Goal: Task Accomplishment & Management: Use online tool/utility

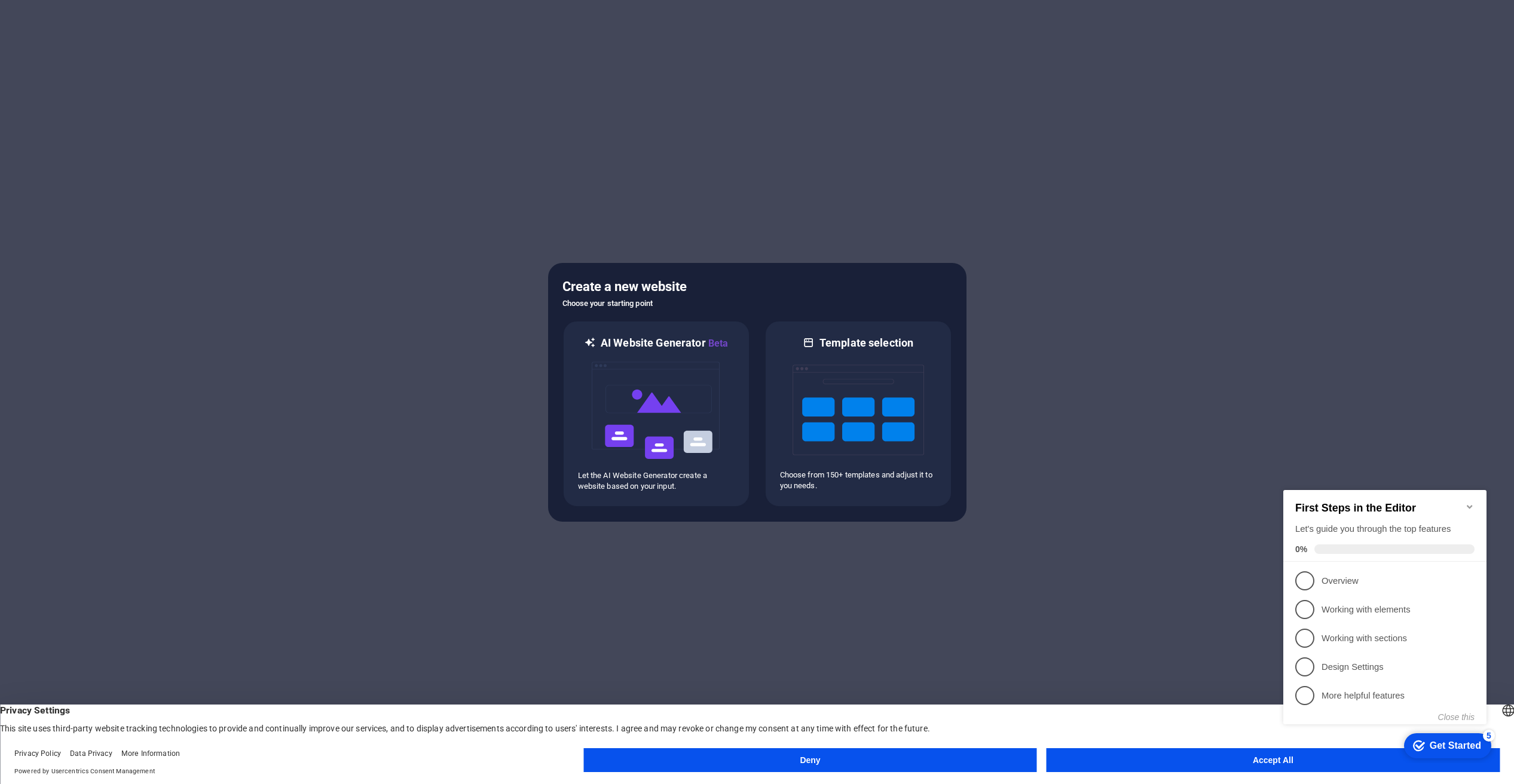
drag, startPoint x: 834, startPoint y: 778, endPoint x: 849, endPoint y: 782, distance: 15.5
click at [834, 777] on footer "Privacy Policy Data Privacy More Information Powered by Usercentrics Consent Ma…" at bounding box center [757, 762] width 1514 height 43
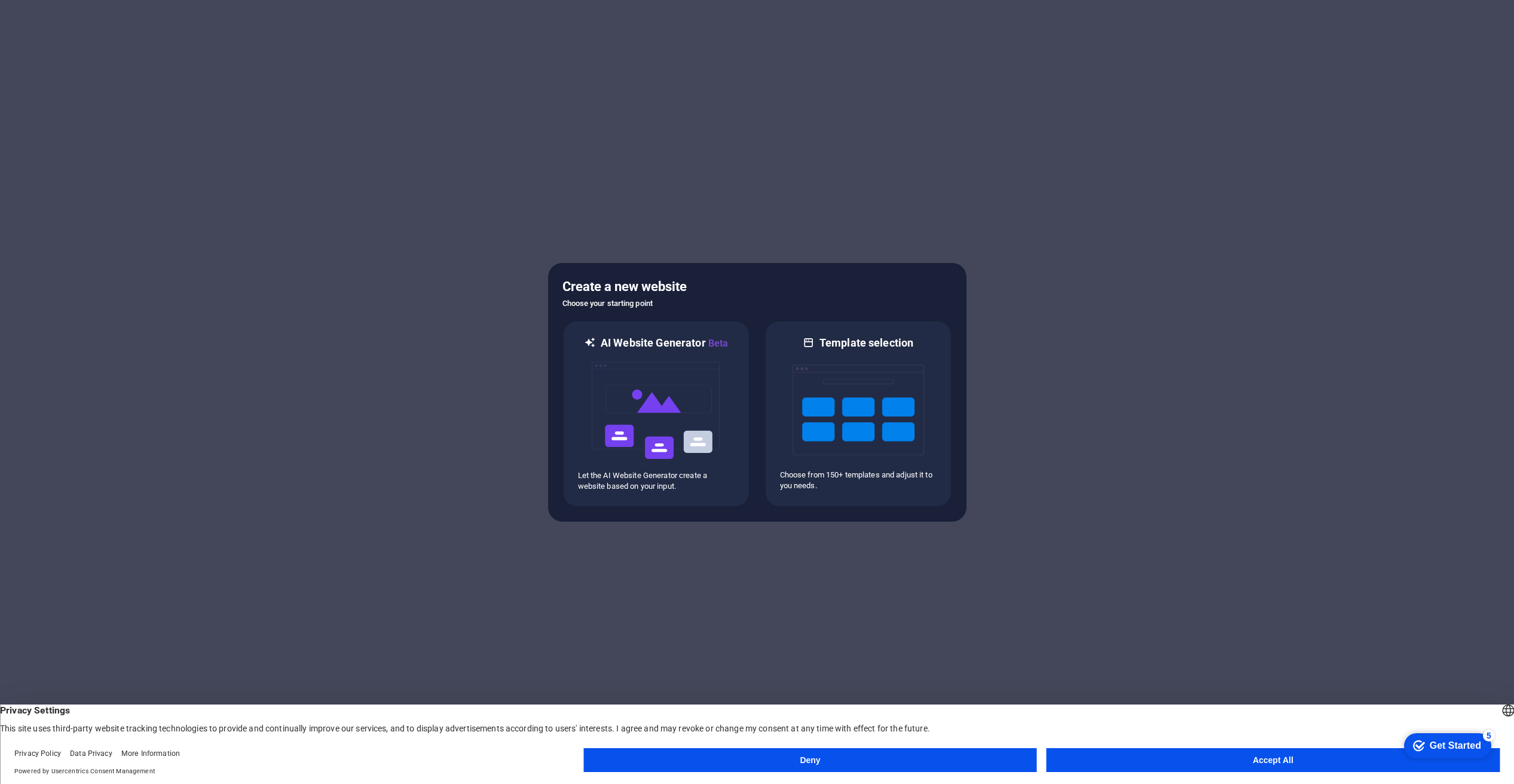
click at [846, 756] on button "Deny" at bounding box center [810, 760] width 453 height 24
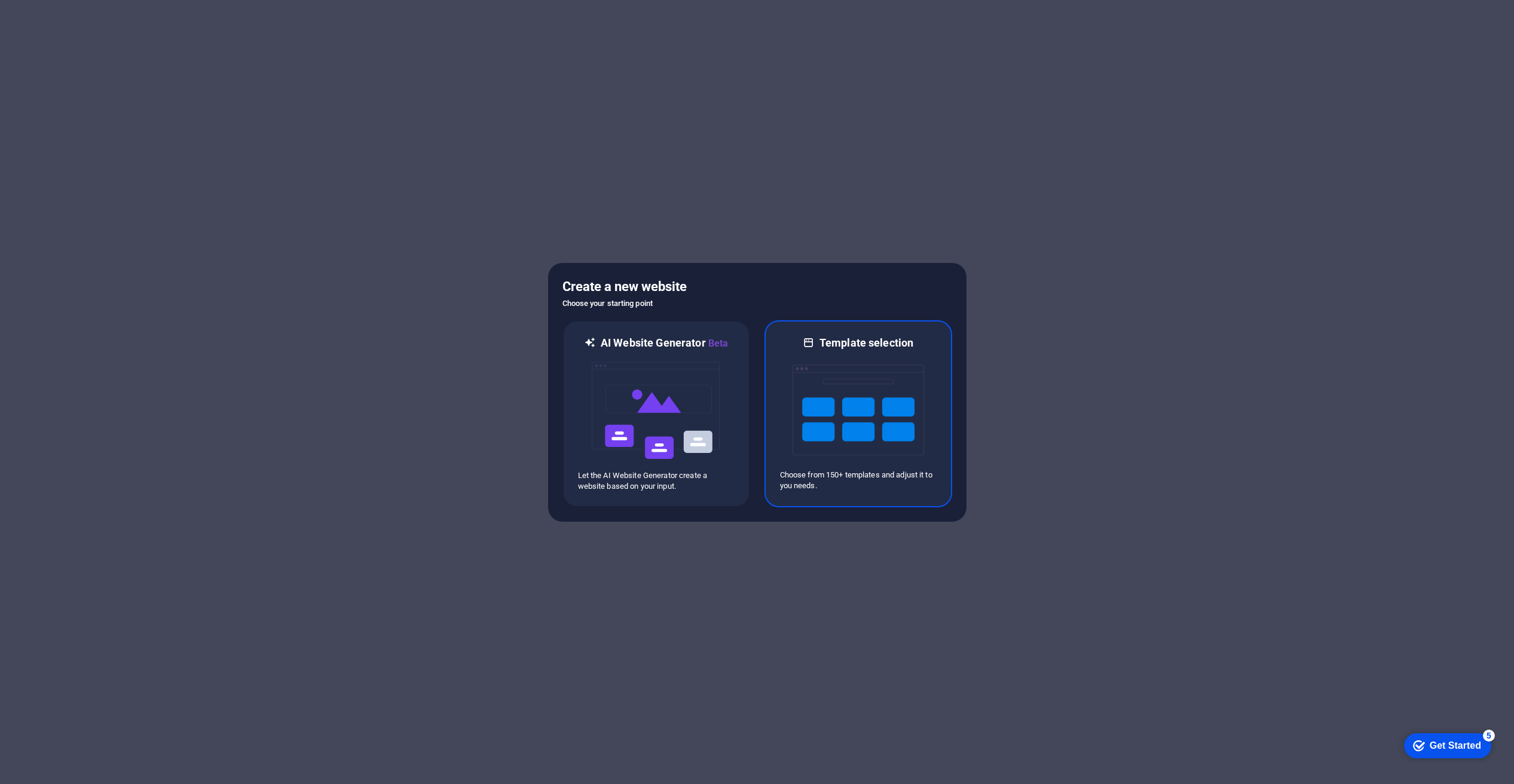
click at [867, 414] on img at bounding box center [858, 410] width 132 height 120
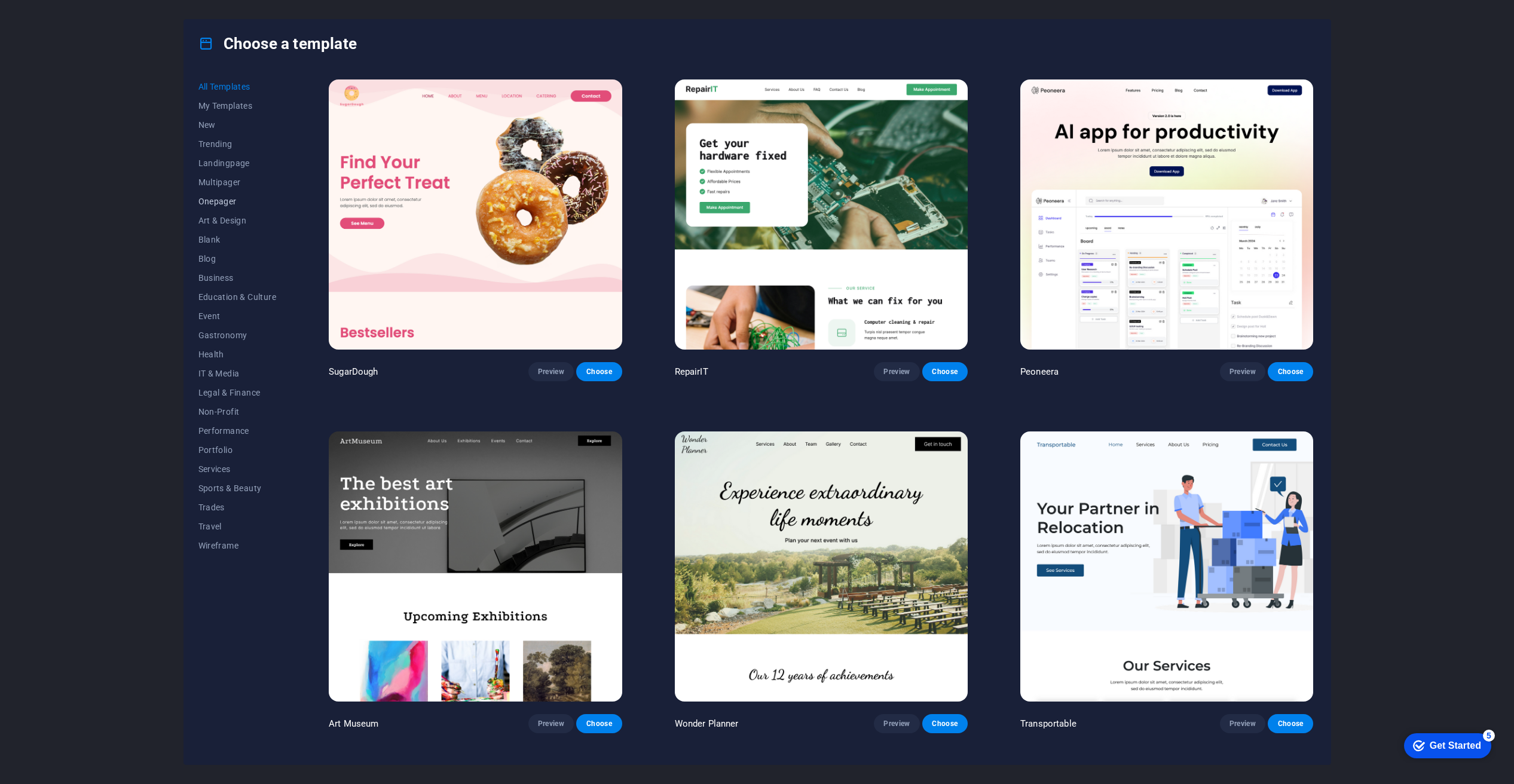
click at [226, 198] on span "Onepager" at bounding box center [237, 201] width 78 height 9
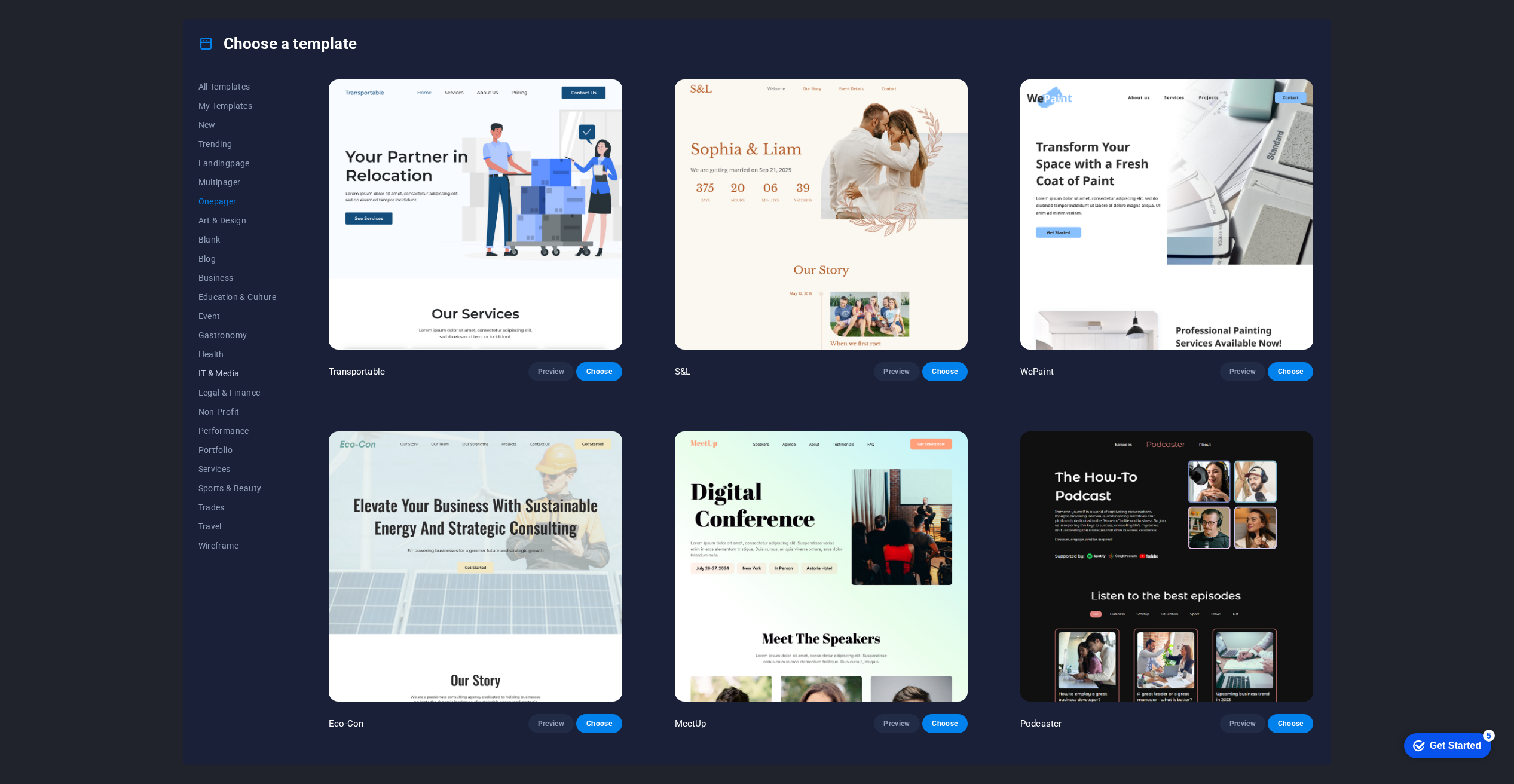
click at [226, 373] on span "IT & Media" at bounding box center [237, 374] width 78 height 9
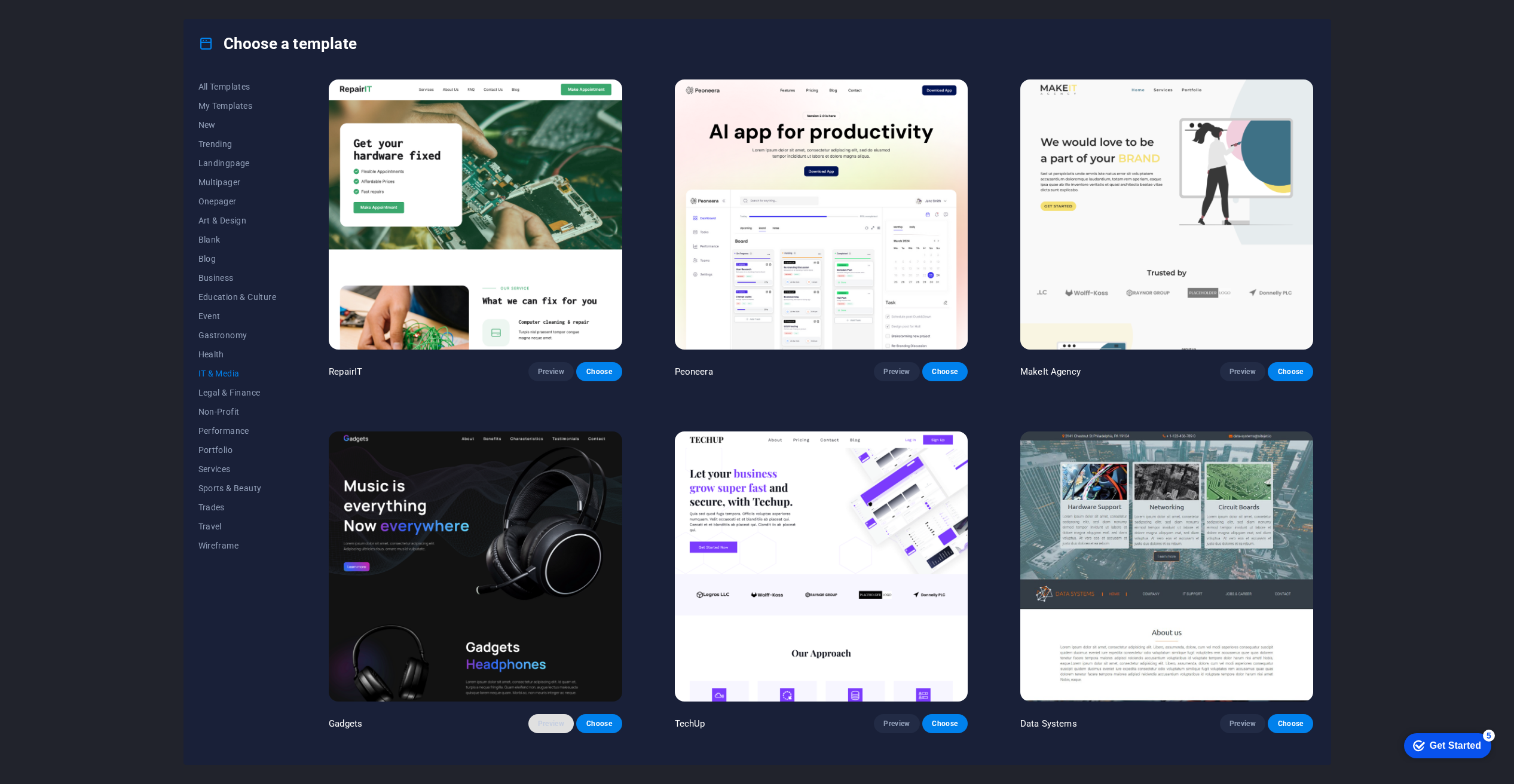
click at [549, 719] on span "Preview" at bounding box center [552, 724] width 27 height 9
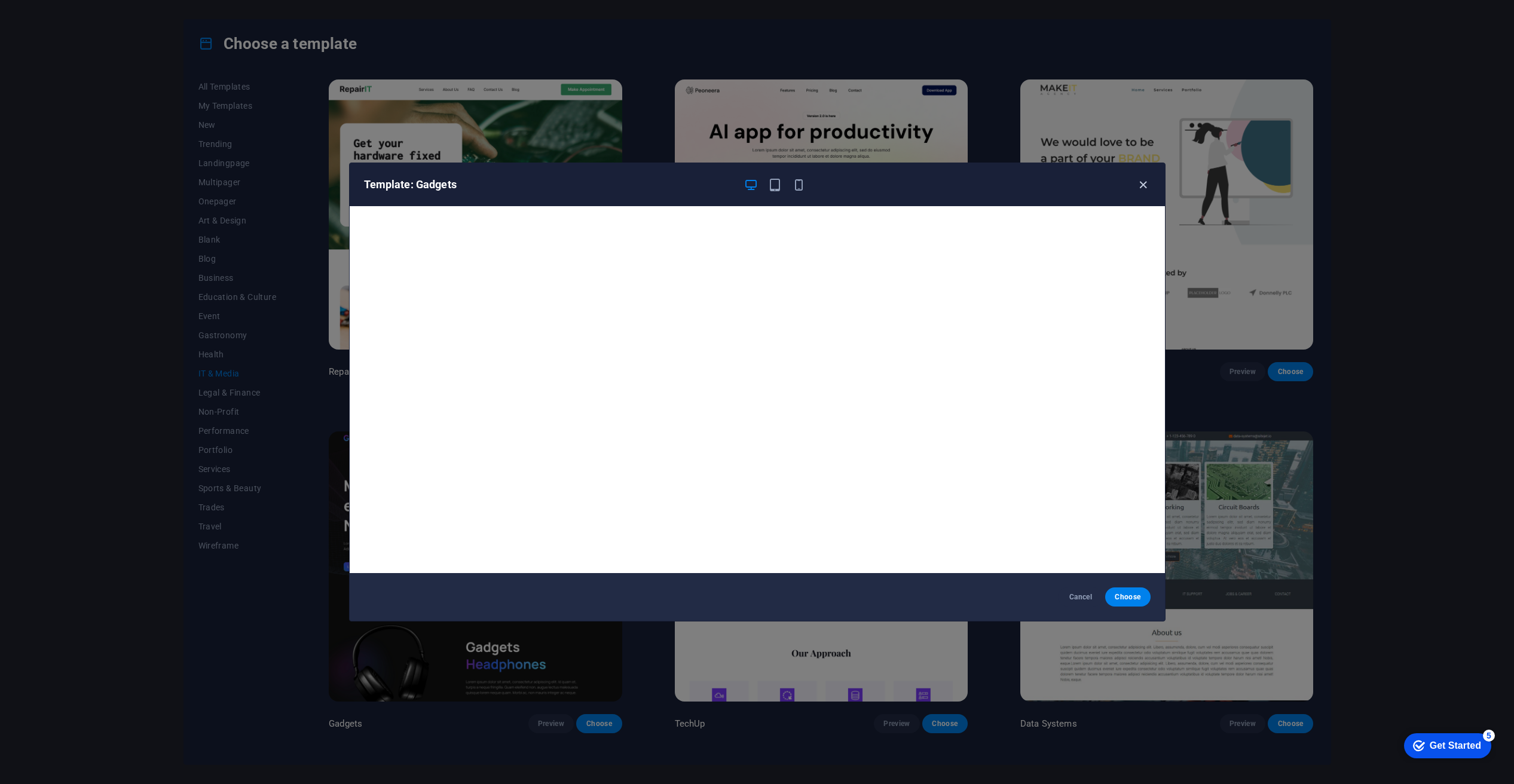
click at [1143, 185] on icon "button" at bounding box center [1143, 185] width 14 height 14
click at [1139, 189] on icon "button" at bounding box center [1143, 185] width 14 height 14
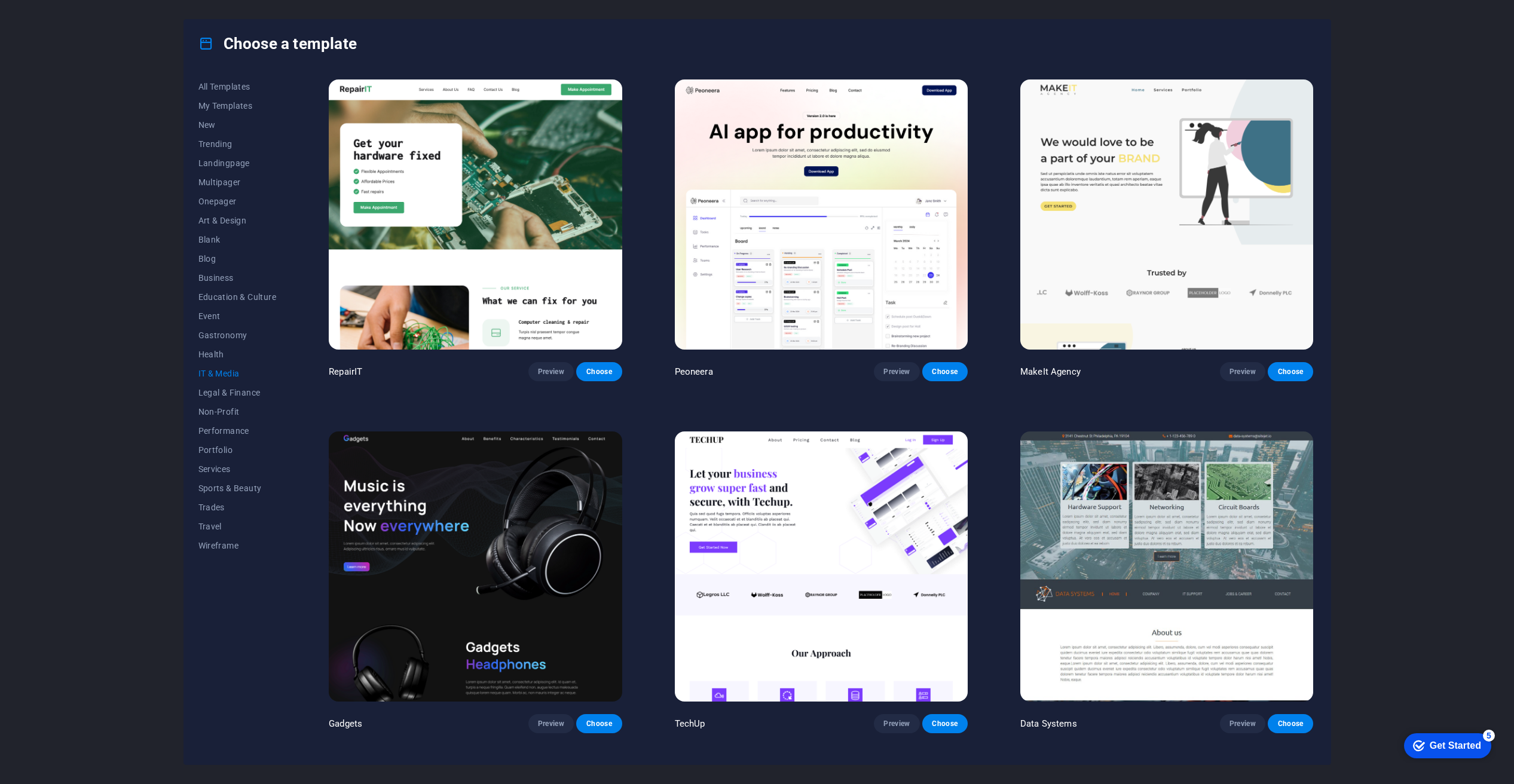
drag, startPoint x: 1314, startPoint y: 160, endPoint x: 1317, endPoint y: 178, distance: 18.2
click at [1317, 178] on div "All Templates My Templates New Trending Landingpage Multipager Onepager Art & D…" at bounding box center [757, 415] width 1146 height 696
click at [226, 219] on span "Art & Design" at bounding box center [237, 220] width 78 height 9
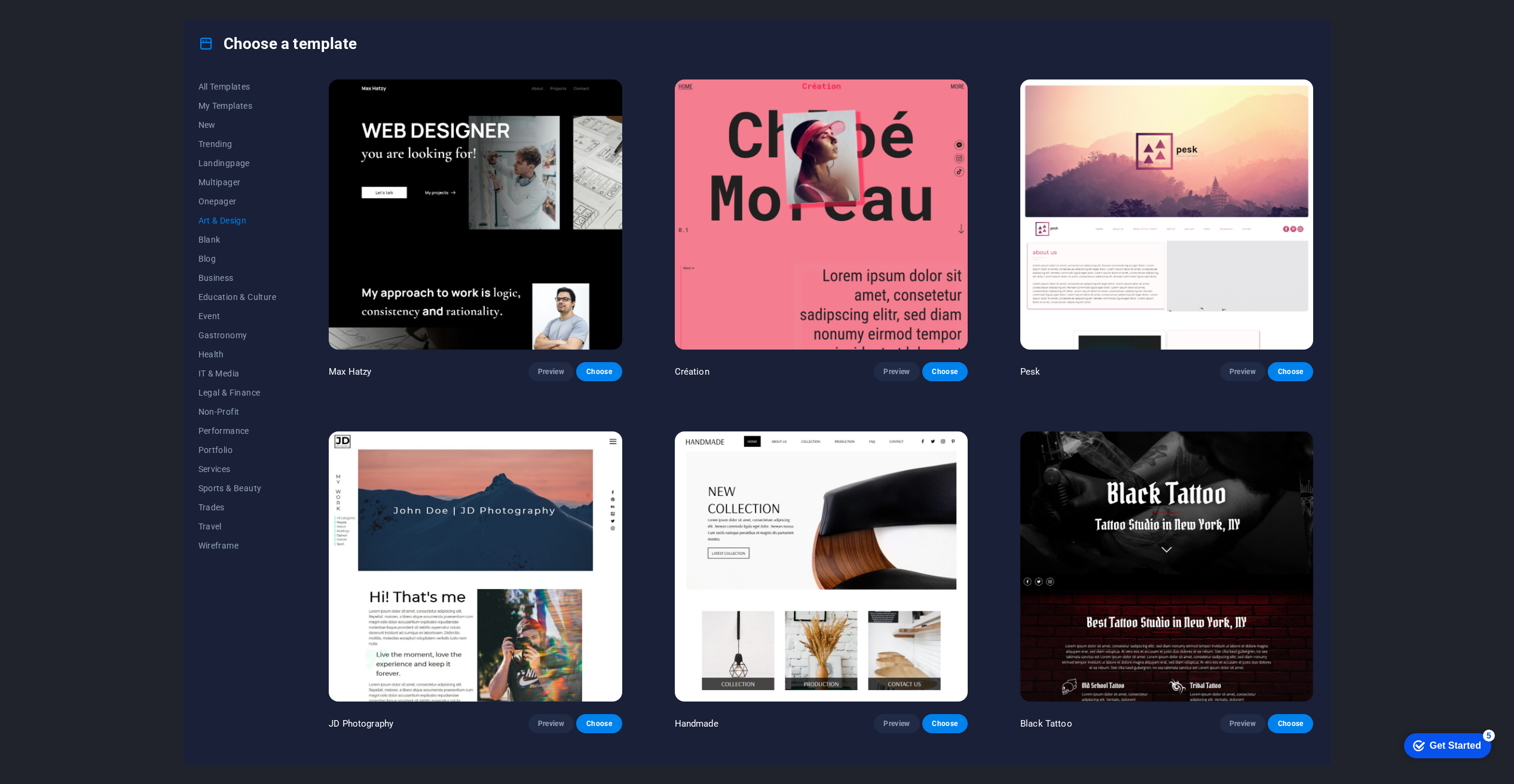
drag, startPoint x: 1313, startPoint y: 150, endPoint x: 1317, endPoint y: 168, distance: 18.4
click at [1317, 175] on div "All Templates My Templates New Trending Landingpage Multipager Onepager Art & D…" at bounding box center [757, 415] width 1146 height 696
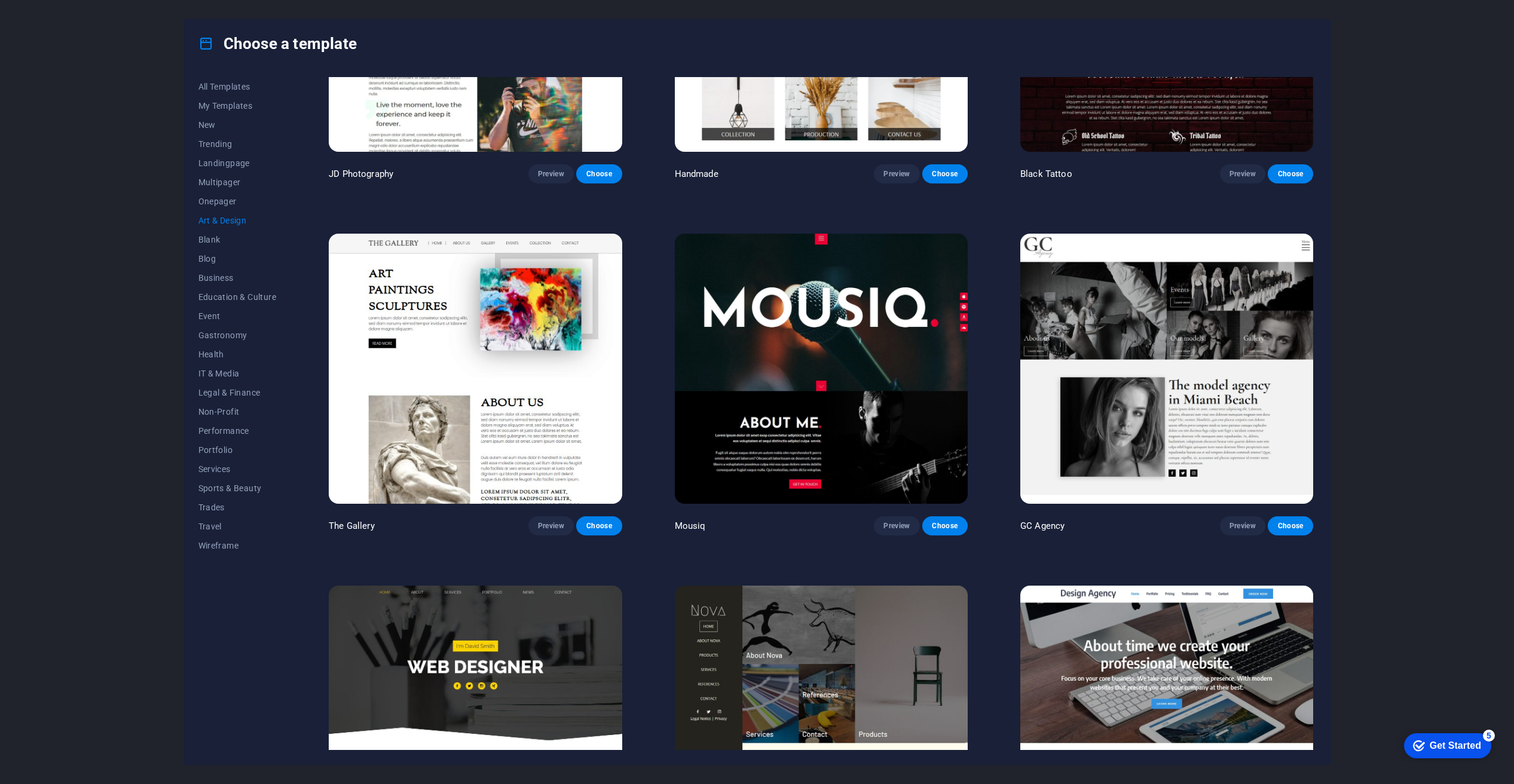
scroll to position [547, 0]
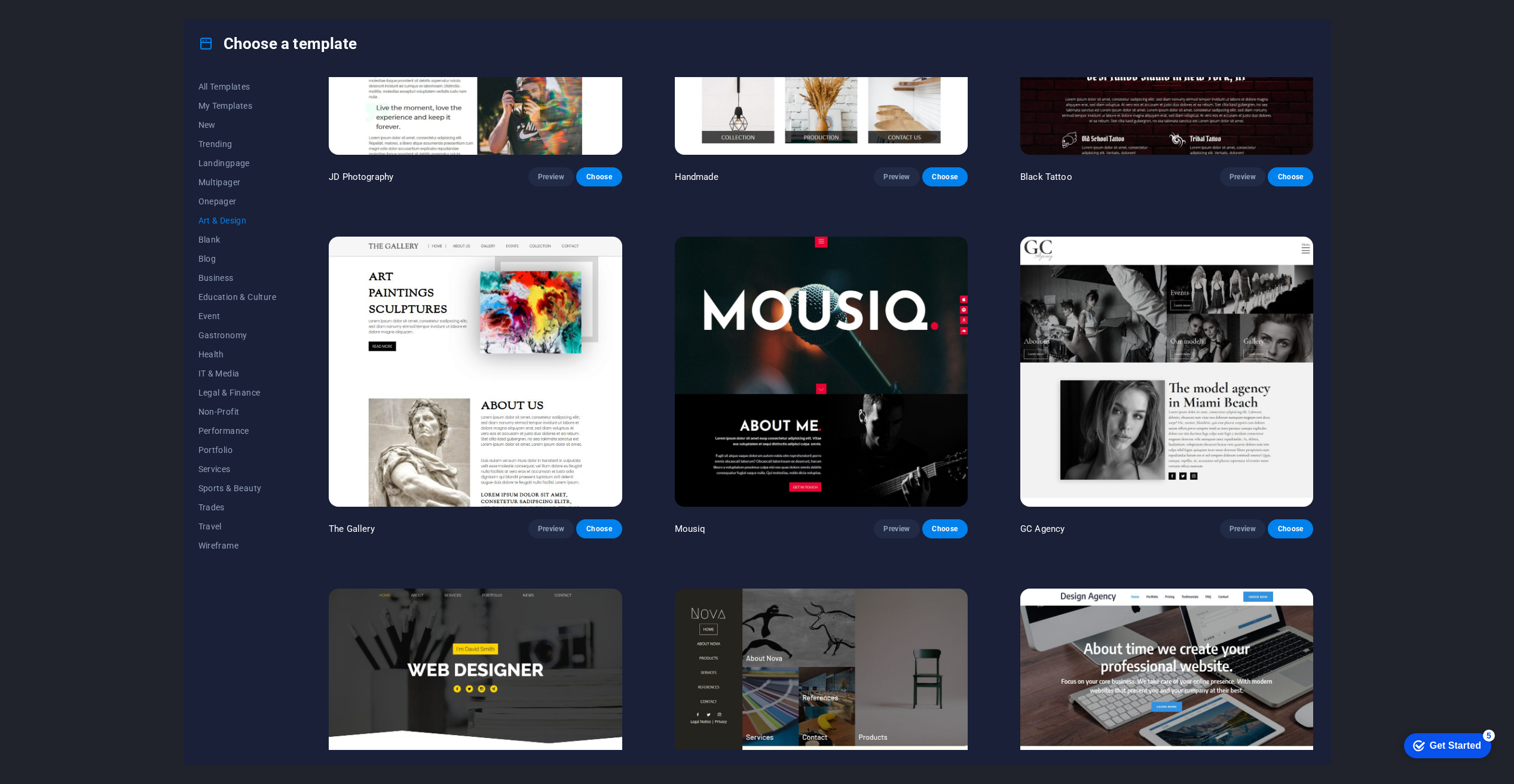
click at [851, 320] on img at bounding box center [821, 371] width 293 height 270
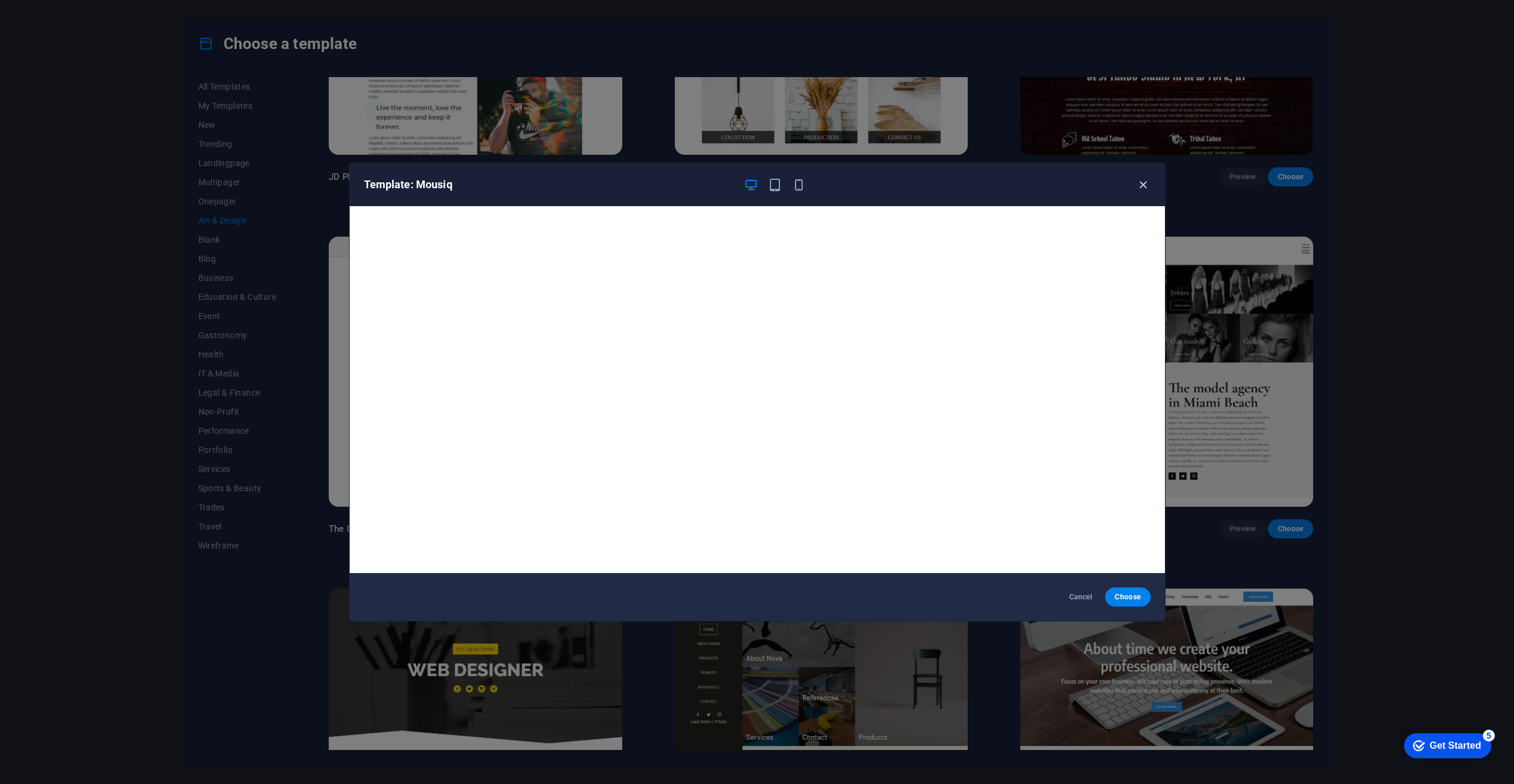
click at [1143, 184] on icon "button" at bounding box center [1143, 185] width 14 height 14
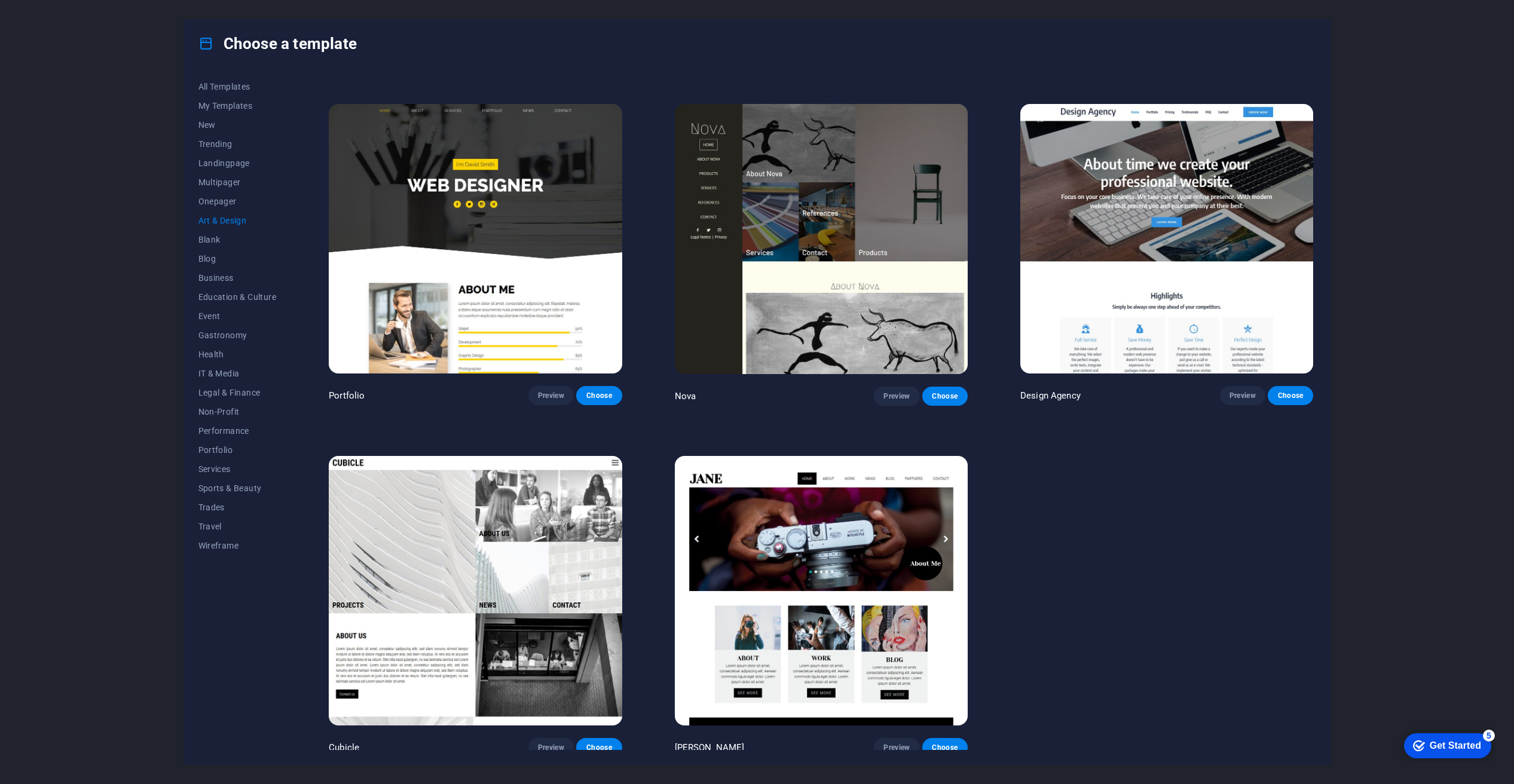
scroll to position [1033, 0]
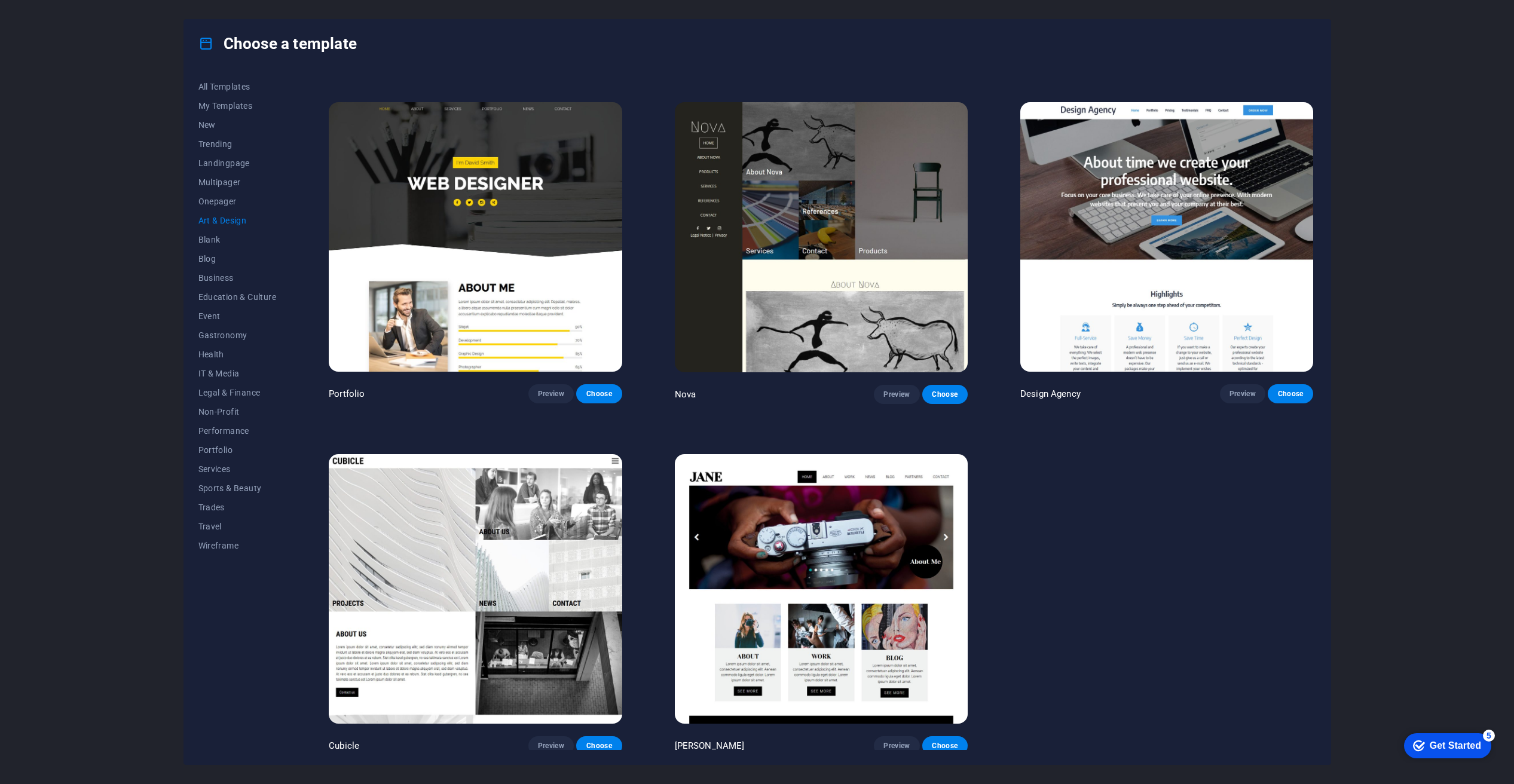
click at [1215, 262] on img at bounding box center [1167, 237] width 293 height 270
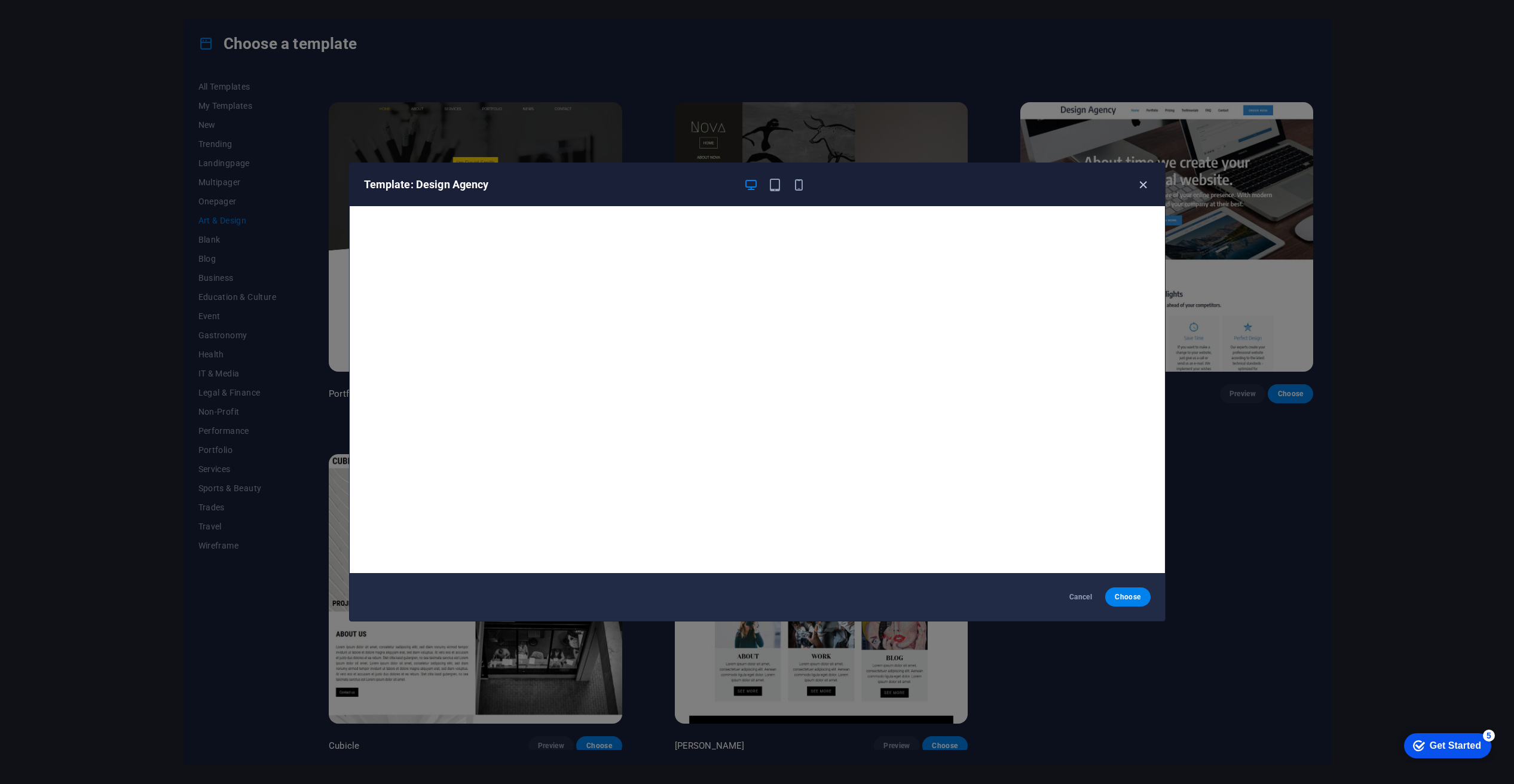
click at [1146, 182] on icon "button" at bounding box center [1143, 185] width 14 height 14
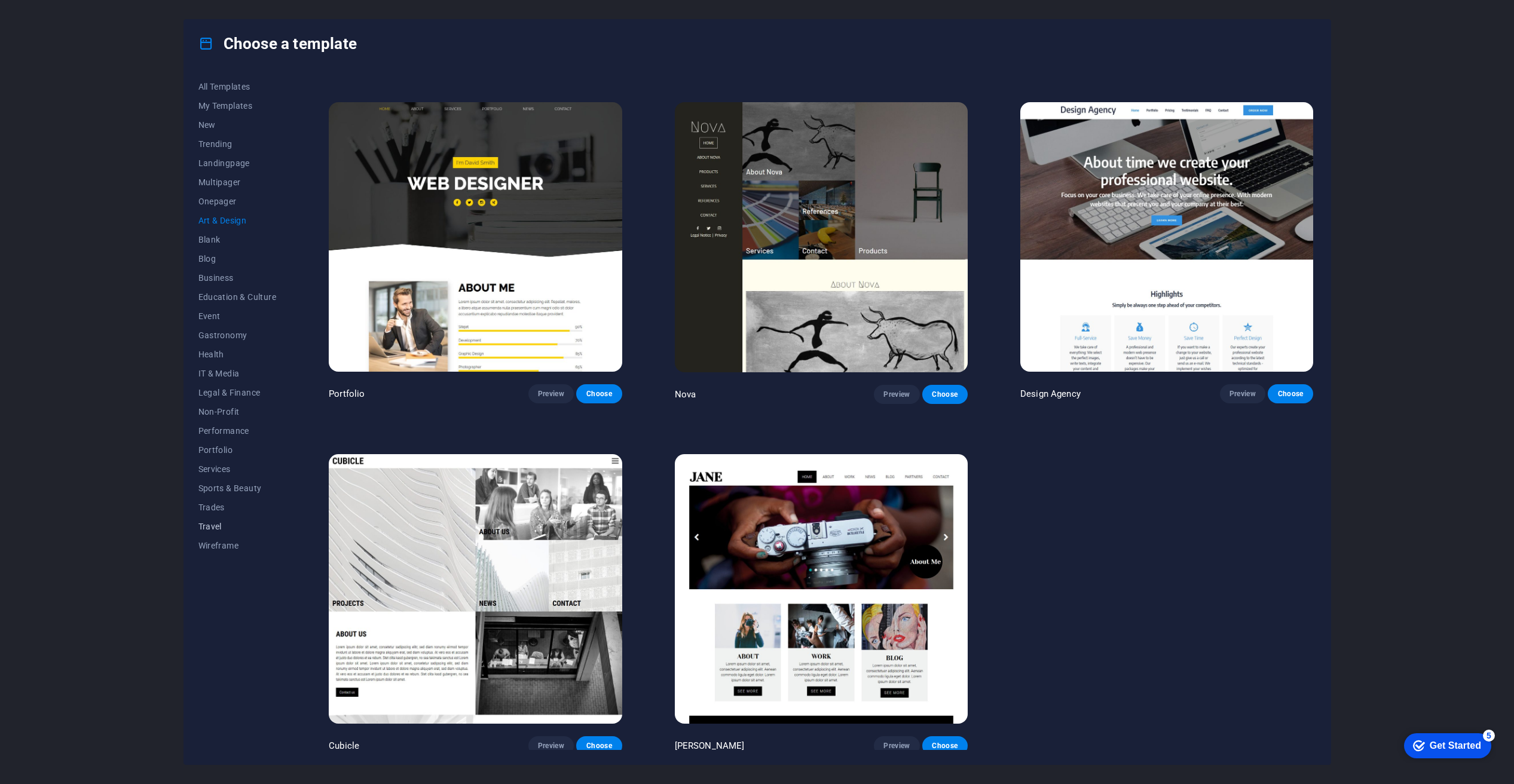
click at [218, 529] on span "Travel" at bounding box center [237, 526] width 78 height 9
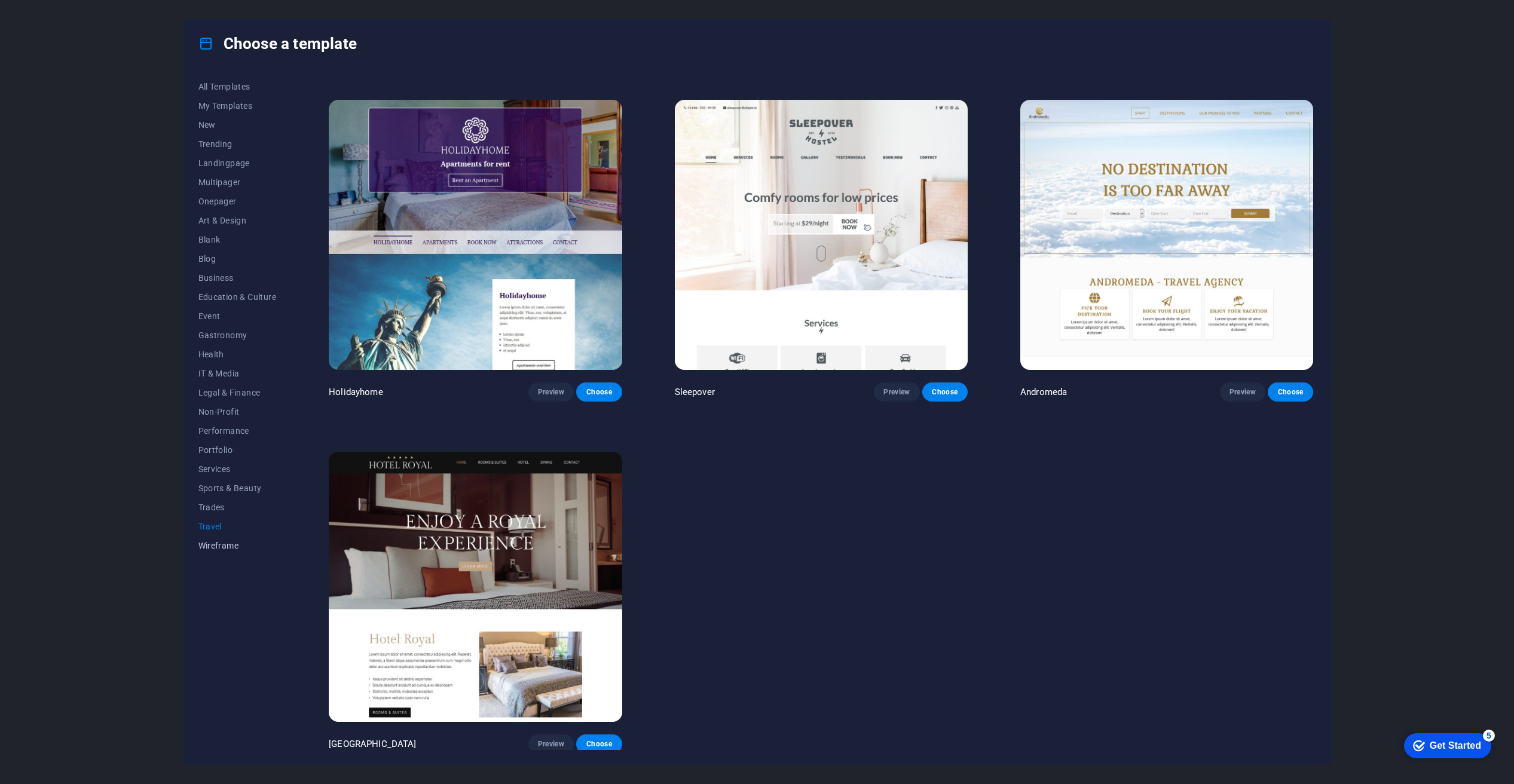
click at [225, 545] on span "Wireframe" at bounding box center [237, 545] width 78 height 9
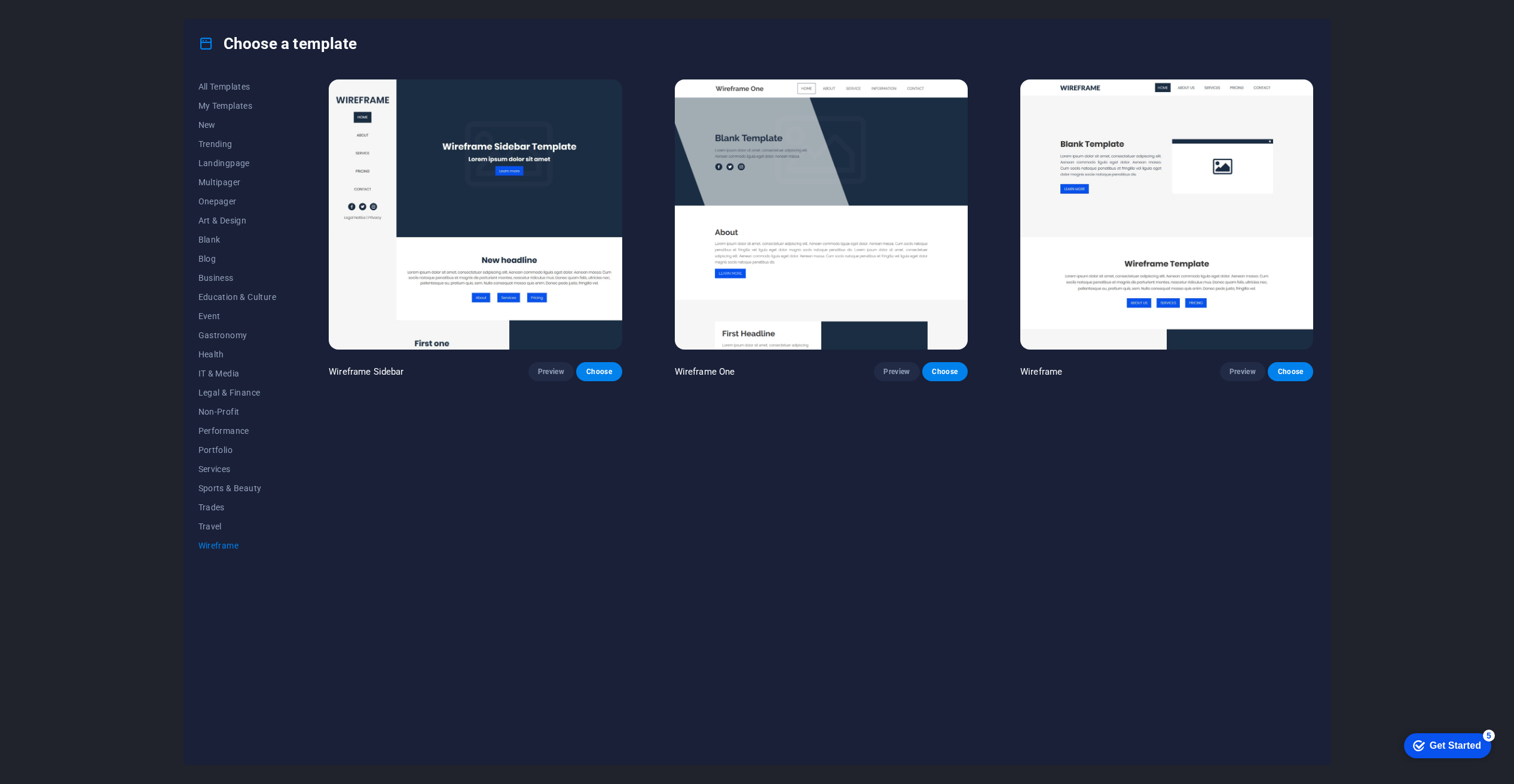
scroll to position [0, 0]
click at [212, 530] on span "Travel" at bounding box center [237, 526] width 78 height 9
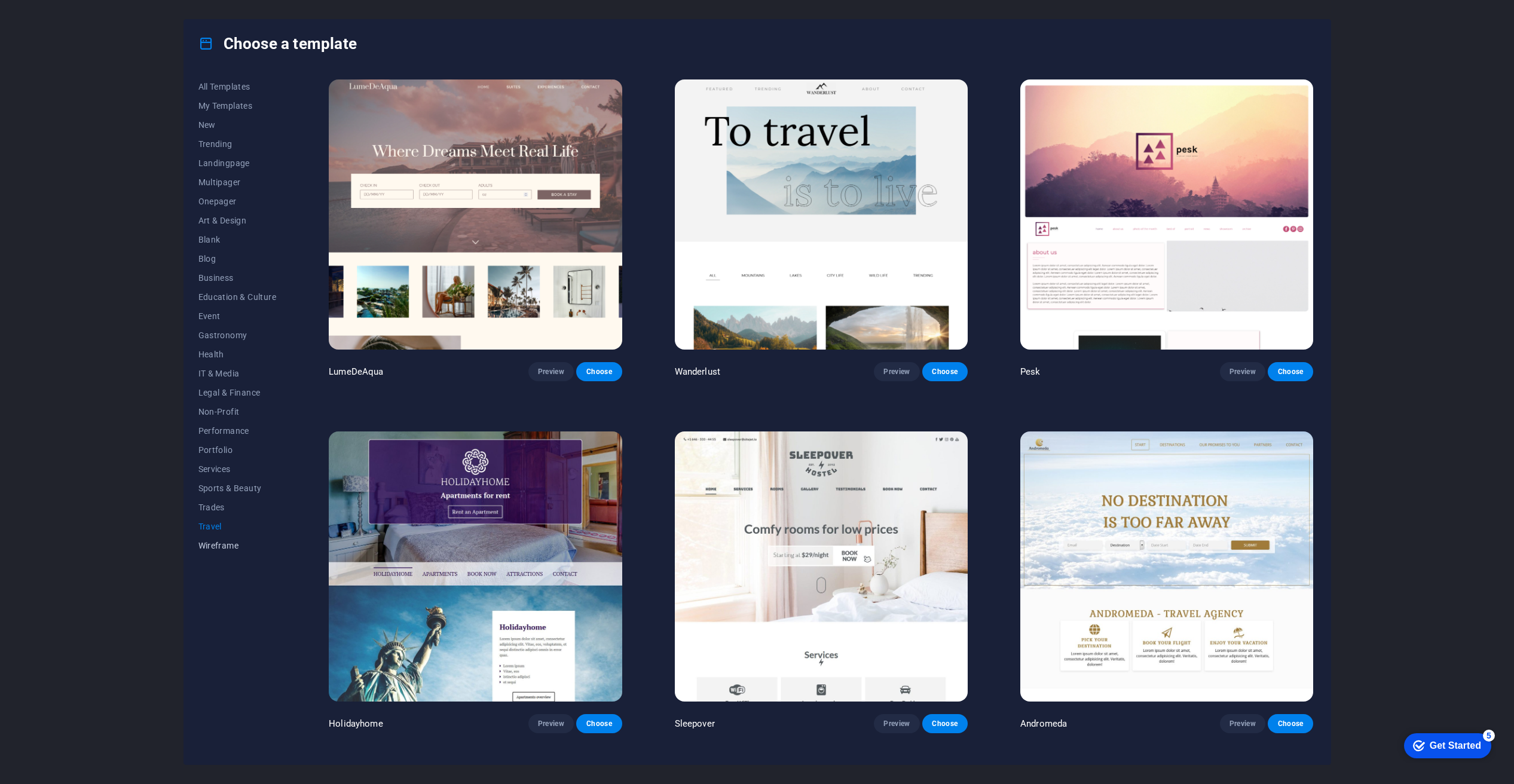
click at [228, 544] on span "Wireframe" at bounding box center [237, 545] width 78 height 9
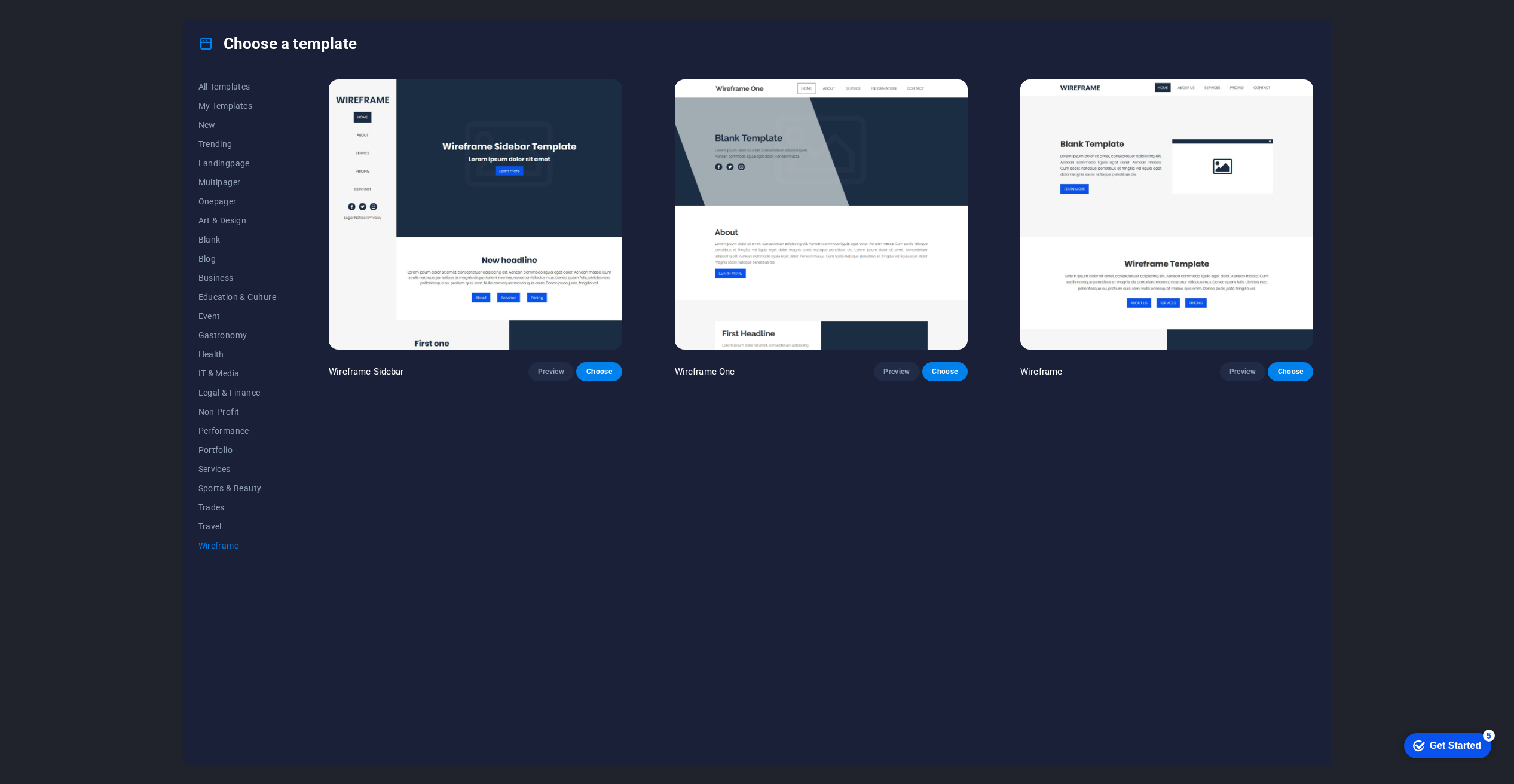
click at [1181, 180] on img at bounding box center [1167, 214] width 293 height 270
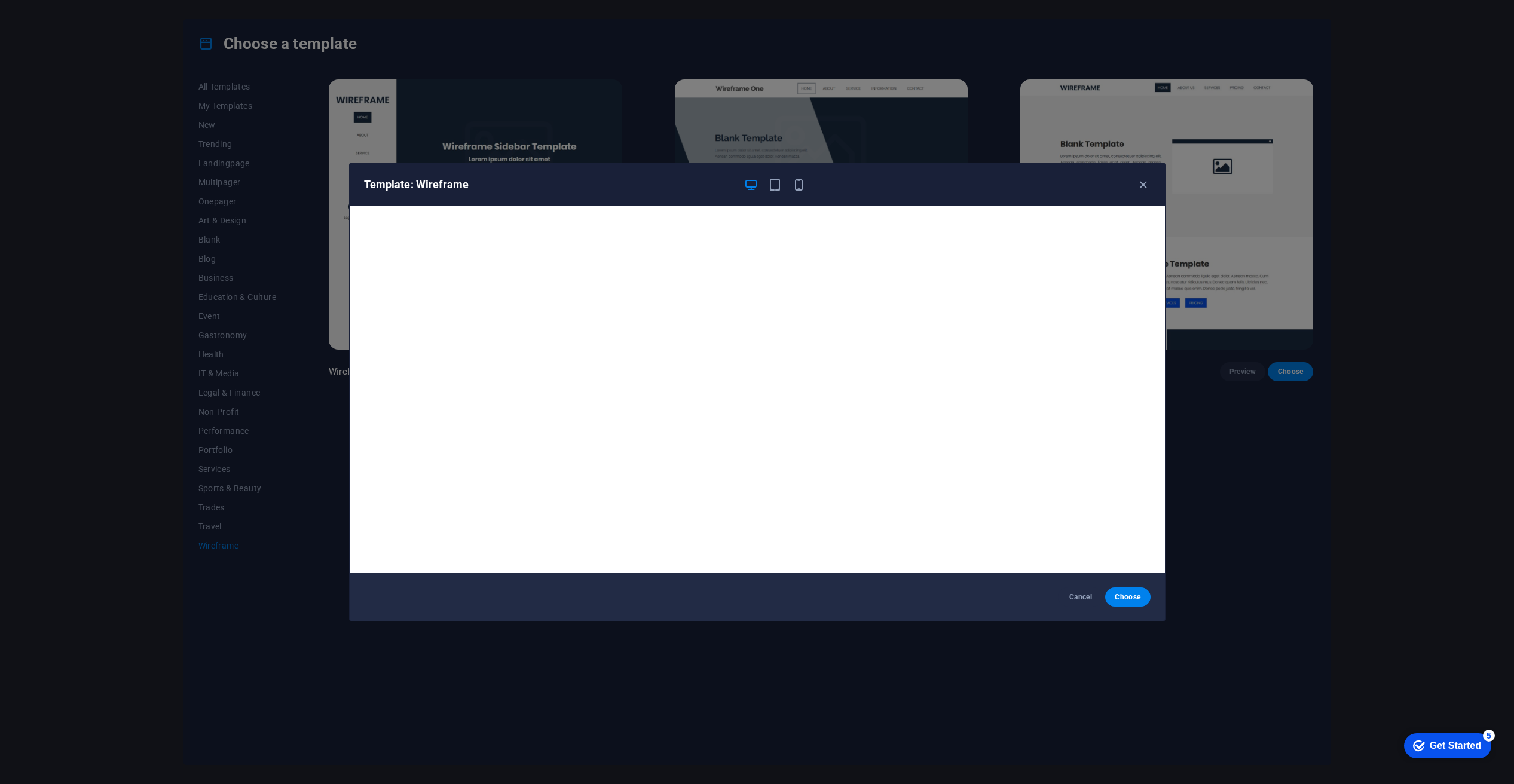
drag, startPoint x: 1143, startPoint y: 190, endPoint x: 1138, endPoint y: 197, distance: 8.6
click at [1143, 190] on icon "button" at bounding box center [1143, 185] width 14 height 14
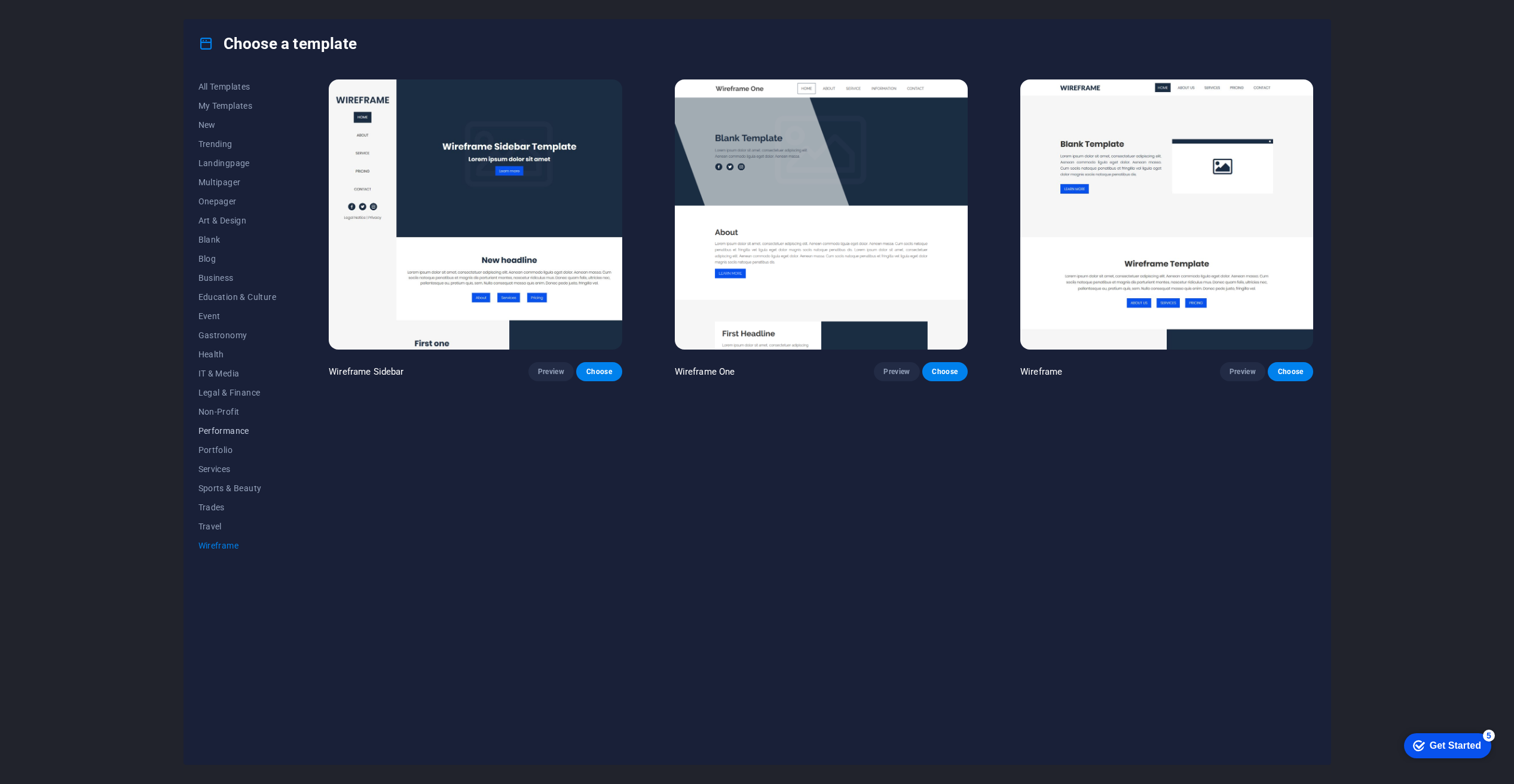
click at [228, 425] on button "Performance" at bounding box center [237, 431] width 78 height 19
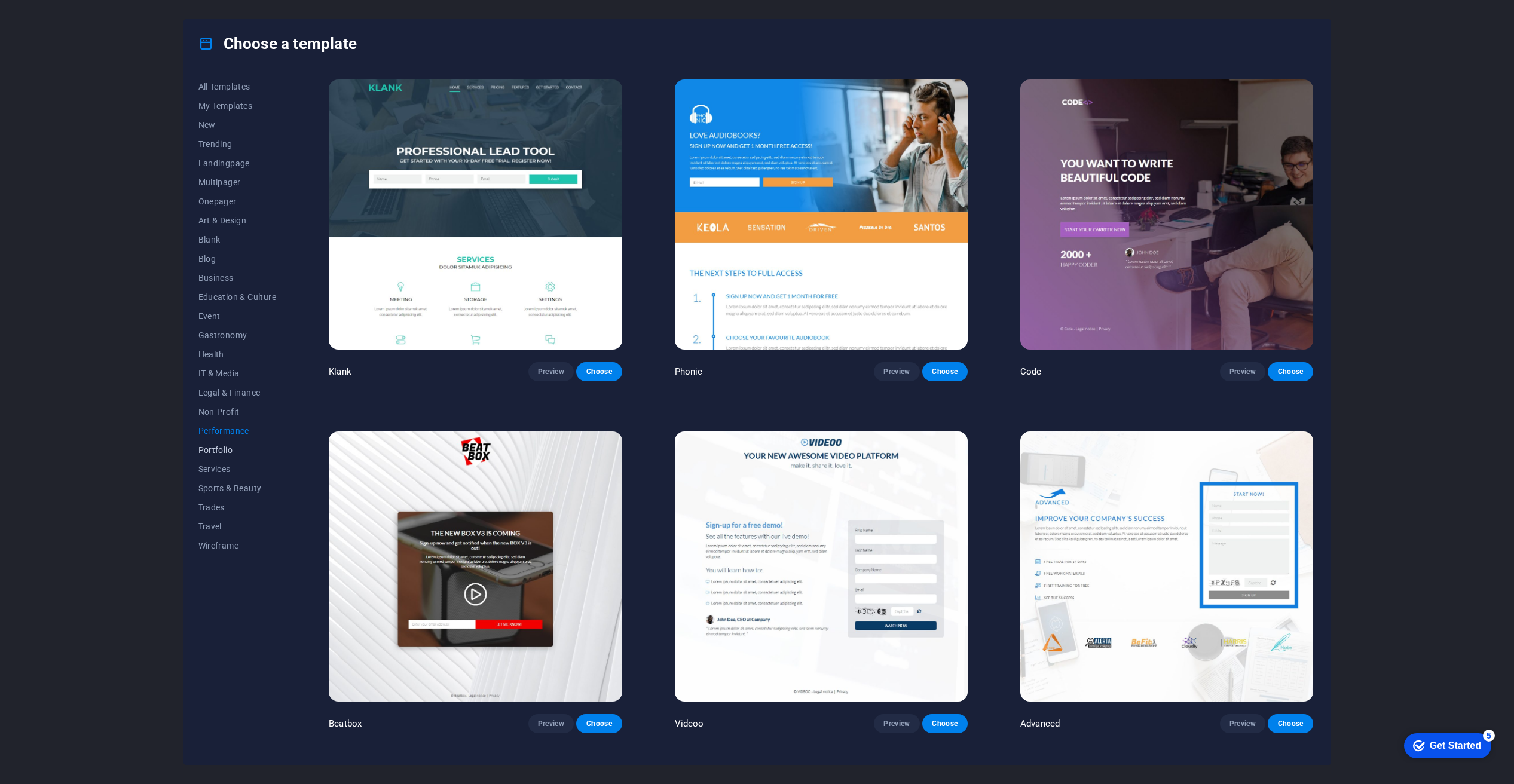
click at [225, 446] on span "Portfolio" at bounding box center [237, 450] width 78 height 9
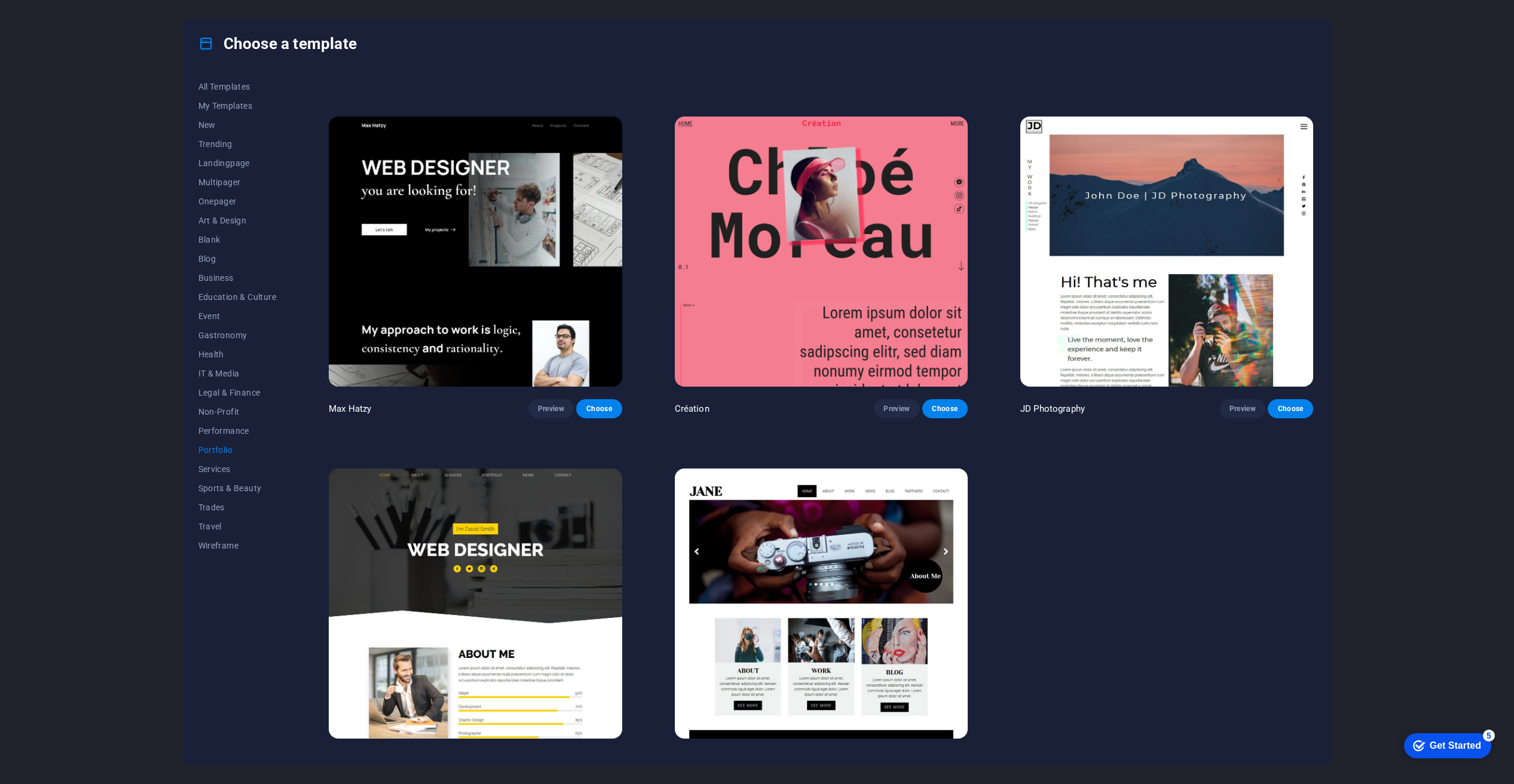
scroll to position [331, 0]
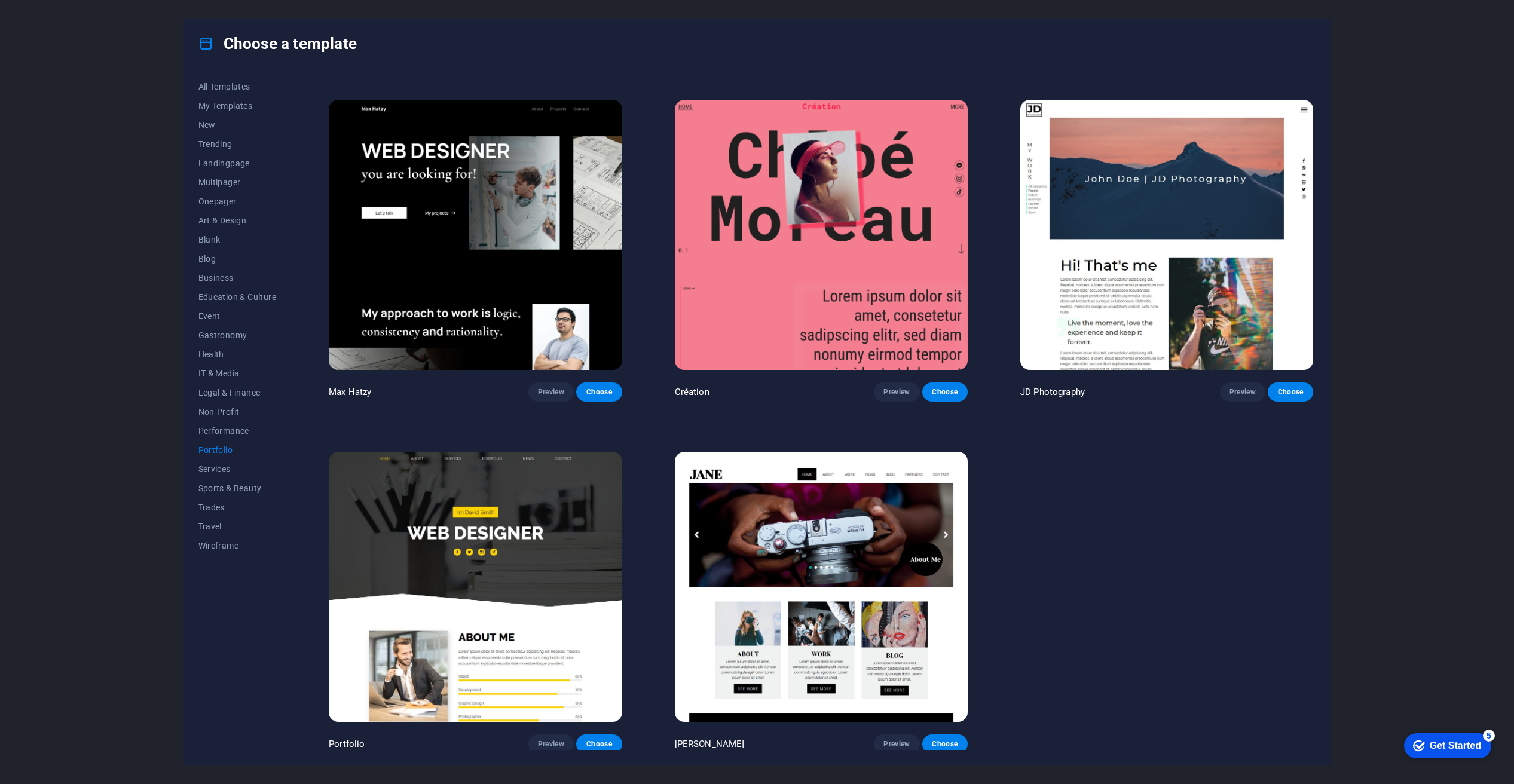
click at [835, 540] on img at bounding box center [821, 587] width 293 height 270
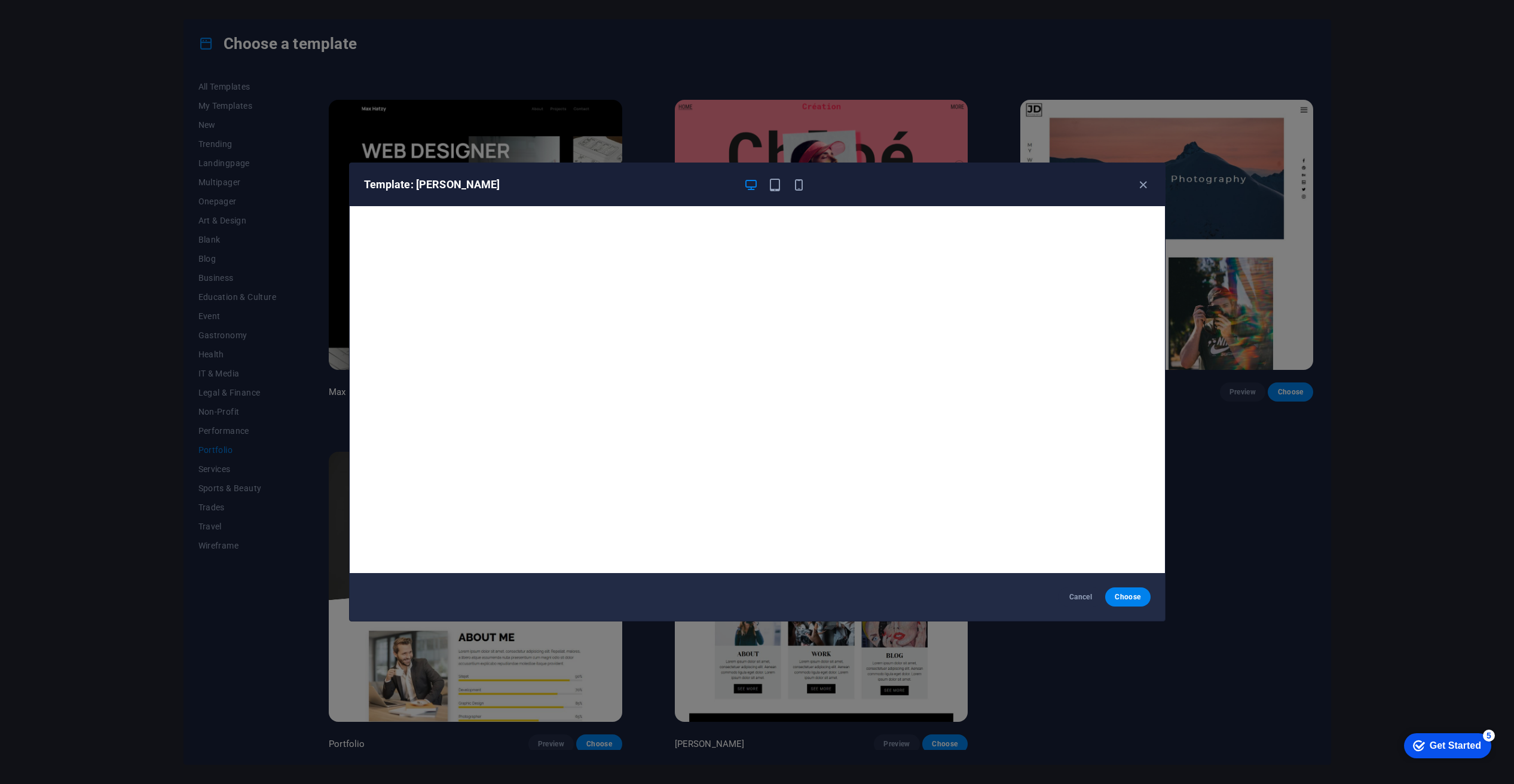
drag, startPoint x: 1139, startPoint y: 185, endPoint x: 1132, endPoint y: 182, distance: 7.6
click at [1139, 185] on icon "button" at bounding box center [1143, 185] width 14 height 14
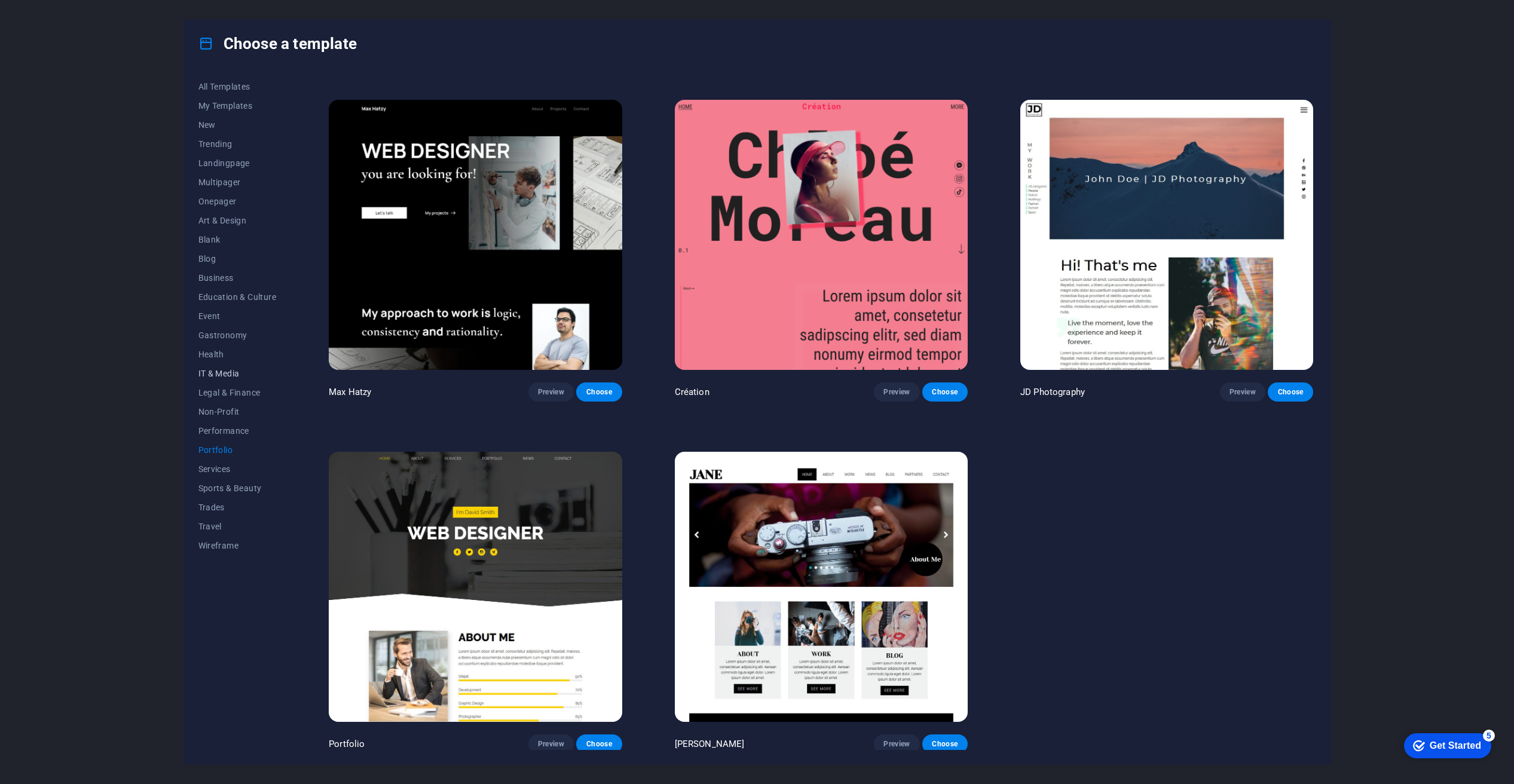
click at [229, 370] on span "IT & Media" at bounding box center [237, 374] width 78 height 9
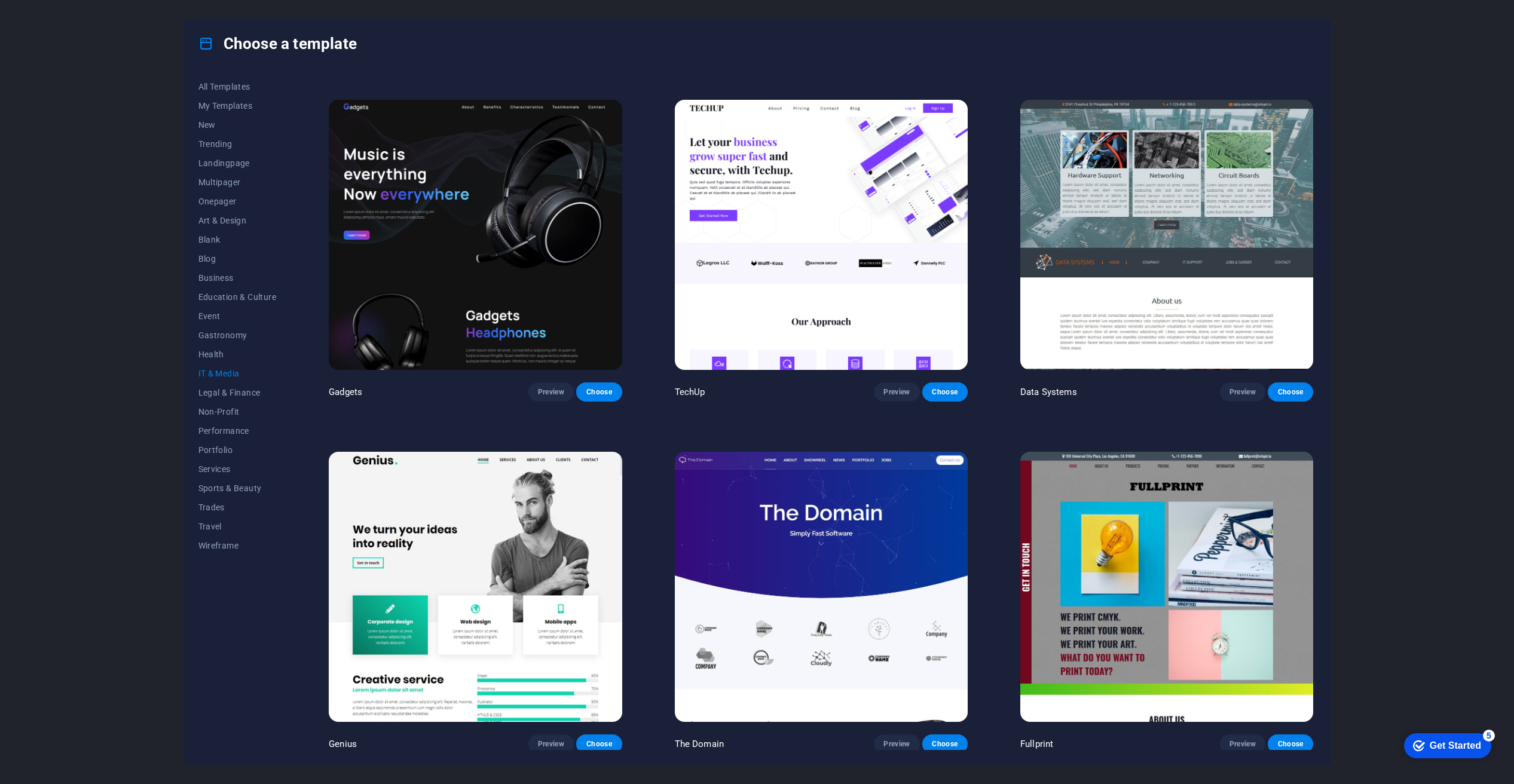
drag, startPoint x: 1317, startPoint y: 281, endPoint x: 1318, endPoint y: 291, distance: 10.0
click at [1318, 292] on div "All Templates My Templates New Trending Landingpage Multipager Onepager Art & D…" at bounding box center [757, 415] width 1146 height 696
drag, startPoint x: 1317, startPoint y: 296, endPoint x: 1320, endPoint y: 309, distance: 13.3
click at [1322, 311] on div "All Templates My Templates New Trending Landingpage Multipager Onepager Art & D…" at bounding box center [757, 415] width 1146 height 696
drag, startPoint x: 1313, startPoint y: 312, endPoint x: 1313, endPoint y: 323, distance: 11.0
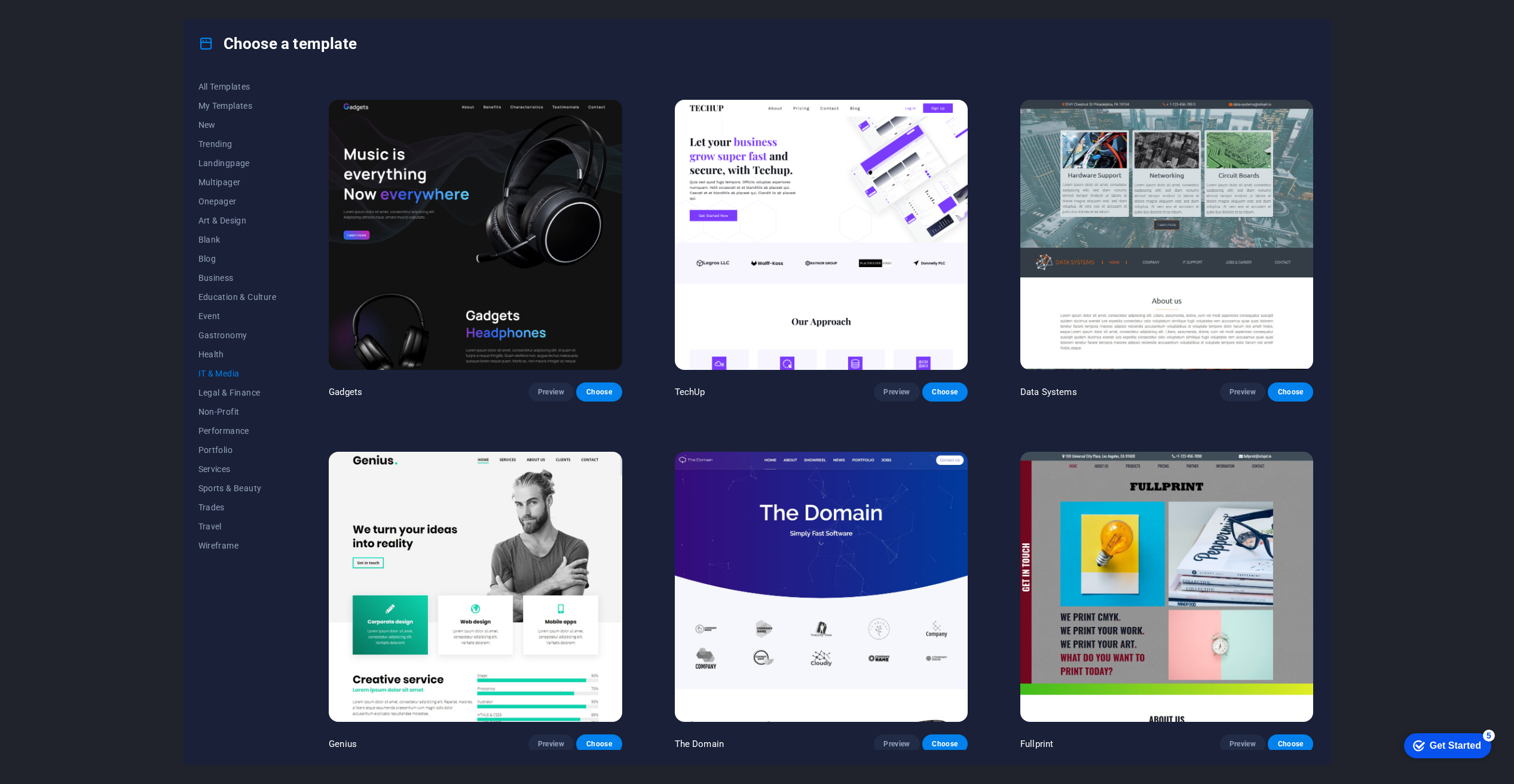
click at [1313, 325] on div "Data Systems Preview Choose" at bounding box center [1167, 249] width 298 height 304
drag, startPoint x: 1313, startPoint y: 326, endPoint x: 1314, endPoint y: 338, distance: 12.0
click at [1314, 341] on div "RepairIT Preview Choose Peoneera Preview Choose MakeIt Agency Preview Choose Ga…" at bounding box center [820, 413] width 989 height 673
drag, startPoint x: 1312, startPoint y: 331, endPoint x: 1312, endPoint y: 349, distance: 18.0
click at [1313, 353] on div "Data Systems Preview Choose" at bounding box center [1167, 249] width 298 height 304
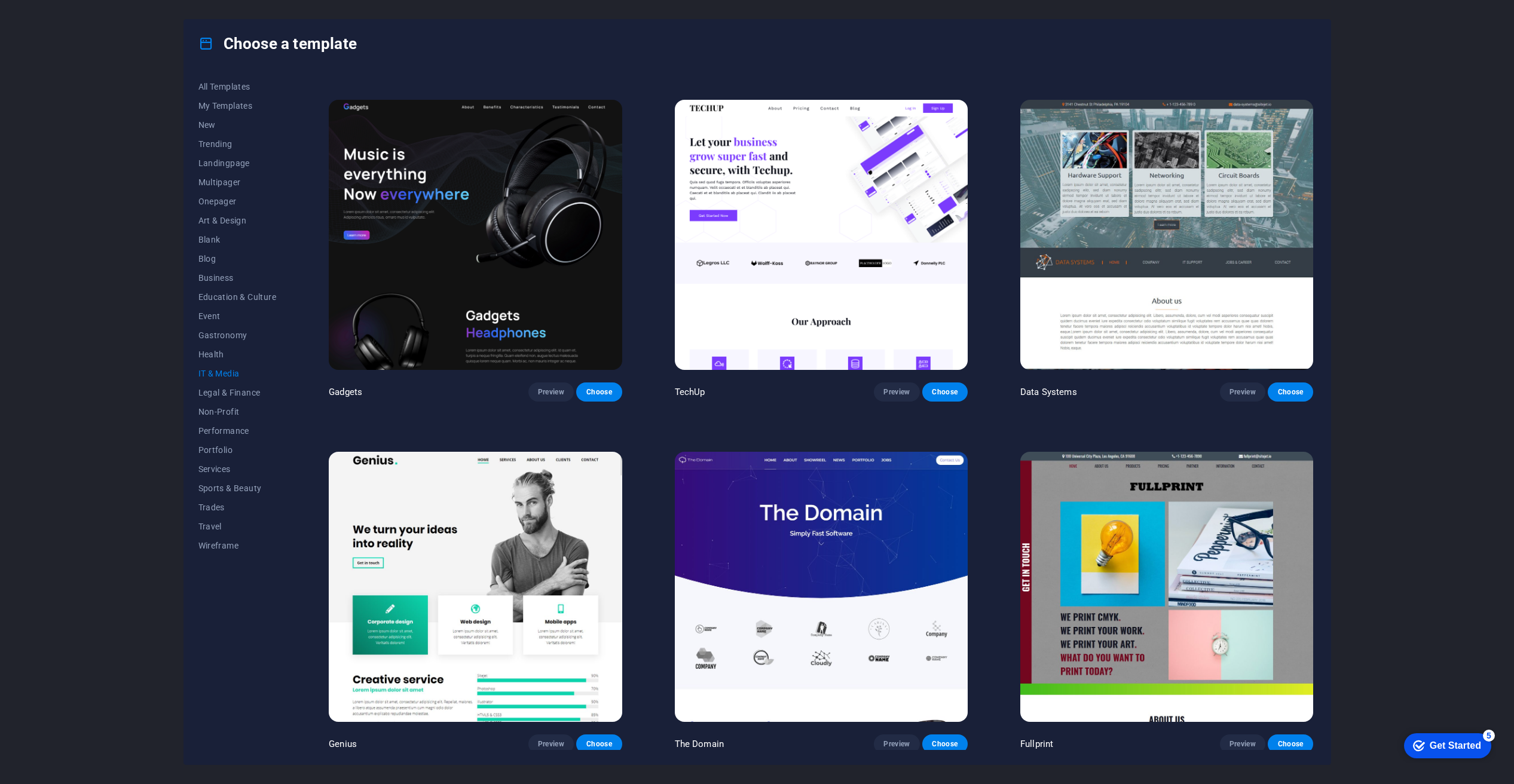
click at [1312, 350] on div "Data Systems Preview Choose" at bounding box center [1167, 249] width 298 height 304
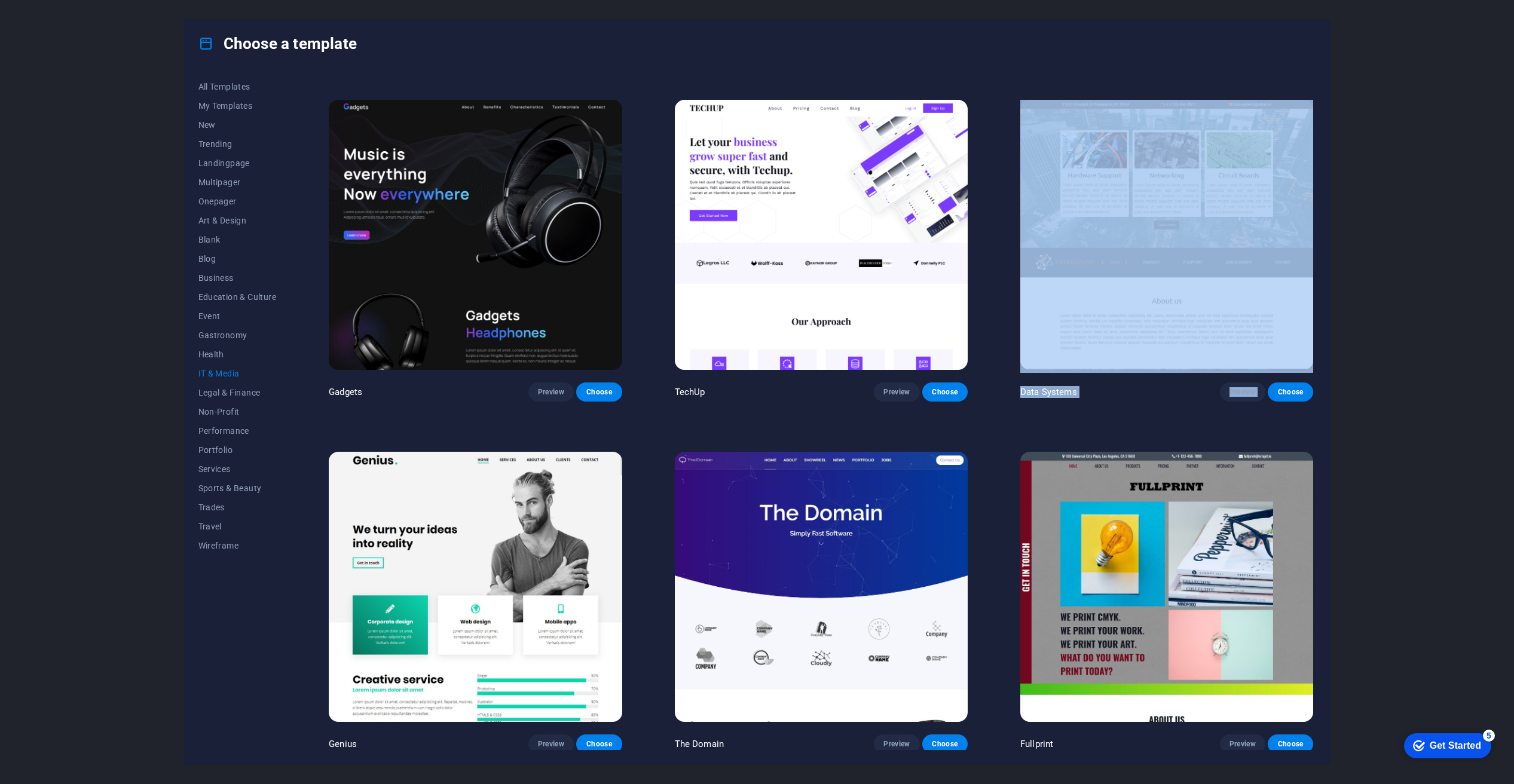
drag, startPoint x: 1316, startPoint y: 352, endPoint x: 1313, endPoint y: 368, distance: 16.3
click at [1313, 368] on div "RepairIT Preview Choose Peoneera Preview Choose MakeIt Agency Preview Choose Ga…" at bounding box center [820, 413] width 989 height 673
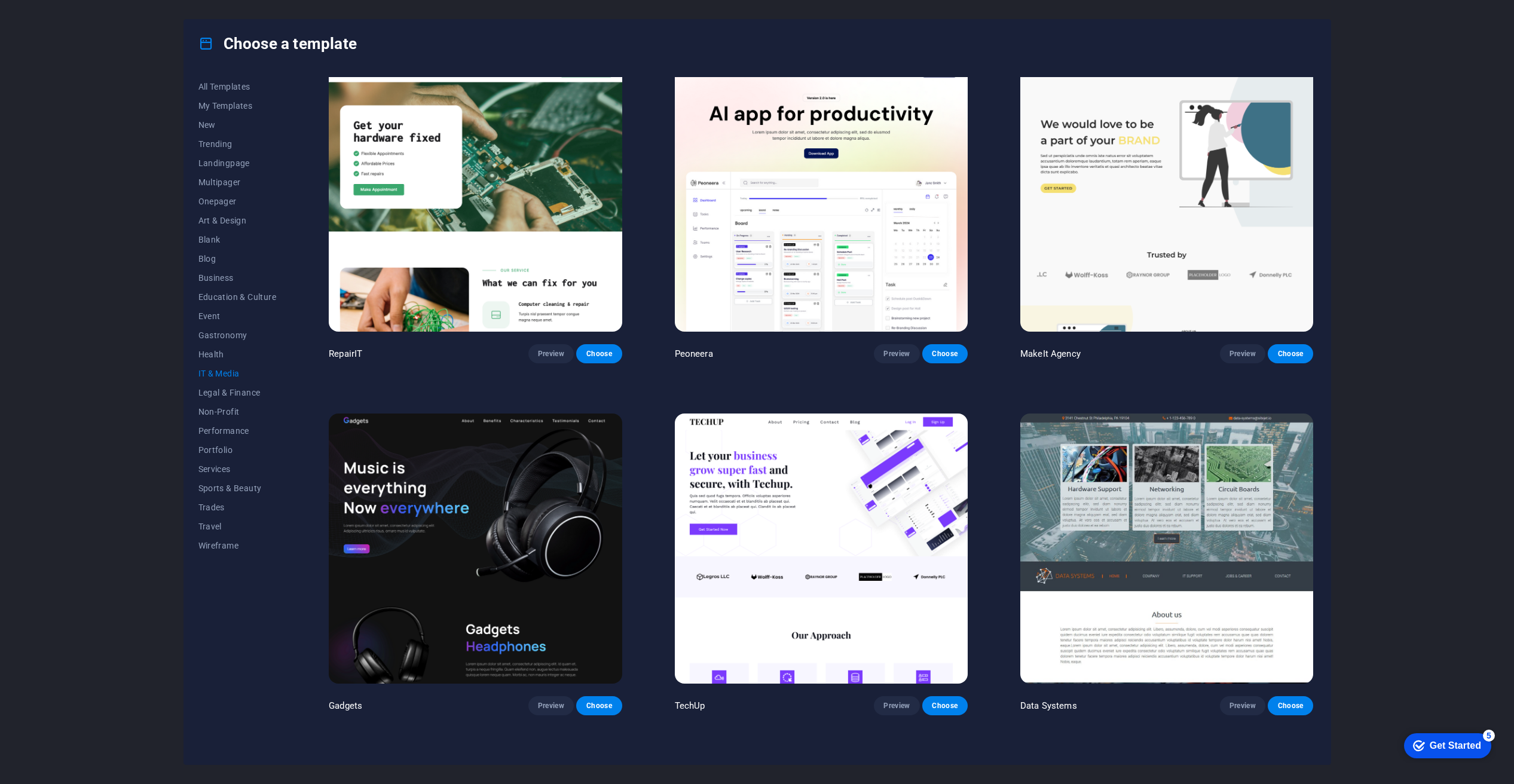
scroll to position [0, 0]
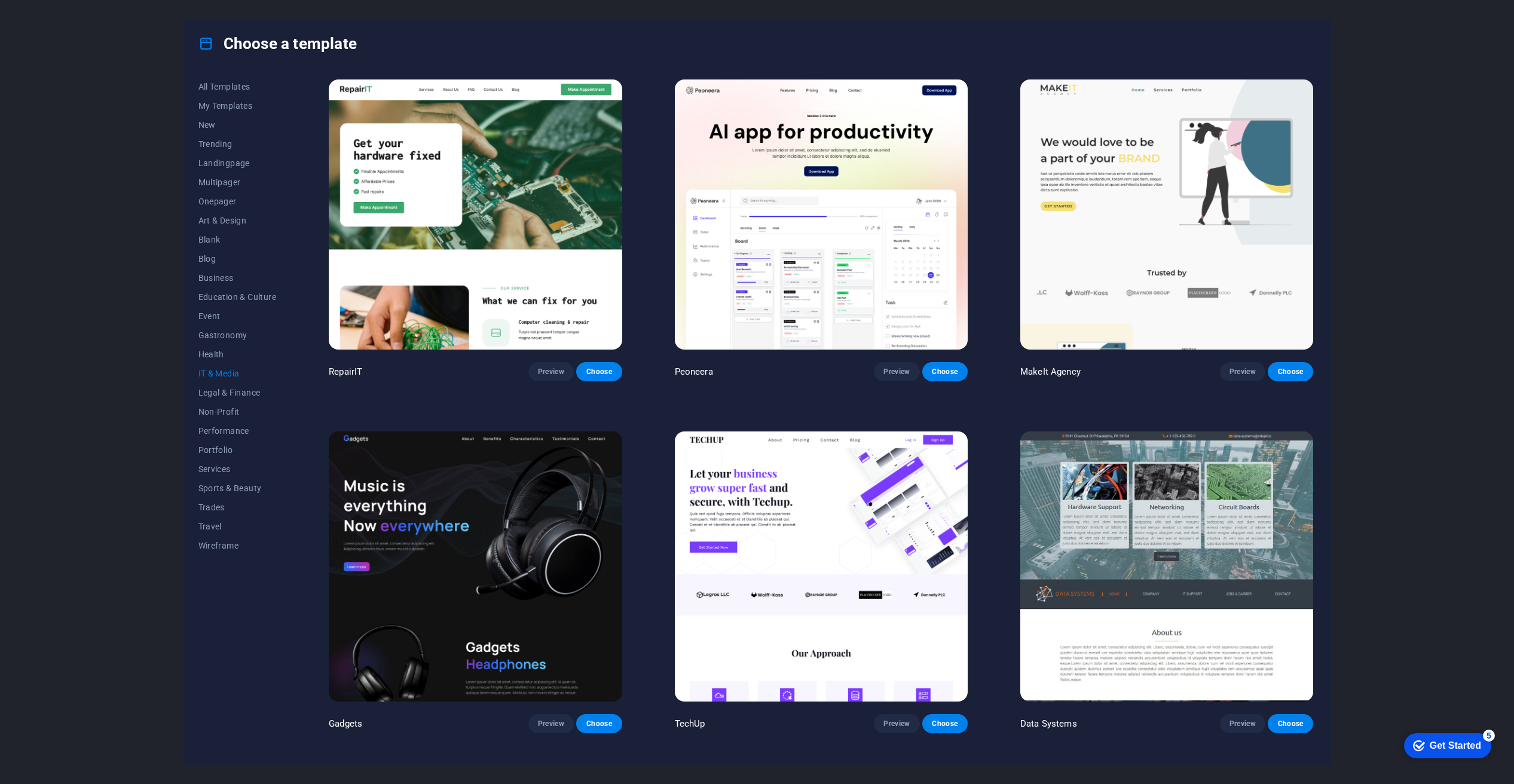
click at [439, 508] on img at bounding box center [476, 566] width 293 height 270
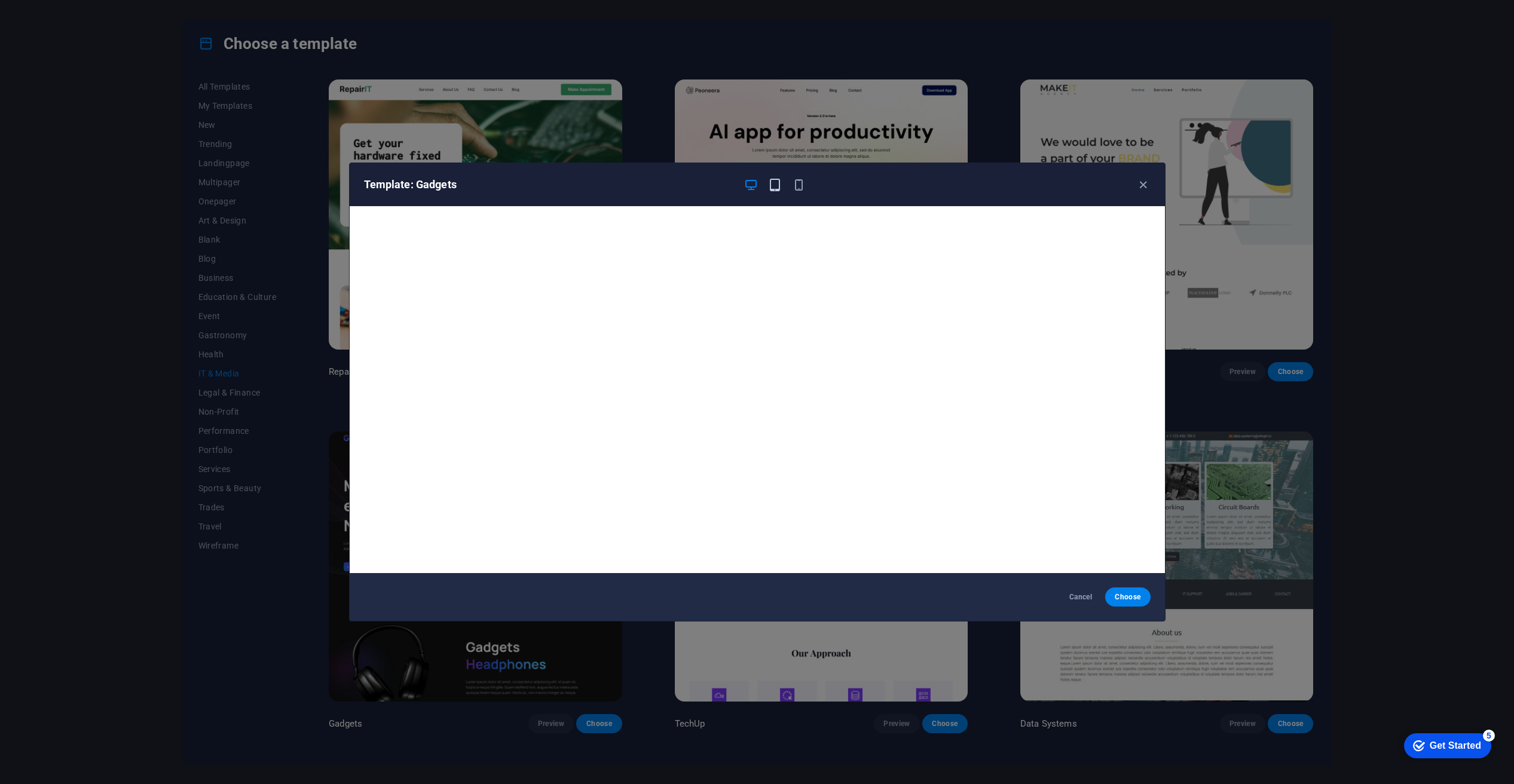
click at [773, 184] on icon "button" at bounding box center [775, 185] width 14 height 14
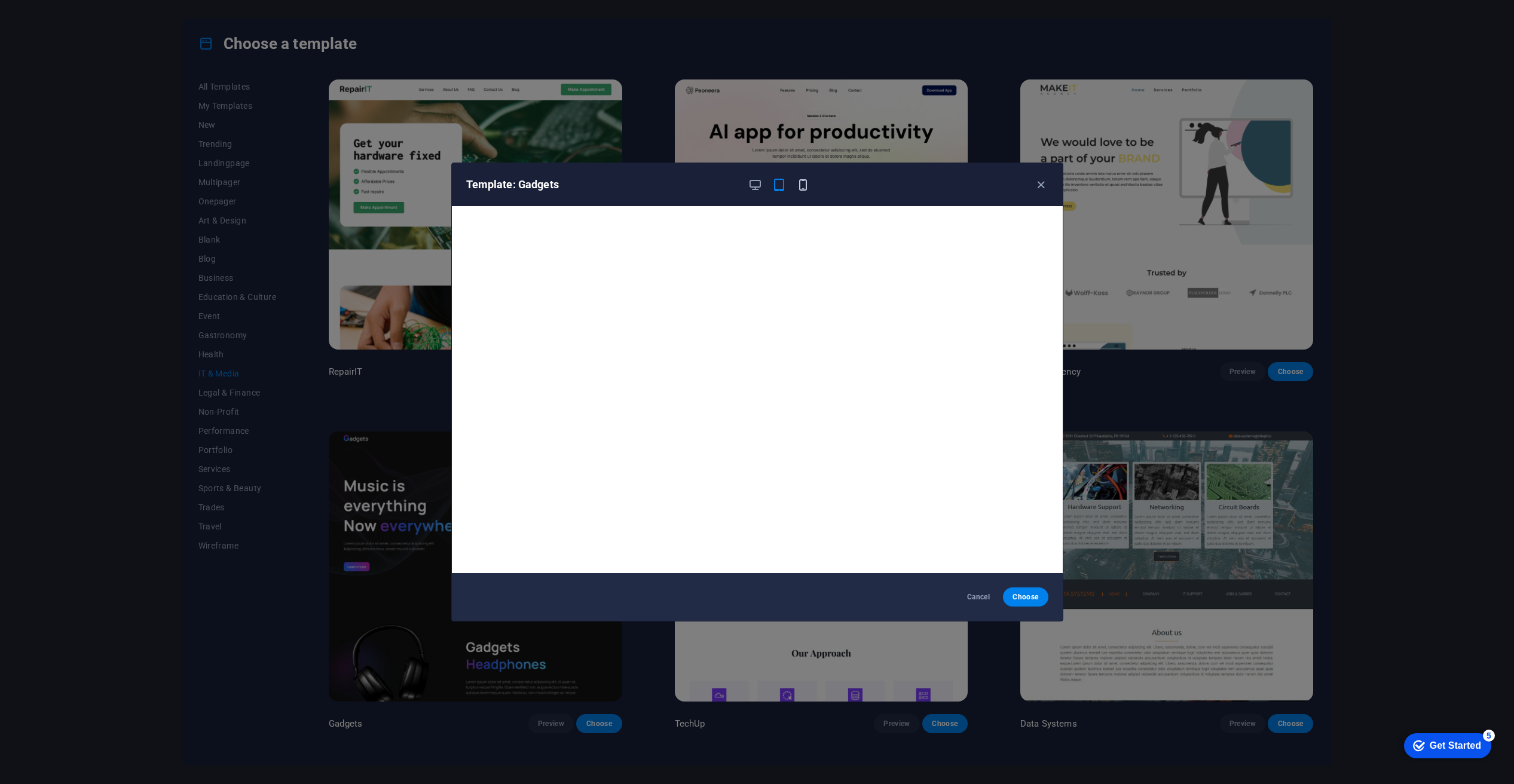
click at [797, 186] on icon "button" at bounding box center [803, 185] width 14 height 14
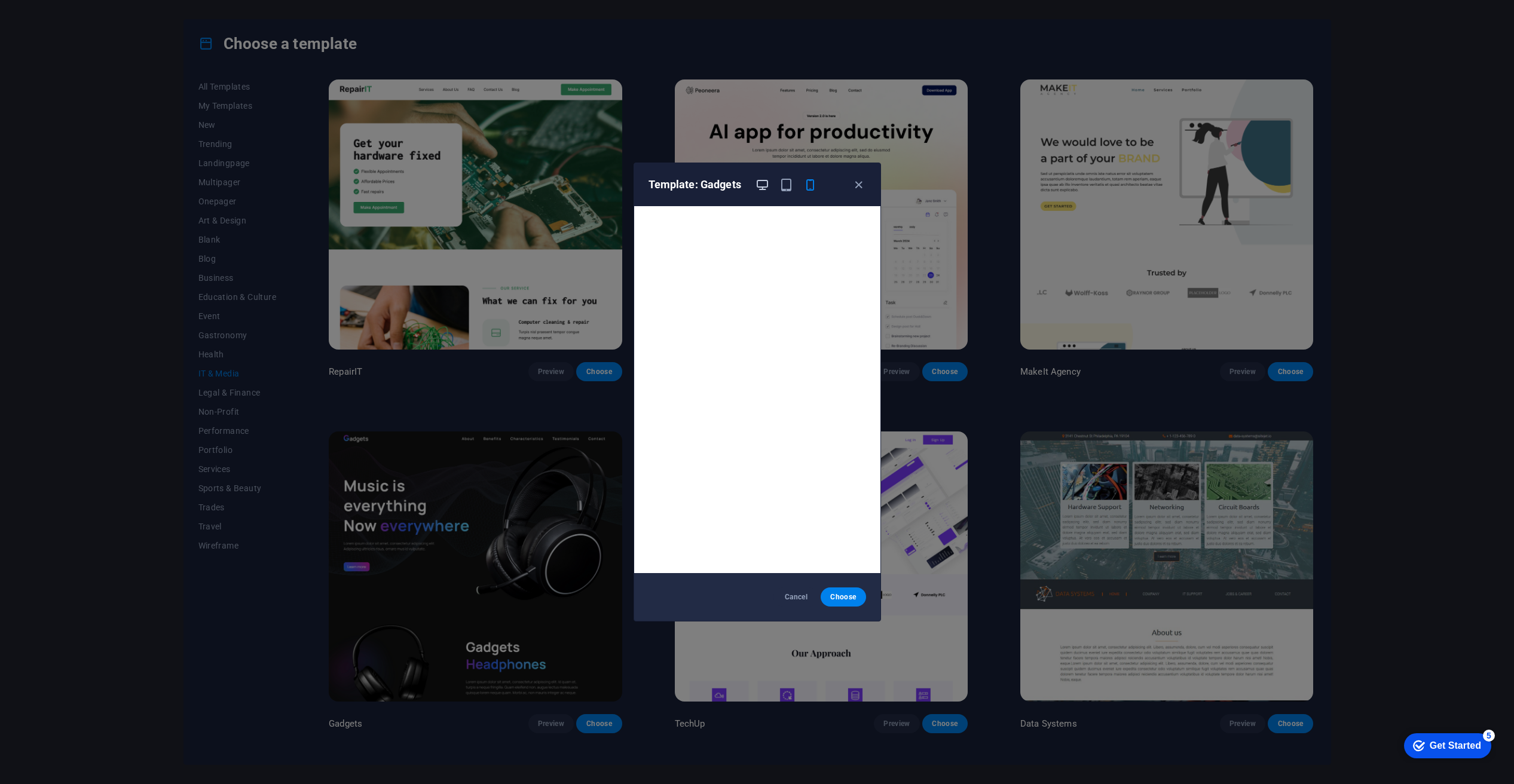
click at [762, 186] on icon "button" at bounding box center [762, 185] width 14 height 14
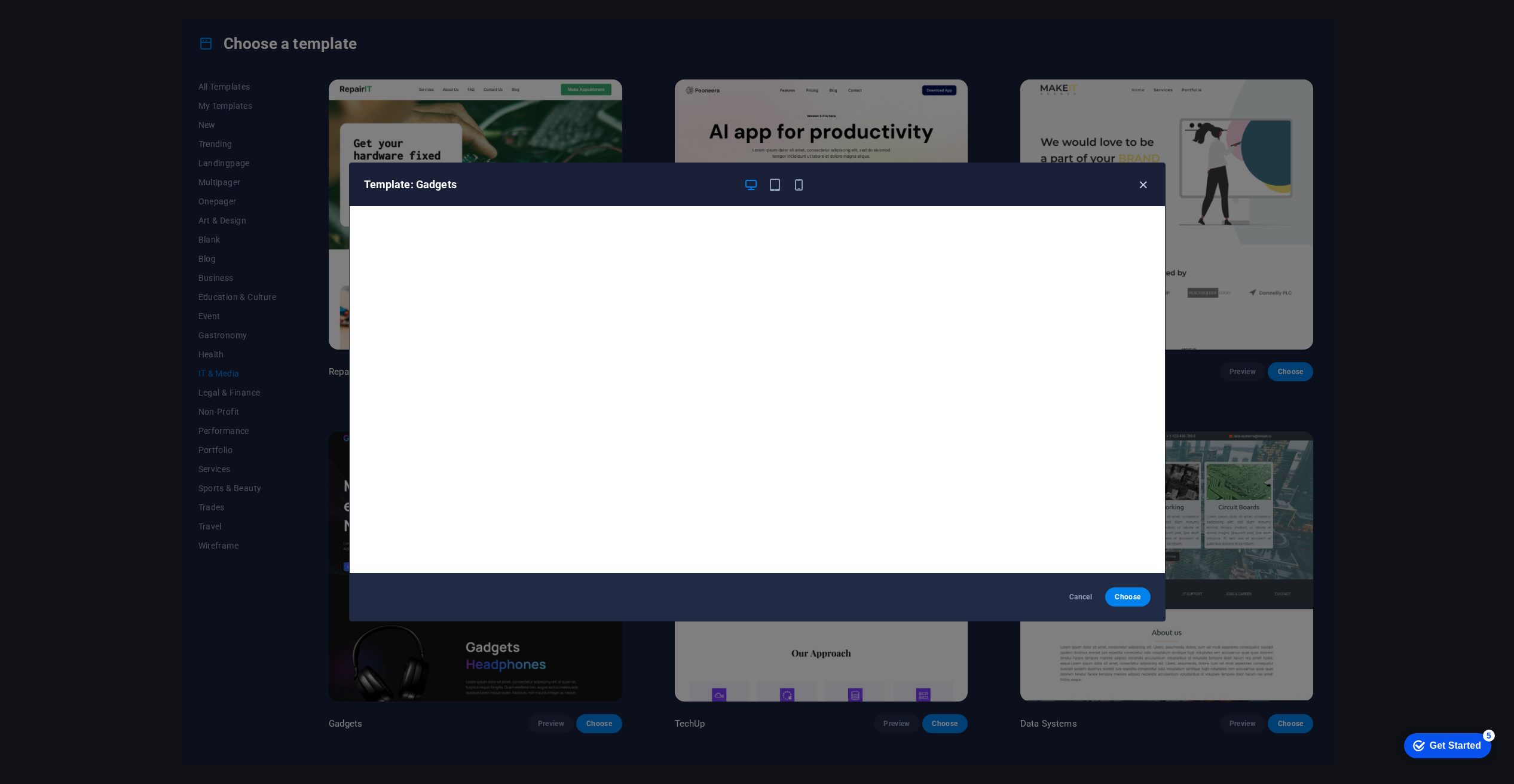
click at [1143, 182] on icon "button" at bounding box center [1143, 185] width 14 height 14
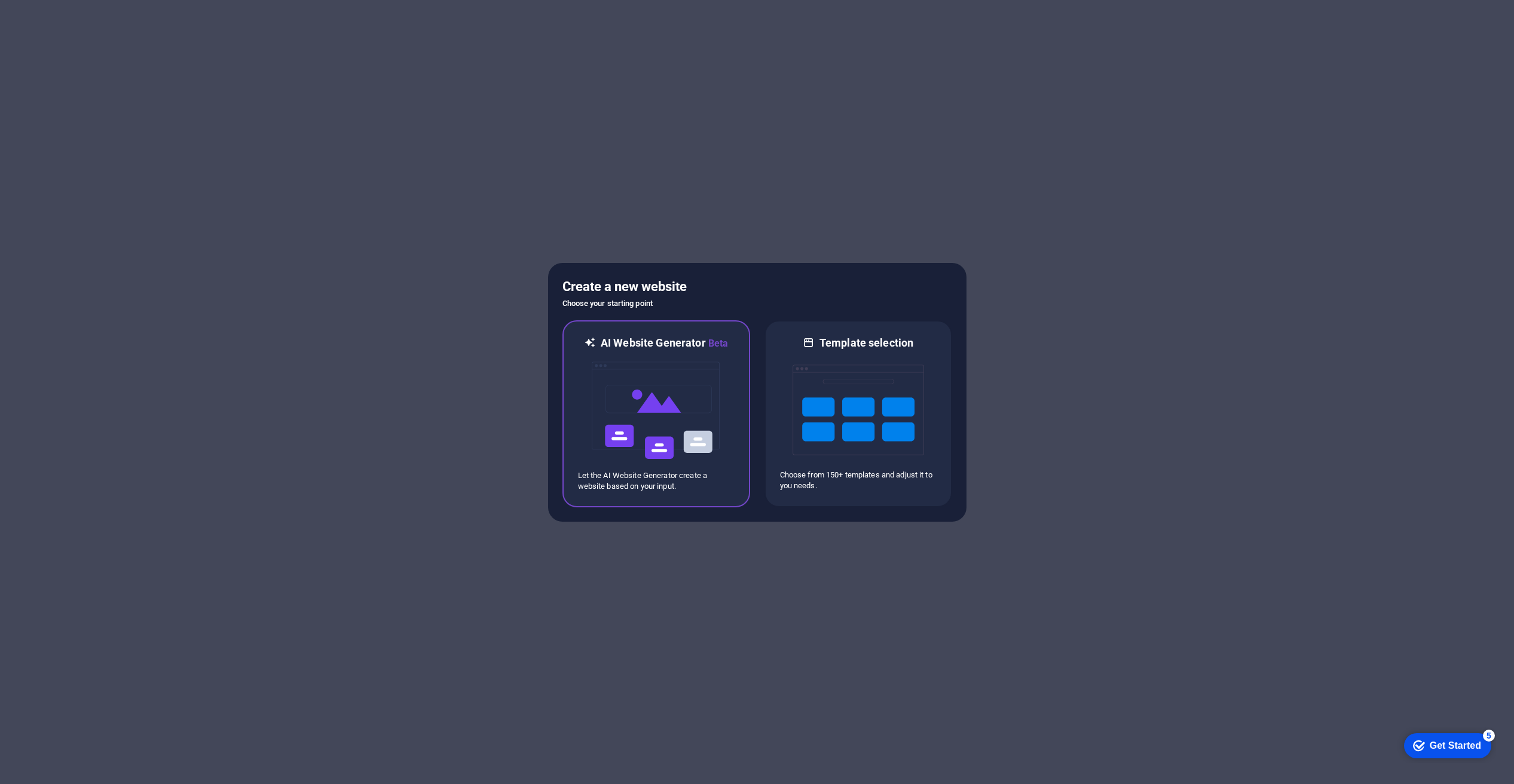
click at [677, 427] on img at bounding box center [657, 410] width 132 height 120
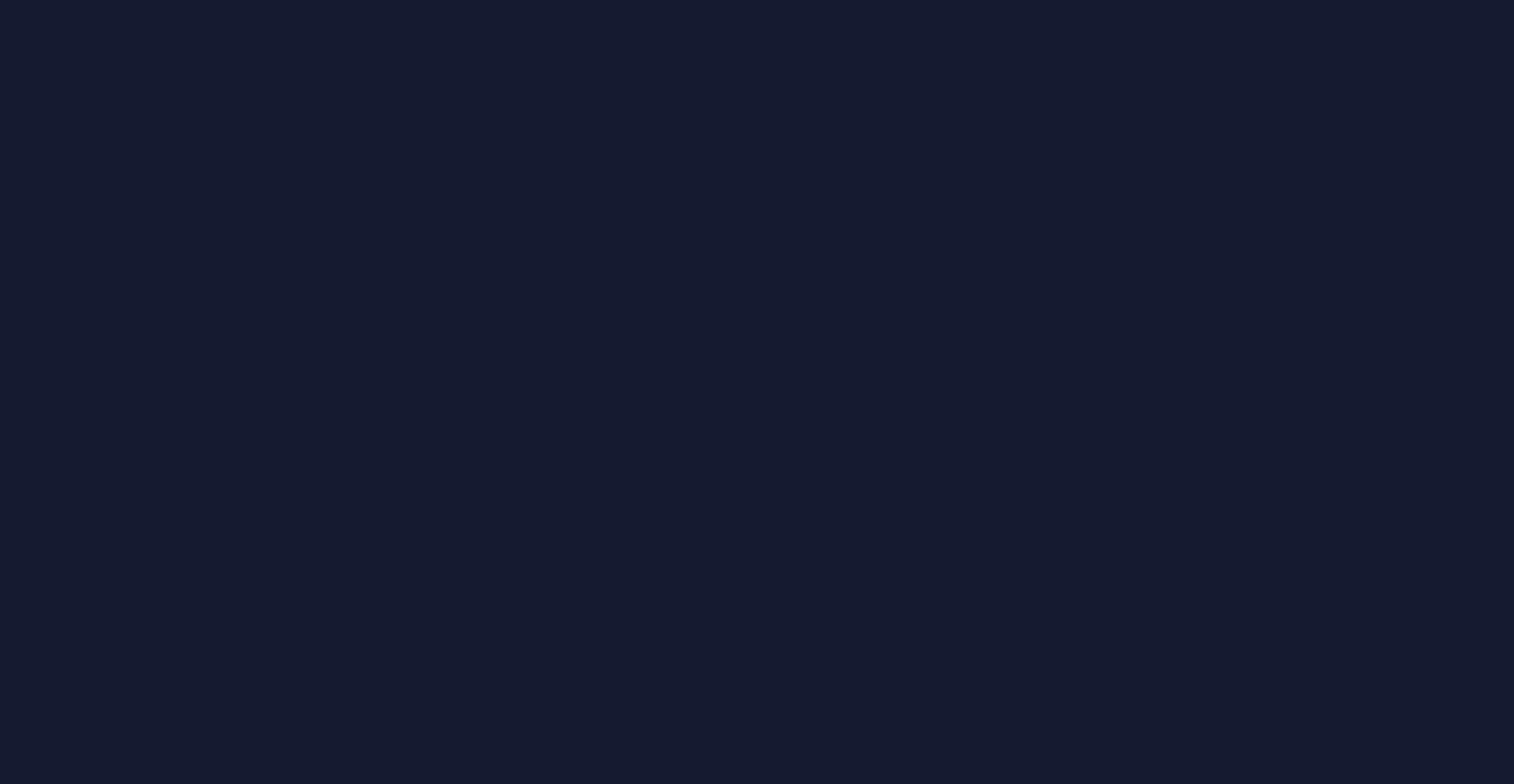
click at [892, 24] on div at bounding box center [757, 392] width 1514 height 784
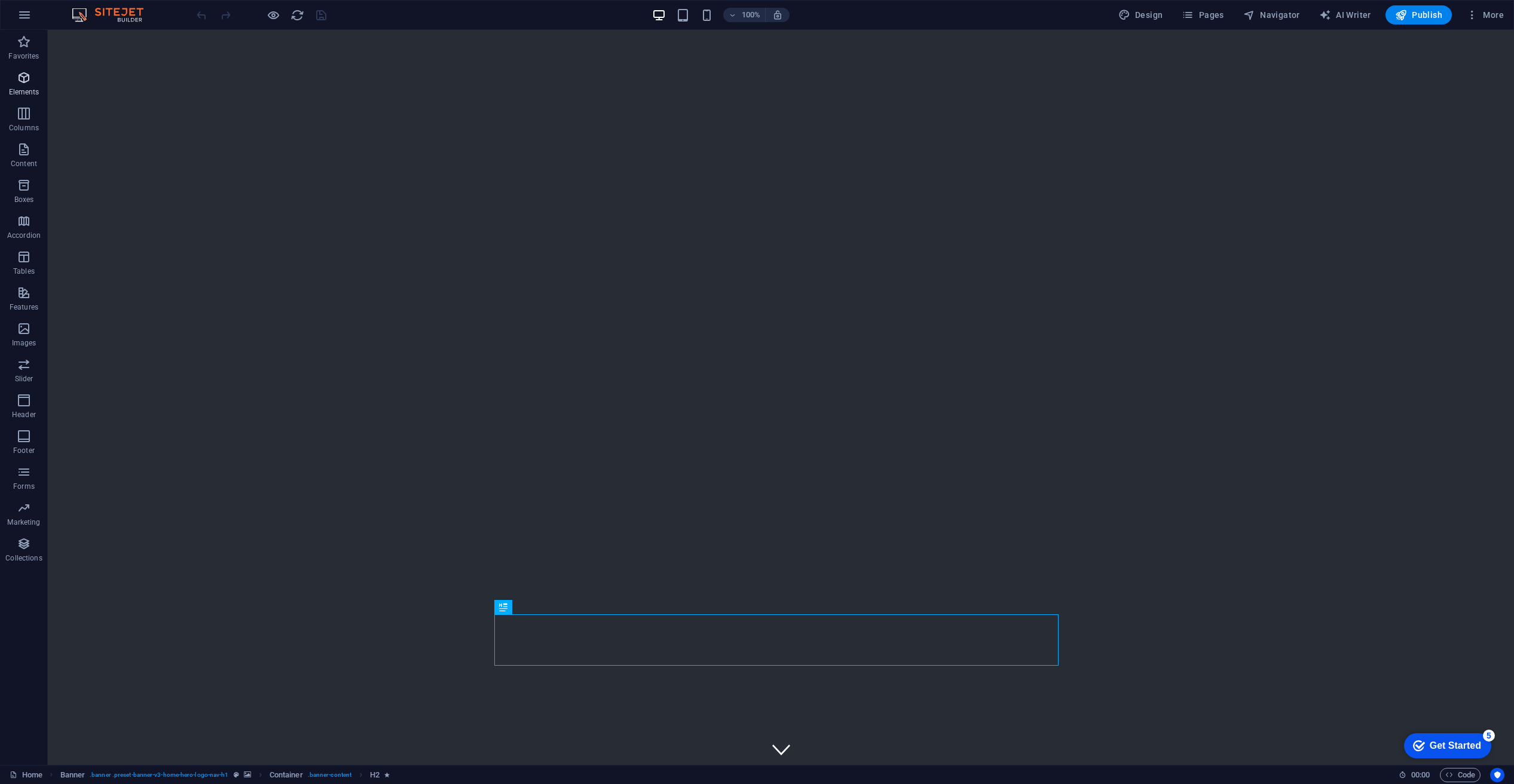
click at [30, 85] on span "Elements" at bounding box center [24, 85] width 48 height 29
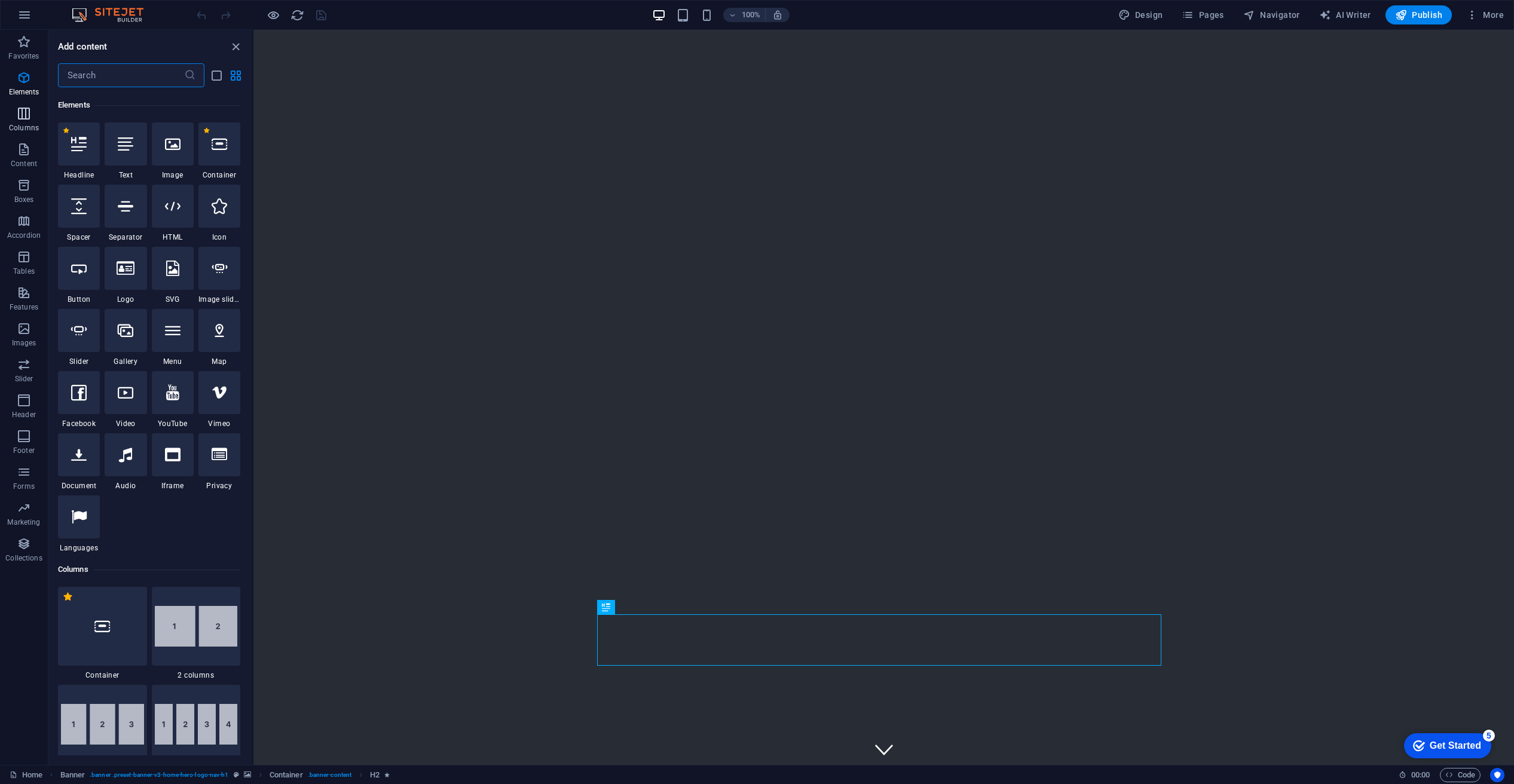
scroll to position [127, 0]
click at [27, 185] on icon "button" at bounding box center [24, 185] width 14 height 14
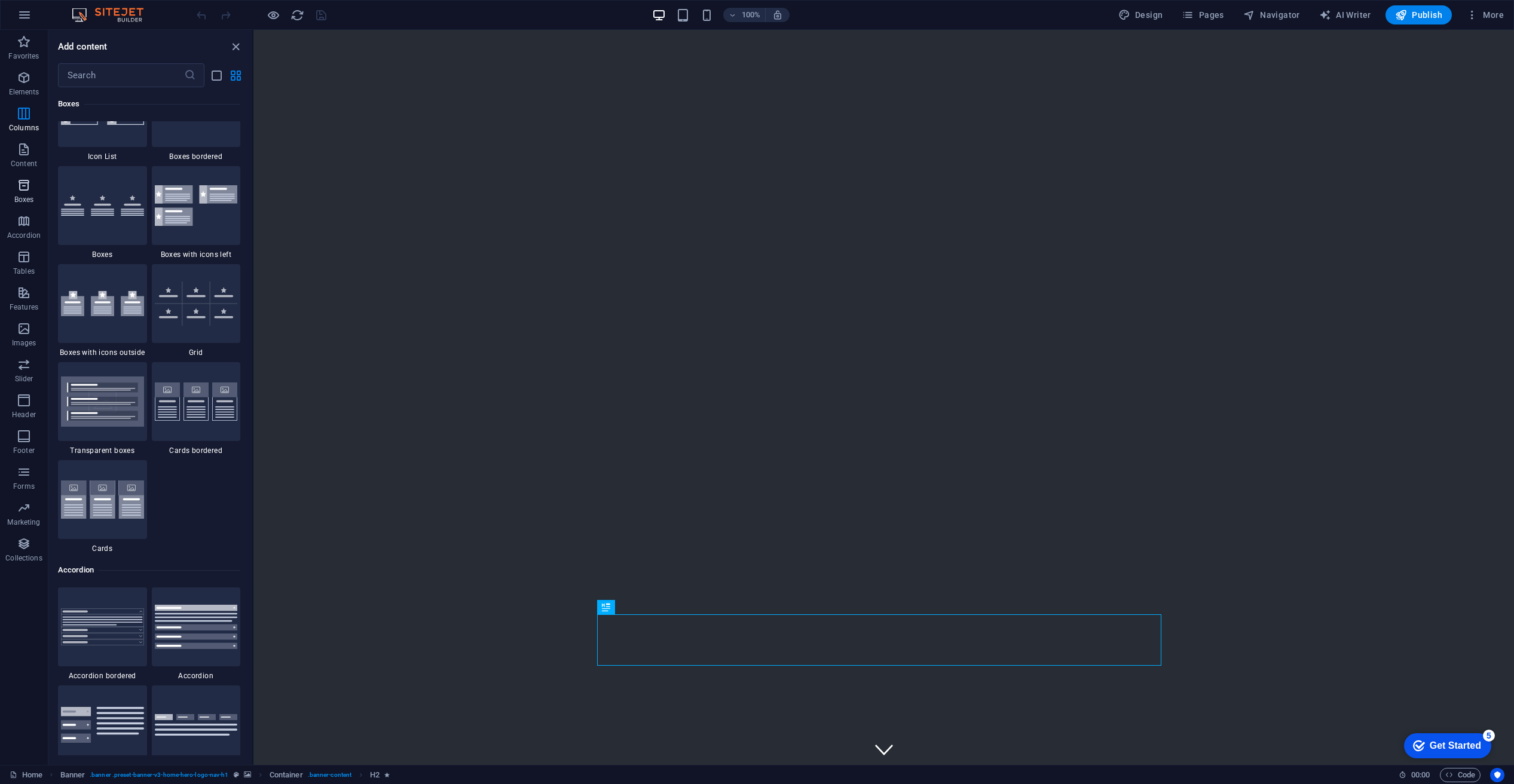
scroll to position [3355, 0]
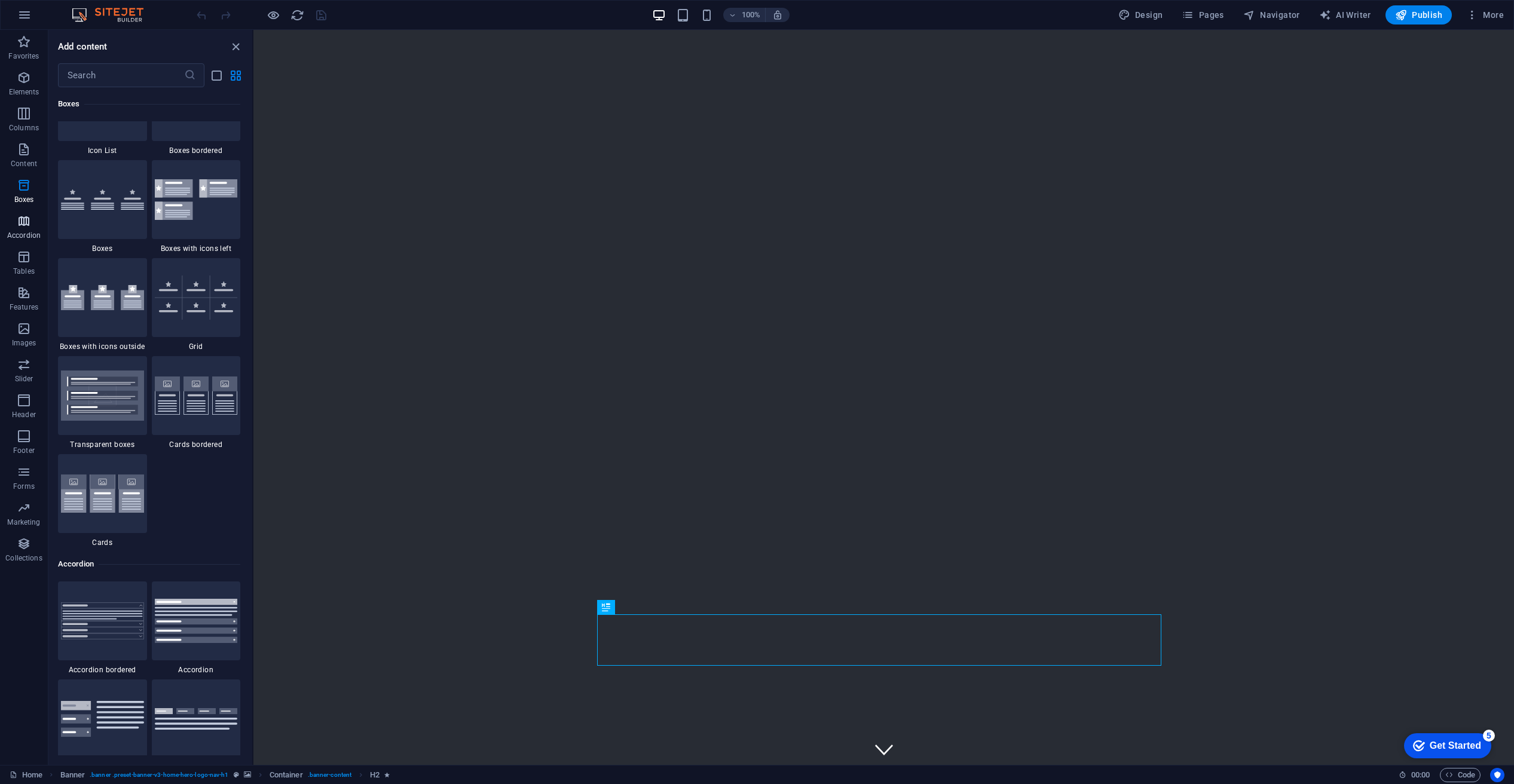
click at [24, 215] on icon "button" at bounding box center [24, 221] width 14 height 14
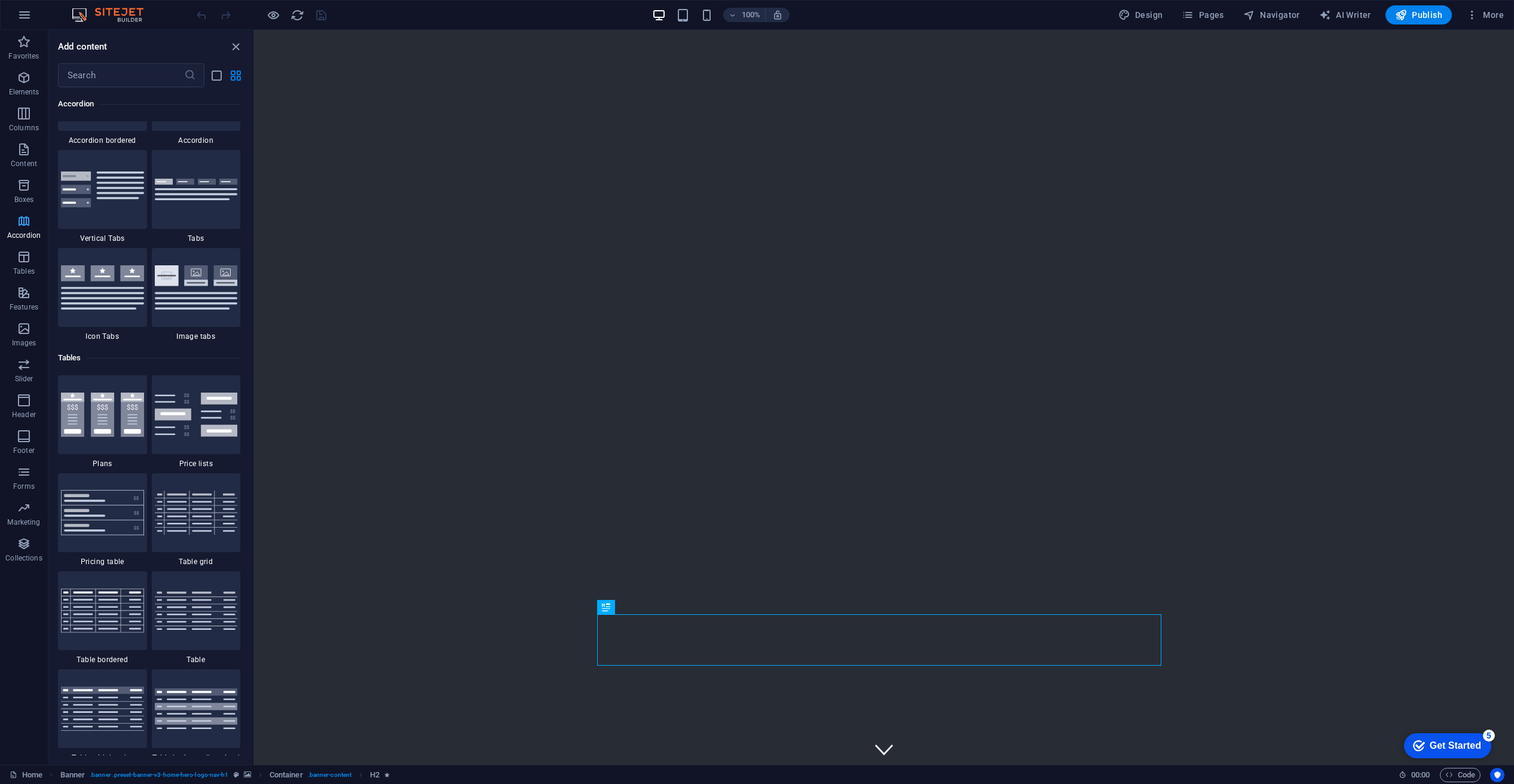
scroll to position [3884, 0]
drag, startPoint x: 26, startPoint y: 86, endPoint x: 24, endPoint y: 95, distance: 9.2
click at [26, 86] on span "Elements" at bounding box center [24, 85] width 48 height 29
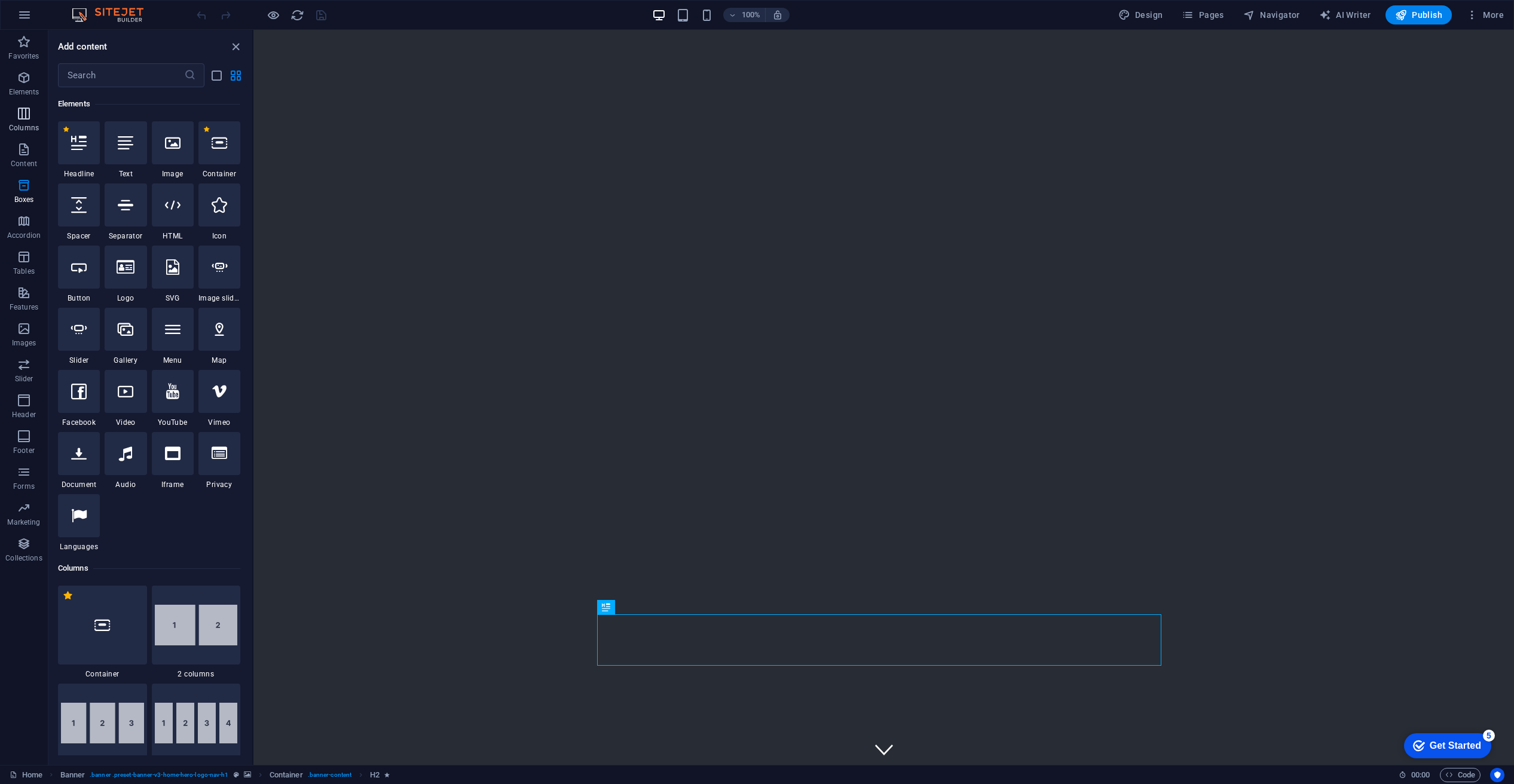
scroll to position [127, 0]
click at [314, 63] on icon at bounding box center [315, 63] width 6 height 13
click at [1277, 15] on span "Navigator" at bounding box center [1272, 14] width 56 height 12
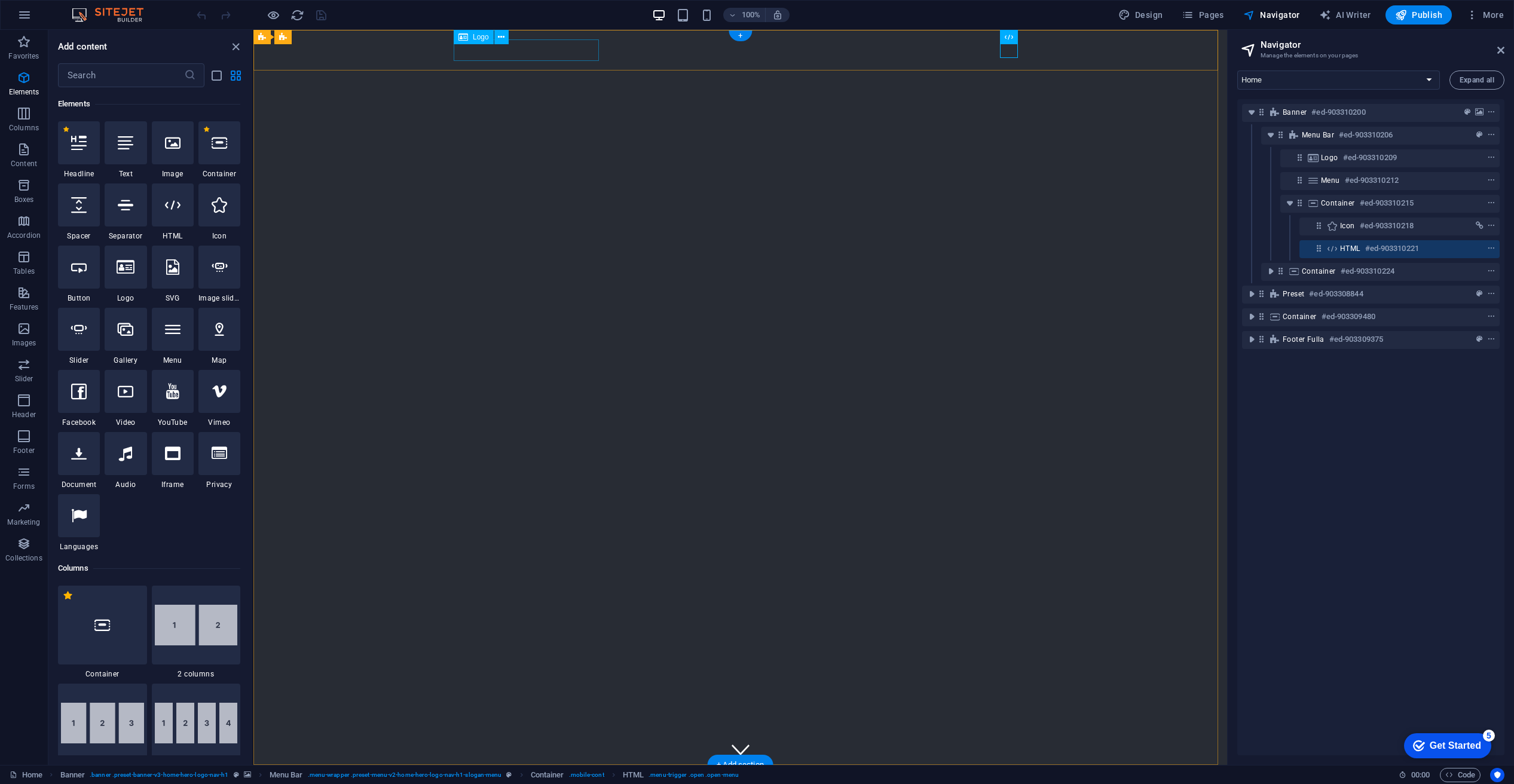
click at [544, 775] on div "Resonate Media" at bounding box center [741, 785] width 564 height 21
click at [476, 39] on span "Logo" at bounding box center [480, 37] width 16 height 7
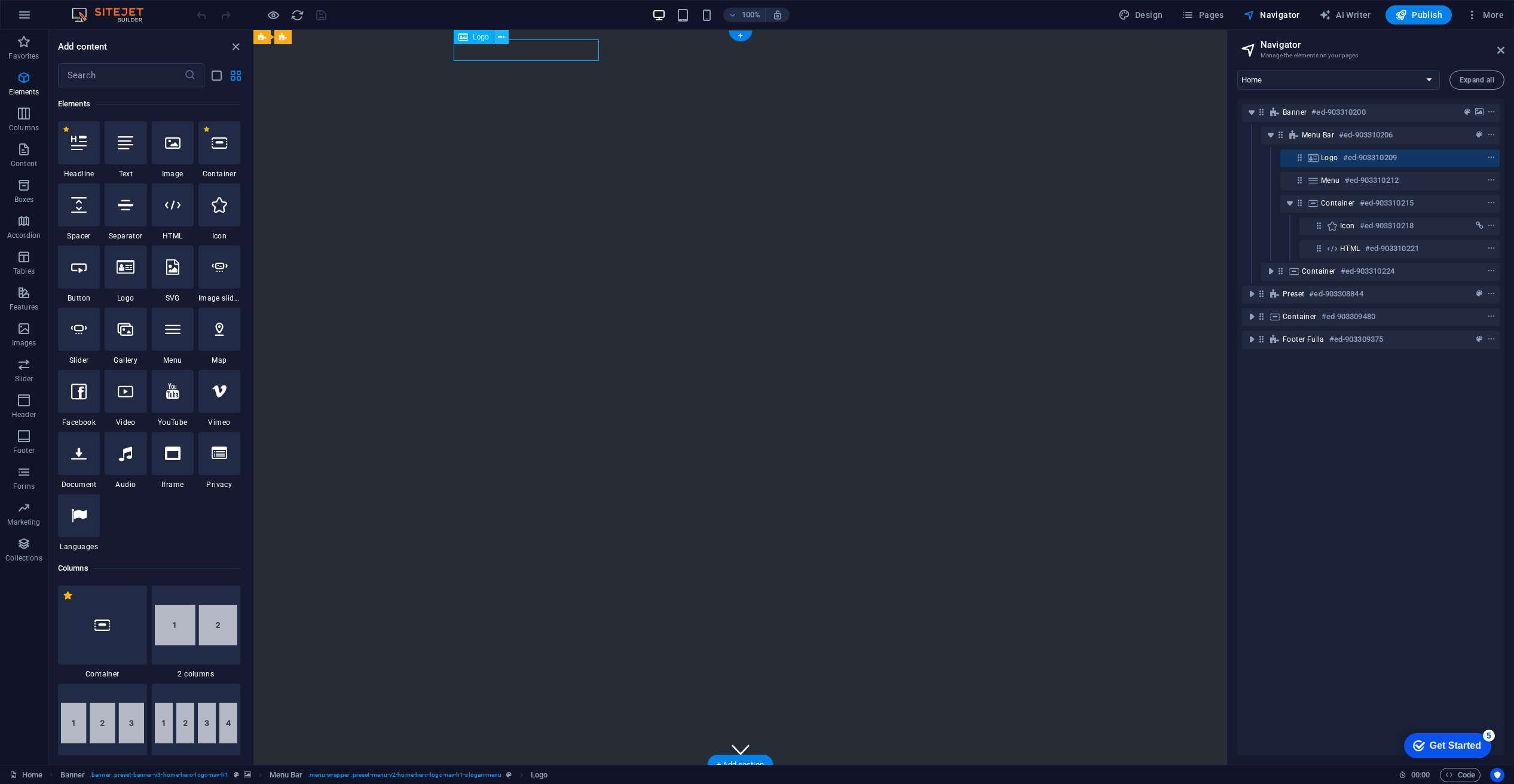
click at [504, 37] on icon at bounding box center [501, 38] width 6 height 13
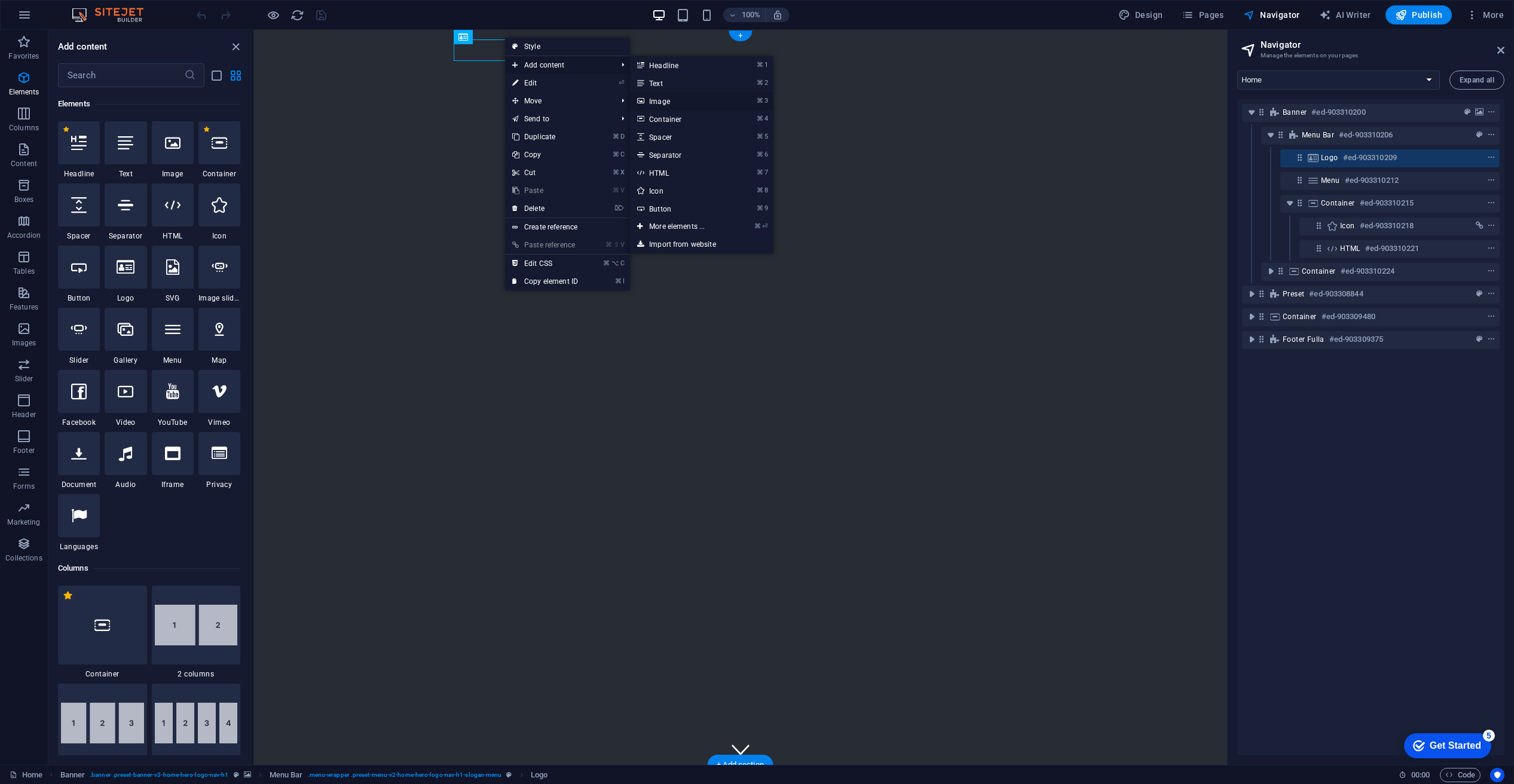
click at [649, 103] on link "⌘ 3 Image" at bounding box center [679, 100] width 99 height 18
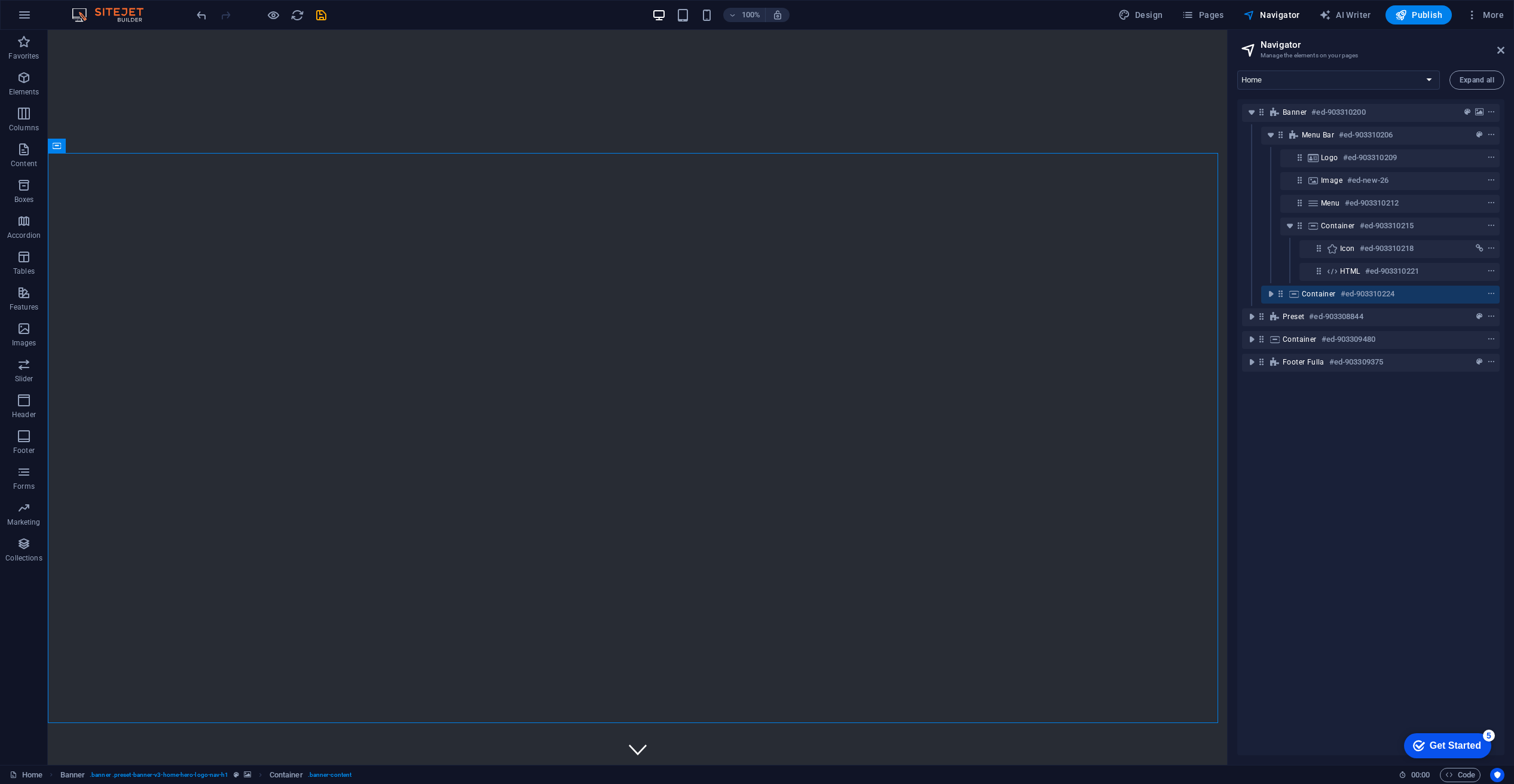
click at [1496, 49] on h2 "Navigator" at bounding box center [1382, 45] width 244 height 11
click at [1498, 48] on icon at bounding box center [1501, 50] width 7 height 9
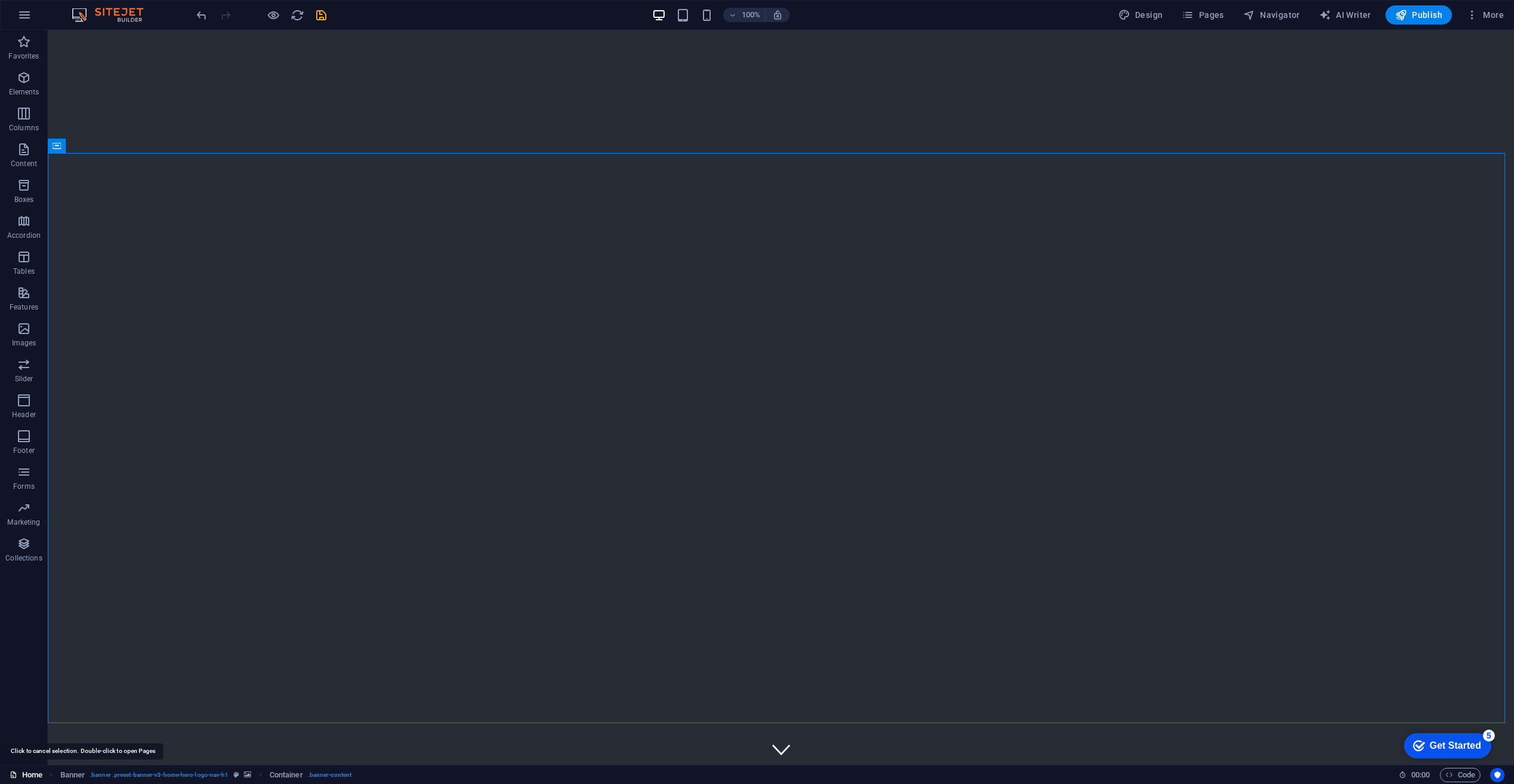
click at [37, 775] on link "Home" at bounding box center [26, 775] width 33 height 14
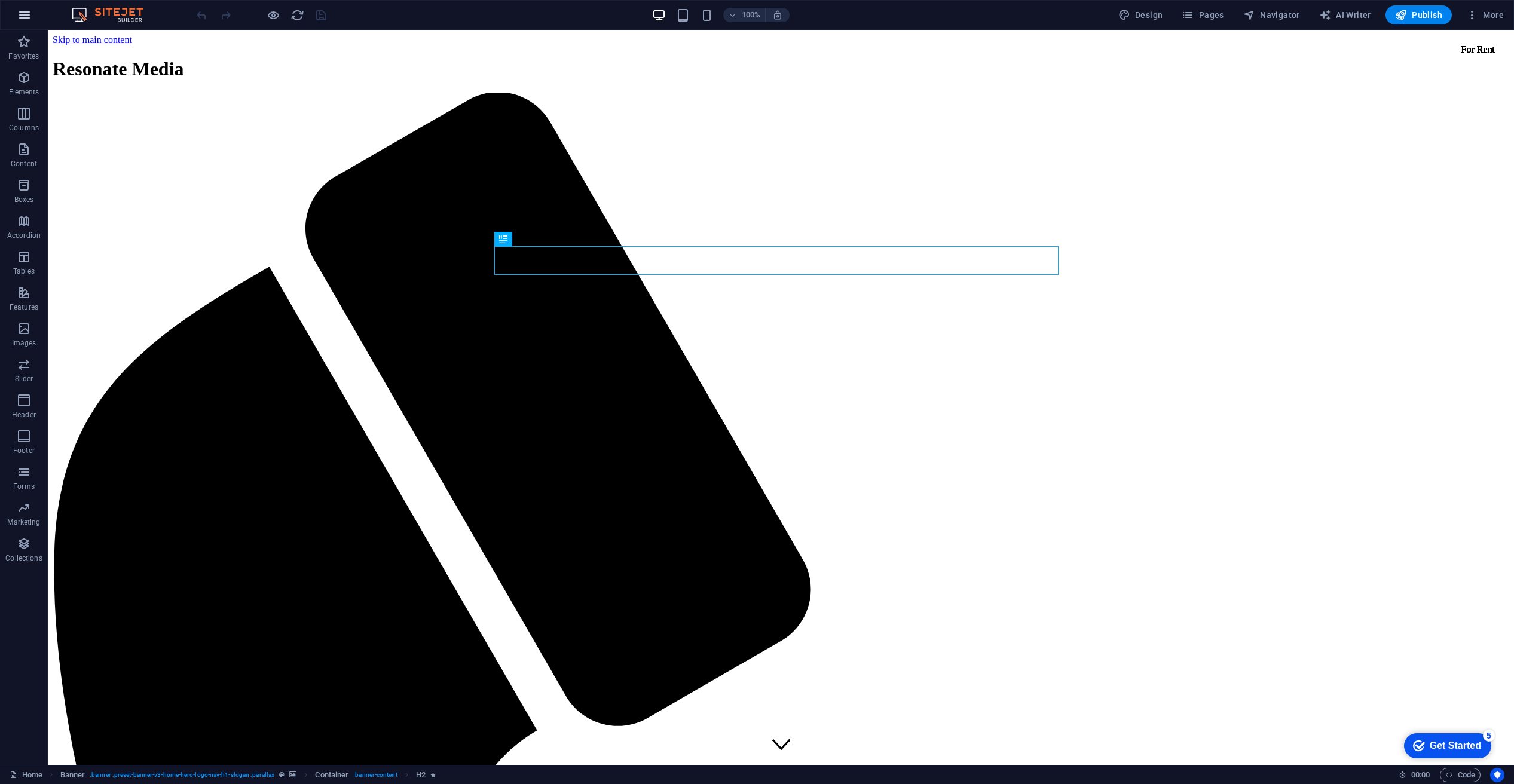
click at [0, 0] on icon "button" at bounding box center [0, 0] width 0 height 0
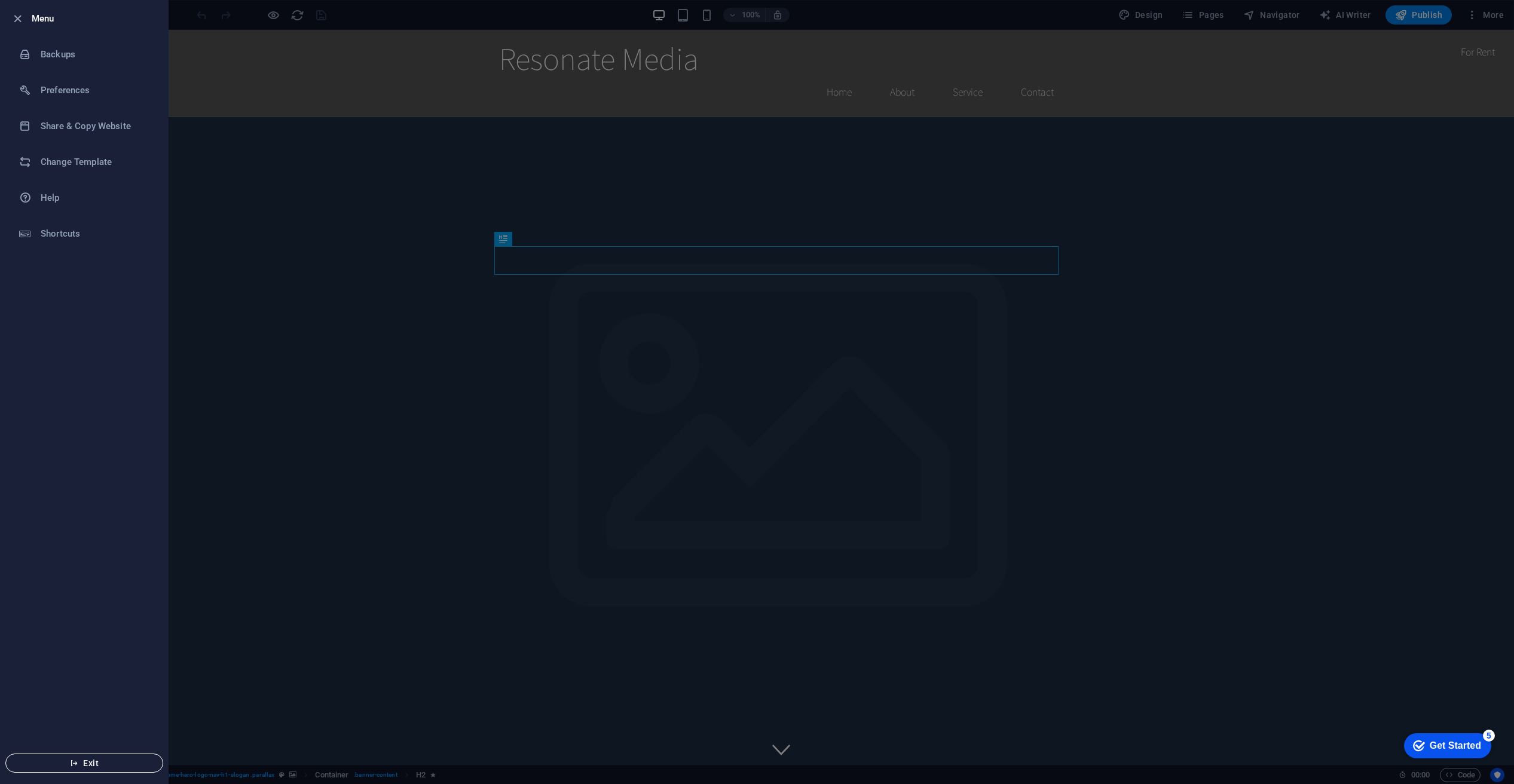
click at [0, 0] on button "Exit" at bounding box center [0, 0] width 0 height 0
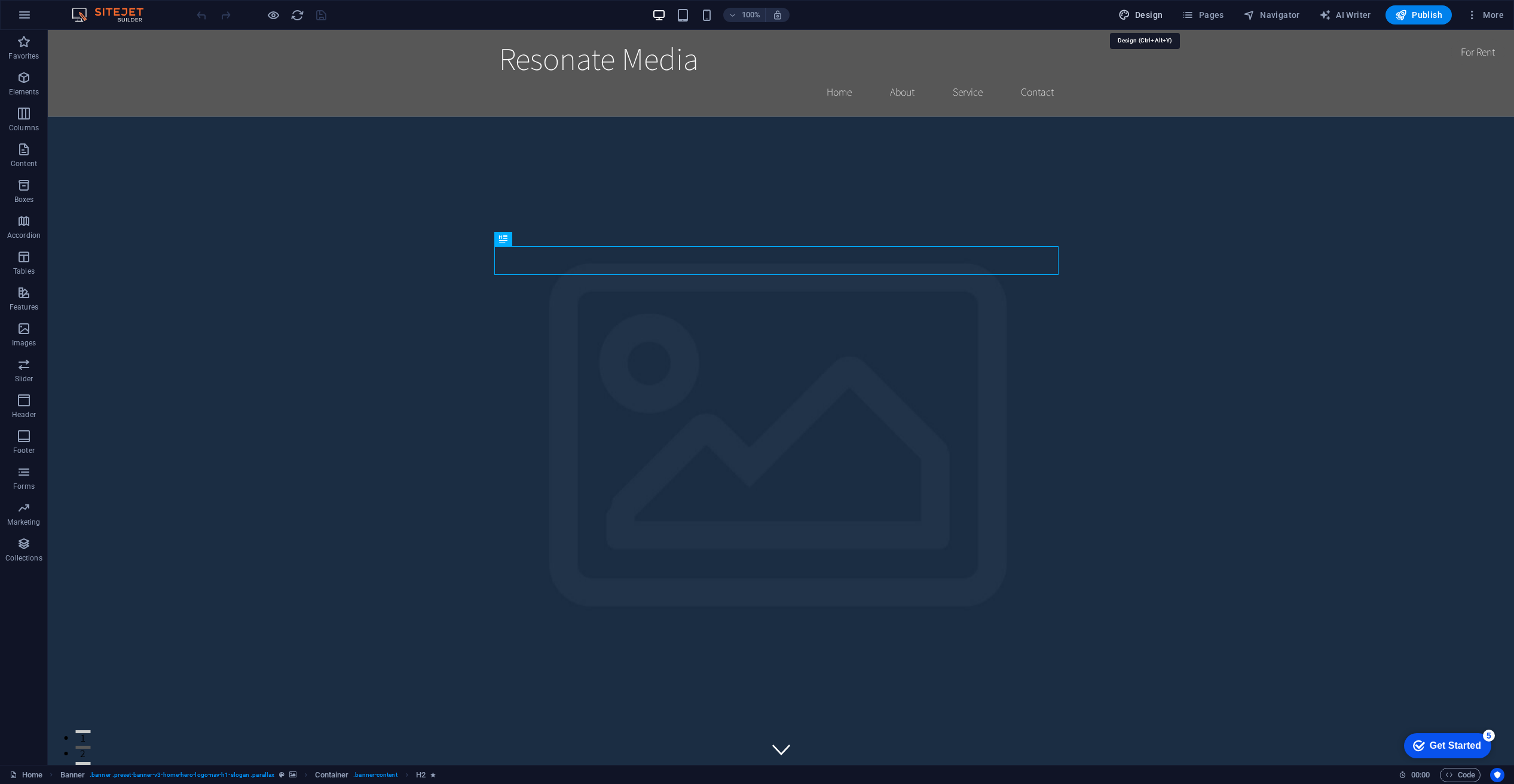
select select "rem"
select select "200"
select select "px"
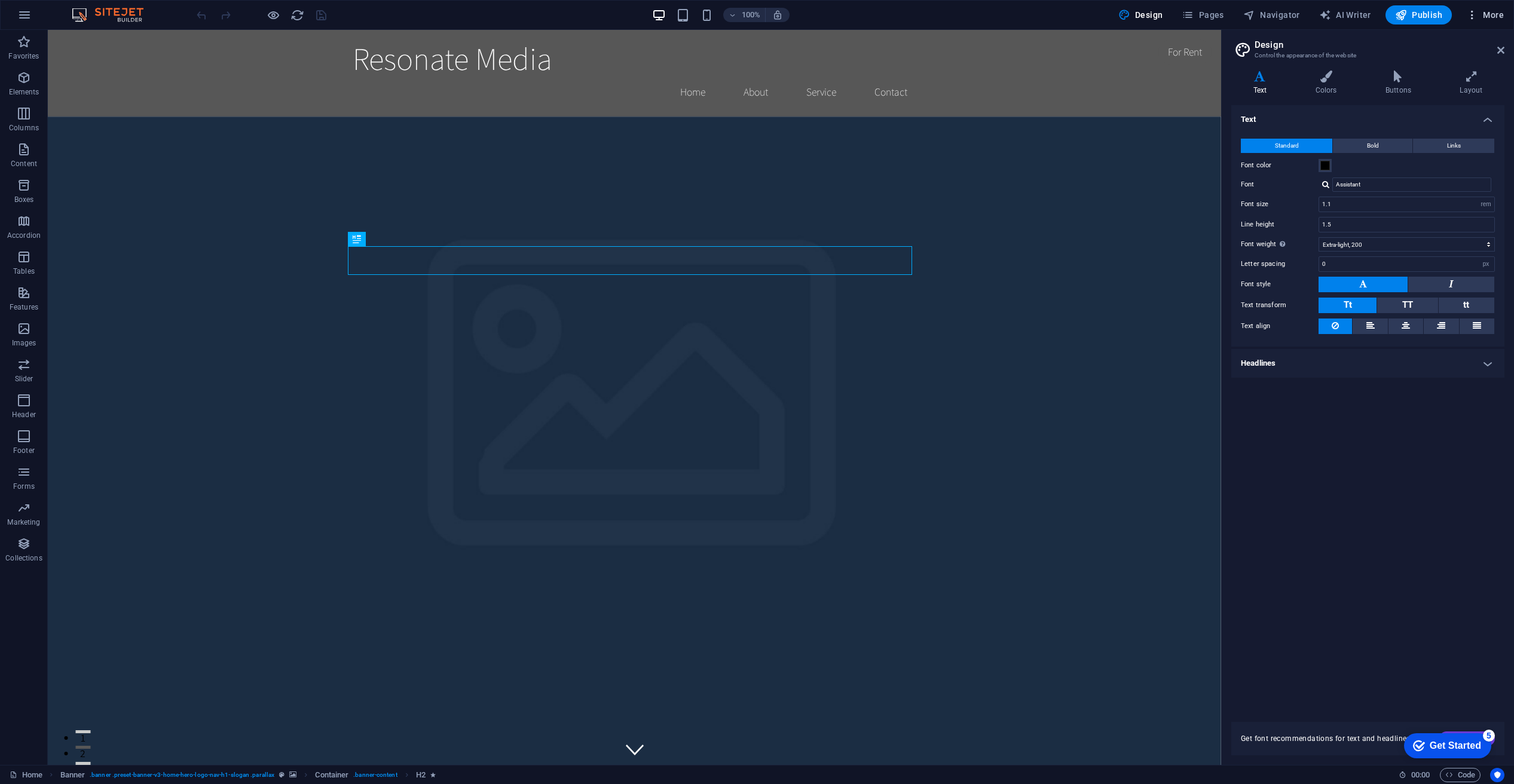
click at [1091, 660] on div at bounding box center [757, 392] width 1514 height 784
click at [0, 0] on icon "button" at bounding box center [0, 0] width 0 height 0
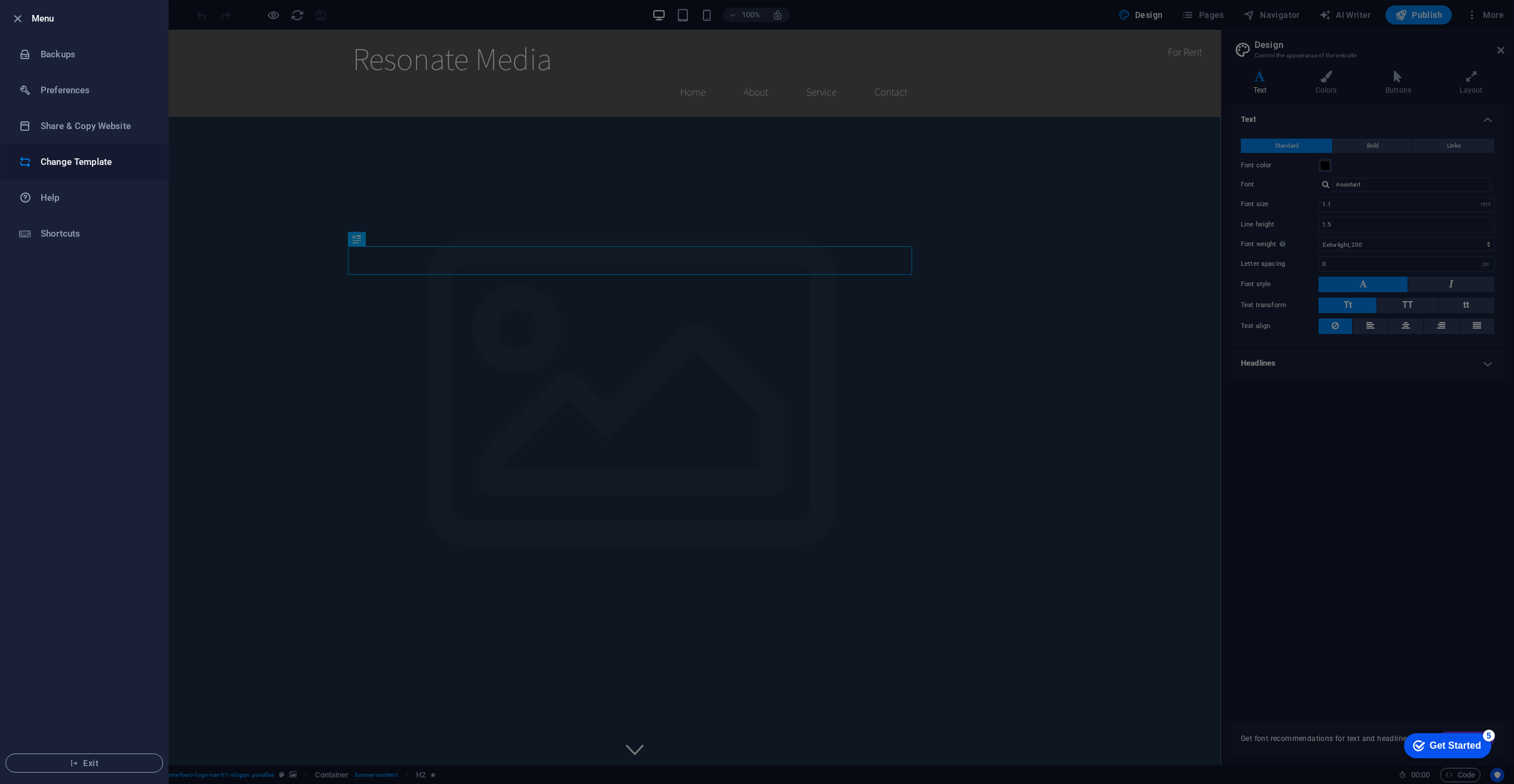
click at [80, 164] on h6 "Change Template" at bounding box center [96, 162] width 110 height 14
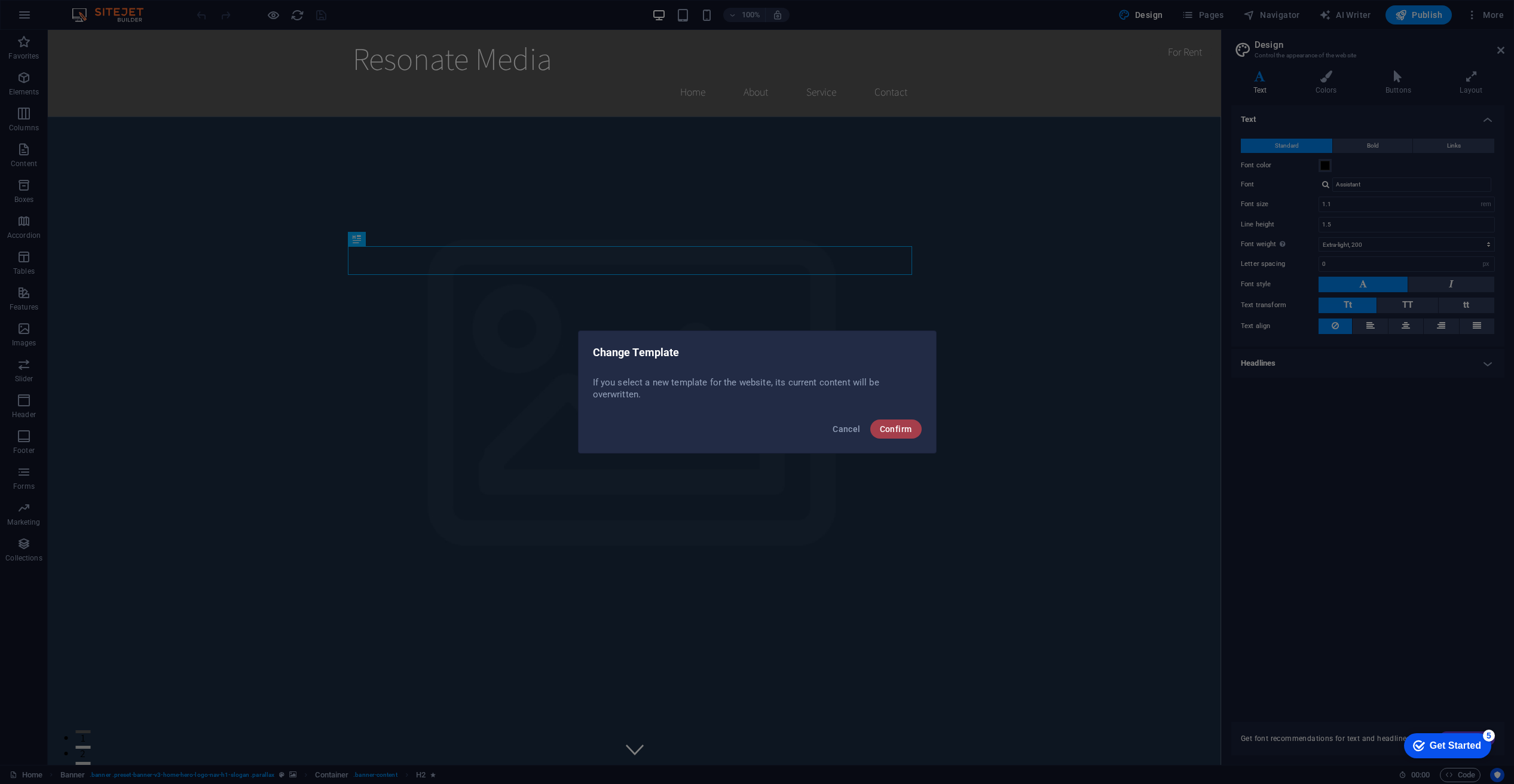
click at [900, 434] on button "Confirm" at bounding box center [896, 428] width 52 height 19
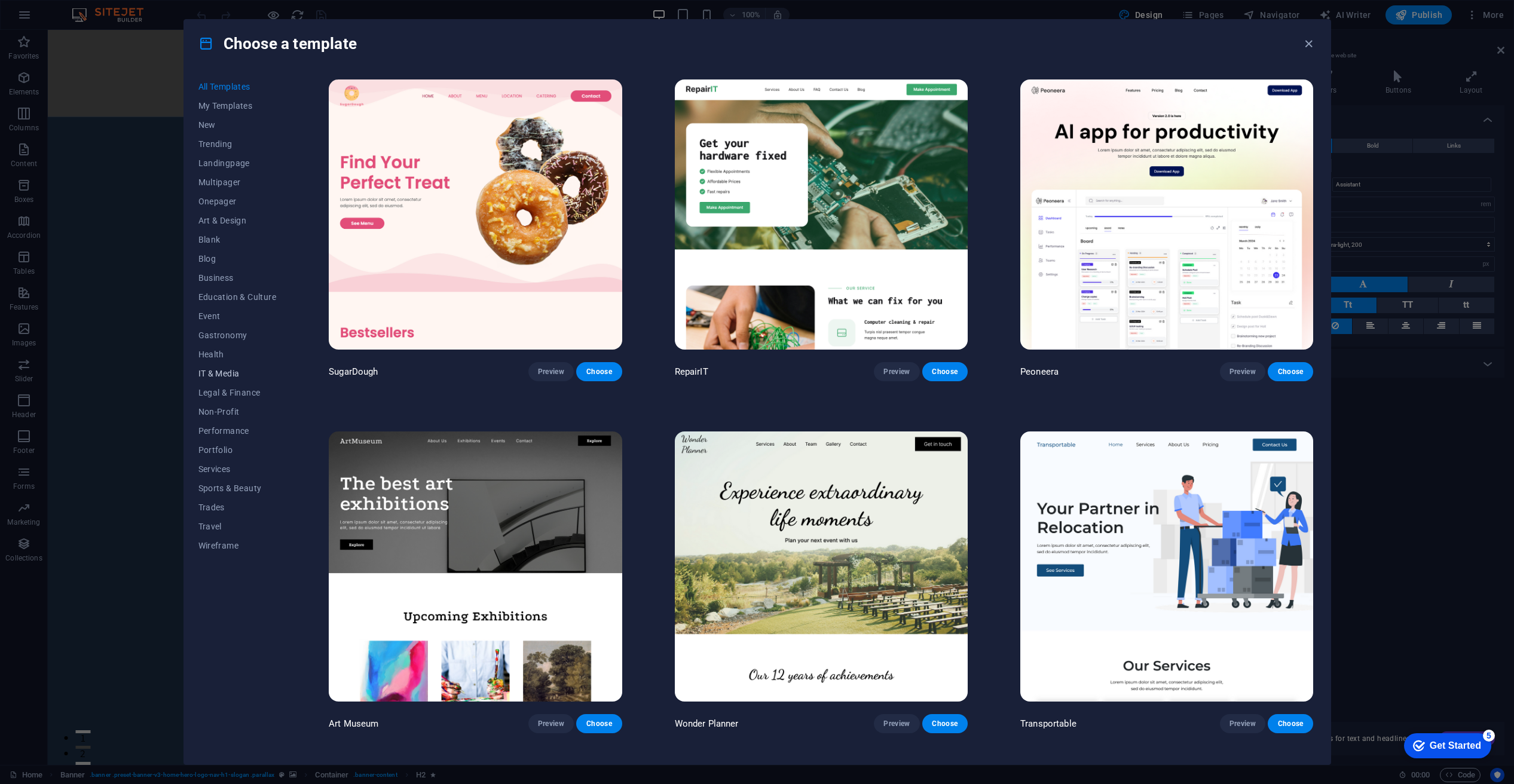
click at [217, 374] on span "IT & Media" at bounding box center [237, 374] width 78 height 9
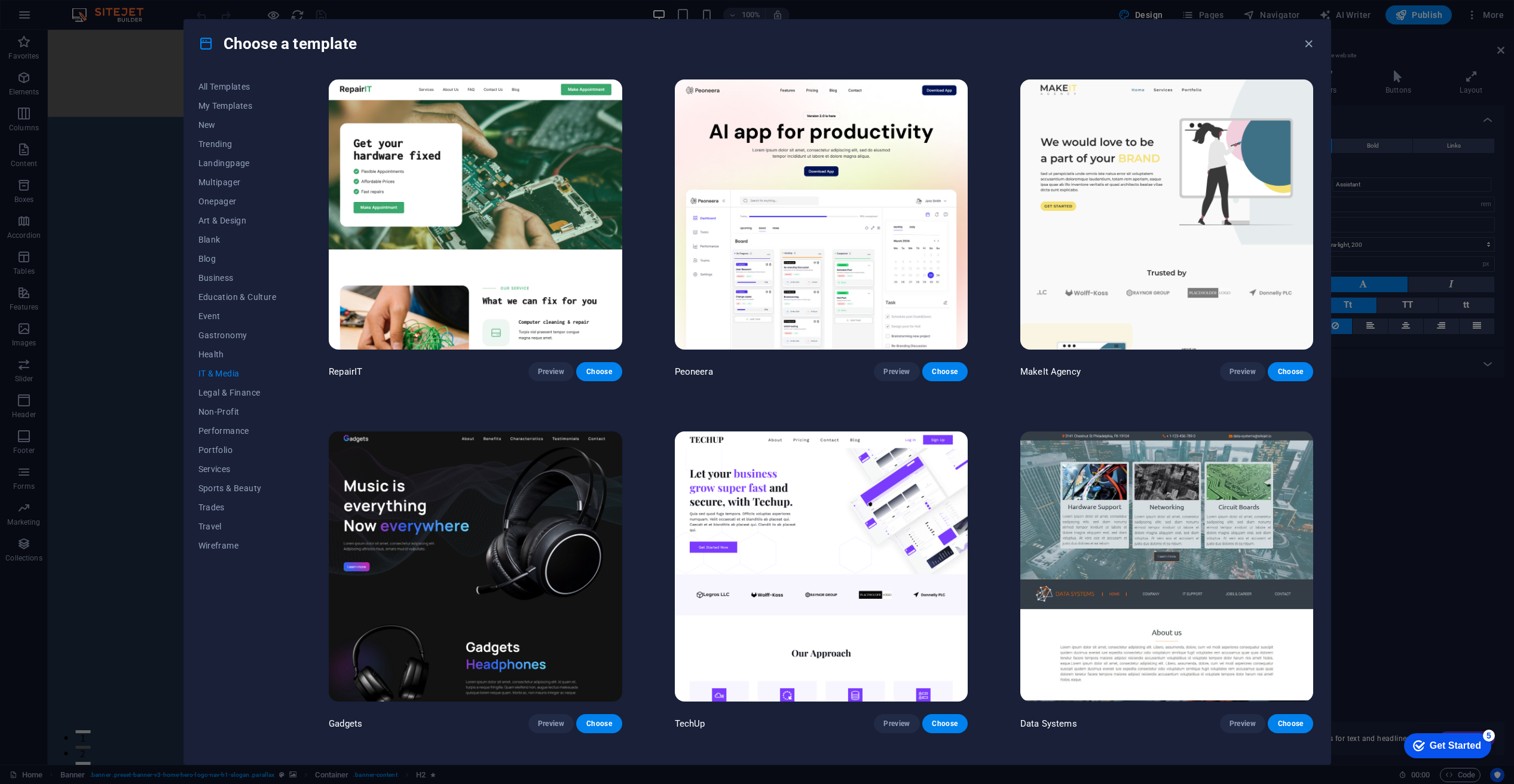
click at [397, 520] on img at bounding box center [476, 566] width 293 height 270
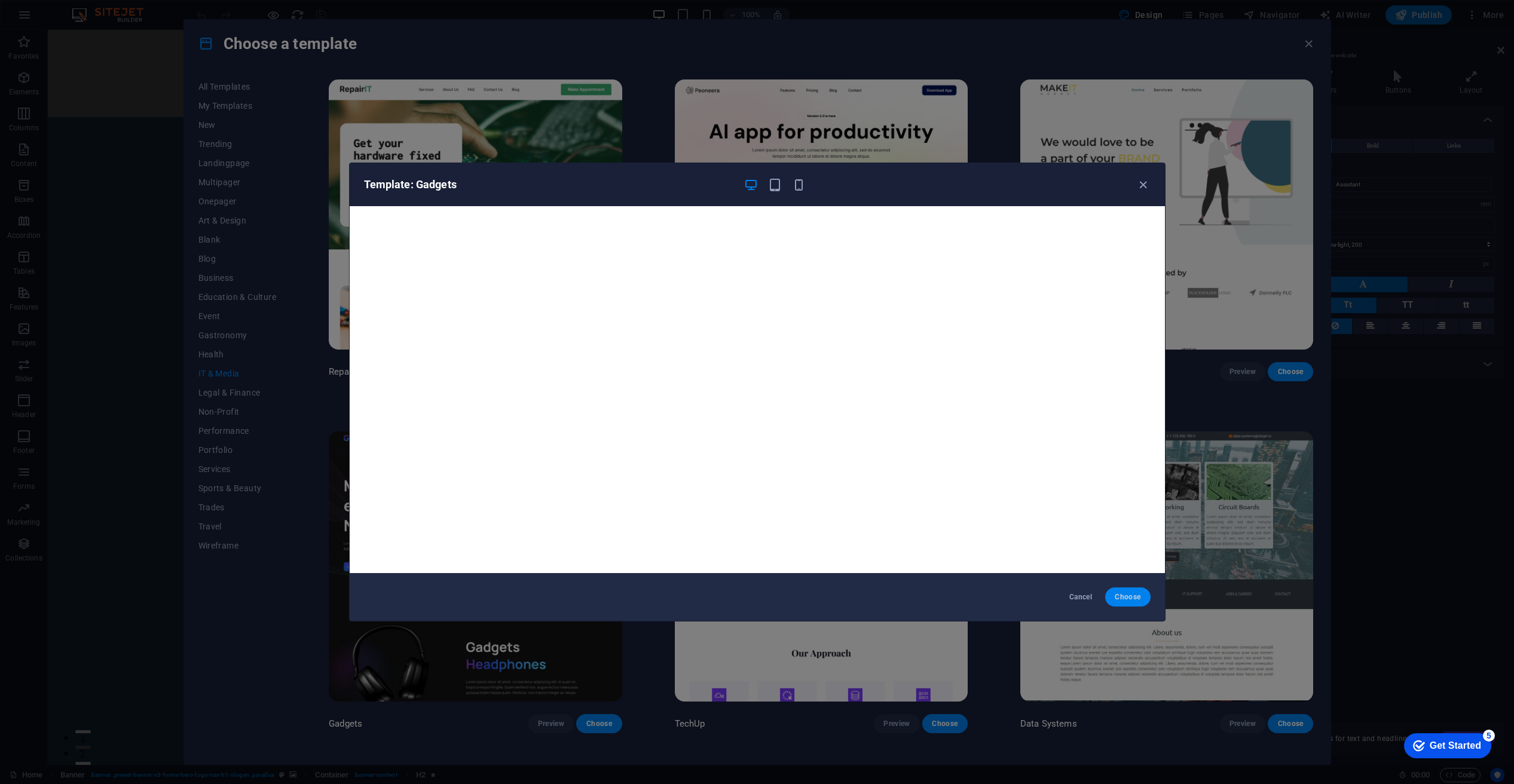
drag, startPoint x: 1133, startPoint y: 596, endPoint x: 1111, endPoint y: 597, distance: 22.0
click at [1132, 594] on span "Choose" at bounding box center [1128, 597] width 26 height 9
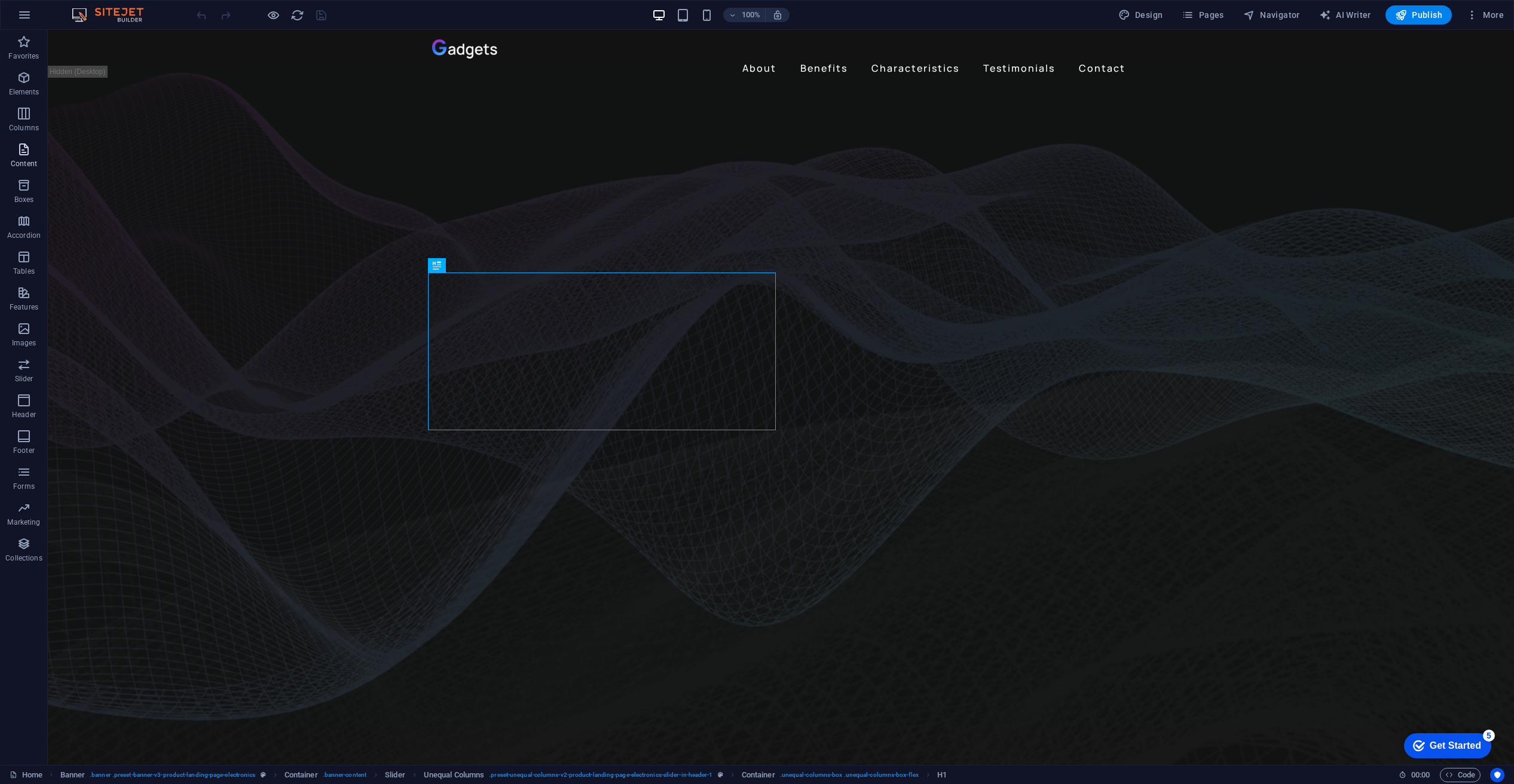
click at [24, 157] on span "Content" at bounding box center [24, 157] width 48 height 29
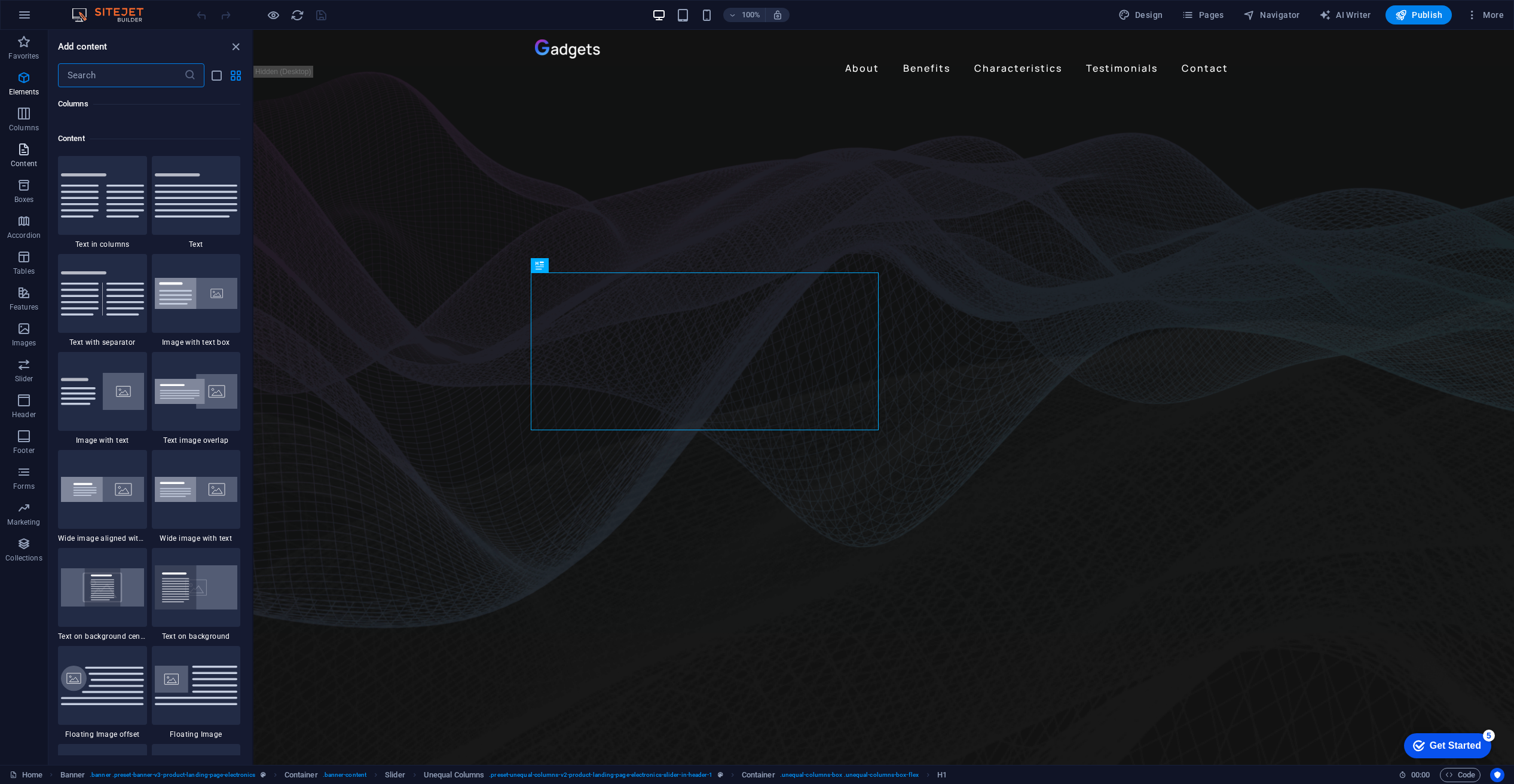
scroll to position [2090, 0]
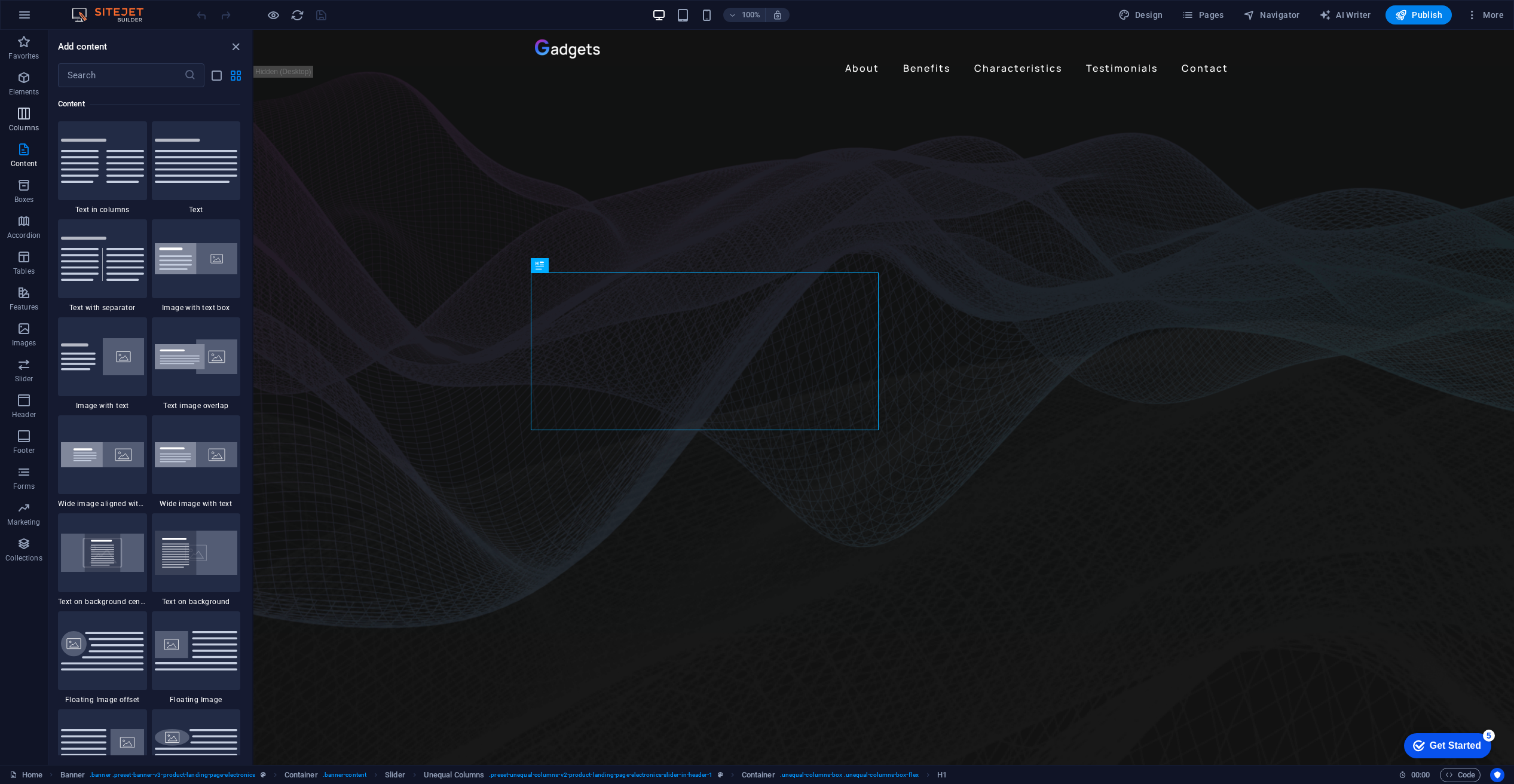
click at [24, 113] on icon "button" at bounding box center [24, 114] width 14 height 14
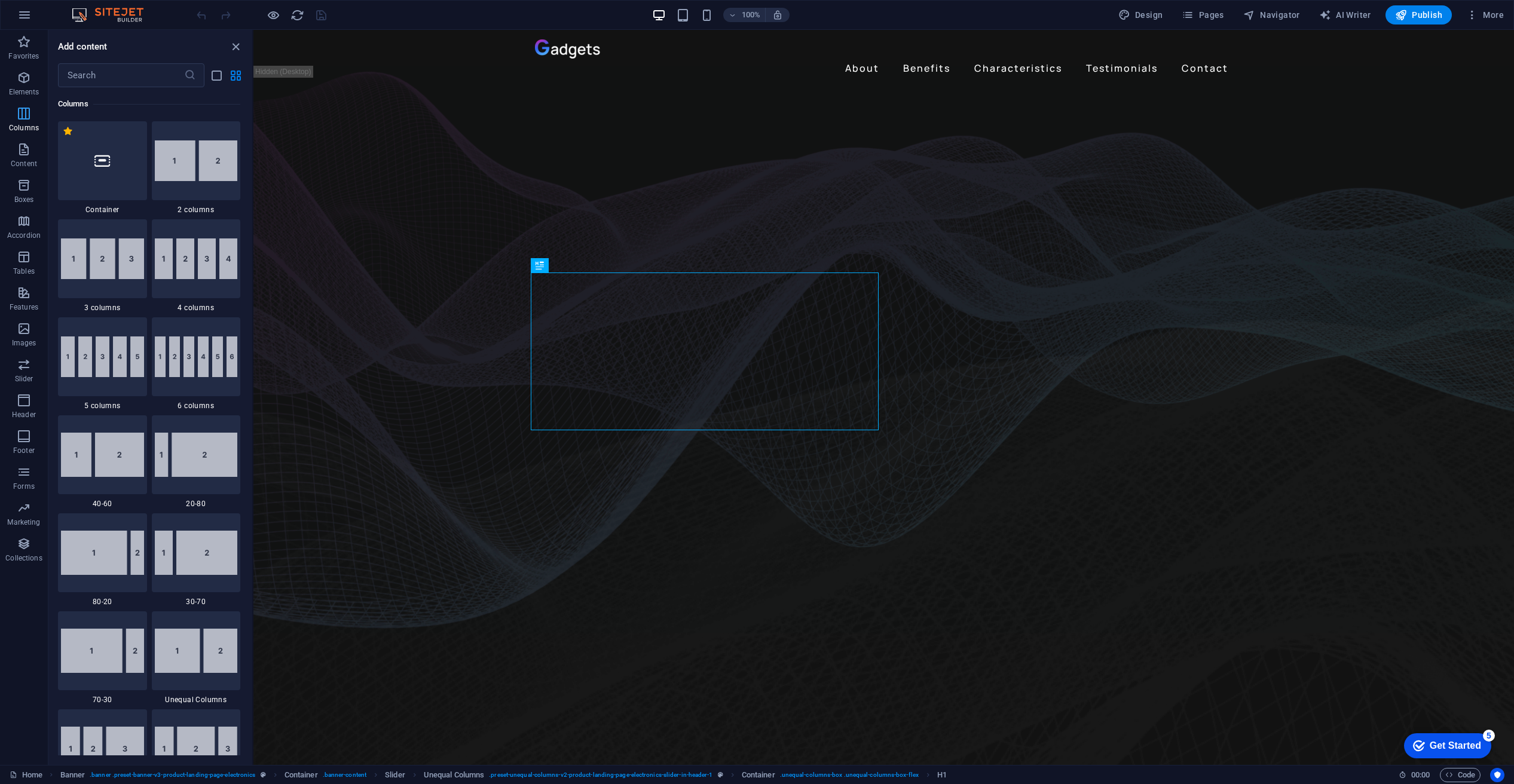
scroll to position [591, 0]
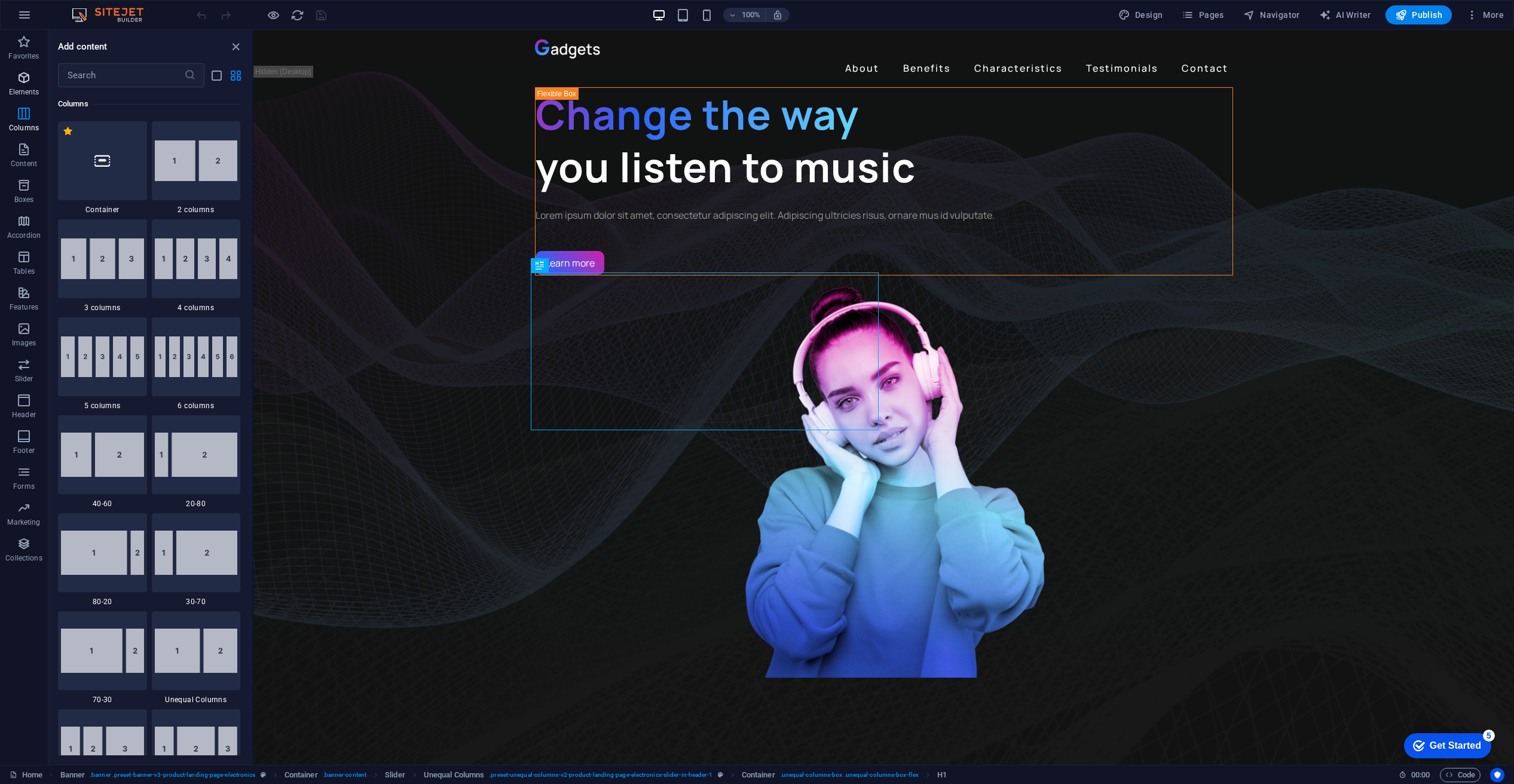
click at [20, 73] on icon "button" at bounding box center [24, 78] width 14 height 14
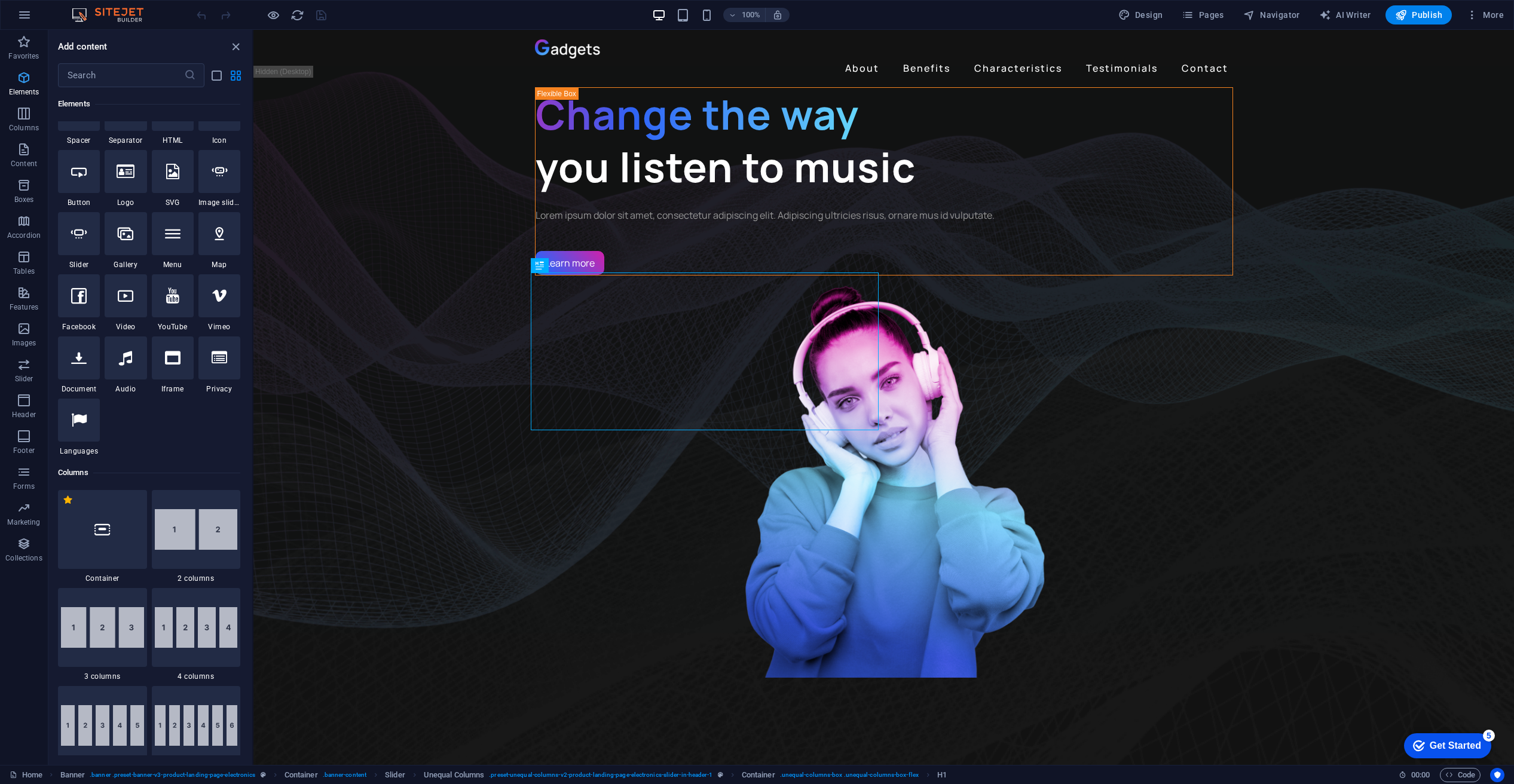
scroll to position [127, 0]
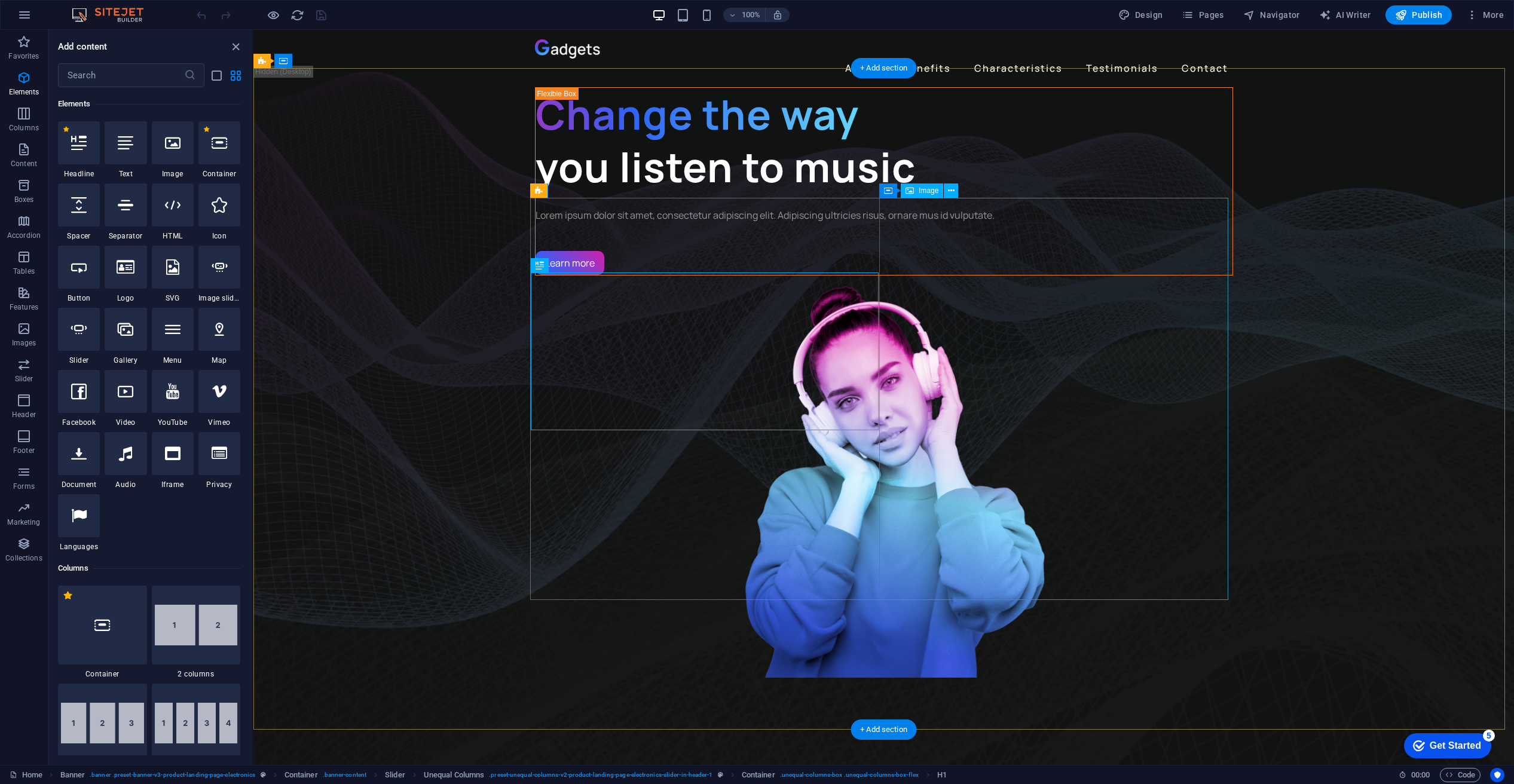
click at [1071, 367] on figure "1/3" at bounding box center [884, 476] width 698 height 402
drag, startPoint x: 1204, startPoint y: 215, endPoint x: 951, endPoint y: 186, distance: 254.7
click at [581, 493] on icon at bounding box center [581, 494] width 6 height 13
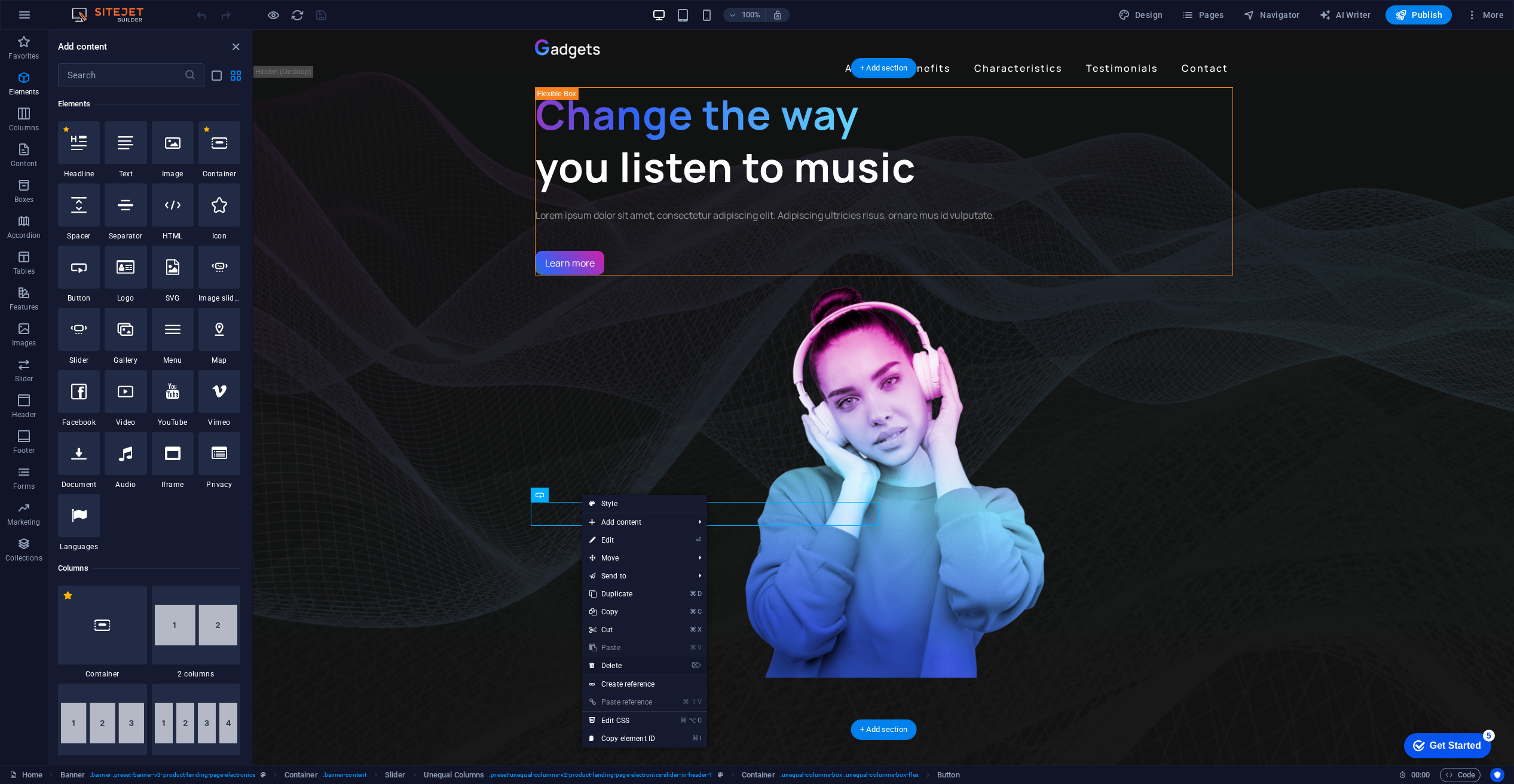
click at [642, 664] on link "⌦ Delete" at bounding box center [622, 665] width 80 height 18
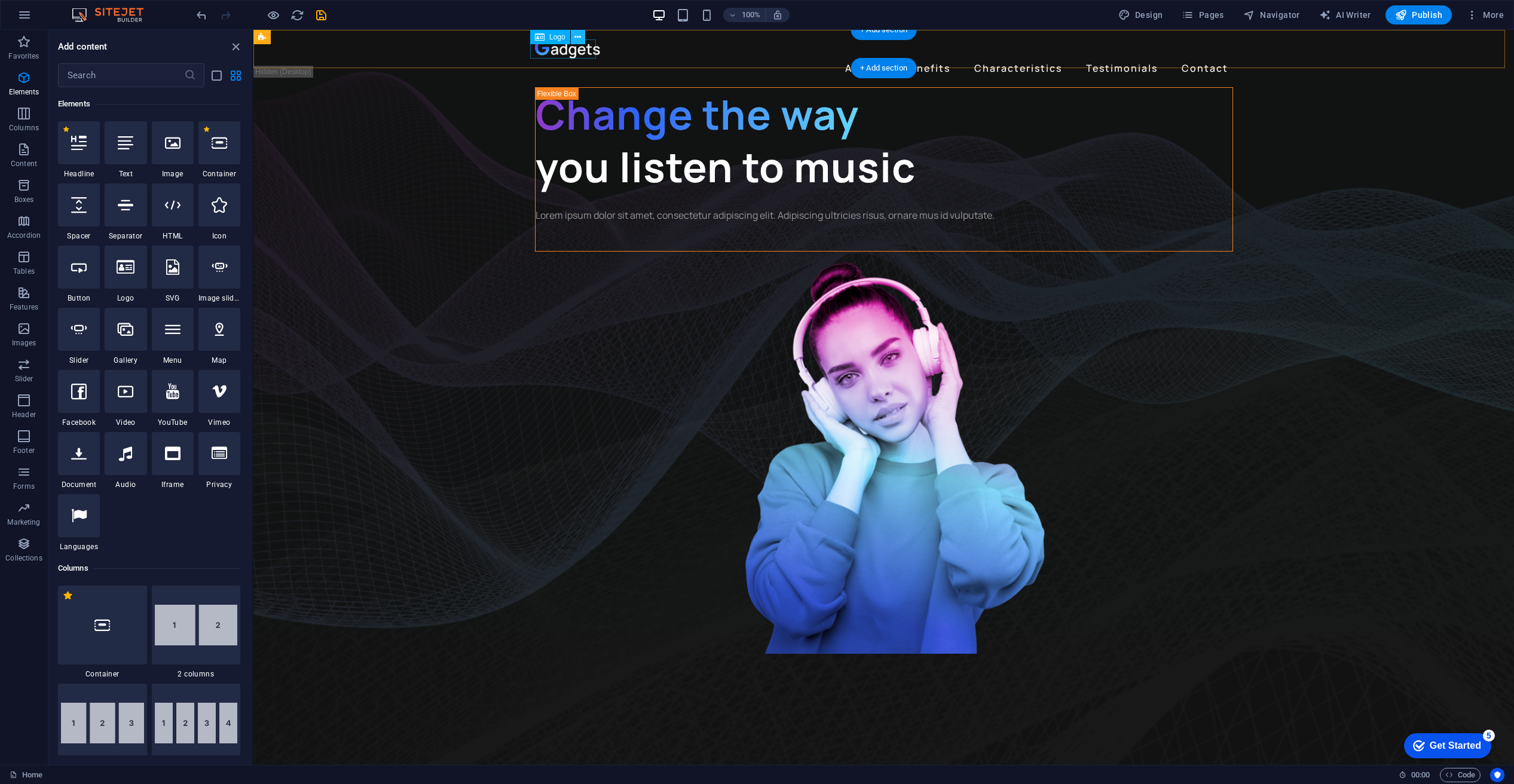
click at [578, 36] on icon at bounding box center [578, 38] width 6 height 13
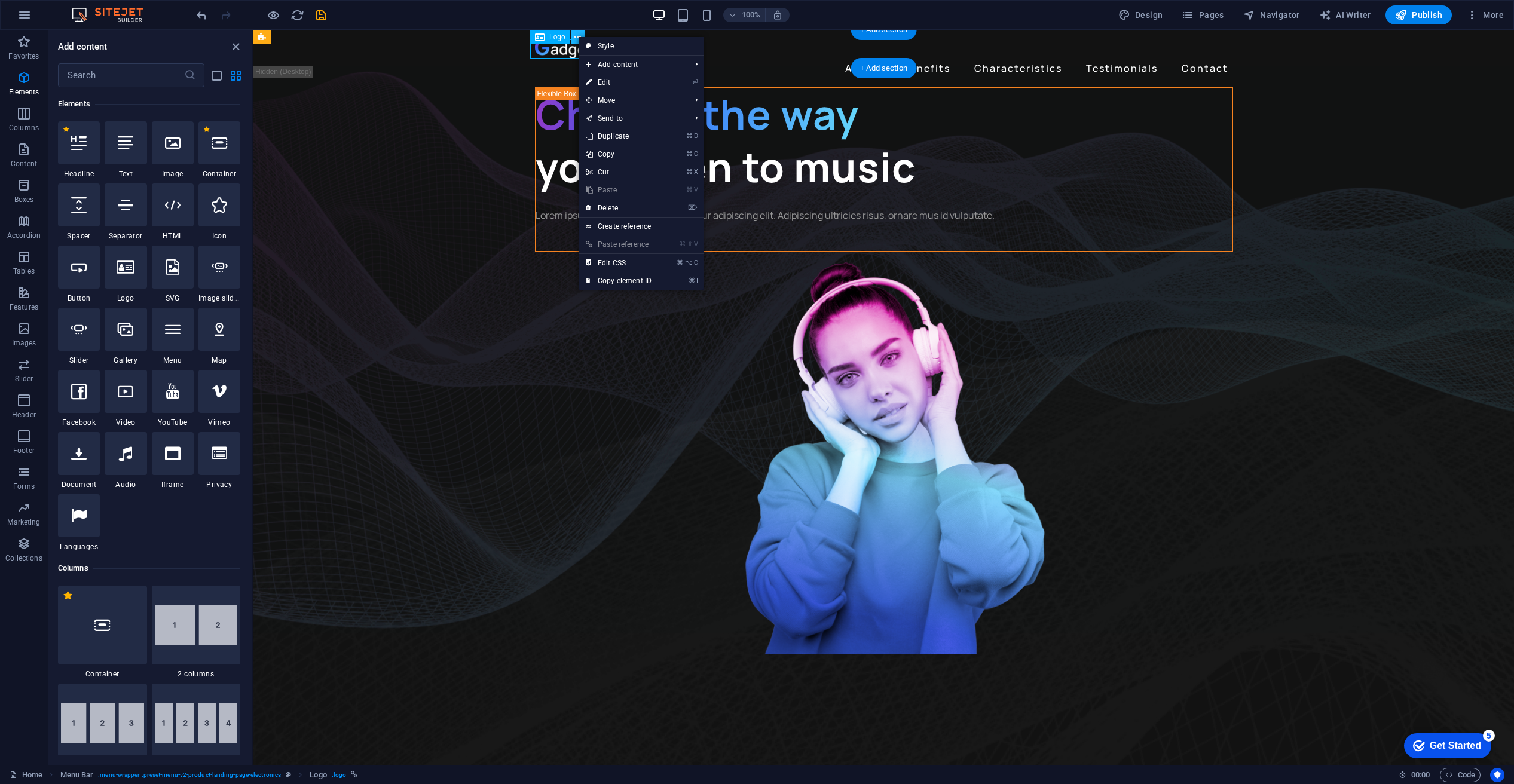
click at [576, 37] on icon at bounding box center [578, 38] width 6 height 13
click at [552, 38] on span "Logo" at bounding box center [557, 37] width 16 height 7
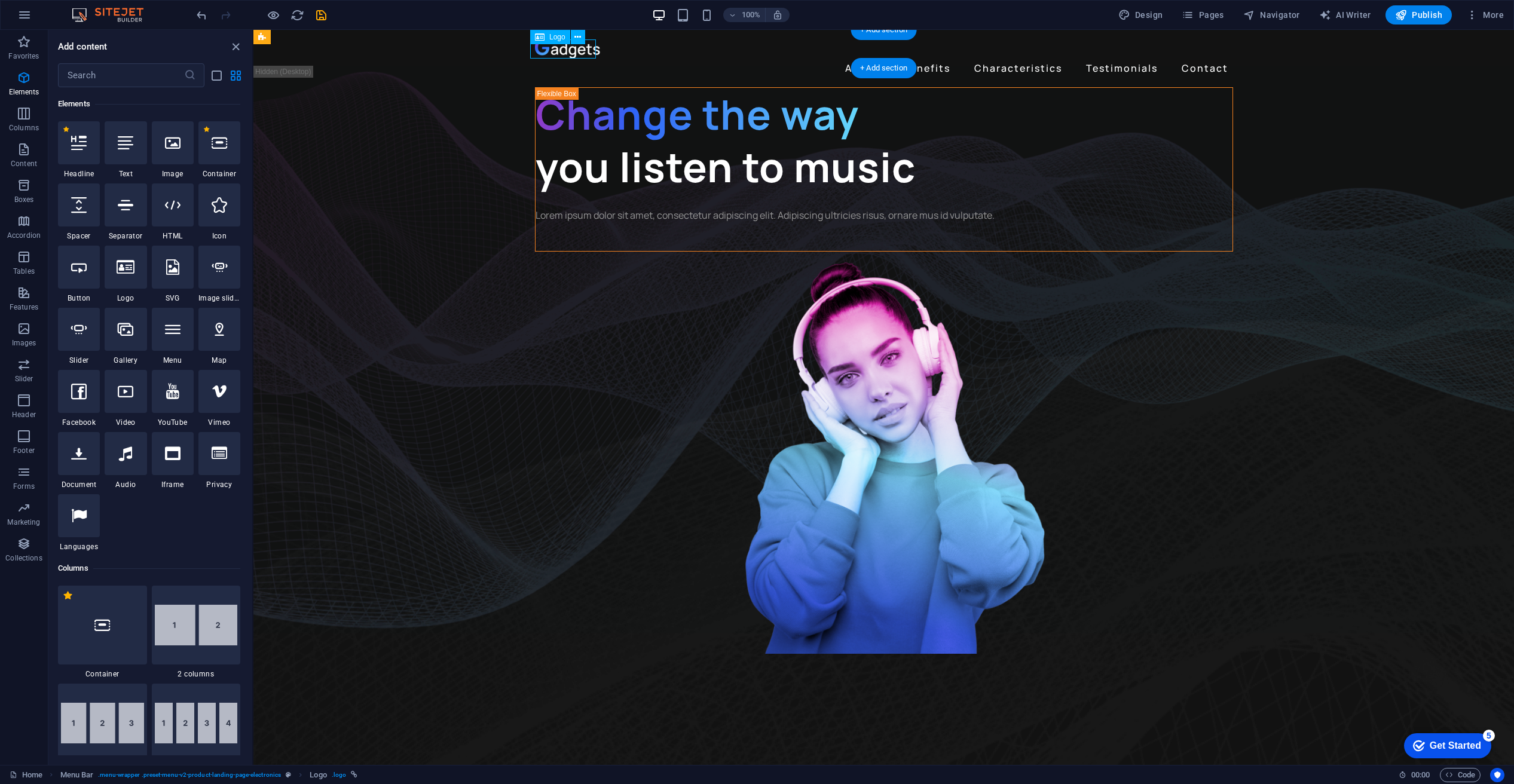
click at [551, 39] on span "Logo" at bounding box center [557, 37] width 16 height 7
click at [578, 37] on icon at bounding box center [578, 38] width 6 height 13
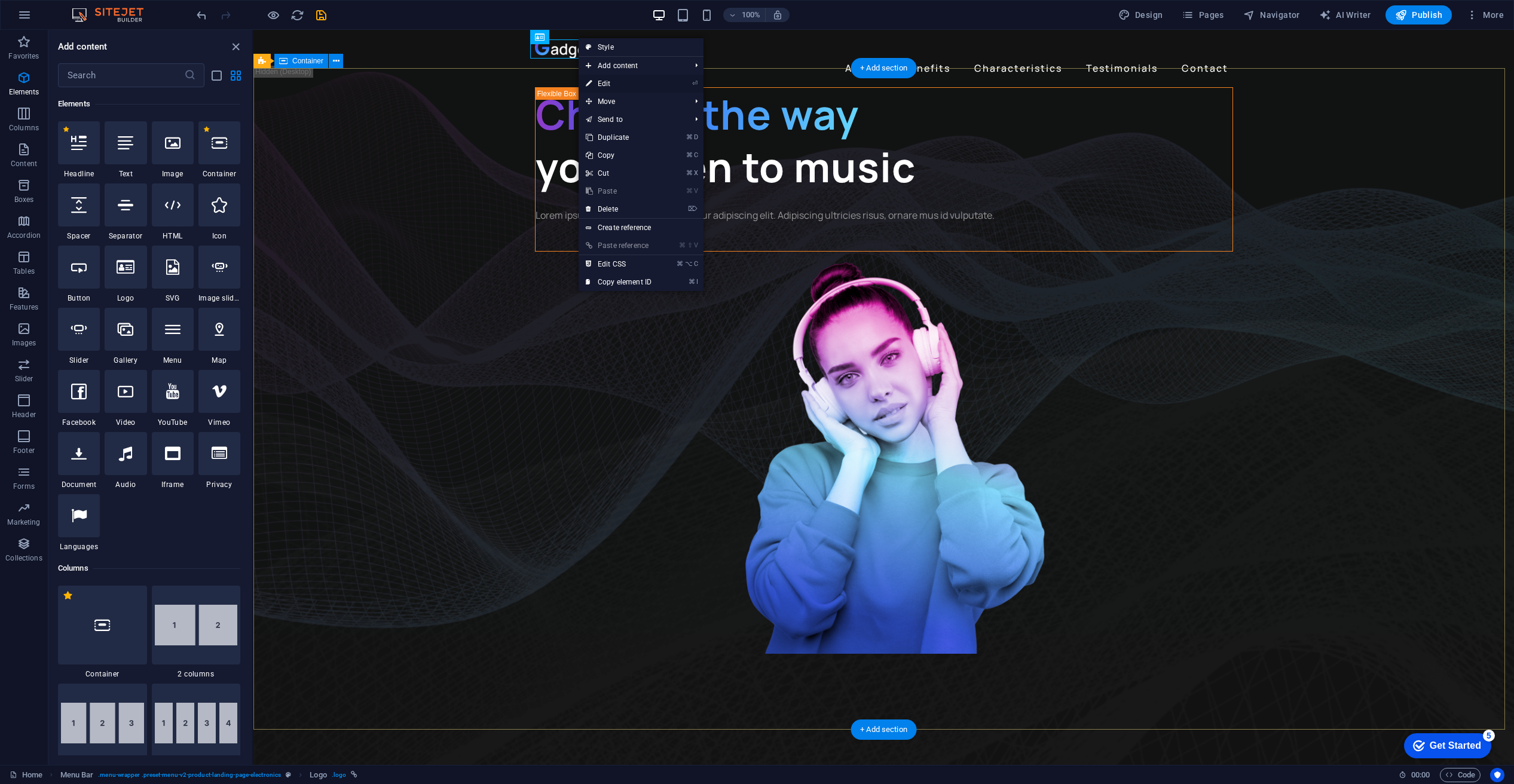
click at [618, 81] on link "⏎ Edit" at bounding box center [618, 83] width 80 height 18
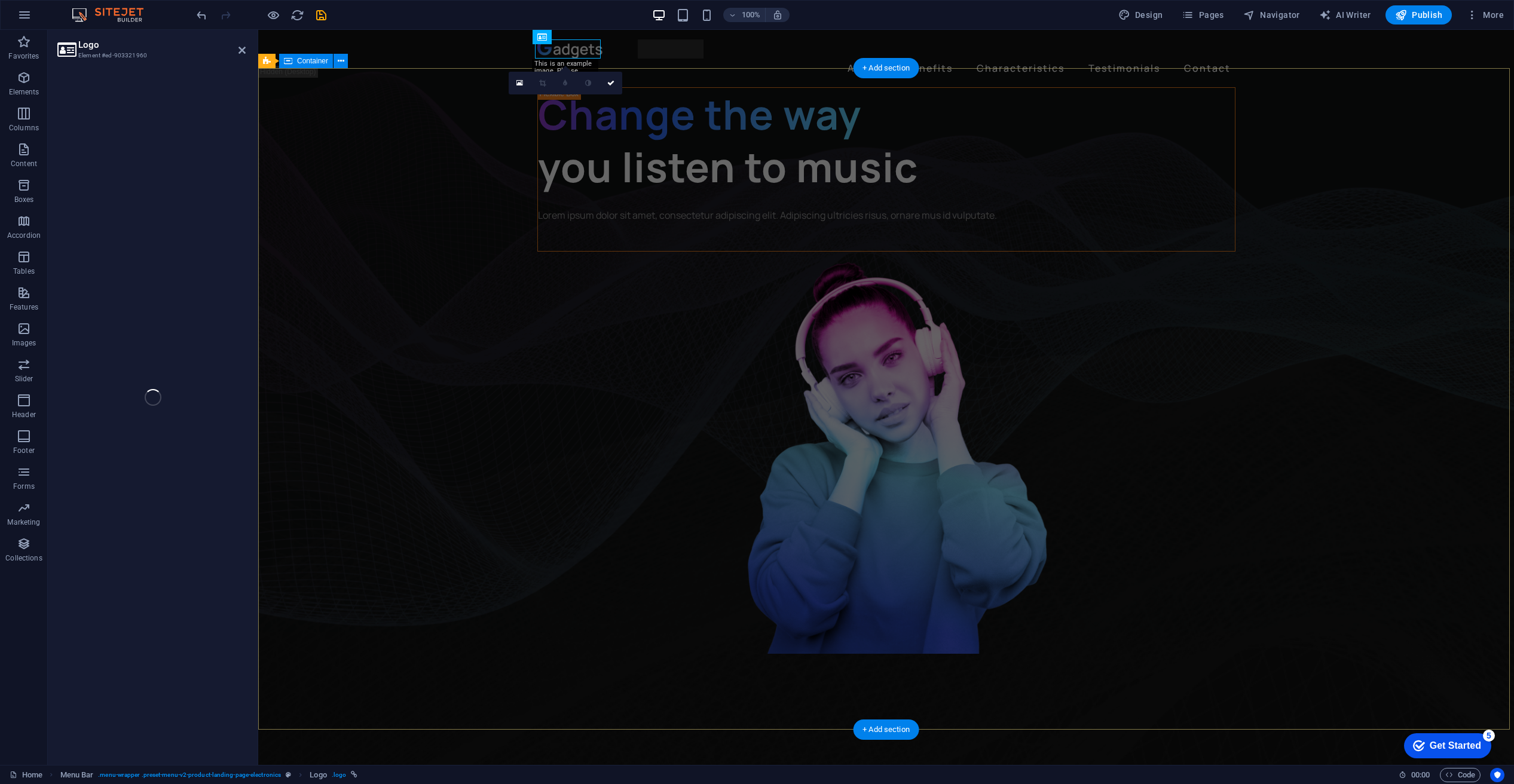
select select "px"
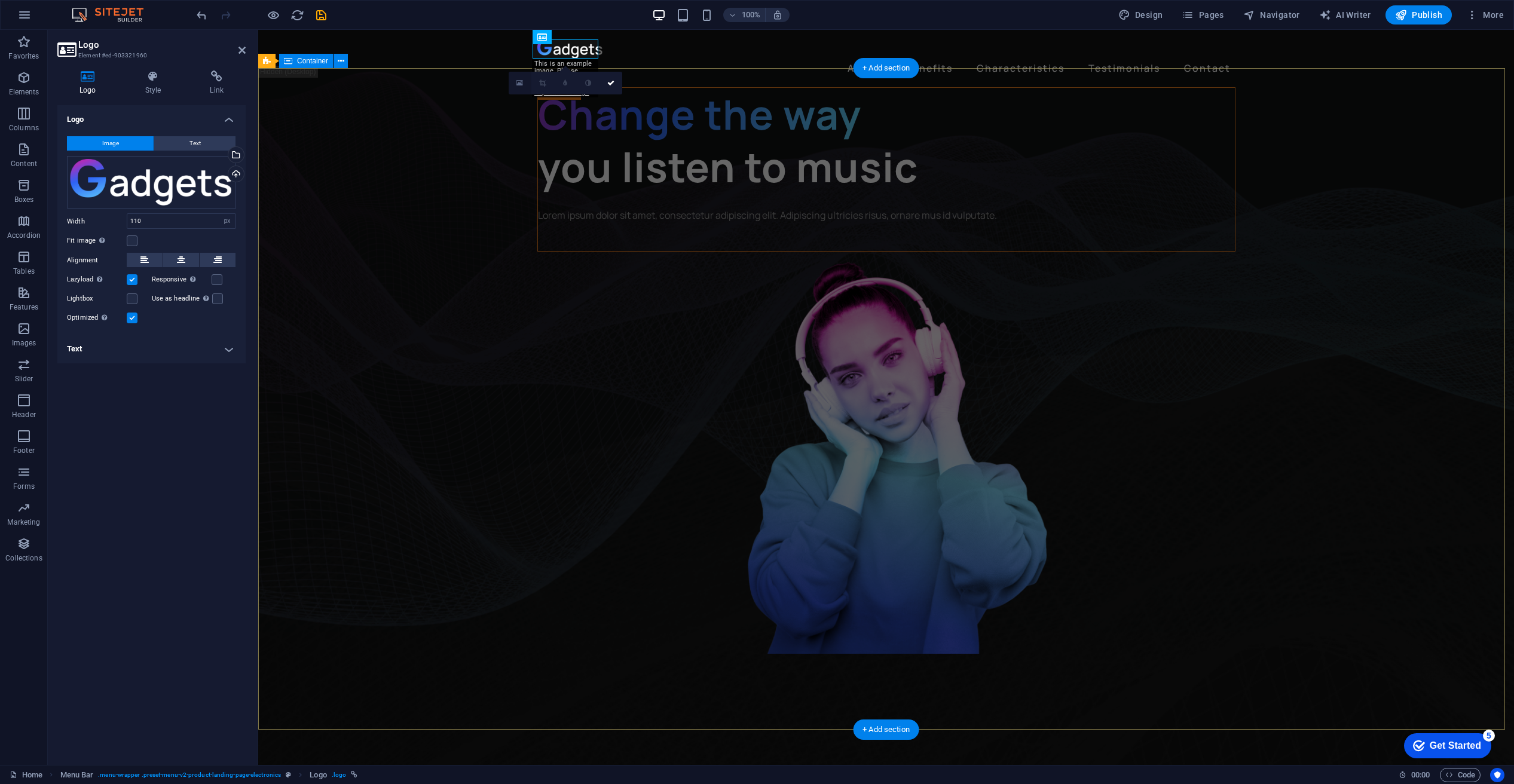
click at [523, 81] on icon at bounding box center [520, 83] width 6 height 9
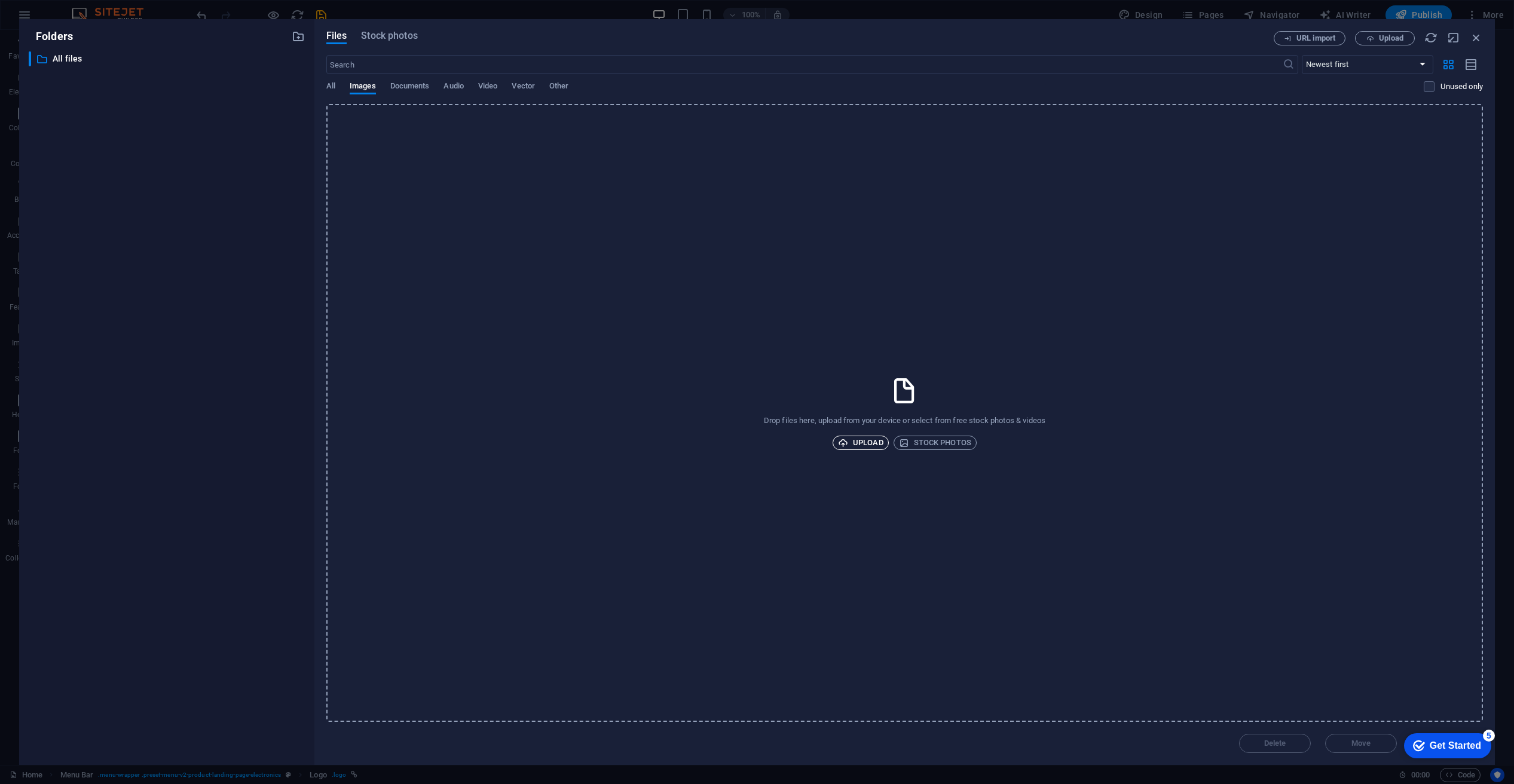
click at [852, 444] on span "Upload" at bounding box center [860, 443] width 45 height 14
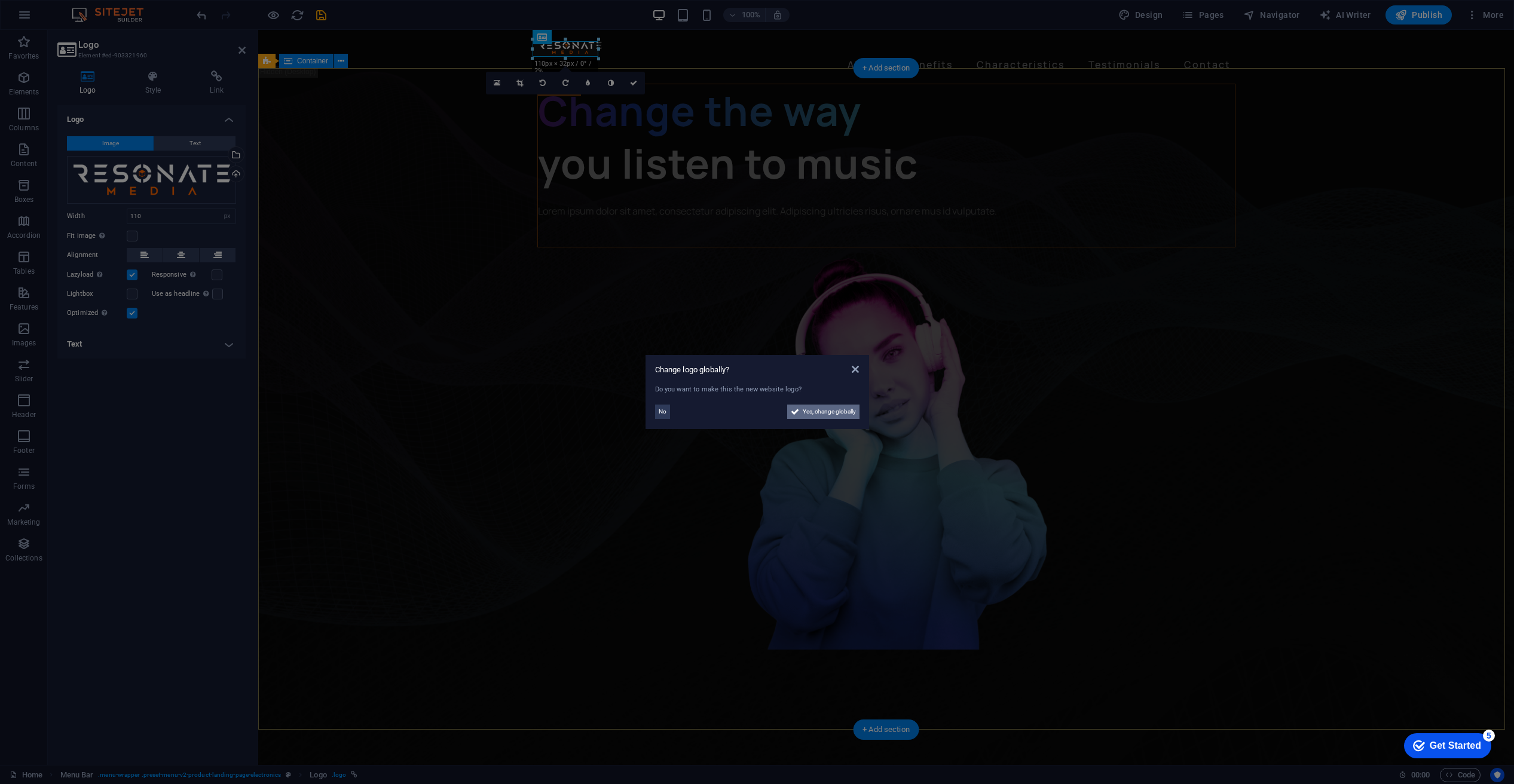
click at [818, 412] on span "Yes, change globally" at bounding box center [829, 411] width 53 height 14
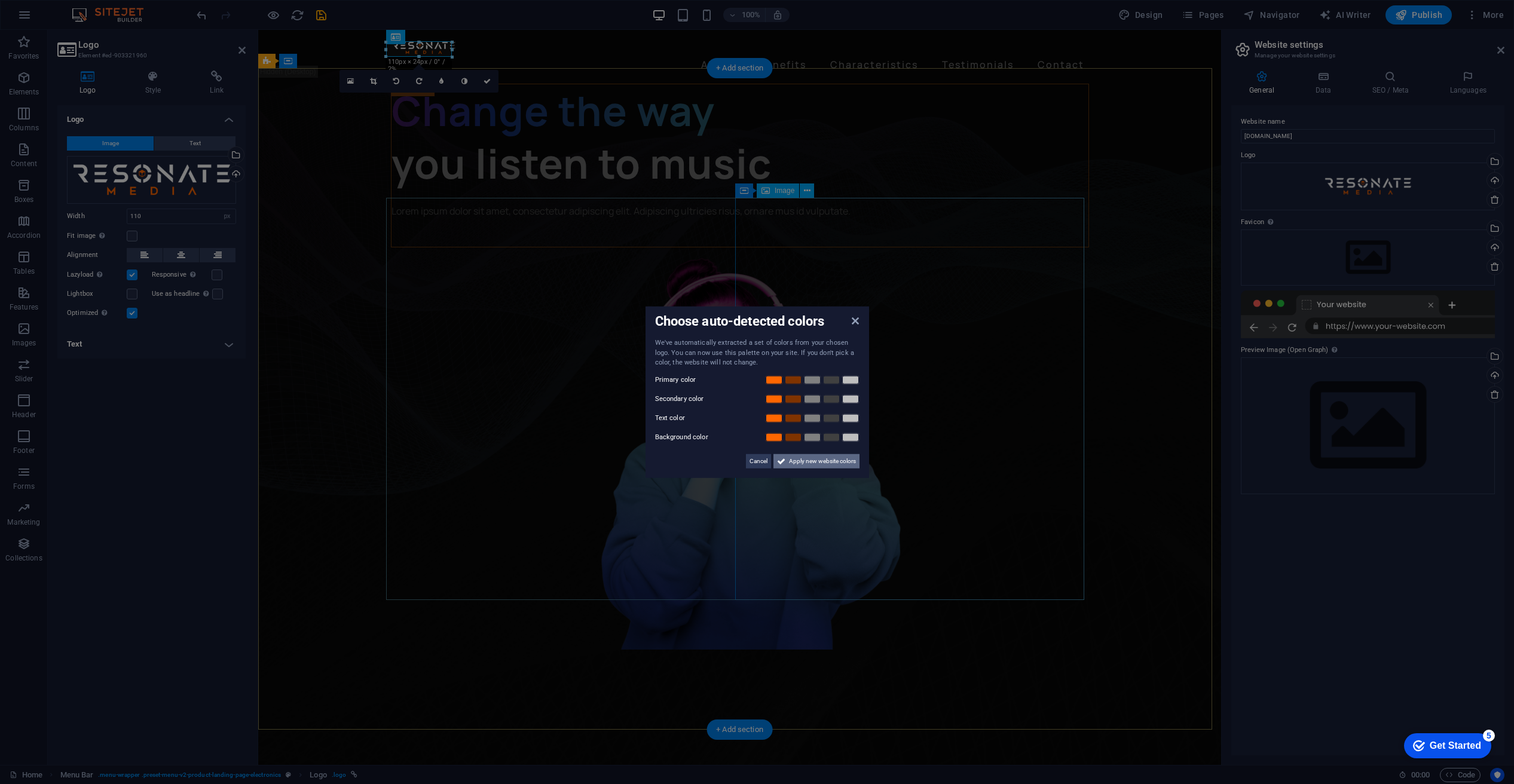
click at [806, 459] on span "Apply new website colors" at bounding box center [822, 461] width 67 height 14
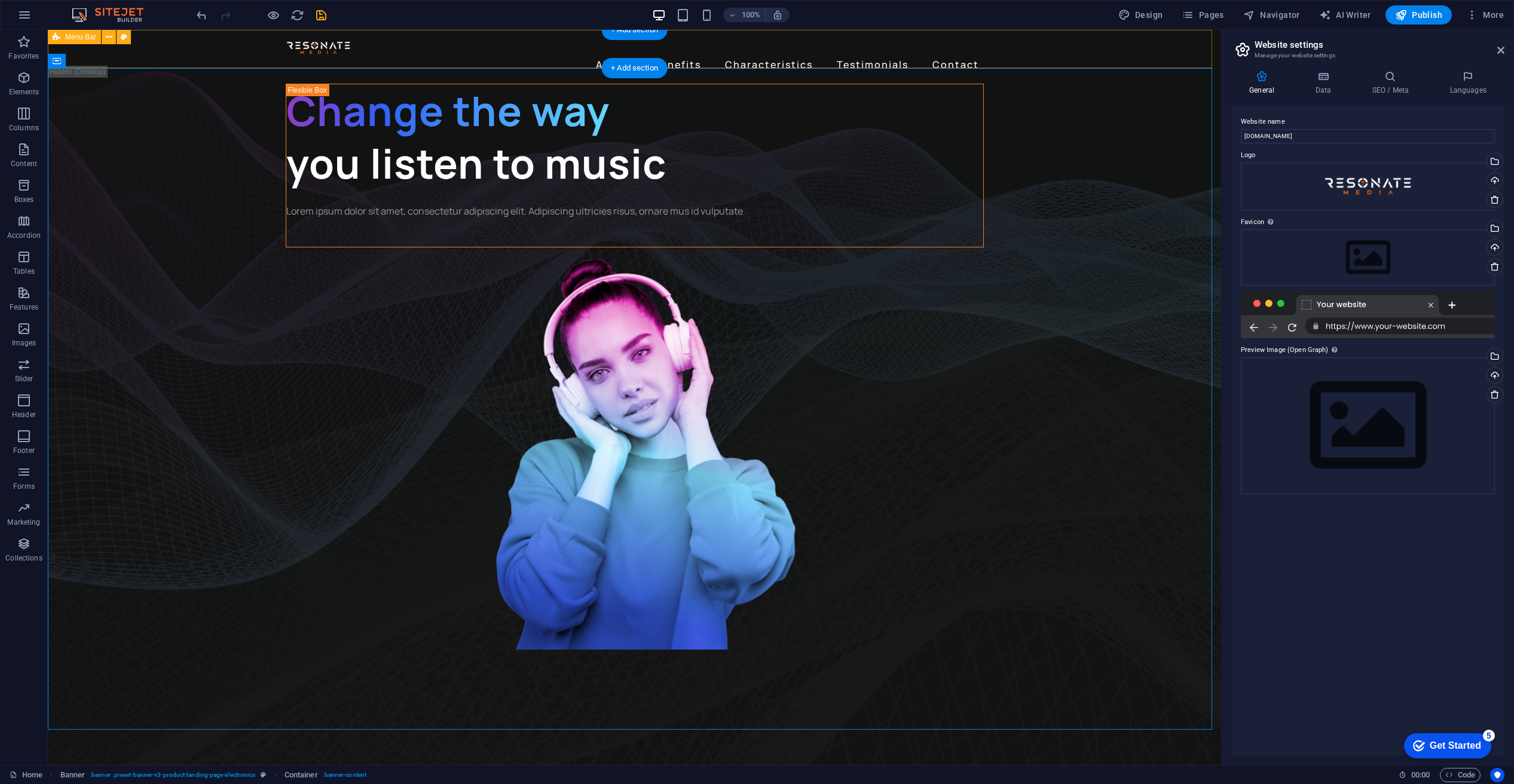
click at [1075, 67] on div "About Benefits Characteristics Testimonials Contact" at bounding box center [634, 56] width 1173 height 54
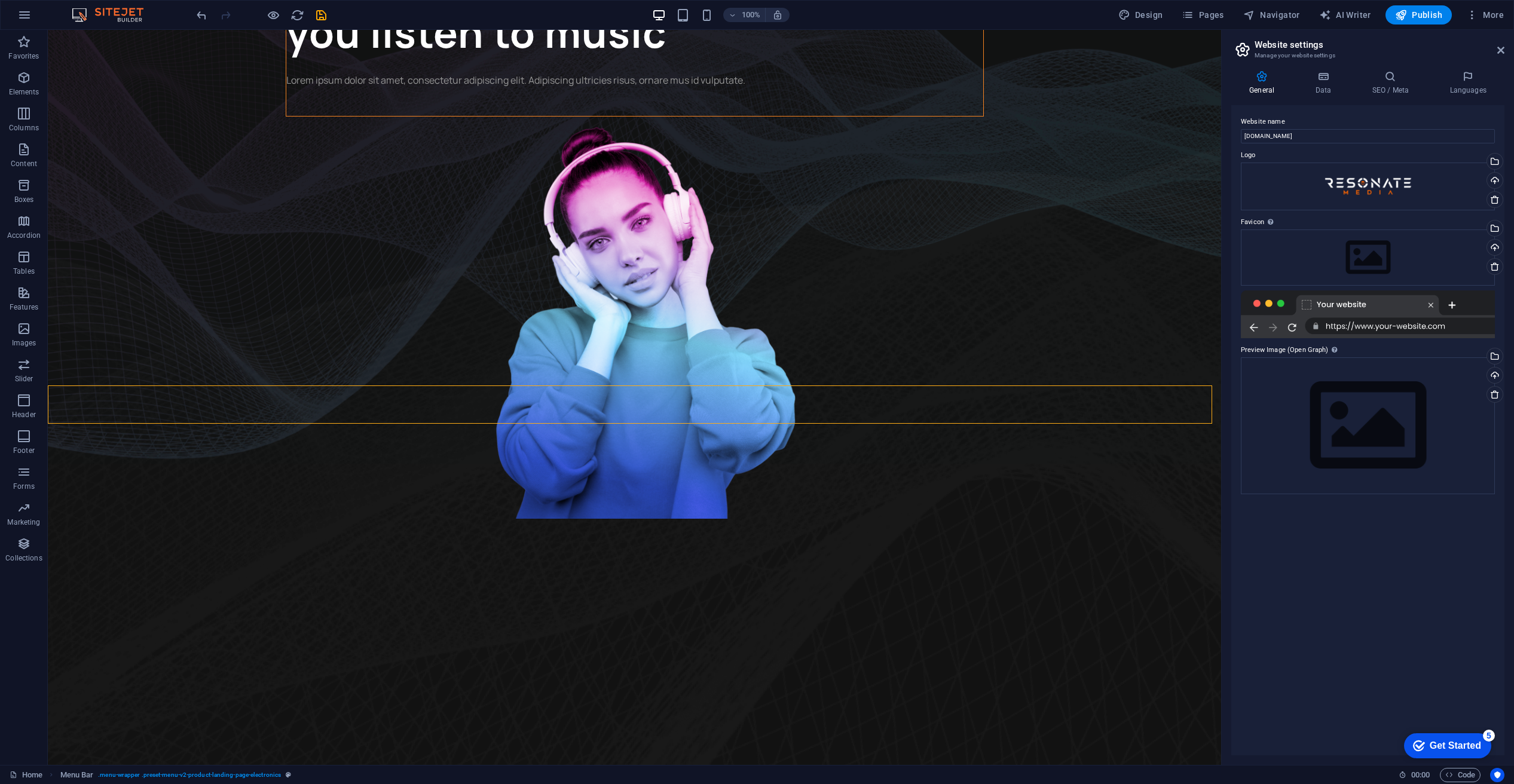
scroll to position [0, 0]
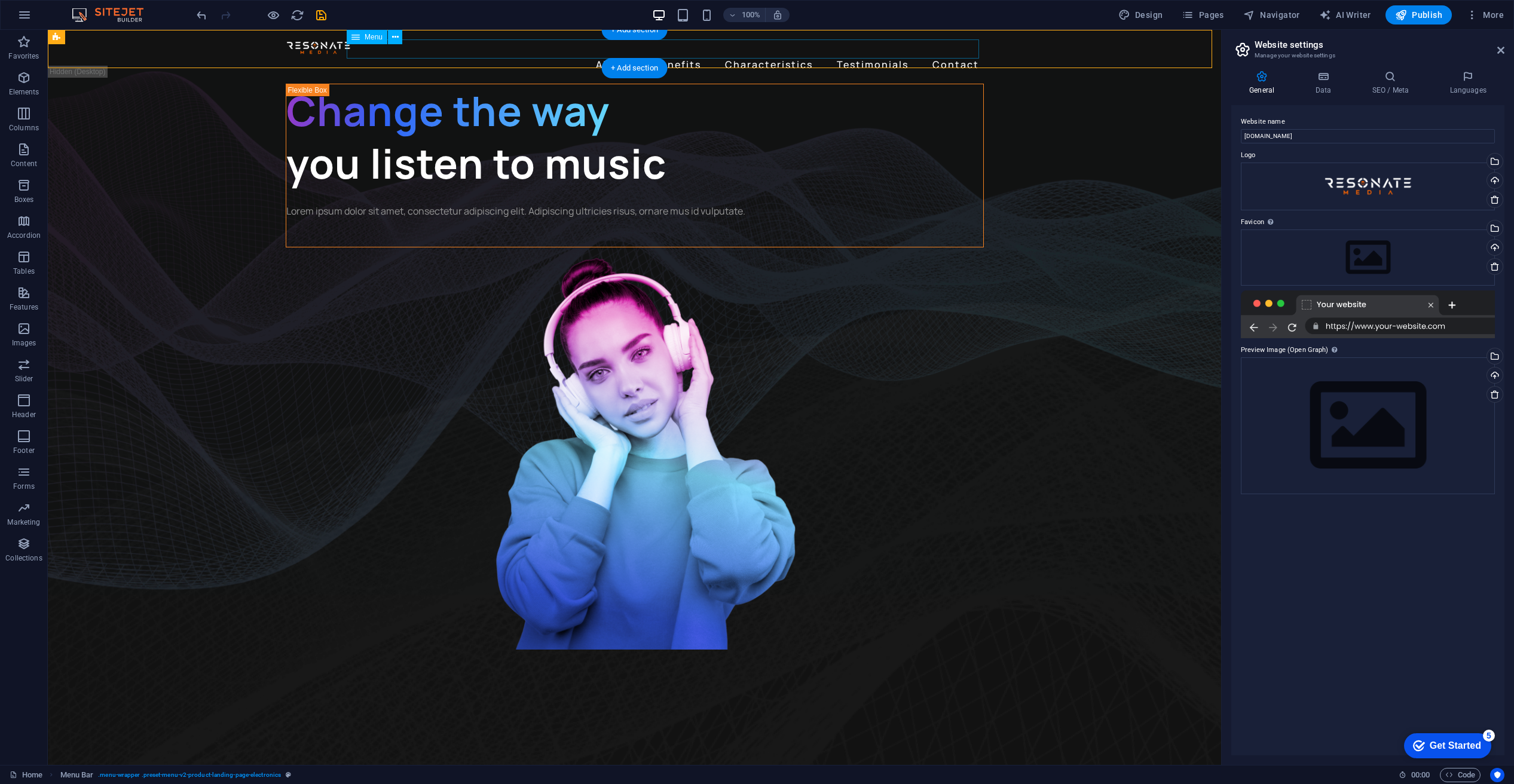
click at [784, 55] on nav "About Benefits Characteristics Testimonials Contact" at bounding box center [635, 64] width 698 height 19
click at [785, 55] on nav "About Benefits Characteristics Testimonials Contact" at bounding box center [635, 64] width 698 height 19
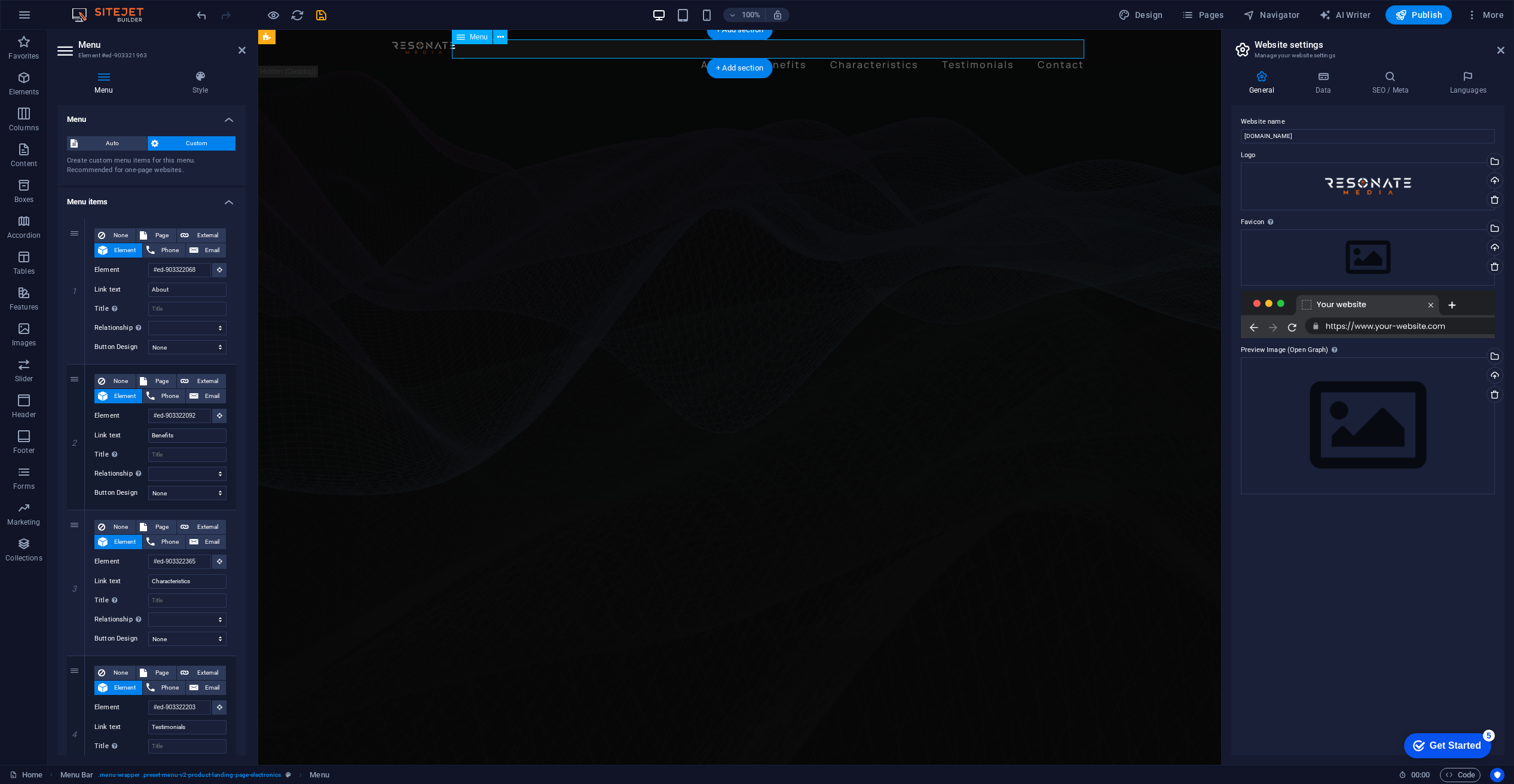
click at [798, 55] on nav "About Benefits Characteristics Testimonials Contact" at bounding box center [740, 64] width 698 height 19
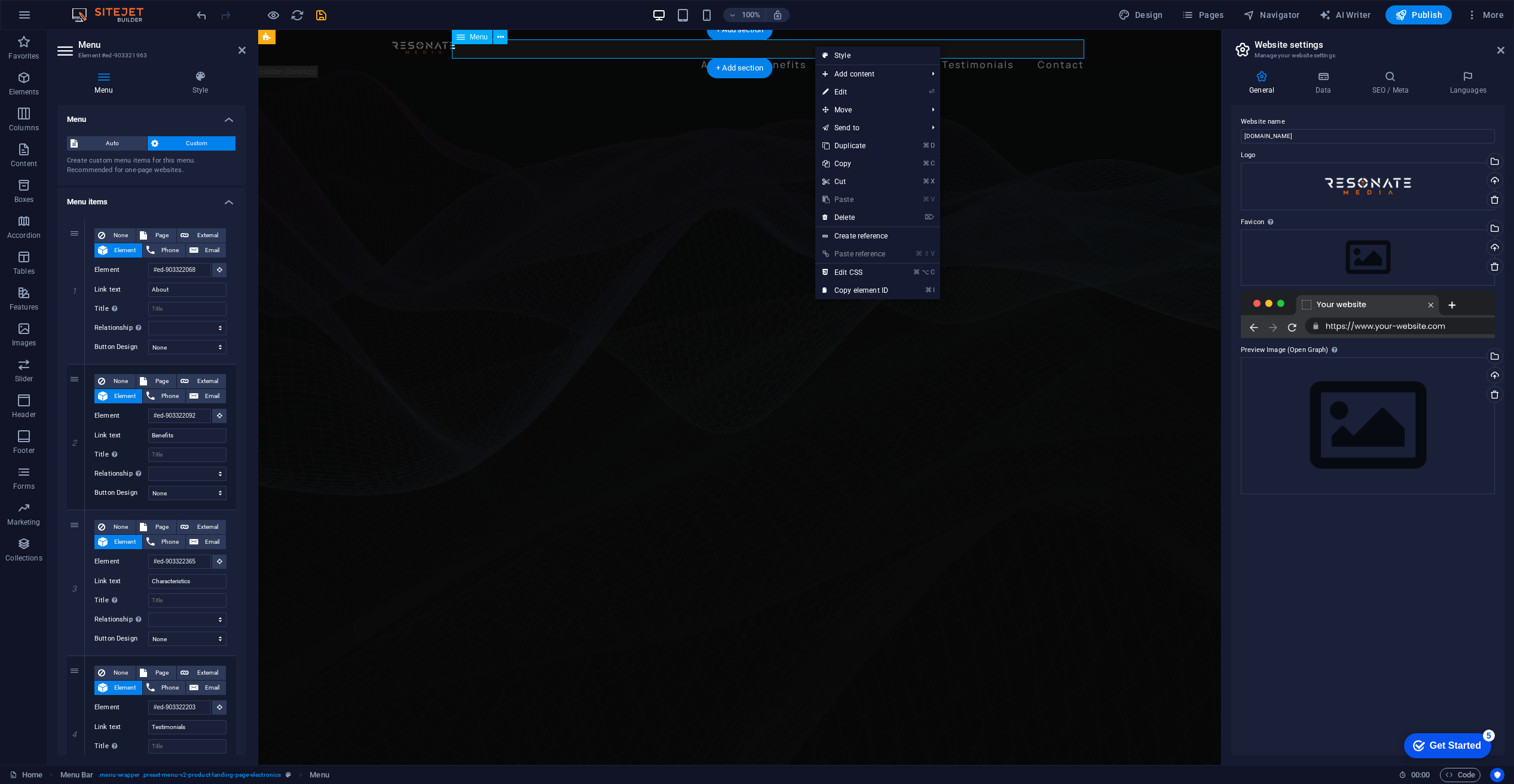
click at [801, 55] on nav "About Benefits Characteristics Testimonials Contact" at bounding box center [740, 64] width 698 height 19
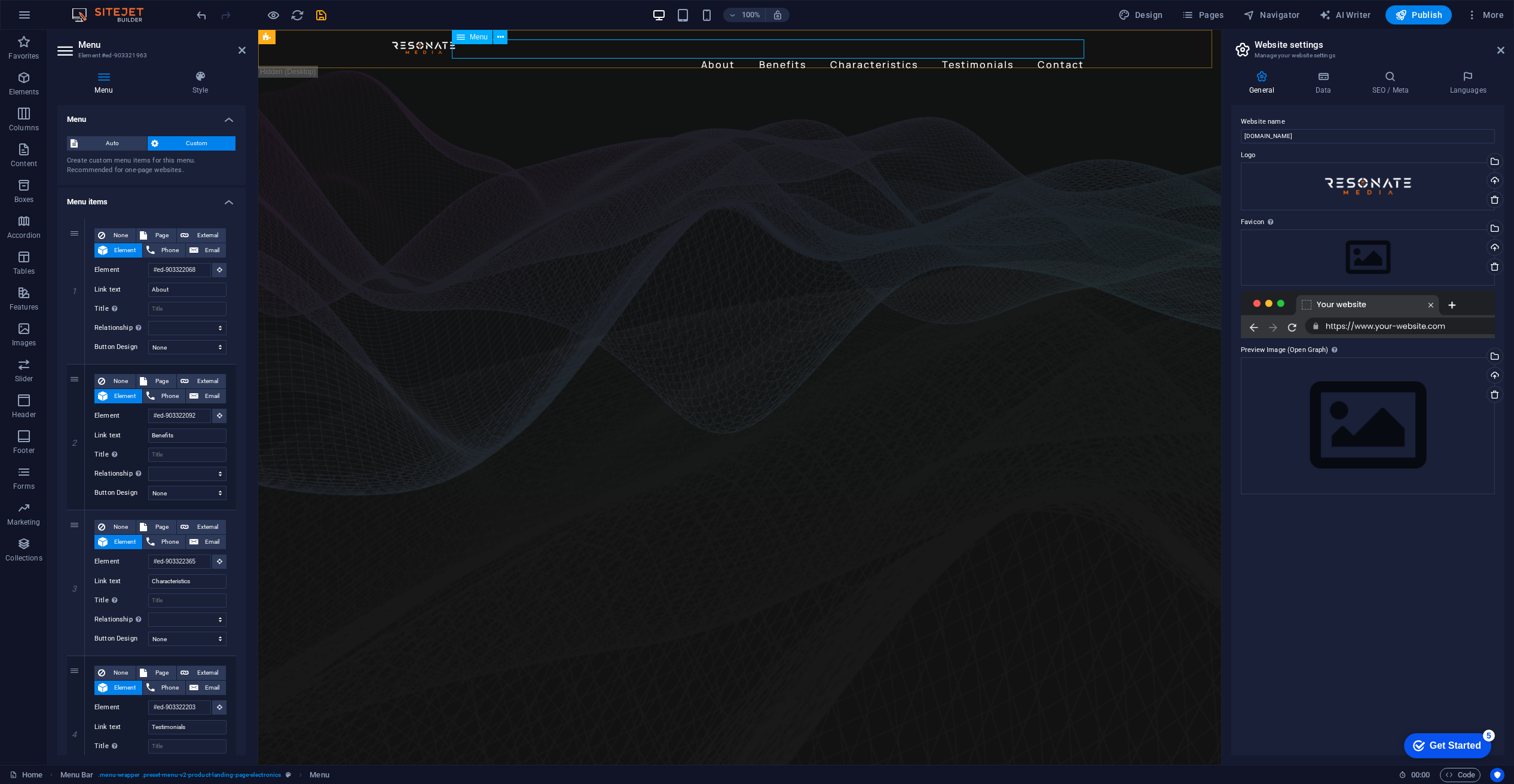
click at [859, 55] on nav "About Benefits Characteristics Testimonials Contact" at bounding box center [740, 64] width 698 height 19
click at [867, 55] on nav "About Benefits Characteristics Testimonials Contact" at bounding box center [740, 64] width 698 height 19
click at [868, 55] on nav "About Benefits Characteristics Testimonials Contact" at bounding box center [740, 64] width 698 height 19
drag, startPoint x: 868, startPoint y: 46, endPoint x: 862, endPoint y: 47, distance: 6.1
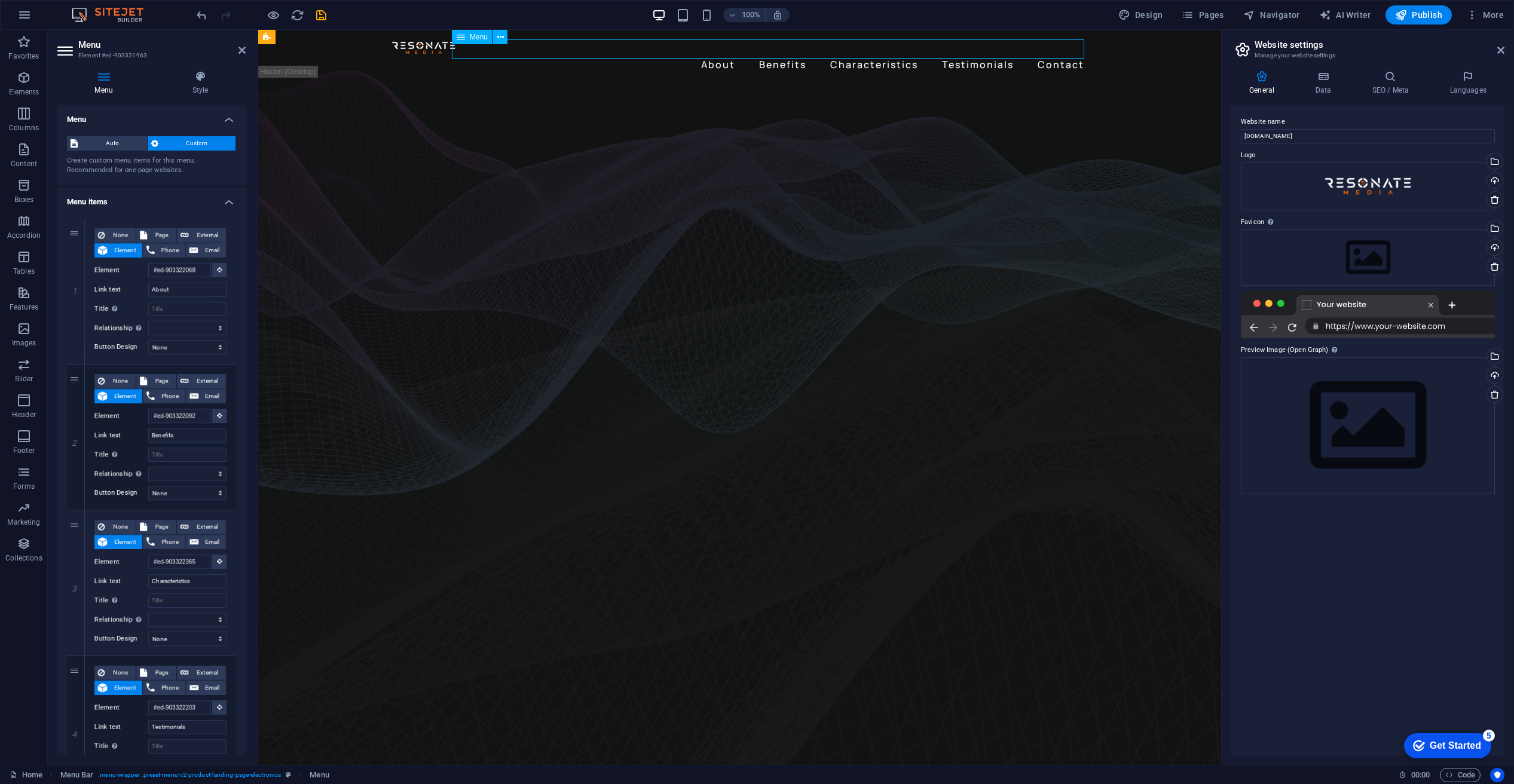
click at [863, 55] on nav "About Benefits Characteristics Testimonials Contact" at bounding box center [740, 64] width 698 height 19
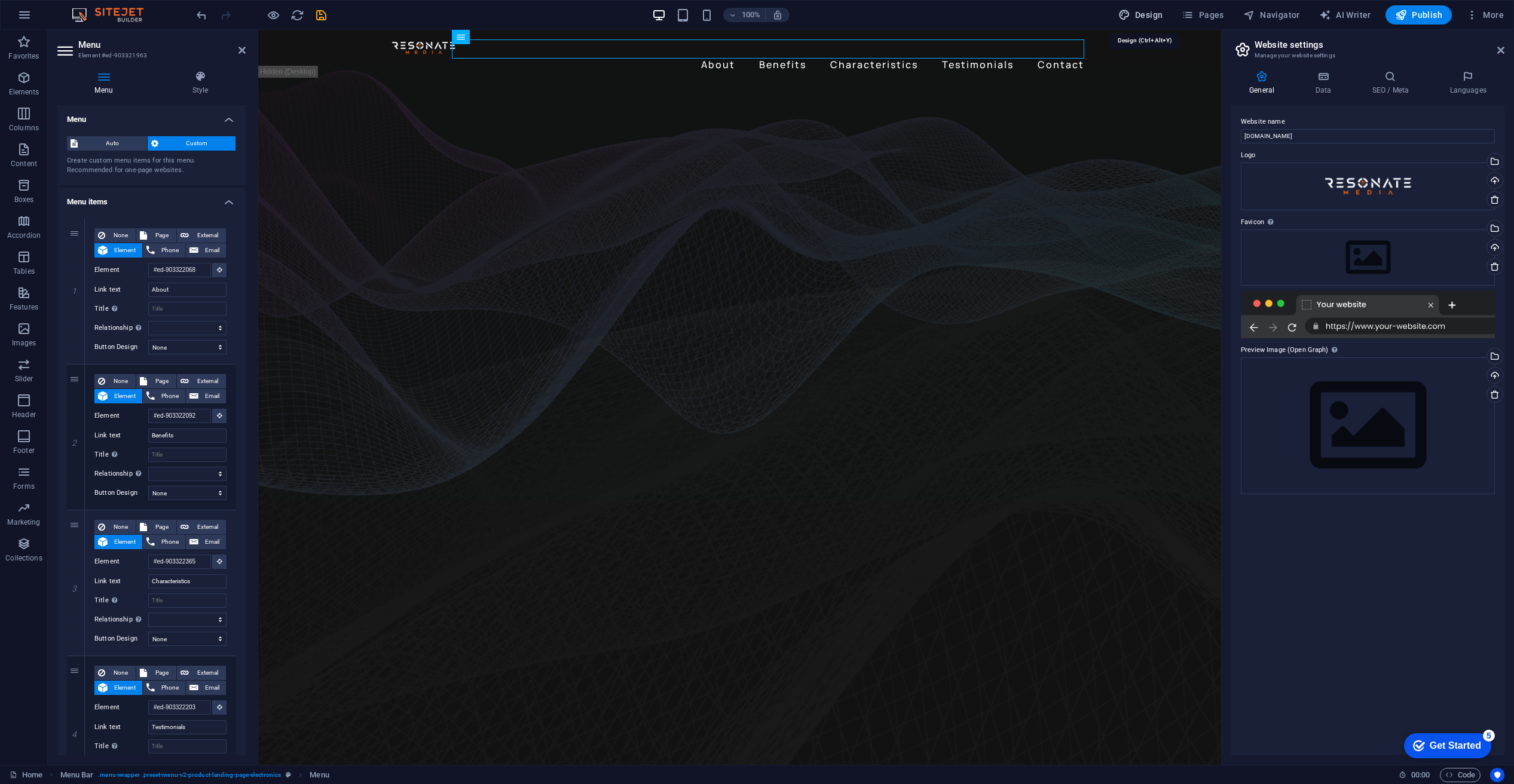
drag, startPoint x: 1141, startPoint y: 11, endPoint x: 1136, endPoint y: 15, distance: 6.4
select select "px"
select select "400"
select select "px"
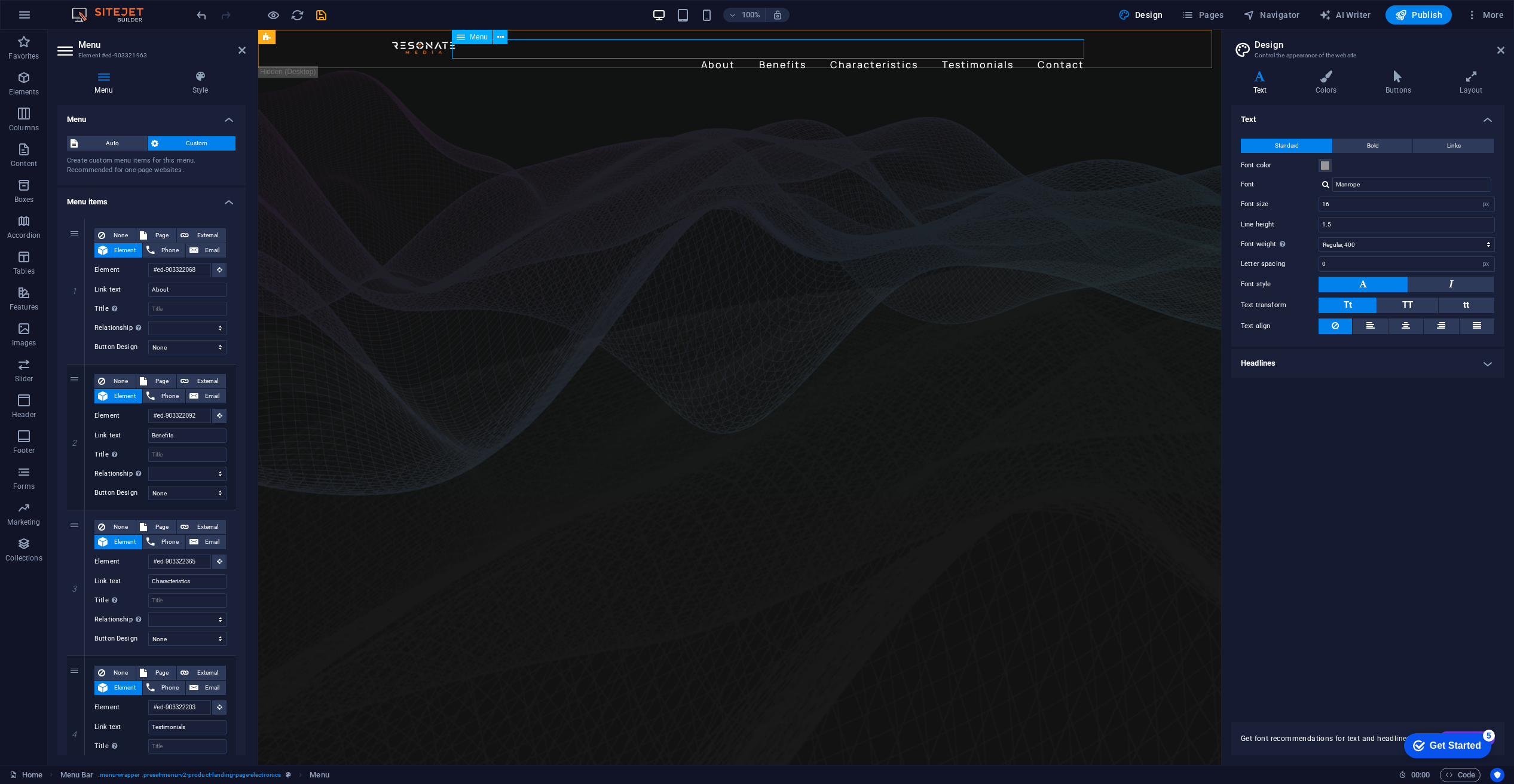
click at [1023, 55] on nav "About Benefits Characteristics Testimonials Contact" at bounding box center [740, 64] width 698 height 19
click at [1044, 55] on nav "About Benefits Characteristics Testimonials Contact" at bounding box center [740, 64] width 698 height 19
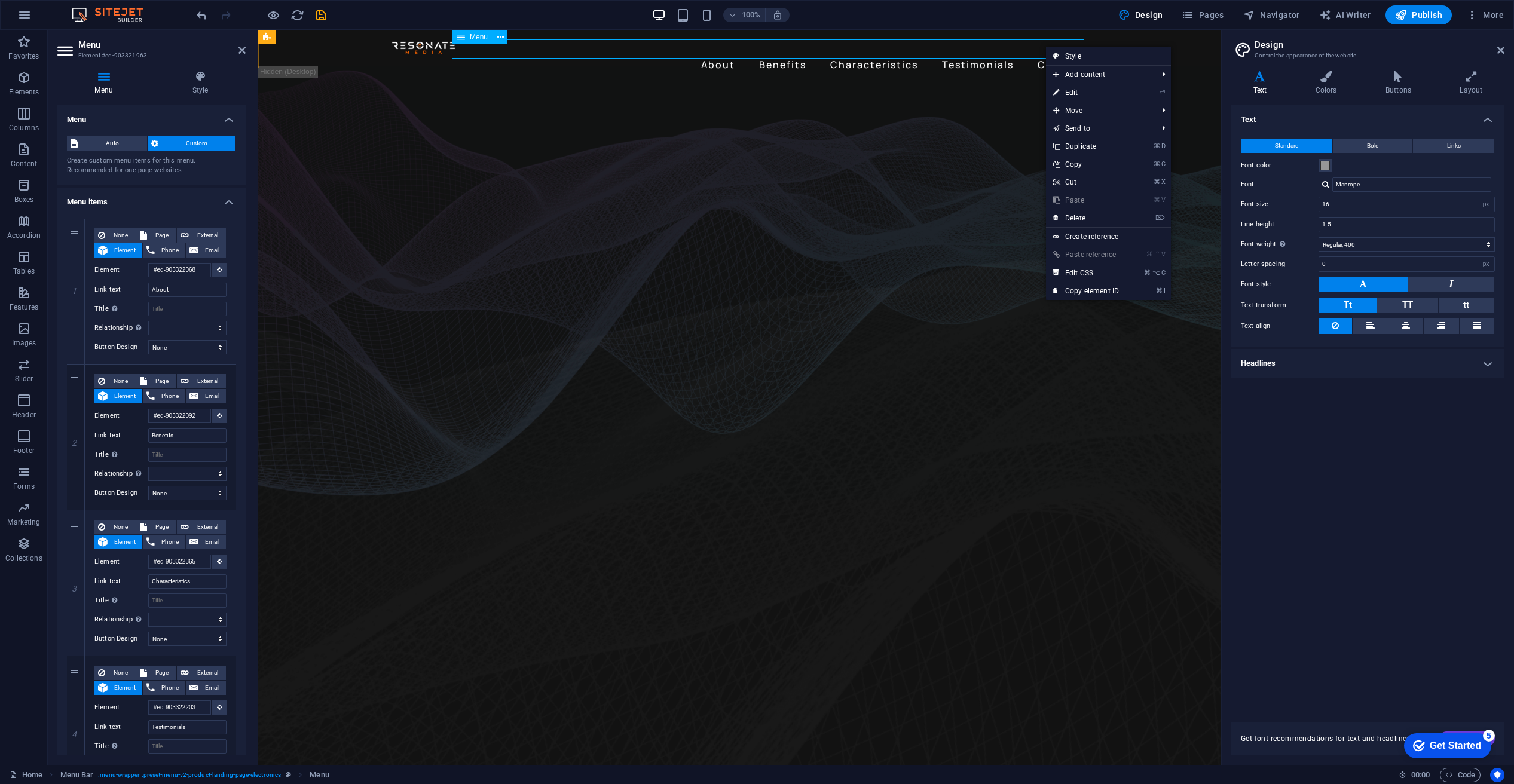
click at [1030, 55] on nav "About Benefits Characteristics Testimonials Contact" at bounding box center [740, 64] width 698 height 19
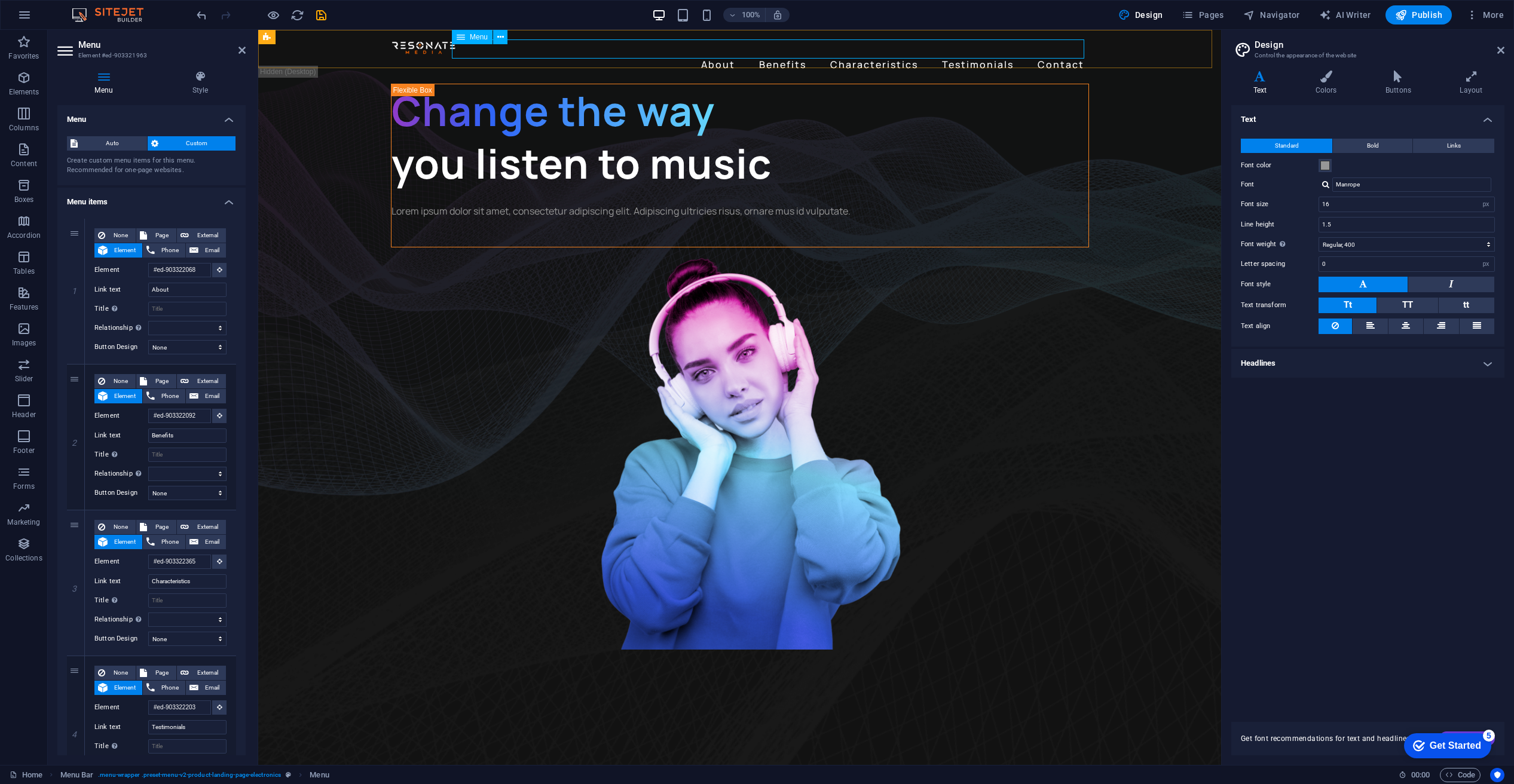
click at [974, 55] on nav "About Benefits Characteristics Testimonials Contact" at bounding box center [740, 64] width 698 height 19
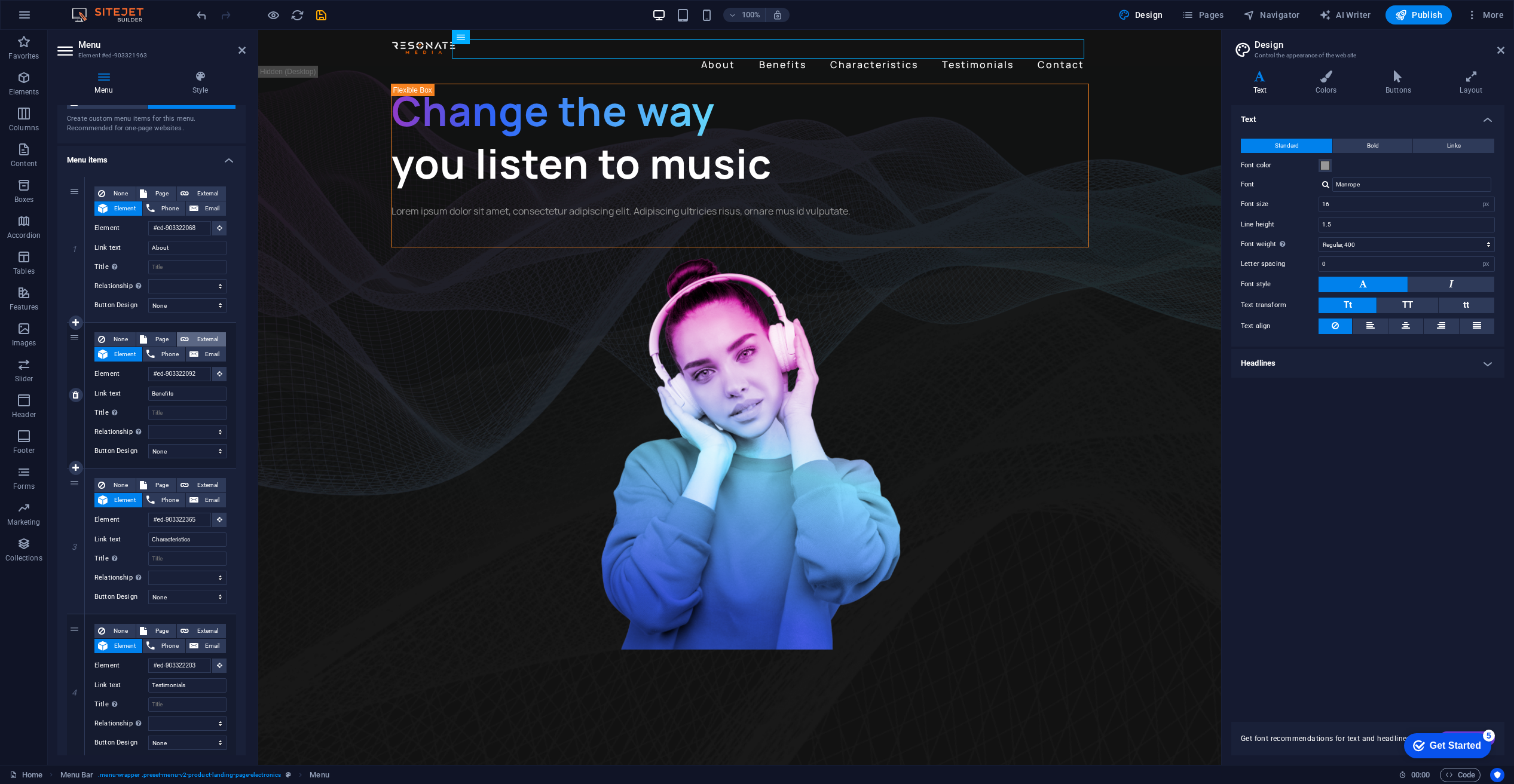
scroll to position [42, 0]
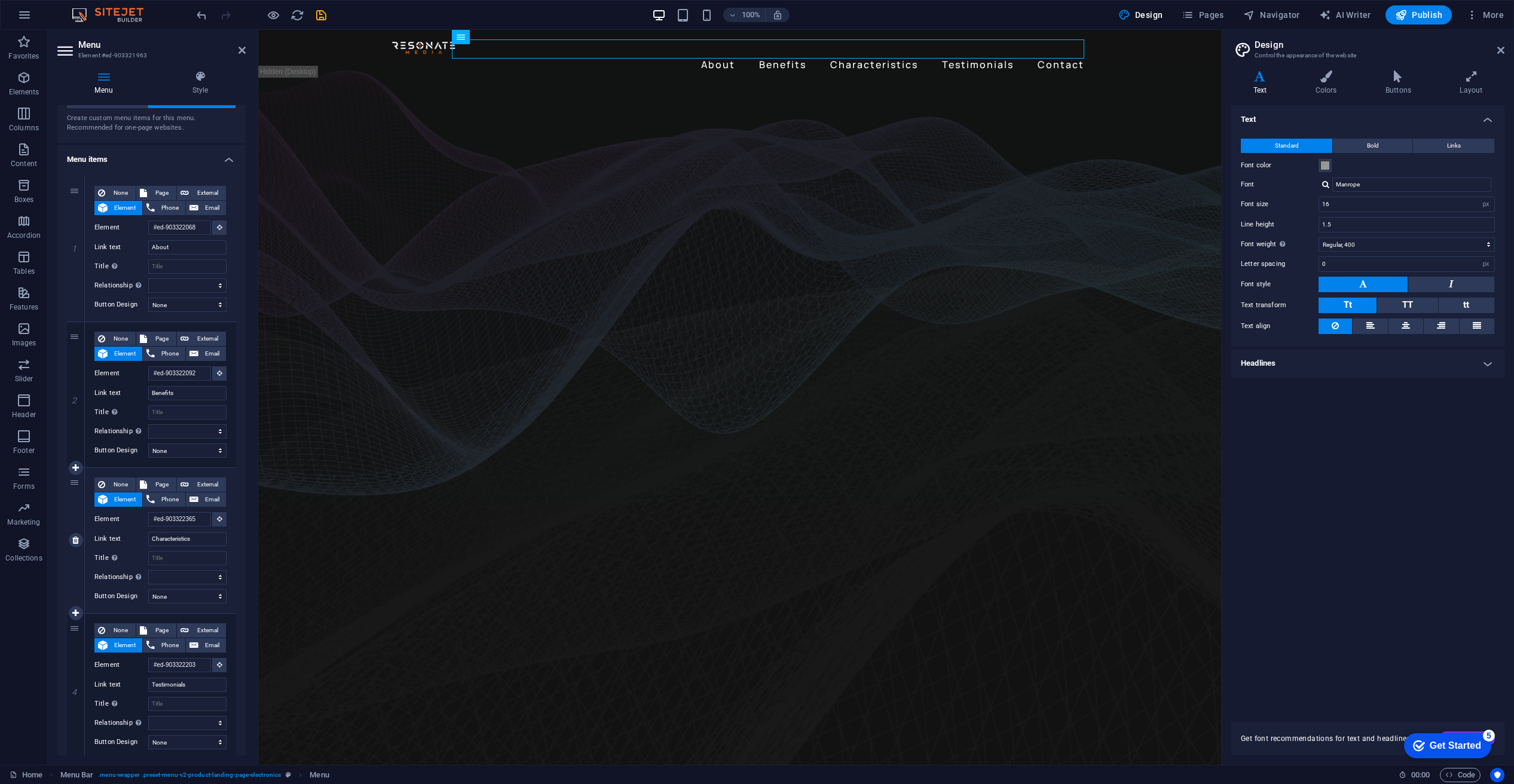
click at [77, 483] on div "3" at bounding box center [75, 540] width 18 height 145
select select
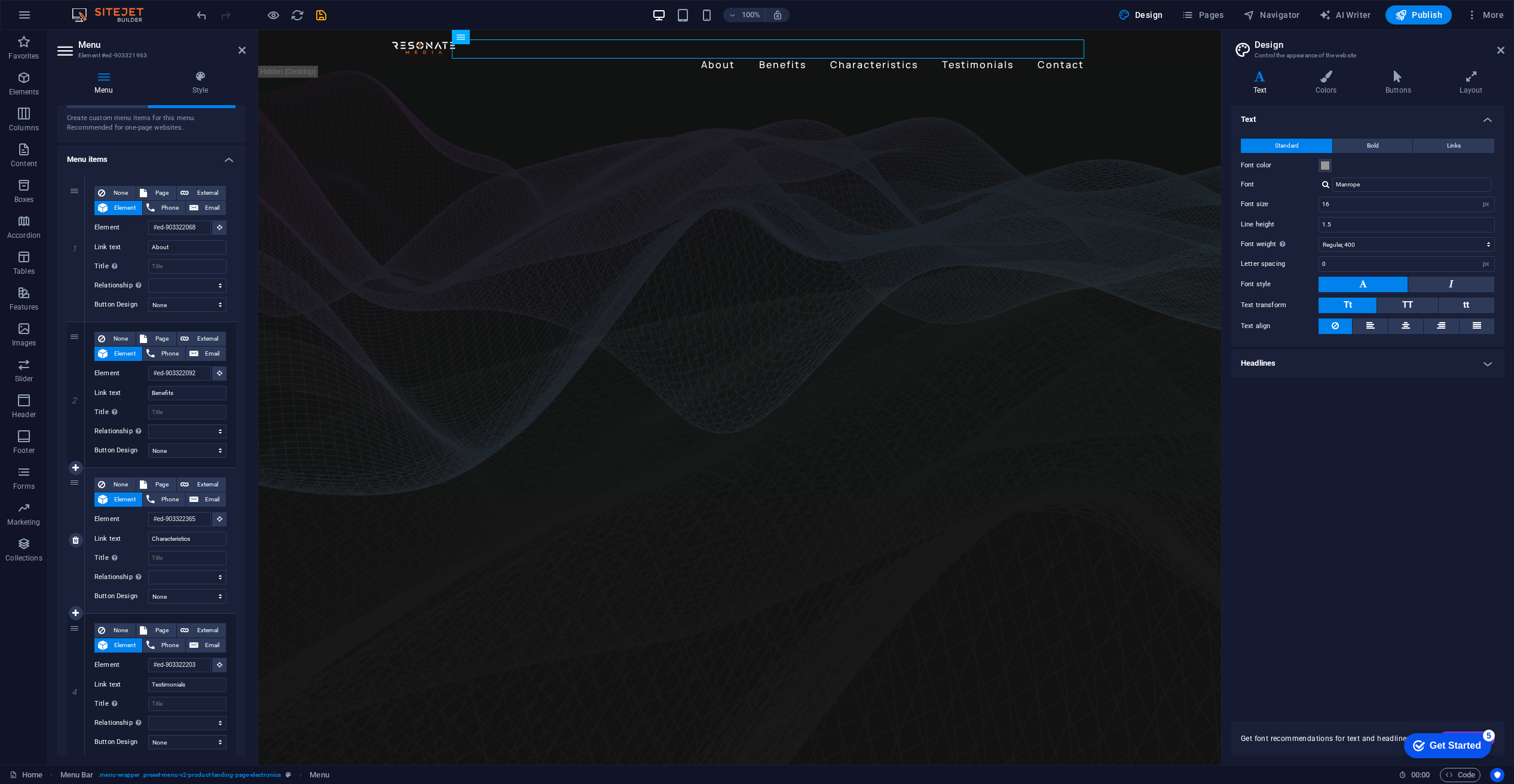
select select
click at [72, 481] on div "3" at bounding box center [75, 540] width 18 height 145
select select
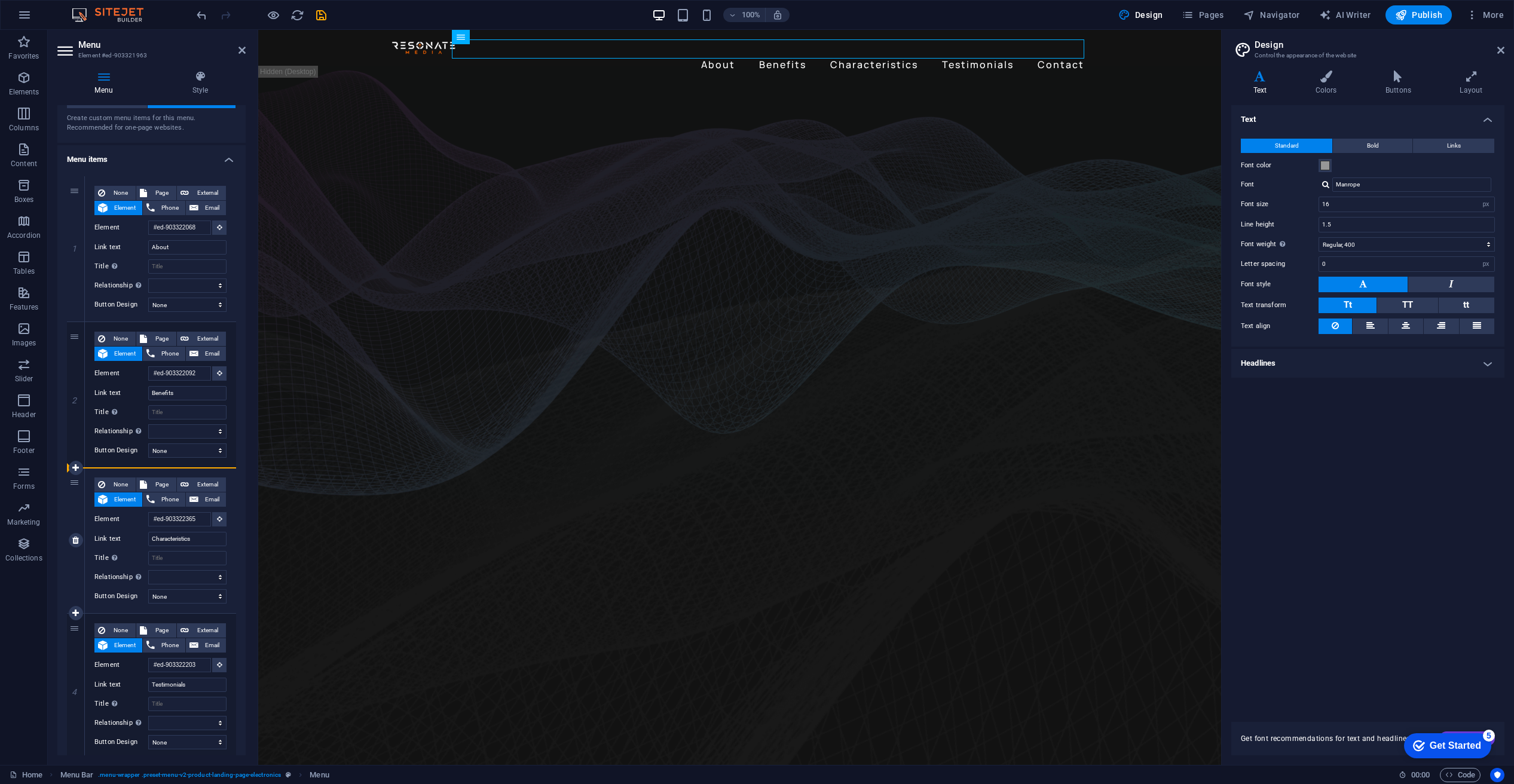
select select
drag, startPoint x: 74, startPoint y: 477, endPoint x: 72, endPoint y: 488, distance: 11.2
click at [67, 486] on div "3" at bounding box center [75, 540] width 18 height 145
select select
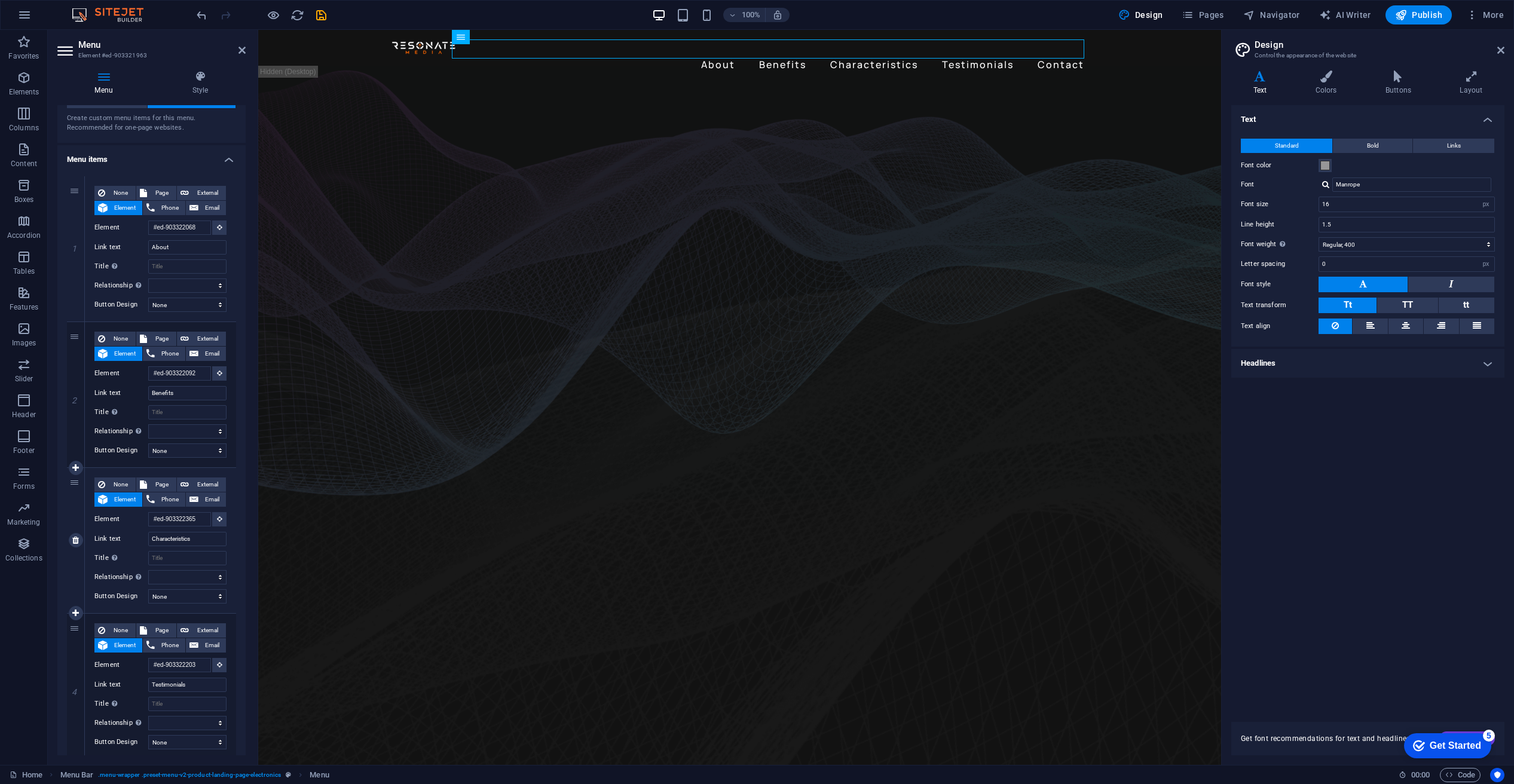
select select
click at [72, 538] on icon at bounding box center [75, 540] width 6 height 9
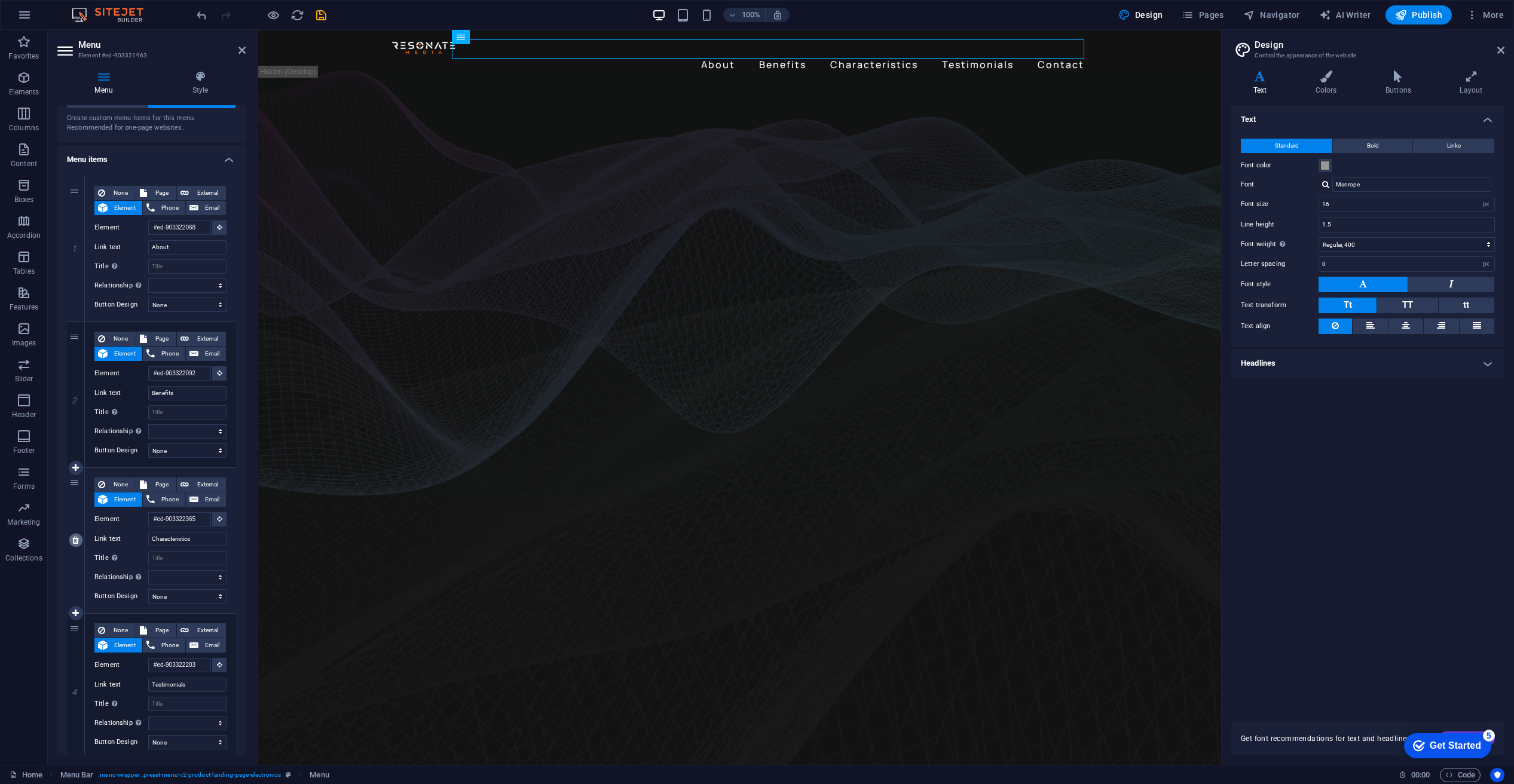
select select
type input "#ed-903322203"
type input "Testimonials"
select select
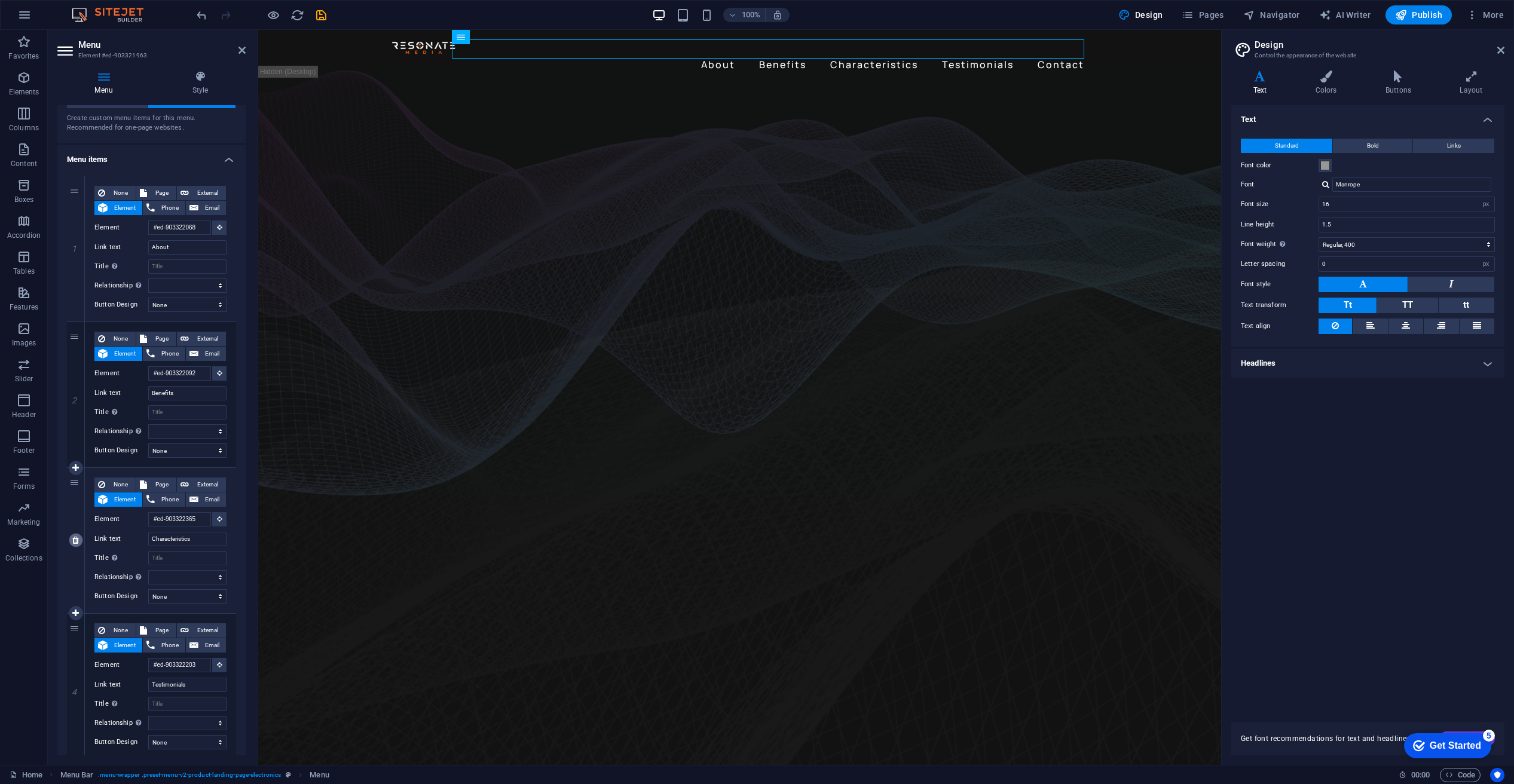
type input "#ed-903322257"
type input "Contact"
select select
click at [183, 249] on input "About" at bounding box center [187, 247] width 78 height 14
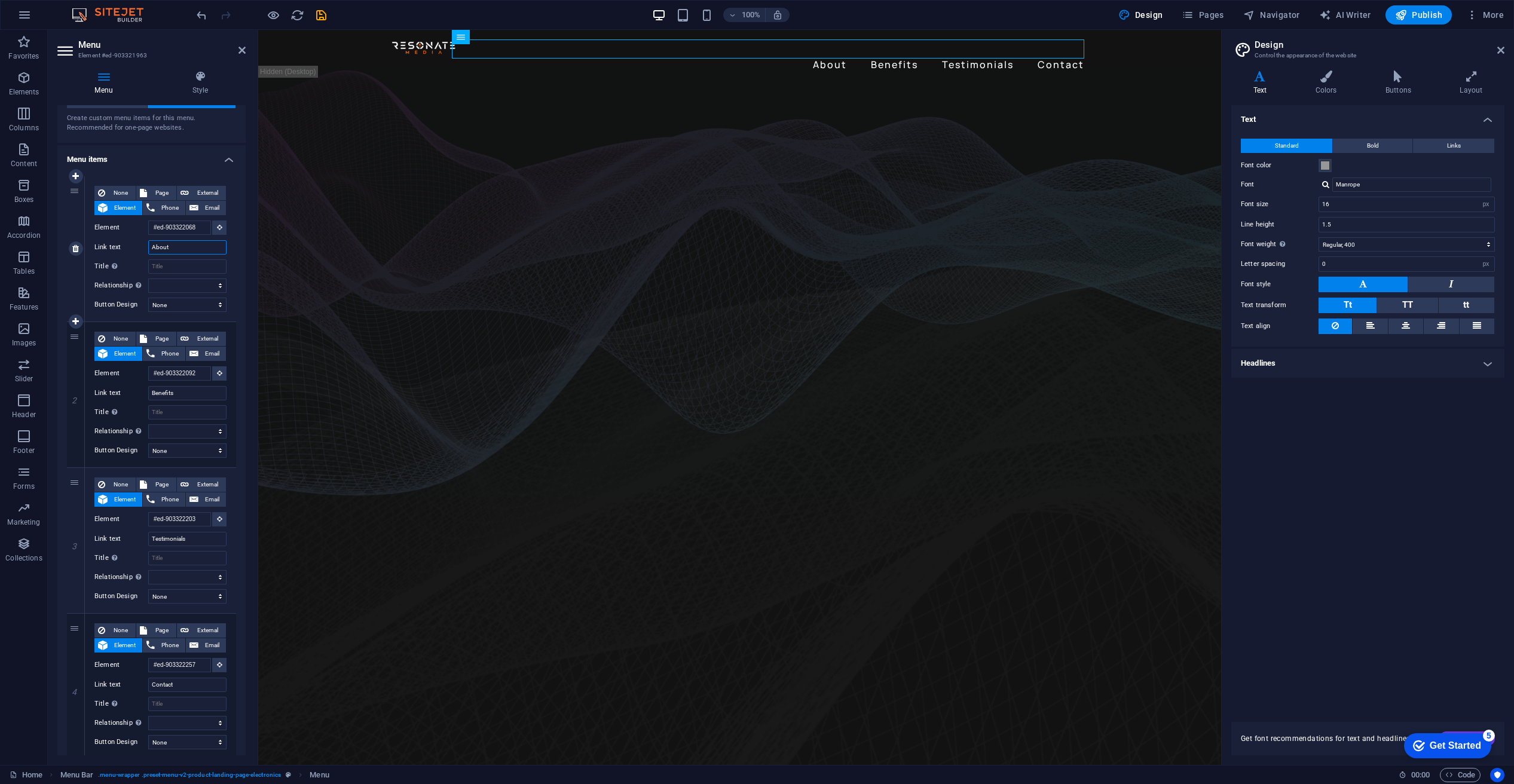
drag, startPoint x: 172, startPoint y: 248, endPoint x: 150, endPoint y: 253, distance: 22.6
click at [139, 247] on div "Link text About" at bounding box center [161, 247] width 132 height 14
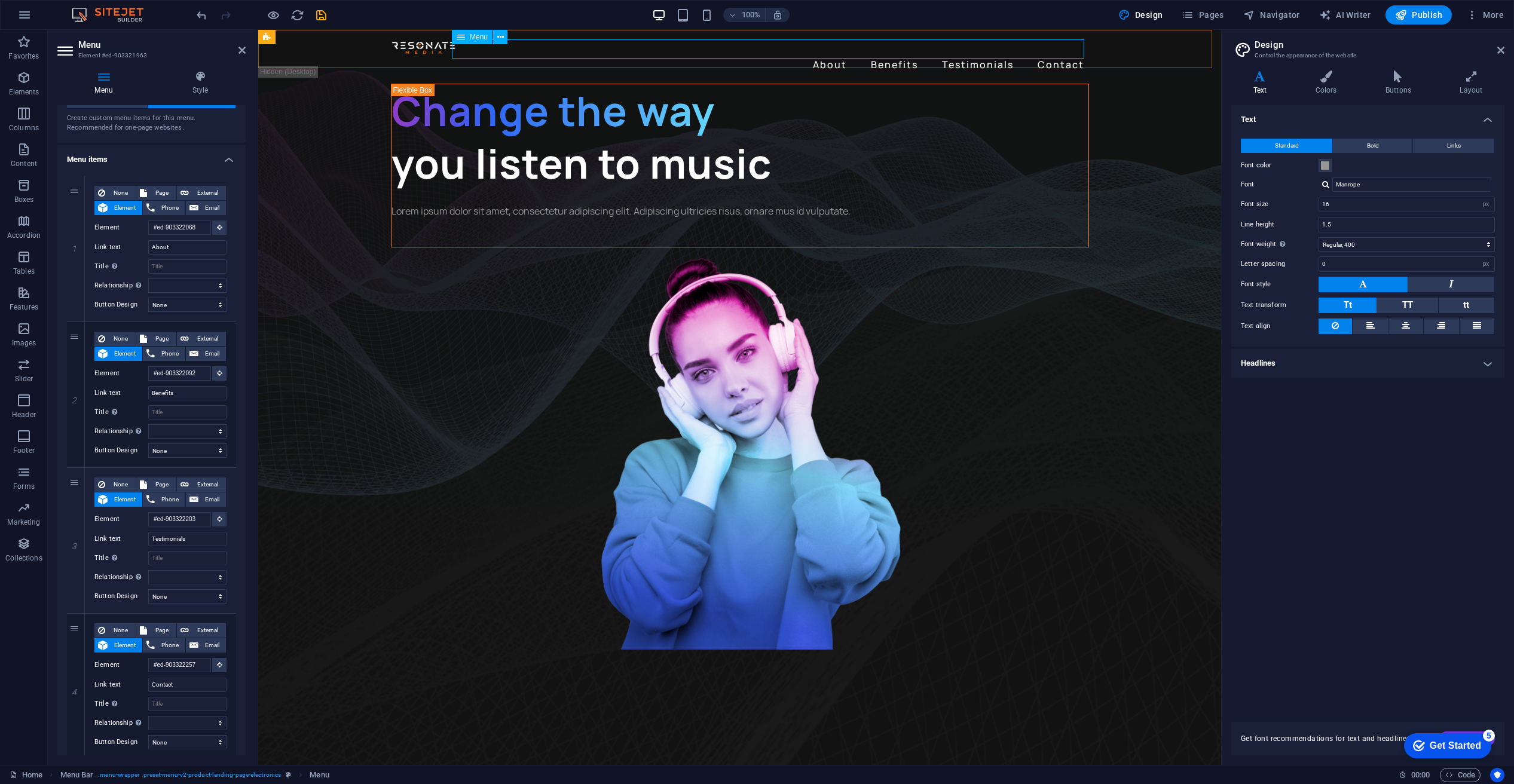
click at [831, 55] on nav "About Benefits Testimonials Contact" at bounding box center [740, 64] width 698 height 19
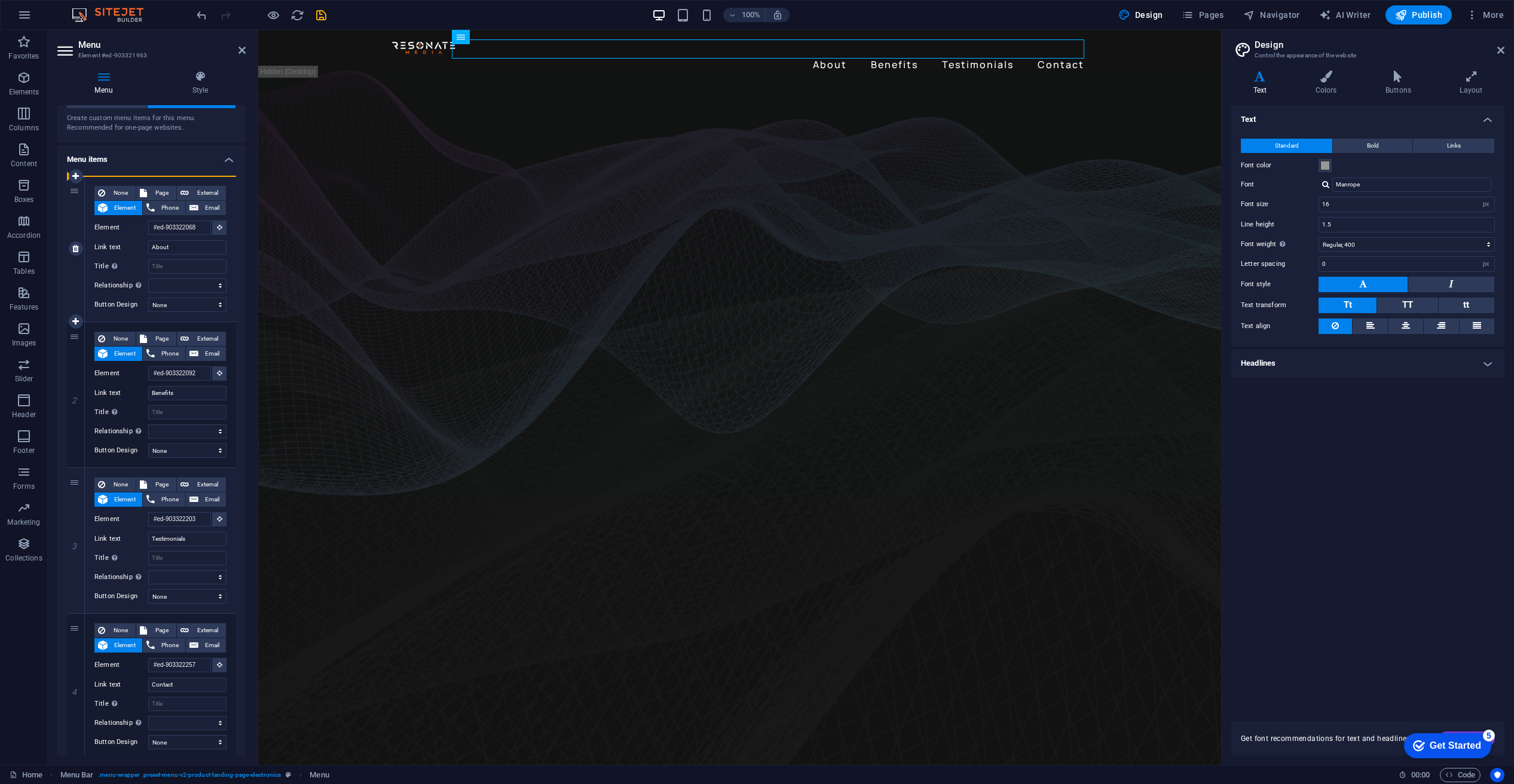
drag, startPoint x: 77, startPoint y: 191, endPoint x: 77, endPoint y: 261, distance: 70.0
click at [77, 261] on div "1" at bounding box center [75, 248] width 18 height 145
select select
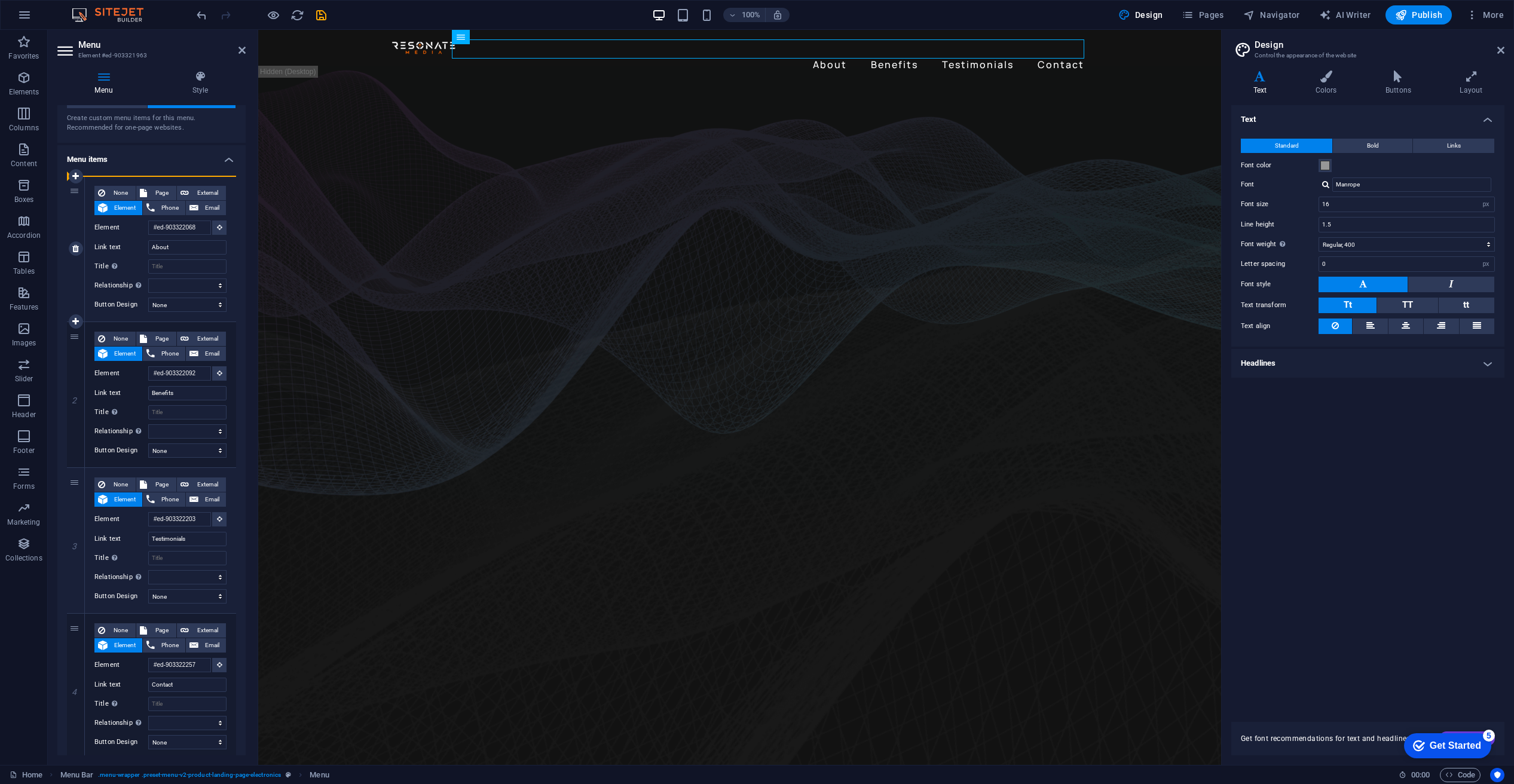
select select
drag, startPoint x: 75, startPoint y: 189, endPoint x: 76, endPoint y: 433, distance: 244.0
click at [74, 438] on div "1 None Page External Element Phone Email Page Home Subpage Legal Notice Privacy…" at bounding box center [151, 468] width 169 height 583
type input "#ed-903322092"
type input "Benefits"
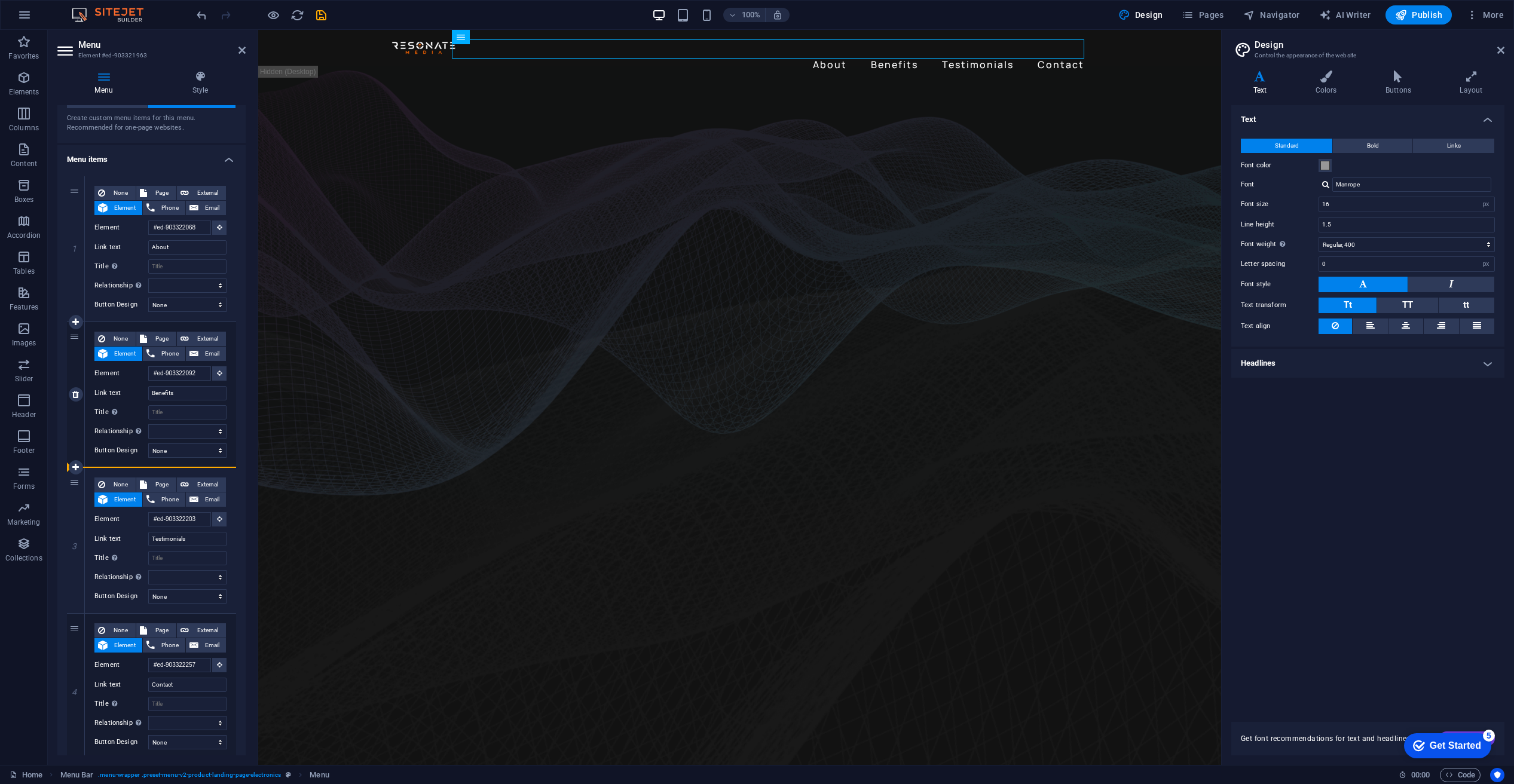
select select
type input "#ed-903322068"
type input "About"
select select
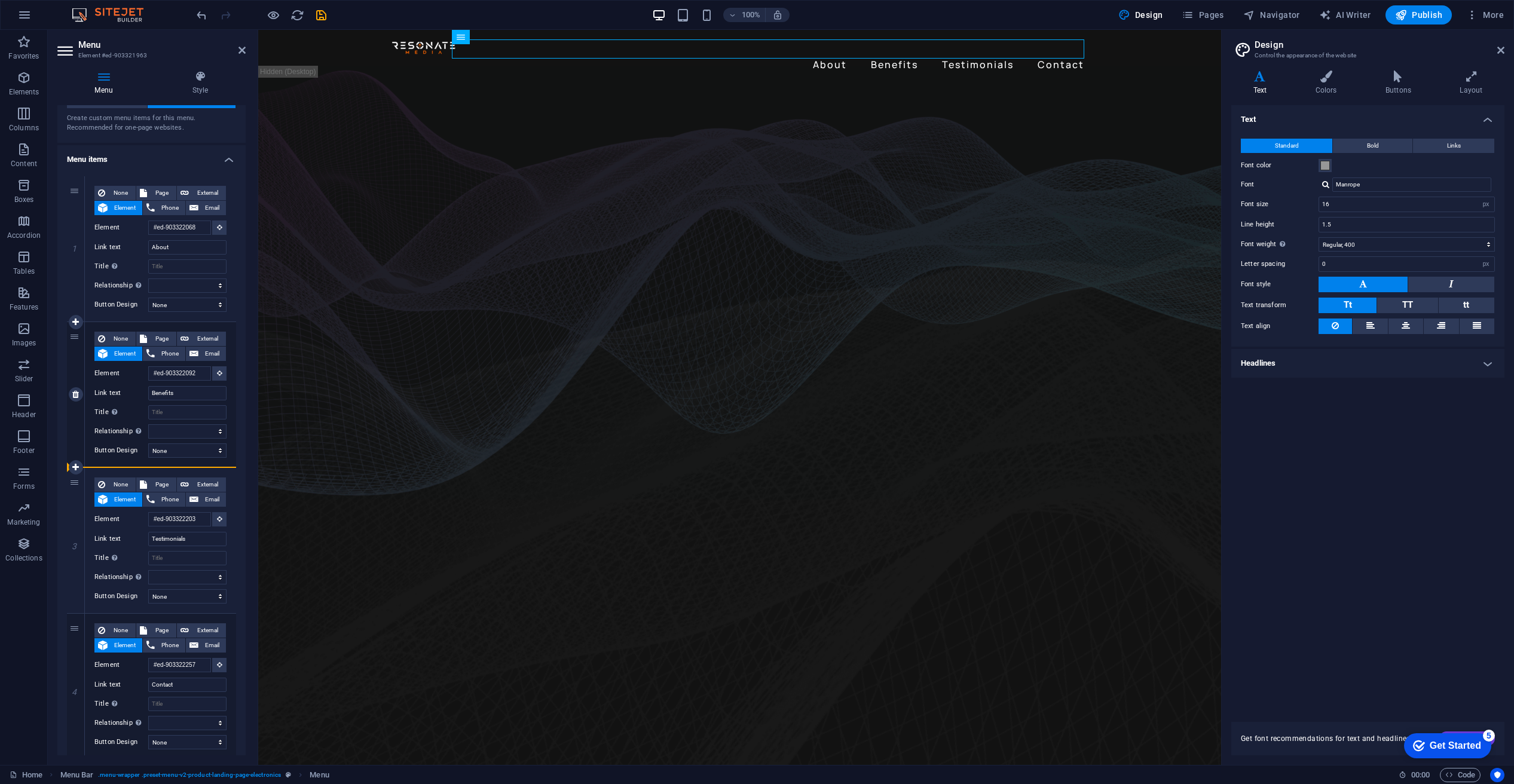
select select
drag, startPoint x: 74, startPoint y: 338, endPoint x: 67, endPoint y: 488, distance: 150.2
click at [67, 493] on div "1 None Page External Element Phone Email Page Home Subpage Legal Notice Privacy…" at bounding box center [151, 468] width 169 height 583
select select
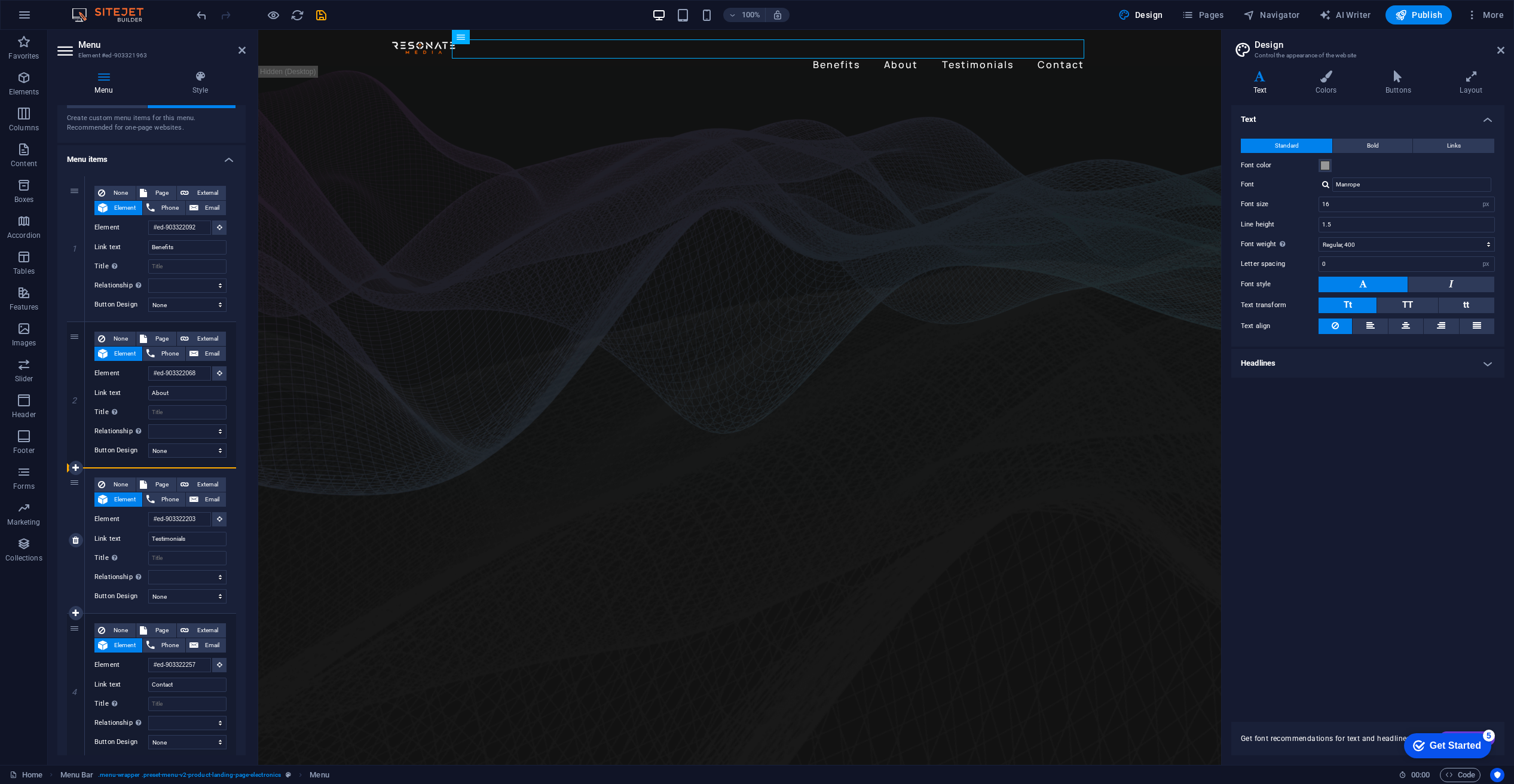
select select
drag, startPoint x: 74, startPoint y: 340, endPoint x: 72, endPoint y: 605, distance: 265.0
click at [70, 608] on div "1 None Page External Element Phone Email Page Home Subpage Legal Notice Privacy…" at bounding box center [151, 468] width 169 height 583
select select
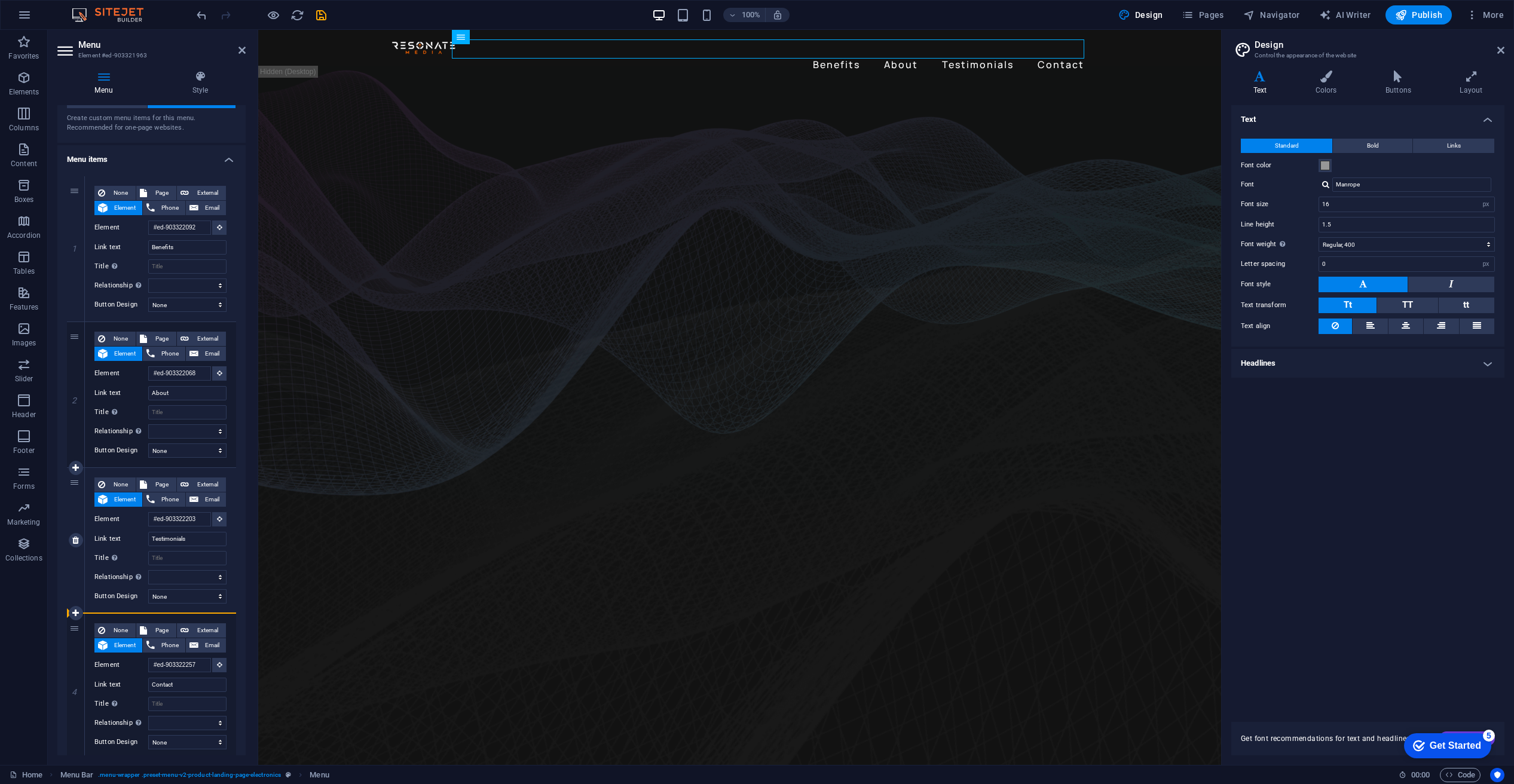
type input "#ed-903322203"
type input "Testimonials"
select select
type input "#ed-903322068"
type input "About"
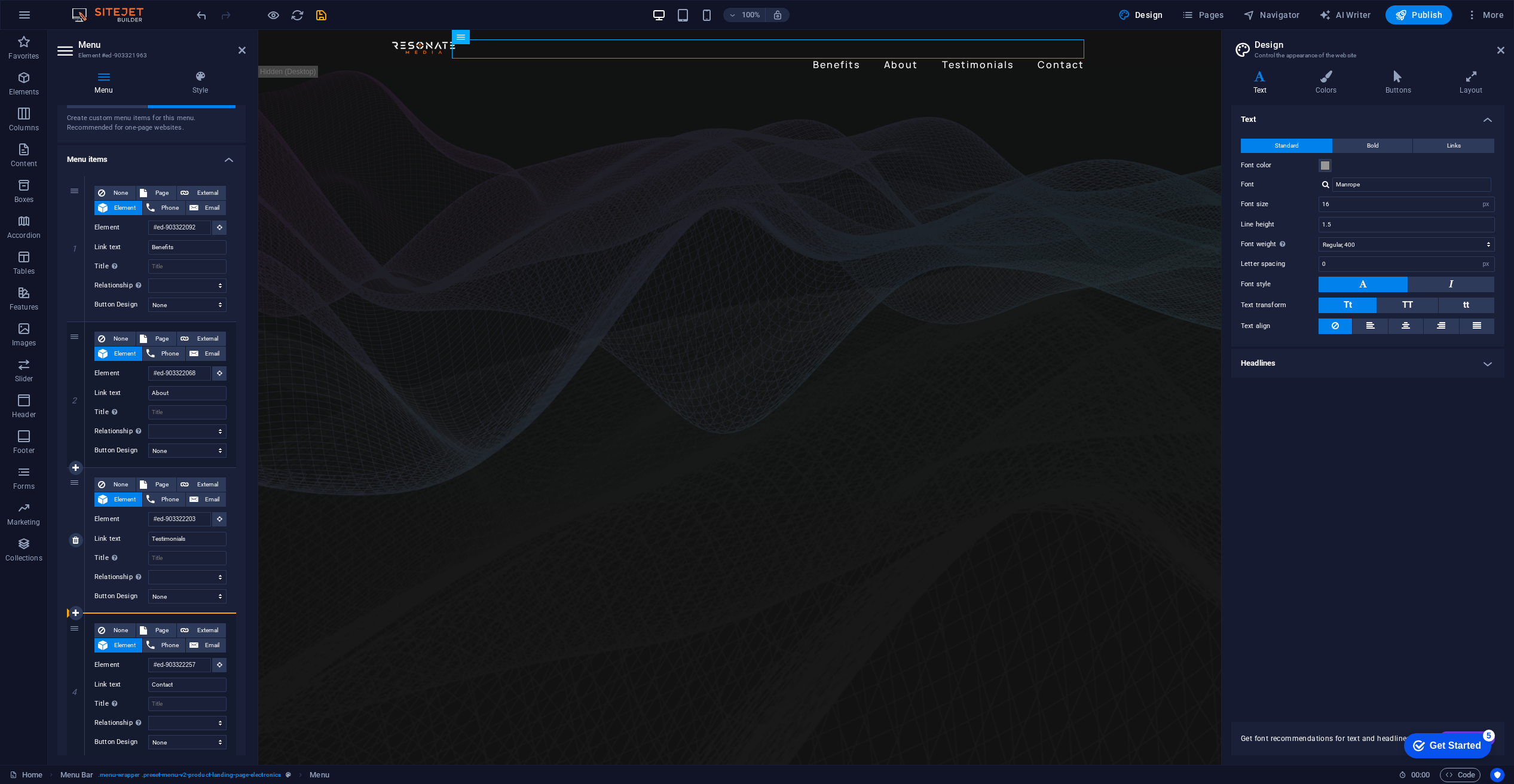
select select
click at [187, 244] on input "Benefits" at bounding box center [187, 247] width 78 height 14
drag, startPoint x: 193, startPoint y: 241, endPoint x: 140, endPoint y: 239, distance: 53.0
click at [143, 240] on div "Link text Benefits" at bounding box center [161, 247] width 132 height 14
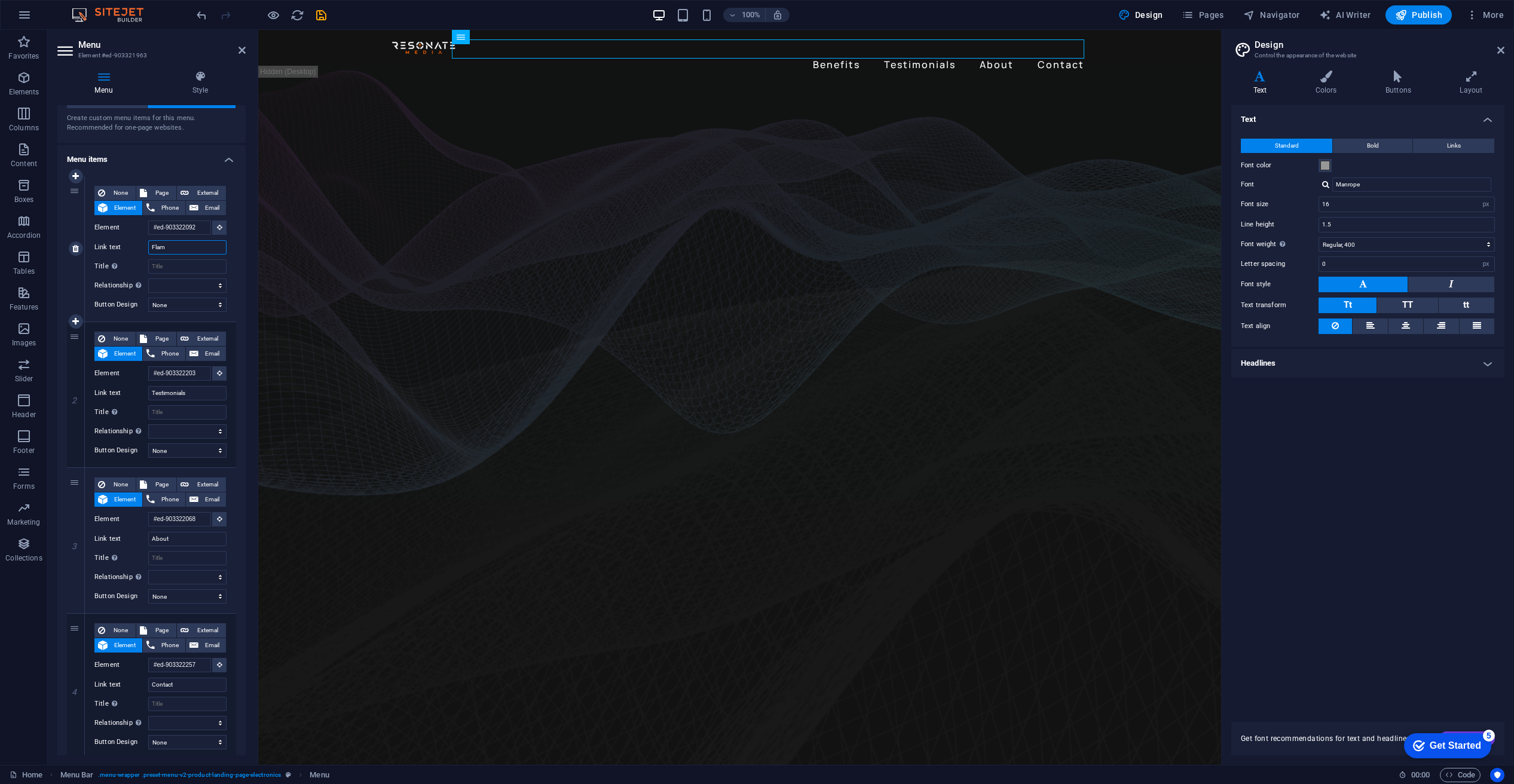
type input "Flame"
select select
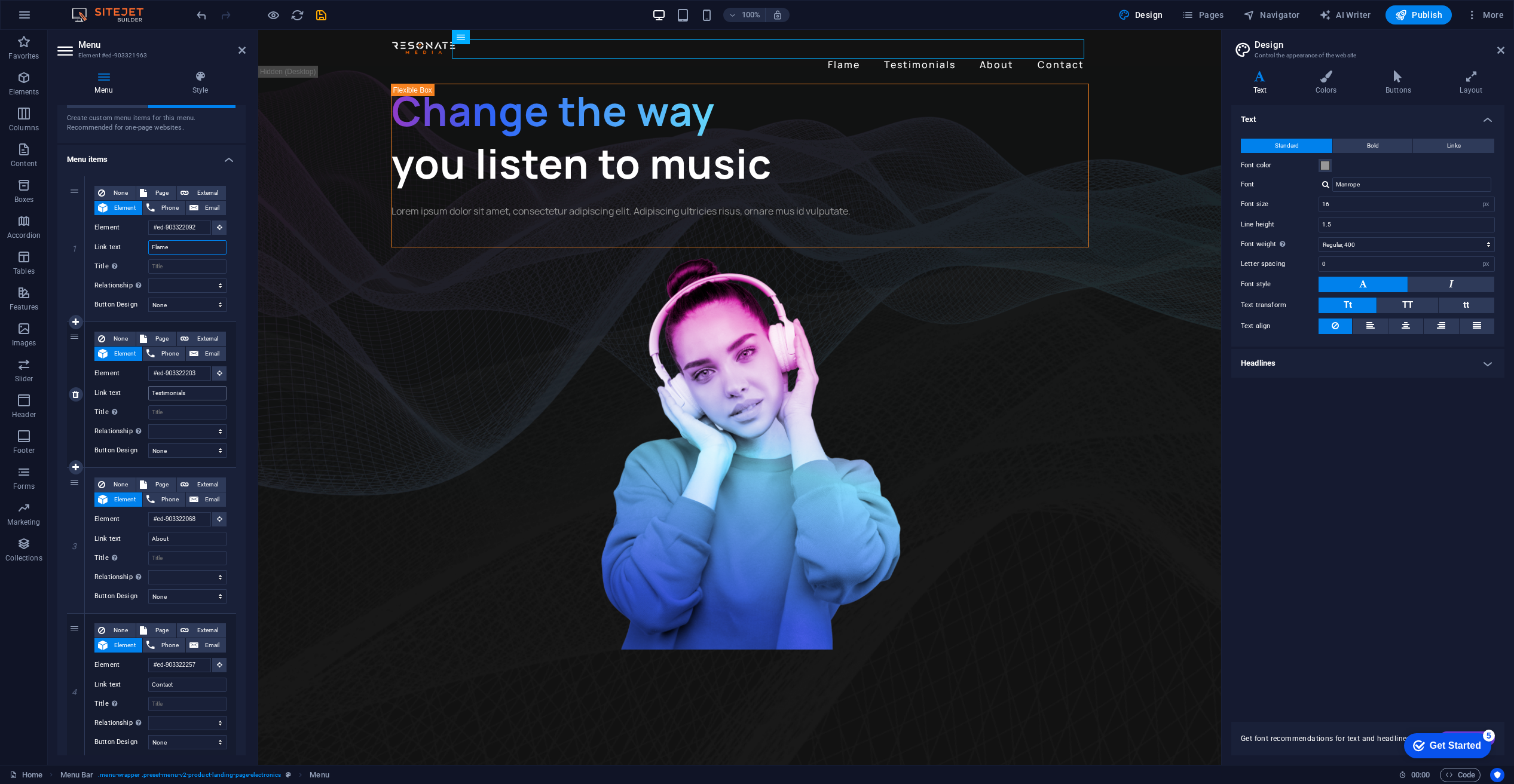
type input "Flame"
click at [177, 391] on input "Testimonials" at bounding box center [187, 393] width 78 height 14
drag, startPoint x: 202, startPoint y: 391, endPoint x: 136, endPoint y: 392, distance: 66.0
click at [136, 392] on div "Link text Testimonials" at bounding box center [161, 393] width 132 height 14
type input "Edit"
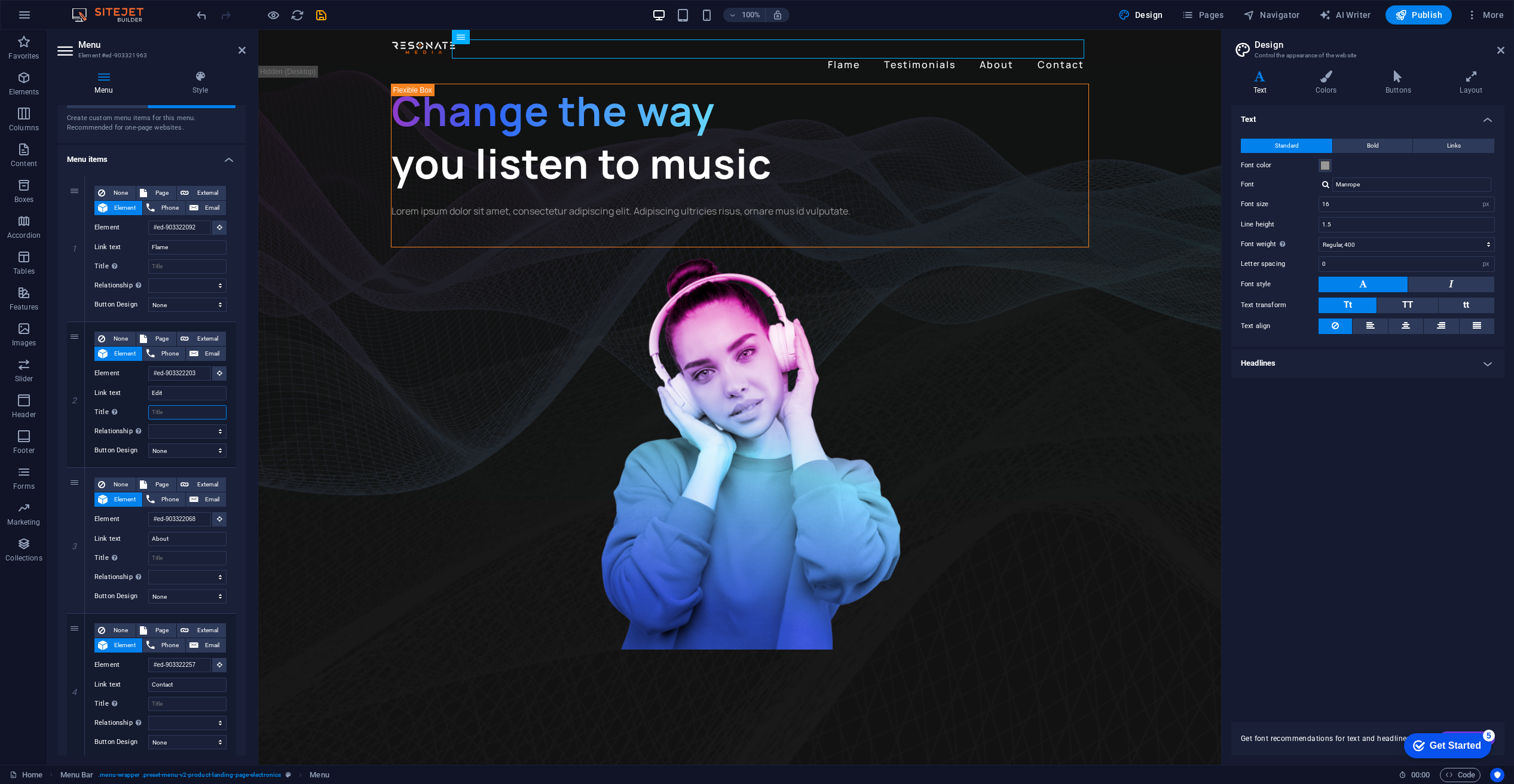
select select
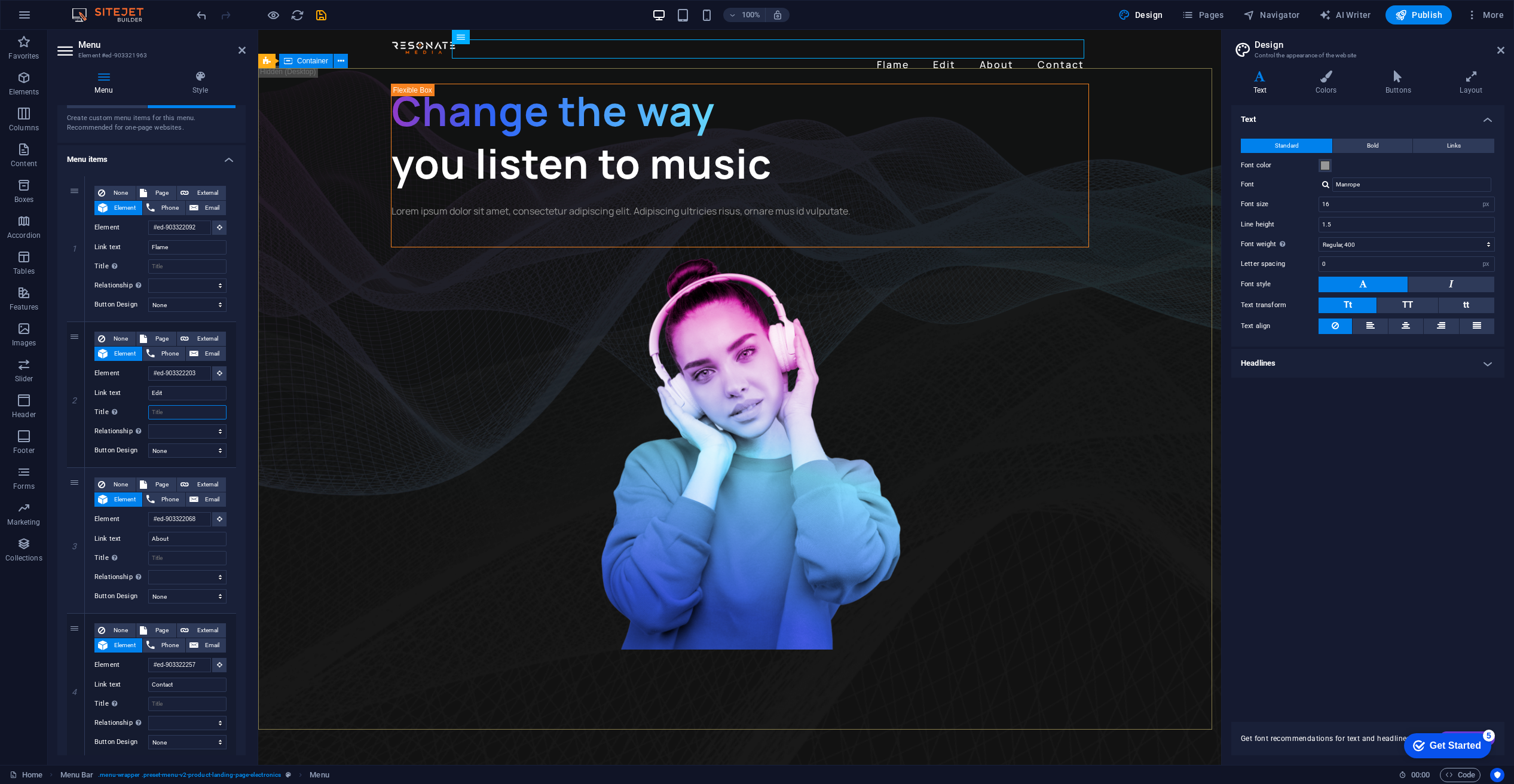
select select
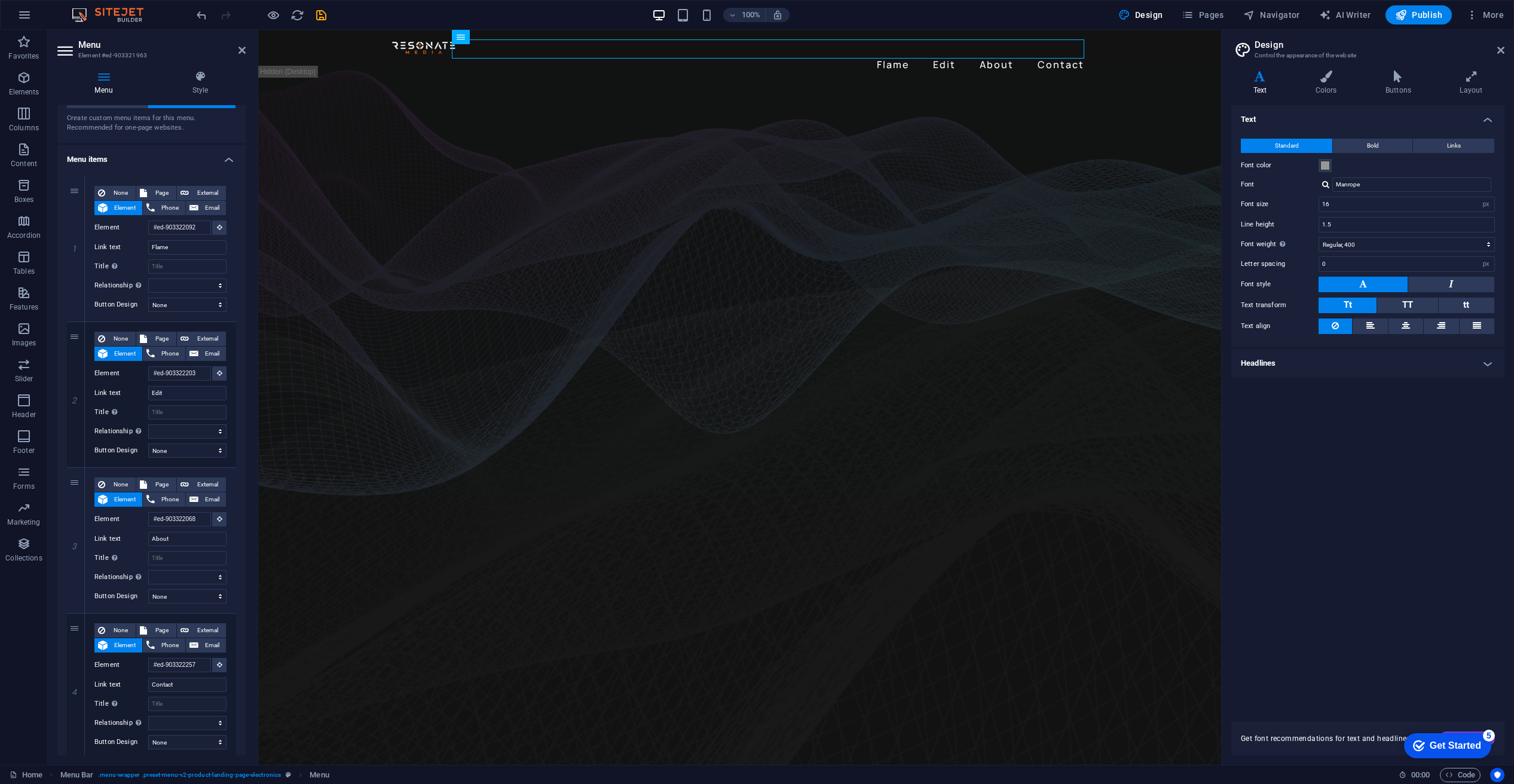
drag, startPoint x: 243, startPoint y: 489, endPoint x: 246, endPoint y: 509, distance: 20.2
click at [248, 512] on div "Menu Style Menu Auto Custom Create custom menu items for this menu. Recommended…" at bounding box center [151, 413] width 208 height 704
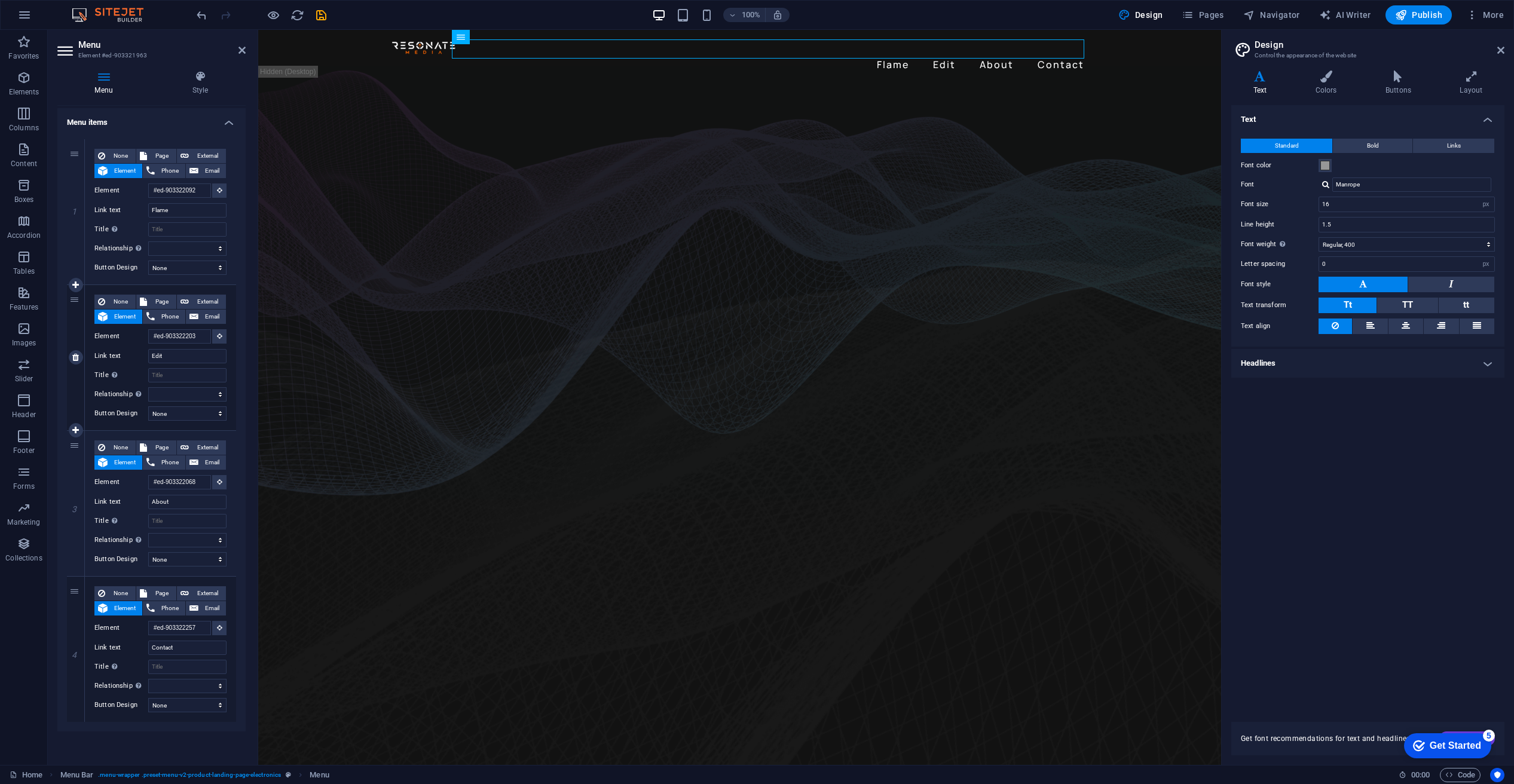
click at [72, 300] on div "2" at bounding box center [75, 357] width 18 height 145
select select
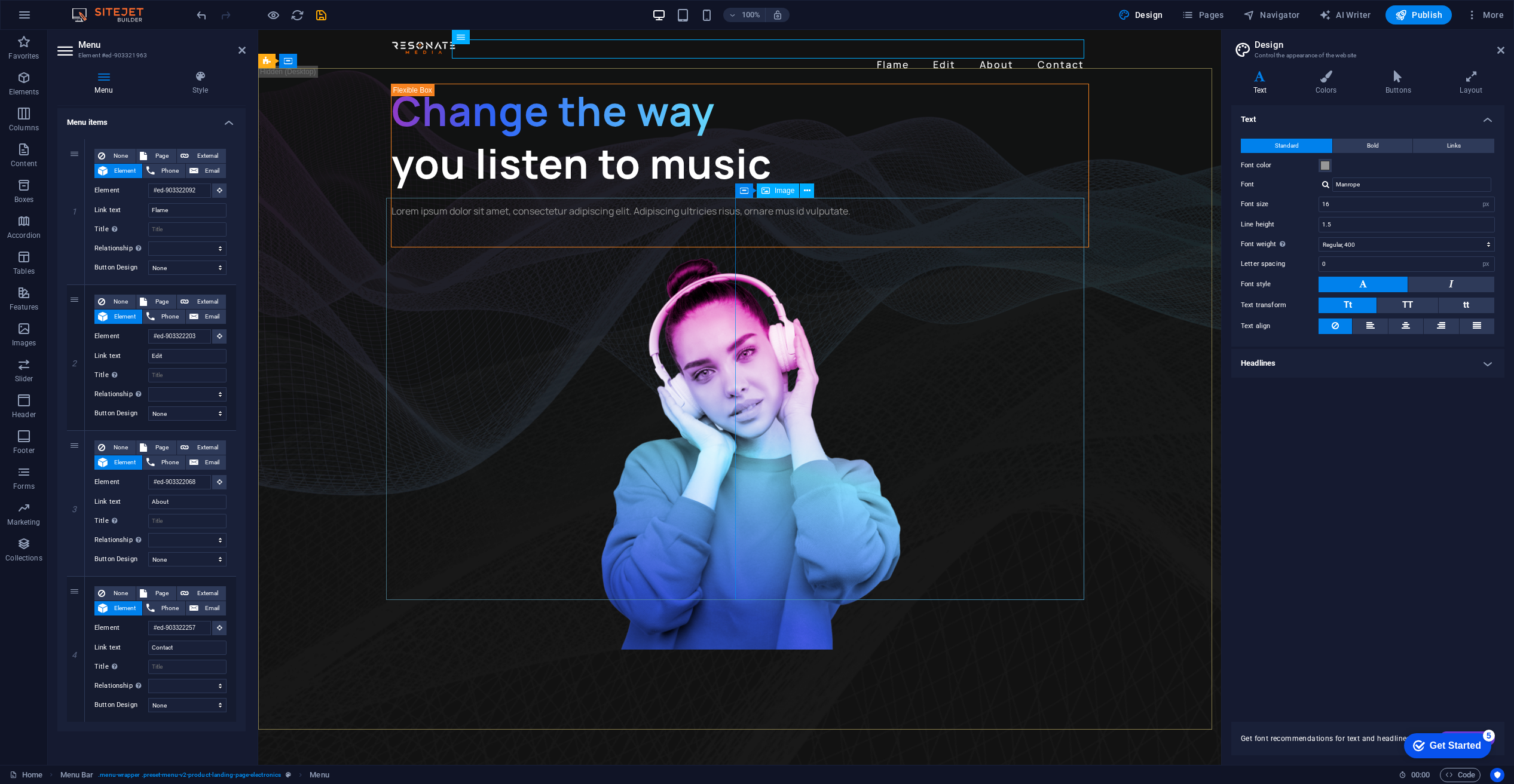
click at [1089, 284] on figure "1/3" at bounding box center [740, 448] width 698 height 402
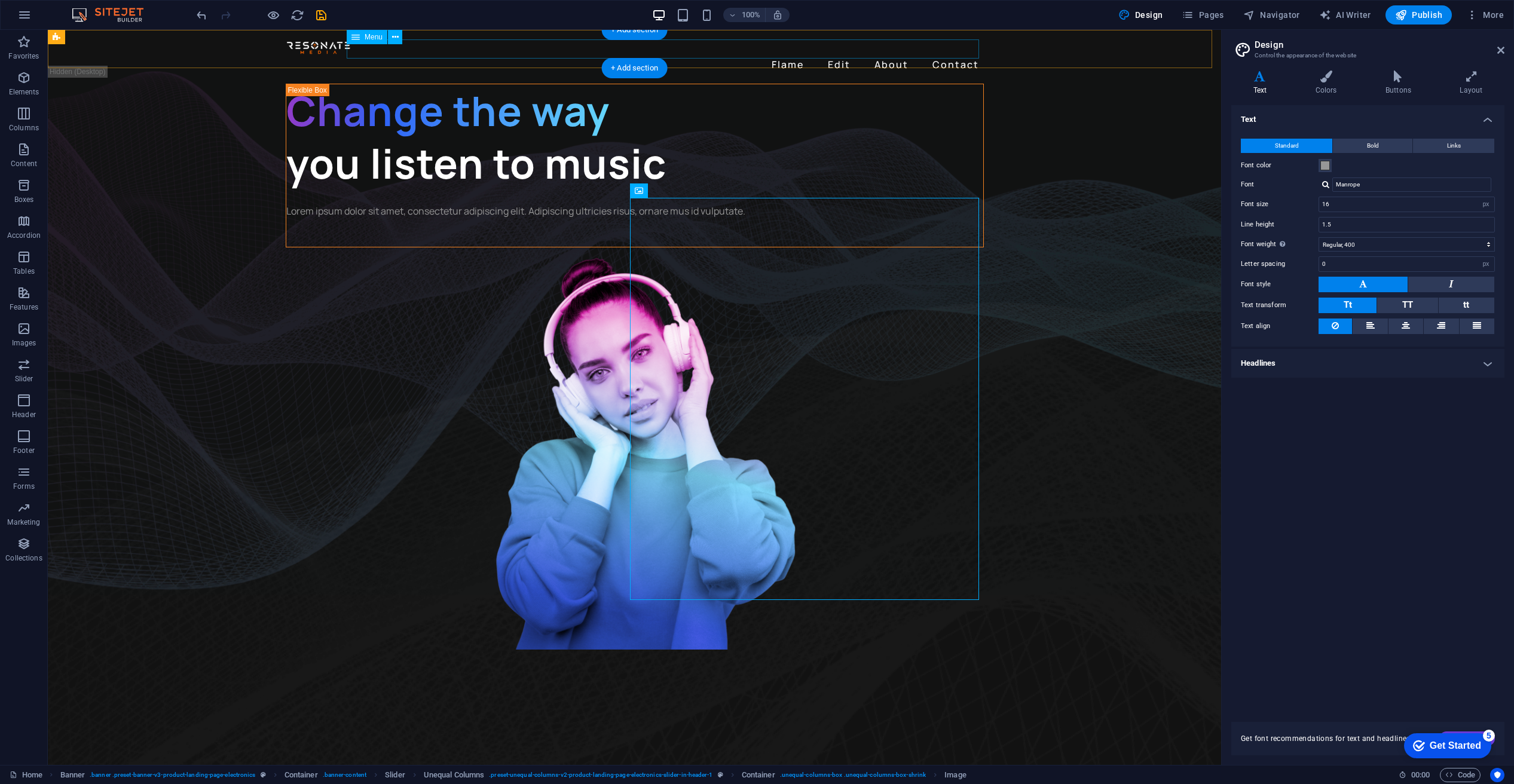
click at [835, 55] on nav "Flame Edit About Contact" at bounding box center [635, 64] width 698 height 19
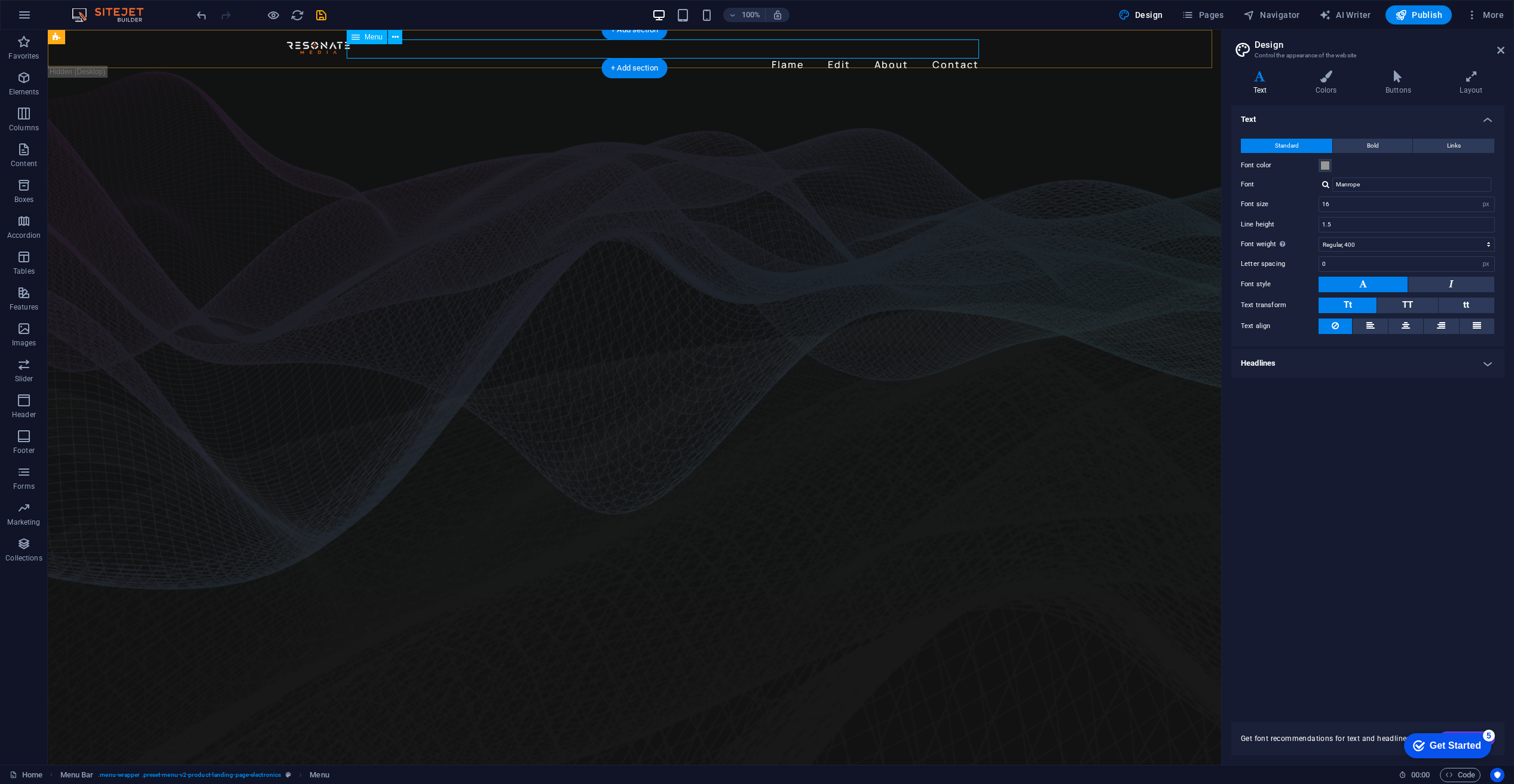
click at [893, 55] on nav "Flame Edit About Contact" at bounding box center [635, 64] width 698 height 19
click at [893, 55] on nav "Flame Edit About Contact" at bounding box center [635, 64] width 698 height 19
click at [944, 55] on nav "Flame Edit About Contact" at bounding box center [635, 64] width 698 height 19
click at [944, 55] on nav "Flame Edit About Contact" at bounding box center [635, 64] width 698 height 19
drag, startPoint x: 944, startPoint y: 49, endPoint x: 734, endPoint y: 49, distance: 210.0
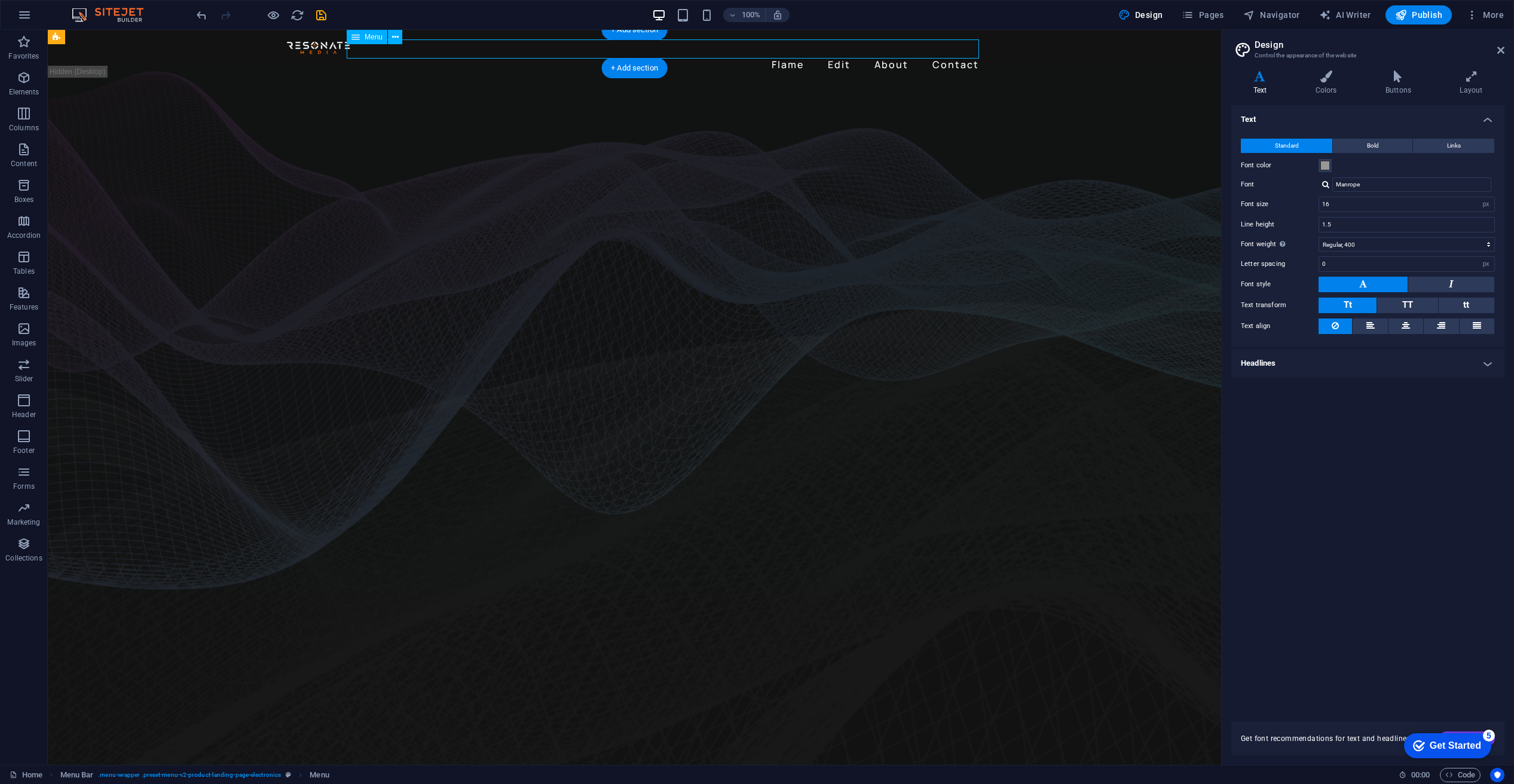
click at [734, 55] on nav "Flame Edit About Contact" at bounding box center [635, 64] width 698 height 19
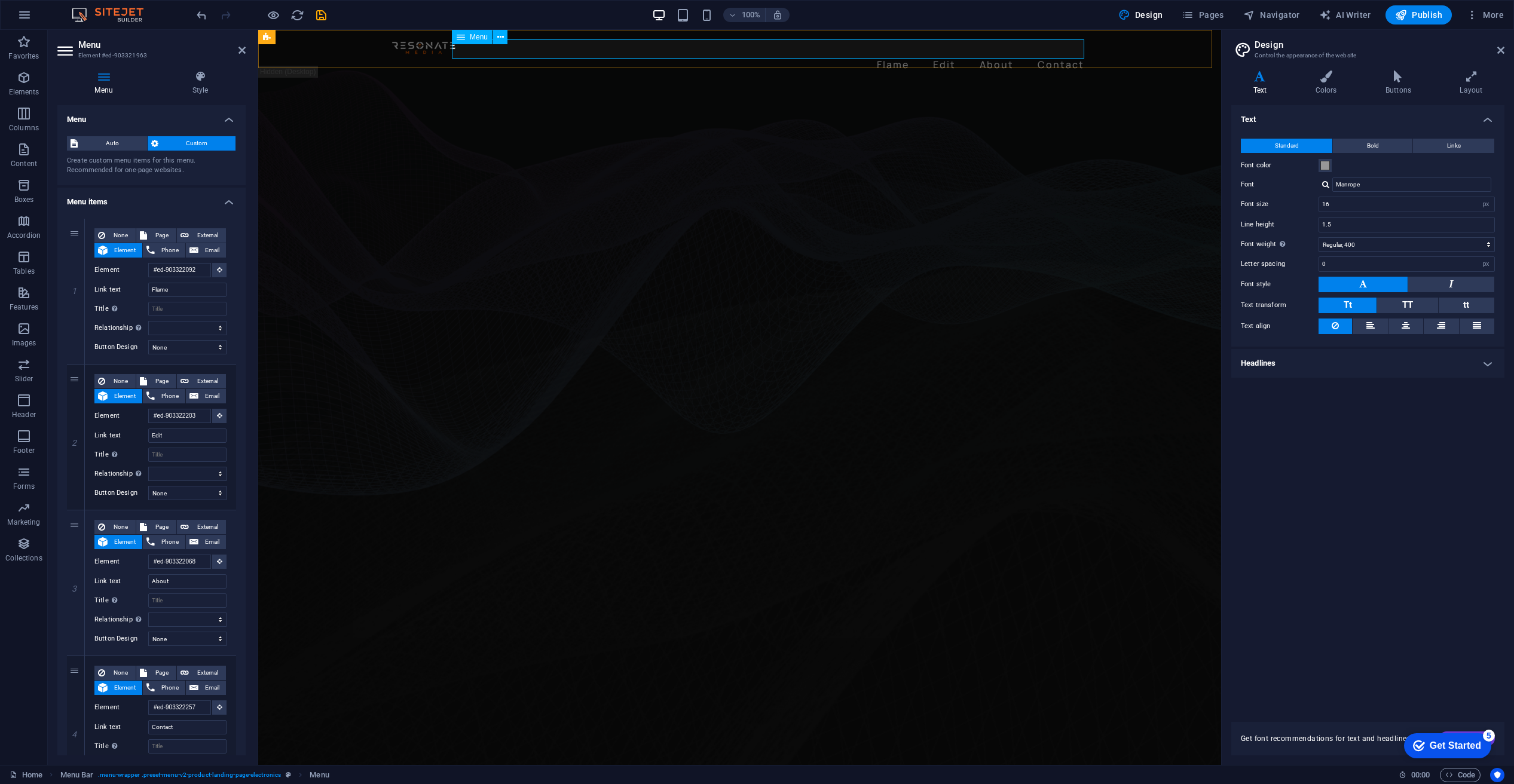
click at [1049, 55] on nav "Flame Edit About Contact" at bounding box center [740, 64] width 698 height 19
click at [1049, 55] on nav "Flame Edit About Contact" at bounding box center [740, 64] width 698 height 19
click at [889, 55] on nav "Flame Edit About Contact" at bounding box center [740, 64] width 698 height 19
click at [890, 55] on nav "Flame Edit About Contact" at bounding box center [740, 64] width 698 height 19
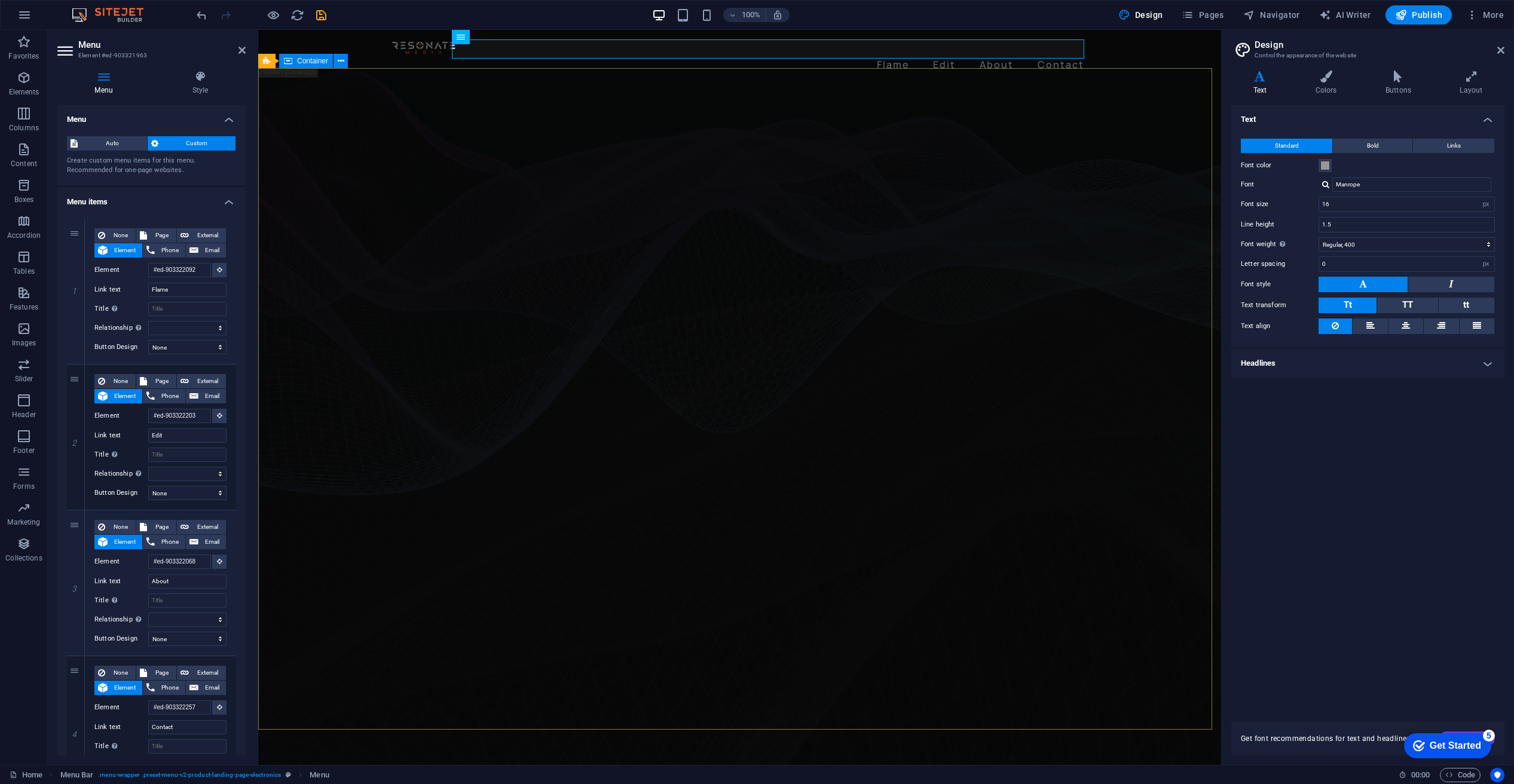
drag, startPoint x: 988, startPoint y: 147, endPoint x: 1198, endPoint y: 147, distance: 210.0
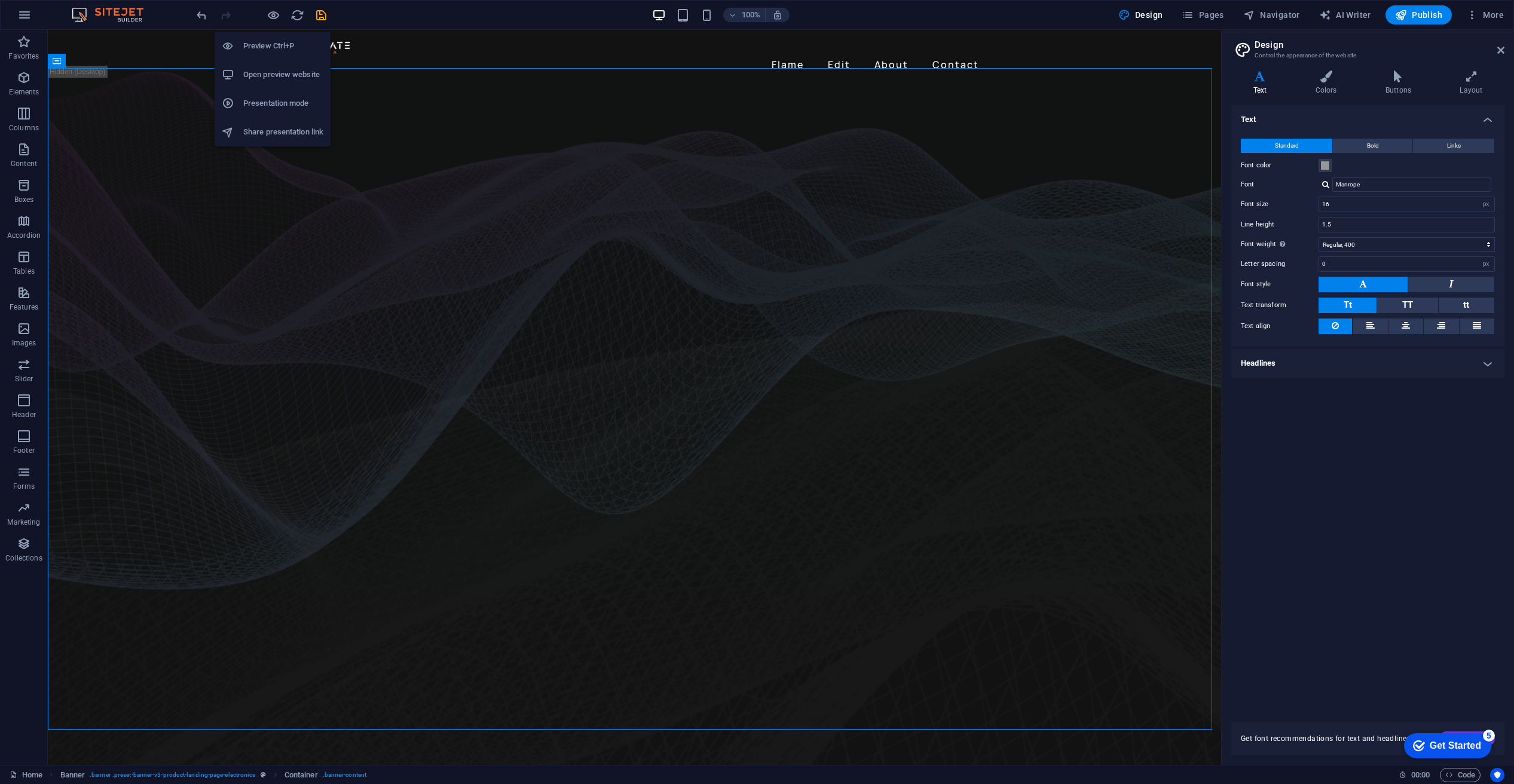
click at [263, 44] on h6 "Preview Ctrl+P" at bounding box center [283, 46] width 80 height 14
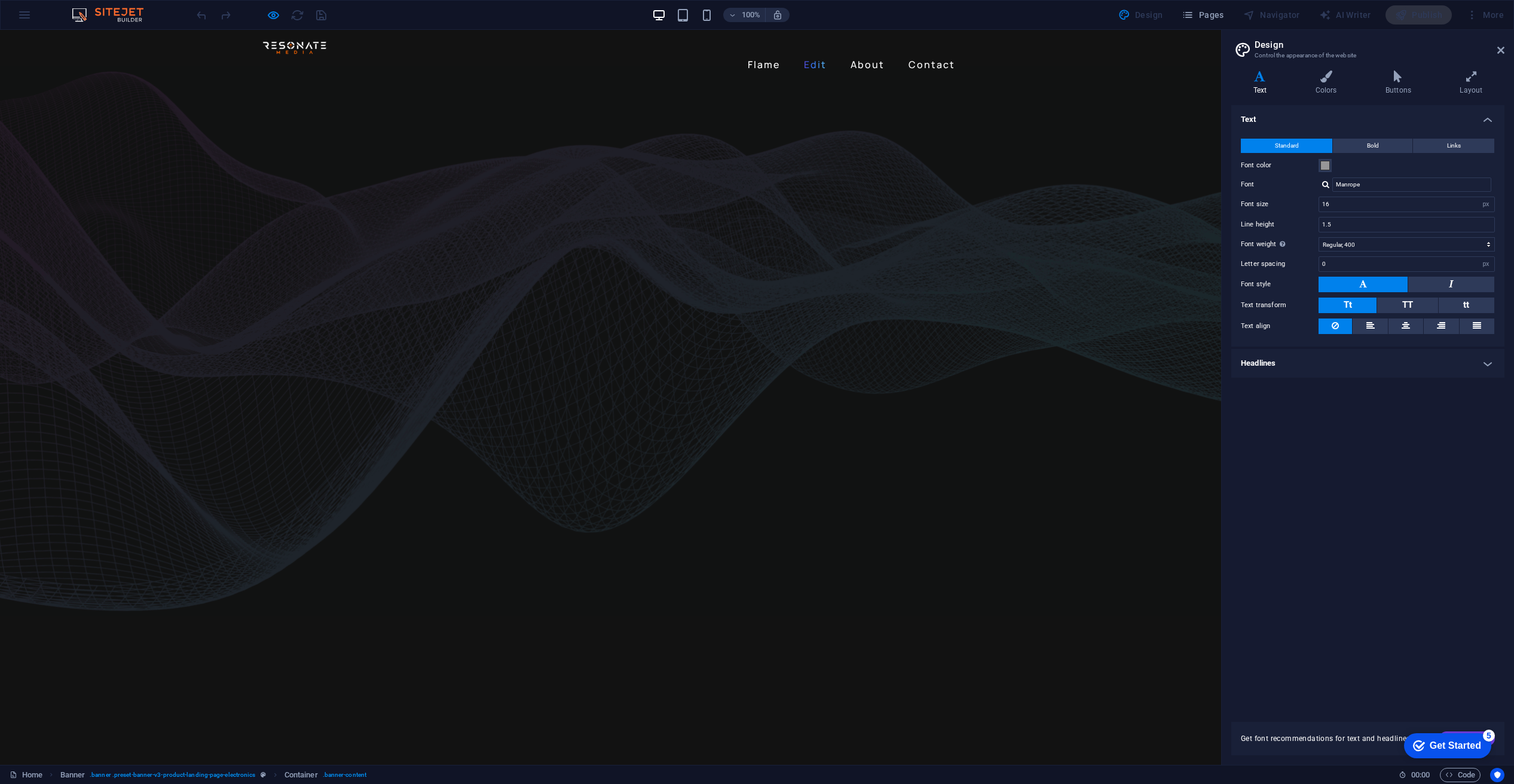
click at [817, 55] on link "Edit" at bounding box center [815, 64] width 32 height 19
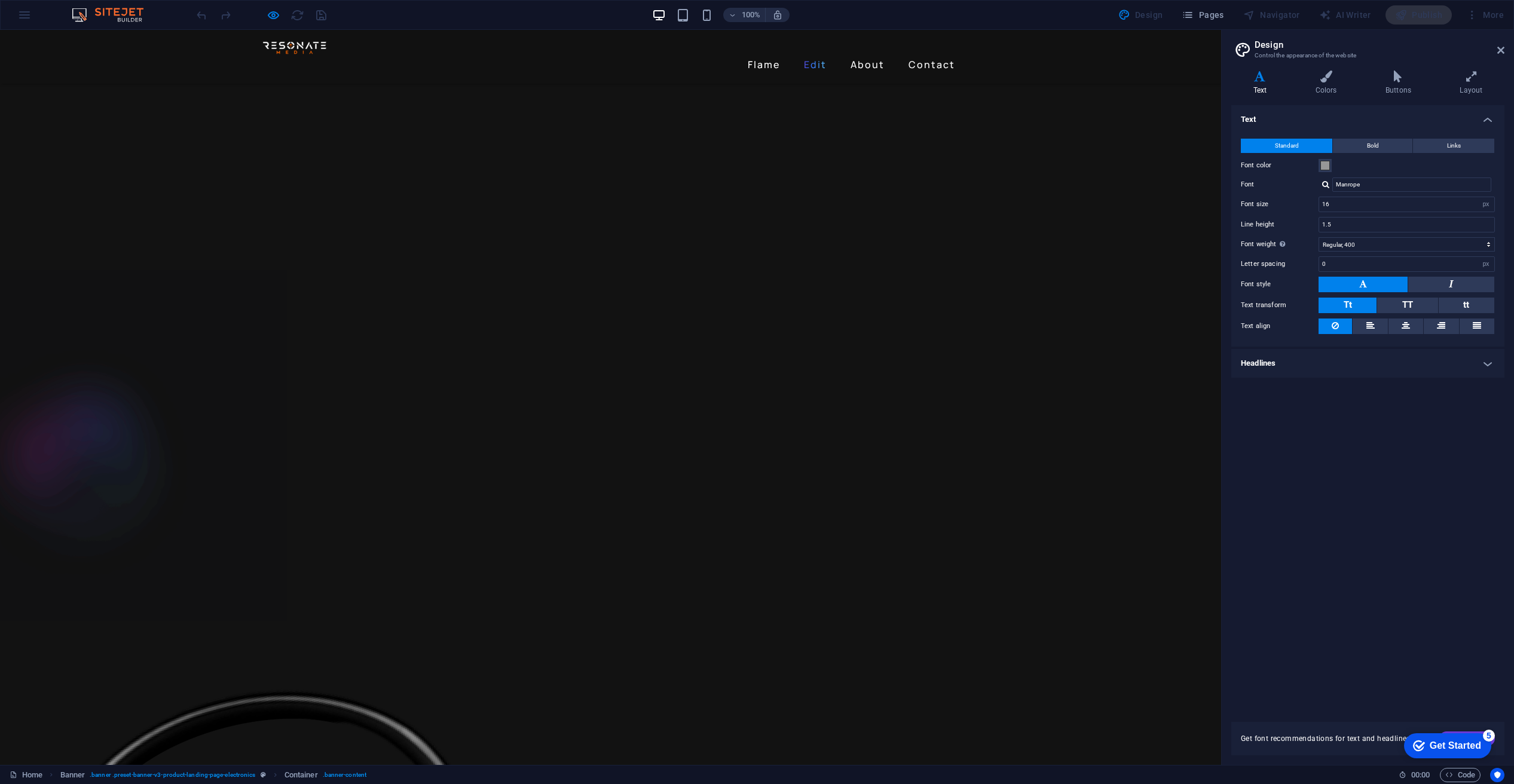
scroll to position [2263, 0]
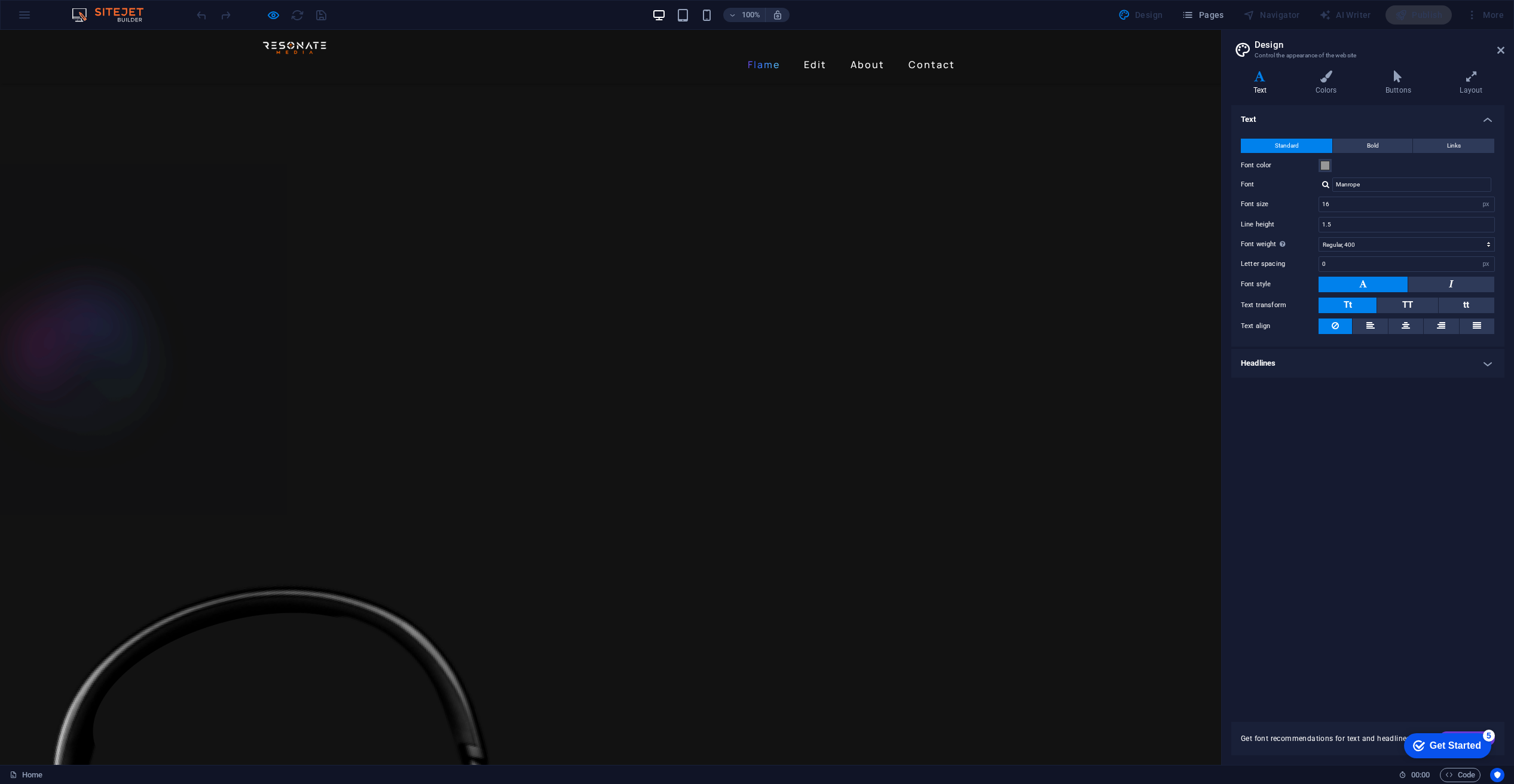
click at [777, 55] on link "Flame" at bounding box center [763, 64] width 42 height 19
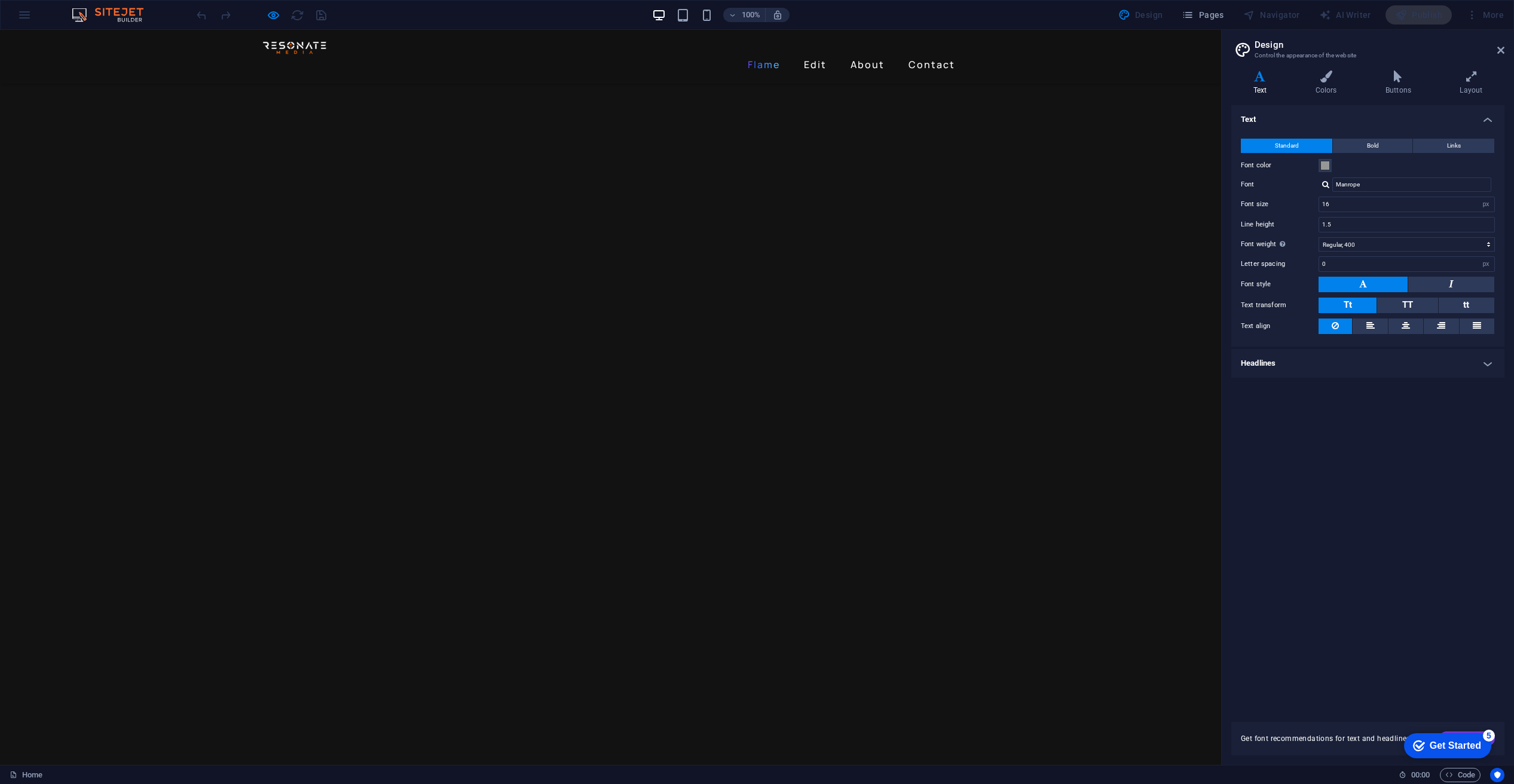
scroll to position [974, 0]
click at [813, 55] on link "Edit" at bounding box center [815, 64] width 32 height 19
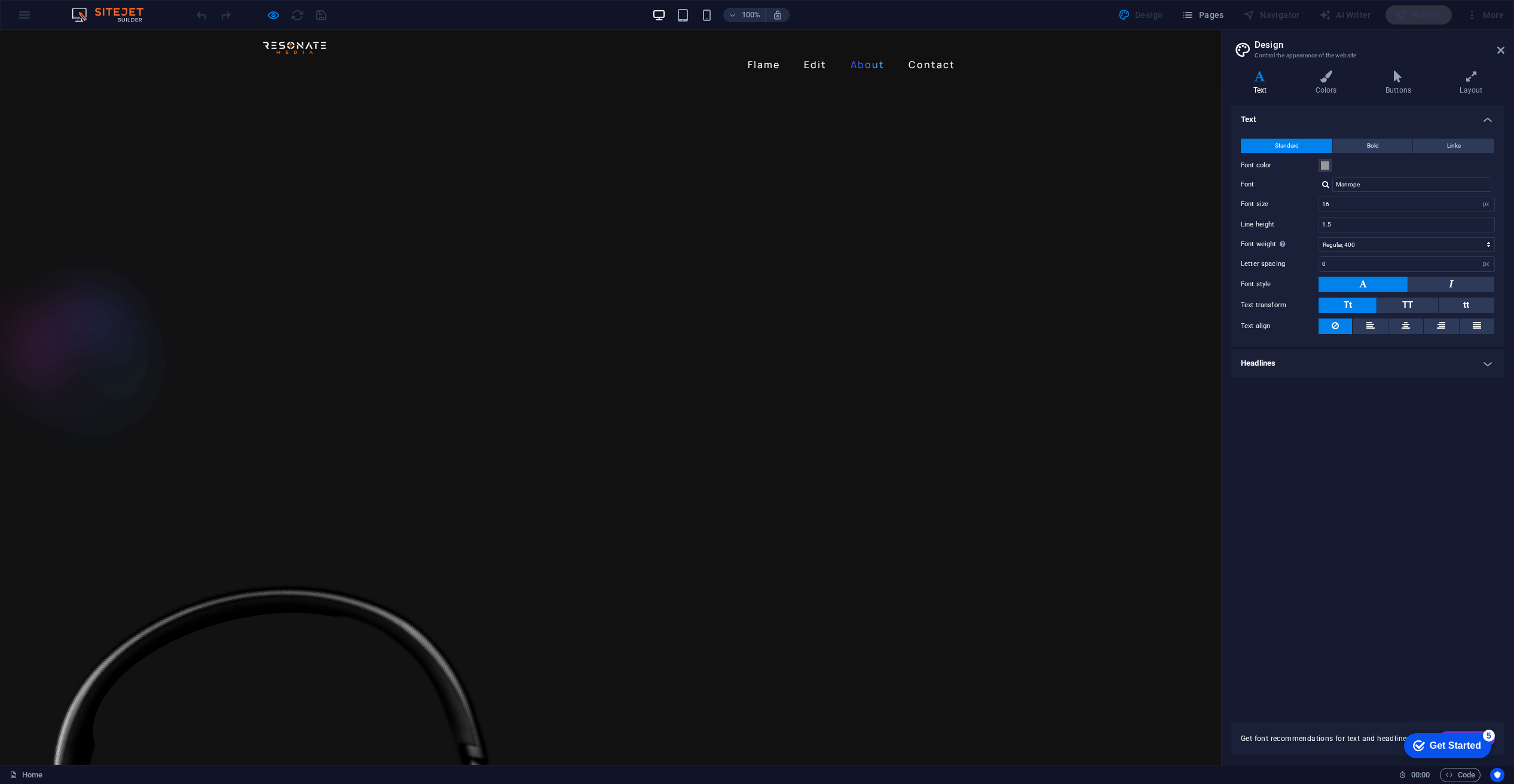
click at [859, 55] on link "About" at bounding box center [867, 64] width 44 height 19
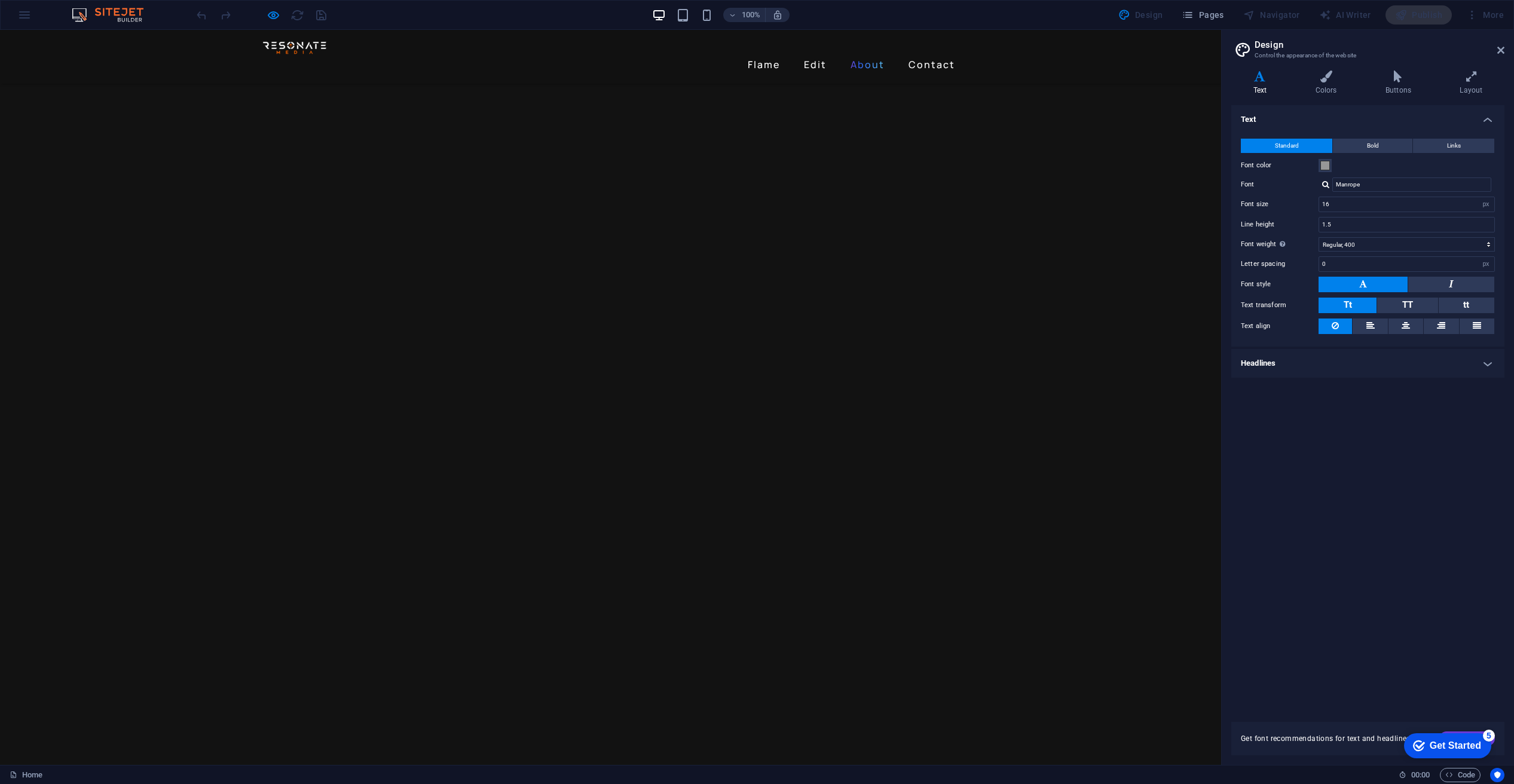
scroll to position [623, 0]
click at [930, 55] on link "Contact" at bounding box center [932, 64] width 56 height 19
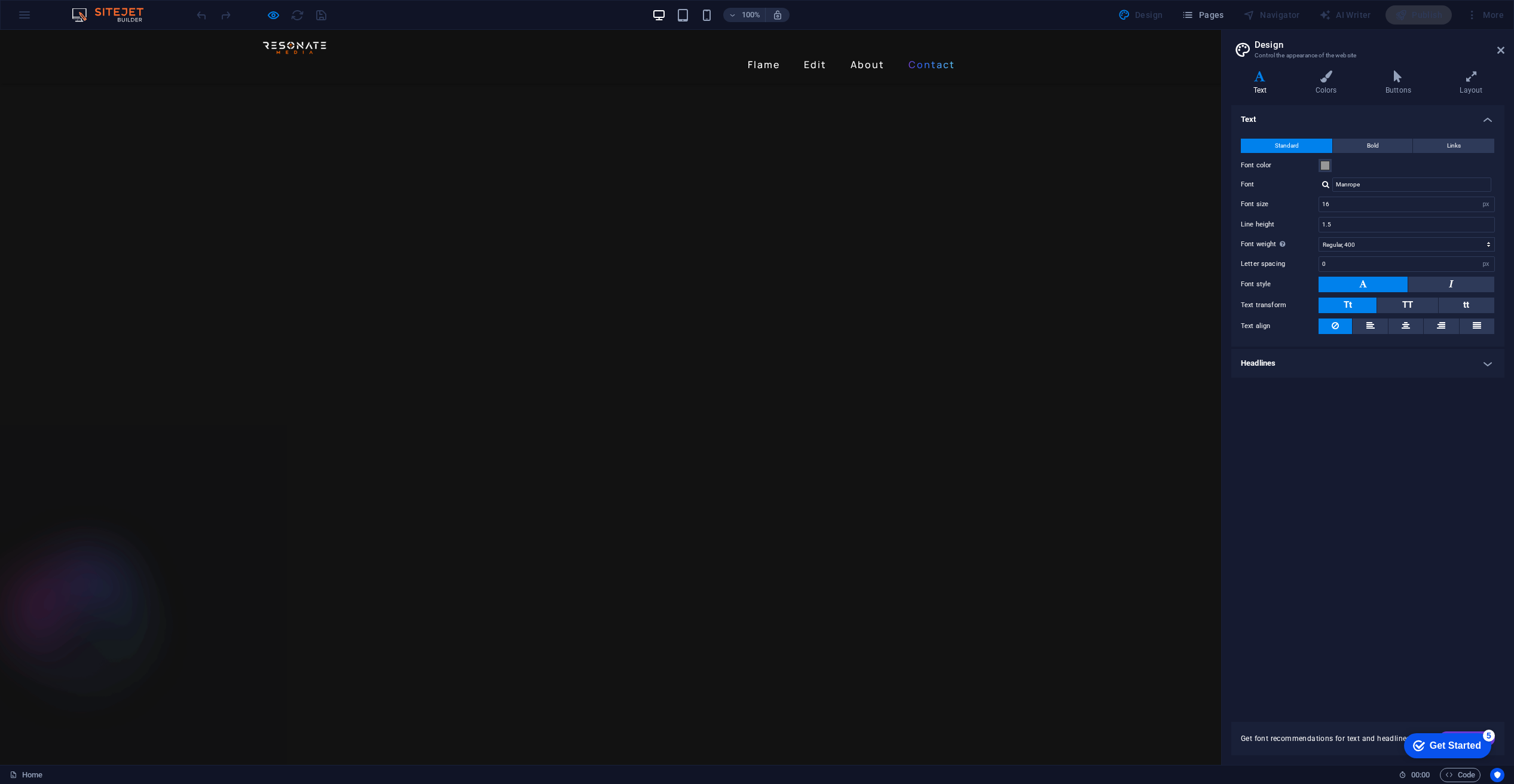
scroll to position [2493, 0]
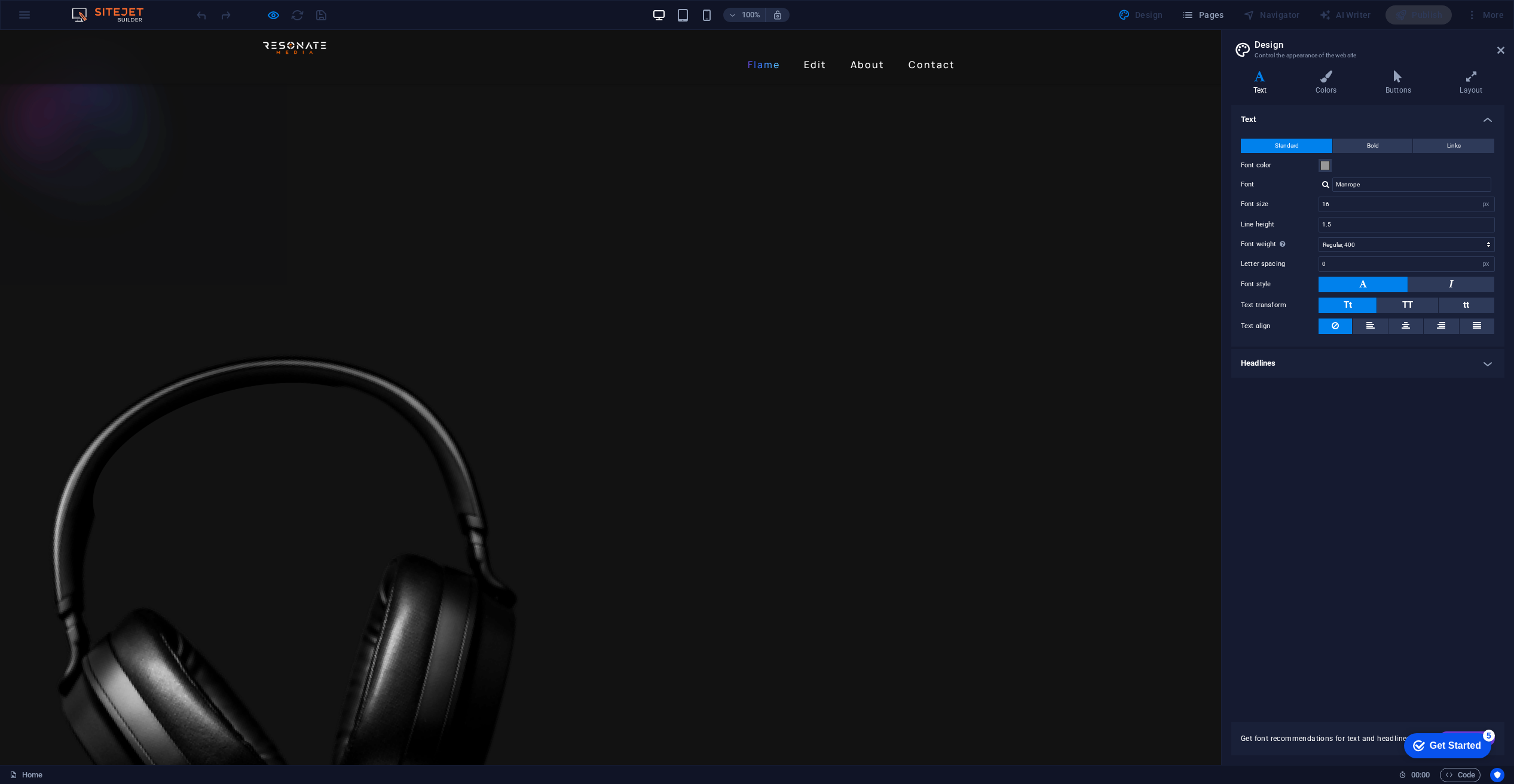
click at [762, 55] on link "Flame" at bounding box center [763, 64] width 42 height 19
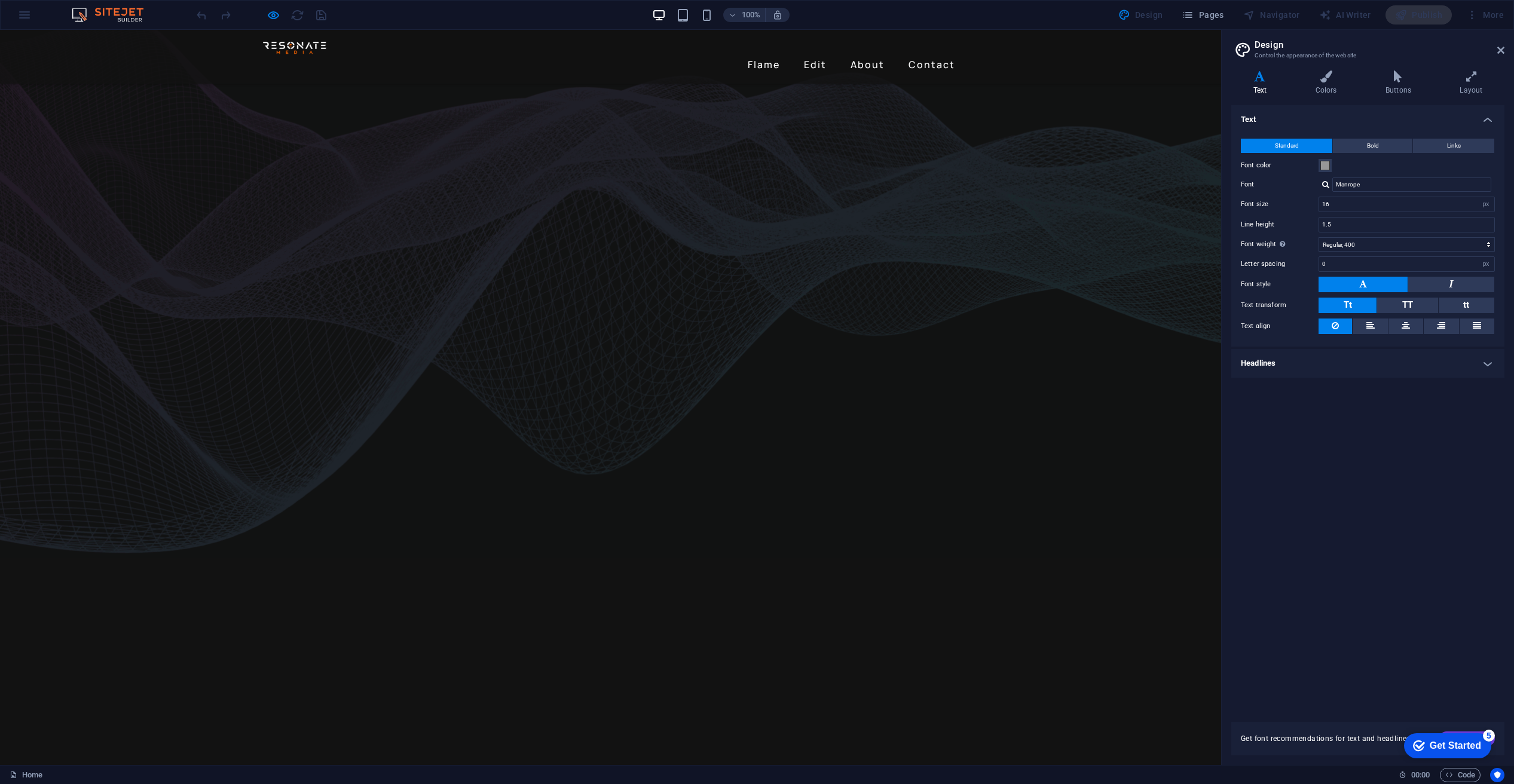
scroll to position [0, 0]
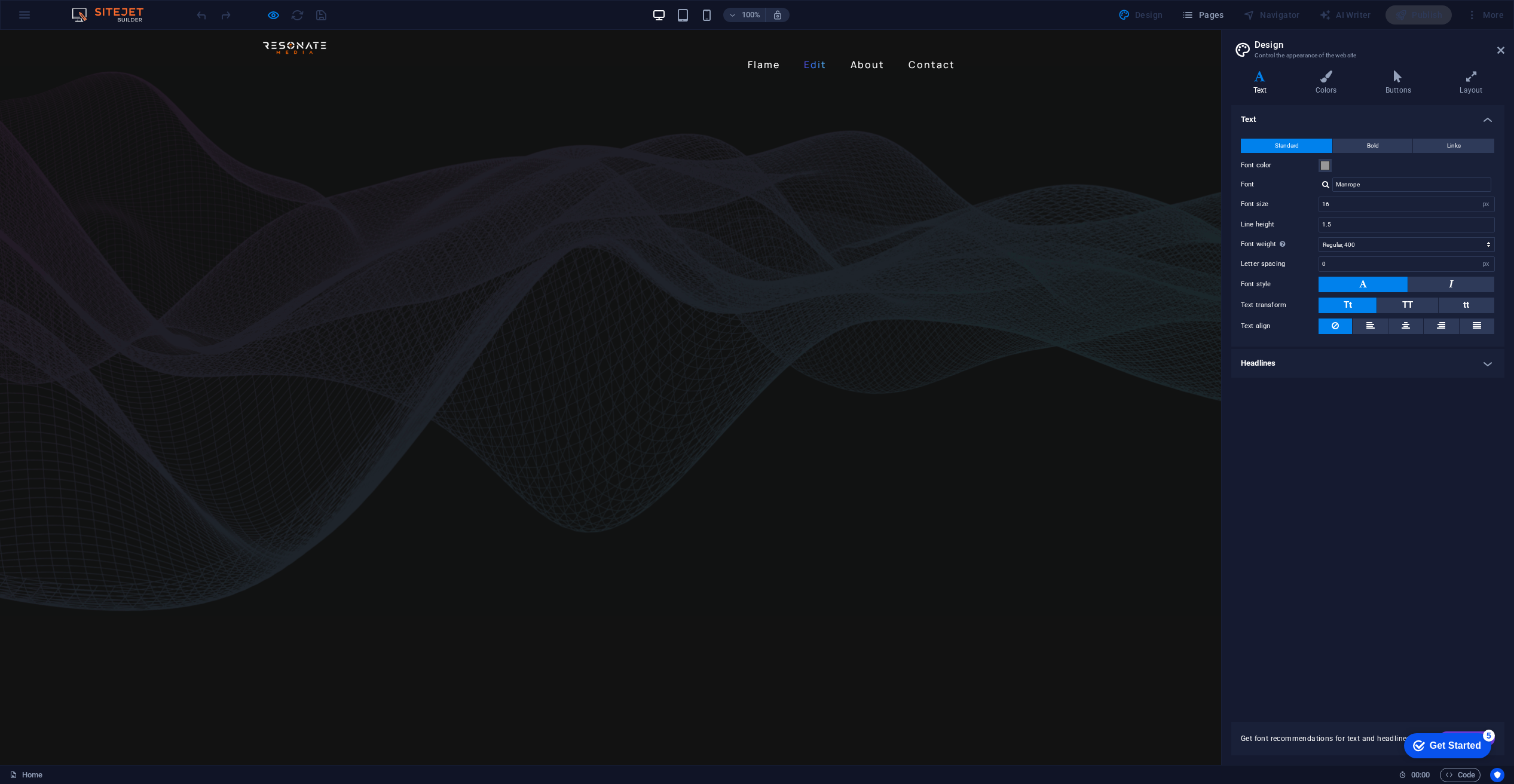
click at [810, 55] on link "Edit" at bounding box center [815, 64] width 32 height 19
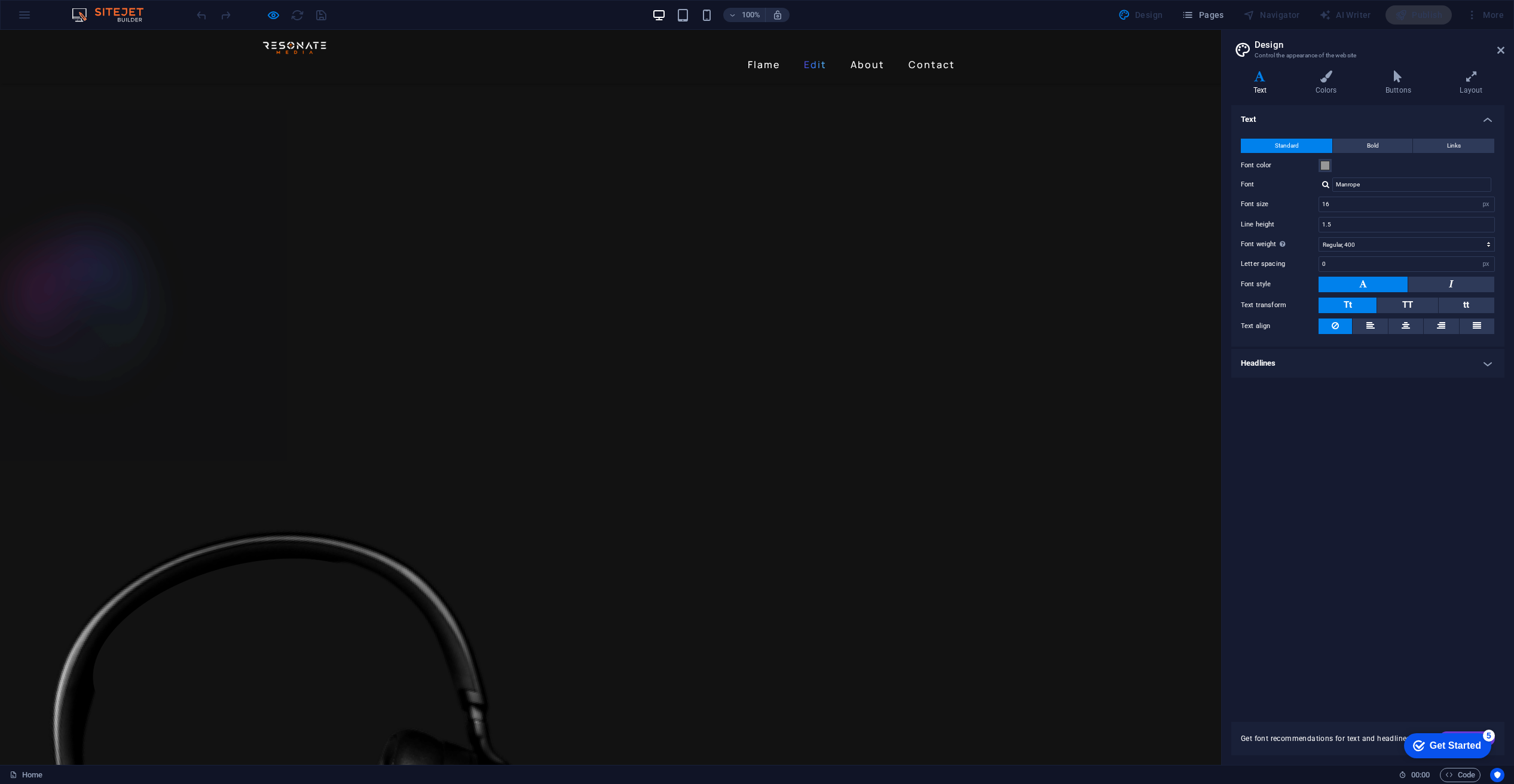
scroll to position [2263, 0]
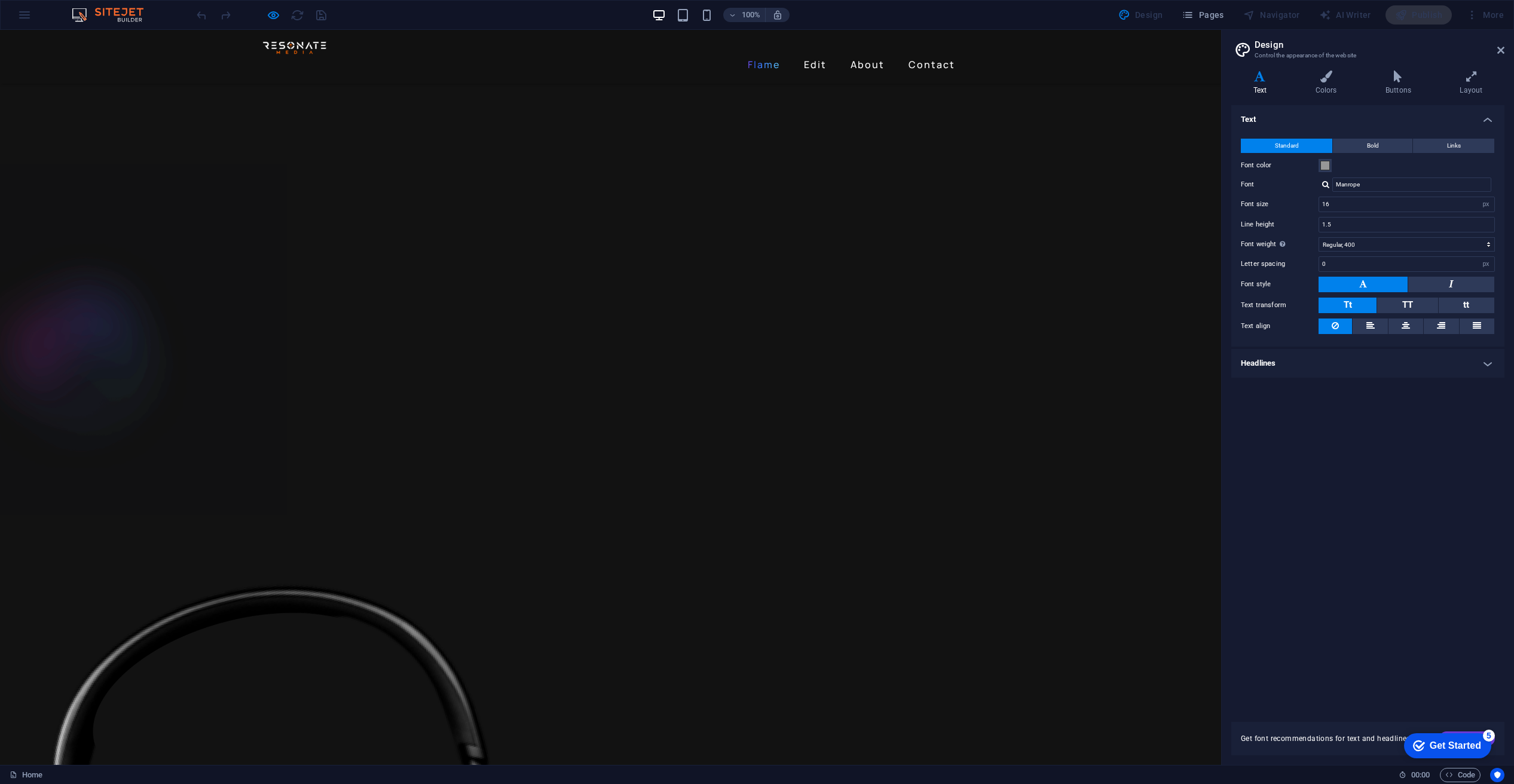
click at [762, 55] on link "Flame" at bounding box center [763, 64] width 42 height 19
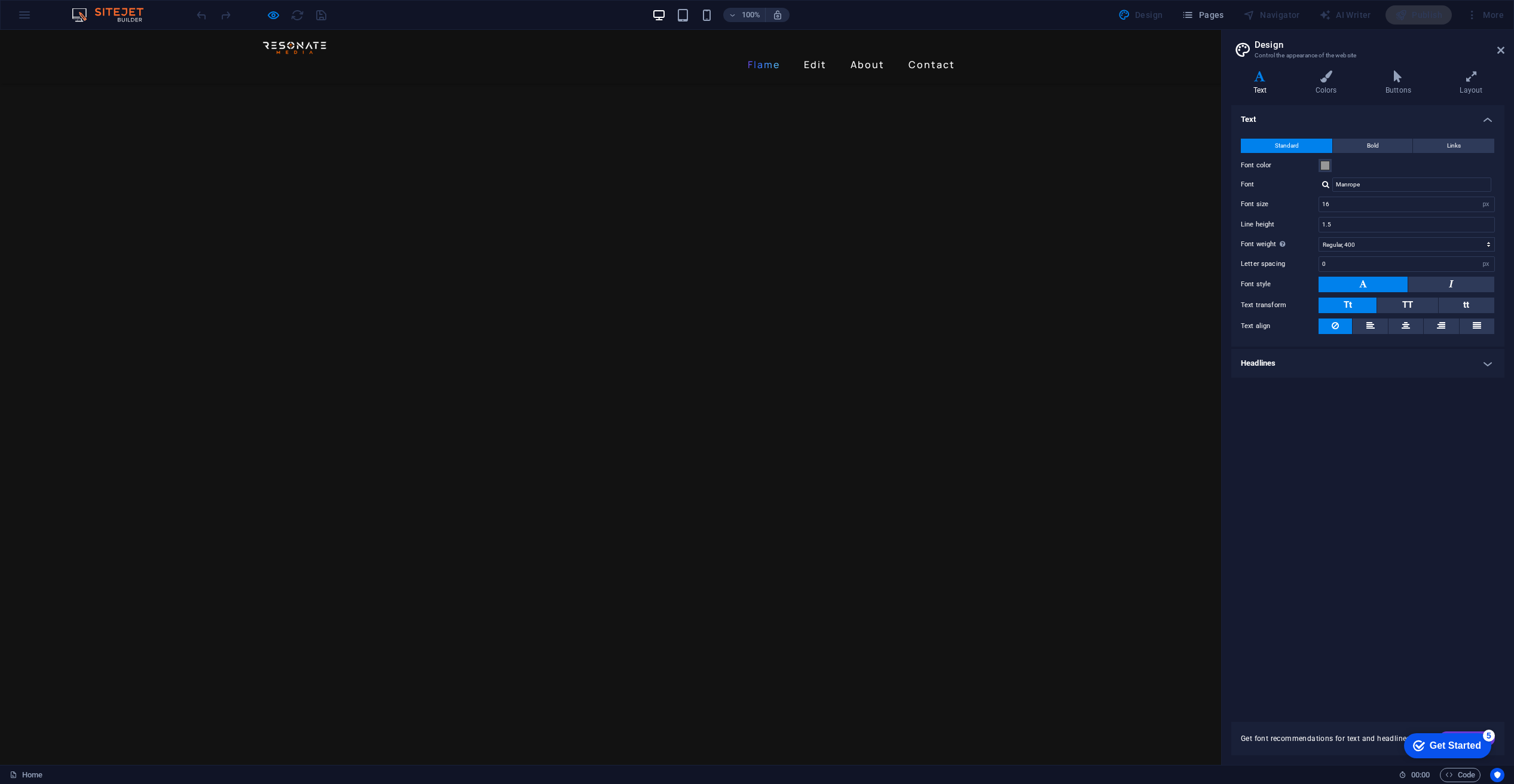
scroll to position [974, 0]
click at [811, 55] on link "Edit" at bounding box center [815, 64] width 32 height 19
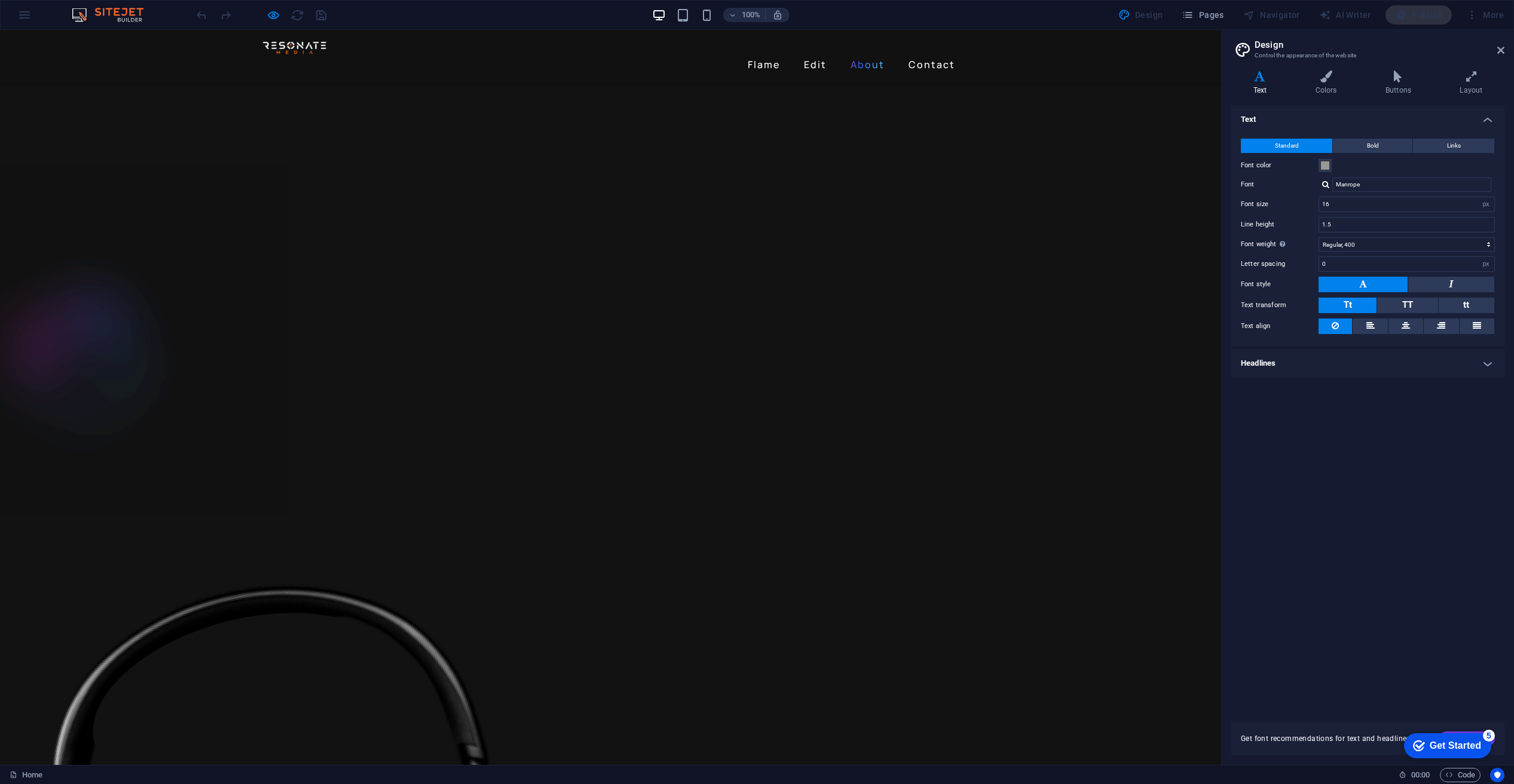
click at [865, 55] on link "About" at bounding box center [867, 64] width 44 height 19
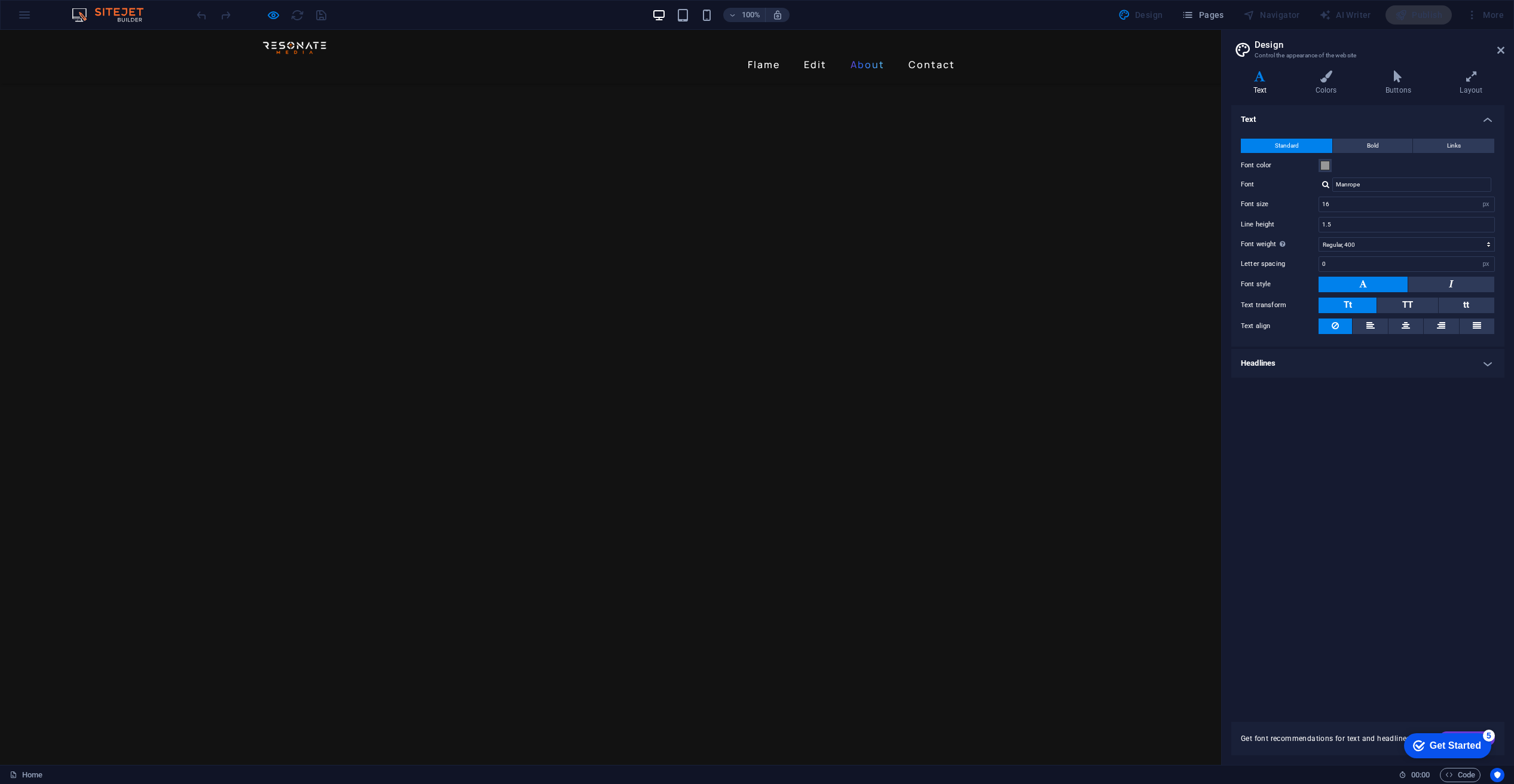
scroll to position [623, 0]
click at [767, 55] on link "Flame" at bounding box center [763, 64] width 42 height 19
click at [810, 55] on link "Edit" at bounding box center [815, 64] width 32 height 19
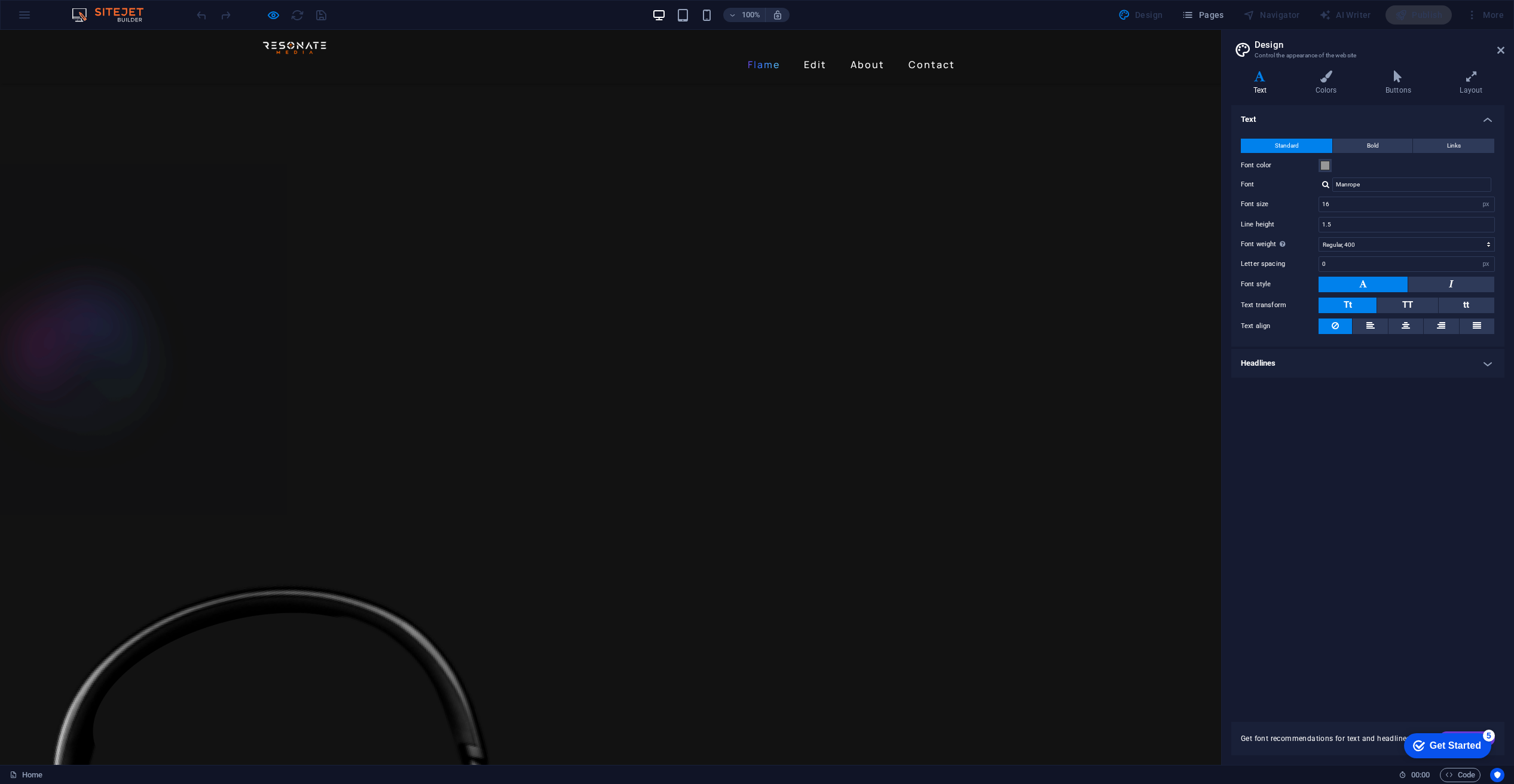
click at [765, 55] on link "Flame" at bounding box center [763, 64] width 42 height 19
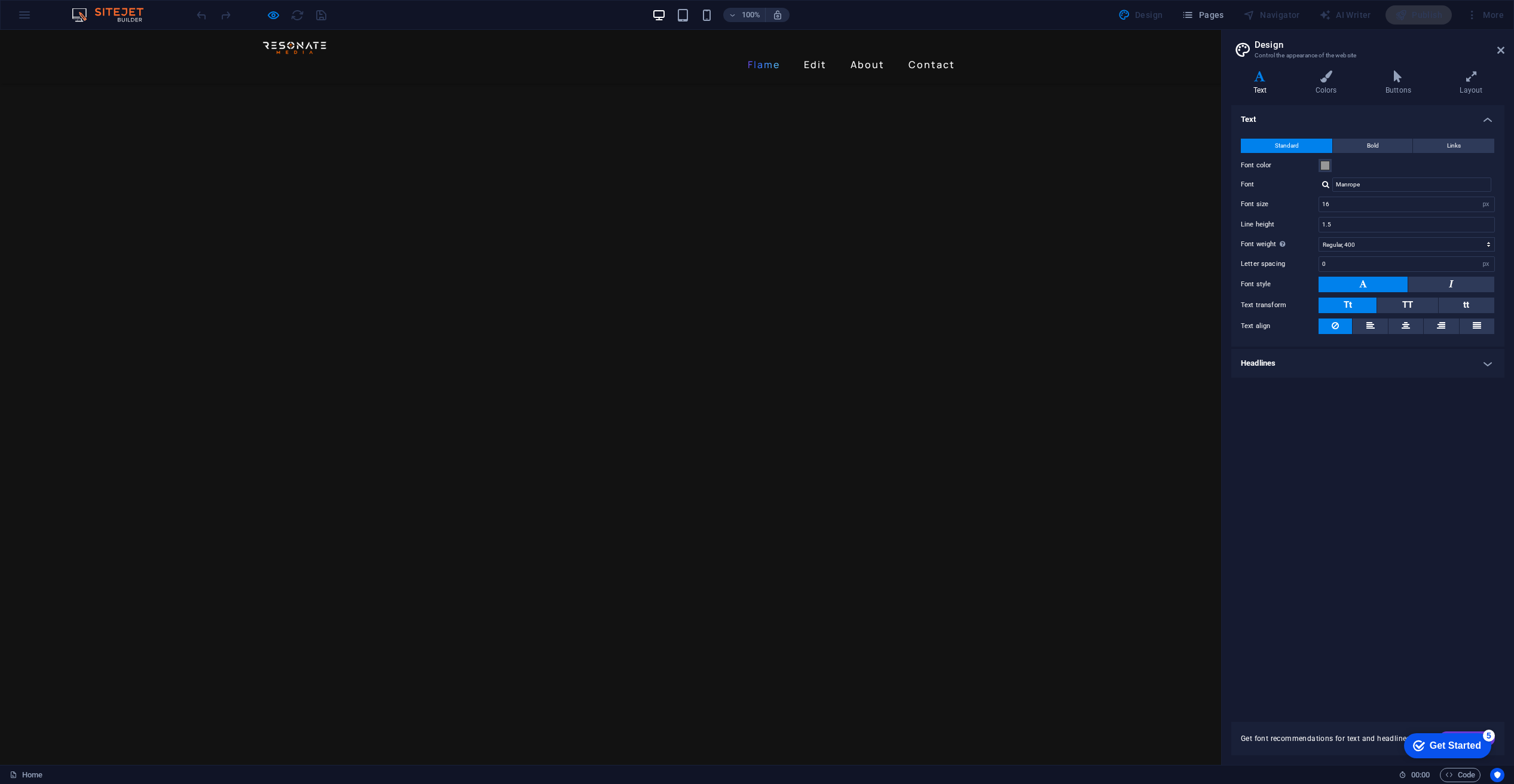
scroll to position [974, 0]
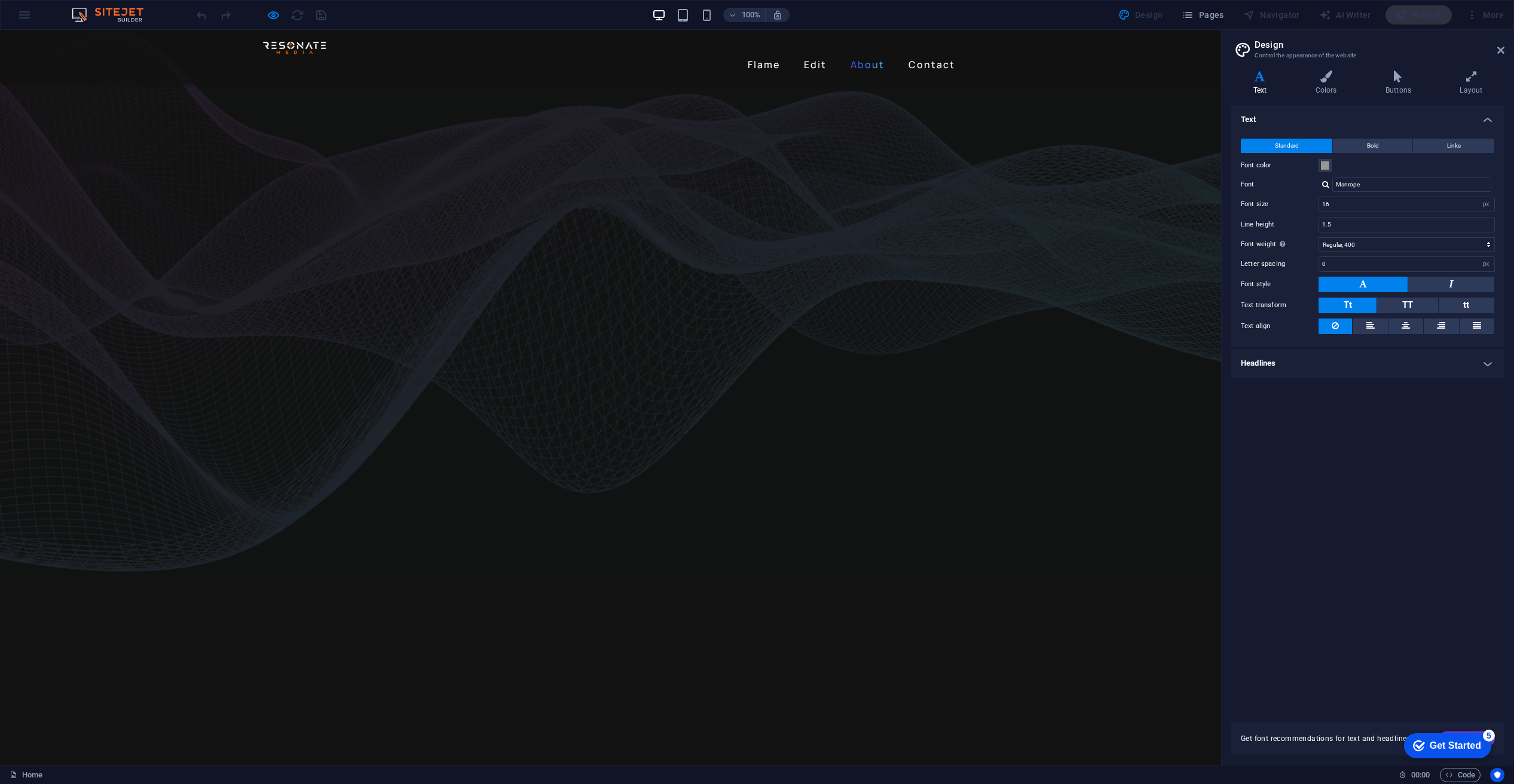
click at [872, 55] on link "About" at bounding box center [867, 64] width 44 height 19
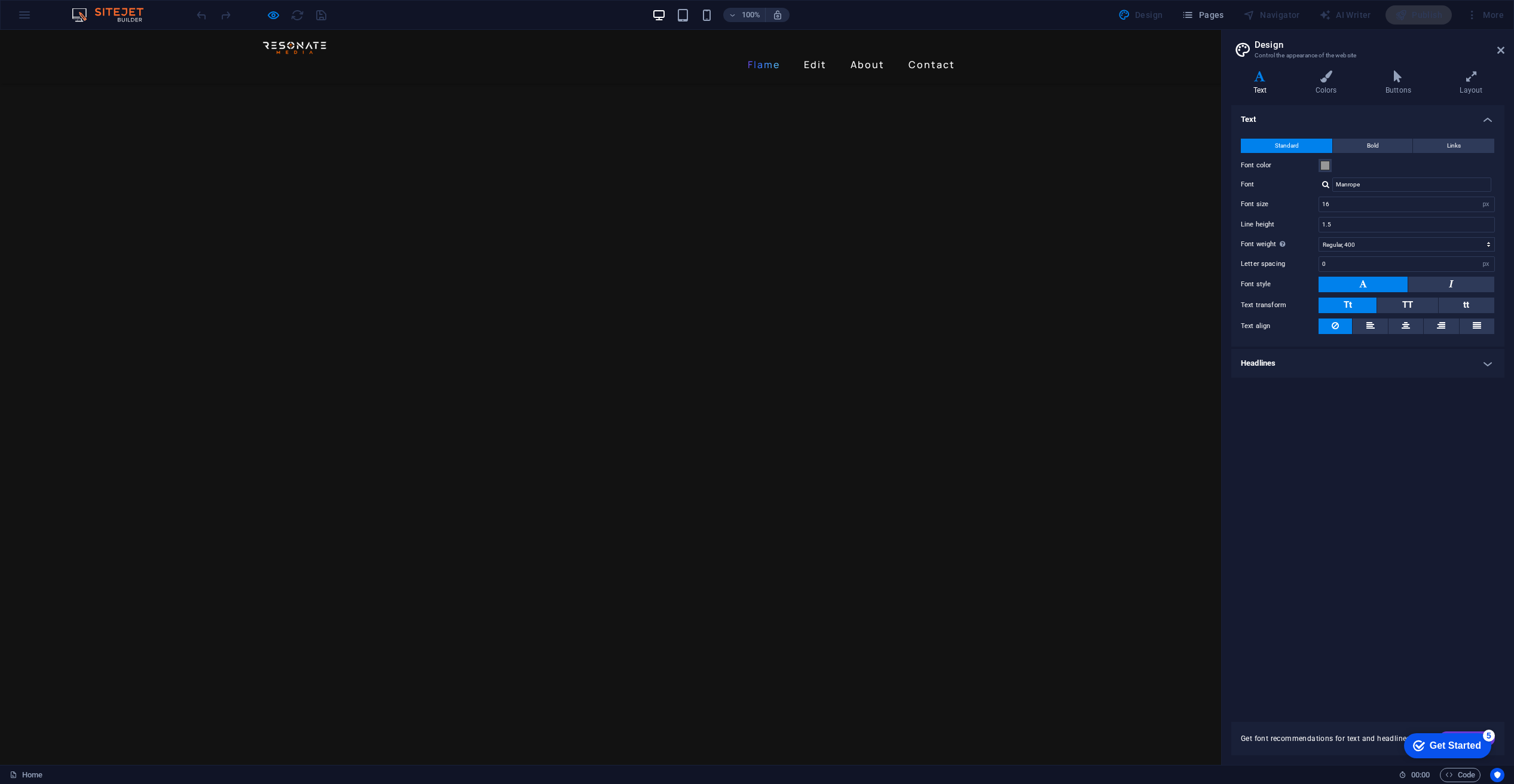
click at [755, 55] on link "Flame" at bounding box center [763, 64] width 42 height 19
click at [860, 55] on link "About" at bounding box center [867, 64] width 44 height 19
drag, startPoint x: 767, startPoint y: 47, endPoint x: 766, endPoint y: 57, distance: 10.0
click at [767, 55] on link "Flame" at bounding box center [763, 64] width 42 height 19
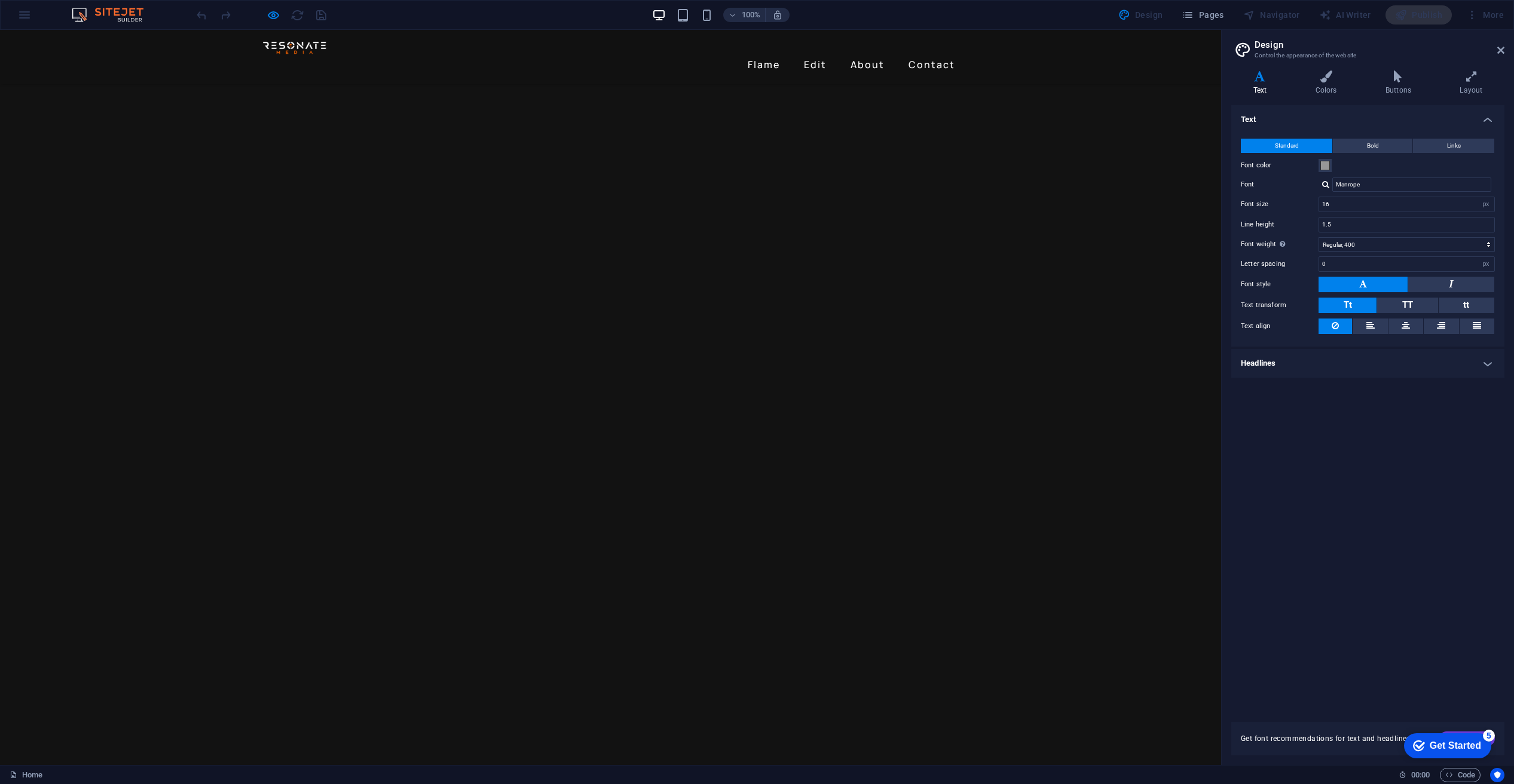
scroll to position [974, 0]
click at [822, 55] on link "Edit" at bounding box center [815, 64] width 32 height 19
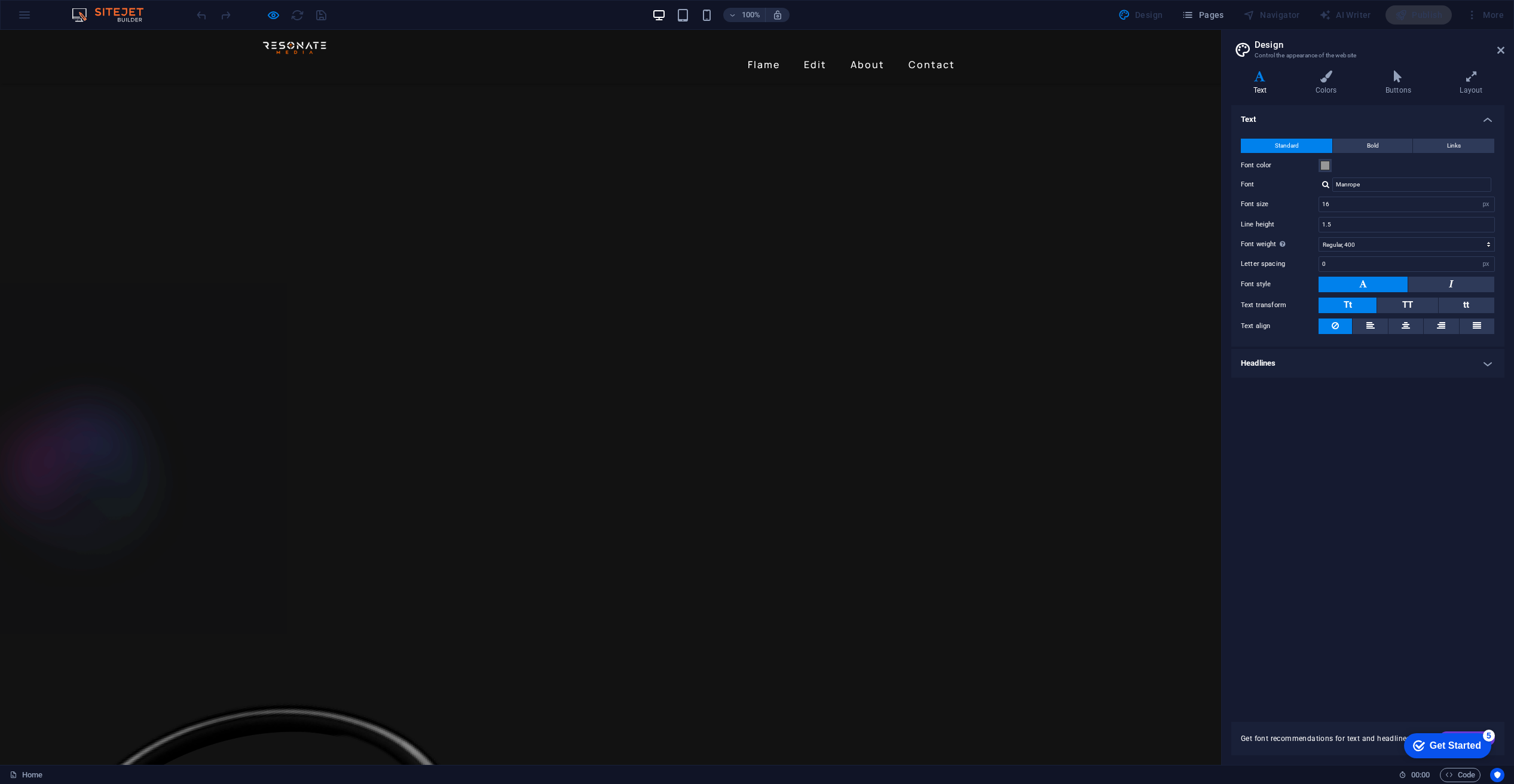
scroll to position [2263, 0]
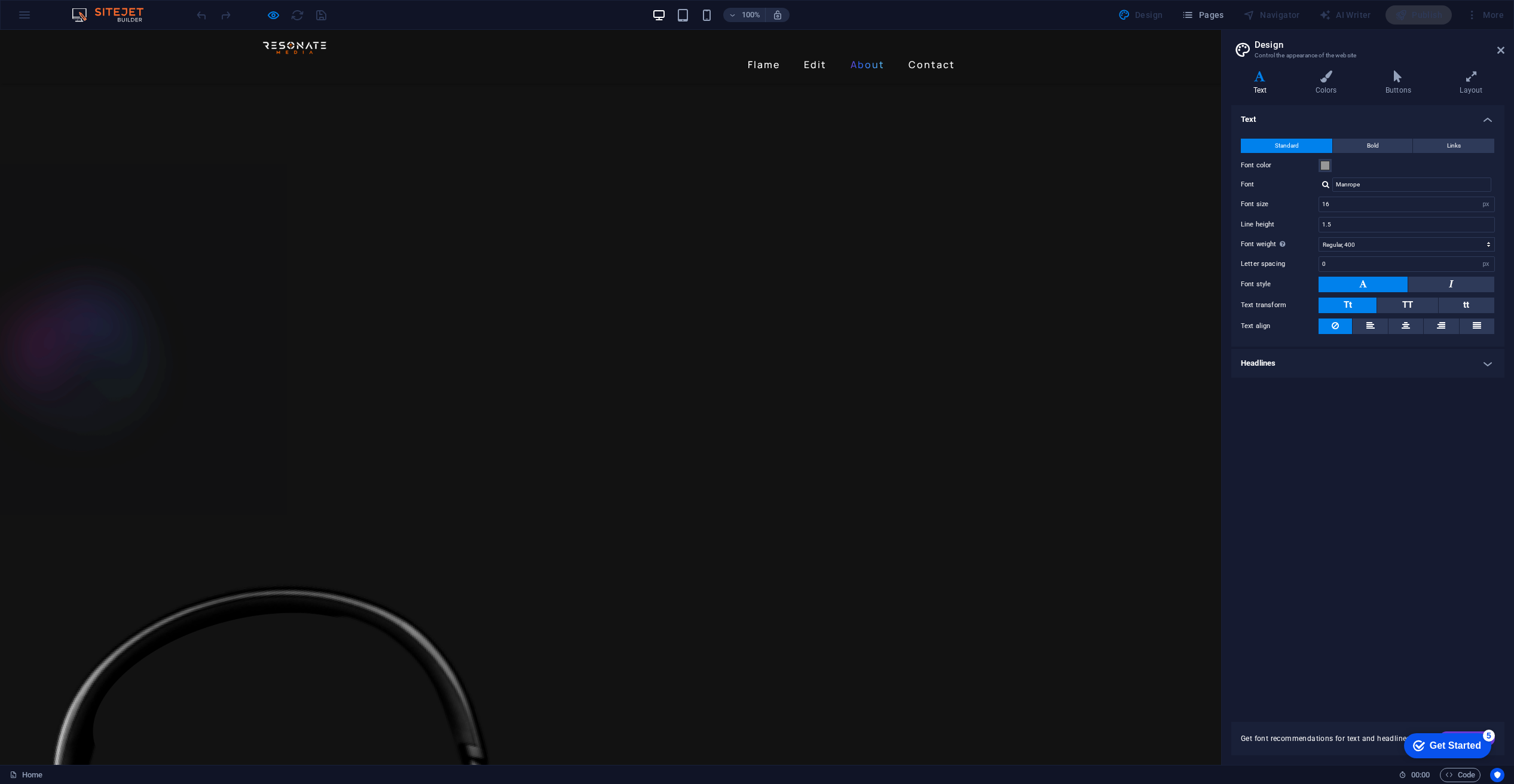
drag, startPoint x: 868, startPoint y: 49, endPoint x: 862, endPoint y: 58, distance: 10.8
click at [867, 55] on link "About" at bounding box center [867, 64] width 44 height 19
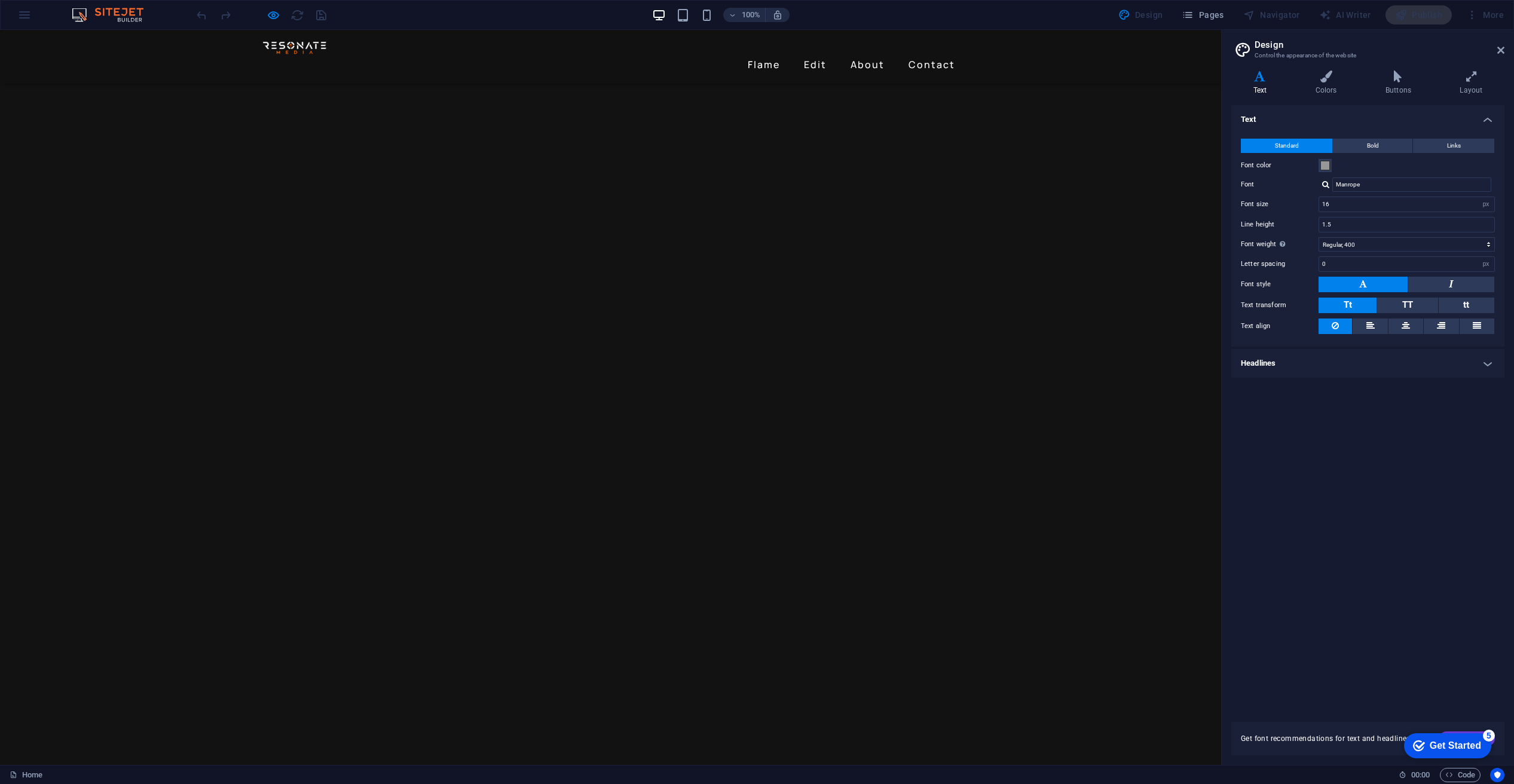
scroll to position [623, 0]
click at [924, 55] on link "Contact" at bounding box center [932, 64] width 56 height 19
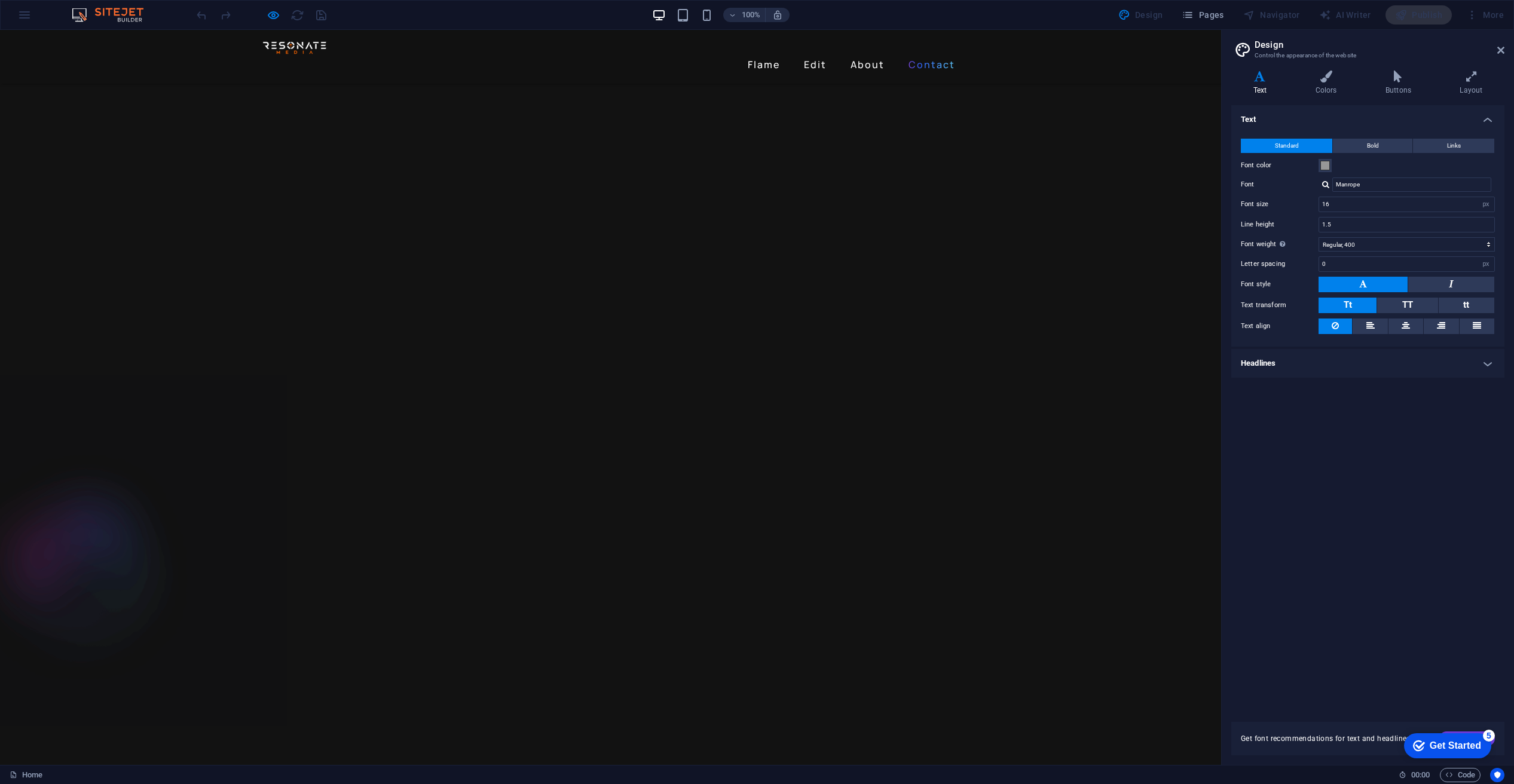
scroll to position [2493, 0]
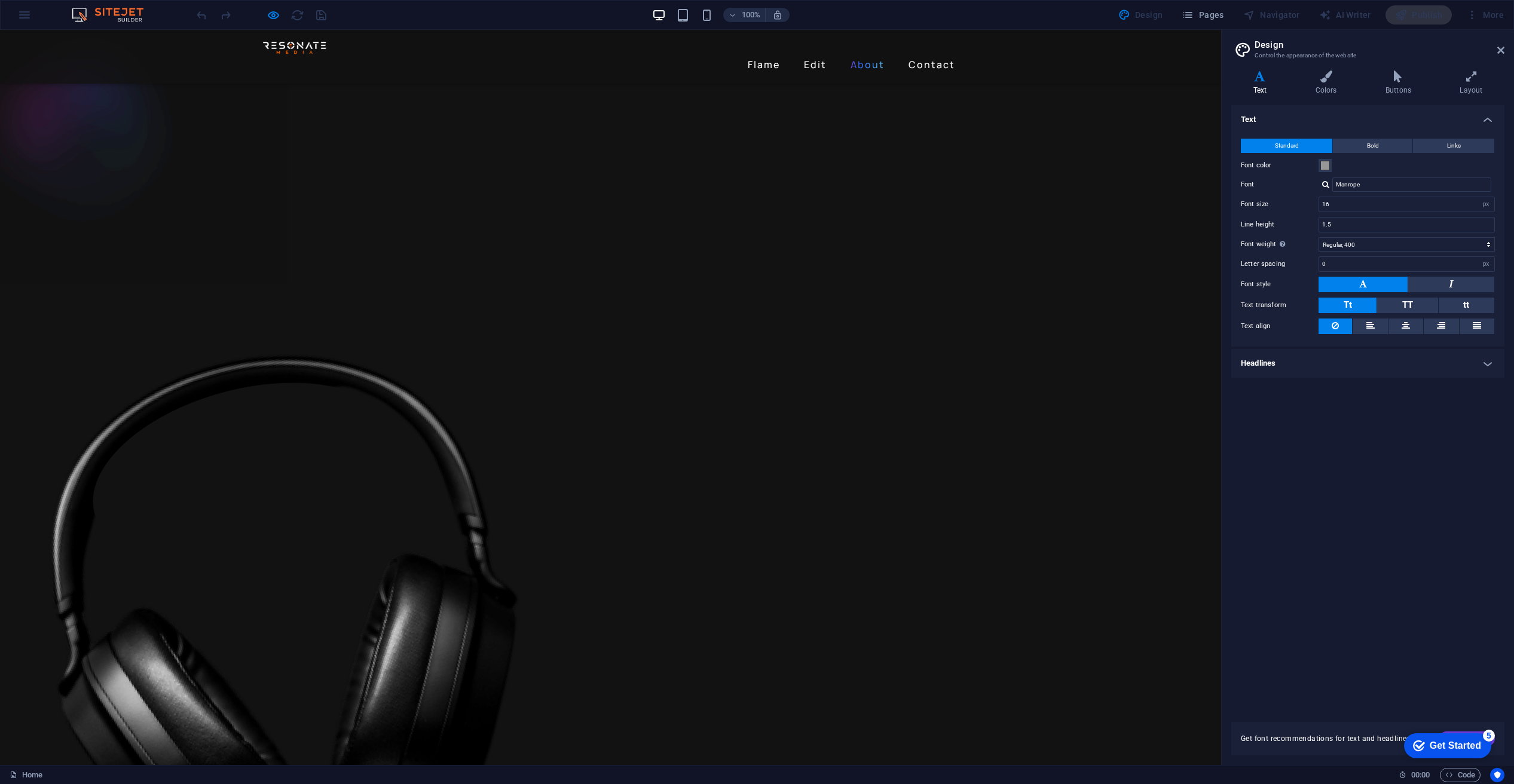
drag, startPoint x: 860, startPoint y: 49, endPoint x: 854, endPoint y: 51, distance: 6.3
click at [860, 55] on link "About" at bounding box center [867, 64] width 44 height 19
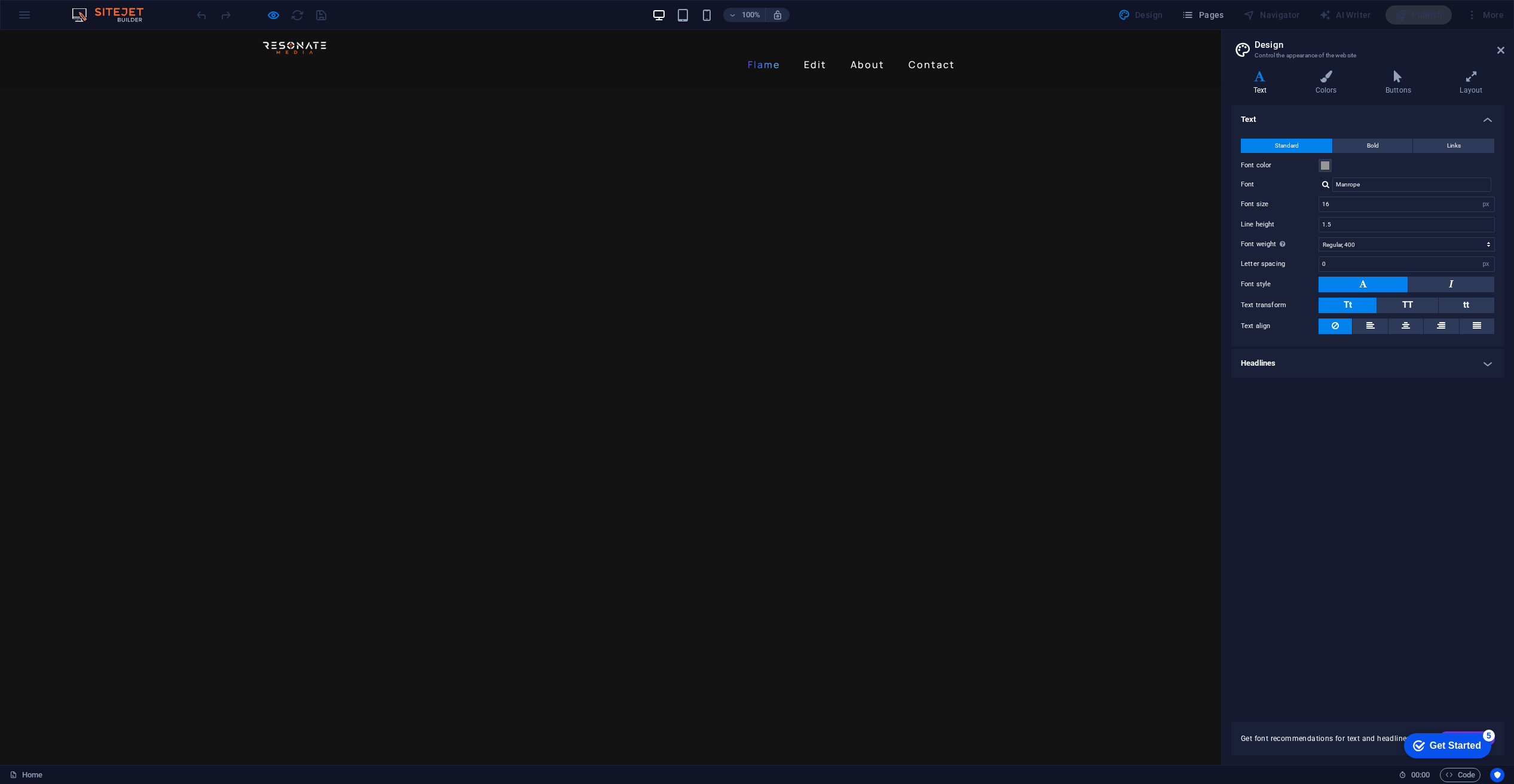
click at [767, 55] on link "Flame" at bounding box center [763, 64] width 42 height 19
click at [882, 55] on link "About" at bounding box center [867, 64] width 44 height 19
click at [759, 55] on link "Flame" at bounding box center [763, 64] width 42 height 19
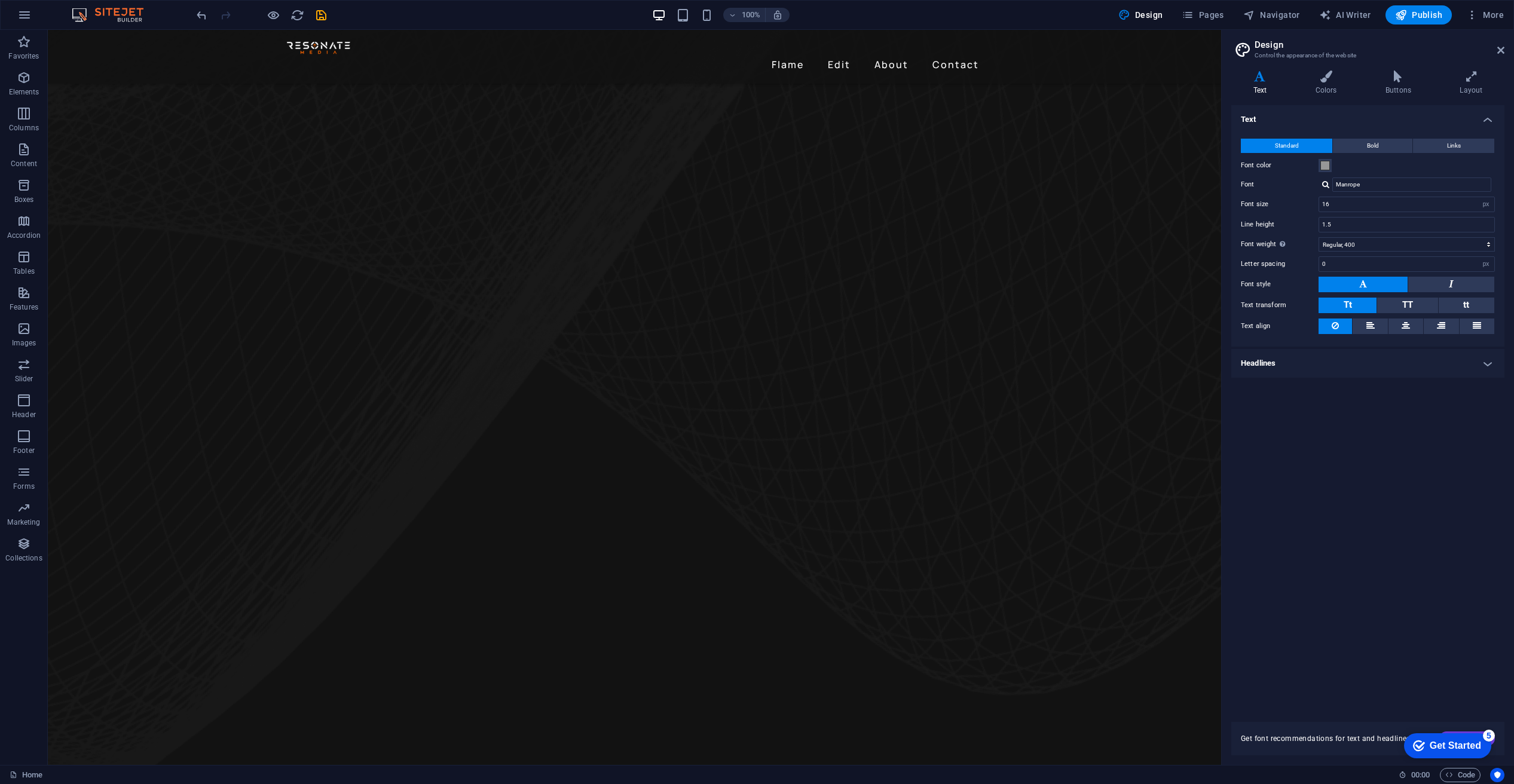
scroll to position [767, 0]
drag, startPoint x: 1211, startPoint y: 37, endPoint x: 1273, endPoint y: 228, distance: 200.8
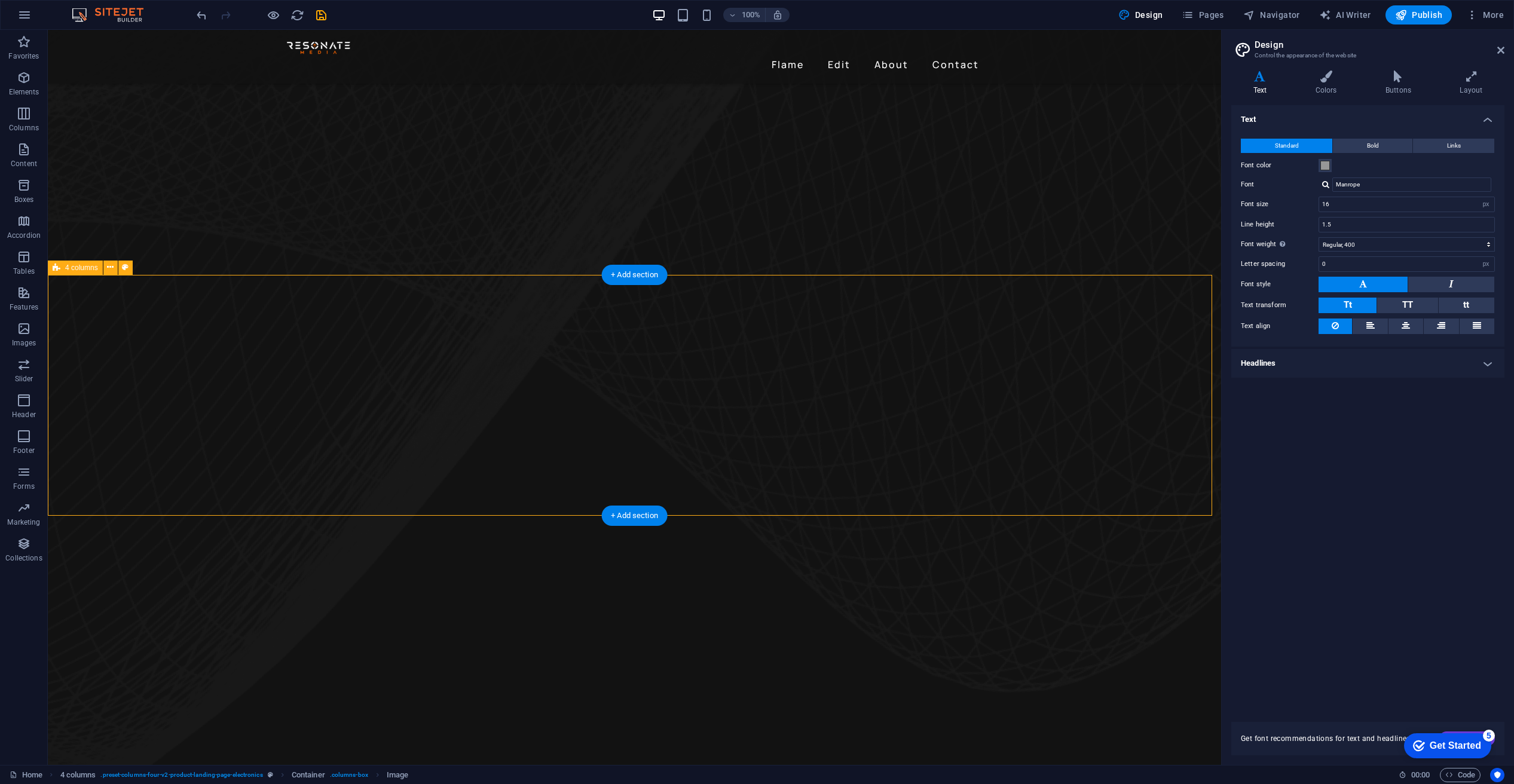
click at [108, 265] on icon at bounding box center [110, 267] width 6 height 13
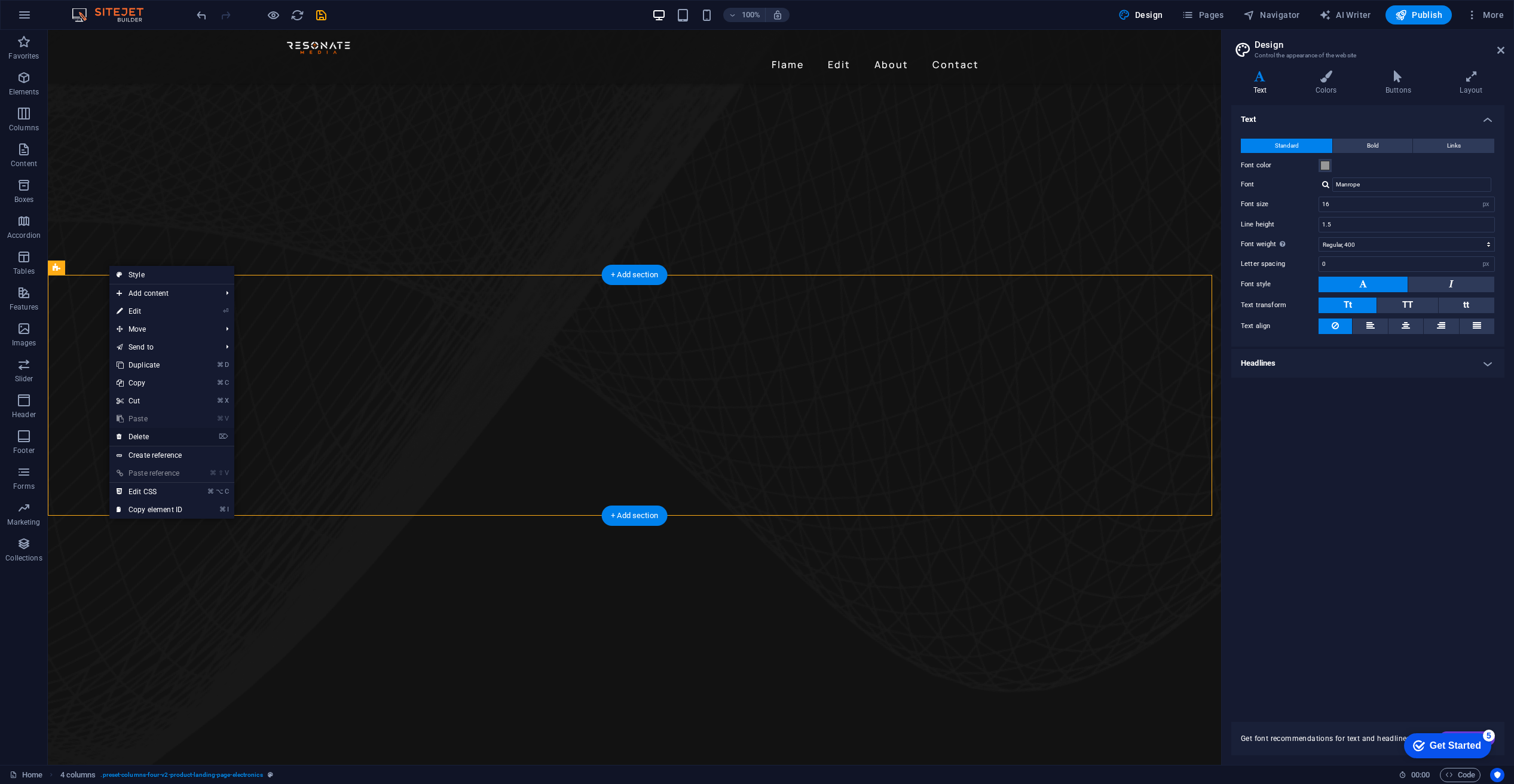
click at [139, 432] on link "⌦ Delete" at bounding box center [150, 436] width 80 height 18
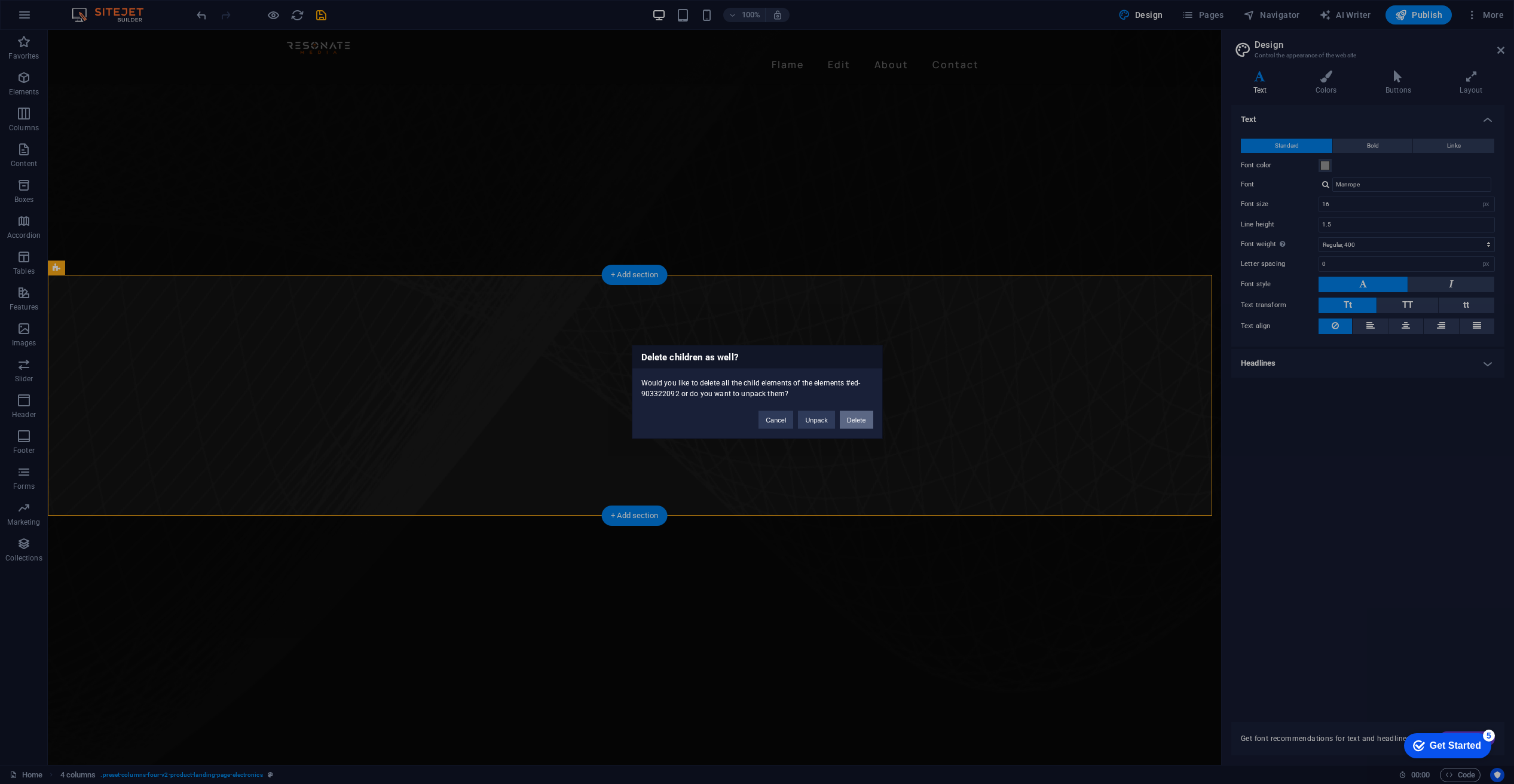
click at [856, 417] on button "Delete" at bounding box center [857, 420] width 34 height 18
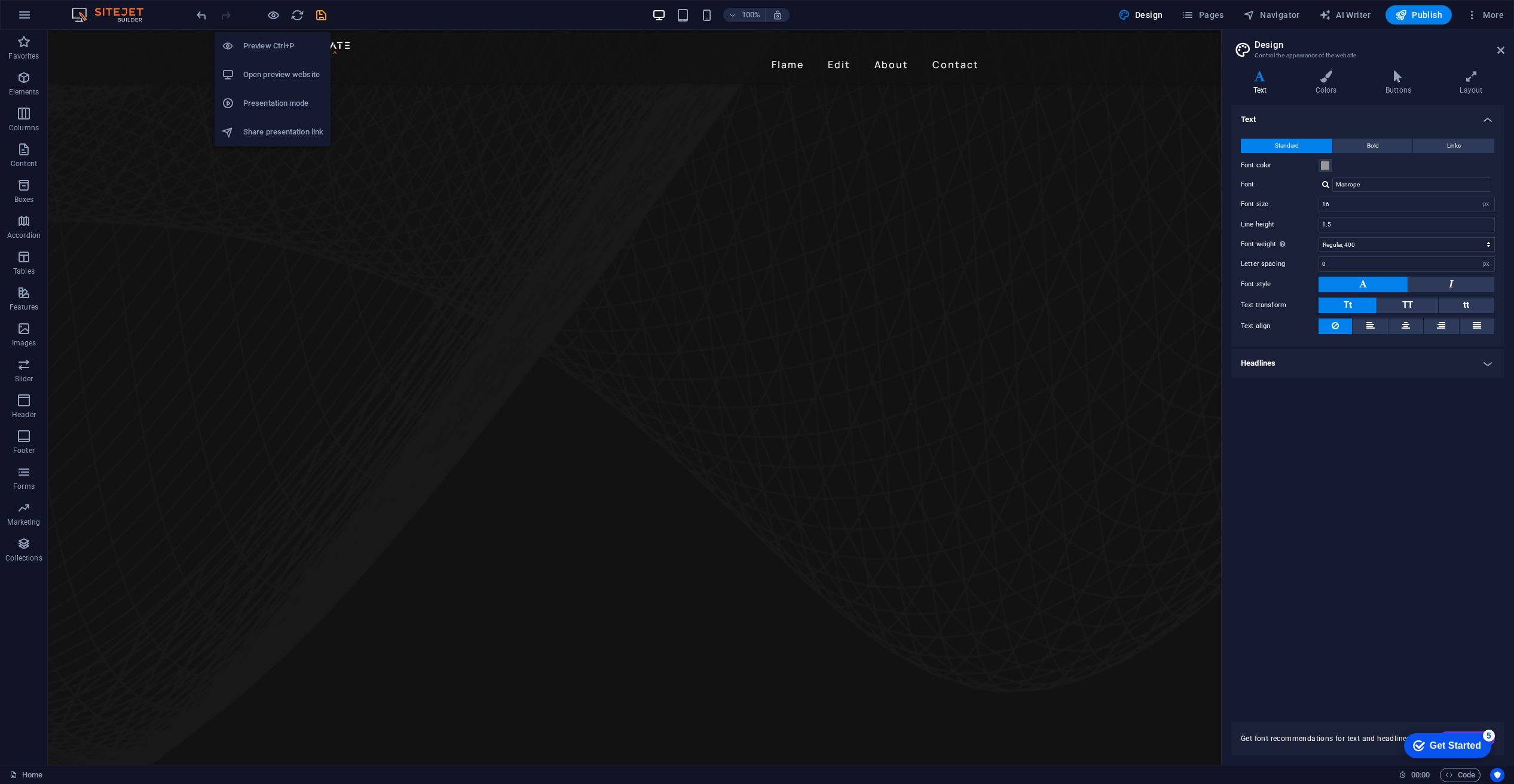
click at [266, 14] on div at bounding box center [261, 15] width 134 height 19
click at [271, 11] on icon "button" at bounding box center [273, 16] width 14 height 14
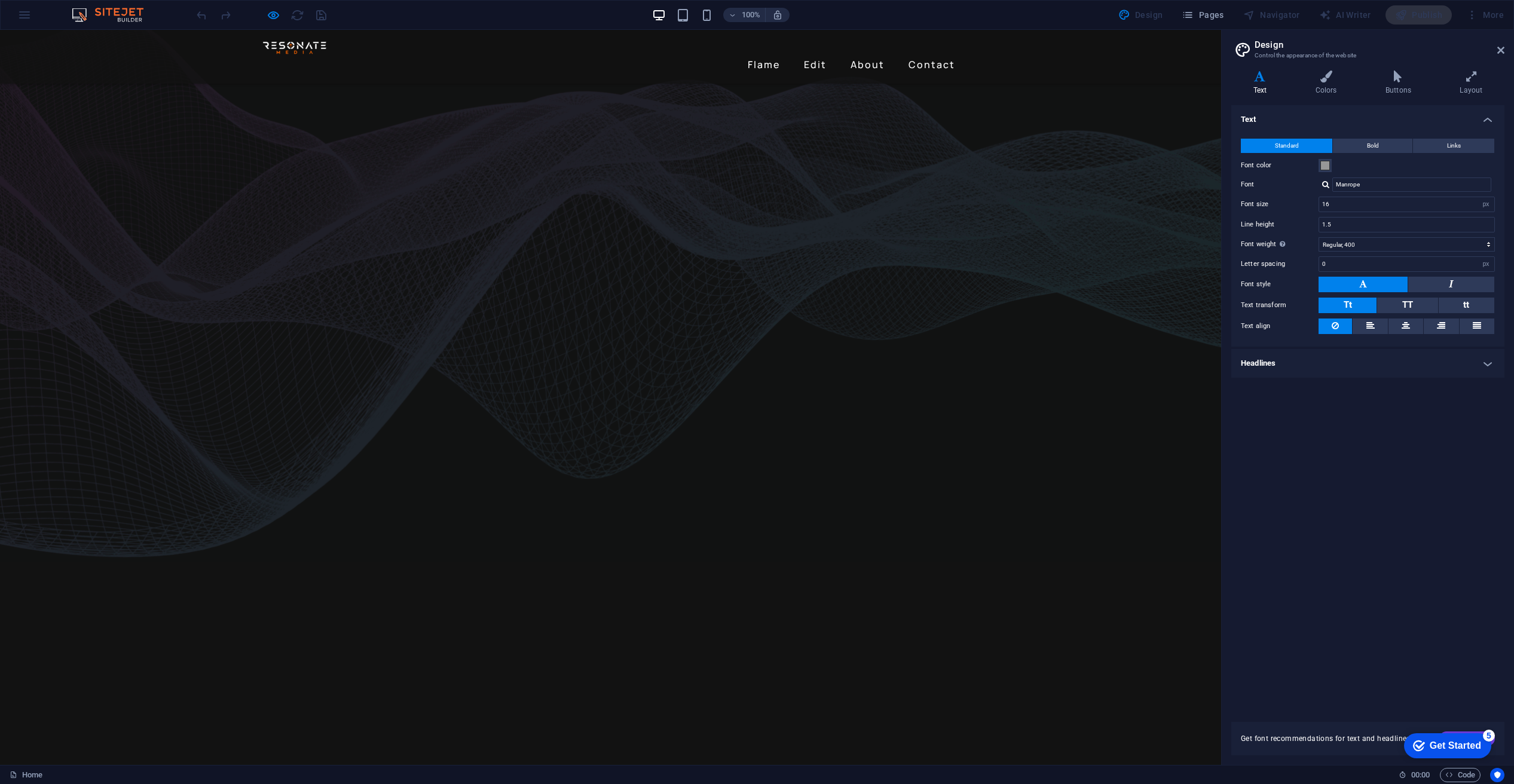
scroll to position [0, 0]
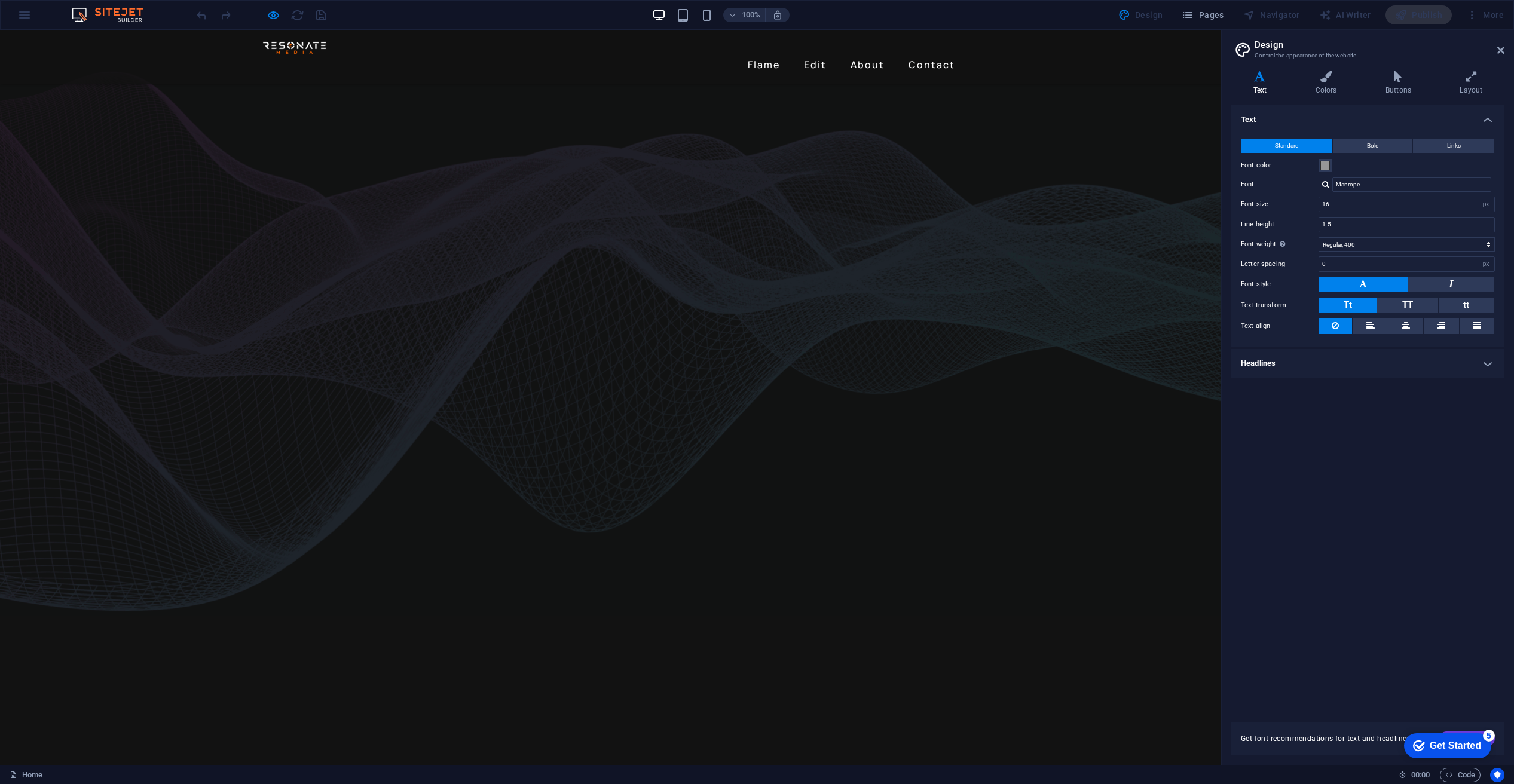
drag, startPoint x: 1212, startPoint y: 70, endPoint x: 1161, endPoint y: 32, distance: 63.6
click at [773, 55] on link "Flame" at bounding box center [763, 64] width 42 height 19
click at [772, 55] on link "Flame" at bounding box center [763, 64] width 42 height 19
drag, startPoint x: 810, startPoint y: 49, endPoint x: 817, endPoint y: 45, distance: 8.1
click at [810, 55] on link "Edit" at bounding box center [815, 64] width 32 height 19
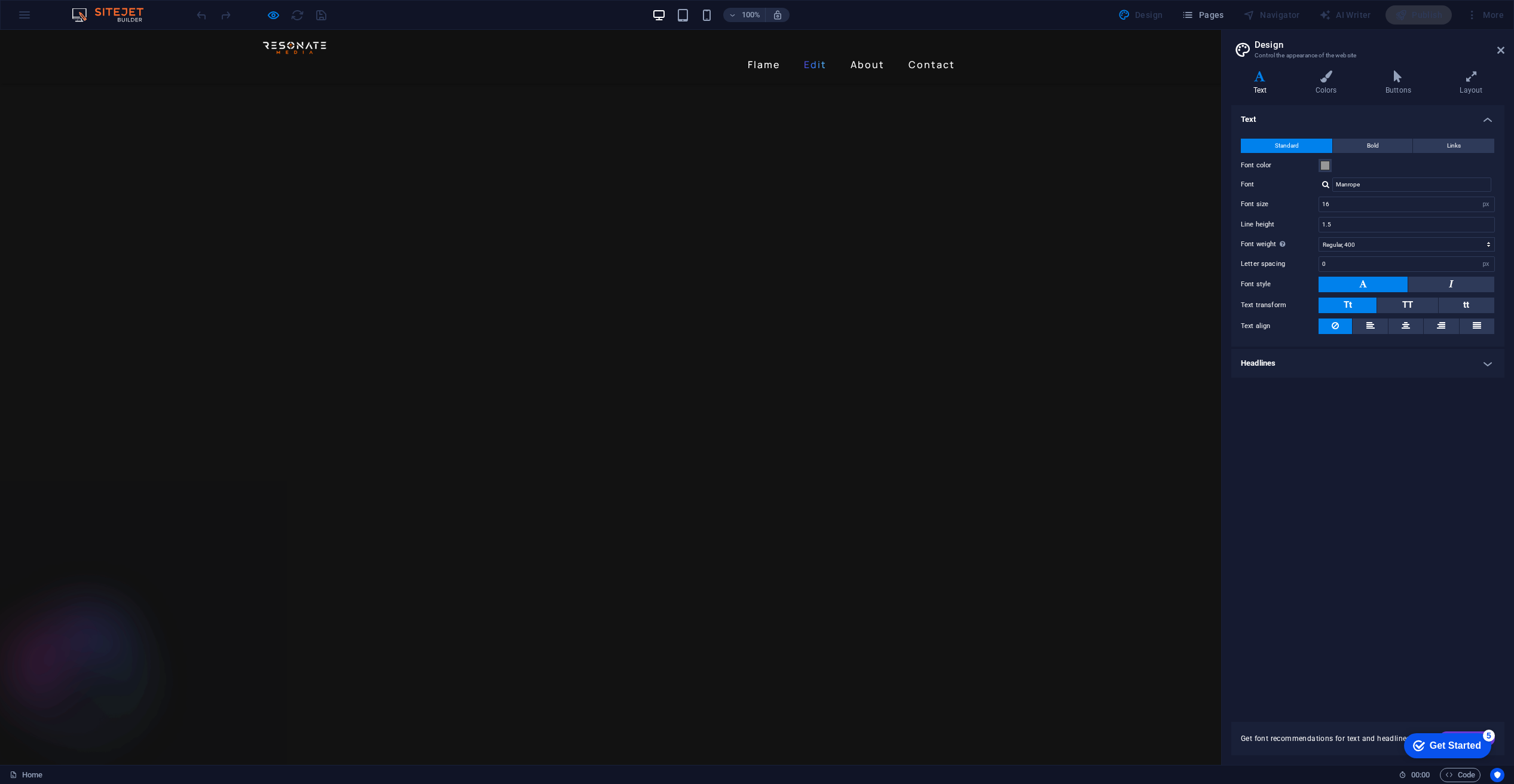
scroll to position [2054, 0]
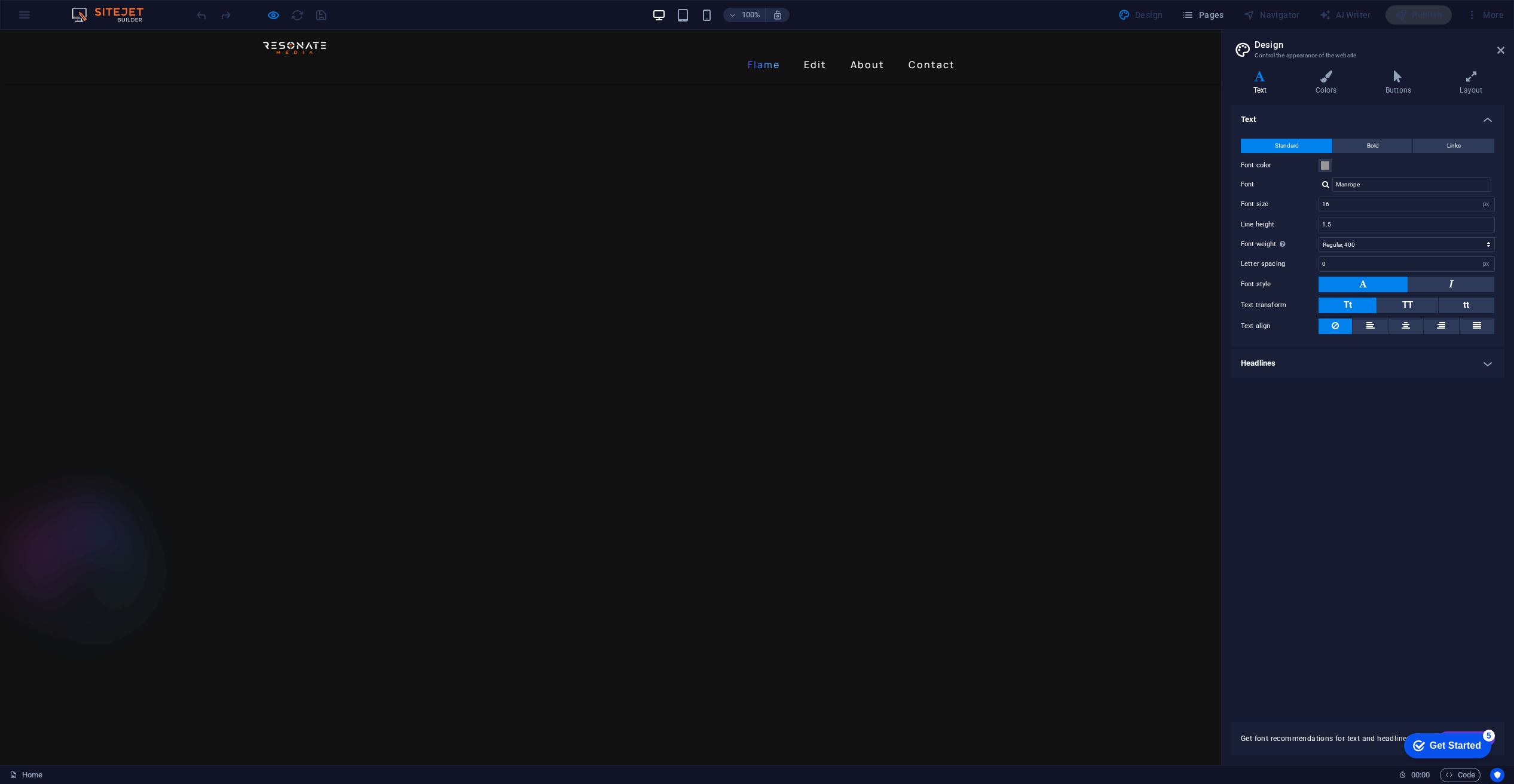
click at [772, 55] on link "Flame" at bounding box center [763, 64] width 42 height 19
click at [816, 55] on link "Edit" at bounding box center [815, 64] width 32 height 19
click at [855, 55] on link "About" at bounding box center [867, 64] width 44 height 19
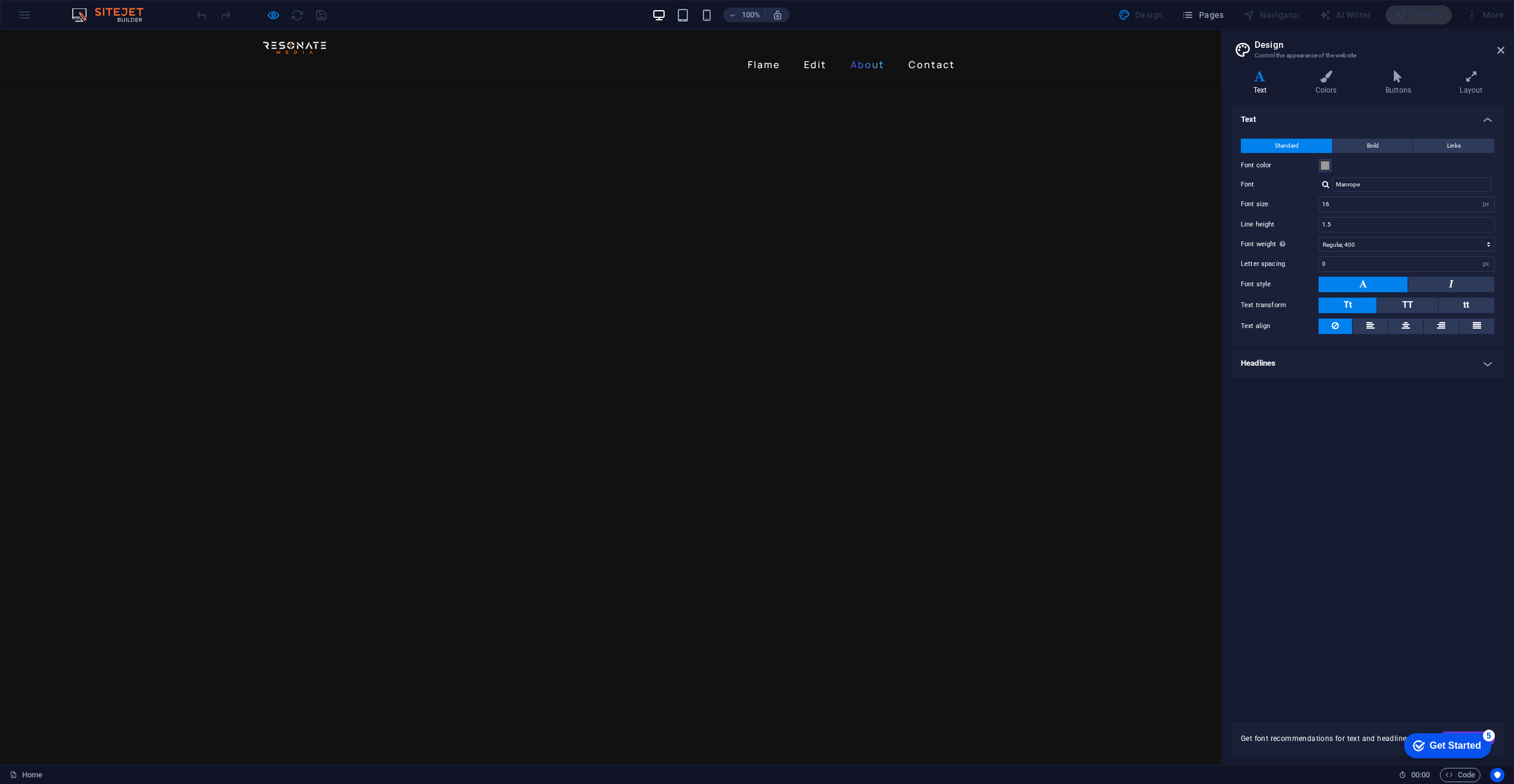
scroll to position [623, 0]
click at [770, 55] on link "Flame" at bounding box center [763, 64] width 42 height 19
click at [846, 55] on link "About" at bounding box center [867, 64] width 44 height 19
click at [926, 55] on link "Contact" at bounding box center [932, 64] width 56 height 19
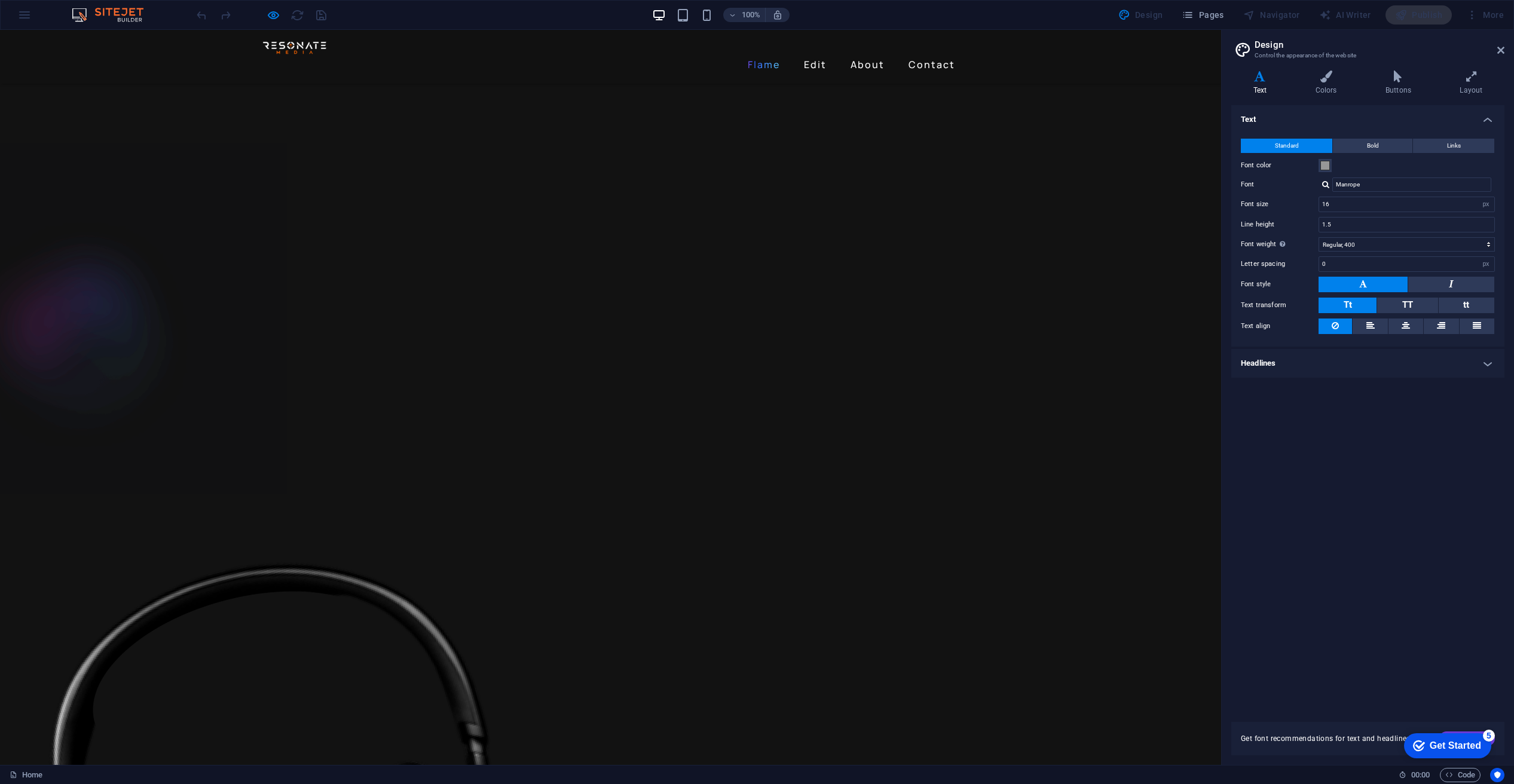
click at [762, 55] on link "Flame" at bounding box center [763, 64] width 42 height 19
click at [810, 55] on link "Edit" at bounding box center [815, 64] width 32 height 19
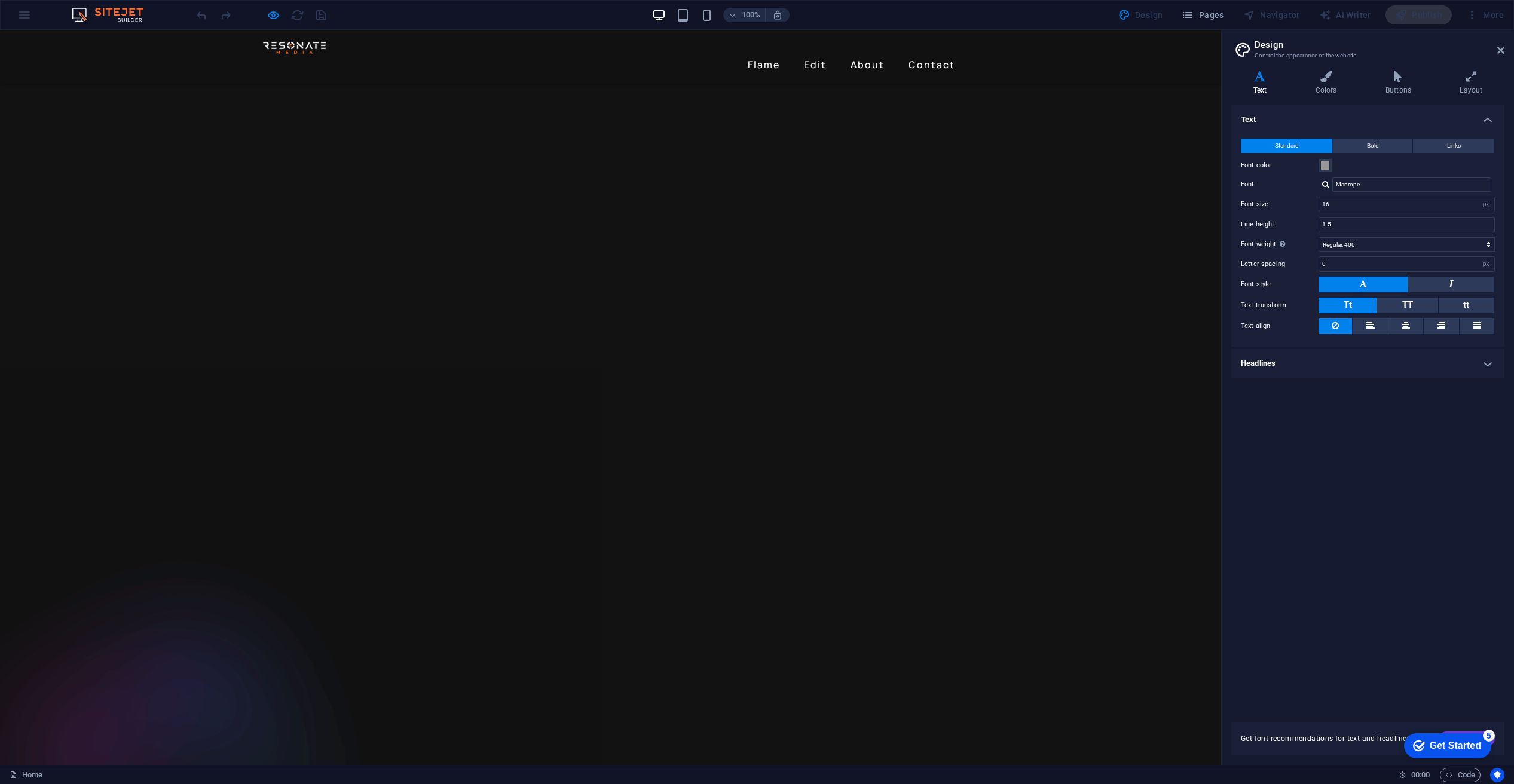
scroll to position [2054, 0]
click at [860, 55] on link "About" at bounding box center [867, 64] width 44 height 19
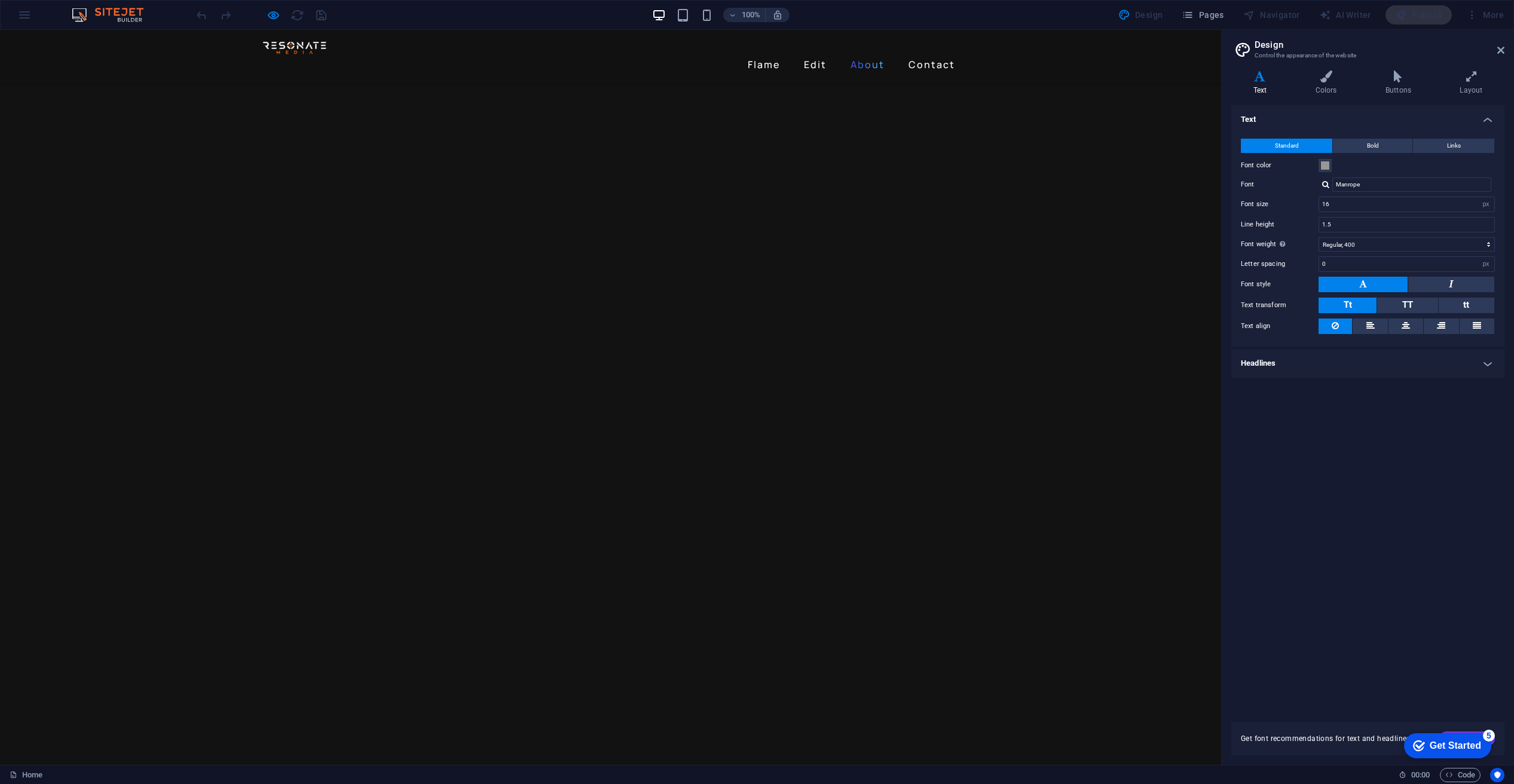
scroll to position [623, 0]
click at [924, 55] on link "Contact" at bounding box center [932, 64] width 56 height 19
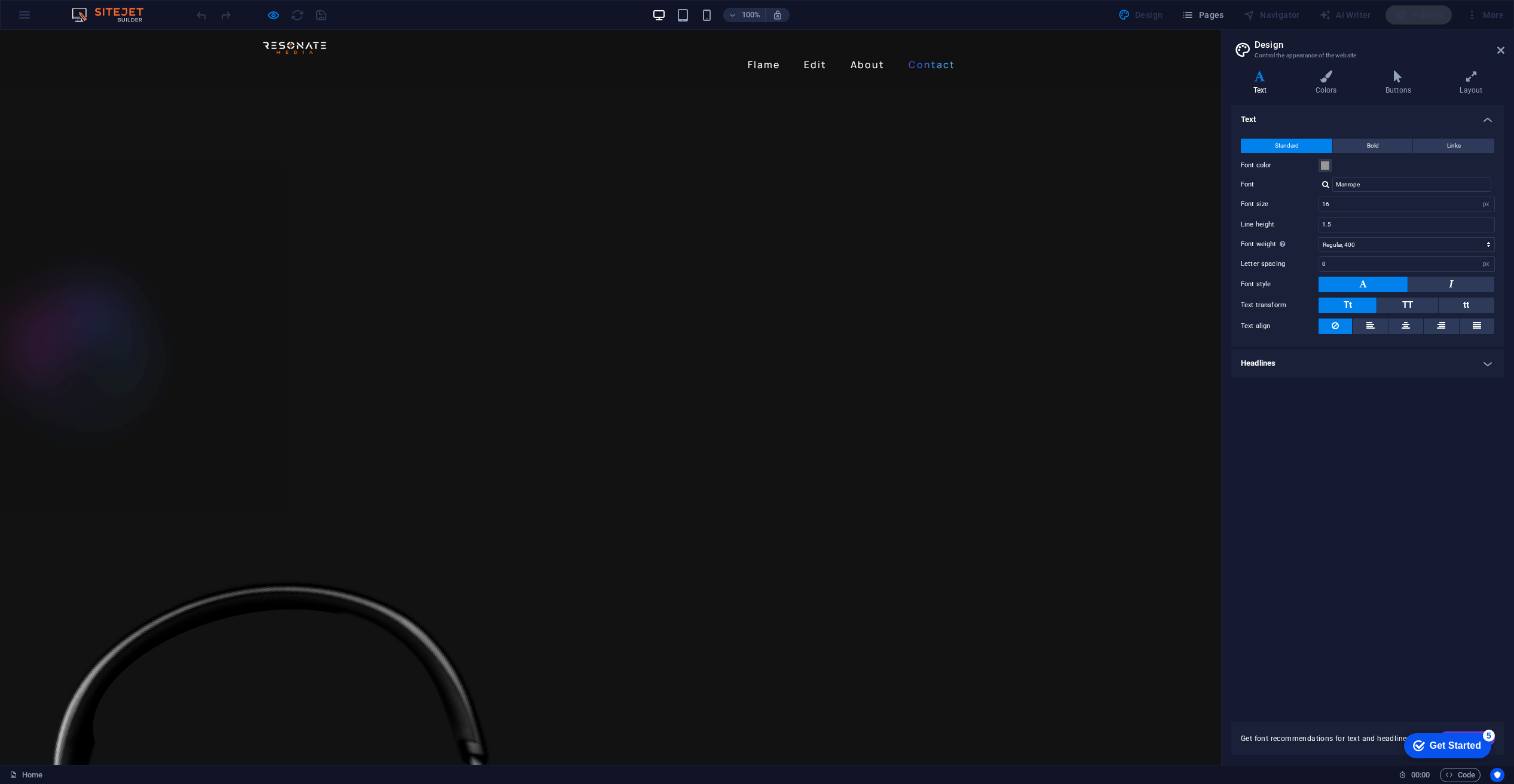
scroll to position [2285, 0]
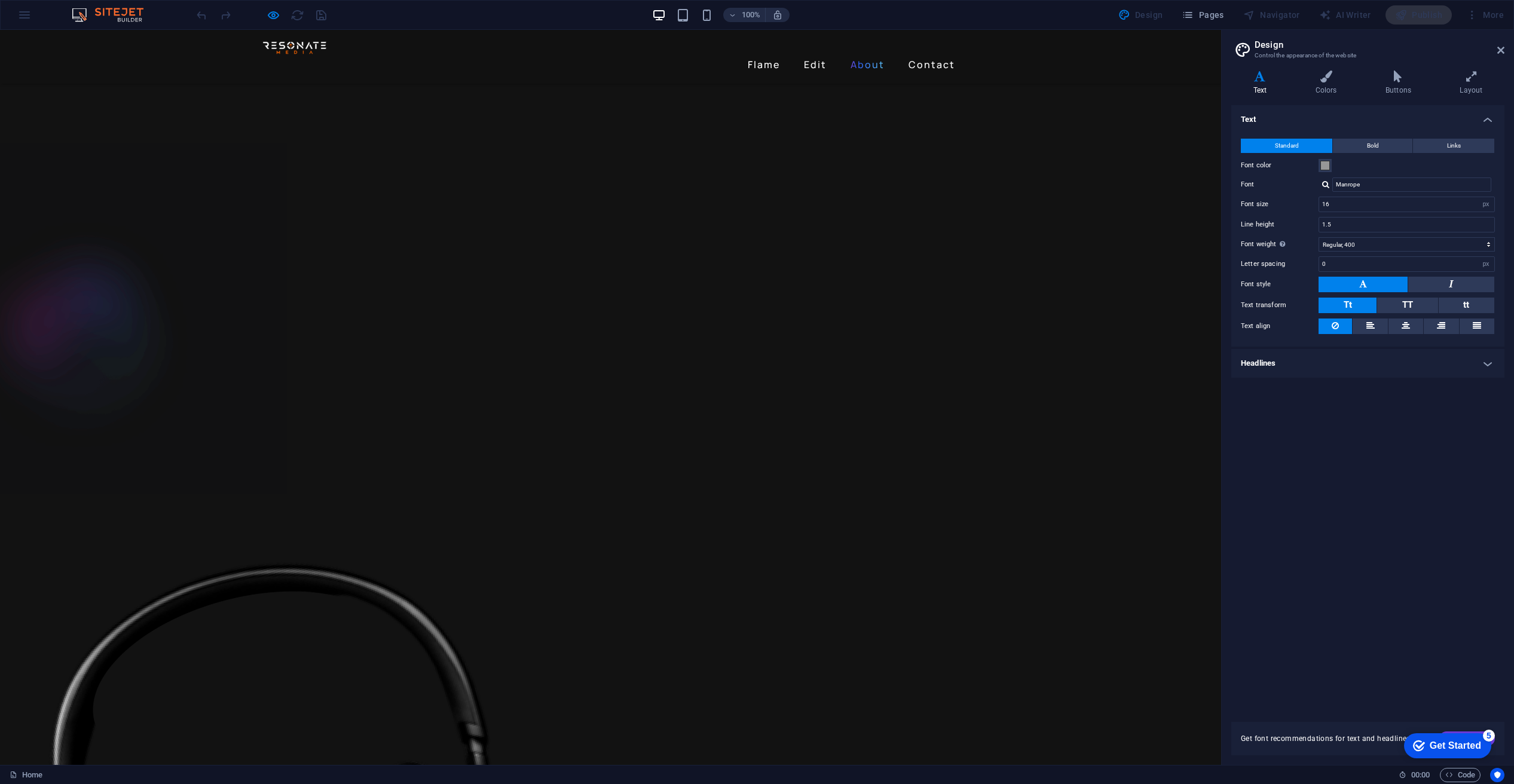
click at [866, 55] on link "About" at bounding box center [867, 64] width 44 height 19
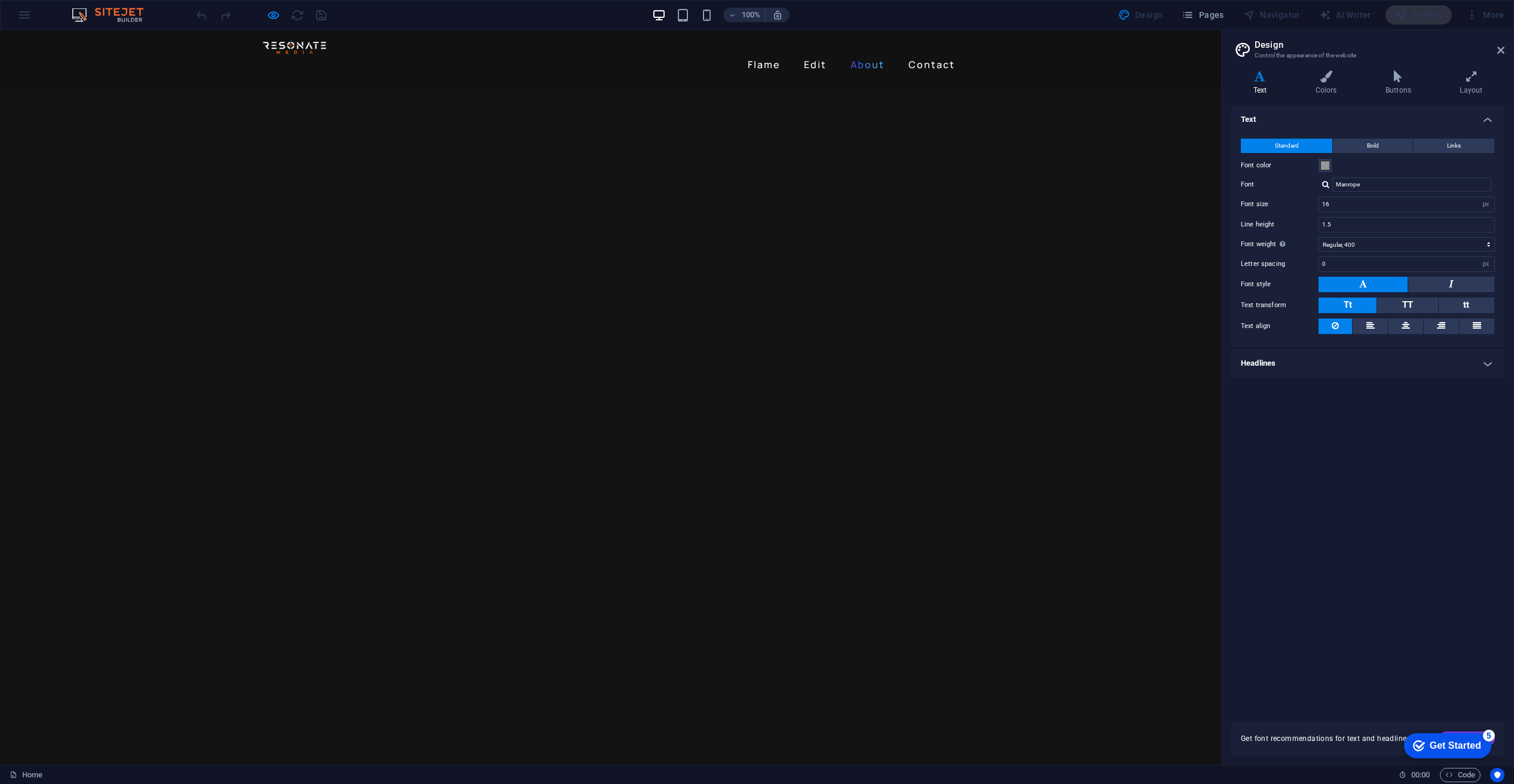
scroll to position [623, 0]
click at [818, 55] on link "Edit" at bounding box center [815, 64] width 32 height 19
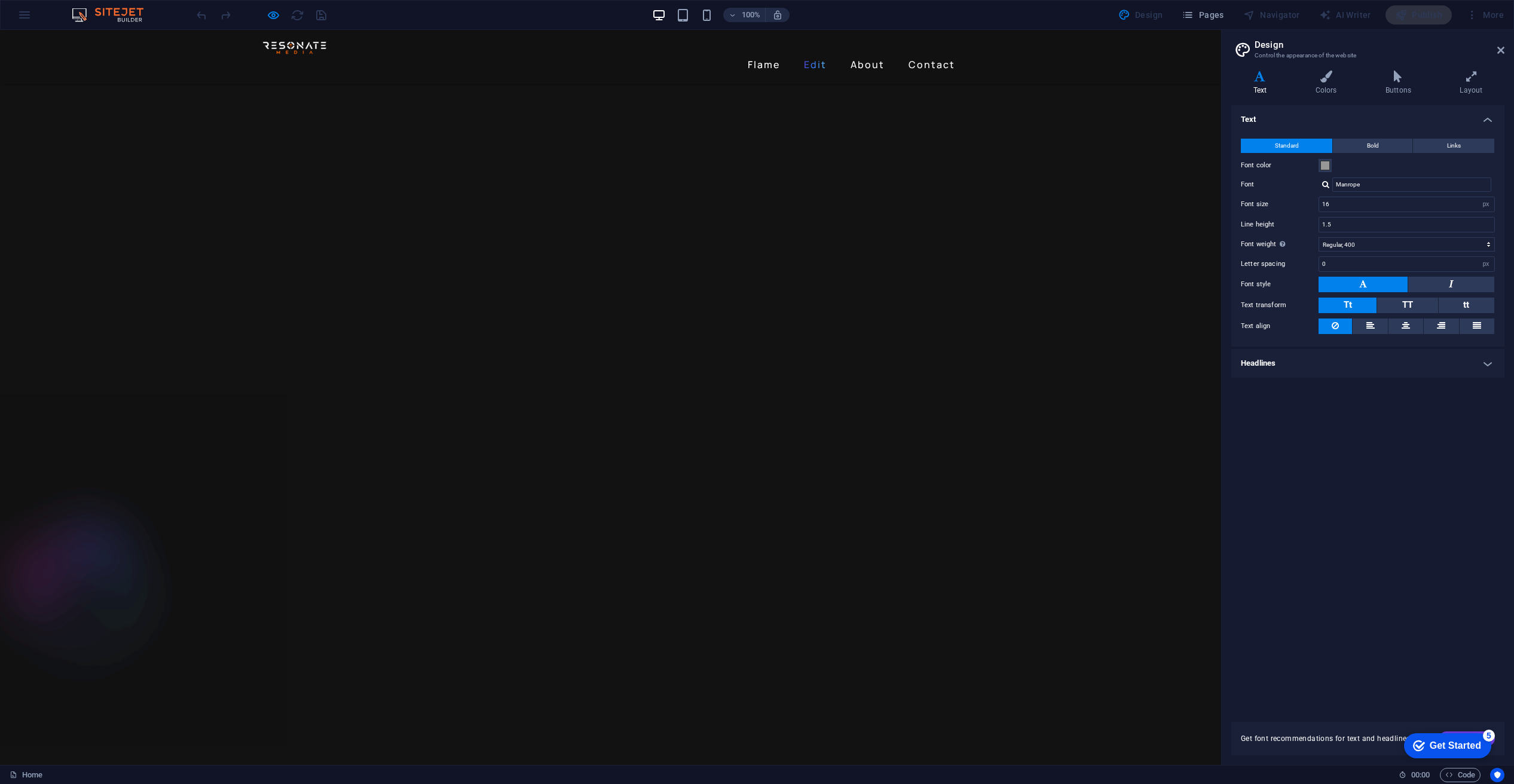
scroll to position [2054, 0]
click at [856, 55] on link "About" at bounding box center [867, 64] width 44 height 19
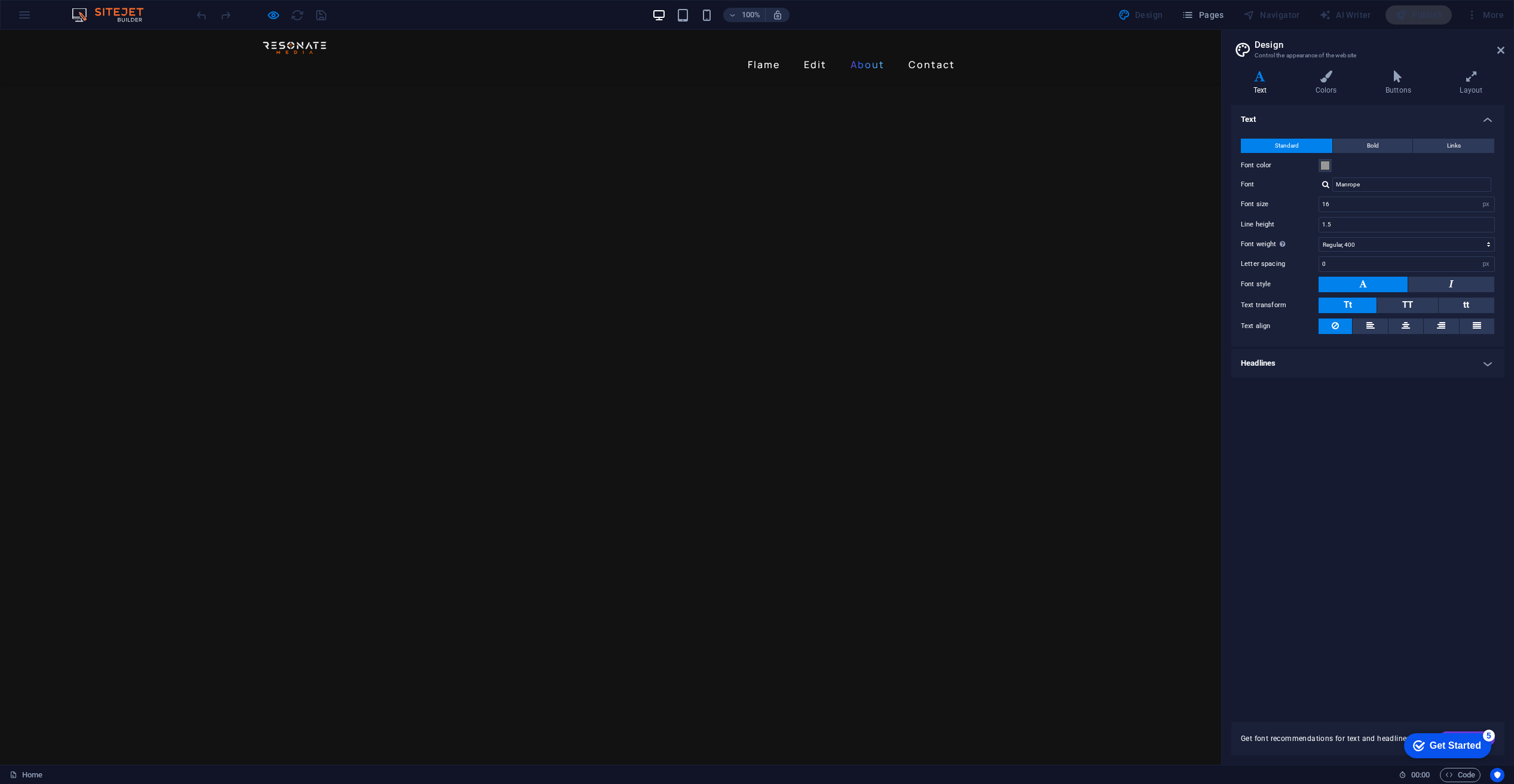
scroll to position [623, 0]
click at [813, 55] on link "Edit" at bounding box center [815, 64] width 32 height 19
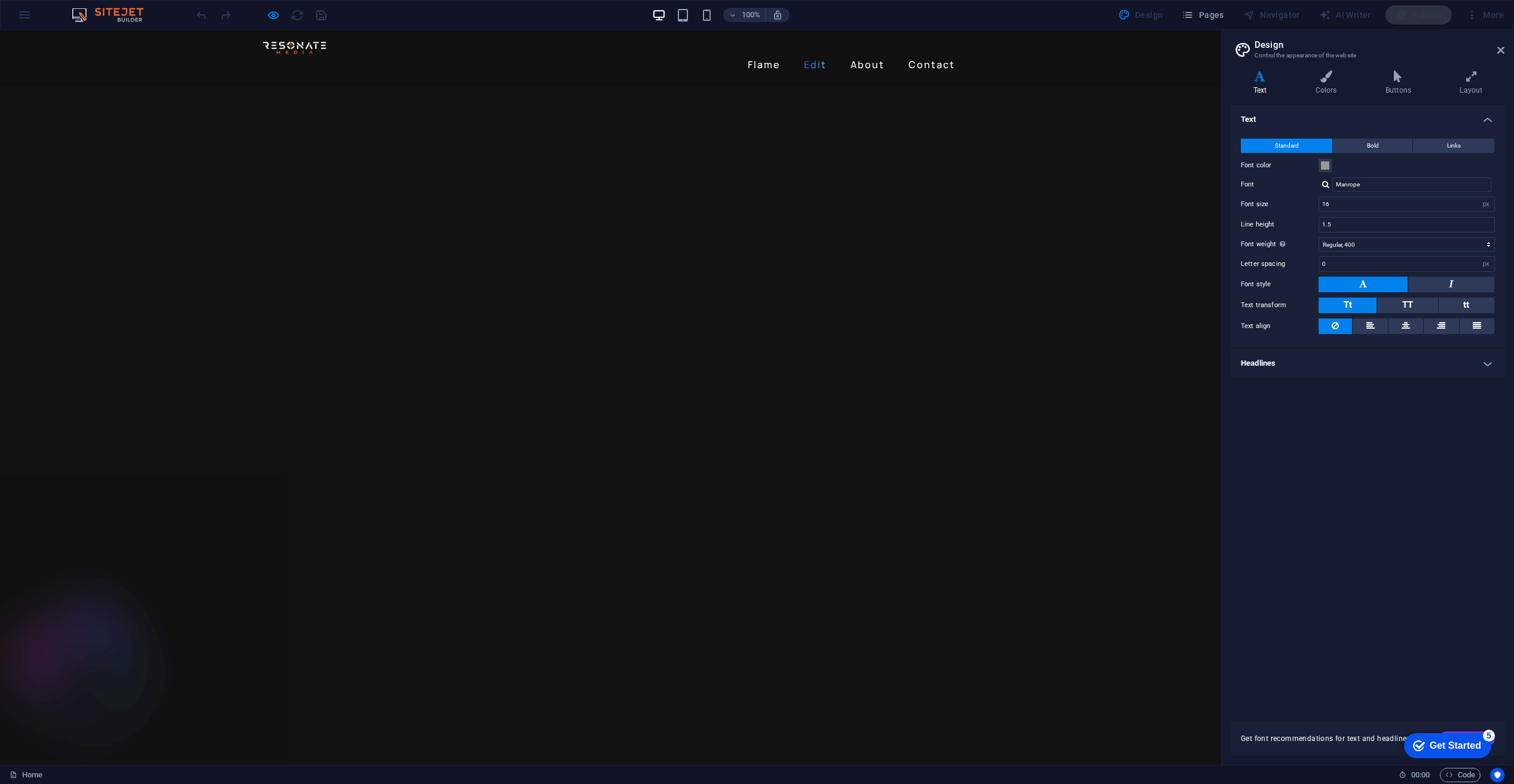
scroll to position [2054, 0]
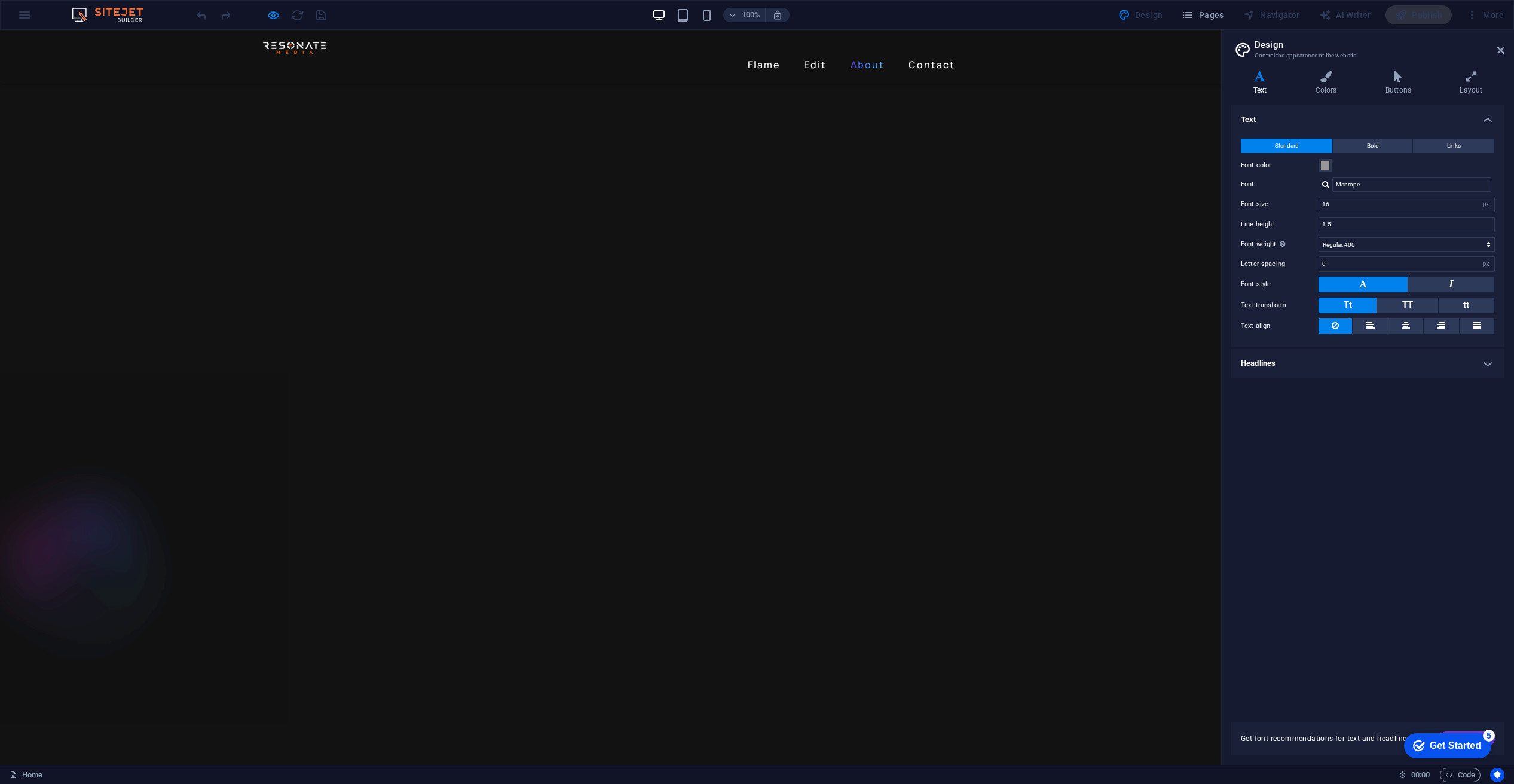
click at [866, 55] on link "About" at bounding box center [867, 64] width 44 height 19
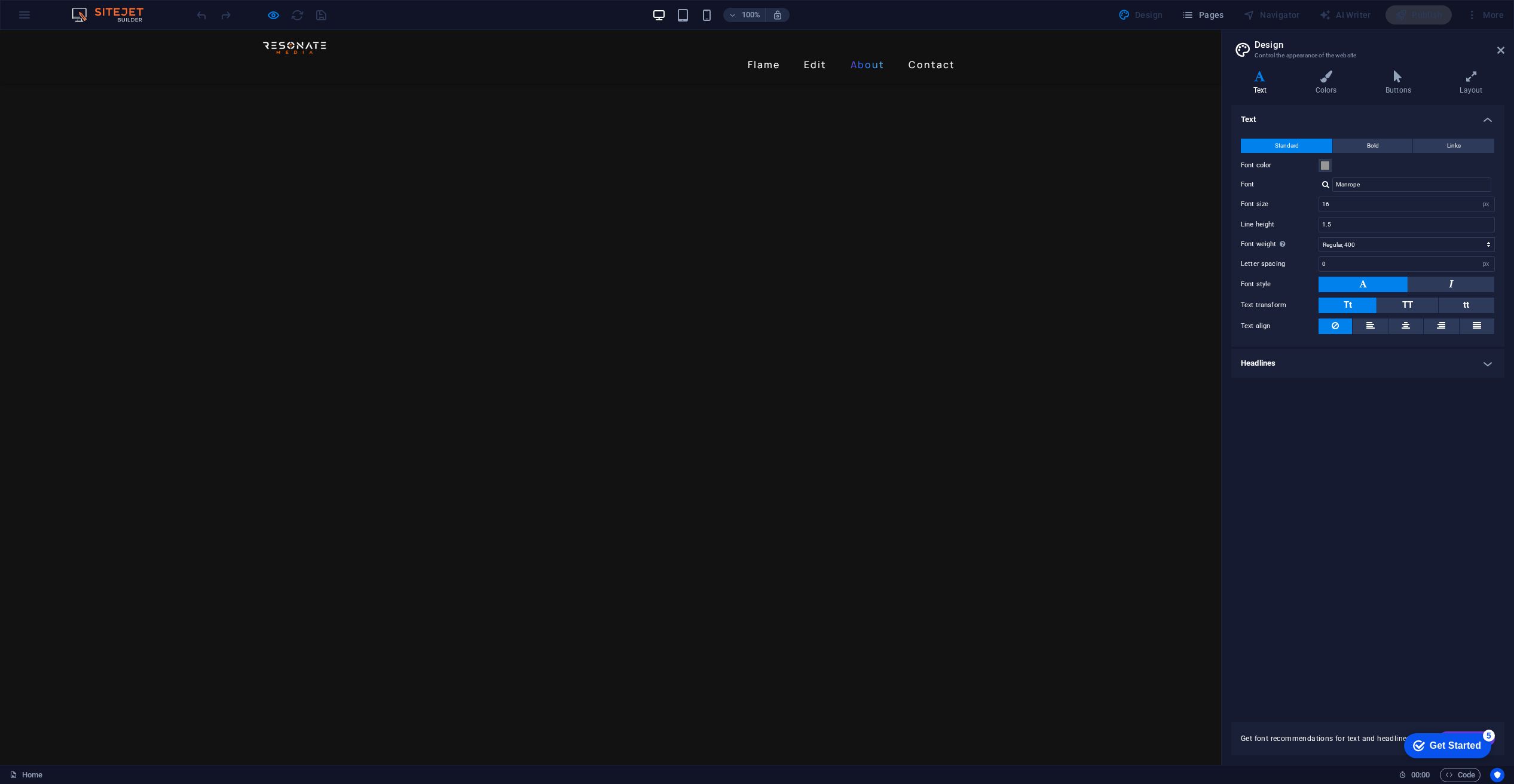
scroll to position [623, 0]
click at [770, 55] on link "Flame" at bounding box center [763, 64] width 42 height 19
click at [810, 55] on link "Edit" at bounding box center [815, 64] width 32 height 19
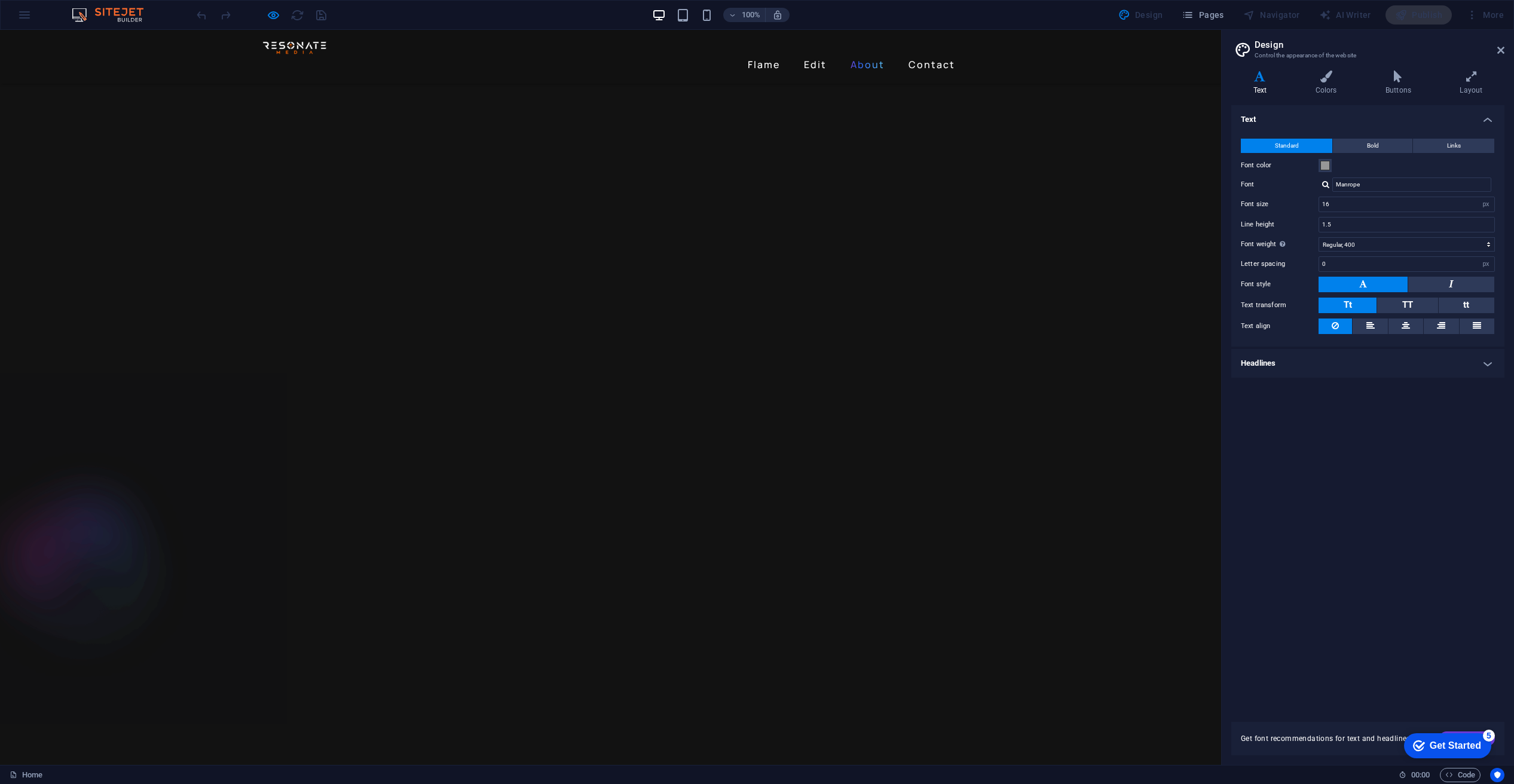
click at [856, 55] on link "About" at bounding box center [867, 64] width 44 height 19
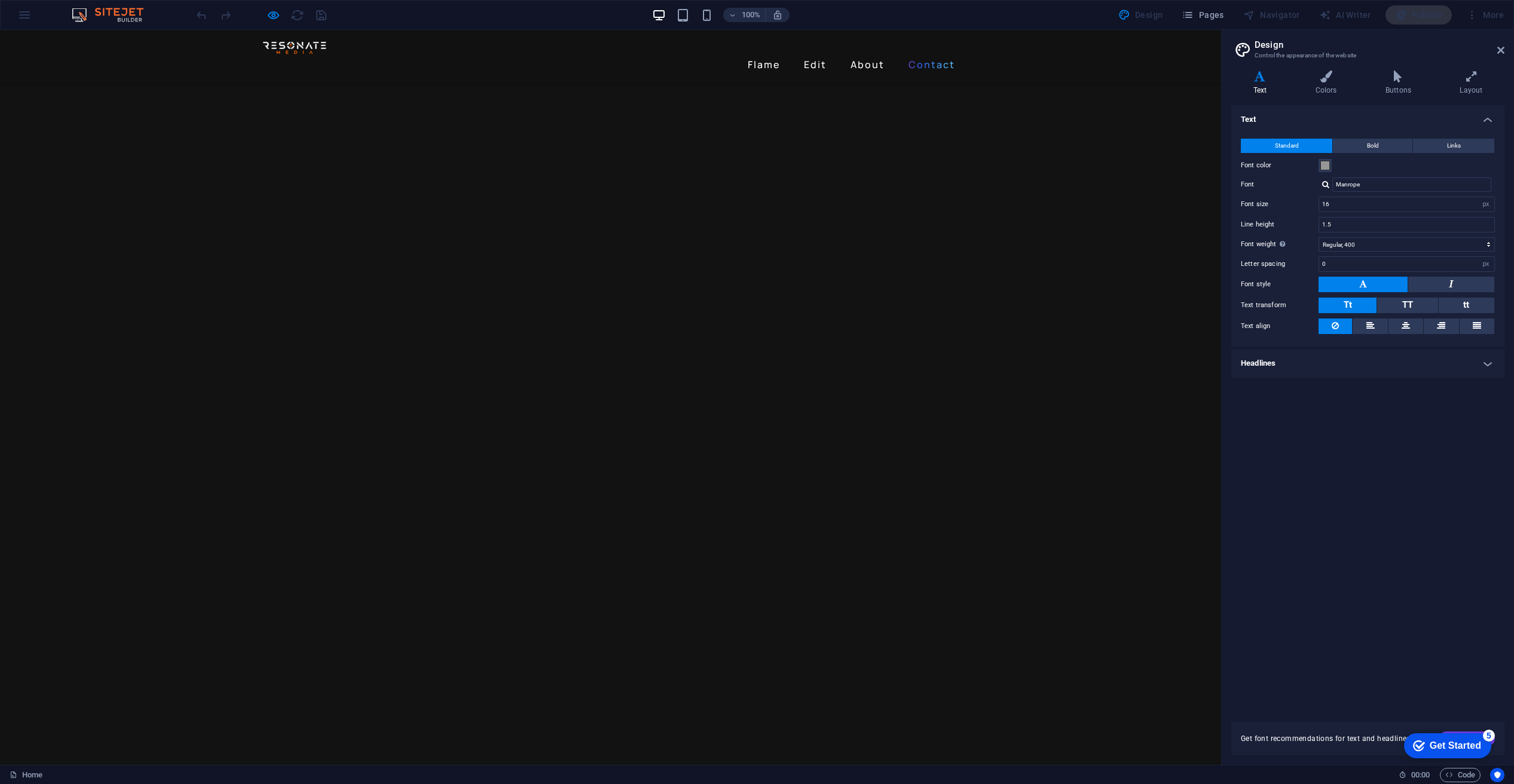
click at [922, 55] on link "Contact" at bounding box center [932, 64] width 56 height 19
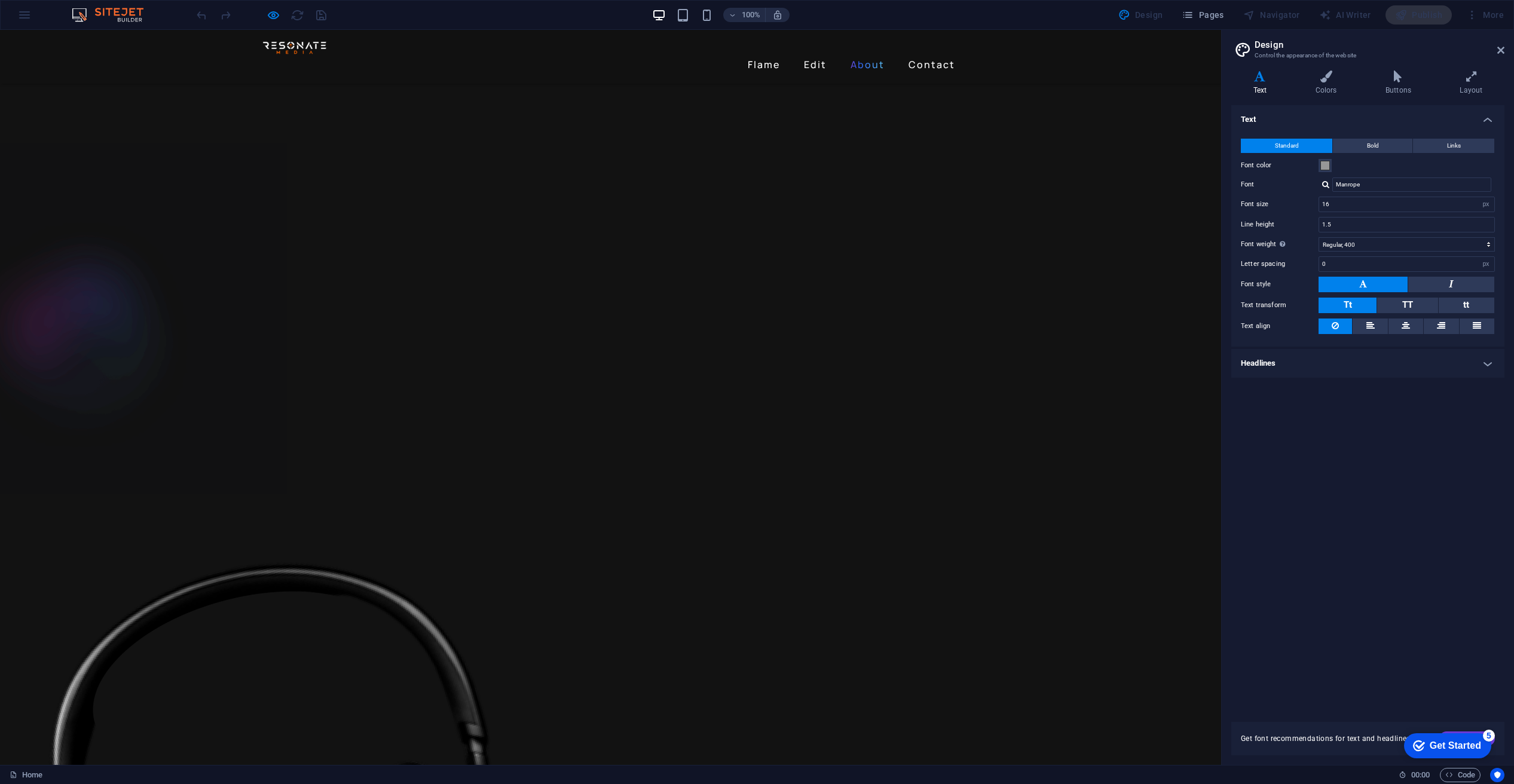
click at [872, 55] on link "About" at bounding box center [867, 64] width 44 height 19
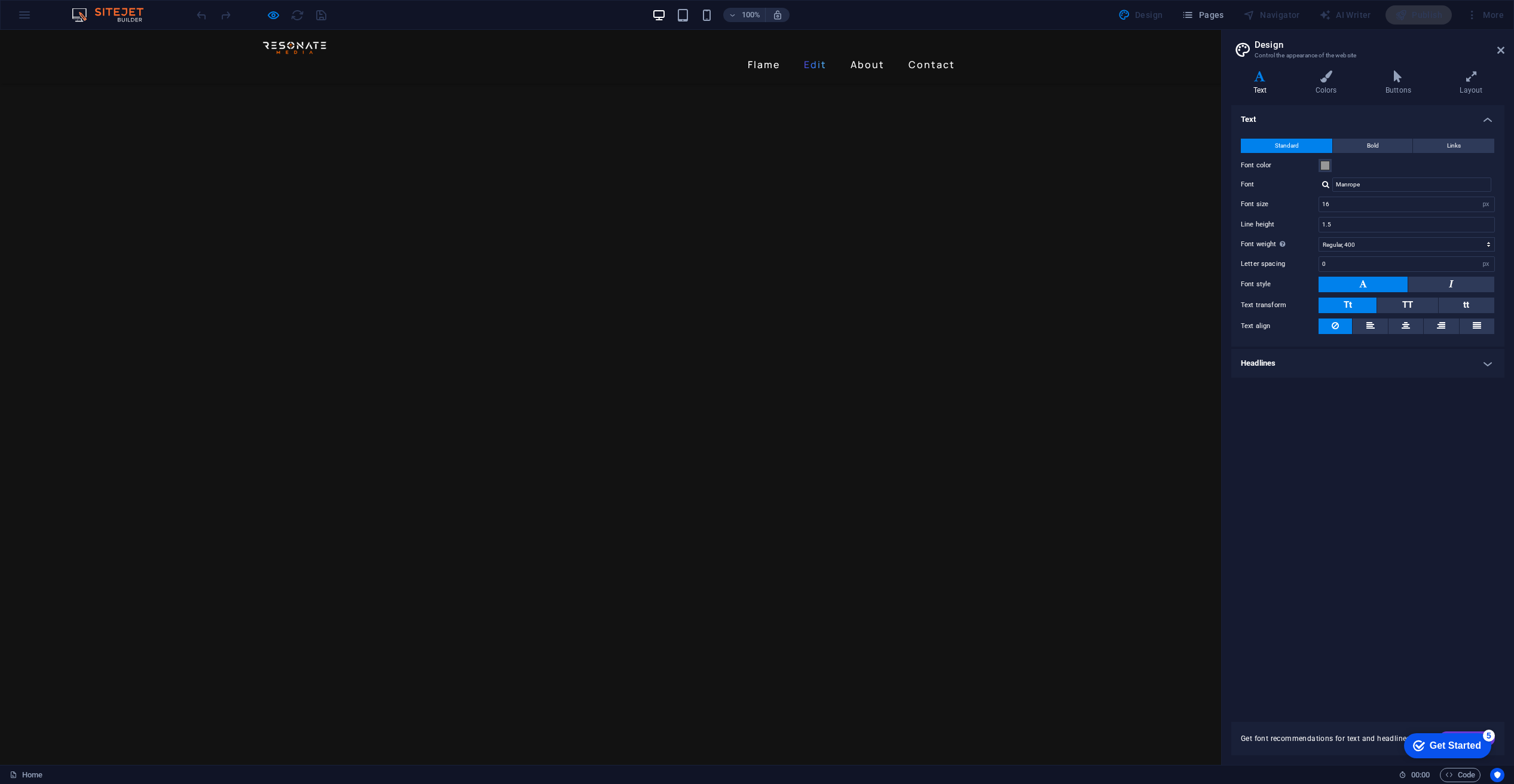
drag, startPoint x: 818, startPoint y: 49, endPoint x: 808, endPoint y: 52, distance: 10.4
click at [772, 55] on link "Flame" at bounding box center [763, 64] width 42 height 19
click at [867, 55] on link "About" at bounding box center [867, 64] width 44 height 19
click at [813, 55] on link "Edit" at bounding box center [815, 64] width 32 height 19
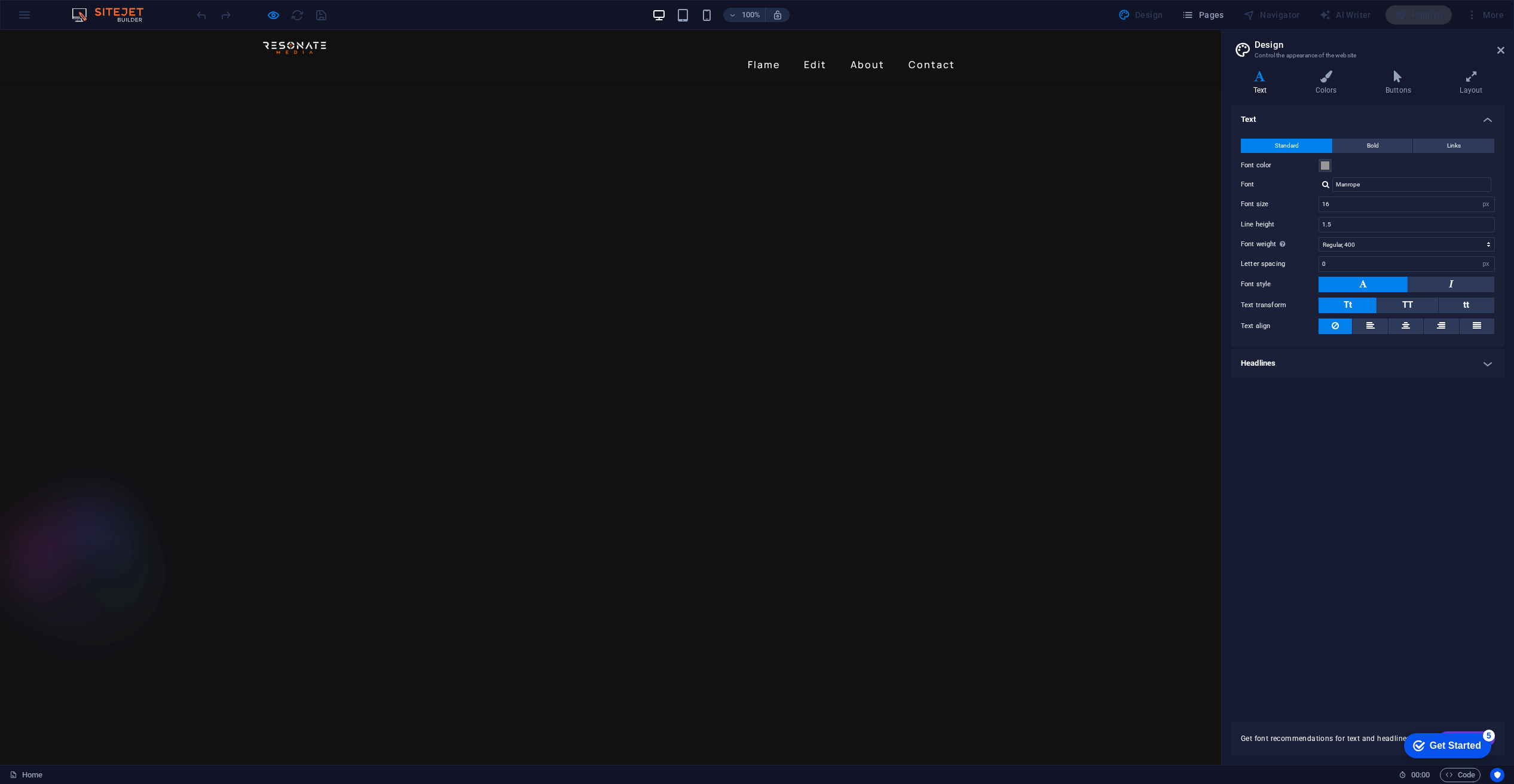
scroll to position [2054, 0]
click at [766, 55] on link "Flame" at bounding box center [763, 64] width 42 height 19
click at [929, 55] on link "Contact" at bounding box center [932, 64] width 56 height 19
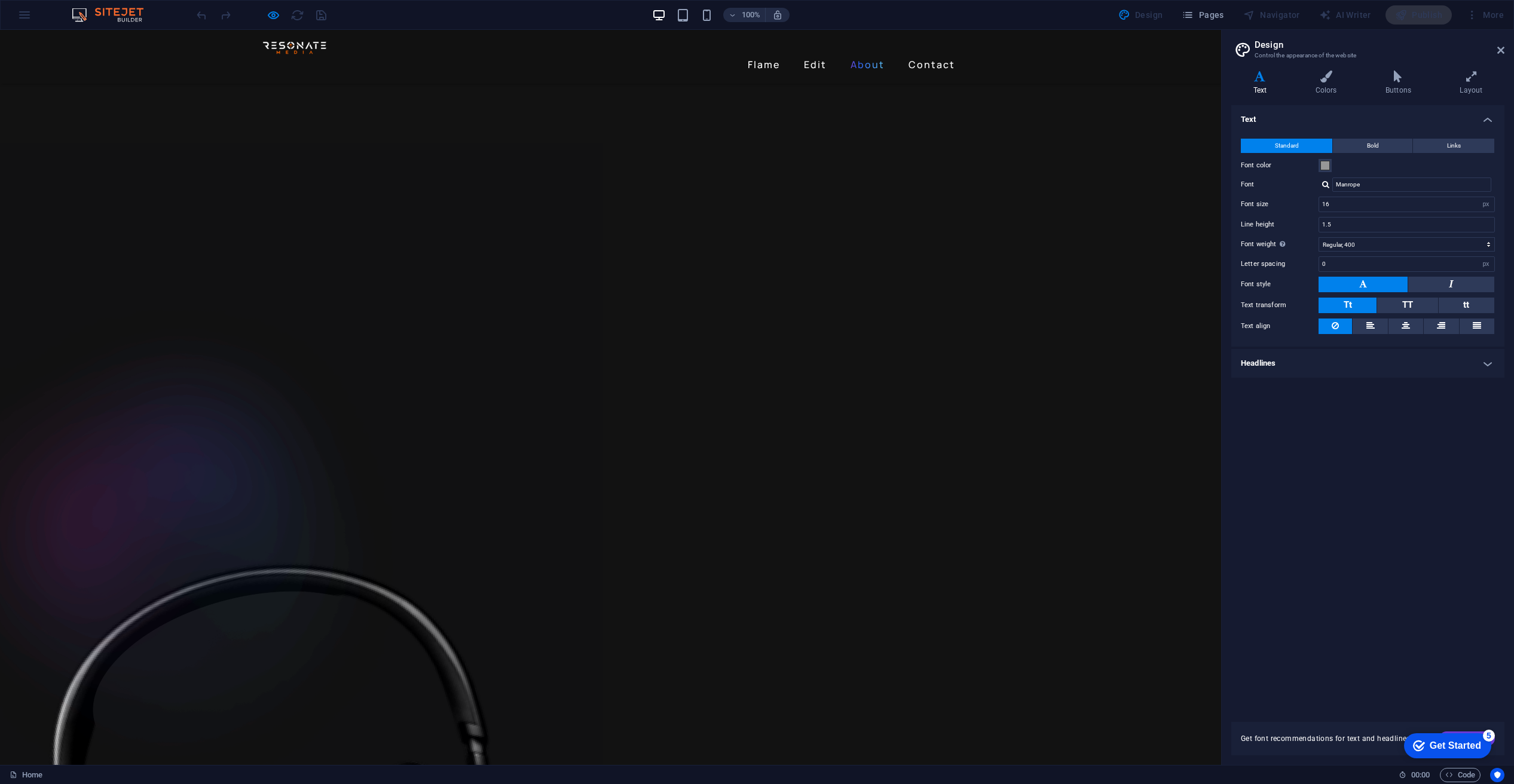
click at [862, 55] on link "About" at bounding box center [867, 64] width 44 height 19
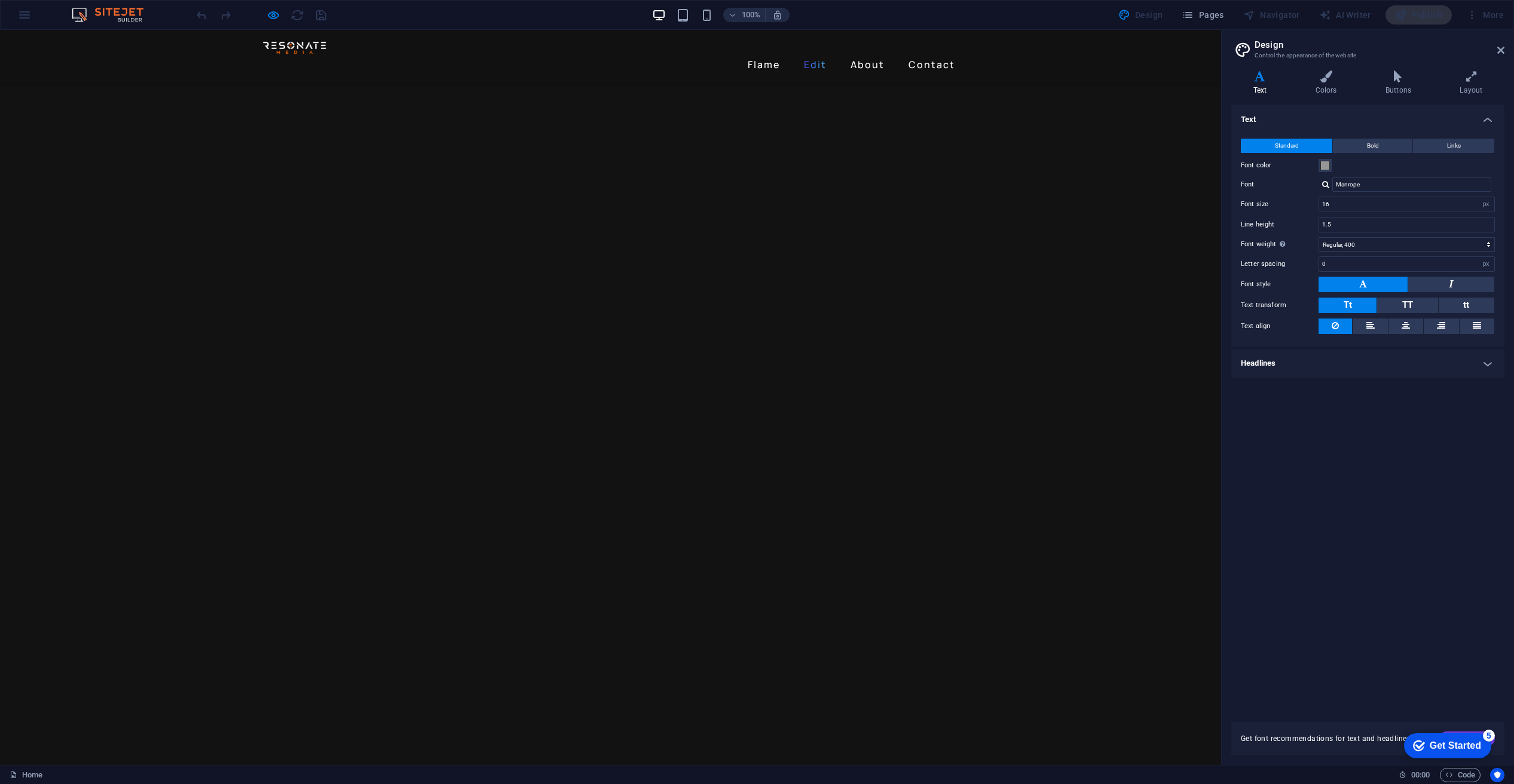
scroll to position [623, 0]
click at [773, 55] on link "Flame" at bounding box center [763, 64] width 42 height 19
click at [814, 55] on link "Edit" at bounding box center [815, 64] width 32 height 19
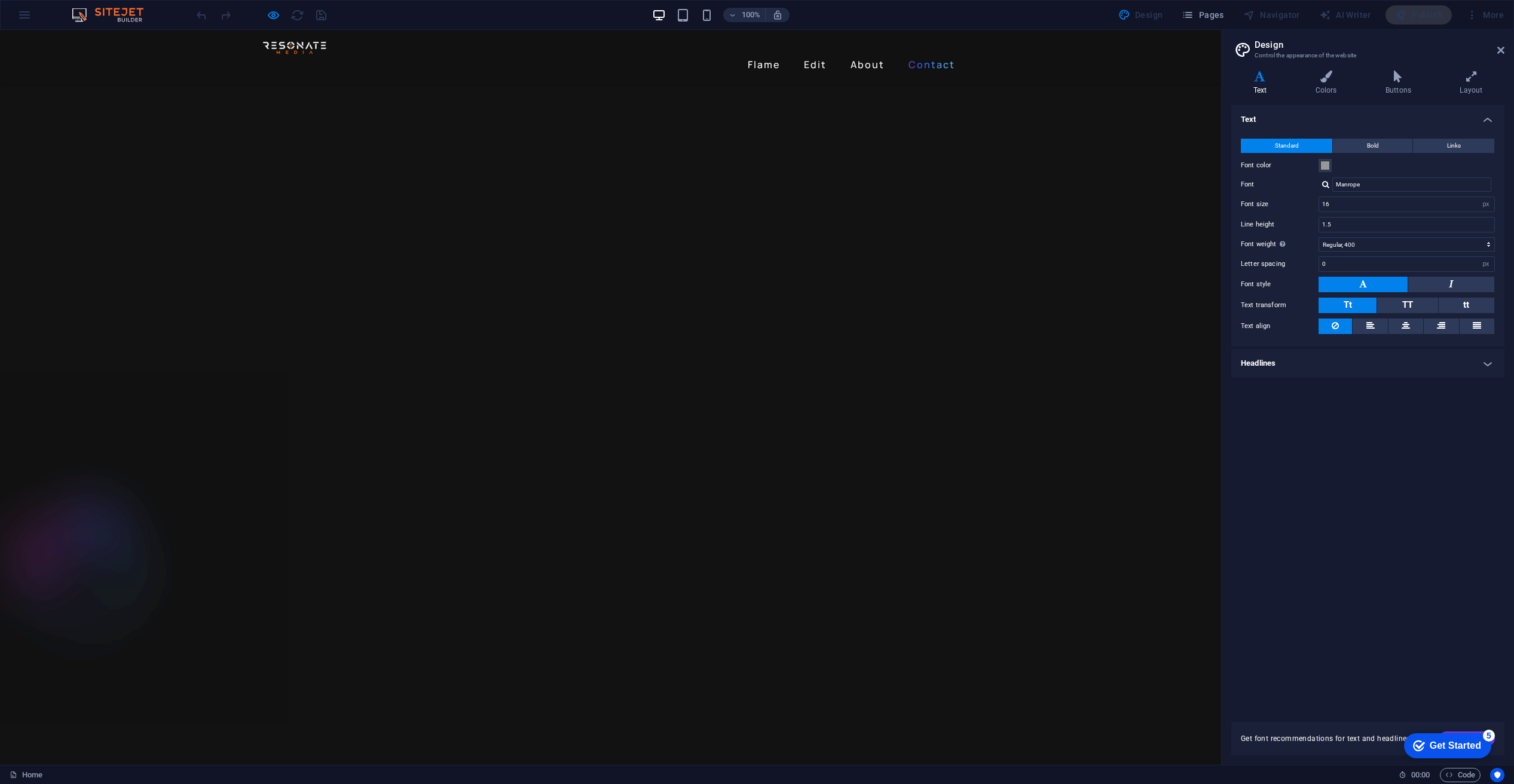
click at [922, 55] on link "Contact" at bounding box center [932, 64] width 56 height 19
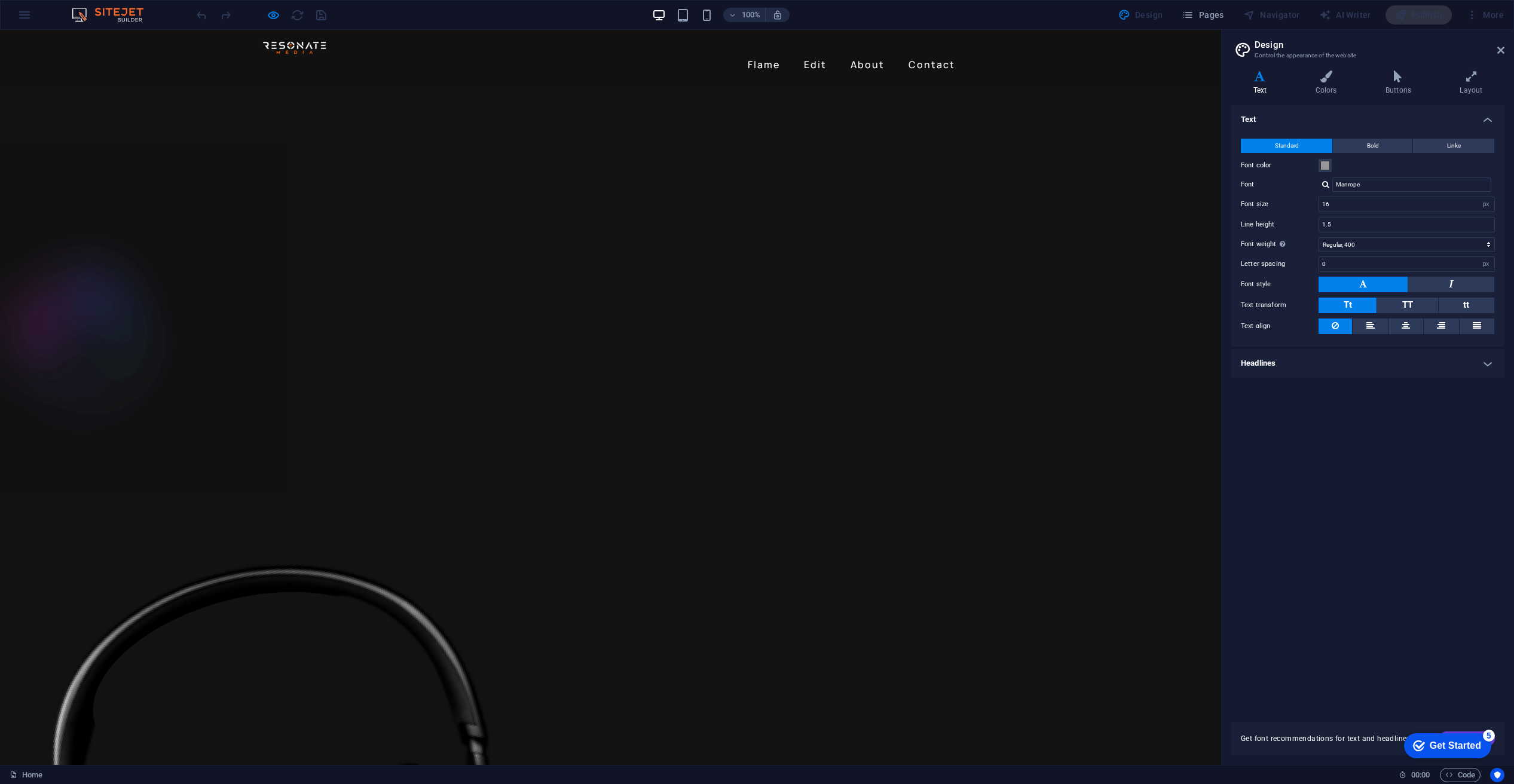
scroll to position [2285, 0]
click at [273, 14] on icon "button" at bounding box center [273, 16] width 14 height 14
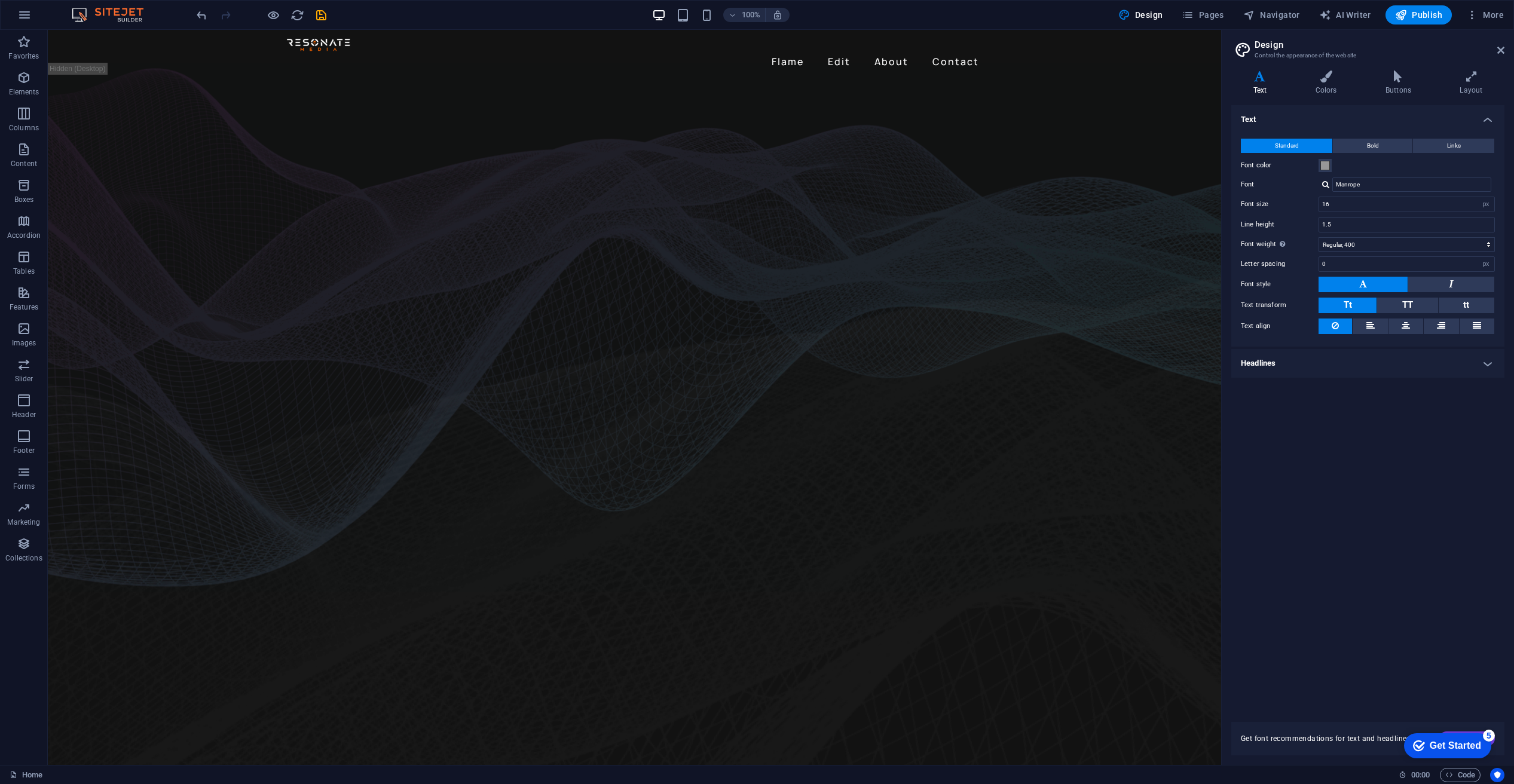
scroll to position [0, 0]
drag, startPoint x: 1211, startPoint y: 269, endPoint x: 1169, endPoint y: 60, distance: 213.2
click at [790, 55] on nav "Flame Edit About Contact" at bounding box center [635, 64] width 698 height 19
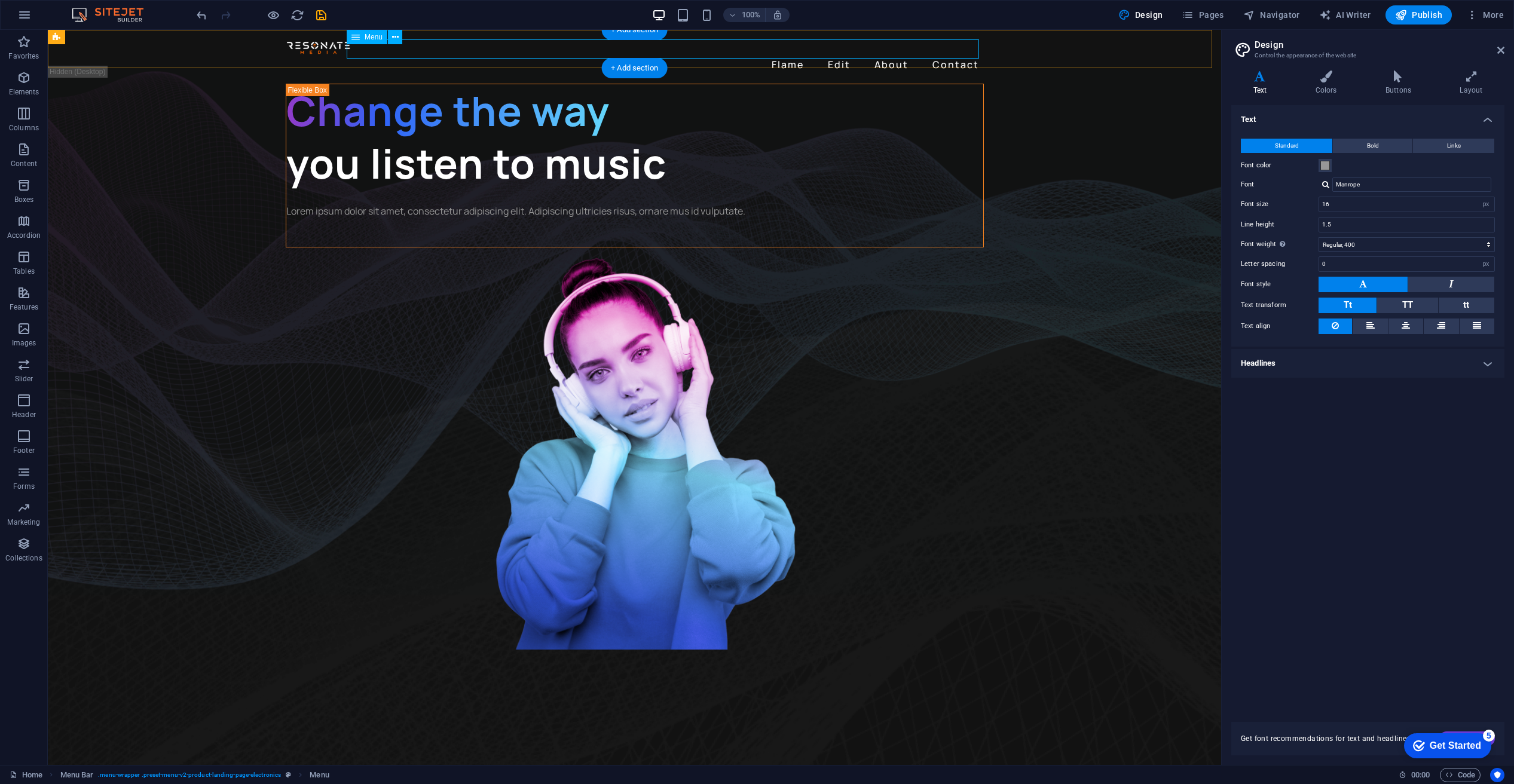
click at [785, 55] on nav "Flame Edit About Contact" at bounding box center [635, 64] width 698 height 19
drag, startPoint x: 785, startPoint y: 47, endPoint x: 574, endPoint y: 47, distance: 211.0
click at [785, 55] on nav "Flame Edit About Contact" at bounding box center [635, 64] width 698 height 19
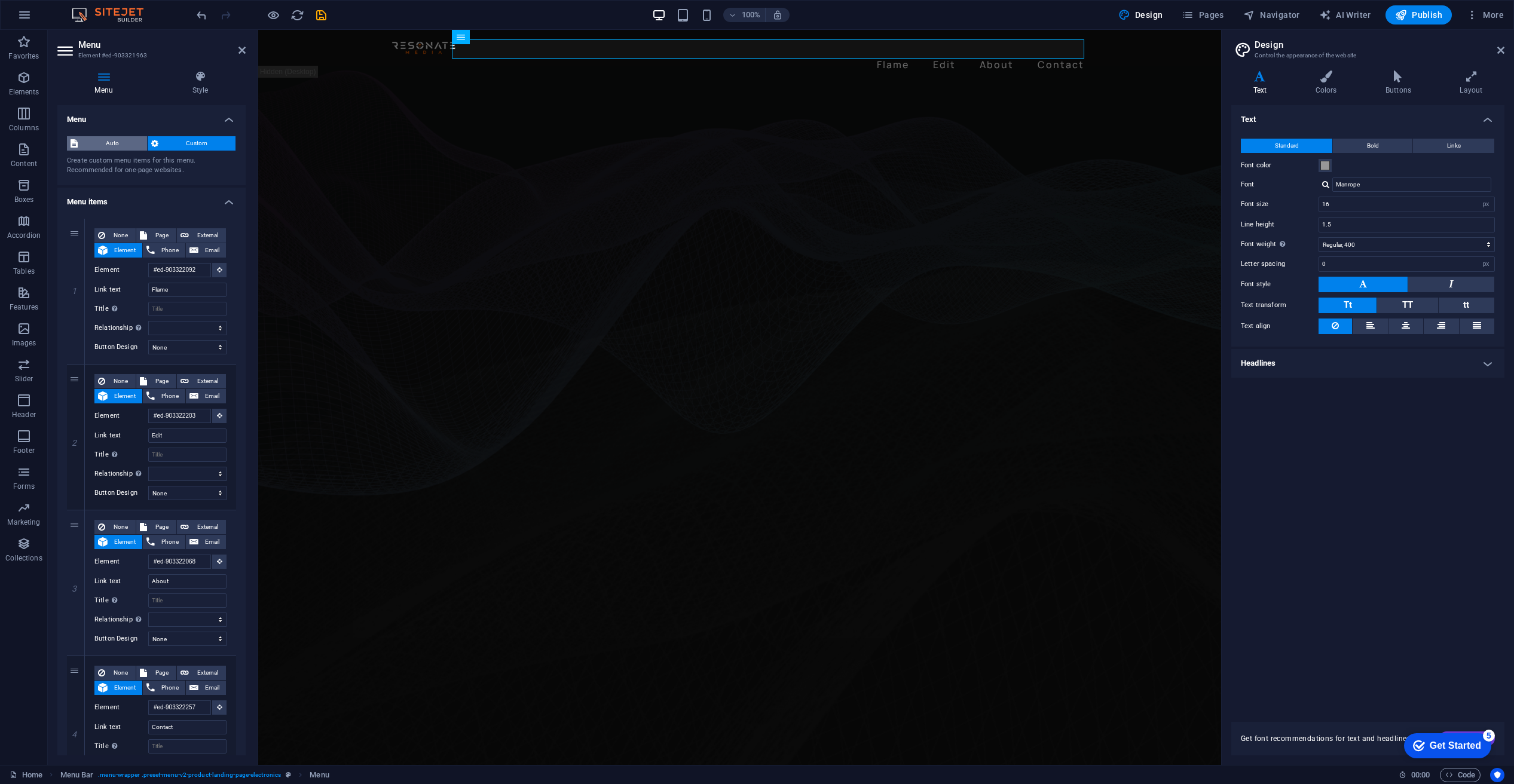
drag, startPoint x: 119, startPoint y: 146, endPoint x: 120, endPoint y: 139, distance: 7.1
click at [120, 140] on span "Auto" at bounding box center [112, 143] width 62 height 14
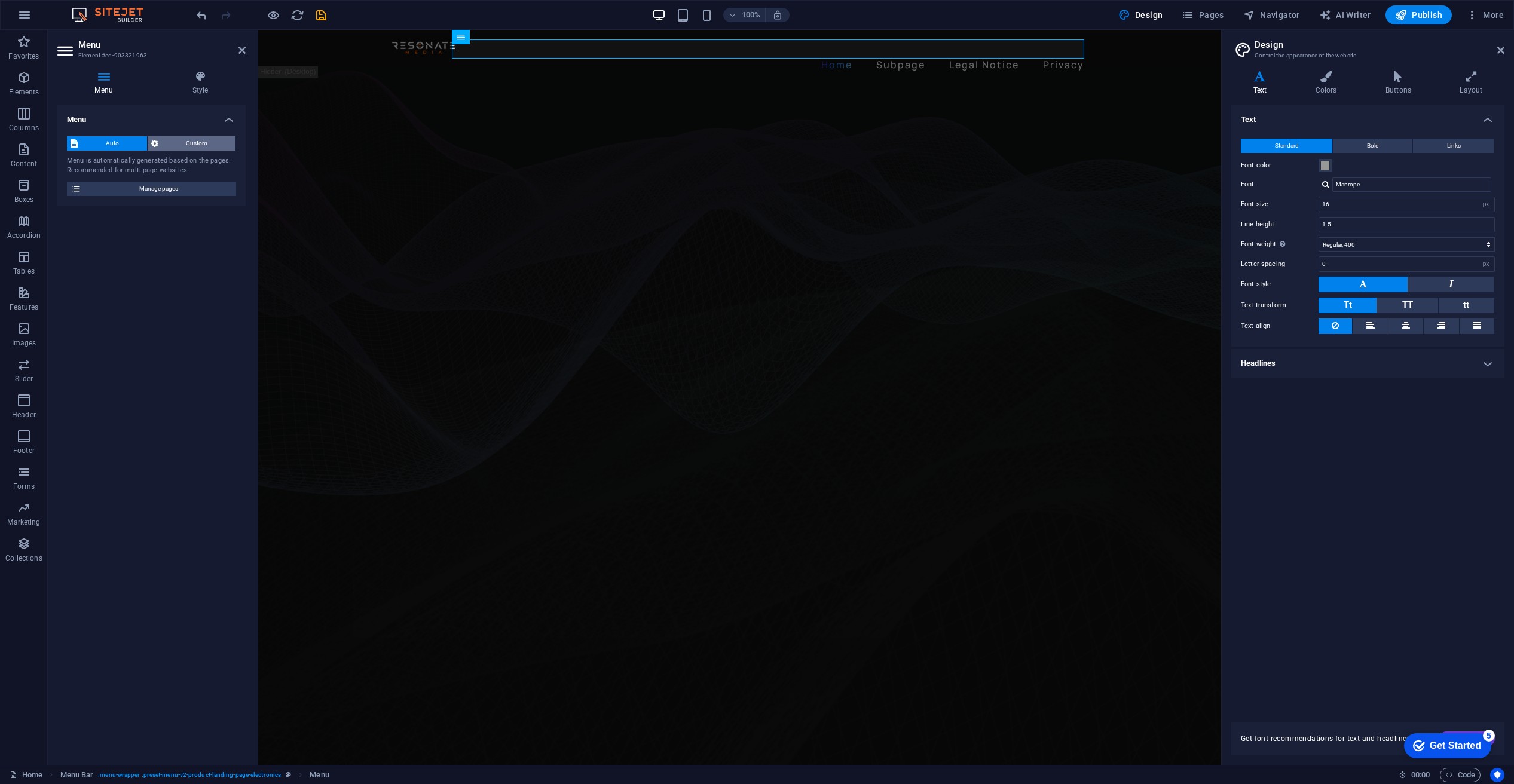
click at [162, 137] on span "Custom" at bounding box center [197, 143] width 71 height 14
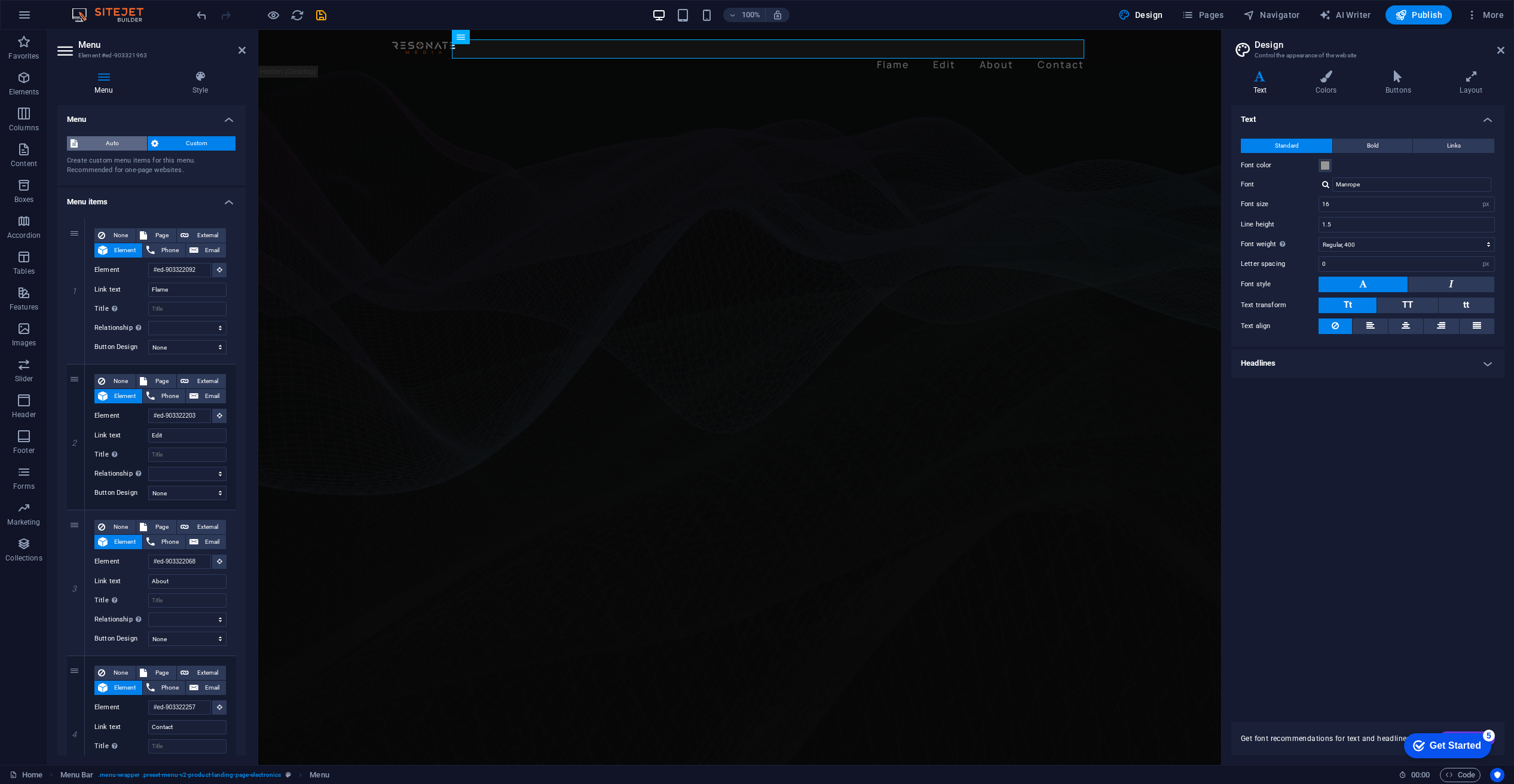
click at [125, 139] on span "Auto" at bounding box center [112, 143] width 62 height 14
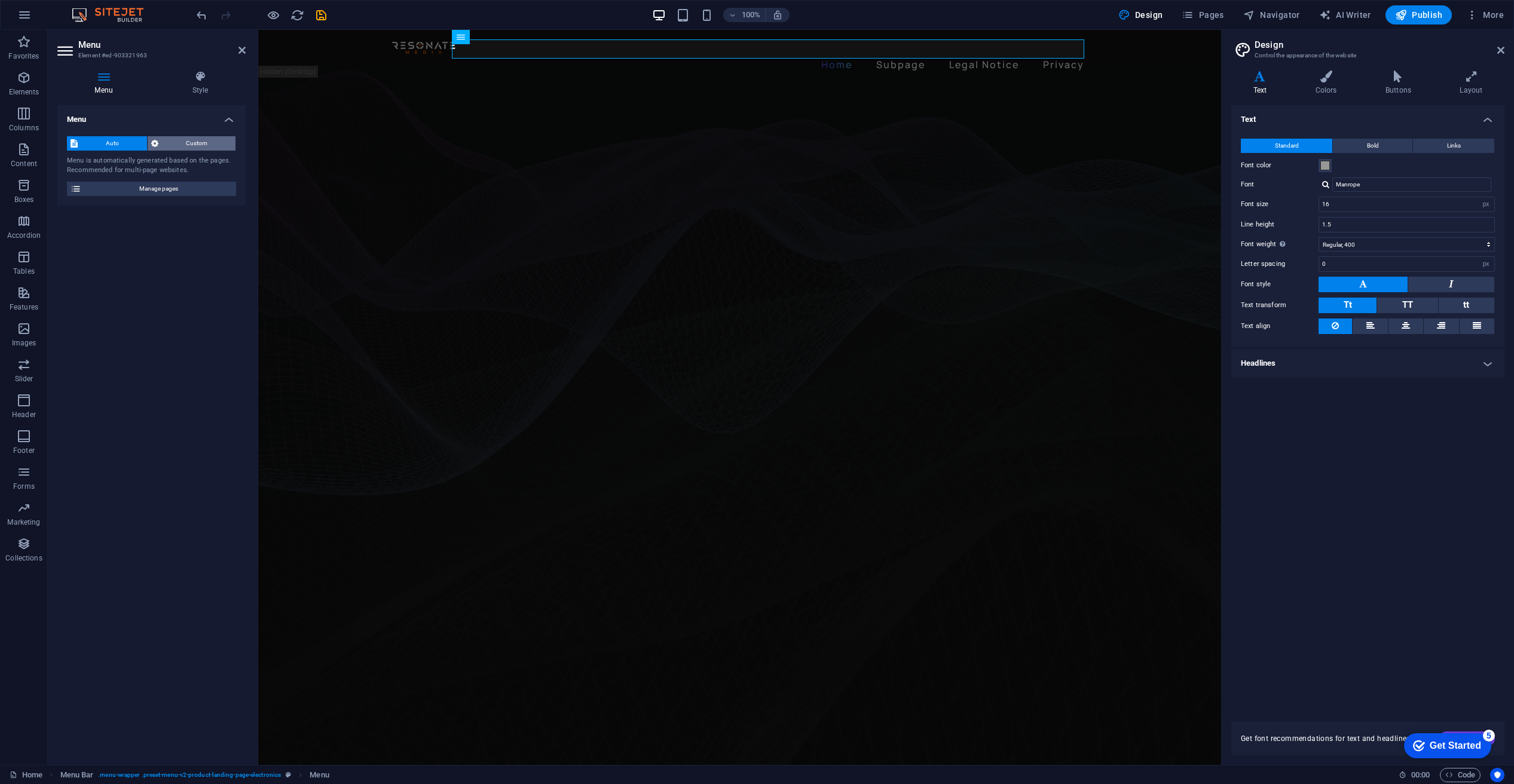
click at [170, 141] on span "Custom" at bounding box center [197, 143] width 71 height 14
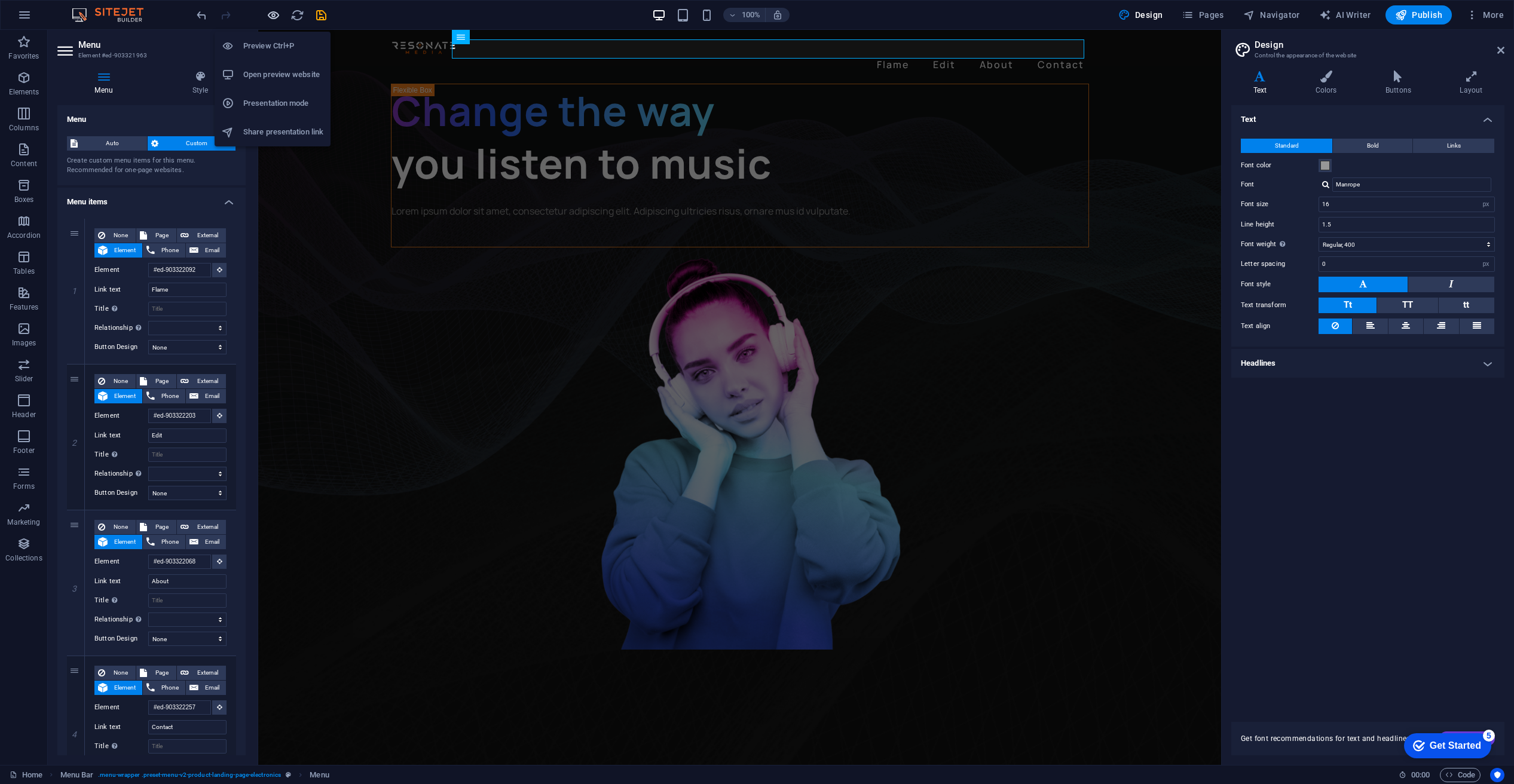
click at [275, 12] on icon "button" at bounding box center [273, 16] width 14 height 14
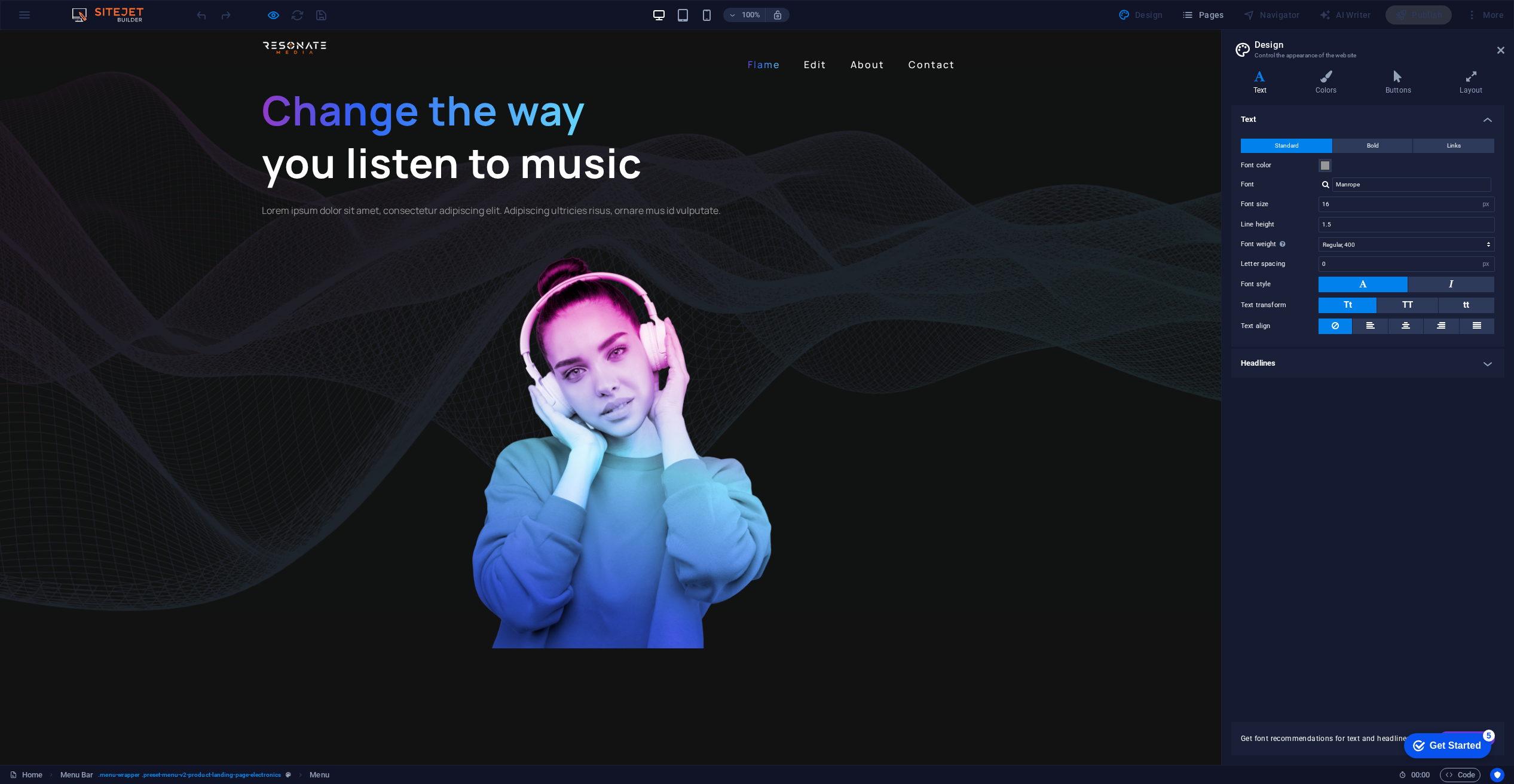
click at [762, 55] on link "Flame" at bounding box center [763, 64] width 42 height 19
click at [765, 55] on link "Flame" at bounding box center [763, 64] width 42 height 19
drag, startPoint x: 765, startPoint y: 49, endPoint x: 780, endPoint y: 50, distance: 15.0
click at [765, 55] on link "Flame" at bounding box center [763, 64] width 42 height 19
click at [813, 55] on link "Edit" at bounding box center [815, 64] width 32 height 19
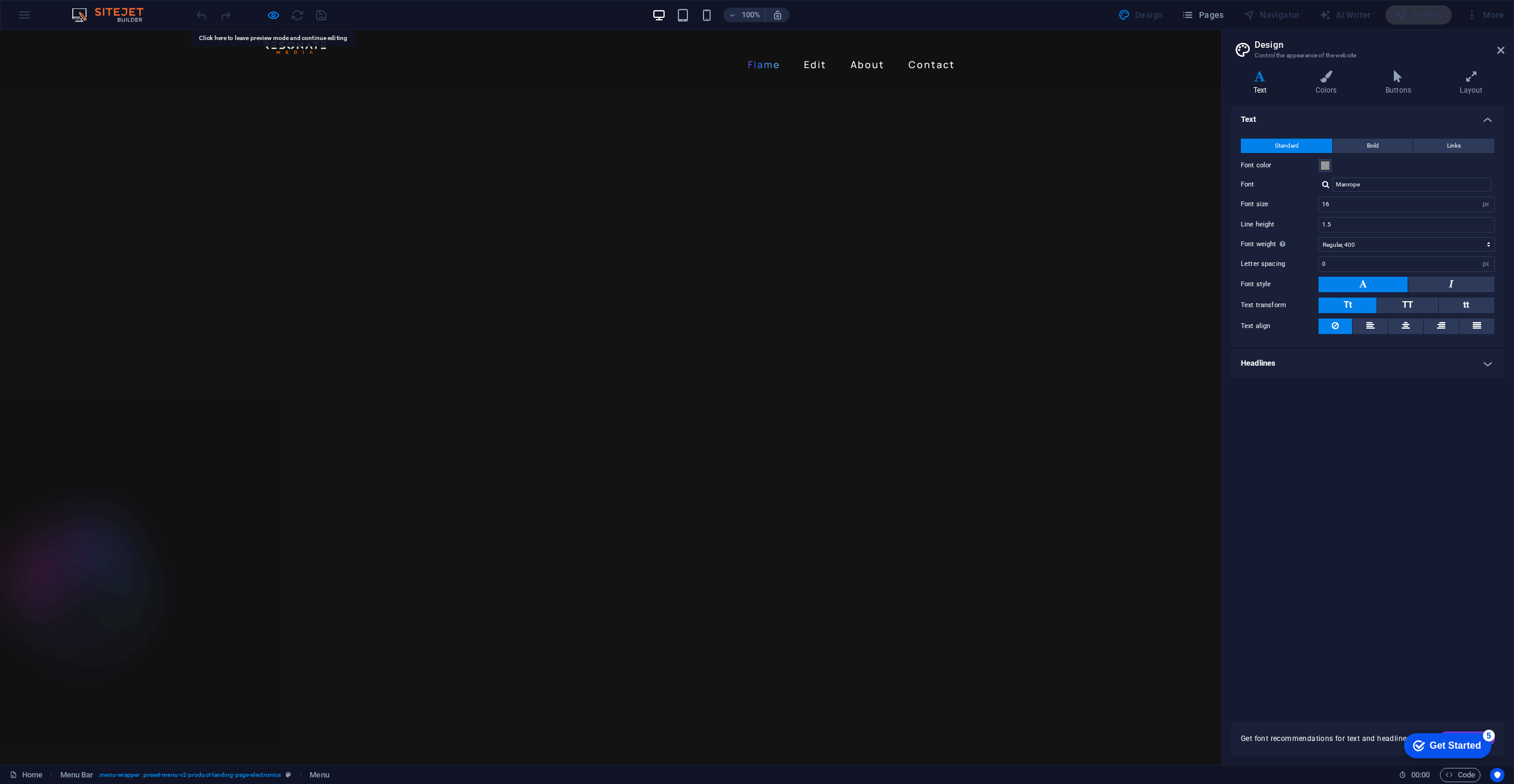
scroll to position [2054, 0]
click at [763, 55] on link "Flame" at bounding box center [763, 64] width 42 height 19
click at [816, 55] on link "Edit" at bounding box center [815, 64] width 32 height 19
click at [860, 55] on link "About" at bounding box center [867, 64] width 44 height 19
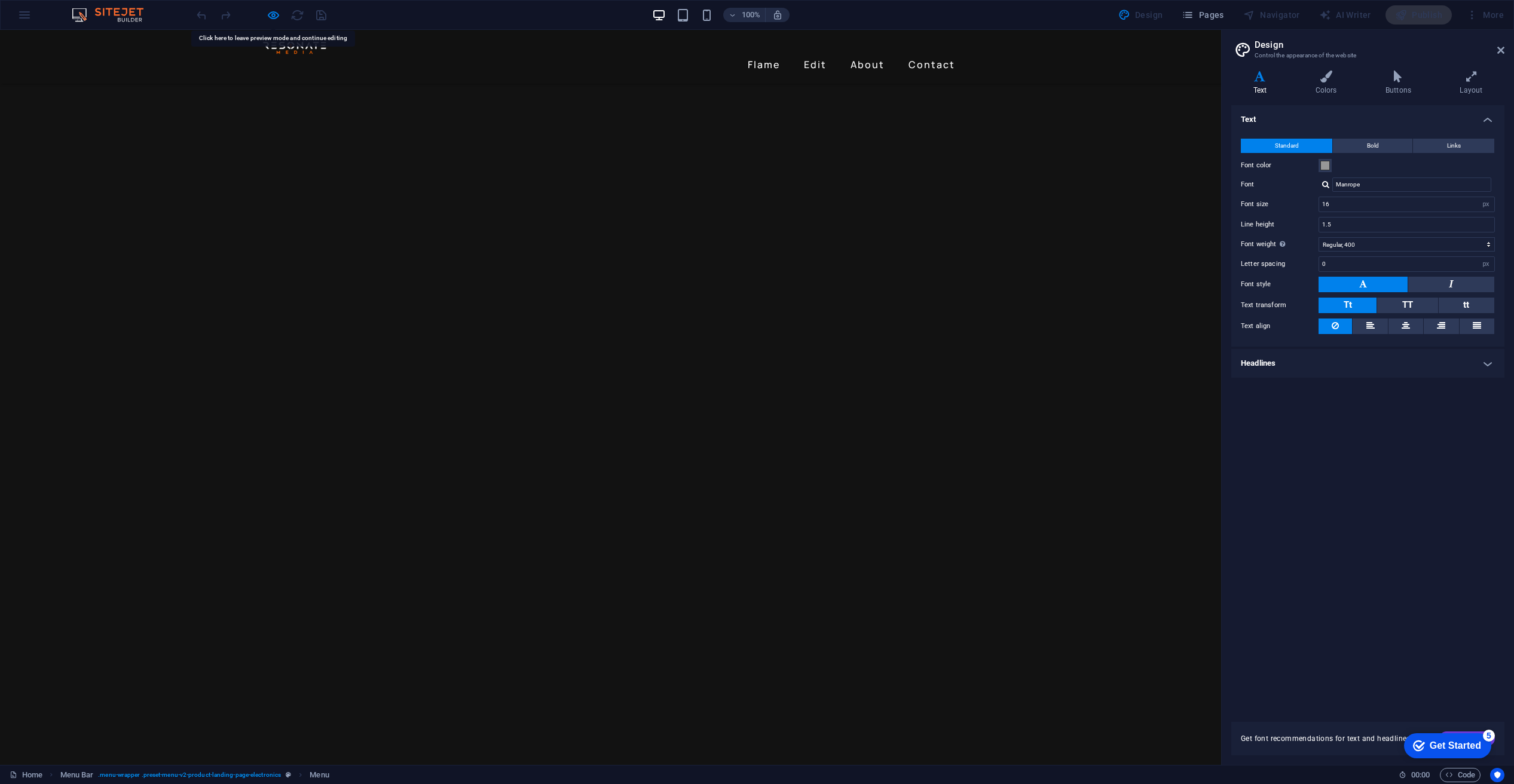
scroll to position [623, 0]
click at [276, 9] on icon "button" at bounding box center [273, 16] width 14 height 14
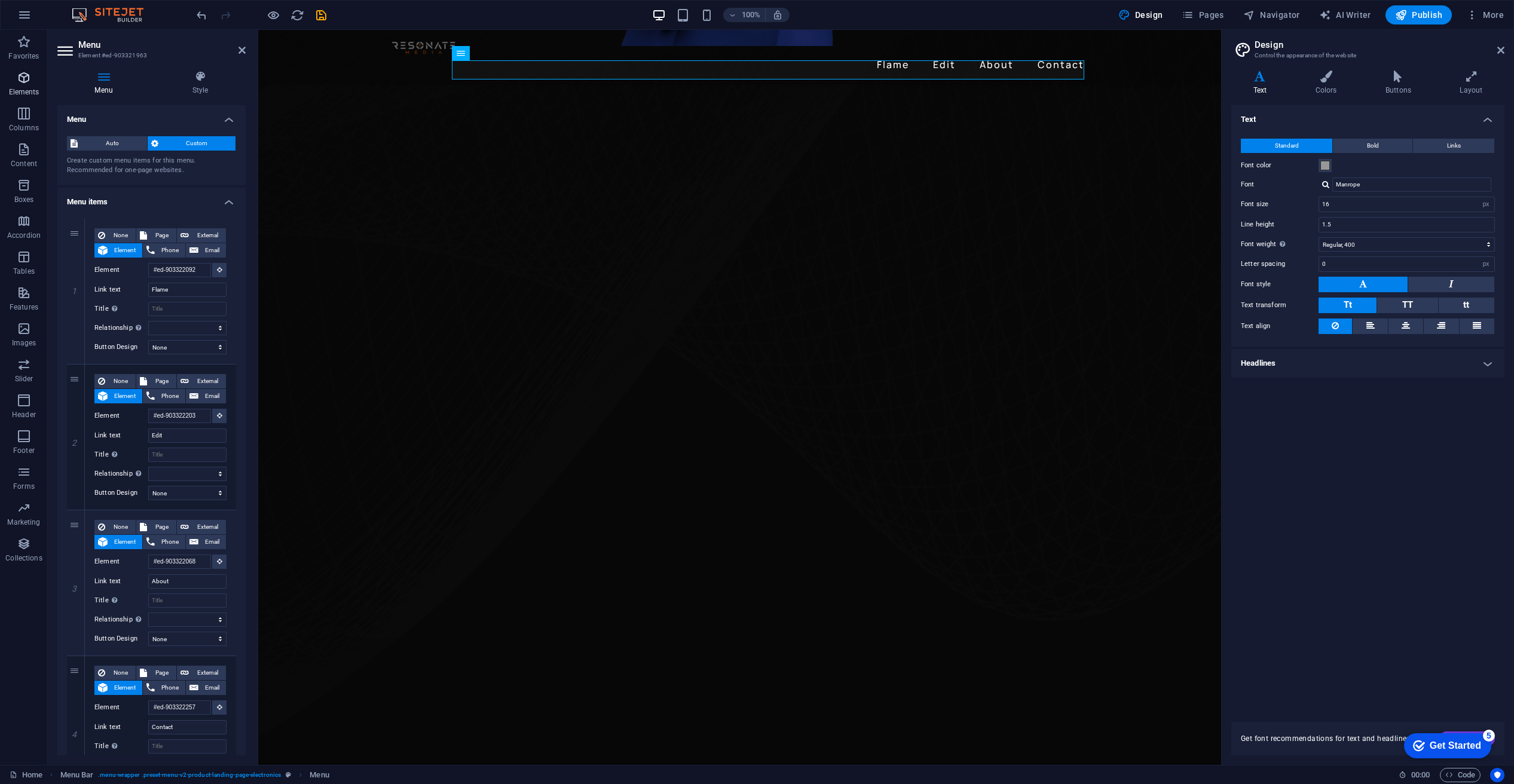
scroll to position [585, 0]
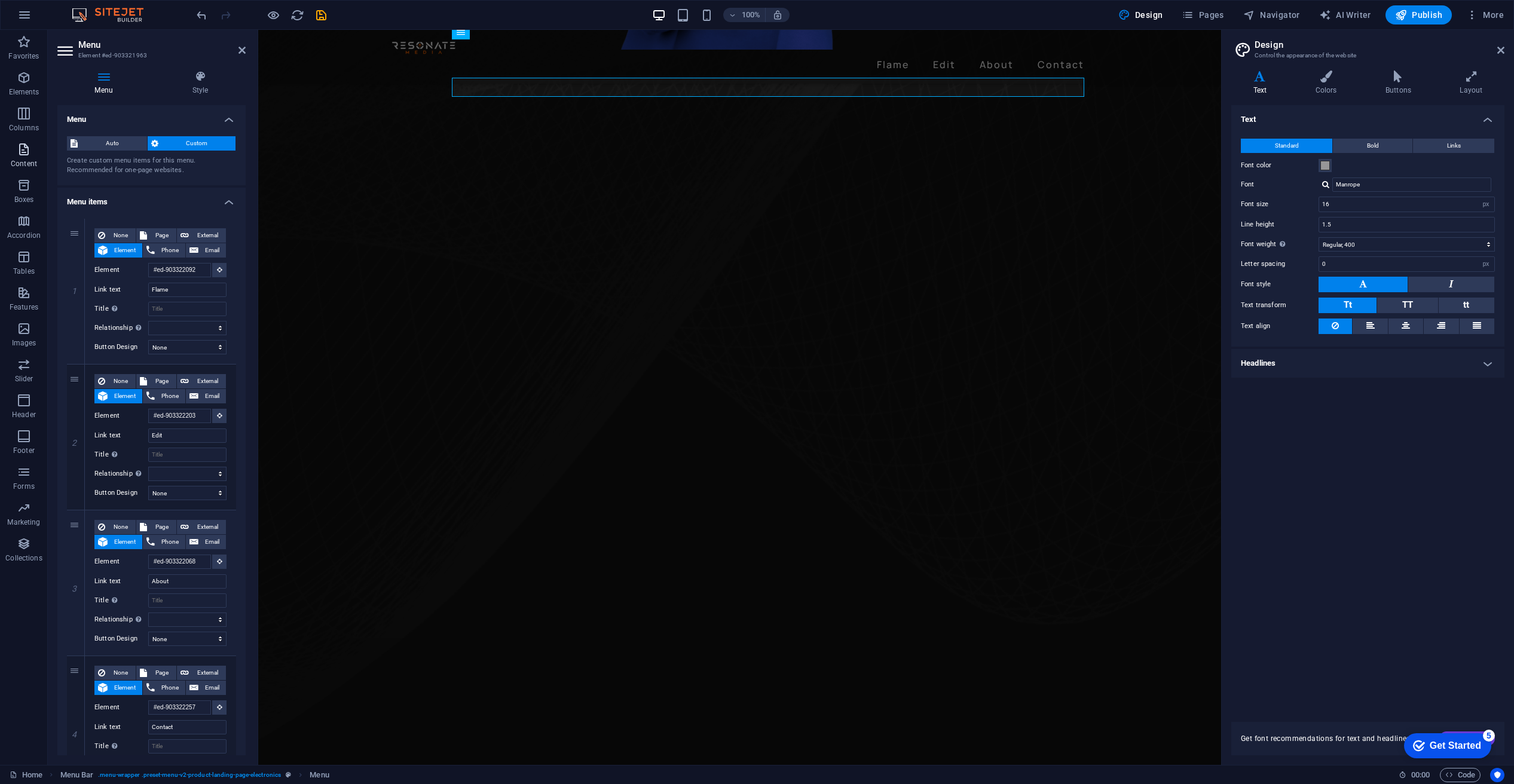
click at [29, 150] on icon "button" at bounding box center [24, 150] width 14 height 14
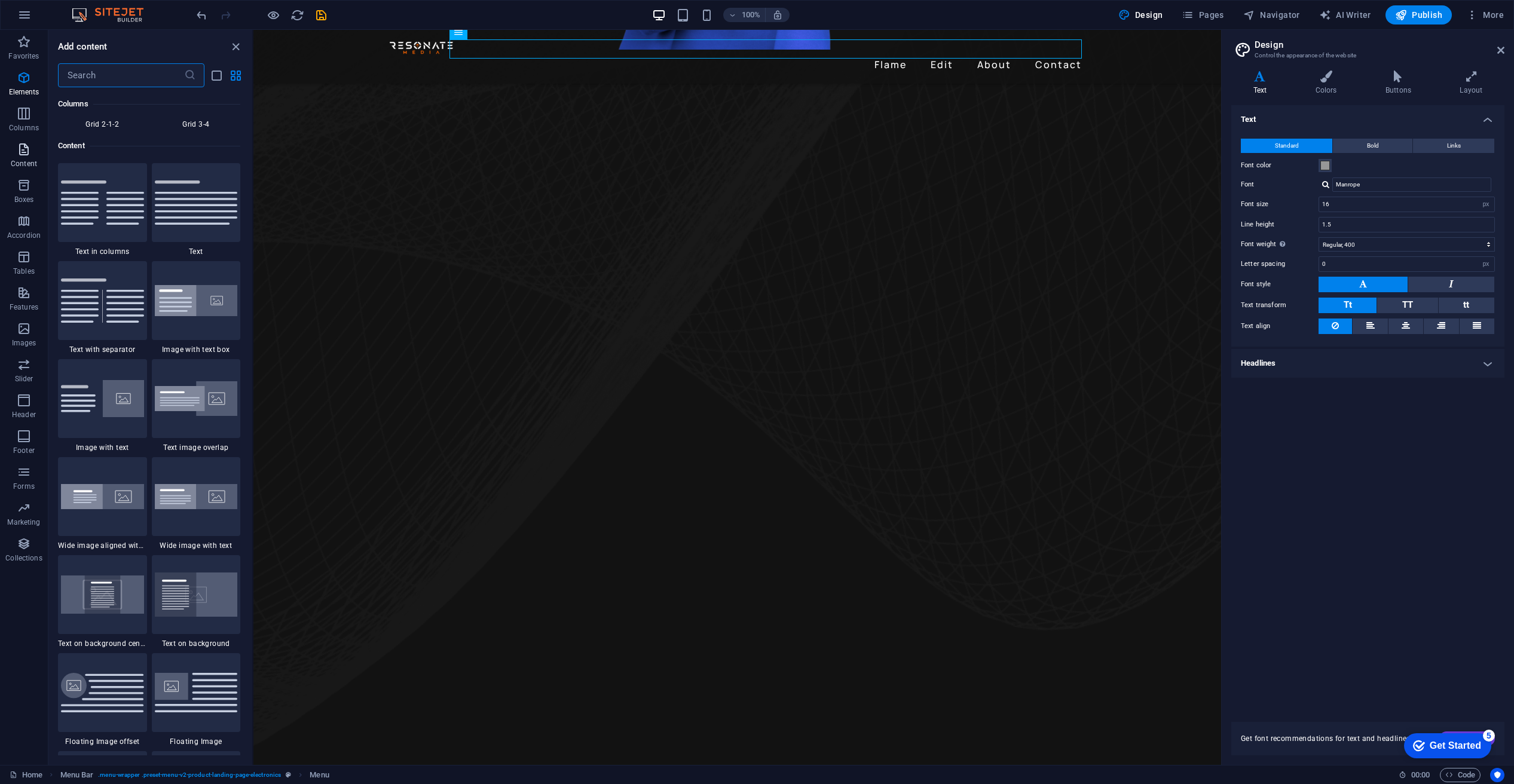
scroll to position [2090, 0]
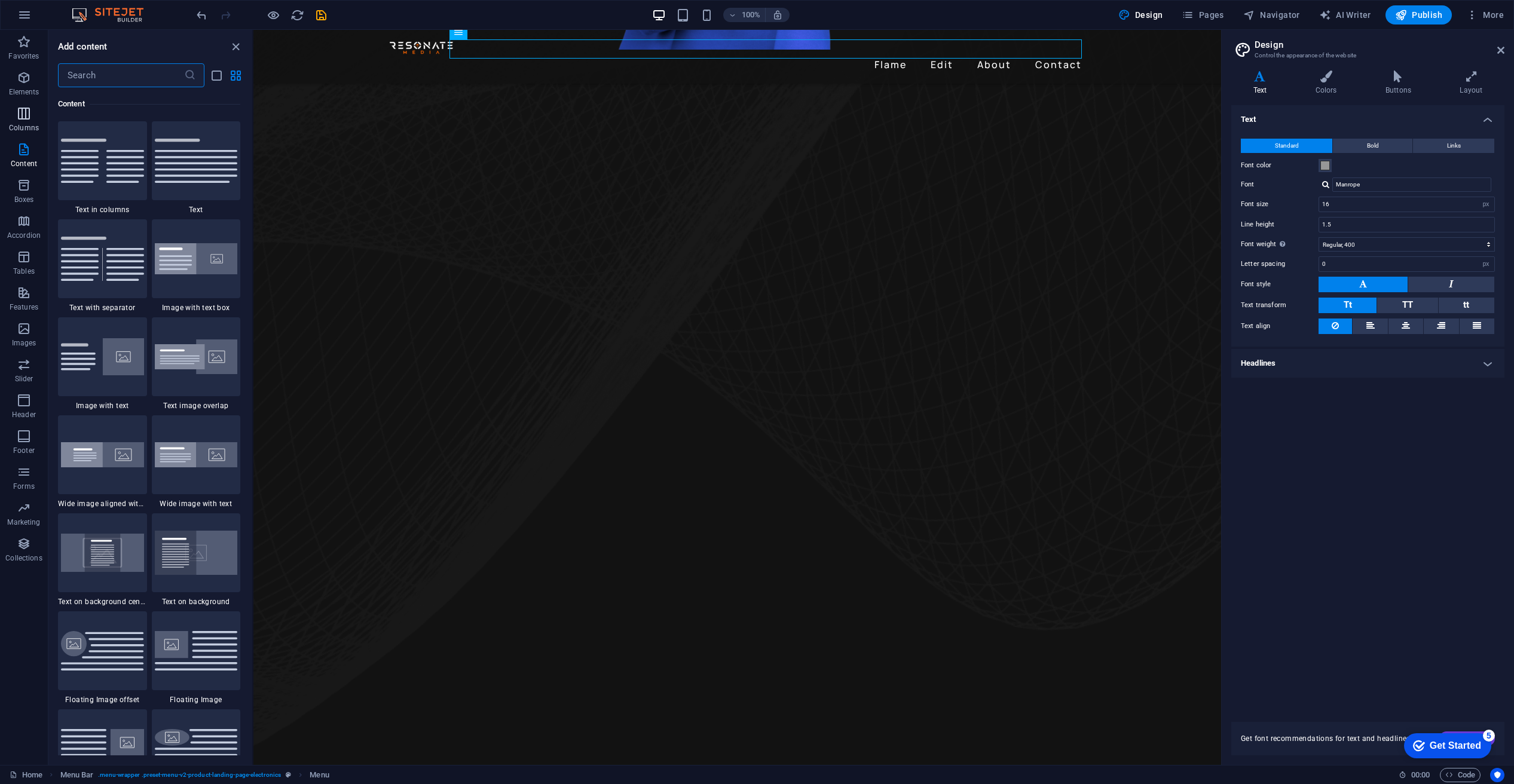
click at [31, 114] on icon "button" at bounding box center [24, 114] width 14 height 14
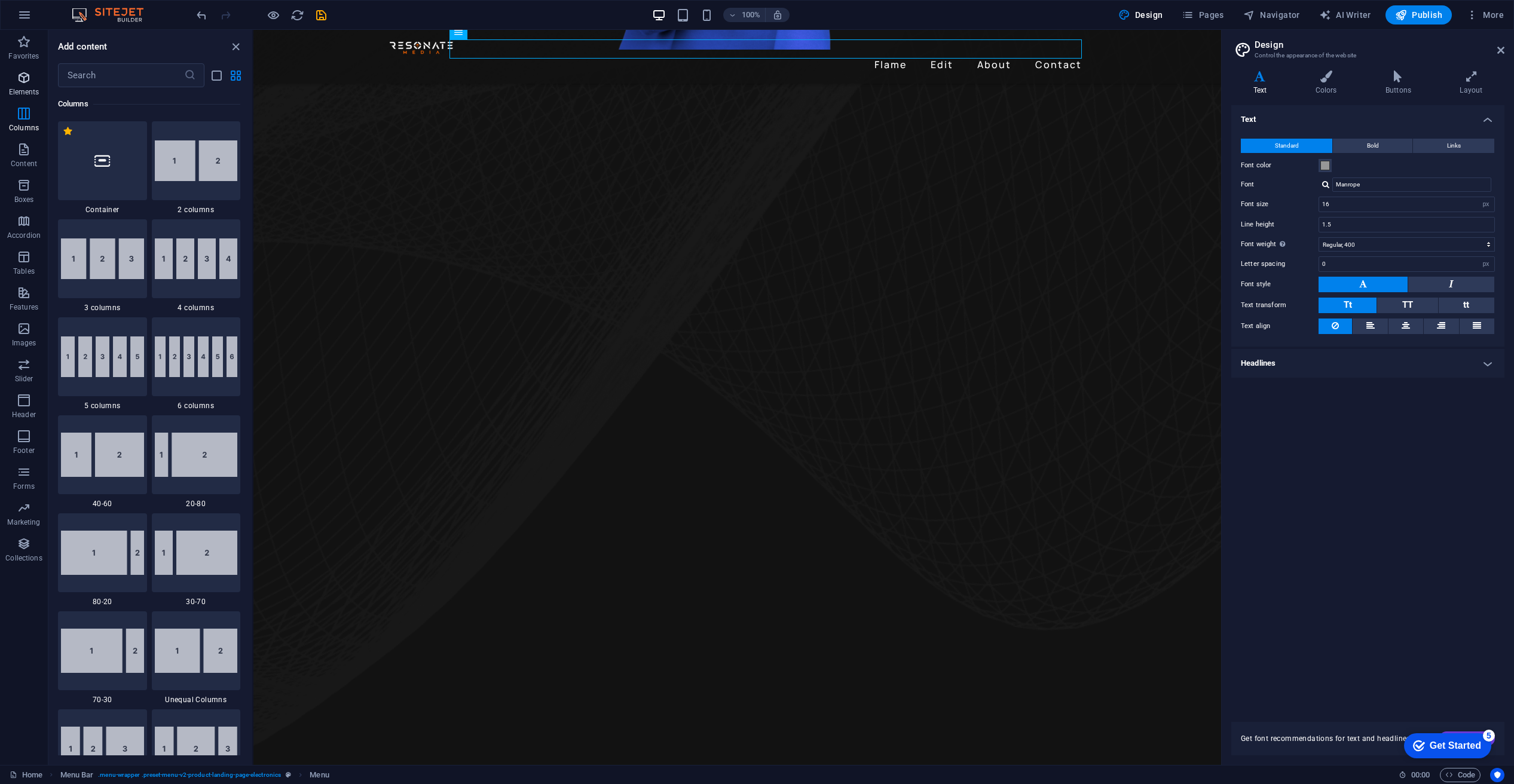
click at [30, 85] on span "Elements" at bounding box center [24, 85] width 48 height 29
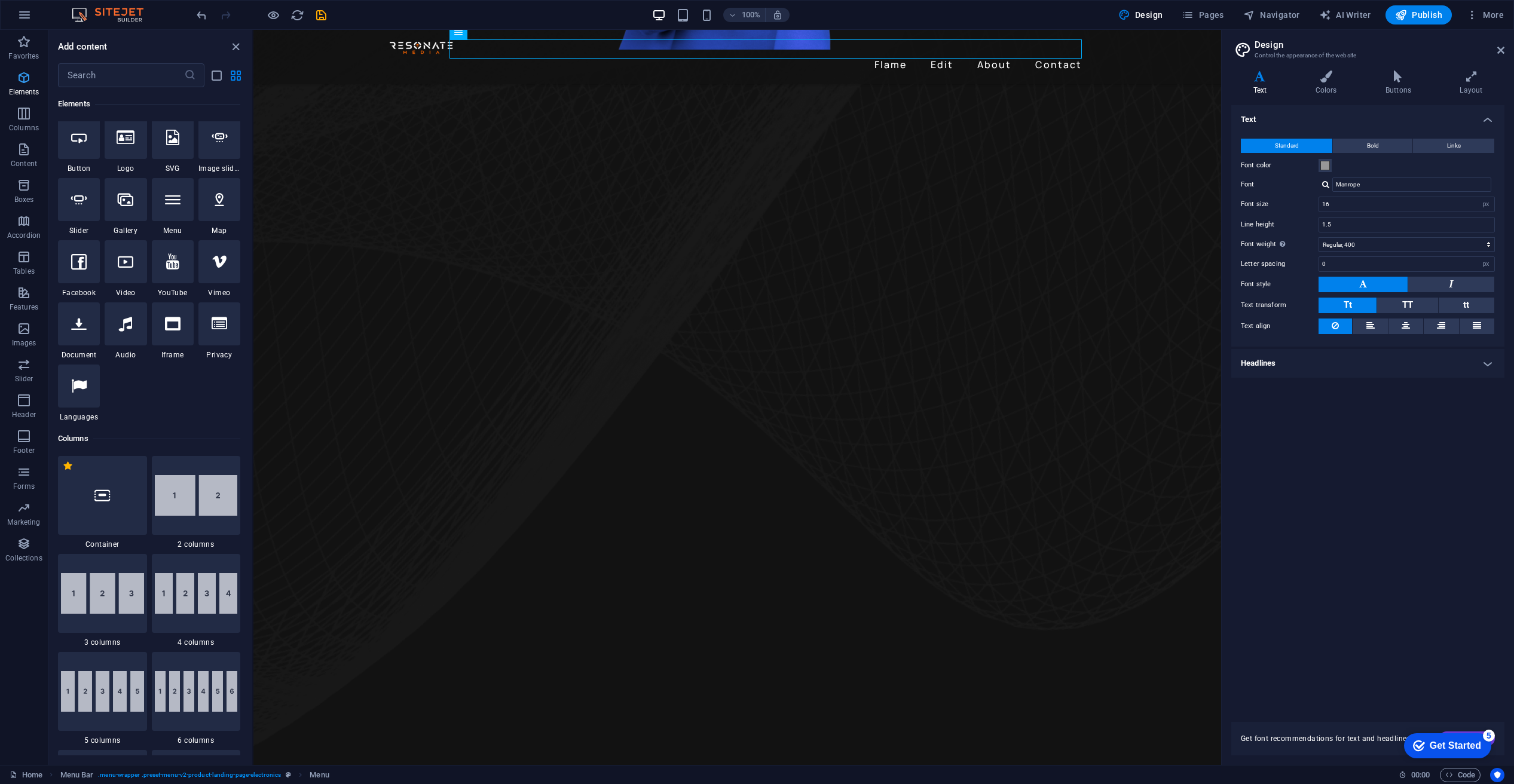
scroll to position [127, 0]
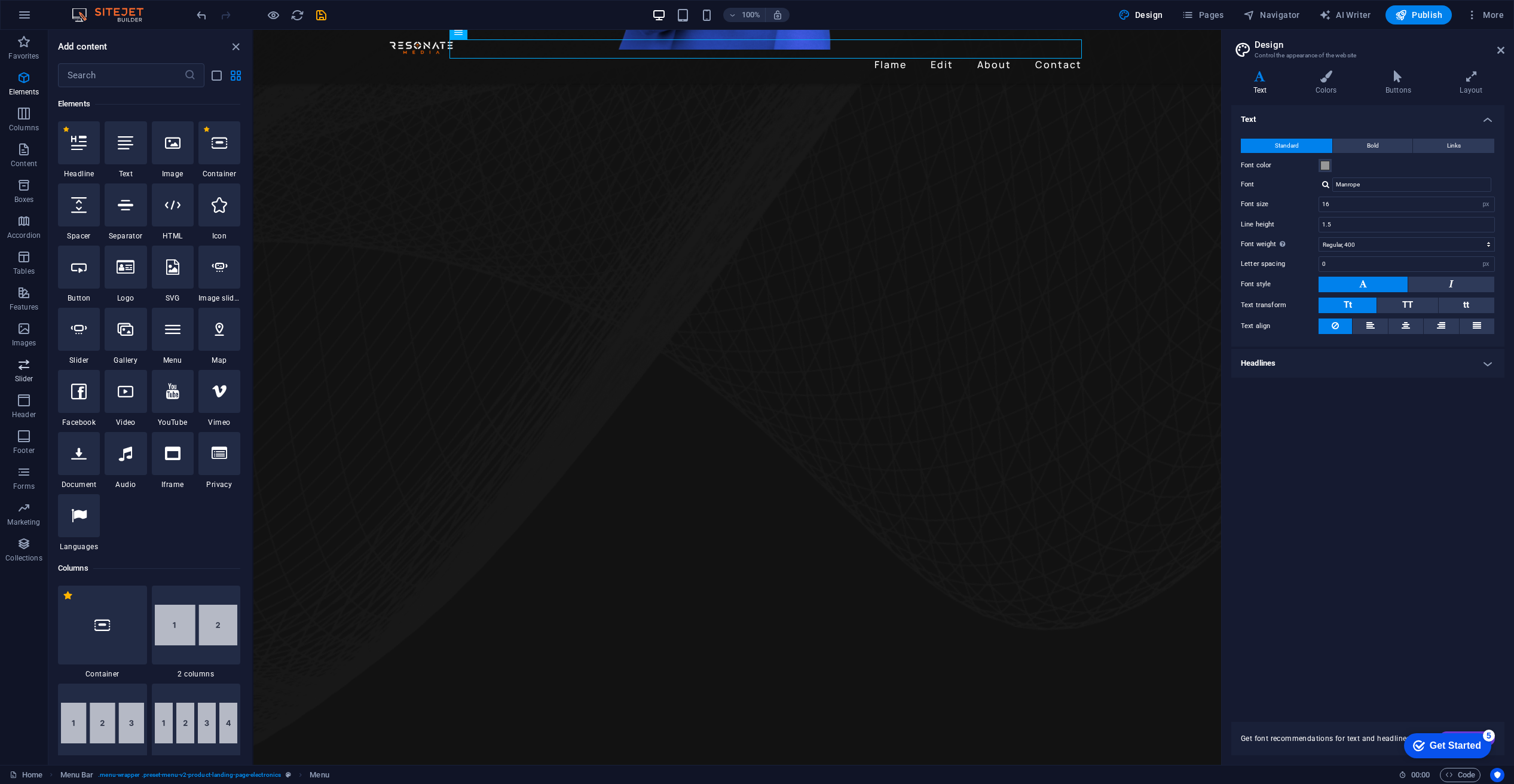
click at [22, 367] on icon "button" at bounding box center [24, 364] width 14 height 14
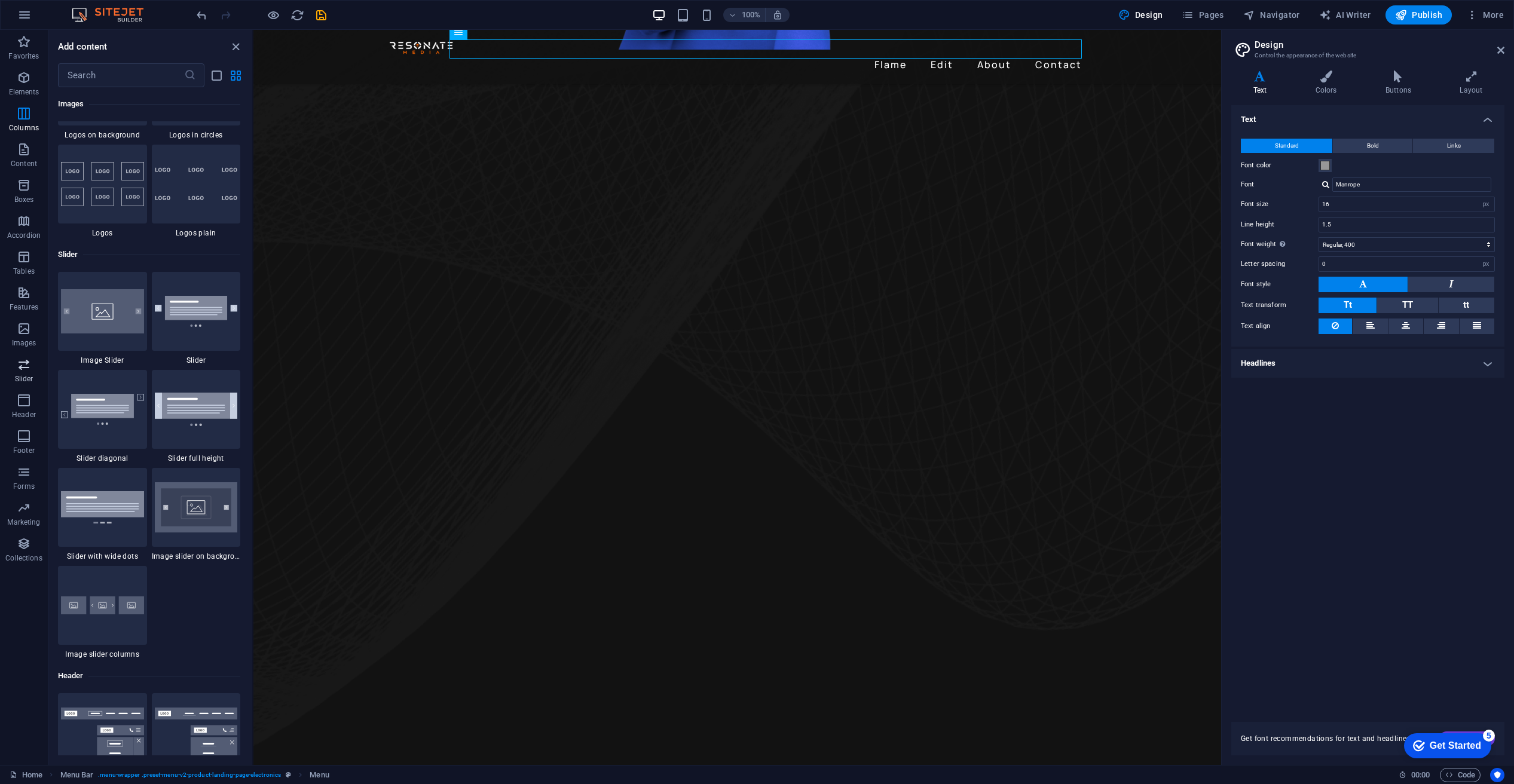
scroll to position [6902, 0]
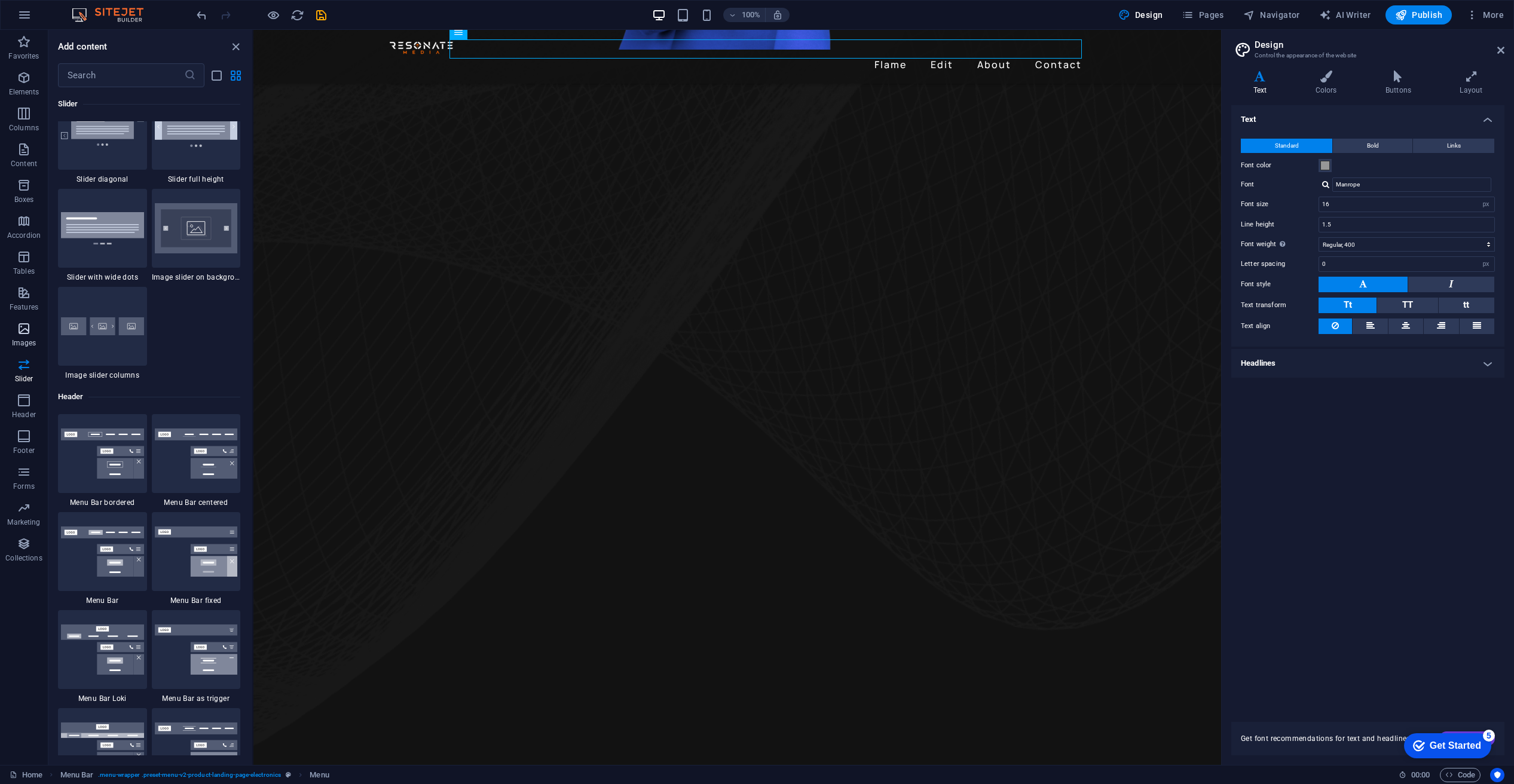
click at [24, 336] on span "Images" at bounding box center [24, 335] width 48 height 29
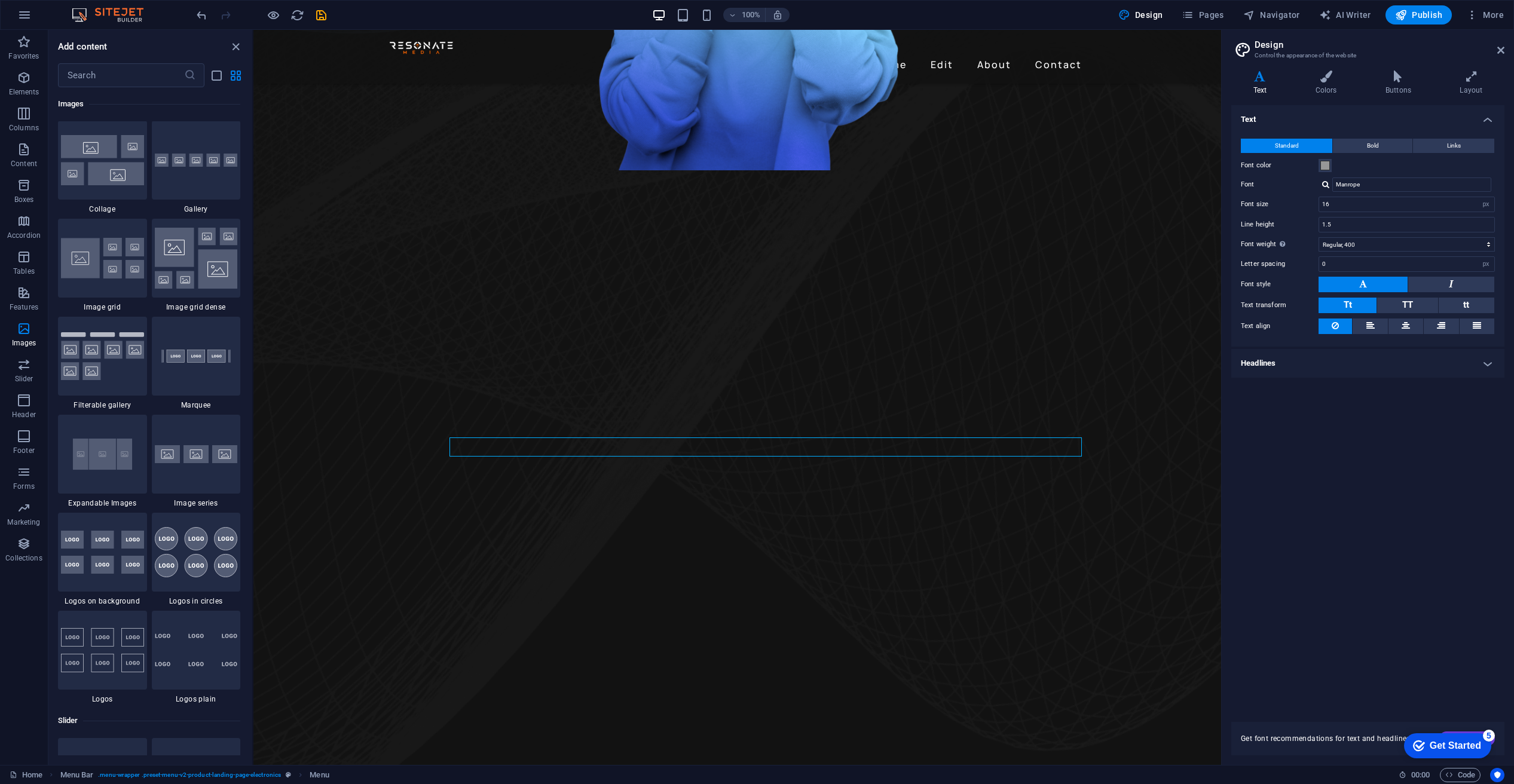
scroll to position [0, 0]
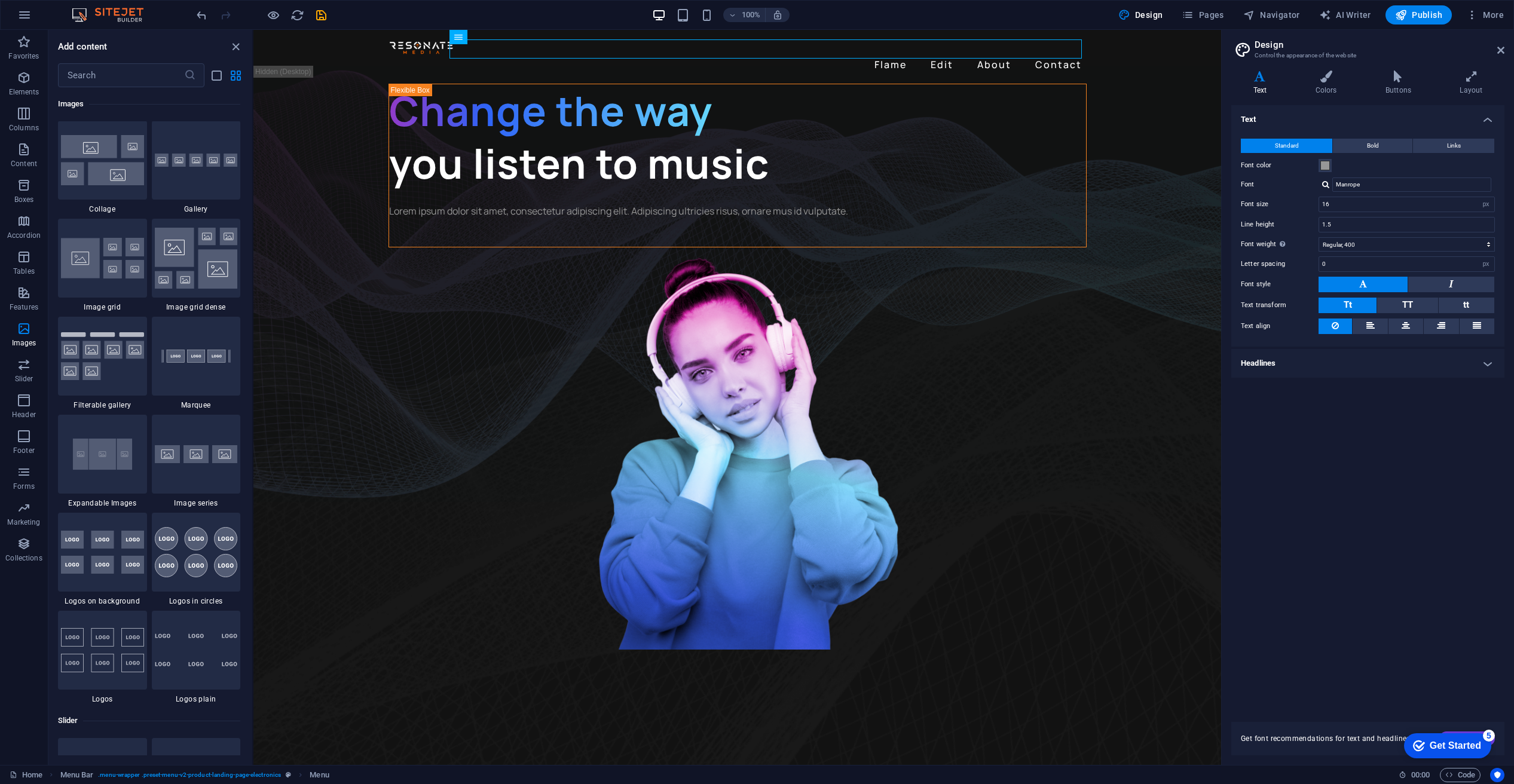
drag, startPoint x: 1475, startPoint y: 417, endPoint x: 1239, endPoint y: 40, distance: 444.8
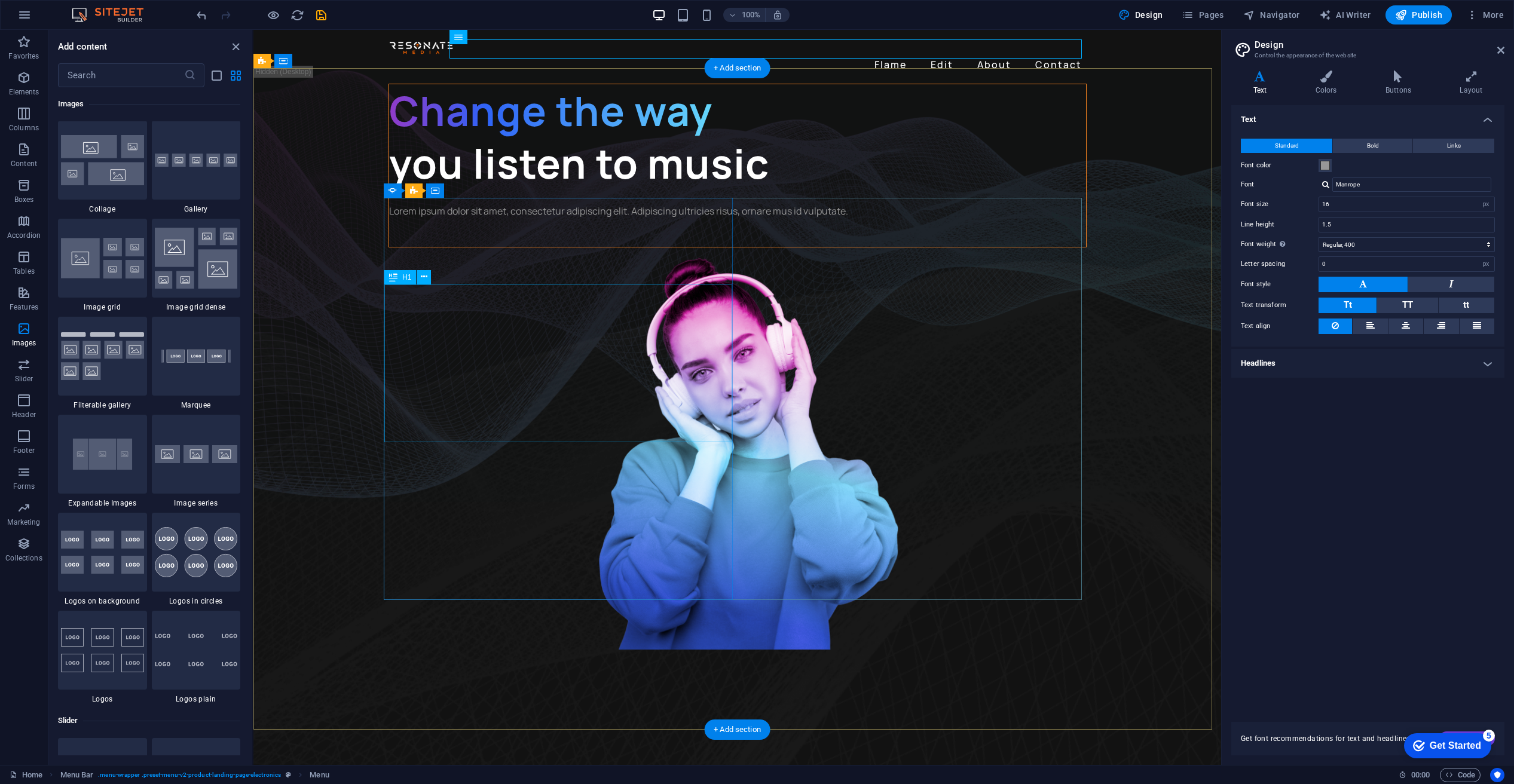
click at [672, 190] on div "Change the way you listen to music" at bounding box center [737, 137] width 697 height 106
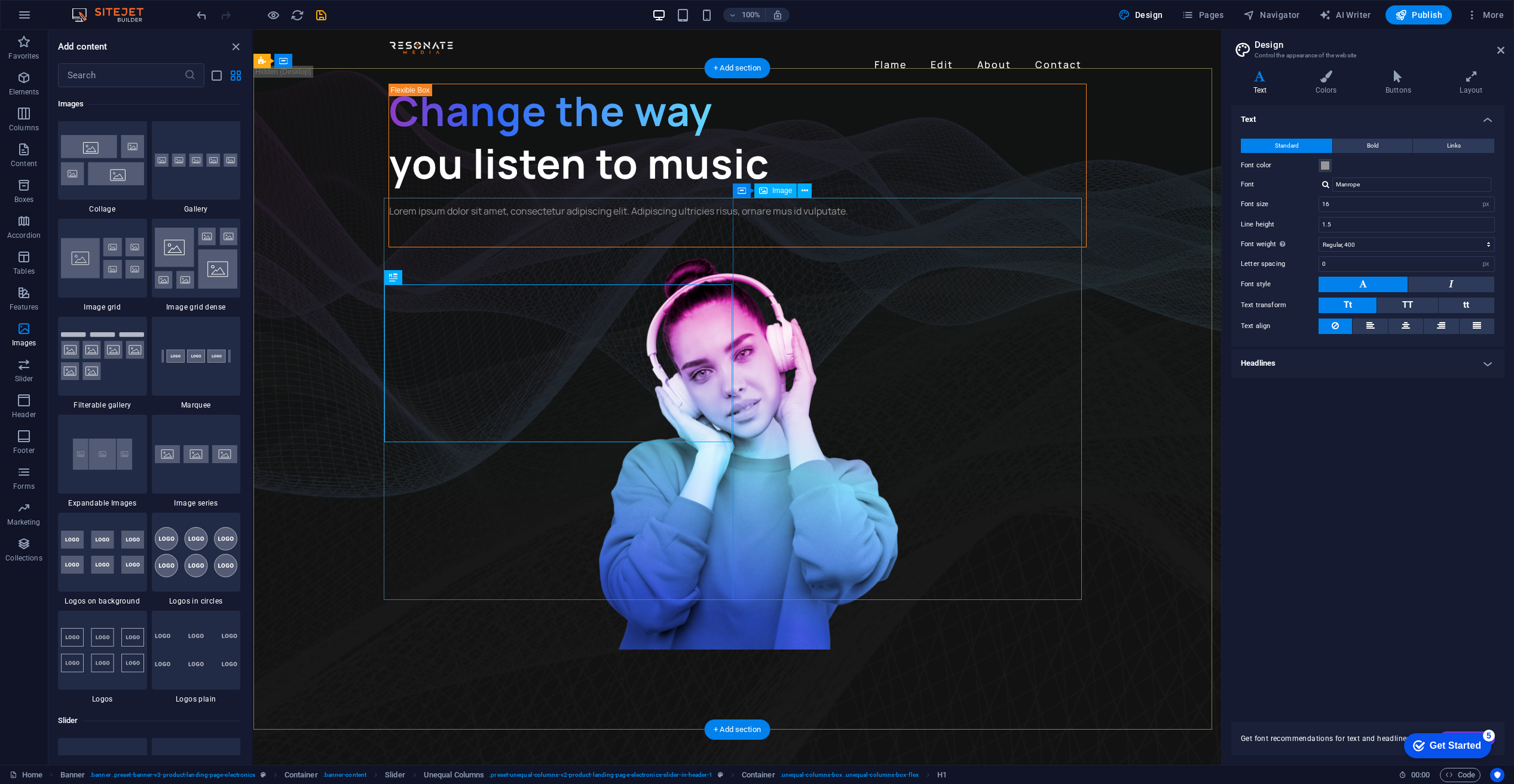
click at [783, 333] on figure "1/3" at bounding box center [737, 448] width 698 height 402
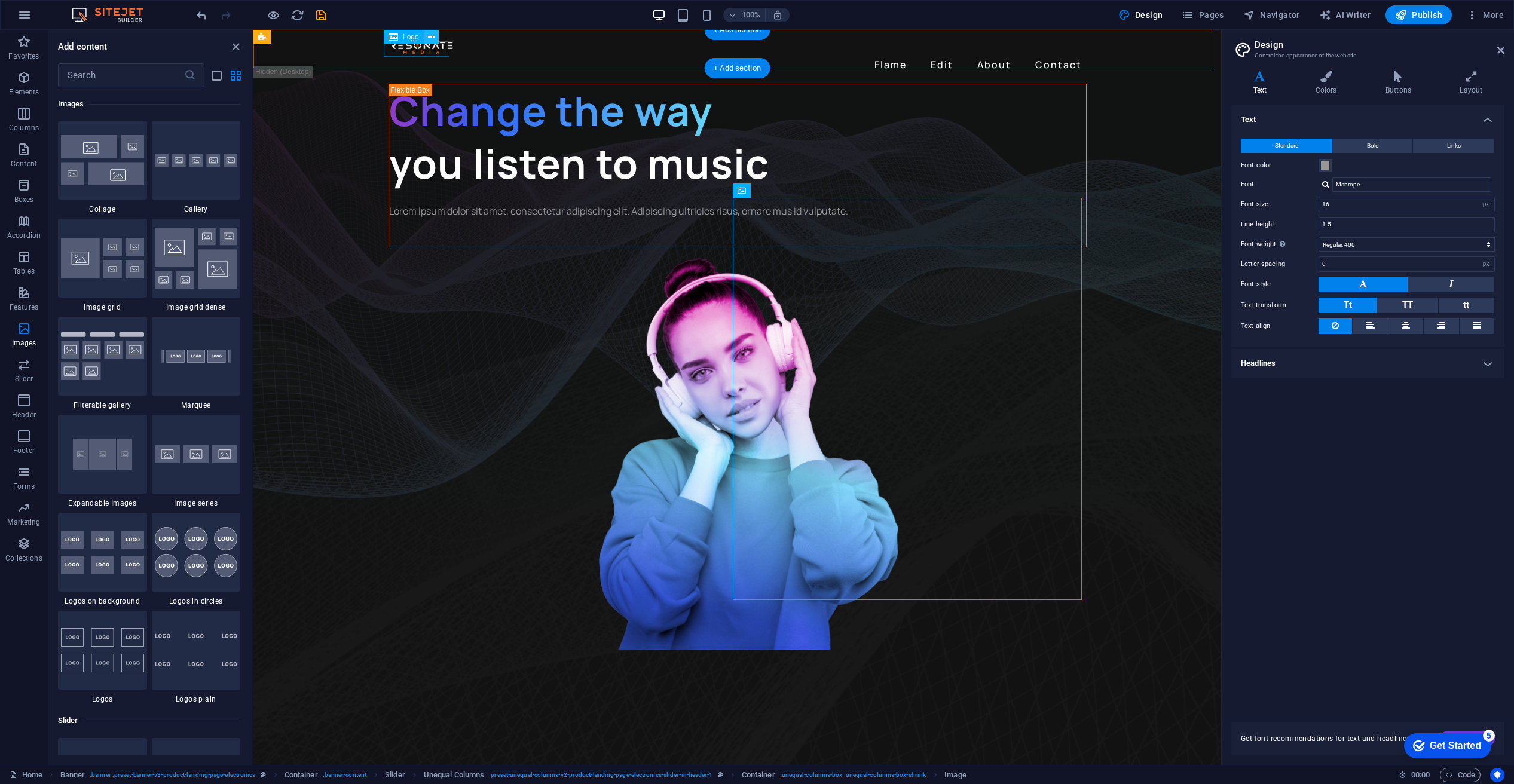
click at [433, 38] on icon at bounding box center [431, 38] width 6 height 13
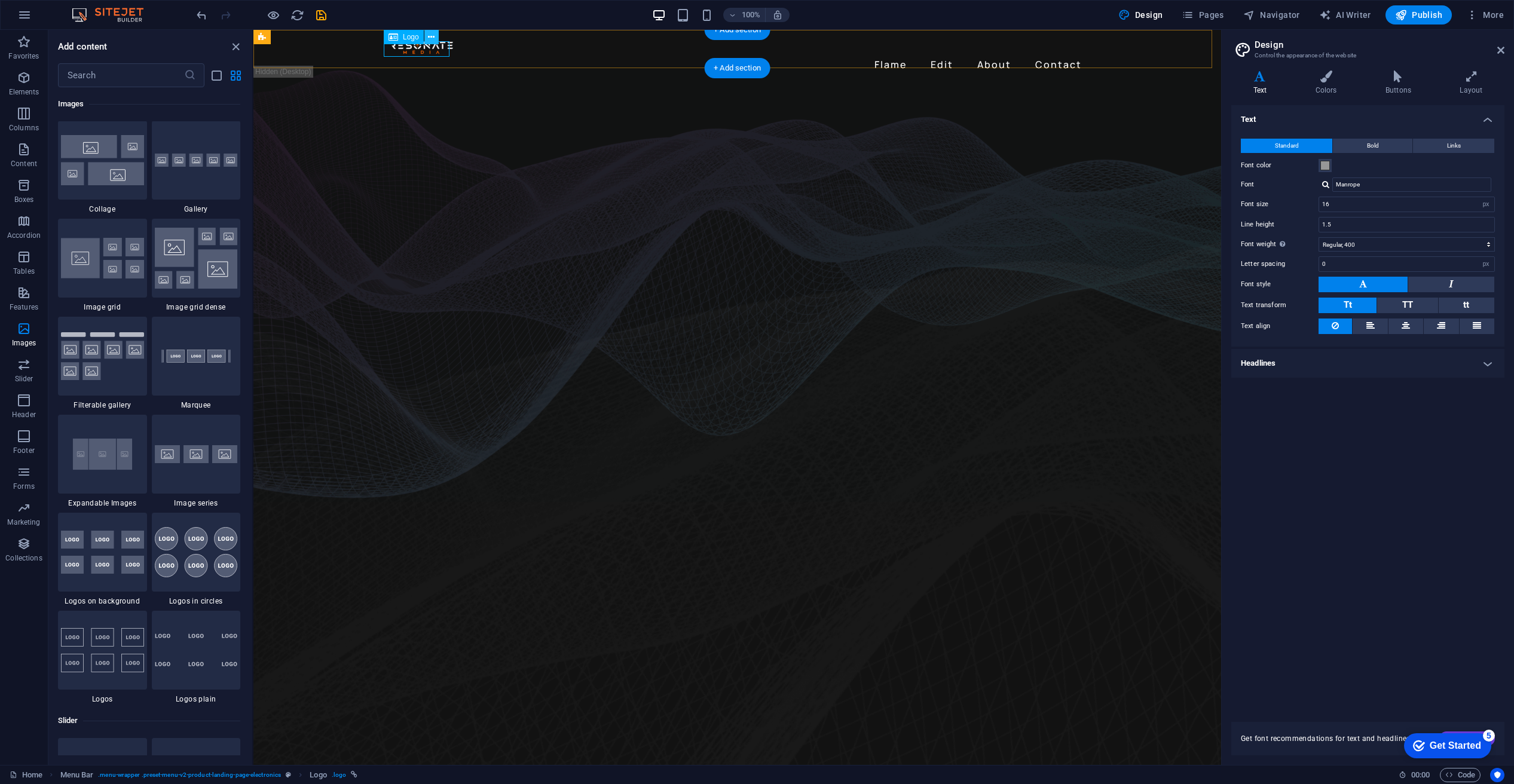
click at [435, 36] on button at bounding box center [432, 37] width 14 height 14
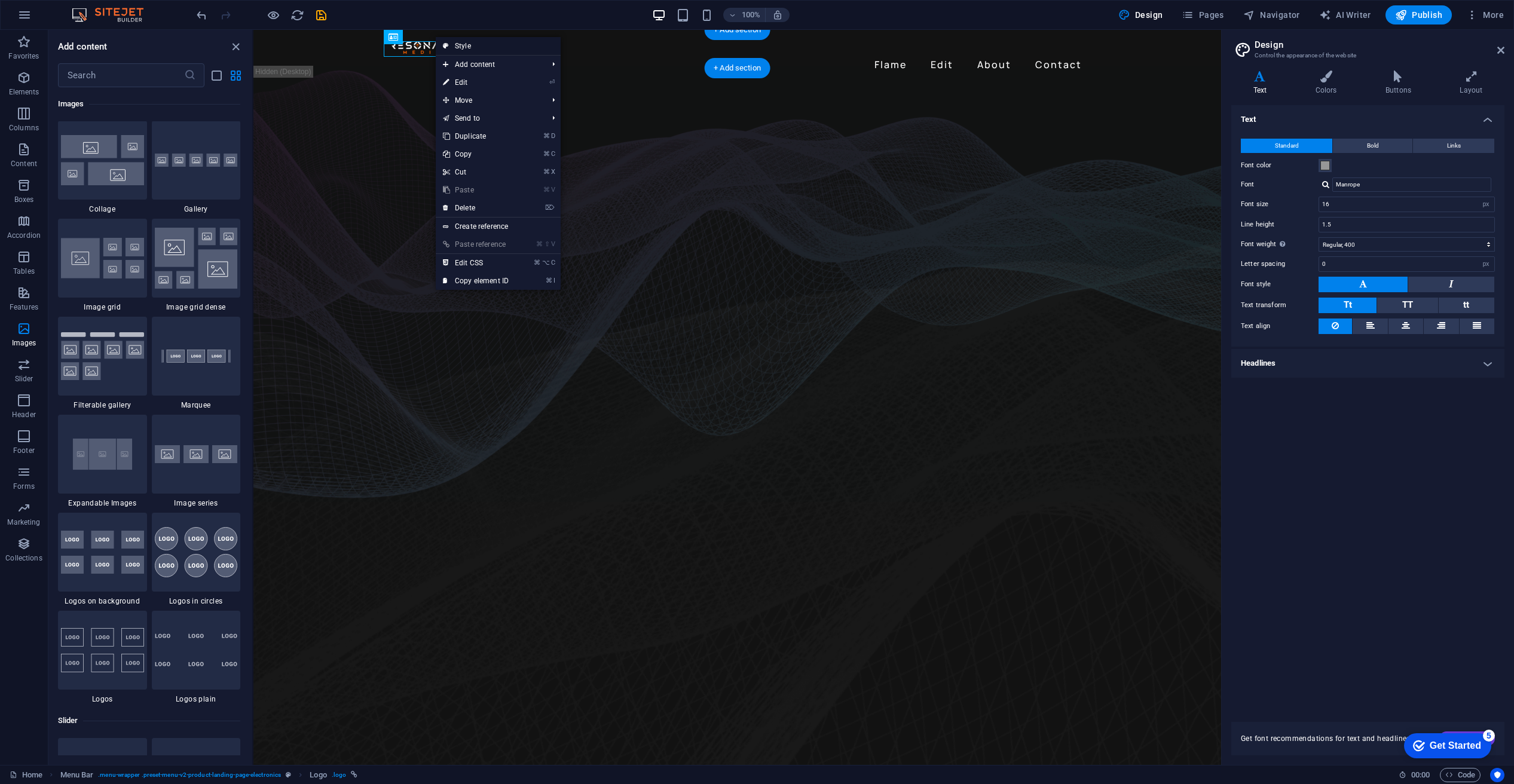
click at [457, 42] on link "Style" at bounding box center [498, 45] width 125 height 18
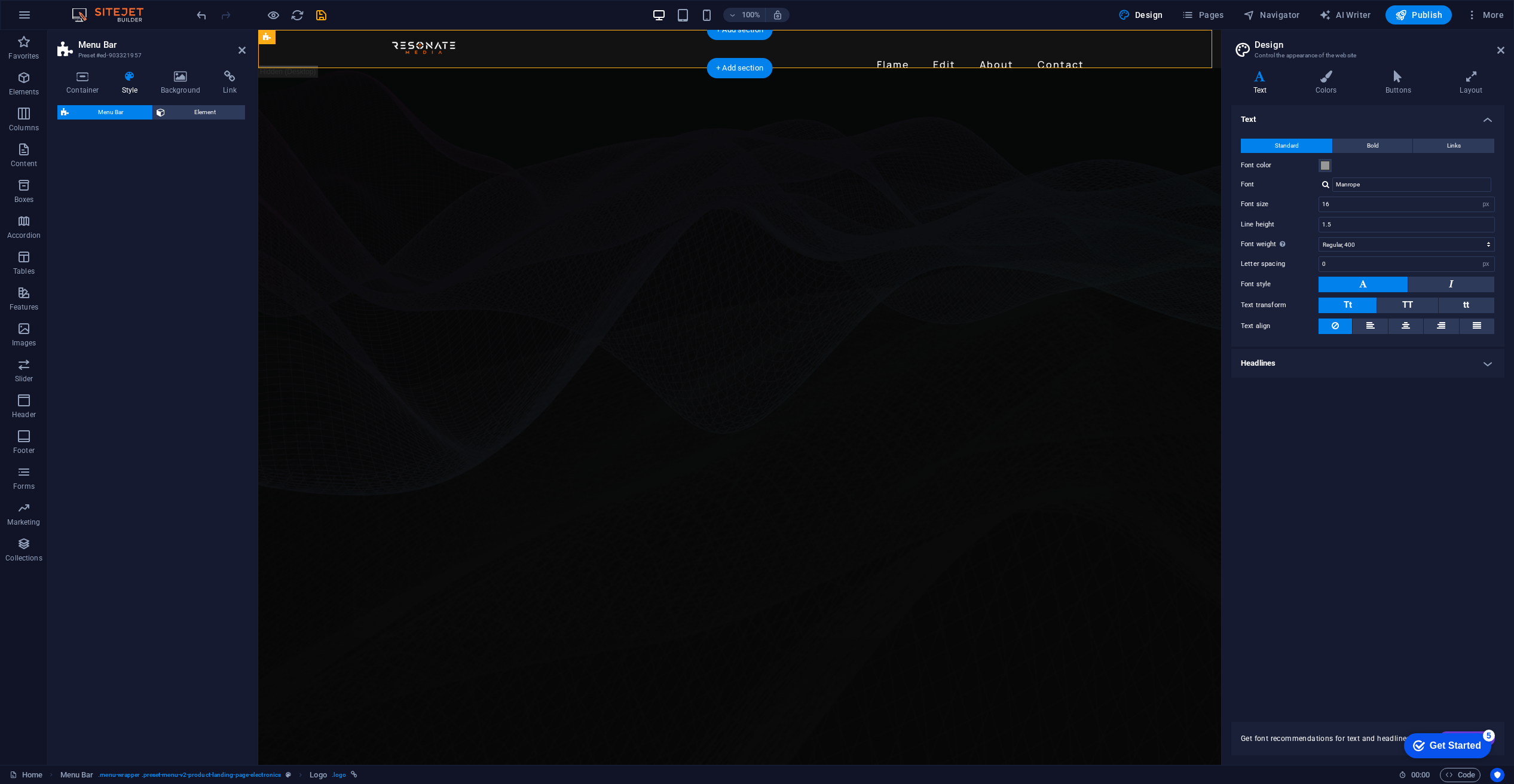
select select "rem"
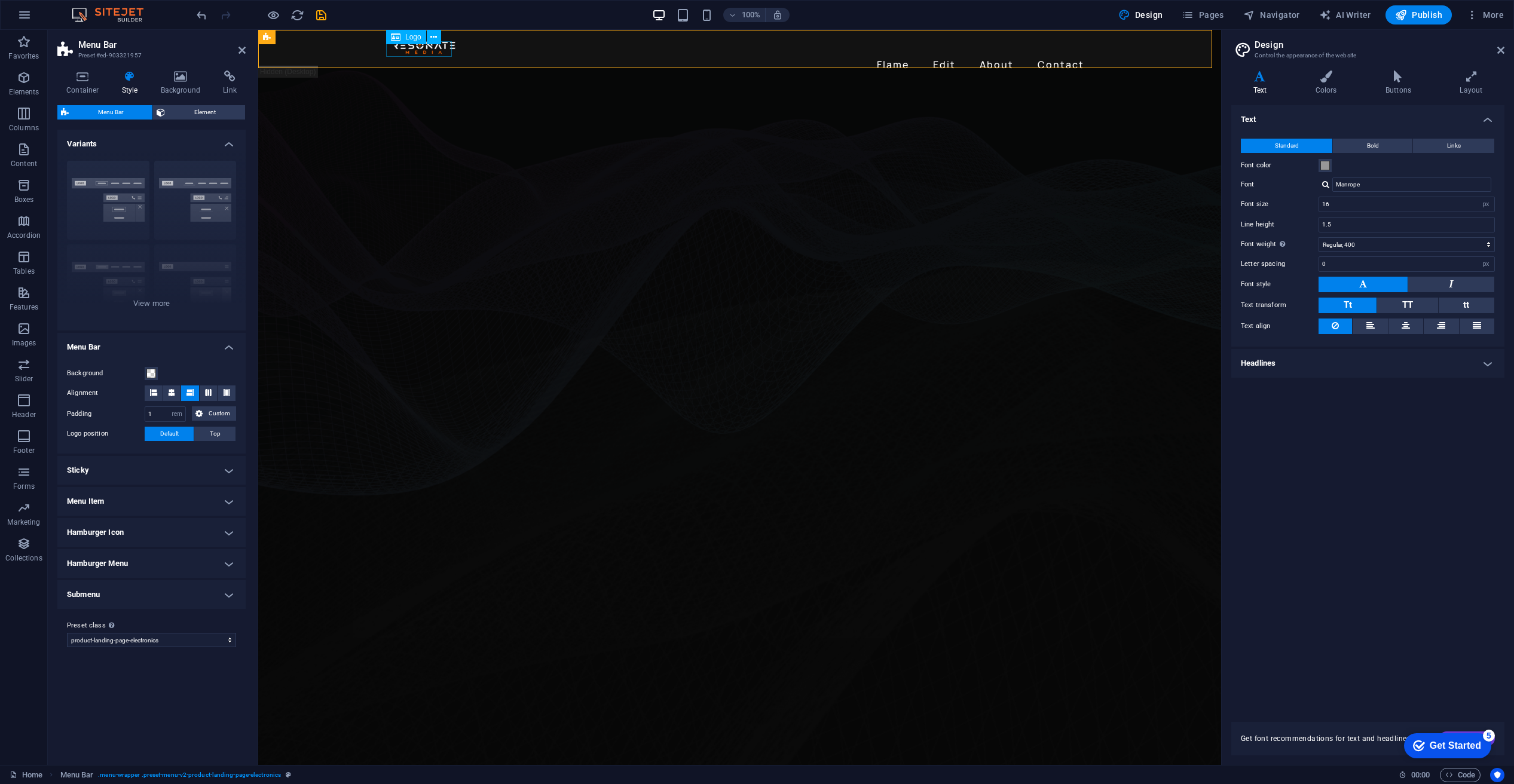
click at [450, 53] on div at bounding box center [740, 47] width 698 height 16
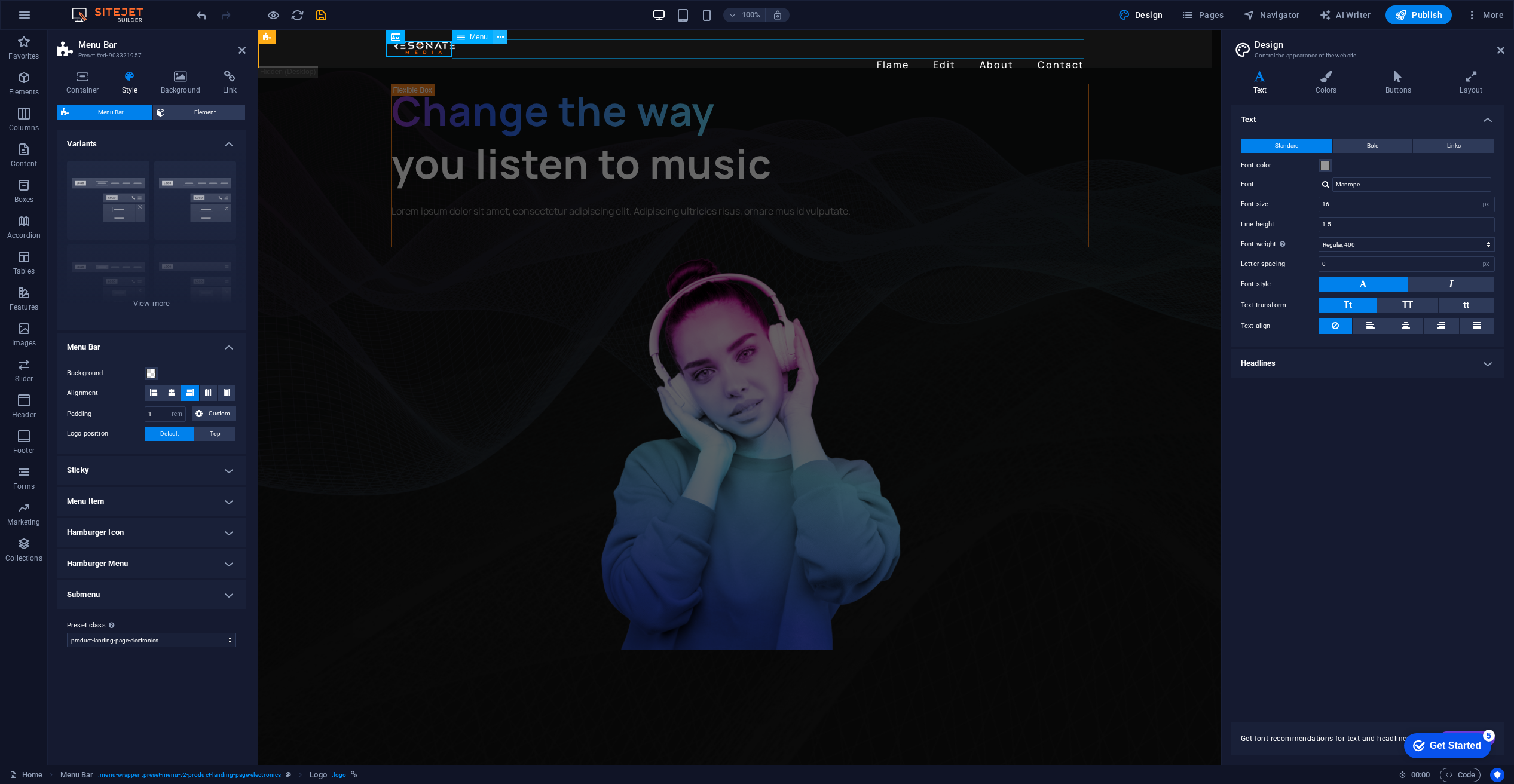
click at [0, 0] on icon at bounding box center [0, 0] width 0 height 0
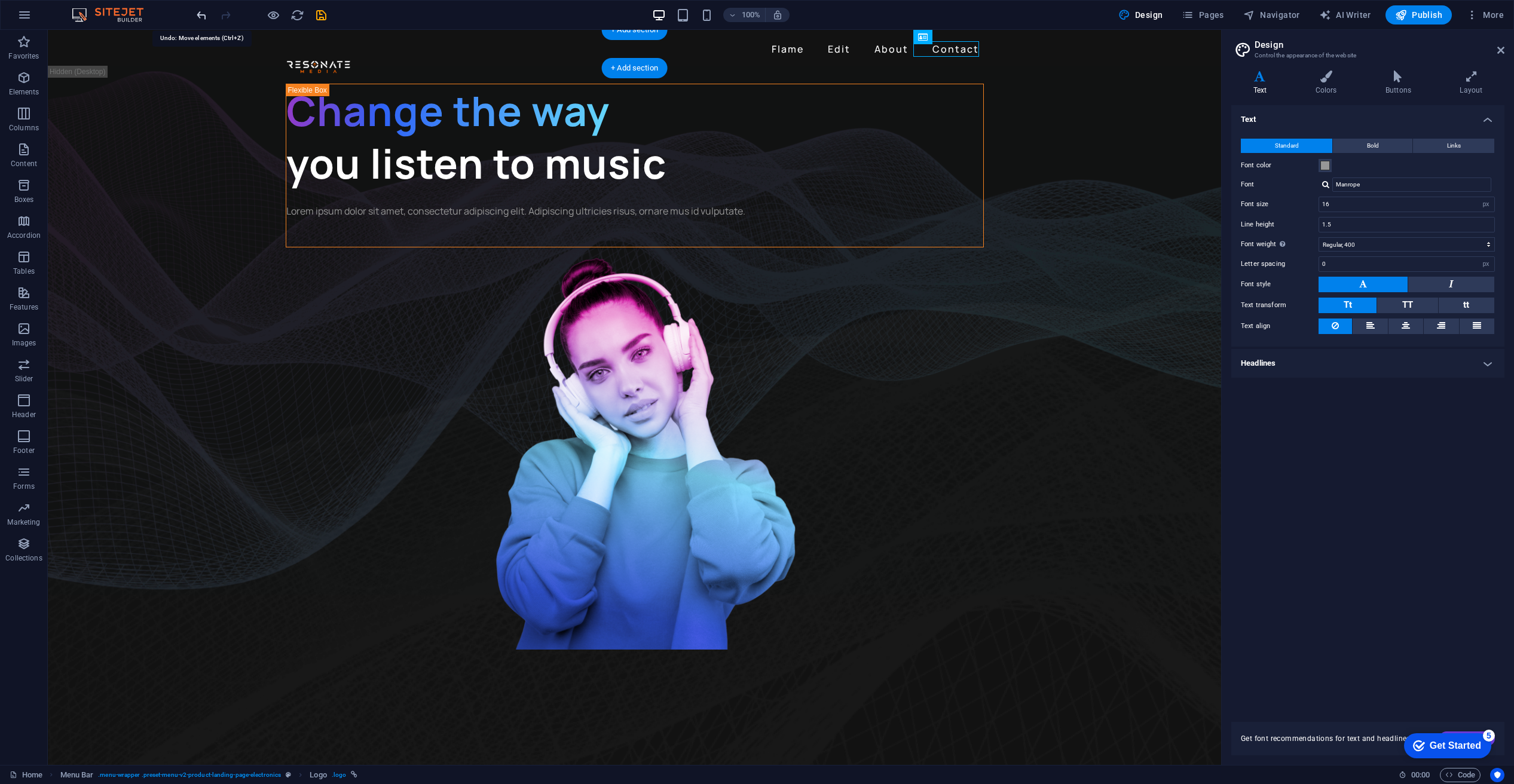
click at [195, 13] on icon "undo" at bounding box center [202, 16] width 14 height 14
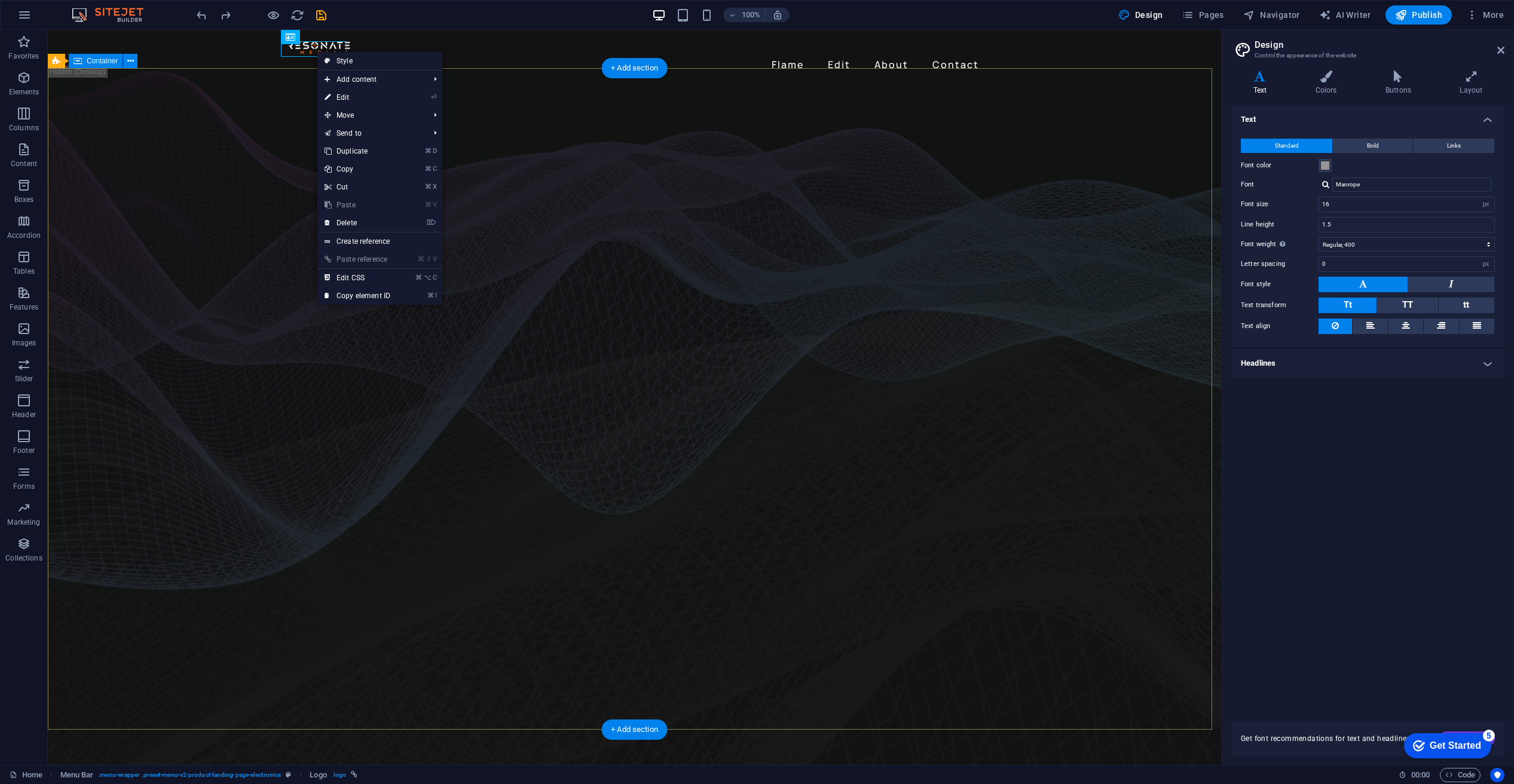
drag, startPoint x: 317, startPoint y: 51, endPoint x: 352, endPoint y: 96, distance: 57.0
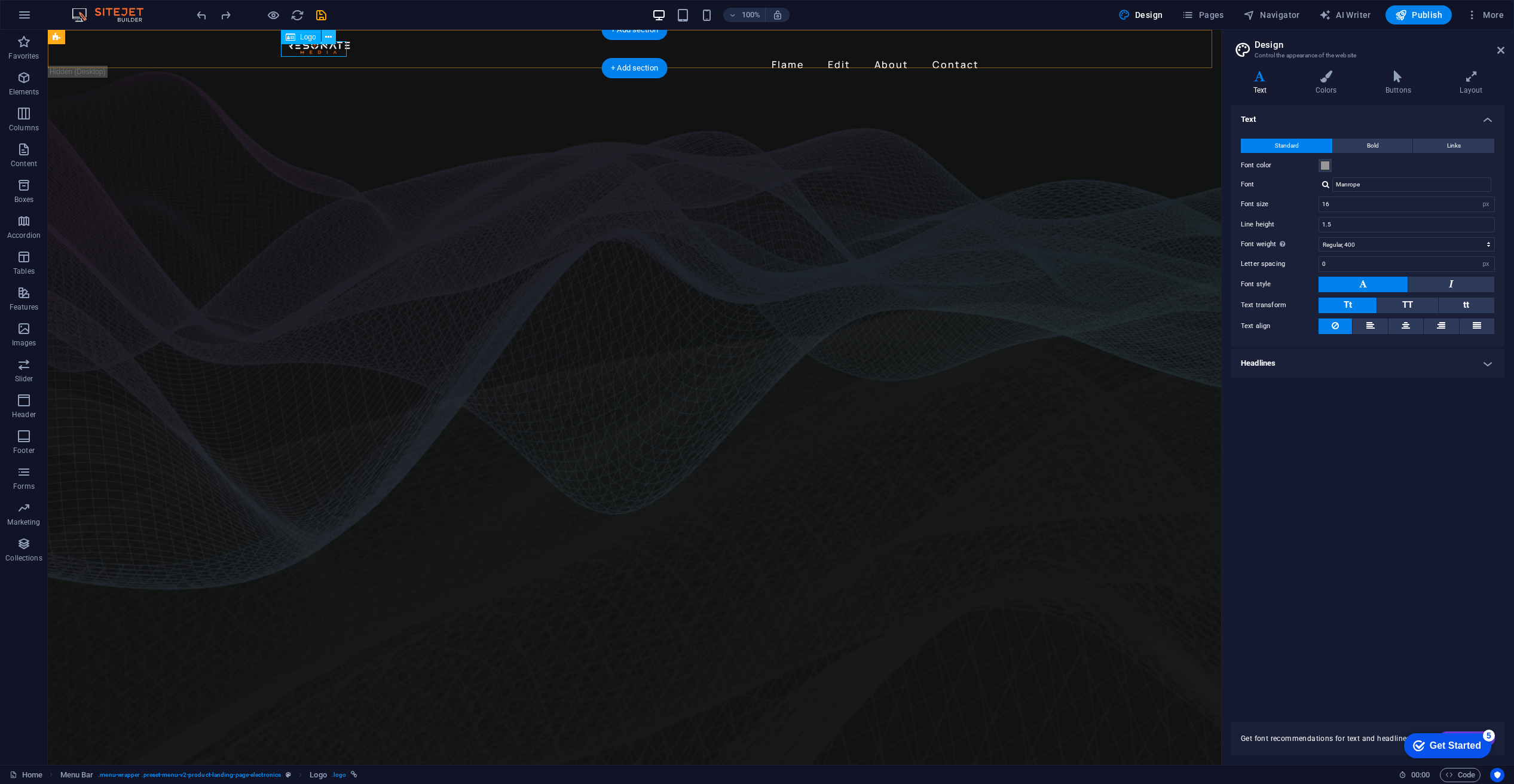
click at [329, 36] on icon at bounding box center [328, 38] width 6 height 13
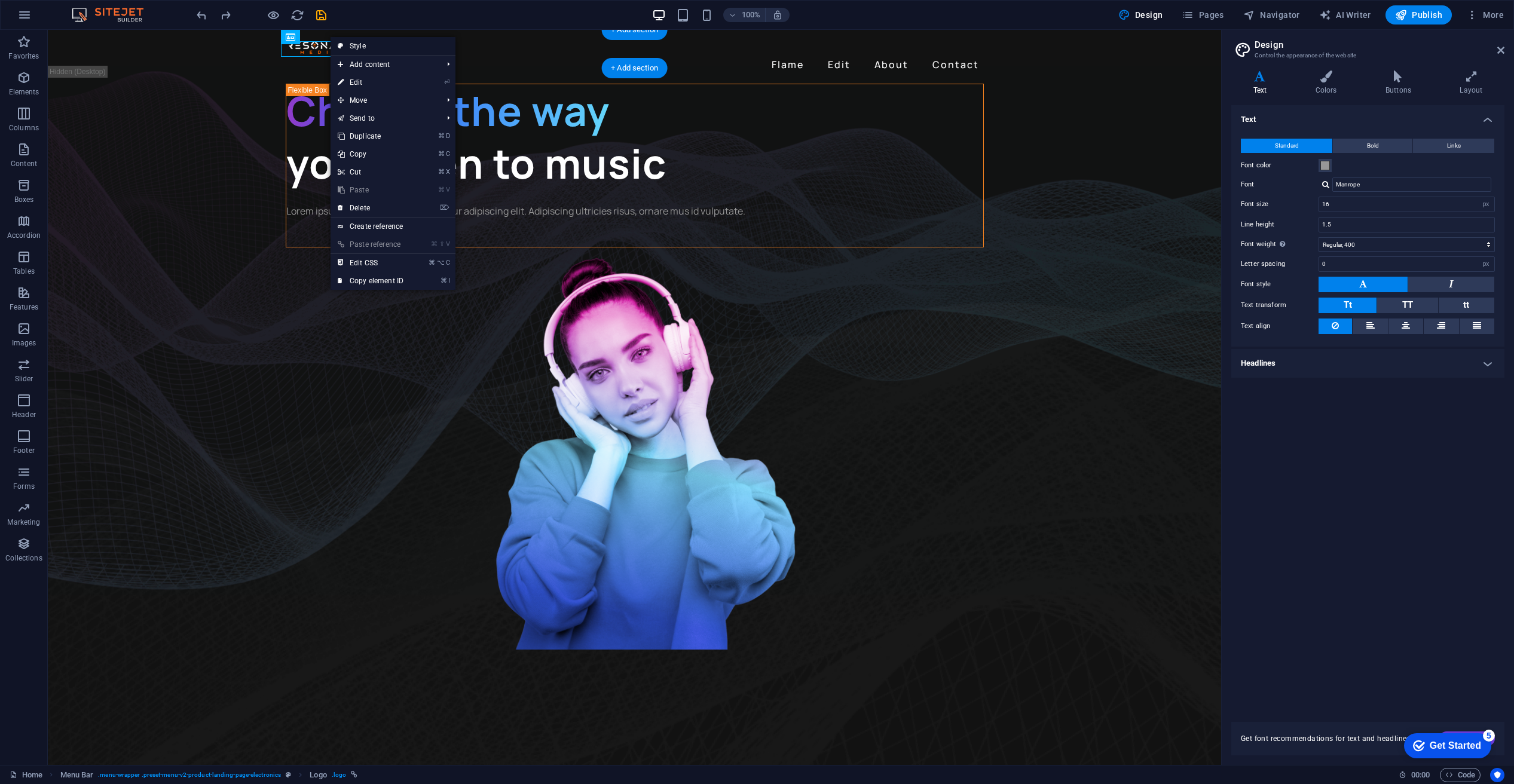
click at [357, 45] on link "Style" at bounding box center [393, 45] width 125 height 18
select select "rem"
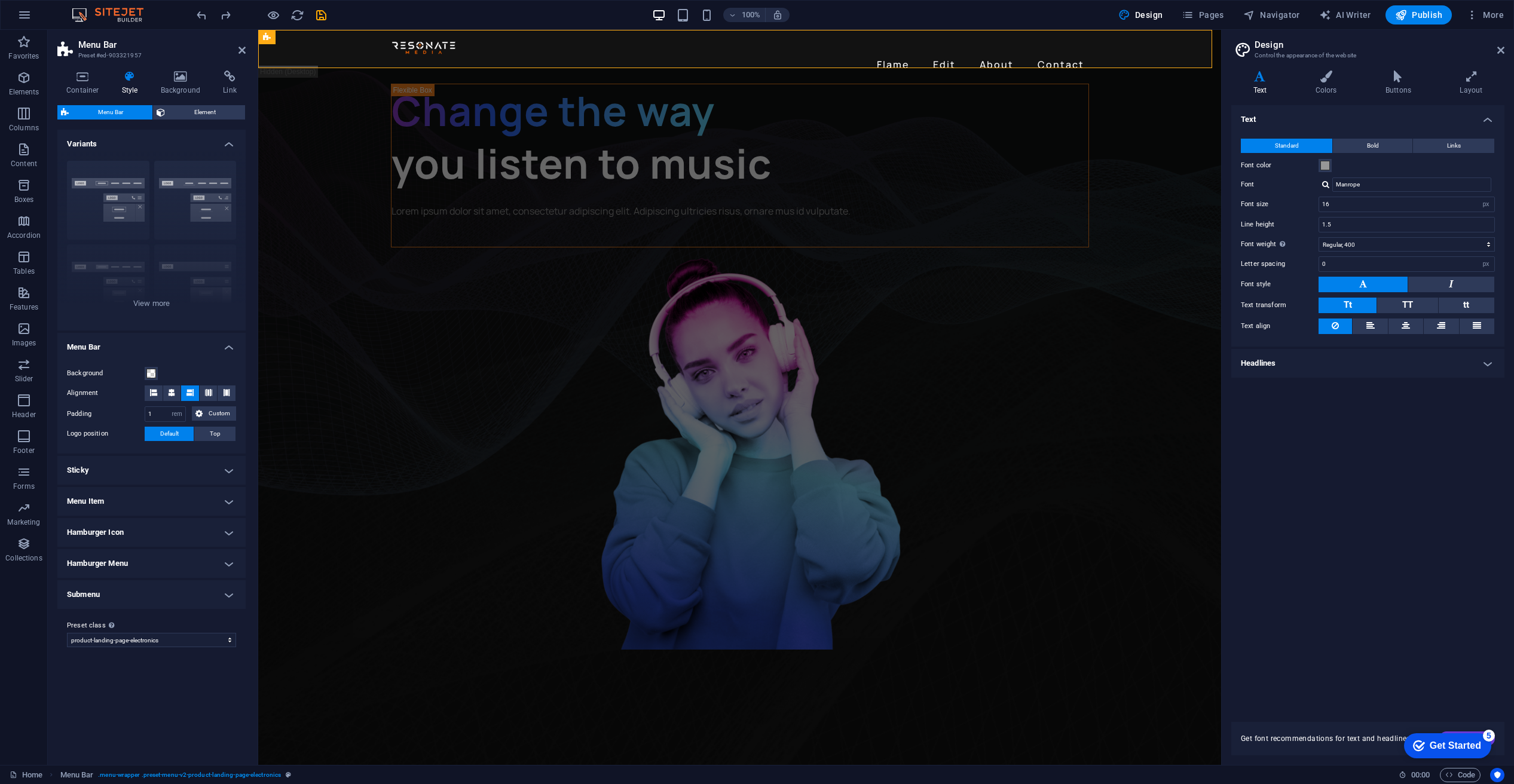
click at [423, 48] on div at bounding box center [740, 47] width 698 height 16
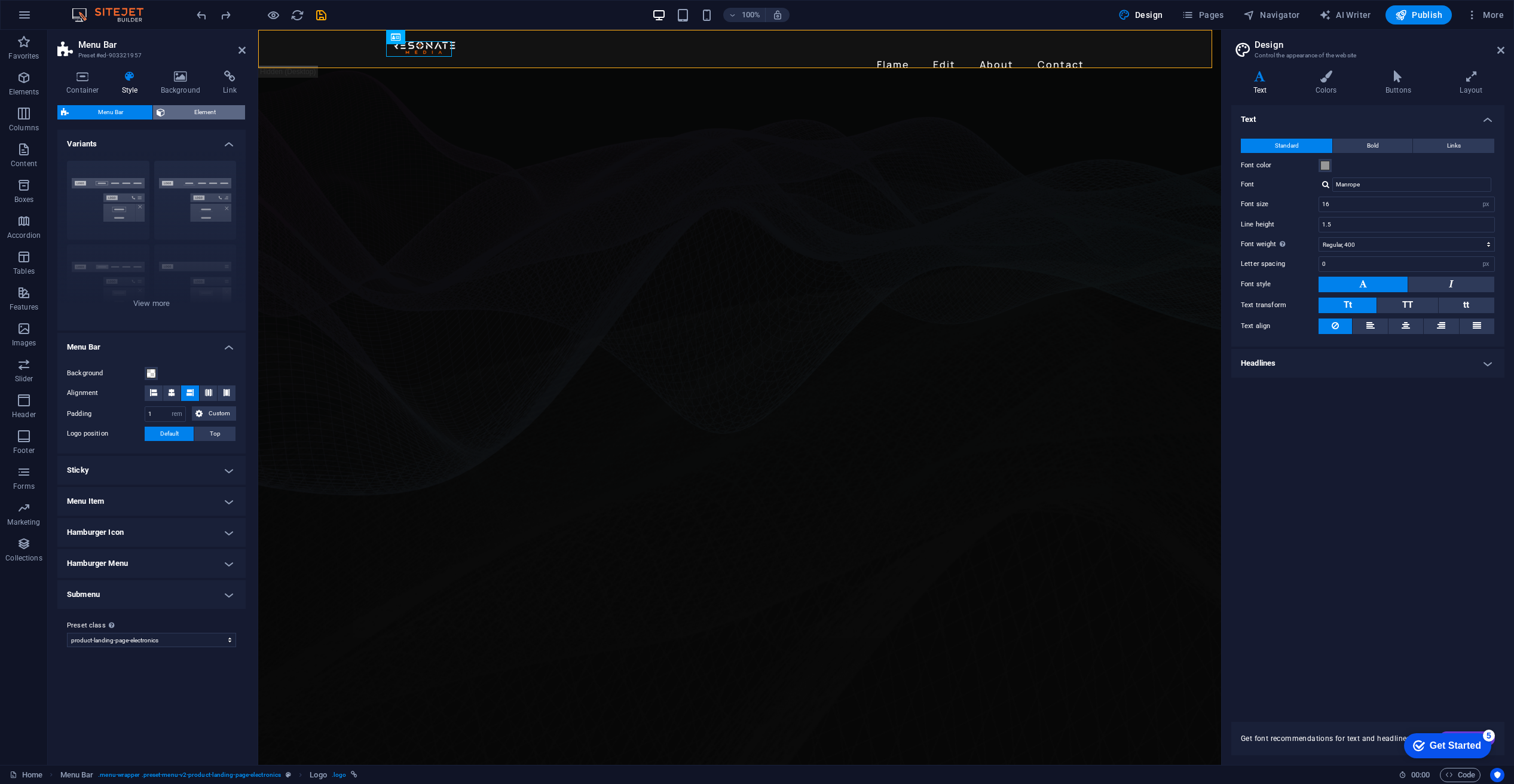
click at [187, 111] on span "Element" at bounding box center [205, 112] width 73 height 14
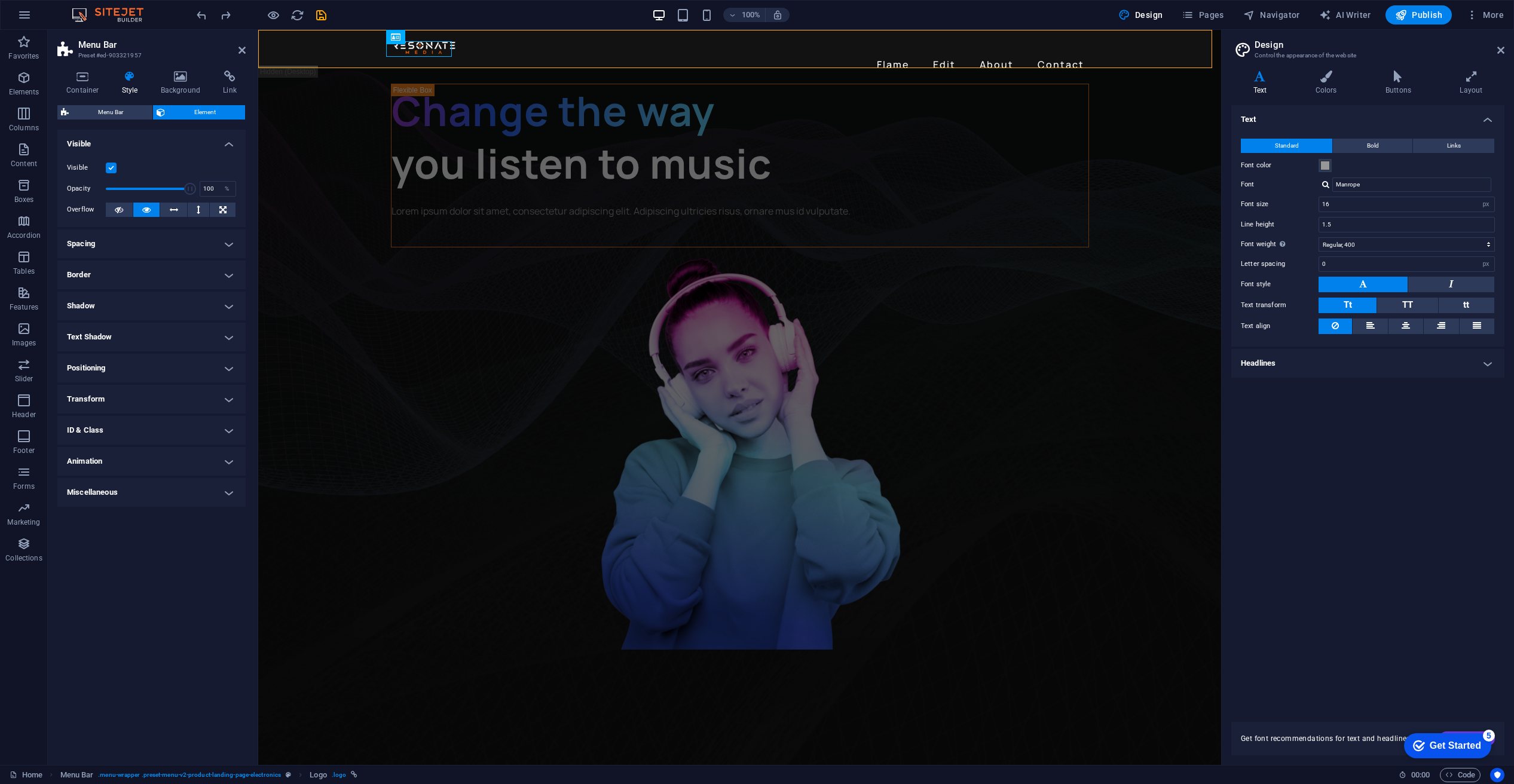
click at [182, 397] on h4 "Transform" at bounding box center [151, 399] width 188 height 29
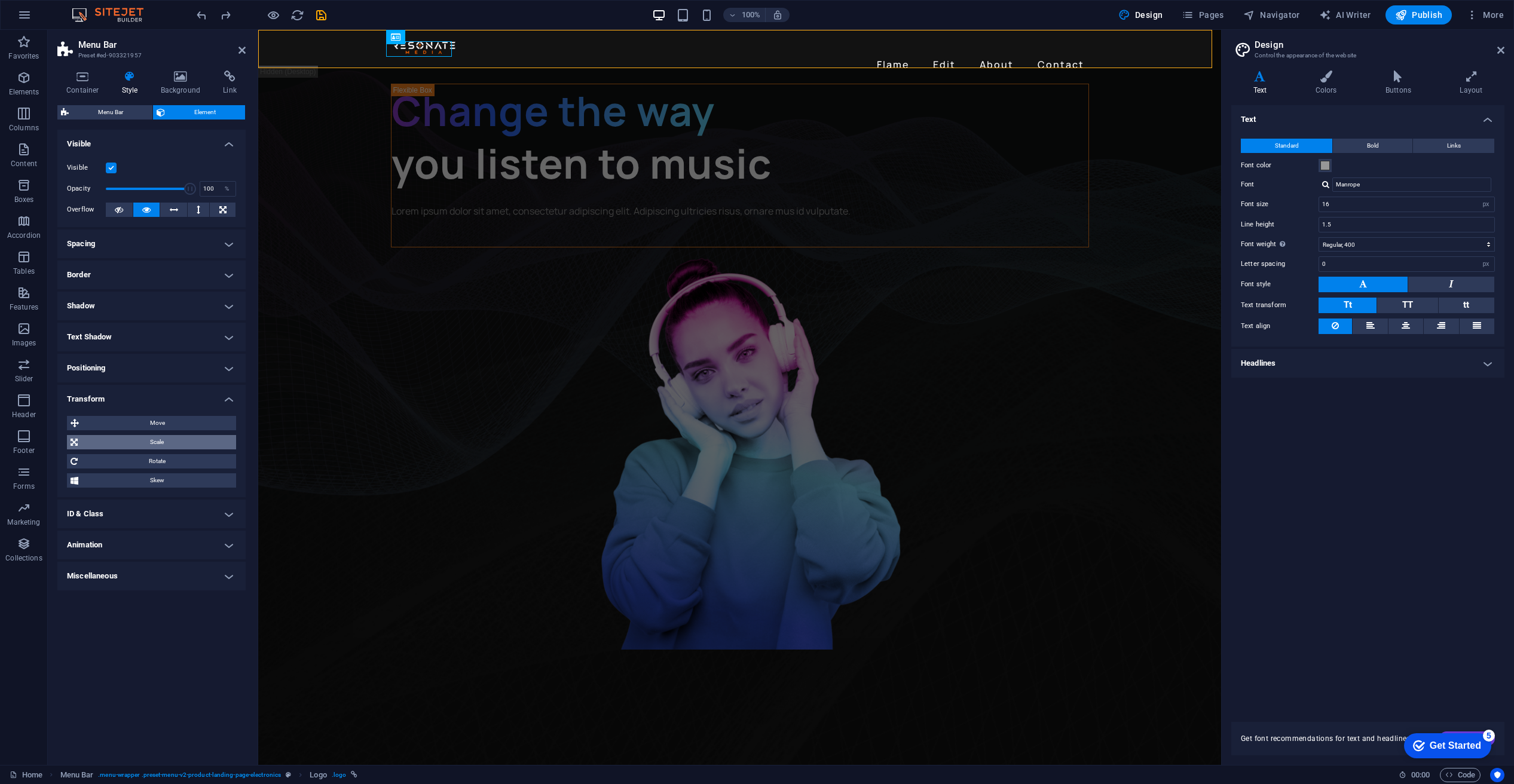
click at [172, 439] on span "Scale" at bounding box center [157, 442] width 151 height 14
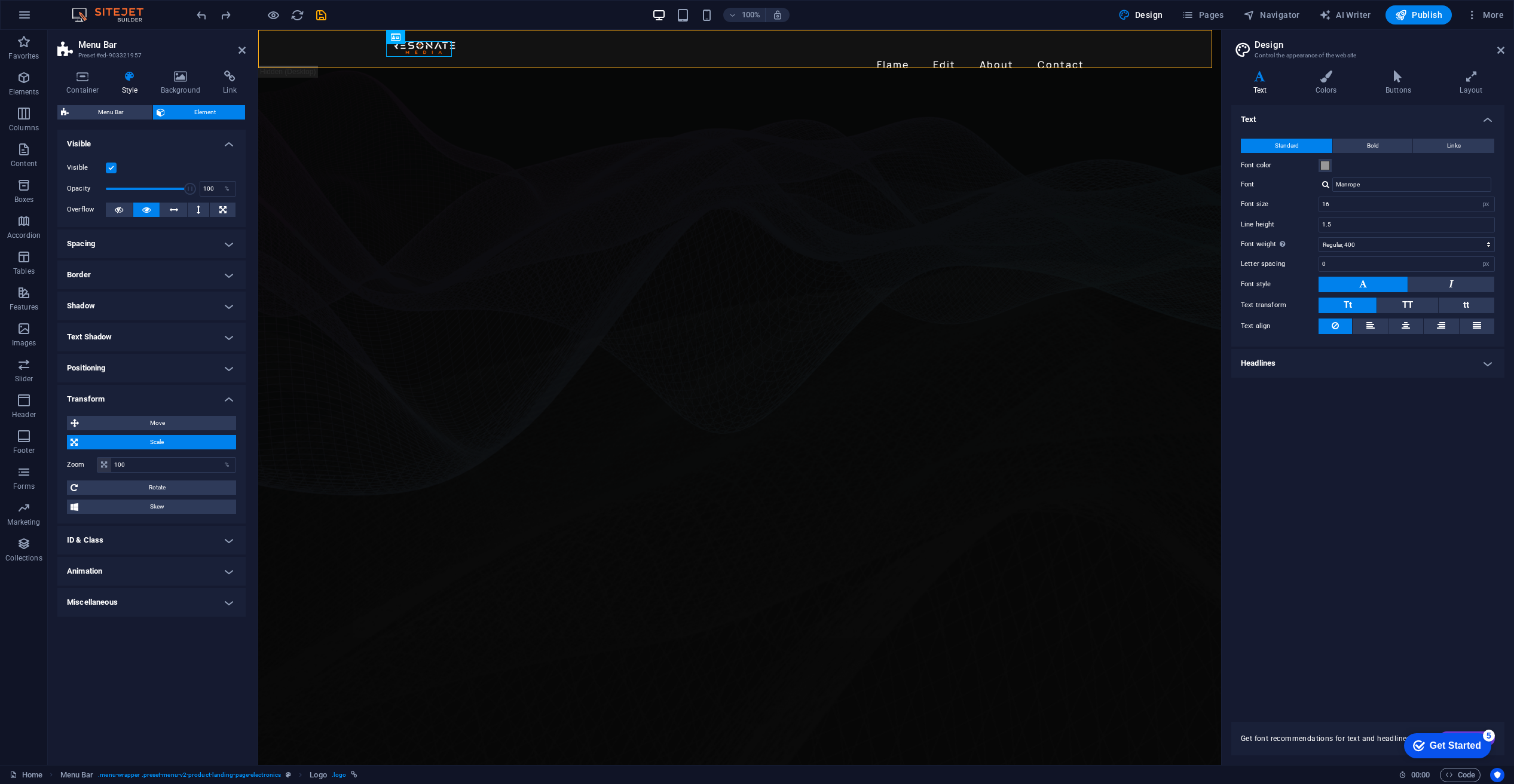
click at [165, 439] on span "Scale" at bounding box center [157, 442] width 151 height 14
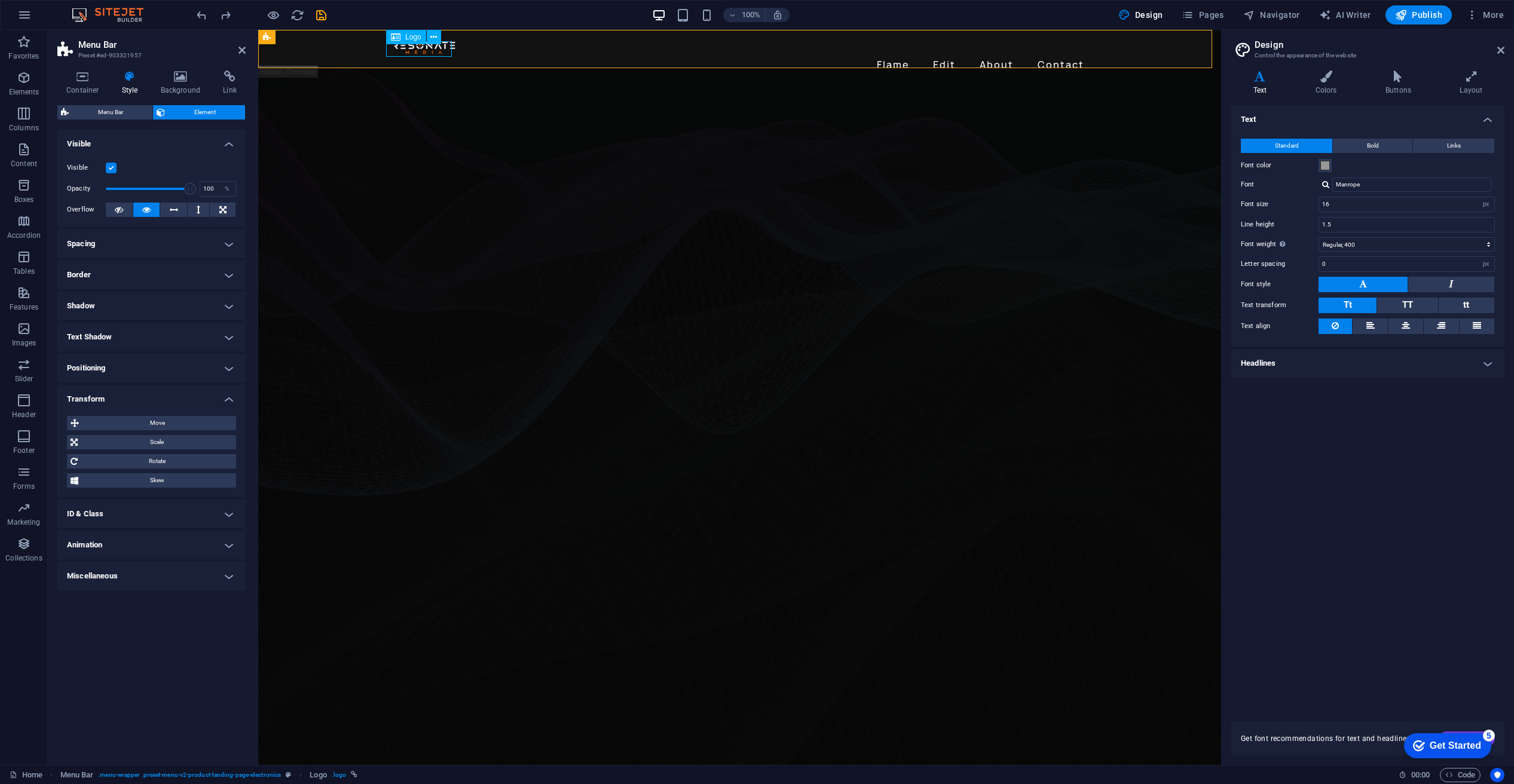
click at [450, 52] on div at bounding box center [740, 47] width 698 height 16
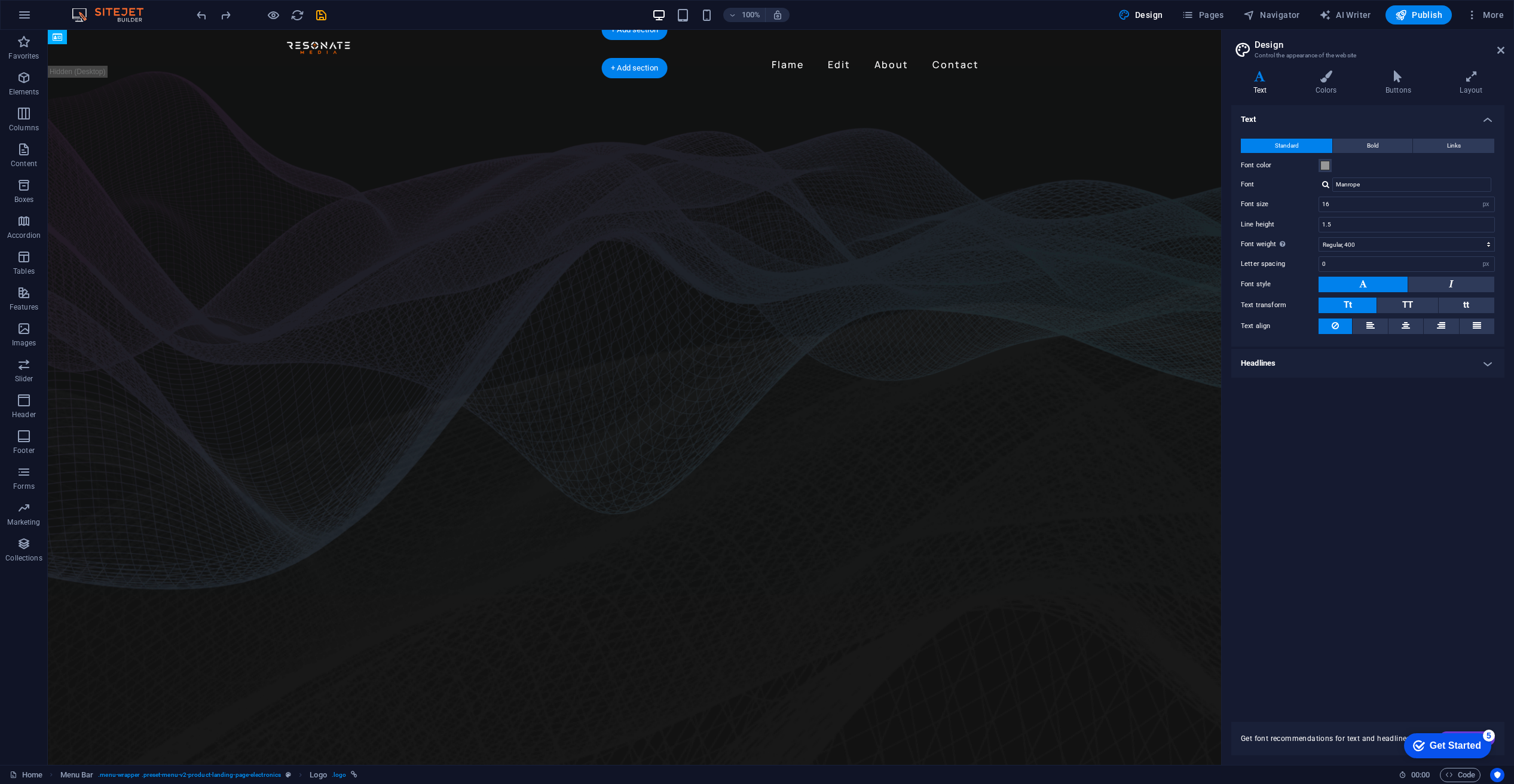
drag, startPoint x: 238, startPoint y: 55, endPoint x: 450, endPoint y: 56, distance: 212.0
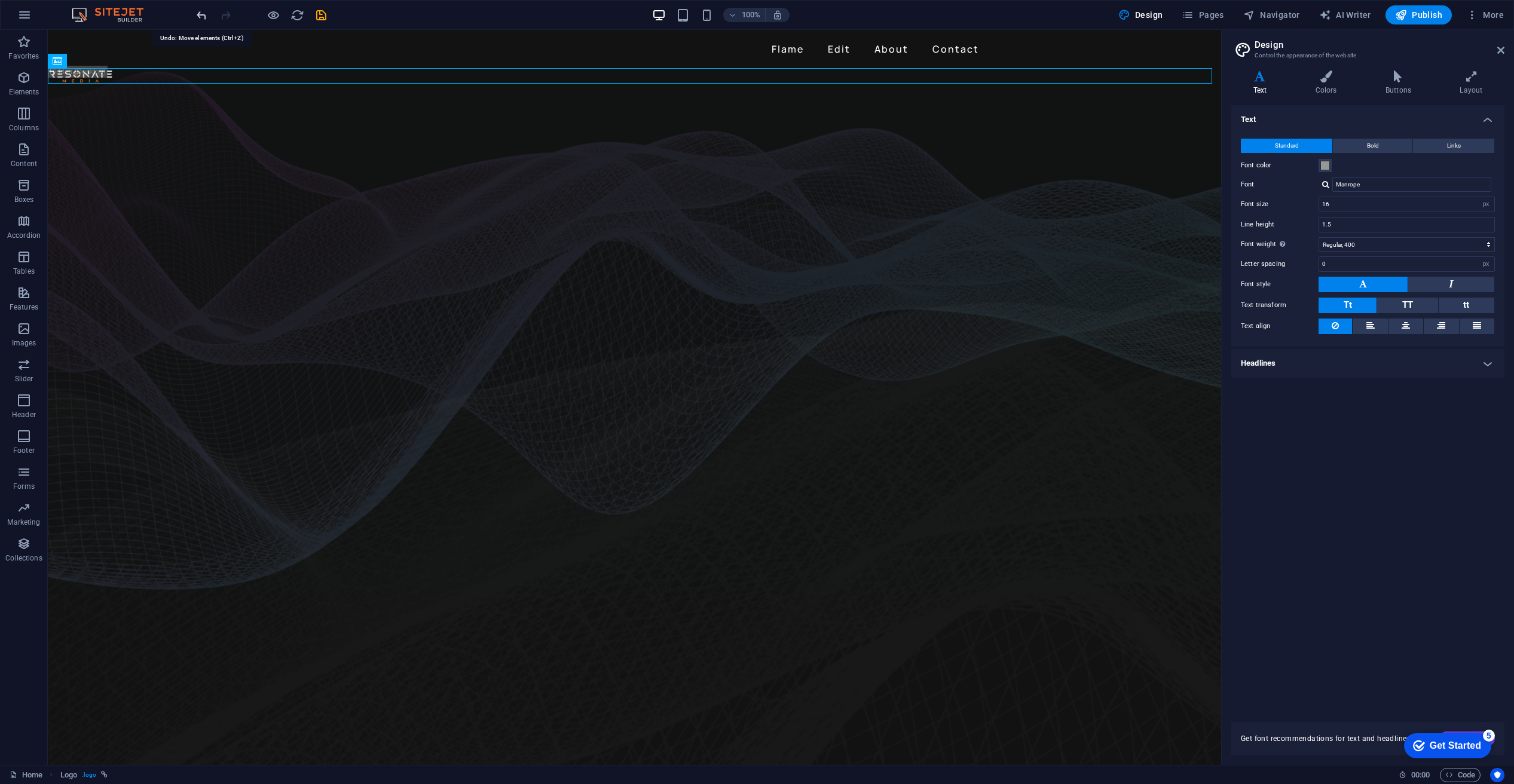
click at [200, 13] on icon "undo" at bounding box center [202, 16] width 14 height 14
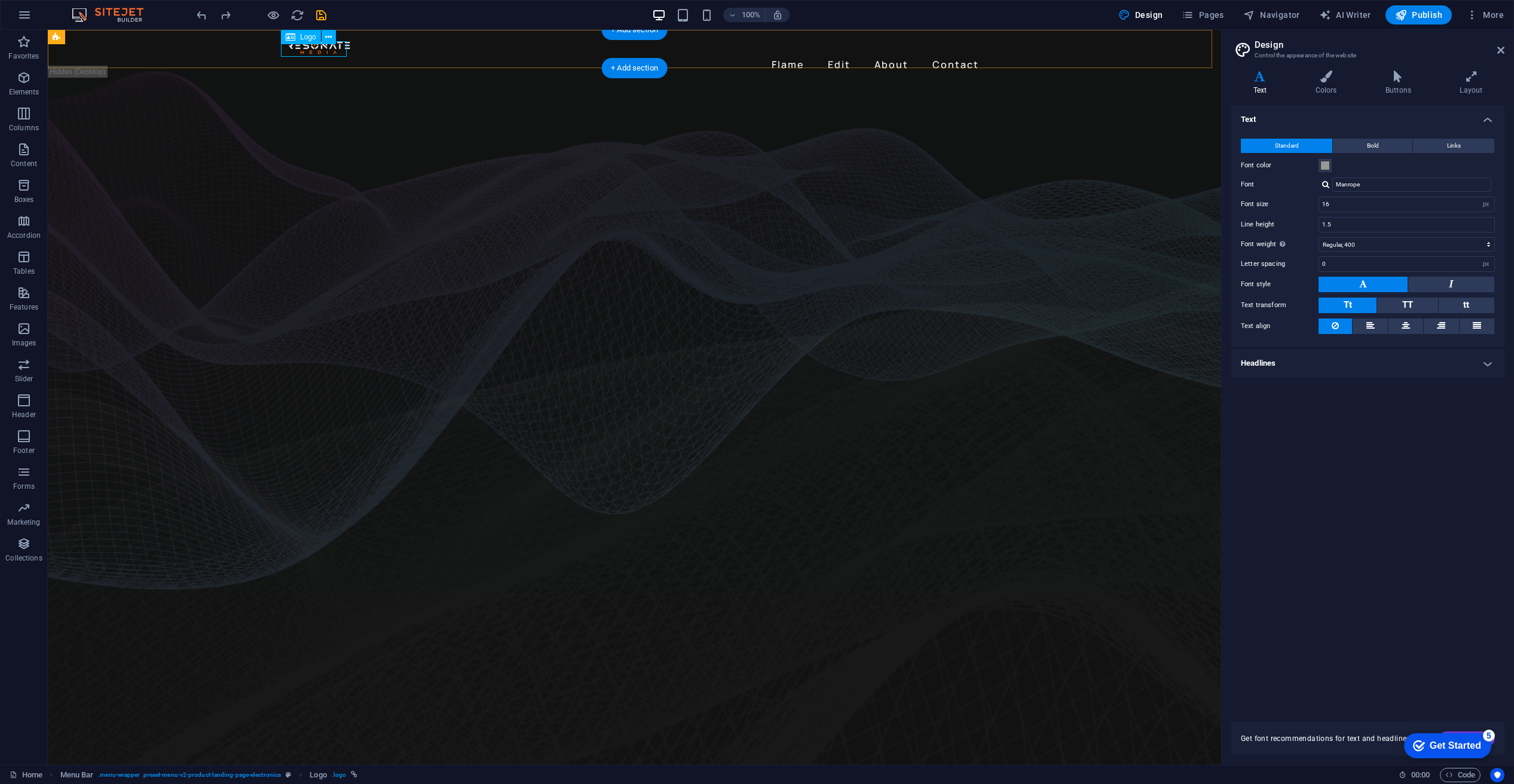
click at [323, 45] on div at bounding box center [635, 47] width 698 height 16
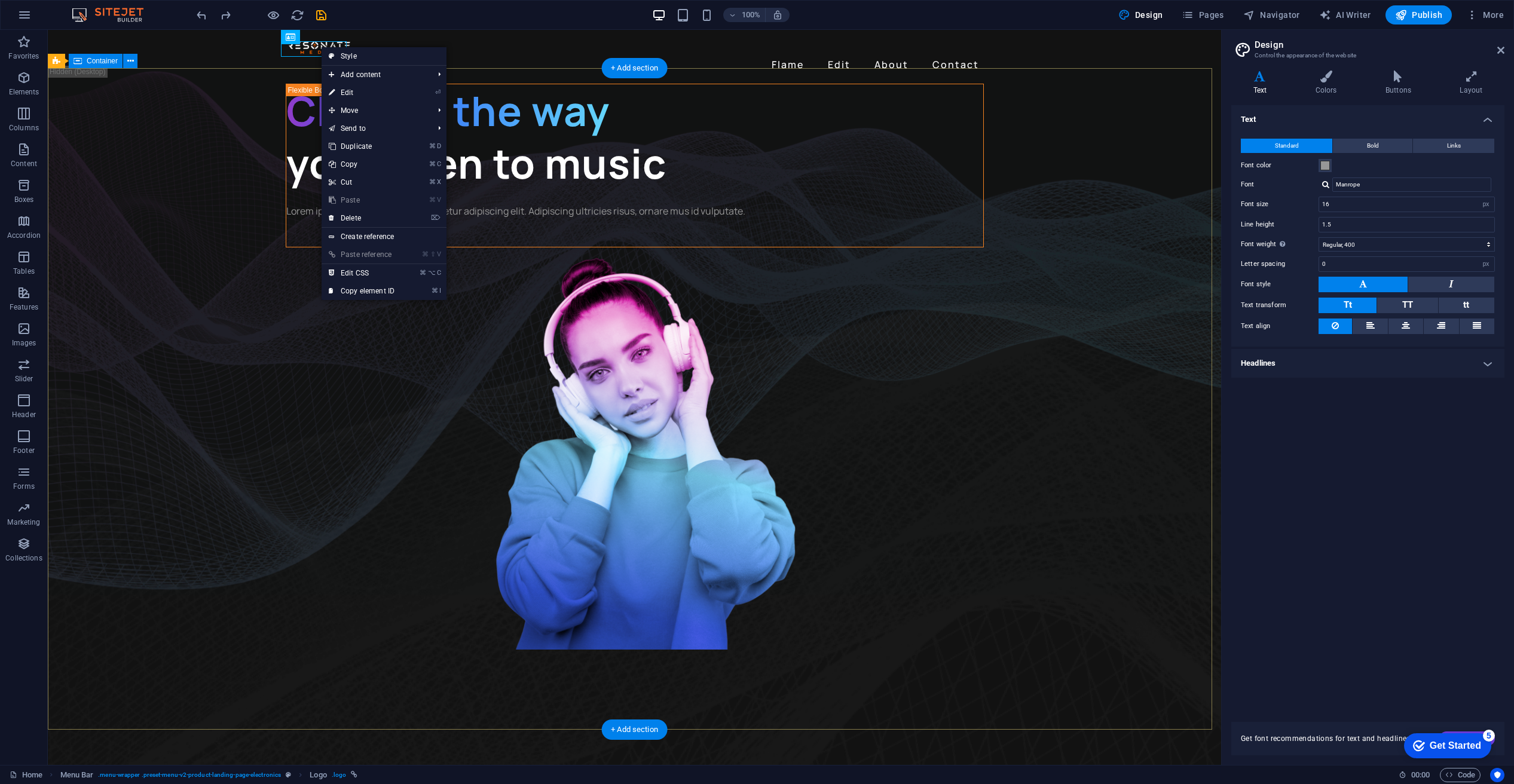
drag, startPoint x: 321, startPoint y: 46, endPoint x: 365, endPoint y: 104, distance: 72.8
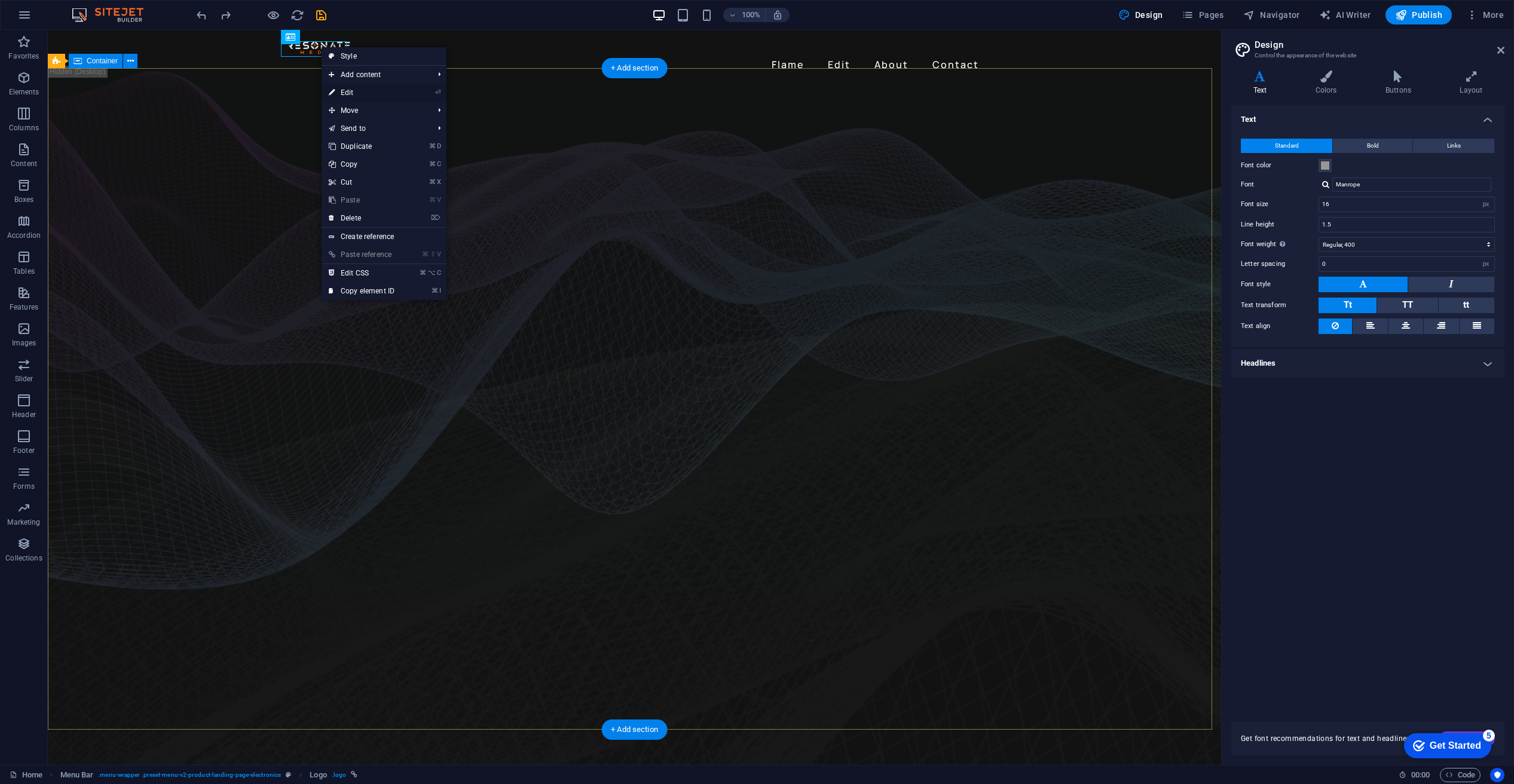
click at [348, 91] on link "⏎ Edit" at bounding box center [361, 92] width 80 height 18
select select "px"
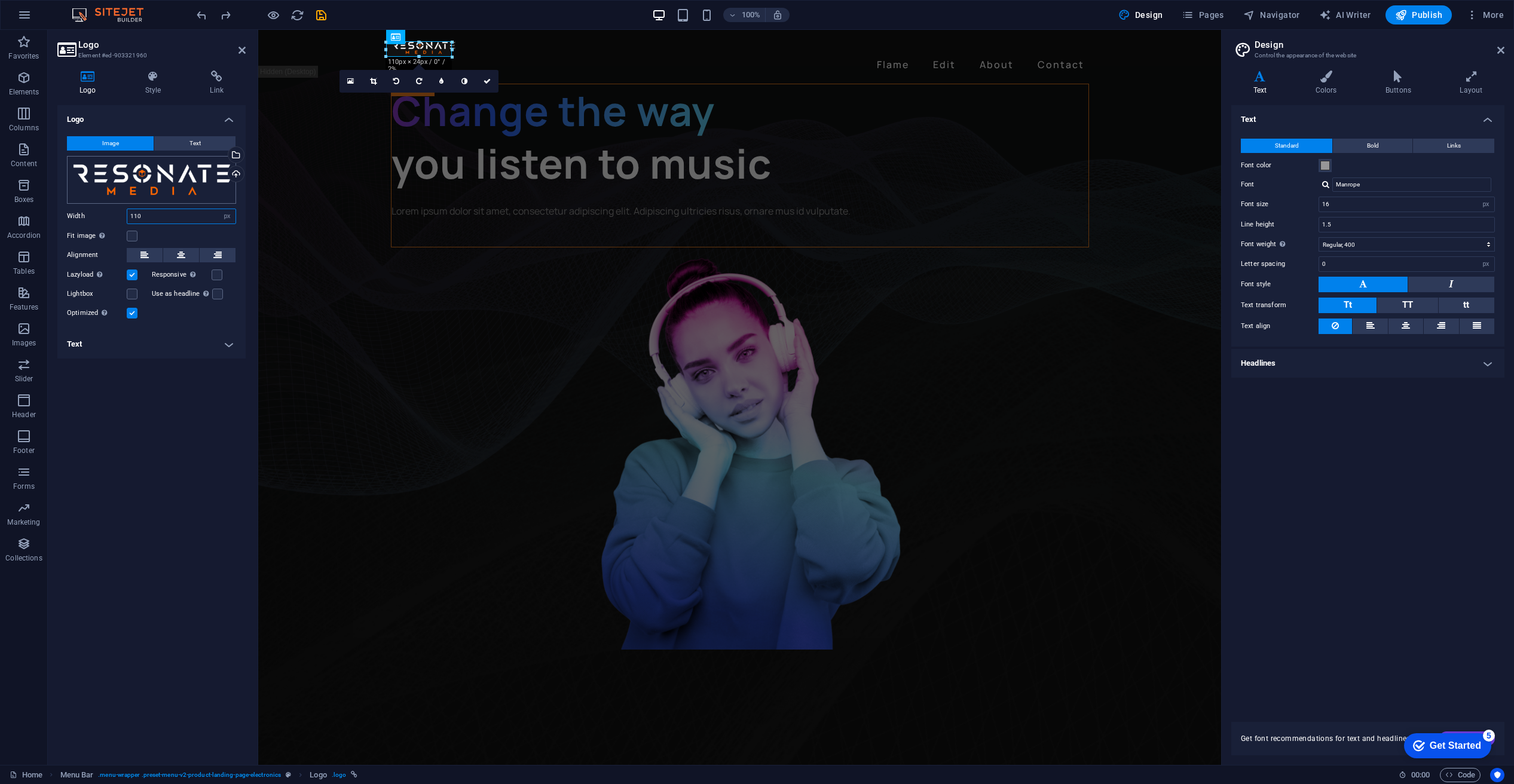
drag, startPoint x: 169, startPoint y: 215, endPoint x: 116, endPoint y: 197, distance: 56.0
click at [118, 214] on div "Width 110 Default auto px rem % em vh vw" at bounding box center [151, 216] width 169 height 16
type input "300"
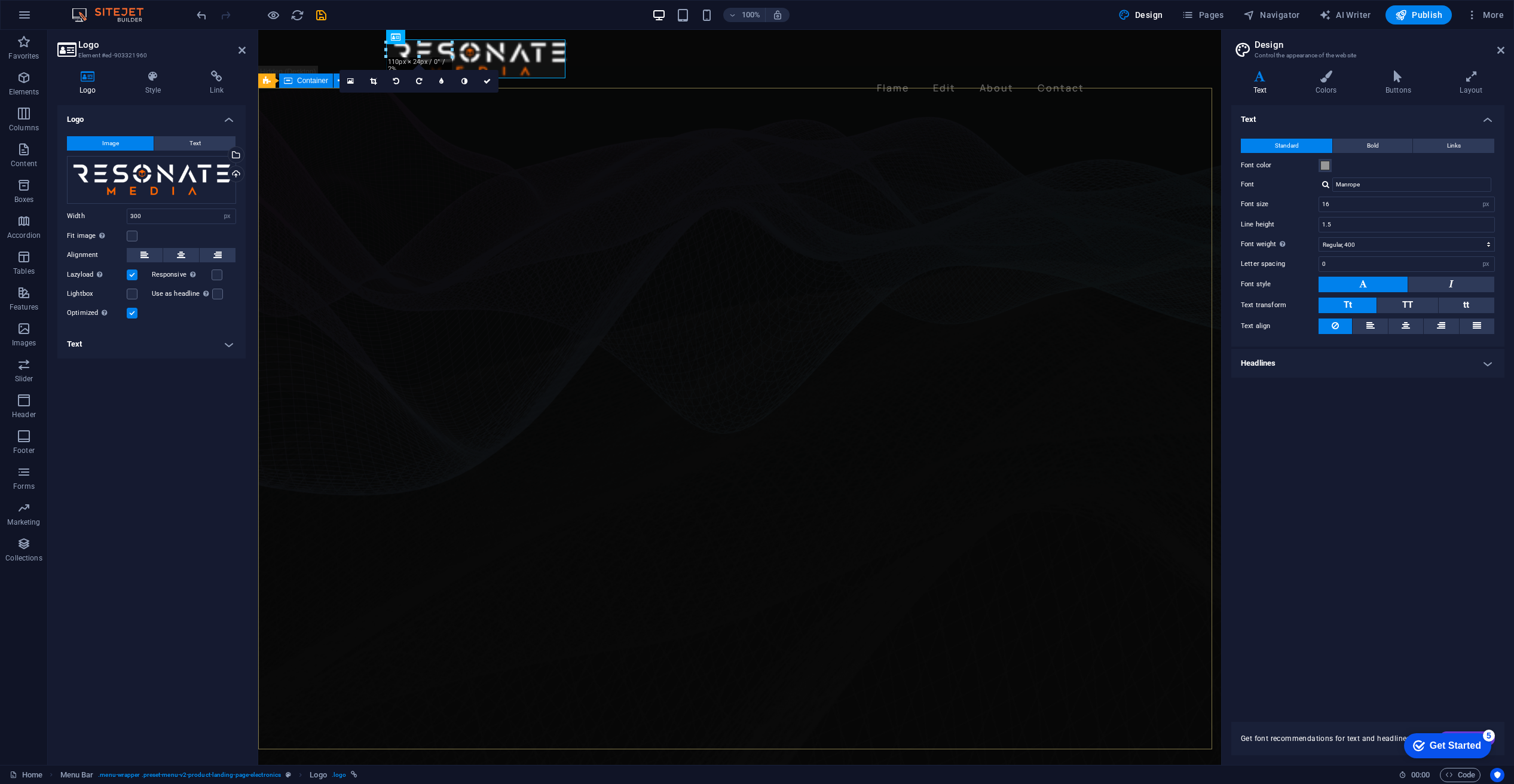
drag, startPoint x: 426, startPoint y: 131, endPoint x: 638, endPoint y: 131, distance: 212.0
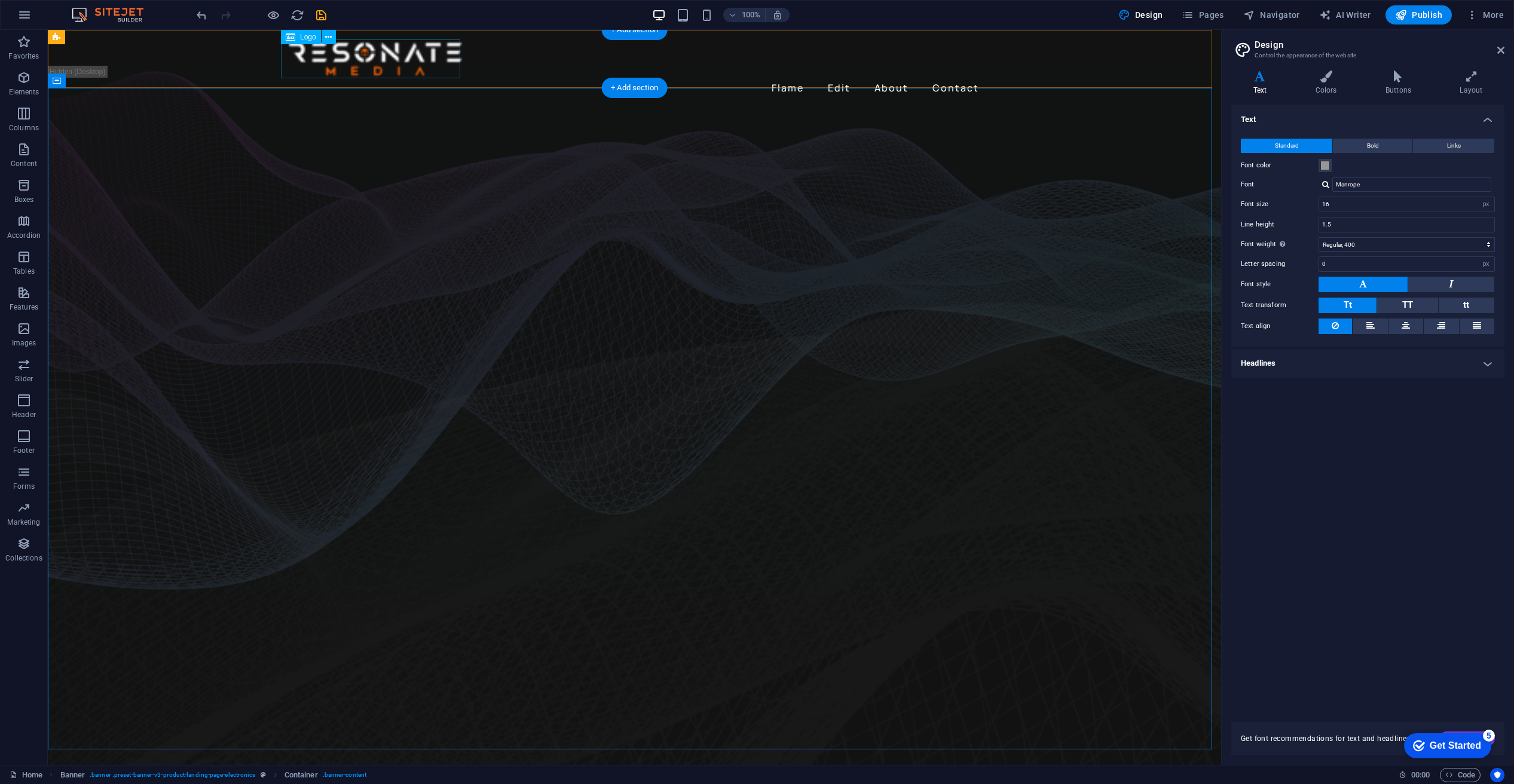
click at [404, 62] on div at bounding box center [635, 59] width 698 height 39
click at [202, 6] on div at bounding box center [261, 15] width 134 height 19
click at [203, 13] on icon "undo" at bounding box center [202, 16] width 14 height 14
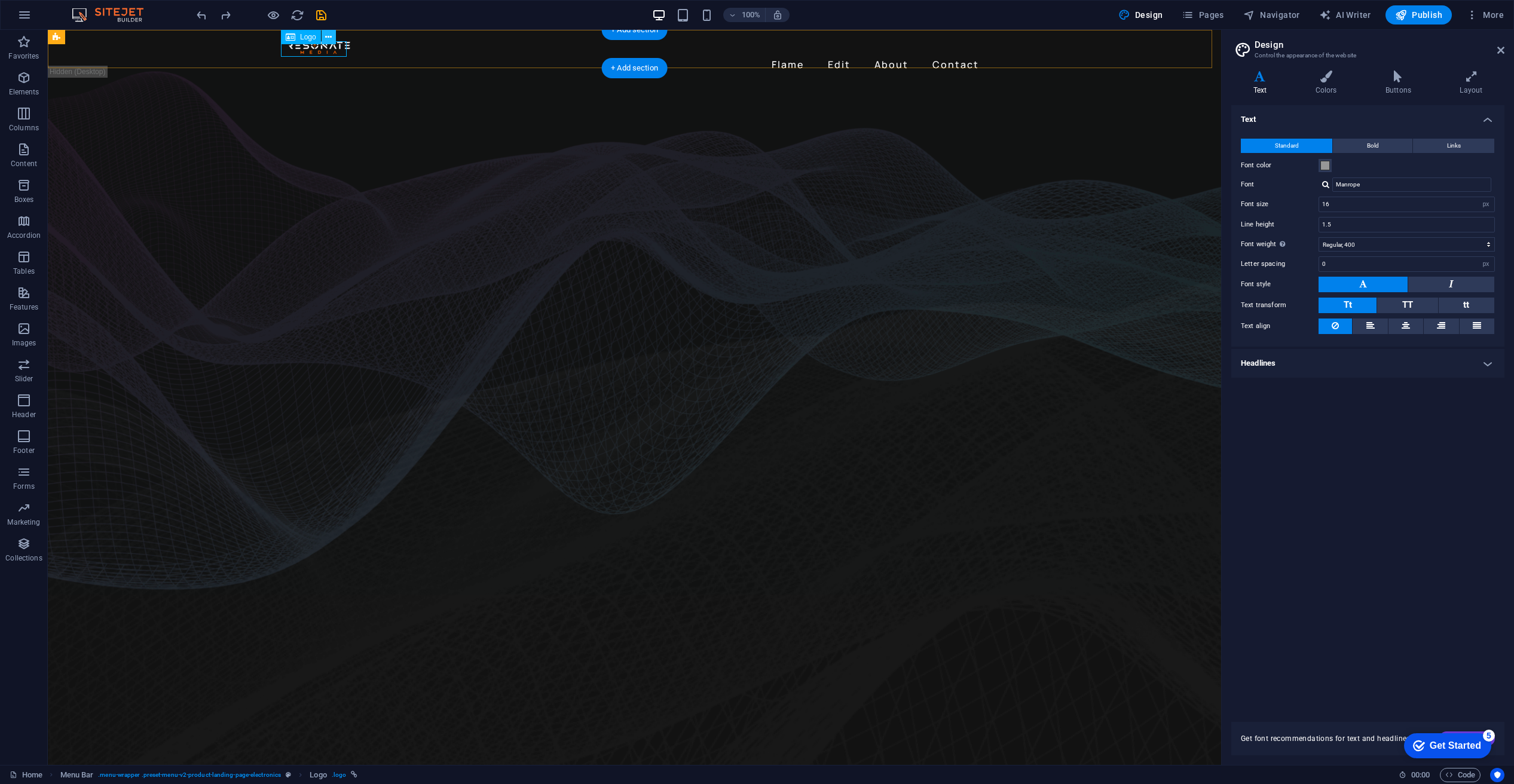
click at [329, 35] on icon at bounding box center [328, 38] width 6 height 13
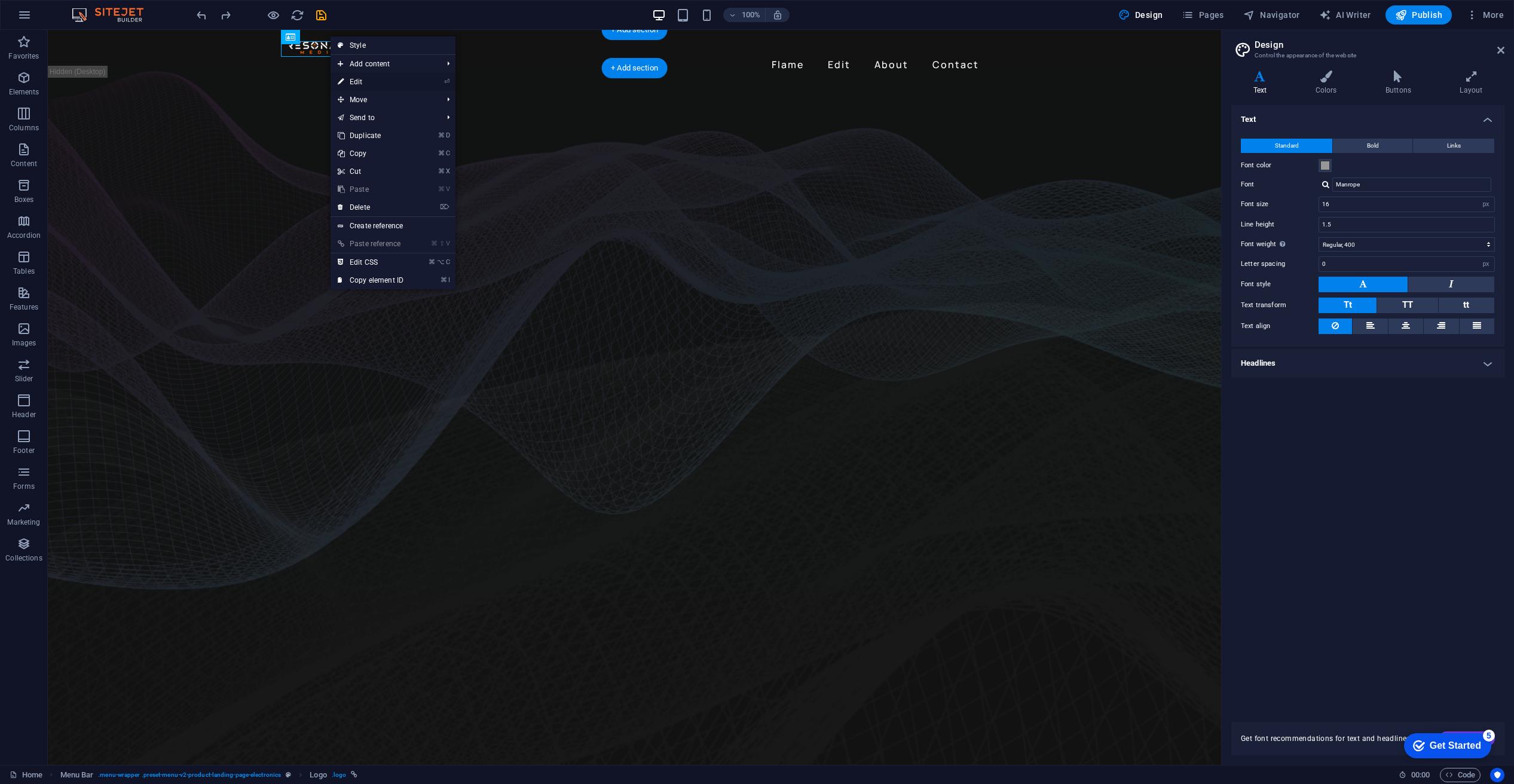
click at [355, 79] on link "⏎ Edit" at bounding box center [371, 81] width 80 height 18
select select "px"
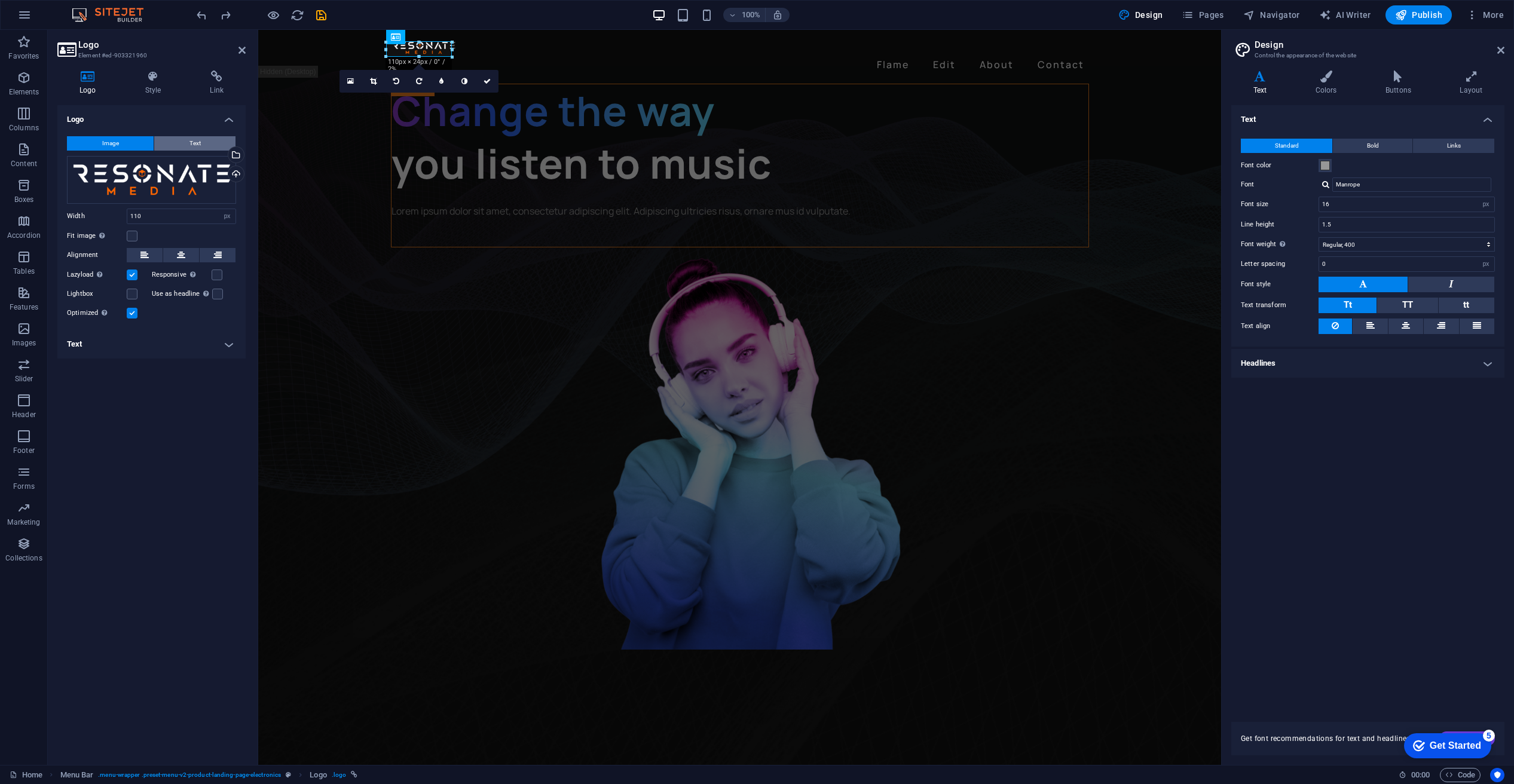
click at [199, 140] on span "Text" at bounding box center [195, 143] width 11 height 14
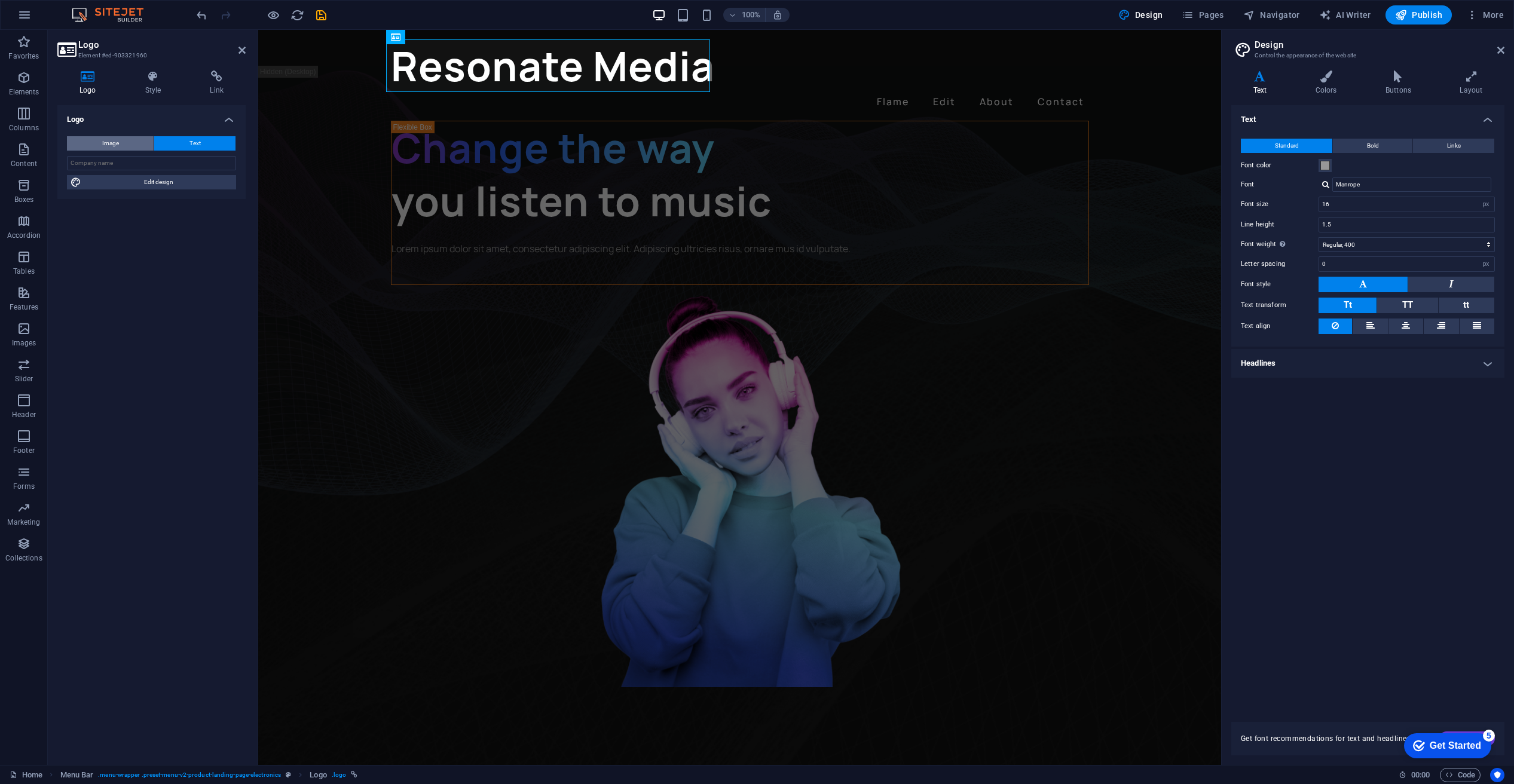
click at [130, 143] on button "Image" at bounding box center [110, 143] width 87 height 14
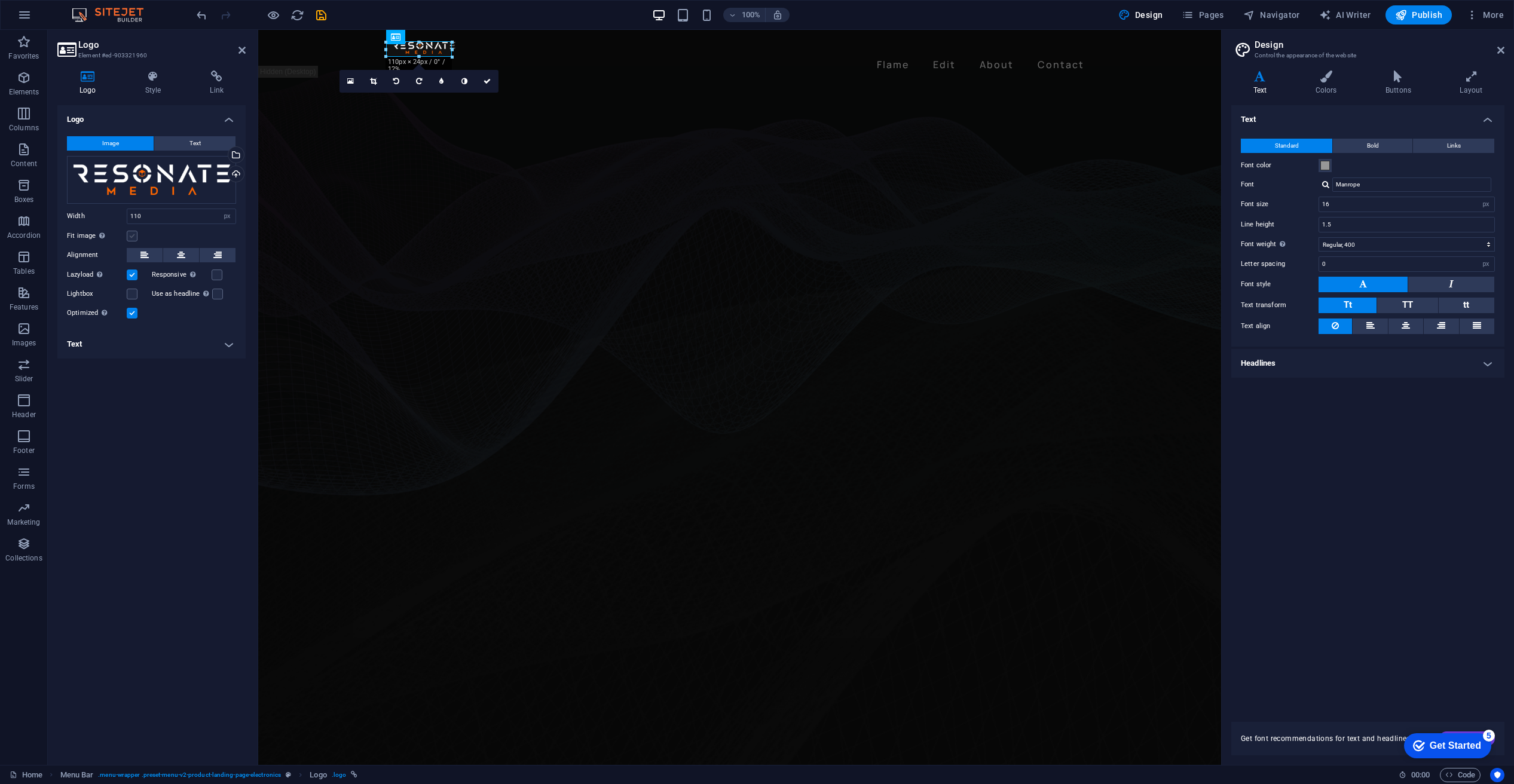
click at [130, 231] on label at bounding box center [132, 236] width 11 height 11
click at [0, 0] on input "Fit image Automatically fit image to a fixed width and height" at bounding box center [0, 0] width 0 height 0
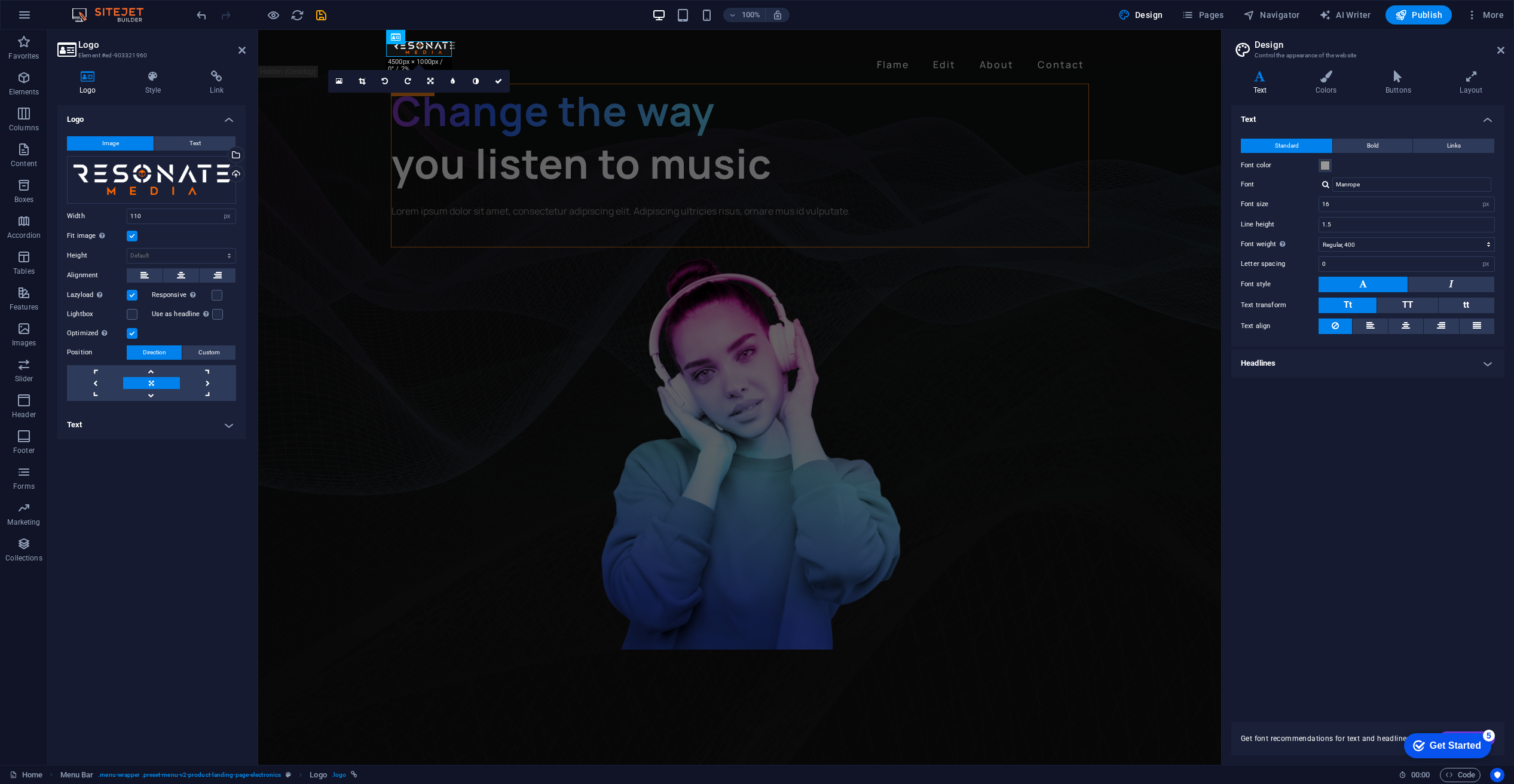
click at [130, 237] on label at bounding box center [132, 236] width 11 height 11
click at [0, 0] on input "Fit image Automatically fit image to a fixed width and height" at bounding box center [0, 0] width 0 height 0
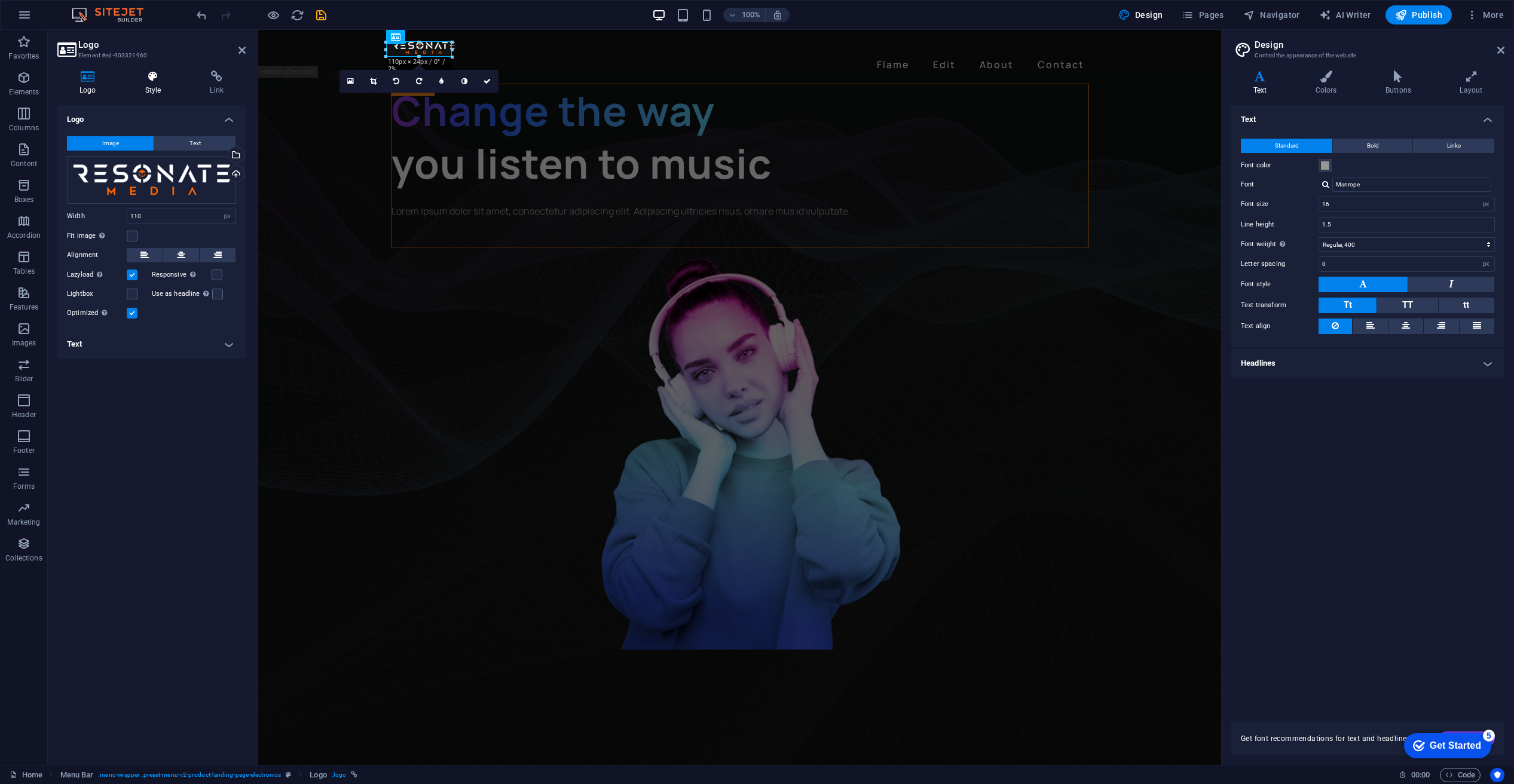
click at [156, 75] on icon at bounding box center [153, 76] width 60 height 12
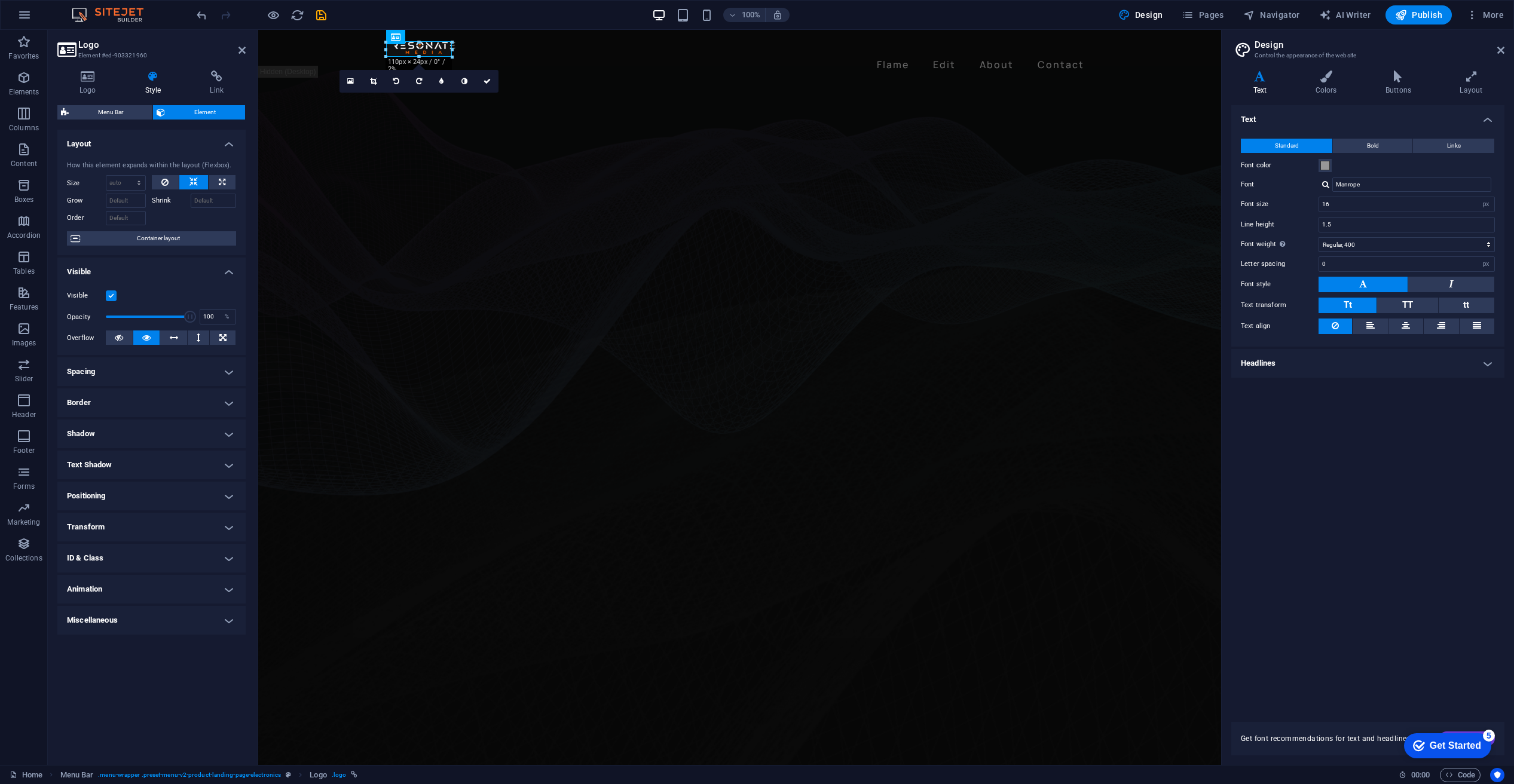
click at [209, 524] on h4 "Transform" at bounding box center [151, 526] width 188 height 29
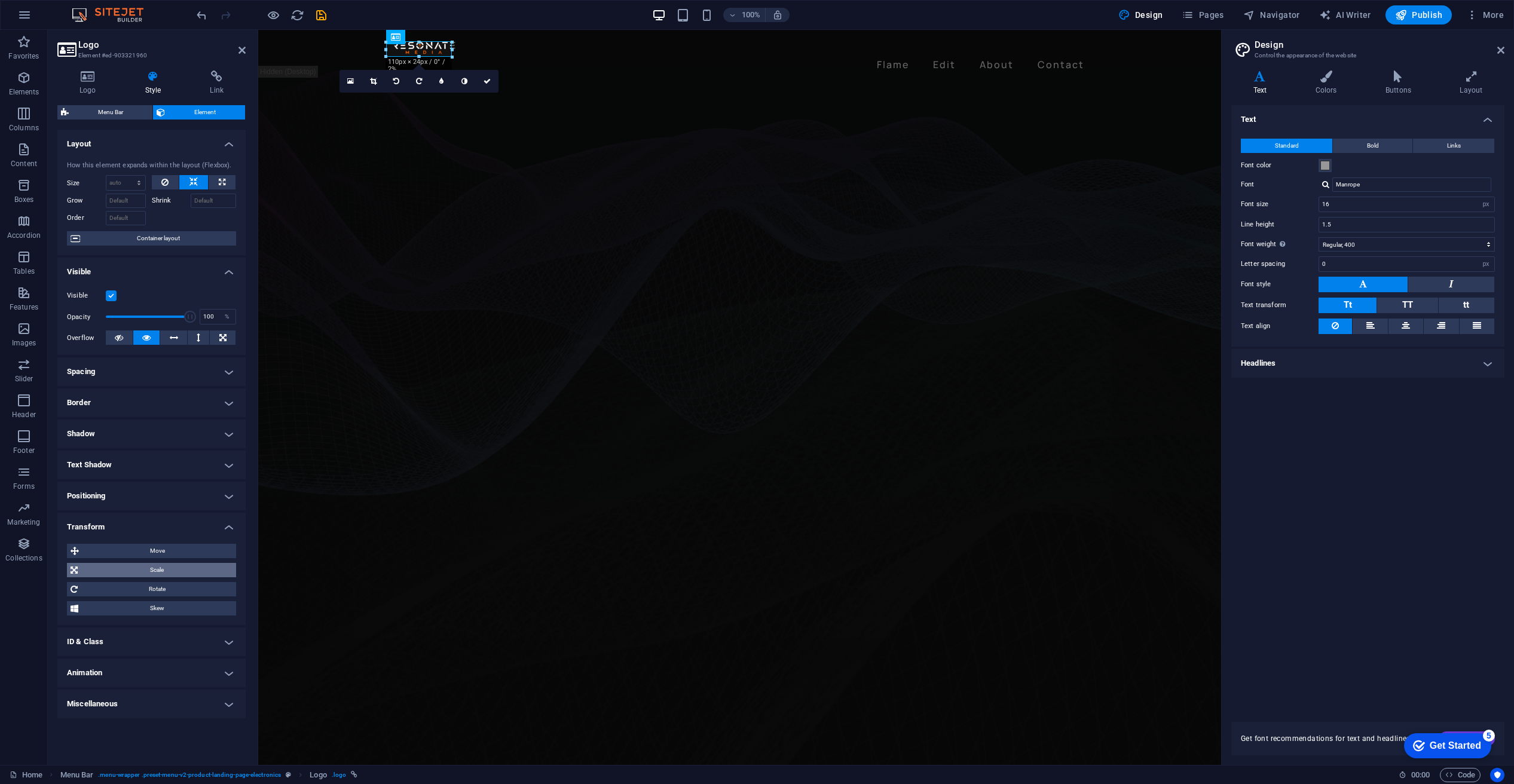
click at [197, 566] on span "Scale" at bounding box center [157, 570] width 151 height 14
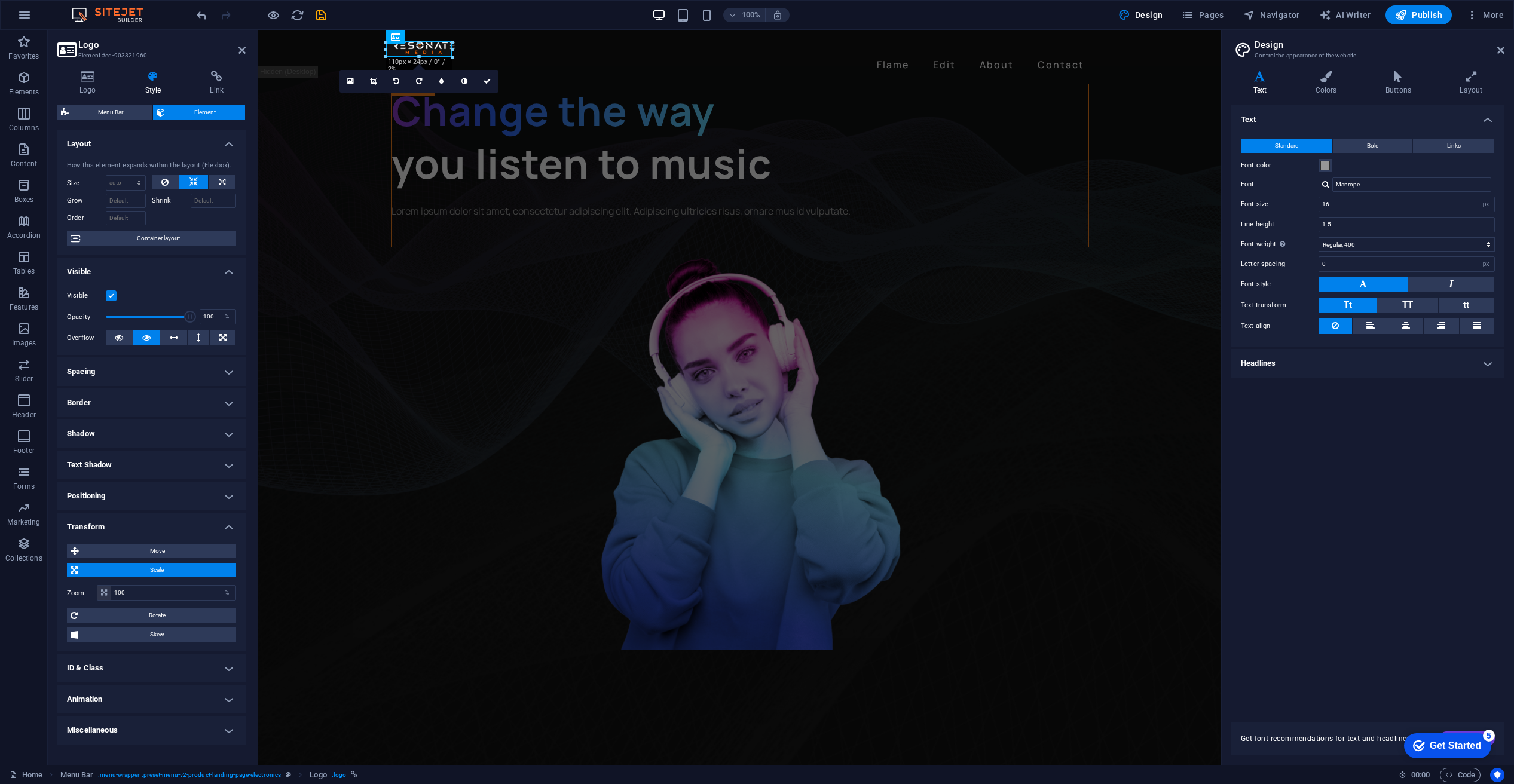
click at [149, 567] on span "Scale" at bounding box center [157, 570] width 151 height 14
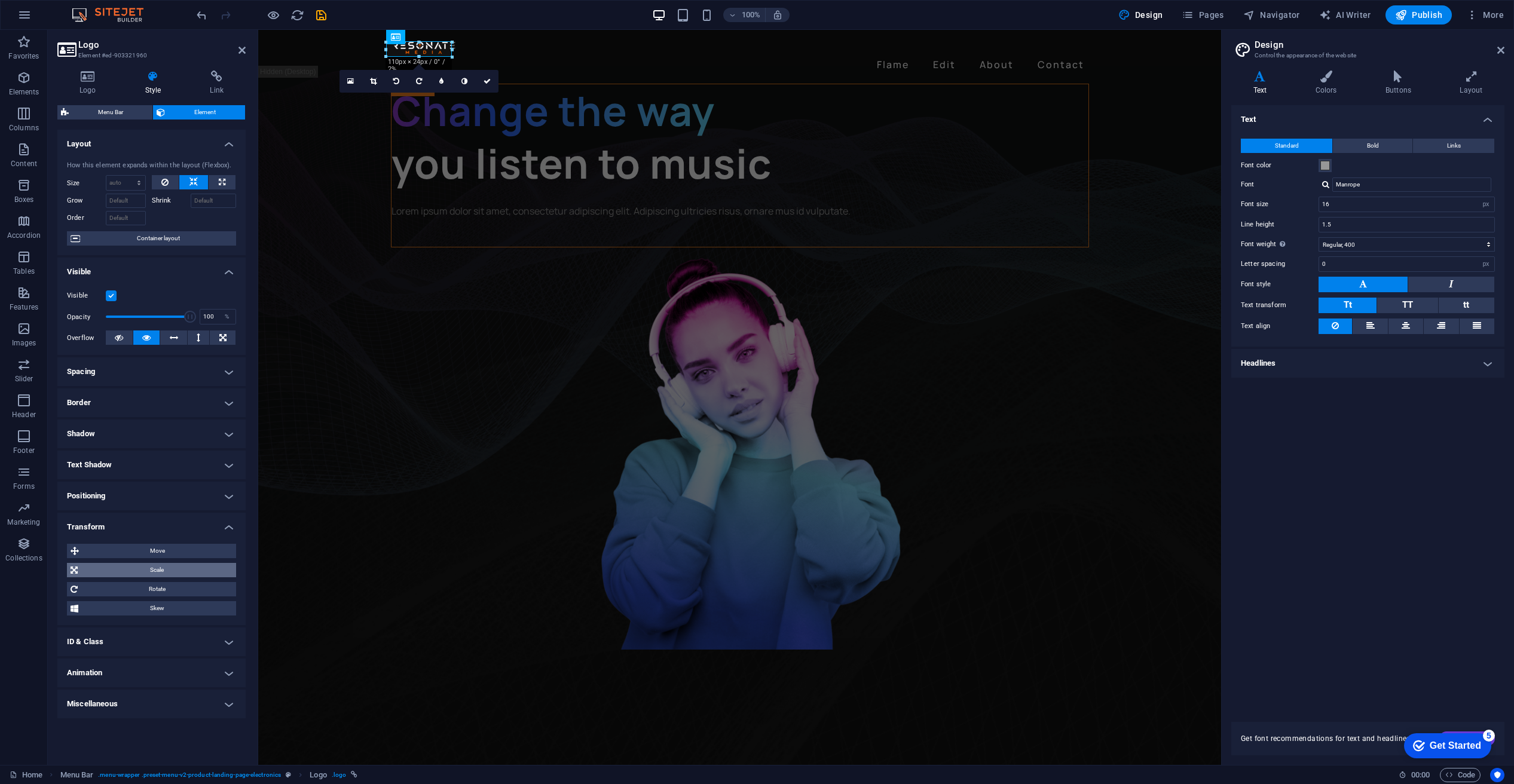
click at [150, 565] on span "Scale" at bounding box center [157, 570] width 151 height 14
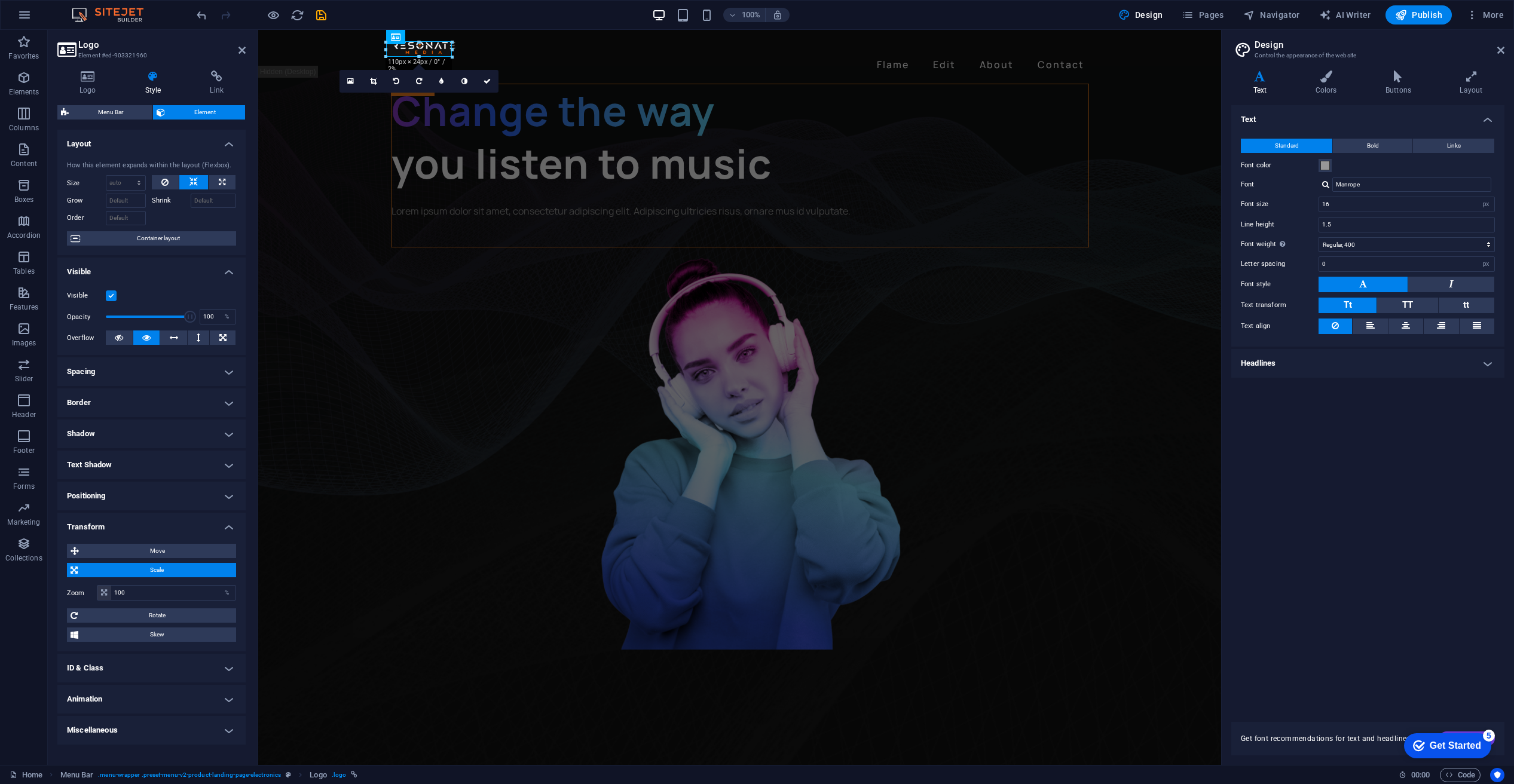
click at [150, 565] on span "Scale" at bounding box center [157, 570] width 151 height 14
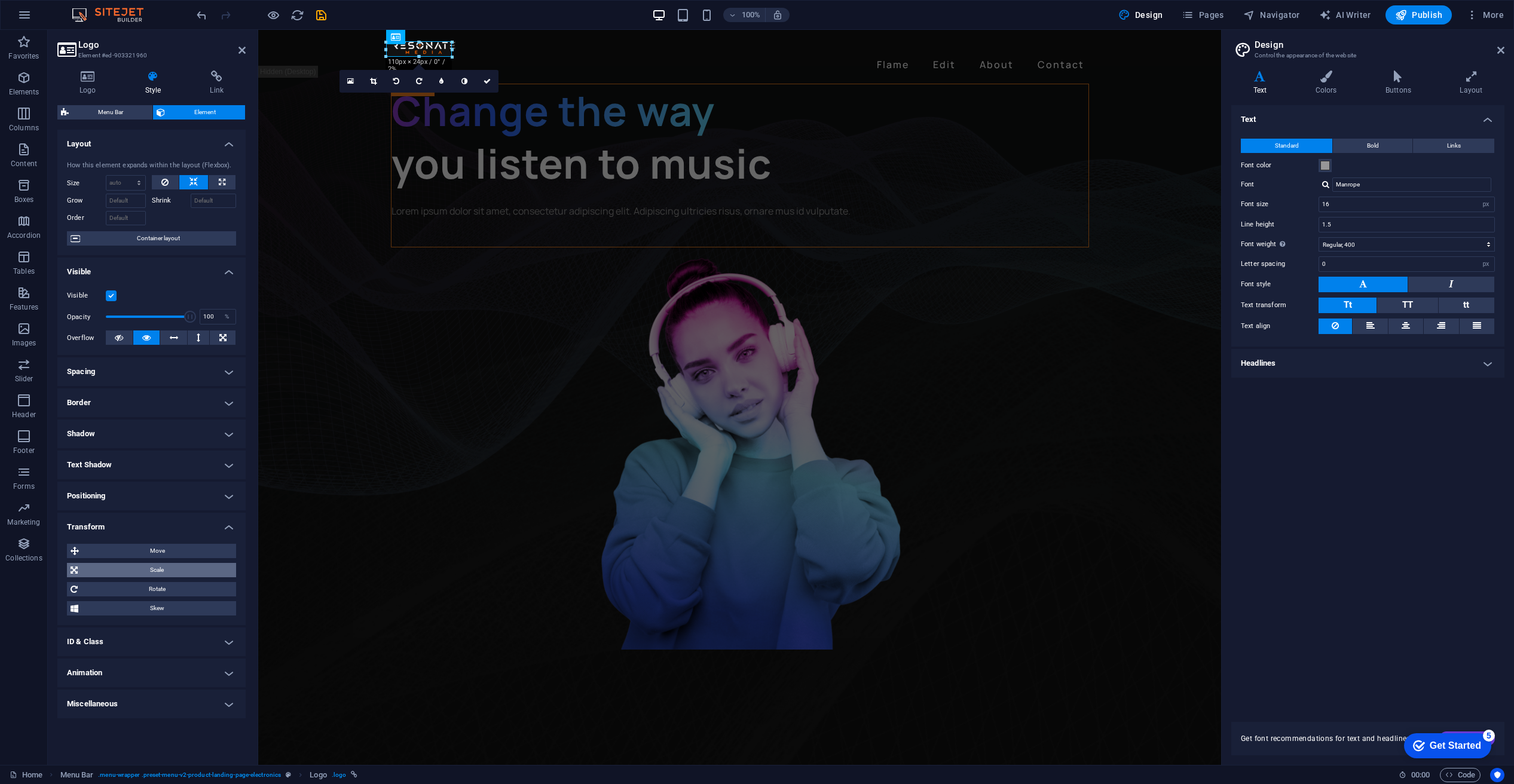
click at [150, 565] on span "Scale" at bounding box center [157, 570] width 151 height 14
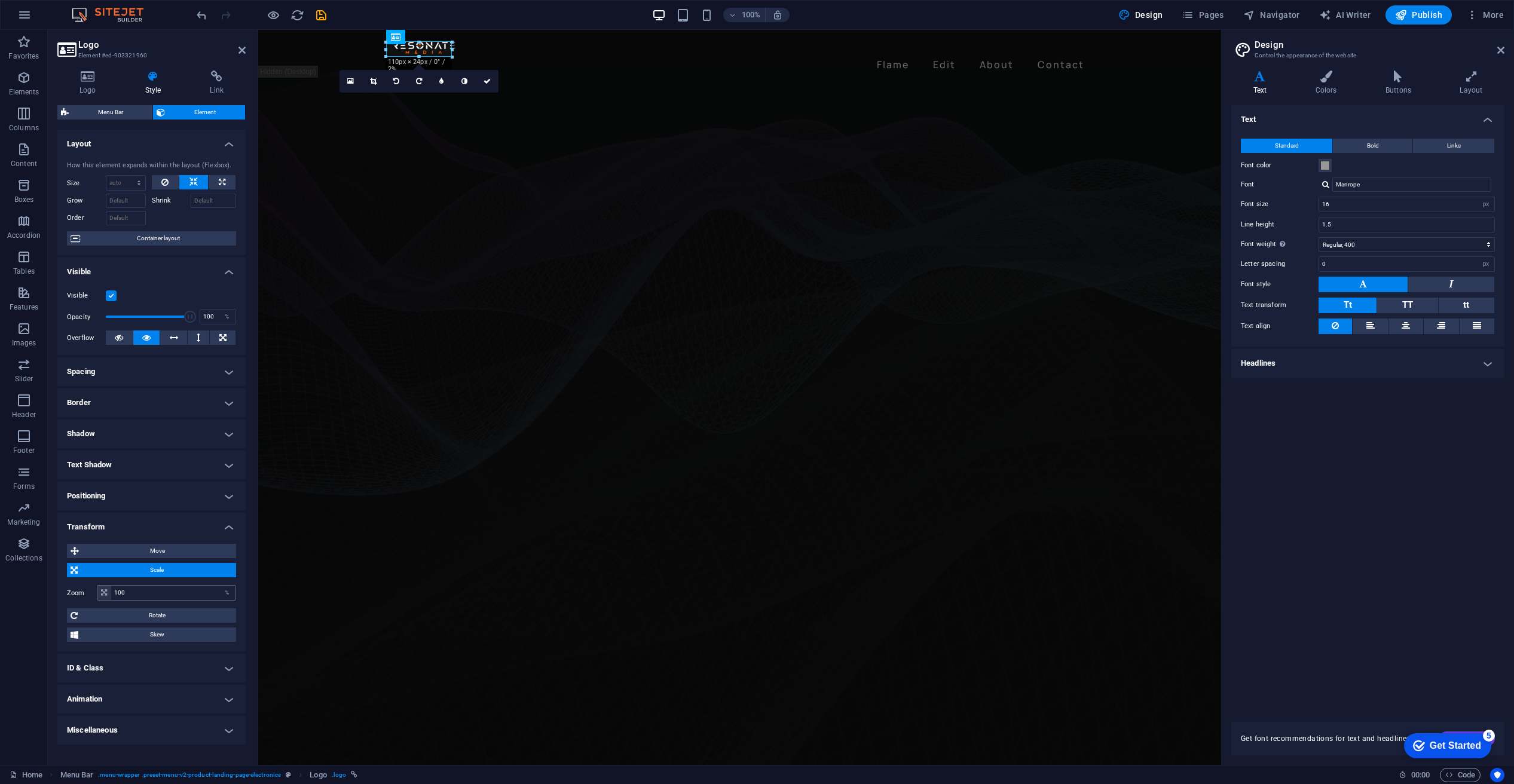
click at [104, 593] on icon at bounding box center [104, 592] width 6 height 7
drag, startPoint x: 121, startPoint y: 592, endPoint x: 107, endPoint y: 581, distance: 17.8
click at [104, 592] on div "100 %" at bounding box center [167, 593] width 139 height 16
drag, startPoint x: 118, startPoint y: 592, endPoint x: 99, endPoint y: 589, distance: 19.2
click at [96, 588] on div "Zoom 300 %" at bounding box center [151, 593] width 169 height 16
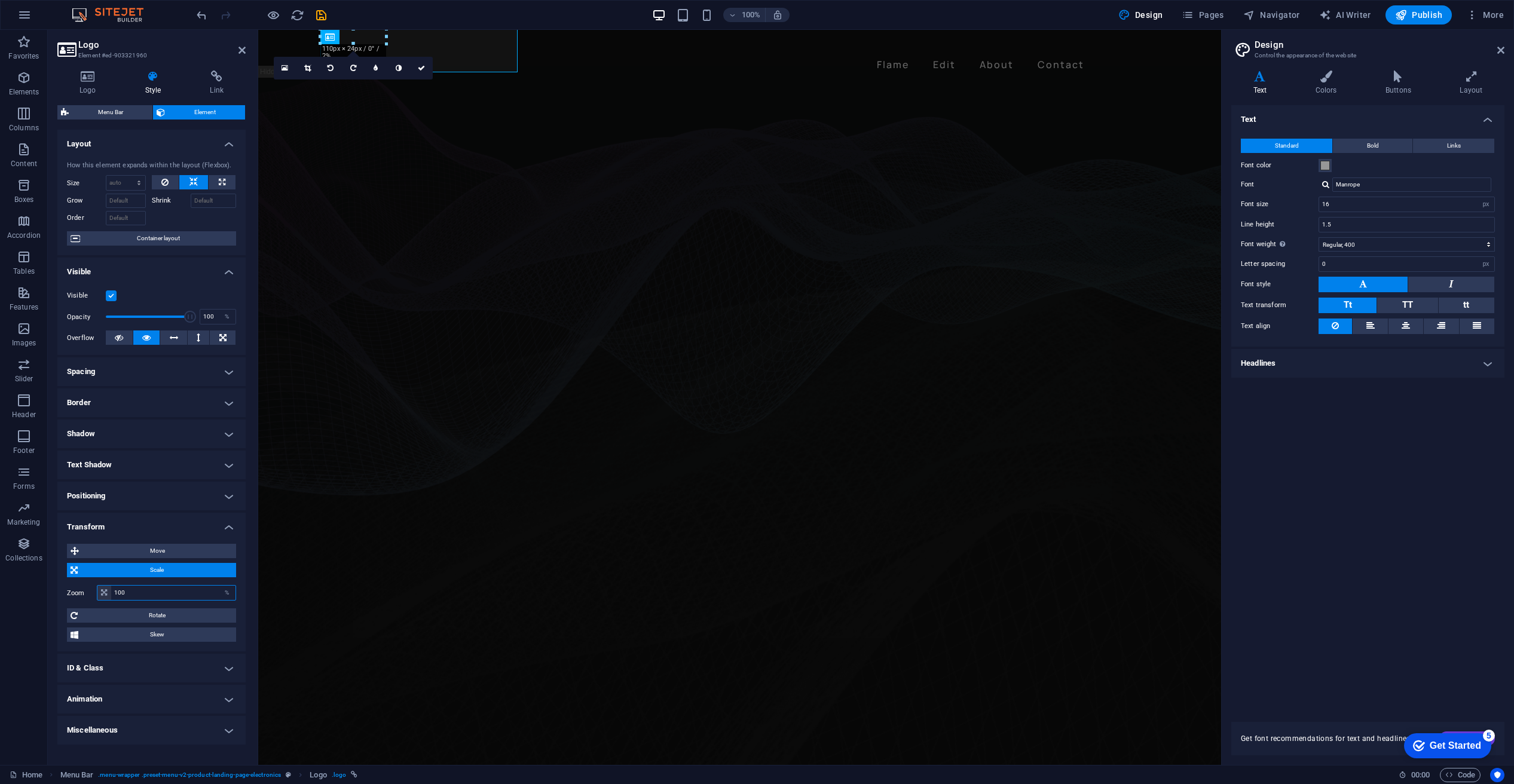
type input "100"
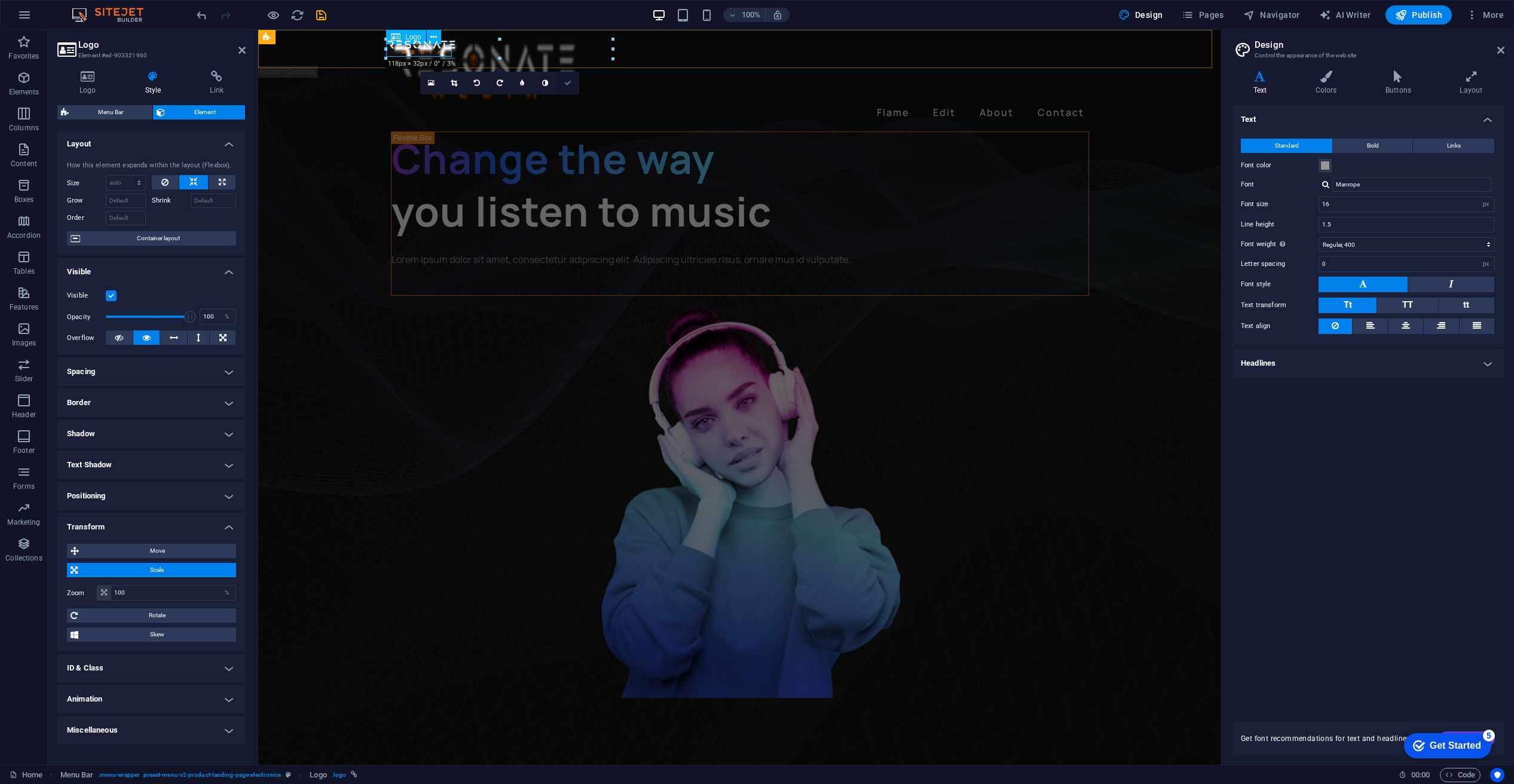
drag, startPoint x: 451, startPoint y: 56, endPoint x: 530, endPoint y: 104, distance: 92.4
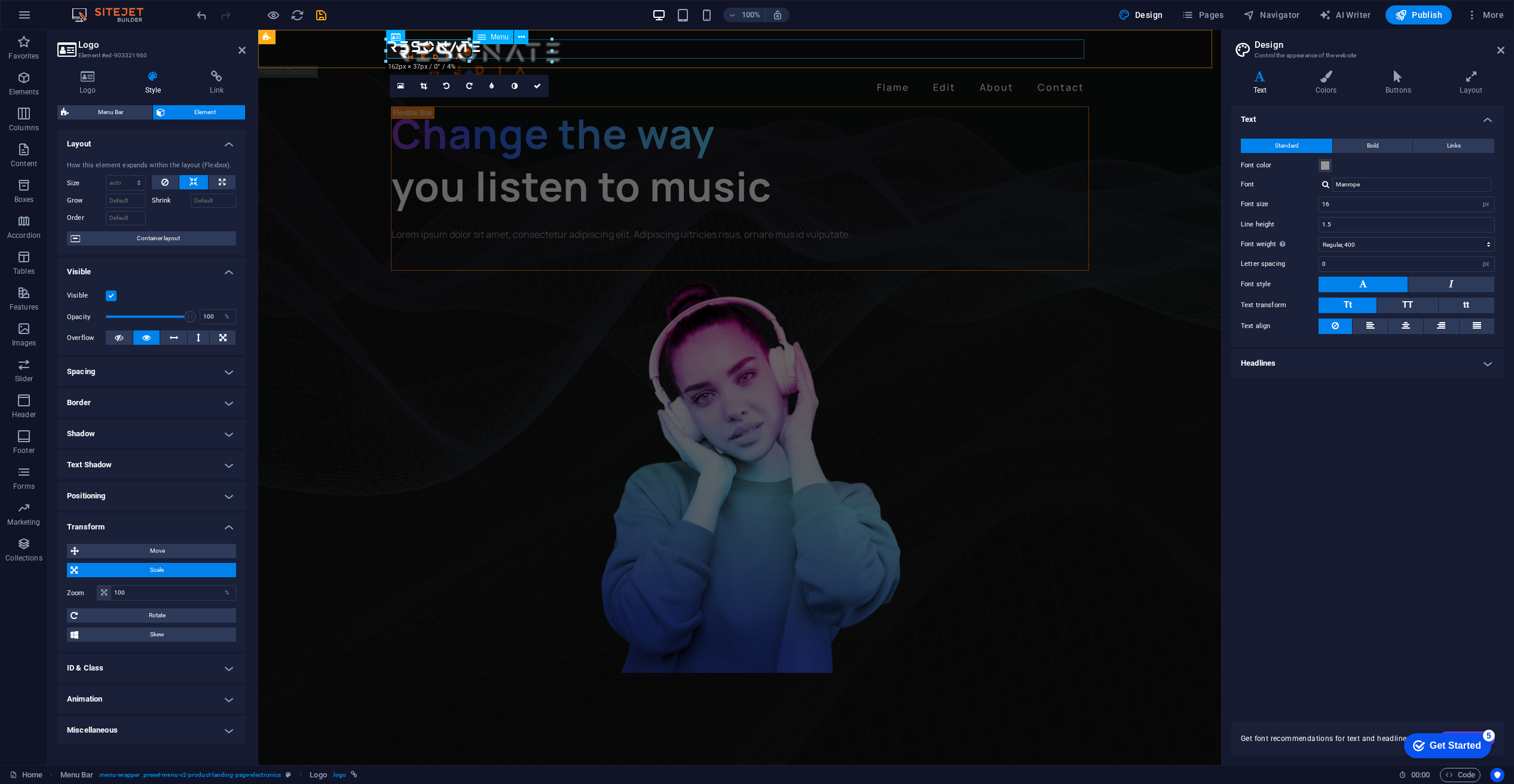
drag, startPoint x: 473, startPoint y: 57, endPoint x: 508, endPoint y: 74, distance: 38.9
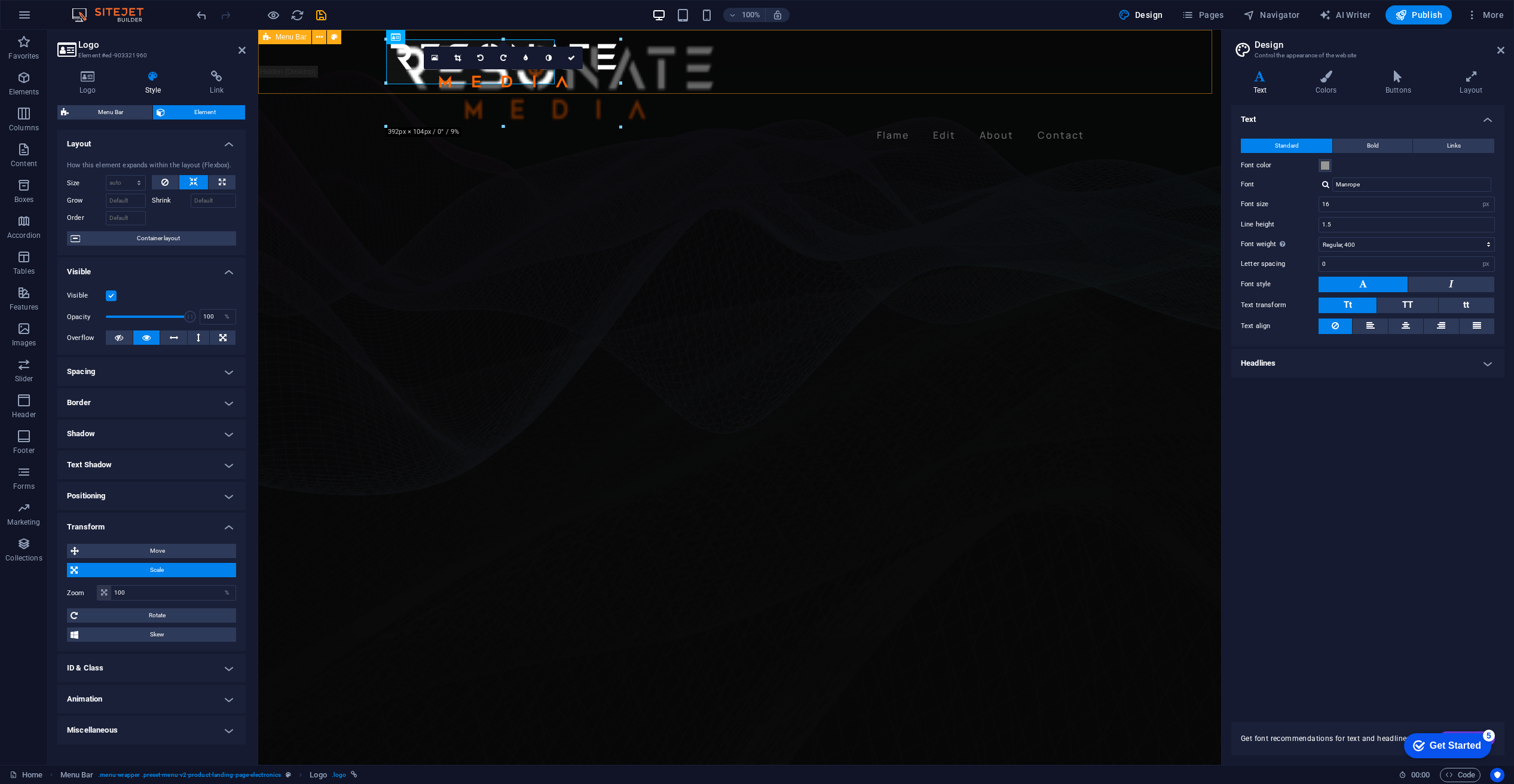
drag, startPoint x: 486, startPoint y: 62, endPoint x: 712, endPoint y: 125, distance: 234.6
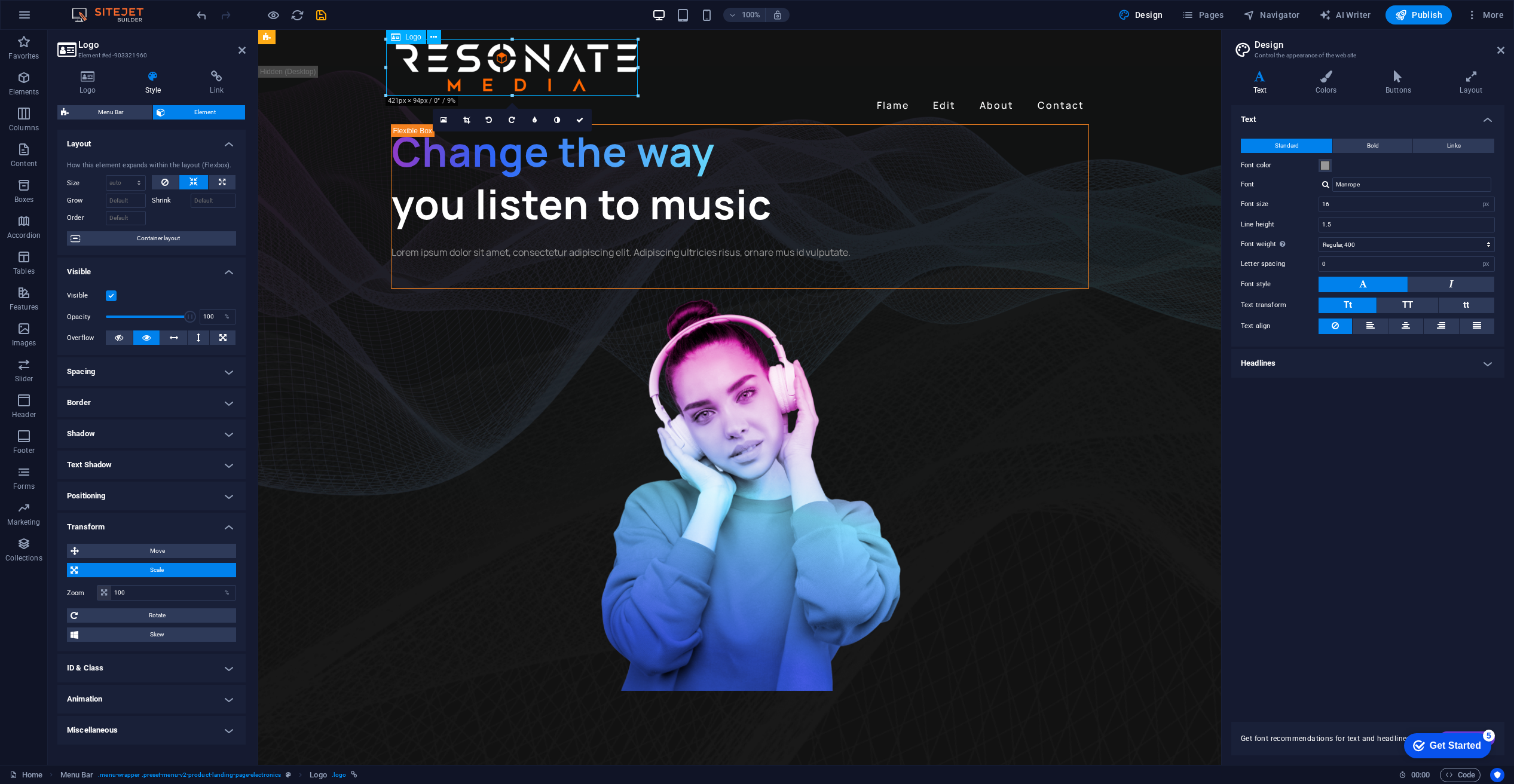
drag, startPoint x: 635, startPoint y: 92, endPoint x: 601, endPoint y: 74, distance: 38.5
click at [601, 74] on div at bounding box center [740, 67] width 698 height 56
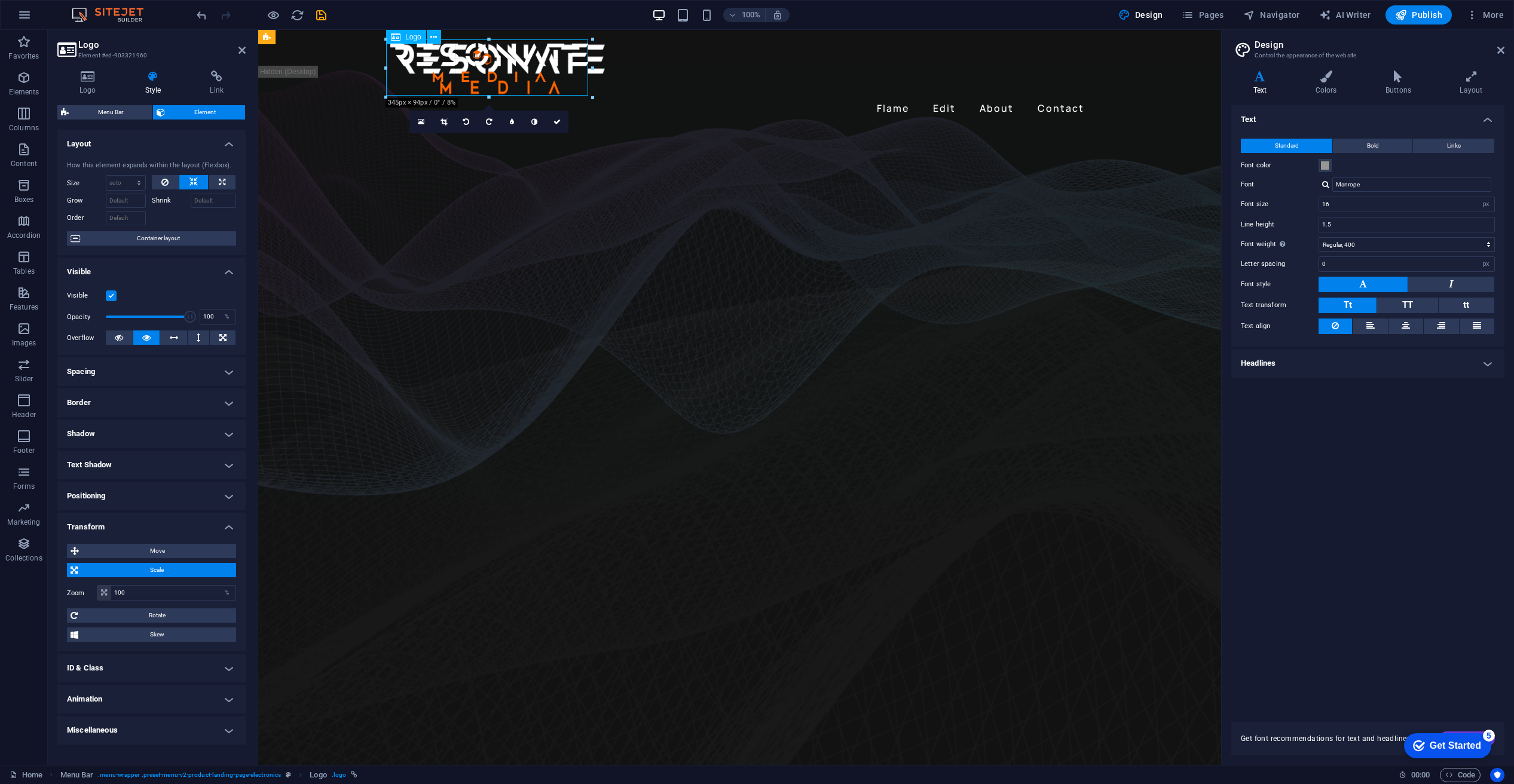
drag, startPoint x: 636, startPoint y: 95, endPoint x: 603, endPoint y: 78, distance: 37.1
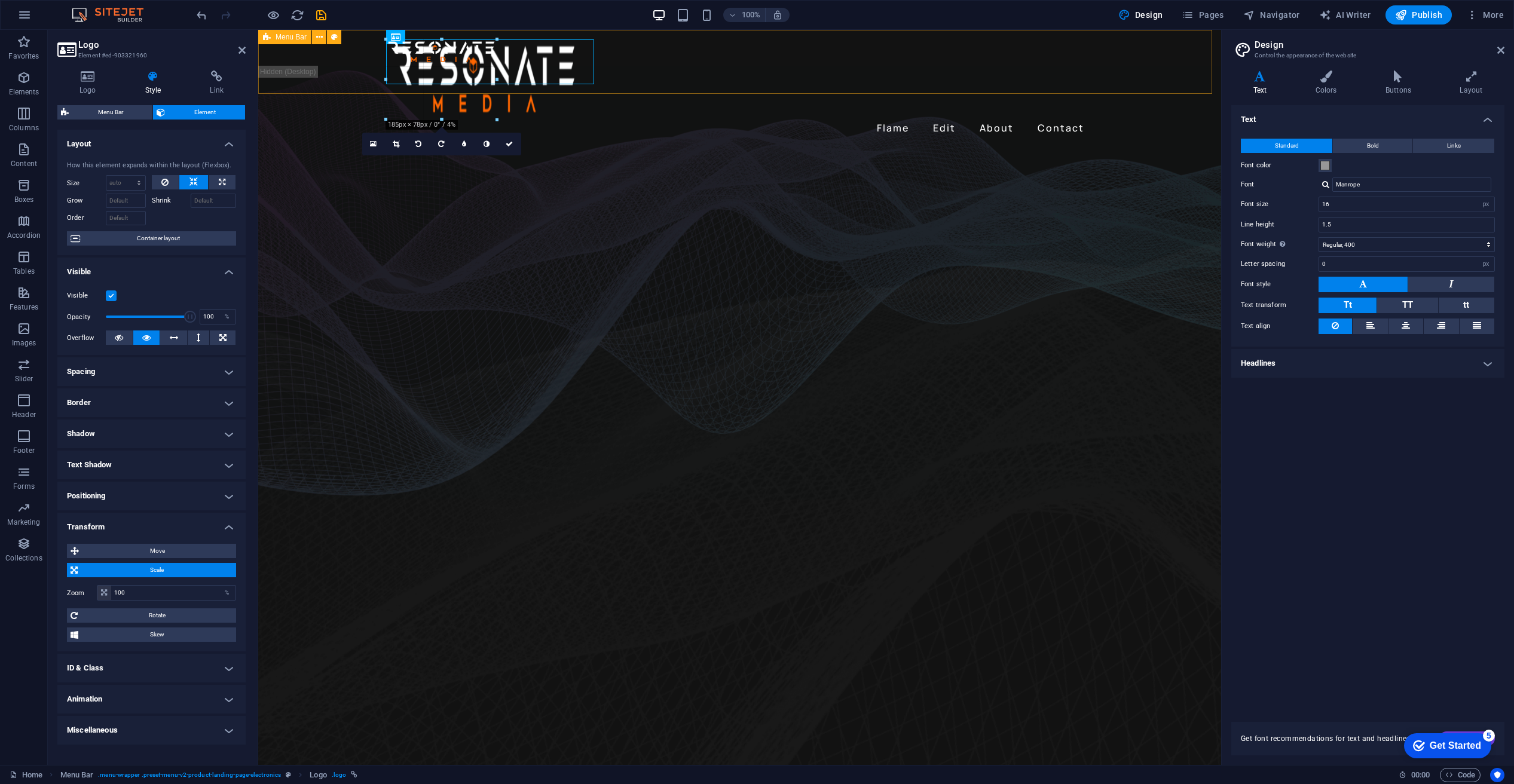
drag, startPoint x: 596, startPoint y: 85, endPoint x: 569, endPoint y: 81, distance: 27.3
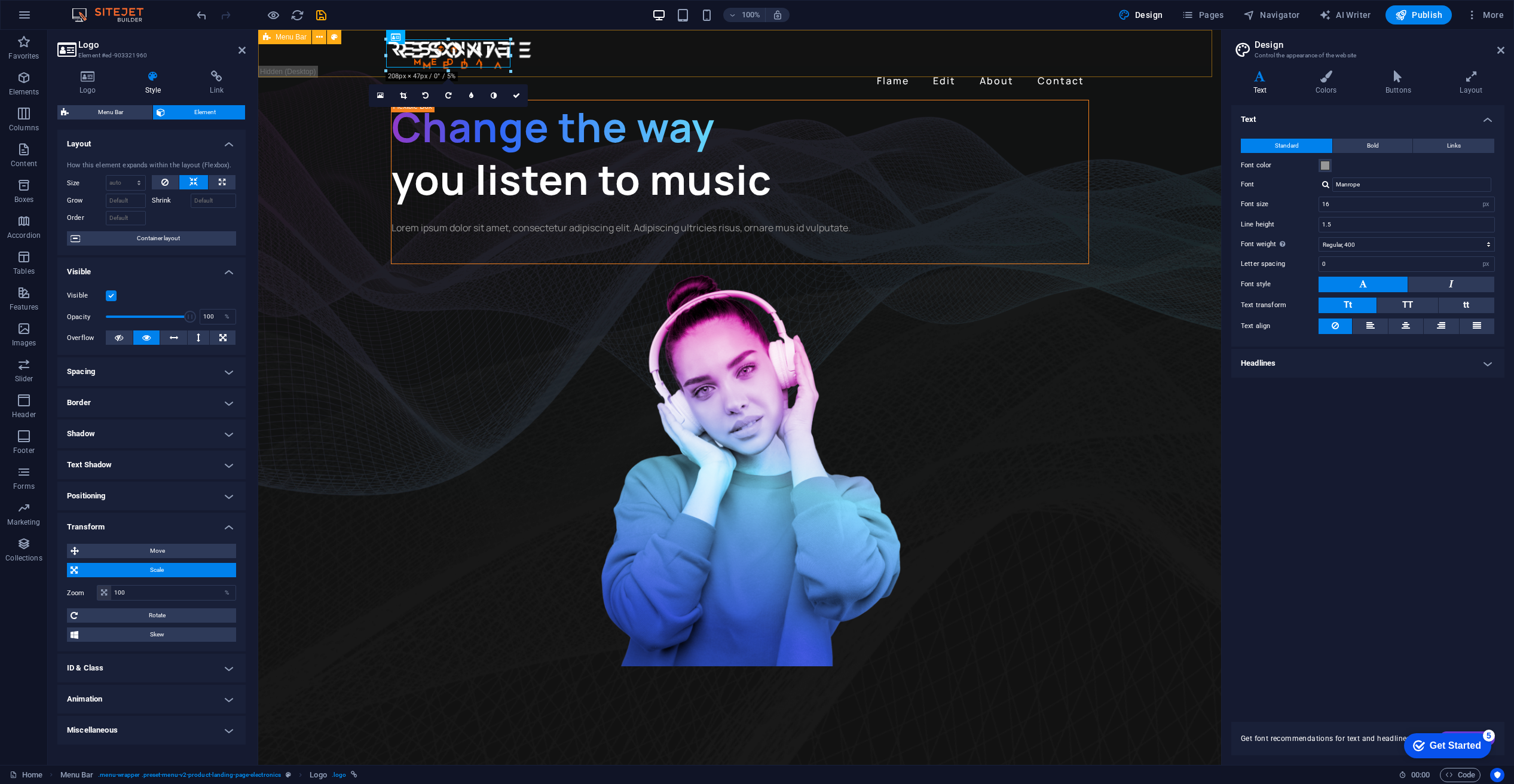
drag, startPoint x: 509, startPoint y: 62, endPoint x: 527, endPoint y: 76, distance: 22.8
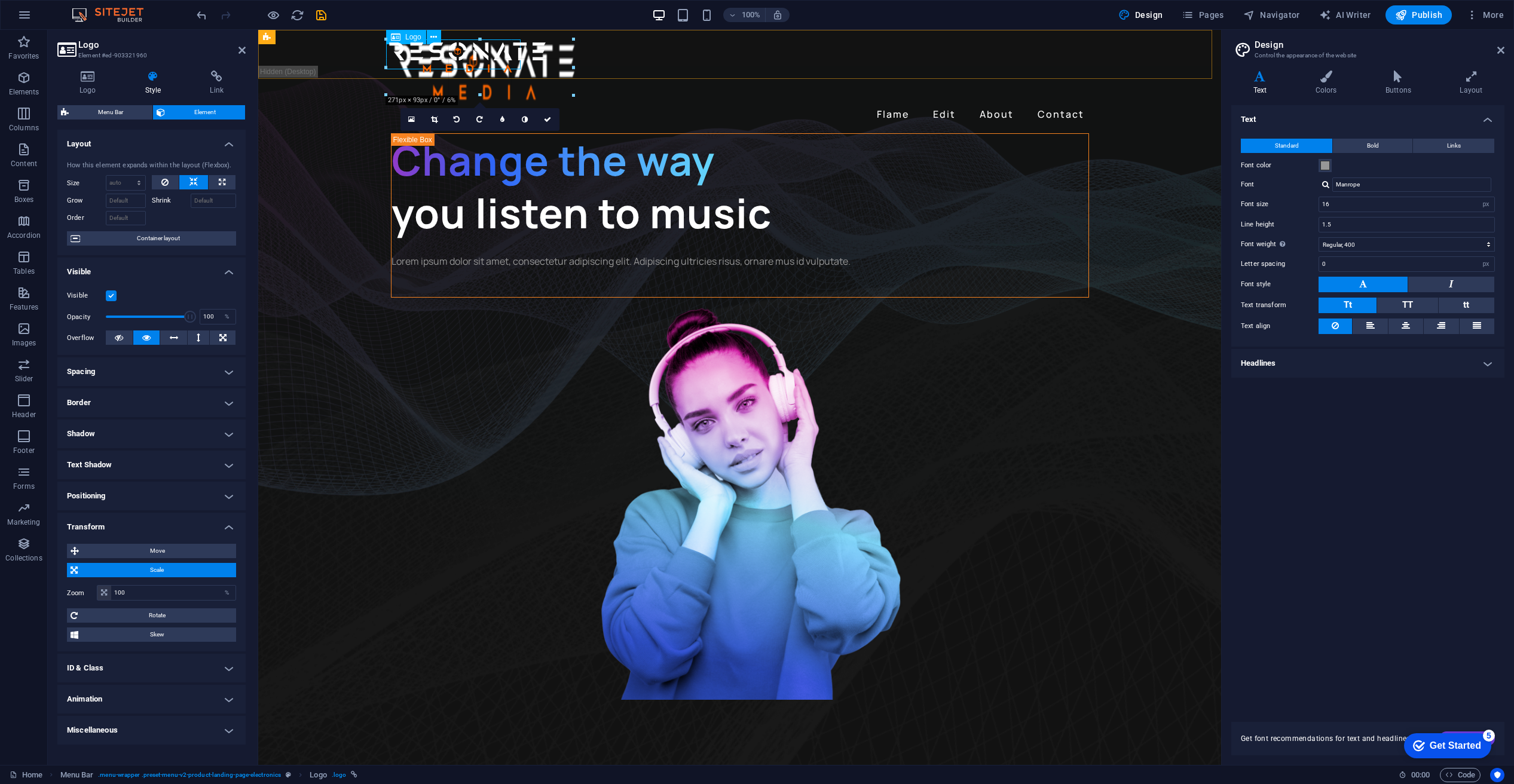
drag, startPoint x: 520, startPoint y: 67, endPoint x: 569, endPoint y: 103, distance: 60.8
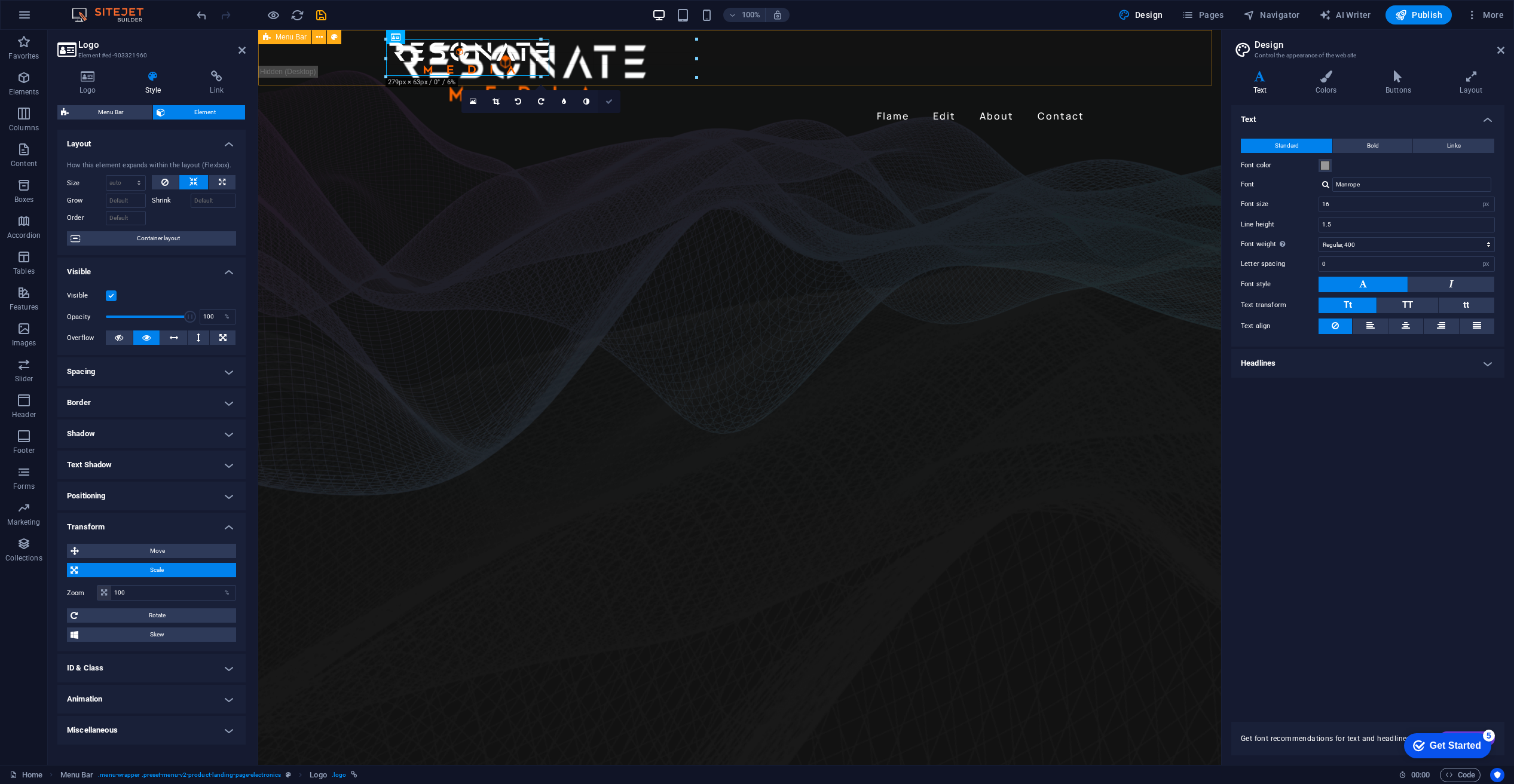
drag, startPoint x: 549, startPoint y: 74, endPoint x: 591, endPoint y: 107, distance: 53.4
drag, startPoint x: 558, startPoint y: 77, endPoint x: 553, endPoint y: 62, distance: 15.8
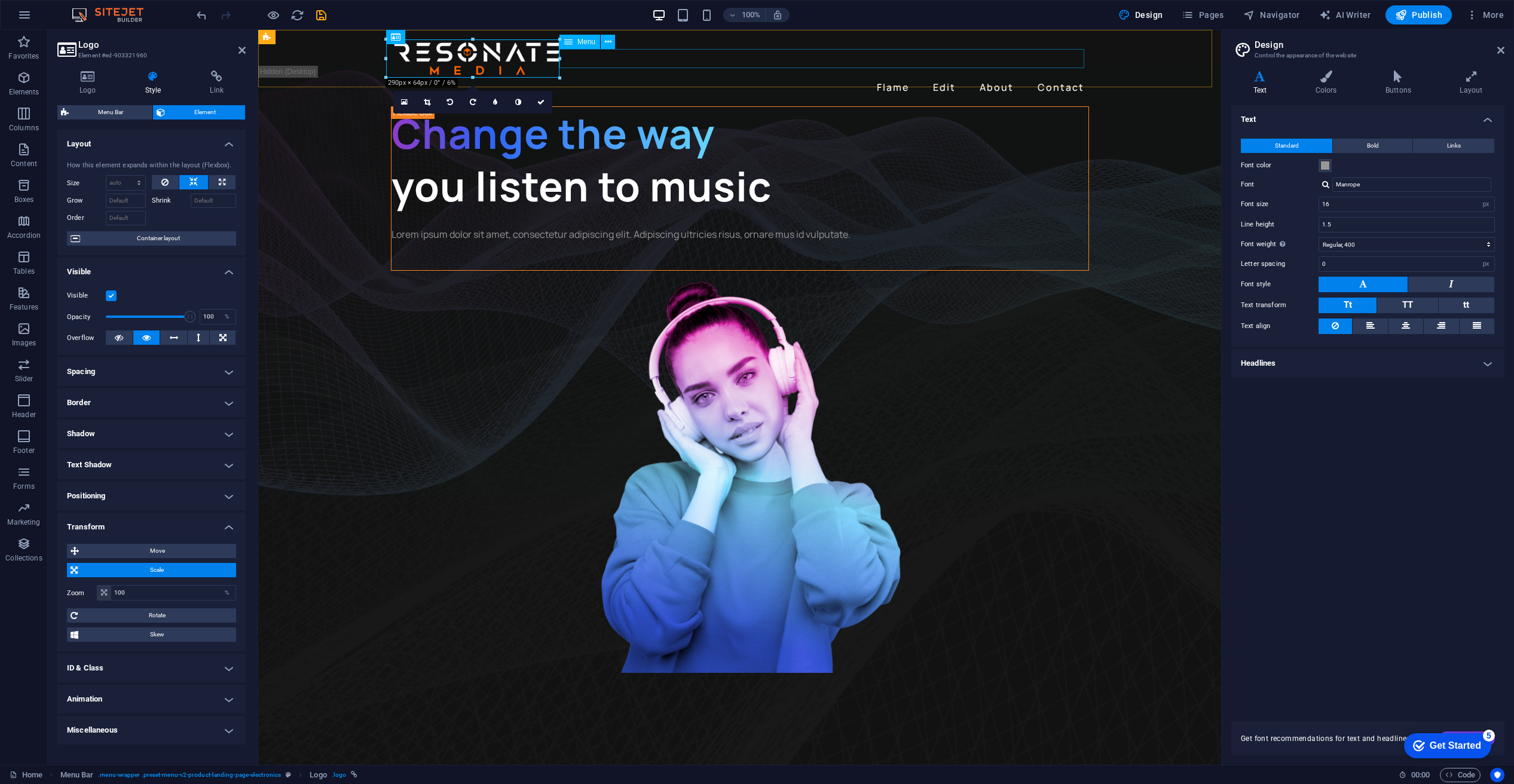
click at [853, 78] on nav "Flame Edit About Contact" at bounding box center [740, 87] width 698 height 19
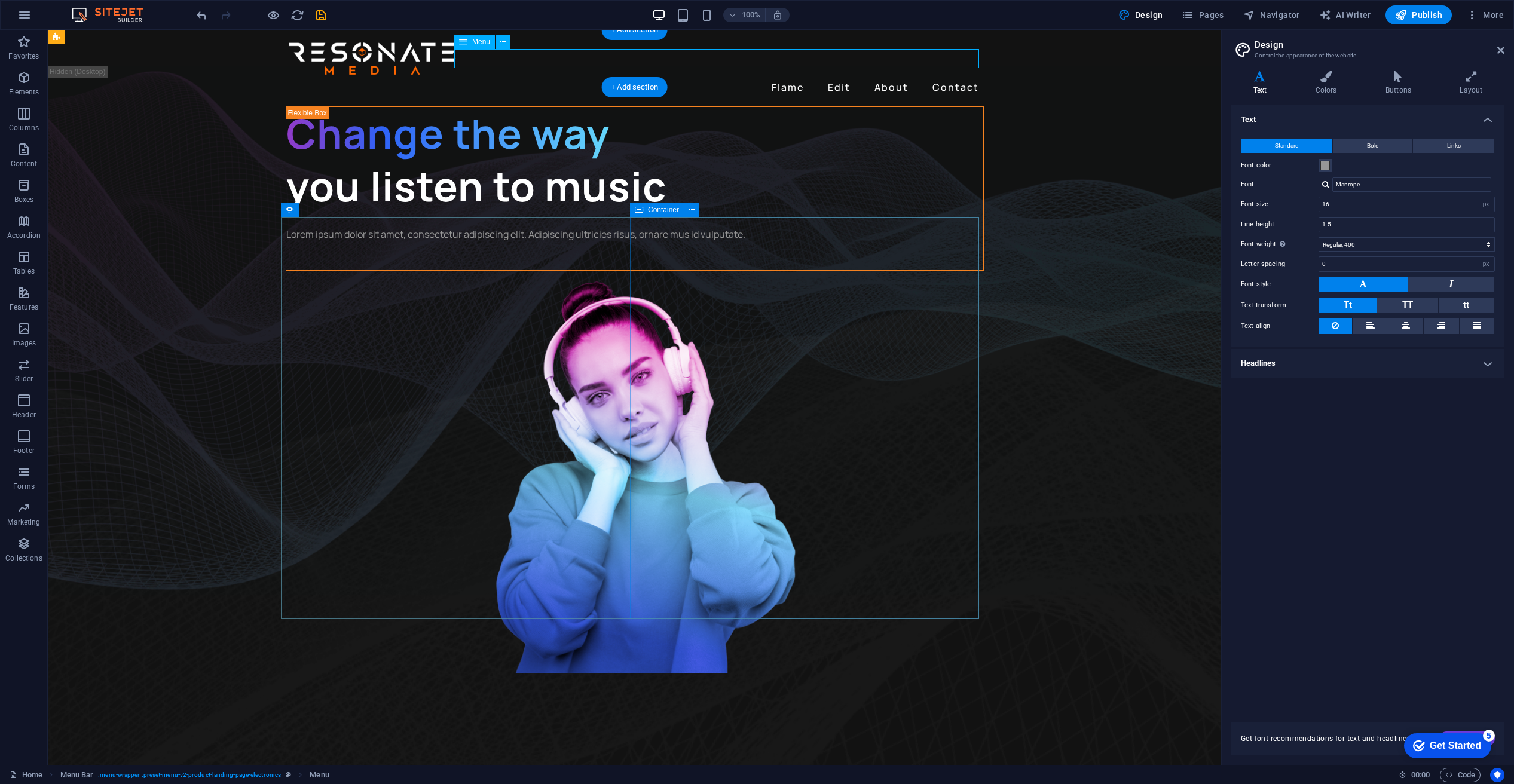
click at [883, 78] on nav "Flame Edit About Contact" at bounding box center [635, 87] width 698 height 19
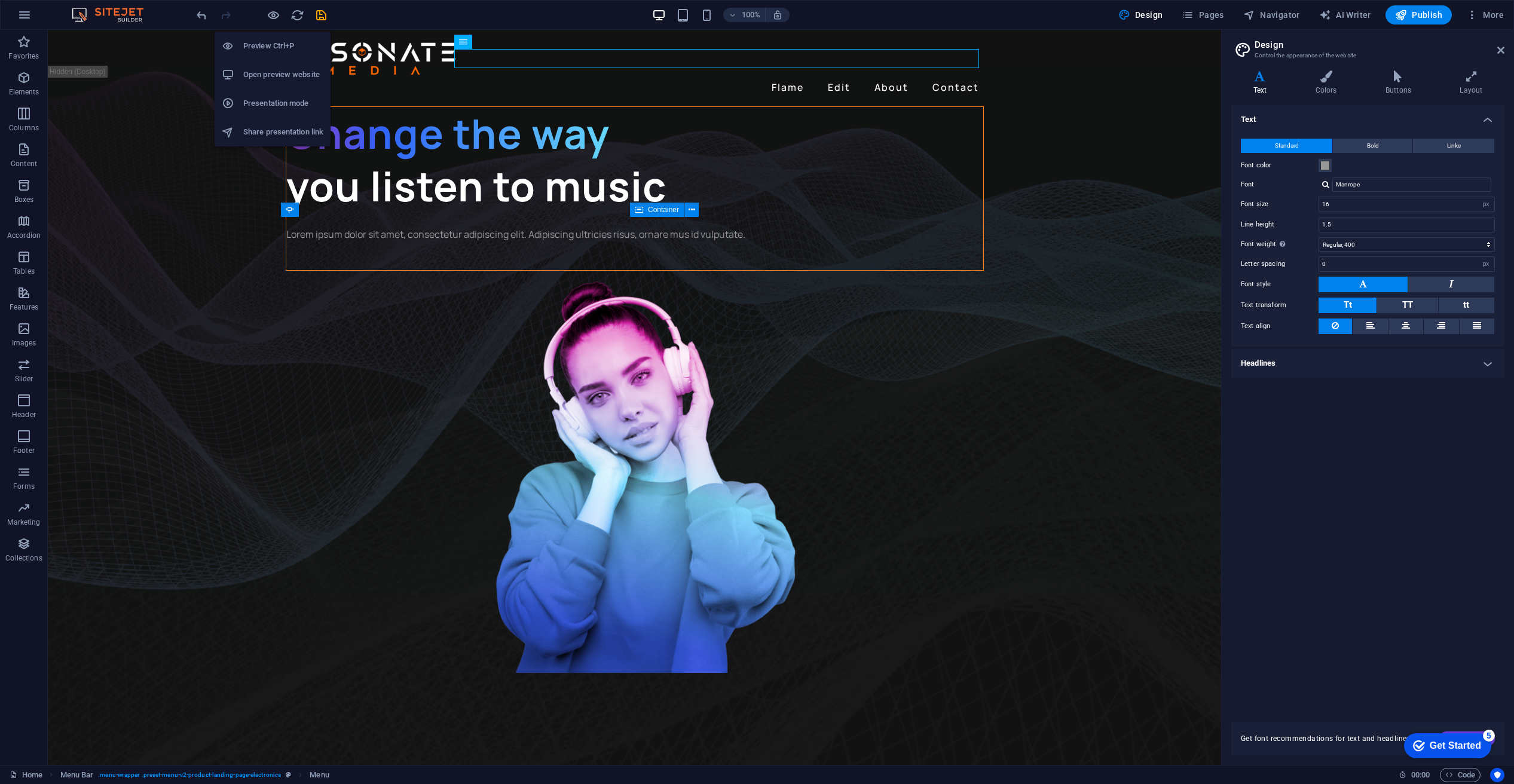
drag, startPoint x: 273, startPoint y: 13, endPoint x: 288, endPoint y: 18, distance: 15.8
click at [273, 12] on icon "button" at bounding box center [273, 16] width 14 height 14
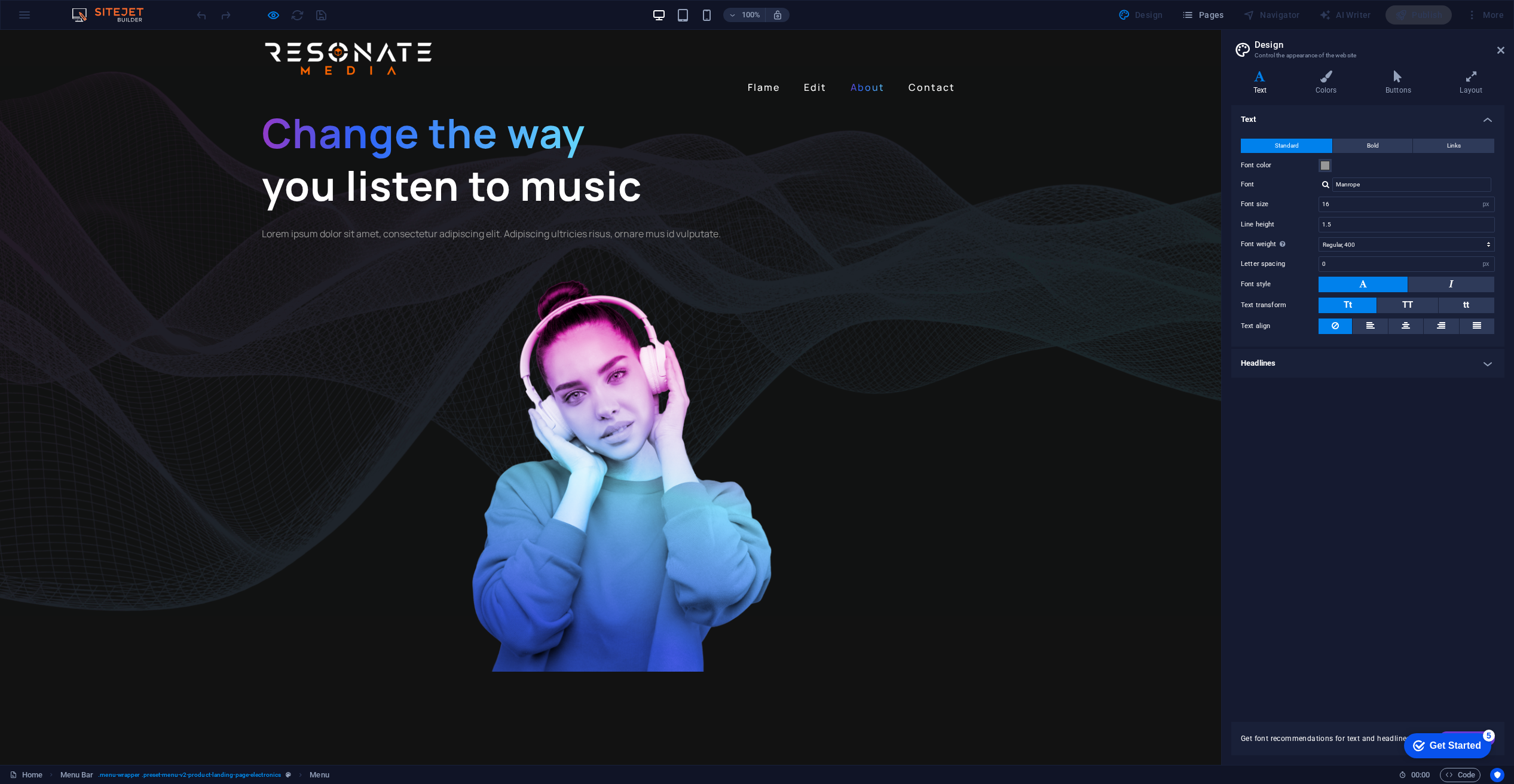
click at [861, 78] on link "About" at bounding box center [867, 87] width 44 height 19
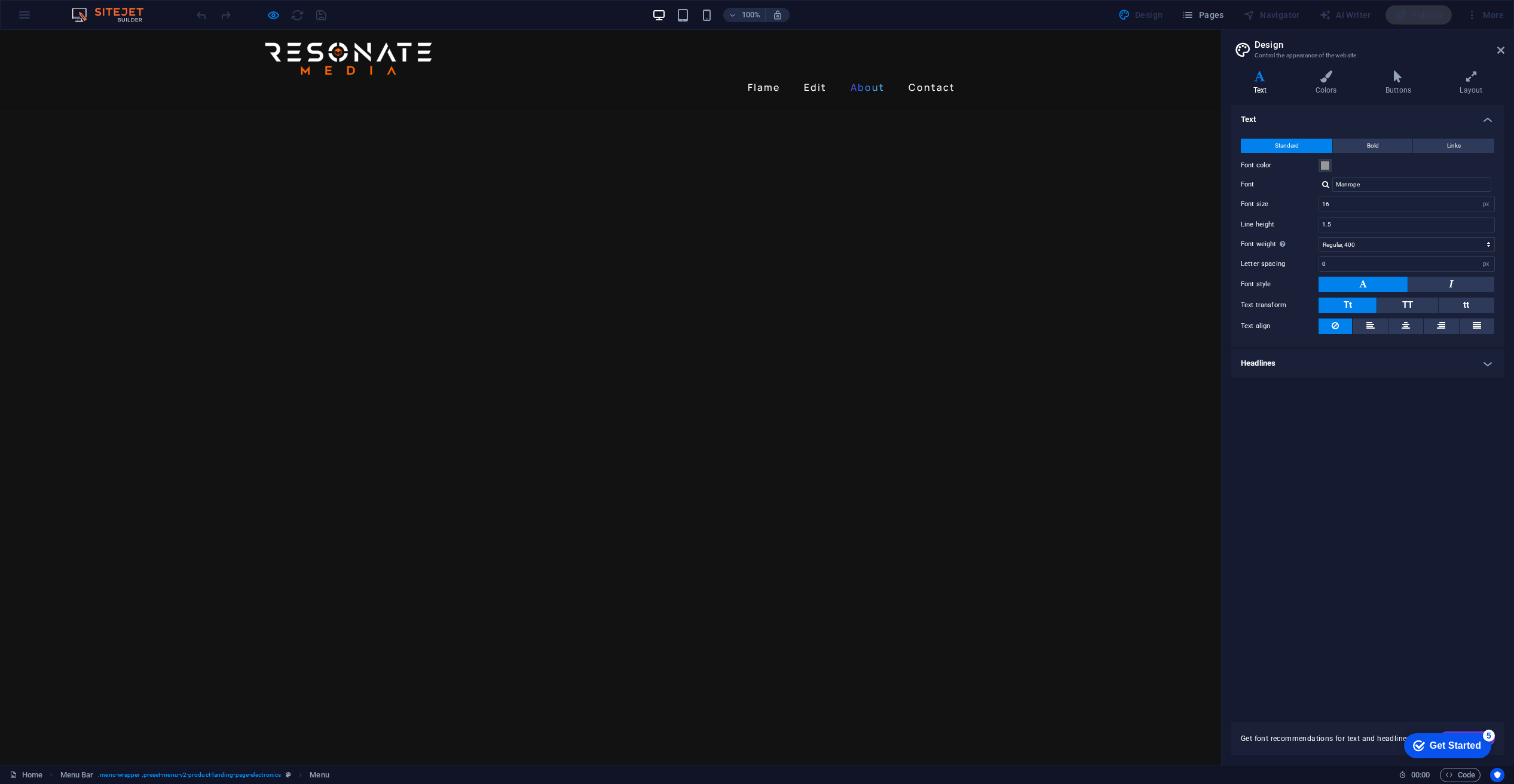
scroll to position [604, 0]
click at [768, 78] on link "Flame" at bounding box center [763, 87] width 42 height 19
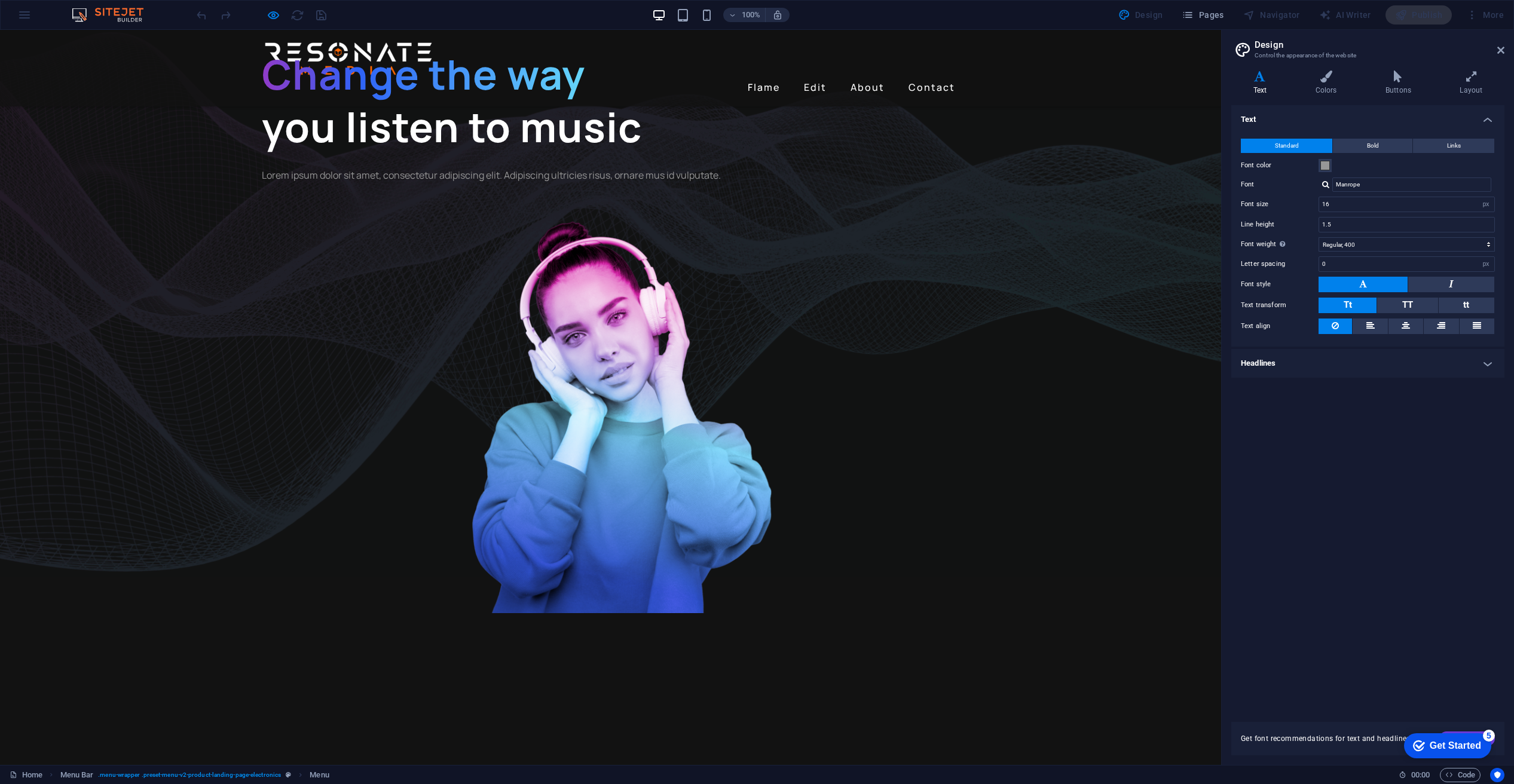
scroll to position [0, 0]
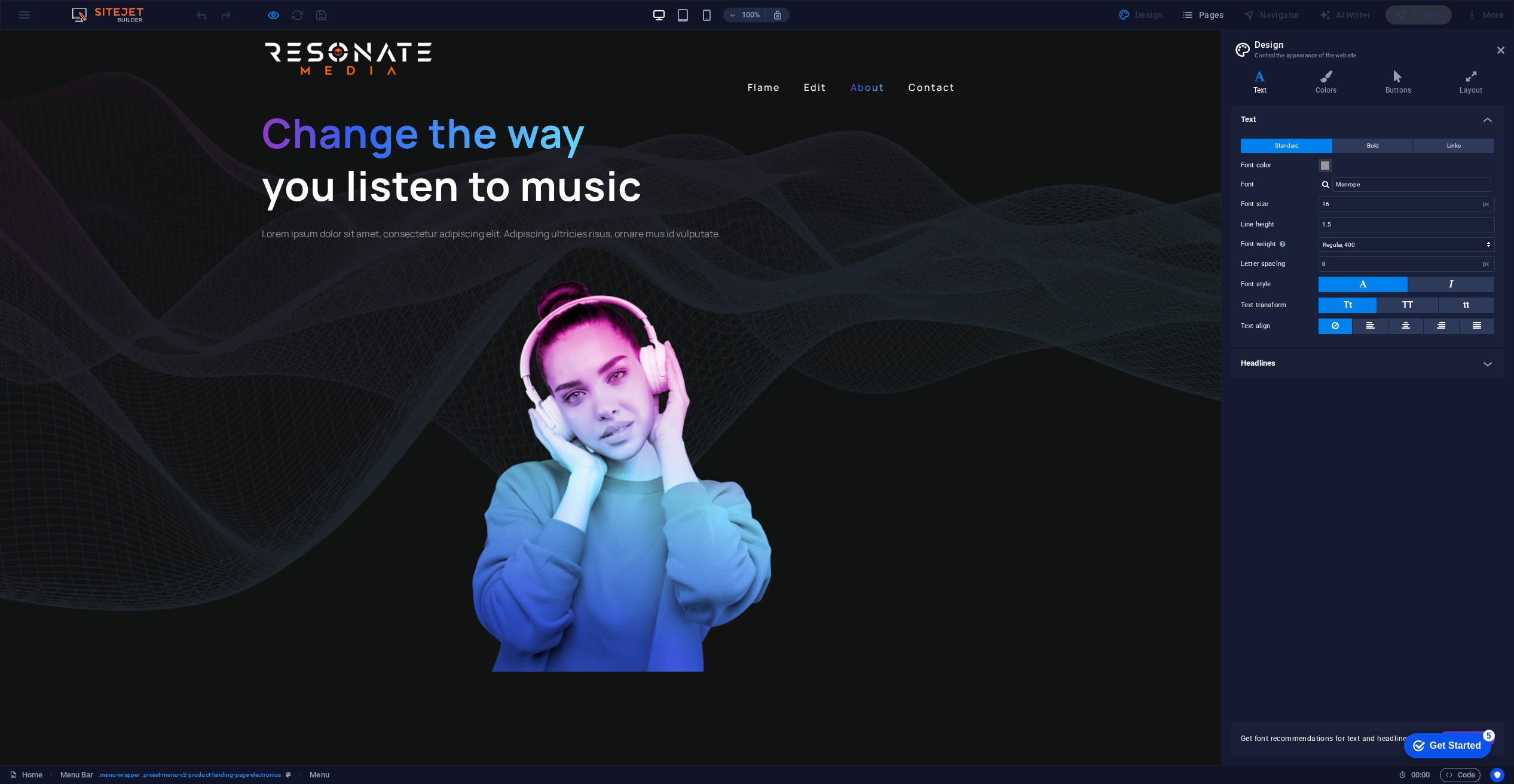
click at [861, 78] on link "About" at bounding box center [867, 87] width 44 height 19
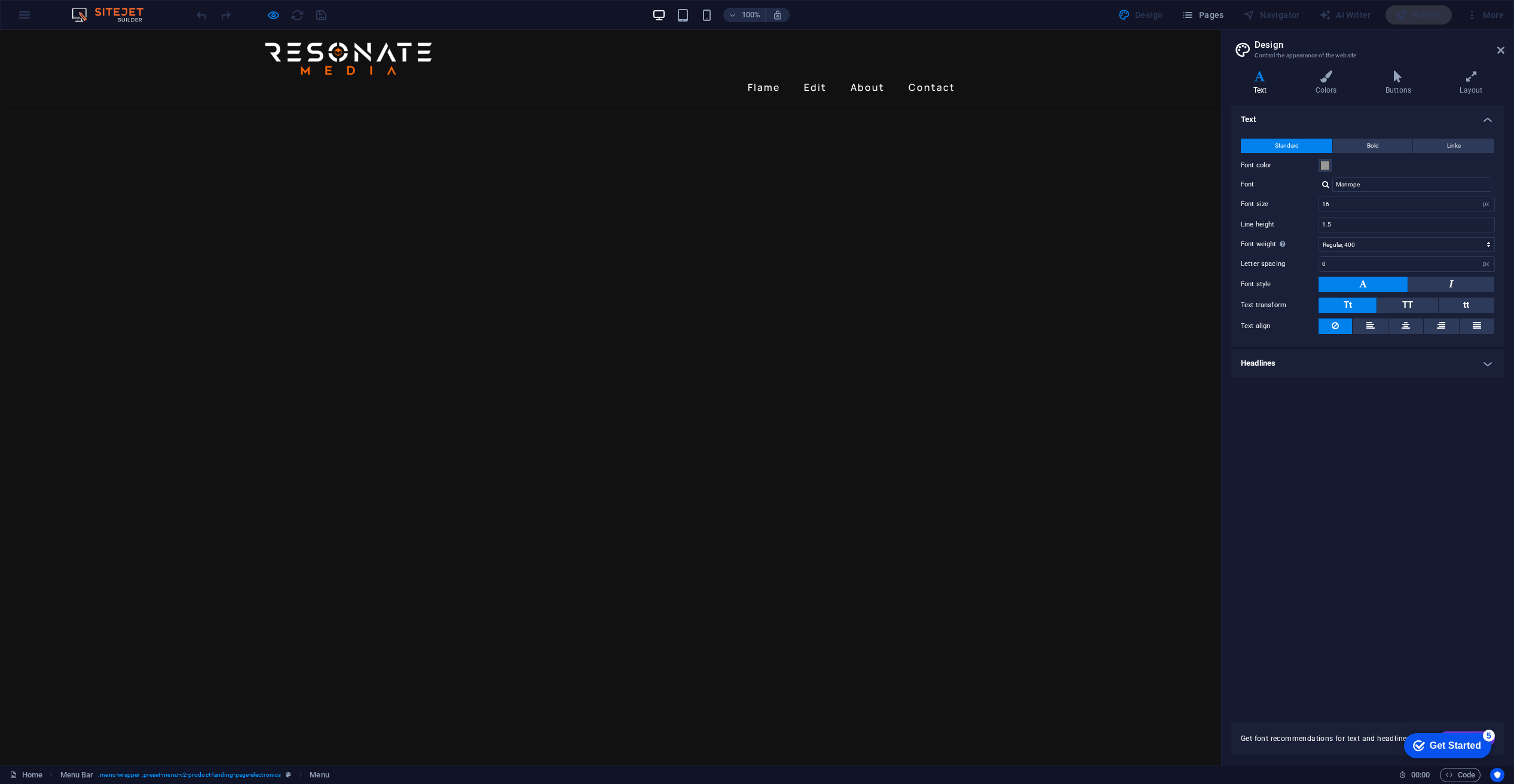
scroll to position [604, 0]
click at [923, 78] on link "Contact" at bounding box center [932, 87] width 56 height 19
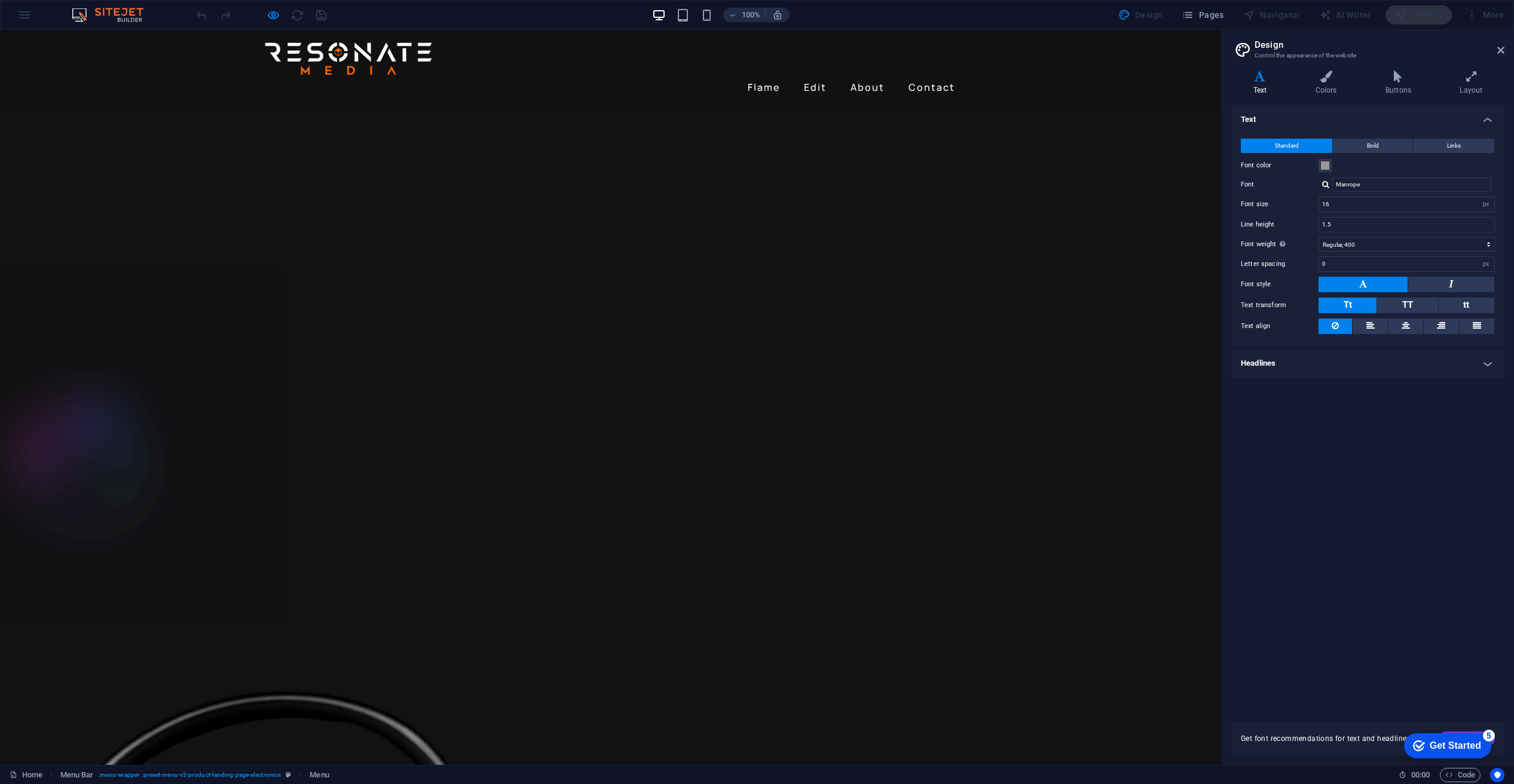
scroll to position [2285, 0]
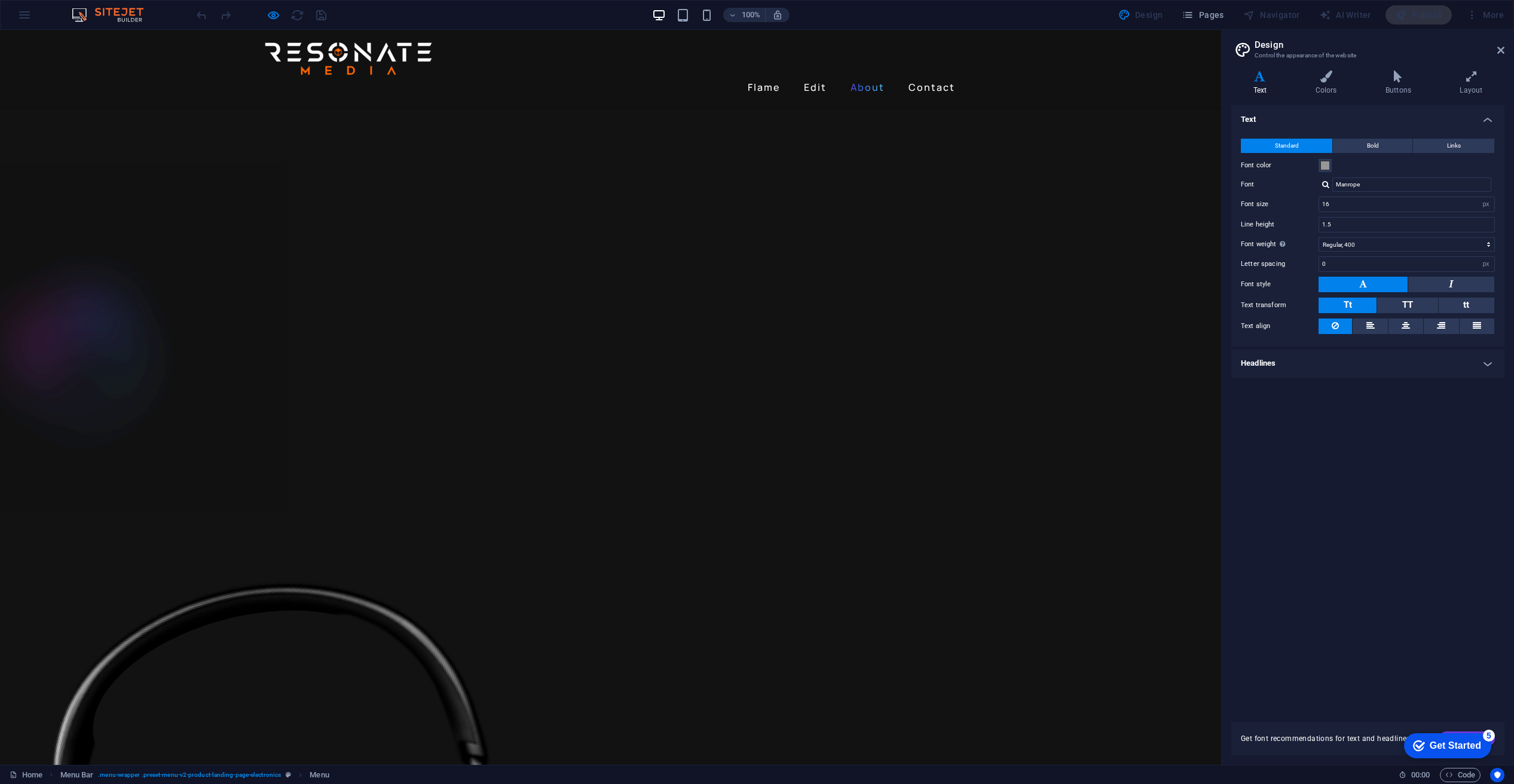
click at [870, 78] on link "About" at bounding box center [867, 87] width 44 height 19
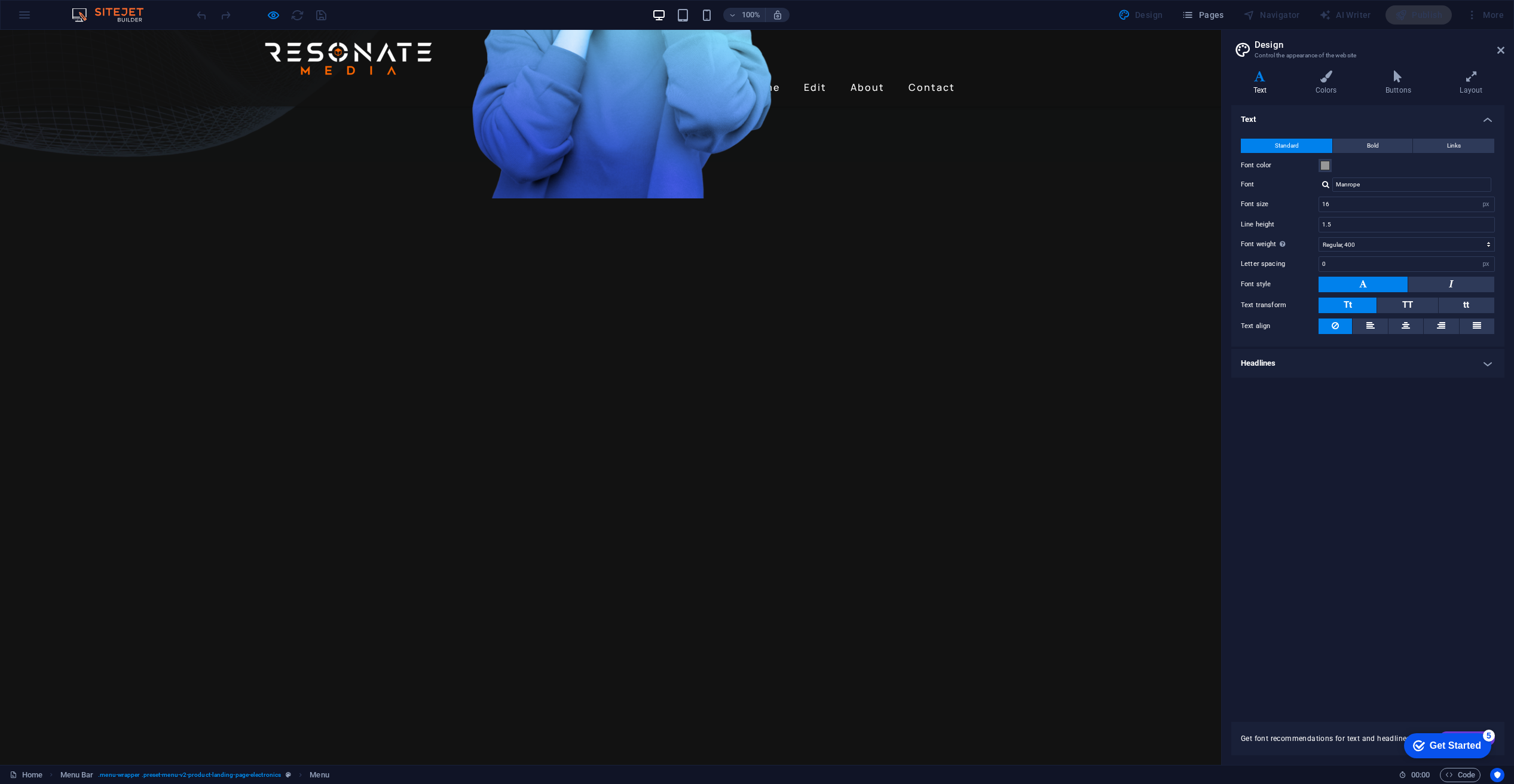
scroll to position [0, 0]
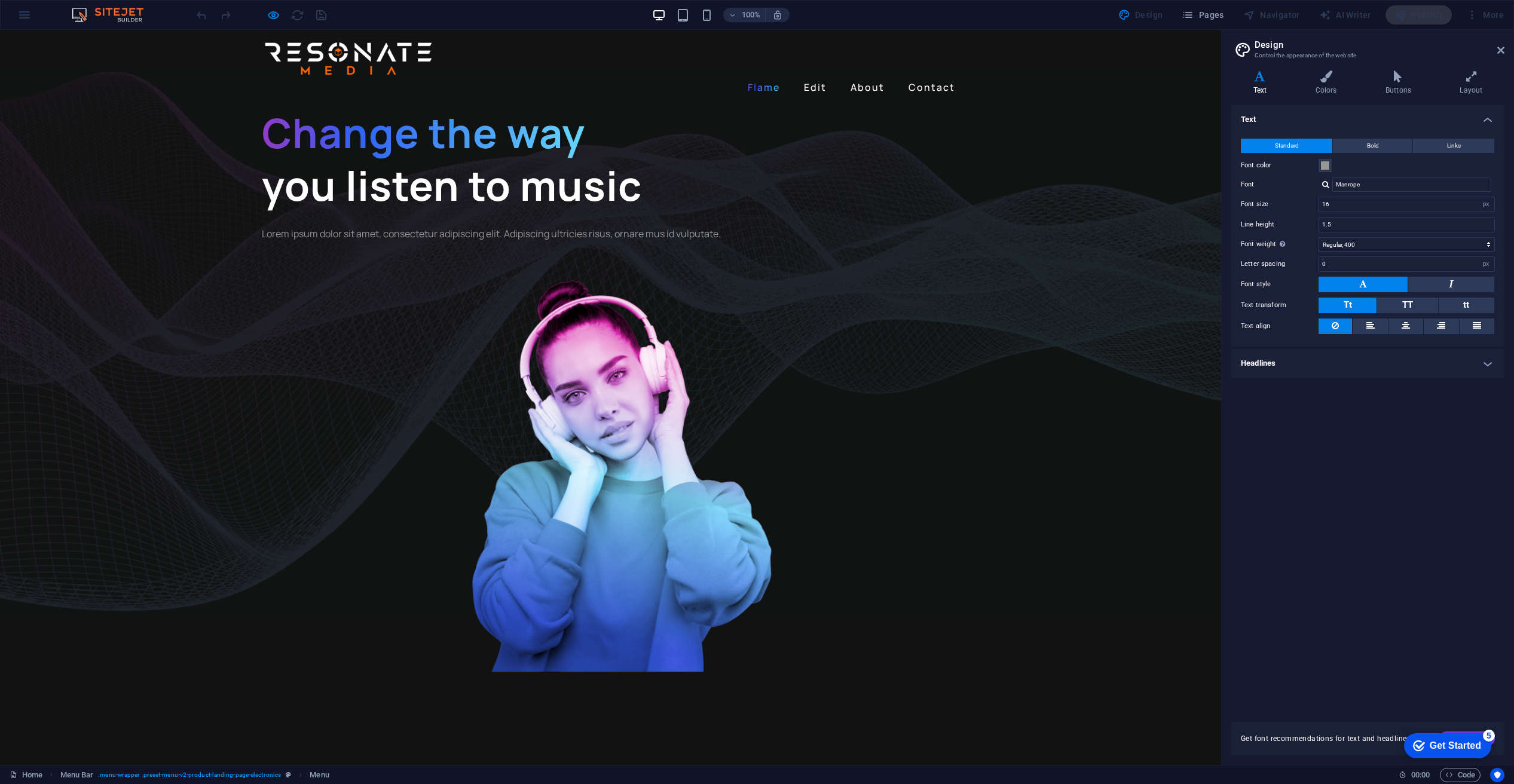
click at [762, 78] on link "Flame" at bounding box center [763, 87] width 42 height 19
click at [766, 78] on link "Flame" at bounding box center [763, 87] width 42 height 19
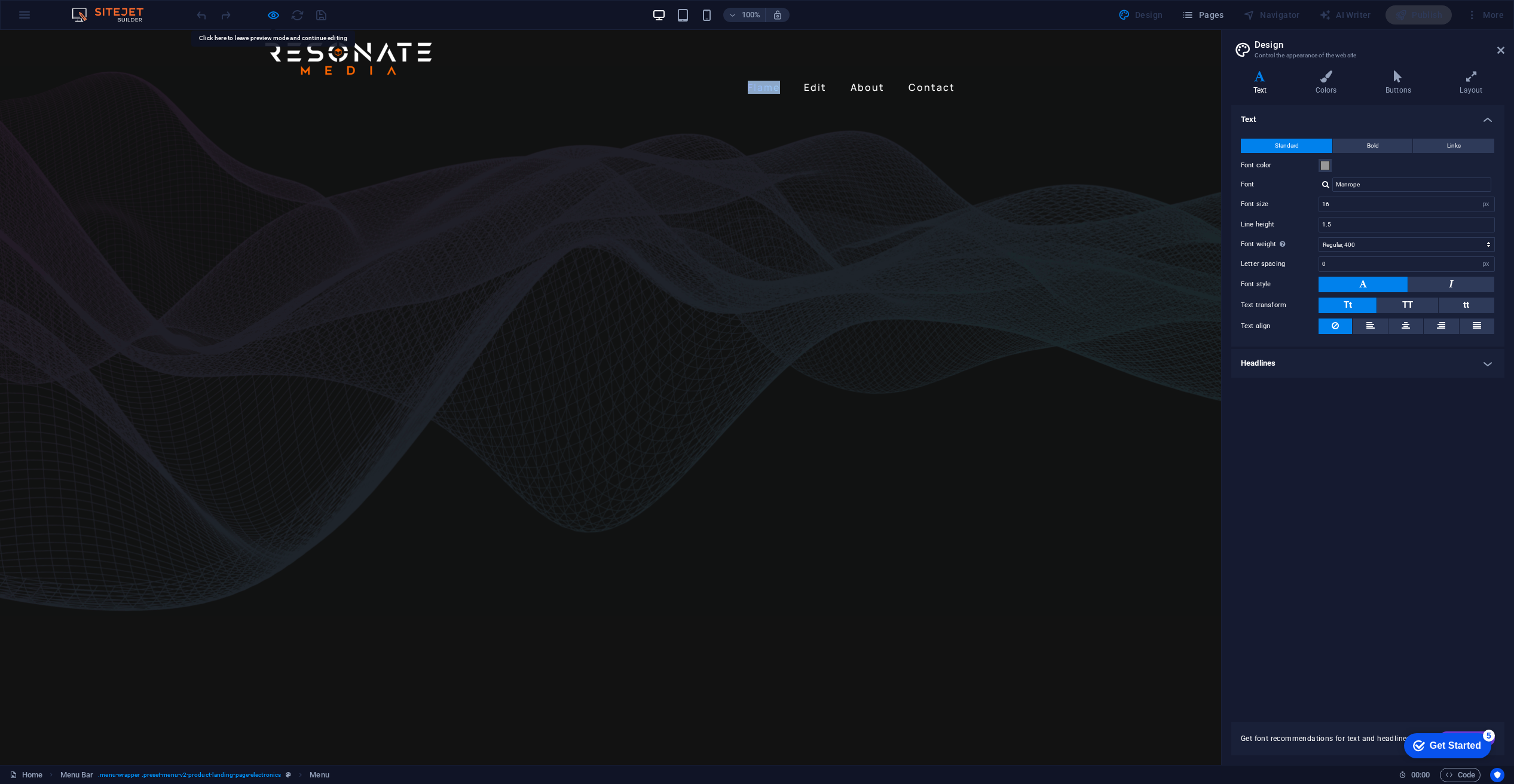
click at [753, 78] on link "Flame" at bounding box center [763, 87] width 42 height 19
click at [269, 13] on icon "button" at bounding box center [273, 16] width 14 height 14
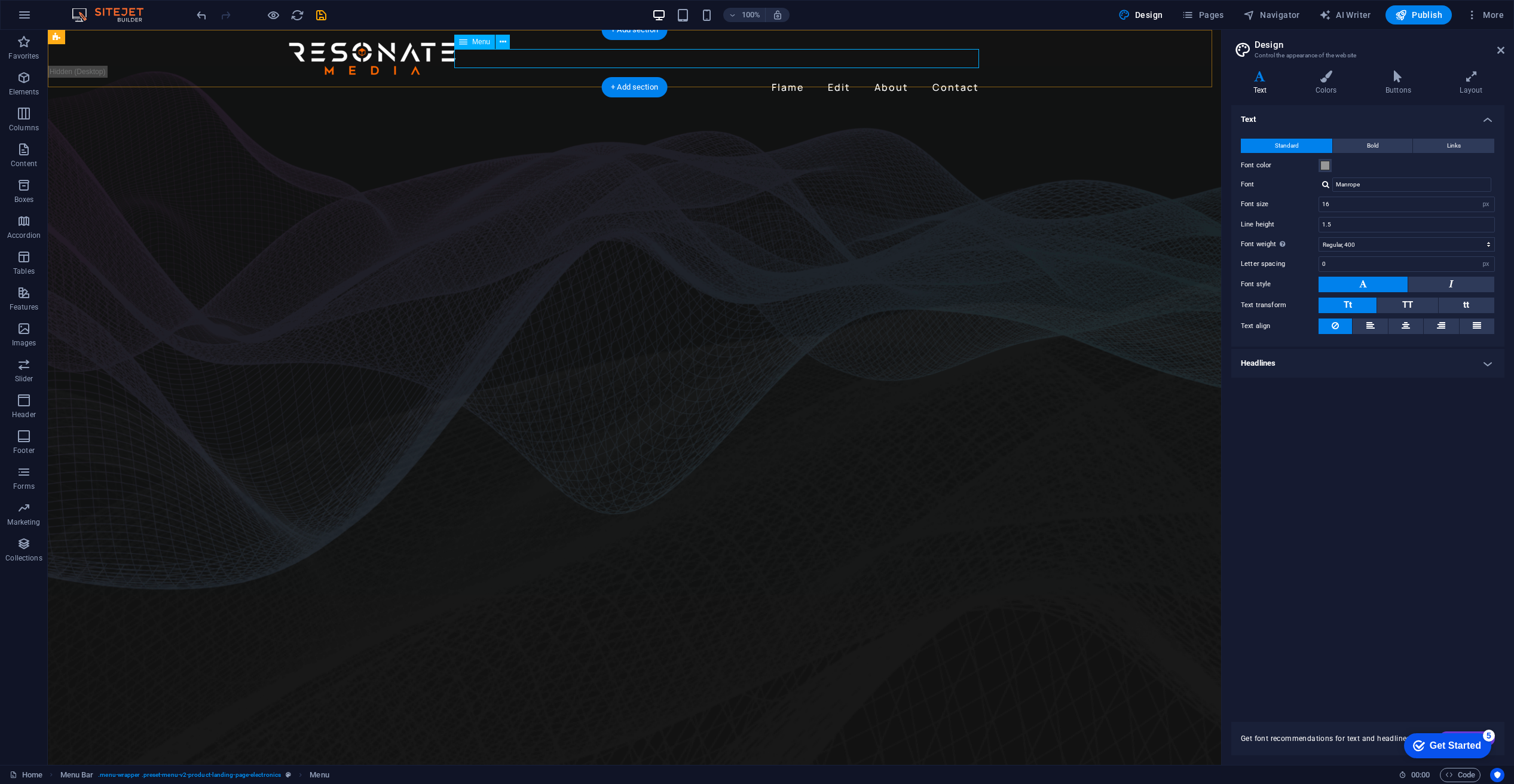
click at [779, 78] on nav "Flame Edit About Contact" at bounding box center [635, 87] width 698 height 19
click at [785, 78] on nav "Flame Edit About Contact" at bounding box center [635, 87] width 698 height 19
click at [782, 78] on nav "Flame Edit About Contact" at bounding box center [635, 87] width 698 height 19
drag, startPoint x: 782, startPoint y: 58, endPoint x: 571, endPoint y: 57, distance: 211.0
click at [782, 78] on nav "Flame Edit About Contact" at bounding box center [635, 87] width 698 height 19
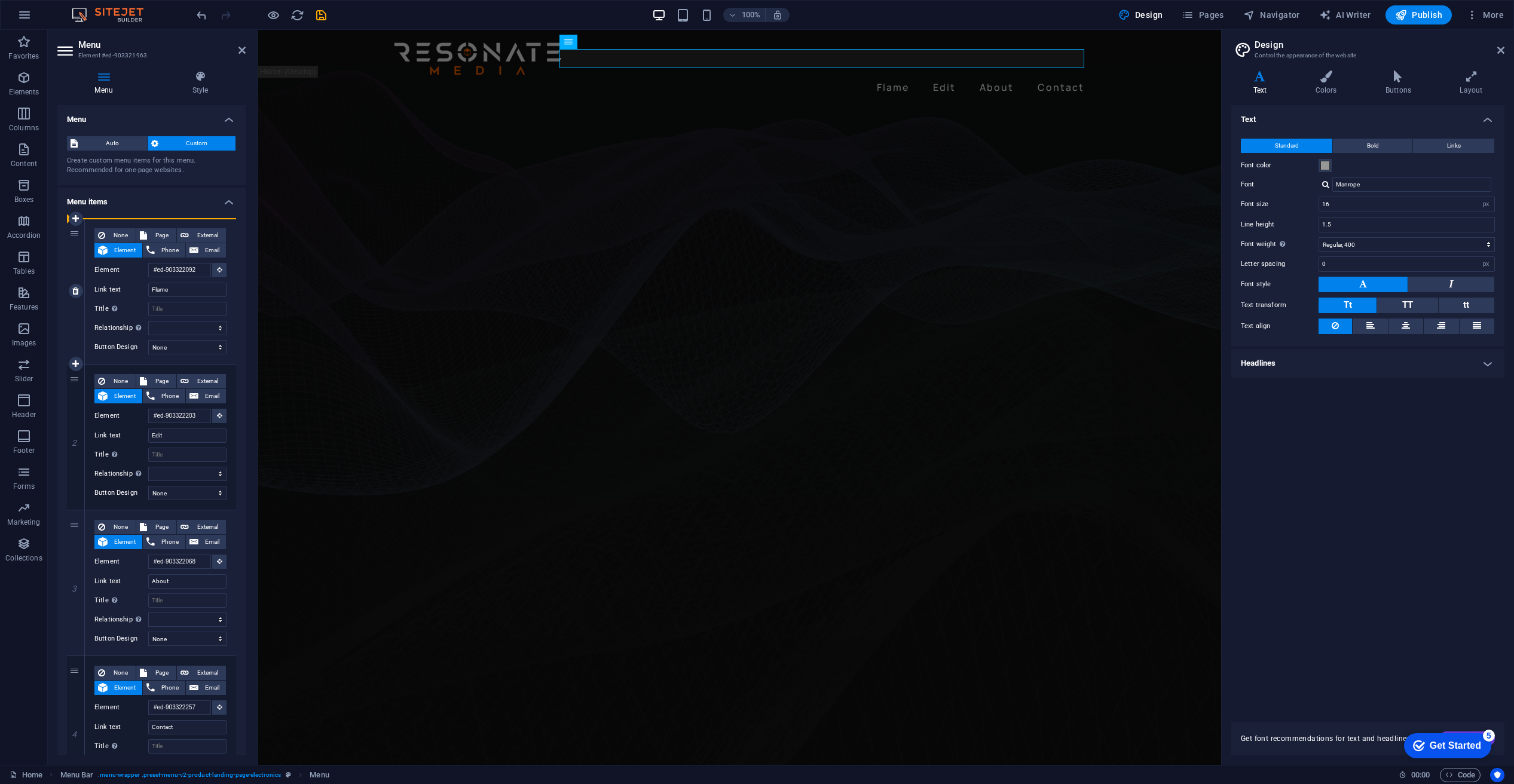
click at [76, 234] on div "1" at bounding box center [75, 291] width 18 height 145
select select
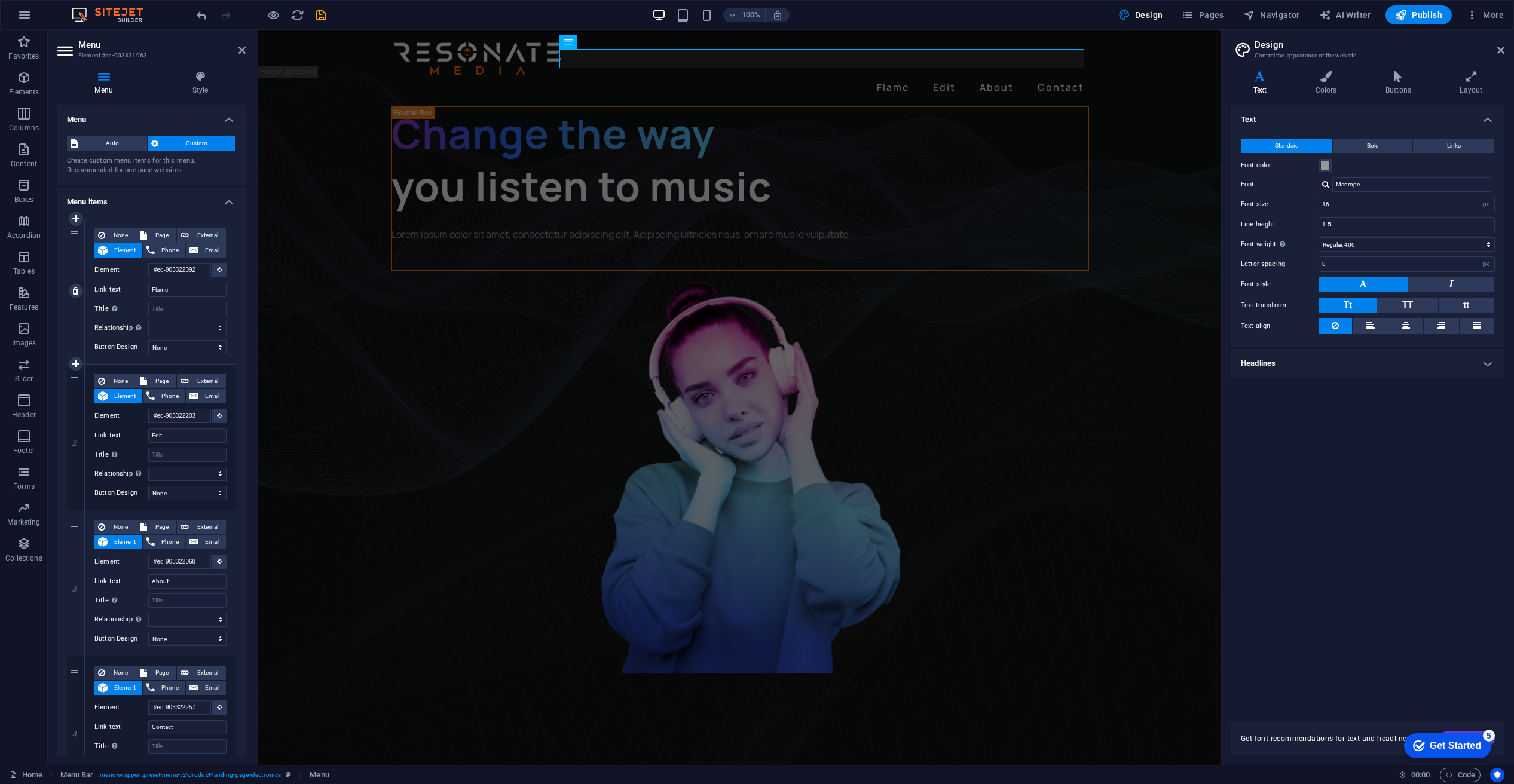
click at [74, 229] on div "1" at bounding box center [75, 291] width 18 height 145
select select
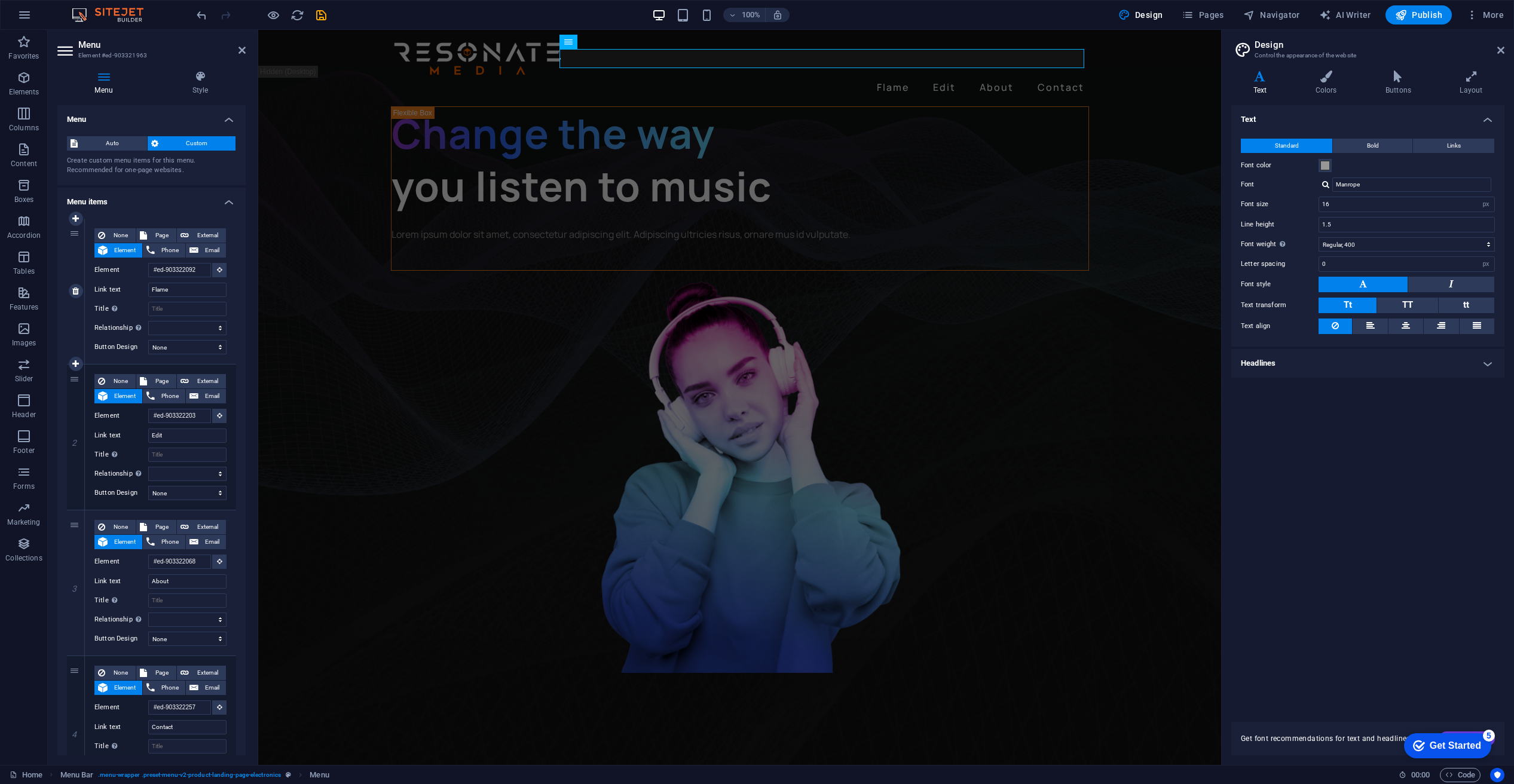
click at [68, 239] on div "1" at bounding box center [75, 291] width 18 height 145
select select
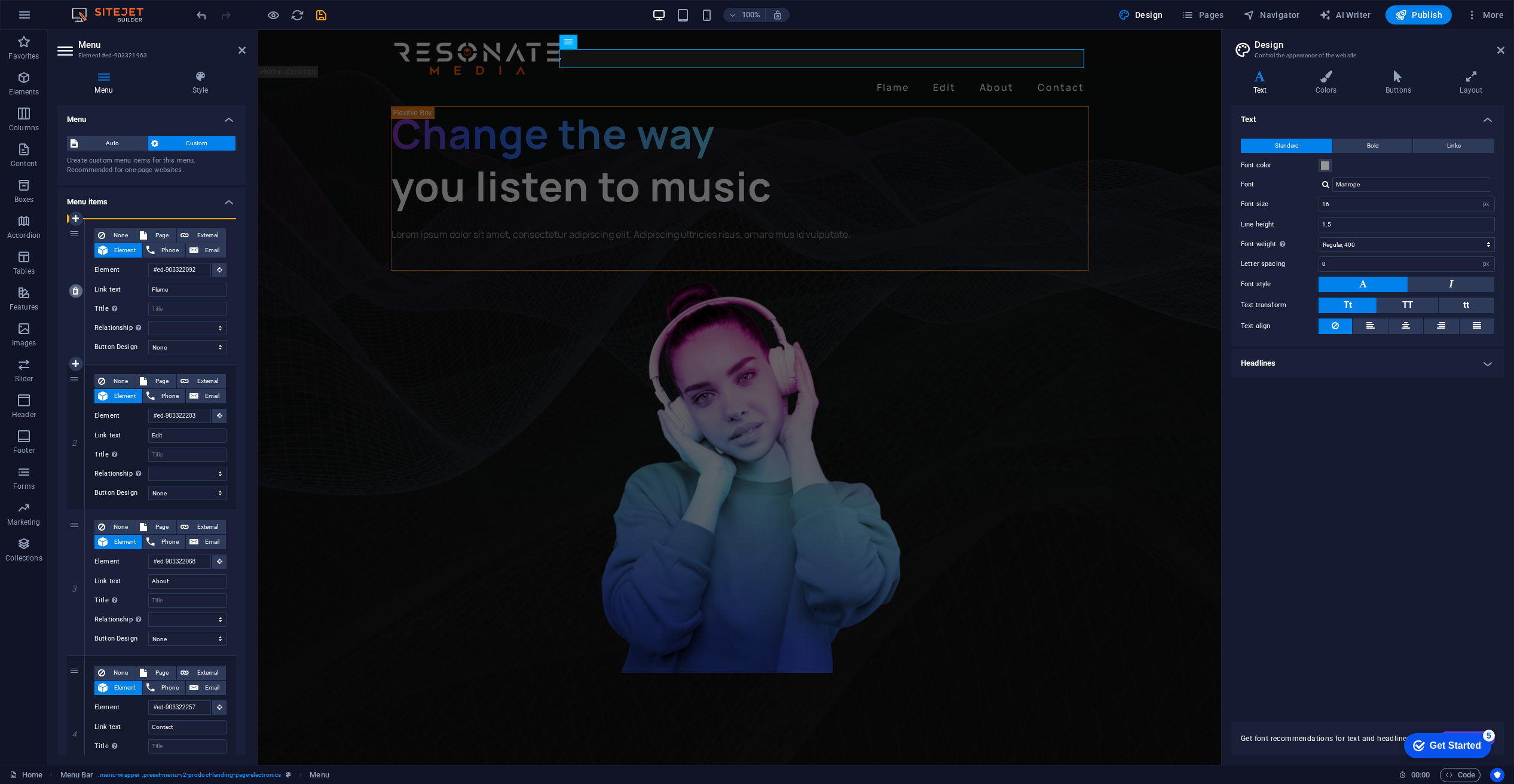
click at [75, 287] on icon at bounding box center [75, 291] width 6 height 9
type input "#ed-903322203"
type input "Edit"
select select
type input "#ed-903322068"
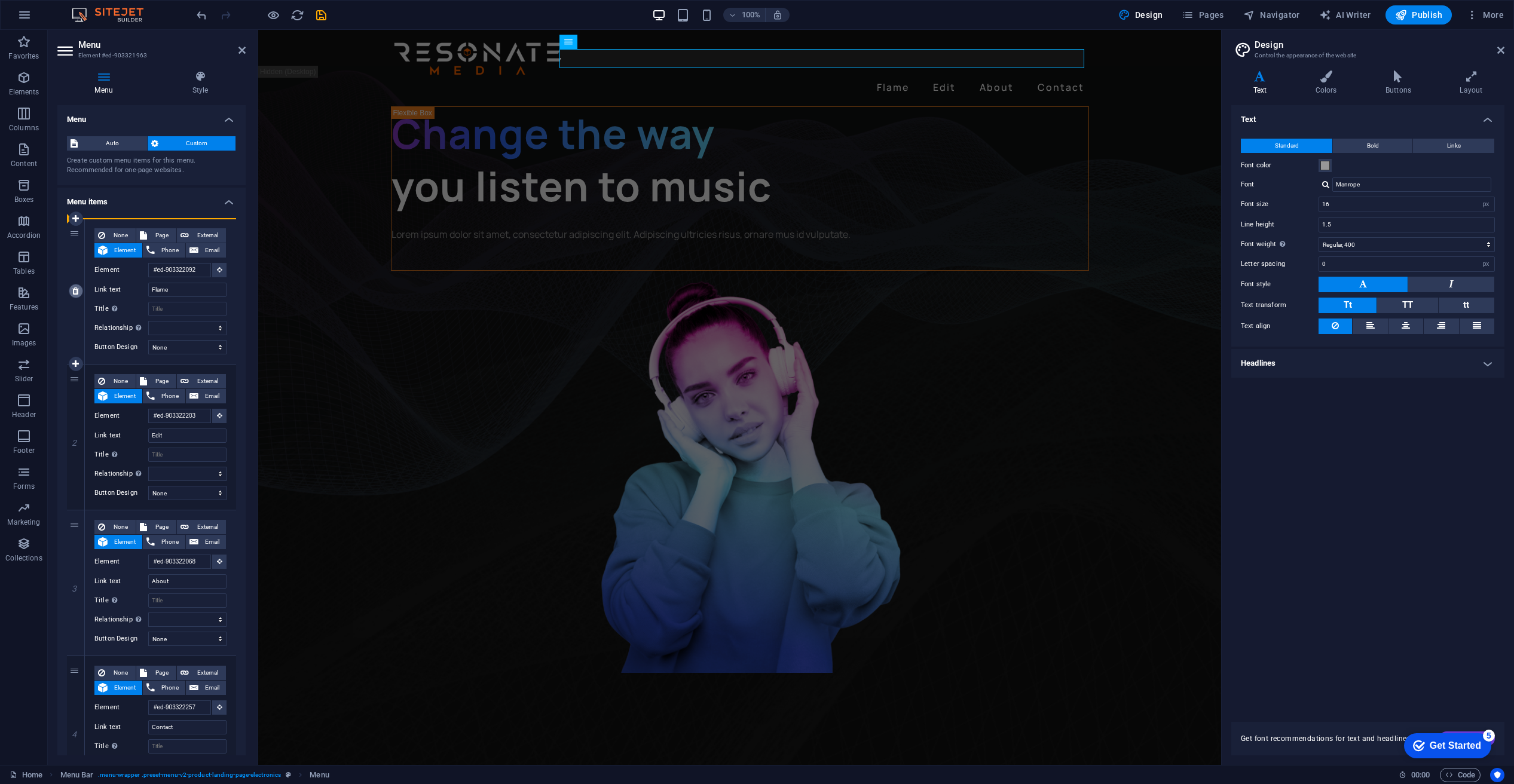
type input "About"
select select
type input "#ed-903322257"
type input "Contact"
select select
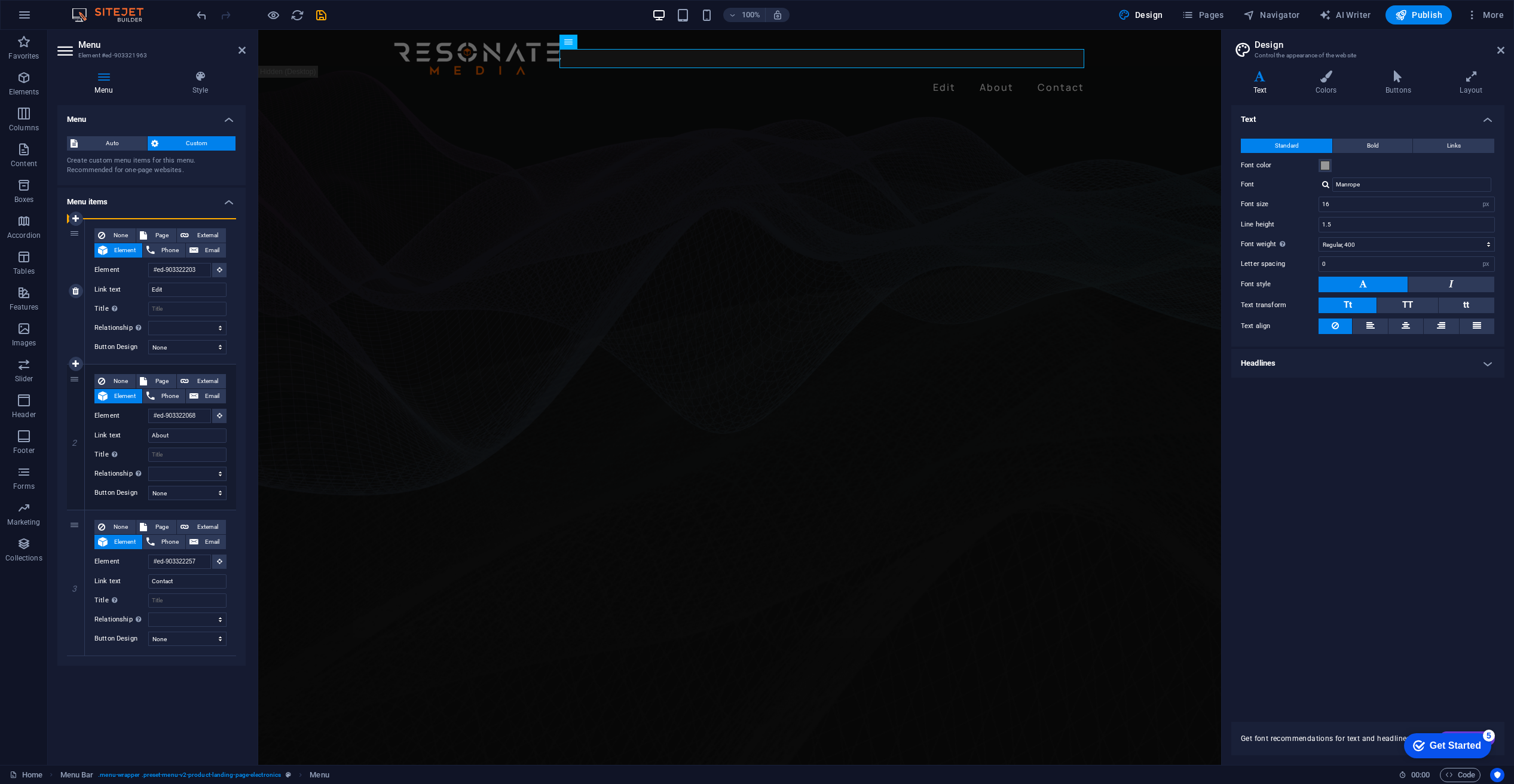
click at [76, 232] on div "1" at bounding box center [75, 291] width 18 height 145
select select
click at [74, 231] on div "1" at bounding box center [75, 291] width 18 height 145
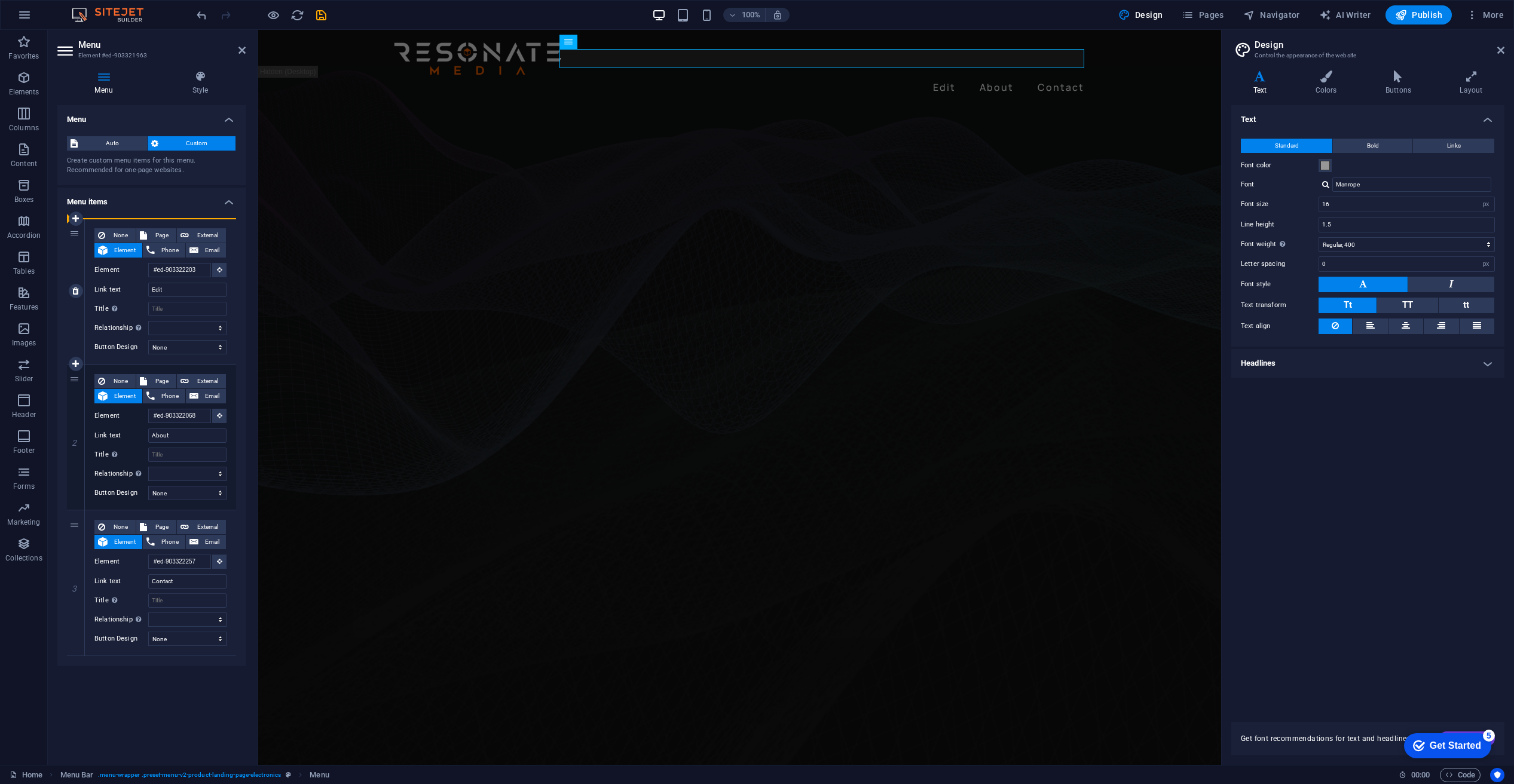
select select
click at [114, 230] on span "None" at bounding box center [121, 235] width 24 height 14
select select
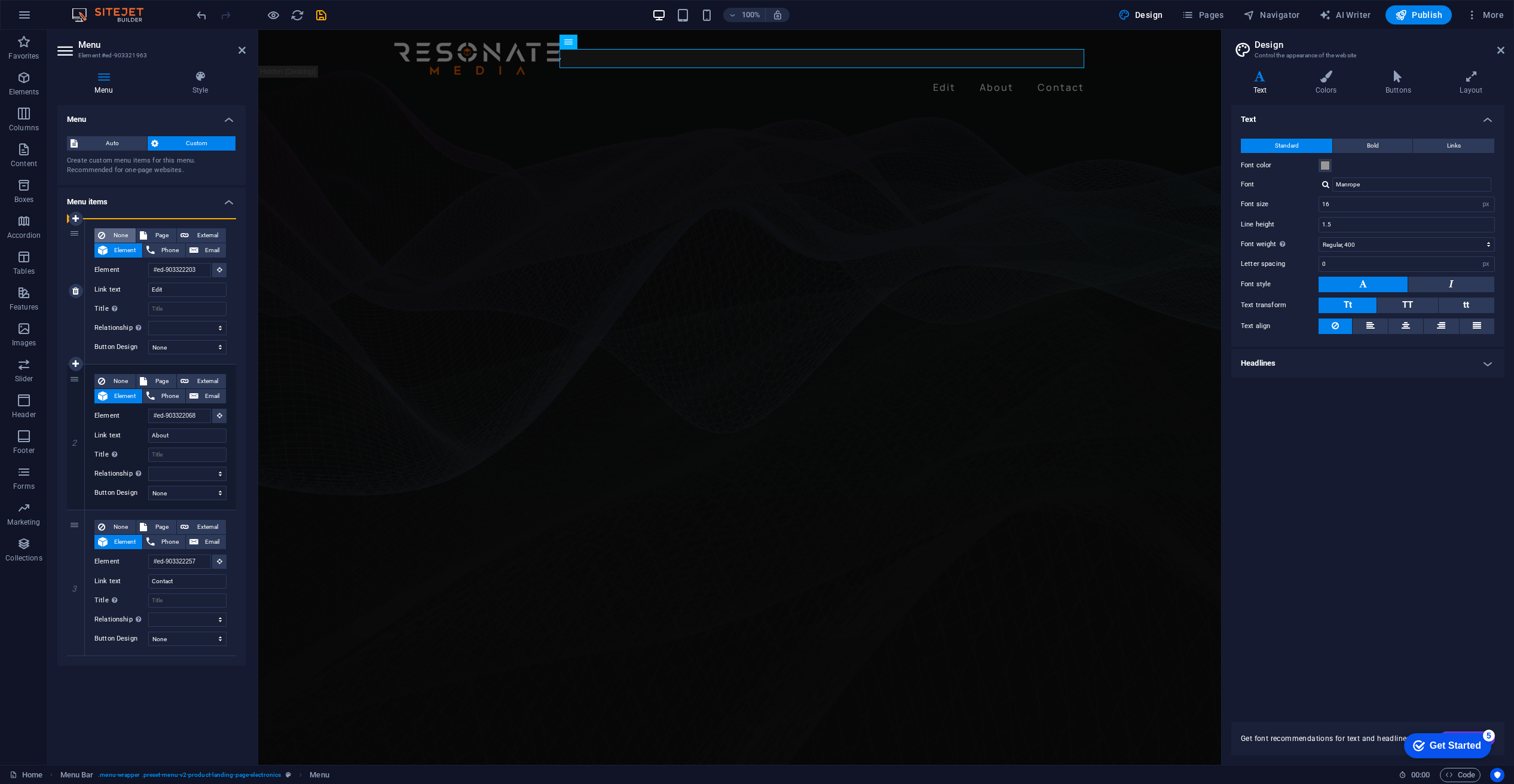
select select
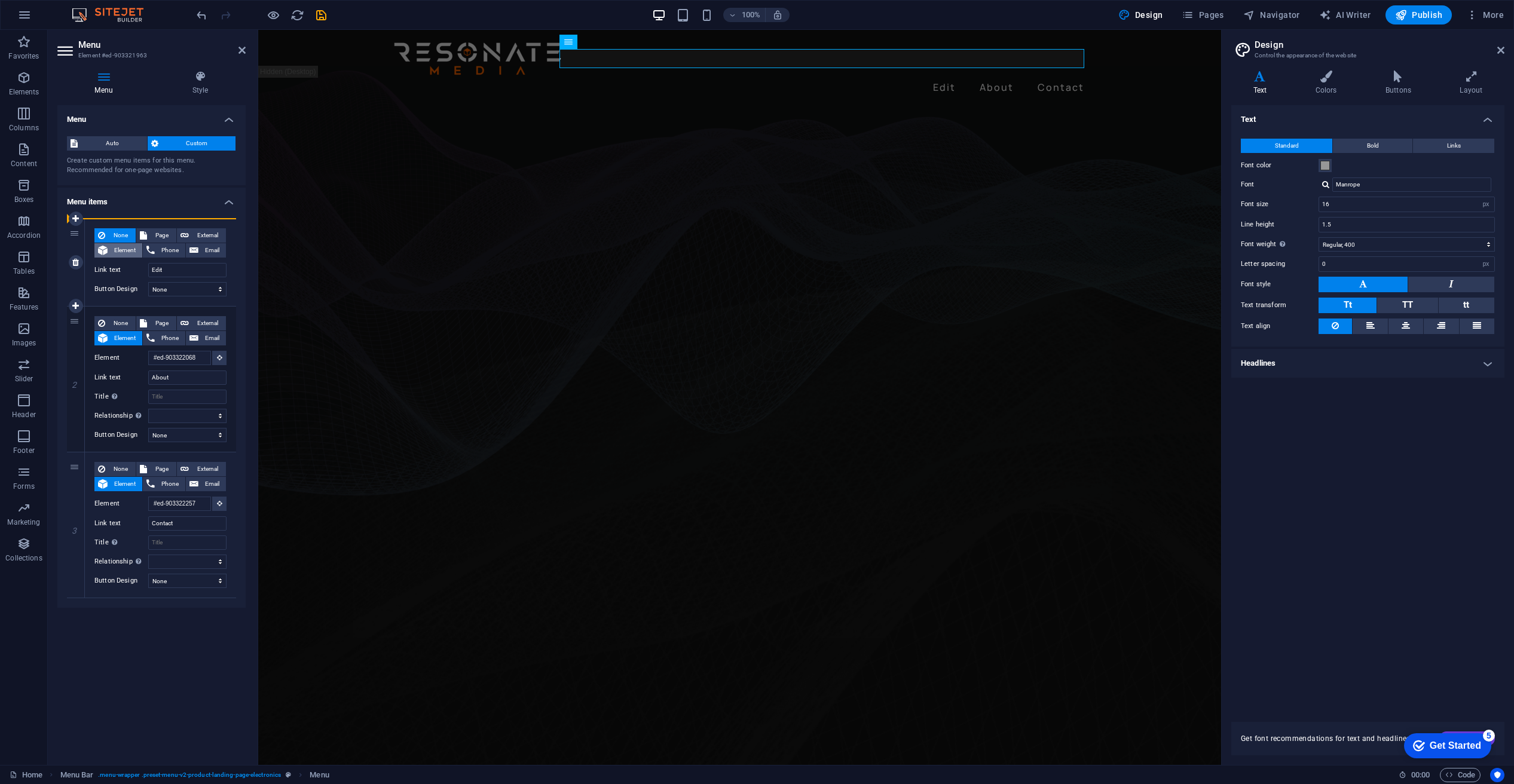
click at [123, 248] on span "Element" at bounding box center [125, 250] width 27 height 14
select select
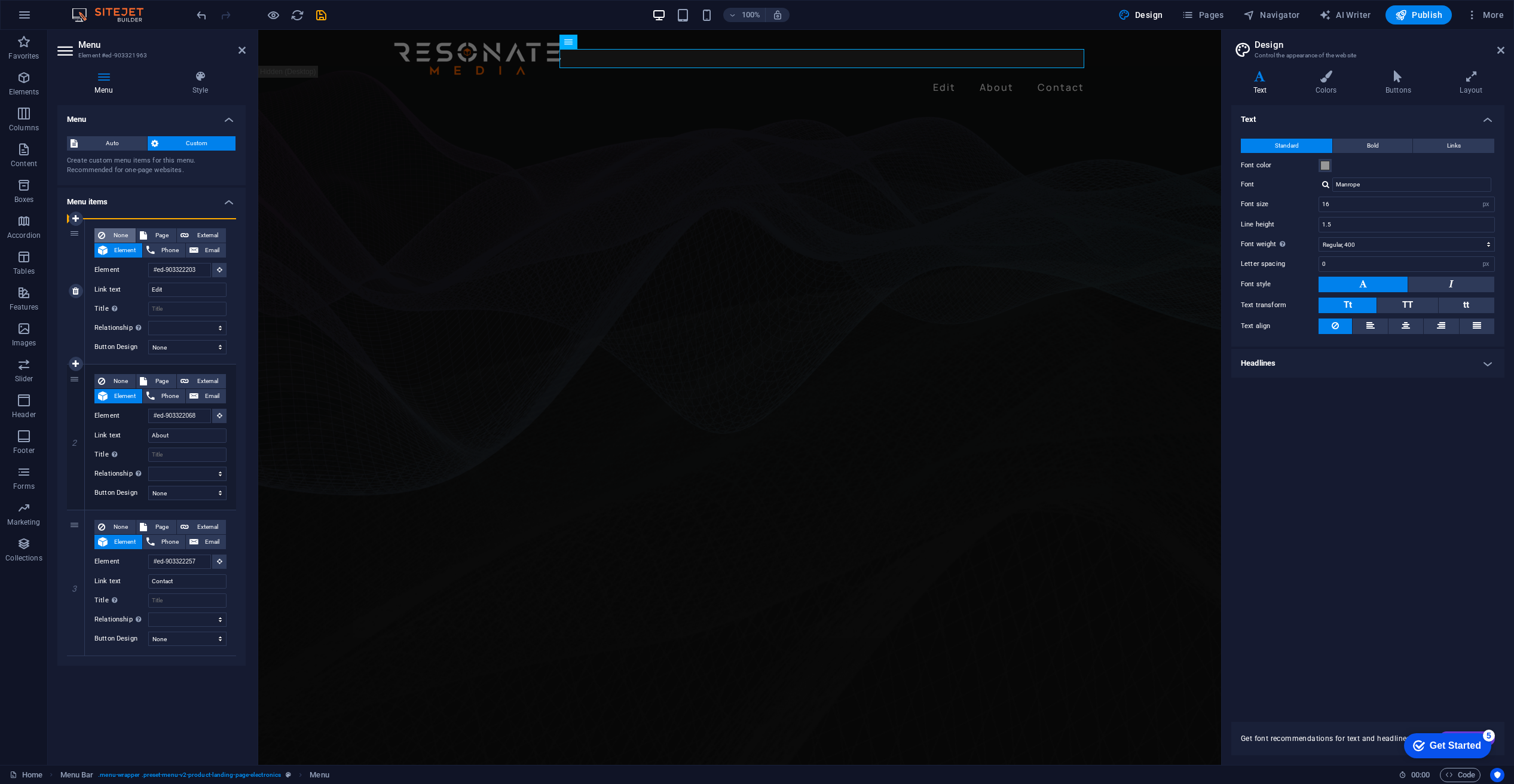
click at [114, 233] on span "None" at bounding box center [121, 235] width 24 height 14
select select
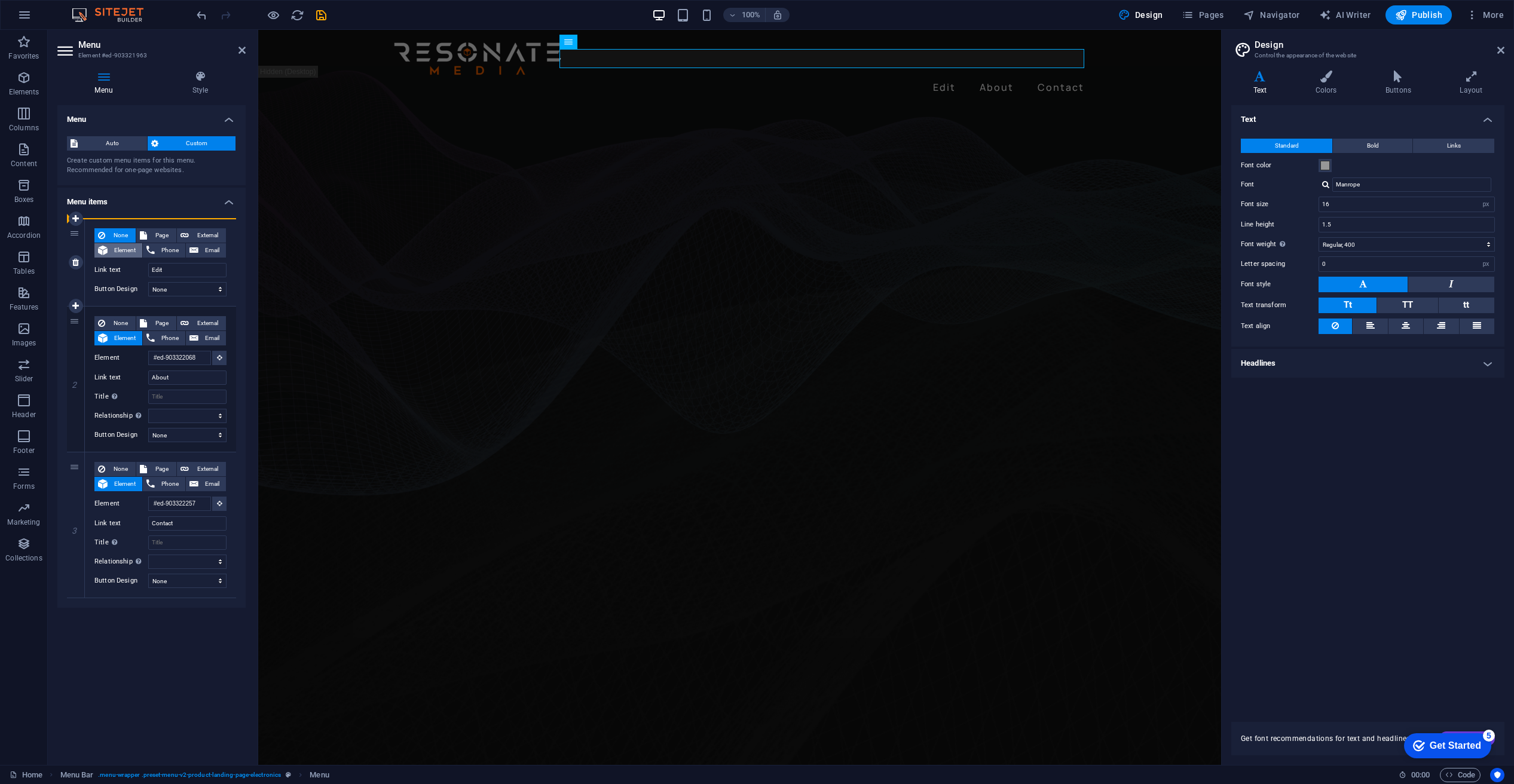
click at [115, 248] on span "Element" at bounding box center [125, 250] width 27 height 14
select select
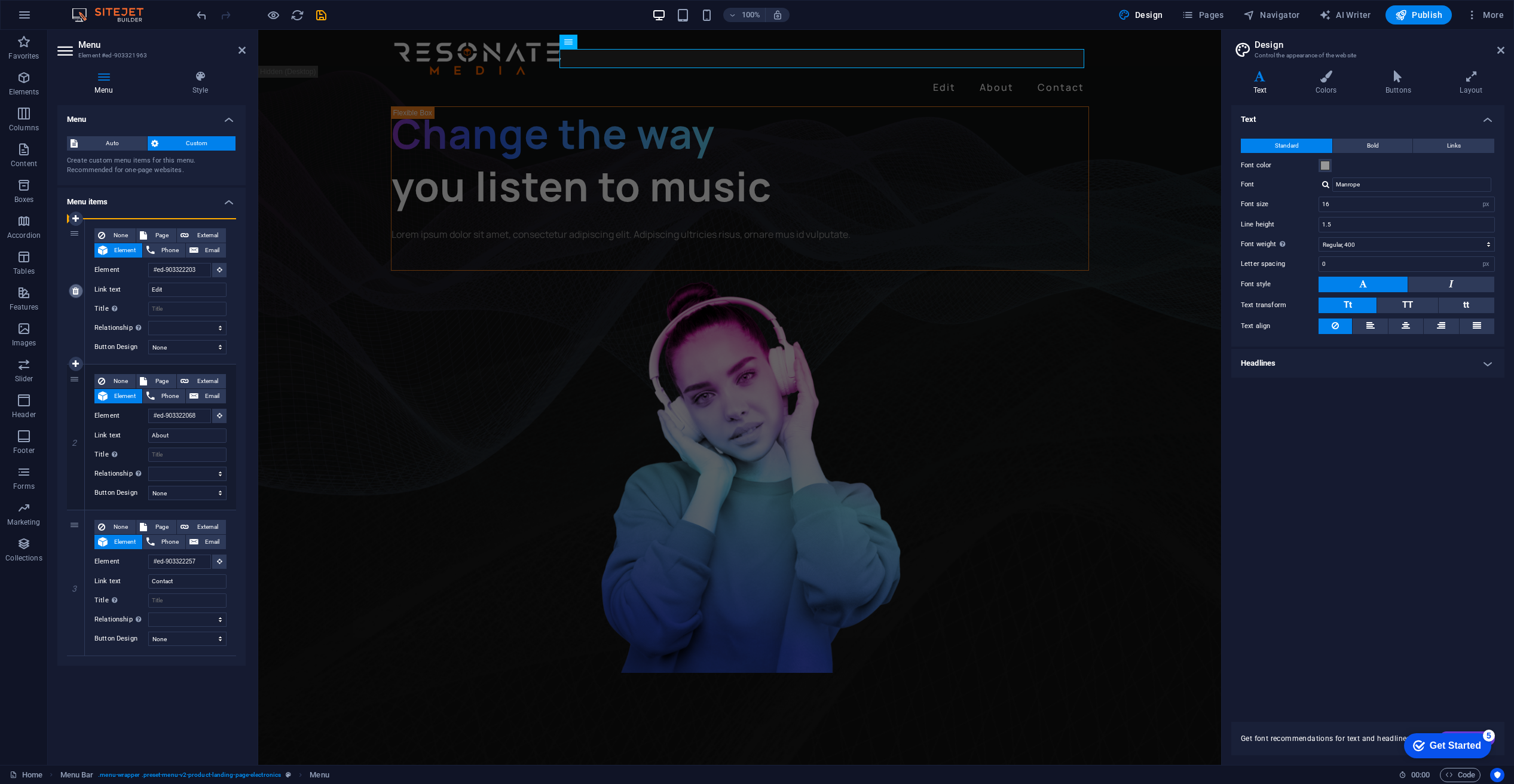
click at [74, 288] on icon at bounding box center [75, 291] width 6 height 9
type input "#ed-903322068"
type input "About"
select select
type input "#ed-903322257"
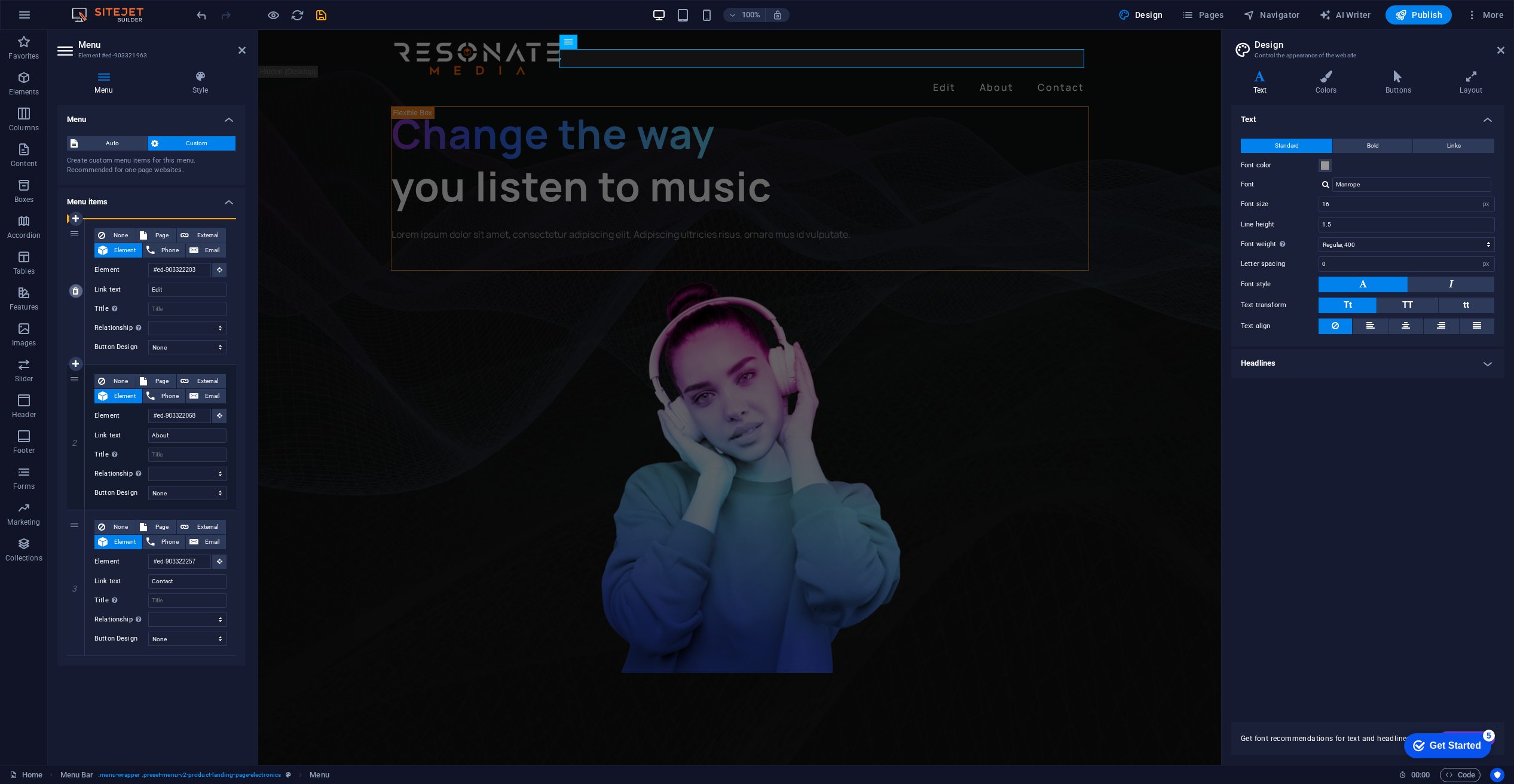
type input "Contact"
select select
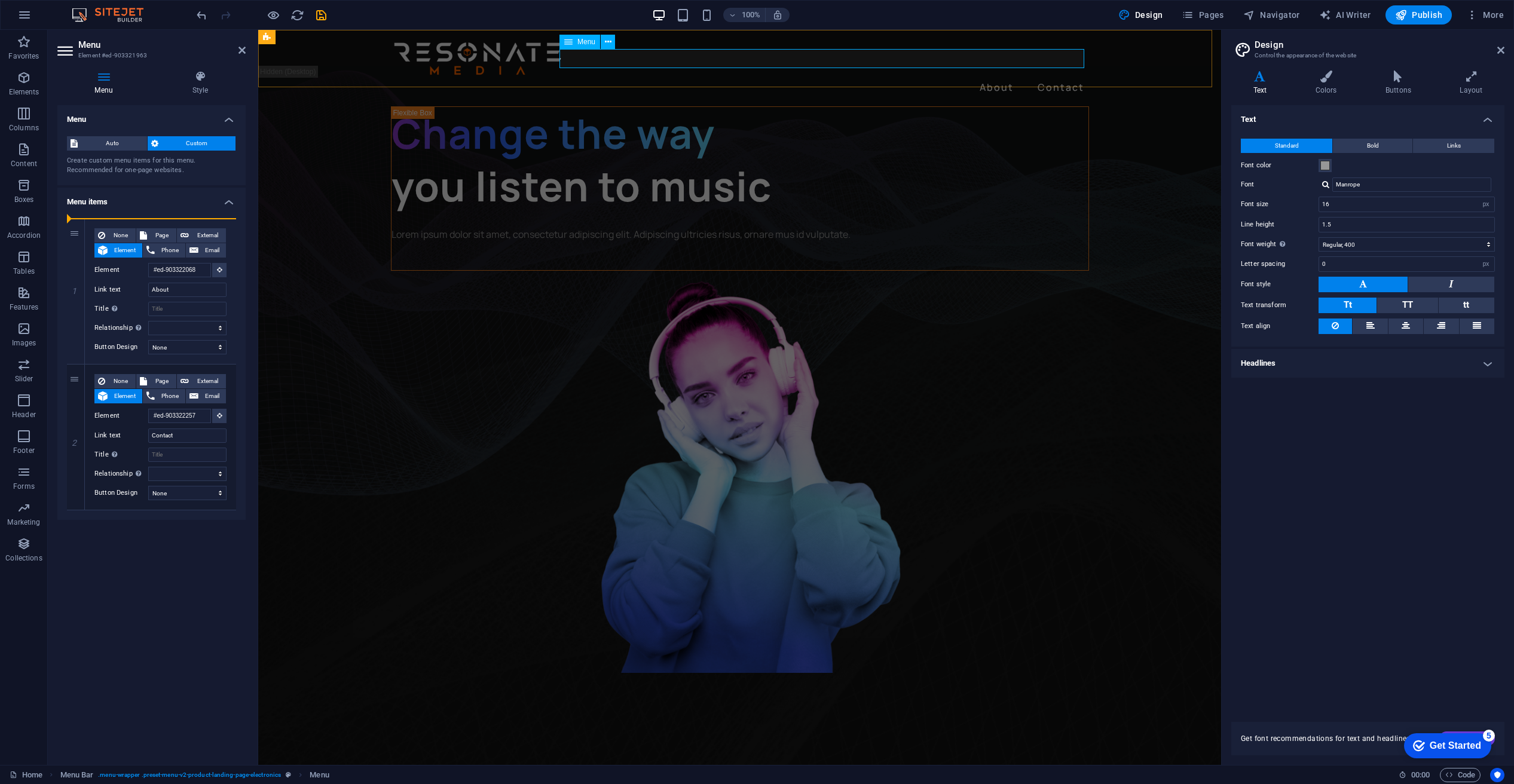
click at [954, 78] on nav "About Contact" at bounding box center [740, 87] width 698 height 19
click at [951, 78] on nav "About Contact" at bounding box center [740, 87] width 698 height 19
click at [560, 78] on nav "About Contact" at bounding box center [740, 87] width 698 height 19
click at [0, 0] on icon at bounding box center [0, 0] width 0 height 0
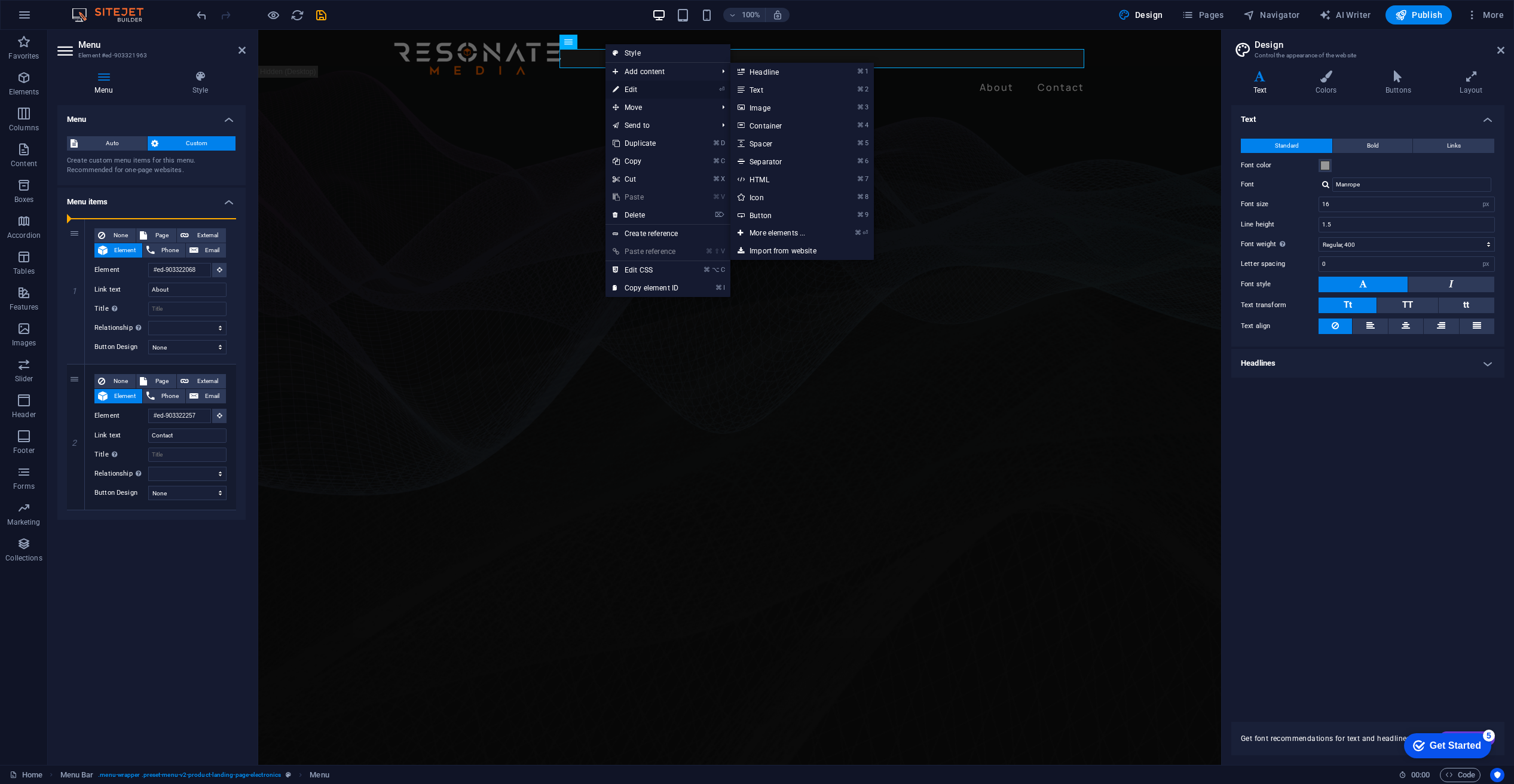
click at [632, 86] on link "⏎ Edit" at bounding box center [646, 89] width 80 height 18
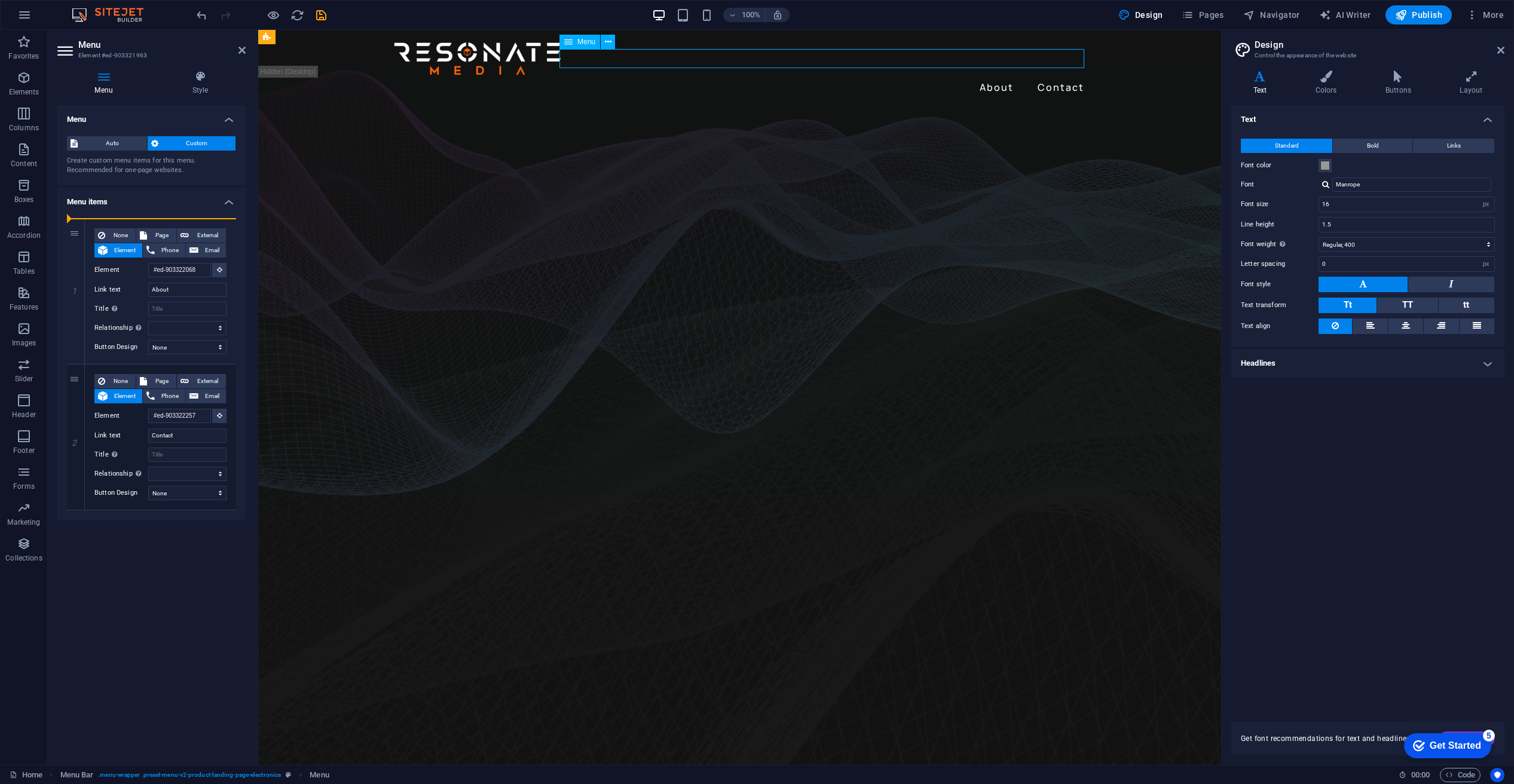
drag, startPoint x: 1082, startPoint y: 66, endPoint x: 1075, endPoint y: 64, distance: 7.3
click at [1067, 78] on nav "About Contact" at bounding box center [740, 87] width 698 height 19
click at [1070, 78] on nav "About Contact" at bounding box center [740, 87] width 698 height 19
click at [273, 13] on icon "button" at bounding box center [273, 16] width 14 height 14
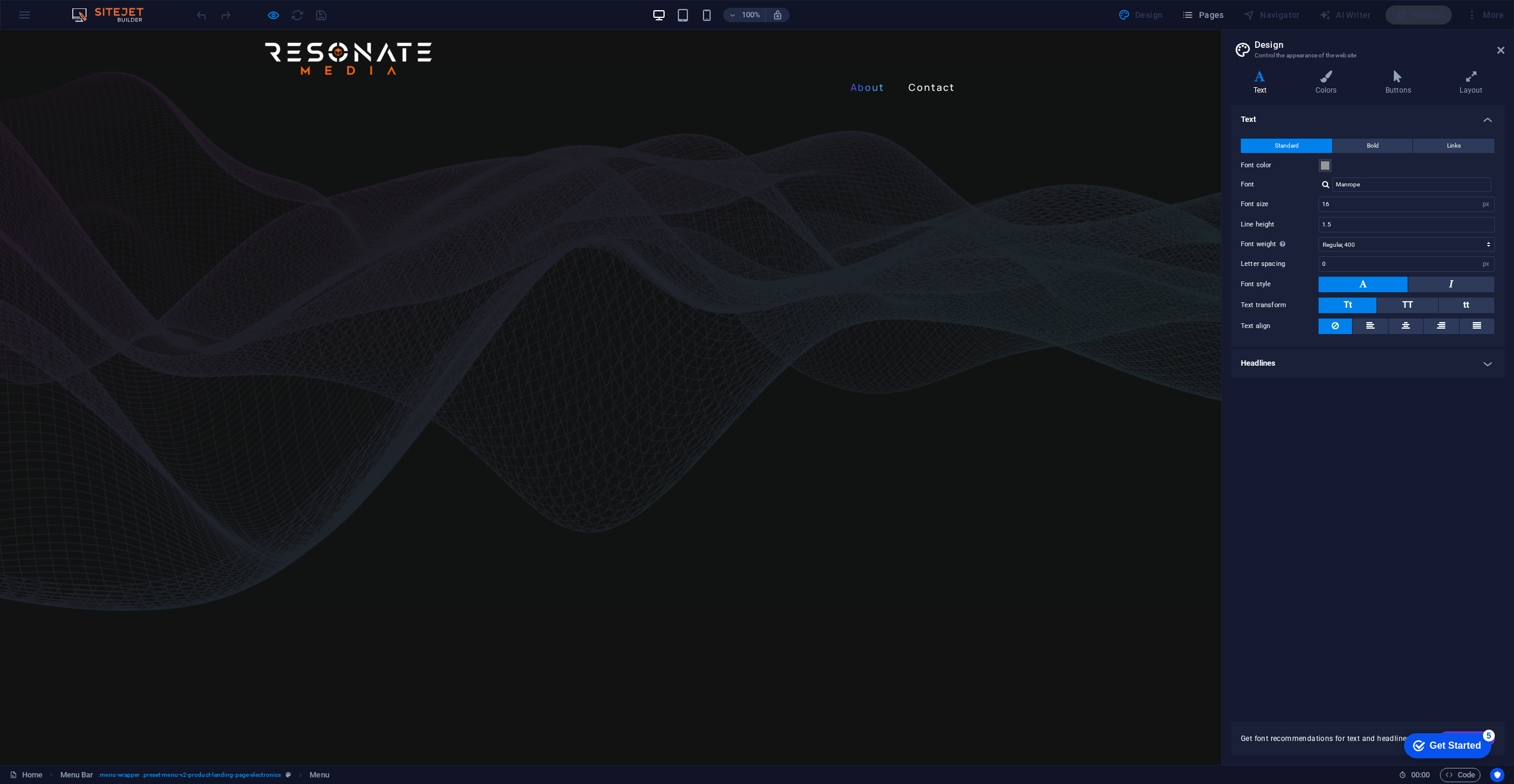
click at [871, 78] on link "About" at bounding box center [867, 87] width 44 height 19
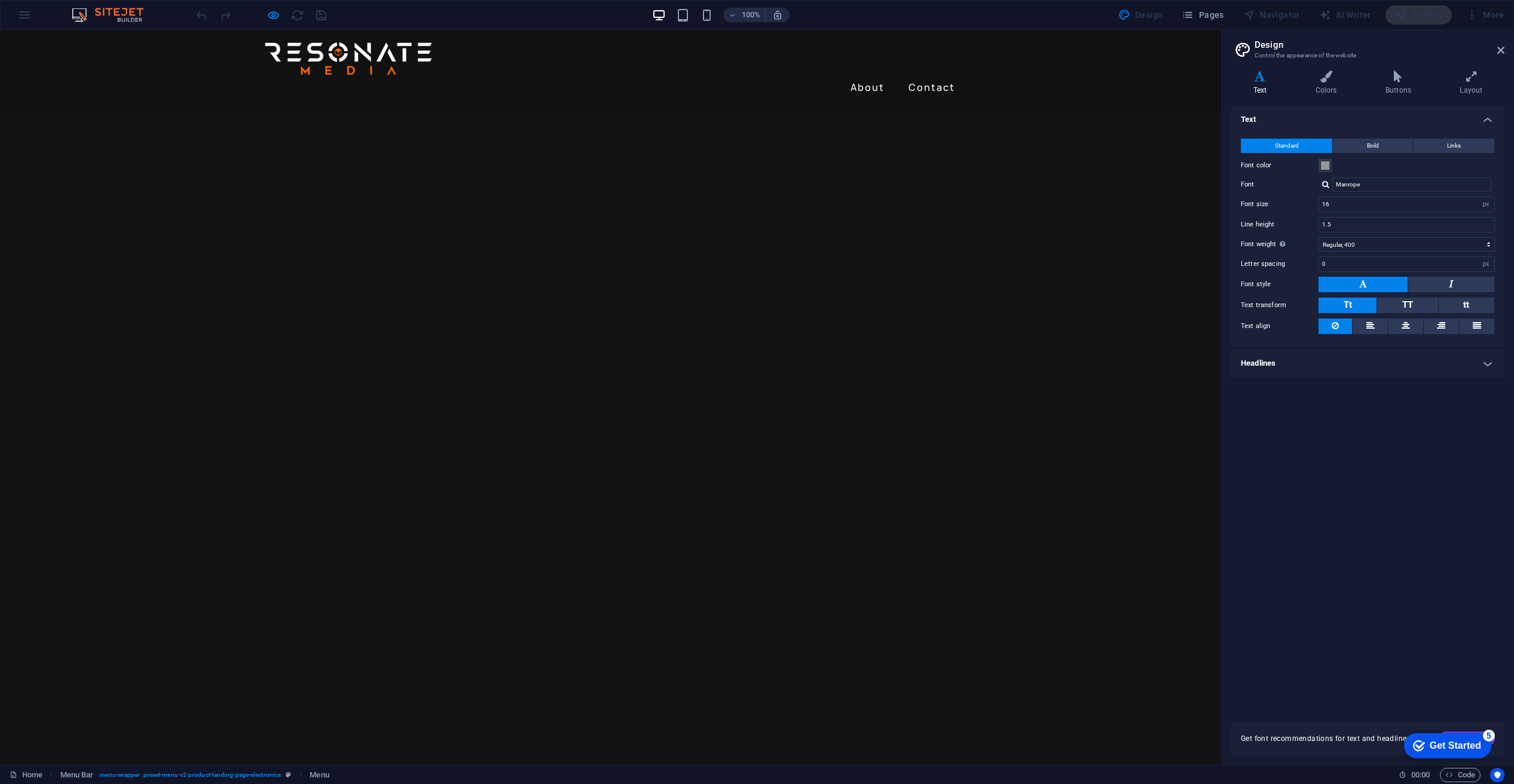
scroll to position [604, 0]
click at [926, 78] on link "Contact" at bounding box center [932, 87] width 56 height 19
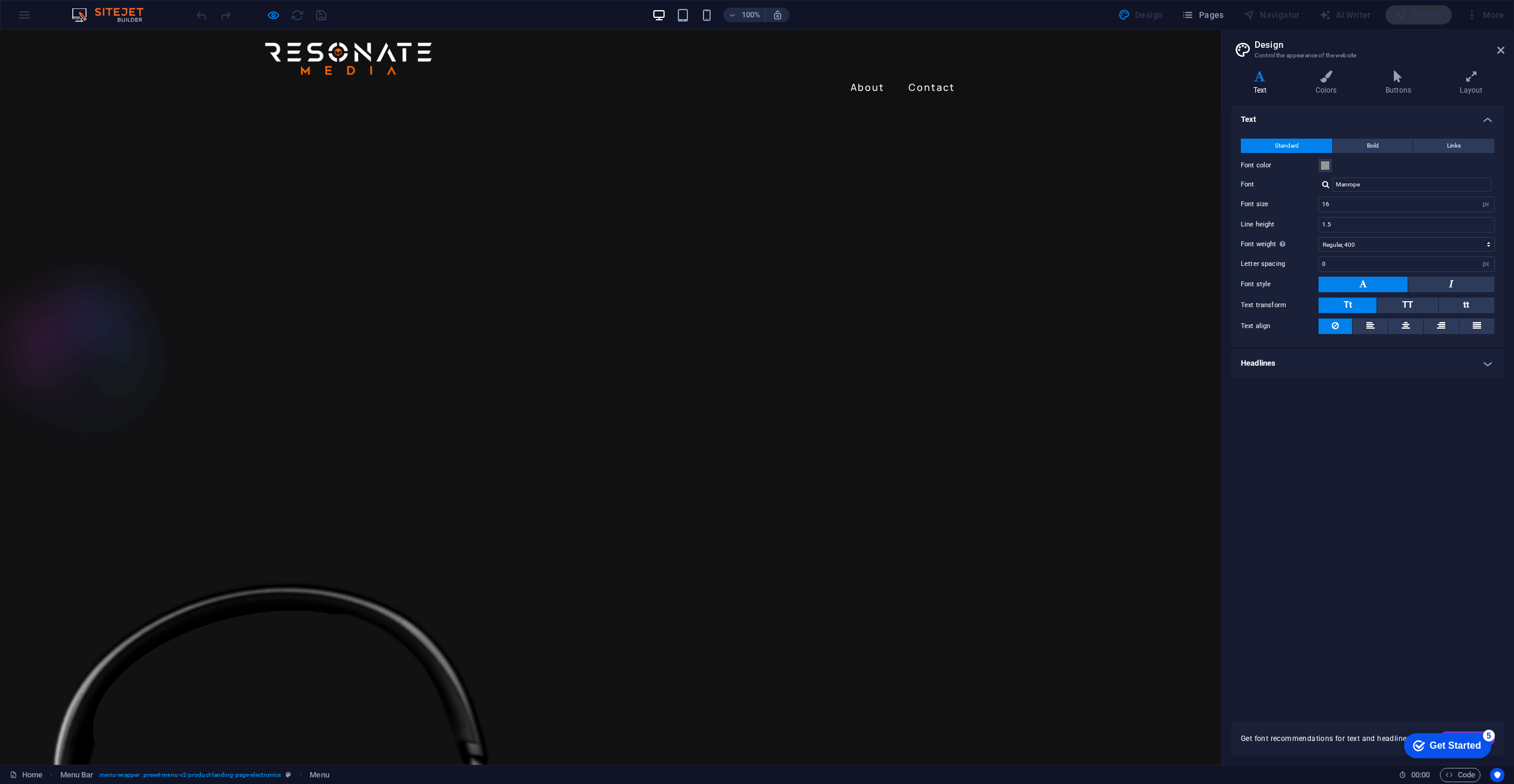
drag, startPoint x: 866, startPoint y: 61, endPoint x: 864, endPoint y: 75, distance: 14.1
click at [866, 78] on link "About" at bounding box center [867, 87] width 44 height 19
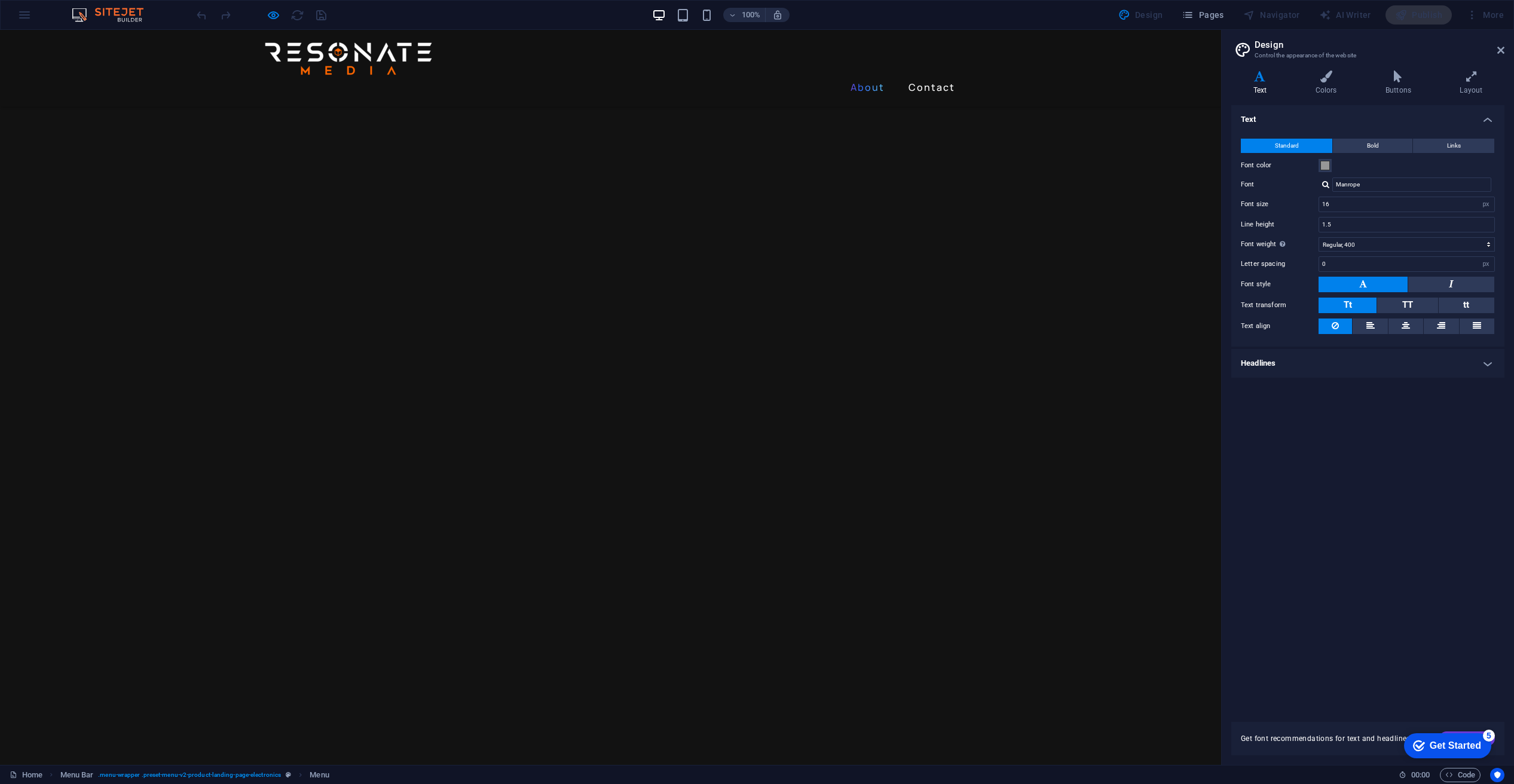
click at [863, 78] on link "About" at bounding box center [867, 87] width 44 height 19
click at [922, 78] on link "Contact" at bounding box center [932, 87] width 56 height 19
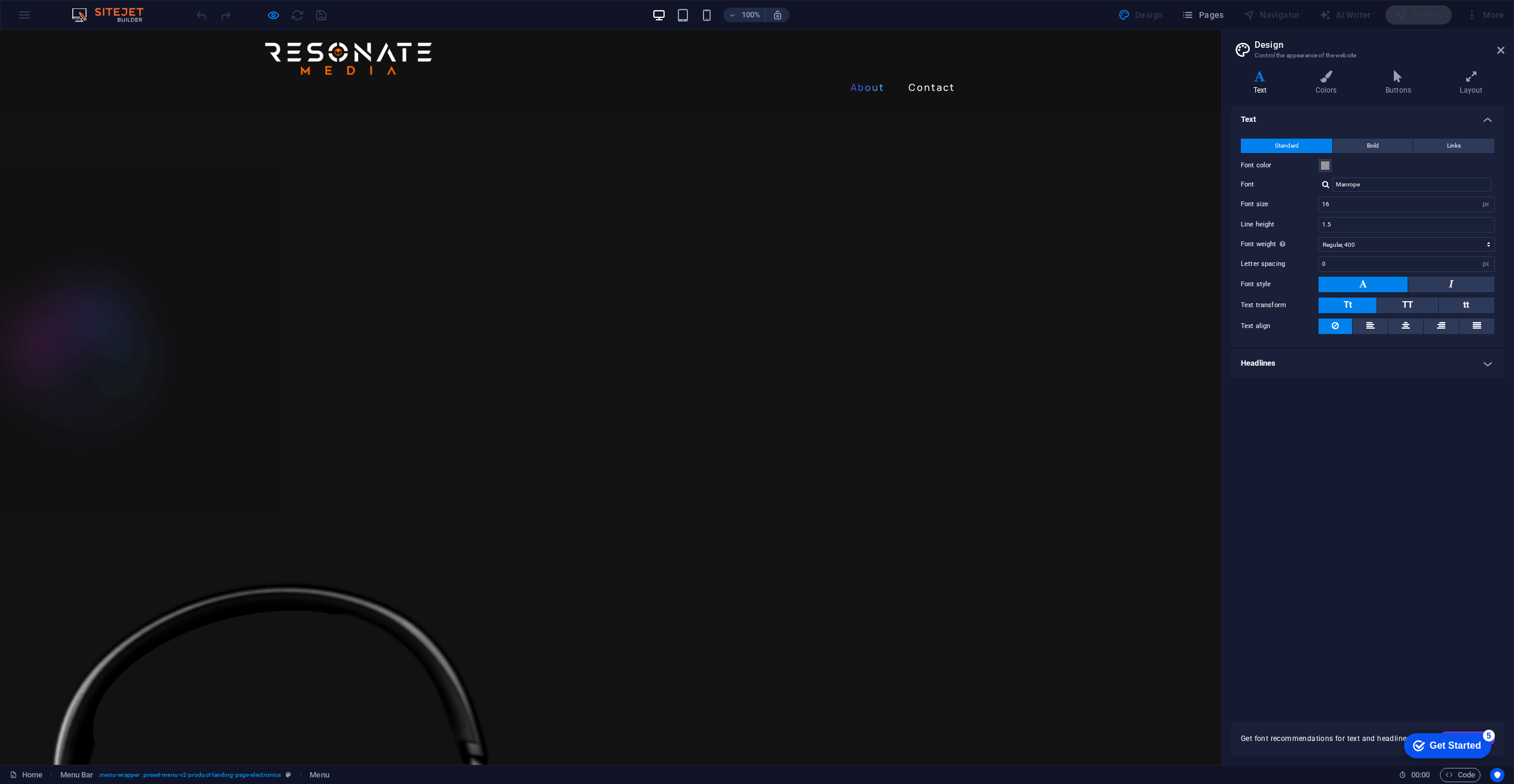
click at [873, 78] on link "About" at bounding box center [867, 87] width 44 height 19
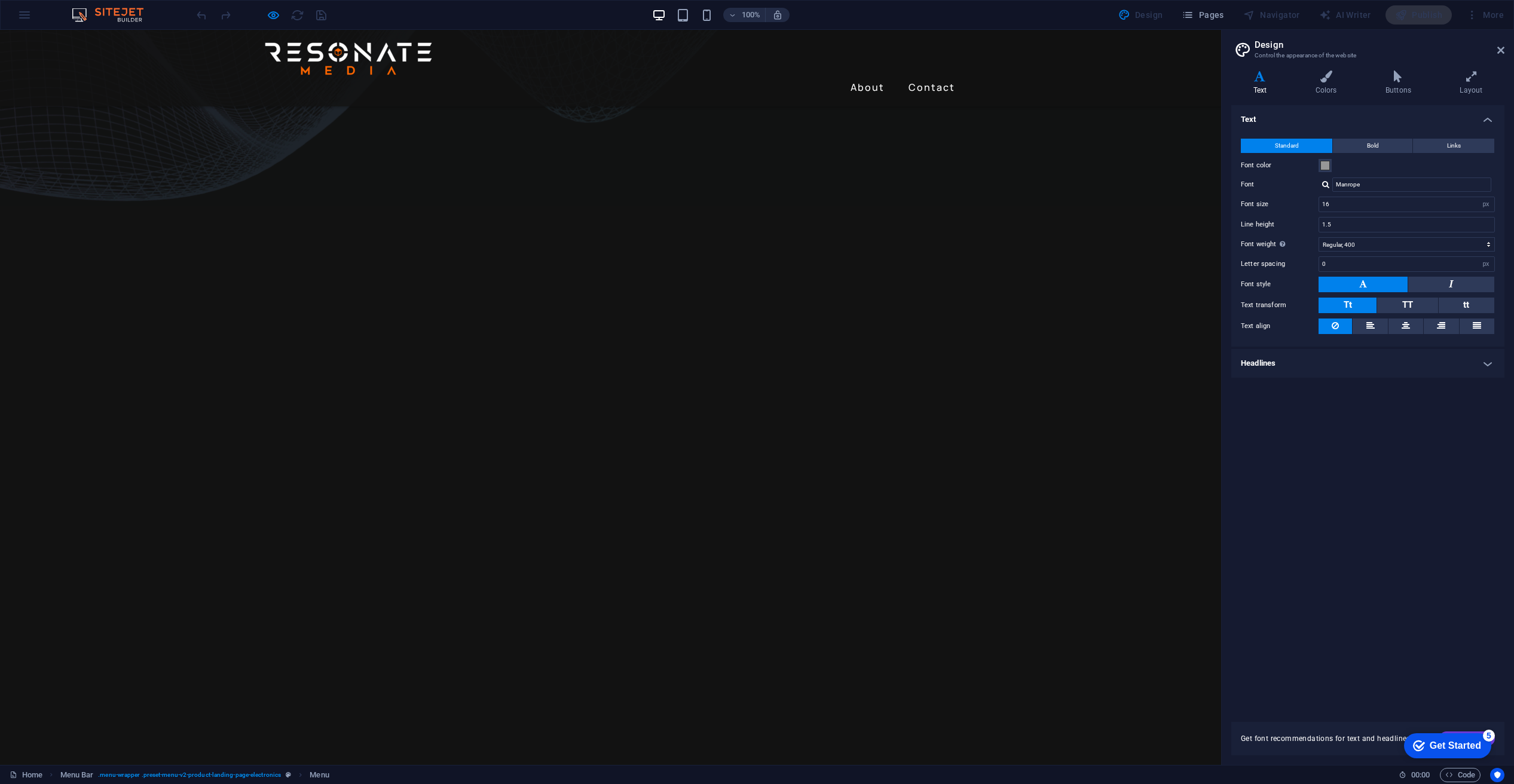
scroll to position [0, 0]
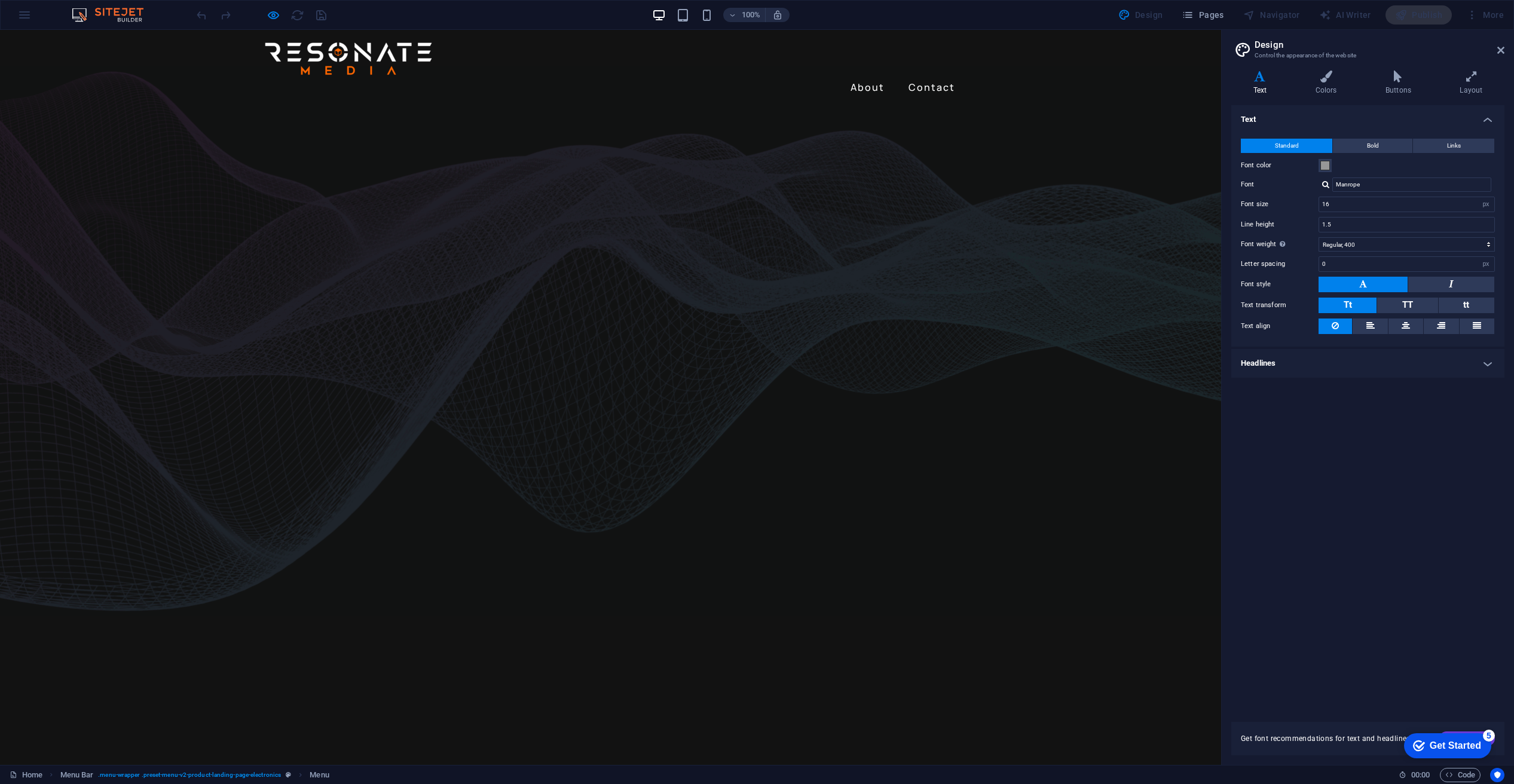
click at [31, 16] on div "100% Design Pages Navigator AI Writer Publish More" at bounding box center [757, 15] width 1513 height 29
click at [19, 16] on div "100% Design Pages Navigator AI Writer Publish More" at bounding box center [757, 15] width 1513 height 29
click at [272, 16] on icon "button" at bounding box center [273, 16] width 14 height 14
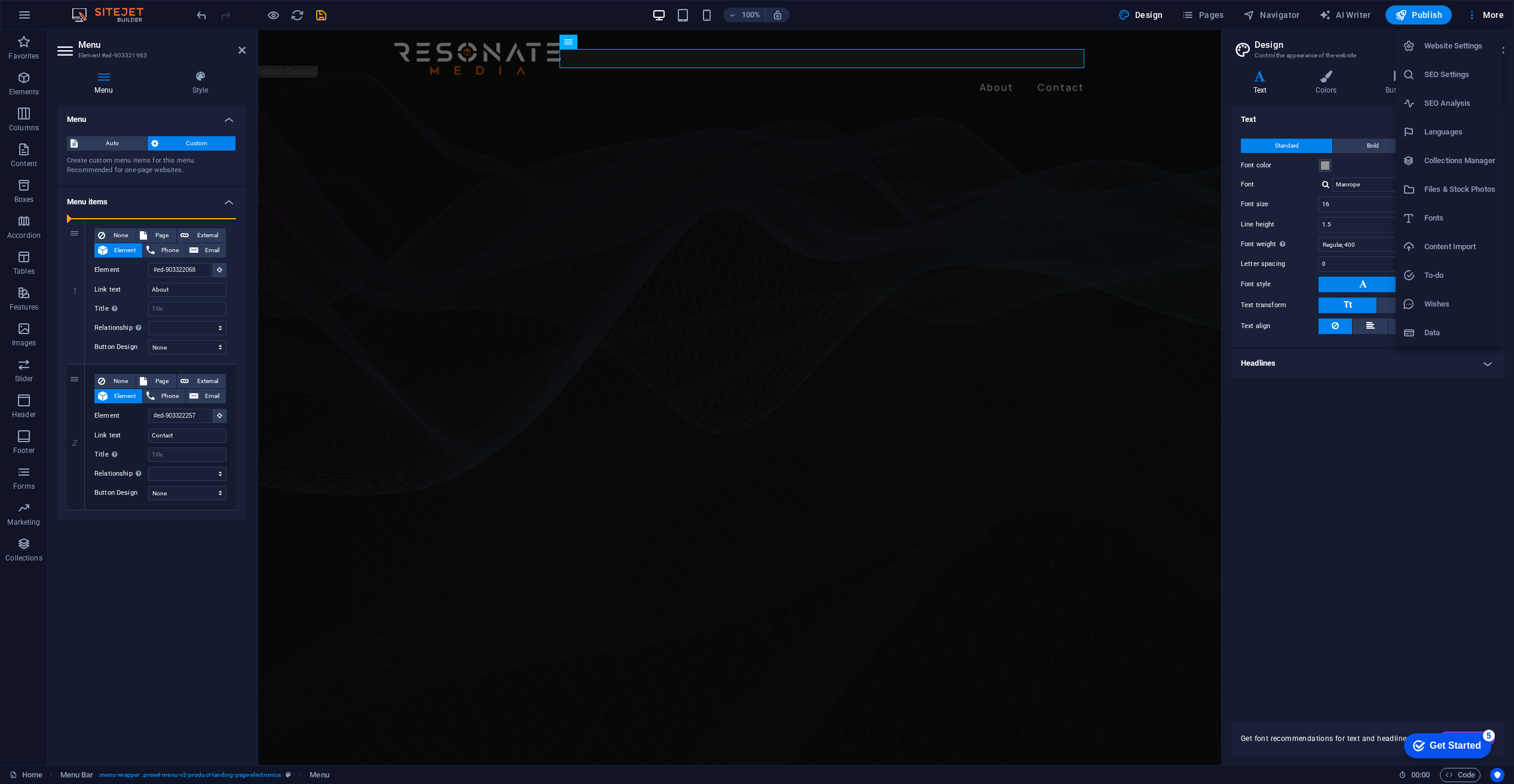
drag, startPoint x: 1206, startPoint y: 15, endPoint x: 1191, endPoint y: 19, distance: 15.5
click at [1206, 14] on div at bounding box center [757, 392] width 1514 height 784
click at [0, 0] on icon "button" at bounding box center [0, 0] width 0 height 0
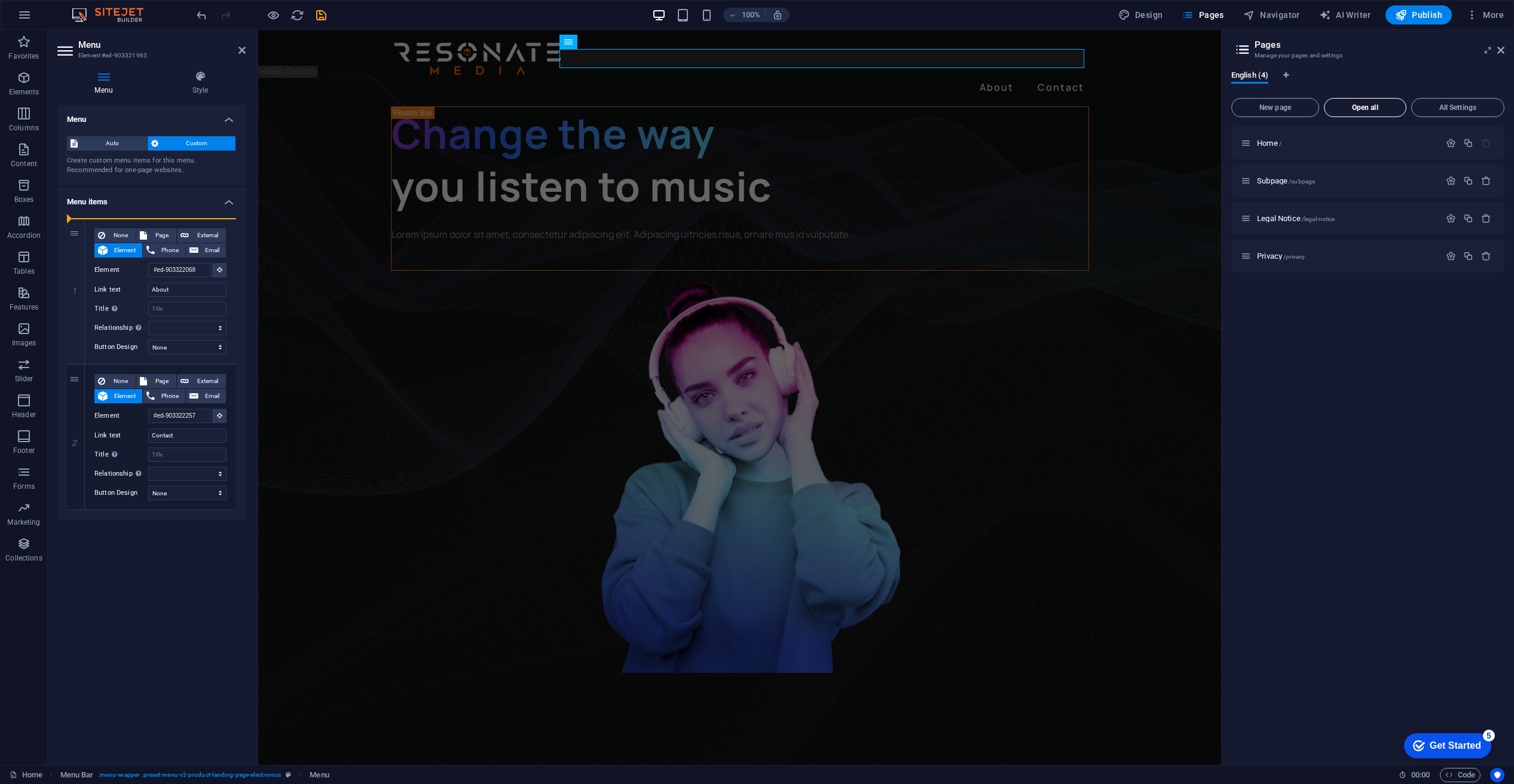
click at [1371, 104] on span "Open all" at bounding box center [1365, 107] width 72 height 7
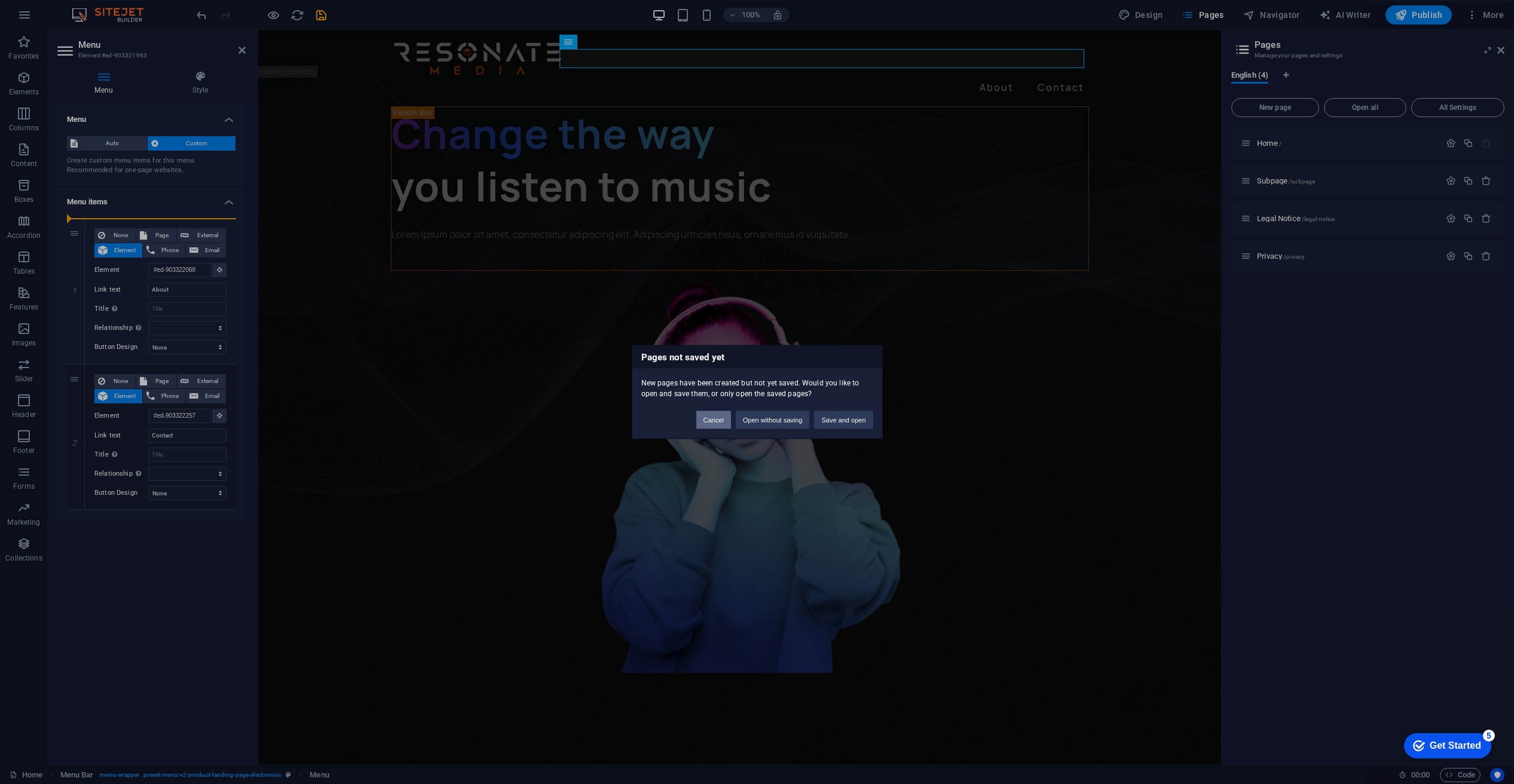
click at [707, 419] on button "Cancel" at bounding box center [714, 420] width 34 height 18
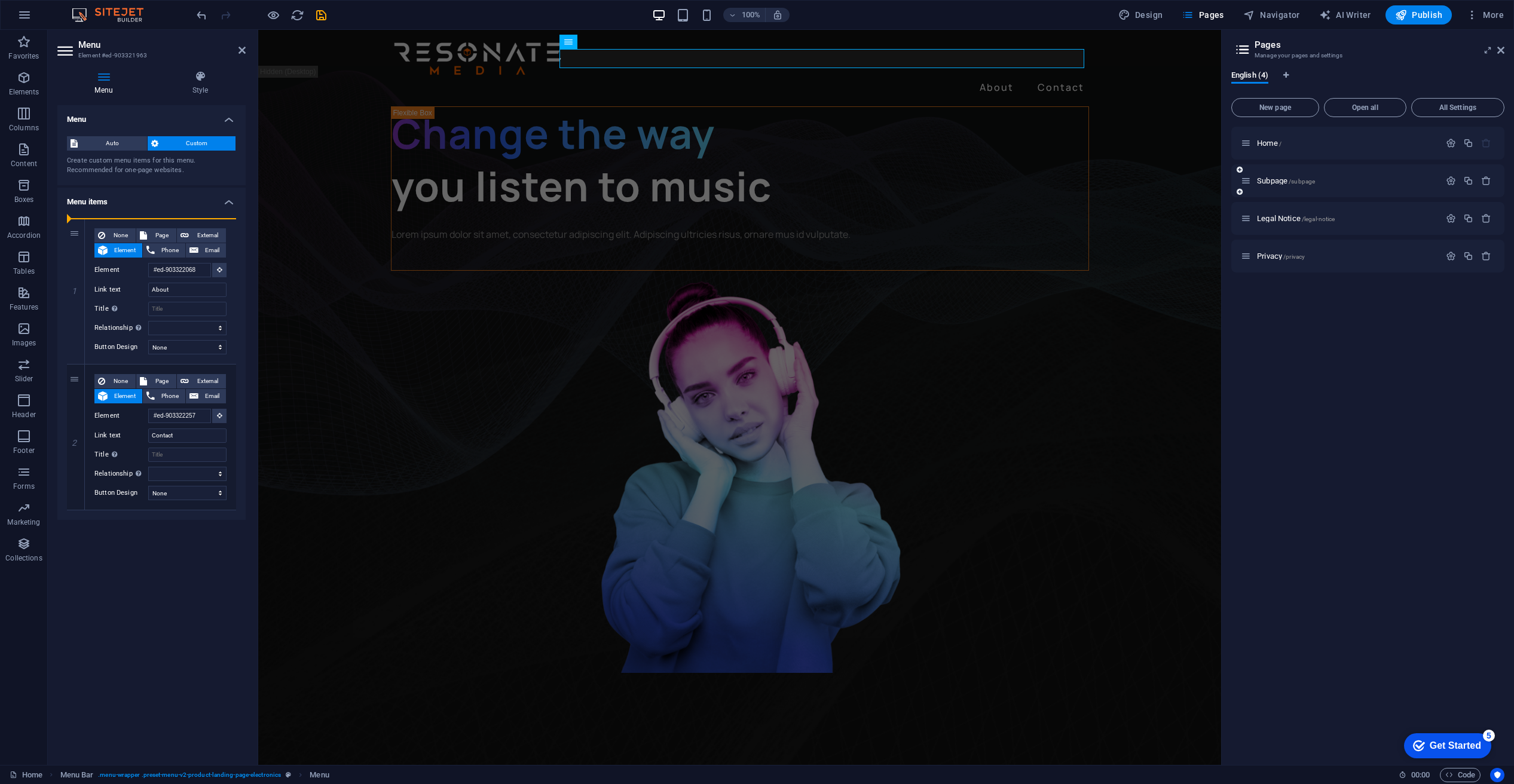
click at [1248, 178] on icon at bounding box center [1246, 180] width 10 height 10
click at [1338, 179] on p "Subpage /subpage" at bounding box center [1346, 181] width 179 height 8
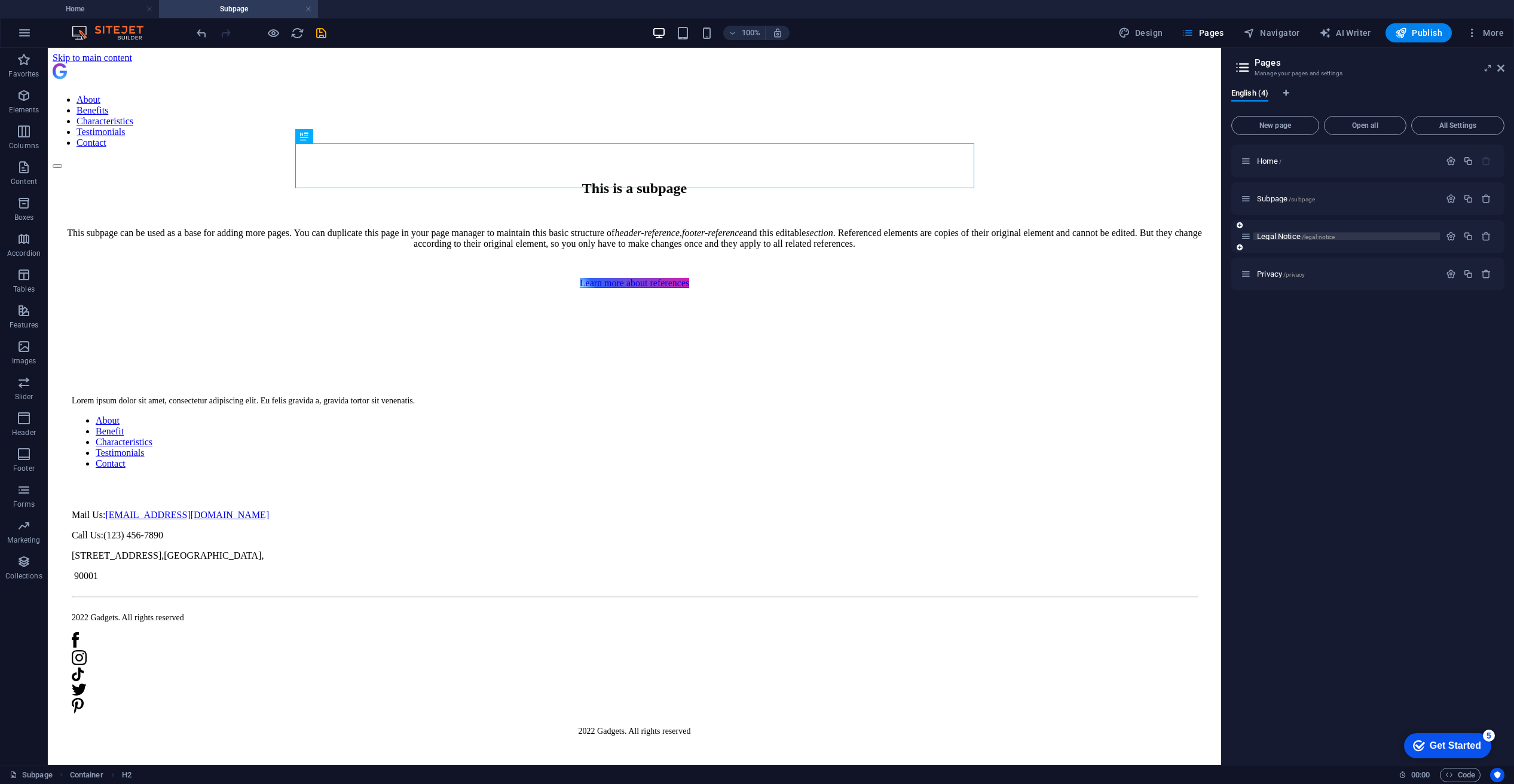
click at [1347, 237] on p "Legal Notice /legal-notice" at bounding box center [1346, 237] width 179 height 8
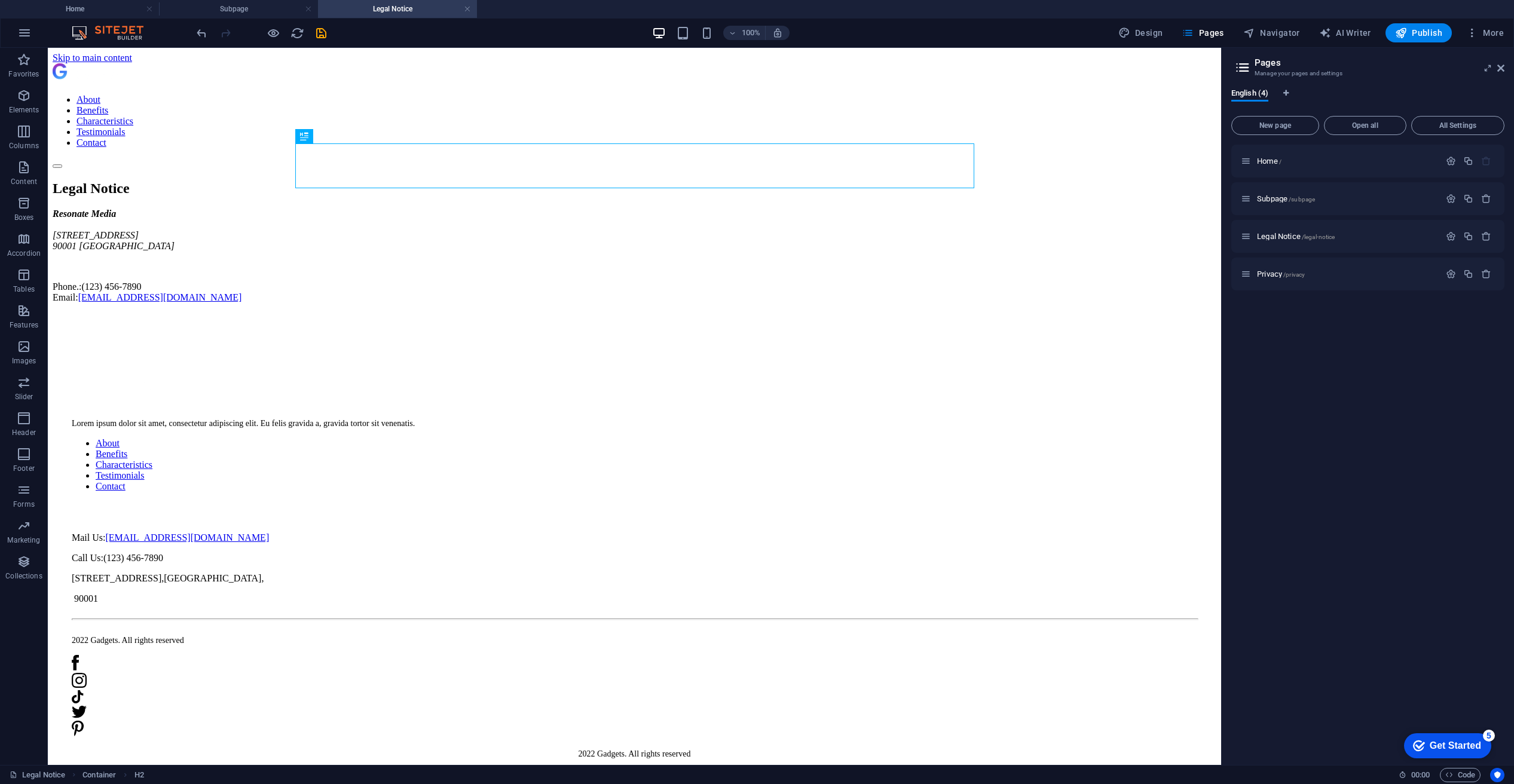
click at [1357, 255] on div "Home / Subpage /subpage Legal Notice /legal-notice Privacy /privacy" at bounding box center [1367, 218] width 273 height 146
click at [1347, 273] on p "Privacy /privacy" at bounding box center [1346, 274] width 179 height 8
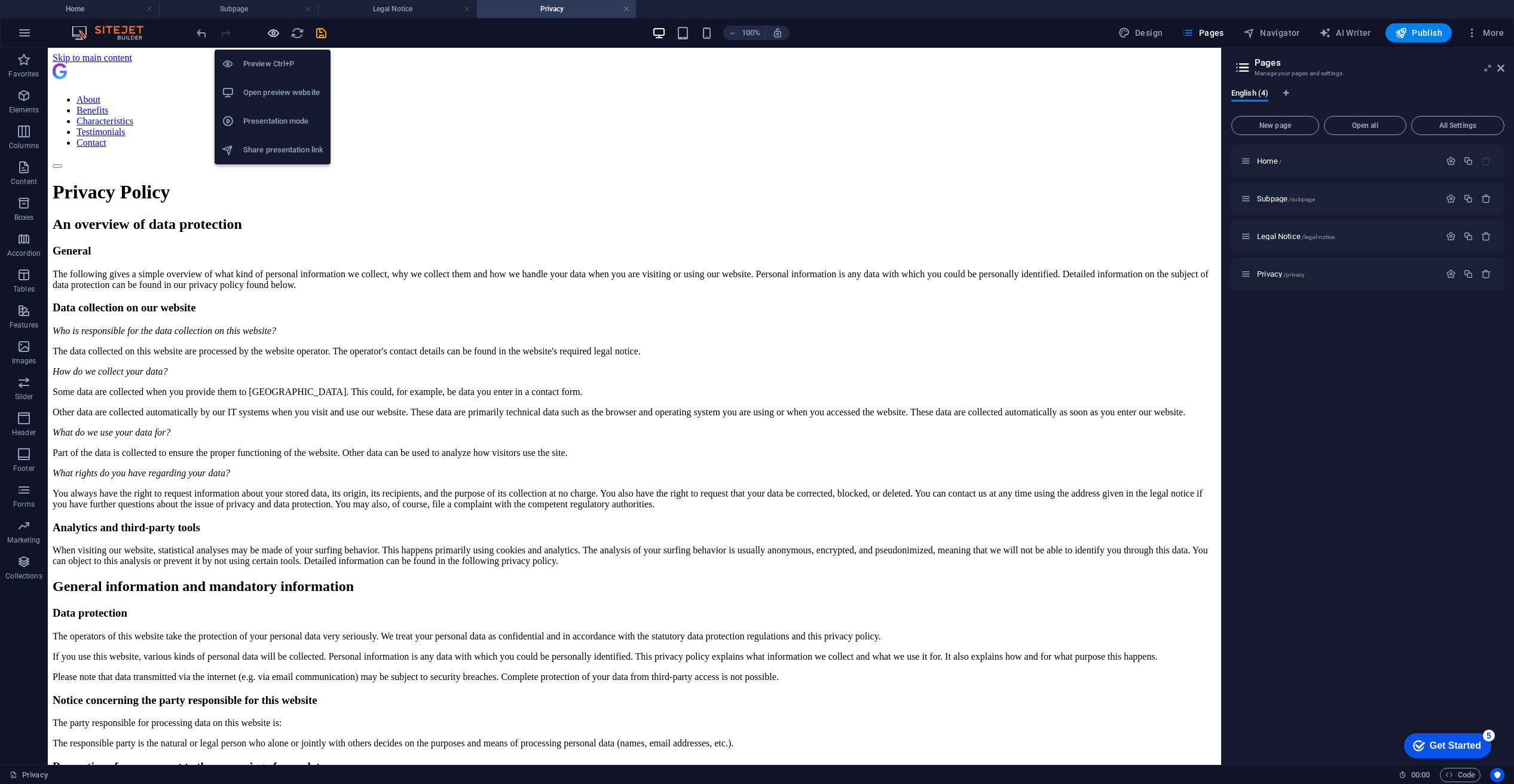
click at [272, 35] on icon "button" at bounding box center [273, 34] width 14 height 14
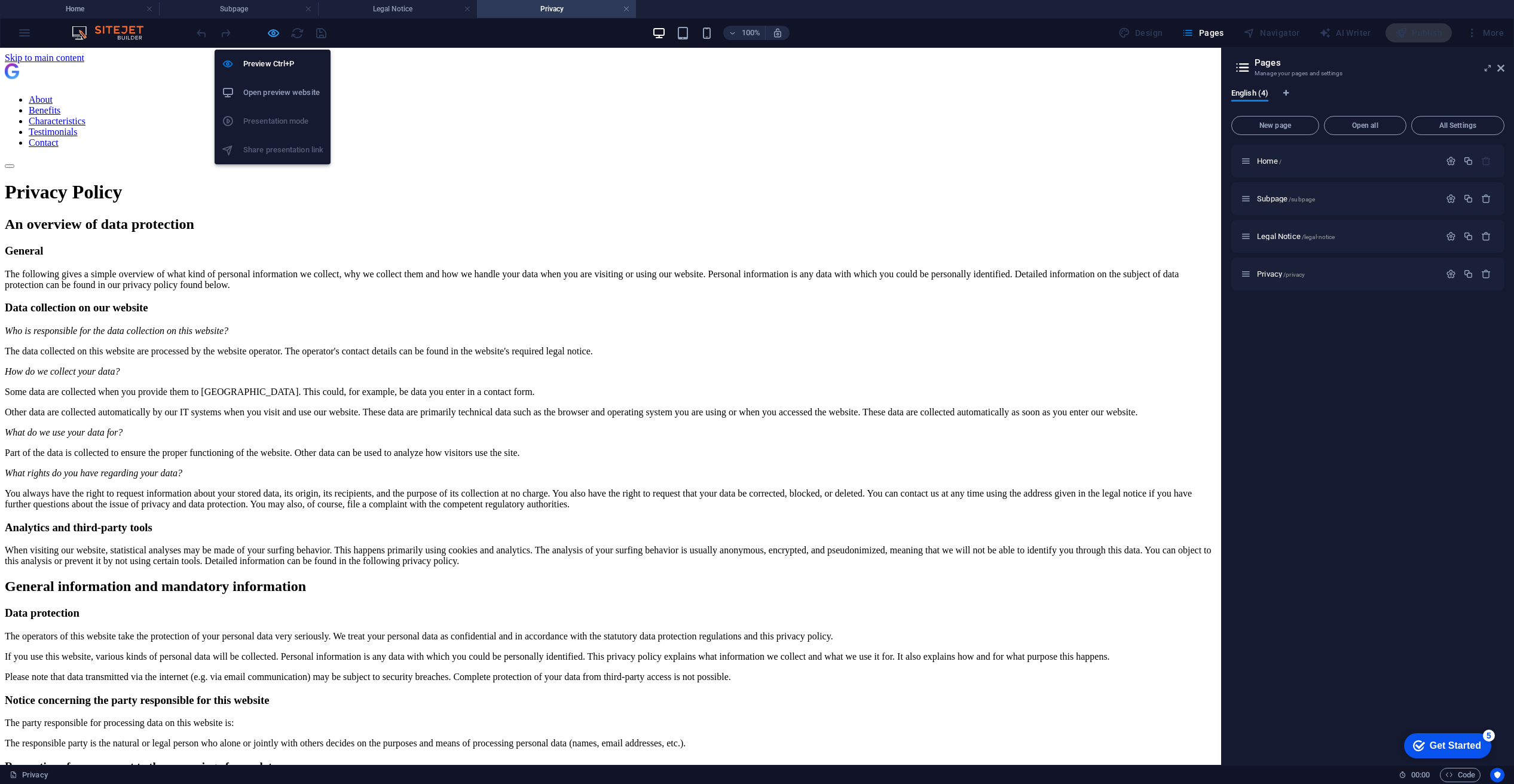
click at [271, 29] on icon "button" at bounding box center [273, 34] width 14 height 14
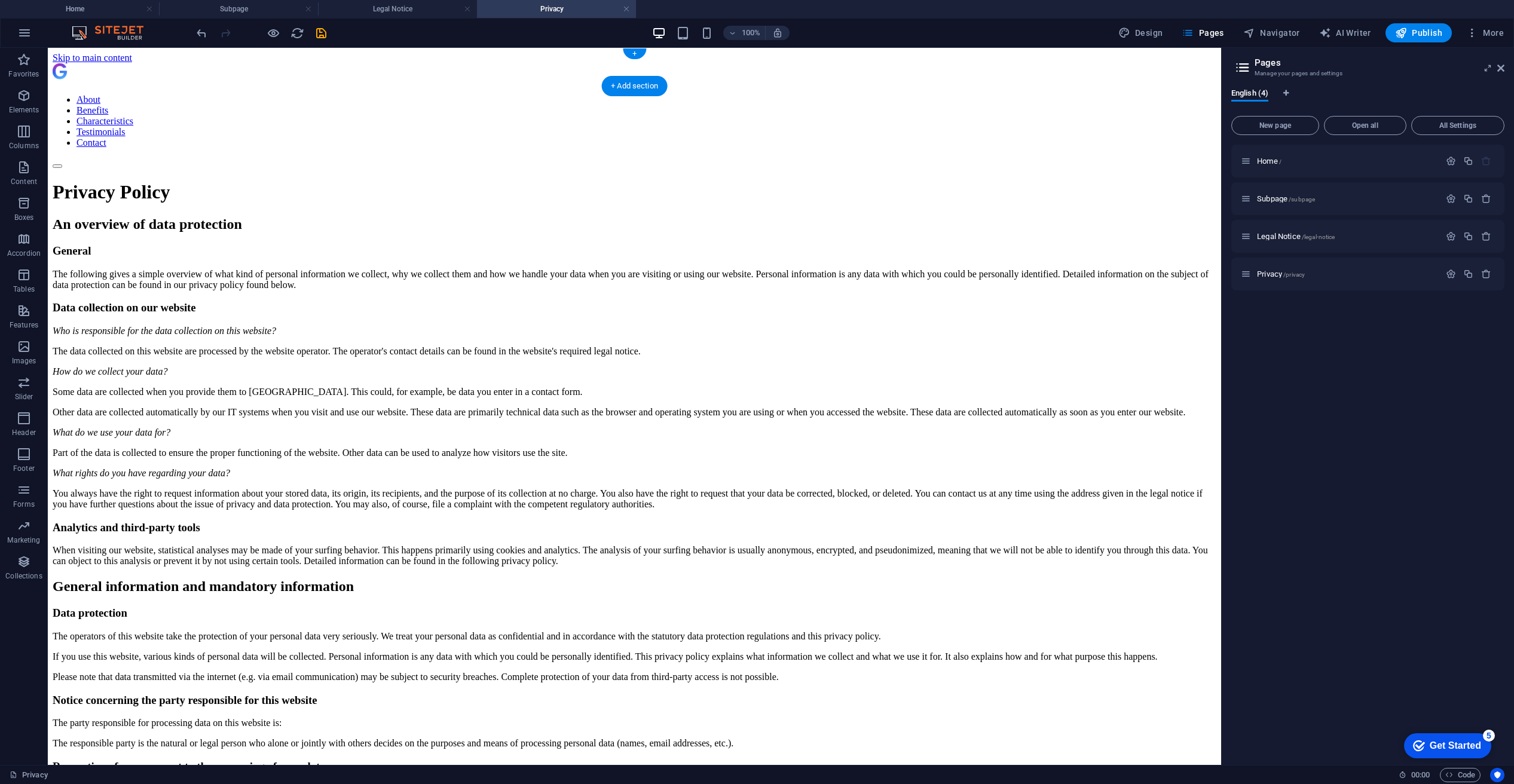
click at [326, 65] on div at bounding box center [634, 74] width 1164 height 21
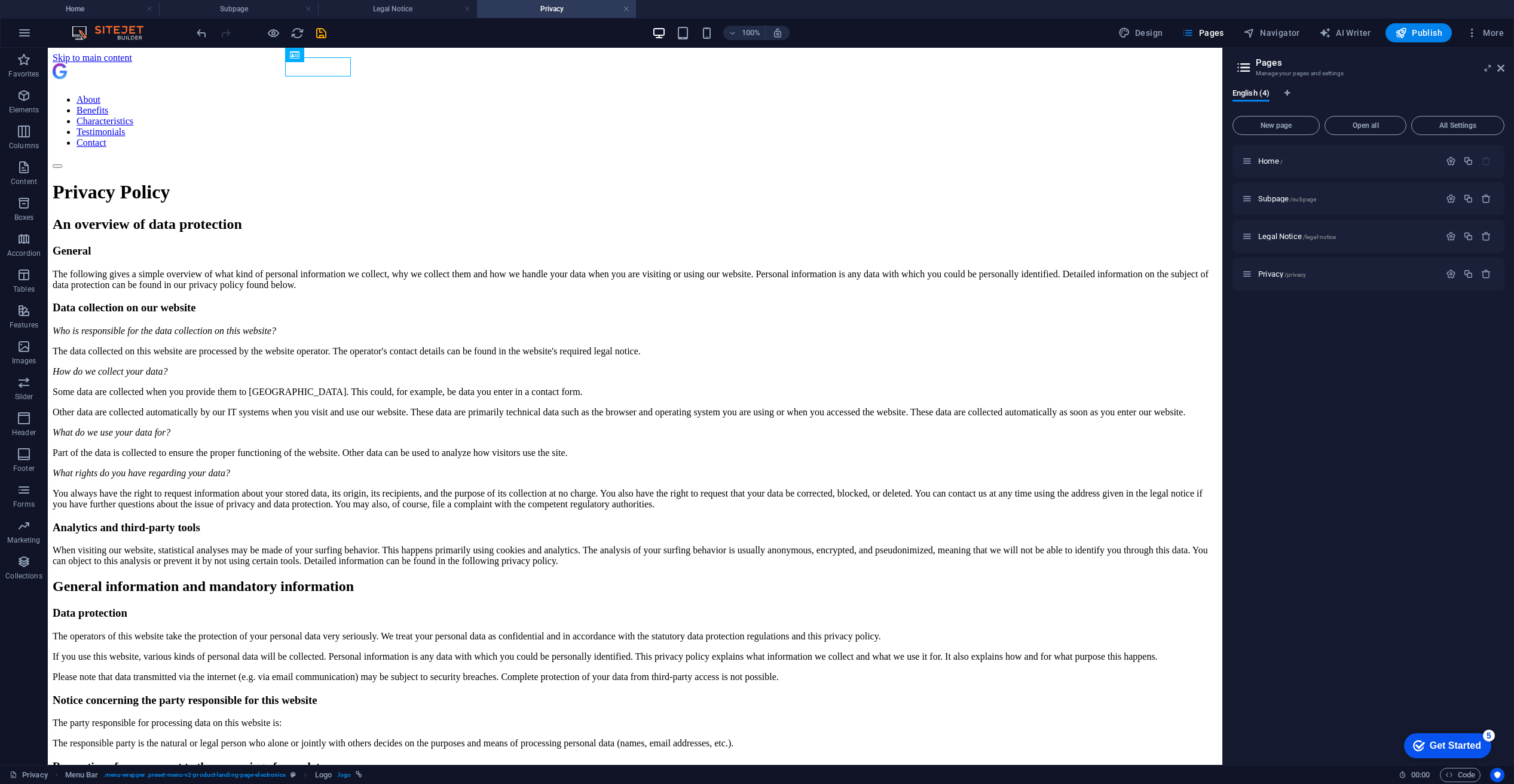
drag, startPoint x: 1223, startPoint y: 136, endPoint x: 1221, endPoint y: 114, distance: 22.1
click at [1221, 114] on div "Home Subpage Legal Notice Privacy Favorites Elements Columns Content Boxes Acco…" at bounding box center [757, 406] width 1514 height 717
drag, startPoint x: 1220, startPoint y: 112, endPoint x: 1216, endPoint y: 92, distance: 20.4
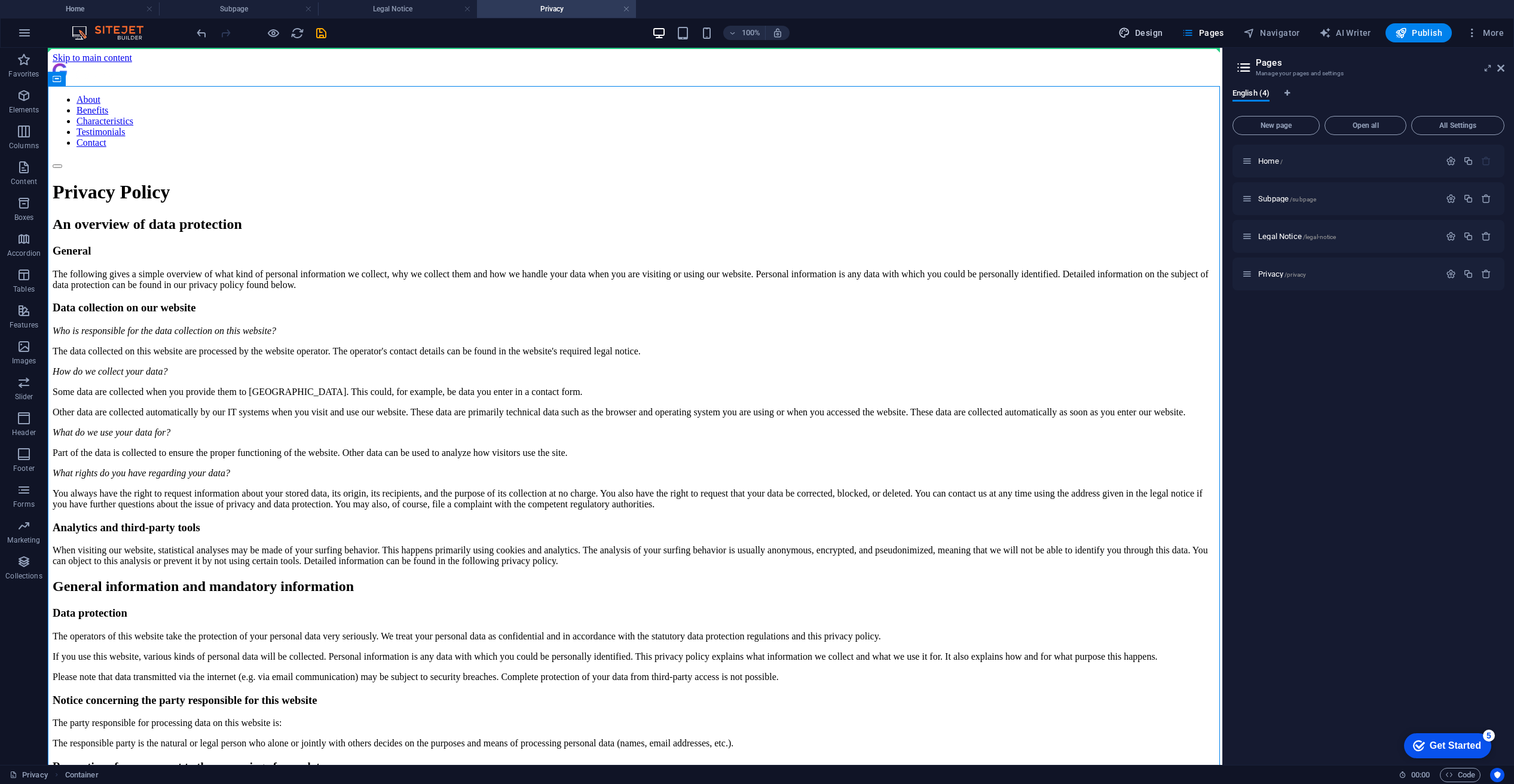
click at [1163, 37] on span "Design" at bounding box center [1140, 32] width 45 height 12
select select "px"
select select "400"
select select "px"
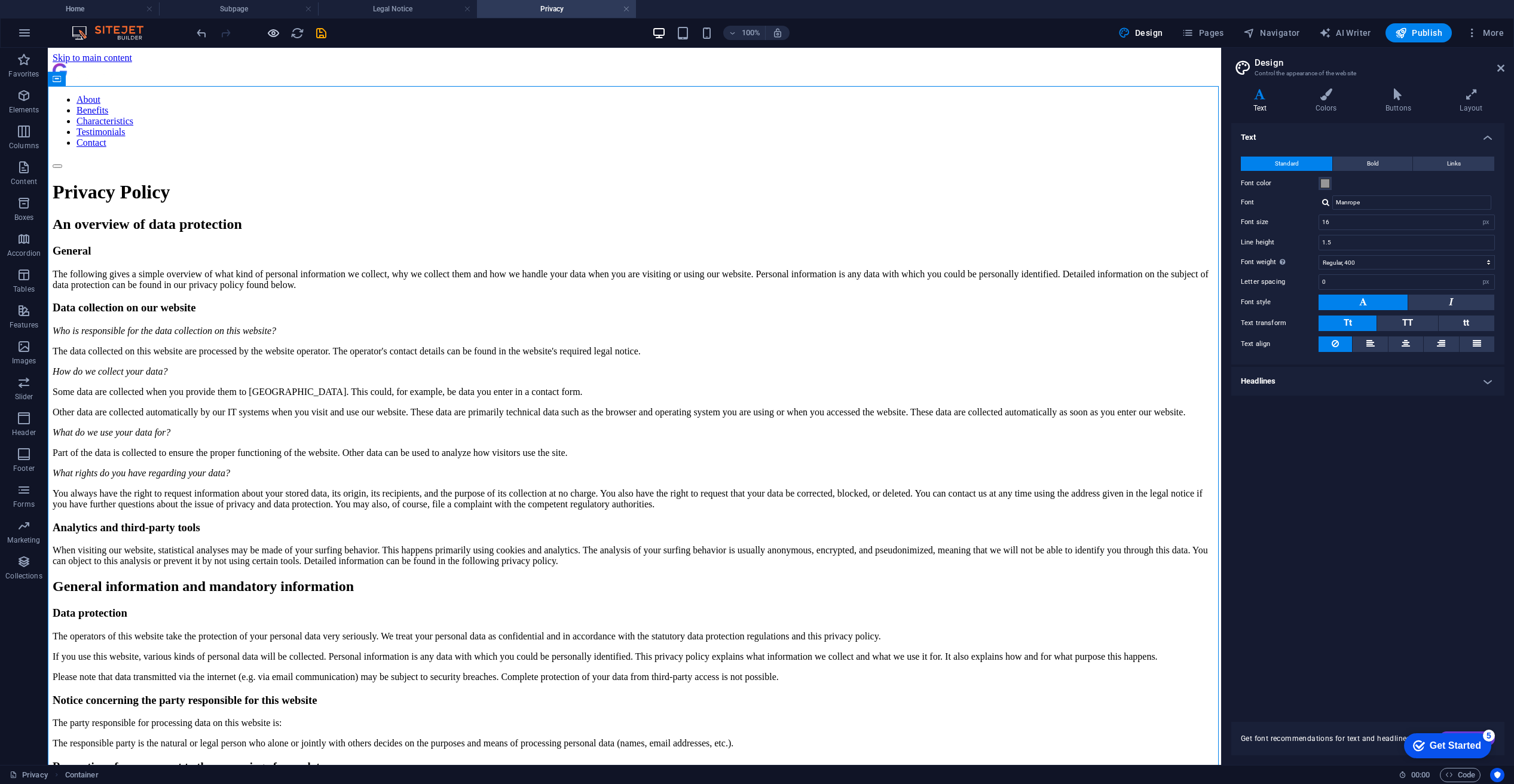
click at [272, 34] on icon "button" at bounding box center [273, 34] width 14 height 14
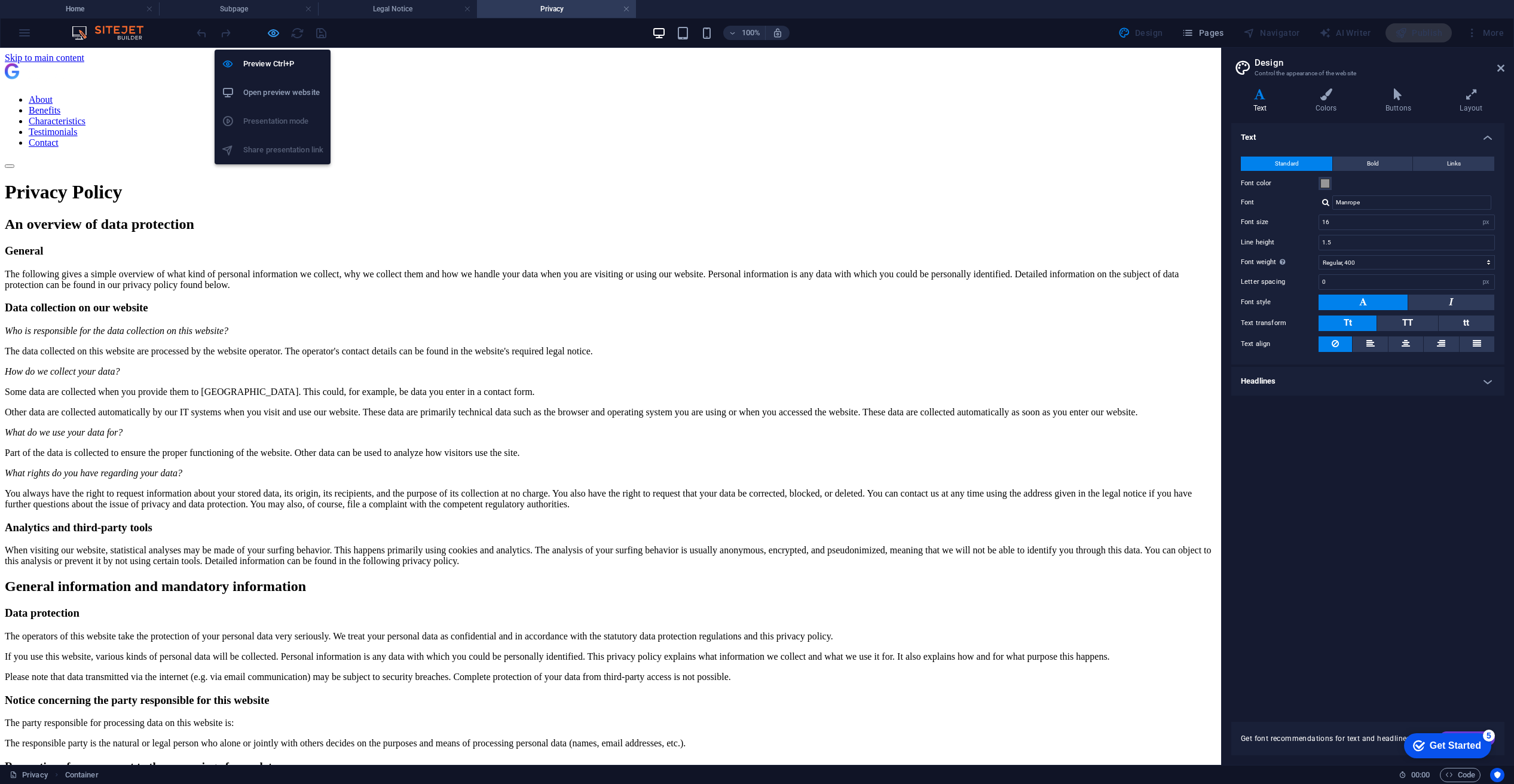
click at [271, 31] on icon "button" at bounding box center [273, 34] width 14 height 14
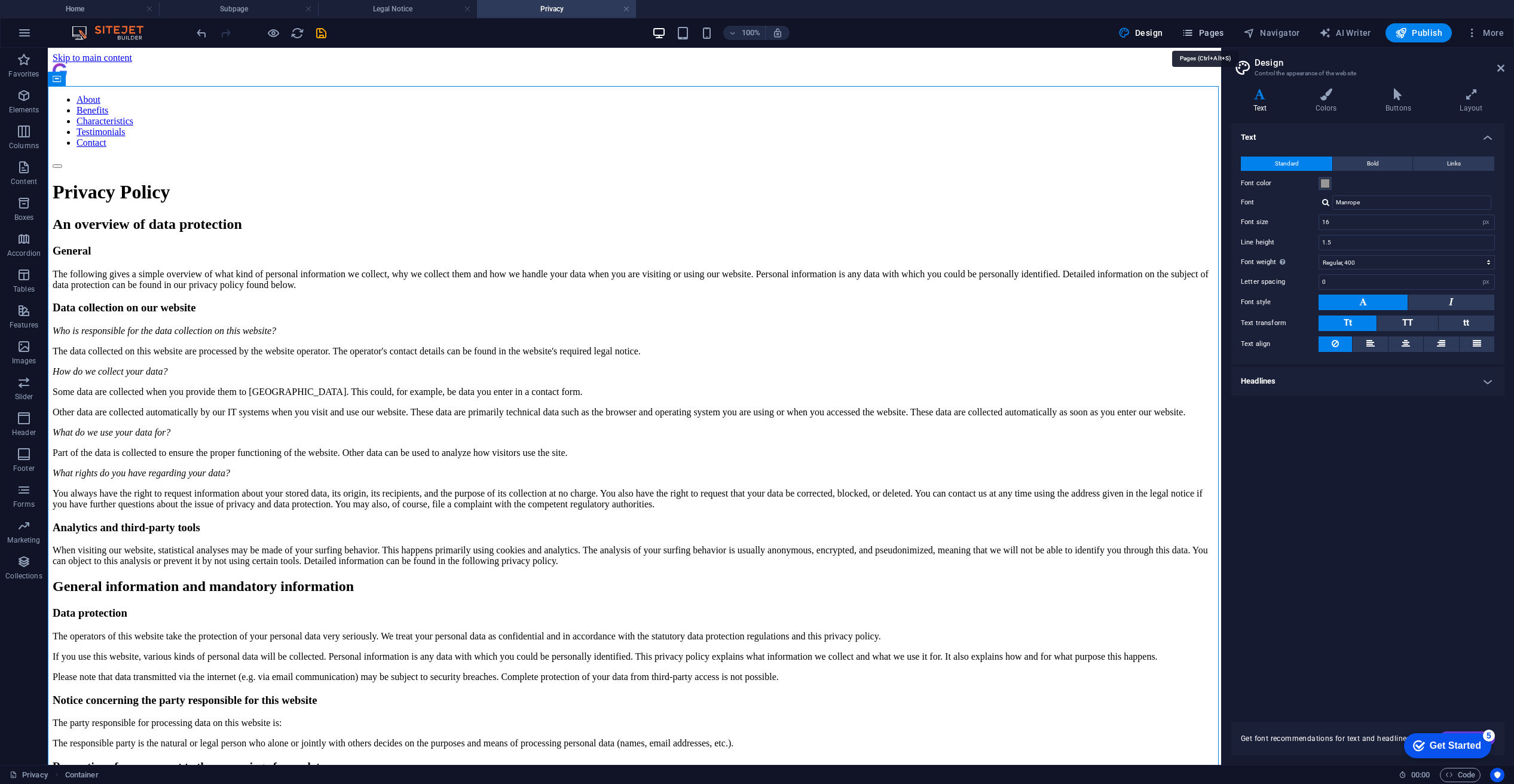
click at [1213, 28] on span "Pages" at bounding box center [1202, 32] width 42 height 12
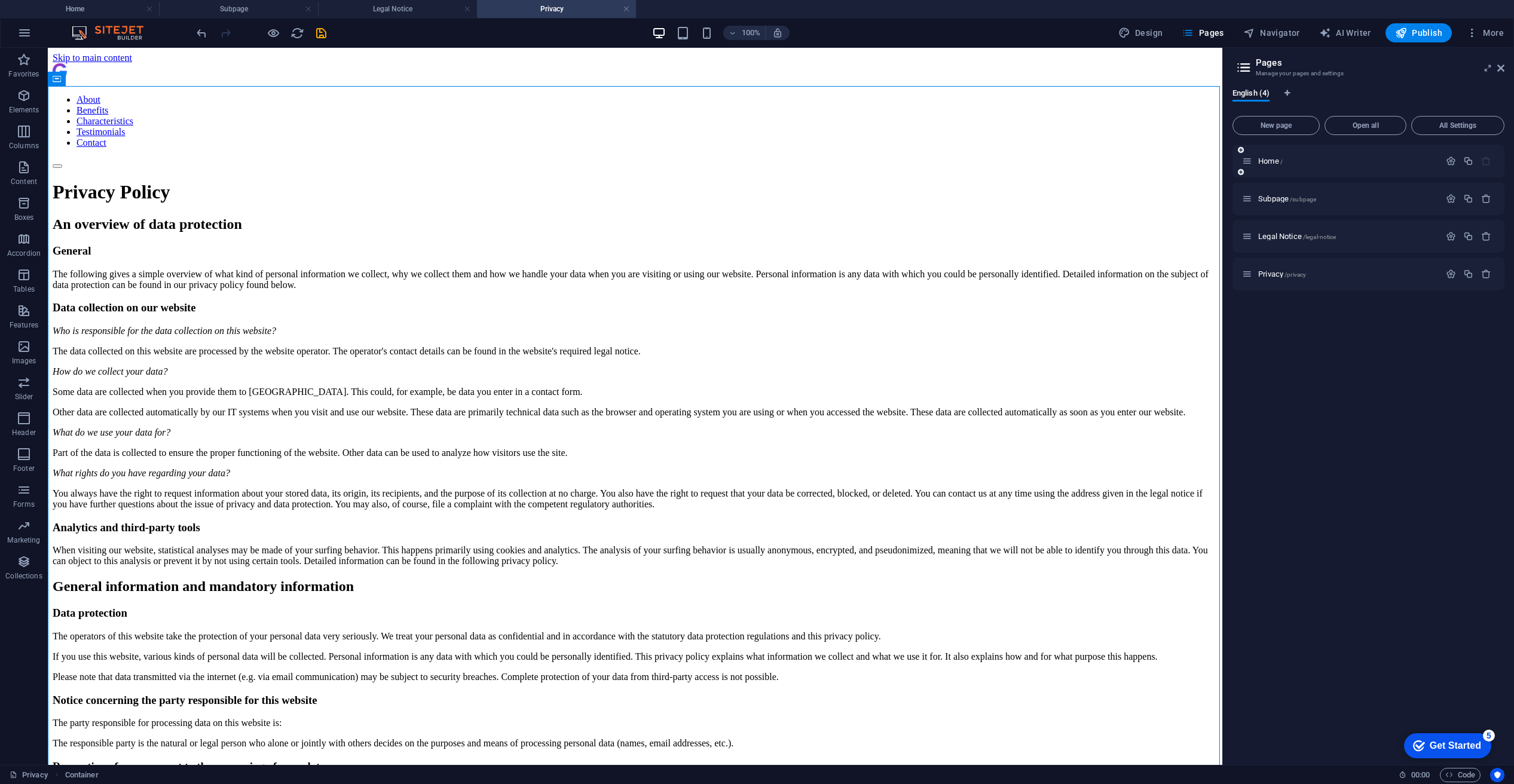
click at [1273, 156] on div "Home /" at bounding box center [1368, 161] width 272 height 33
click at [1266, 160] on span "Home /" at bounding box center [1270, 161] width 24 height 9
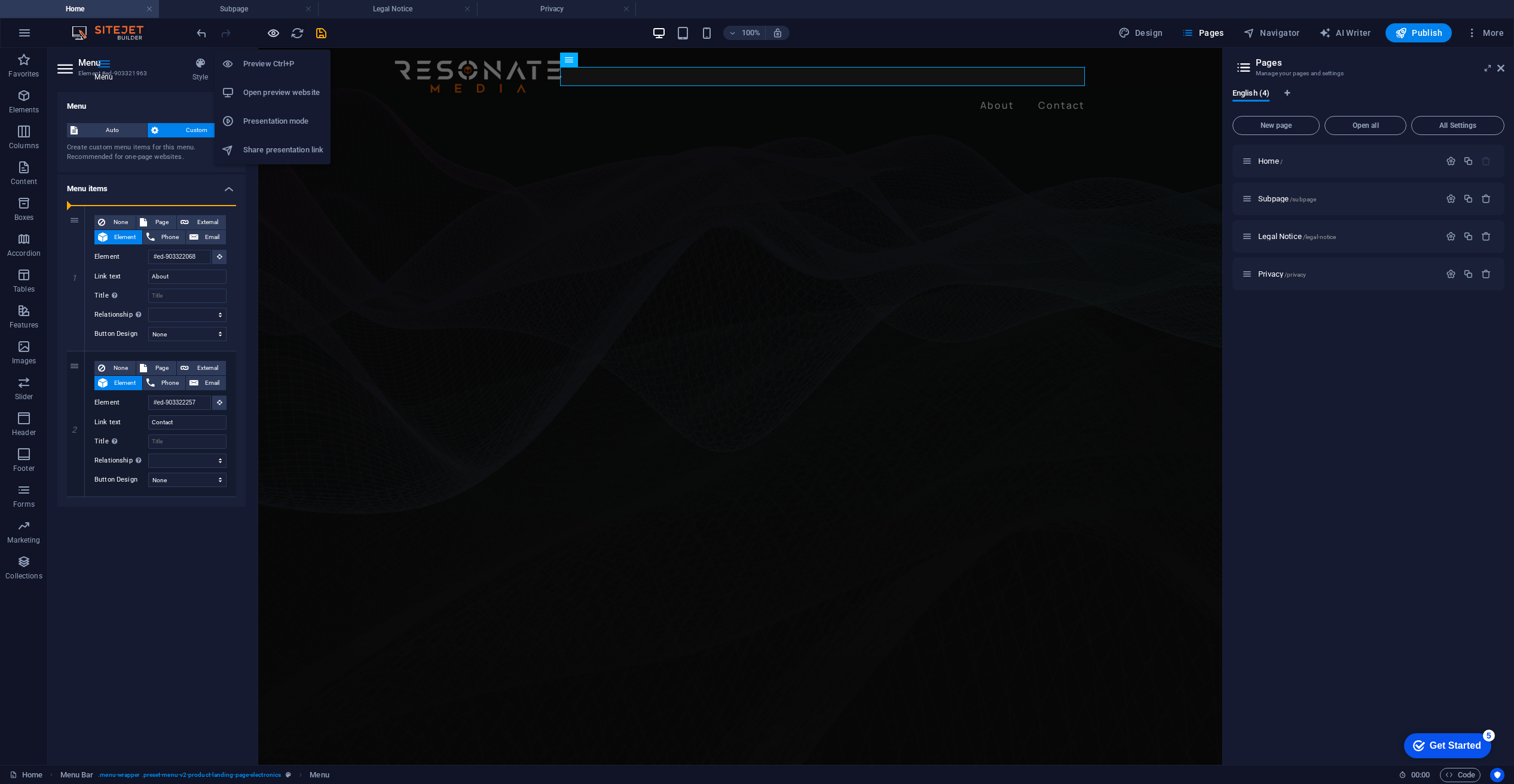
click at [271, 31] on icon "button" at bounding box center [273, 34] width 14 height 14
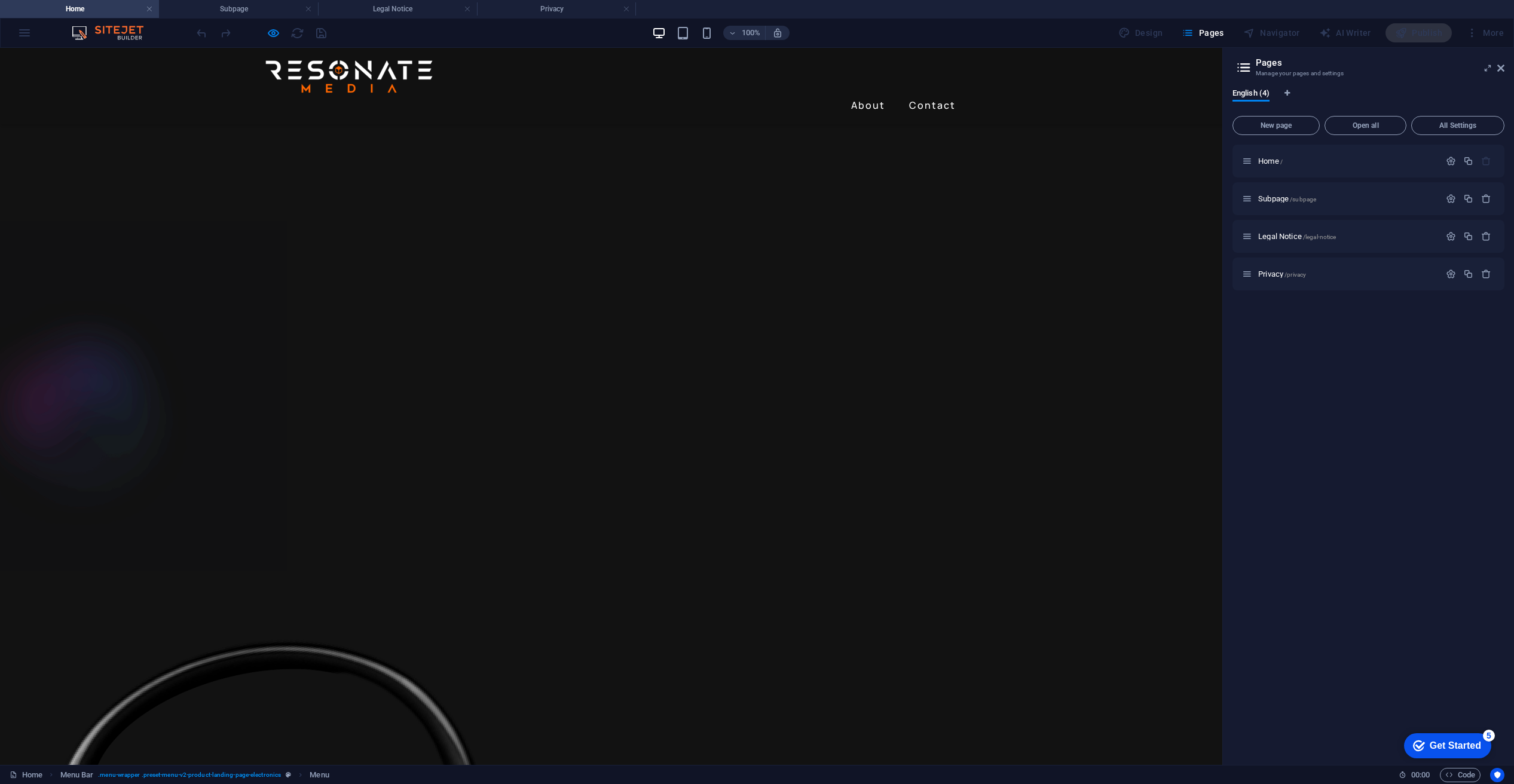
scroll to position [2286, 0]
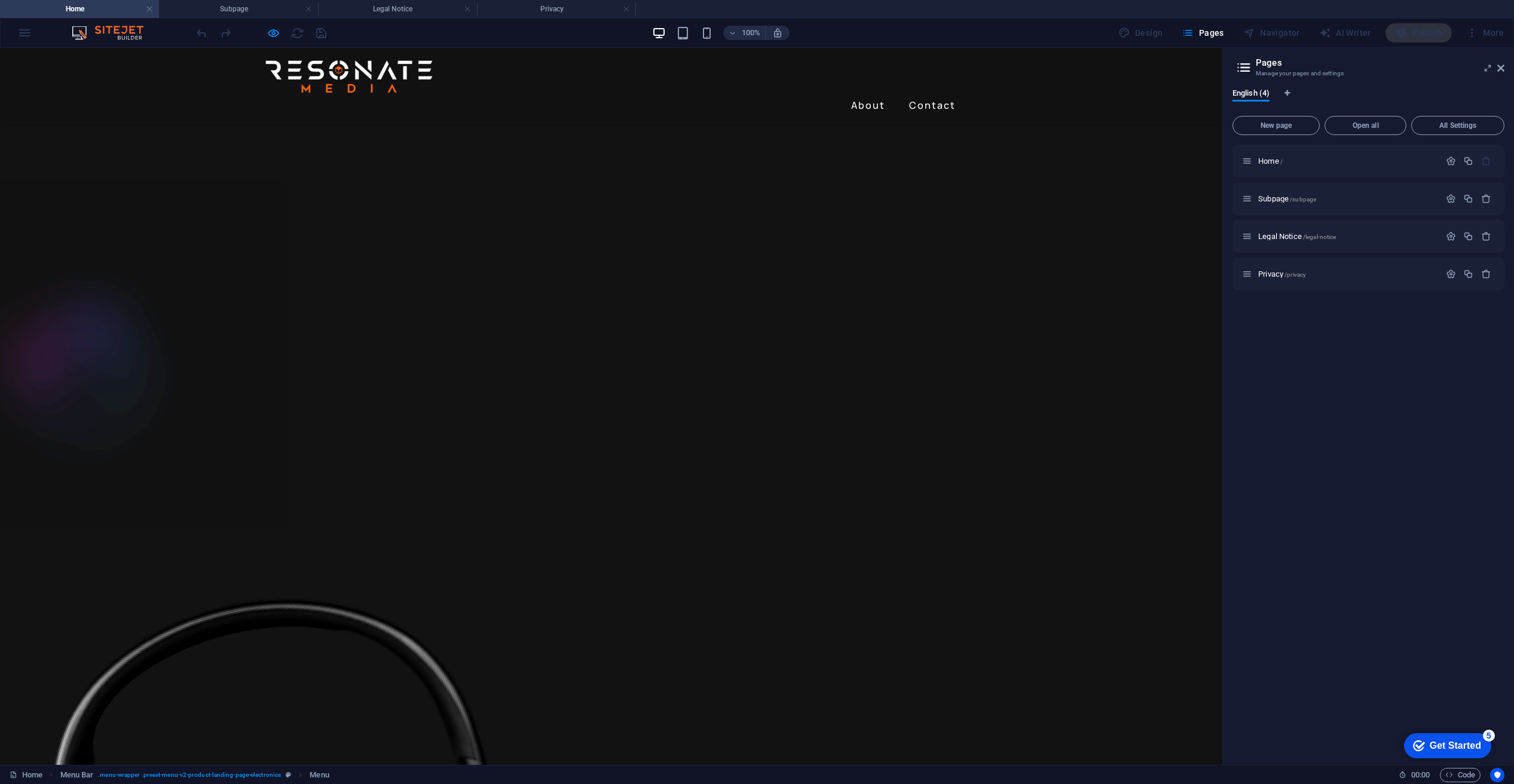
click at [318, 775] on span "Menu" at bounding box center [319, 775] width 19 height 14
click at [288, 775] on icon "breadcrumb" at bounding box center [288, 775] width 5 height 6
click at [314, 773] on div "Home Menu Bar . menu-wrapper .preset-menu-v2-product-landing-page-electronics .…" at bounding box center [699, 775] width 1380 height 14
click at [290, 774] on span ". menu-wrapper .preset-menu-v2-product-landing-page-electronics .sticky" at bounding box center [199, 775] width 202 height 14
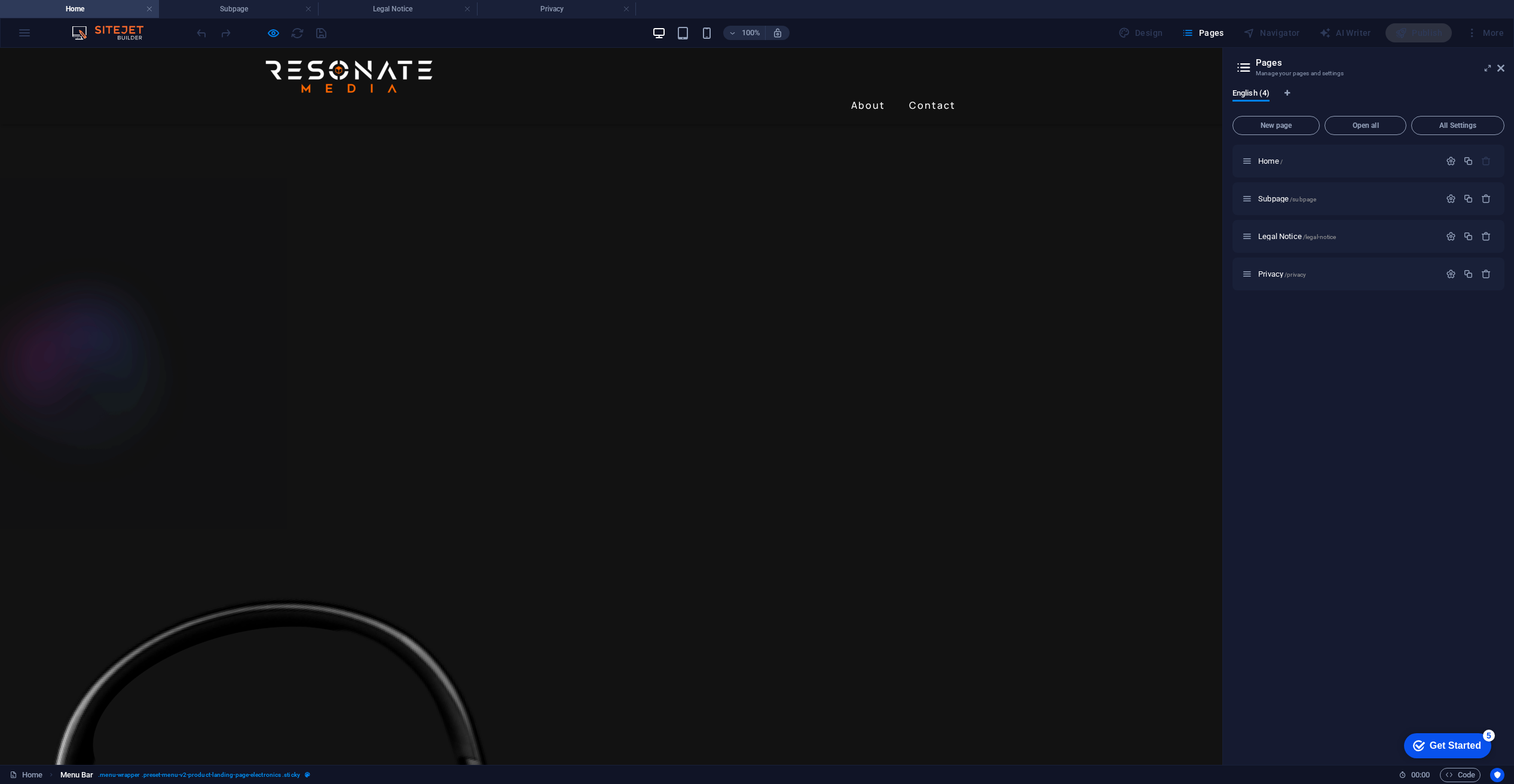
click at [305, 775] on icon "breadcrumb" at bounding box center [307, 775] width 5 height 6
click at [330, 773] on div "Home Menu Bar . menu-wrapper .preset-menu-v2-product-landing-page-electronics .…" at bounding box center [699, 775] width 1380 height 14
click at [0, 0] on link "Home" at bounding box center [0, 0] width 0 height 0
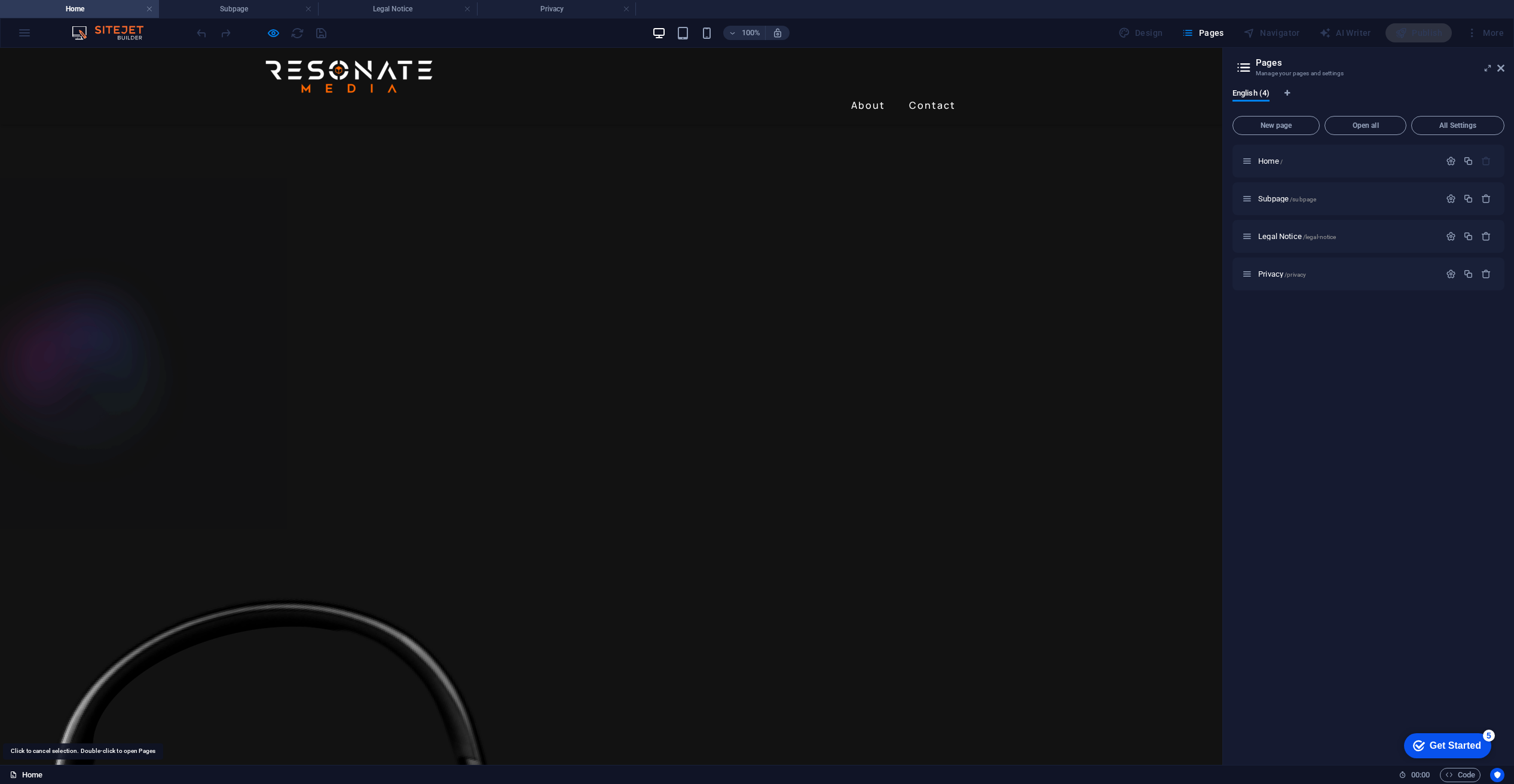
click at [0, 0] on link "Home" at bounding box center [0, 0] width 0 height 0
click at [1485, 273] on icon "button" at bounding box center [1486, 273] width 10 height 10
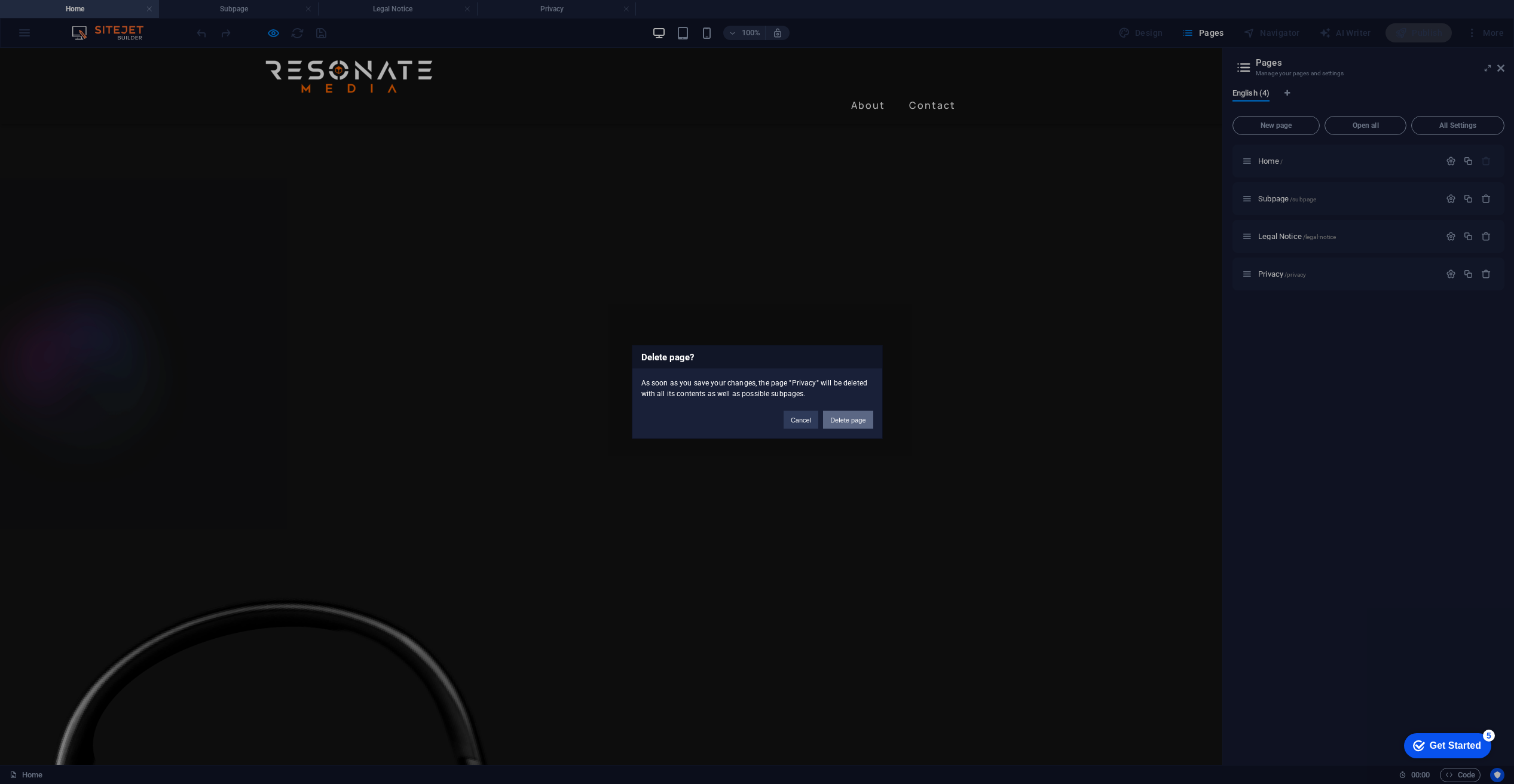
click at [855, 417] on button "Delete page" at bounding box center [847, 420] width 49 height 18
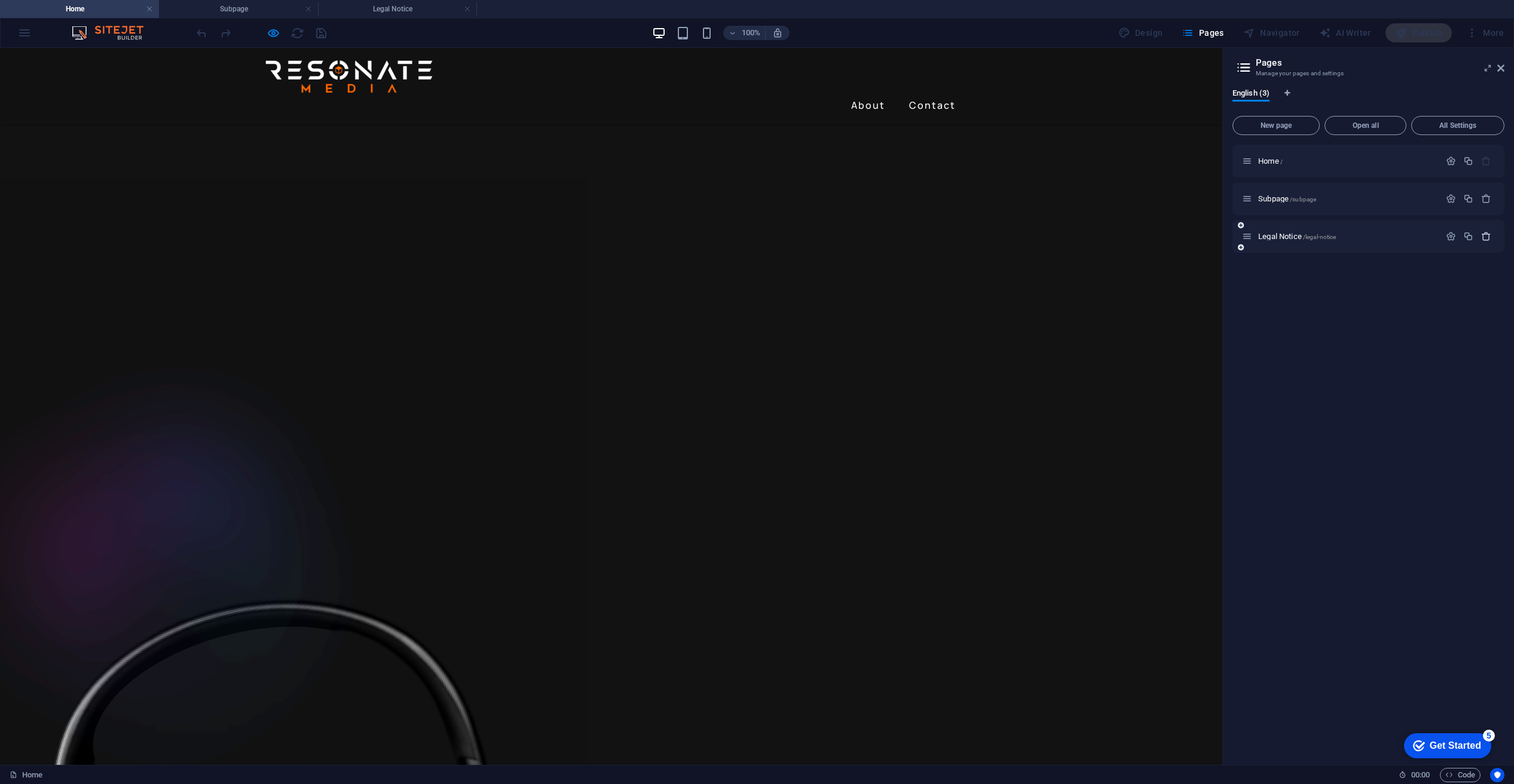
click at [1487, 233] on icon "button" at bounding box center [1486, 236] width 10 height 10
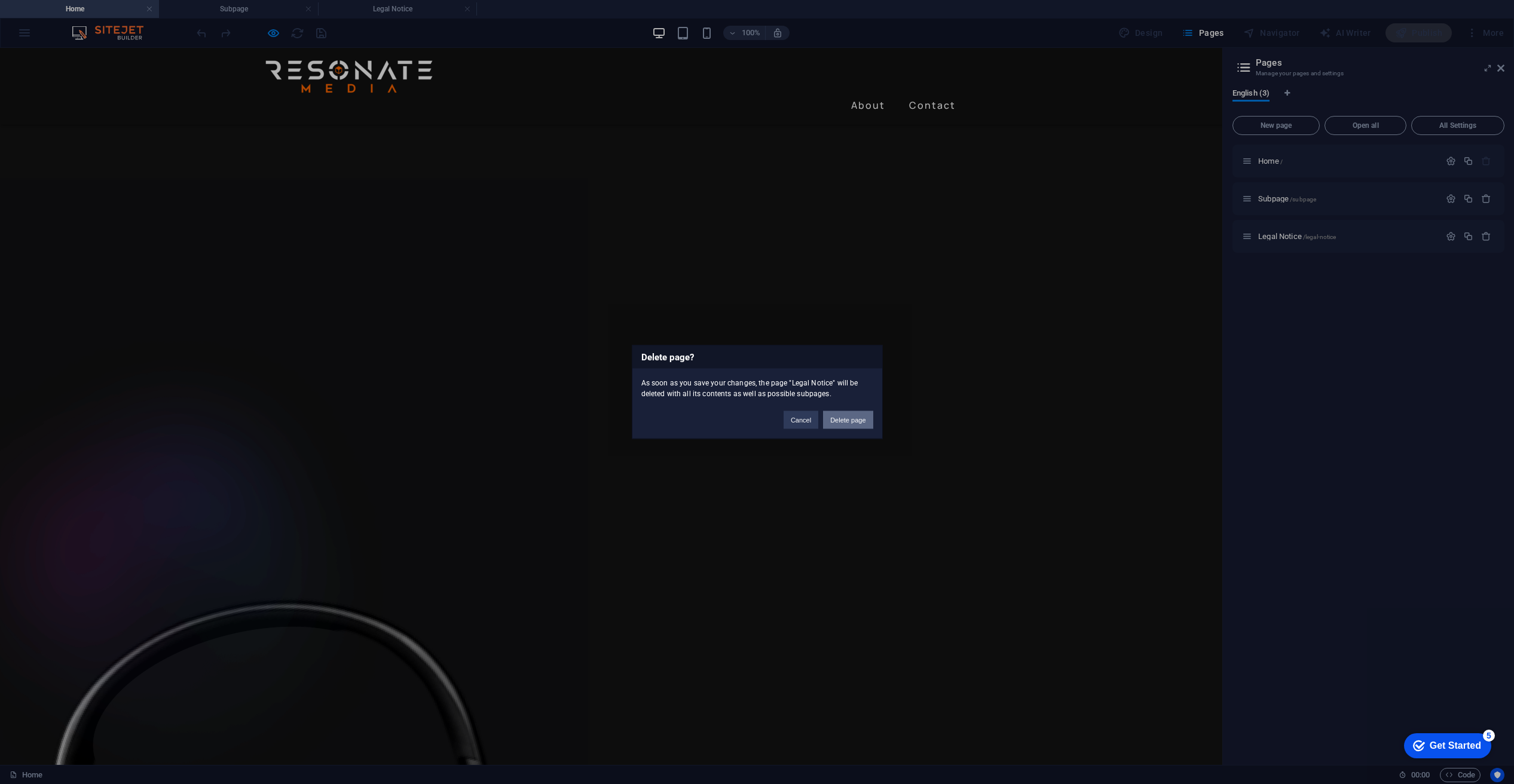
click at [848, 419] on button "Delete page" at bounding box center [847, 420] width 49 height 18
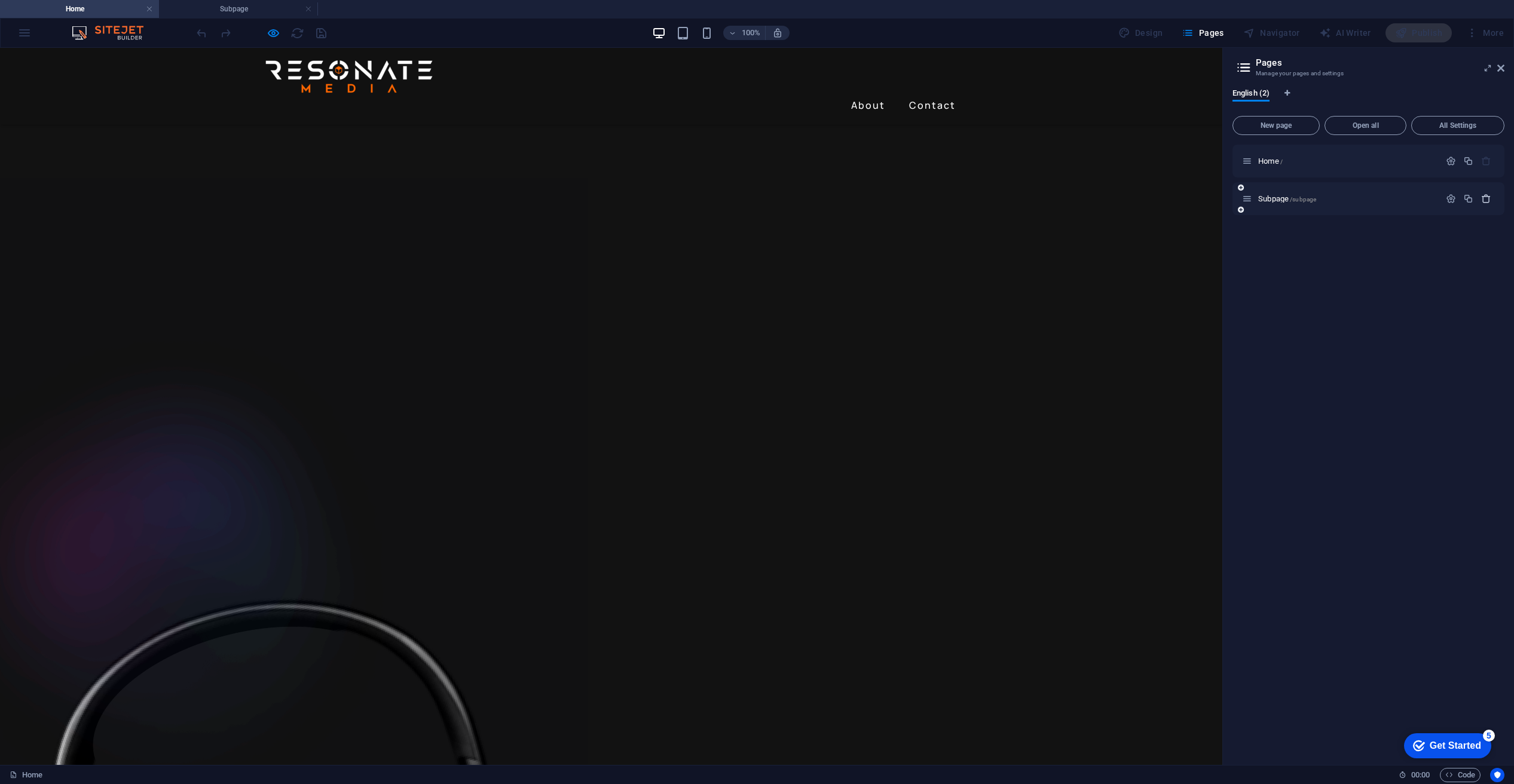
click at [1483, 197] on icon "button" at bounding box center [1486, 198] width 10 height 10
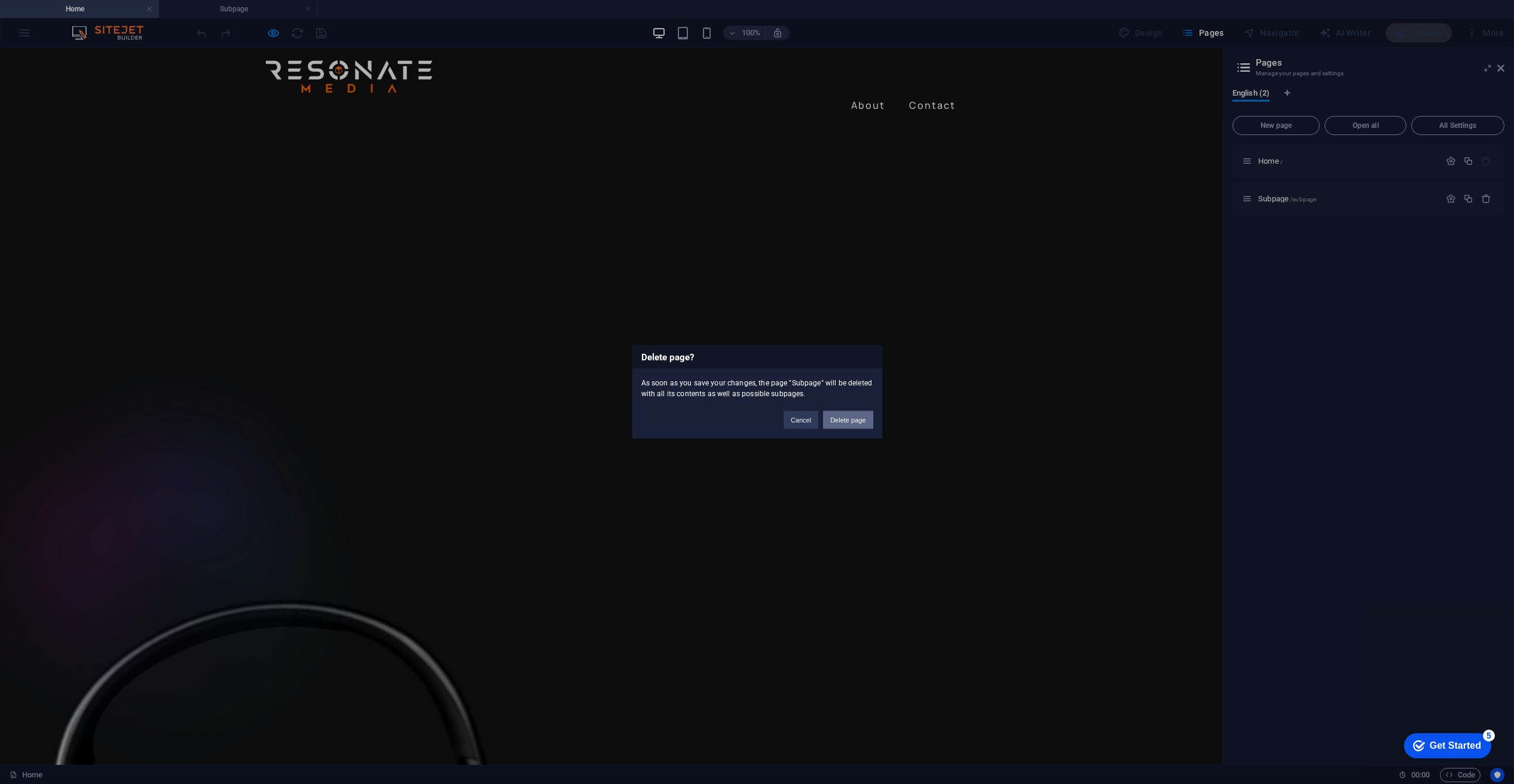
click at [858, 421] on button "Delete page" at bounding box center [847, 420] width 49 height 18
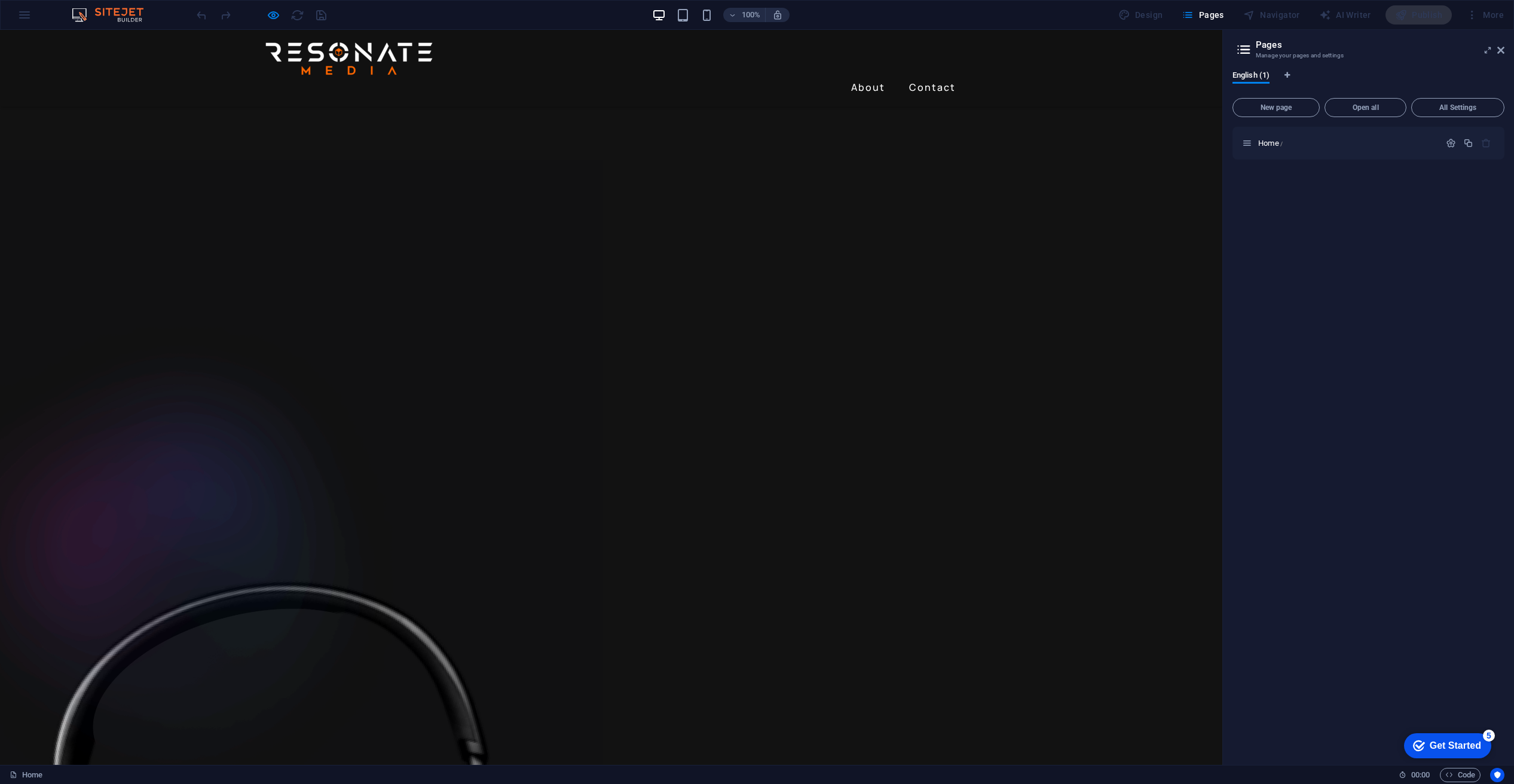
scroll to position [2285, 0]
click at [1204, 14] on span "Pages" at bounding box center [1202, 14] width 42 height 12
click at [1157, 14] on div "Design" at bounding box center [1140, 15] width 54 height 19
click at [1157, 19] on div "Design" at bounding box center [1140, 15] width 54 height 19
click at [1150, 16] on div "Design" at bounding box center [1140, 15] width 54 height 19
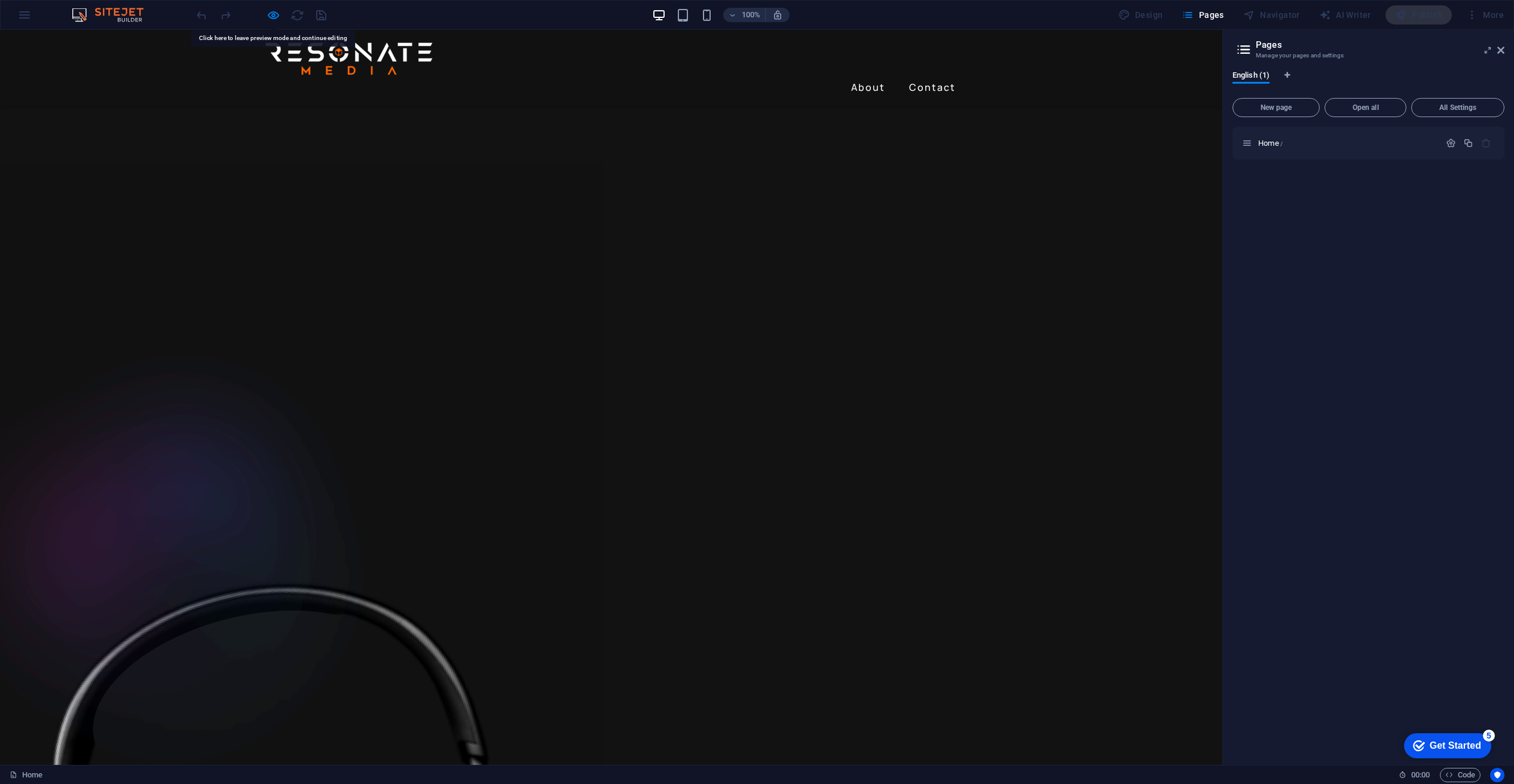
click at [1253, 140] on div "Home /" at bounding box center [1341, 143] width 197 height 14
click at [1249, 143] on icon at bounding box center [1247, 143] width 10 height 10
click at [1249, 143] on icon at bounding box center [1247, 143] width 10 height 10
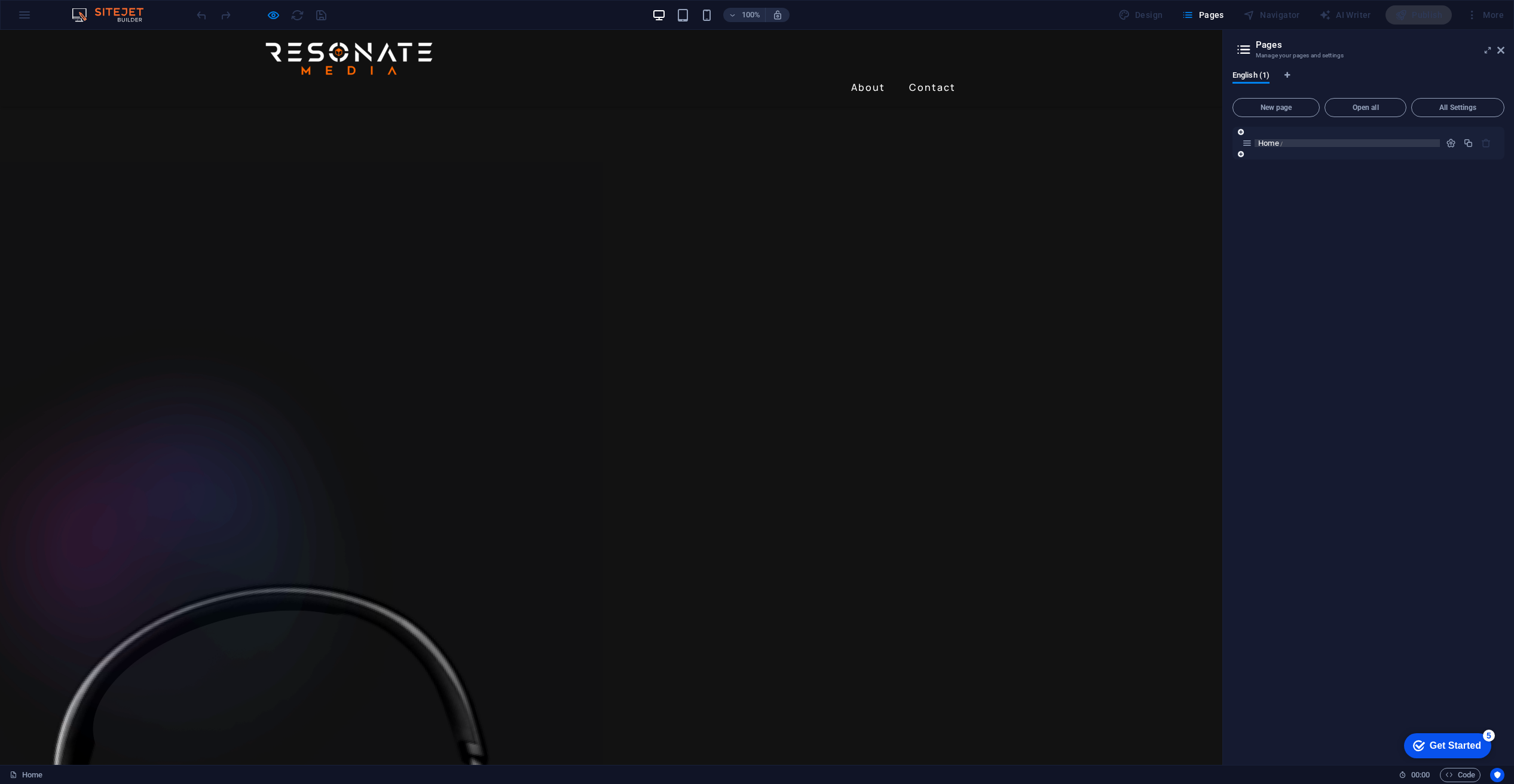
click at [1270, 146] on span "Home /" at bounding box center [1270, 143] width 24 height 9
click at [1270, 146] on span "Home /" at bounding box center [1270, 143] width 24 height 9
click at [1502, 46] on icon at bounding box center [1501, 50] width 7 height 9
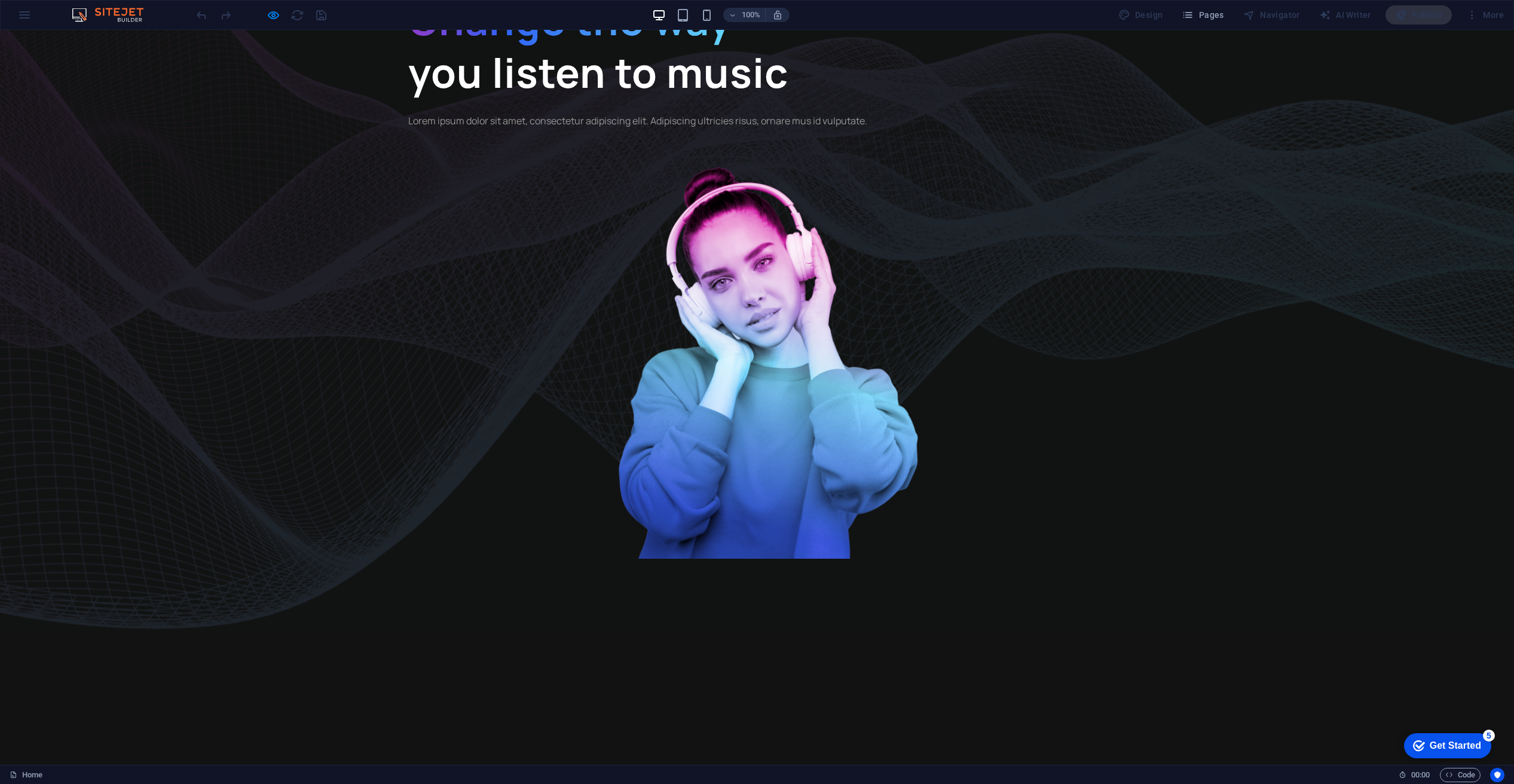
scroll to position [0, 0]
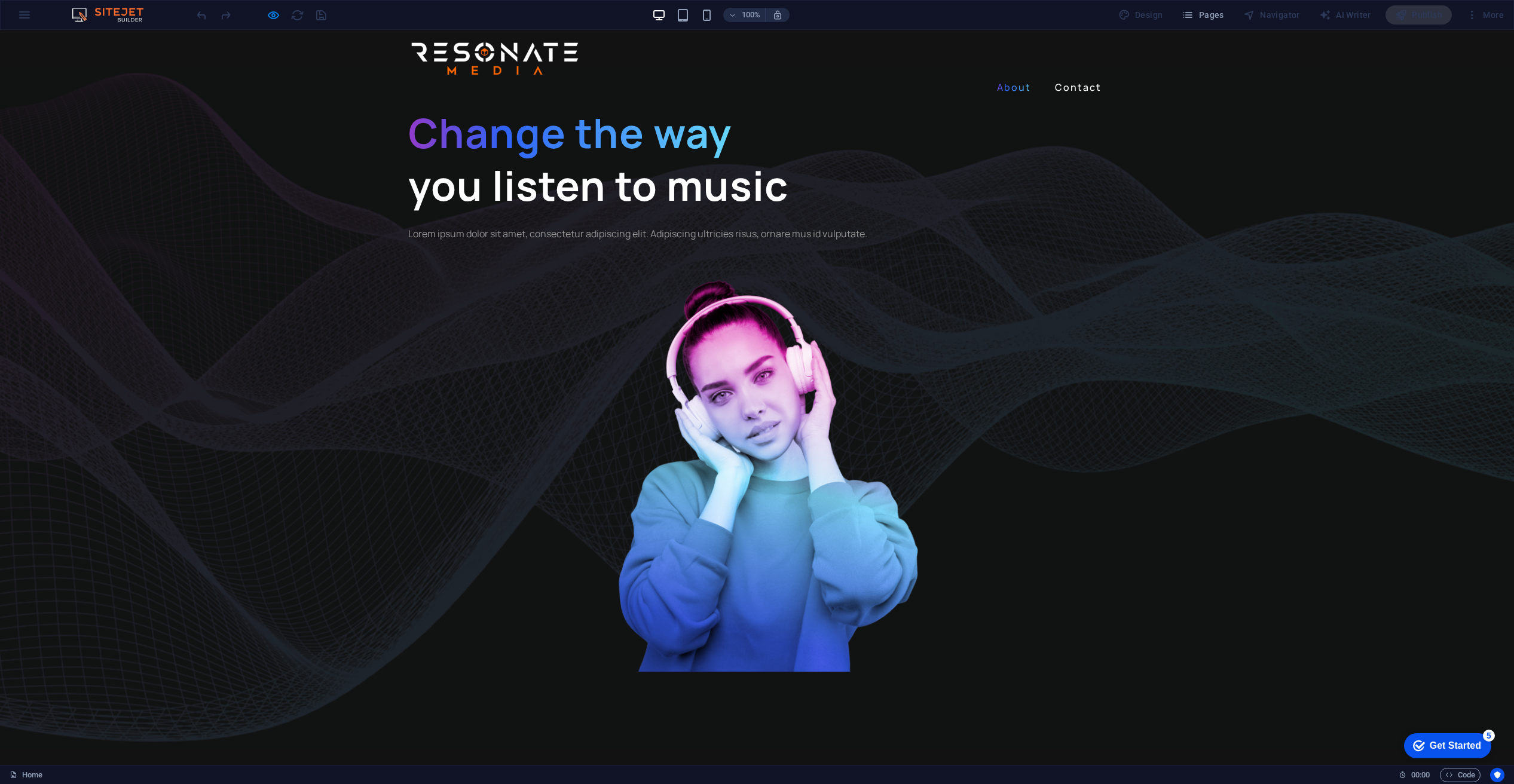
click at [1025, 78] on link "About" at bounding box center [1014, 87] width 44 height 19
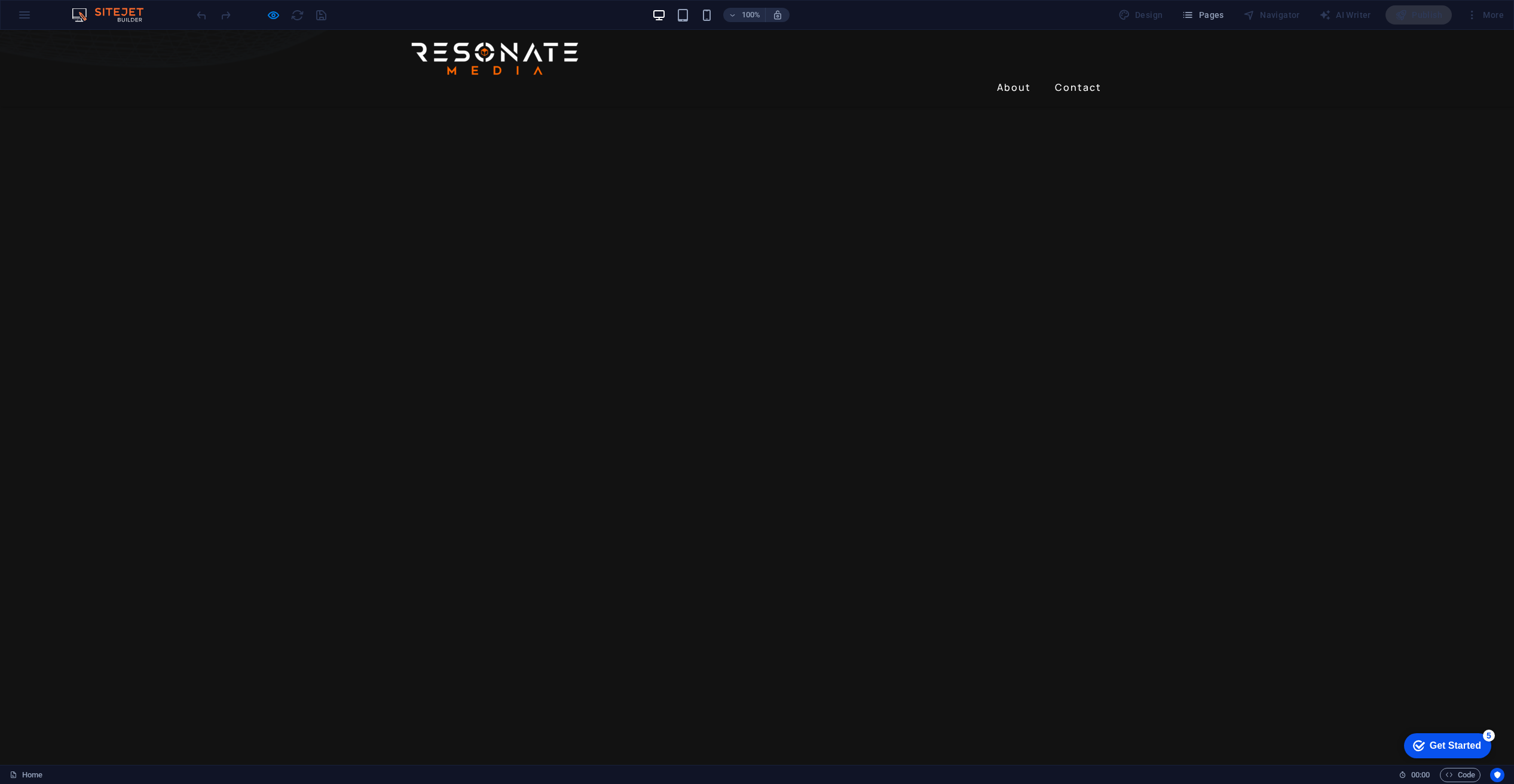
scroll to position [604, 0]
drag, startPoint x: 1011, startPoint y: 60, endPoint x: 1005, endPoint y: 72, distance: 13.4
click at [1011, 78] on link "About" at bounding box center [1014, 87] width 44 height 19
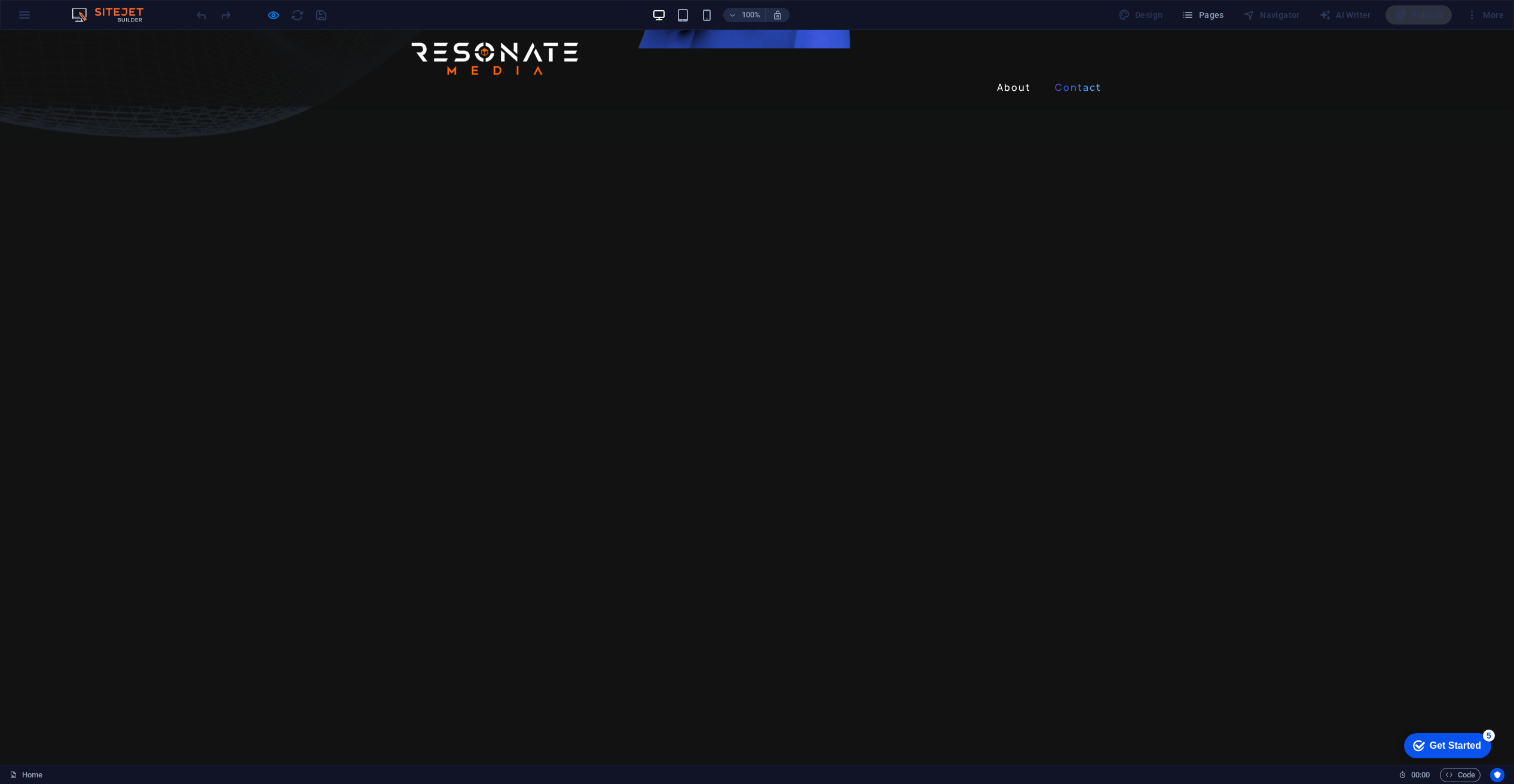
click at [1072, 78] on link "Contact" at bounding box center [1078, 87] width 56 height 19
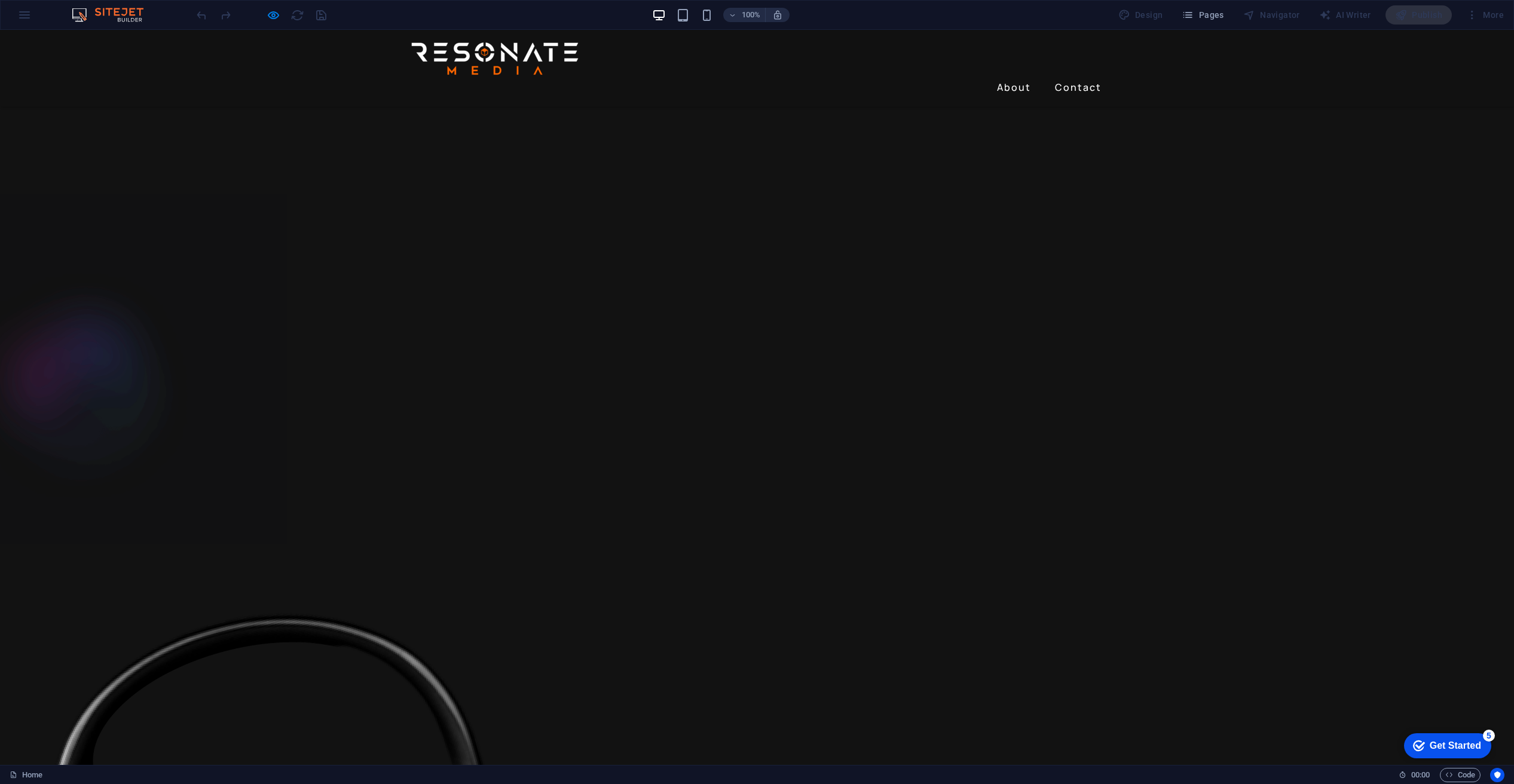
scroll to position [2285, 0]
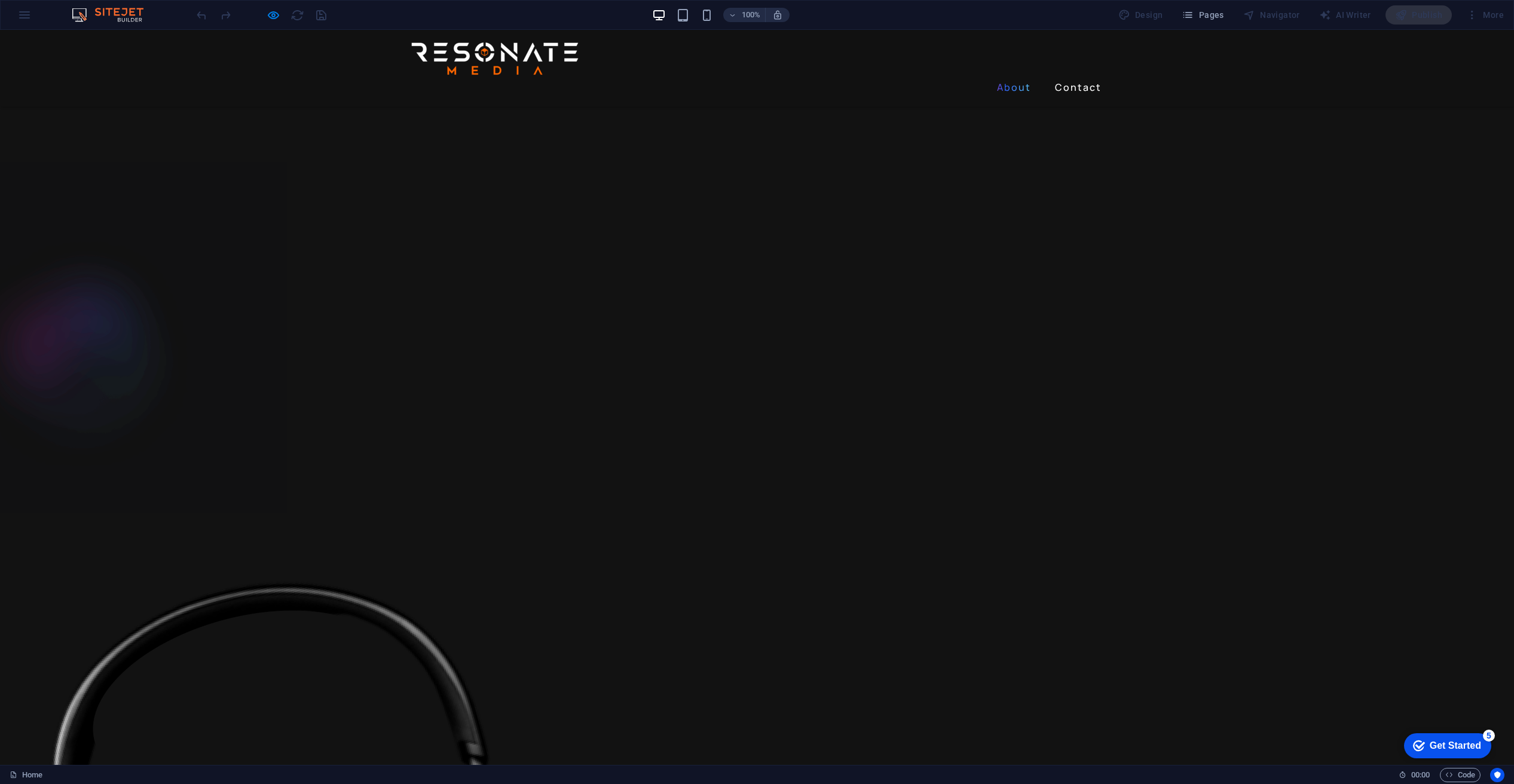
click at [1007, 78] on link "About" at bounding box center [1014, 87] width 44 height 19
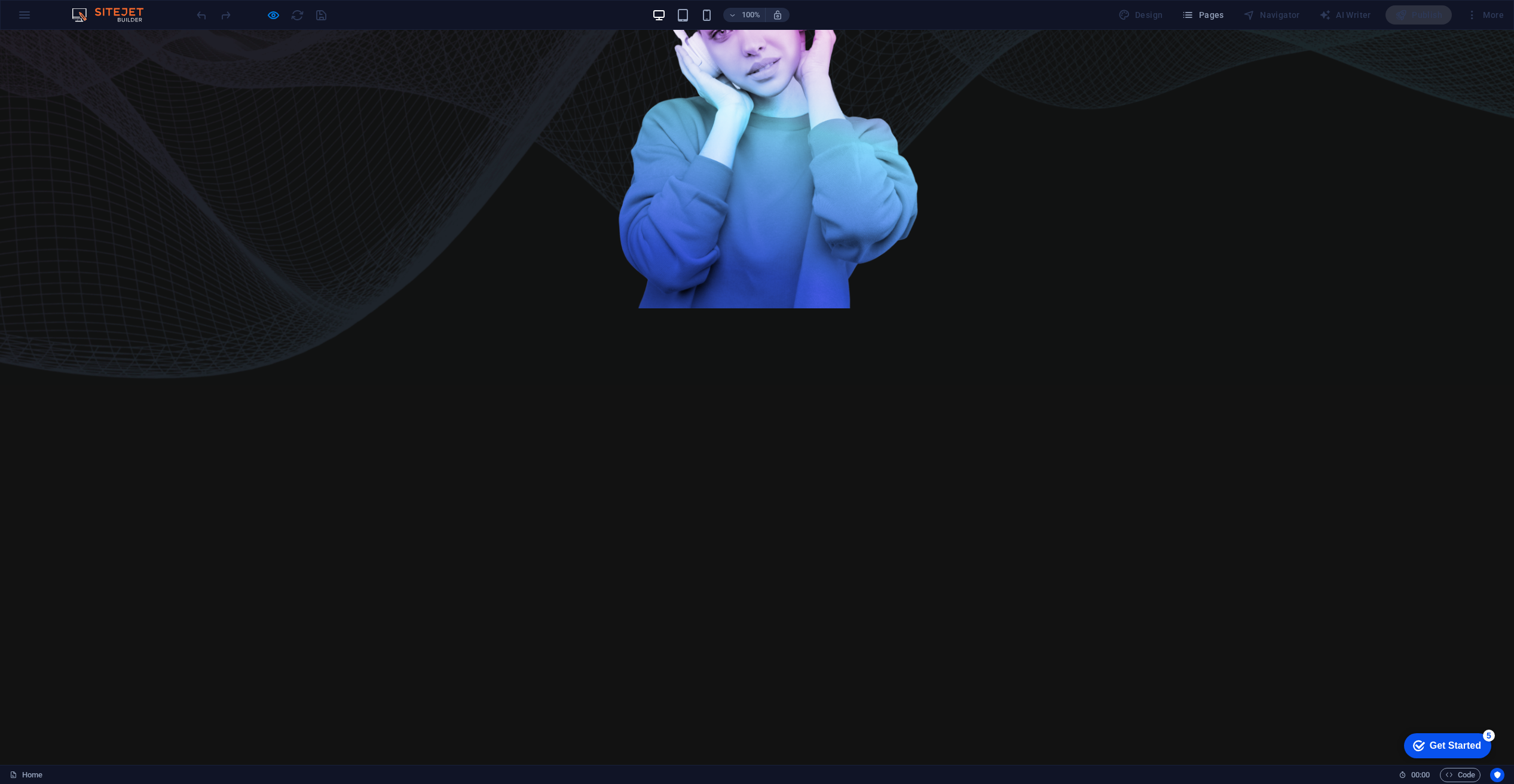
scroll to position [0, 0]
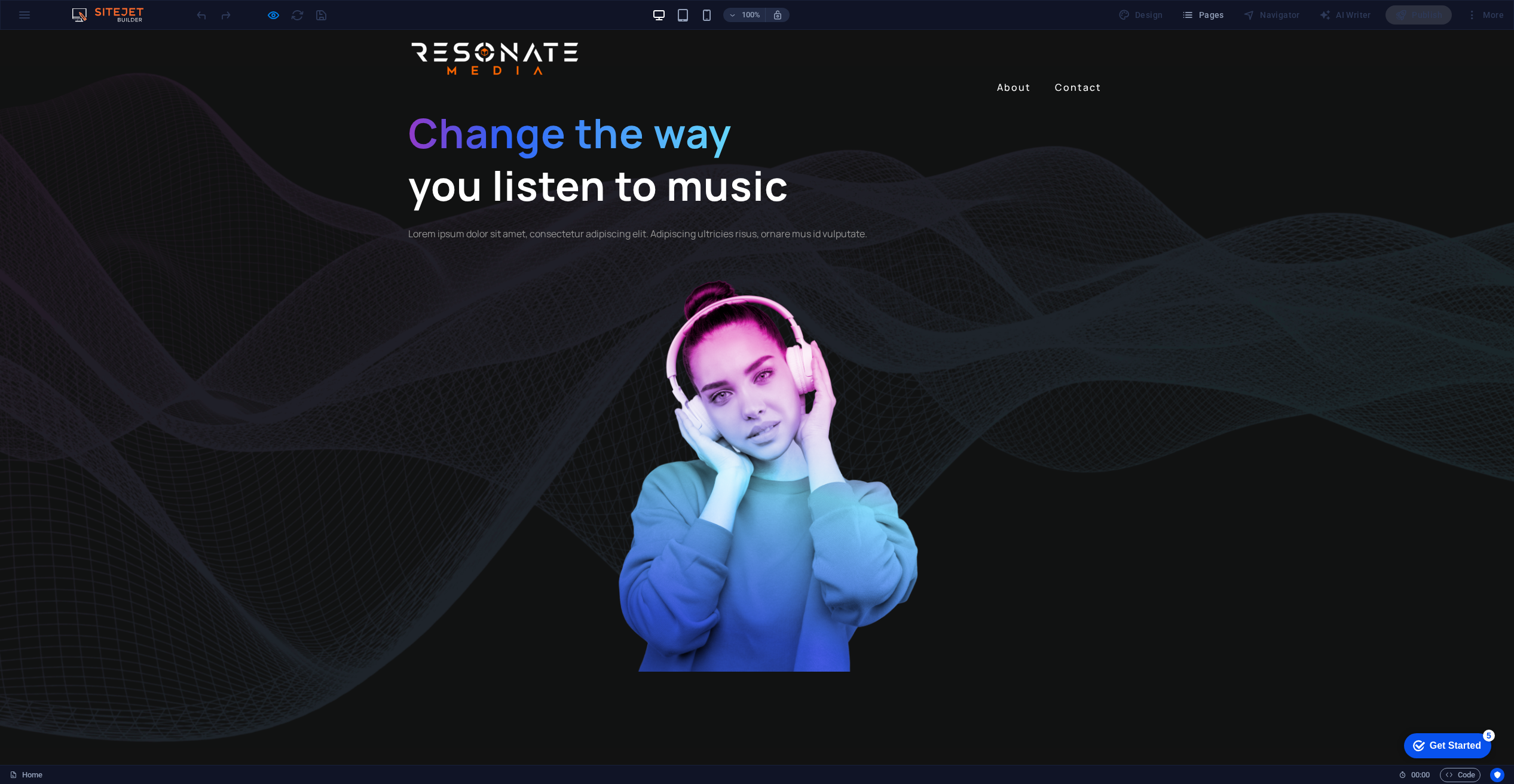
click at [1013, 78] on link "About" at bounding box center [1014, 87] width 44 height 19
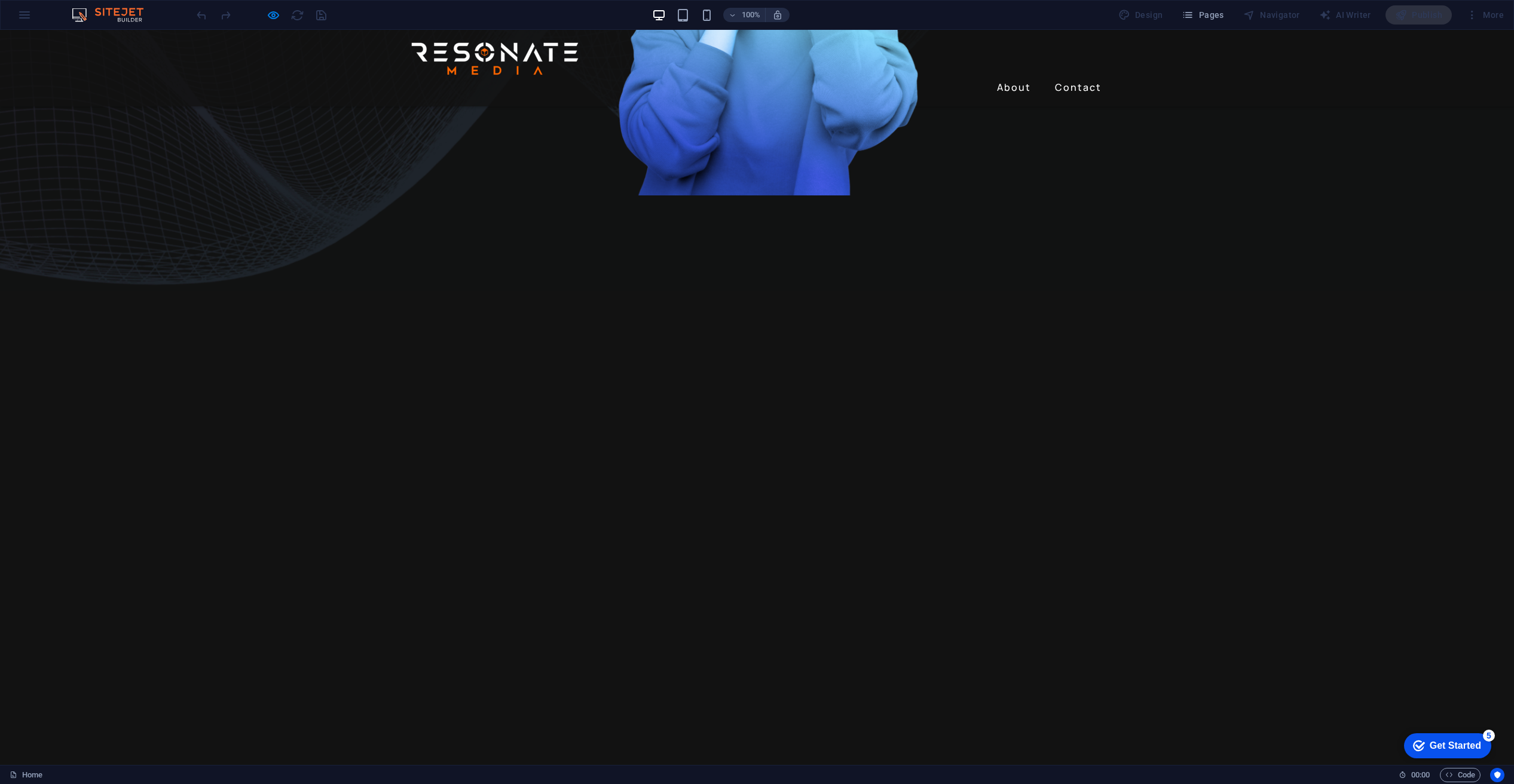
scroll to position [604, 0]
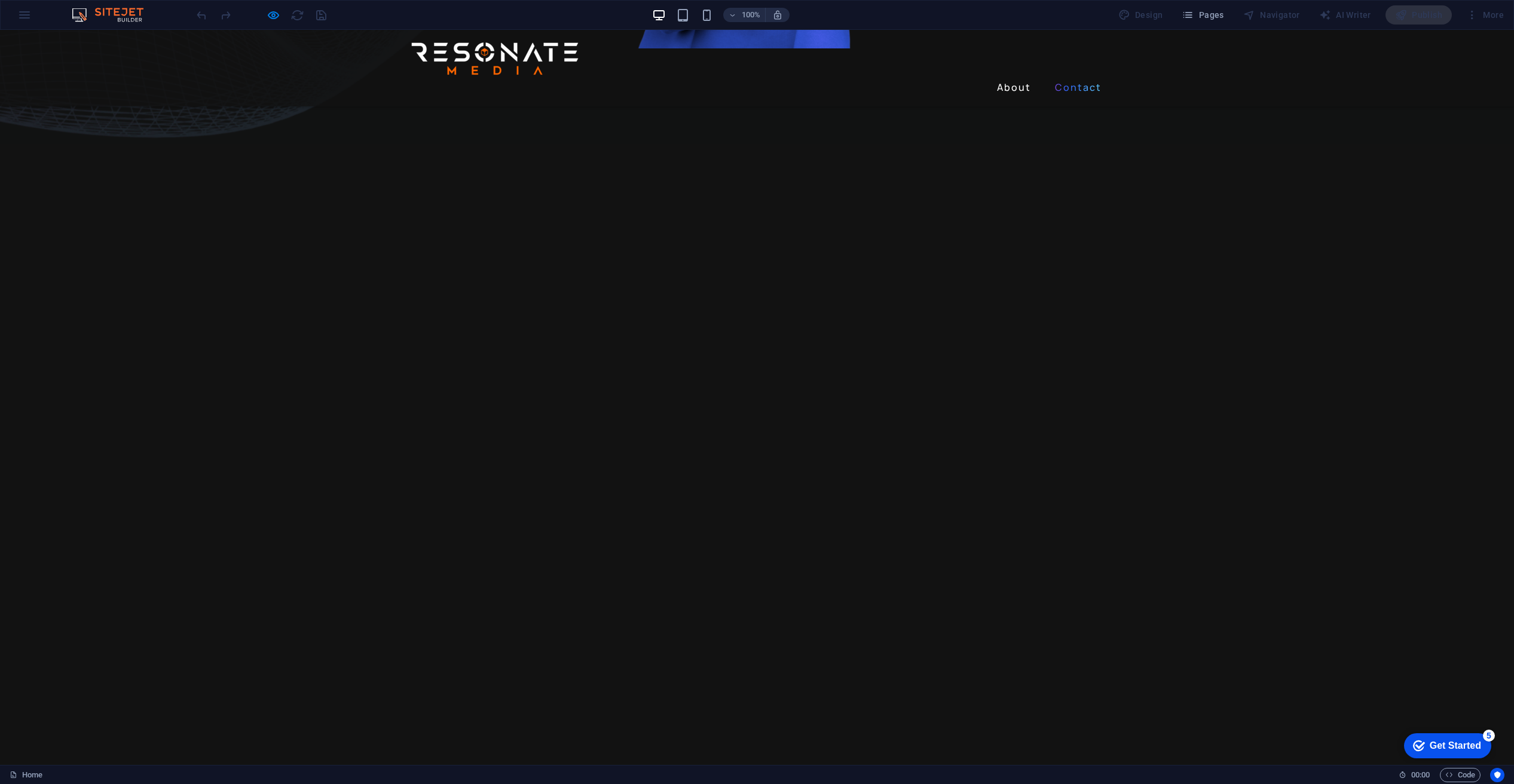
click at [1063, 78] on link "Contact" at bounding box center [1078, 87] width 56 height 19
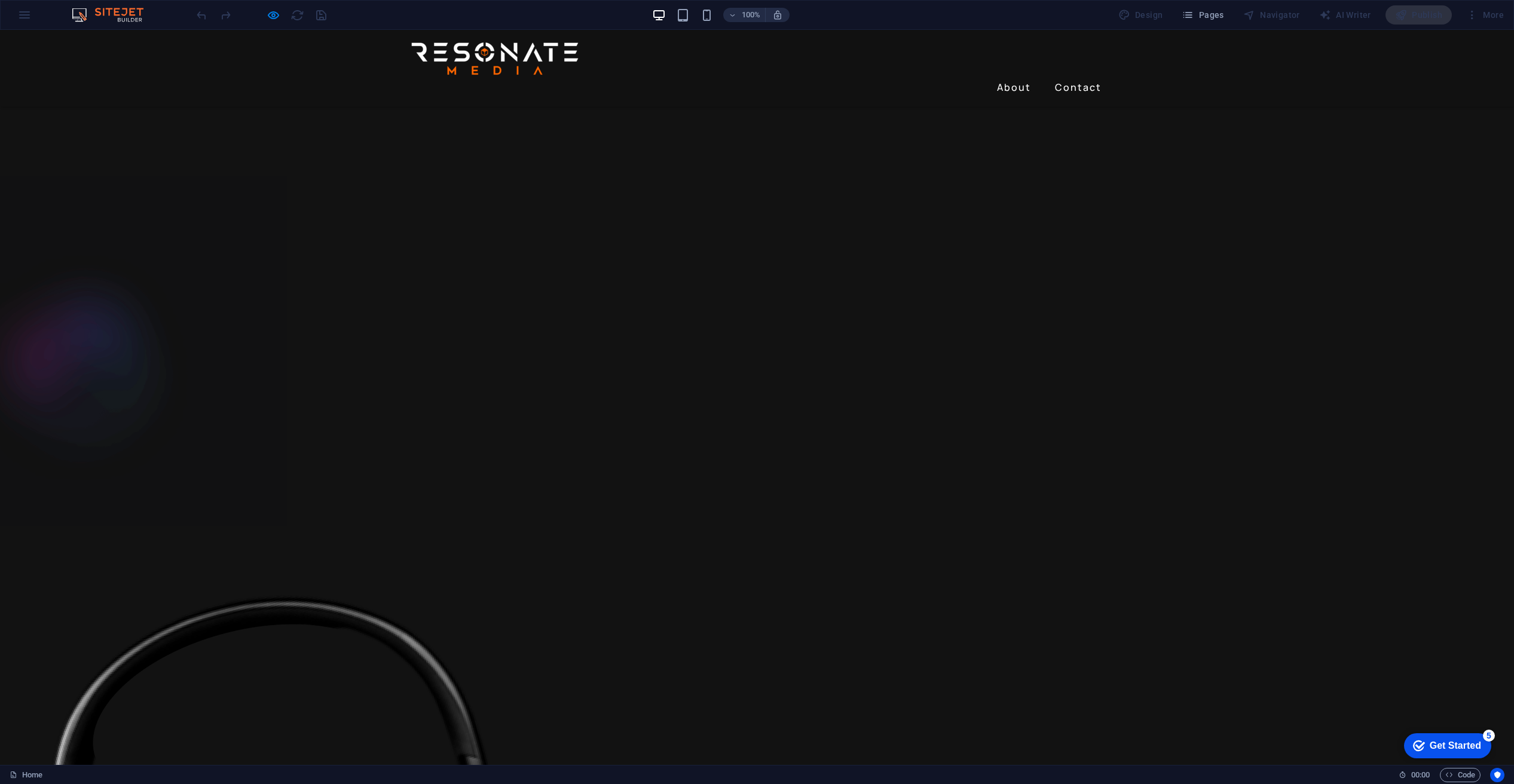
scroll to position [2285, 0]
click at [1020, 78] on link "About" at bounding box center [1014, 87] width 44 height 19
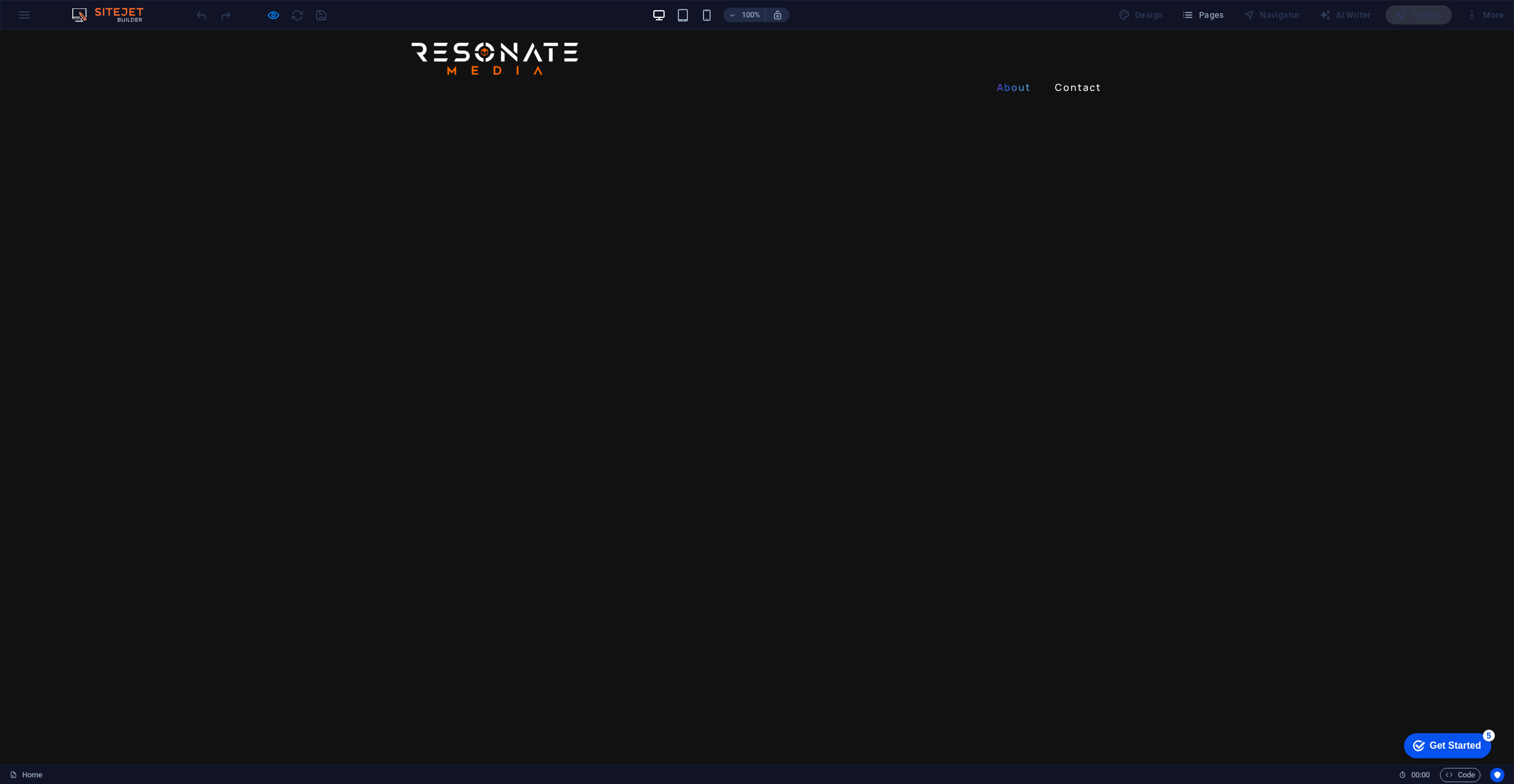
scroll to position [604, 0]
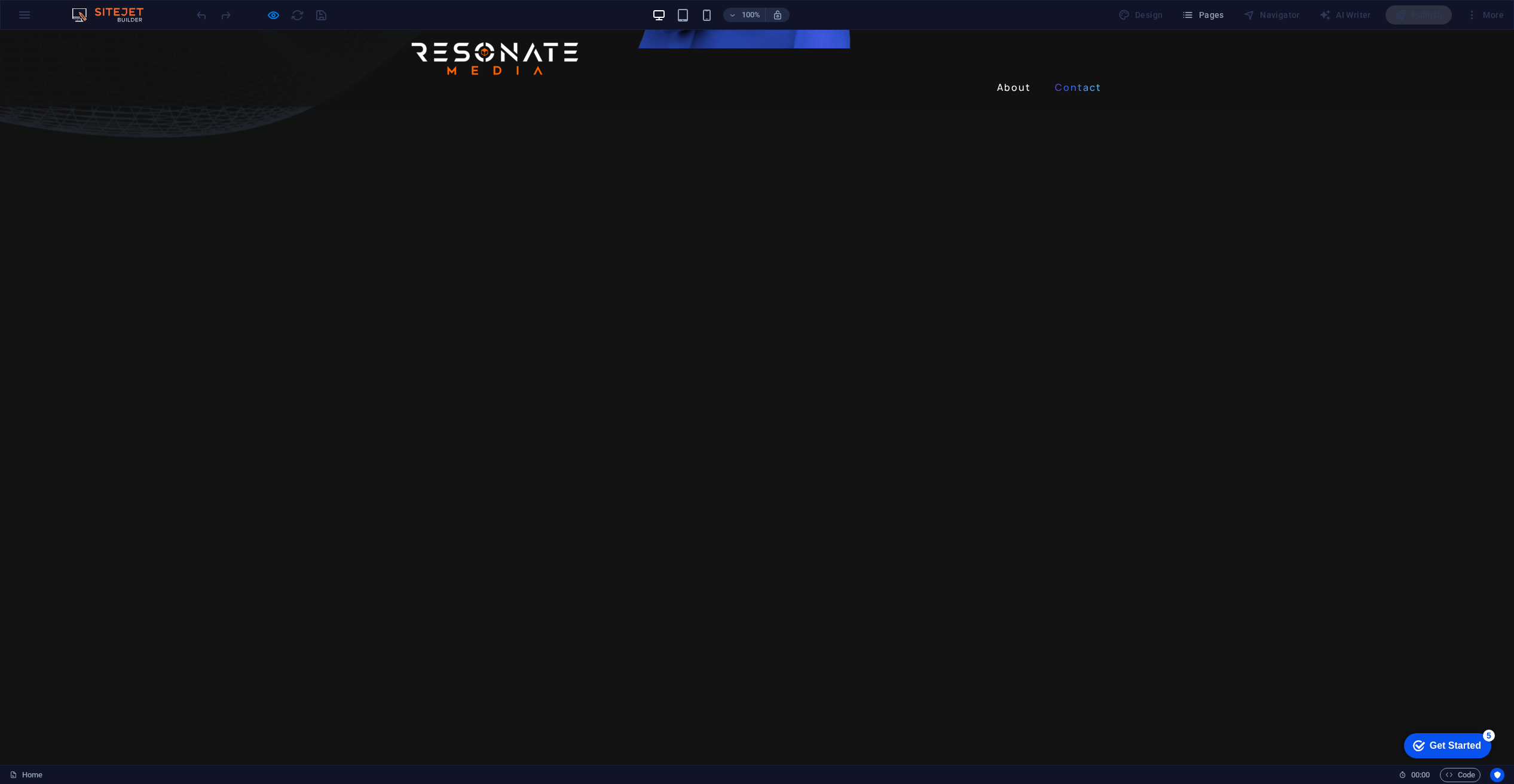
click at [1068, 78] on link "Contact" at bounding box center [1078, 87] width 56 height 19
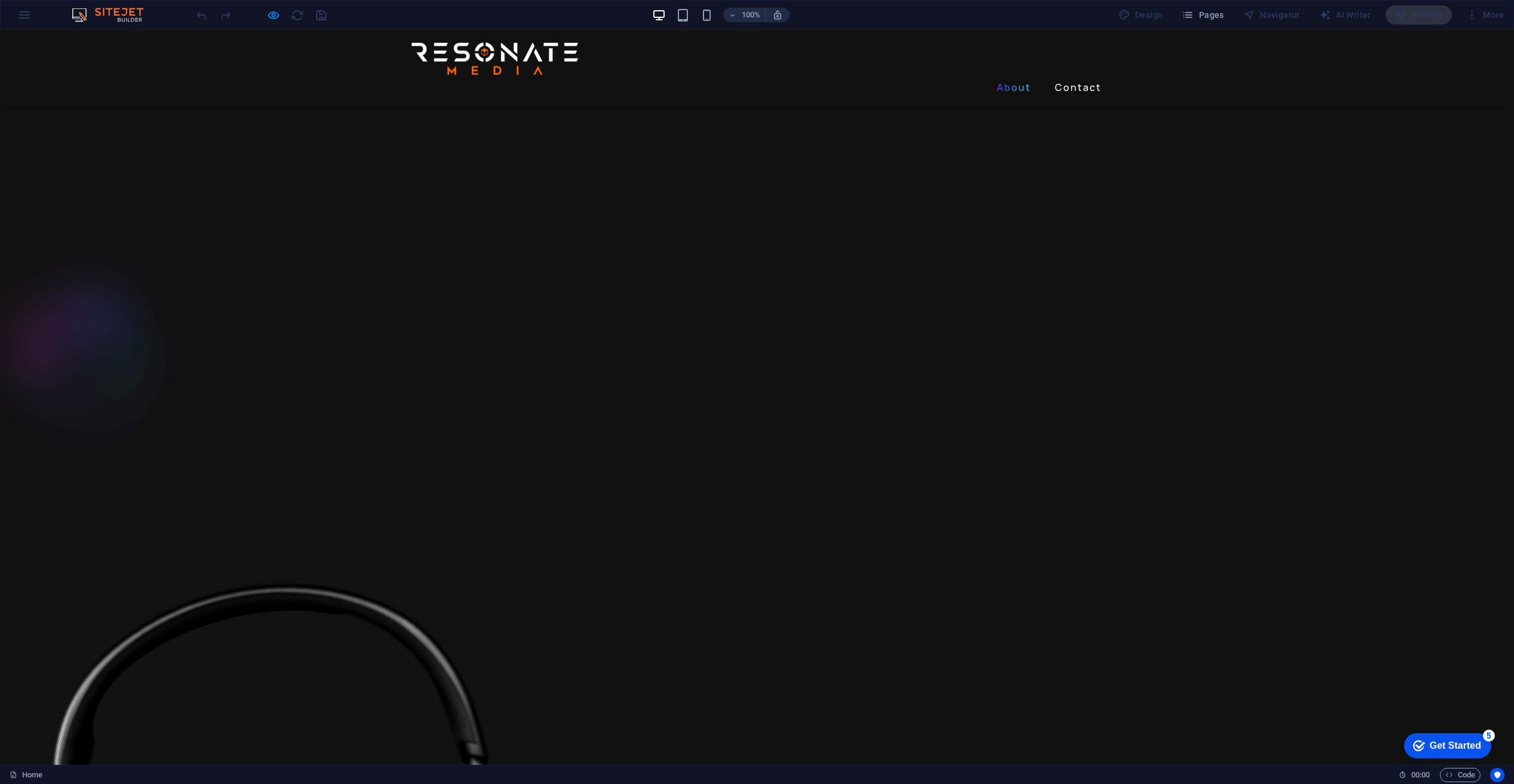
click at [1023, 78] on link "About" at bounding box center [1014, 87] width 44 height 19
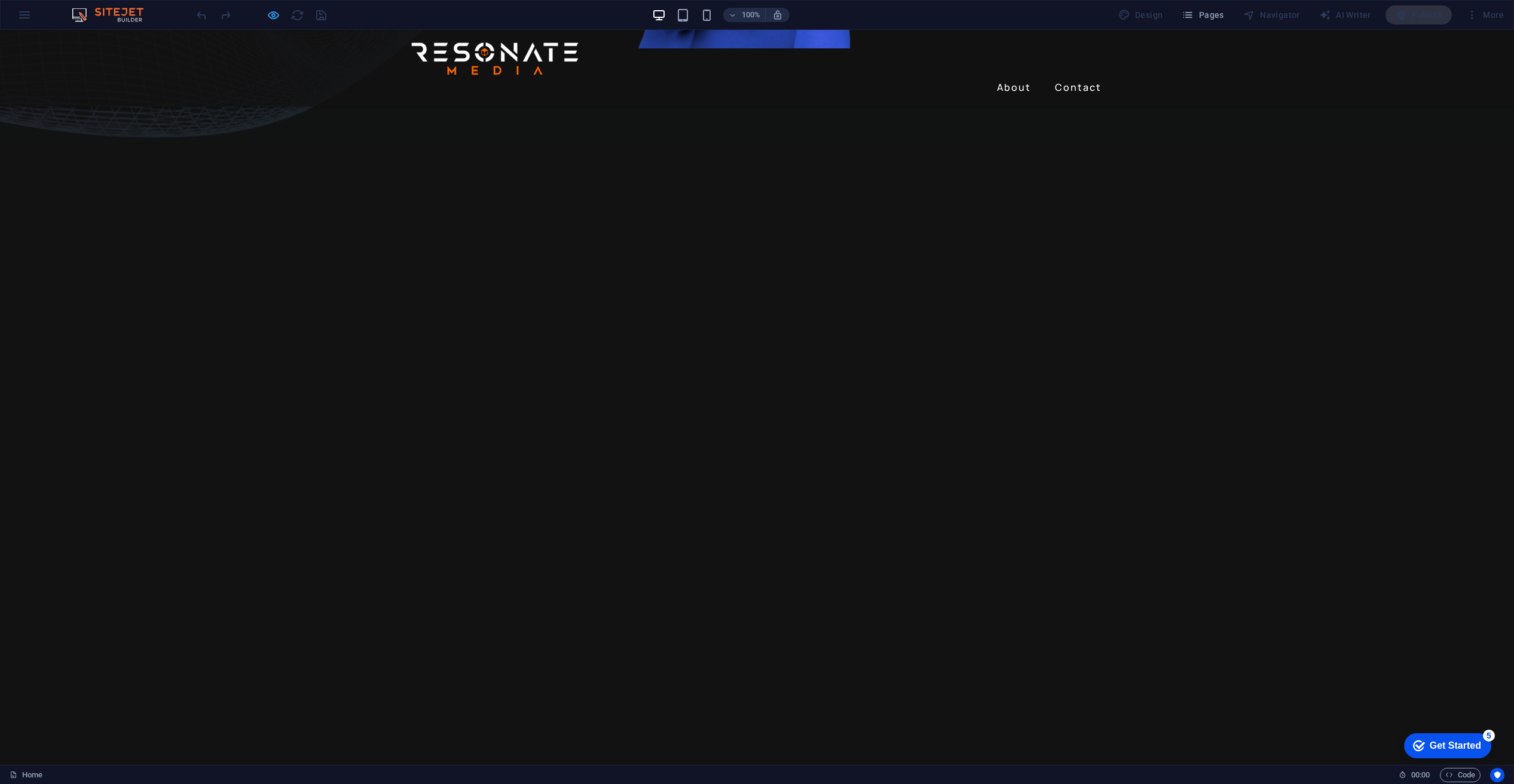
click at [272, 13] on icon "button" at bounding box center [273, 16] width 14 height 14
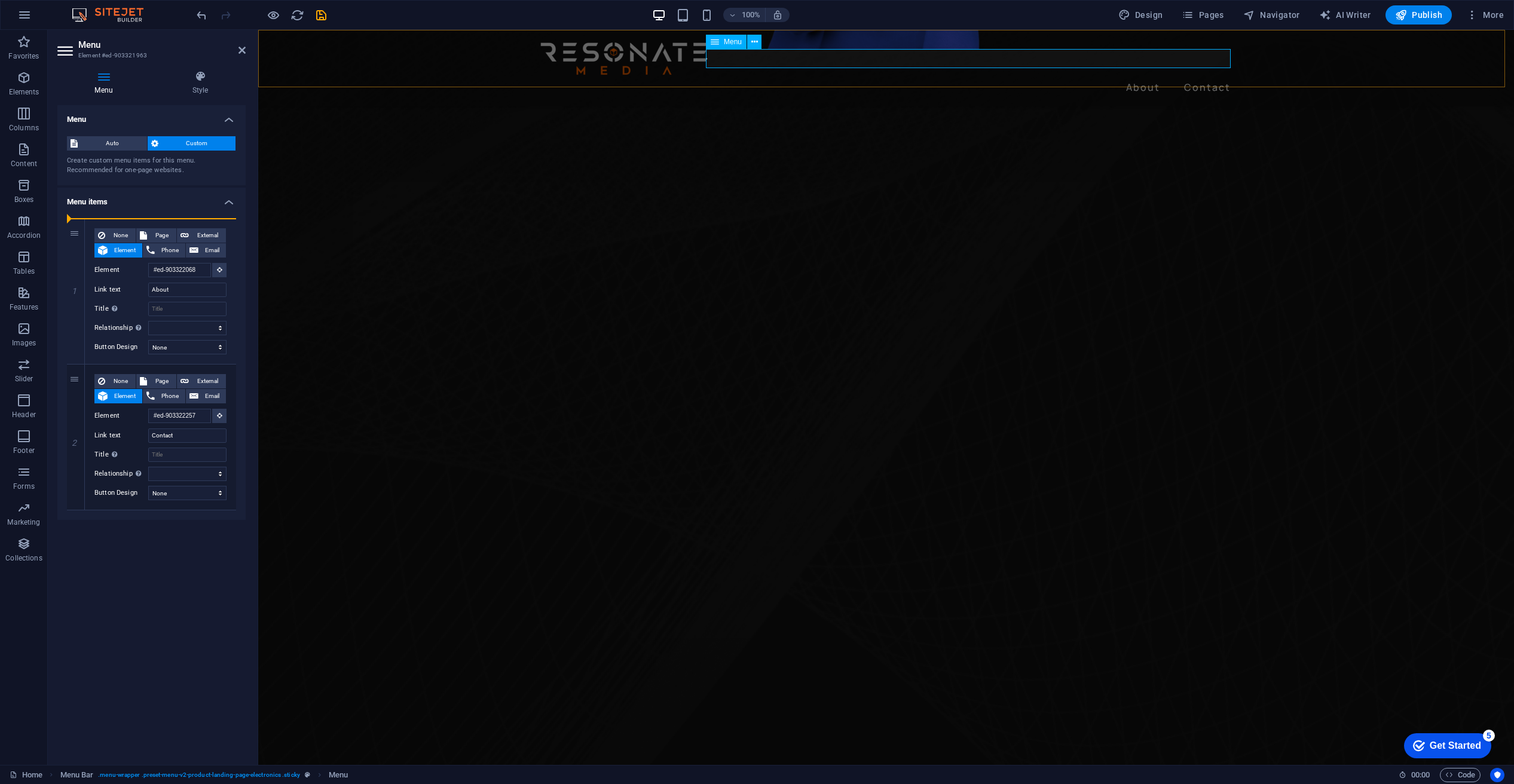
click at [1132, 78] on nav "About Contact" at bounding box center [886, 87] width 698 height 19
click at [1133, 78] on nav "About Contact" at bounding box center [886, 87] width 698 height 19
click at [1146, 78] on nav "About Contact" at bounding box center [886, 87] width 698 height 19
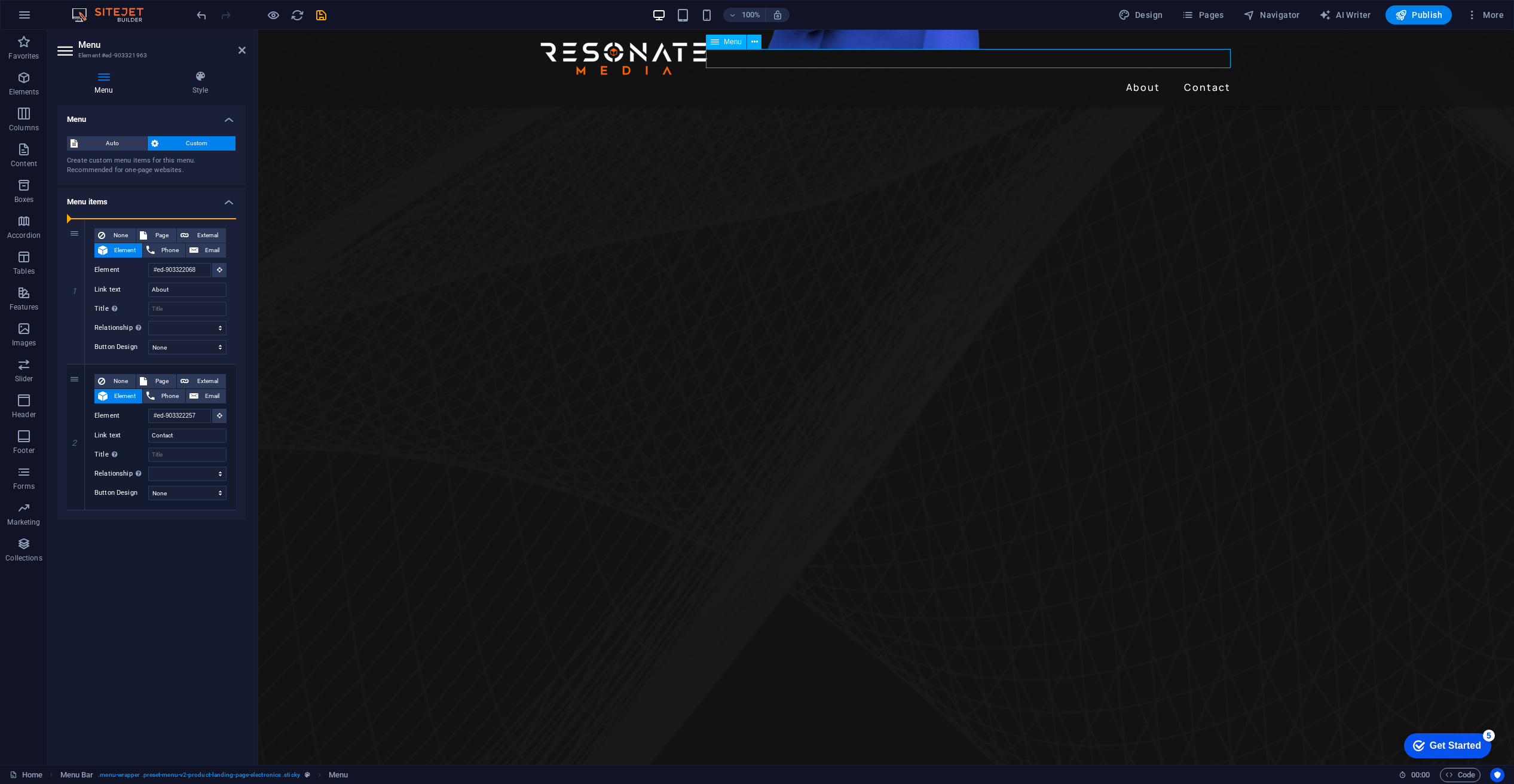
click at [1146, 78] on nav "About Contact" at bounding box center [886, 87] width 698 height 19
click at [1157, 78] on nav "About Contact" at bounding box center [886, 87] width 698 height 19
click at [1160, 78] on nav "About Contact" at bounding box center [886, 87] width 698 height 19
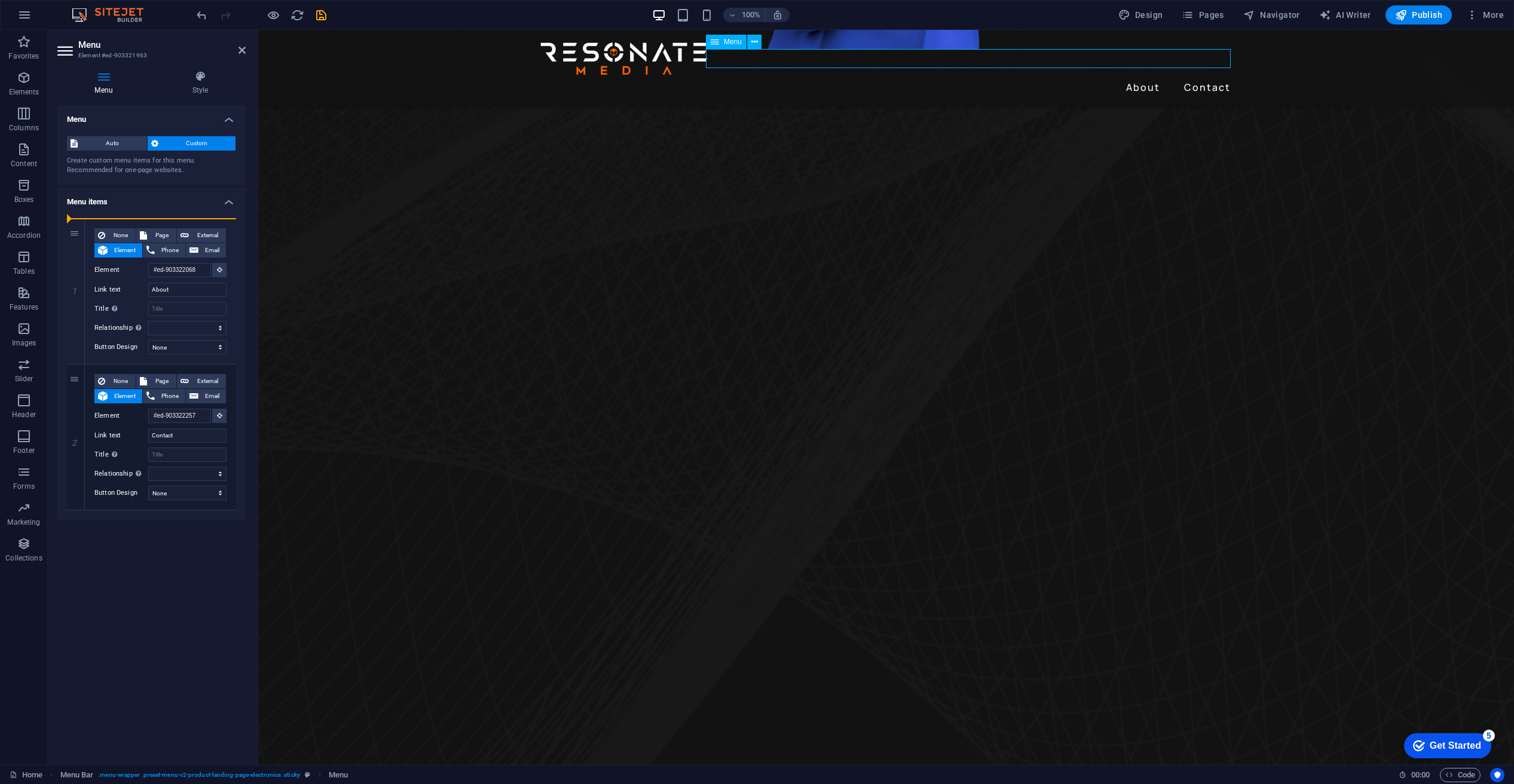
click at [1160, 78] on nav "About Contact" at bounding box center [886, 87] width 698 height 19
click at [1161, 78] on nav "About Contact" at bounding box center [886, 87] width 698 height 19
click at [266, 13] on div at bounding box center [261, 15] width 134 height 19
click at [273, 10] on icon "button" at bounding box center [273, 16] width 14 height 14
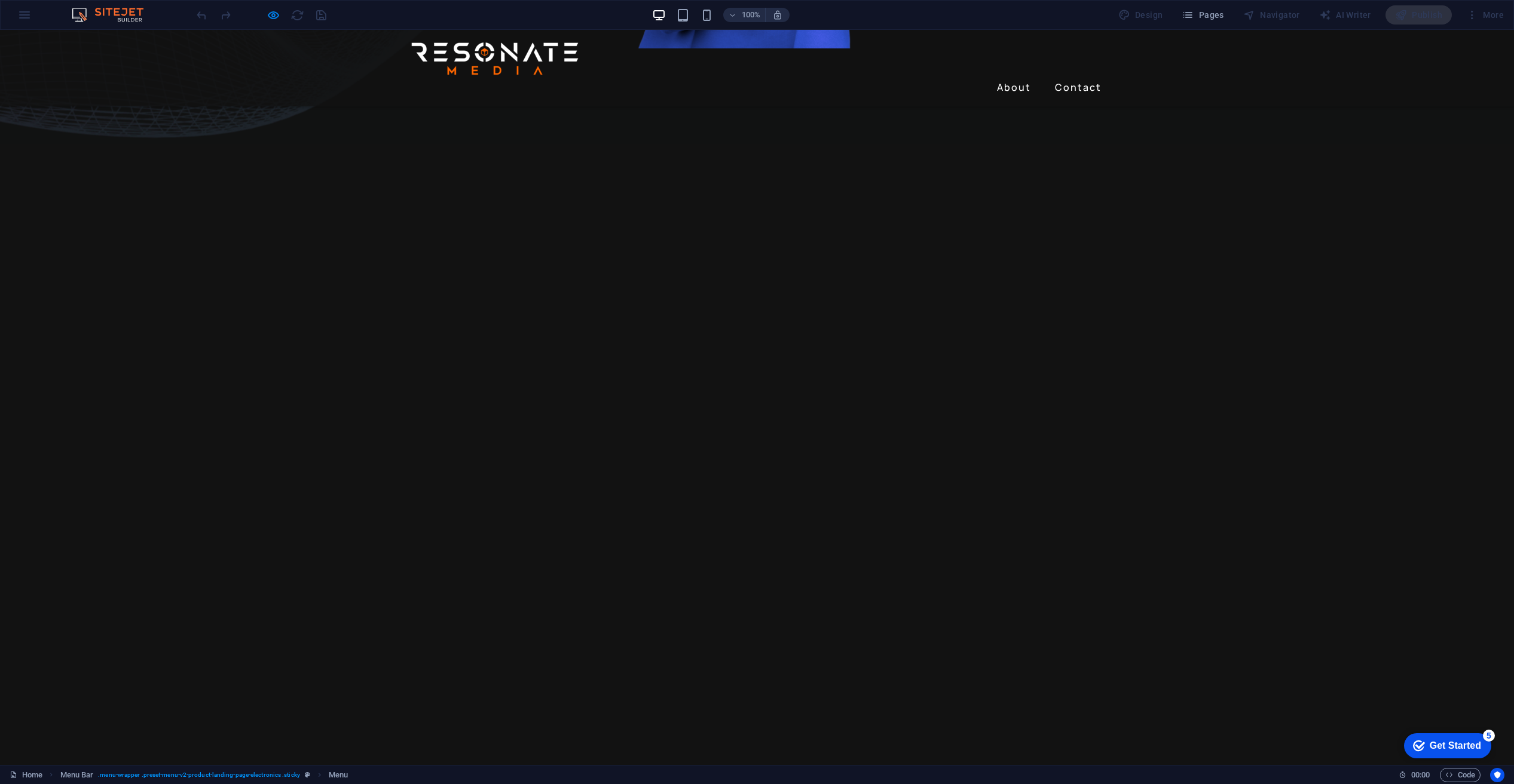
click at [466, 57] on img at bounding box center [494, 58] width 173 height 38
click at [460, 56] on img at bounding box center [494, 58] width 173 height 38
click at [461, 57] on img at bounding box center [494, 58] width 173 height 38
click at [462, 60] on img at bounding box center [494, 58] width 173 height 38
click at [485, 67] on img at bounding box center [494, 58] width 173 height 38
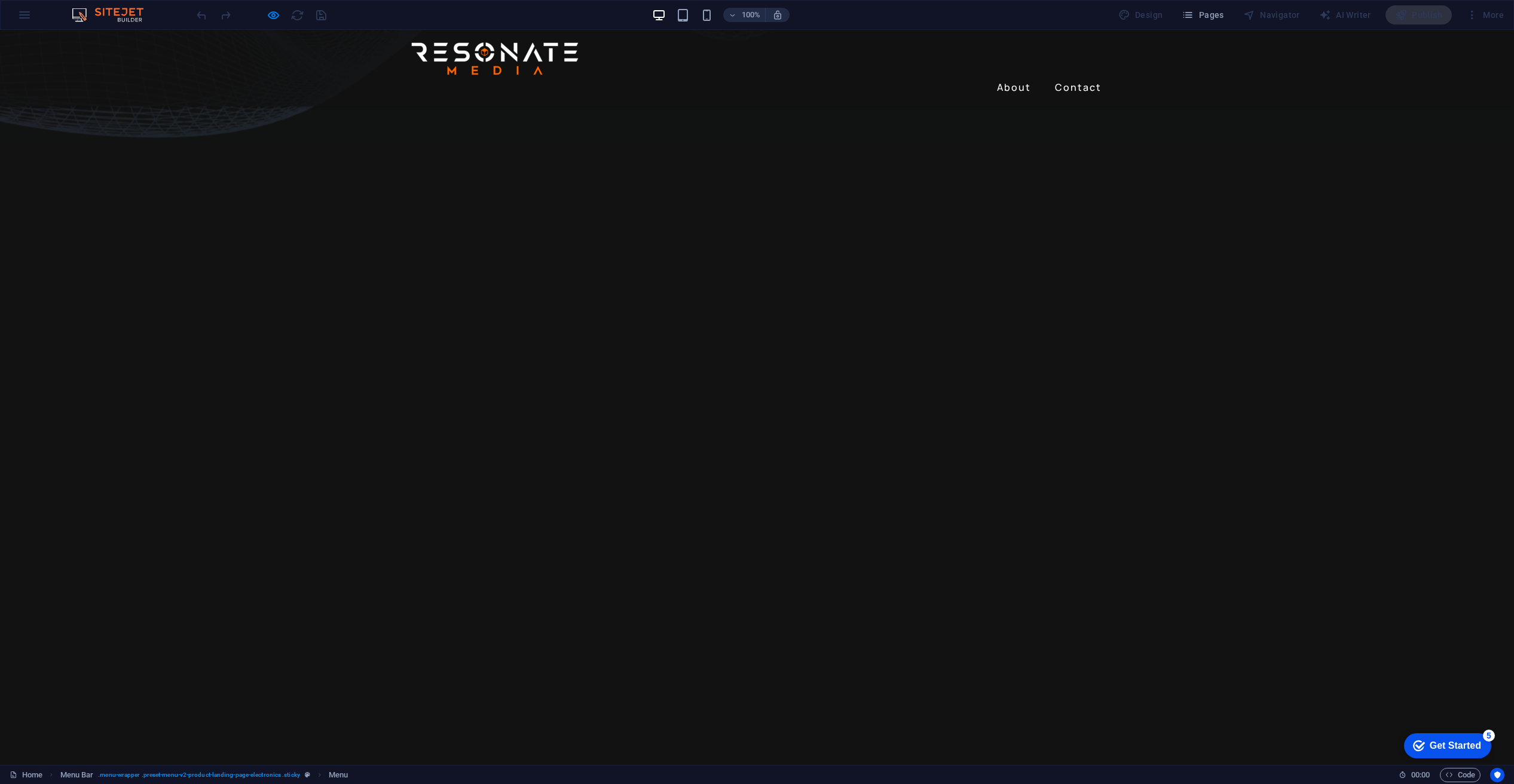
click at [1016, 78] on link "About" at bounding box center [1014, 87] width 44 height 19
drag, startPoint x: 1070, startPoint y: 64, endPoint x: 1069, endPoint y: 71, distance: 7.1
click at [1070, 78] on link "Contact" at bounding box center [1078, 87] width 56 height 19
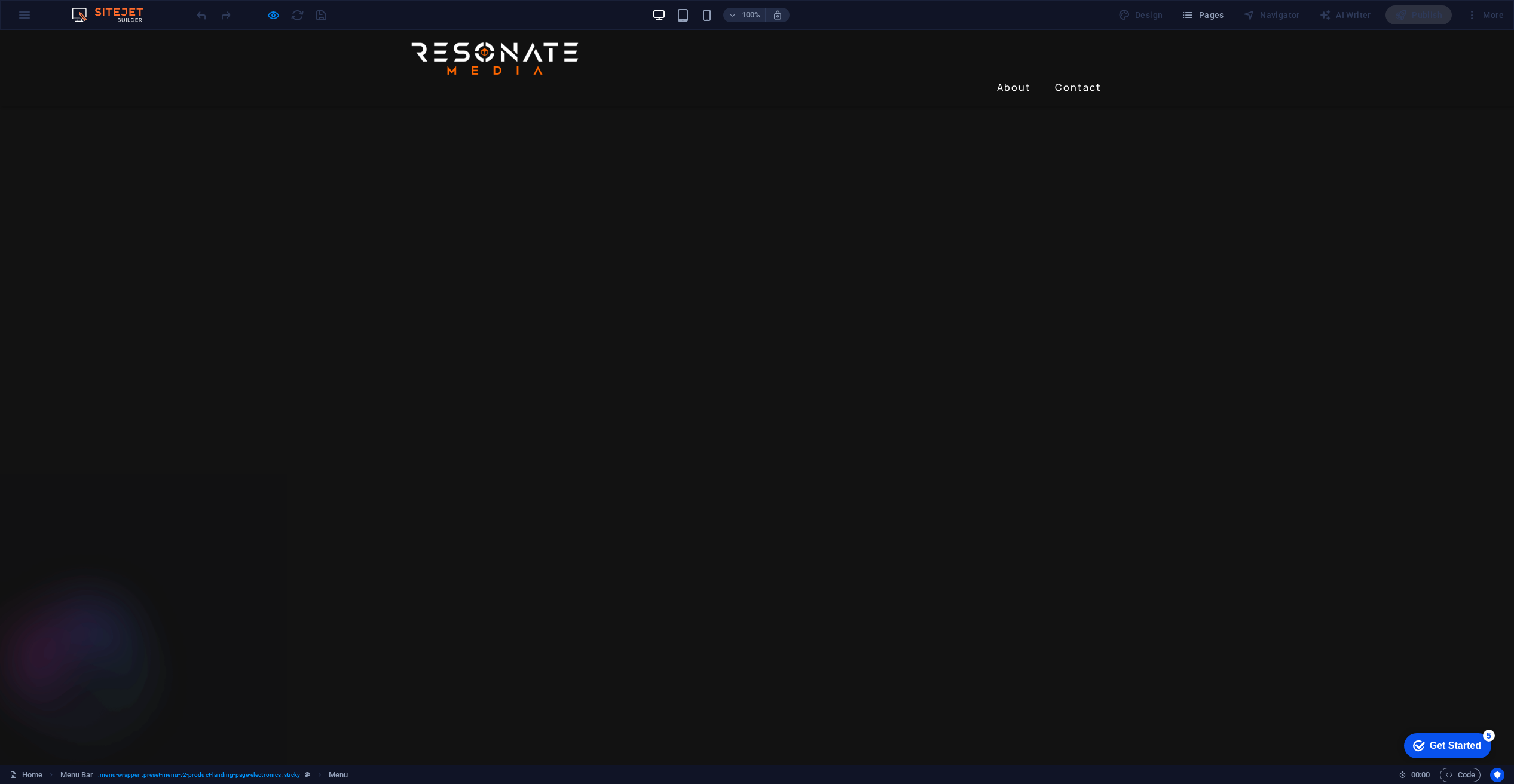
scroll to position [2285, 0]
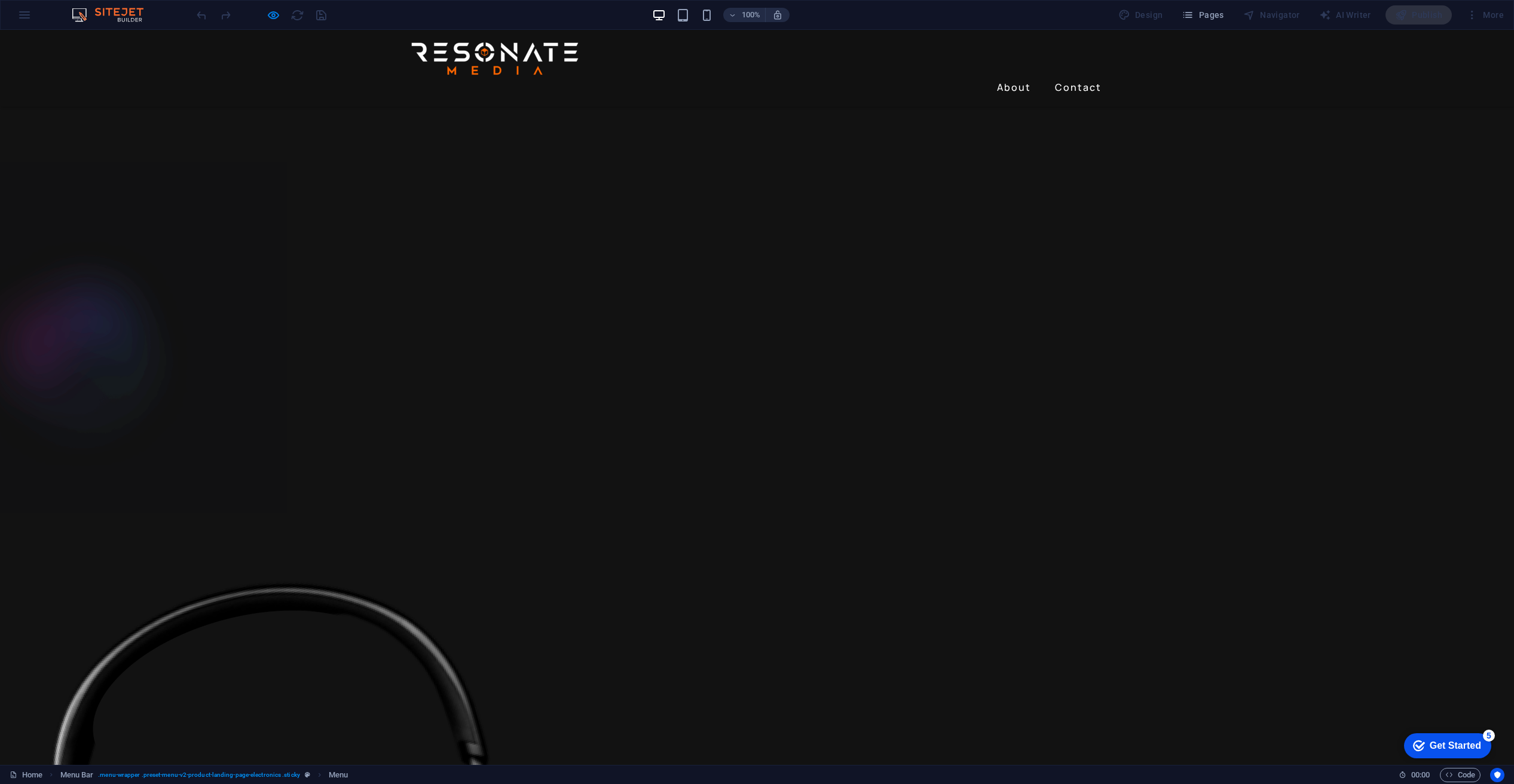
drag, startPoint x: 445, startPoint y: 58, endPoint x: 442, endPoint y: 64, distance: 6.7
click at [461, 72] on img at bounding box center [494, 58] width 173 height 38
click at [473, 74] on img at bounding box center [494, 58] width 173 height 38
click at [1013, 78] on link "About" at bounding box center [1014, 87] width 44 height 19
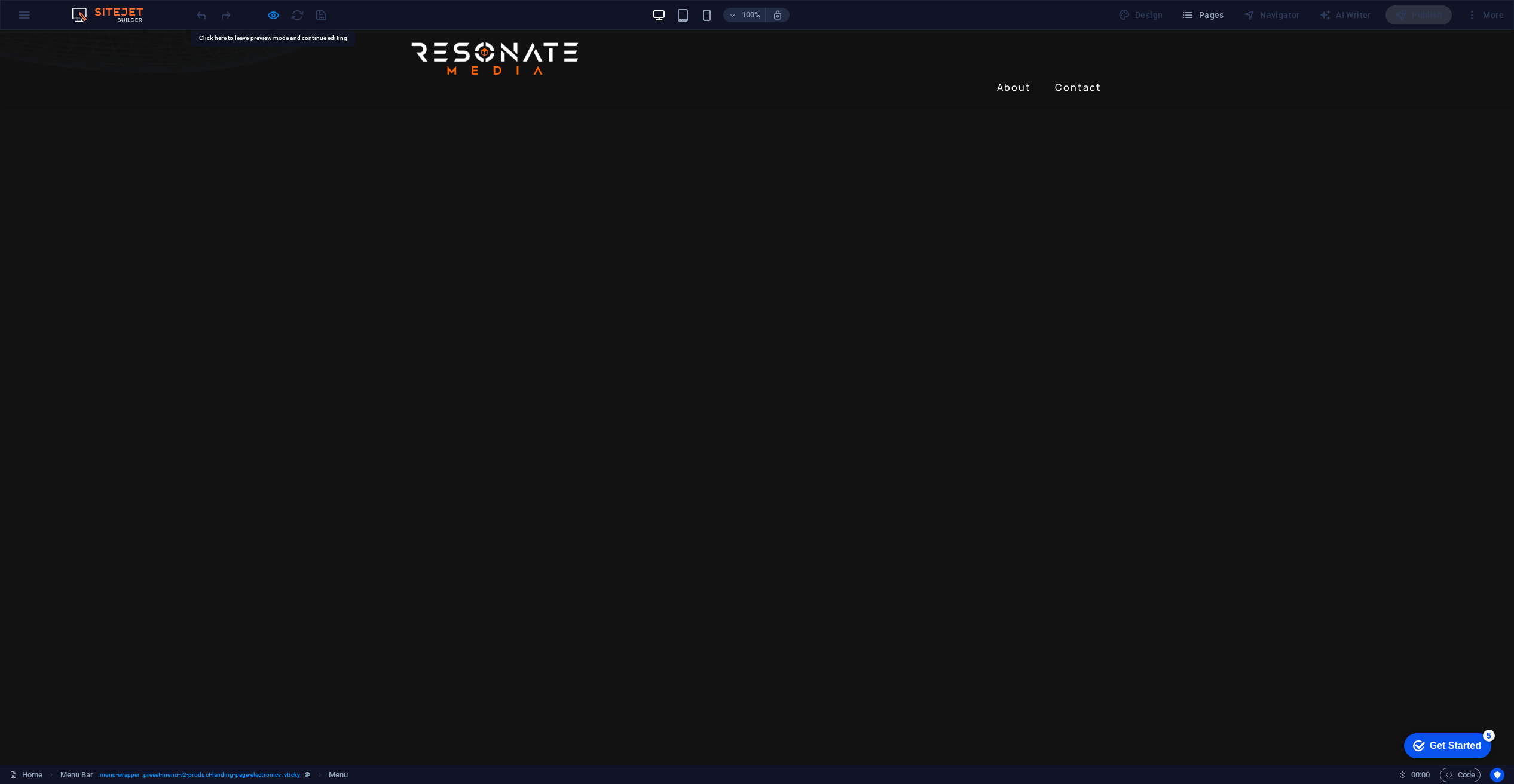
scroll to position [604, 0]
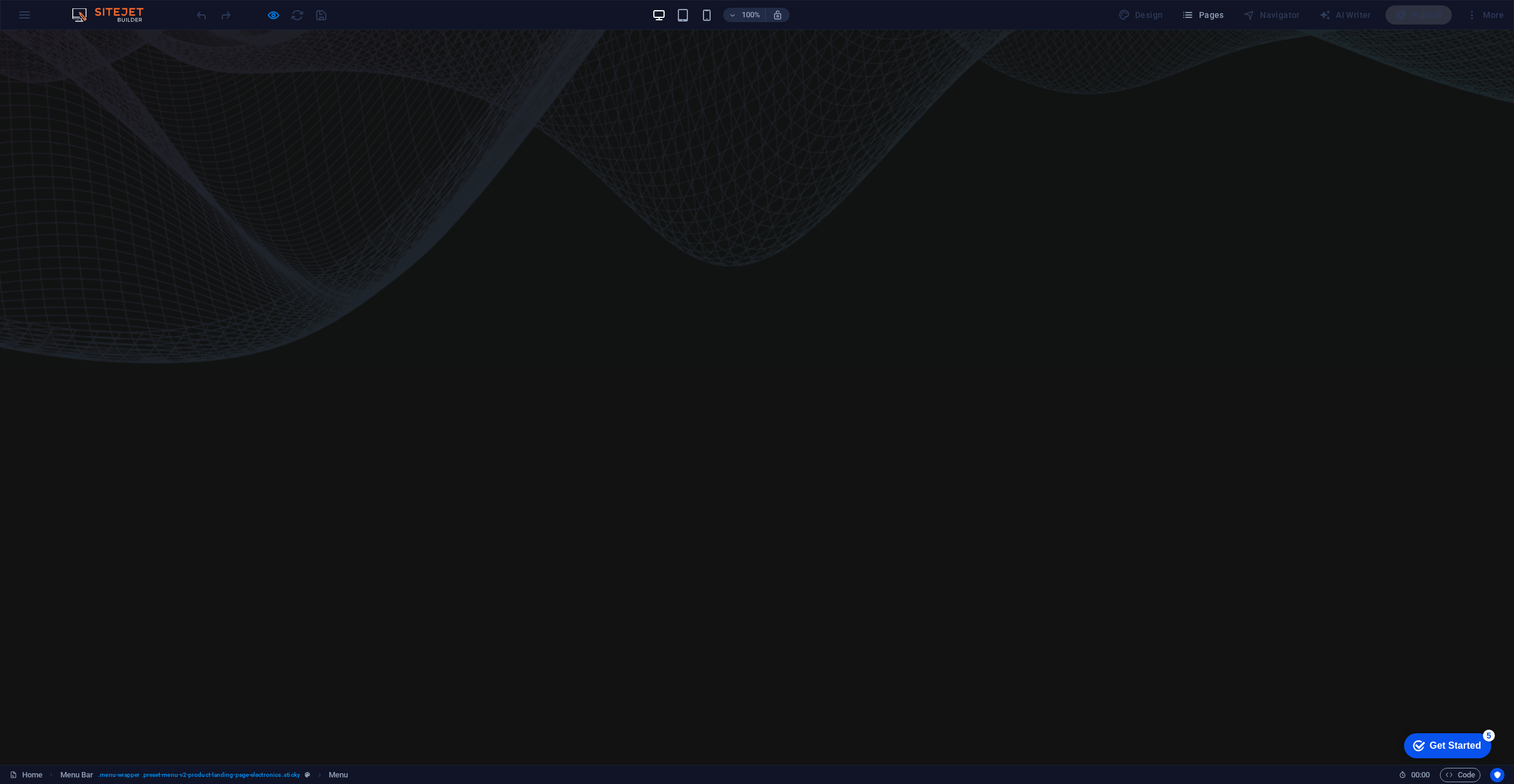
scroll to position [0, 0]
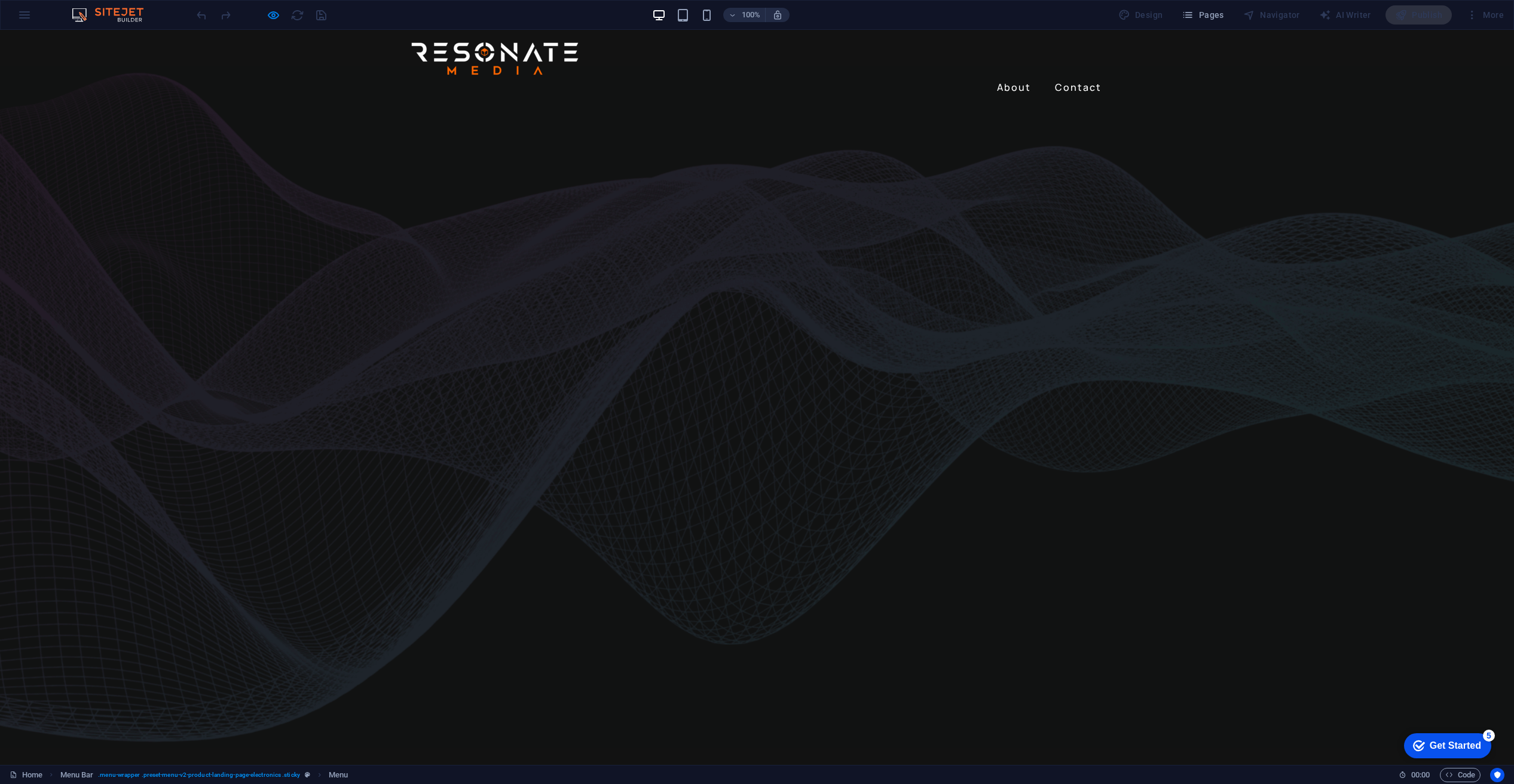
drag, startPoint x: 1505, startPoint y: 734, endPoint x: 1378, endPoint y: 42, distance: 703.6
click at [1006, 78] on link "About" at bounding box center [1014, 87] width 44 height 19
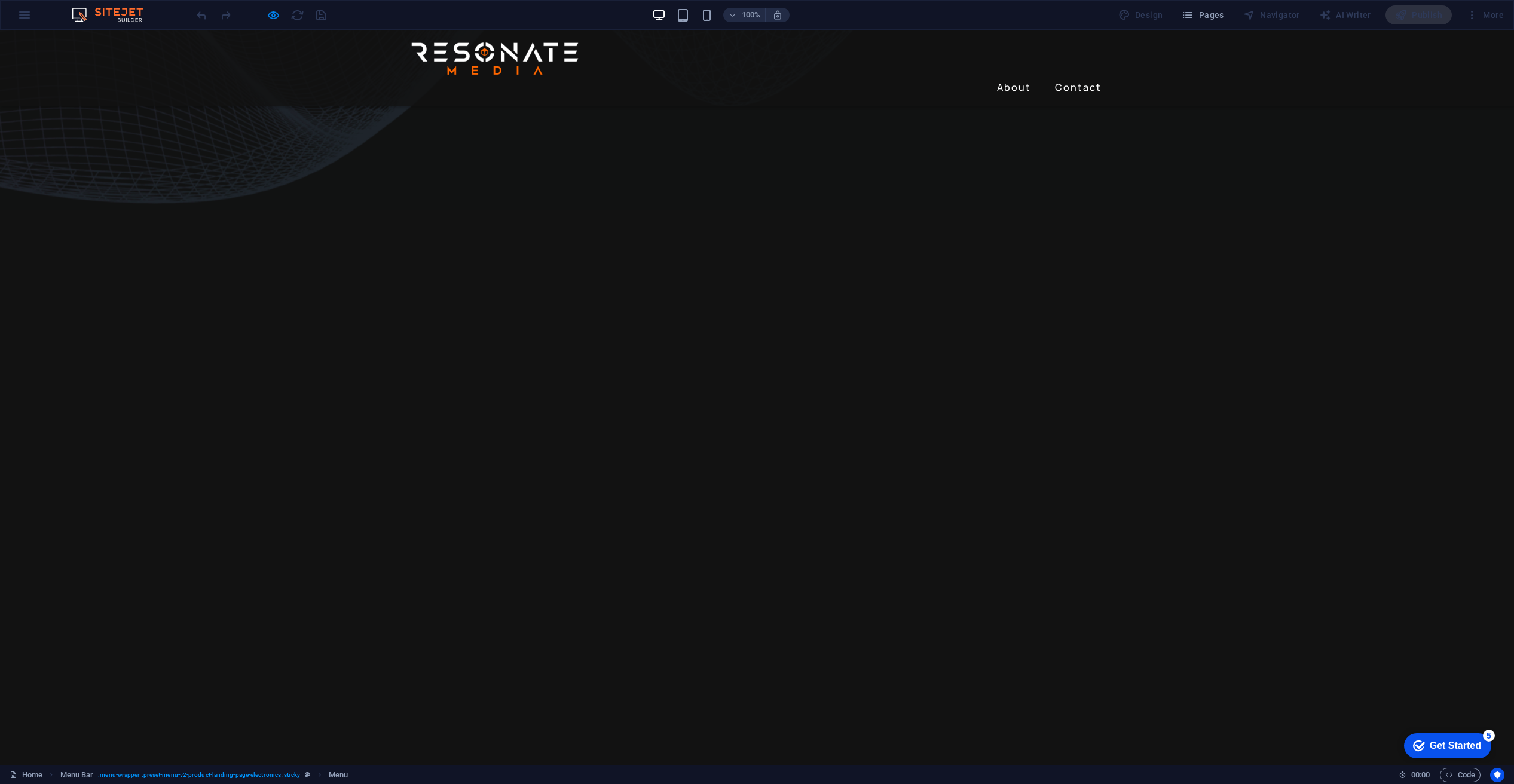
scroll to position [604, 0]
click at [1012, 78] on link "About" at bounding box center [1014, 87] width 44 height 19
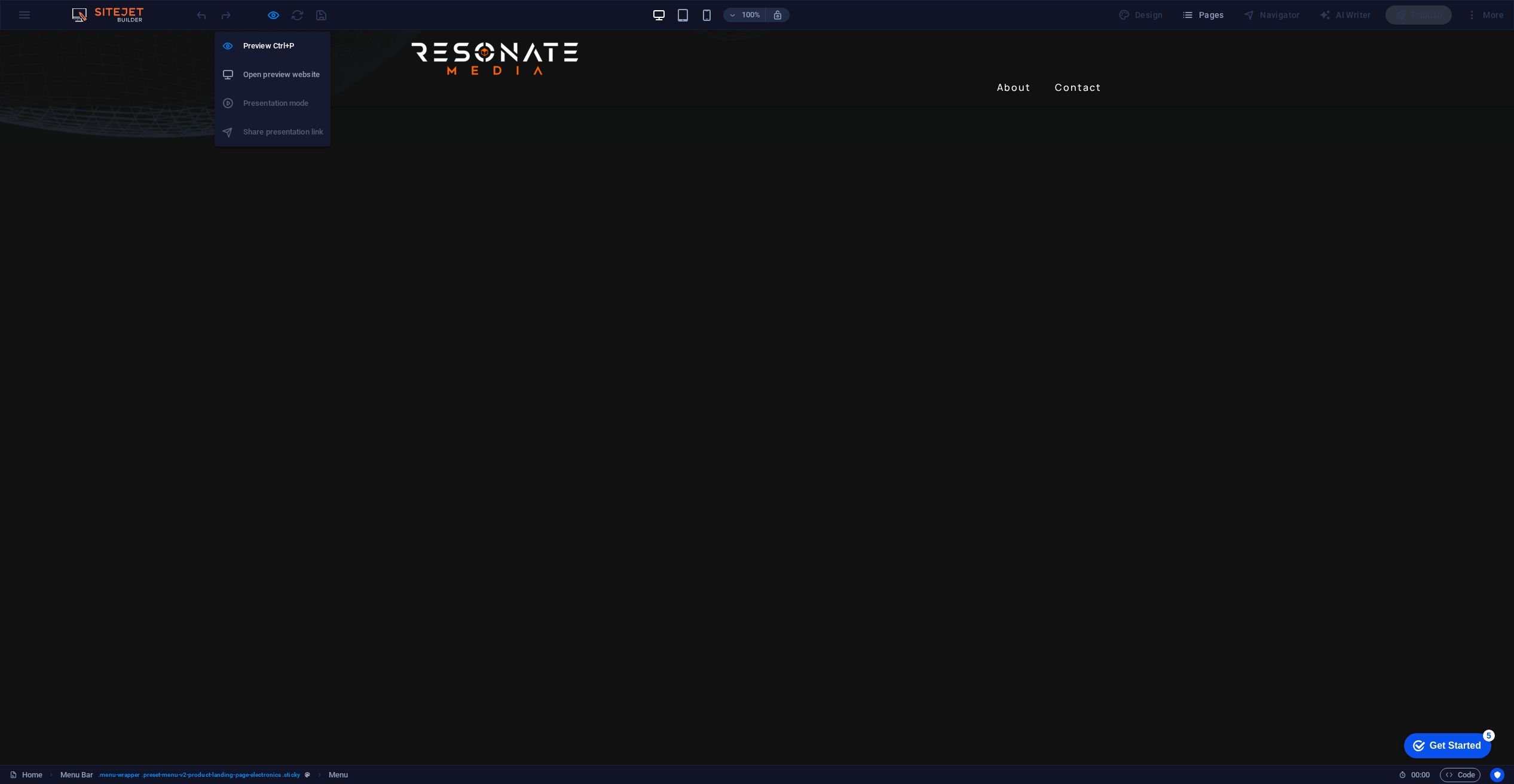
click at [268, 16] on icon "button" at bounding box center [273, 16] width 14 height 14
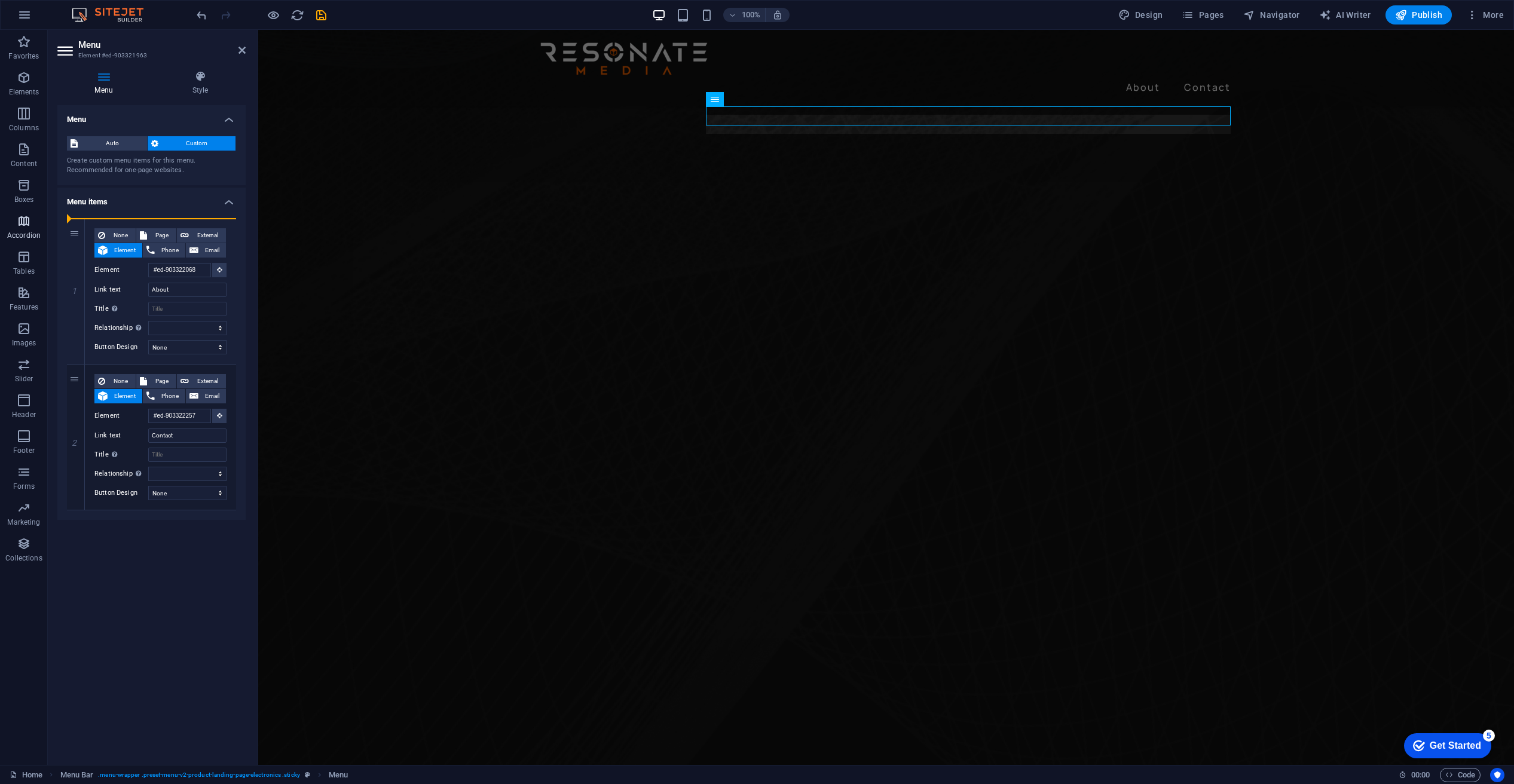
scroll to position [547, 0]
click at [24, 222] on icon "button" at bounding box center [24, 221] width 14 height 14
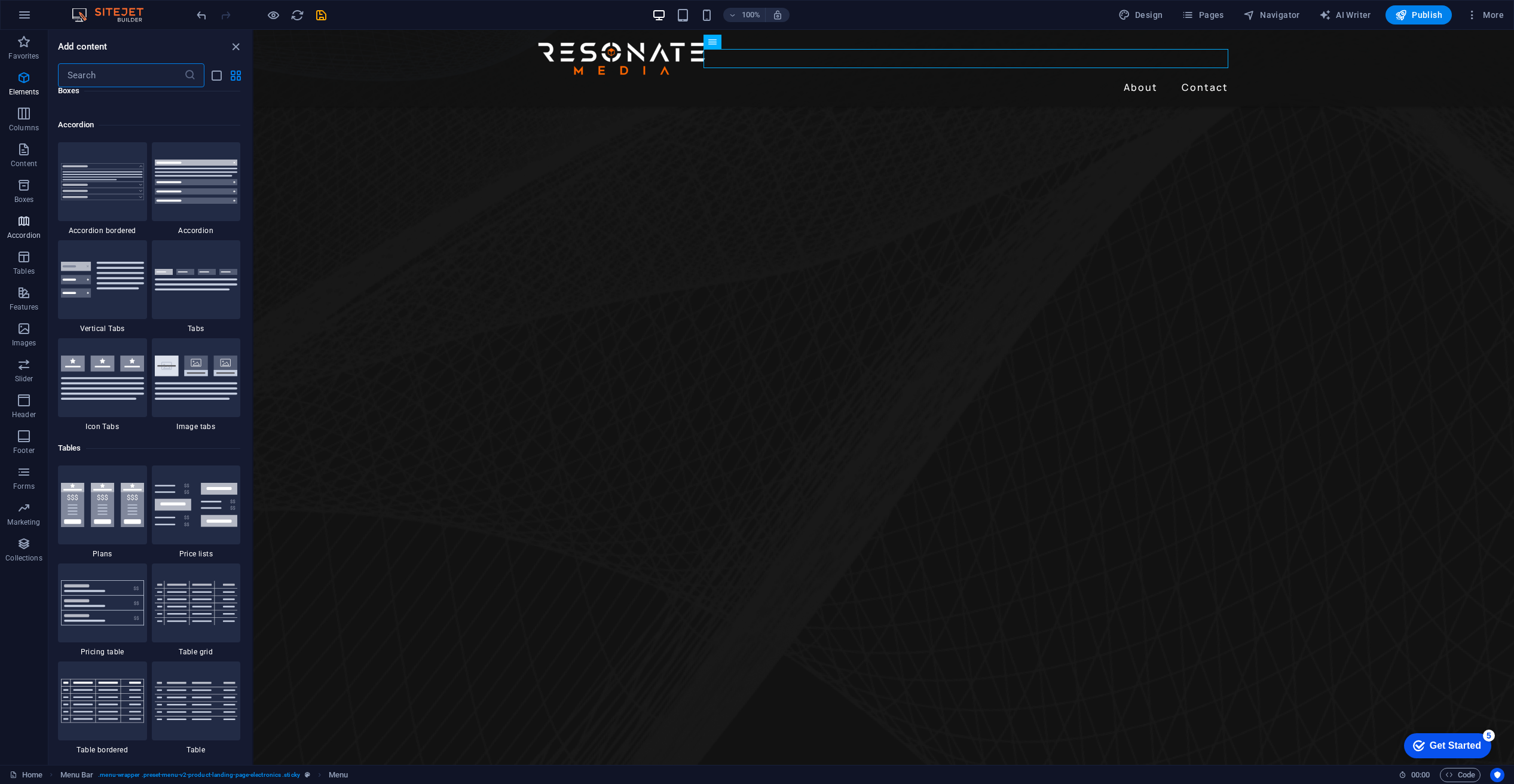
scroll to position [3815, 0]
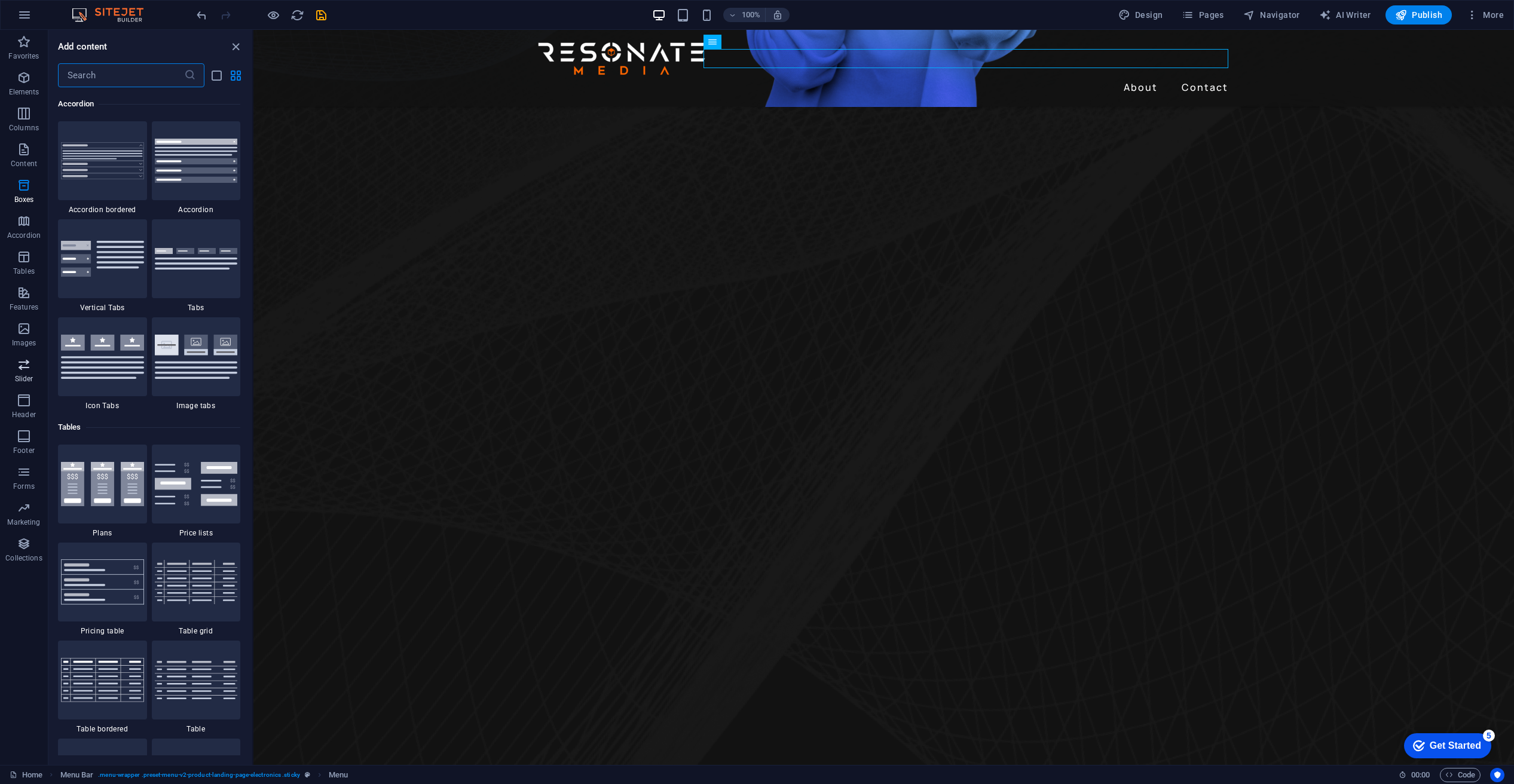
click at [24, 367] on icon "button" at bounding box center [24, 364] width 14 height 14
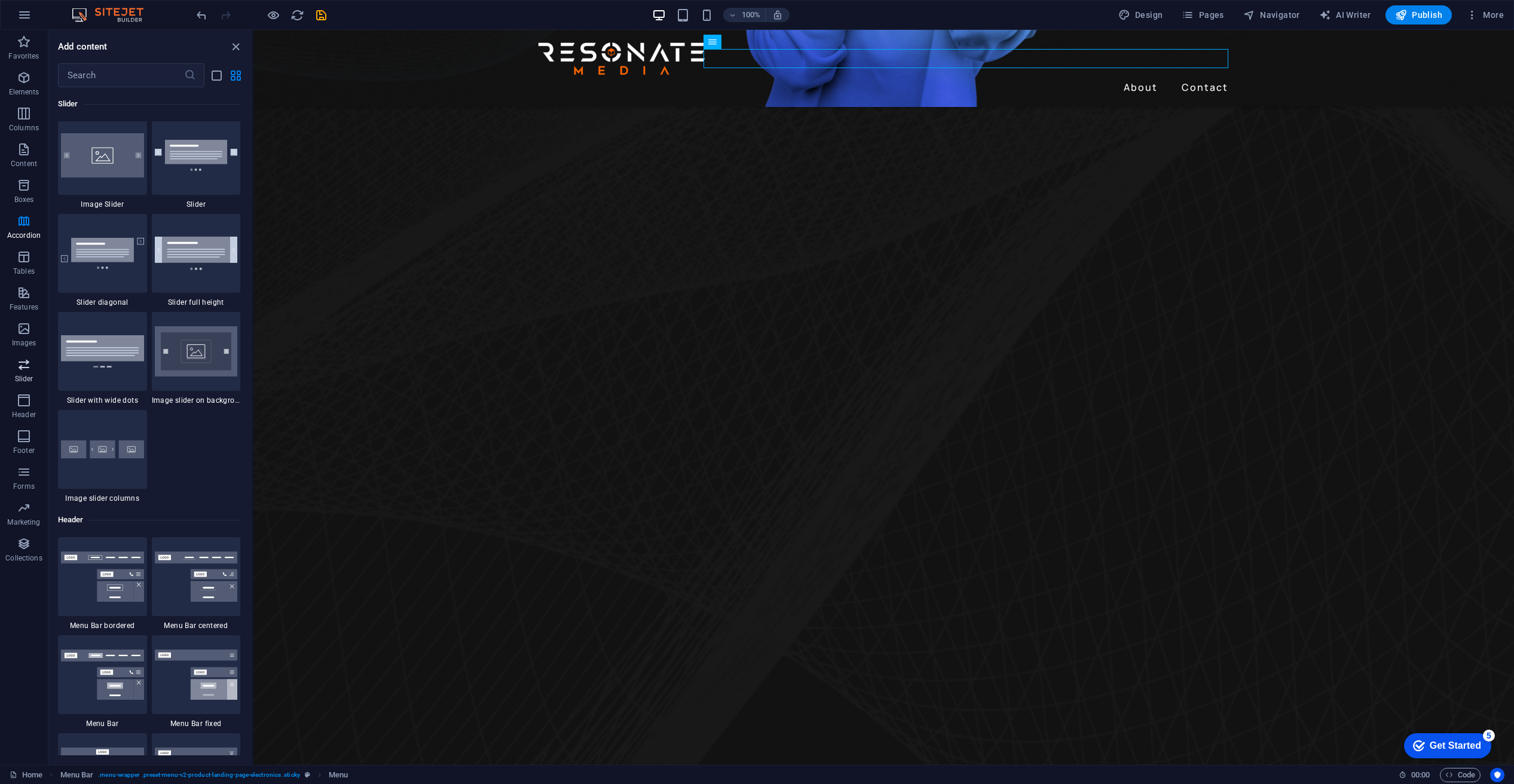
scroll to position [6902, 0]
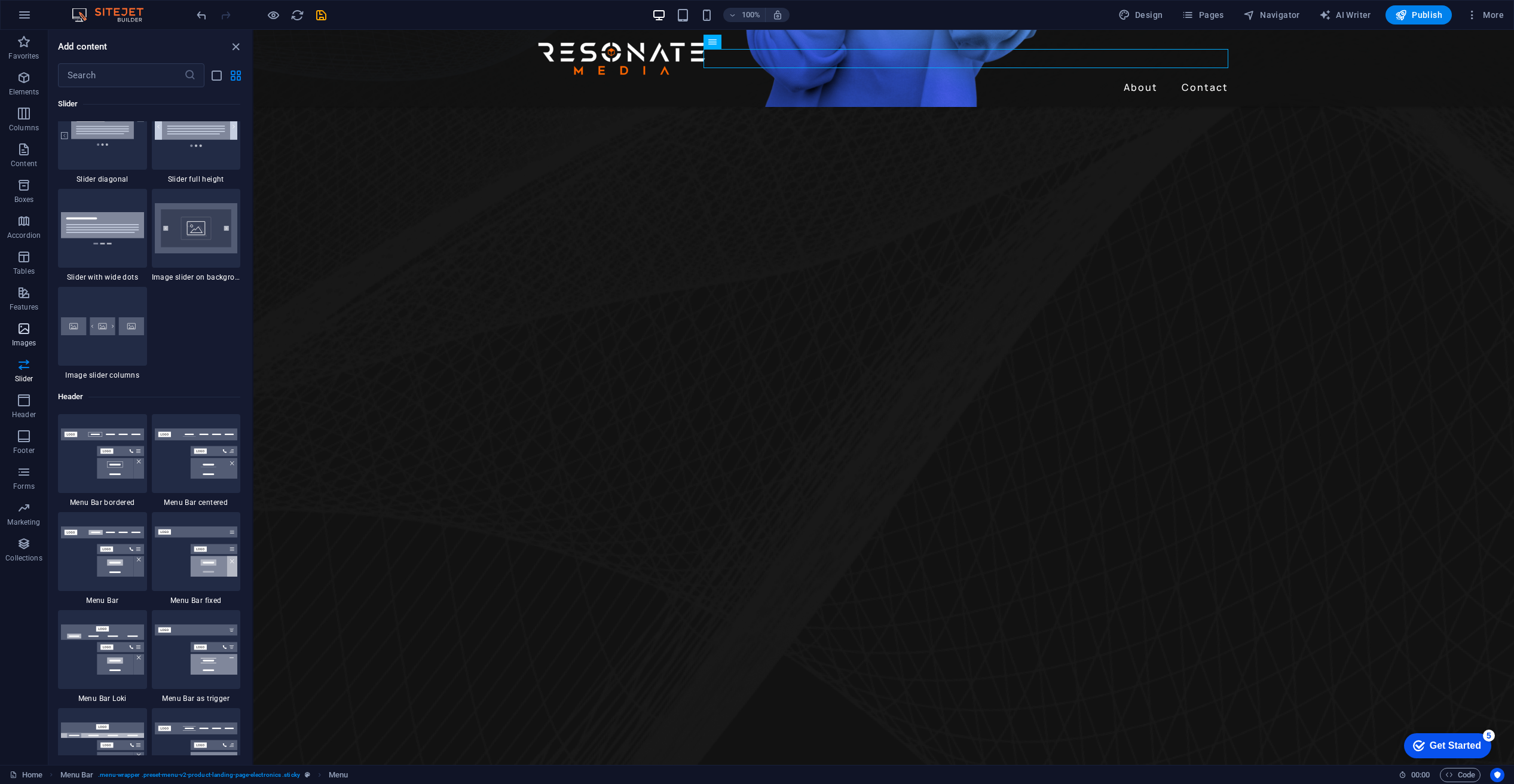
click at [23, 334] on span "Images" at bounding box center [24, 335] width 48 height 29
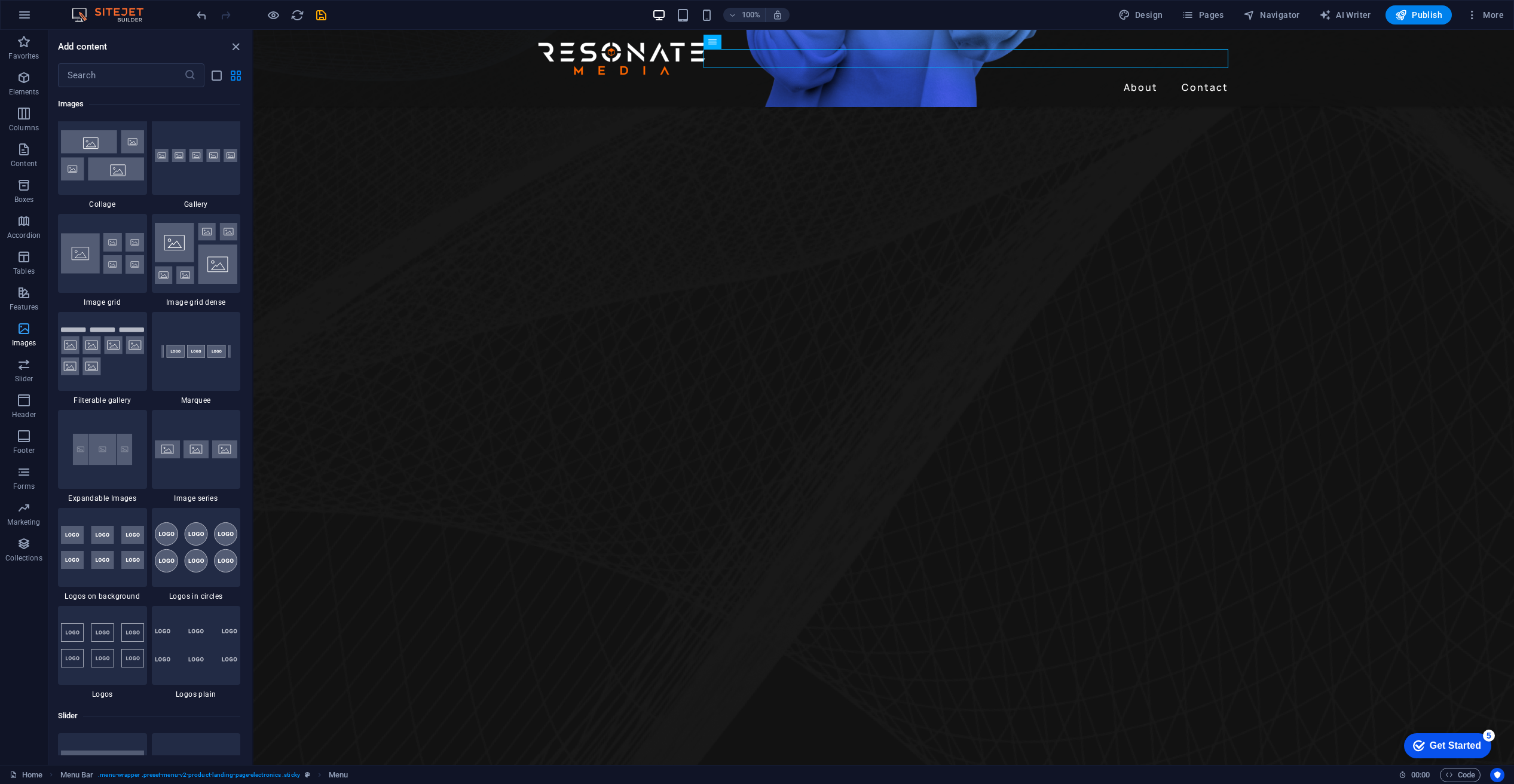
scroll to position [6157, 0]
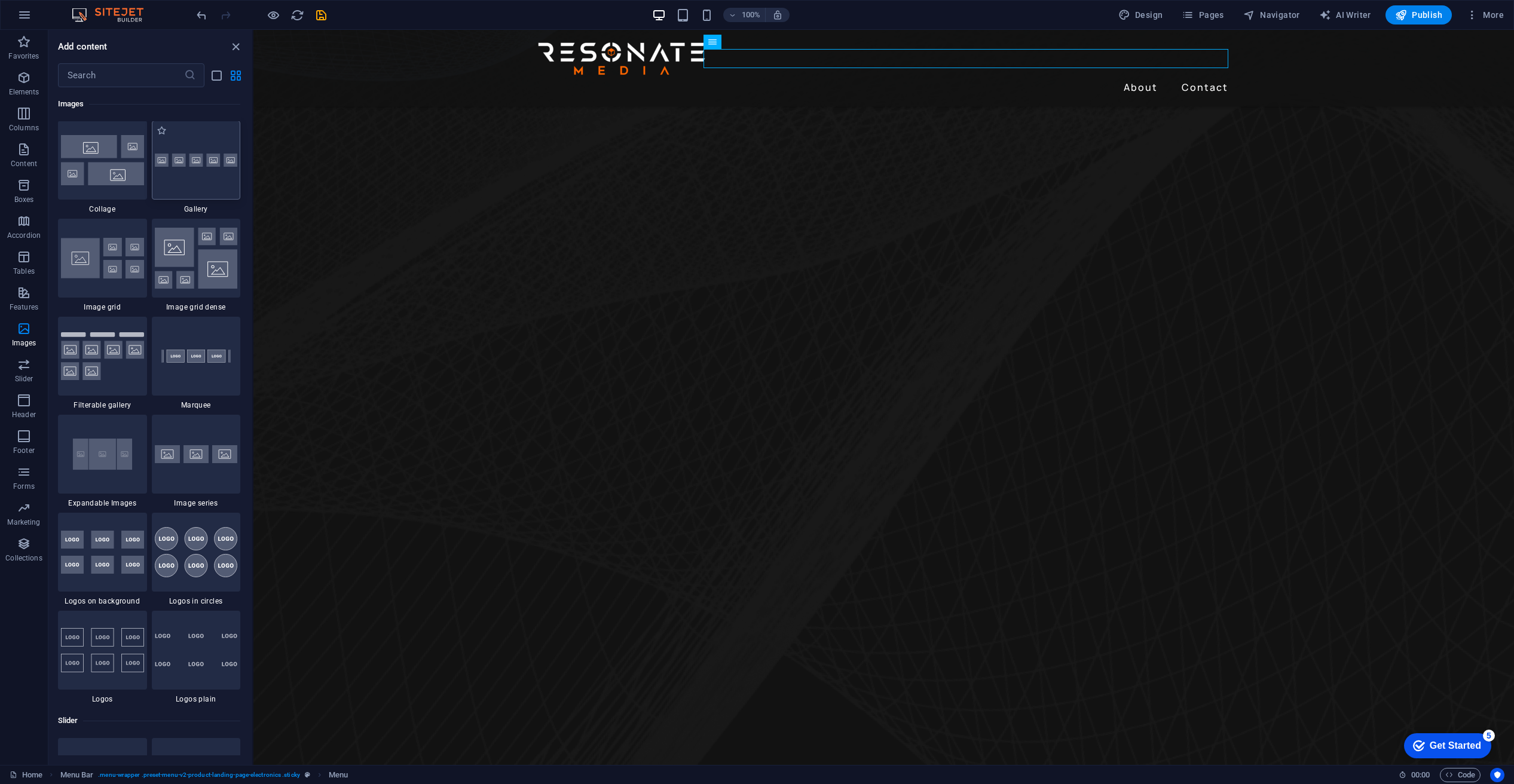
click at [206, 168] on img at bounding box center [197, 161] width 83 height 14
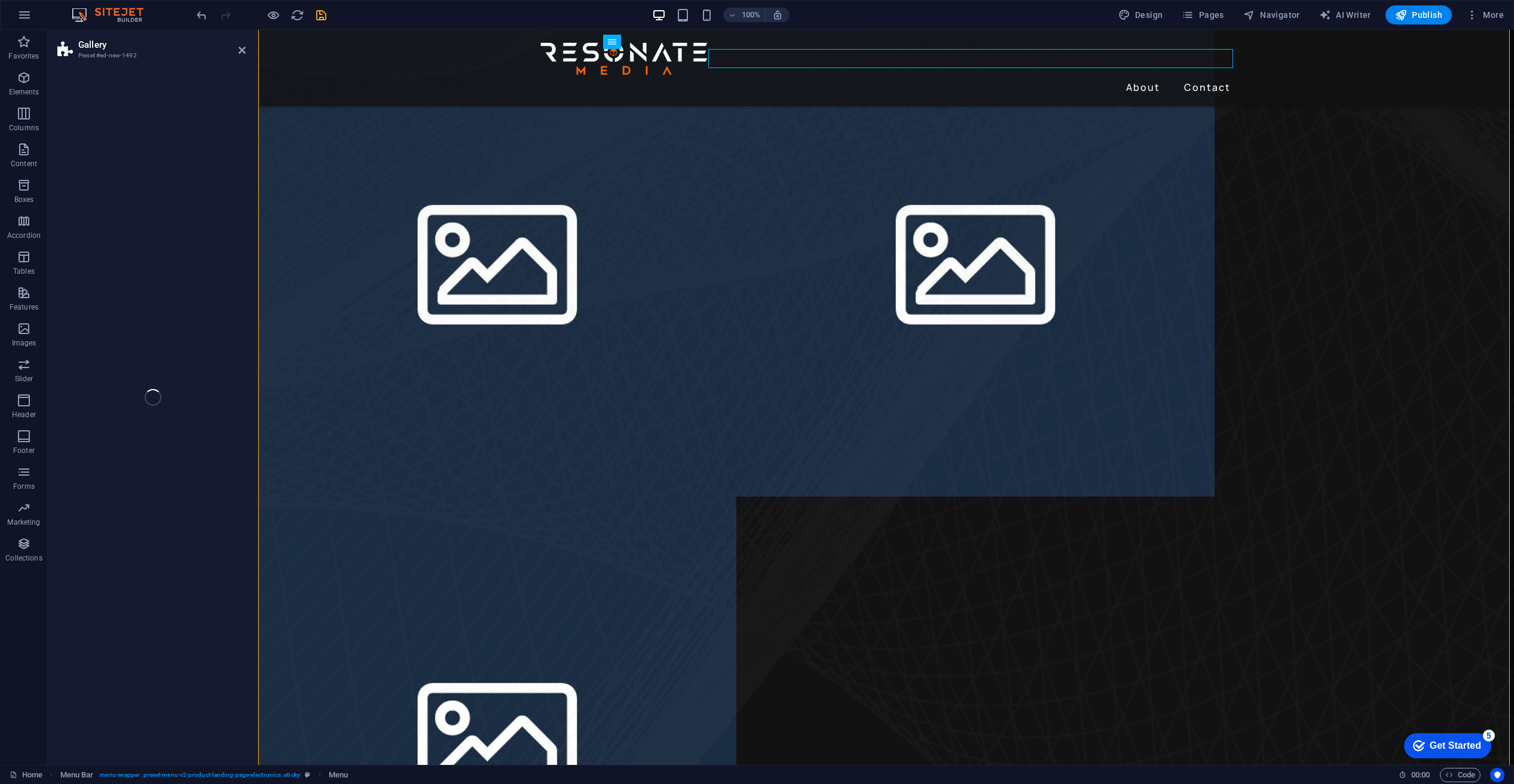
select select "rem"
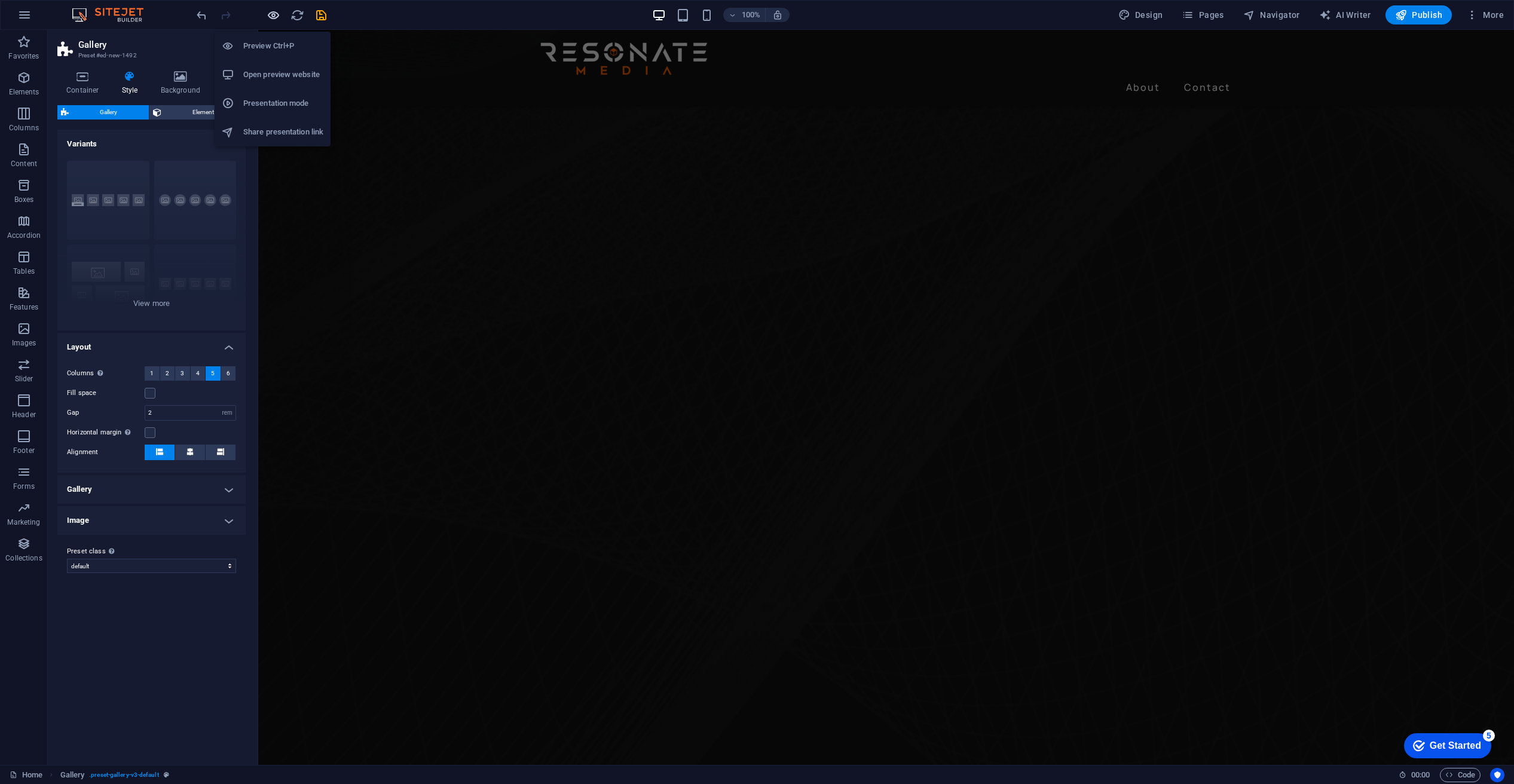
click at [272, 9] on icon "button" at bounding box center [273, 16] width 14 height 14
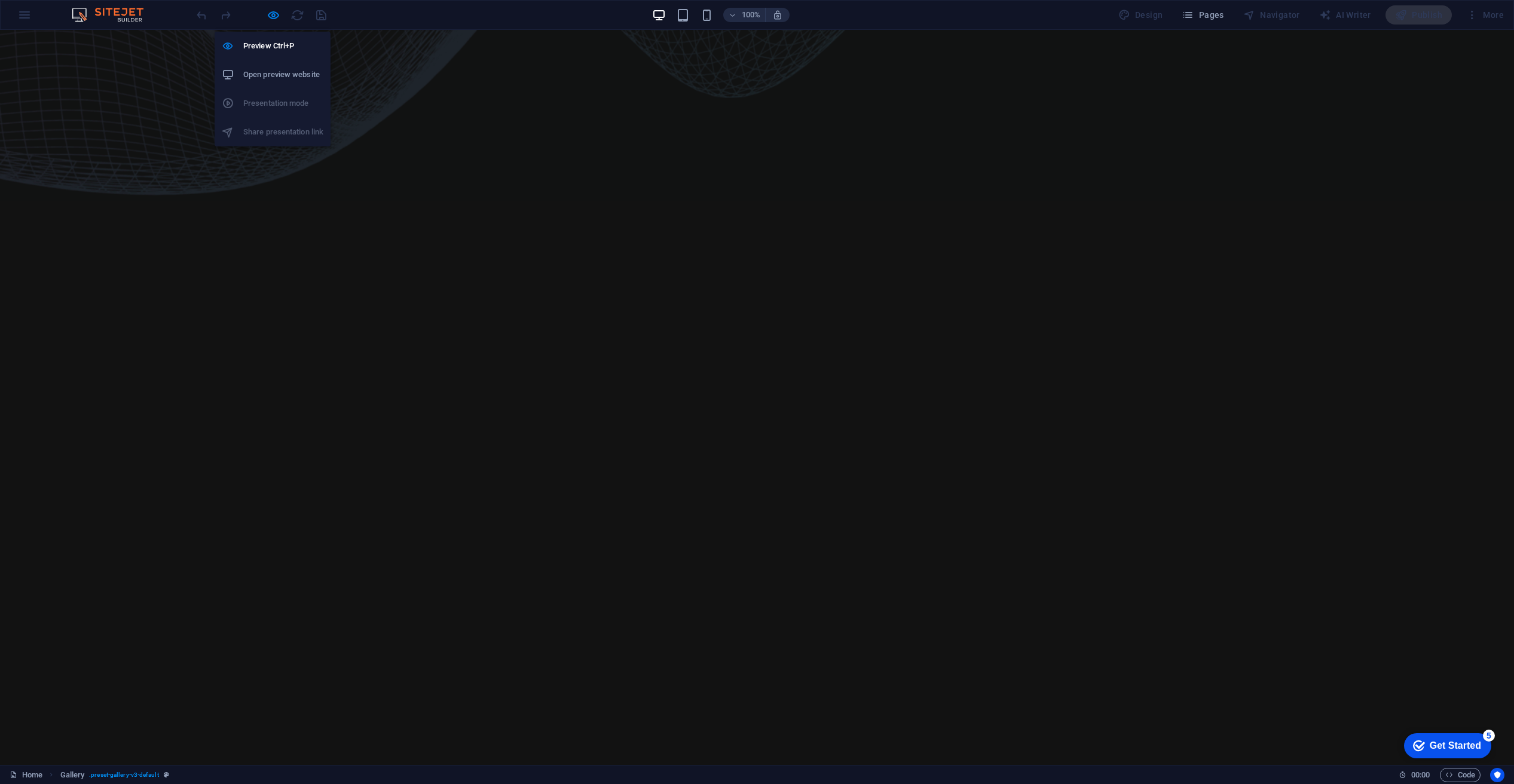
scroll to position [0, 0]
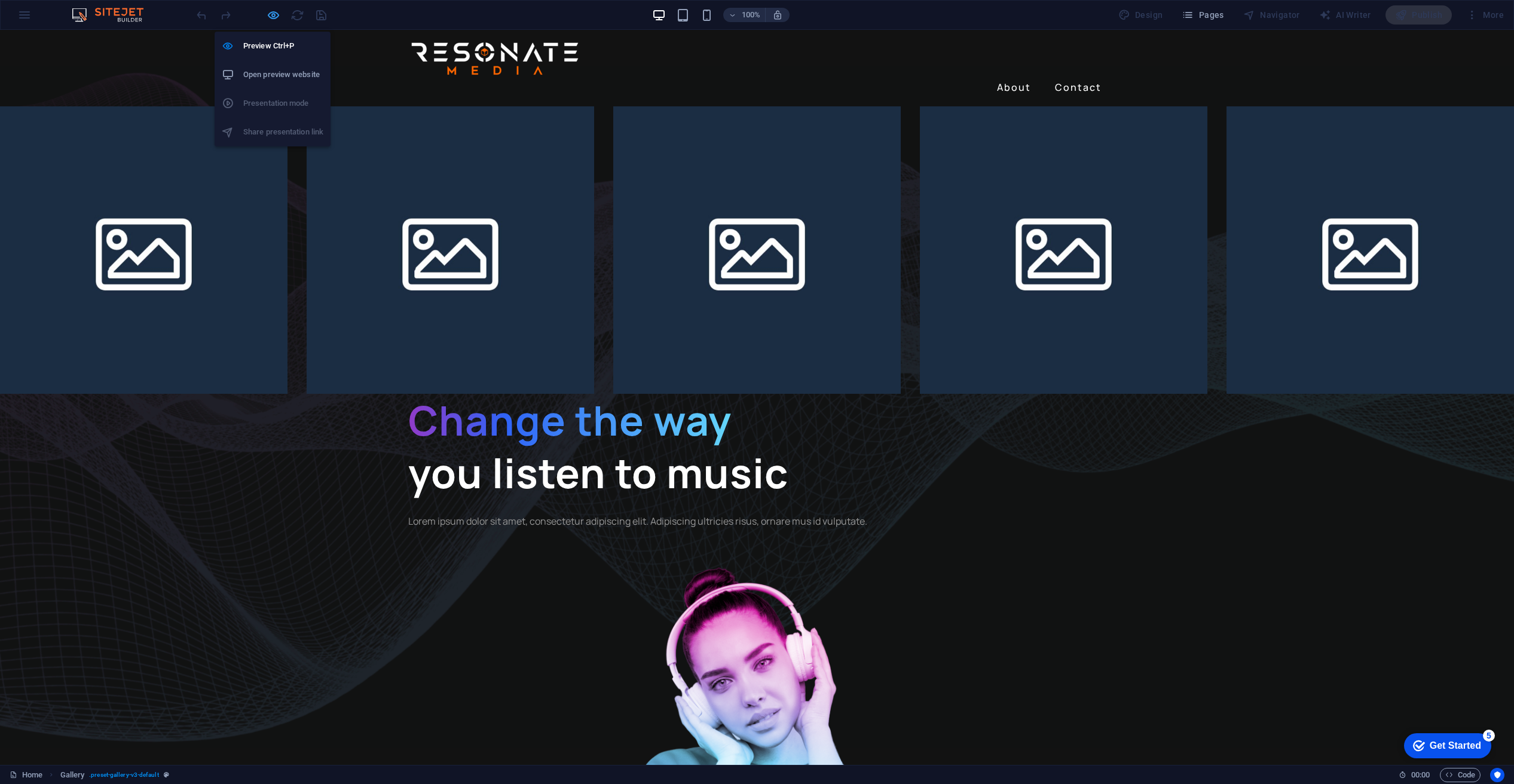
click at [271, 13] on icon "button" at bounding box center [273, 16] width 14 height 14
select select "rem"
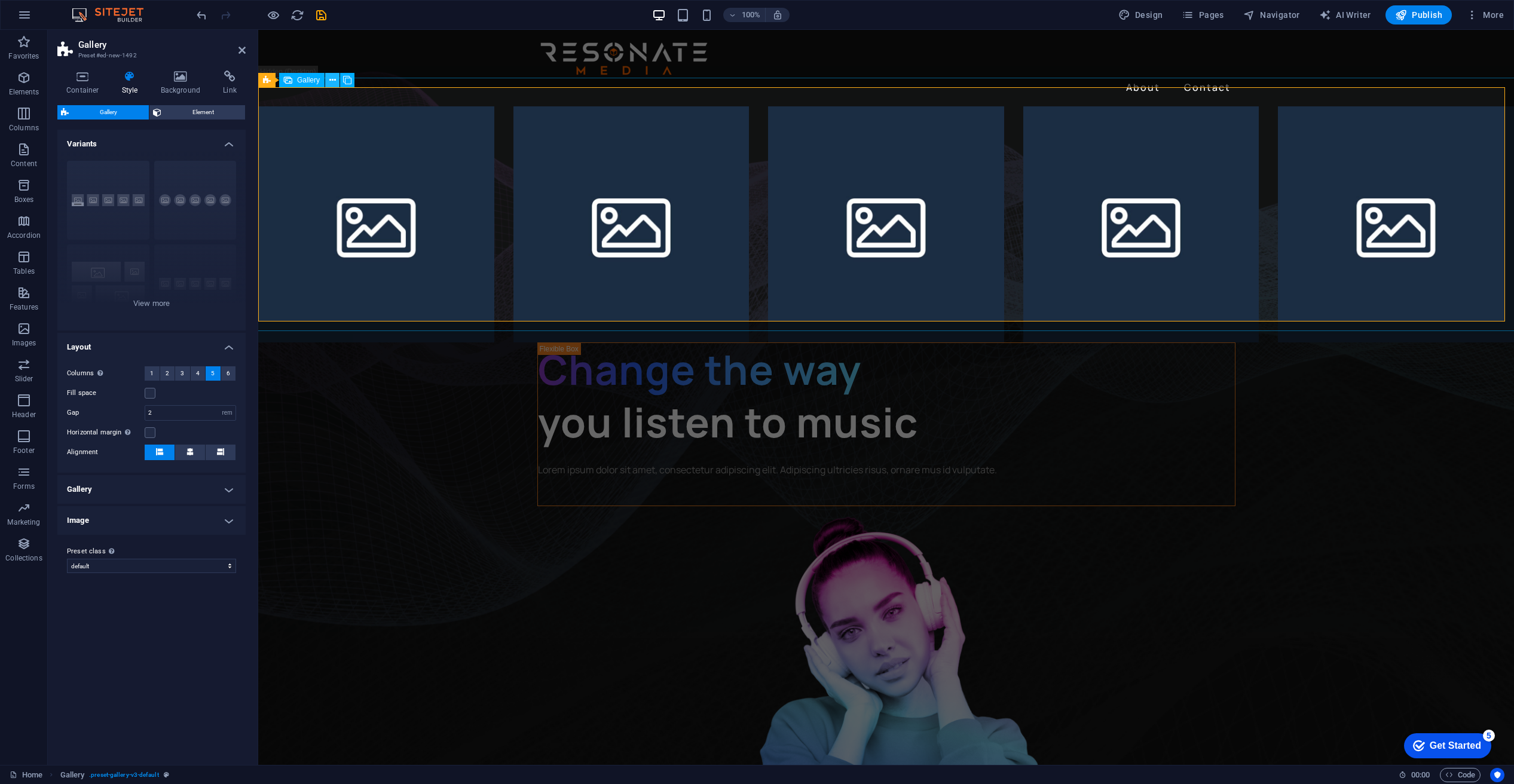
click at [331, 77] on icon at bounding box center [332, 81] width 6 height 13
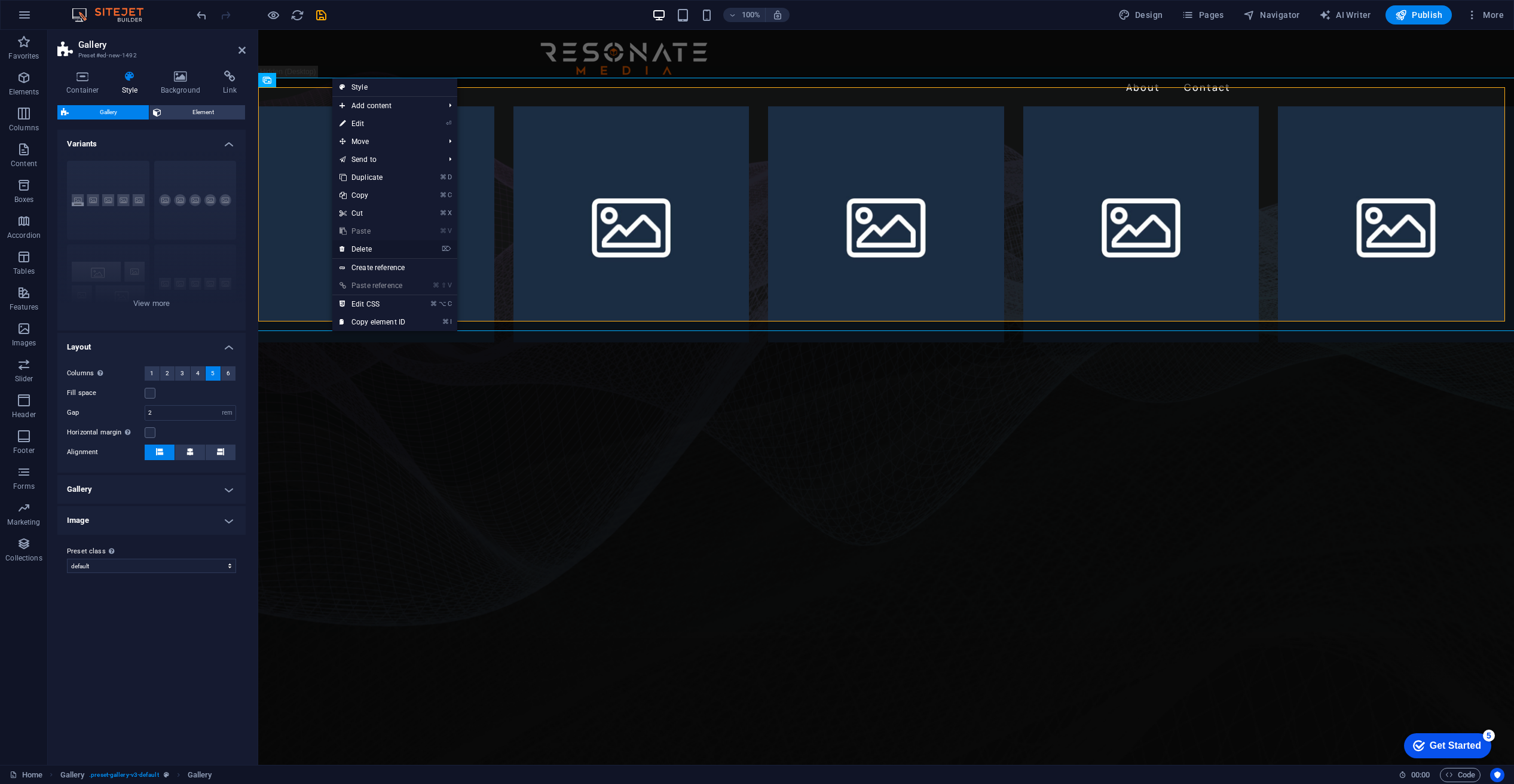
click at [367, 249] on link "⌦ Delete" at bounding box center [372, 249] width 80 height 18
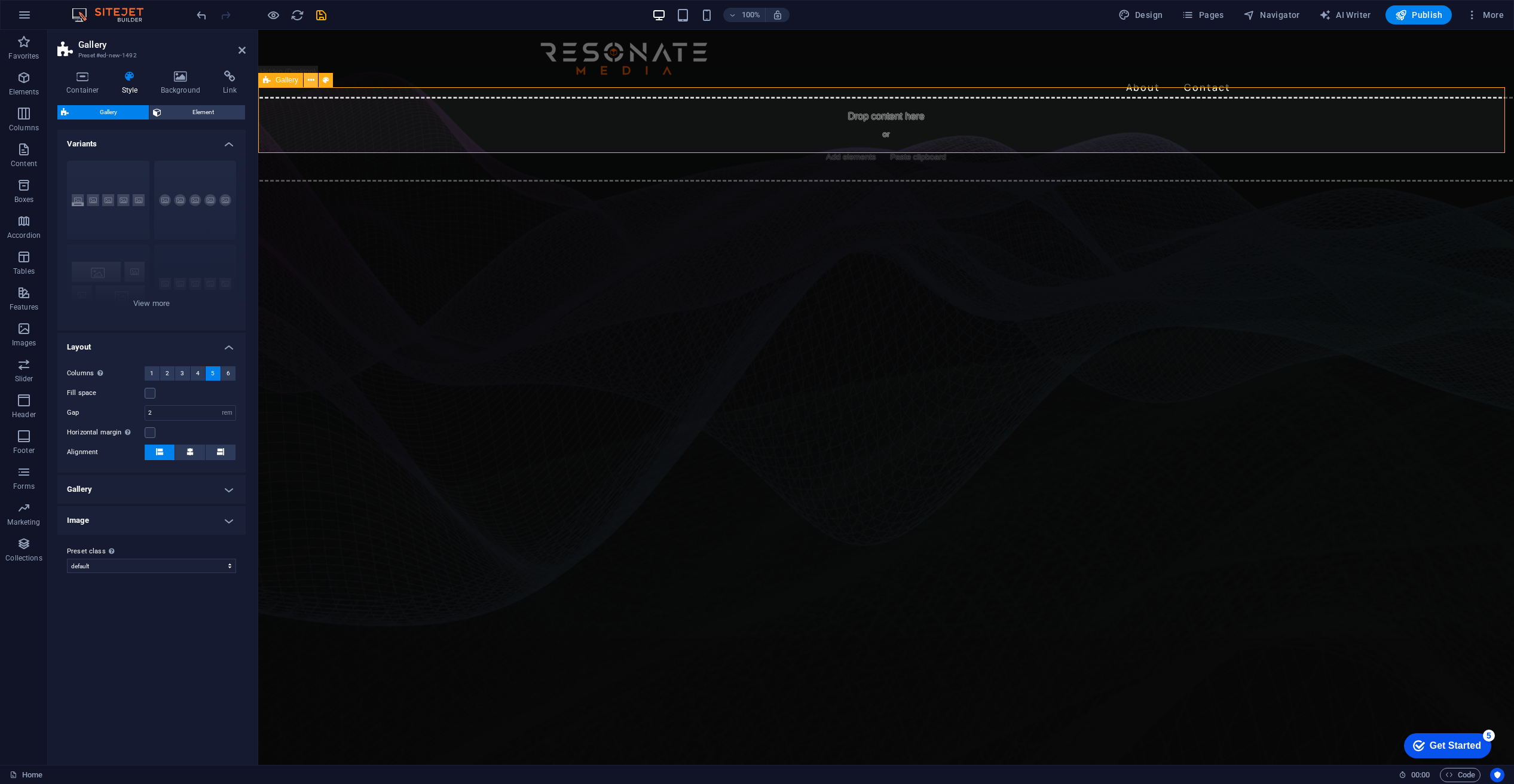
click at [310, 80] on icon at bounding box center [311, 81] width 6 height 13
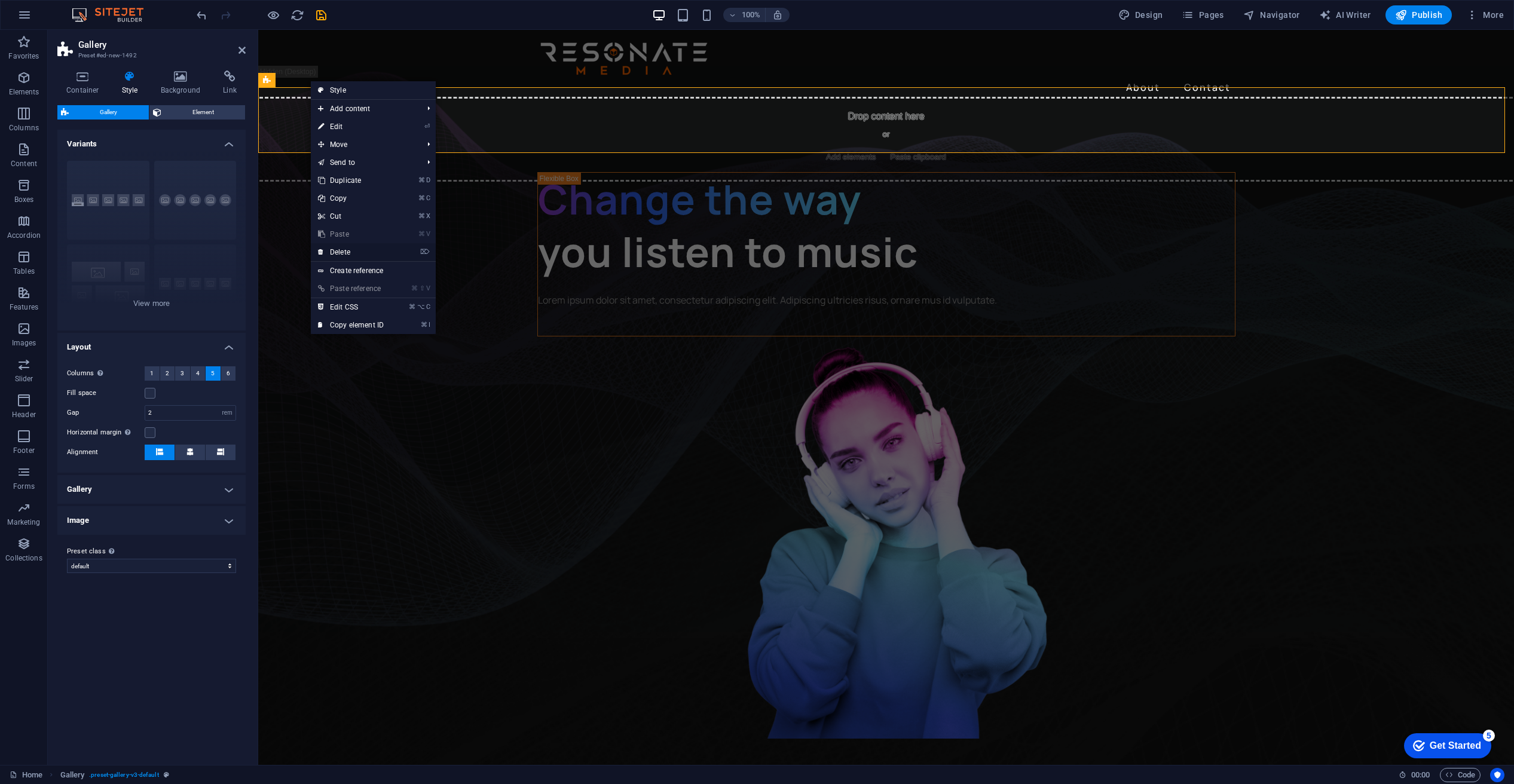
click at [357, 251] on link "⌦ Delete" at bounding box center [351, 251] width 80 height 18
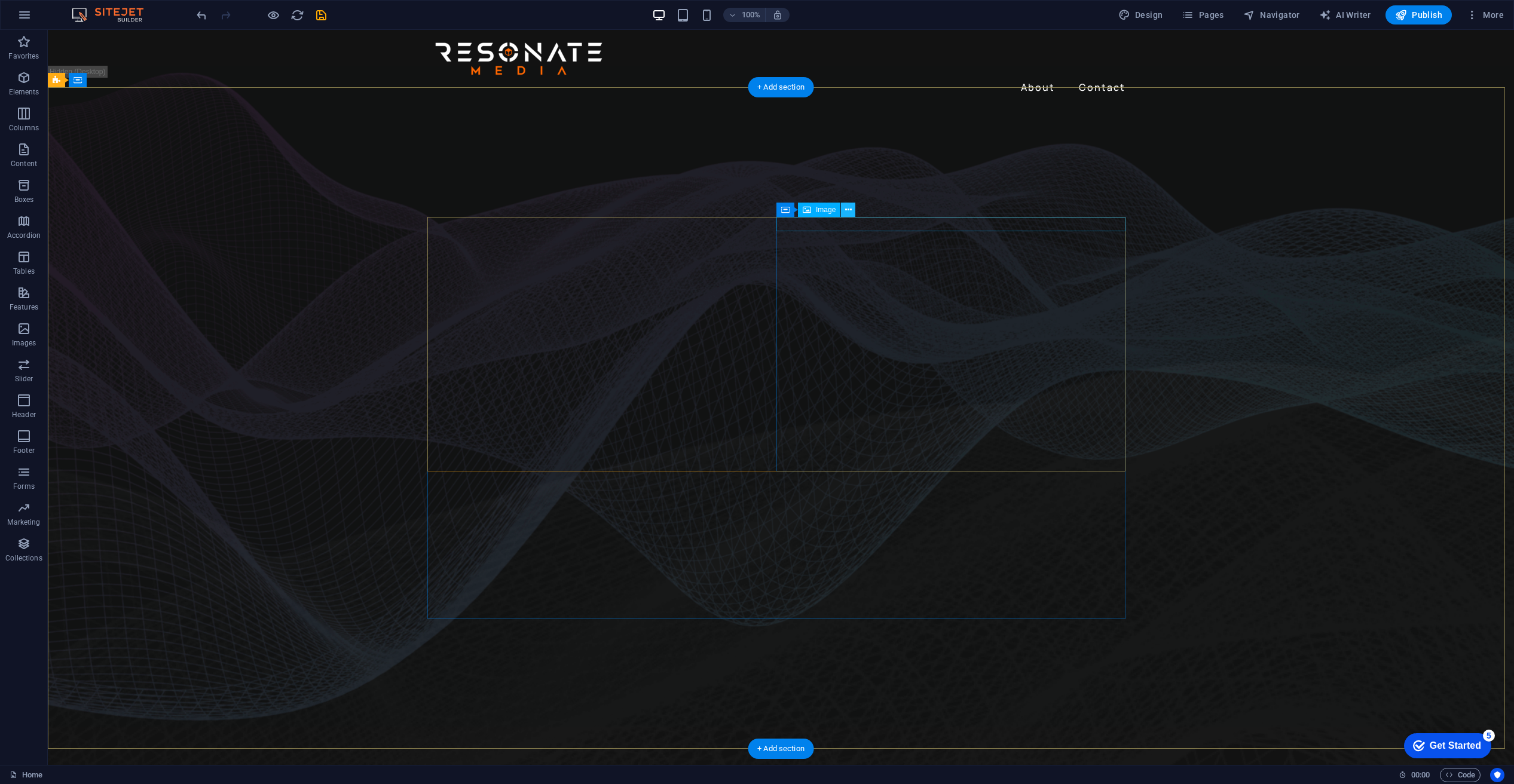
click at [848, 208] on icon at bounding box center [849, 210] width 6 height 13
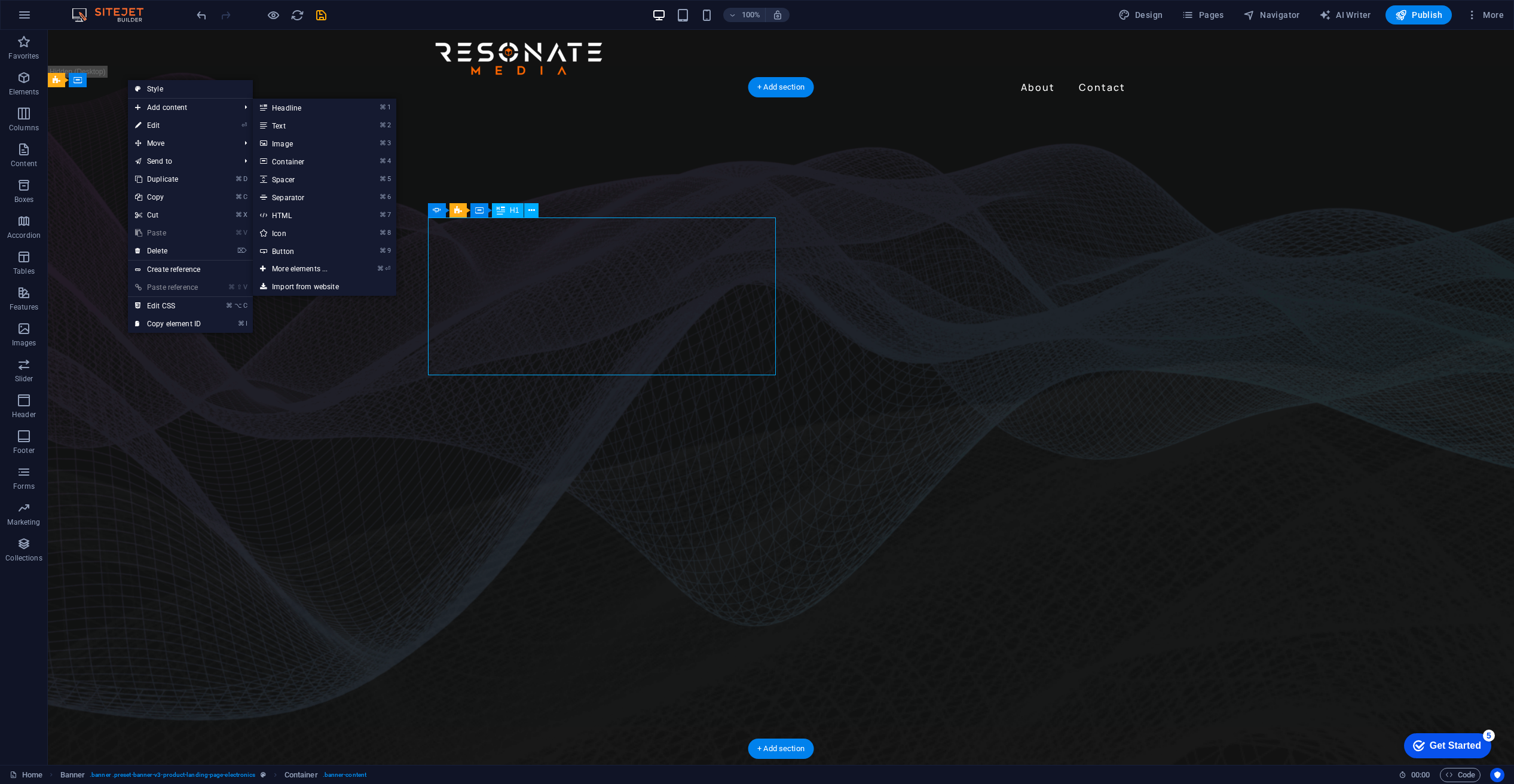
drag, startPoint x: 591, startPoint y: 240, endPoint x: 611, endPoint y: 242, distance: 20.1
click at [432, 674] on div "Music is everything Now everywhere" at bounding box center [82, 726] width 697 height 106
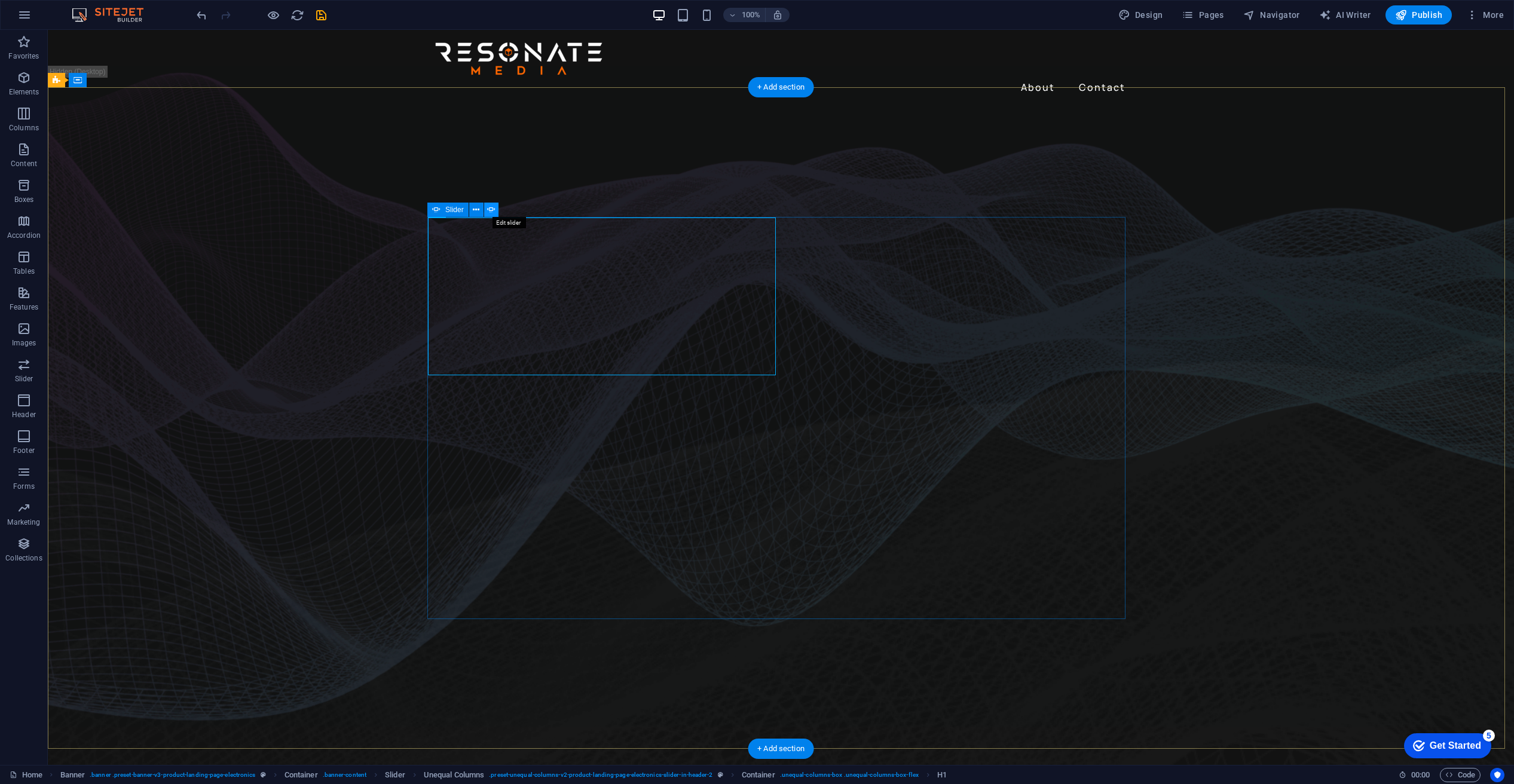
click at [491, 208] on icon at bounding box center [491, 210] width 9 height 13
select select "fade"
select select "ms"
select select "s"
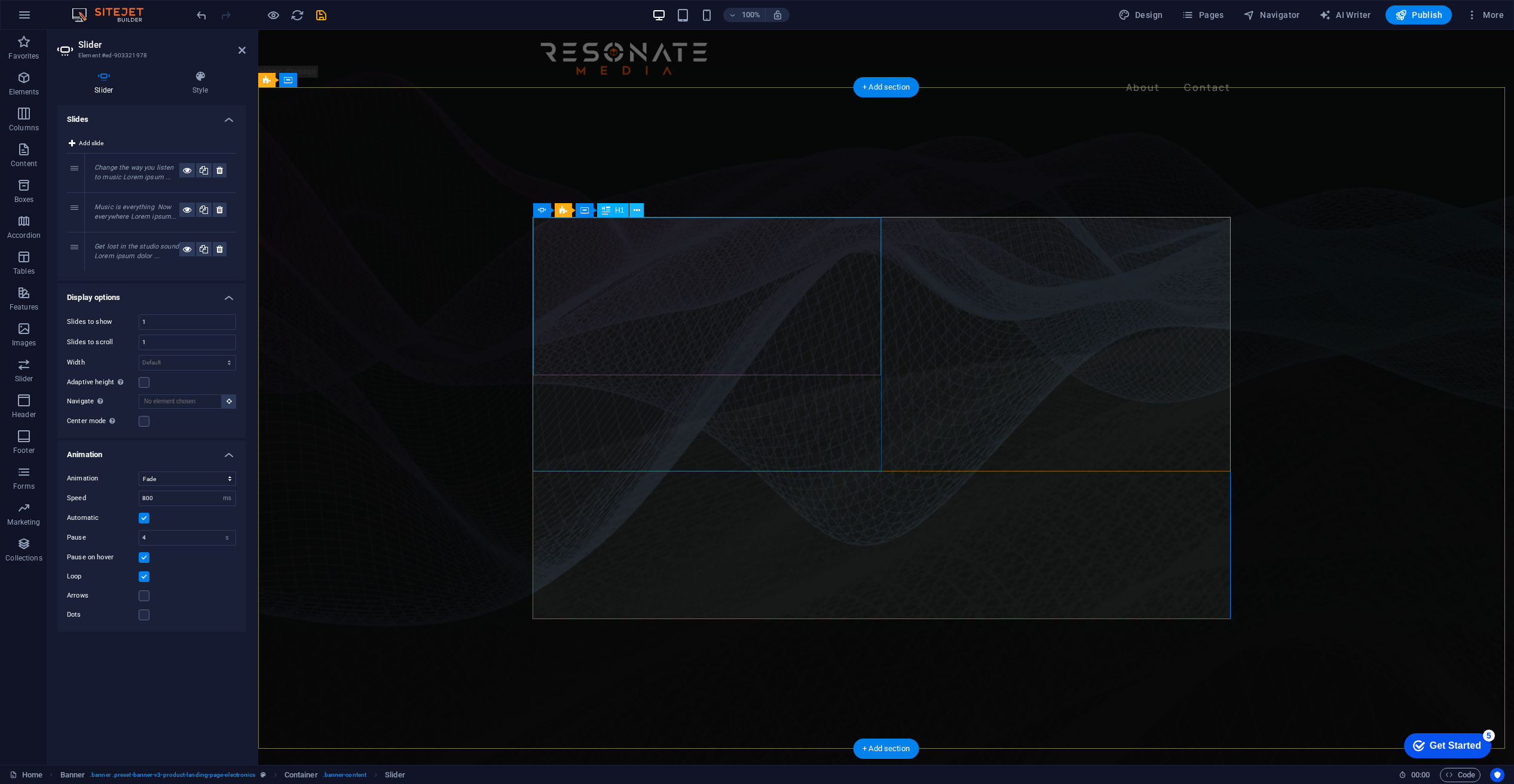
click at [638, 211] on icon at bounding box center [637, 211] width 6 height 13
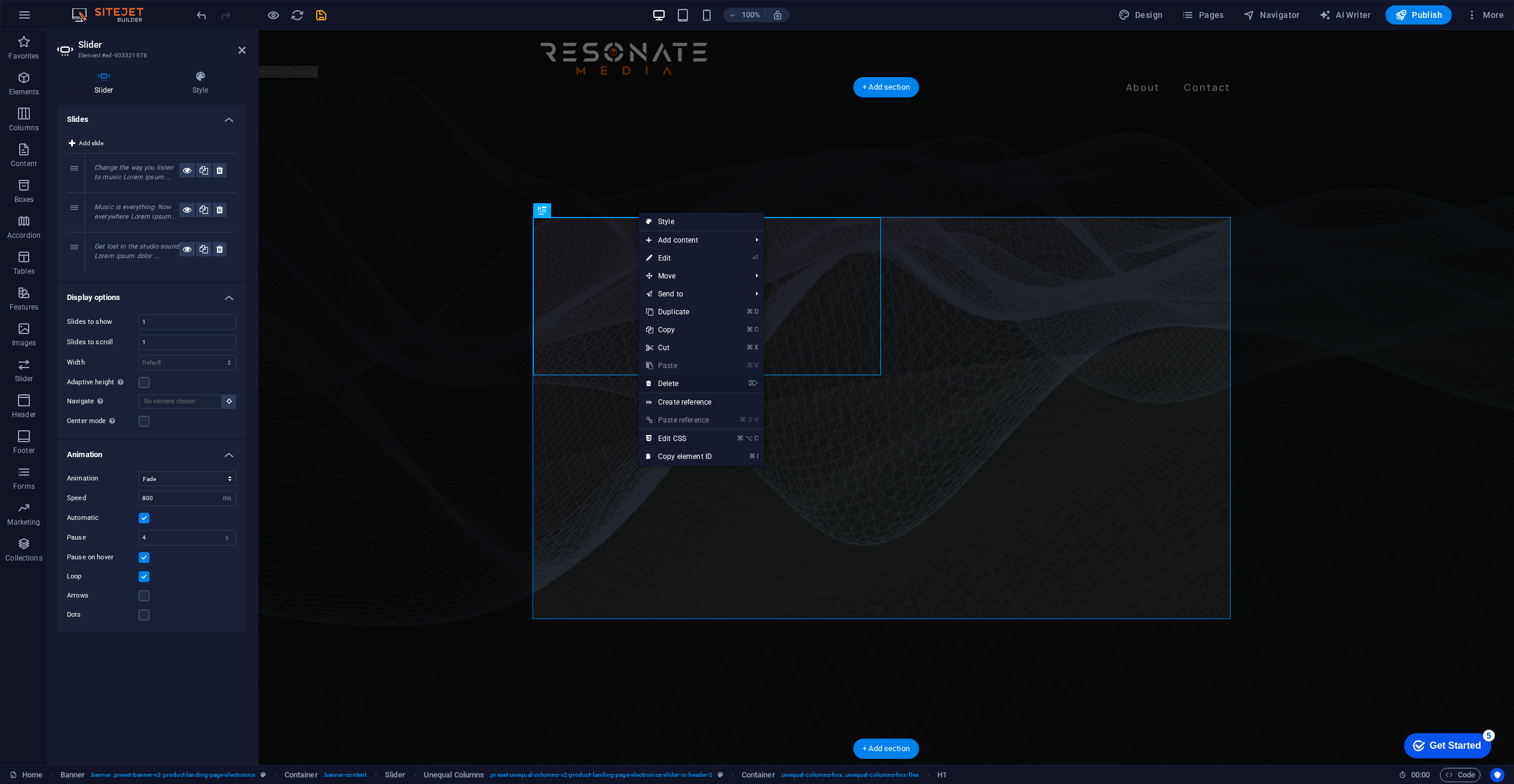
click at [674, 381] on link "⌦ Delete" at bounding box center [679, 383] width 80 height 18
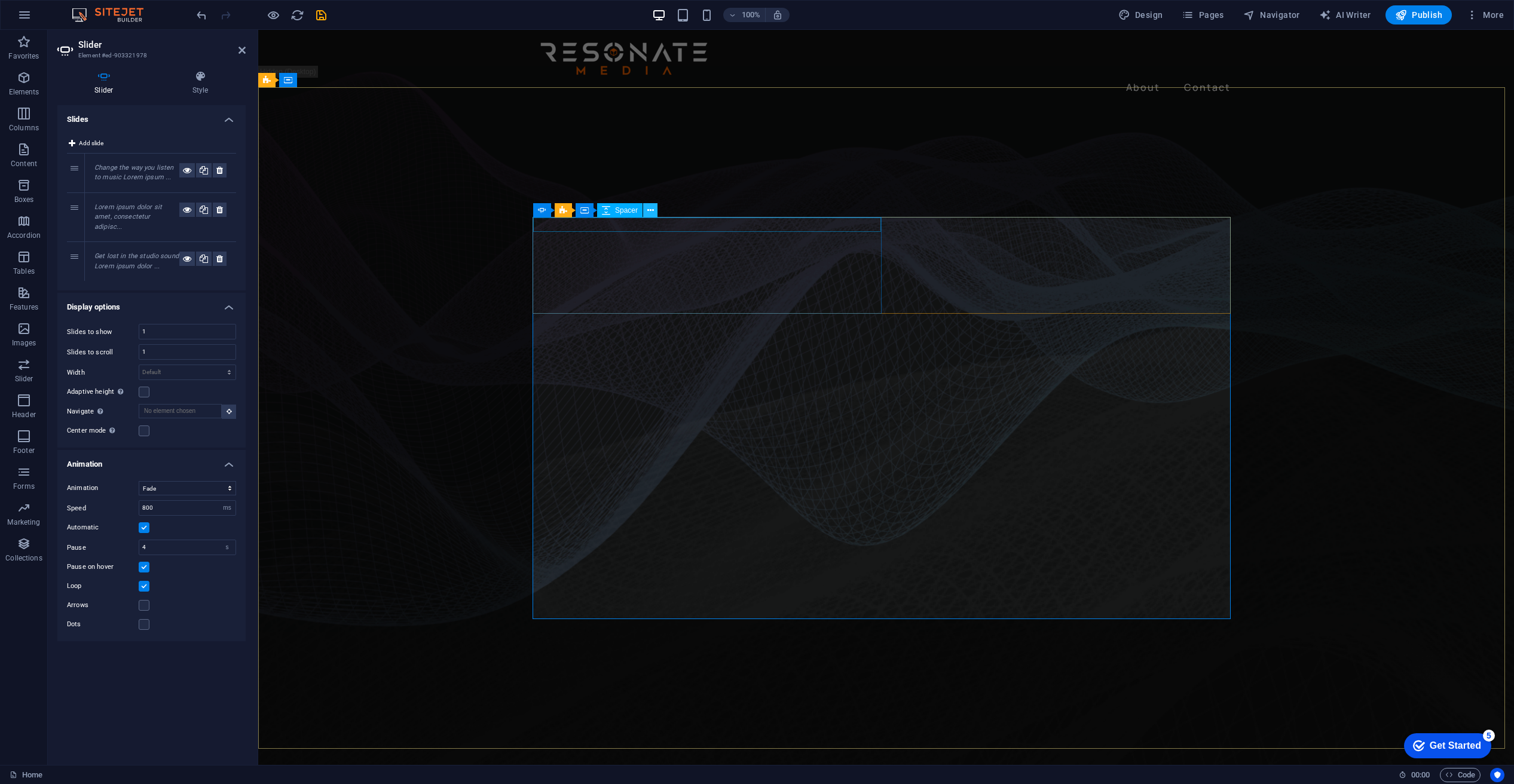
click at [649, 208] on icon at bounding box center [650, 211] width 6 height 13
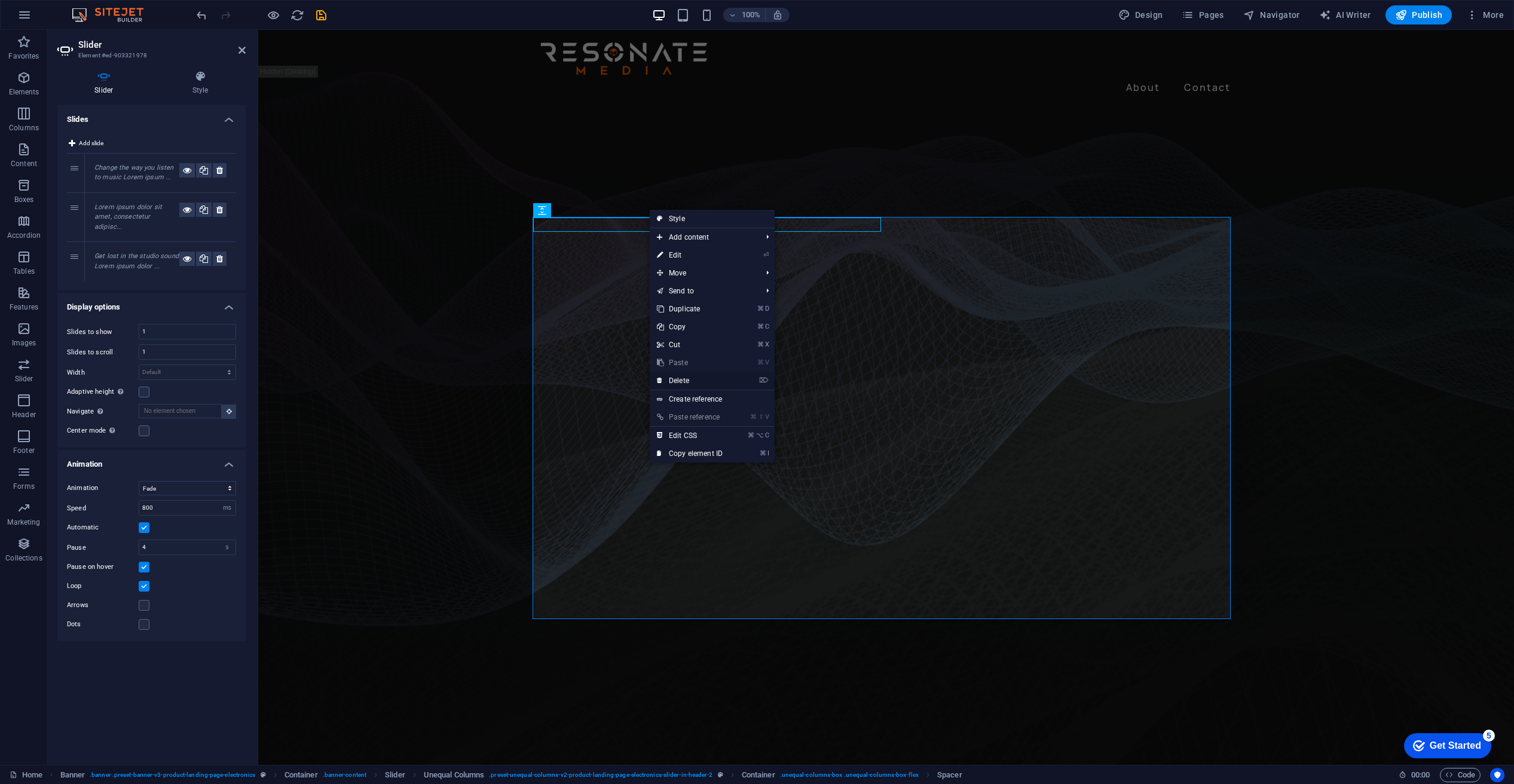
click at [685, 379] on link "⌦ Delete" at bounding box center [690, 380] width 80 height 18
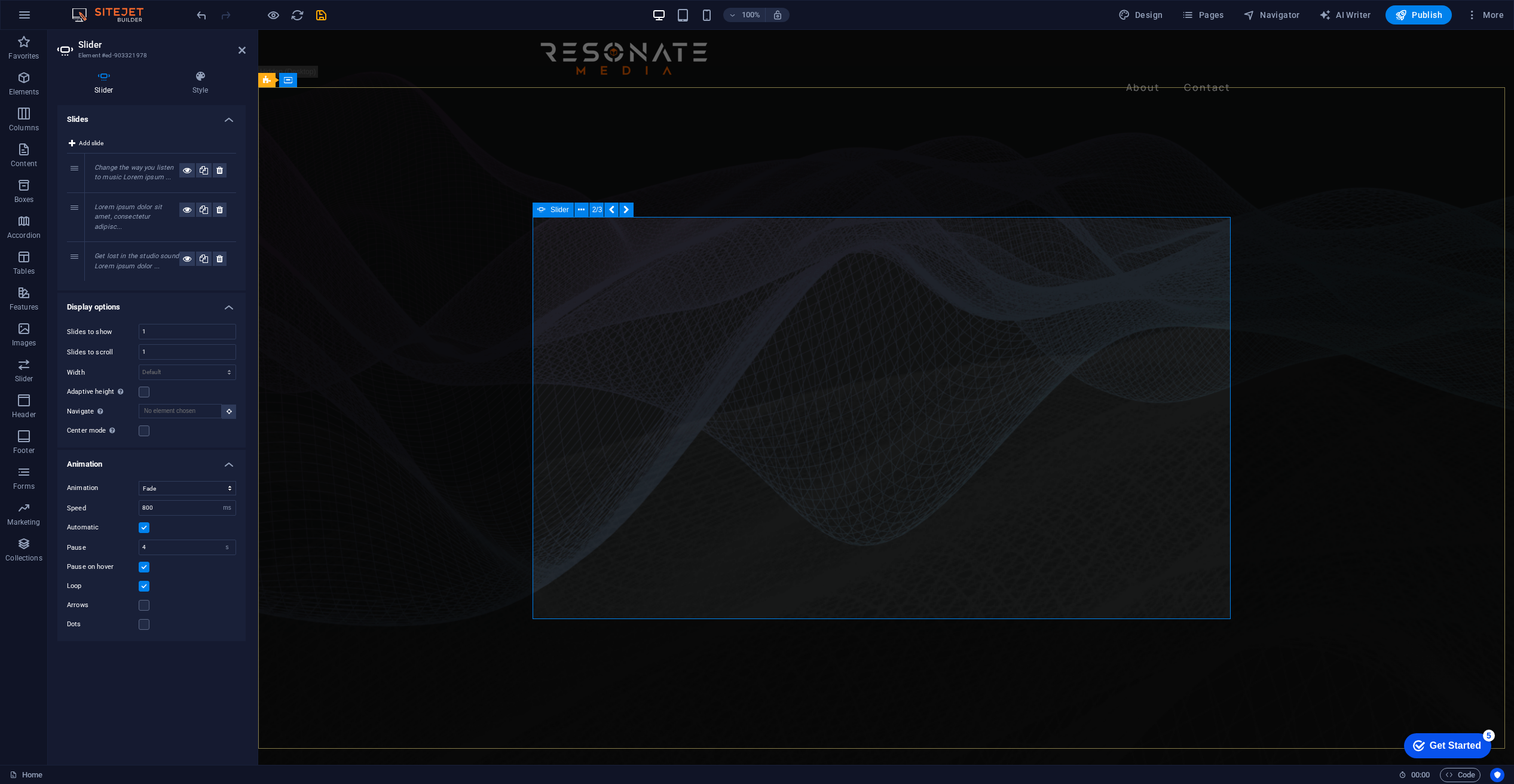
drag, startPoint x: 675, startPoint y: 372, endPoint x: 676, endPoint y: 379, distance: 7.1
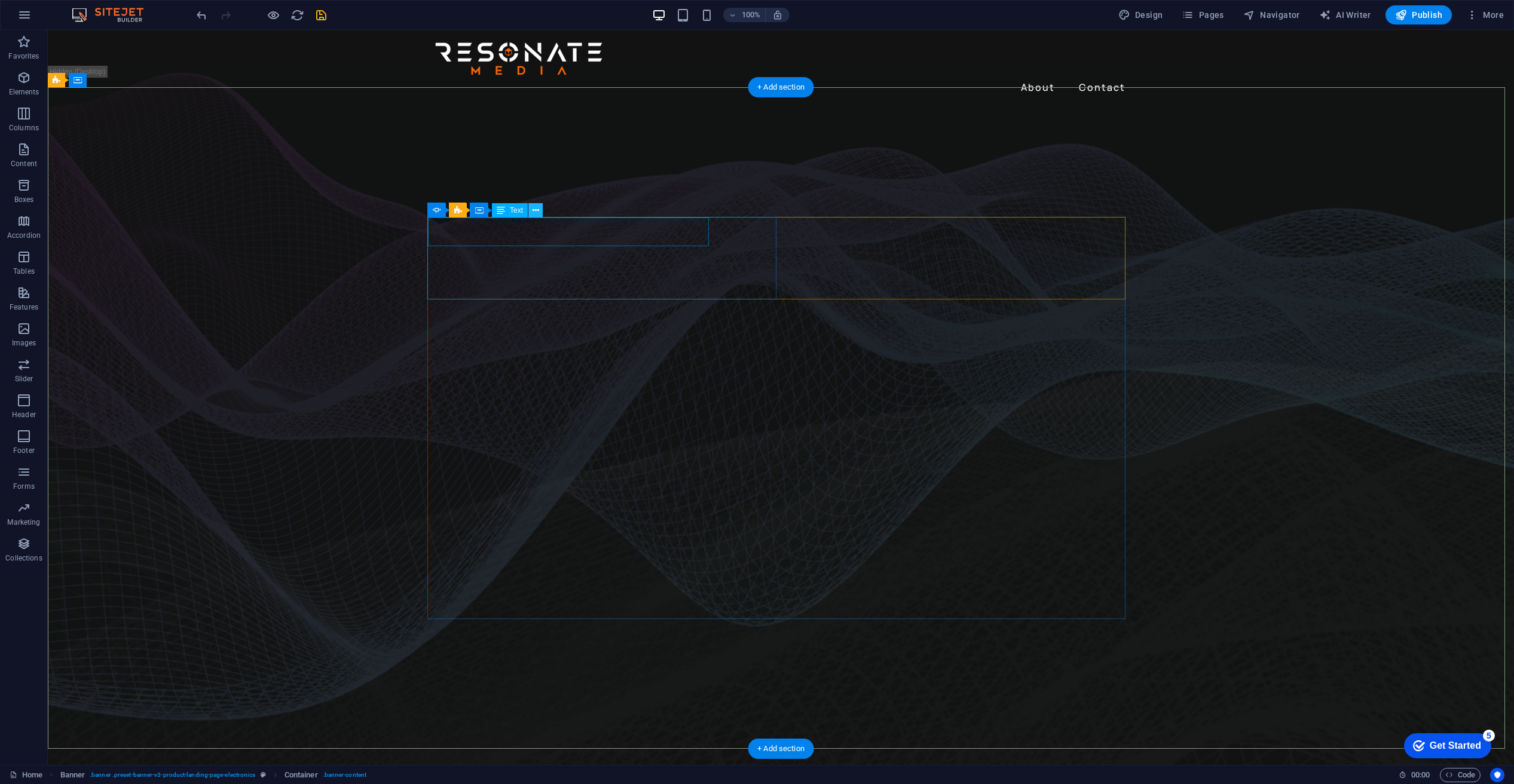
click at [534, 207] on icon at bounding box center [536, 211] width 6 height 13
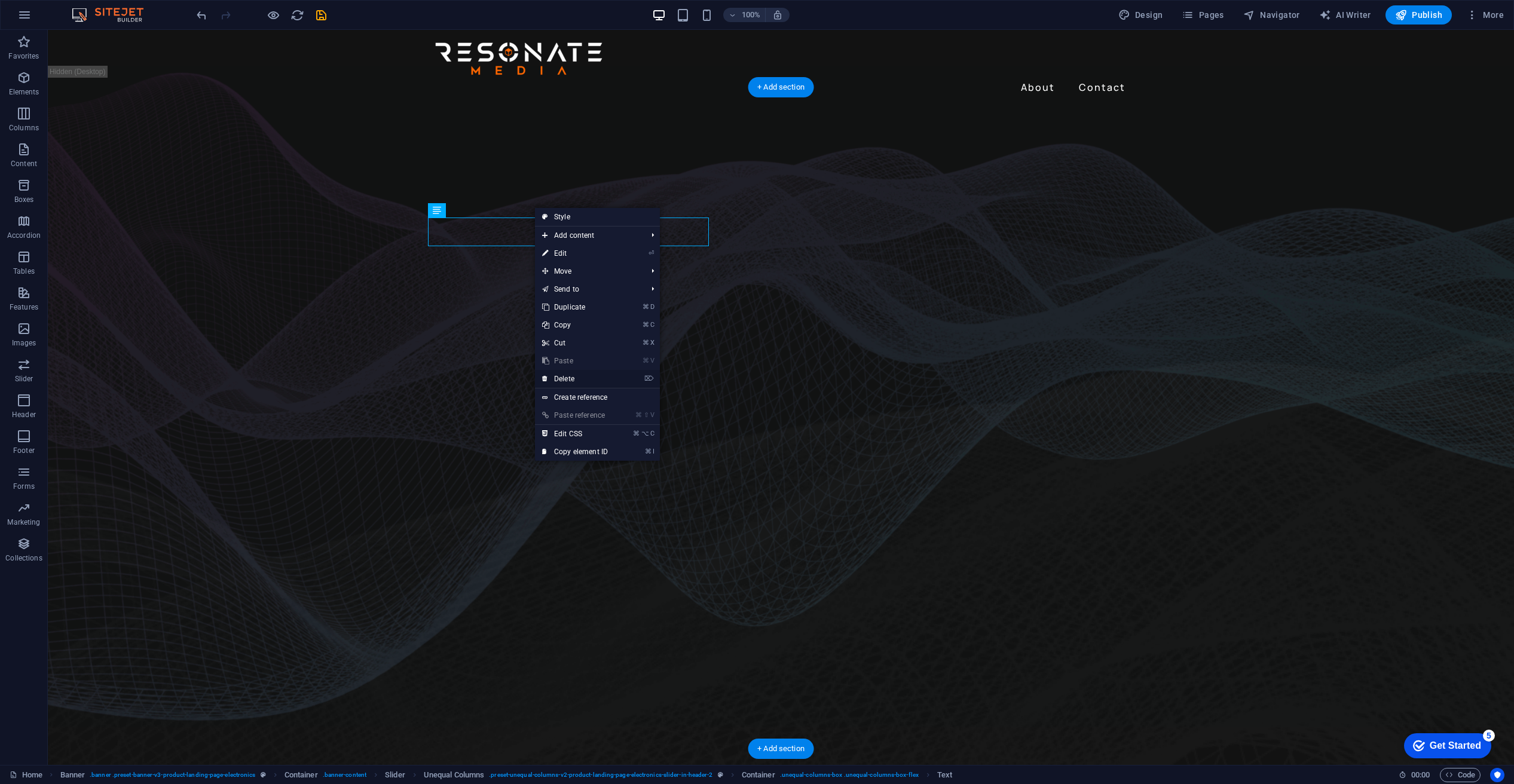
click at [568, 377] on link "⌦ Delete" at bounding box center [575, 378] width 80 height 18
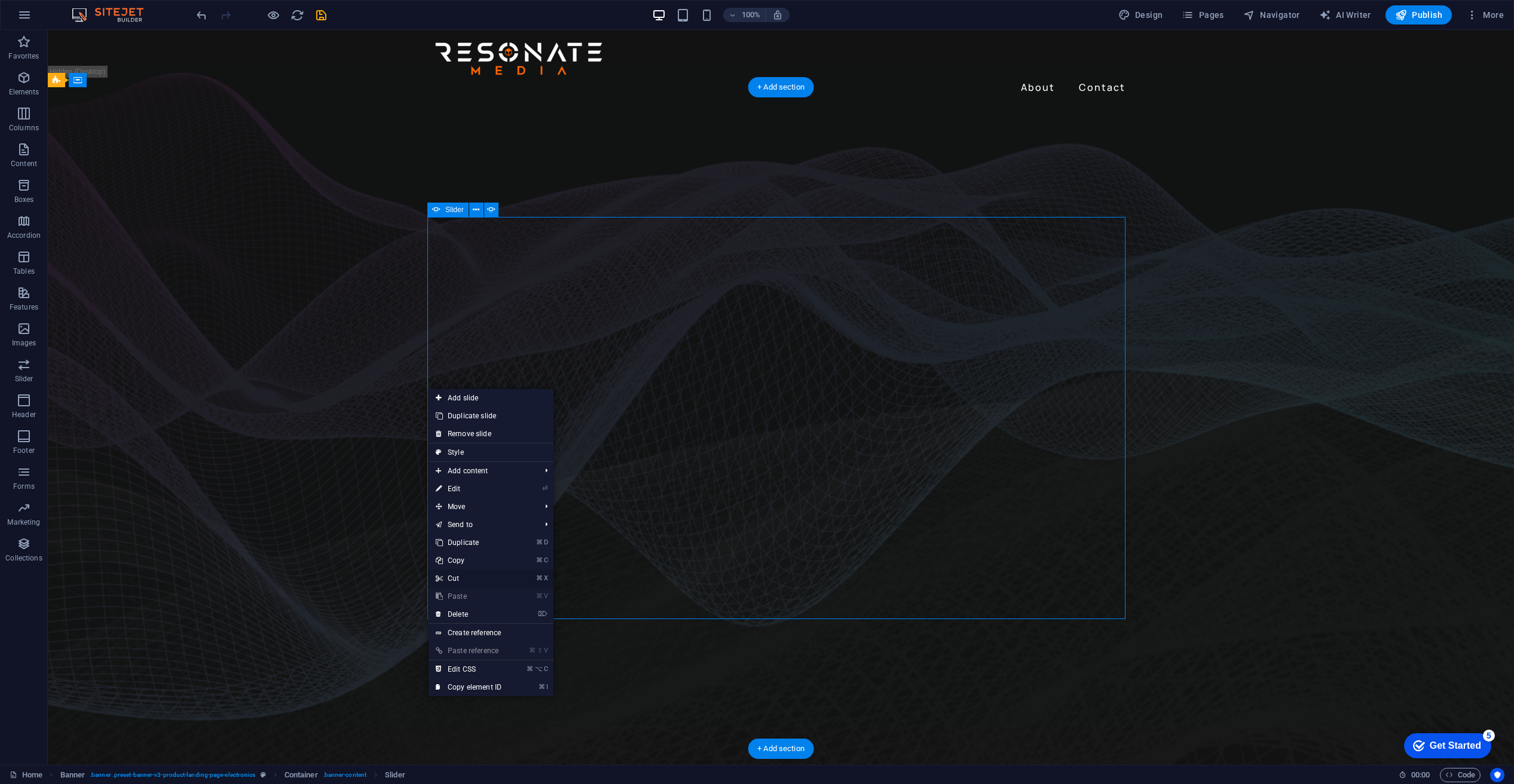
click at [460, 577] on link "⌘ X Cut" at bounding box center [469, 578] width 80 height 18
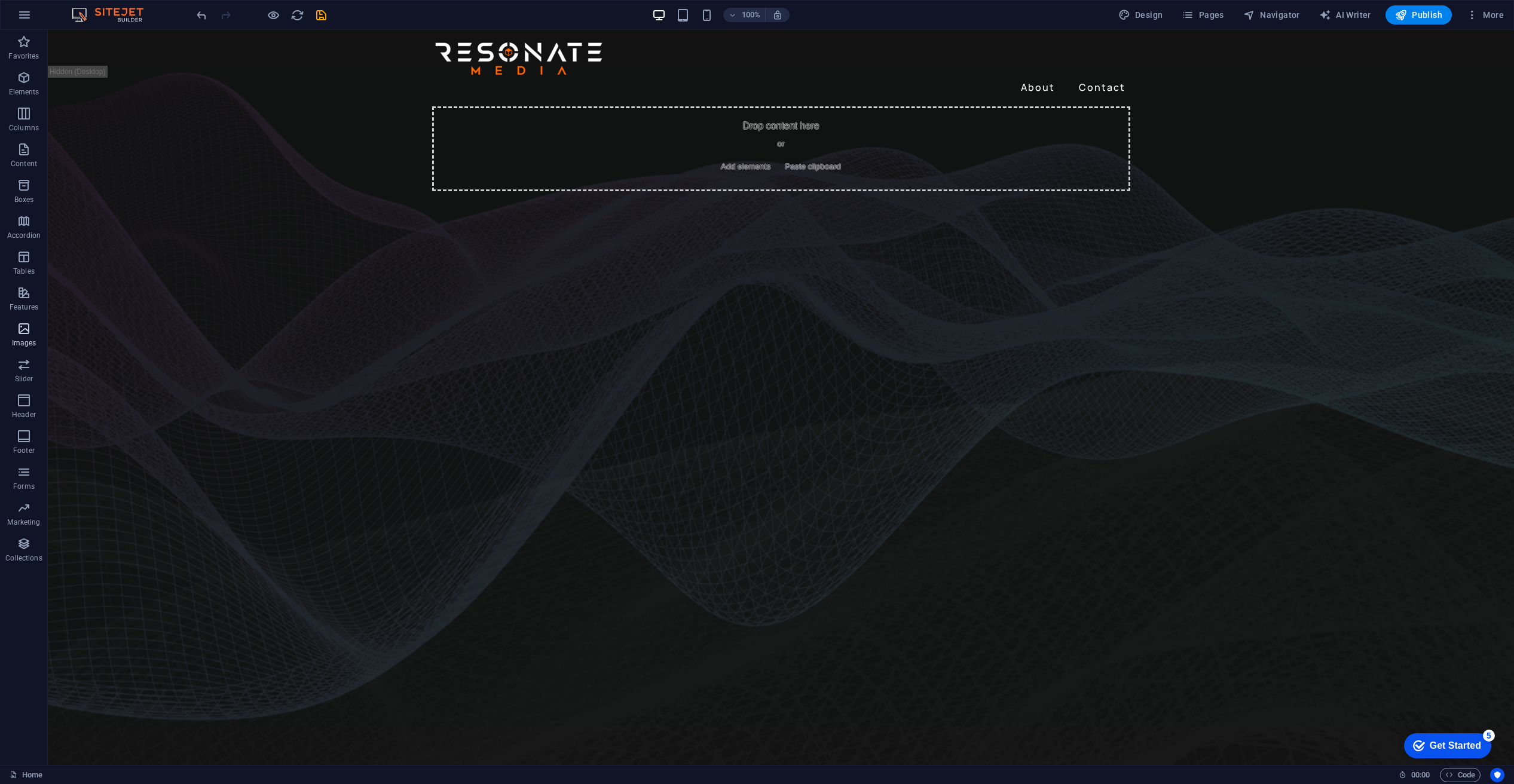
click at [21, 327] on icon "button" at bounding box center [24, 328] width 14 height 14
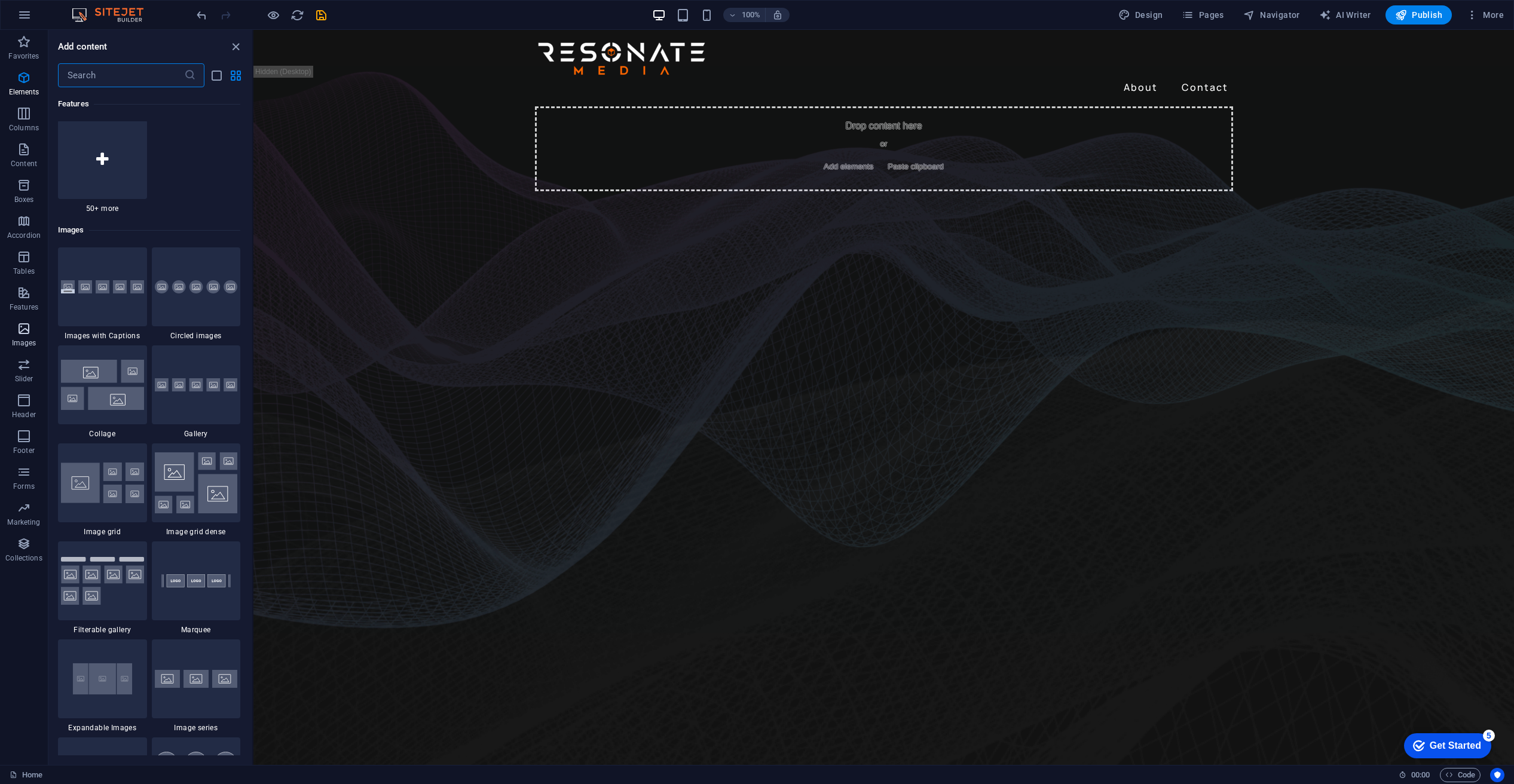
scroll to position [6058, 0]
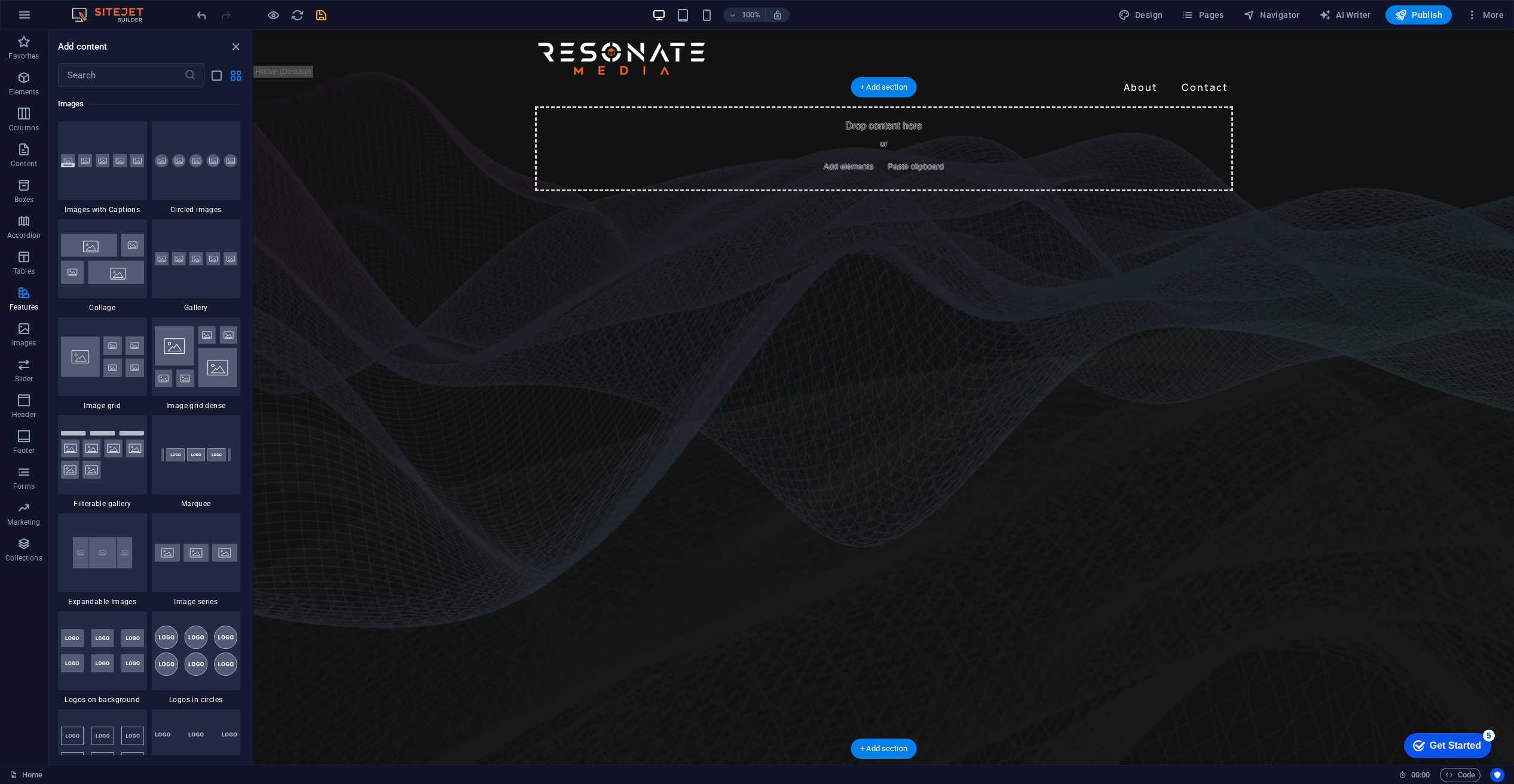
drag, startPoint x: 451, startPoint y: 401, endPoint x: 750, endPoint y: 444, distance: 302.1
click at [219, 266] on img at bounding box center [197, 259] width 83 height 14
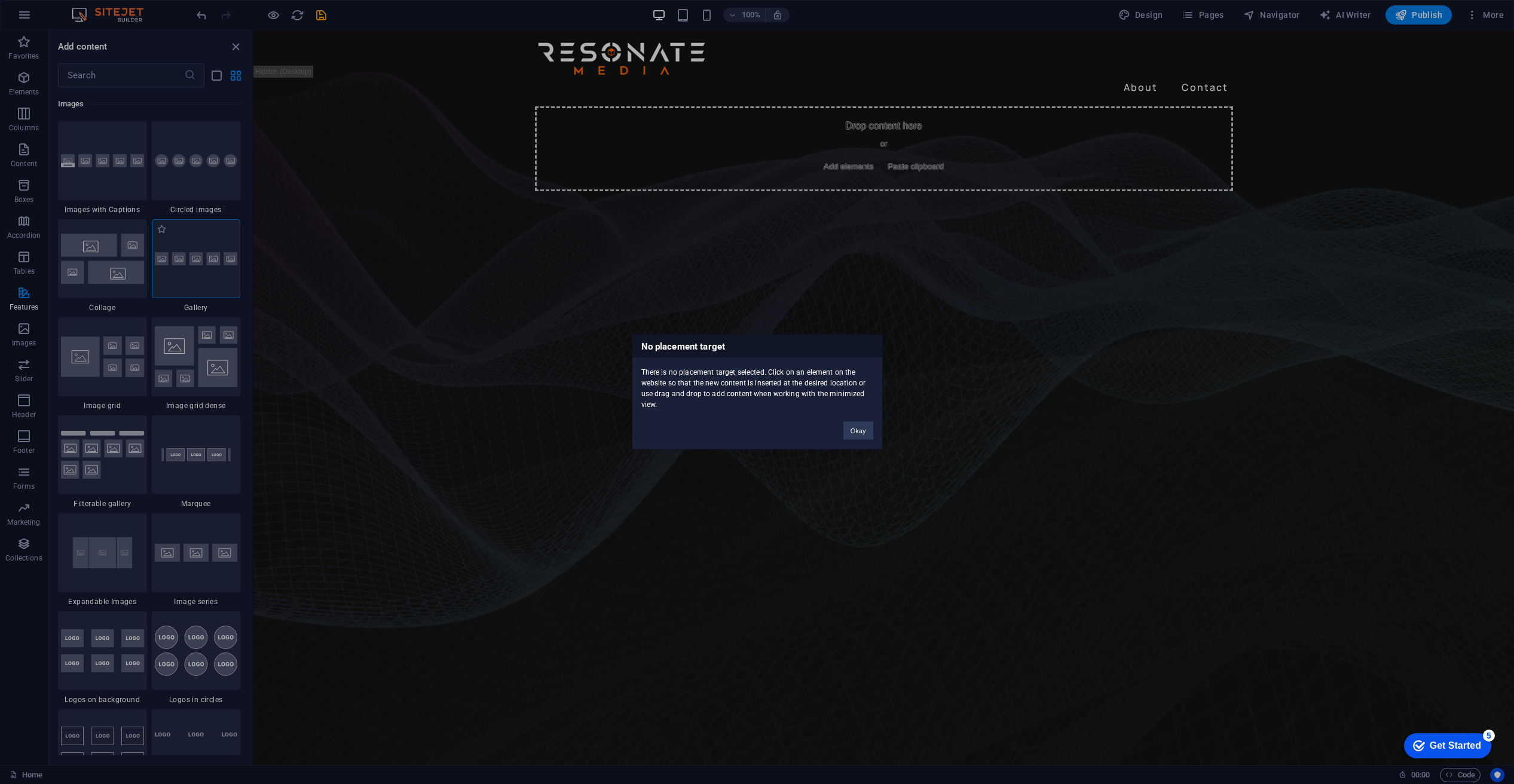
click at [218, 379] on div "No placement target There is no placement target selected. Click on an element …" at bounding box center [757, 392] width 1514 height 784
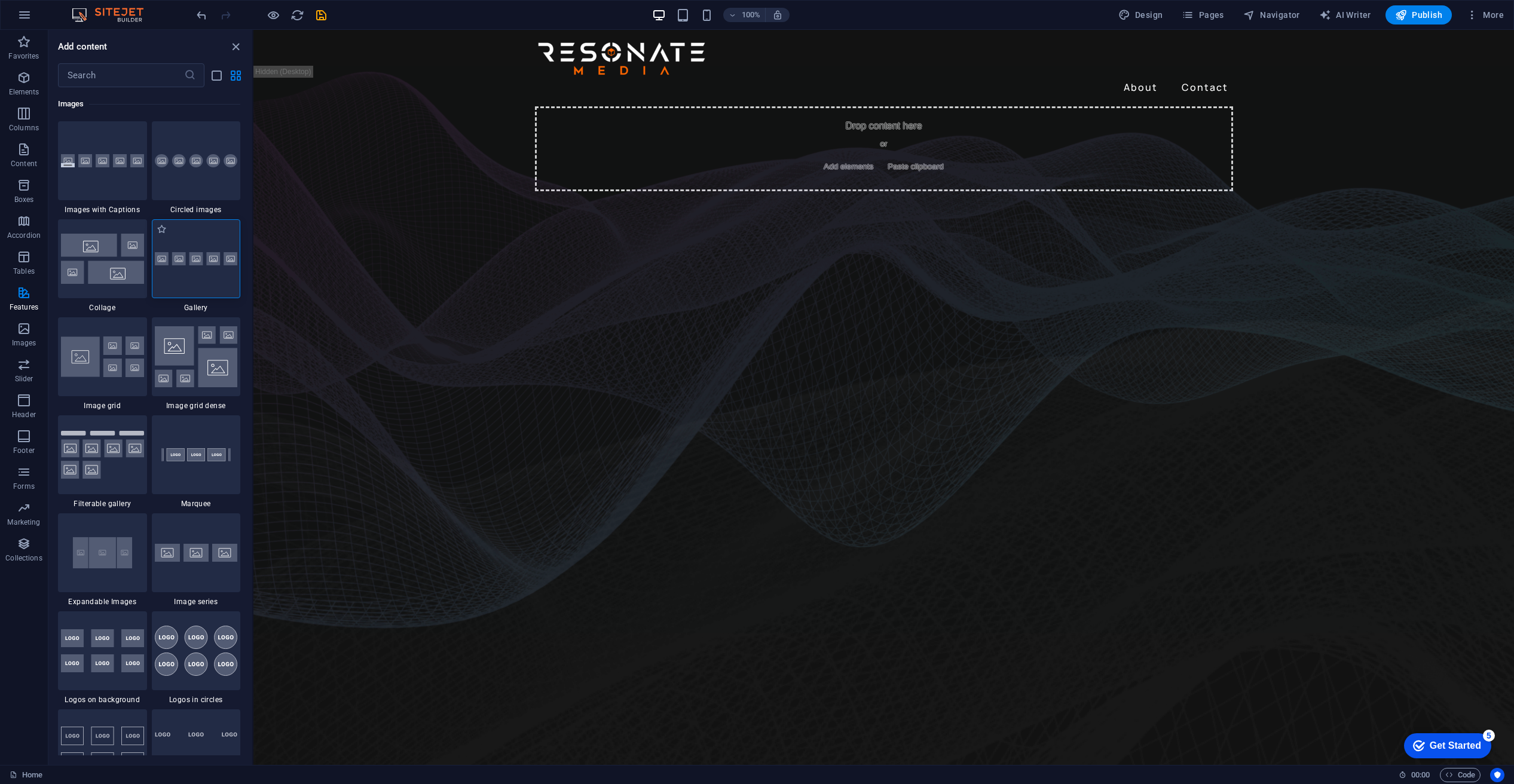
click at [223, 266] on img at bounding box center [197, 259] width 83 height 14
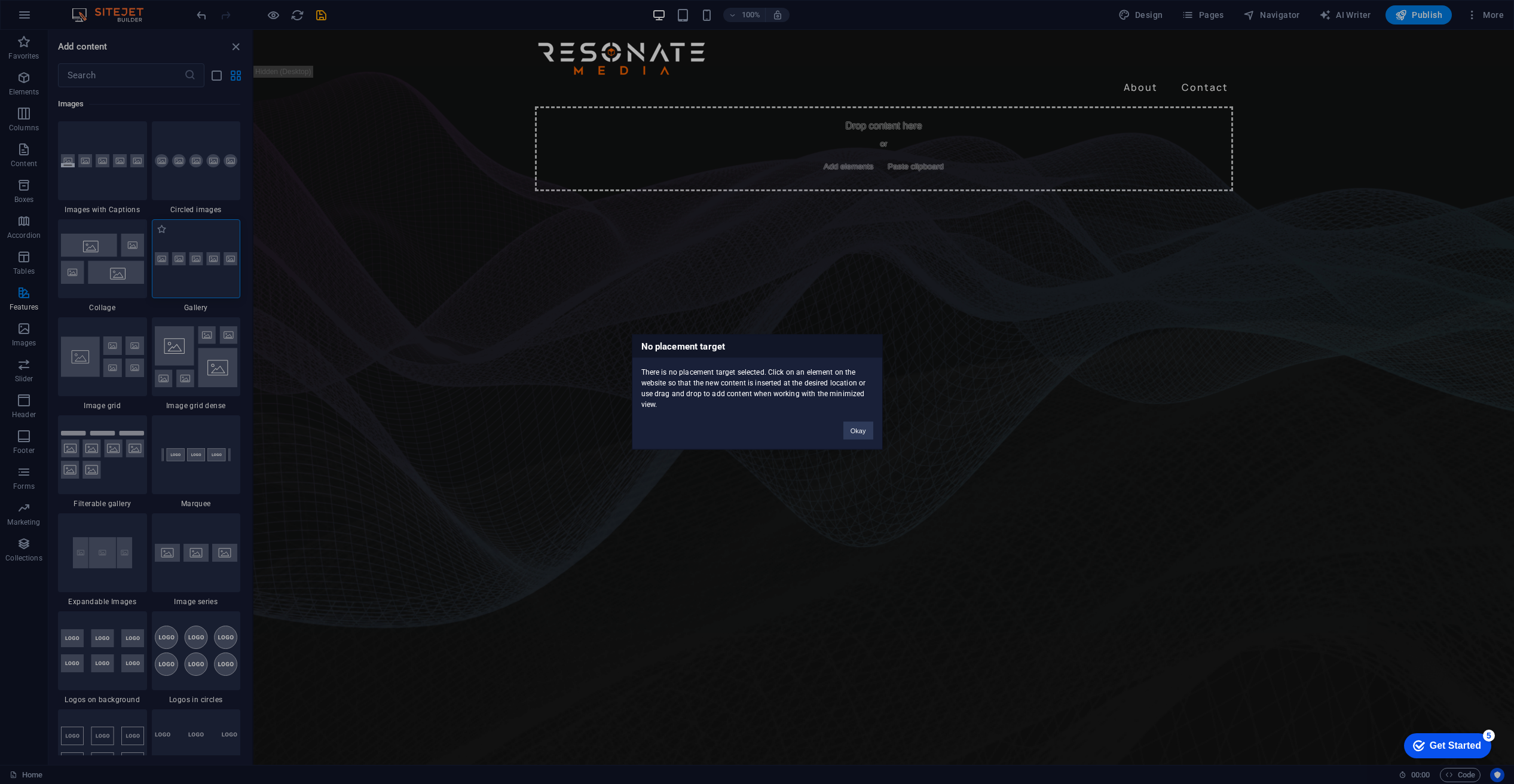
click at [223, 385] on div "No placement target There is no placement target selected. Click on an element …" at bounding box center [757, 392] width 1514 height 784
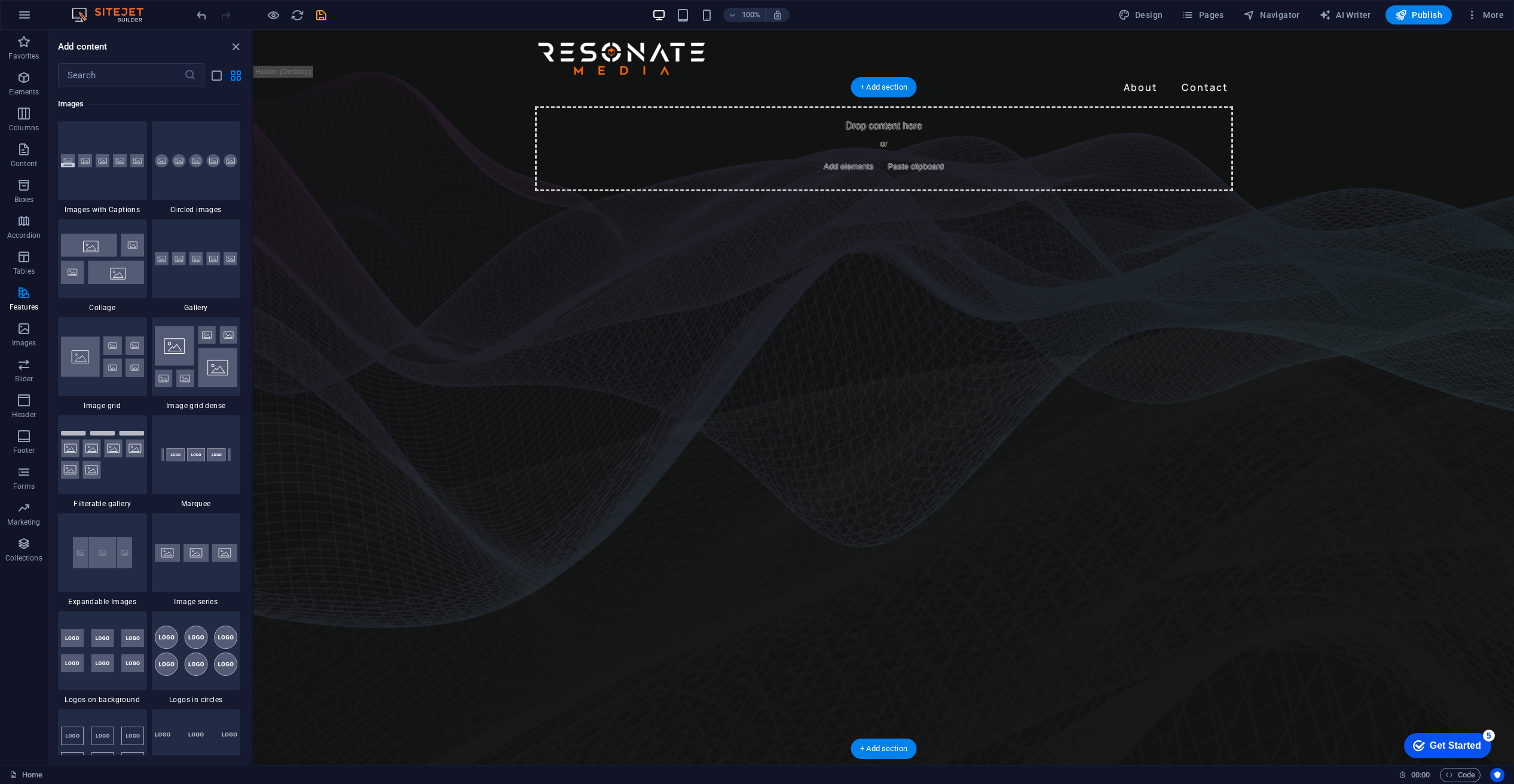
drag, startPoint x: 478, startPoint y: 410, endPoint x: 524, endPoint y: 464, distance: 70.9
click at [225, 266] on img at bounding box center [197, 259] width 83 height 14
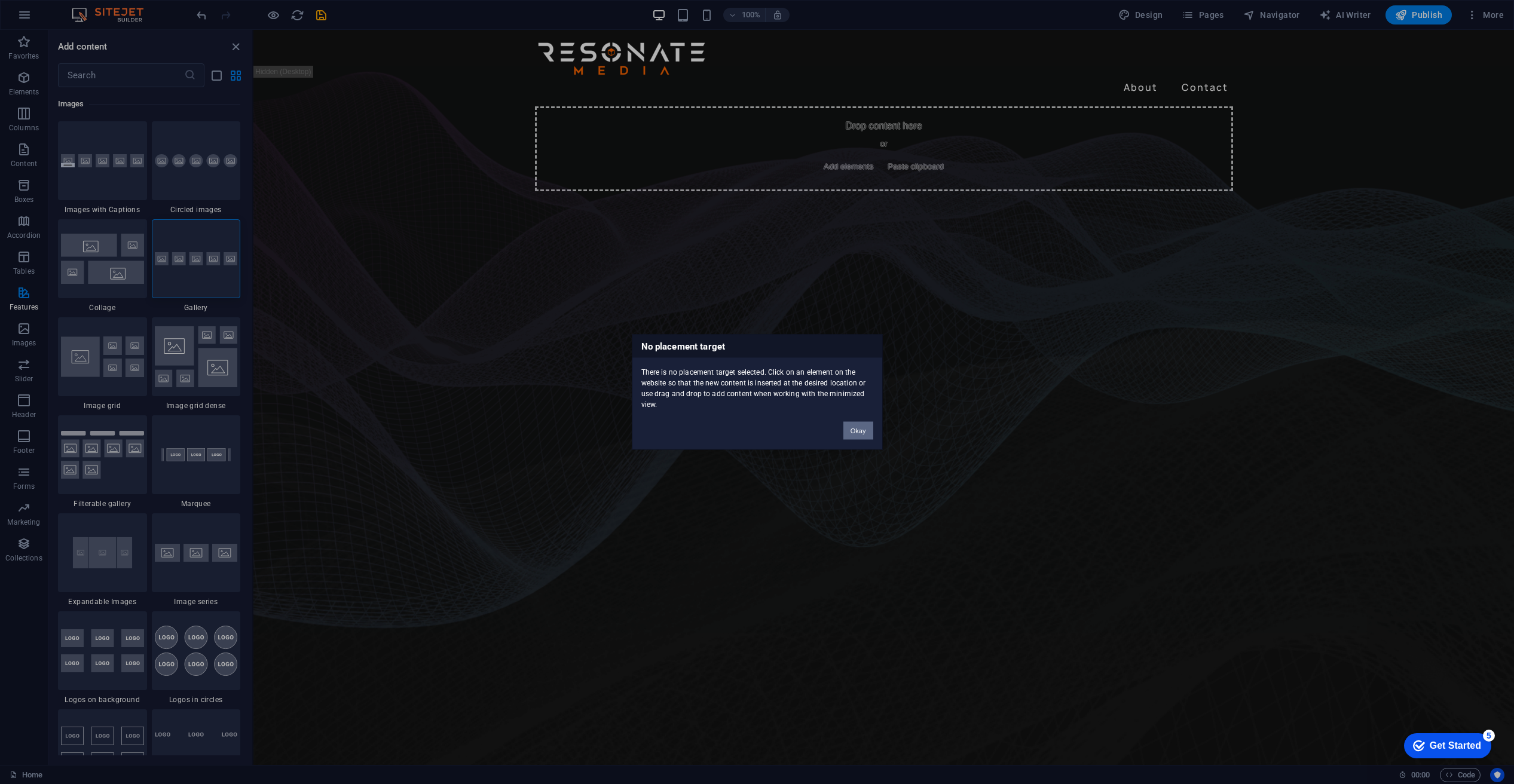
drag, startPoint x: 860, startPoint y: 428, endPoint x: 606, endPoint y: 416, distance: 254.3
click at [860, 429] on button "Okay" at bounding box center [858, 431] width 30 height 18
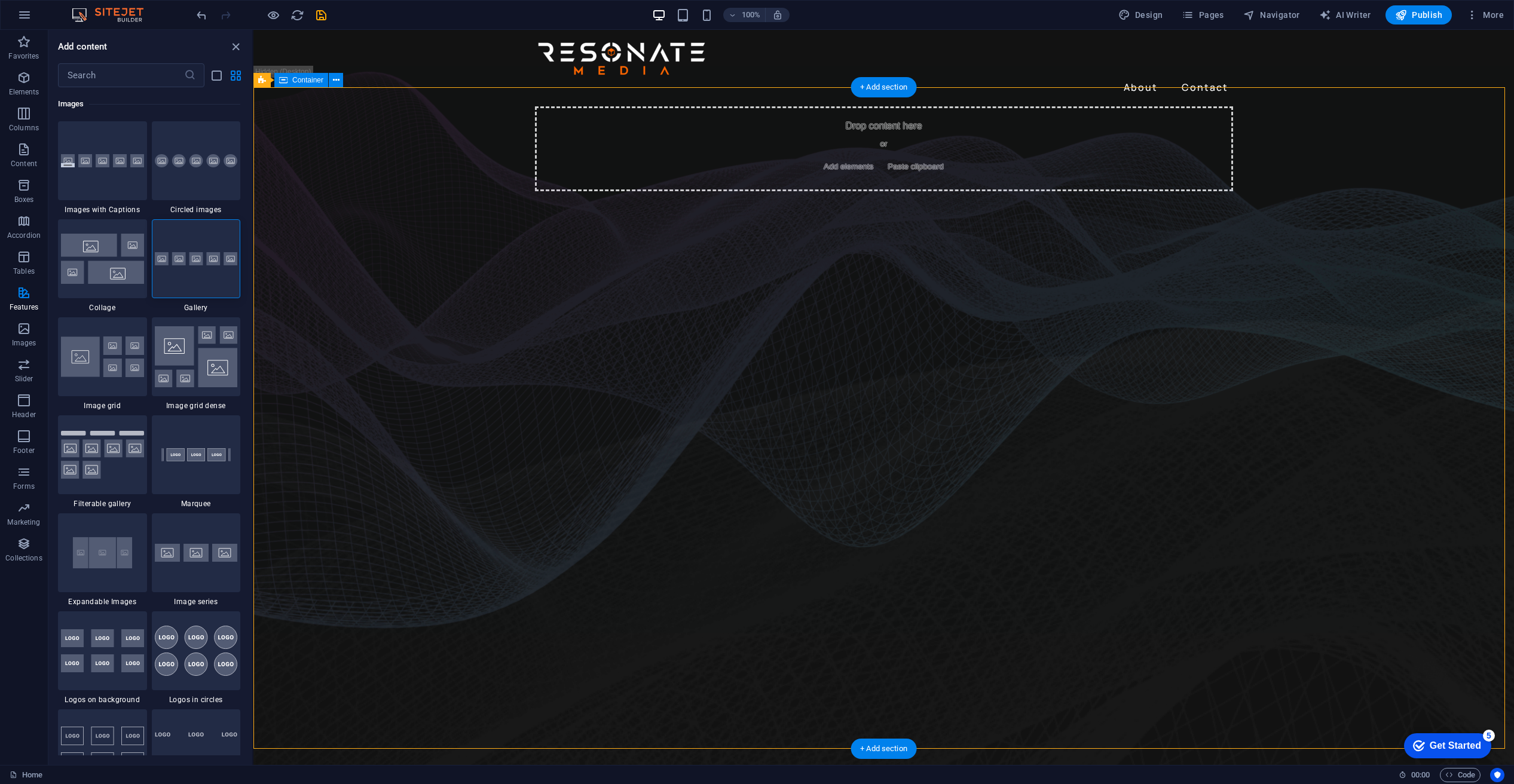
click at [841, 191] on div "Drop content here or Add elements Paste clipboard" at bounding box center [884, 149] width 698 height 85
click at [226, 266] on img at bounding box center [197, 259] width 83 height 14
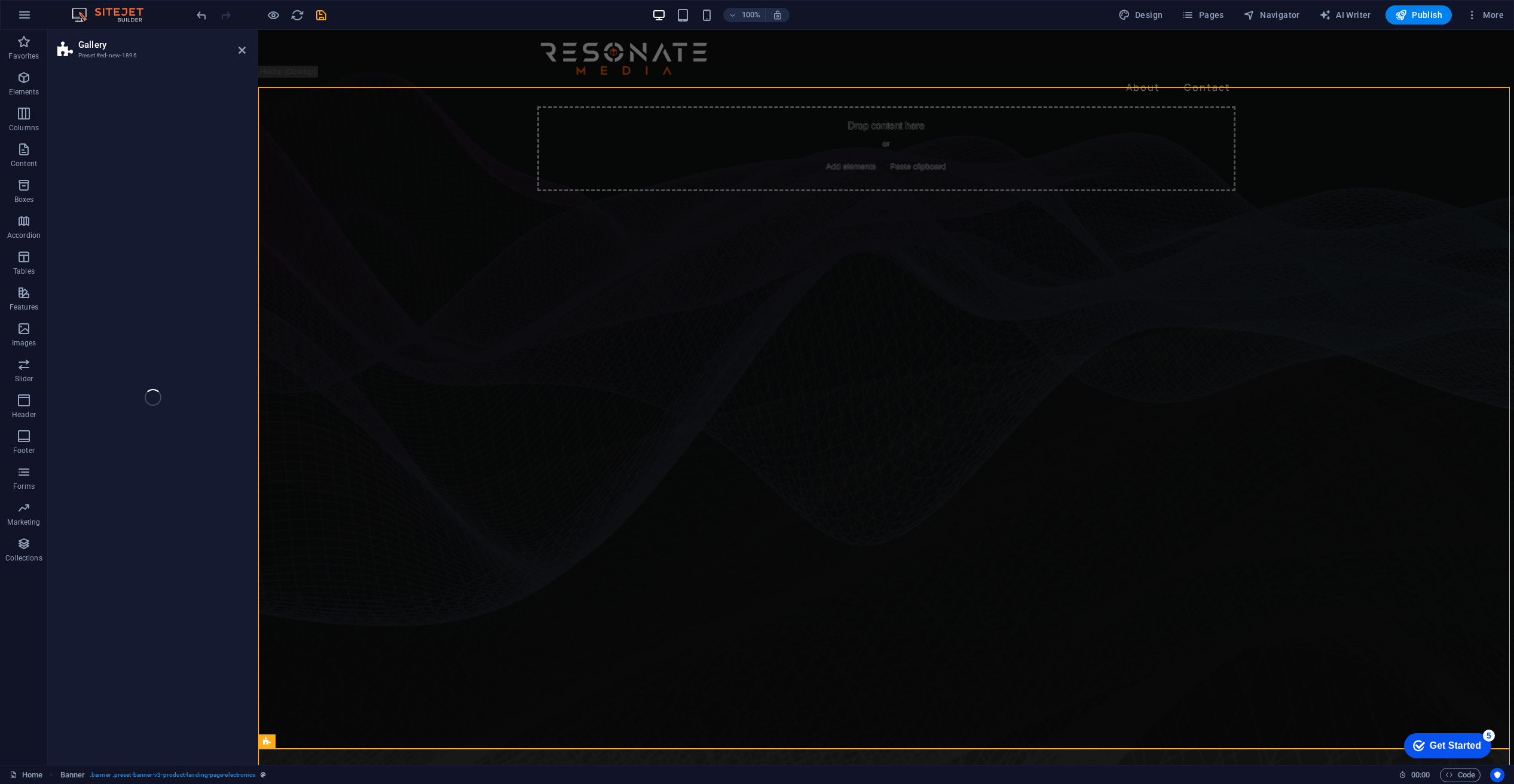
select select "rem"
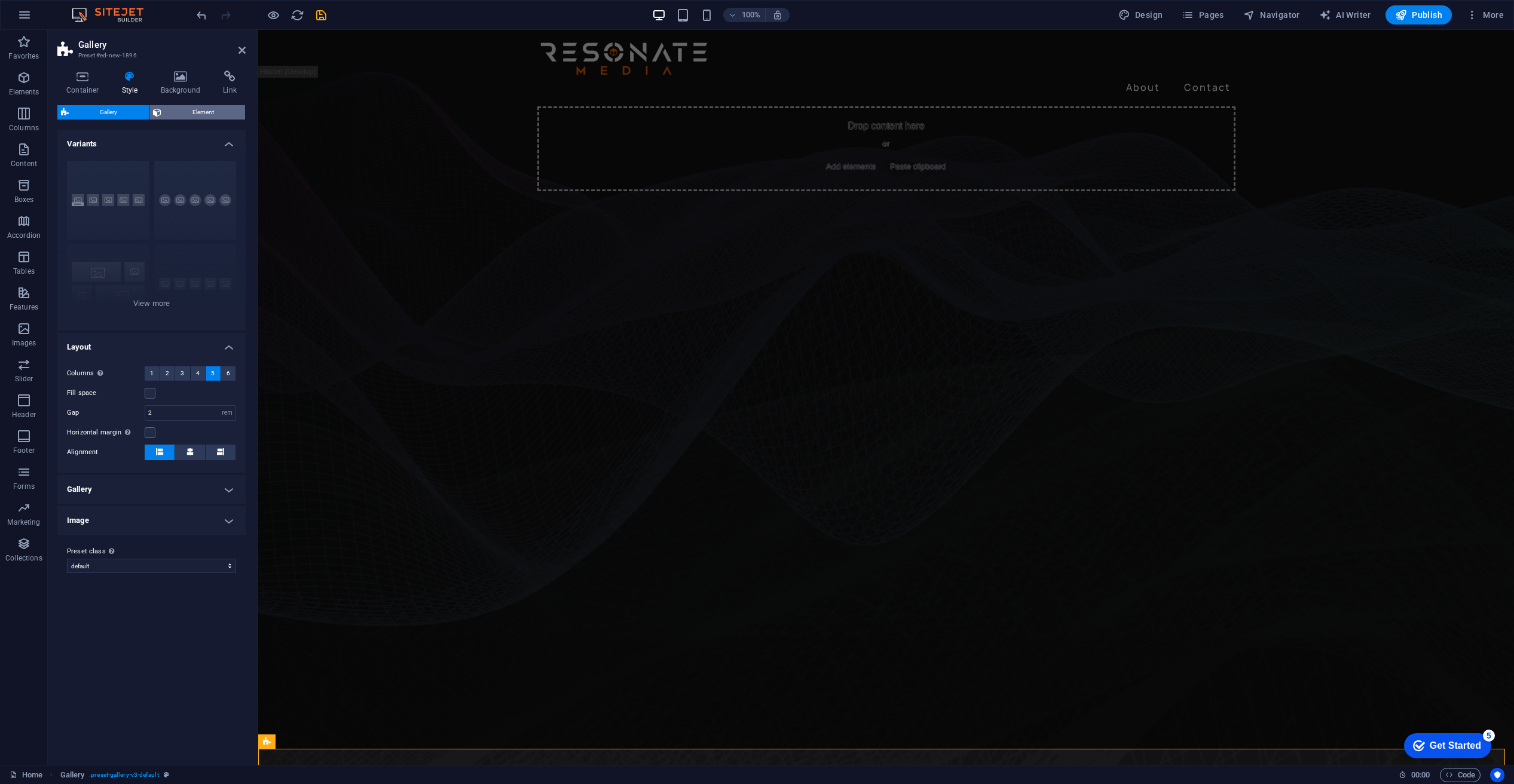
click at [188, 109] on span "Element" at bounding box center [204, 112] width 77 height 14
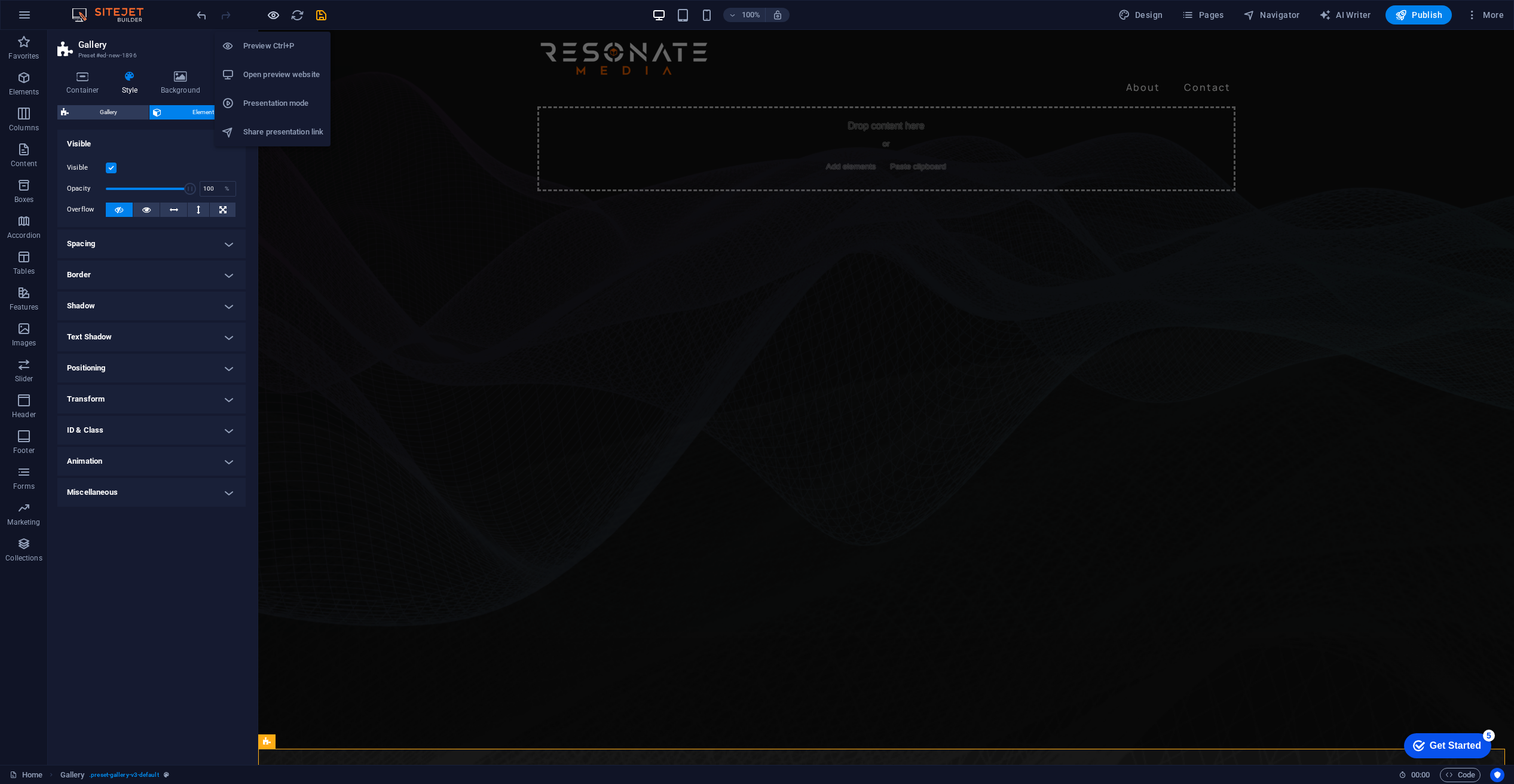
click at [273, 11] on icon "button" at bounding box center [273, 16] width 14 height 14
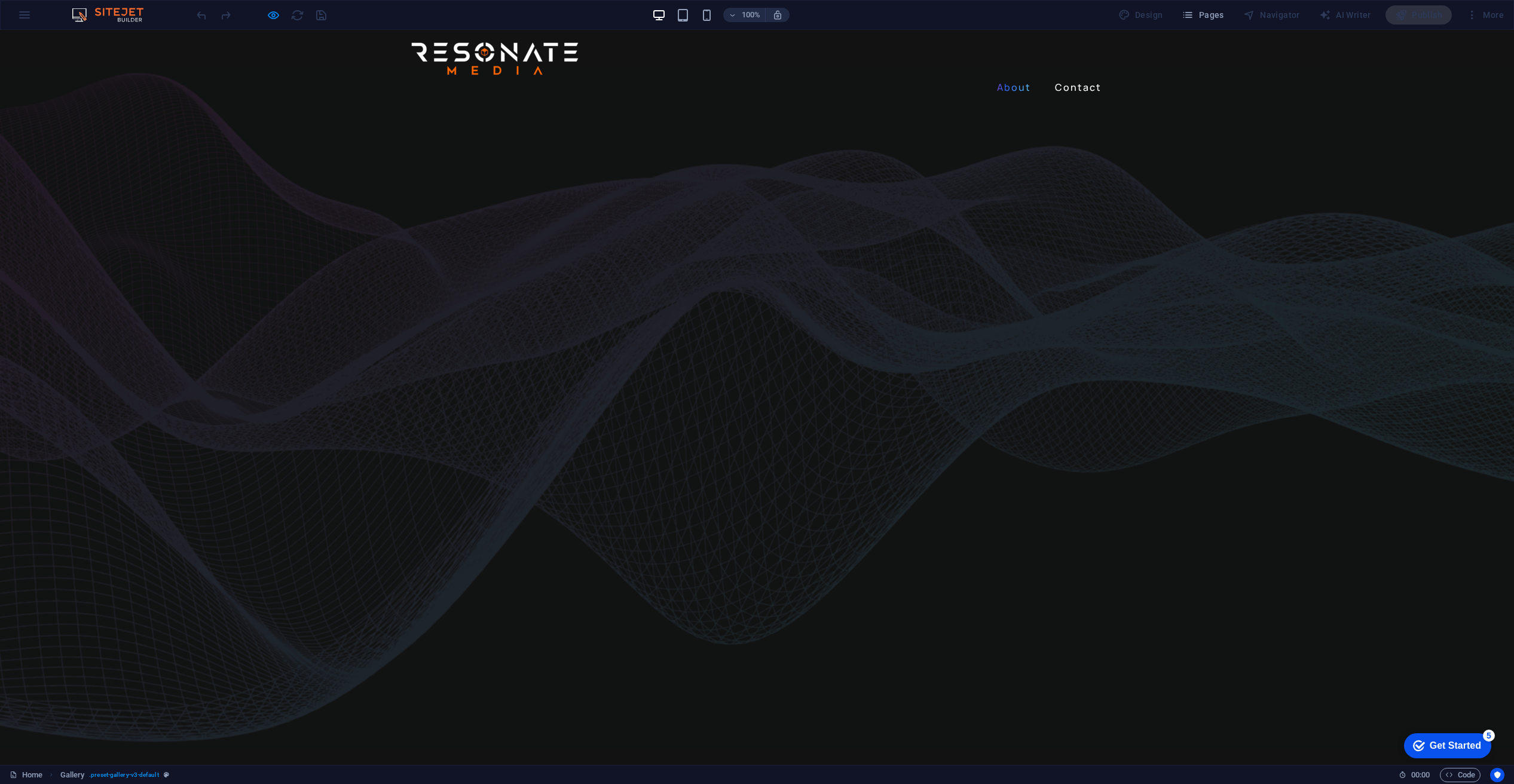
click at [1012, 78] on link "About" at bounding box center [1014, 87] width 44 height 19
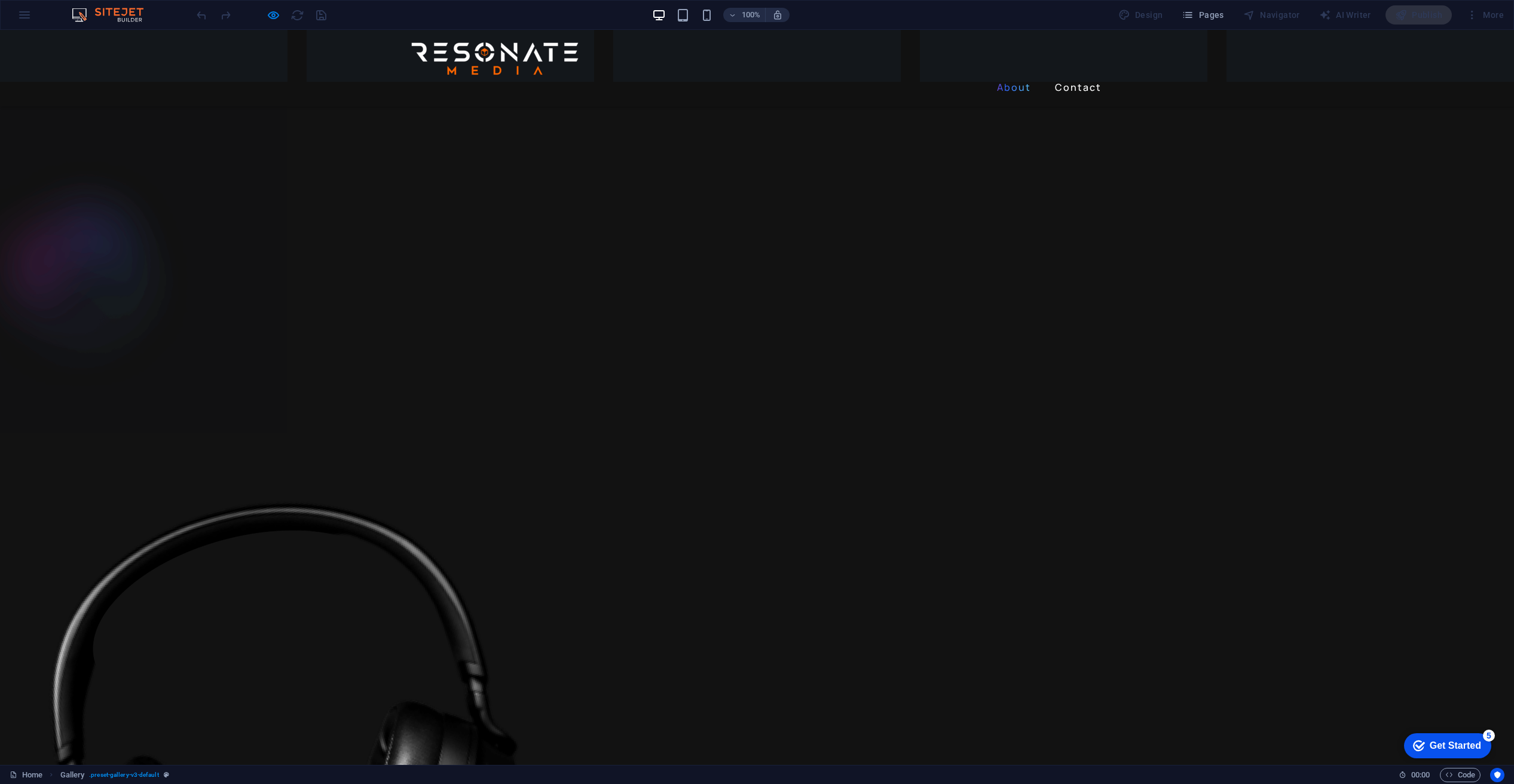
scroll to position [890, 0]
click at [1075, 78] on link "Contact" at bounding box center [1078, 87] width 56 height 19
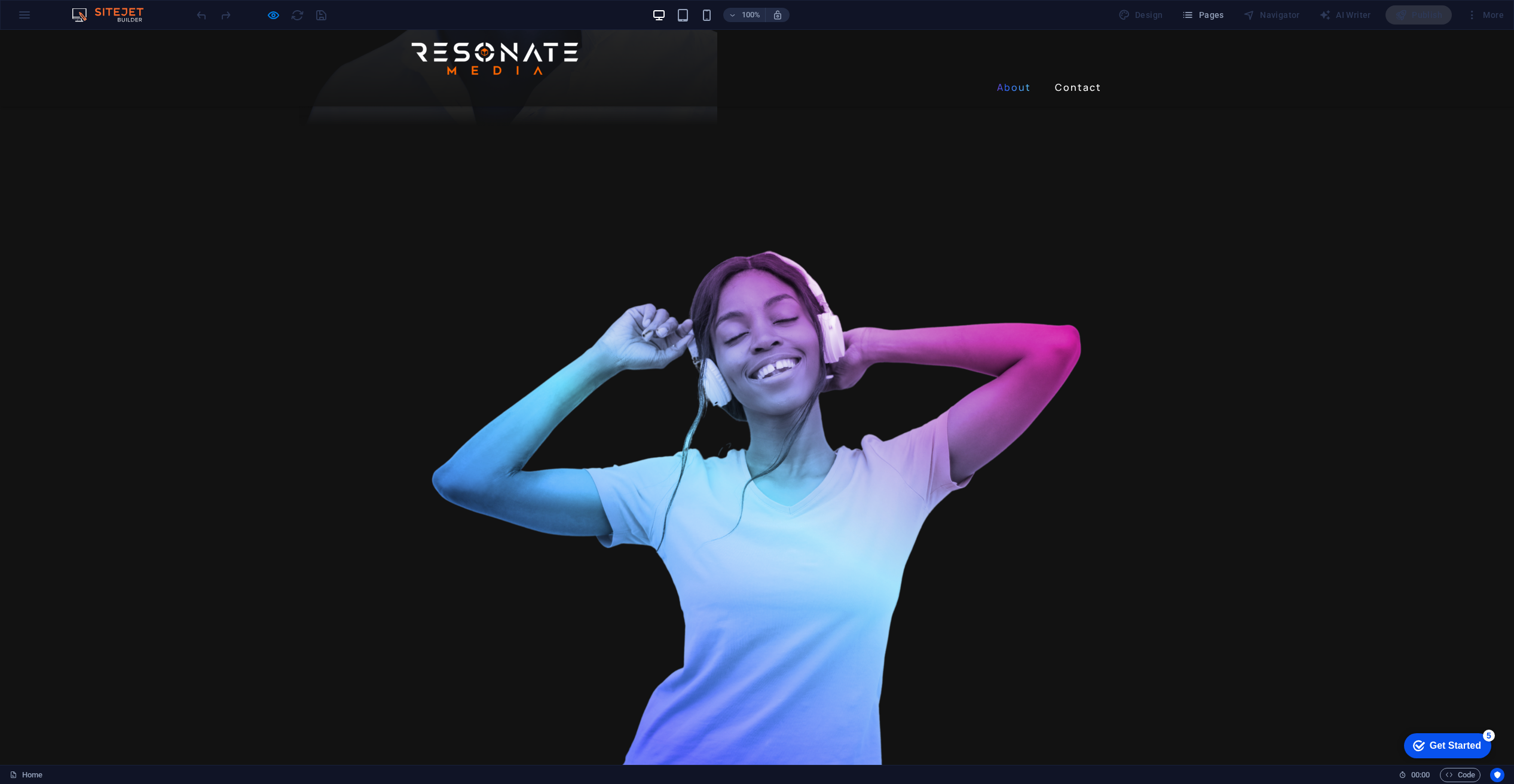
click at [1024, 78] on link "About" at bounding box center [1014, 87] width 44 height 19
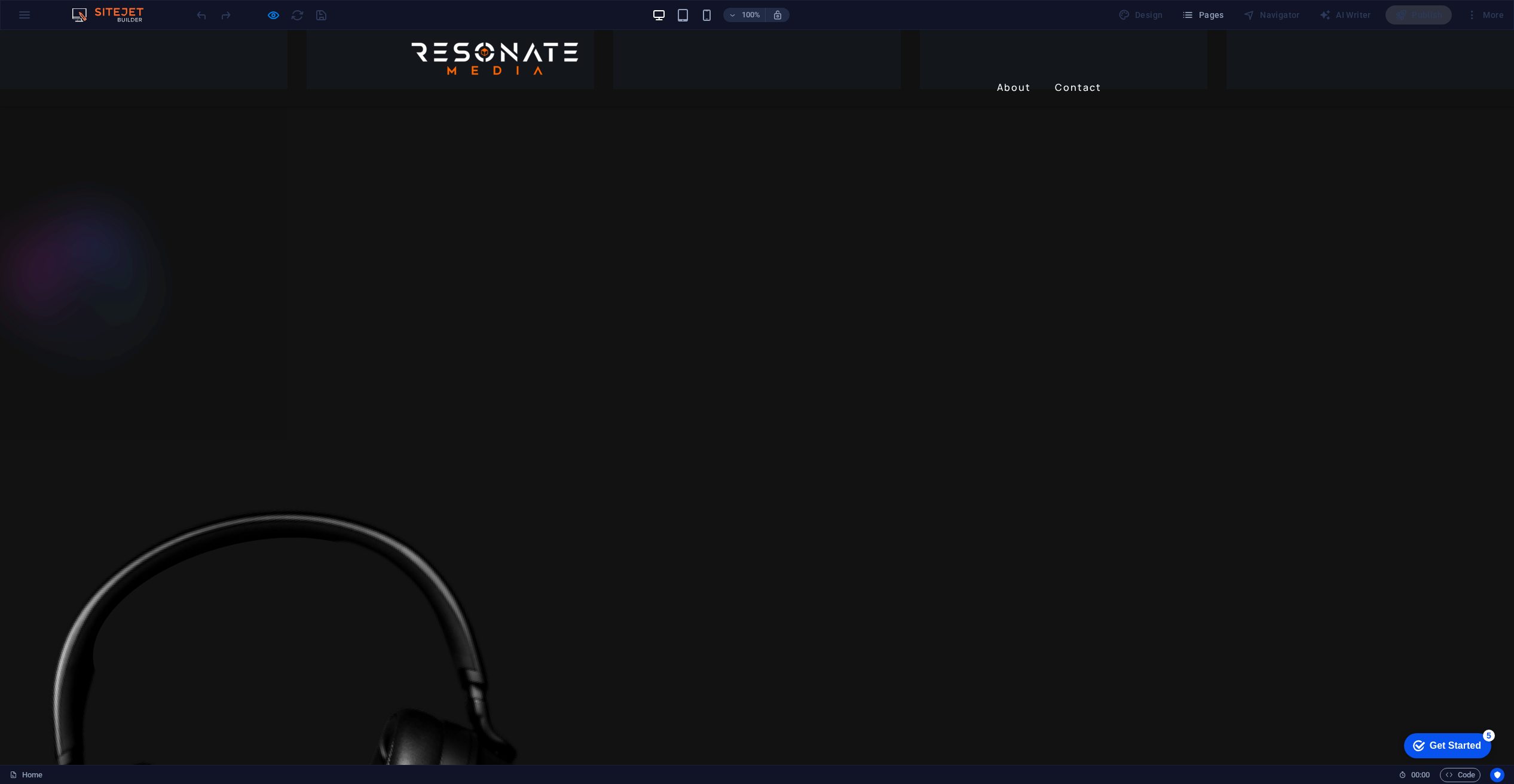
drag, startPoint x: 1505, startPoint y: 299, endPoint x: 1511, endPoint y: 272, distance: 27.7
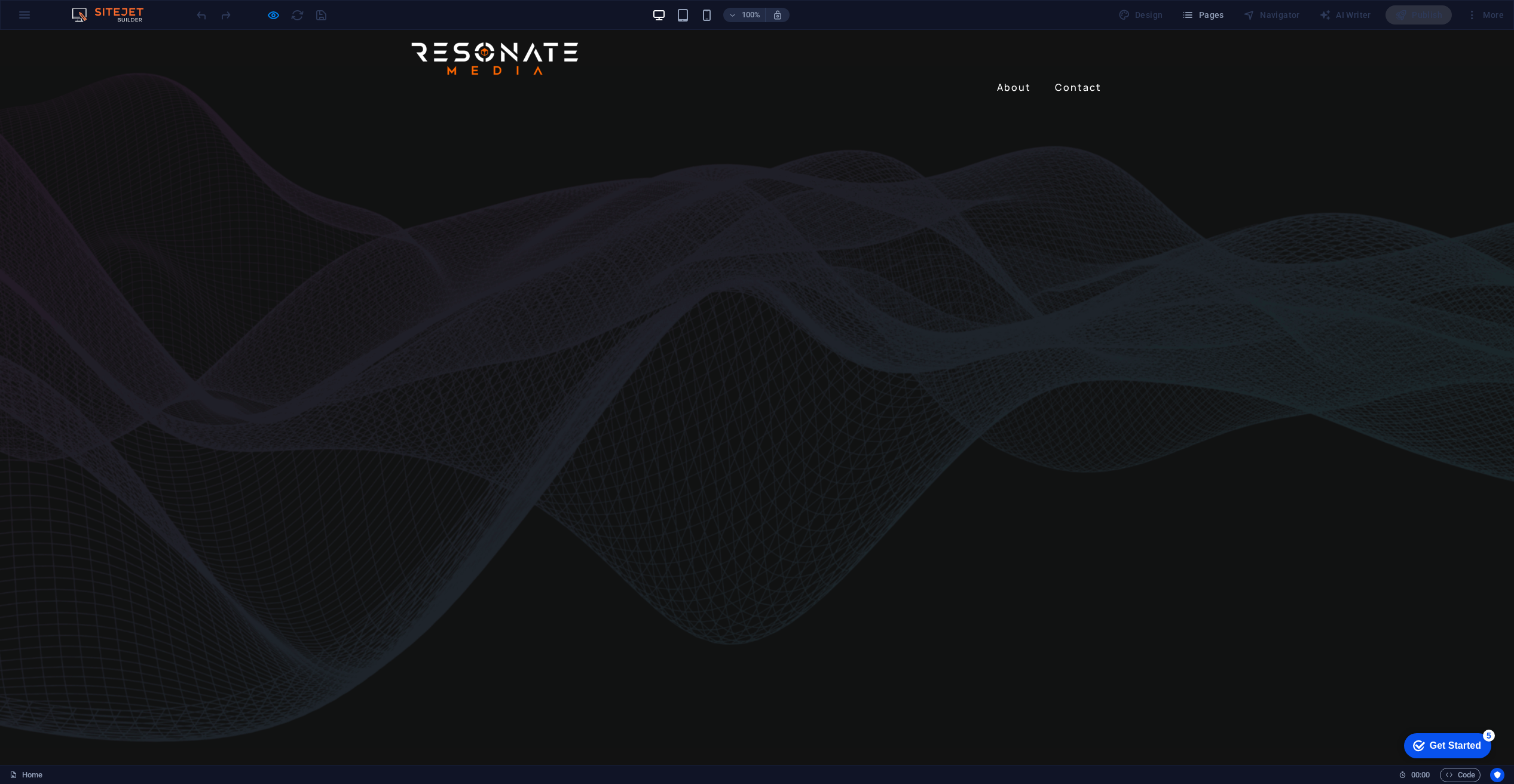
scroll to position [0, 0]
drag, startPoint x: 273, startPoint y: 14, endPoint x: 269, endPoint y: 19, distance: 6.4
click at [273, 14] on icon "button" at bounding box center [273, 16] width 14 height 14
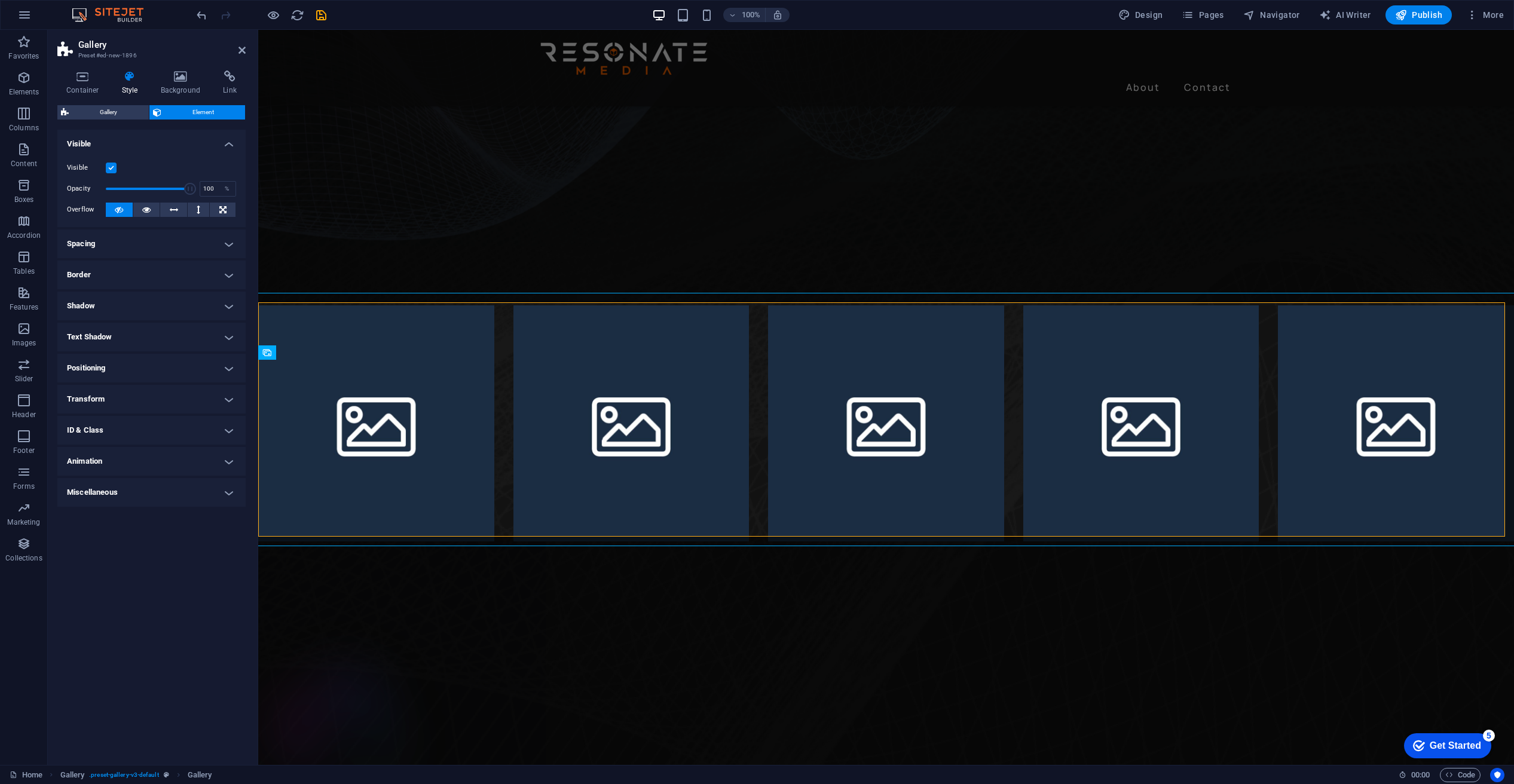
scroll to position [399, 0]
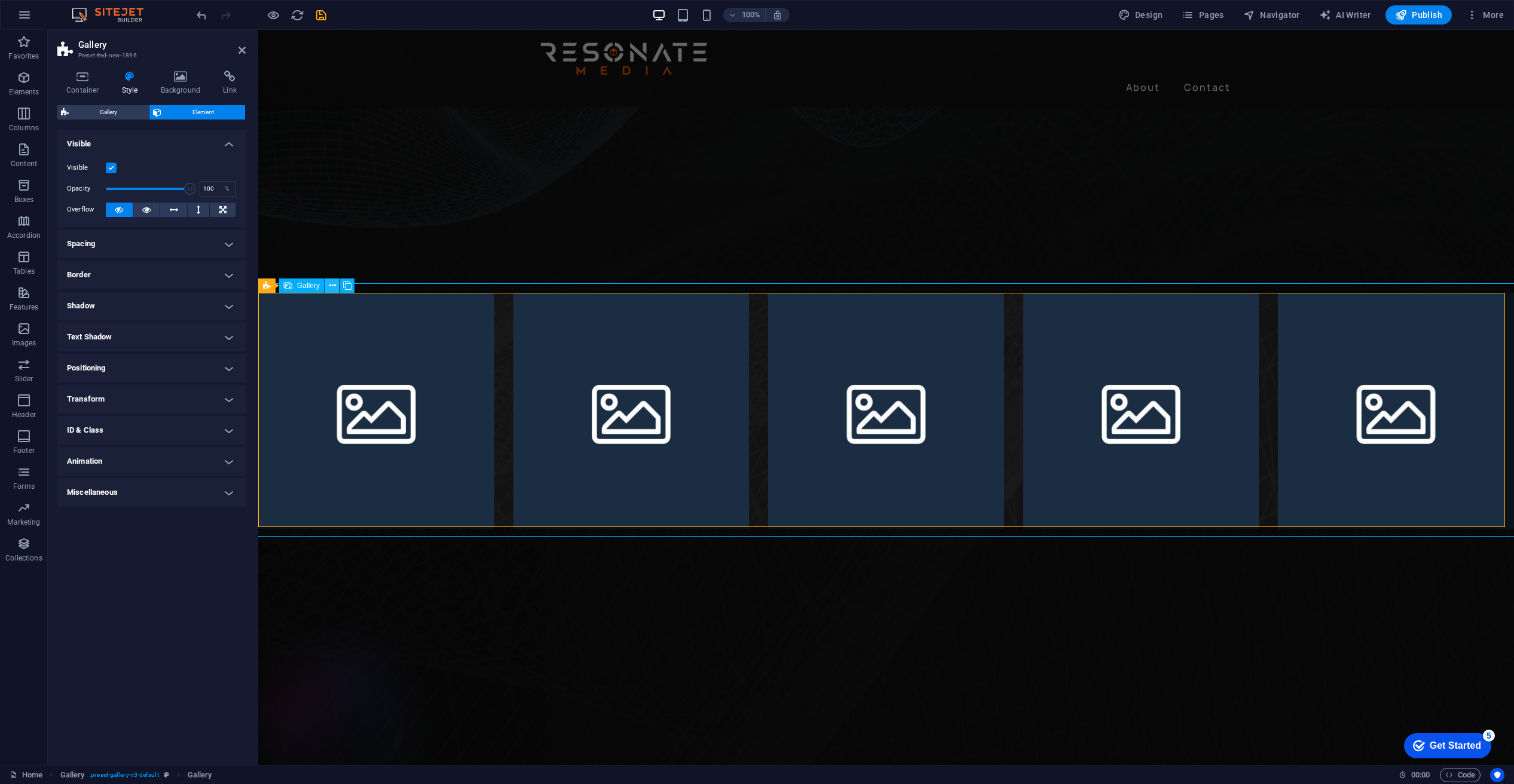
click at [331, 284] on icon at bounding box center [332, 286] width 6 height 13
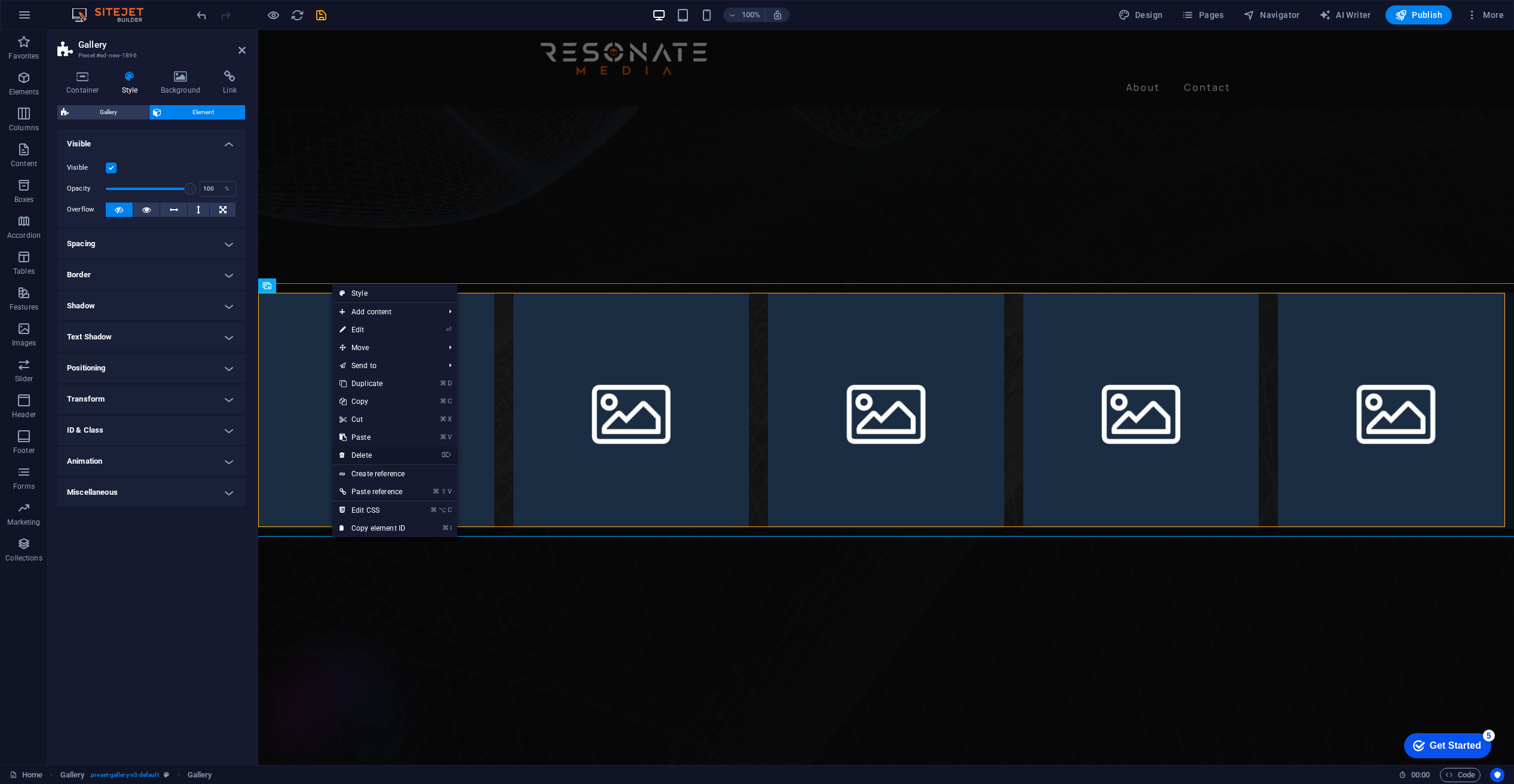
click at [364, 453] on link "⌦ Delete" at bounding box center [372, 455] width 80 height 18
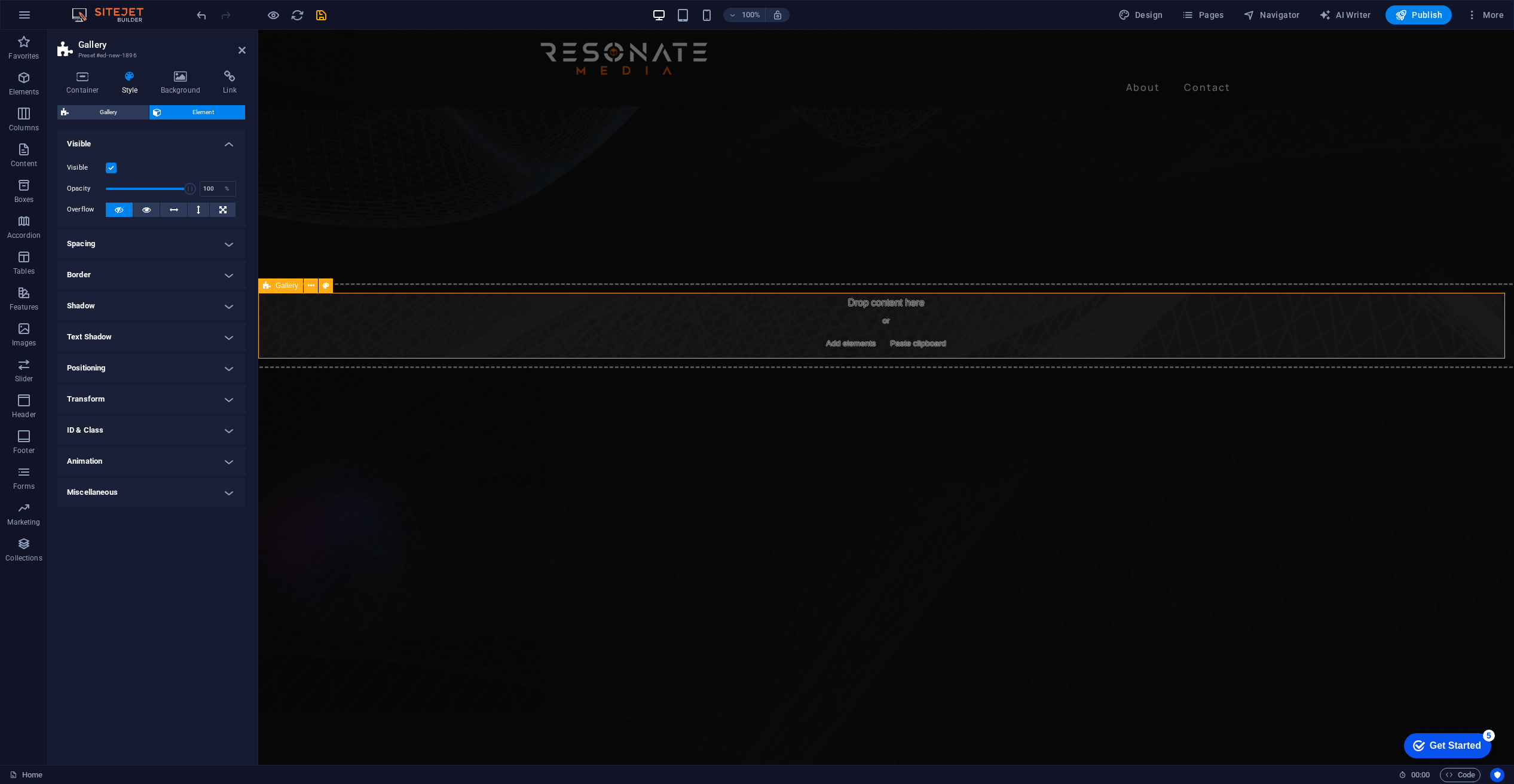
drag, startPoint x: 931, startPoint y: 332, endPoint x: 939, endPoint y: 313, distance: 20.6
click at [931, 331] on div "Drop content here or Add elements Paste clipboard" at bounding box center [886, 326] width 1275 height 85
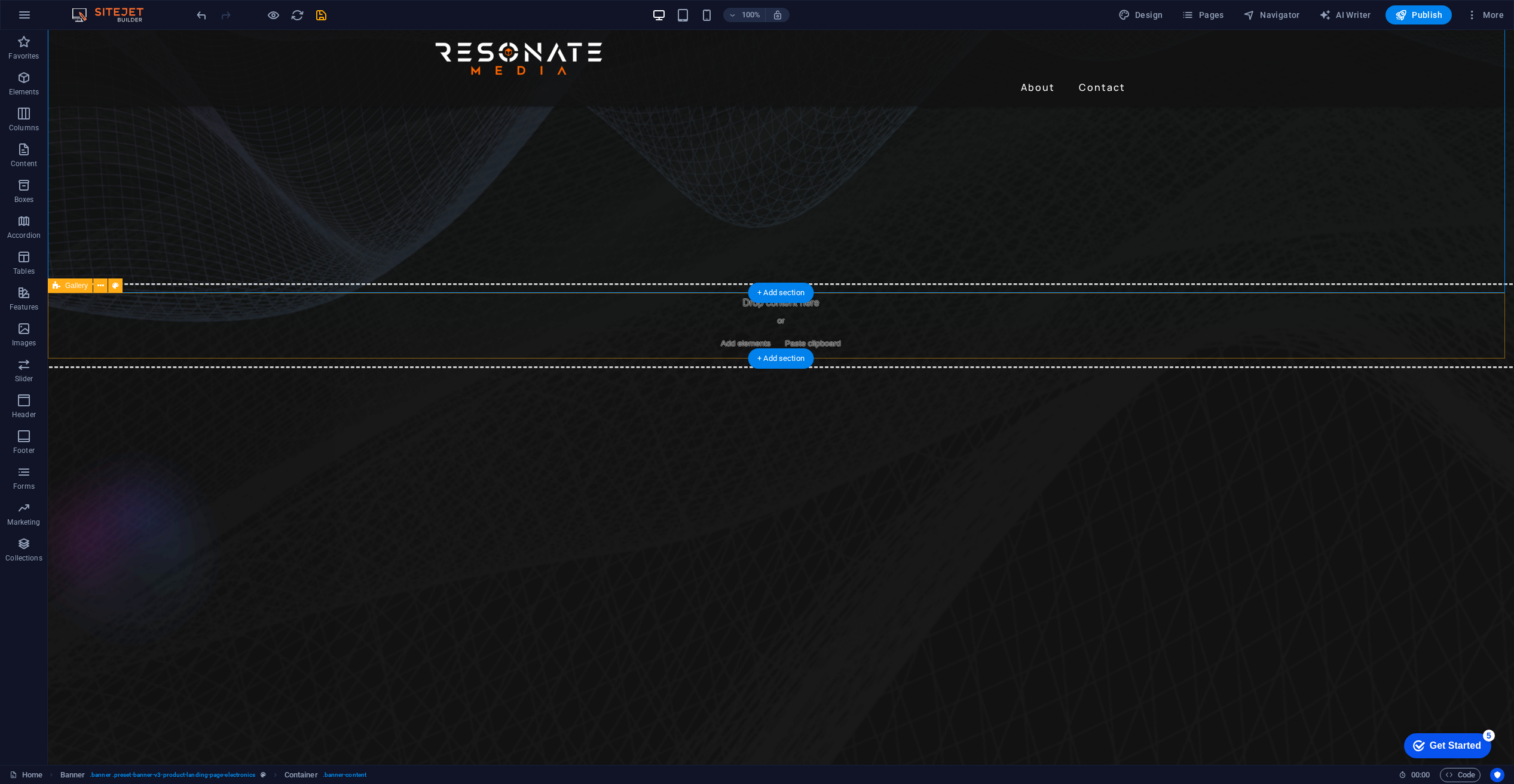
click at [925, 323] on div "Drop content here or Add elements Paste clipboard" at bounding box center [781, 326] width 1486 height 85
click at [102, 287] on icon at bounding box center [100, 286] width 6 height 13
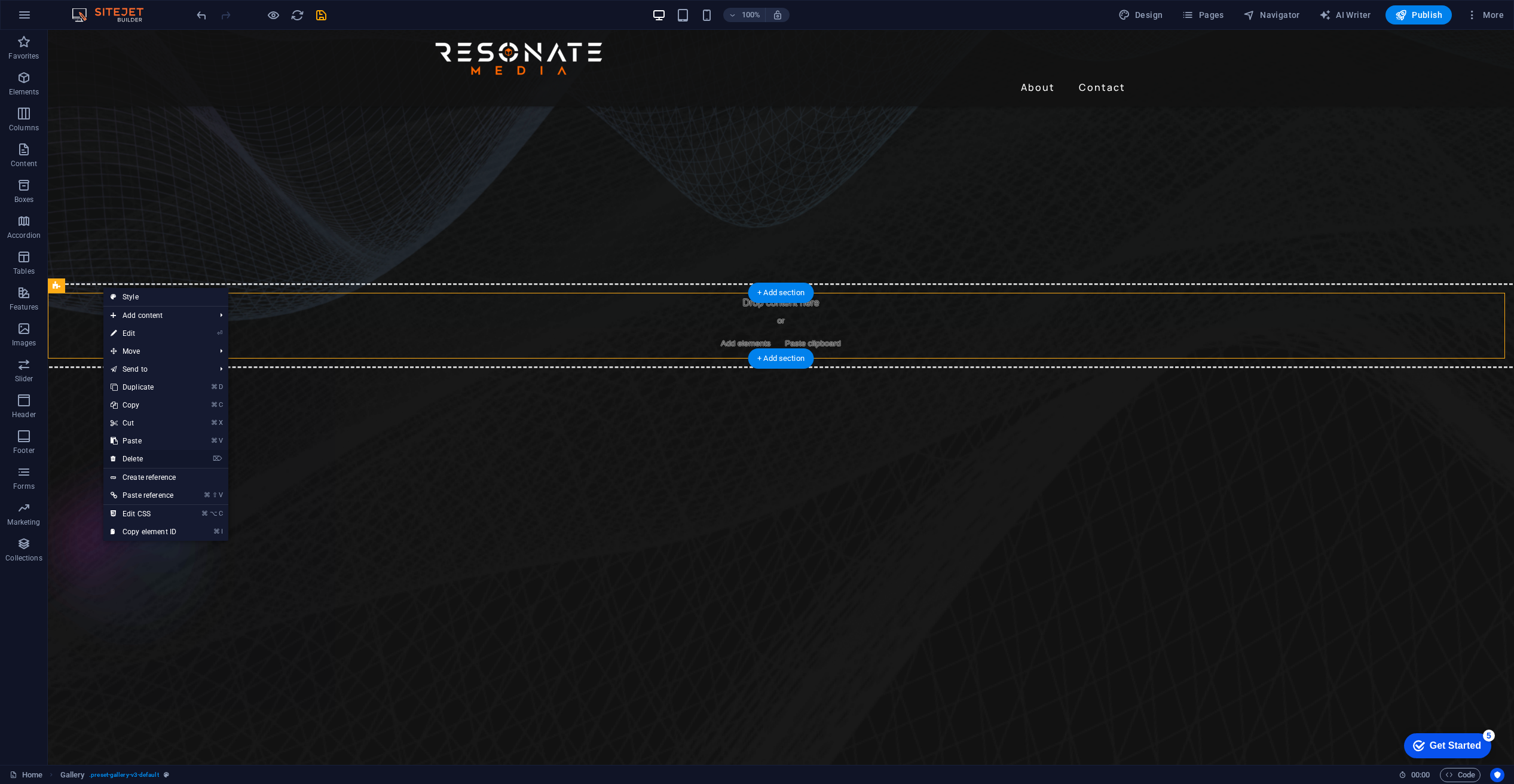
click at [132, 455] on link "⌦ Delete" at bounding box center [143, 458] width 80 height 18
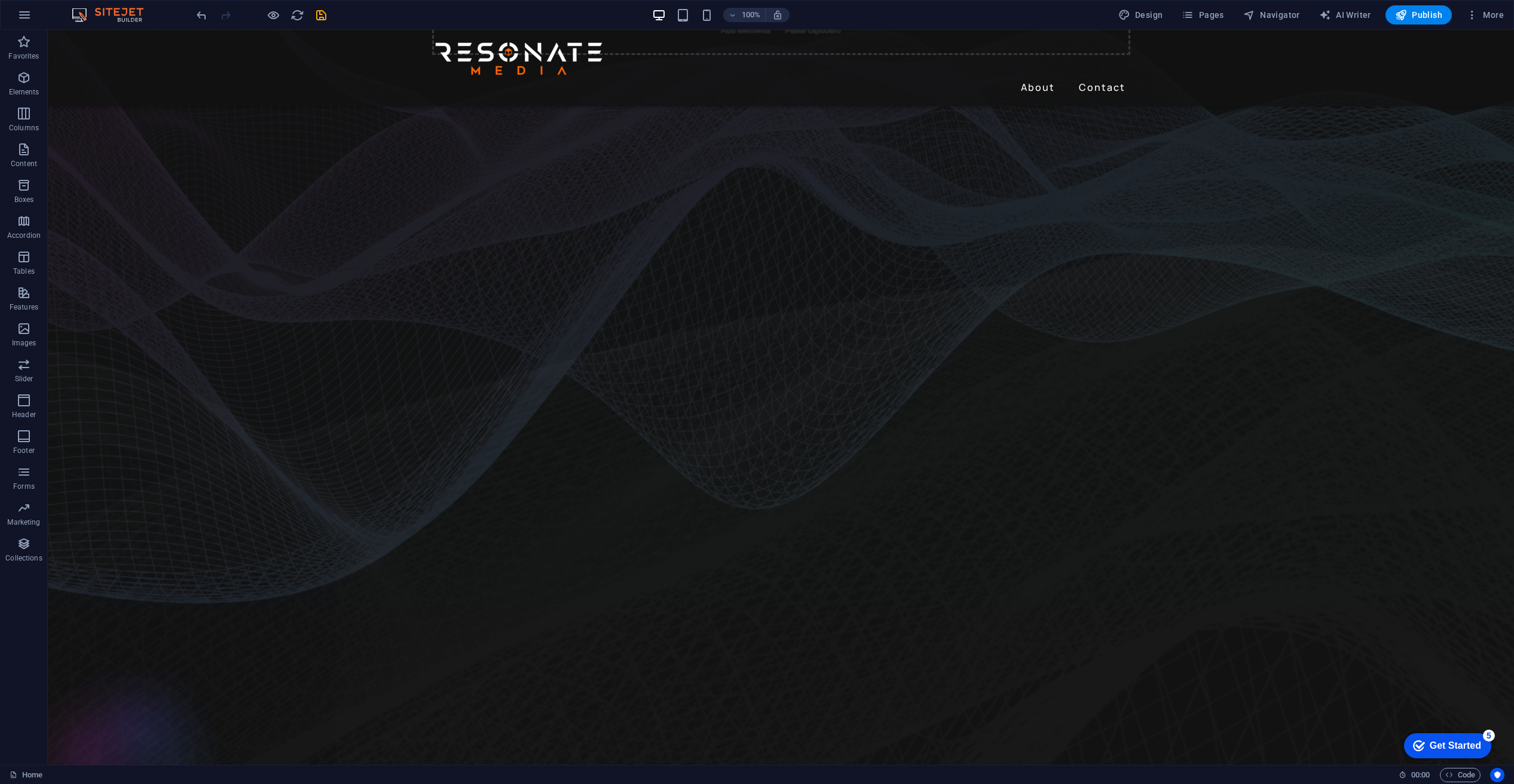
scroll to position [0, 0]
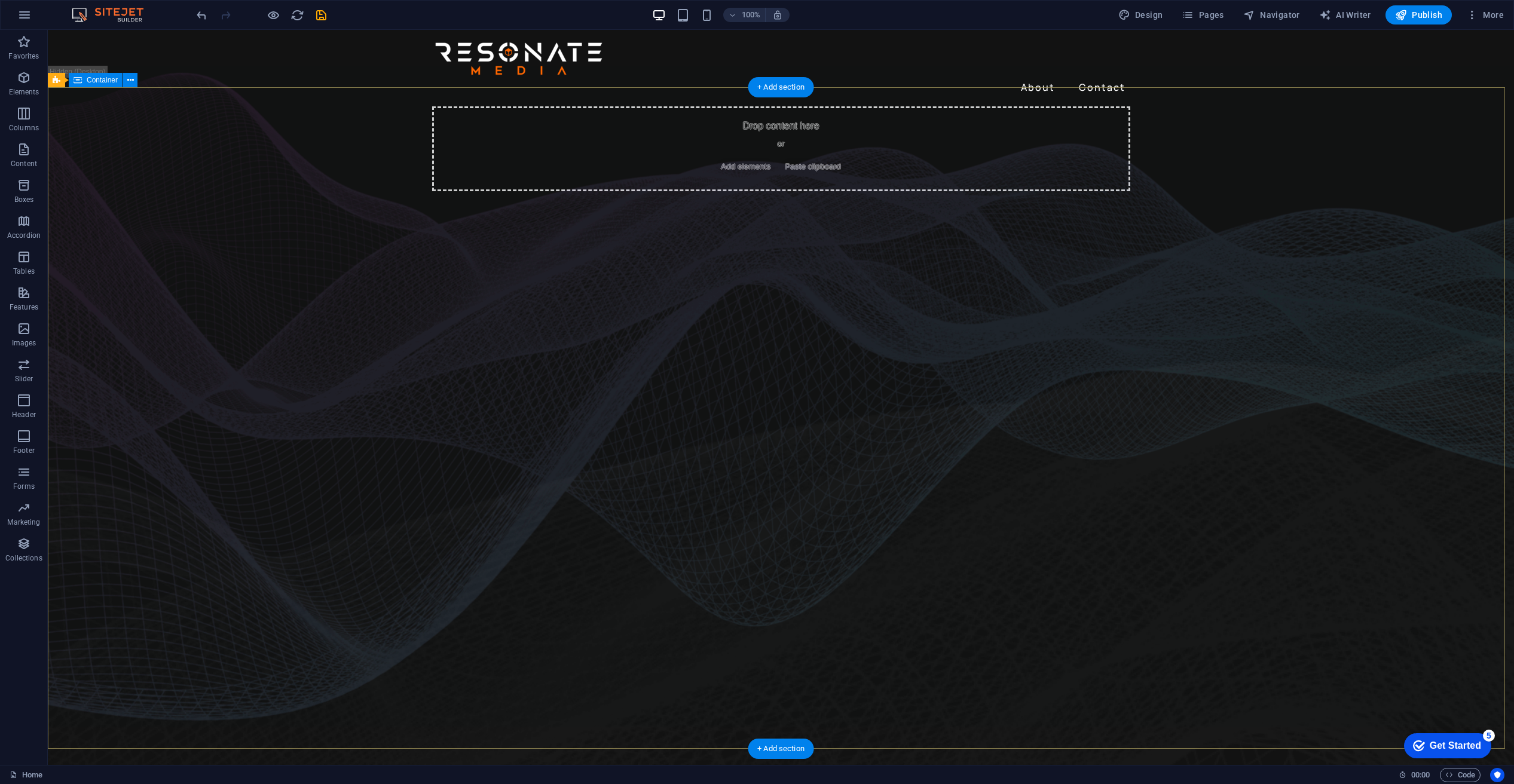
click at [659, 191] on div "Drop content here or Add elements Paste clipboard" at bounding box center [781, 149] width 698 height 85
click at [28, 82] on icon "button" at bounding box center [24, 78] width 14 height 14
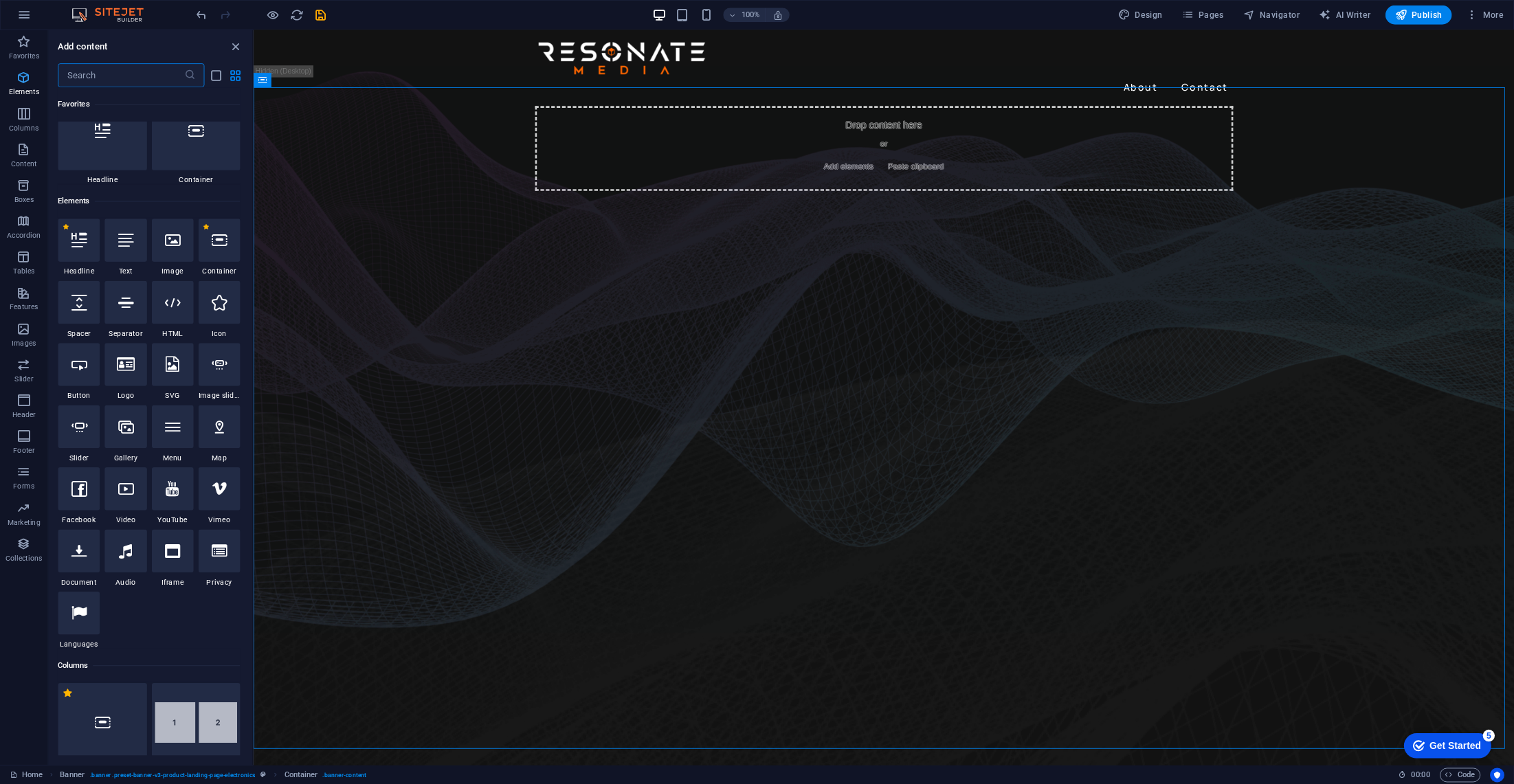
scroll to position [146, 0]
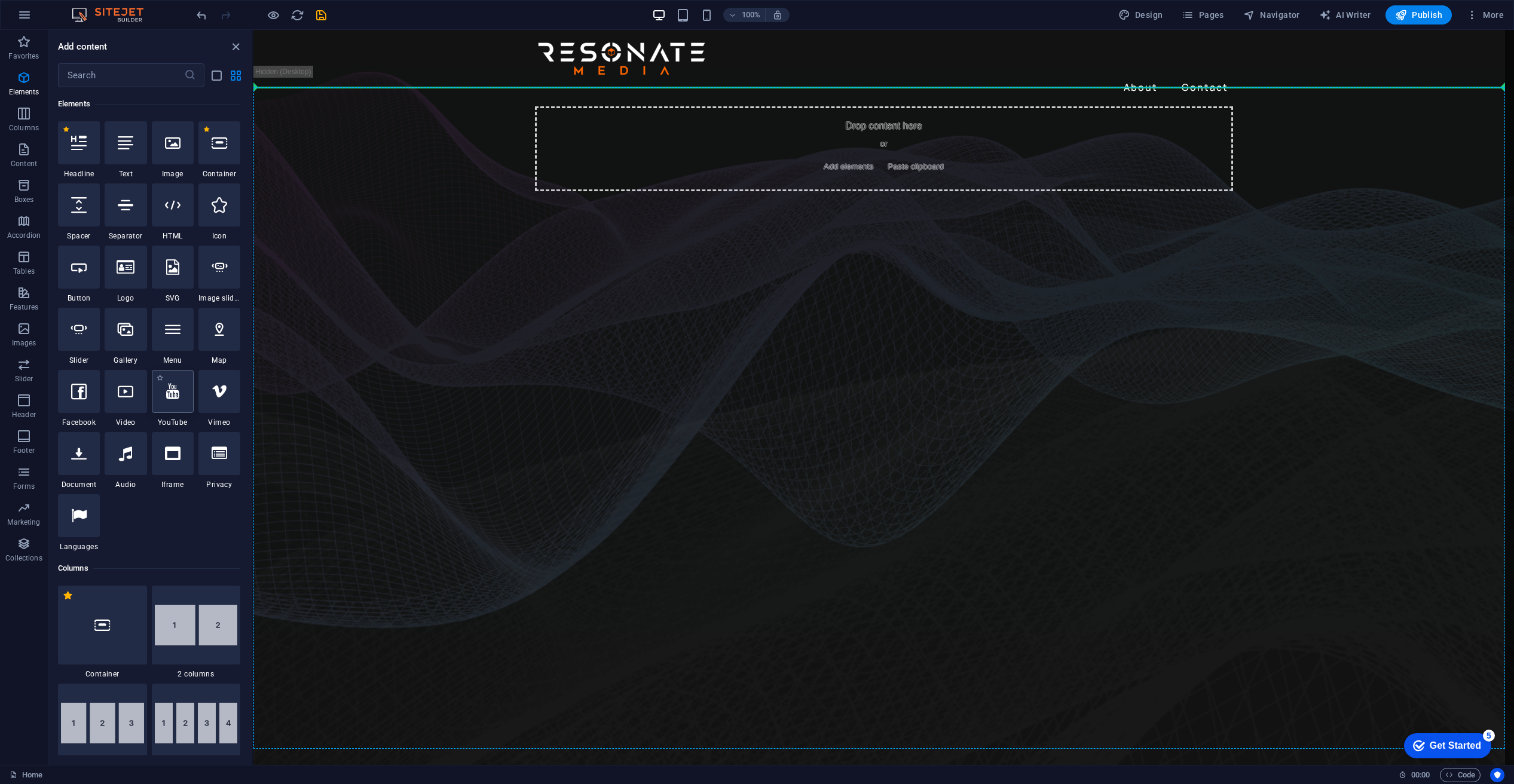
select select "ar16_9"
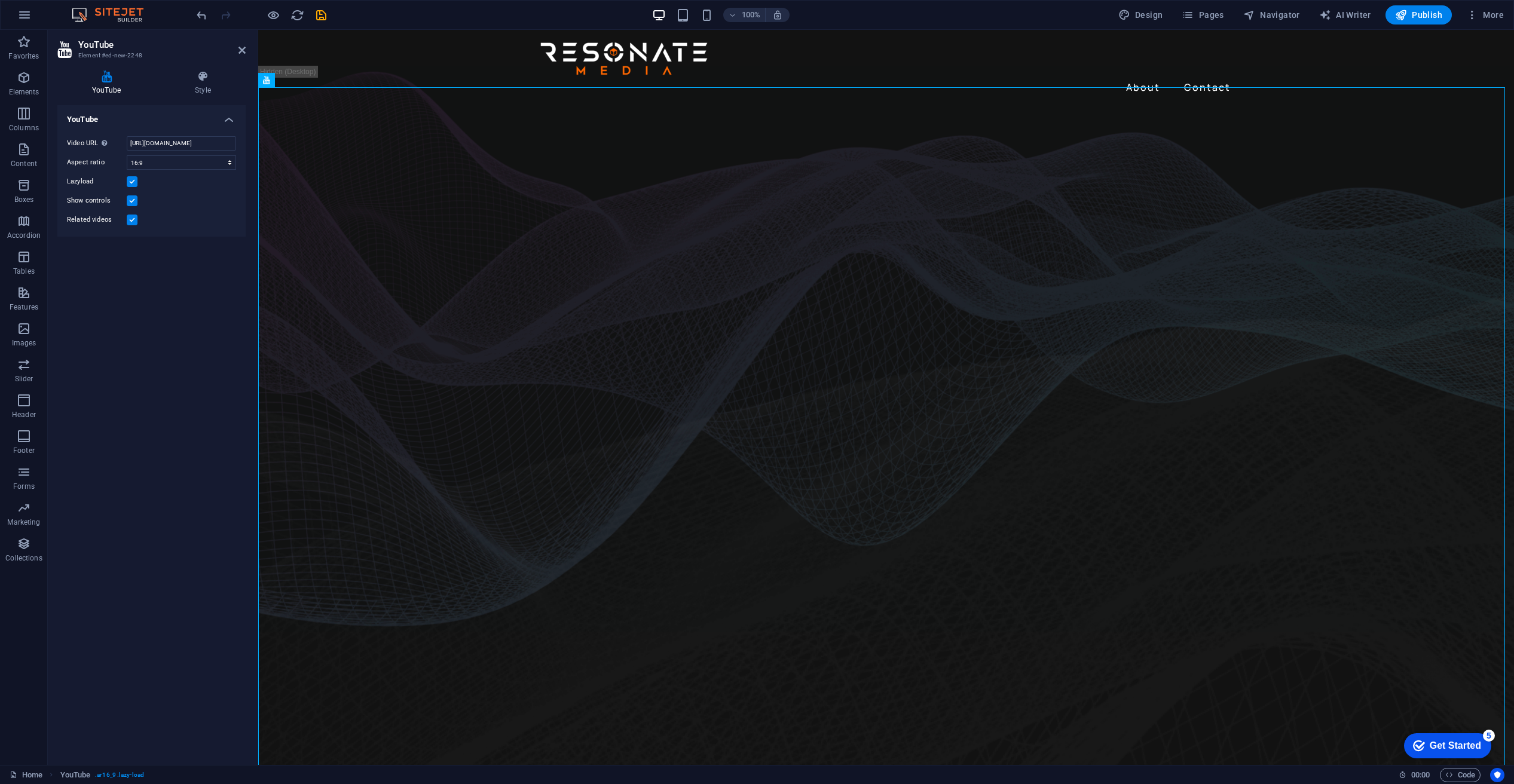
click at [130, 220] on label at bounding box center [132, 220] width 11 height 11
click at [0, 0] on input "Related videos" at bounding box center [0, 0] width 0 height 0
click at [313, 79] on icon at bounding box center [316, 81] width 6 height 13
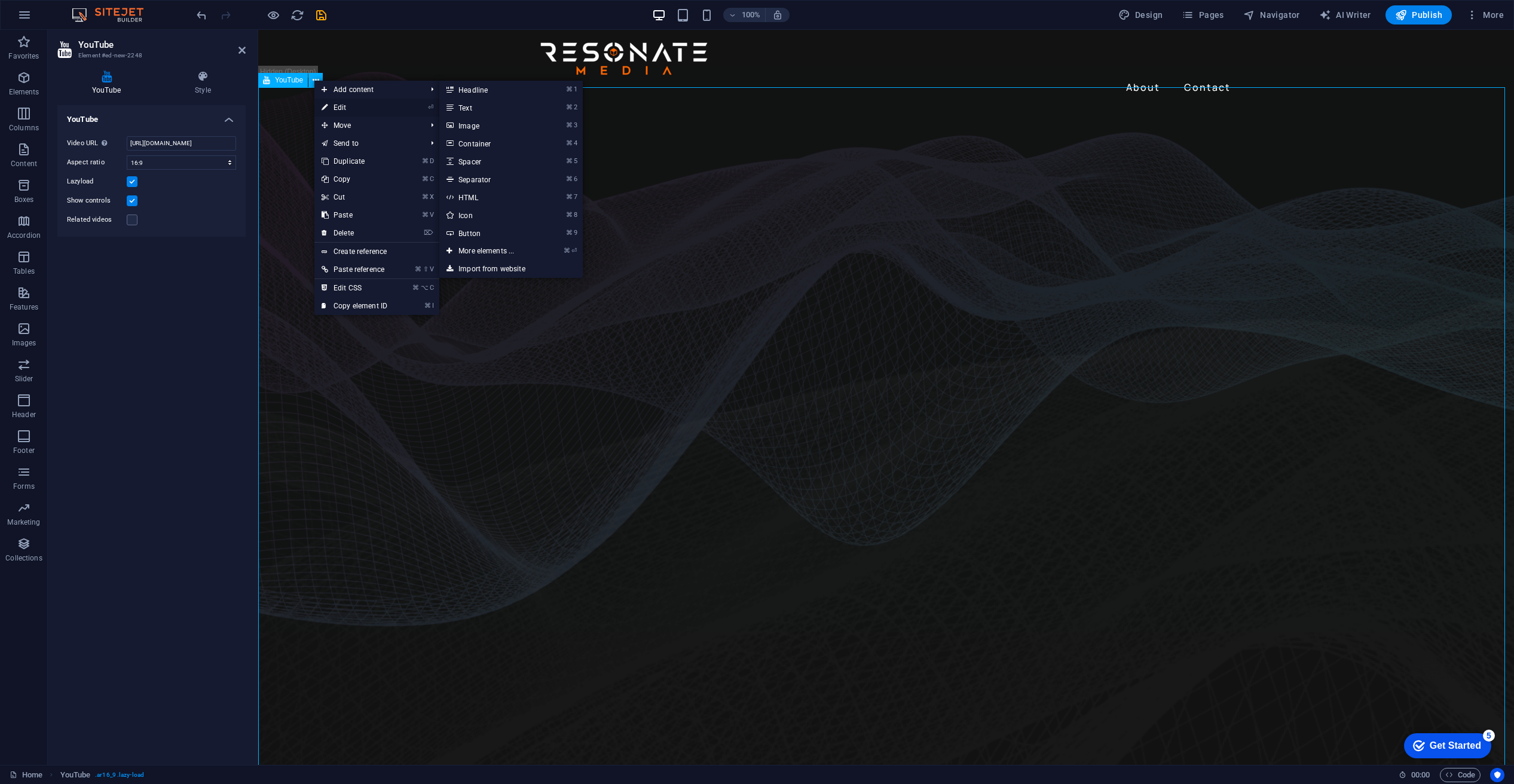
click at [331, 106] on link "⏎ Edit" at bounding box center [354, 107] width 80 height 18
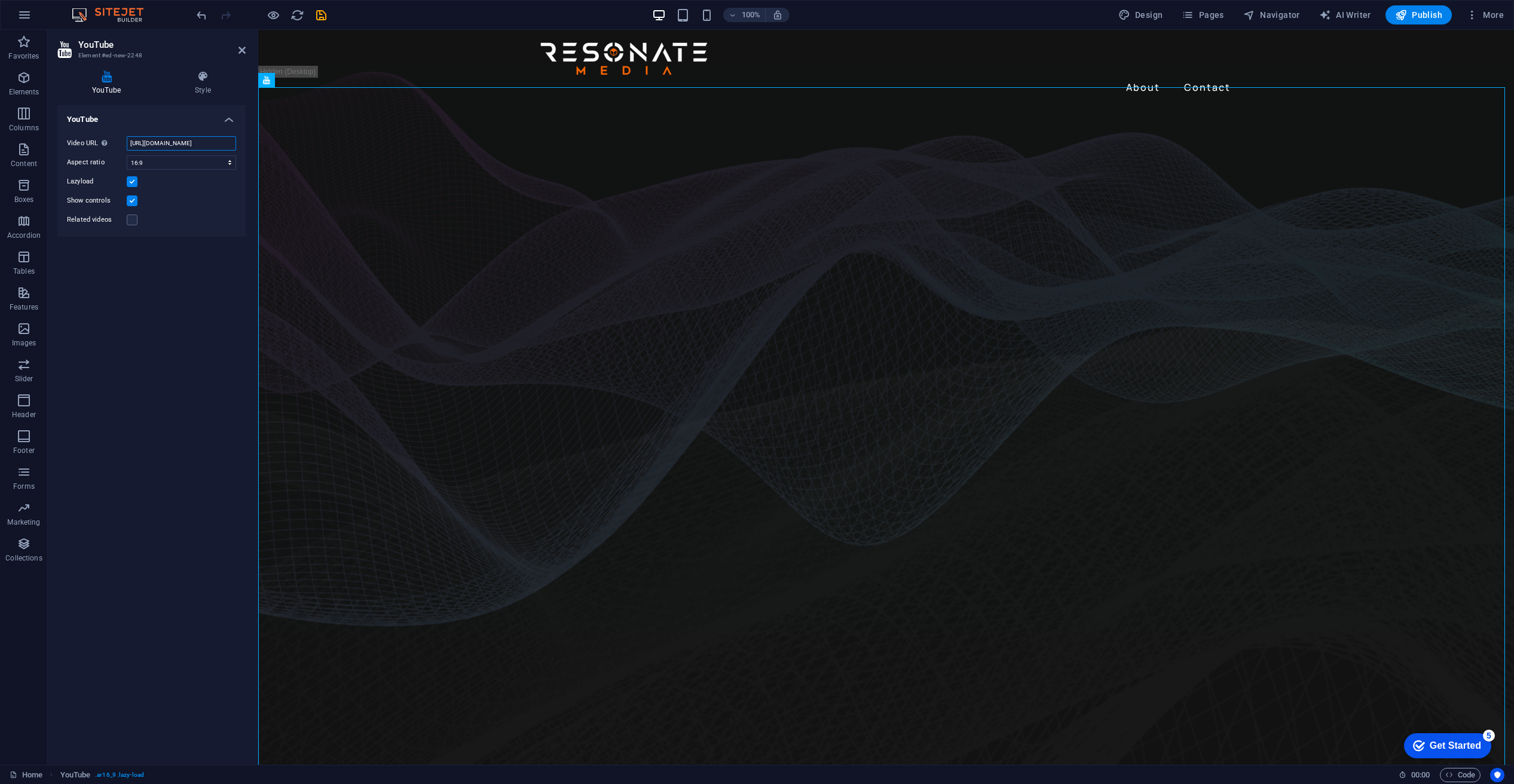
click at [203, 142] on input "https://www.youtube.com/watch?v=hnoviHgPHkY" at bounding box center [182, 143] width 110 height 14
click at [200, 138] on input "https://www.youtube.com/watch?v=hnoviHgPHkY" at bounding box center [182, 143] width 110 height 14
click at [200, 139] on input "https://www.youtube.com/watch?v=hnoviHgPHkY" at bounding box center [182, 143] width 110 height 14
click at [198, 139] on input "https://www.youtube.com/watch?v=hnoviHgPHkY" at bounding box center [182, 143] width 110 height 14
click at [168, 141] on input "https://www.youtube.com/watch?v=hnoviHgPHkY" at bounding box center [182, 143] width 110 height 14
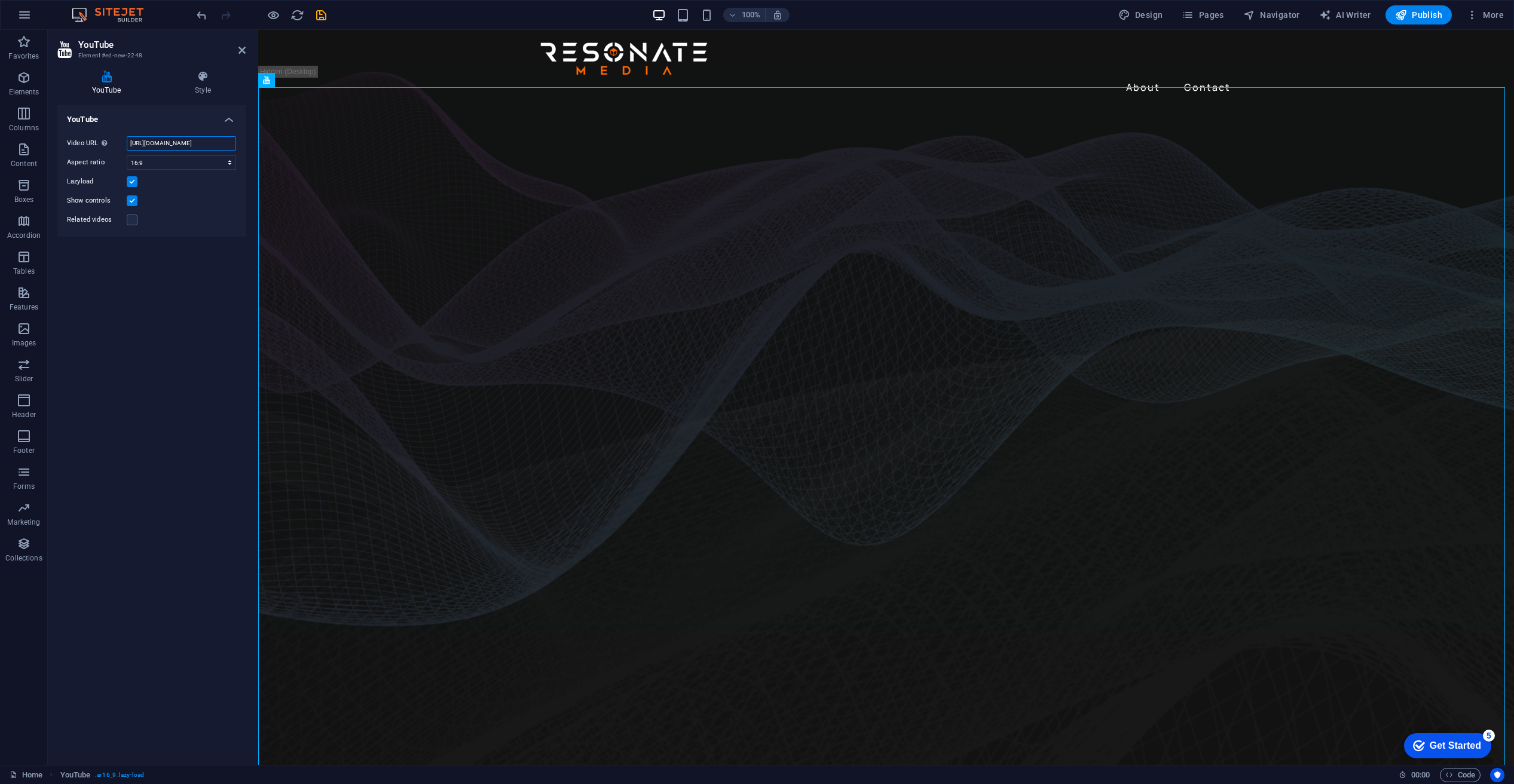
click at [169, 141] on input "https://www.youtube.com/watch?v=hnoviHgPHkY" at bounding box center [182, 143] width 110 height 14
click at [168, 143] on input "https://www.youtube.com/watch?v=hnoviHgPHkY" at bounding box center [182, 143] width 110 height 14
paste input "youtu.be/E6C9BFhKY0"
type input "https://youtu.be/E6C9BFhKY0Y"
drag, startPoint x: 1140, startPoint y: 463, endPoint x: 882, endPoint y: 433, distance: 259.7
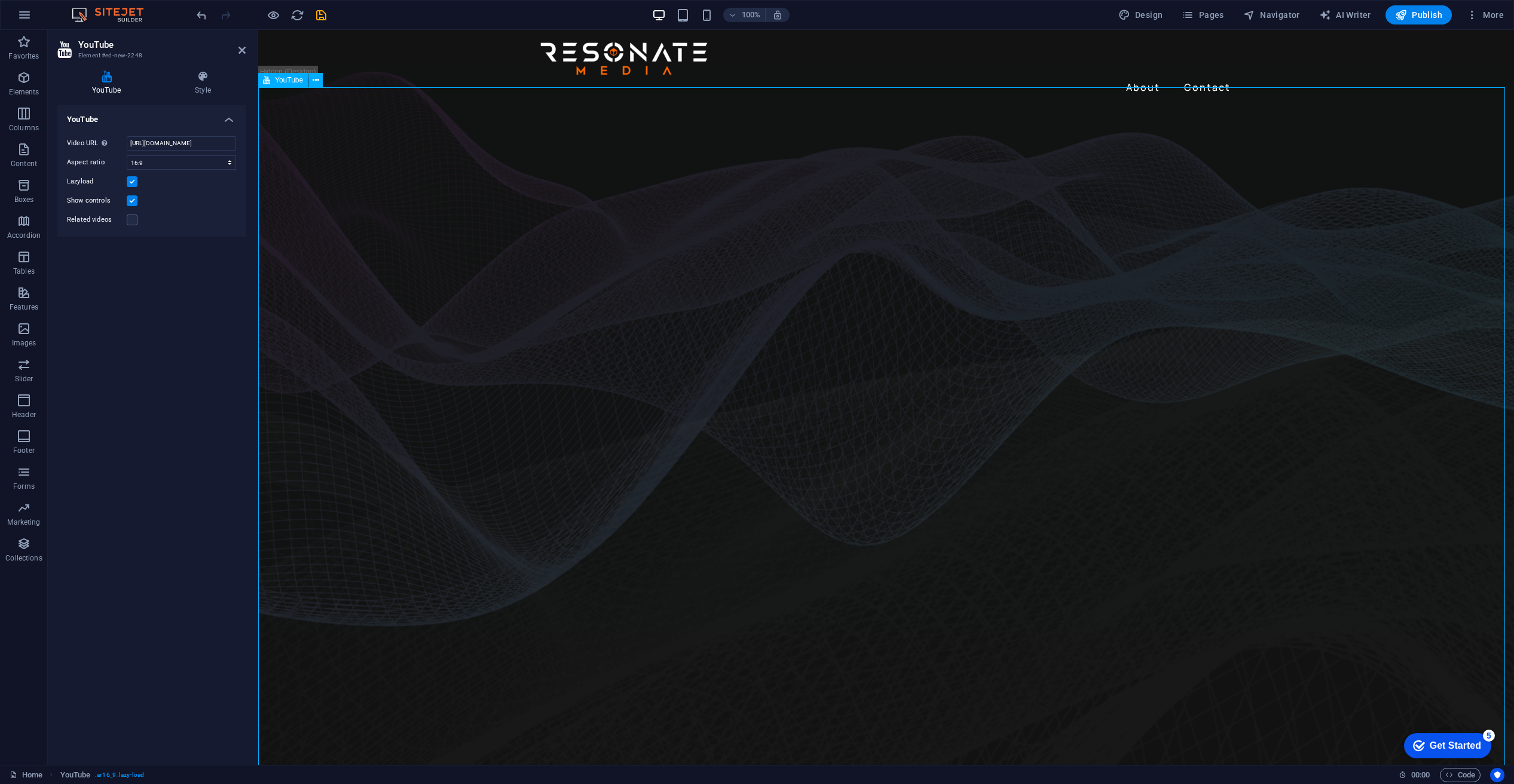
click at [882, 433] on div at bounding box center [886, 460] width 1256 height 706
drag, startPoint x: 273, startPoint y: 14, endPoint x: 270, endPoint y: 24, distance: 10.4
click at [272, 11] on icon "button" at bounding box center [273, 16] width 14 height 14
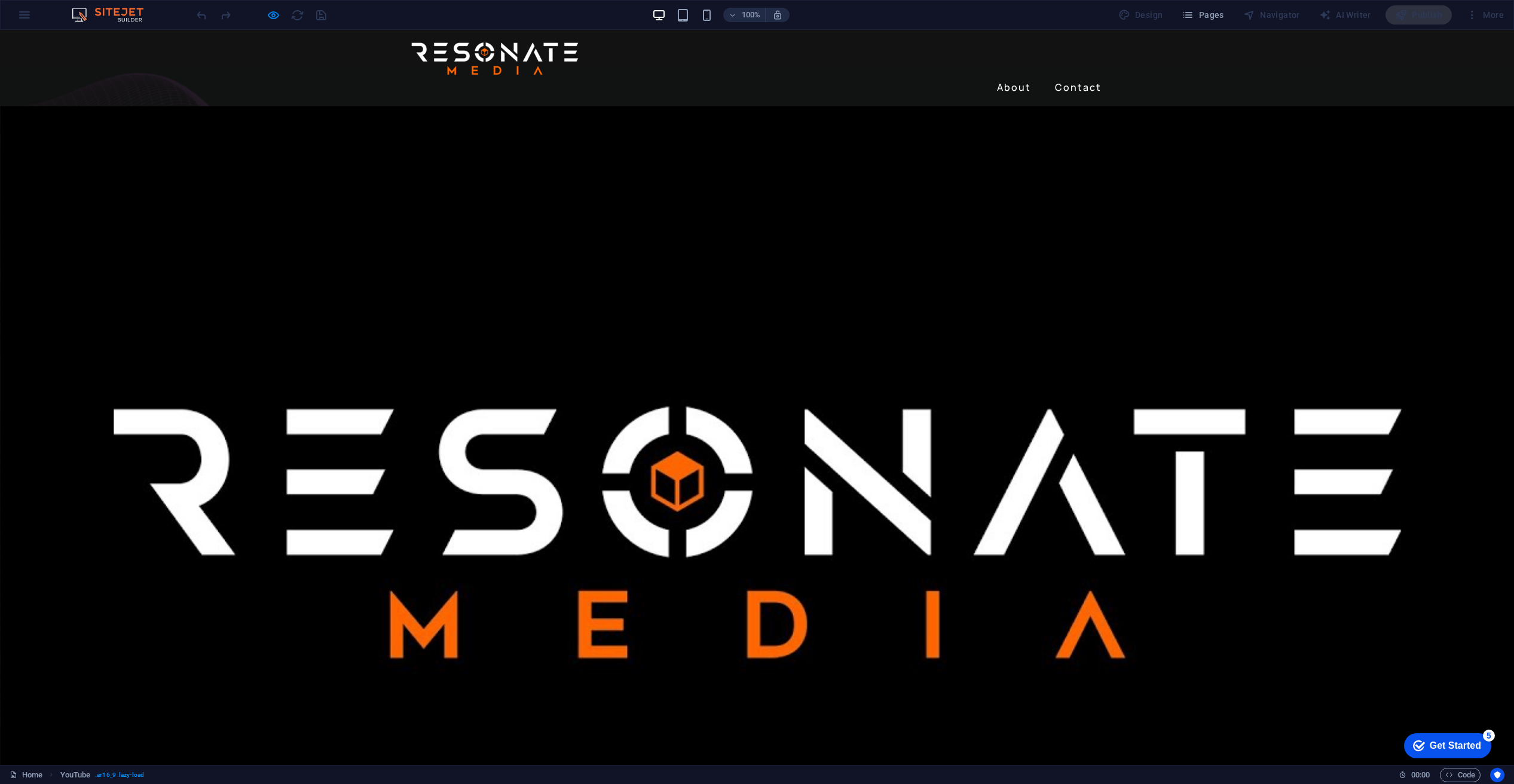
click at [752, 504] on div at bounding box center [757, 532] width 1514 height 851
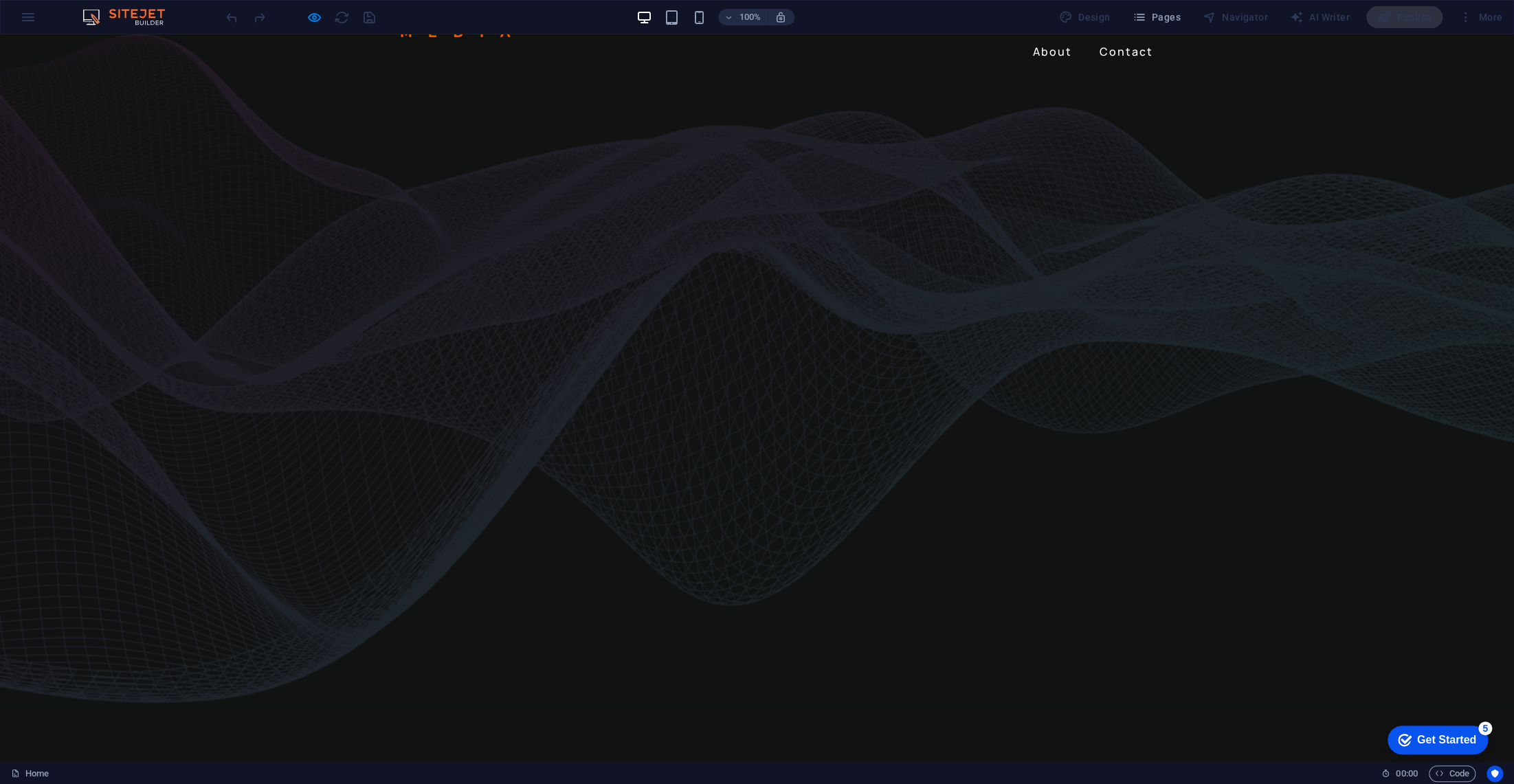
scroll to position [0, 0]
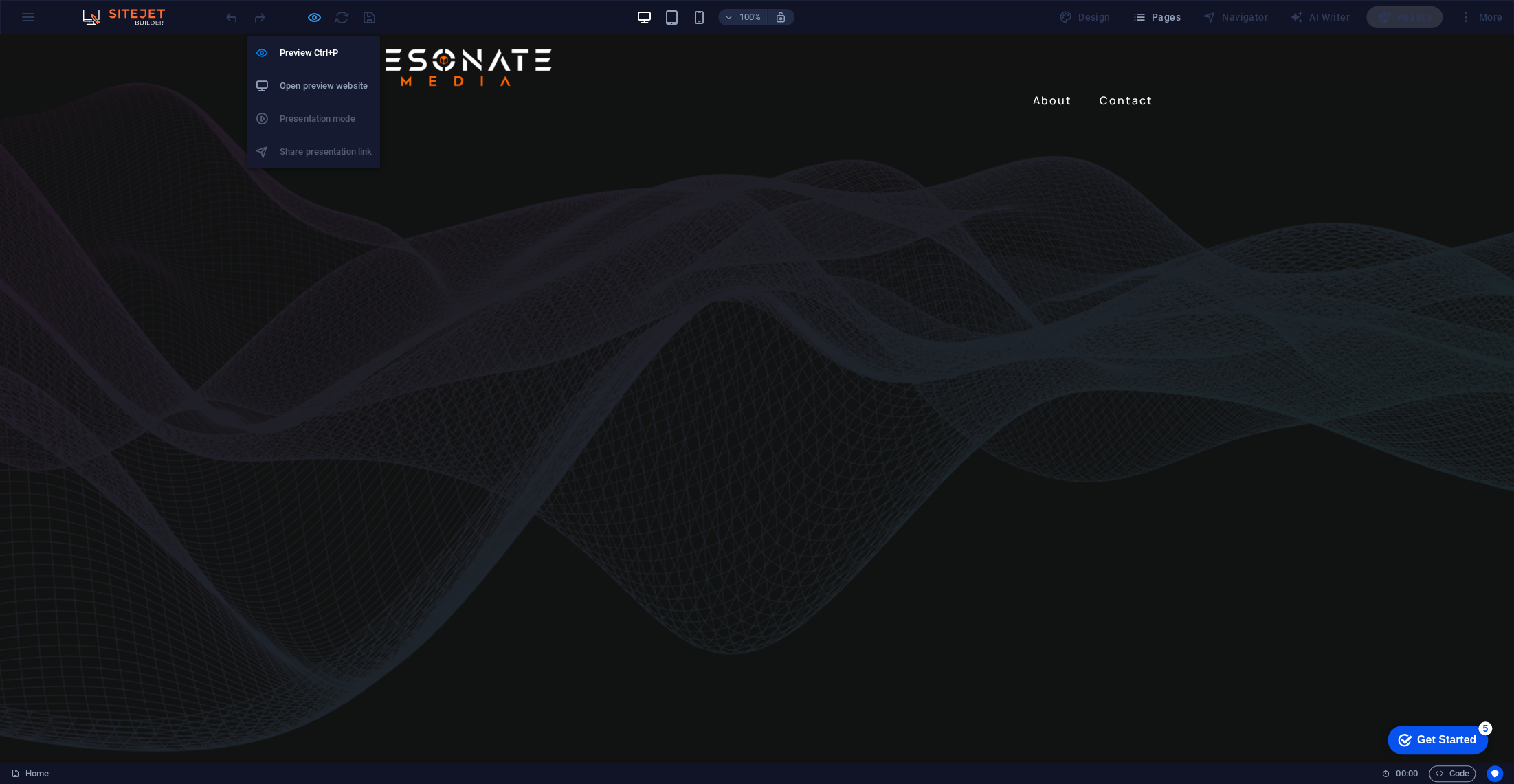
click at [316, 17] on icon "button" at bounding box center [315, 18] width 16 height 16
select select "ar16_9"
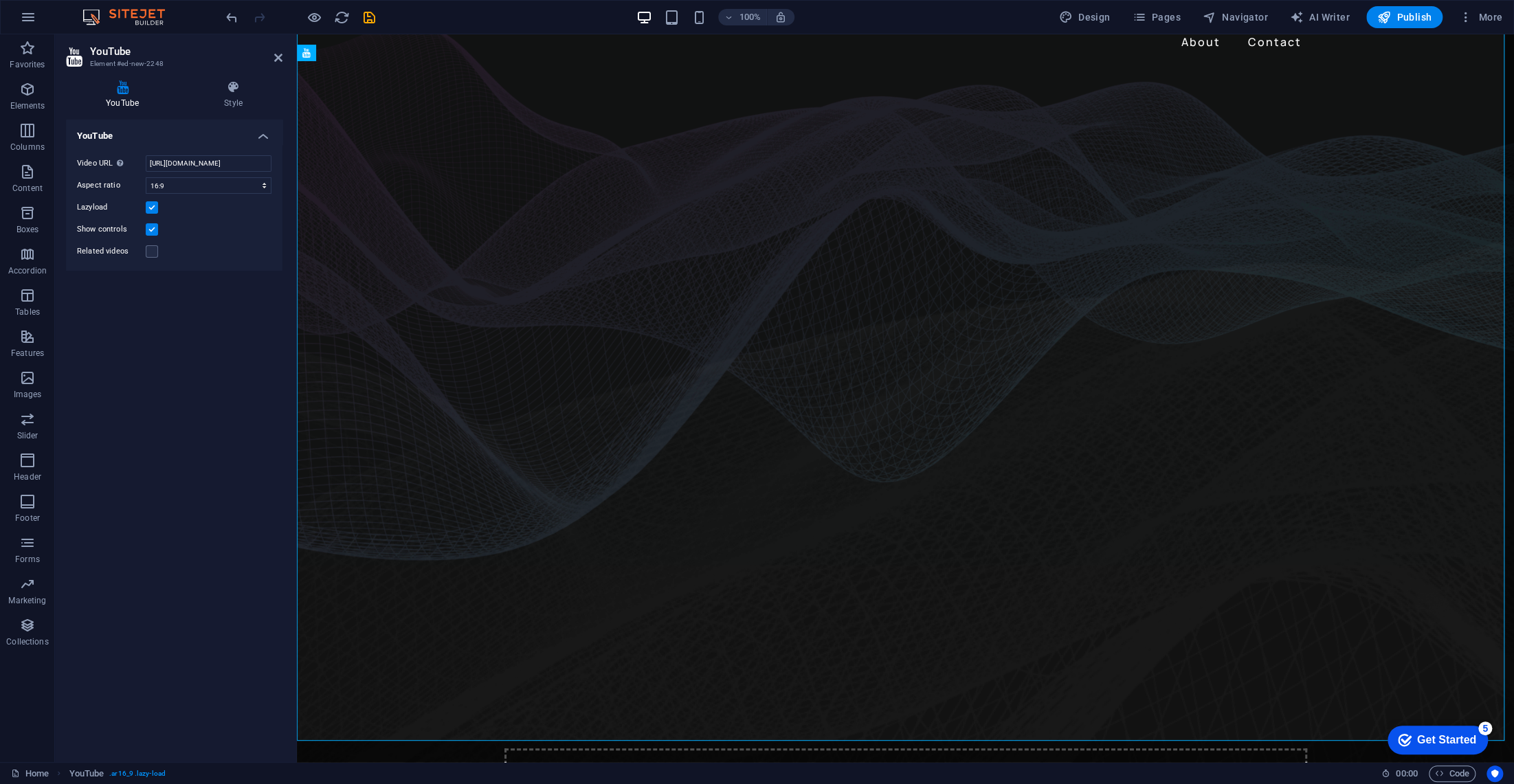
scroll to position [62, 0]
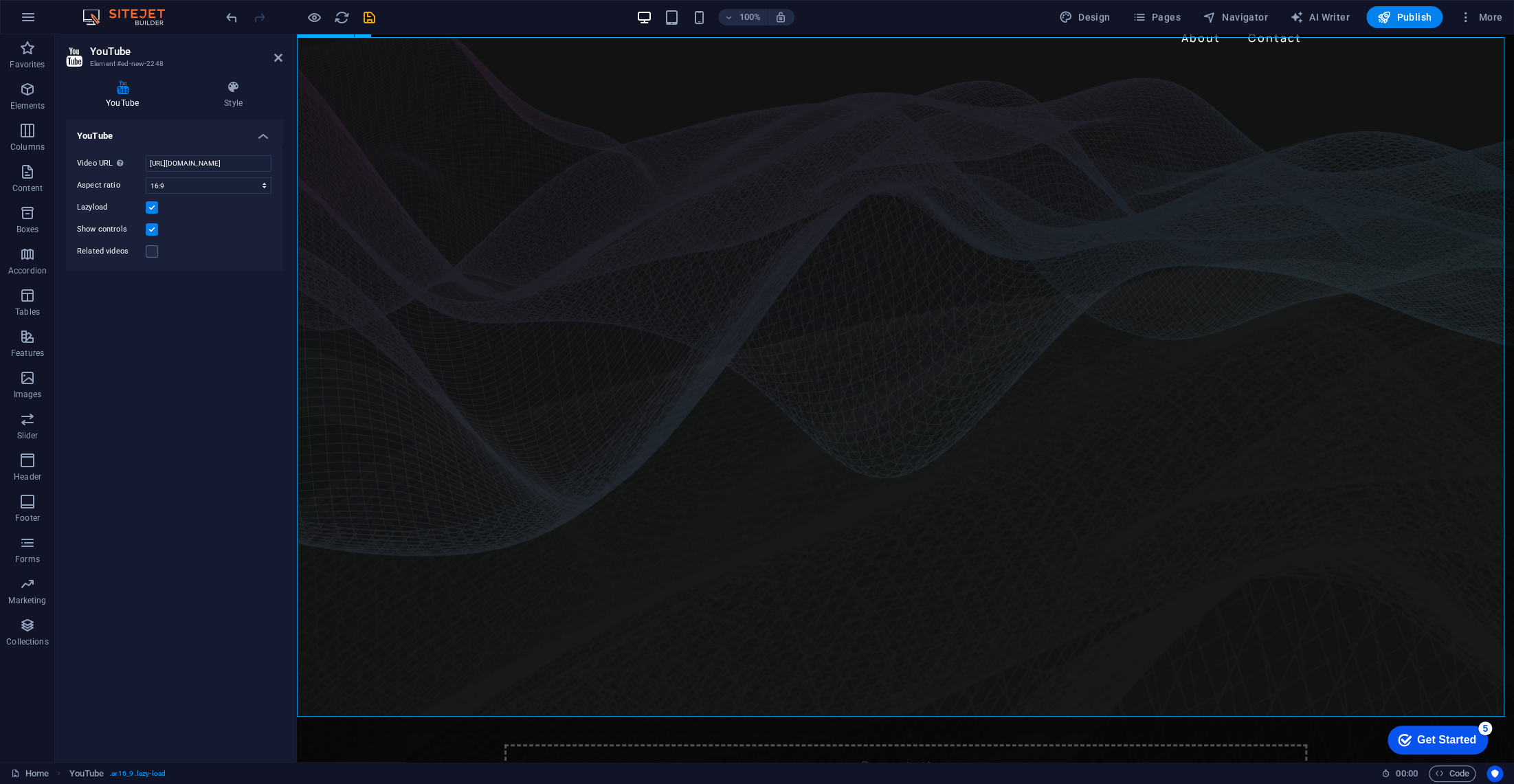
click at [932, 419] on div at bounding box center [906, 402] width 1218 height 685
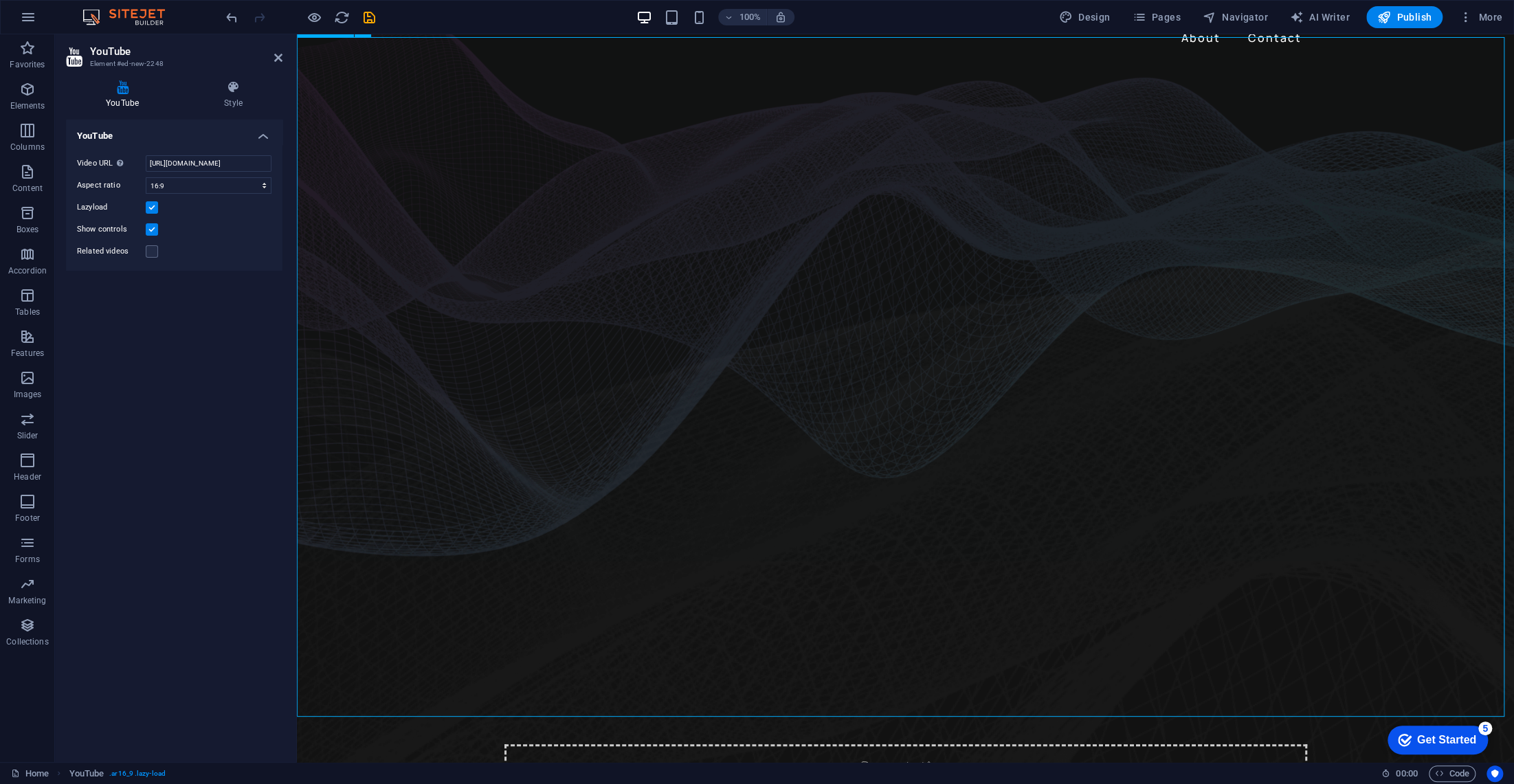
click at [933, 405] on div at bounding box center [906, 402] width 1218 height 685
click at [929, 413] on div at bounding box center [906, 402] width 1218 height 685
click at [931, 415] on div at bounding box center [906, 402] width 1218 height 685
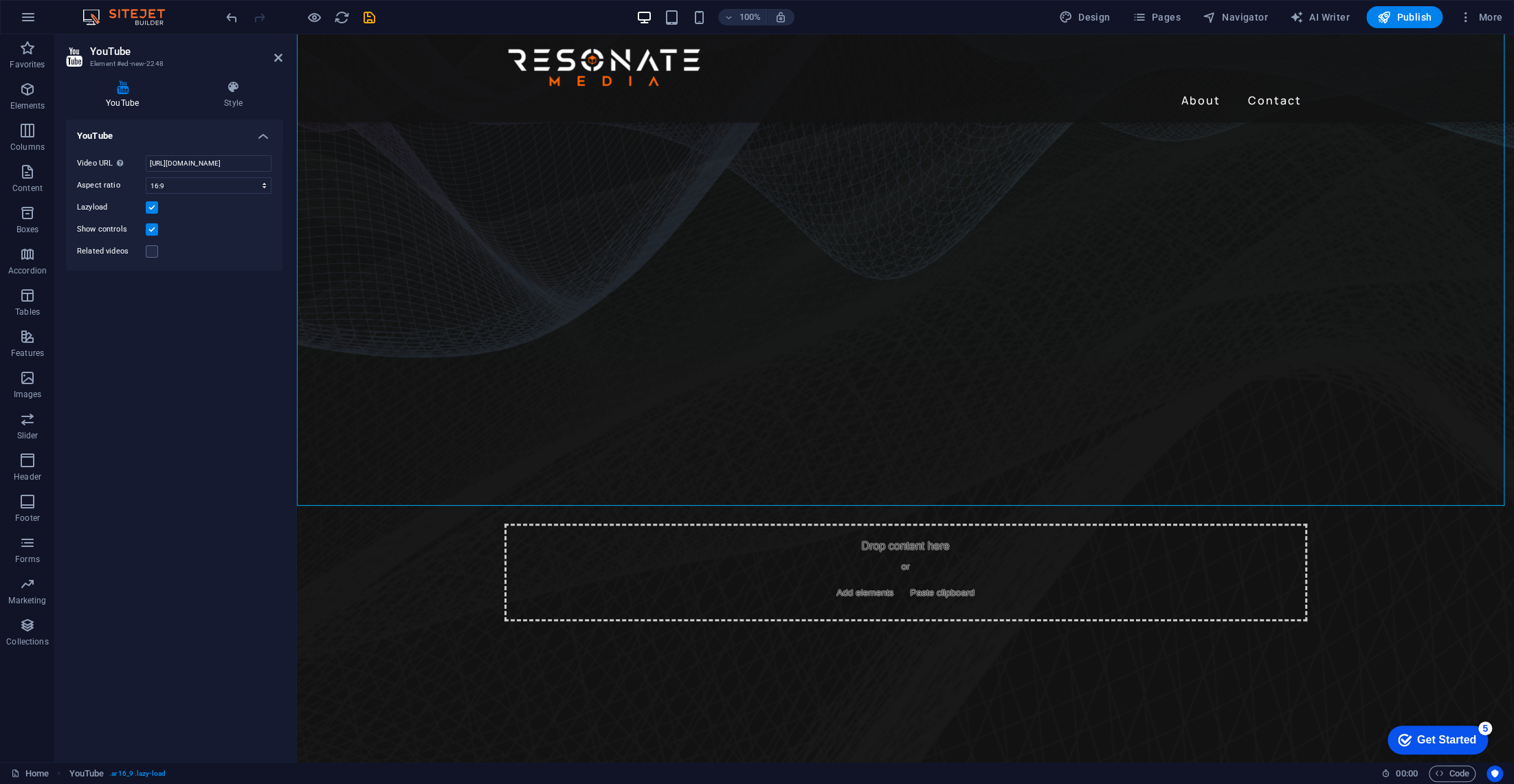
scroll to position [257, 0]
click at [231, 96] on h4 "Style" at bounding box center [233, 95] width 98 height 29
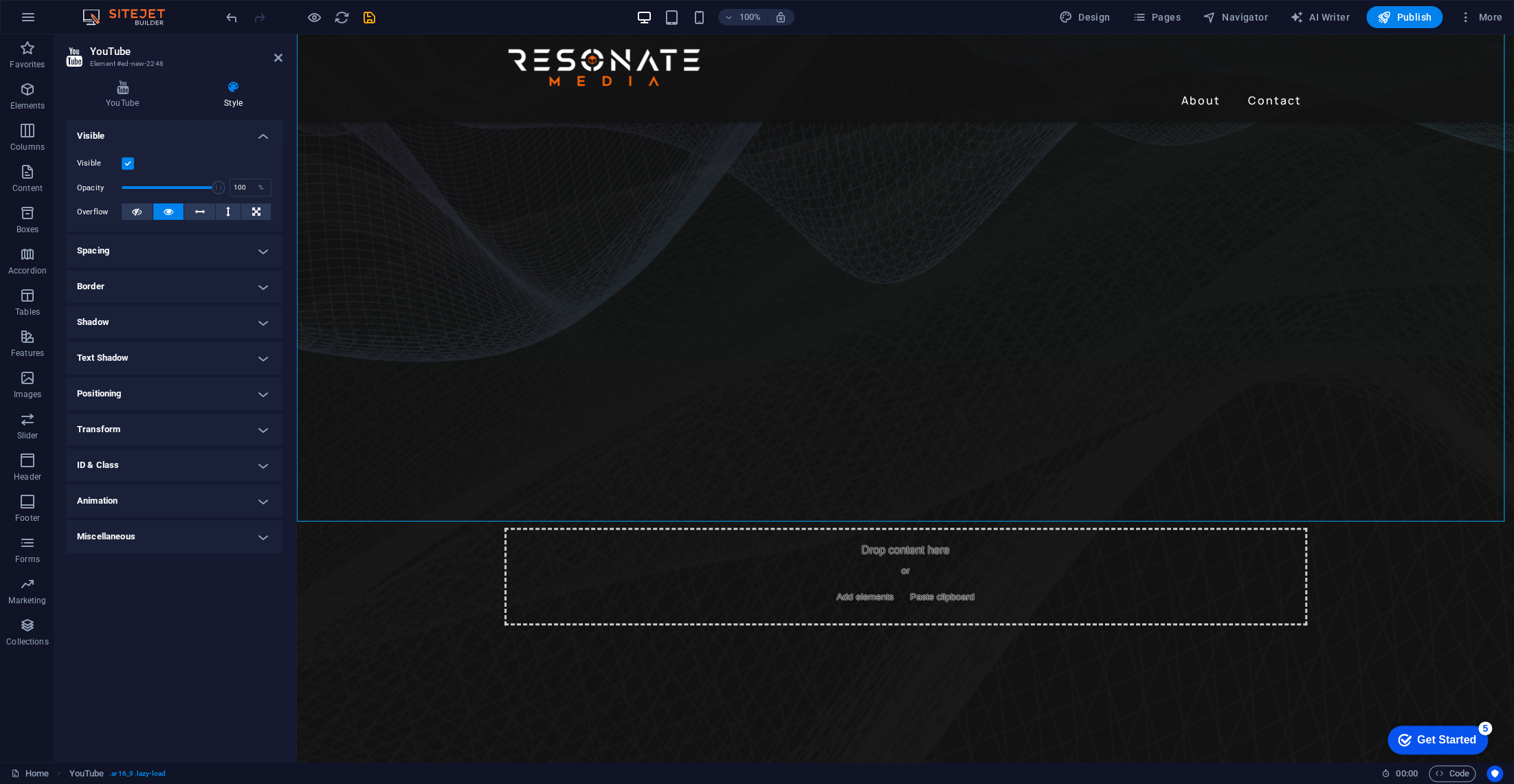
click at [181, 486] on h4 "Animation" at bounding box center [174, 501] width 216 height 33
click at [182, 489] on h4 "Animation" at bounding box center [174, 497] width 216 height 24
click at [178, 543] on h4 "Miscellaneous" at bounding box center [174, 536] width 216 height 33
click at [181, 545] on div "Minimum count Define whether this element should be duplicable. 1 Maximum count…" at bounding box center [174, 592] width 216 height 94
click at [164, 251] on h4 "Spacing" at bounding box center [174, 251] width 216 height 33
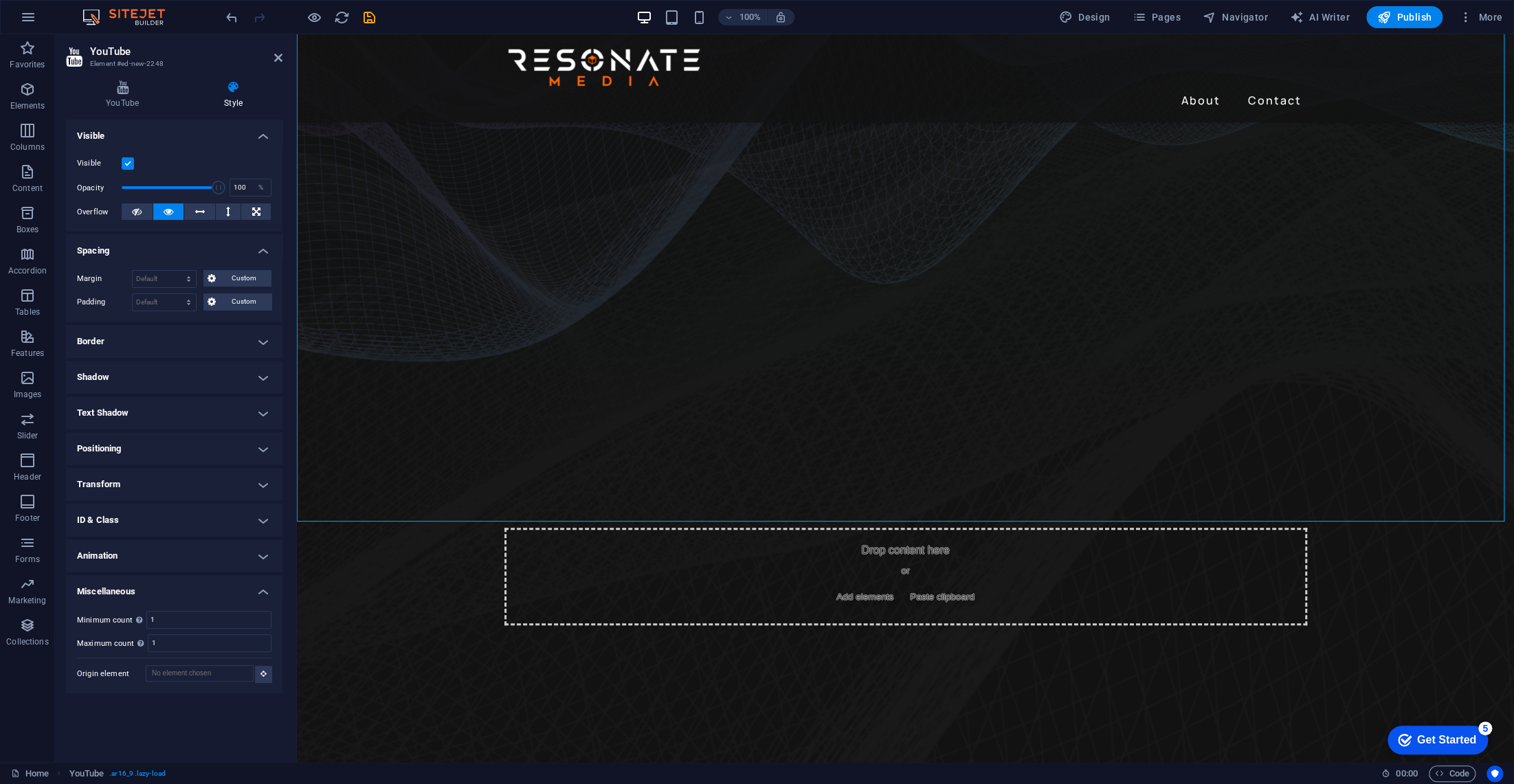
click at [164, 245] on h4 "Spacing" at bounding box center [174, 246] width 216 height 24
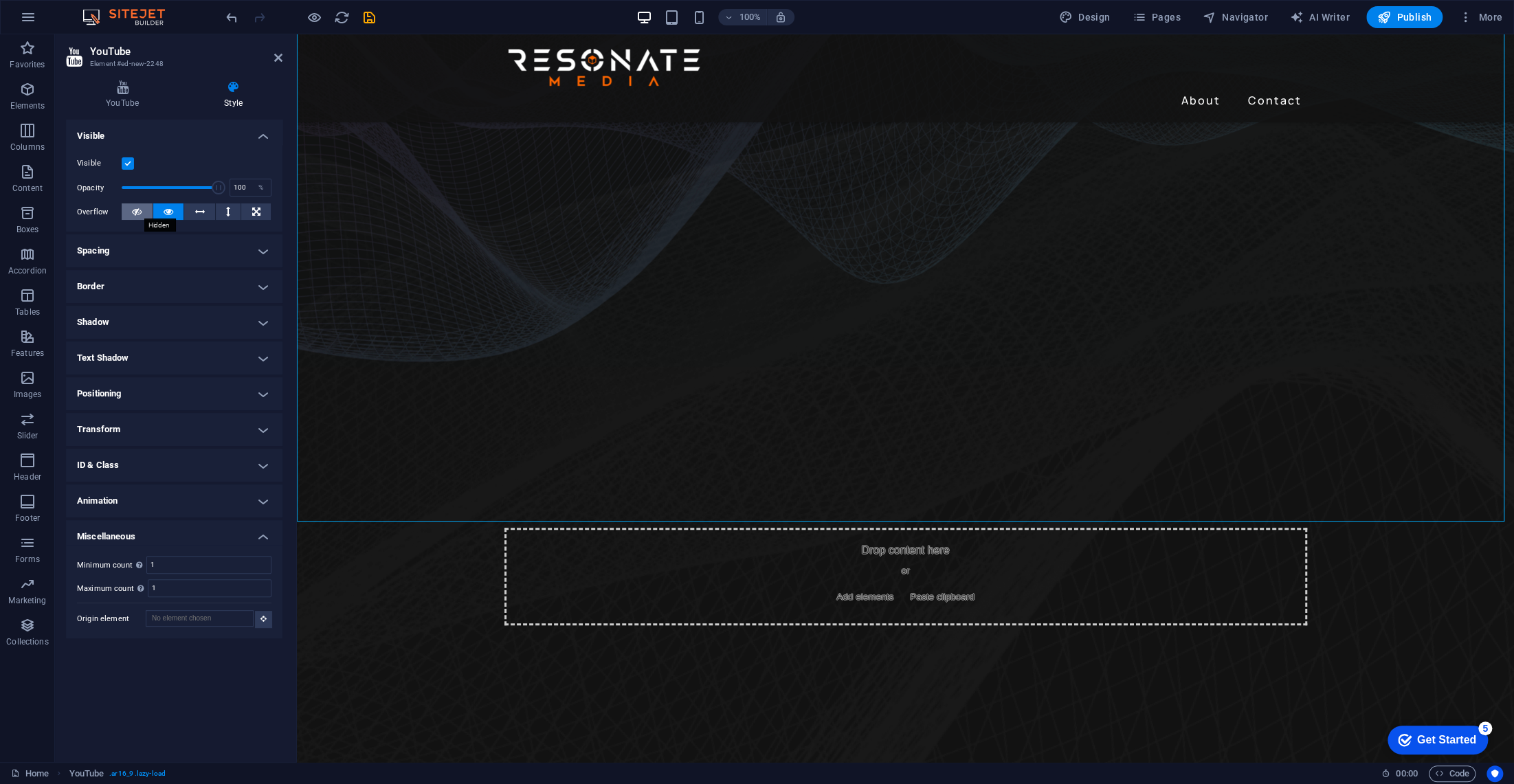
click at [140, 210] on icon at bounding box center [136, 212] width 10 height 16
click at [167, 207] on icon at bounding box center [169, 212] width 10 height 16
click at [275, 55] on icon at bounding box center [278, 58] width 8 height 11
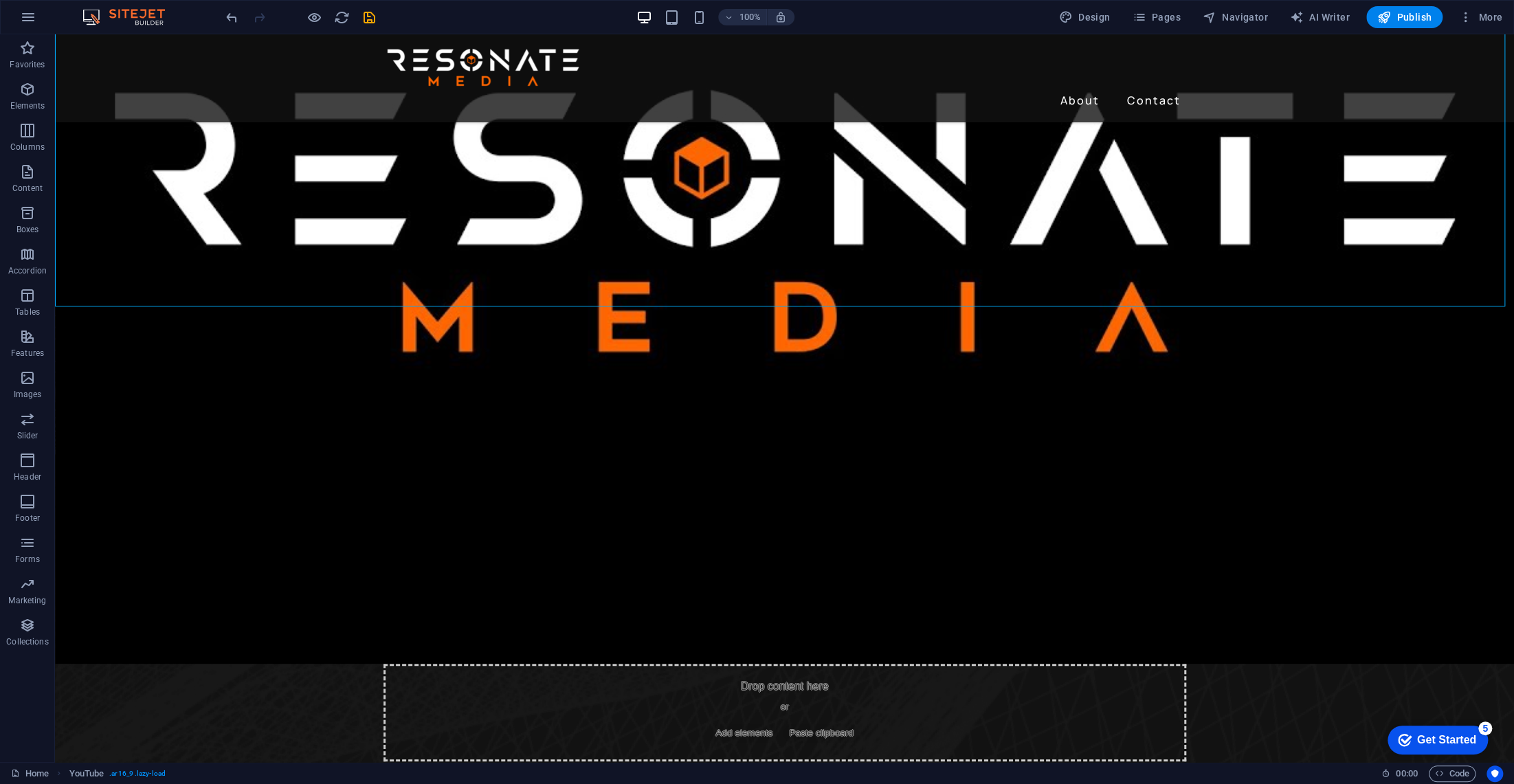
scroll to position [895, 0]
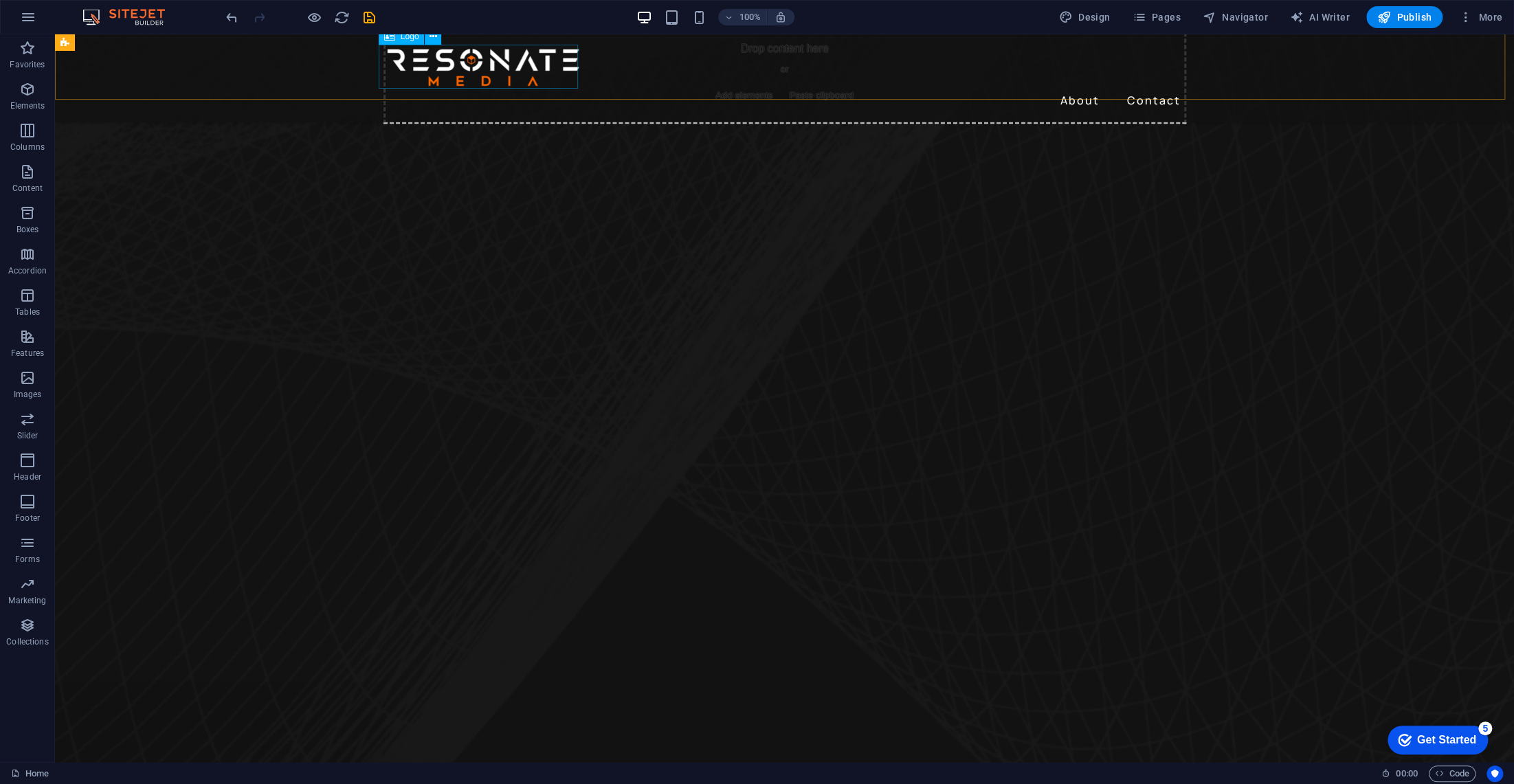
click at [483, 74] on img at bounding box center [483, 67] width 199 height 44
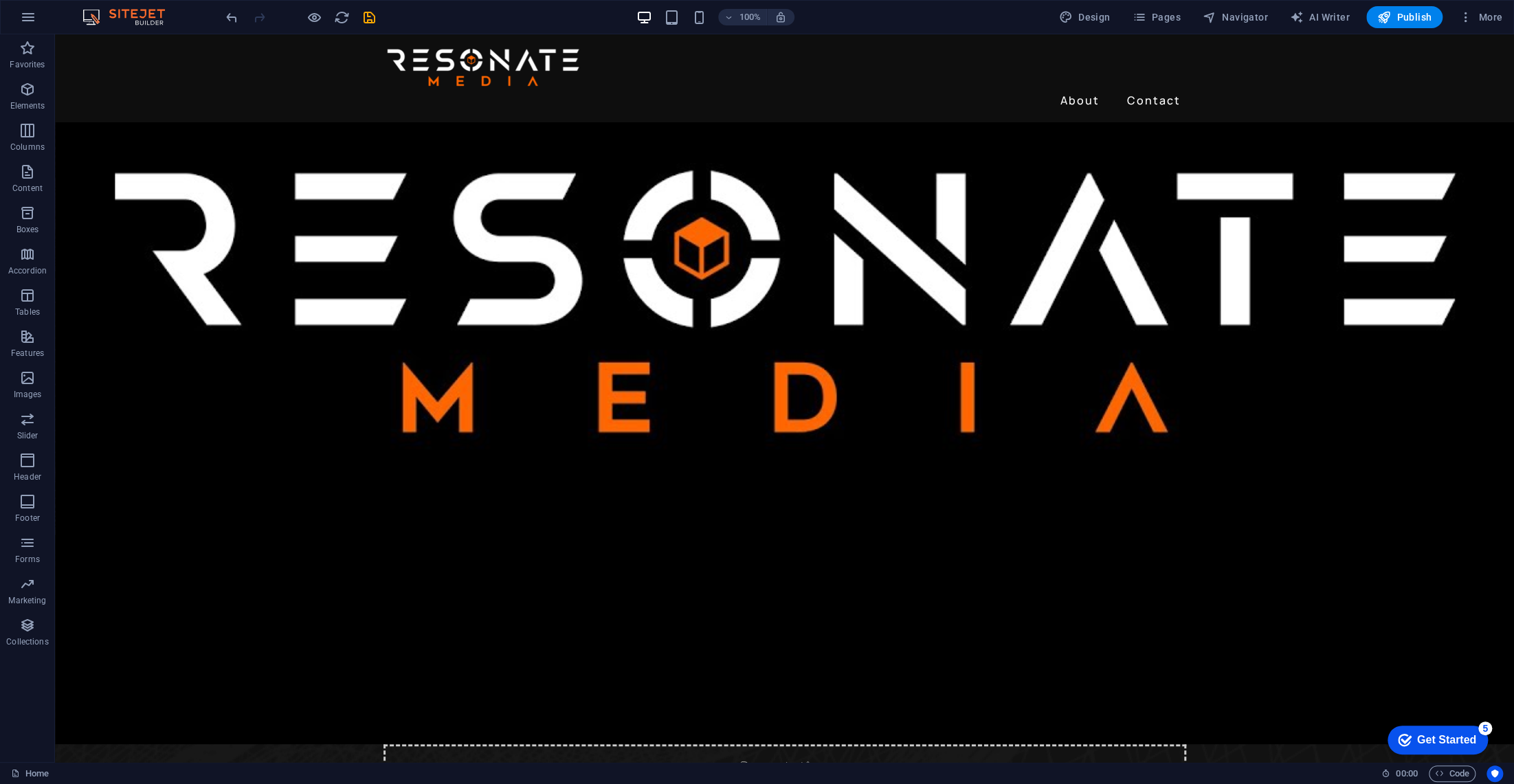
scroll to position [172, 0]
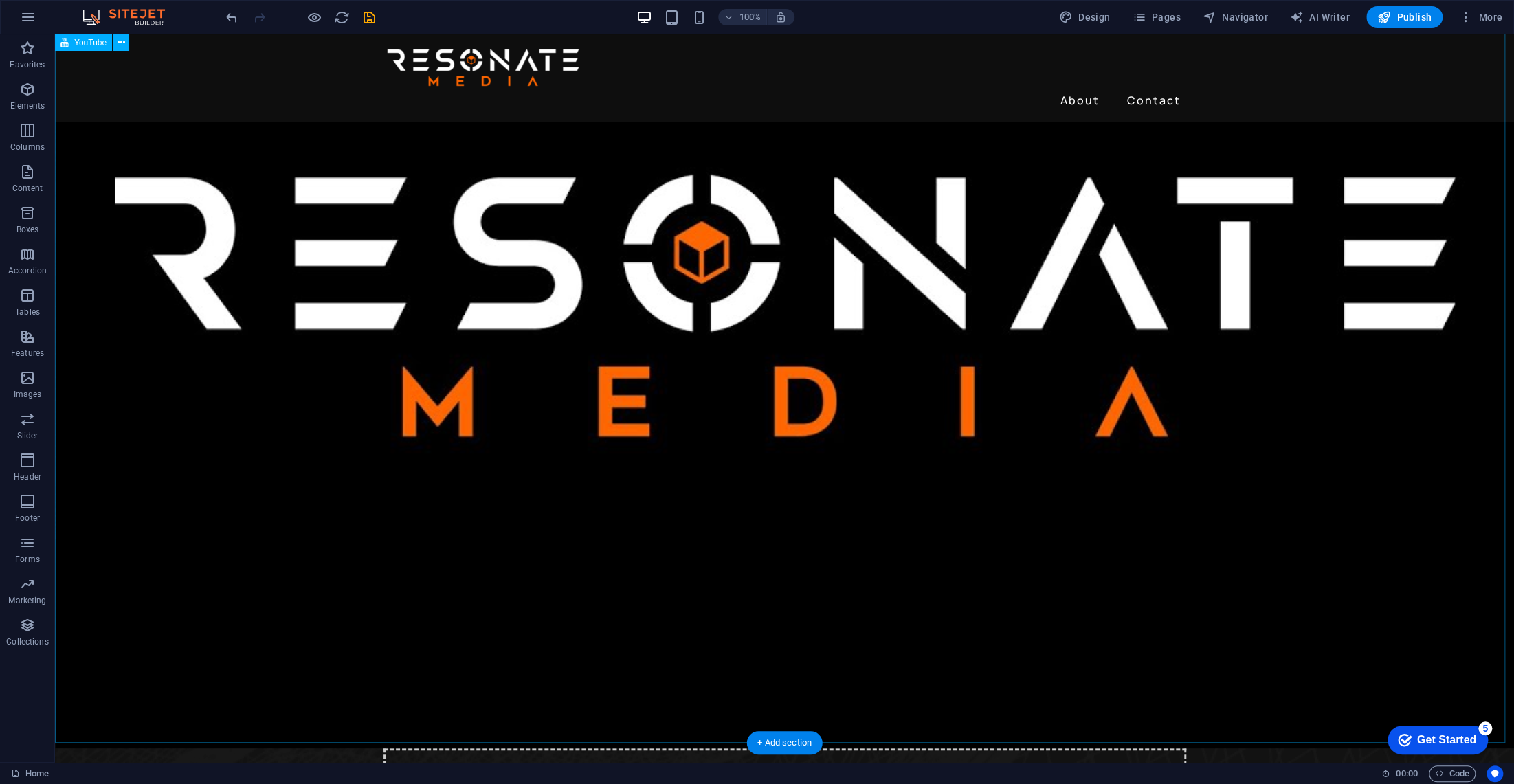
click at [920, 329] on div at bounding box center [784, 305] width 1459 height 887
click at [778, 296] on div at bounding box center [784, 305] width 1459 height 887
click at [778, 304] on div at bounding box center [784, 305] width 1459 height 887
click at [778, 298] on div at bounding box center [784, 305] width 1459 height 887
drag, startPoint x: 68, startPoint y: 8, endPoint x: 123, endPoint y: 42, distance: 64.7
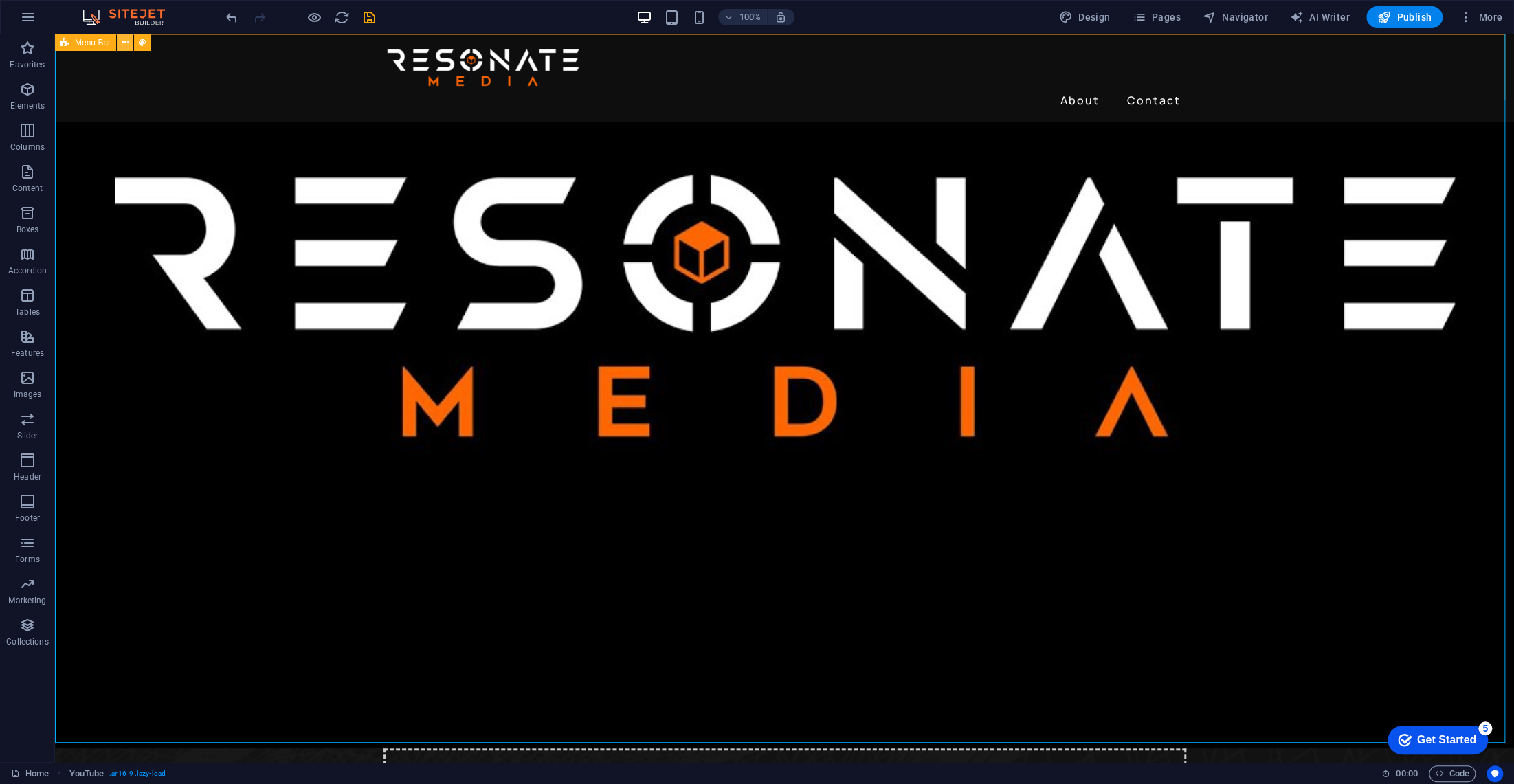
click at [123, 42] on icon at bounding box center [125, 43] width 7 height 14
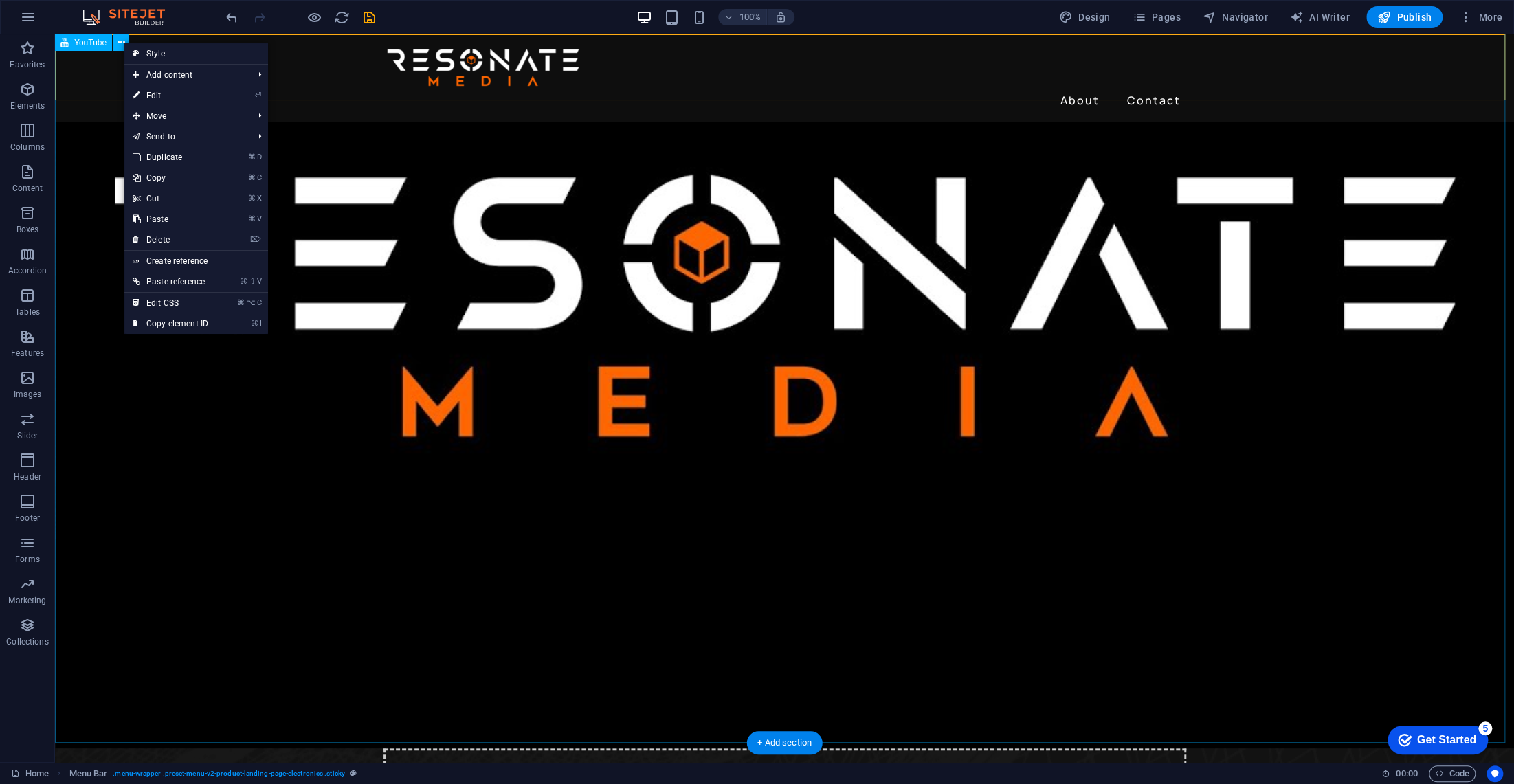
drag, startPoint x: 78, startPoint y: 148, endPoint x: 78, endPoint y: 160, distance: 12.0
click at [78, 148] on div at bounding box center [784, 305] width 1459 height 887
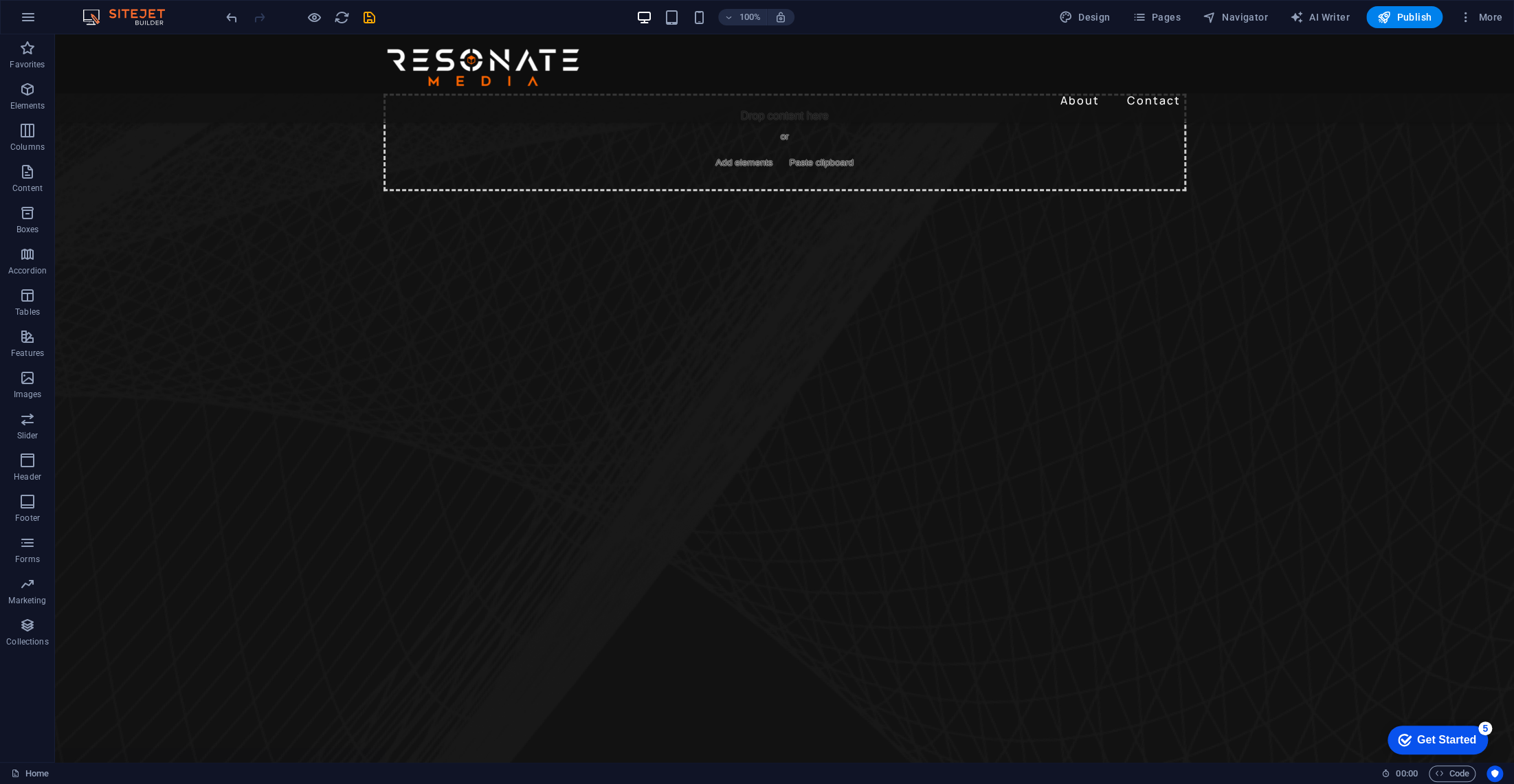
scroll to position [832, 0]
click at [245, 187] on div "Drop content here or Add elements Paste clipboard" at bounding box center [784, 138] width 1459 height 97
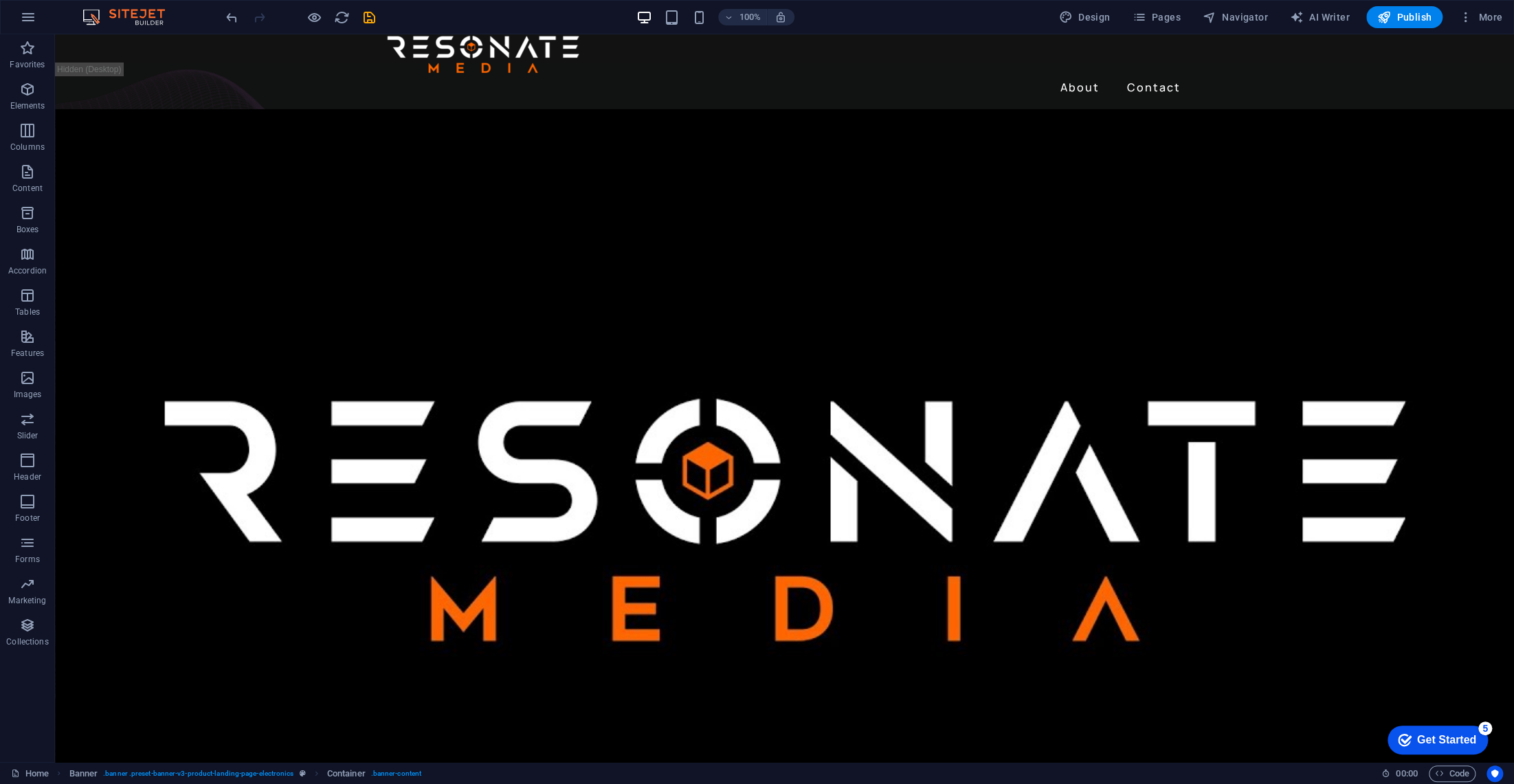
scroll to position [0, 0]
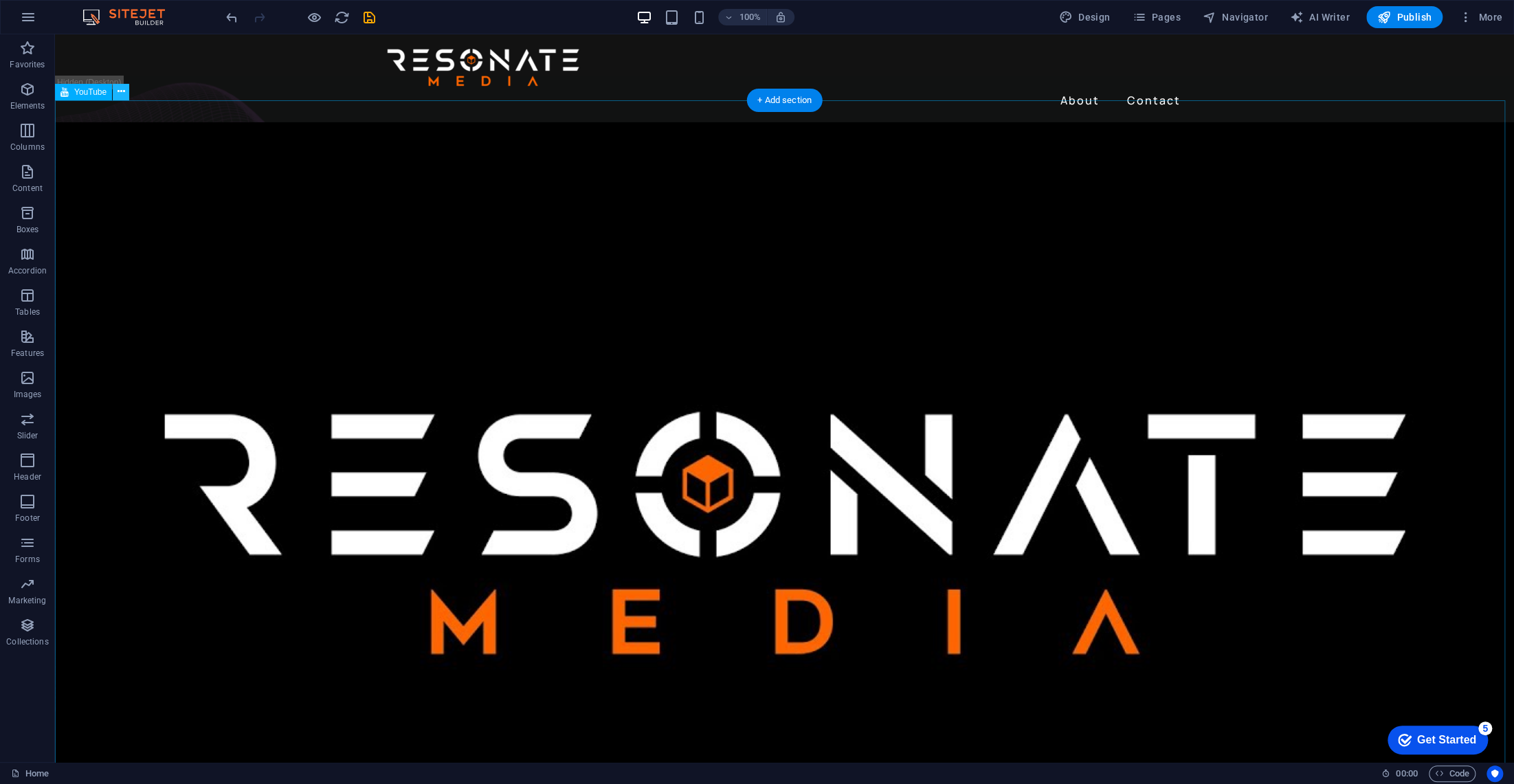
click at [123, 89] on icon at bounding box center [121, 92] width 7 height 14
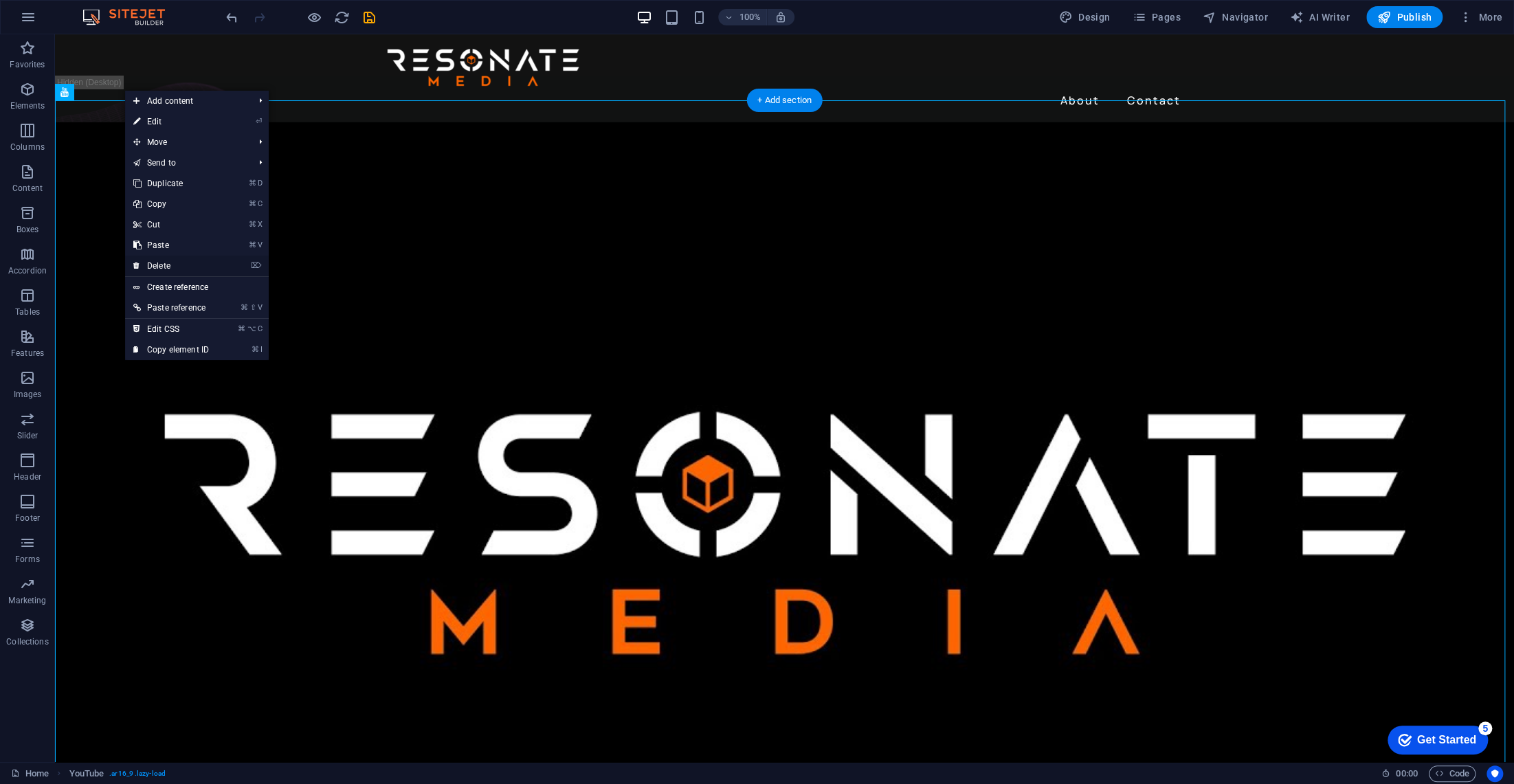
click at [169, 265] on link "⌦ Delete" at bounding box center [171, 266] width 92 height 21
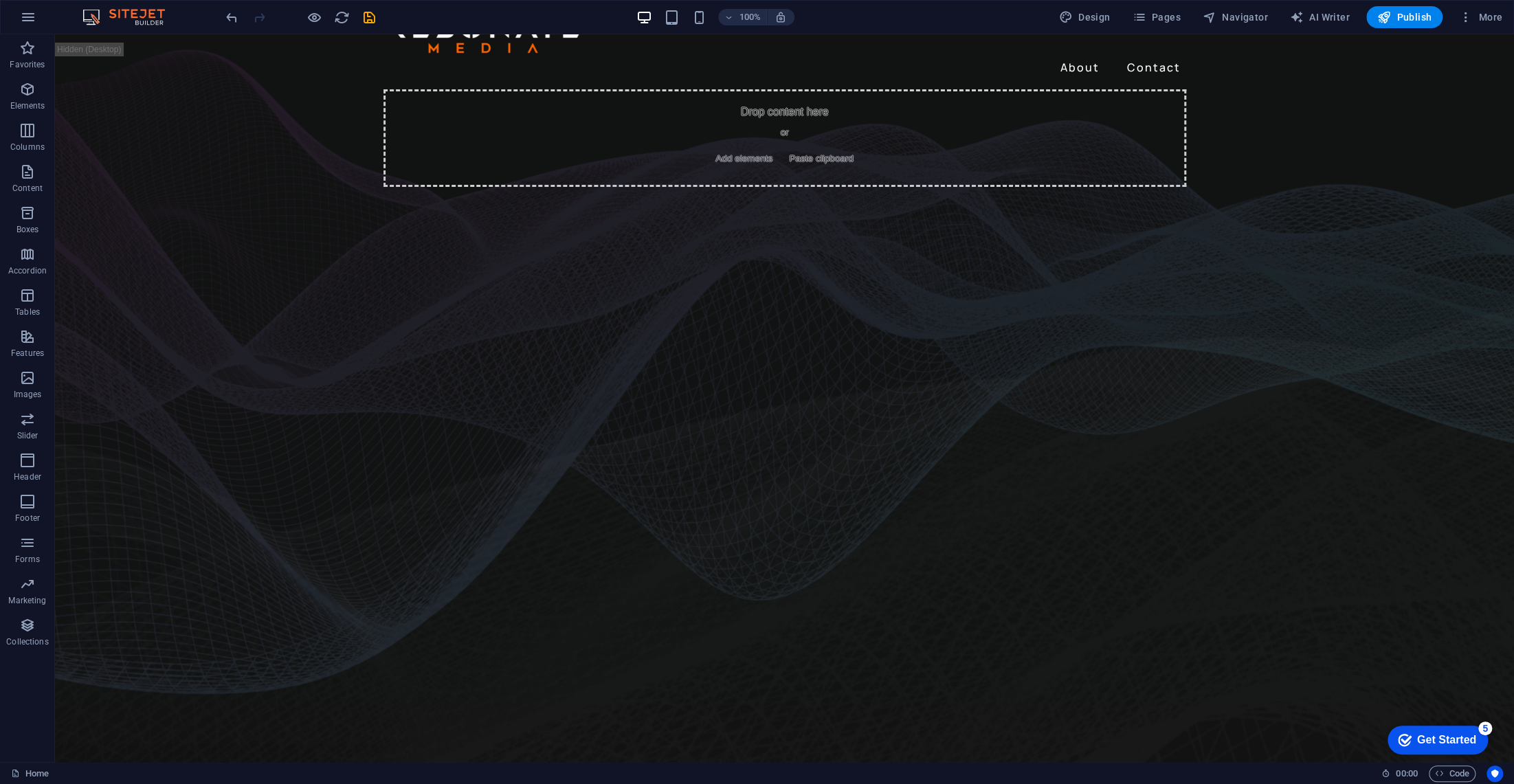
scroll to position [43, 0]
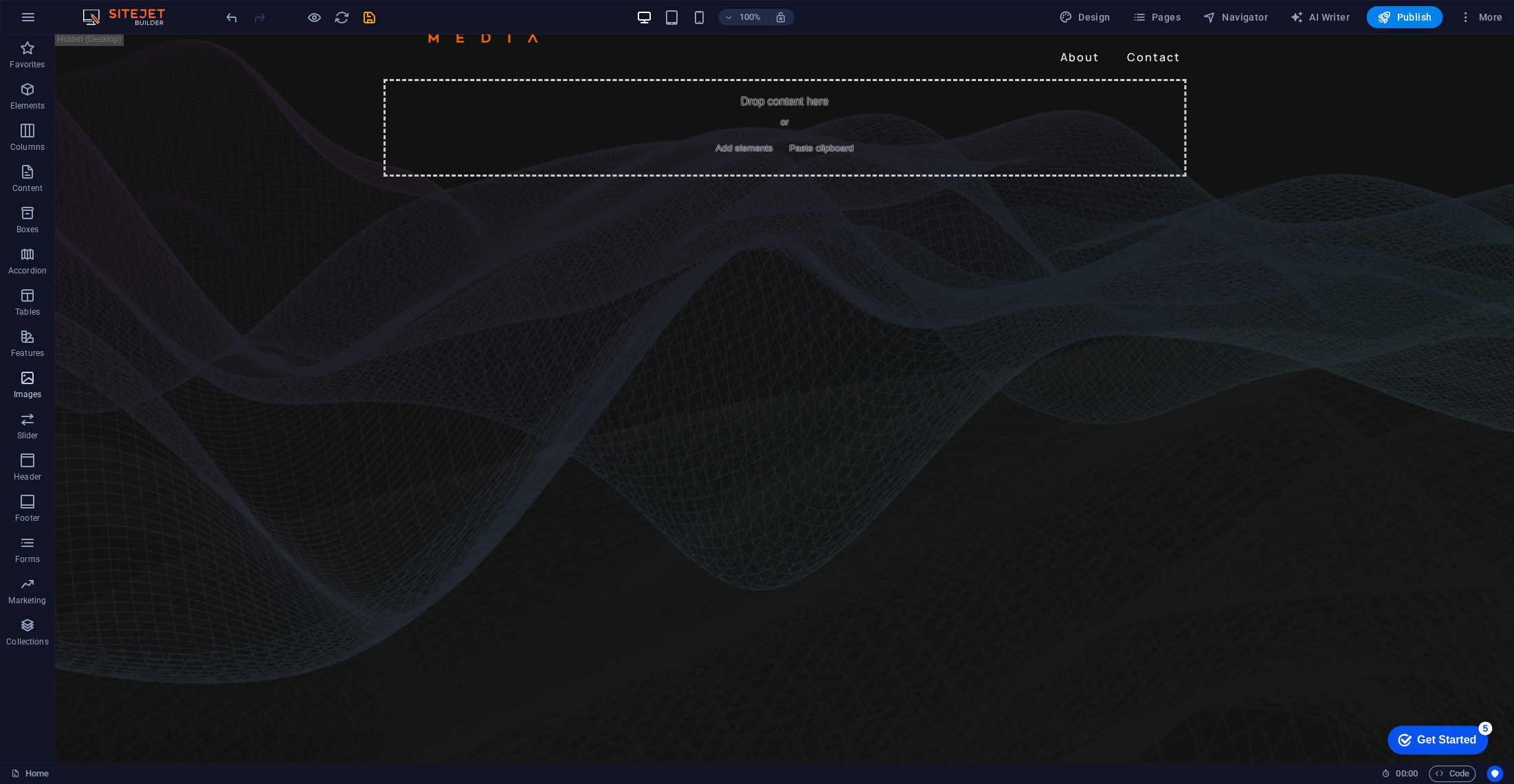
click at [28, 385] on icon "button" at bounding box center [27, 378] width 16 height 16
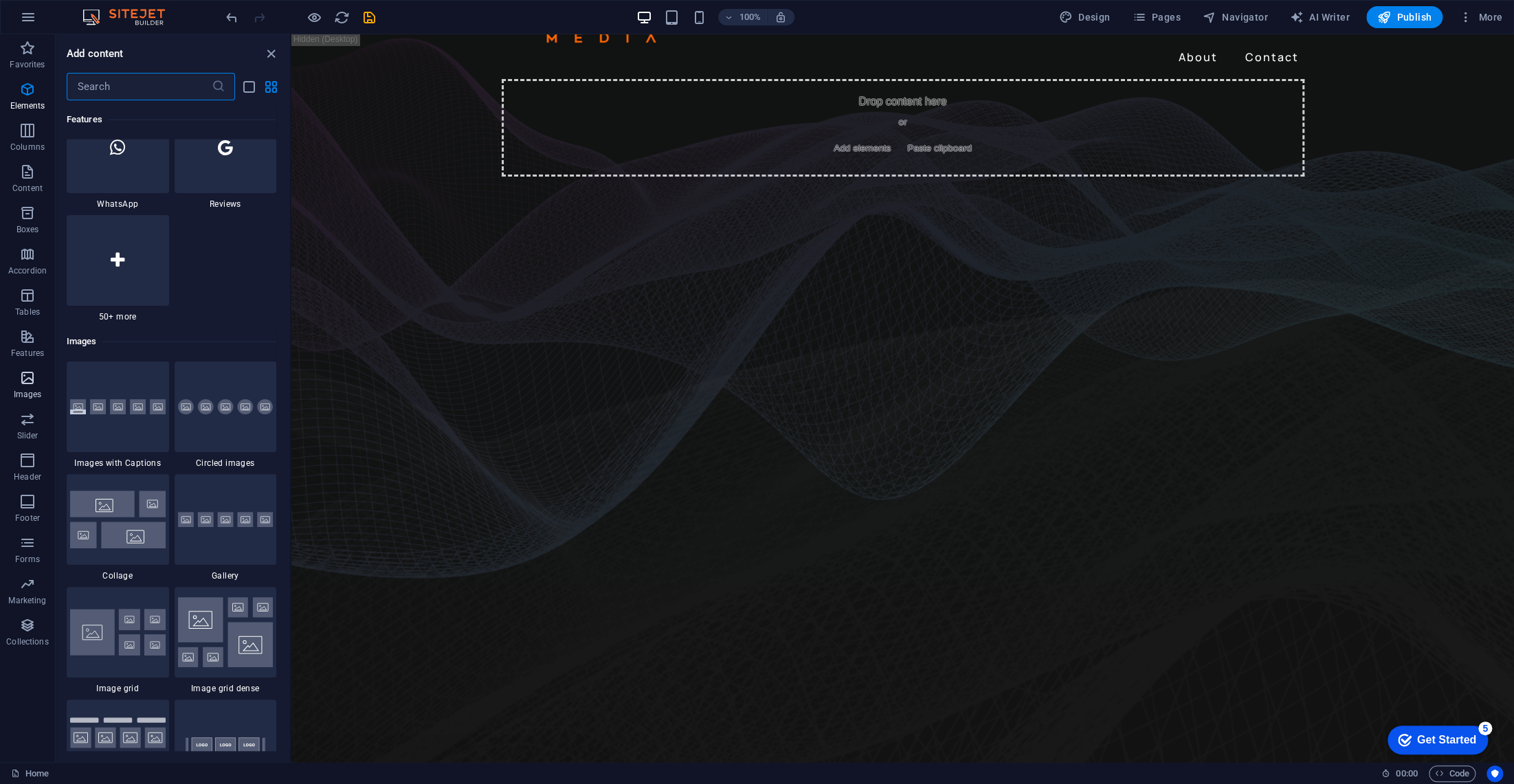
scroll to position [6951, 0]
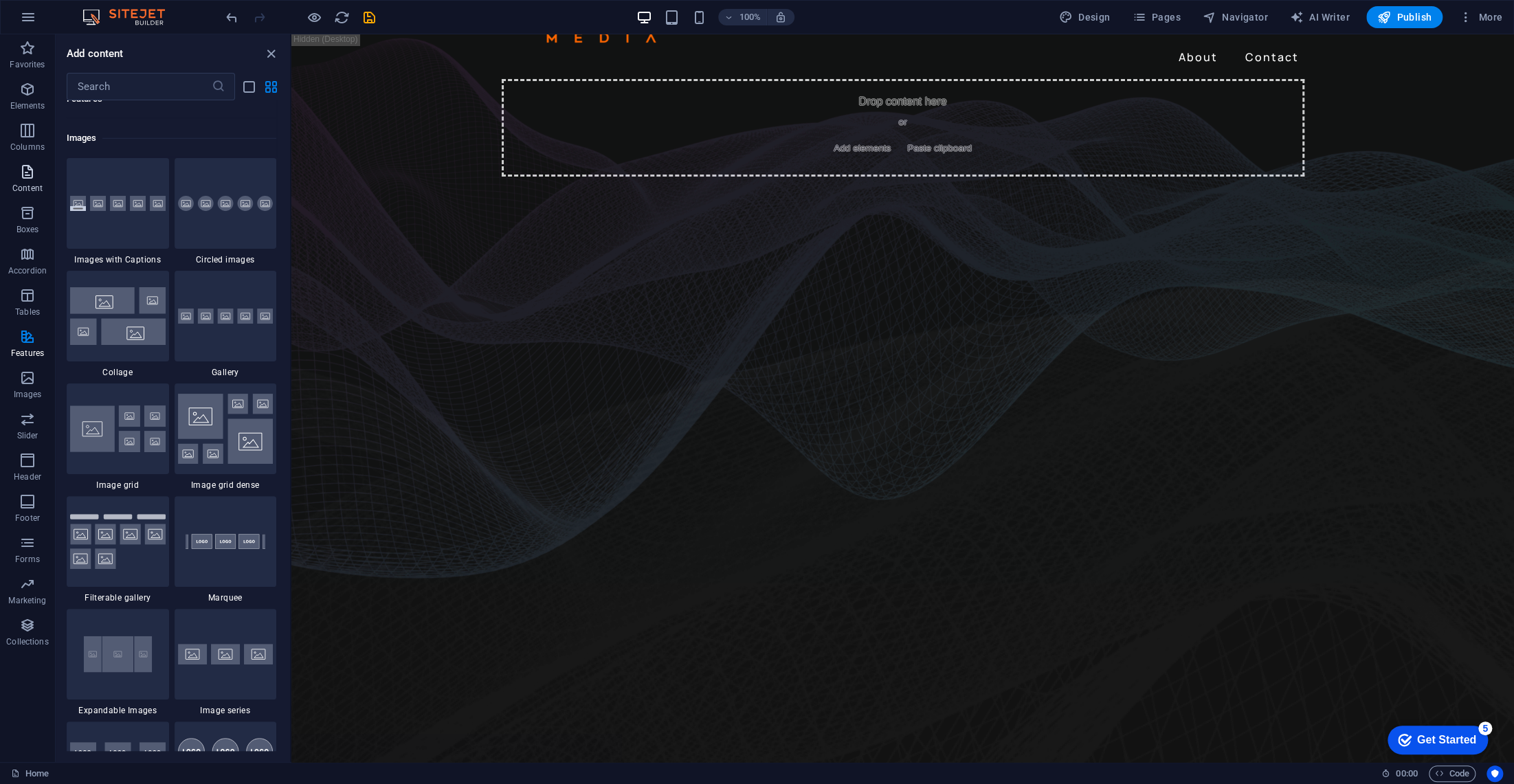
click at [30, 174] on icon "button" at bounding box center [27, 172] width 16 height 16
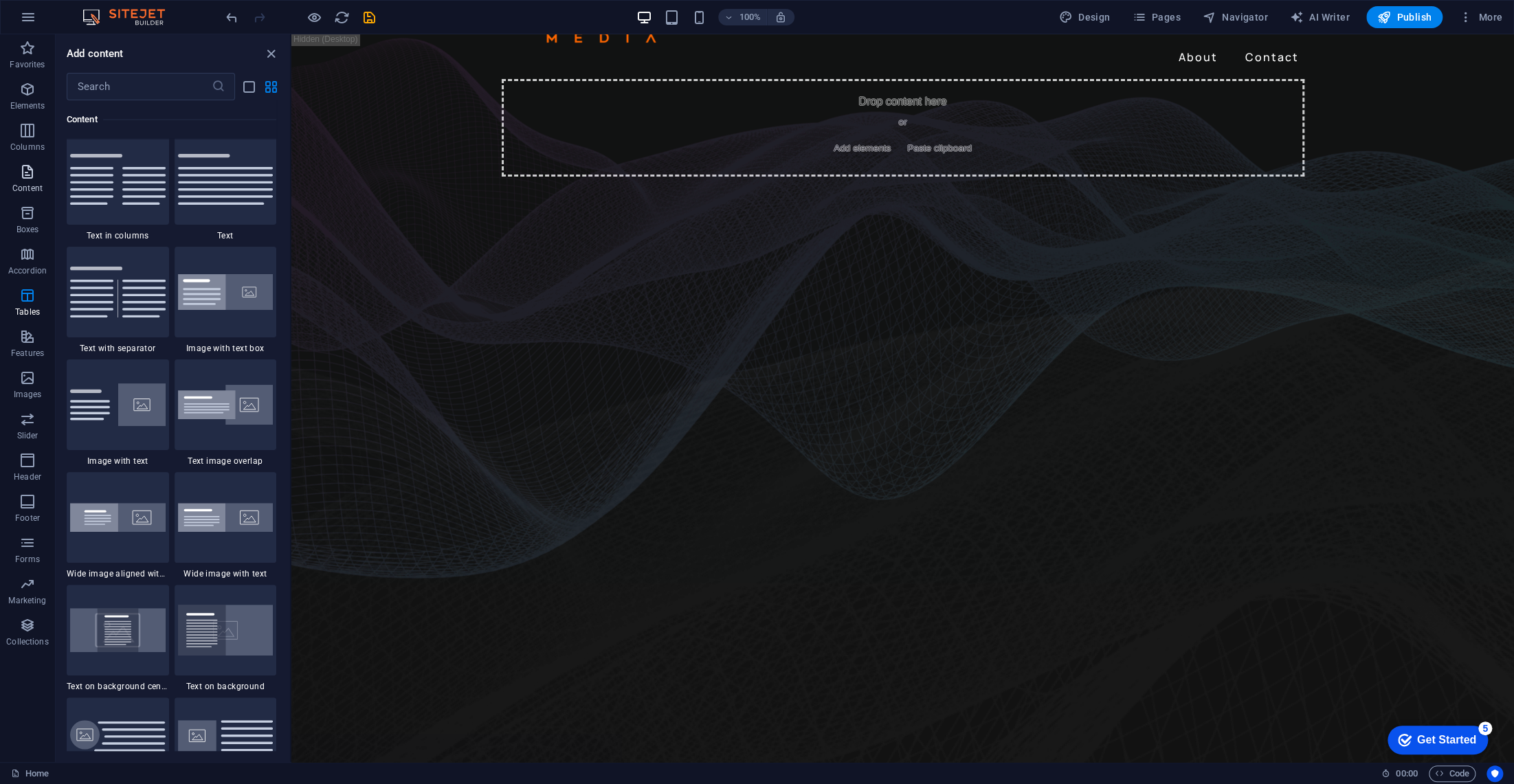
scroll to position [2410, 0]
click at [34, 86] on icon "button" at bounding box center [27, 89] width 16 height 16
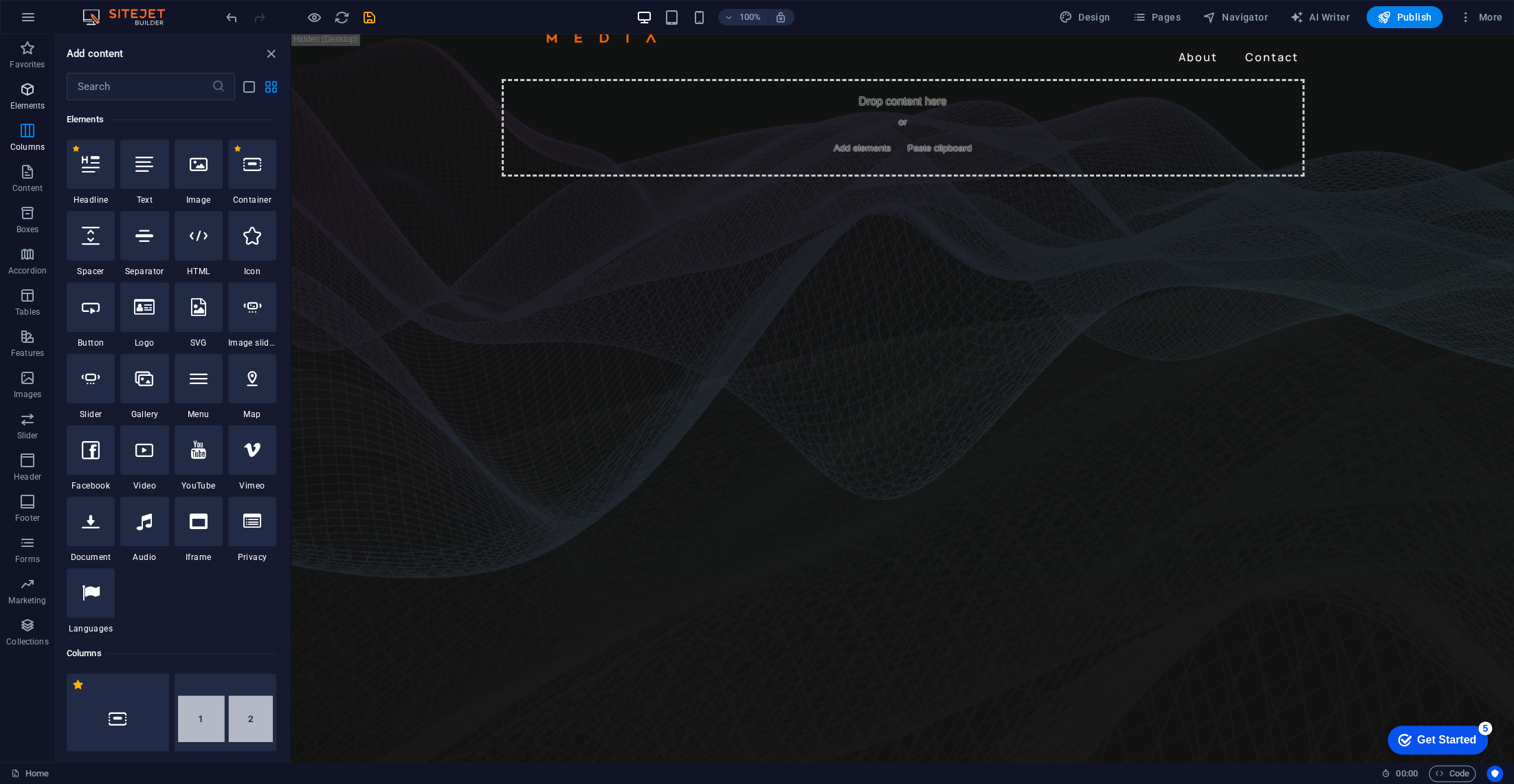
scroll to position [146, 0]
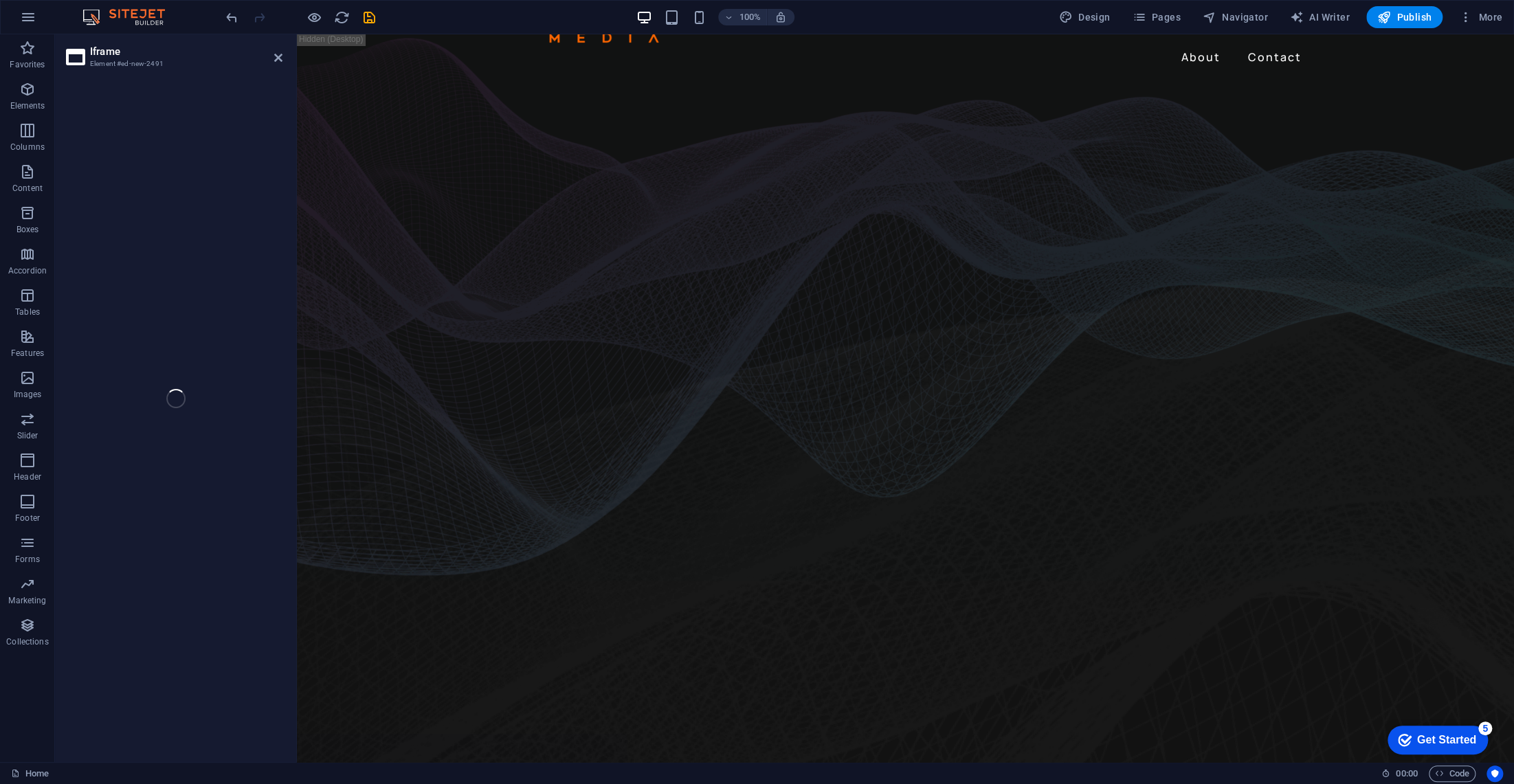
select select "%"
select select "px"
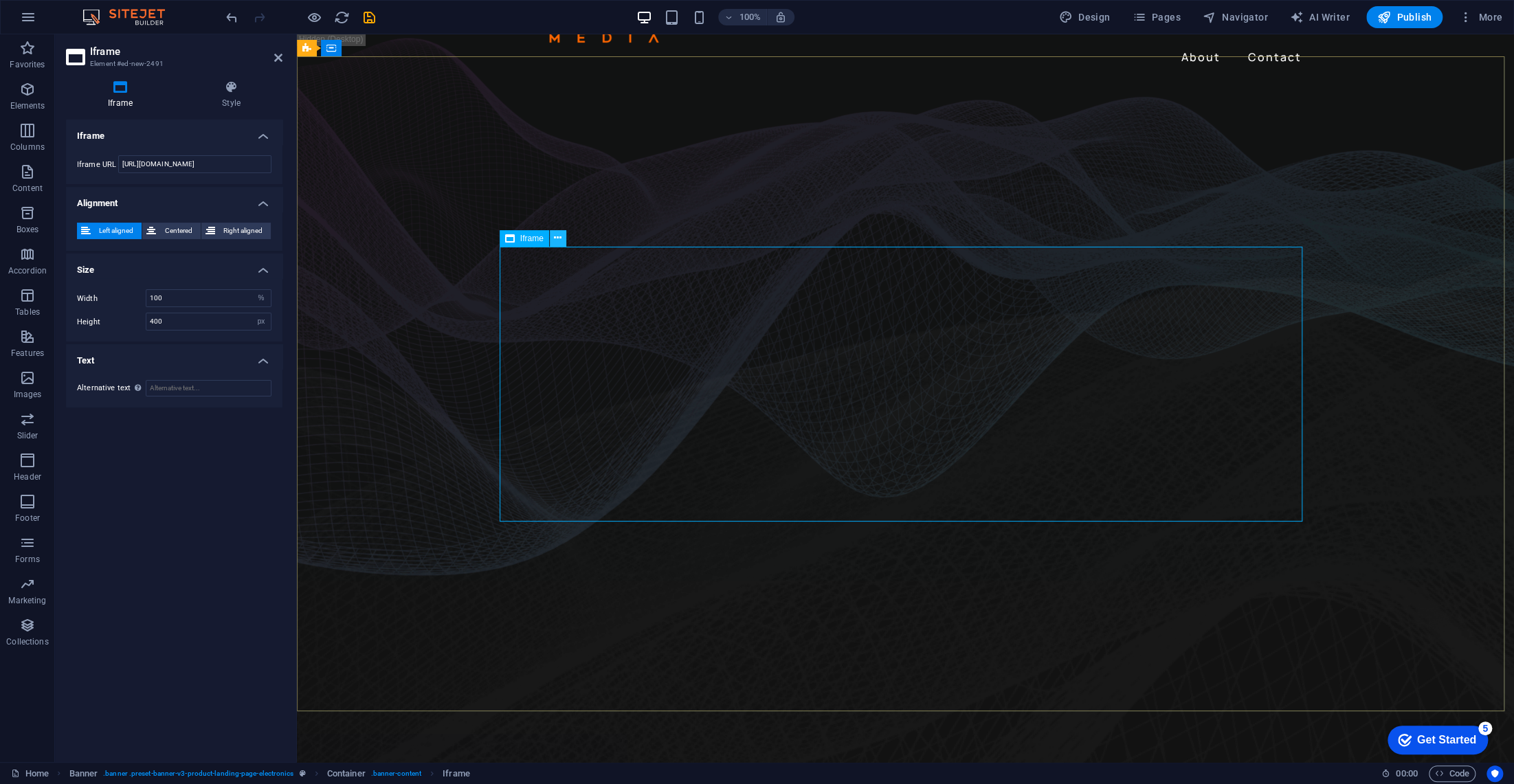
click at [556, 233] on icon at bounding box center [558, 238] width 7 height 14
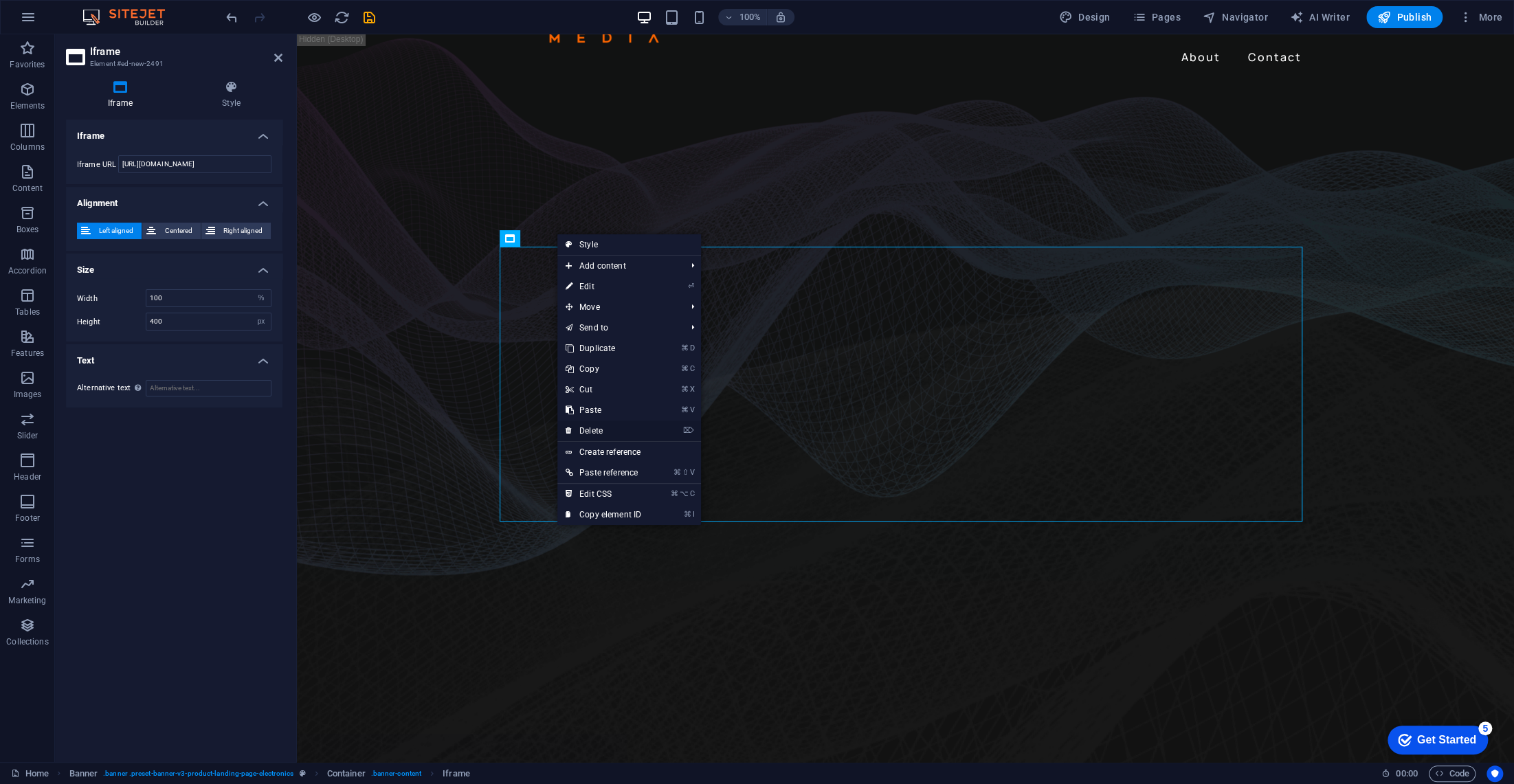
click at [600, 426] on link "⌦ Delete" at bounding box center [604, 431] width 92 height 21
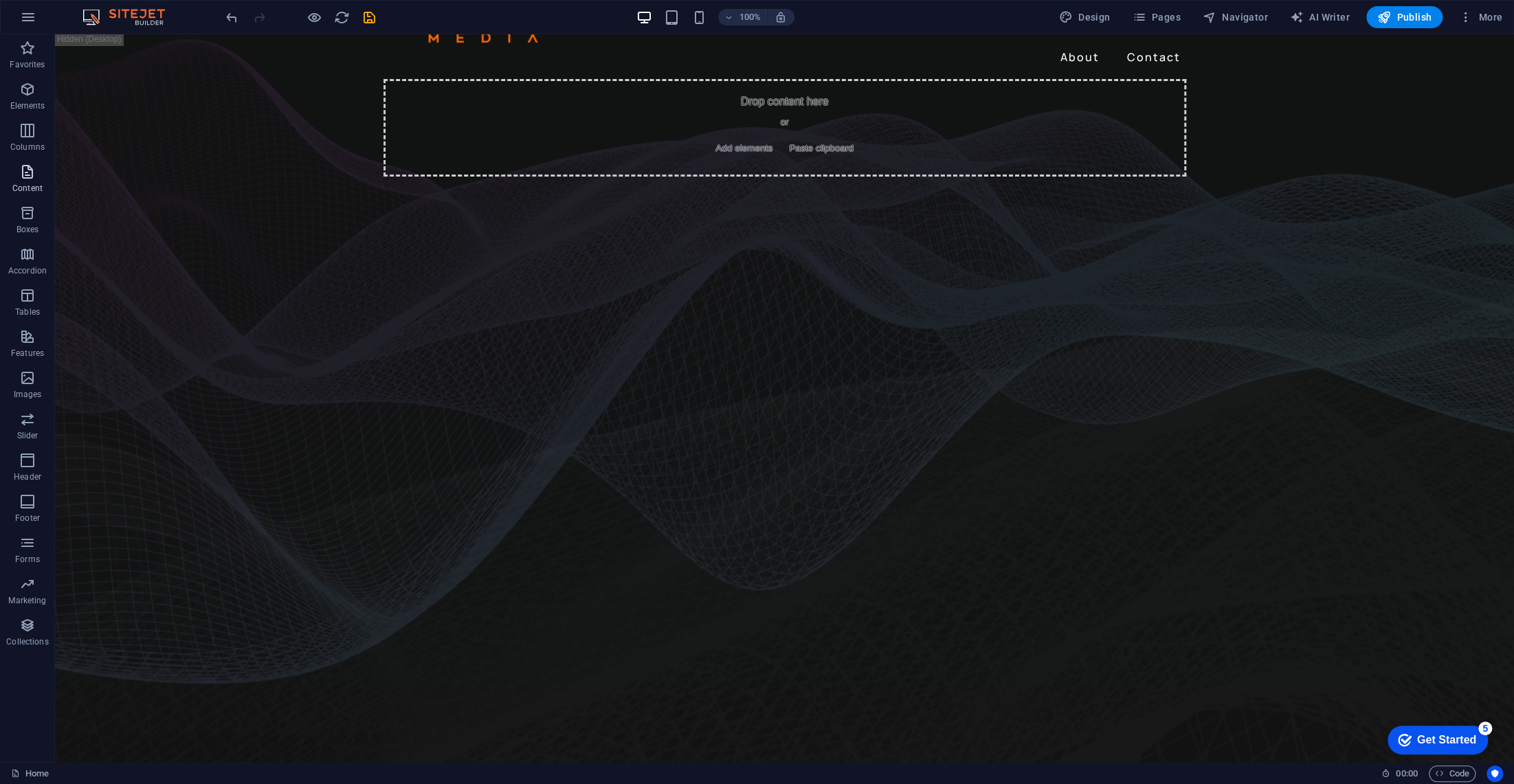
click at [32, 171] on icon "button" at bounding box center [27, 172] width 16 height 16
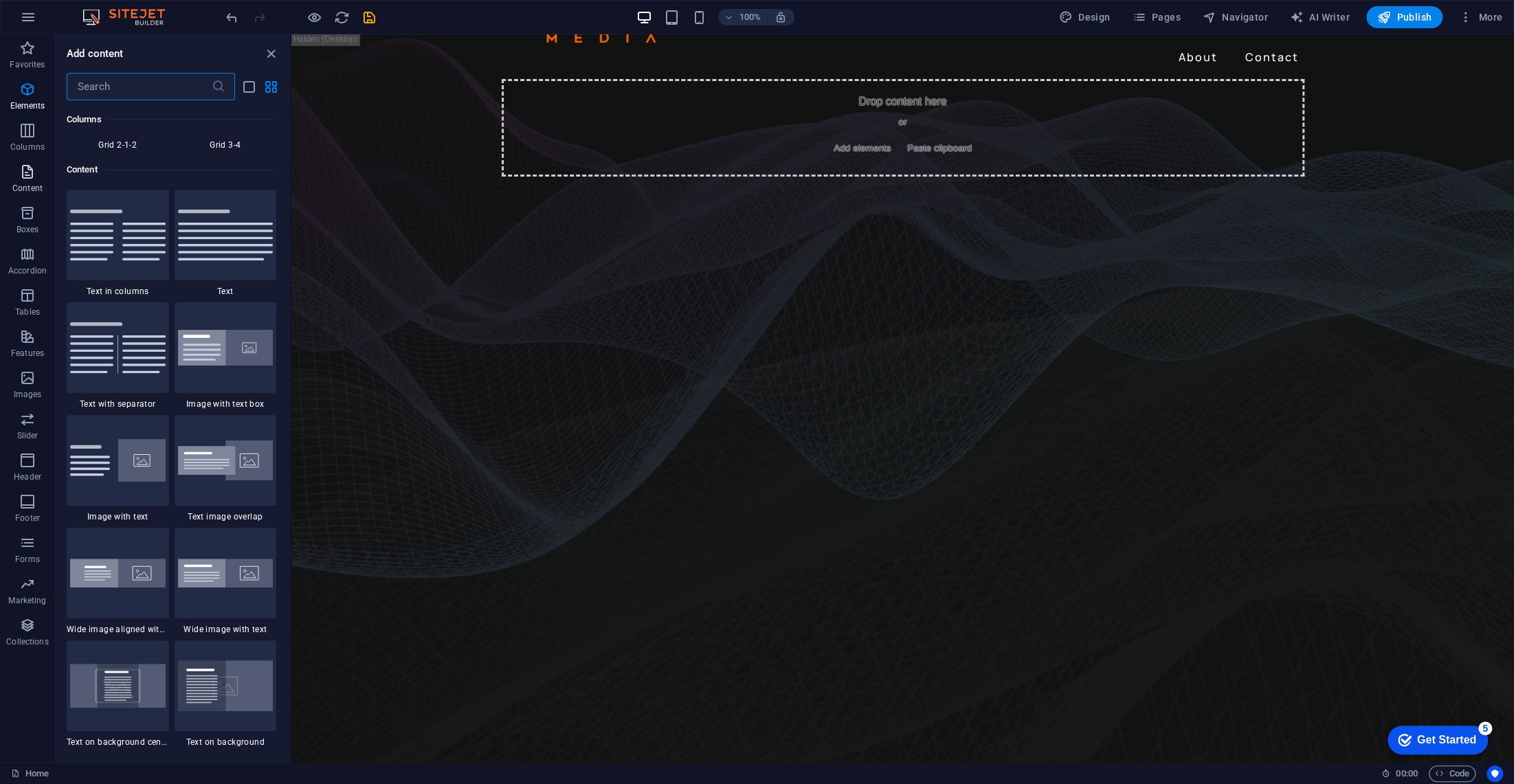
scroll to position [2398, 0]
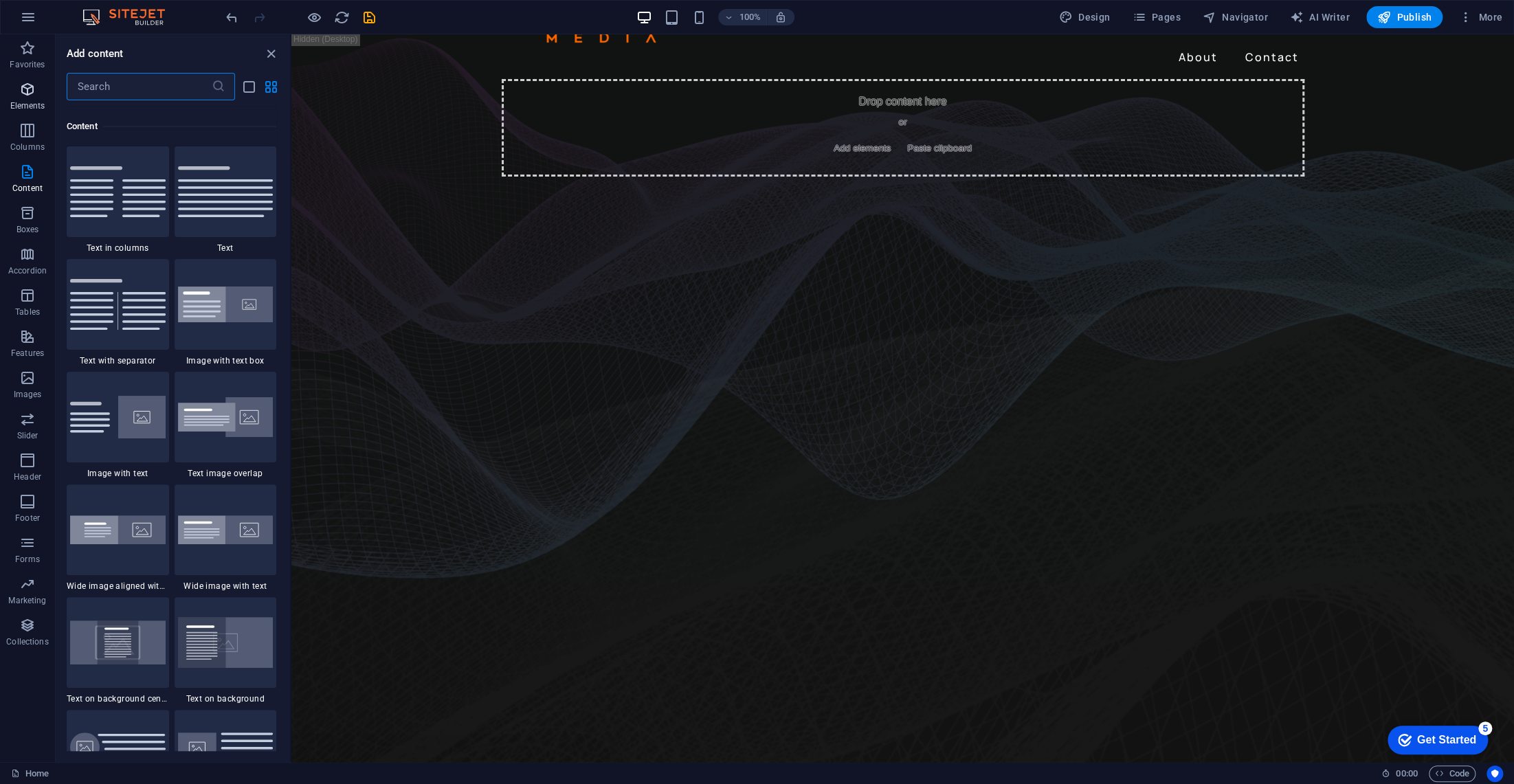
click at [28, 86] on icon "button" at bounding box center [27, 89] width 16 height 16
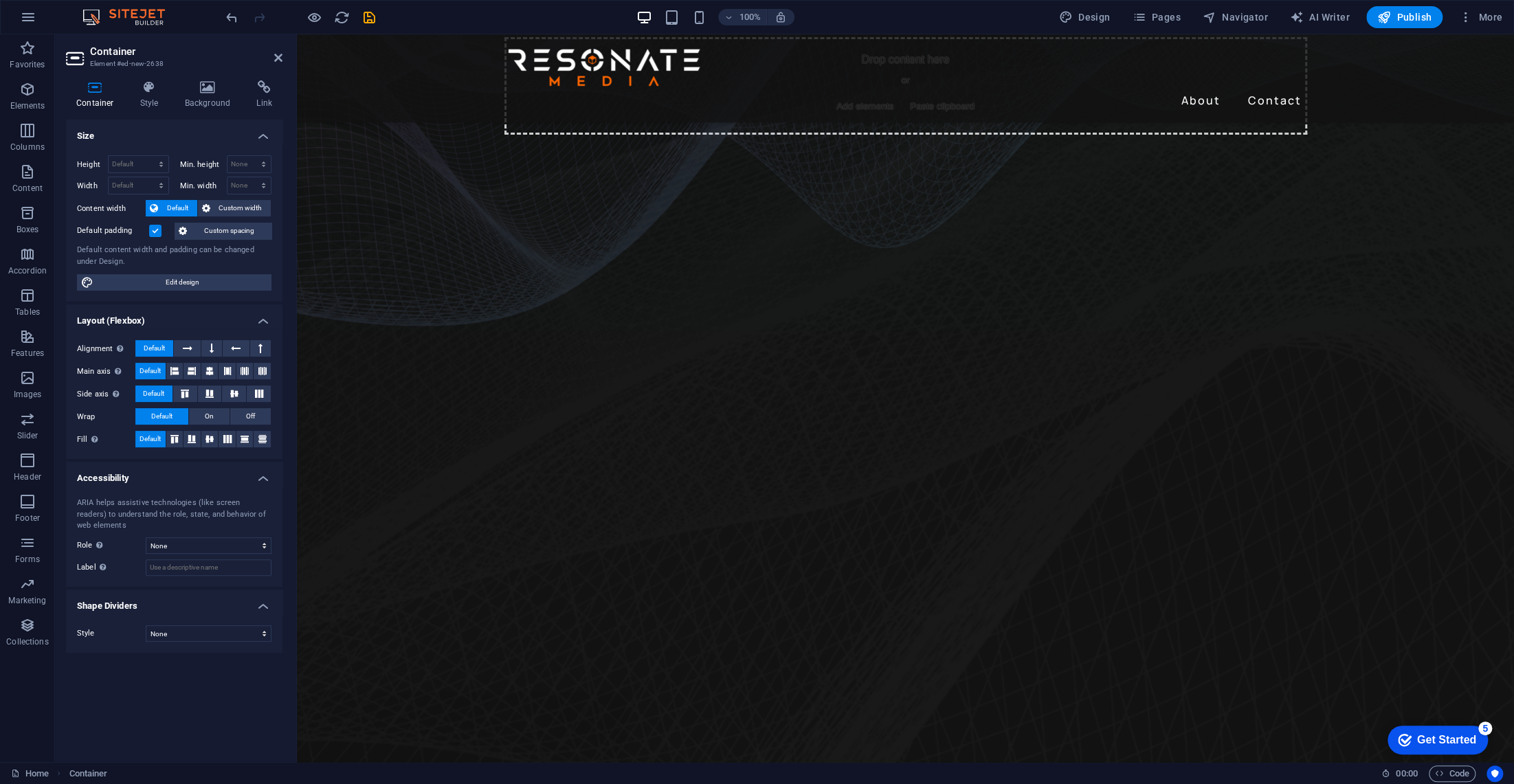
scroll to position [0, 0]
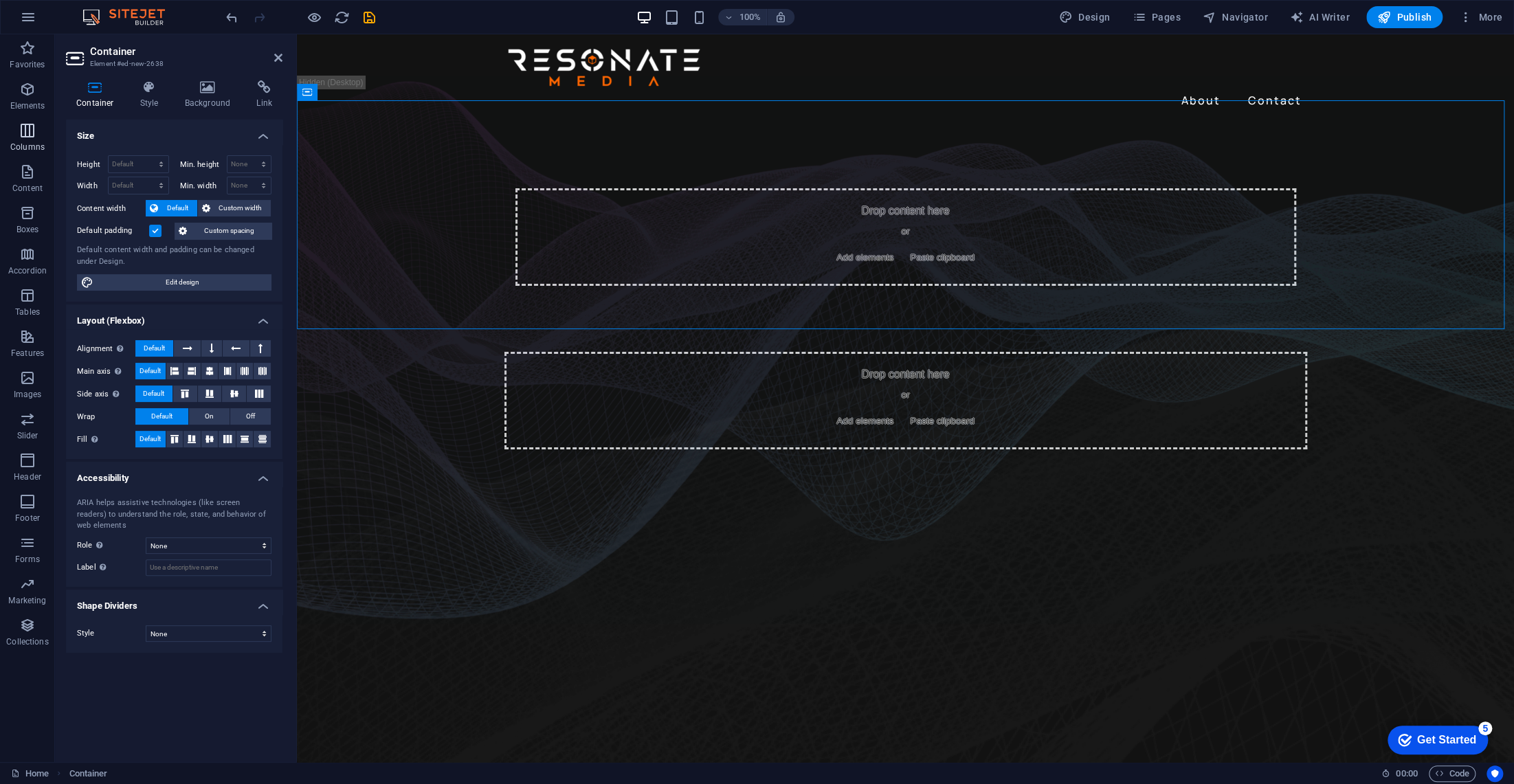
click at [19, 97] on span "Elements" at bounding box center [27, 97] width 55 height 33
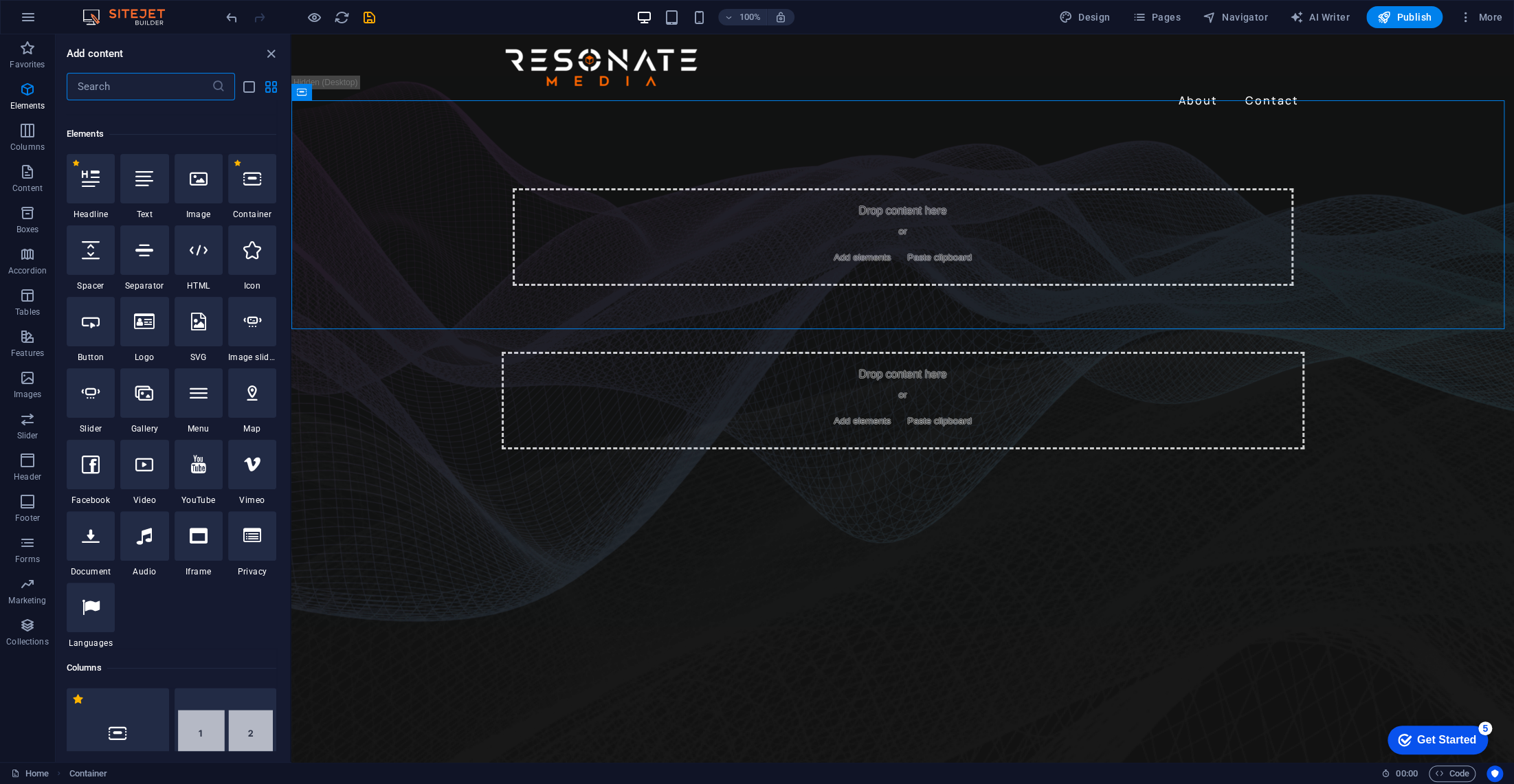
scroll to position [146, 0]
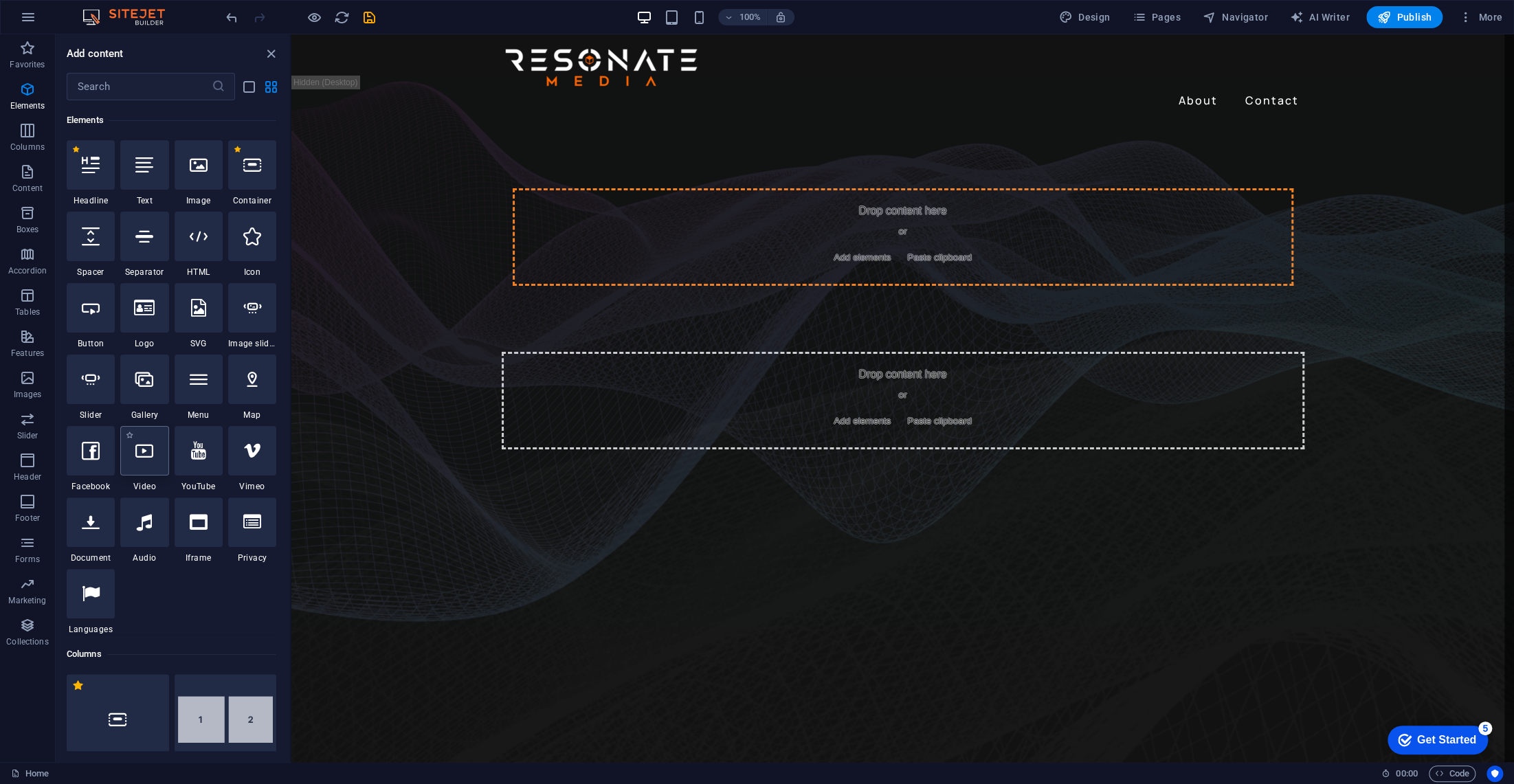
select select "%"
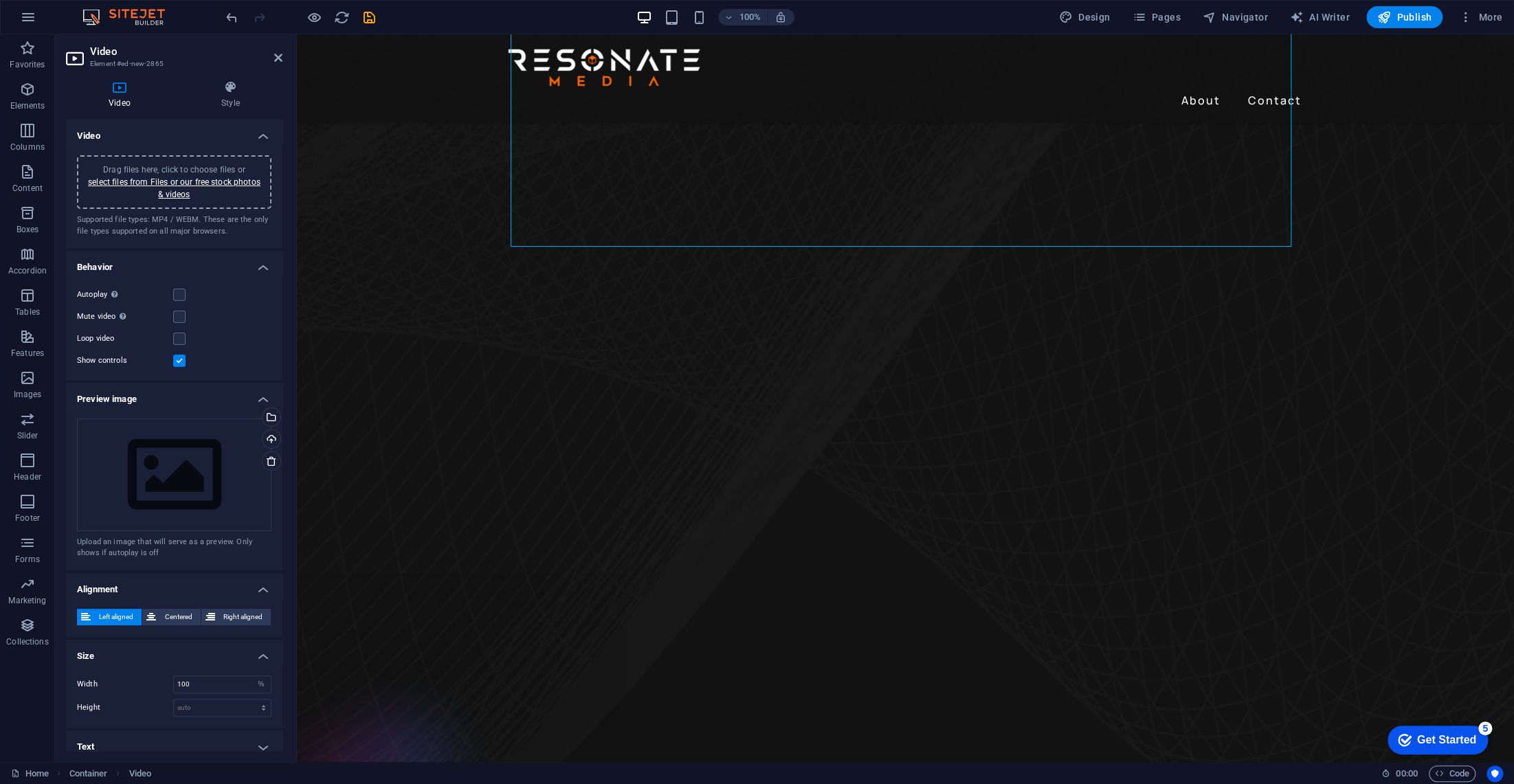
scroll to position [66, 0]
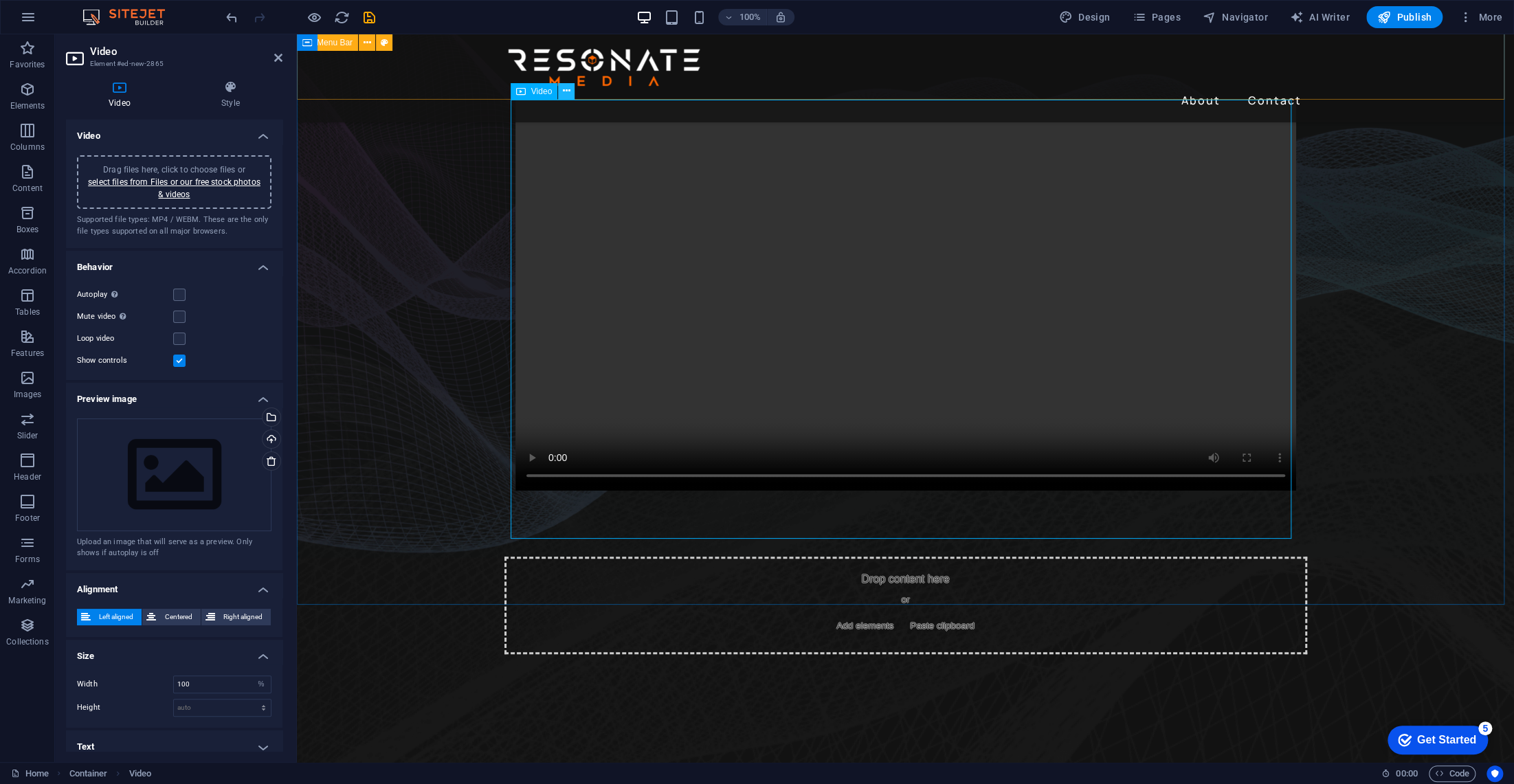
click at [567, 86] on icon at bounding box center [567, 91] width 7 height 14
click at [181, 291] on label at bounding box center [179, 295] width 13 height 13
click at [0, 0] on input "Autoplay Autoplay is only available if muted is checked" at bounding box center [0, 0] width 0 height 0
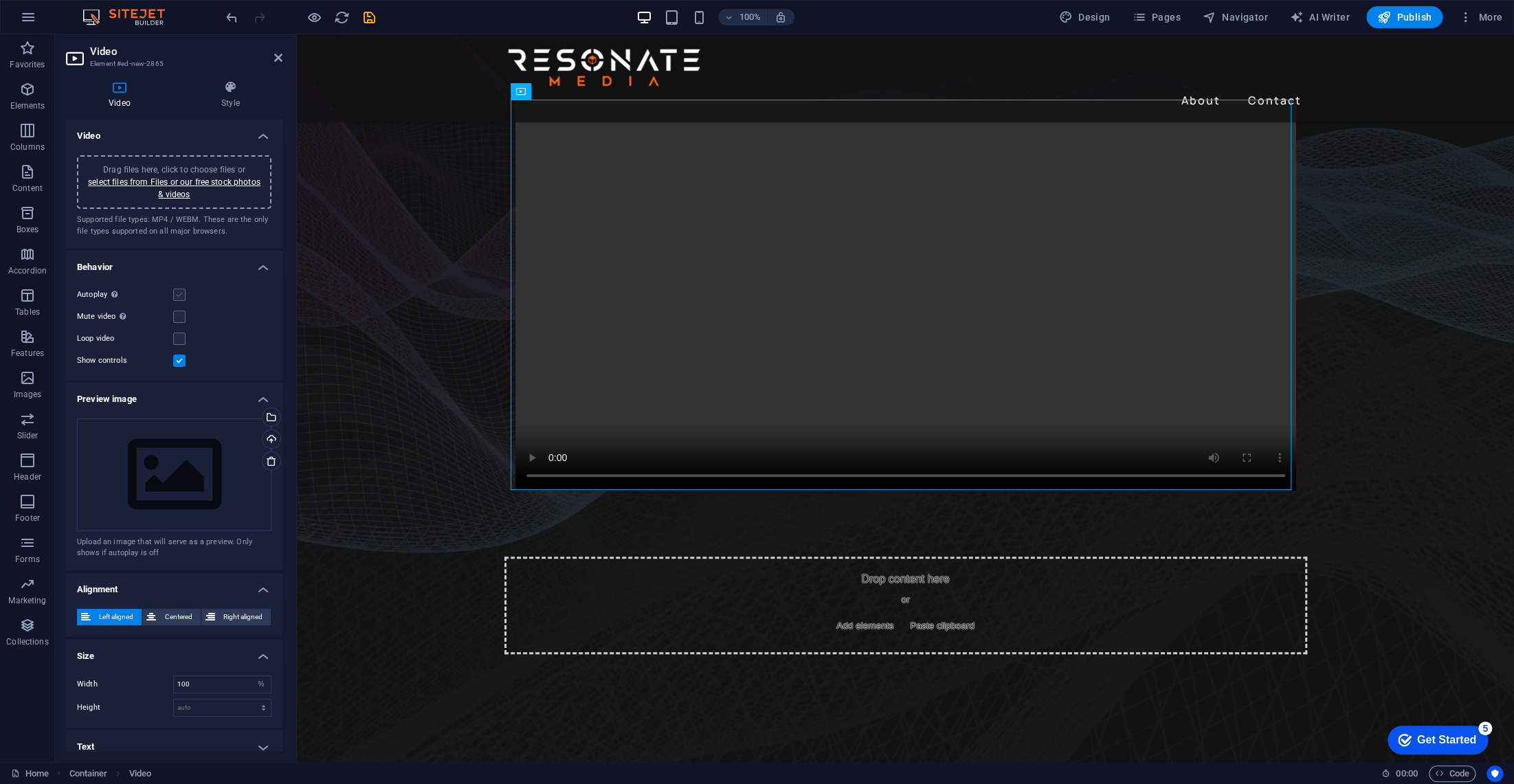
click at [179, 291] on label at bounding box center [179, 295] width 13 height 13
click at [0, 0] on input "Autoplay Autoplay is only available if muted is checked" at bounding box center [0, 0] width 0 height 0
click at [178, 290] on label at bounding box center [179, 295] width 13 height 13
click at [0, 0] on input "Autoplay Autoplay is only available if muted is checked" at bounding box center [0, 0] width 0 height 0
click at [178, 288] on label at bounding box center [179, 295] width 13 height 13
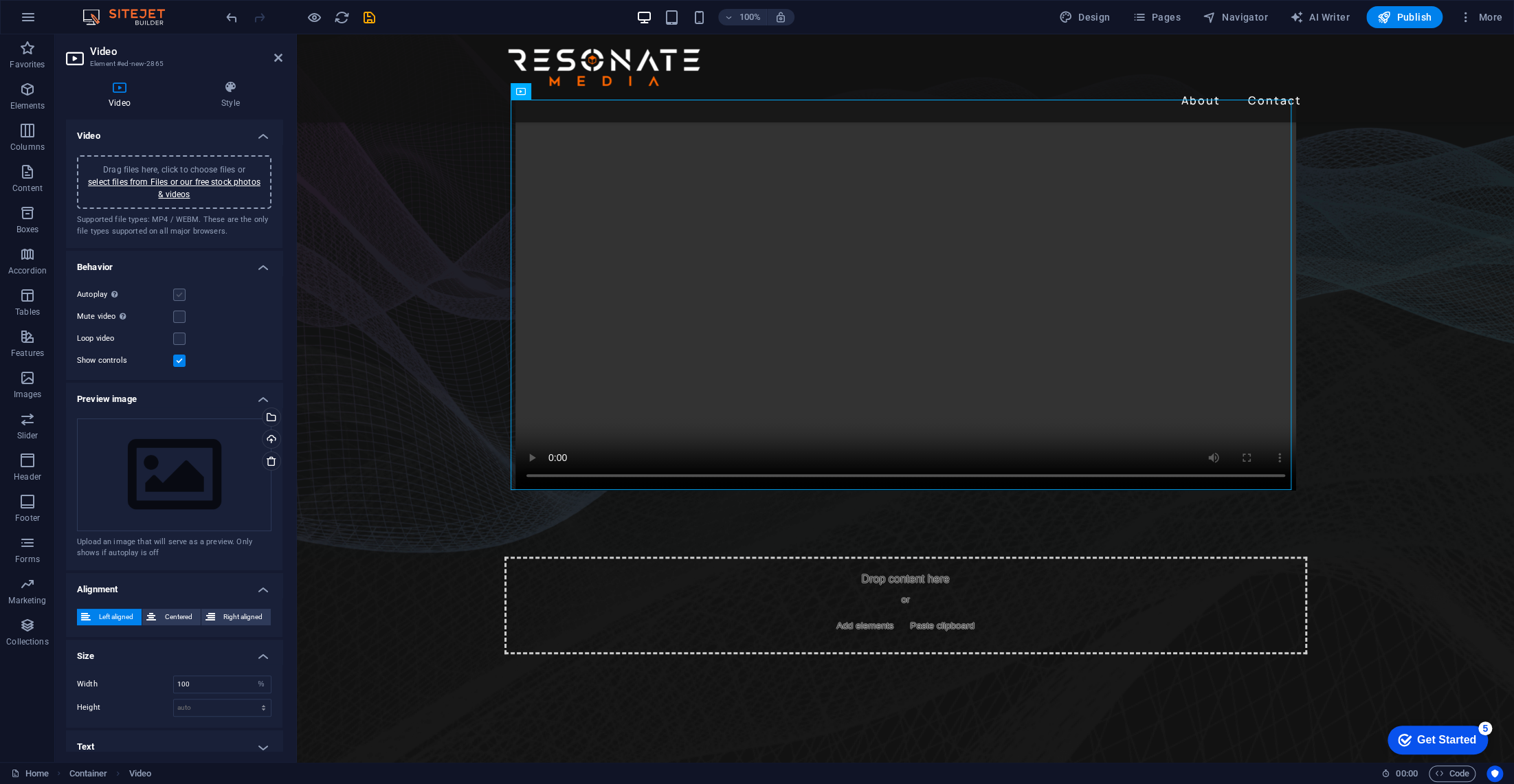
click at [0, 0] on input "Autoplay Autoplay is only available if muted is checked" at bounding box center [0, 0] width 0 height 0
click at [178, 312] on label at bounding box center [179, 317] width 13 height 13
click at [0, 0] on input "Mute video Autoplay will be available if muted is checked" at bounding box center [0, 0] width 0 height 0
click at [178, 311] on label at bounding box center [179, 317] width 13 height 13
click at [0, 0] on input "Mute video Autoplay will be available if muted is checked" at bounding box center [0, 0] width 0 height 0
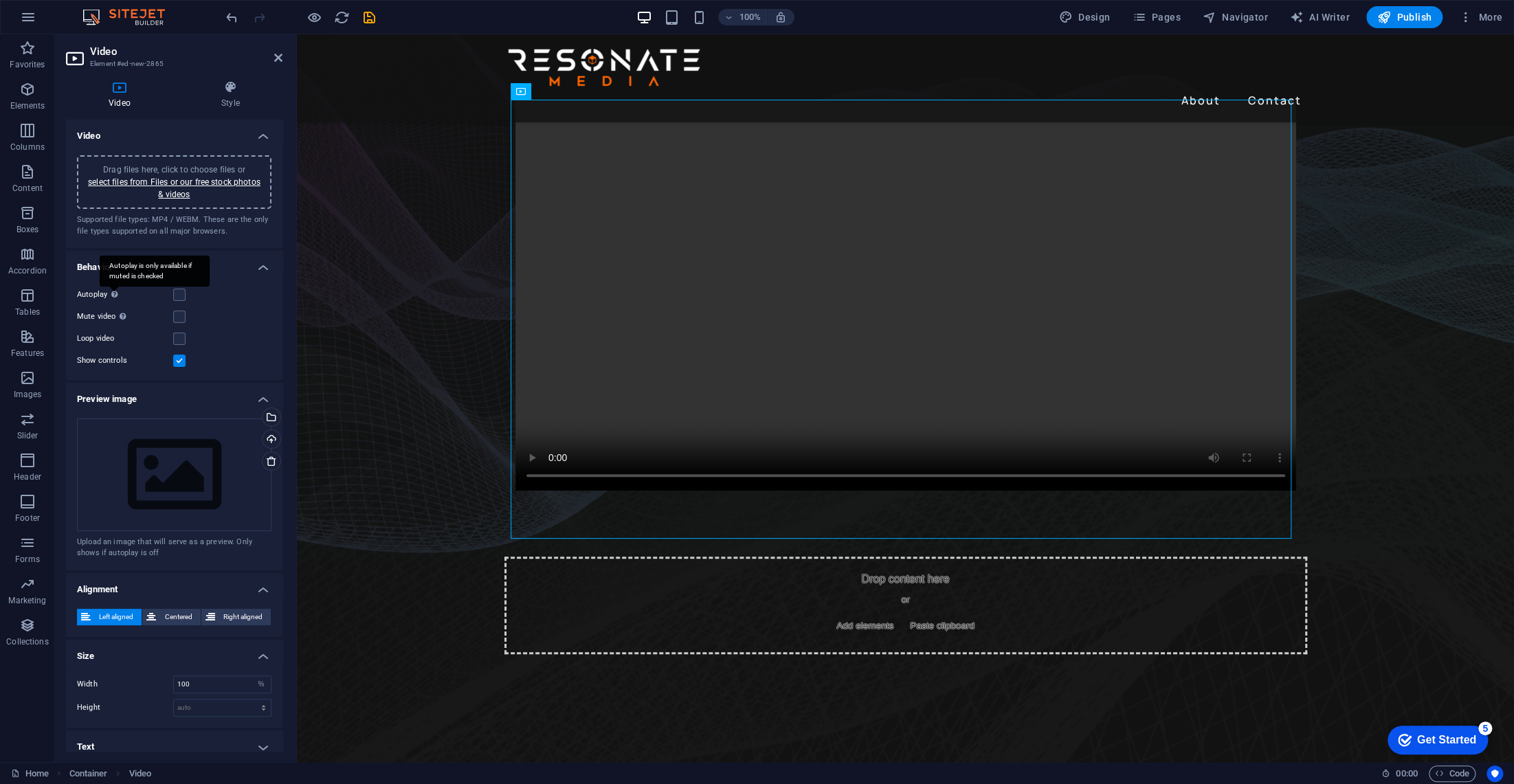
click at [114, 287] on div "Autoplay is only available if muted is checked" at bounding box center [155, 271] width 110 height 31
click at [0, 0] on input "Autoplay Autoplay is only available if muted is checked" at bounding box center [0, 0] width 0 height 0
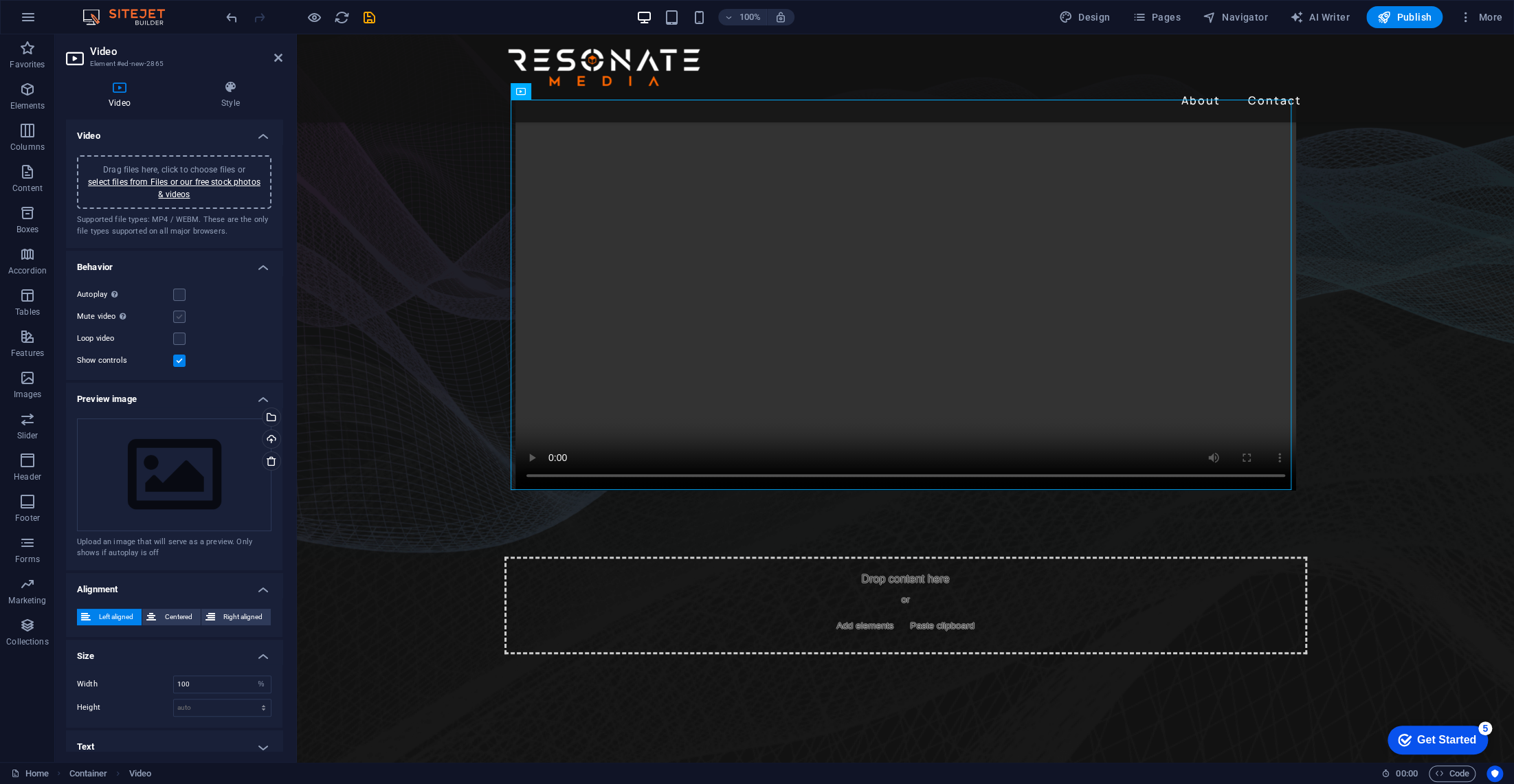
click at [177, 311] on label at bounding box center [179, 317] width 13 height 13
click at [0, 0] on input "Mute video Autoplay will be available if muted is checked" at bounding box center [0, 0] width 0 height 0
click at [178, 291] on label at bounding box center [179, 295] width 13 height 13
click at [0, 0] on input "Autoplay Autoplay is only available if muted is checked" at bounding box center [0, 0] width 0 height 0
drag, startPoint x: 278, startPoint y: 351, endPoint x: 277, endPoint y: 361, distance: 10.0
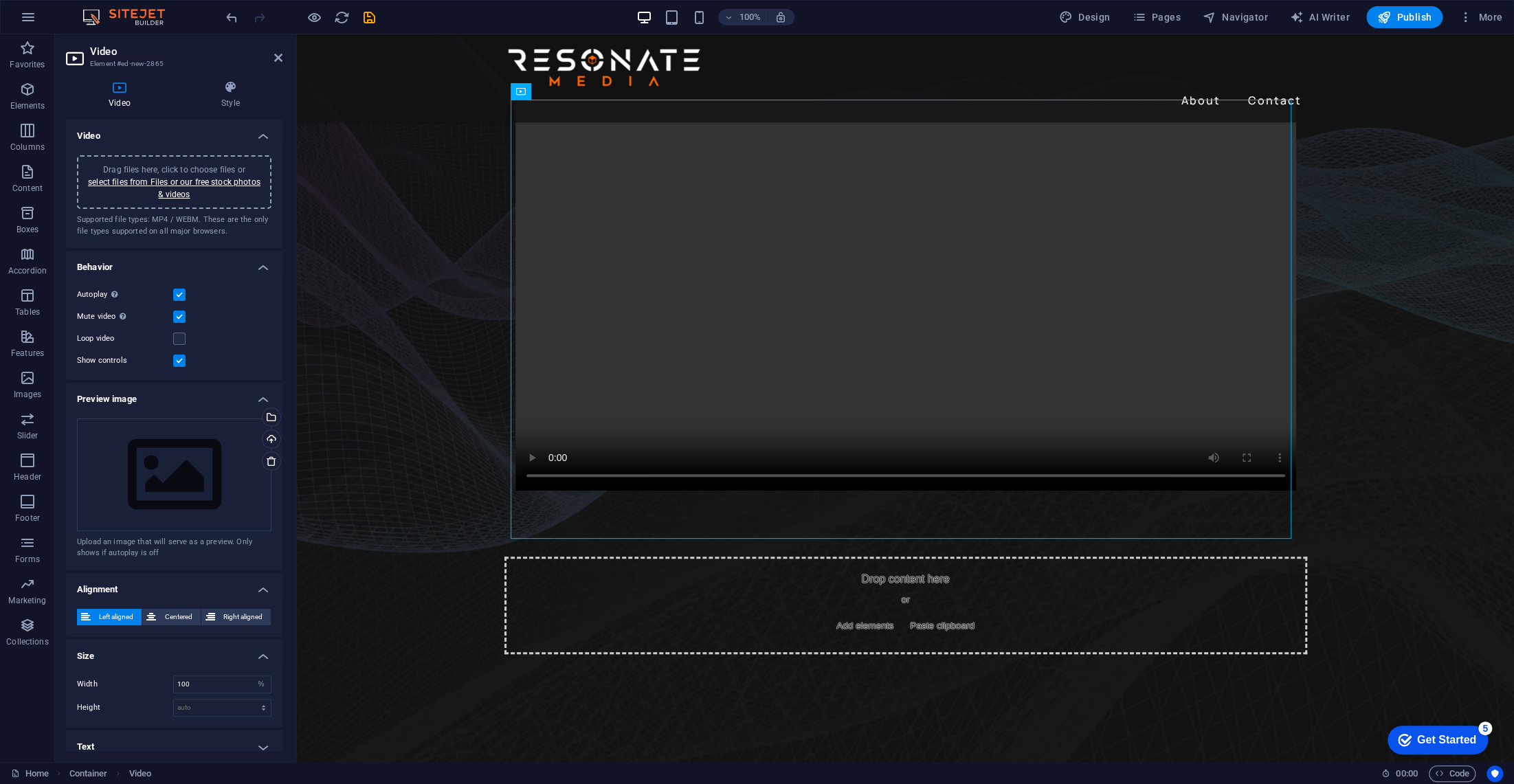
click at [277, 365] on div "Autoplay Autoplay is only available if muted is checked Mute video Autoplay wil…" at bounding box center [174, 328] width 216 height 105
click at [280, 125] on div "Video Drag files here, click to choose files or select files from Files or our …" at bounding box center [174, 435] width 216 height 632
click at [239, 183] on link "select files from Files or our free stock photos & videos" at bounding box center [174, 188] width 172 height 22
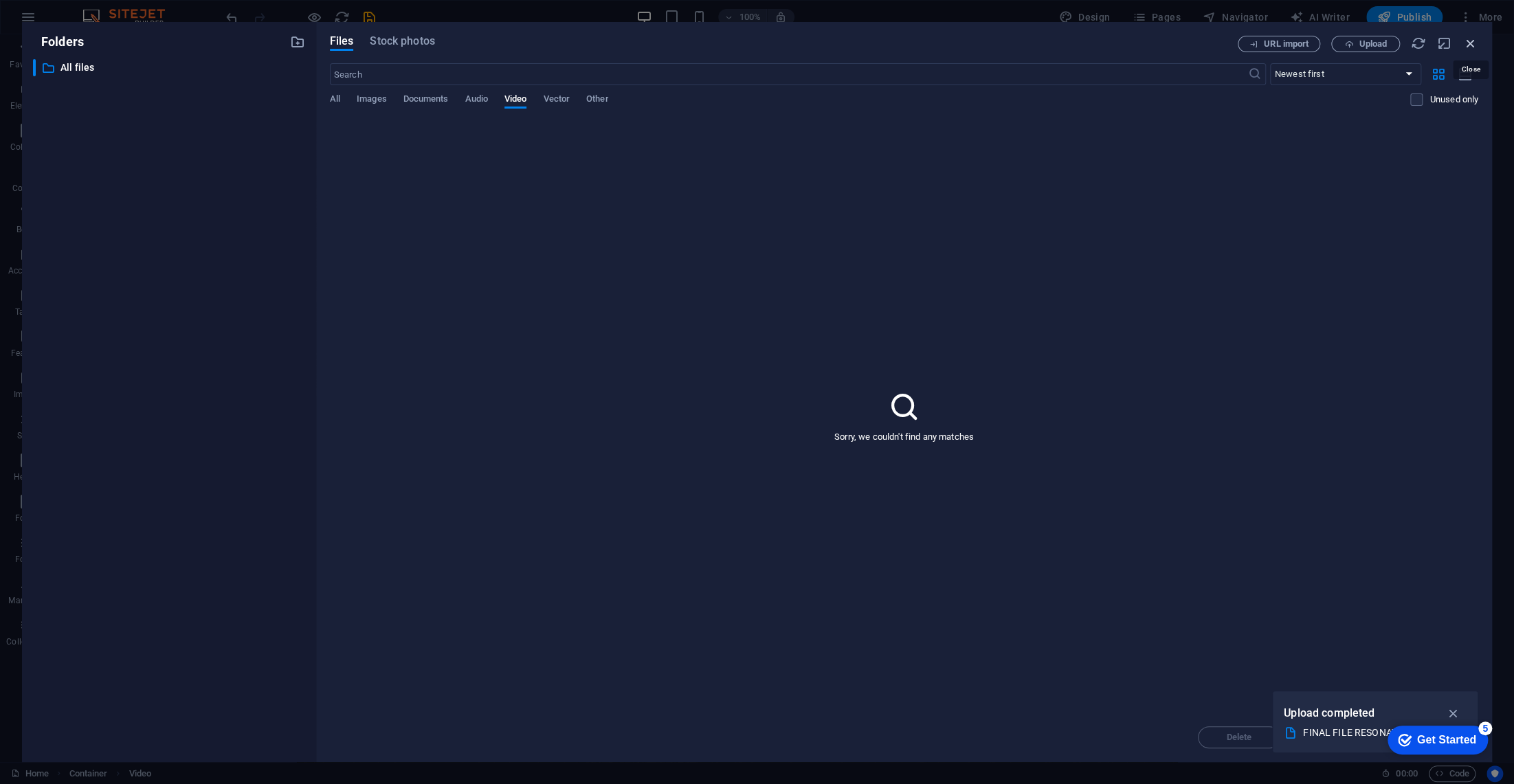
click at [1468, 41] on icon "button" at bounding box center [1471, 43] width 15 height 15
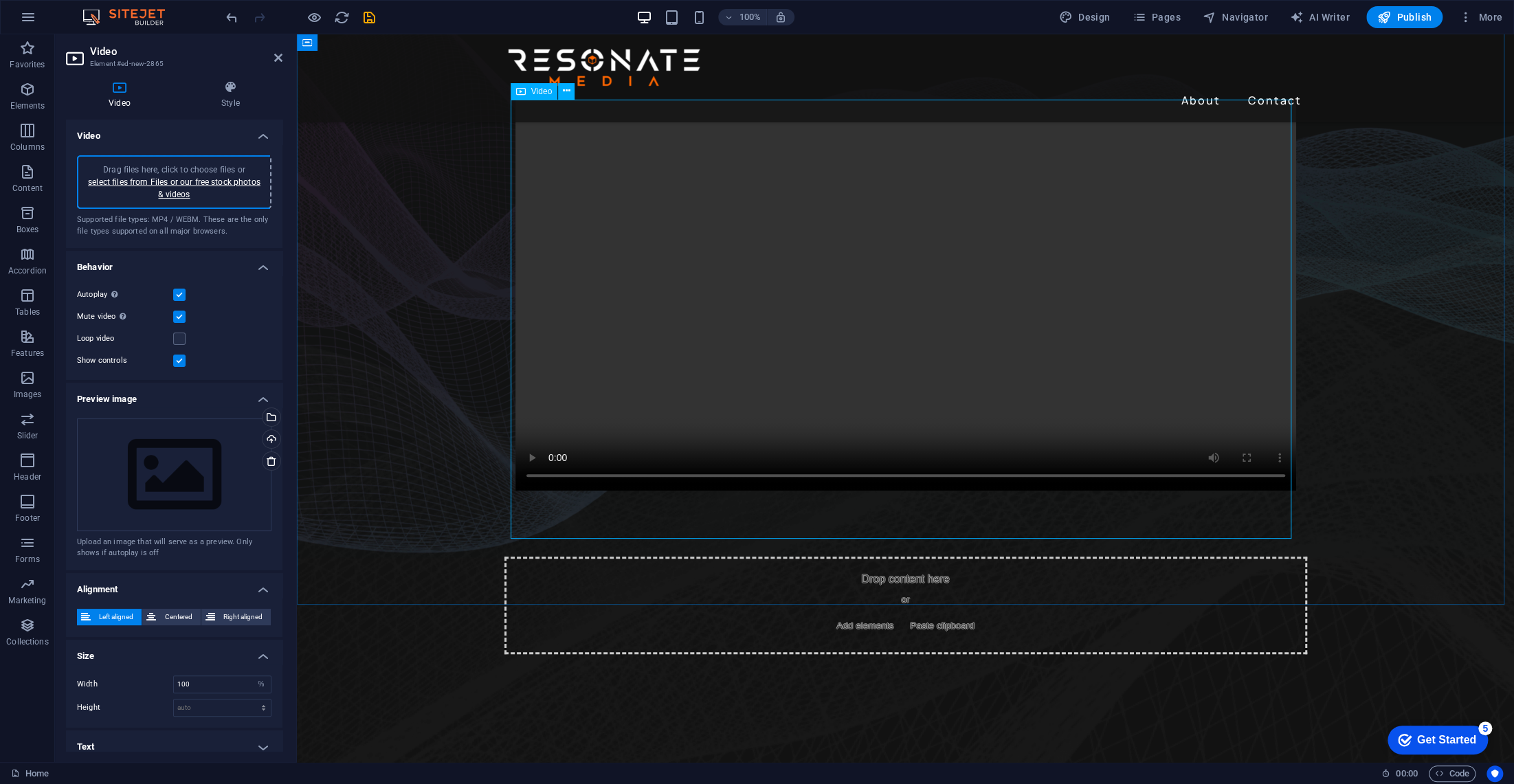
click at [544, 491] on figure at bounding box center [906, 295] width 781 height 390
click at [545, 491] on figure at bounding box center [906, 295] width 781 height 390
click at [1227, 491] on figure at bounding box center [906, 295] width 781 height 390
click at [1224, 491] on figure at bounding box center [906, 295] width 781 height 390
click at [179, 313] on label at bounding box center [179, 317] width 13 height 13
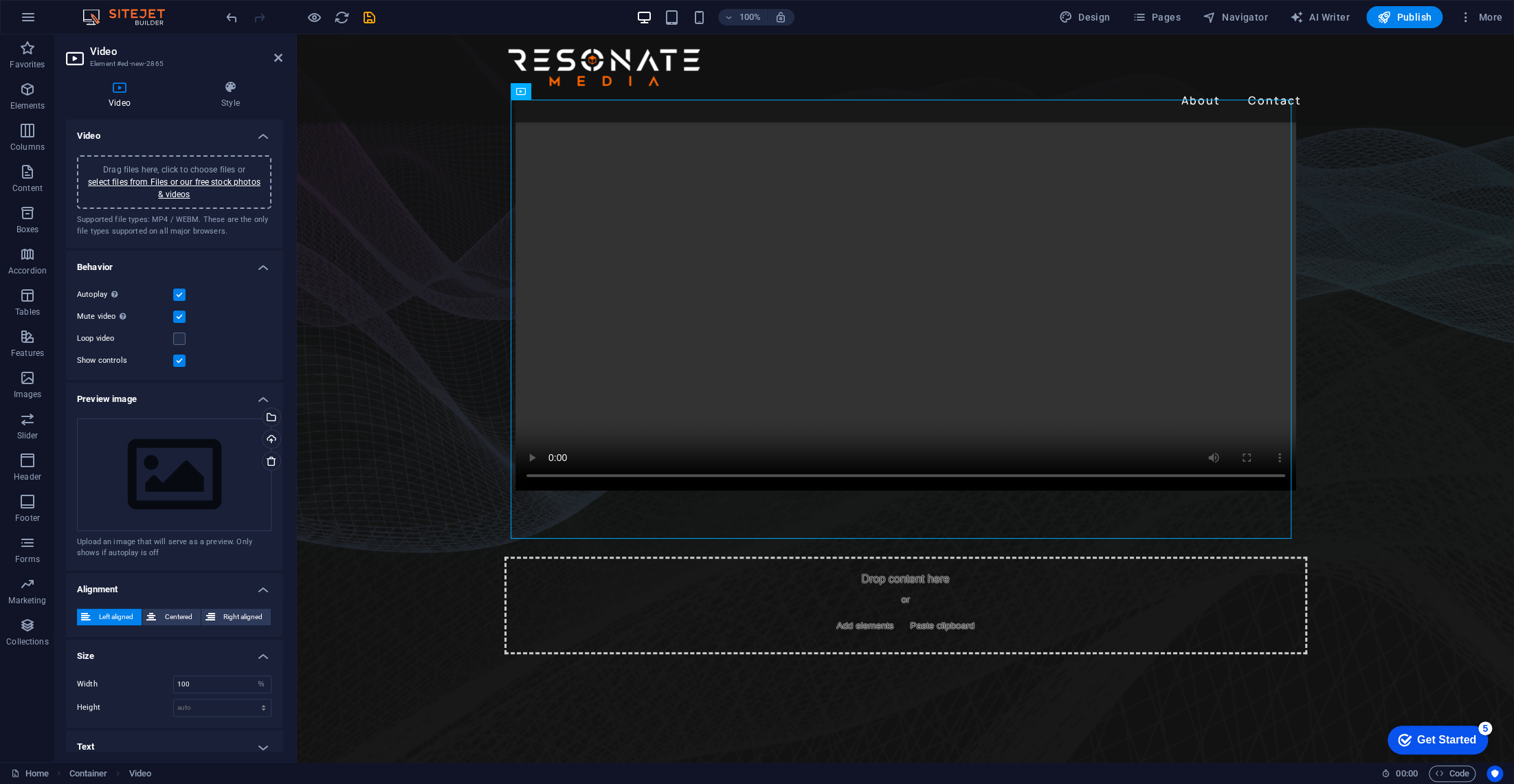
click at [0, 0] on input "Mute video Autoplay will be available if muted is checked" at bounding box center [0, 0] width 0 height 0
click at [309, 15] on icon "button" at bounding box center [315, 18] width 16 height 16
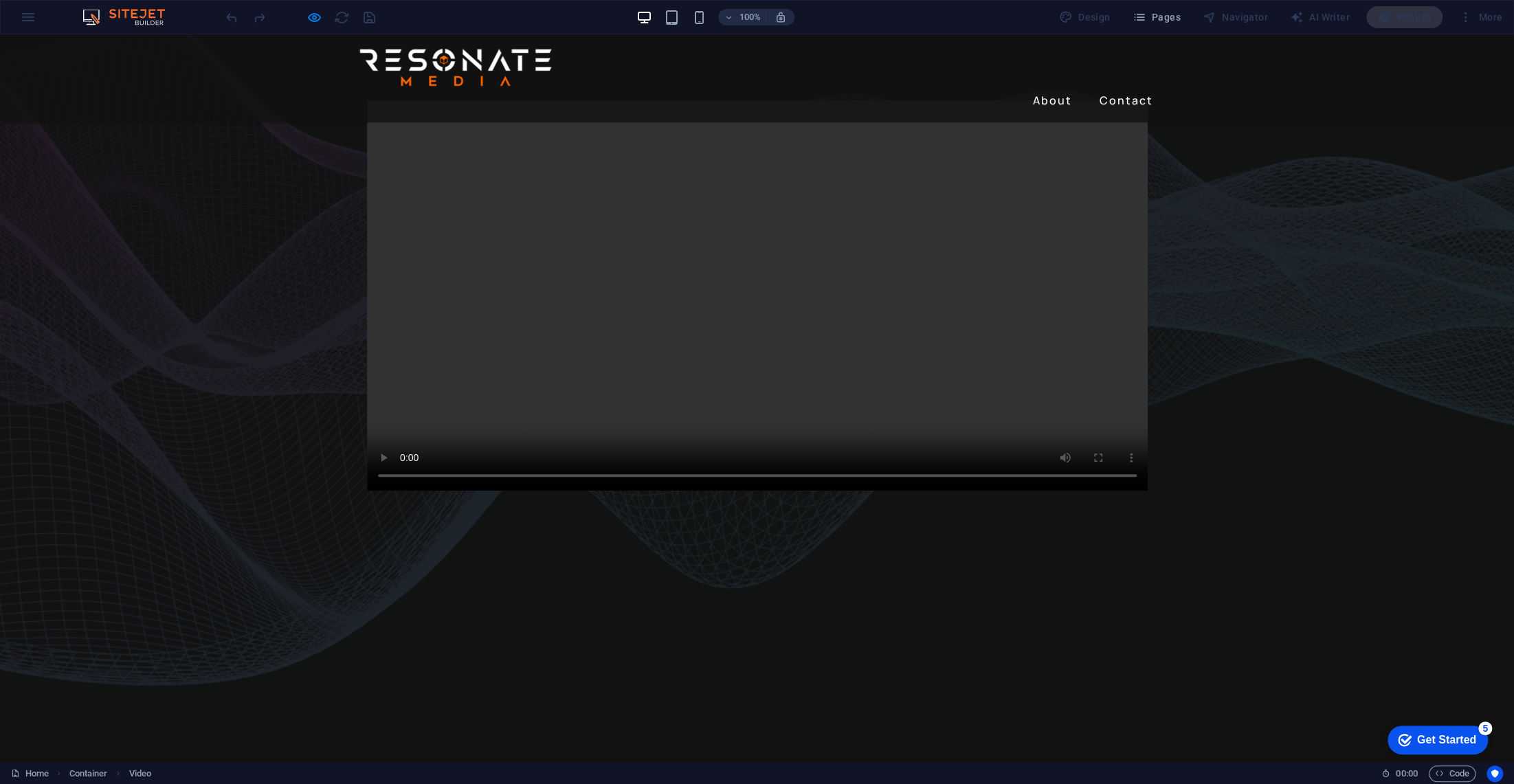
click at [403, 491] on video at bounding box center [757, 295] width 781 height 390
drag, startPoint x: 662, startPoint y: 524, endPoint x: 674, endPoint y: 523, distance: 12.0
click at [671, 491] on video at bounding box center [757, 295] width 781 height 390
drag, startPoint x: 798, startPoint y: 521, endPoint x: 813, endPoint y: 519, distance: 15.1
click at [811, 491] on video at bounding box center [757, 295] width 781 height 390
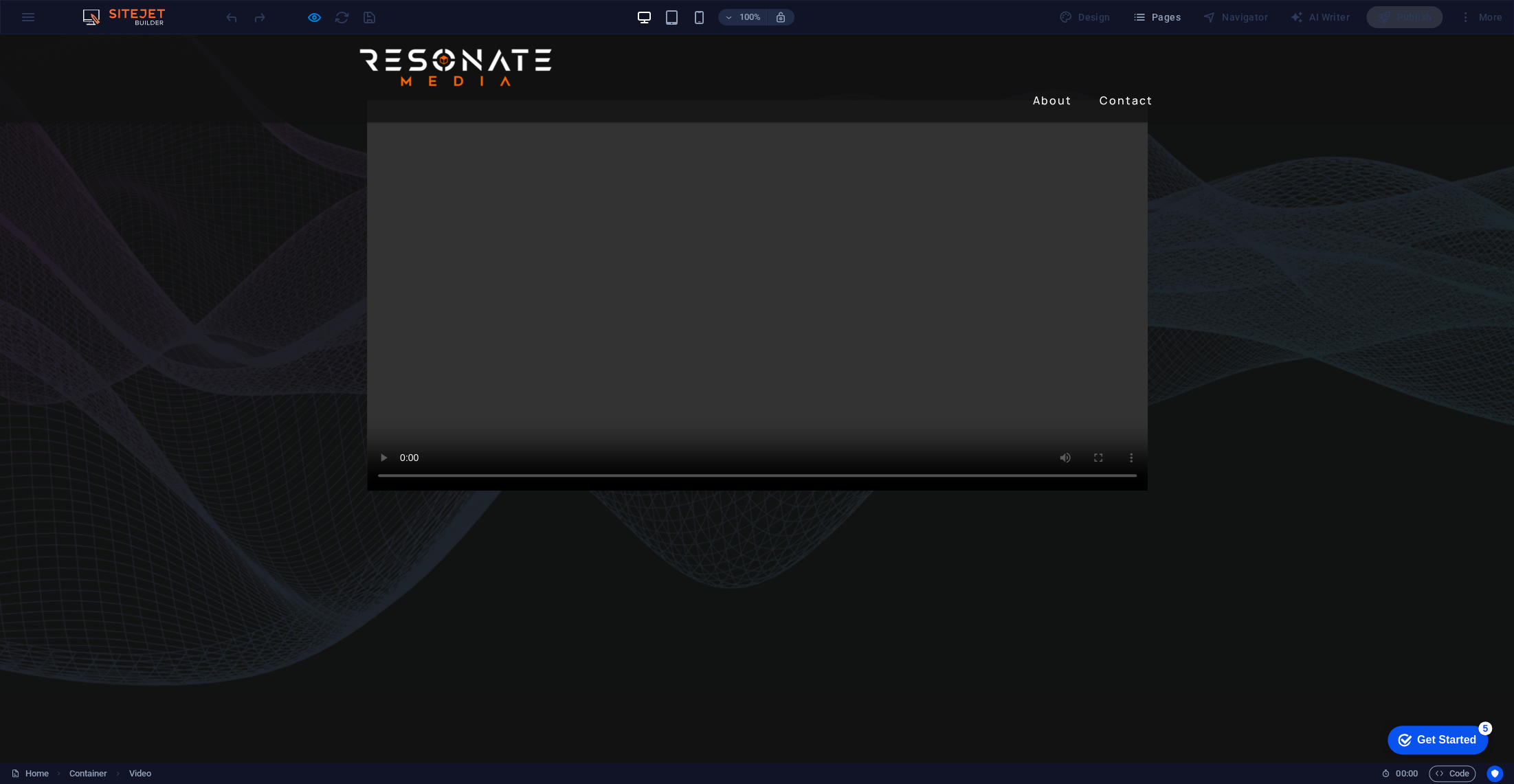
drag, startPoint x: 888, startPoint y: 520, endPoint x: 909, endPoint y: 517, distance: 21.2
click at [894, 491] on video at bounding box center [757, 295] width 781 height 390
click at [941, 491] on video at bounding box center [757, 295] width 781 height 390
click at [971, 491] on video at bounding box center [757, 295] width 781 height 390
drag, startPoint x: 962, startPoint y: 527, endPoint x: 471, endPoint y: 582, distance: 494.1
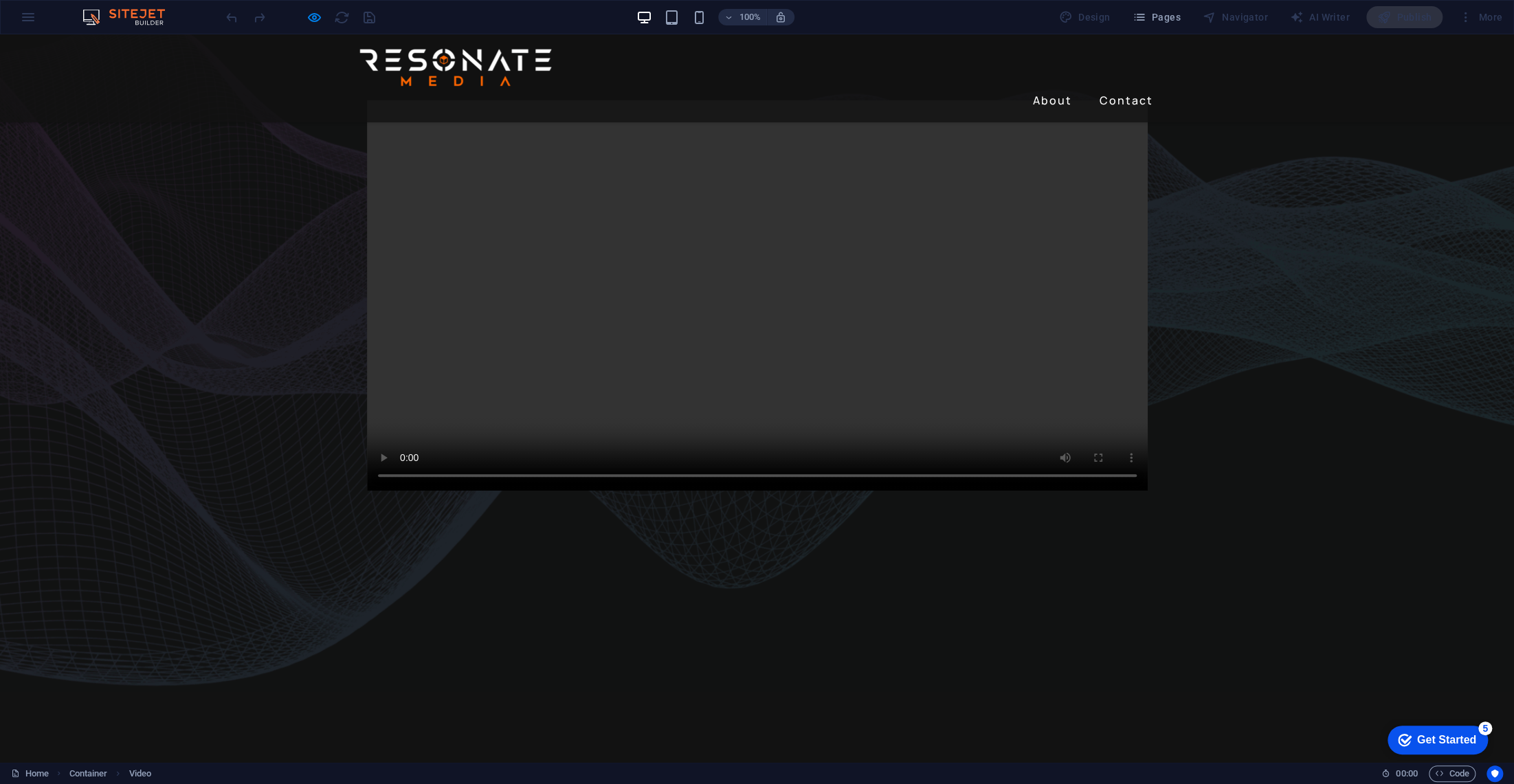
click at [625, 546] on div at bounding box center [757, 262] width 1514 height 588
click at [399, 491] on video at bounding box center [757, 295] width 781 height 390
click at [1042, 89] on link "About" at bounding box center [1053, 100] width 50 height 22
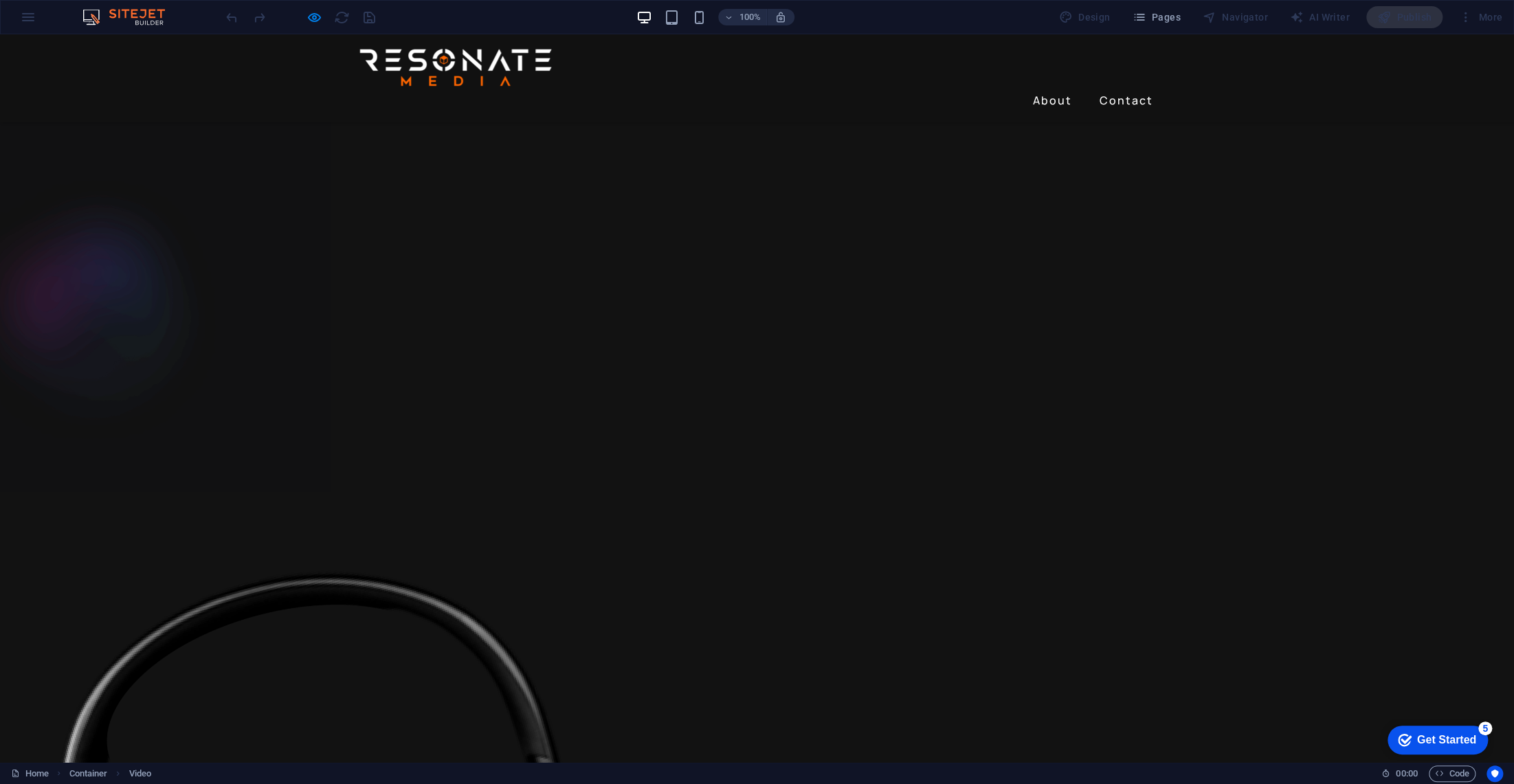
scroll to position [1225, 0]
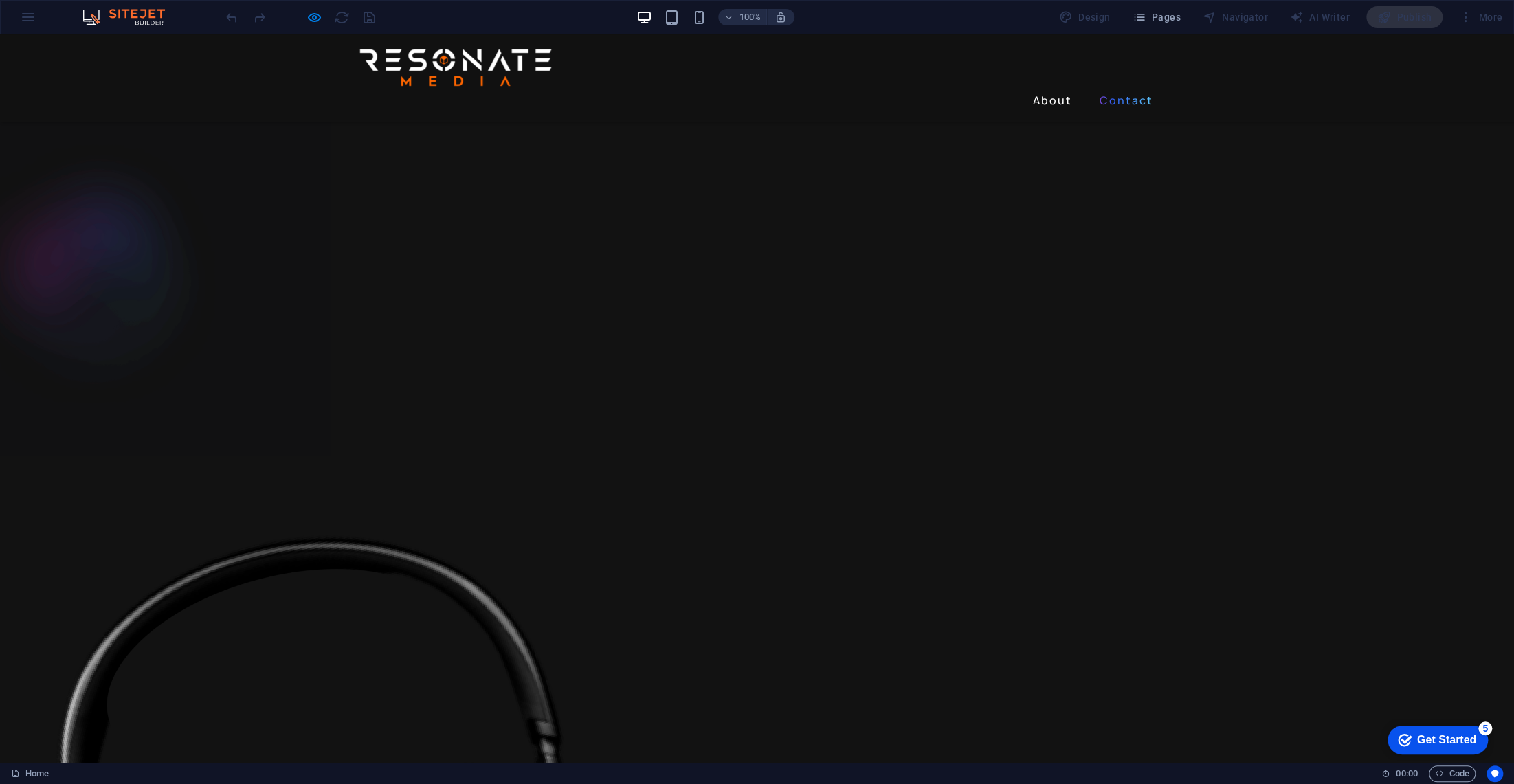
click at [1126, 89] on link "Contact" at bounding box center [1126, 100] width 65 height 22
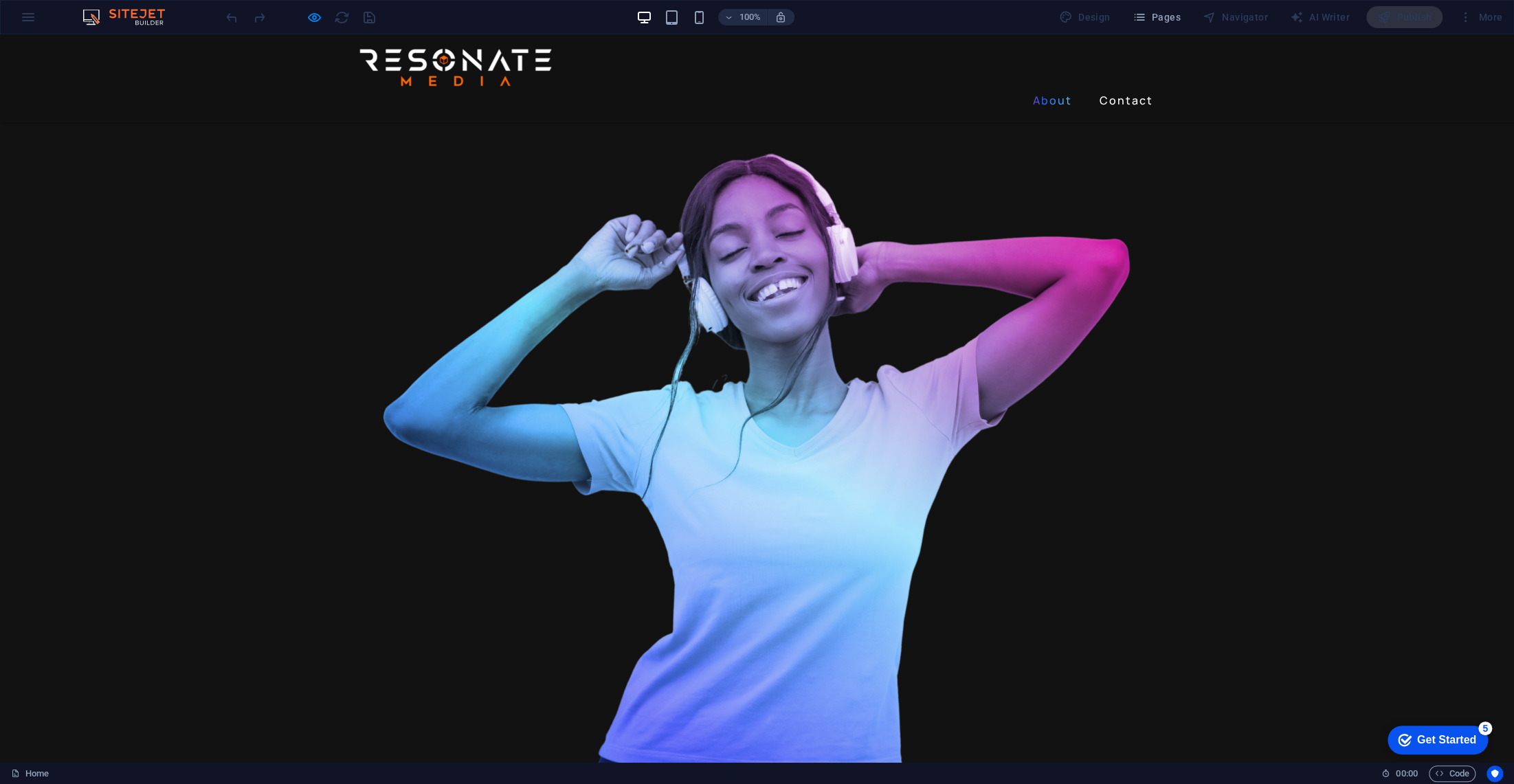
click at [1053, 89] on link "About" at bounding box center [1053, 100] width 50 height 22
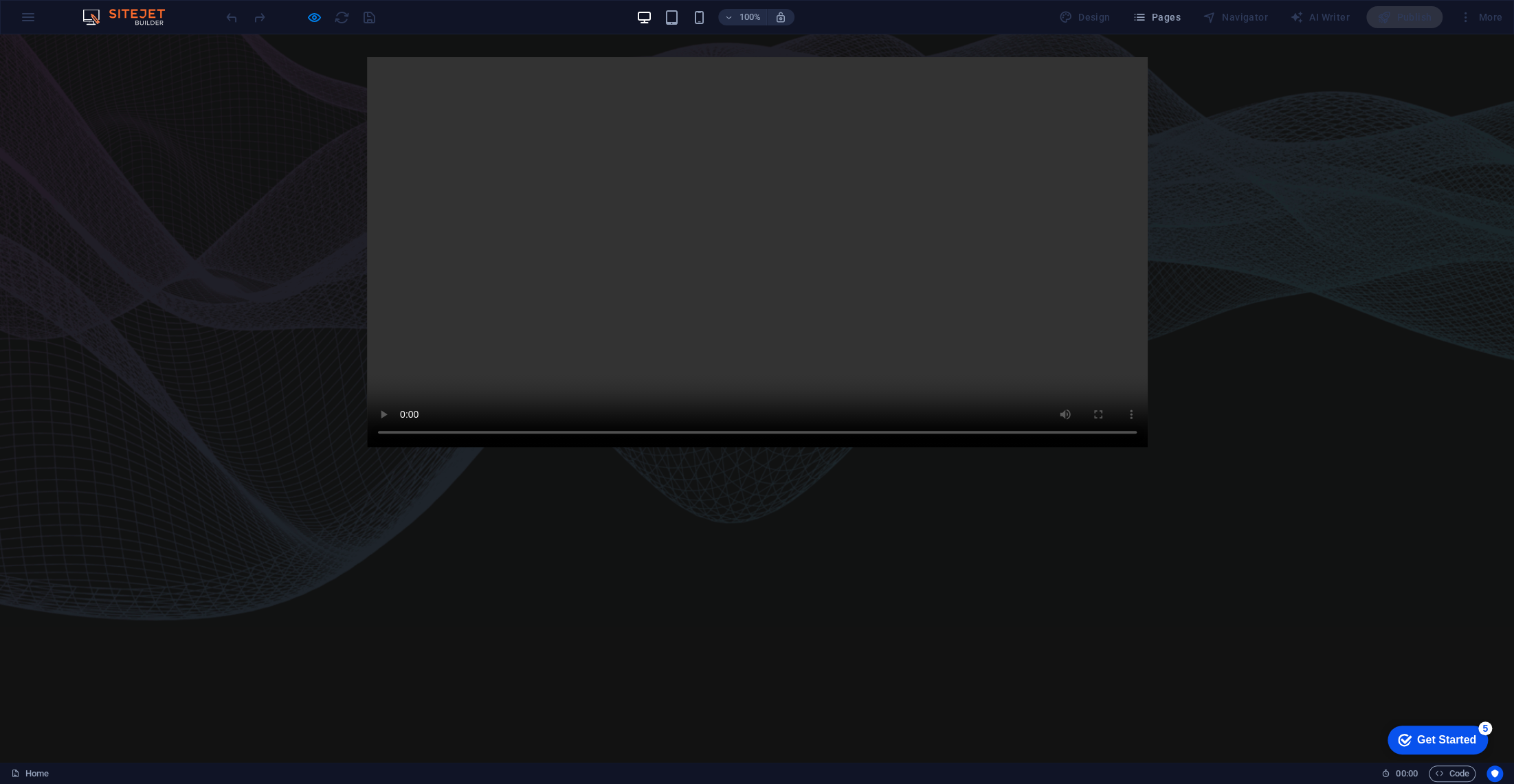
scroll to position [0, 0]
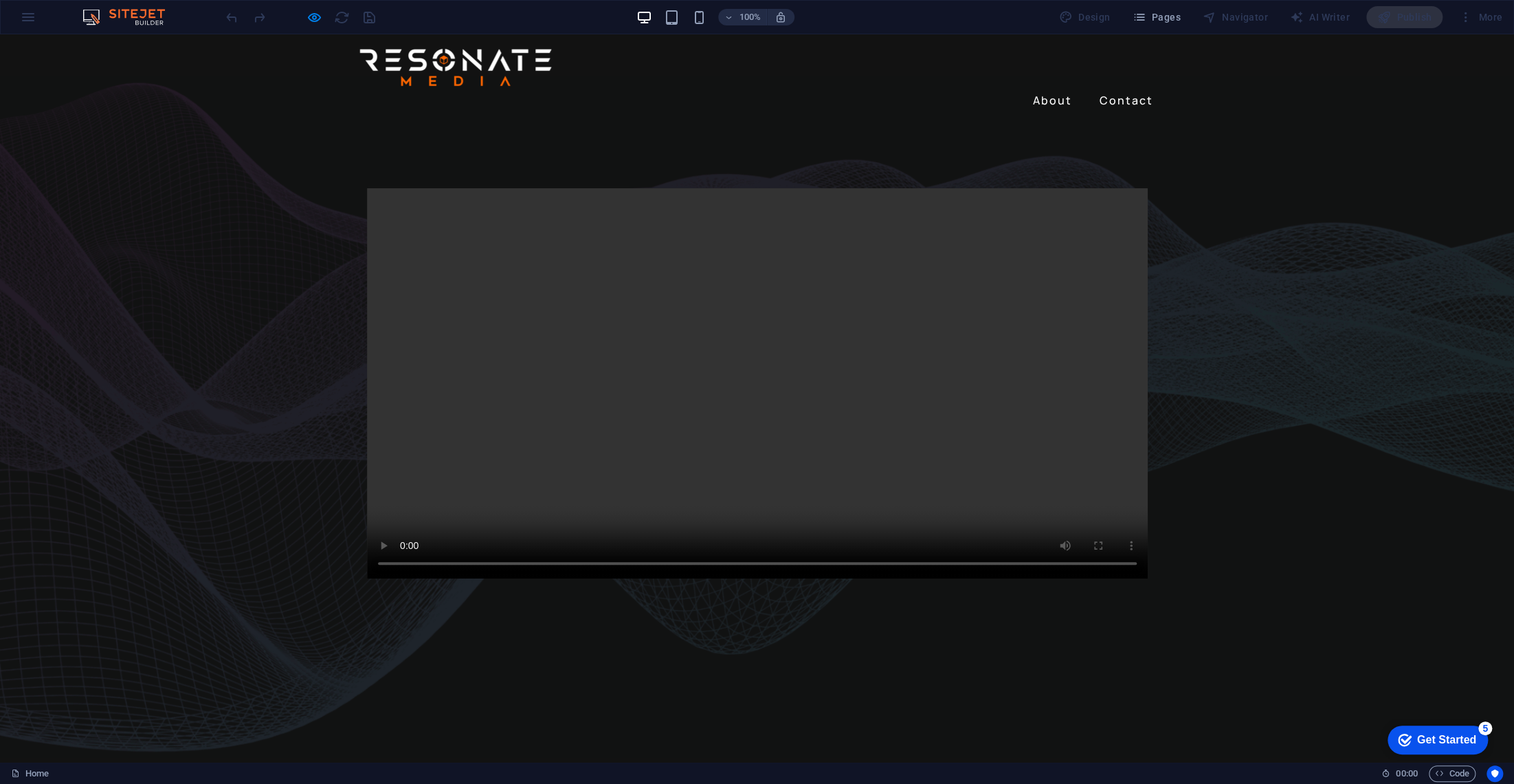
drag, startPoint x: 1504, startPoint y: 190, endPoint x: 1450, endPoint y: 59, distance: 141.7
click at [1056, 89] on link "About" at bounding box center [1053, 100] width 50 height 22
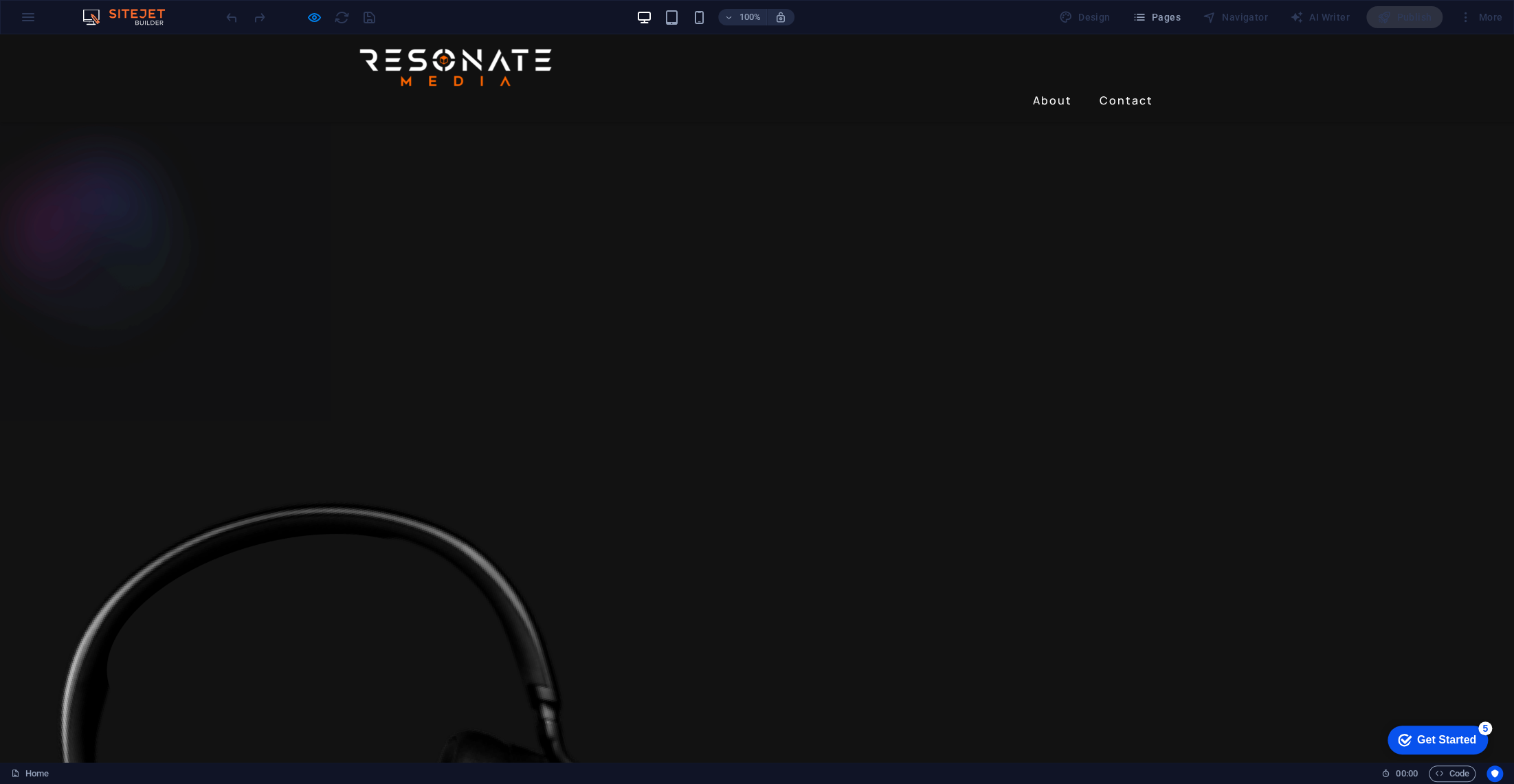
scroll to position [1226, 0]
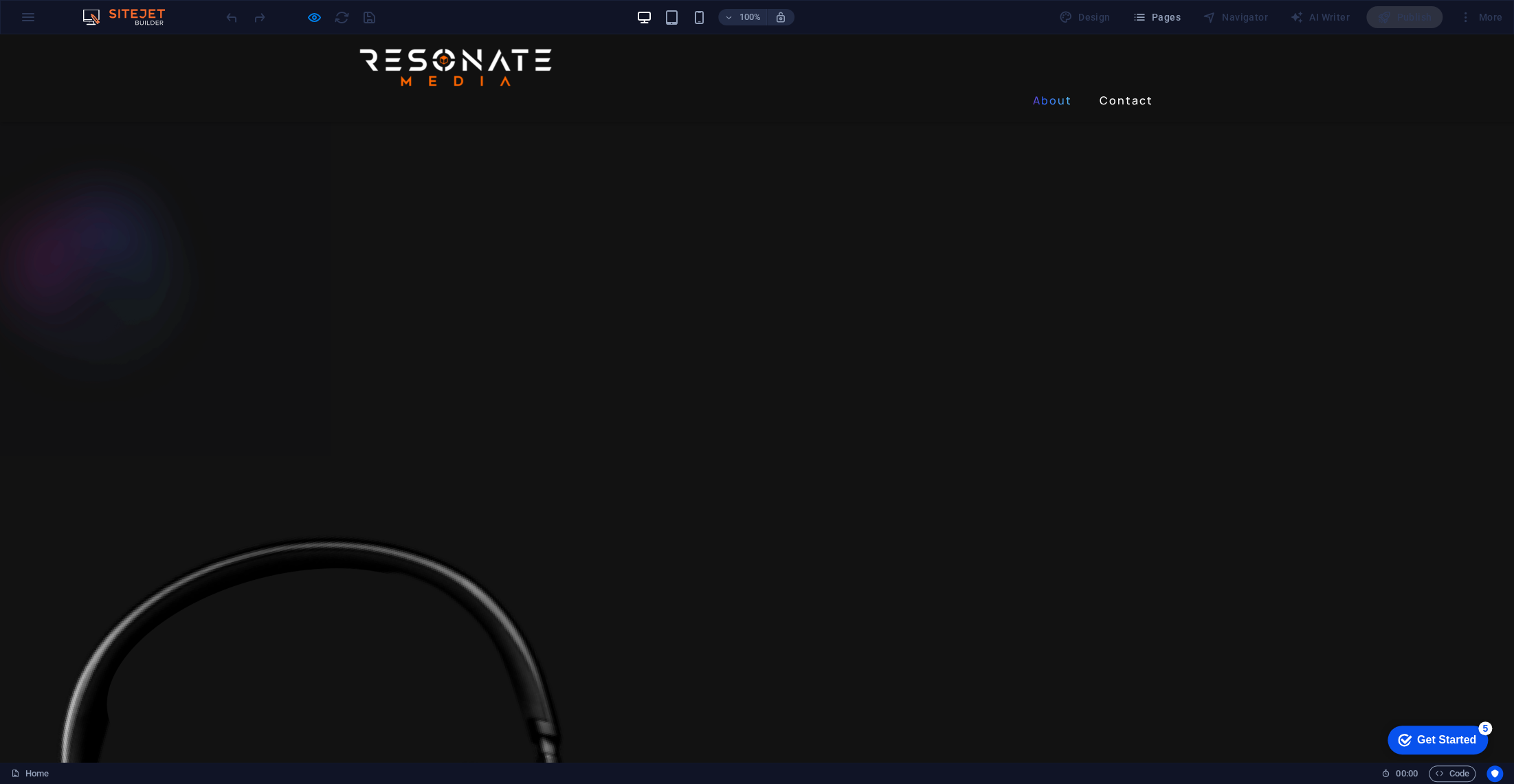
click at [1048, 89] on link "About" at bounding box center [1053, 100] width 50 height 22
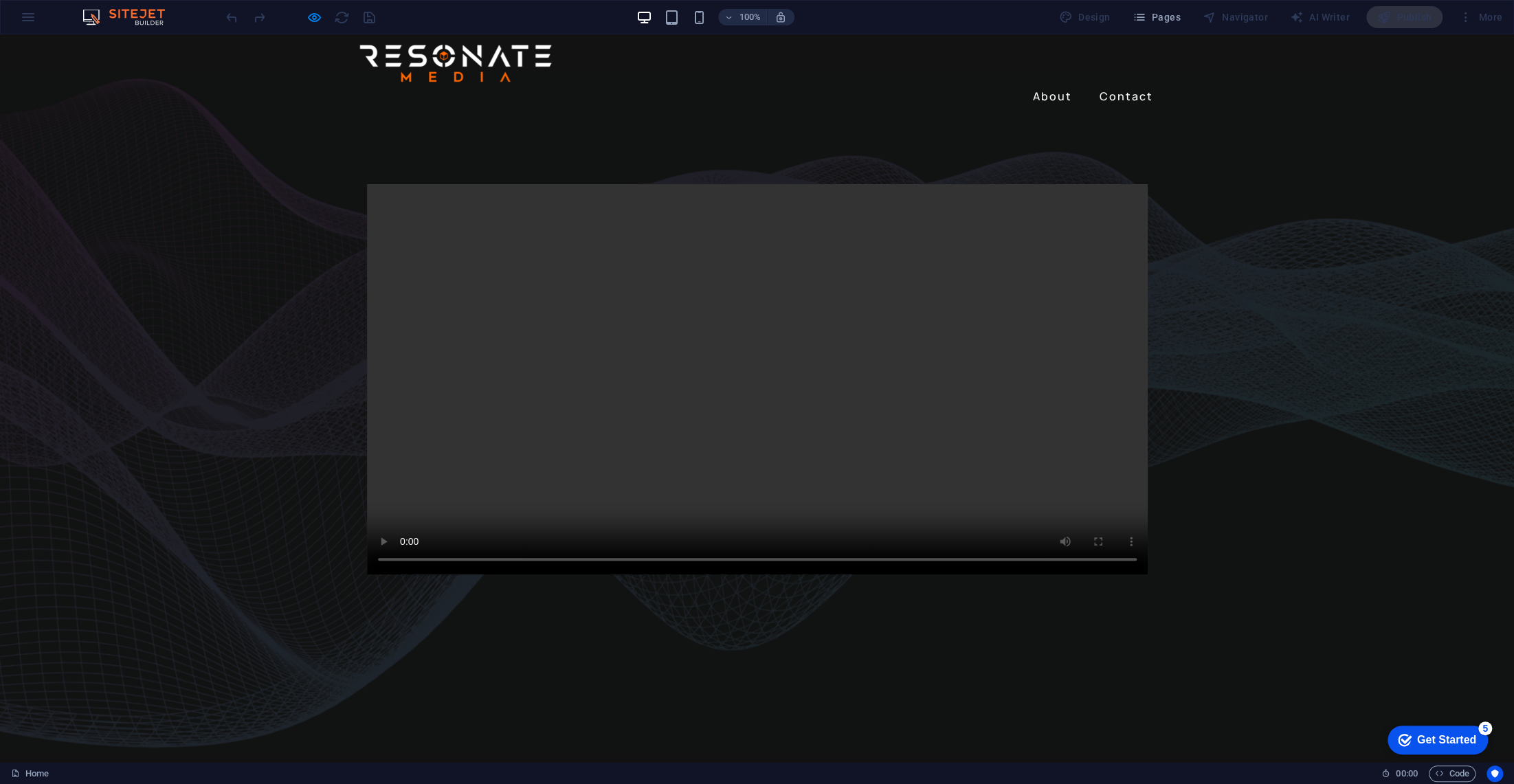
scroll to position [0, 0]
click at [304, 13] on div at bounding box center [300, 17] width 154 height 22
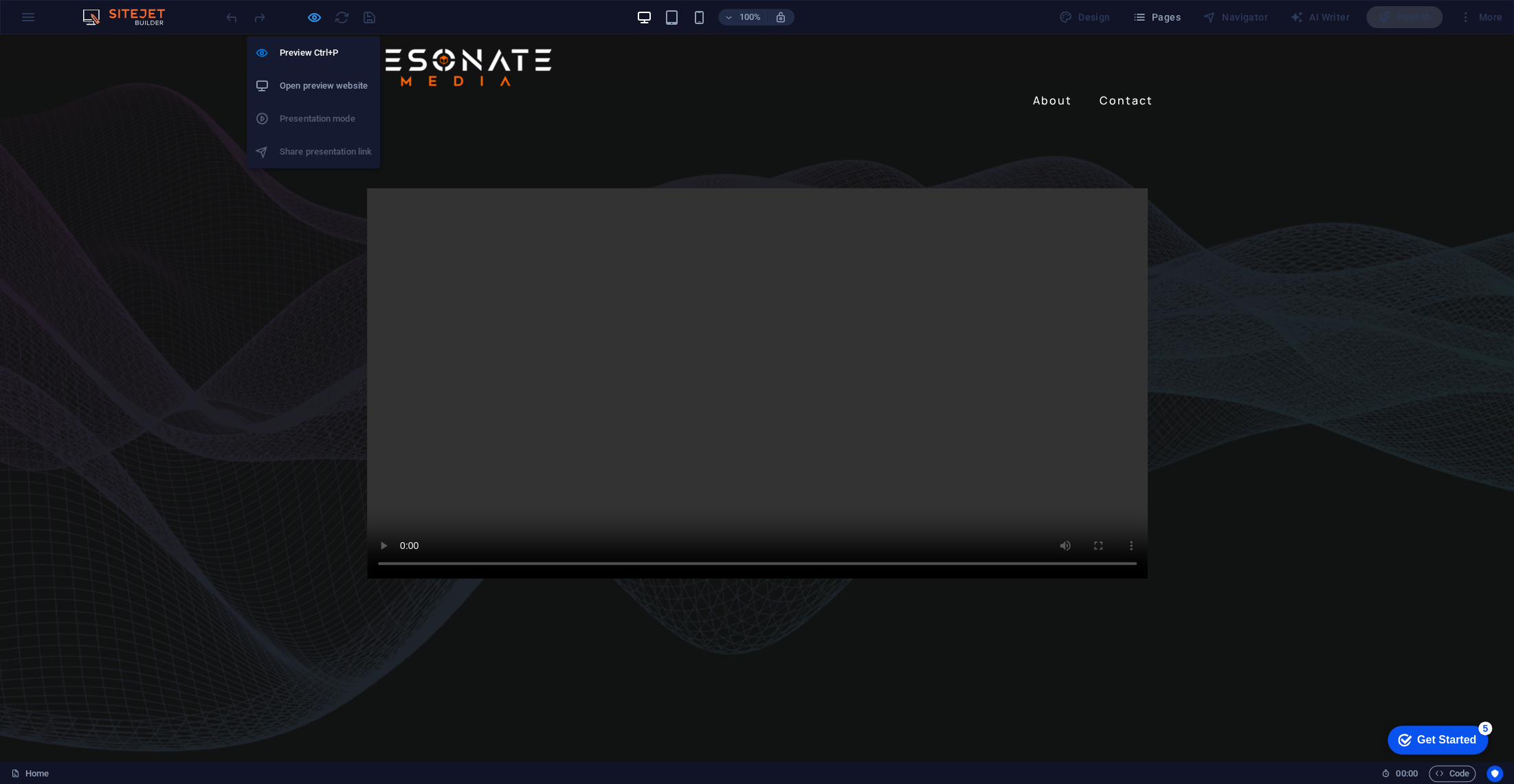
click at [313, 12] on icon "button" at bounding box center [315, 18] width 16 height 16
select select "%"
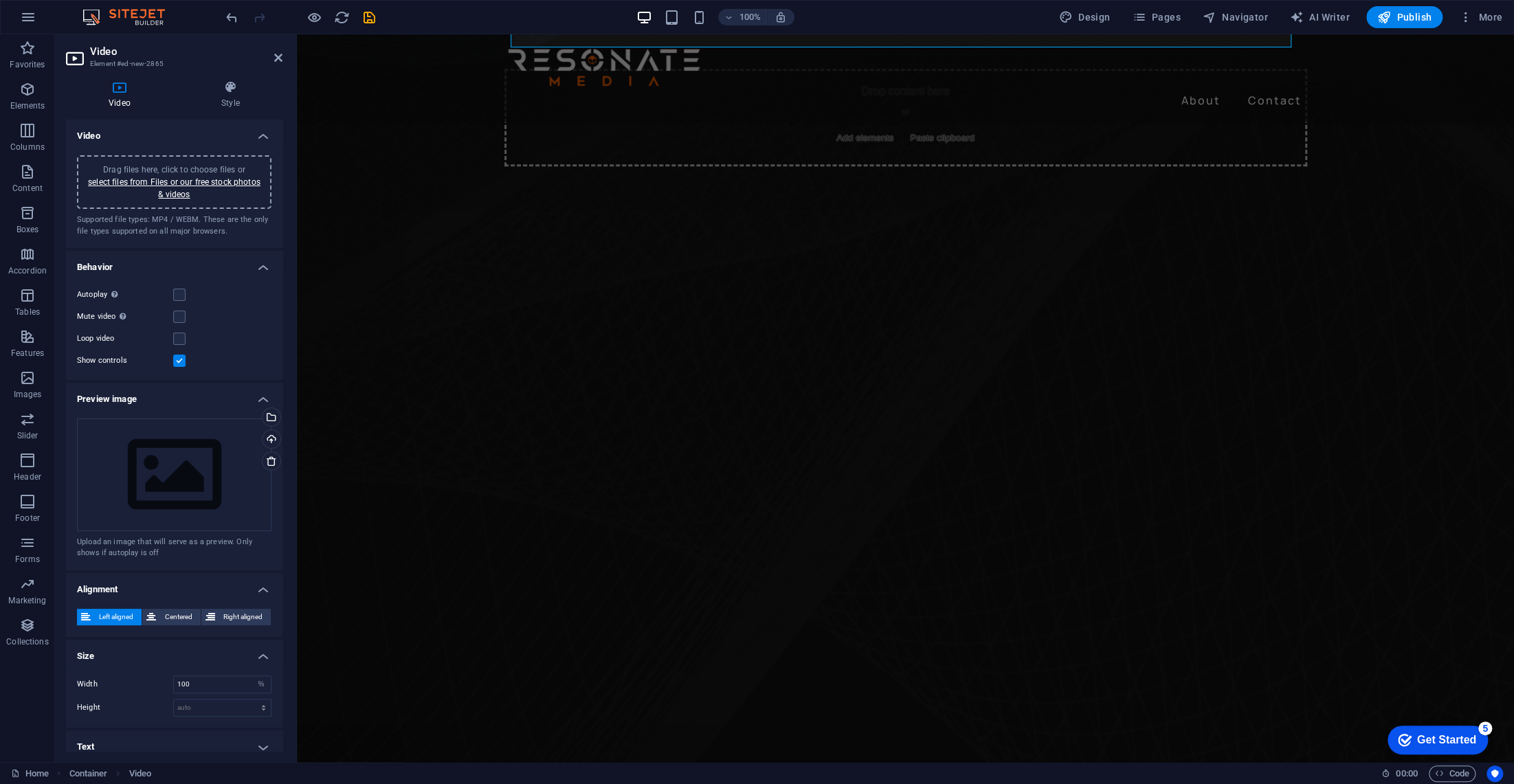
scroll to position [577, 0]
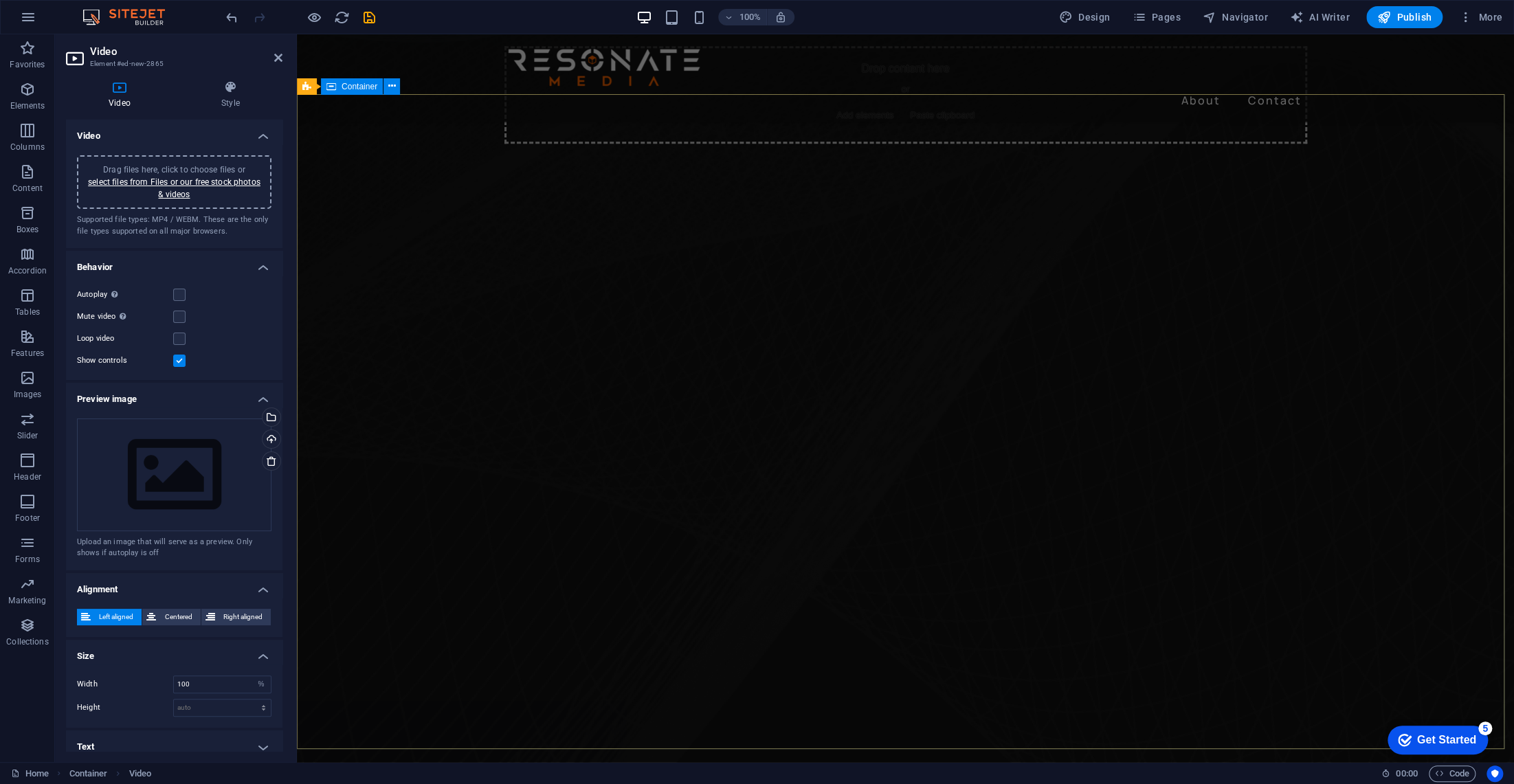
click at [1499, 143] on div "Drop content here or Add elements Paste clipboard" at bounding box center [906, 95] width 1218 height 97
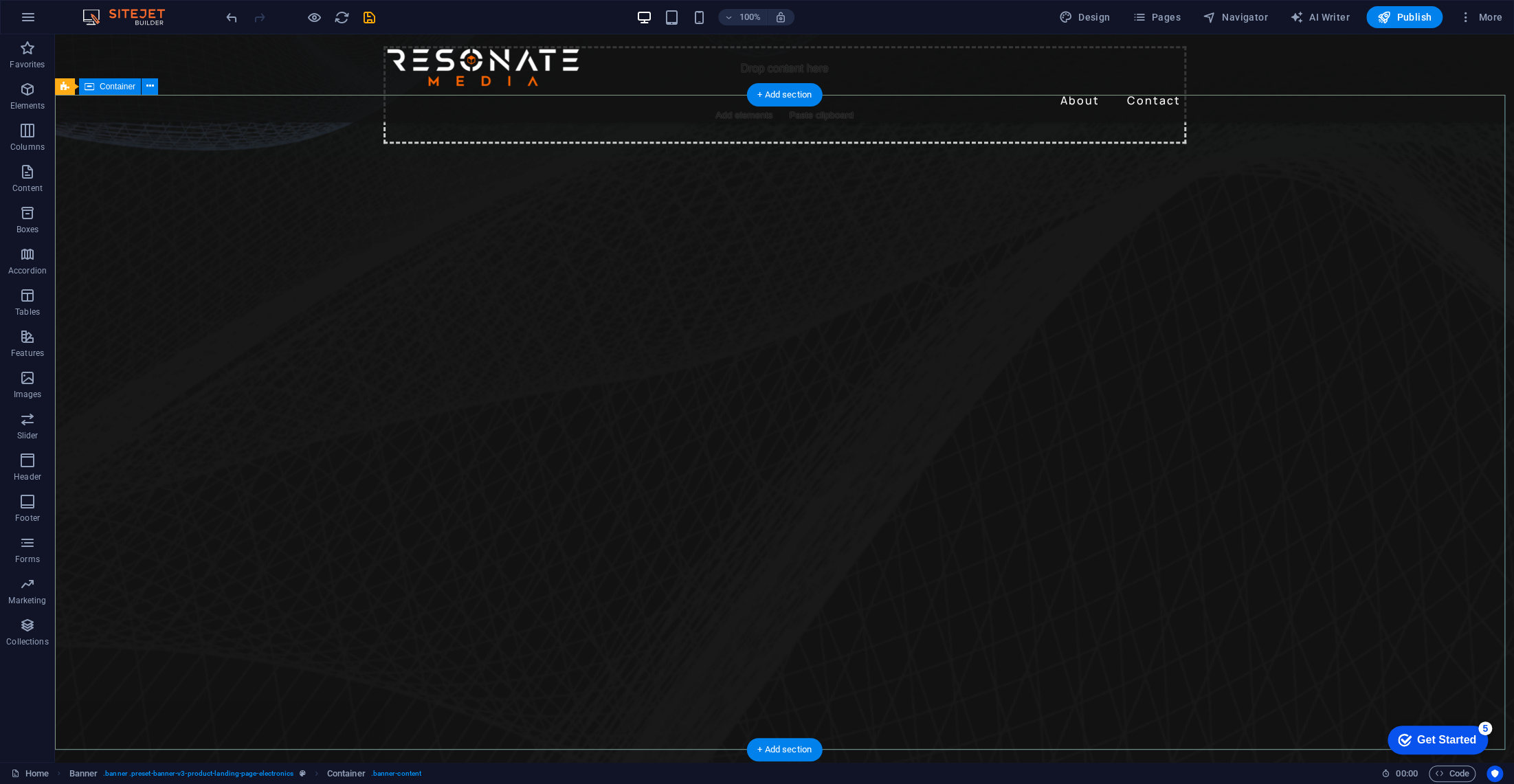
drag, startPoint x: 639, startPoint y: 294, endPoint x: 688, endPoint y: 298, distance: 49.2
click at [643, 143] on div "Drop content here or Add elements Paste clipboard" at bounding box center [784, 95] width 1459 height 97
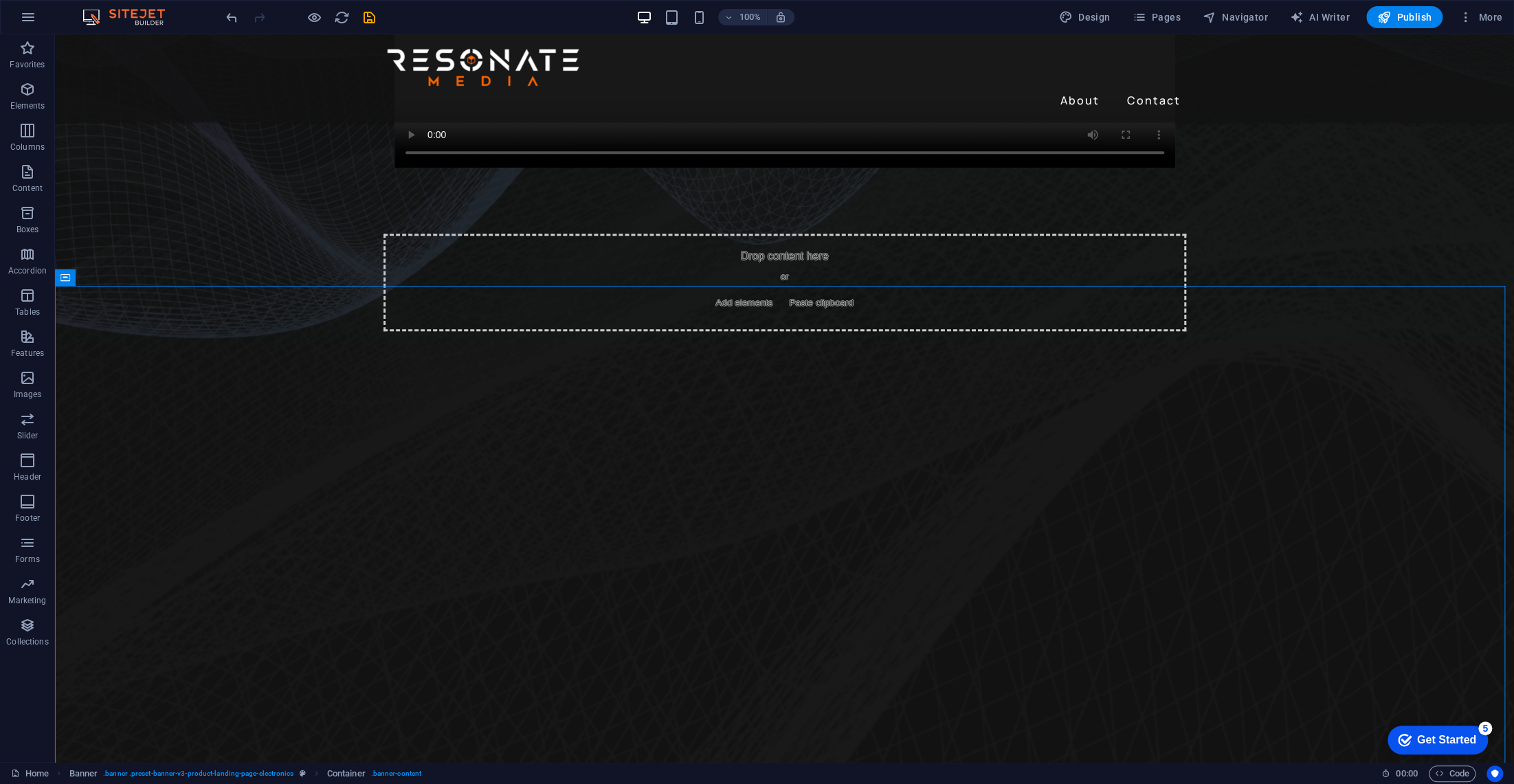
scroll to position [405, 0]
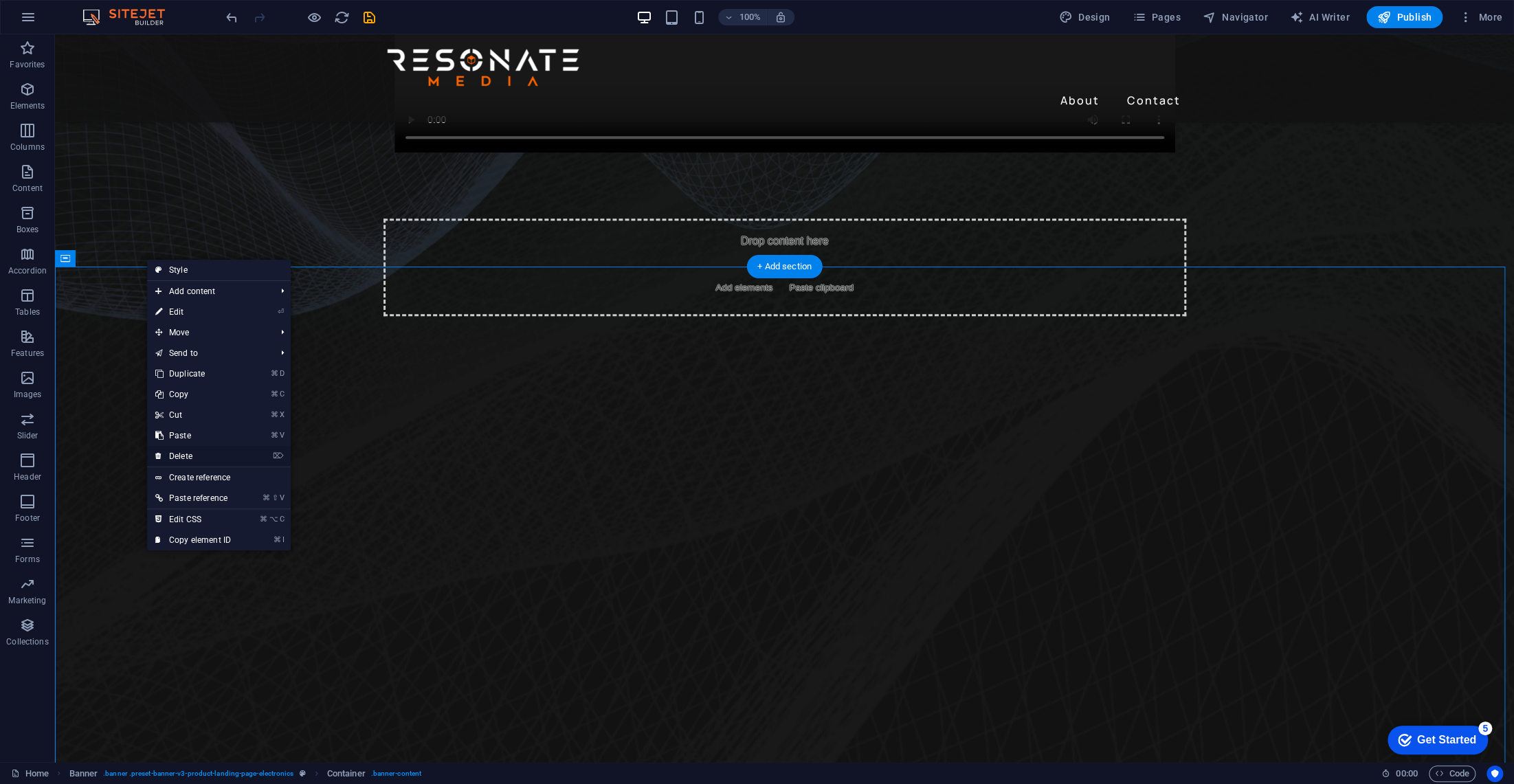
click at [187, 453] on link "⌦ Delete" at bounding box center [193, 456] width 92 height 21
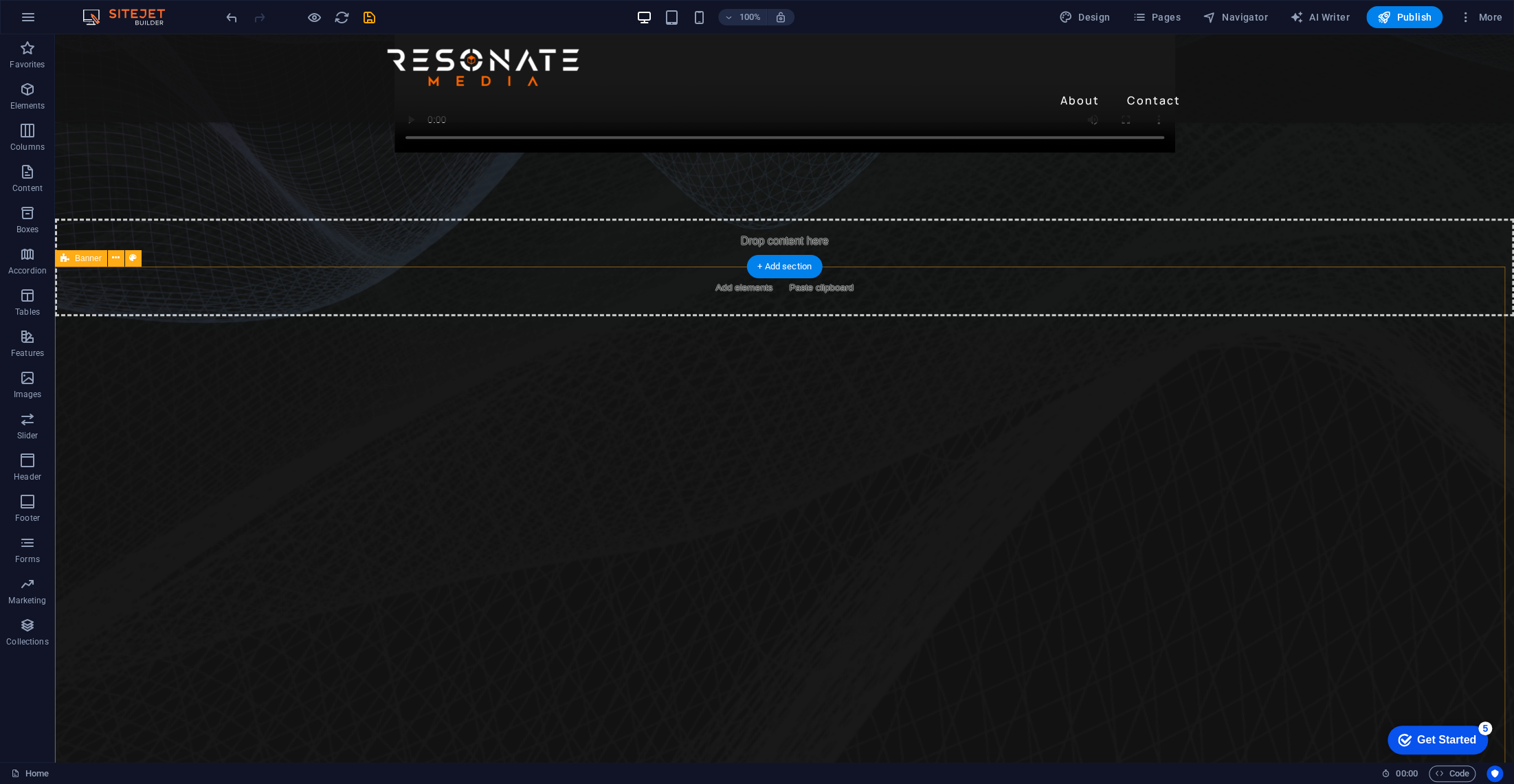
click at [257, 316] on div "Drop content here or Add elements Paste clipboard" at bounding box center [784, 268] width 1459 height 97
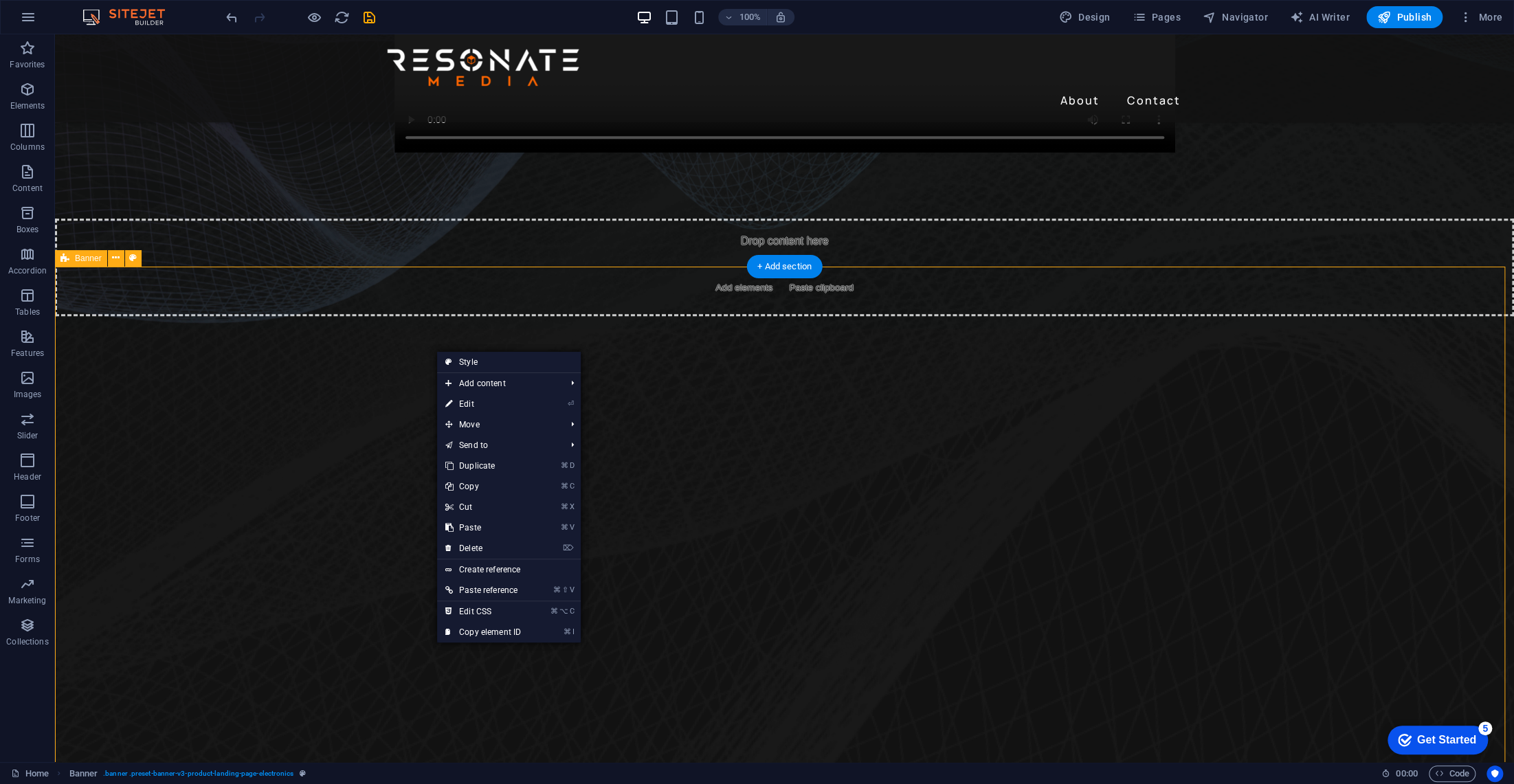
drag, startPoint x: 435, startPoint y: 351, endPoint x: 524, endPoint y: 584, distance: 249.4
click at [468, 546] on link "⌦ Delete" at bounding box center [483, 548] width 92 height 21
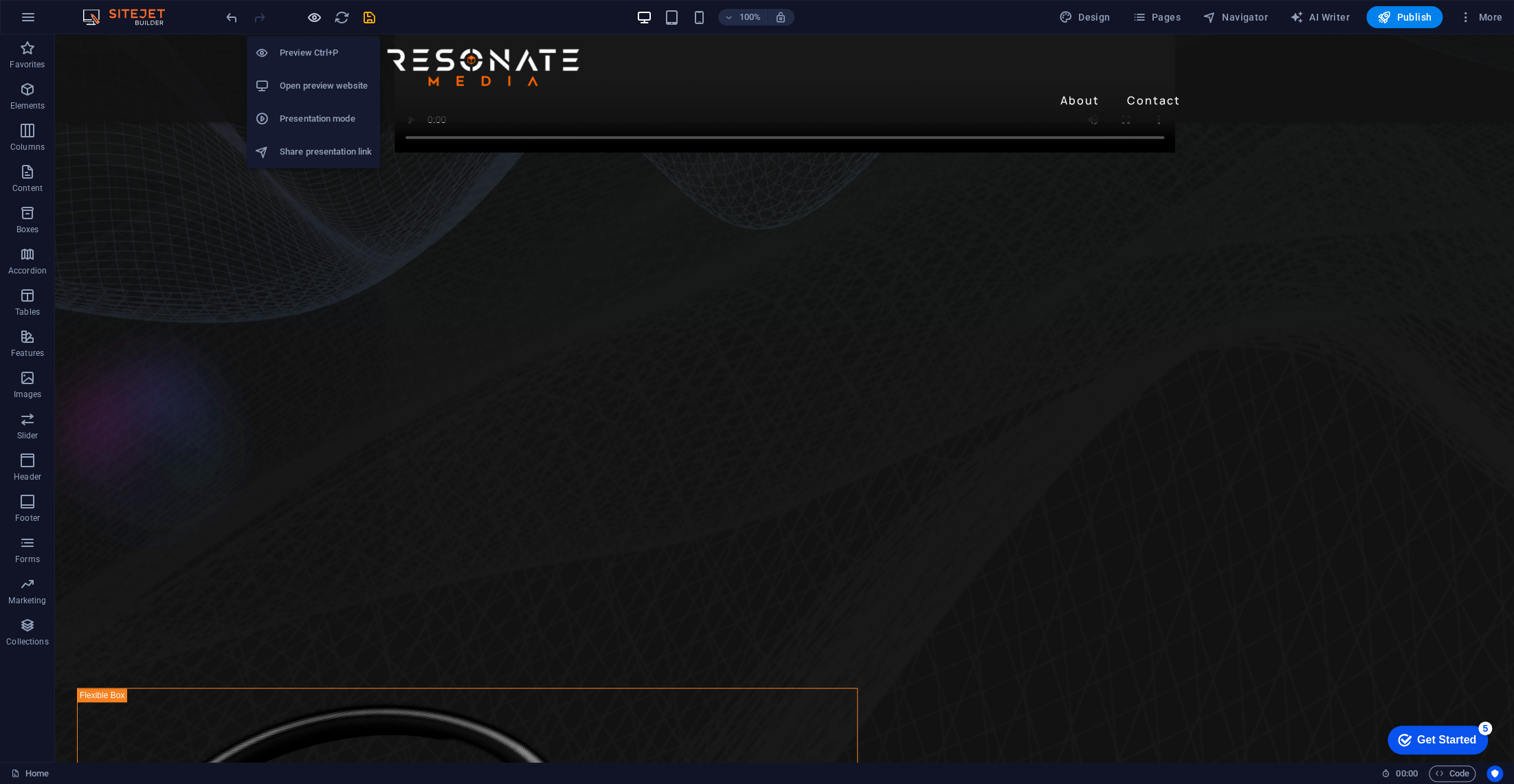
click at [315, 11] on icon "button" at bounding box center [315, 18] width 16 height 16
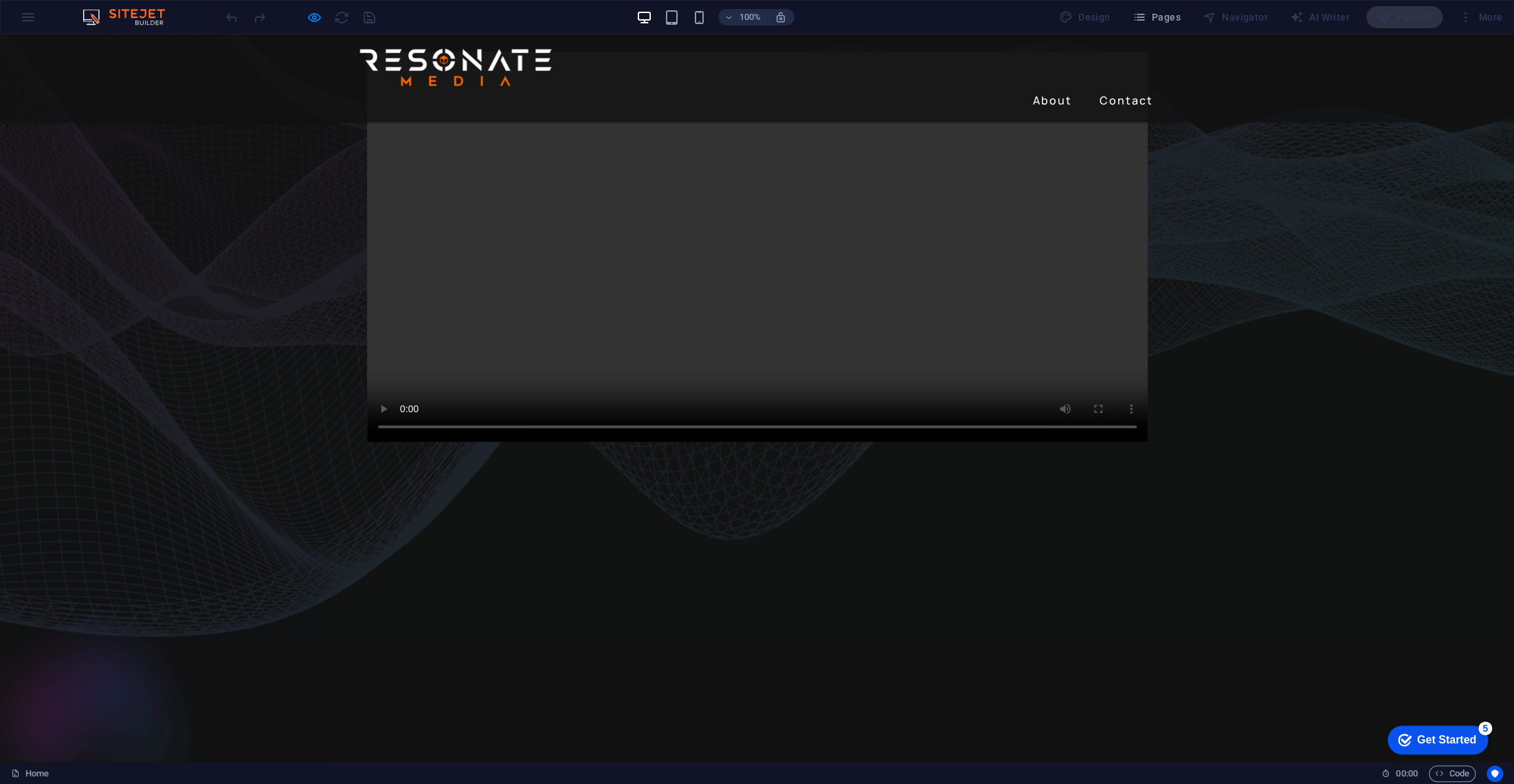
scroll to position [0, 0]
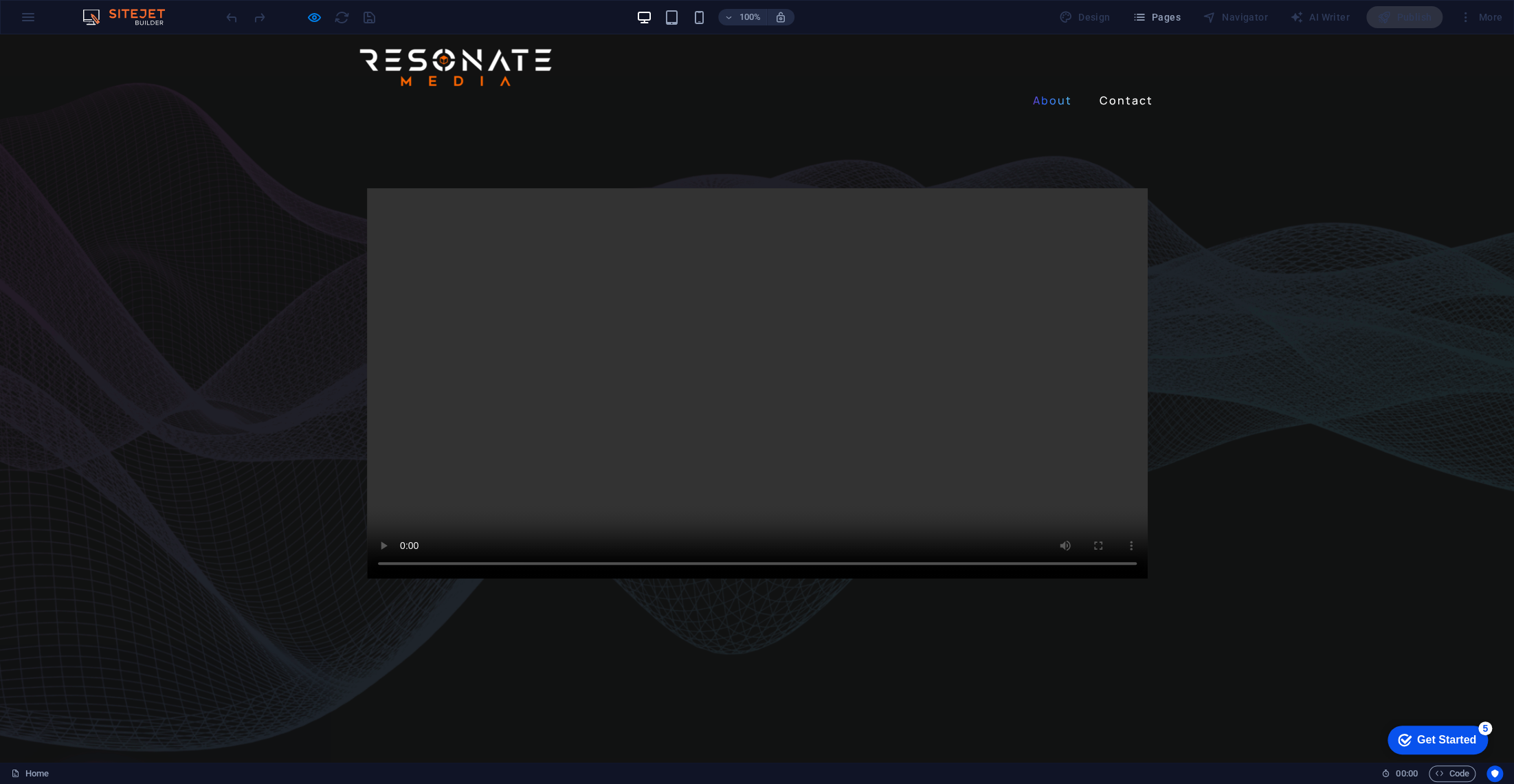
click at [1047, 89] on link "About" at bounding box center [1053, 100] width 50 height 22
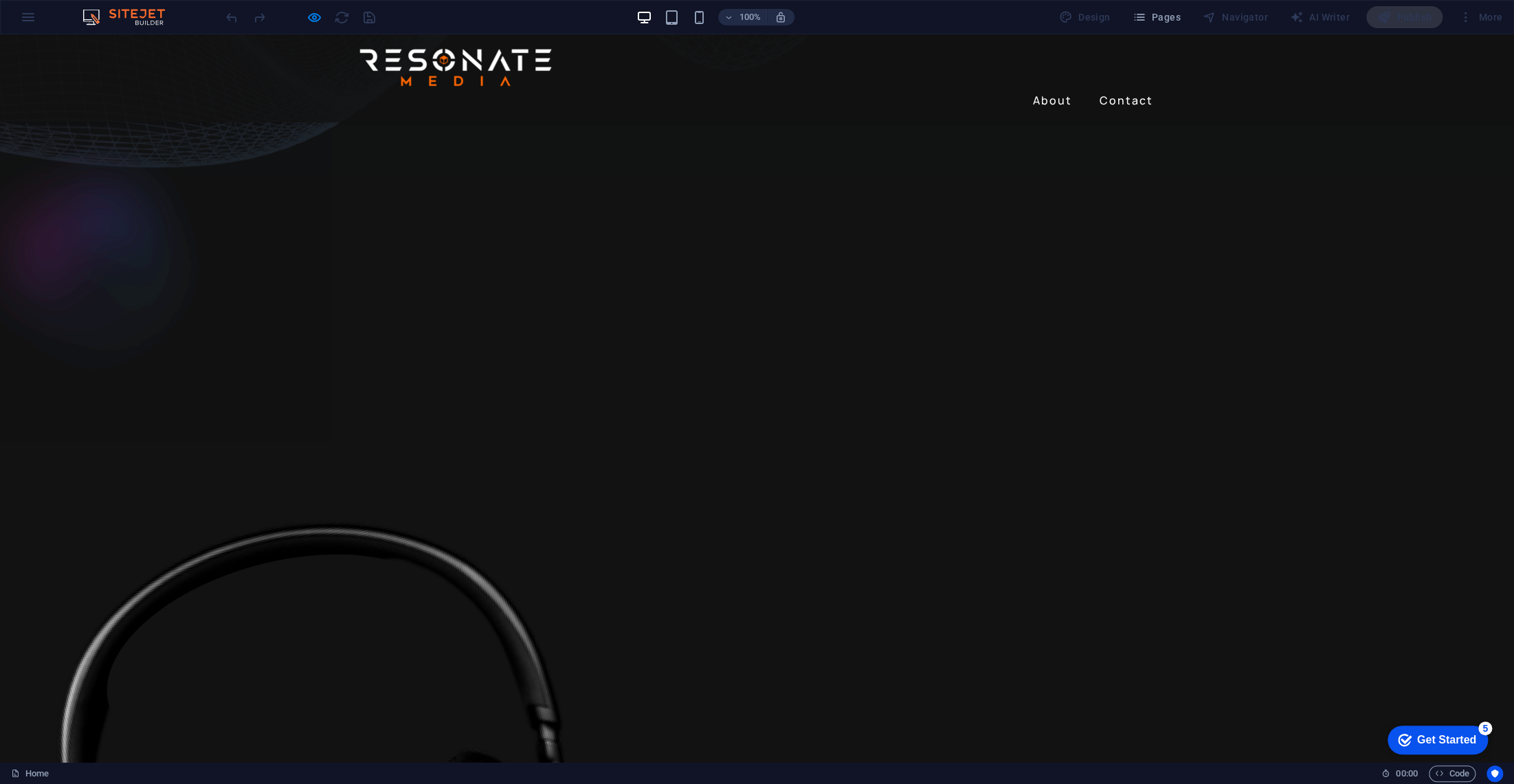
scroll to position [570, 0]
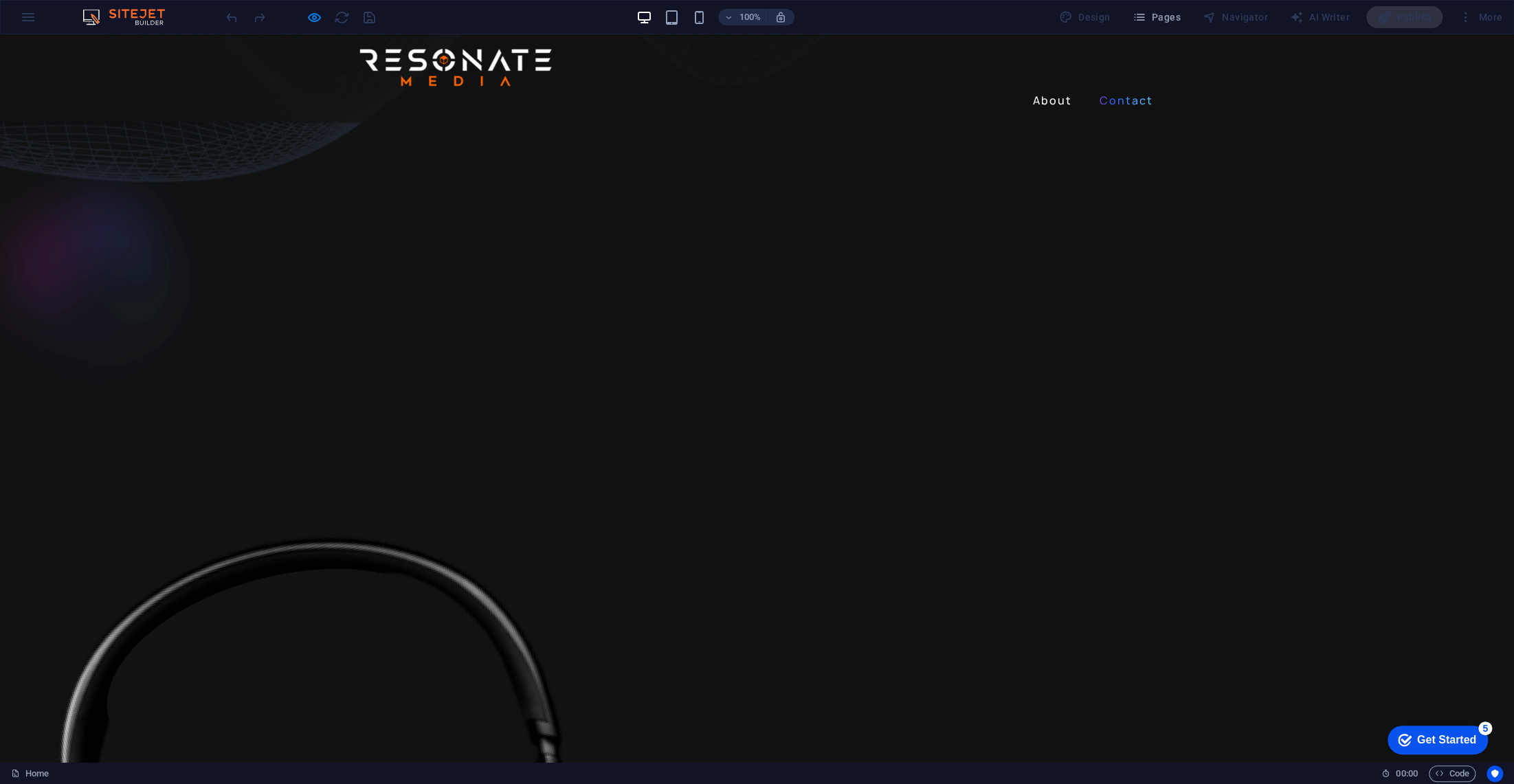
click at [1115, 89] on link "Contact" at bounding box center [1126, 100] width 65 height 22
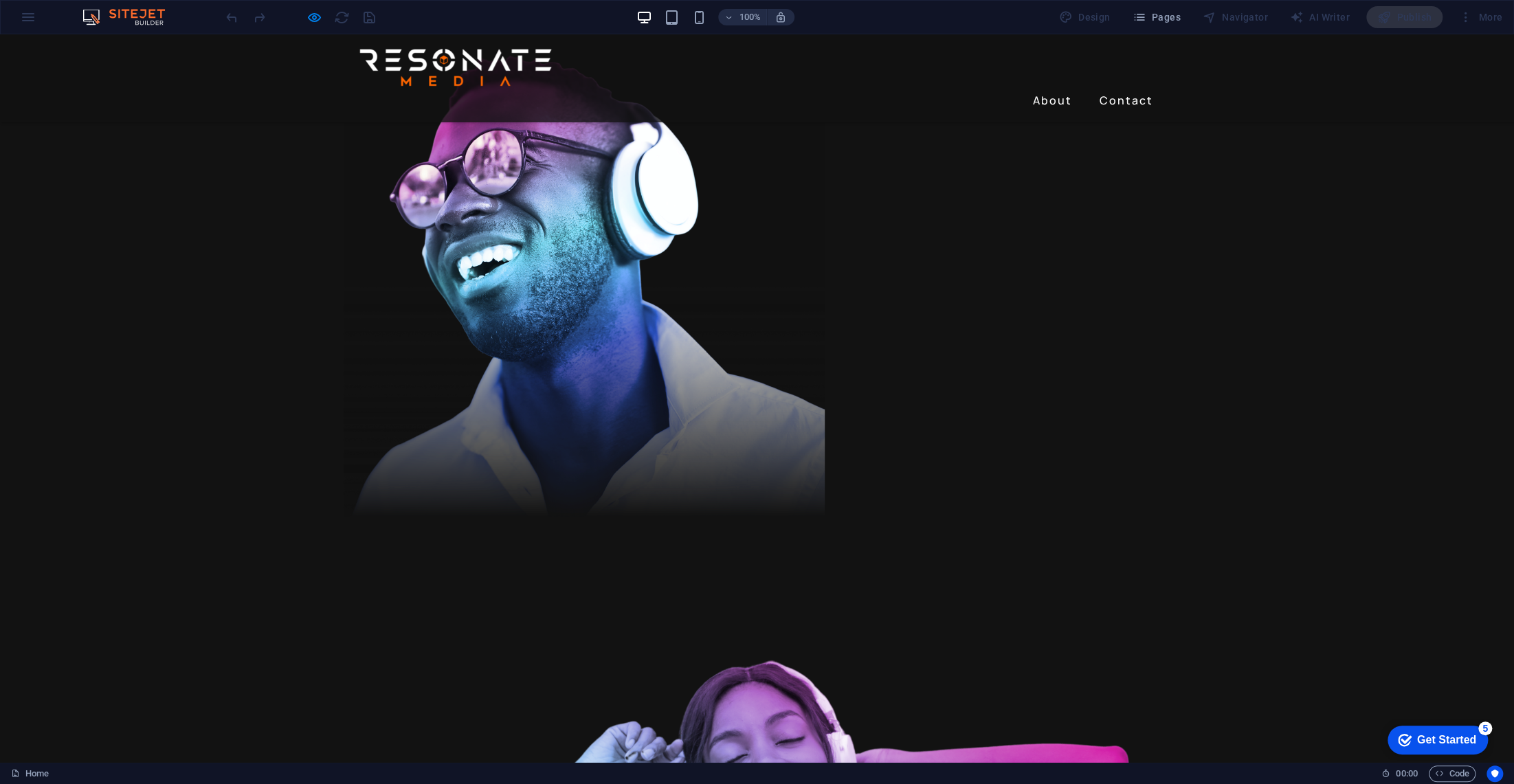
scroll to position [2588, 0]
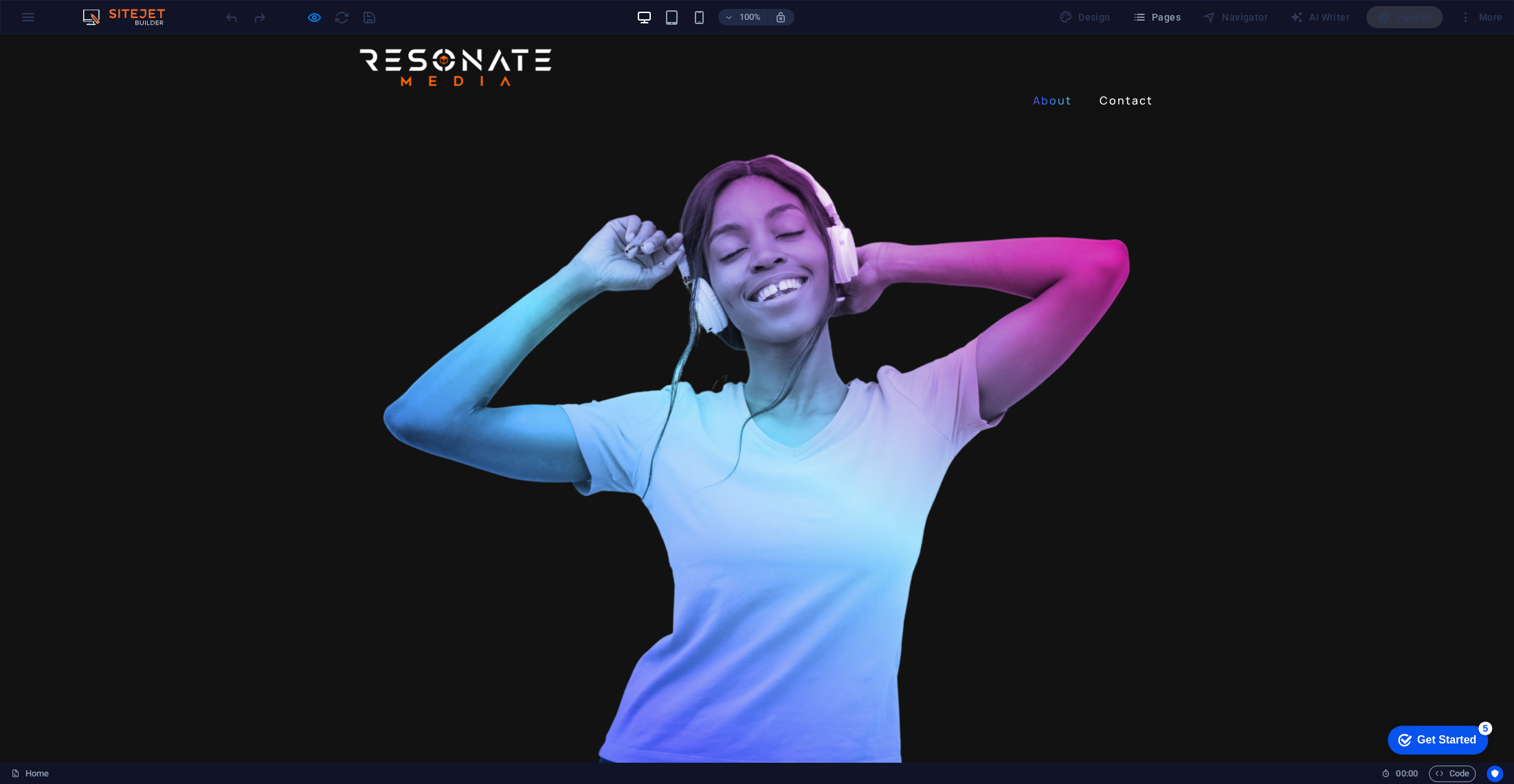
click at [1050, 89] on link "About" at bounding box center [1053, 100] width 50 height 22
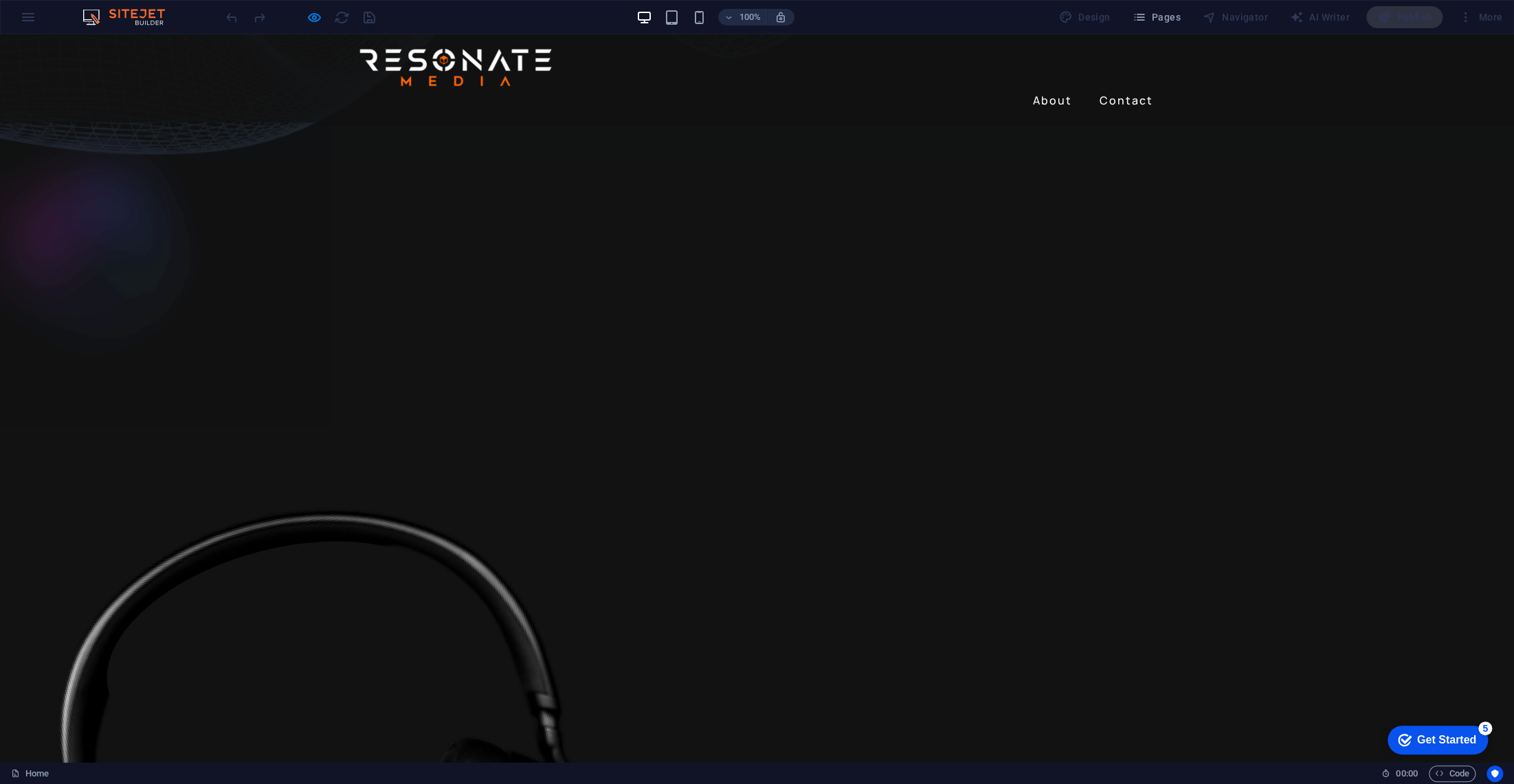
scroll to position [570, 0]
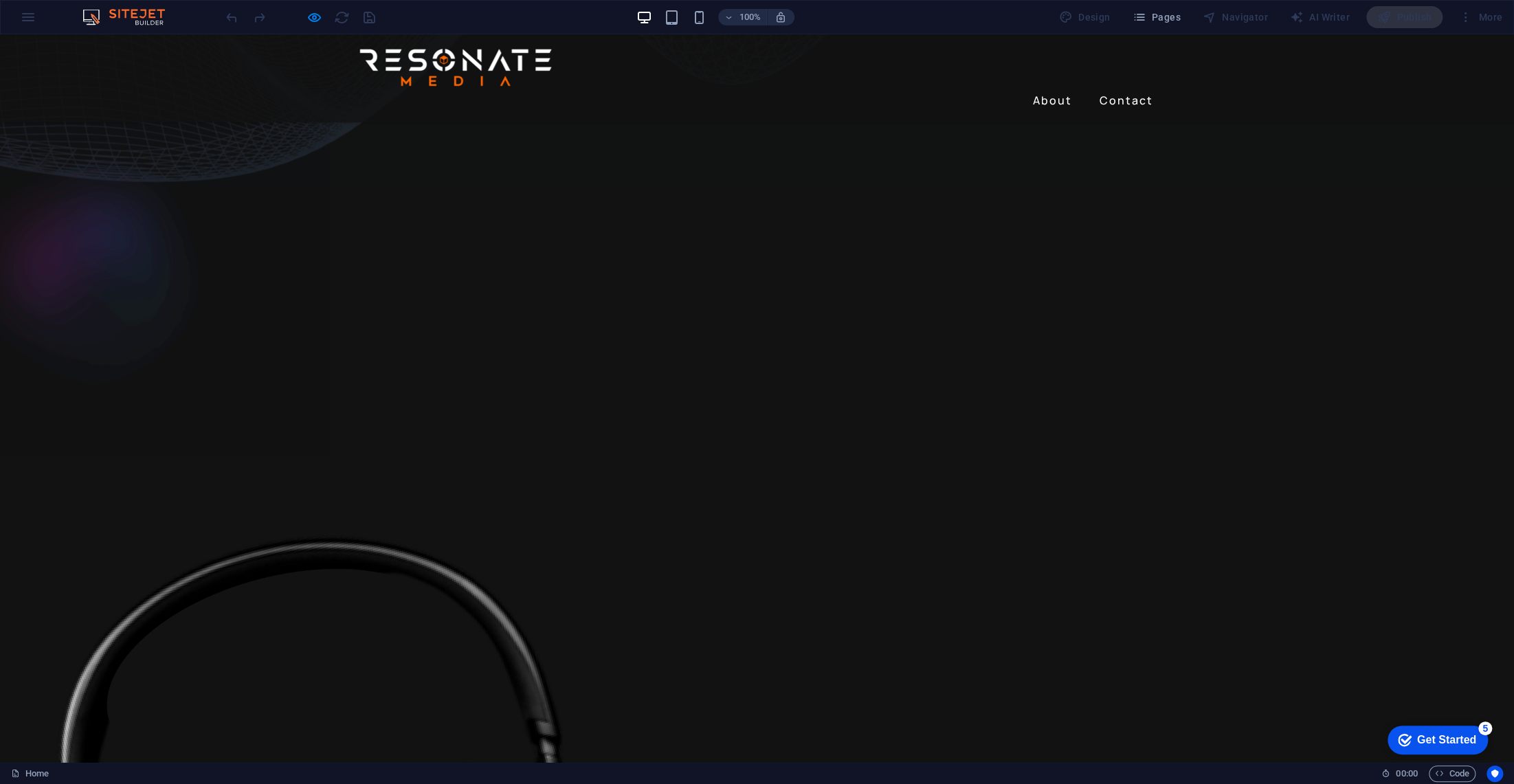
click at [330, 58] on div "About Contact" at bounding box center [757, 78] width 1514 height 88
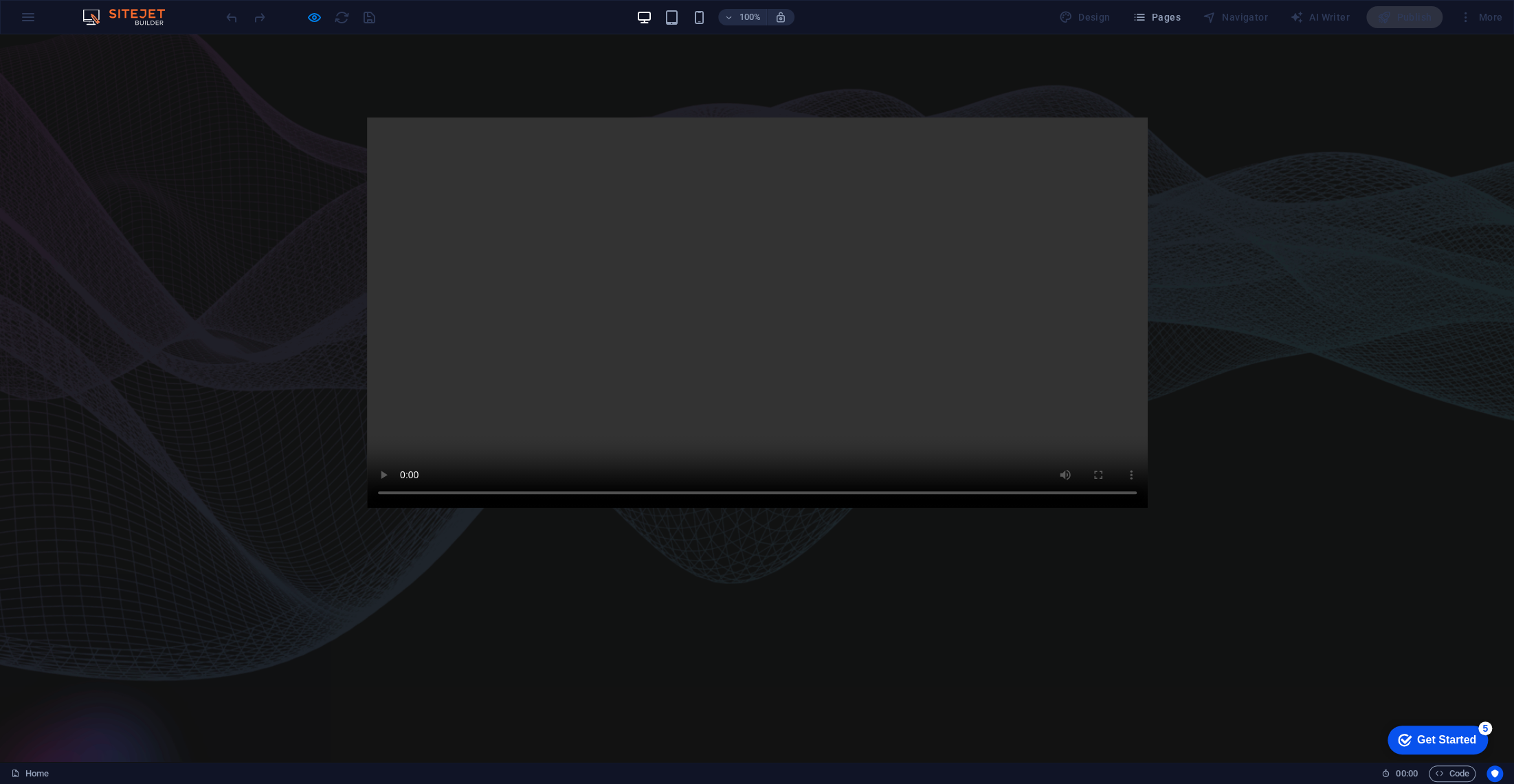
scroll to position [0, 0]
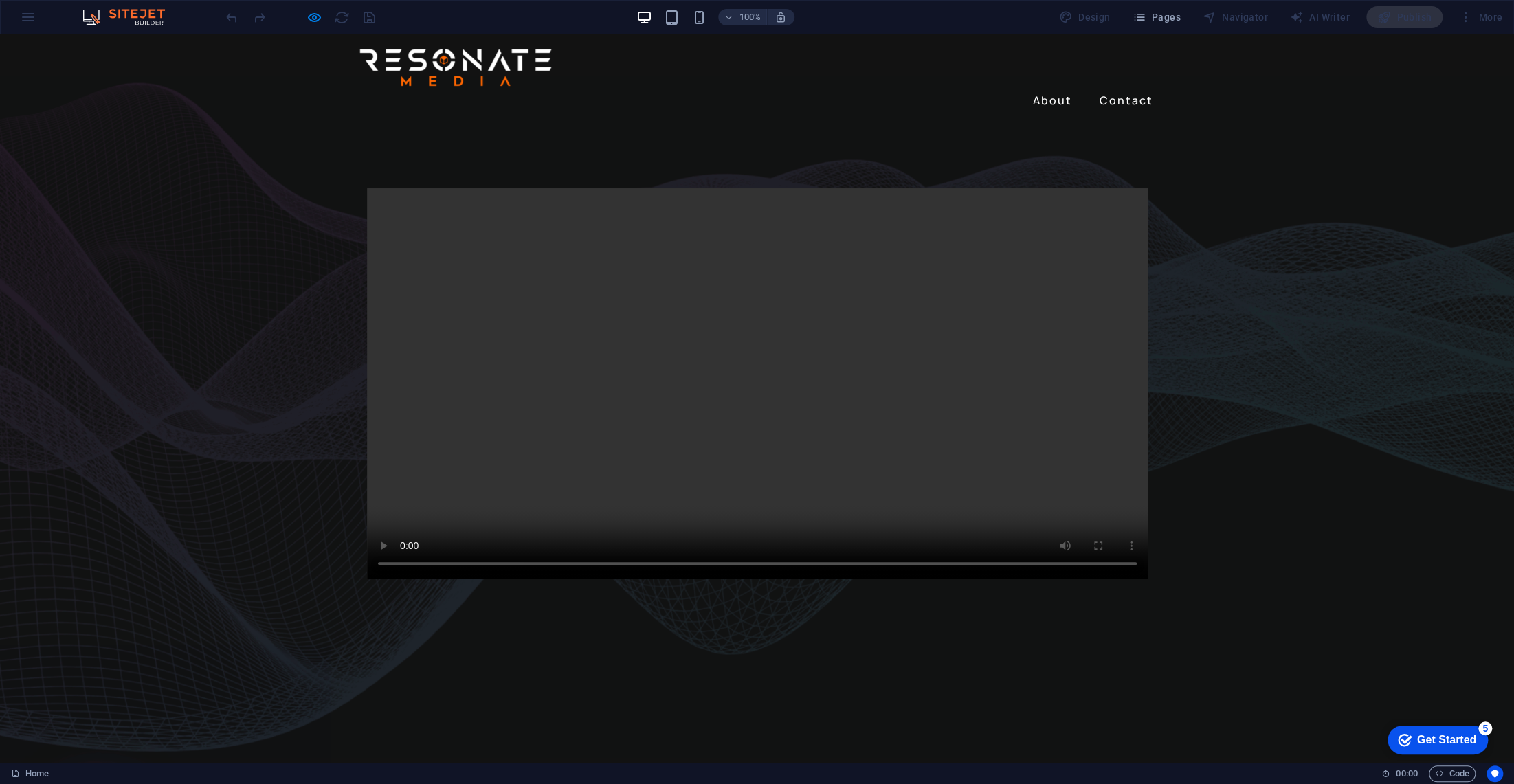
drag, startPoint x: 1504, startPoint y: 192, endPoint x: 1464, endPoint y: 46, distance: 151.4
click at [401, 188] on video at bounding box center [757, 383] width 781 height 390
drag, startPoint x: 503, startPoint y: 590, endPoint x: 424, endPoint y: 596, distance: 79.2
click at [424, 579] on video at bounding box center [757, 383] width 781 height 390
click at [401, 579] on video at bounding box center [757, 383] width 781 height 390
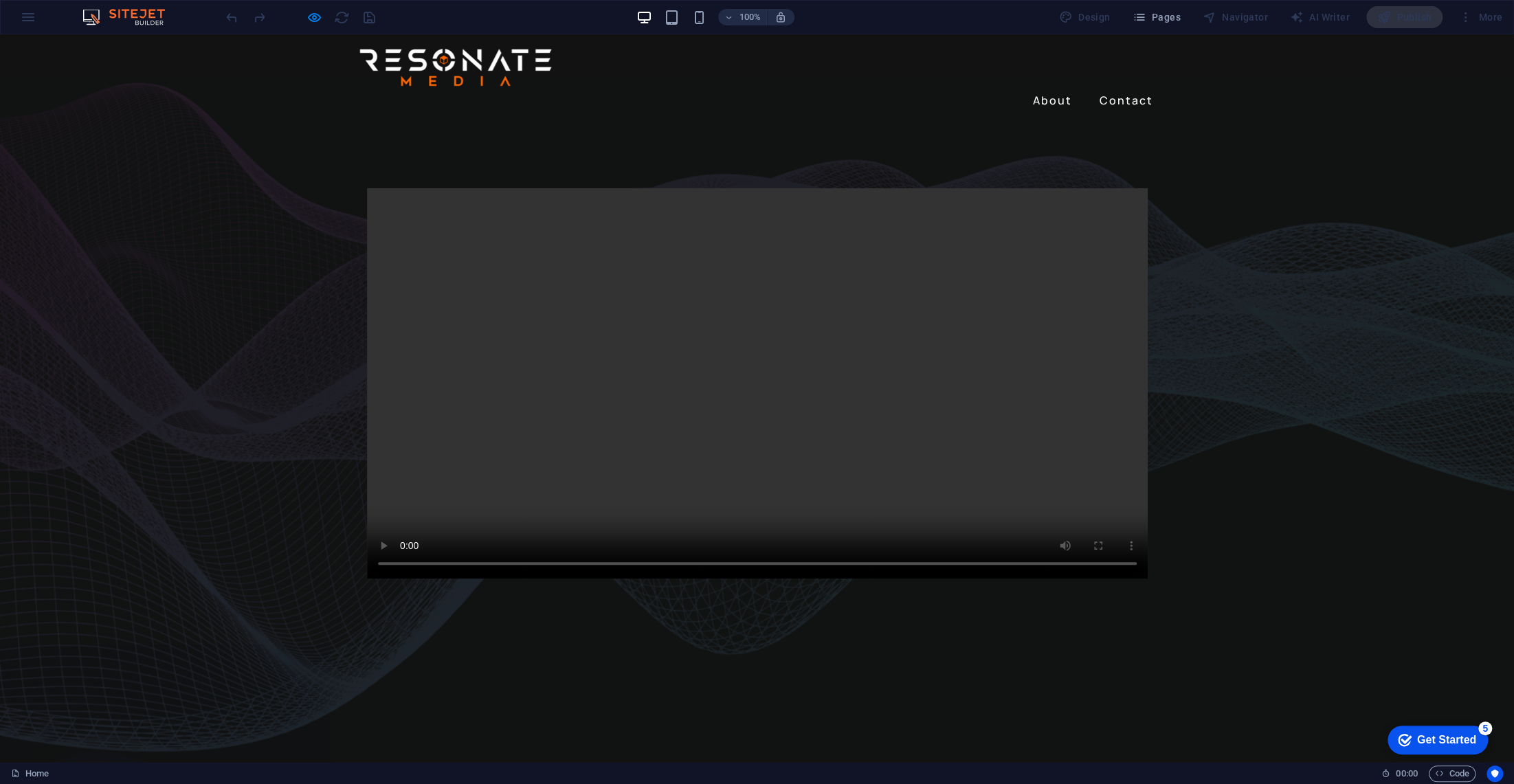
click at [402, 579] on video at bounding box center [757, 383] width 781 height 390
click at [1051, 89] on link "About" at bounding box center [1053, 100] width 50 height 22
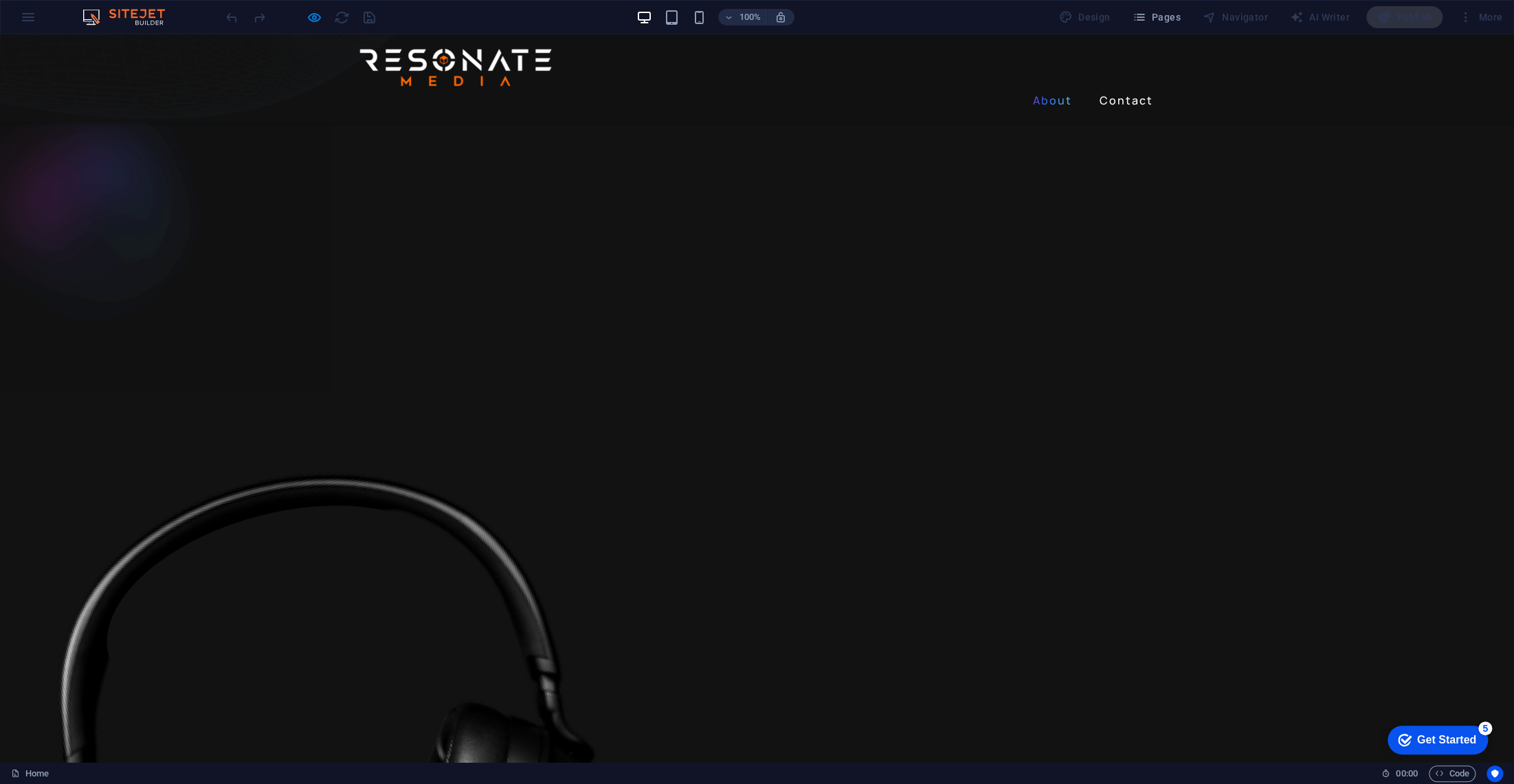
scroll to position [570, 0]
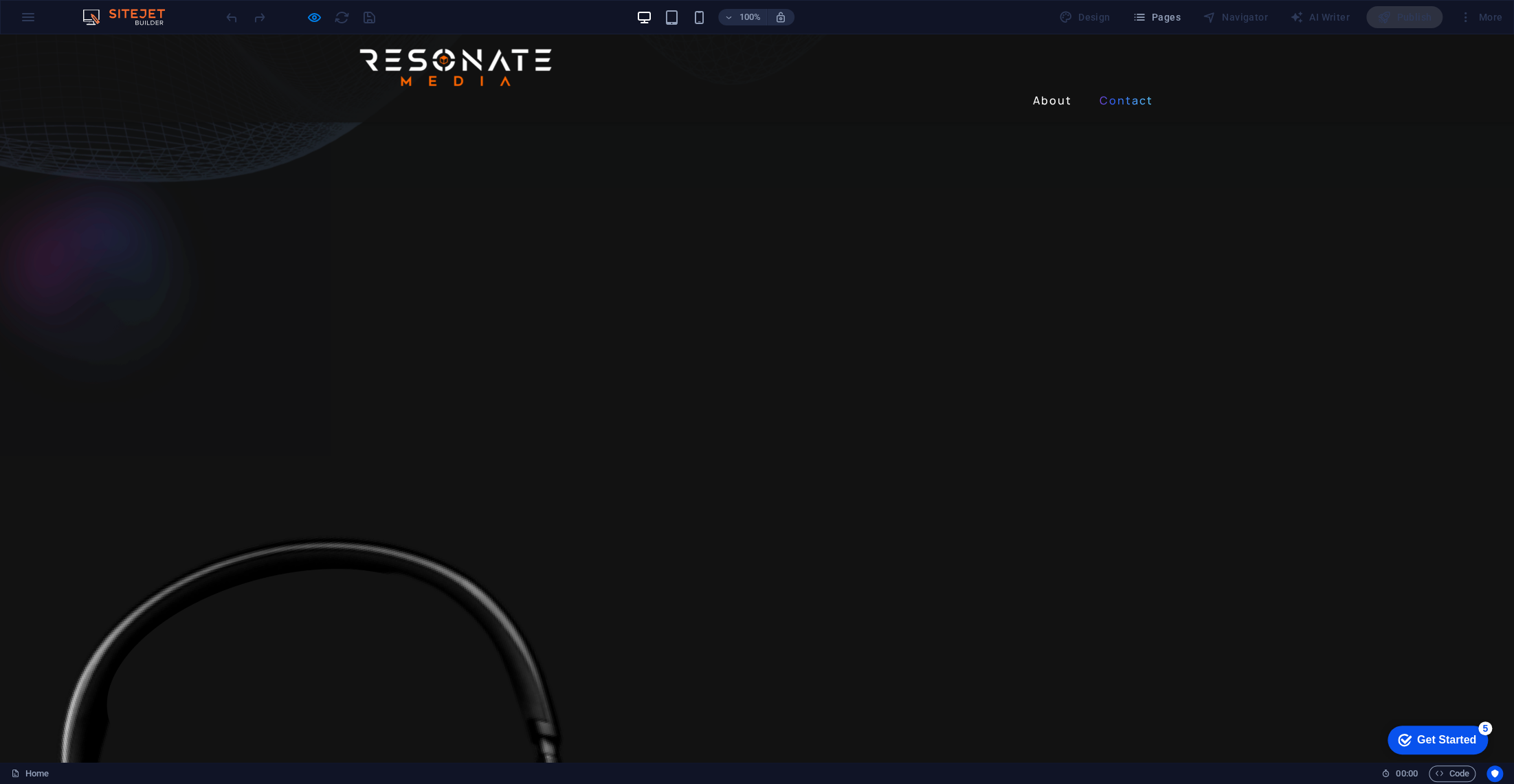
click at [1128, 89] on link "Contact" at bounding box center [1126, 100] width 65 height 22
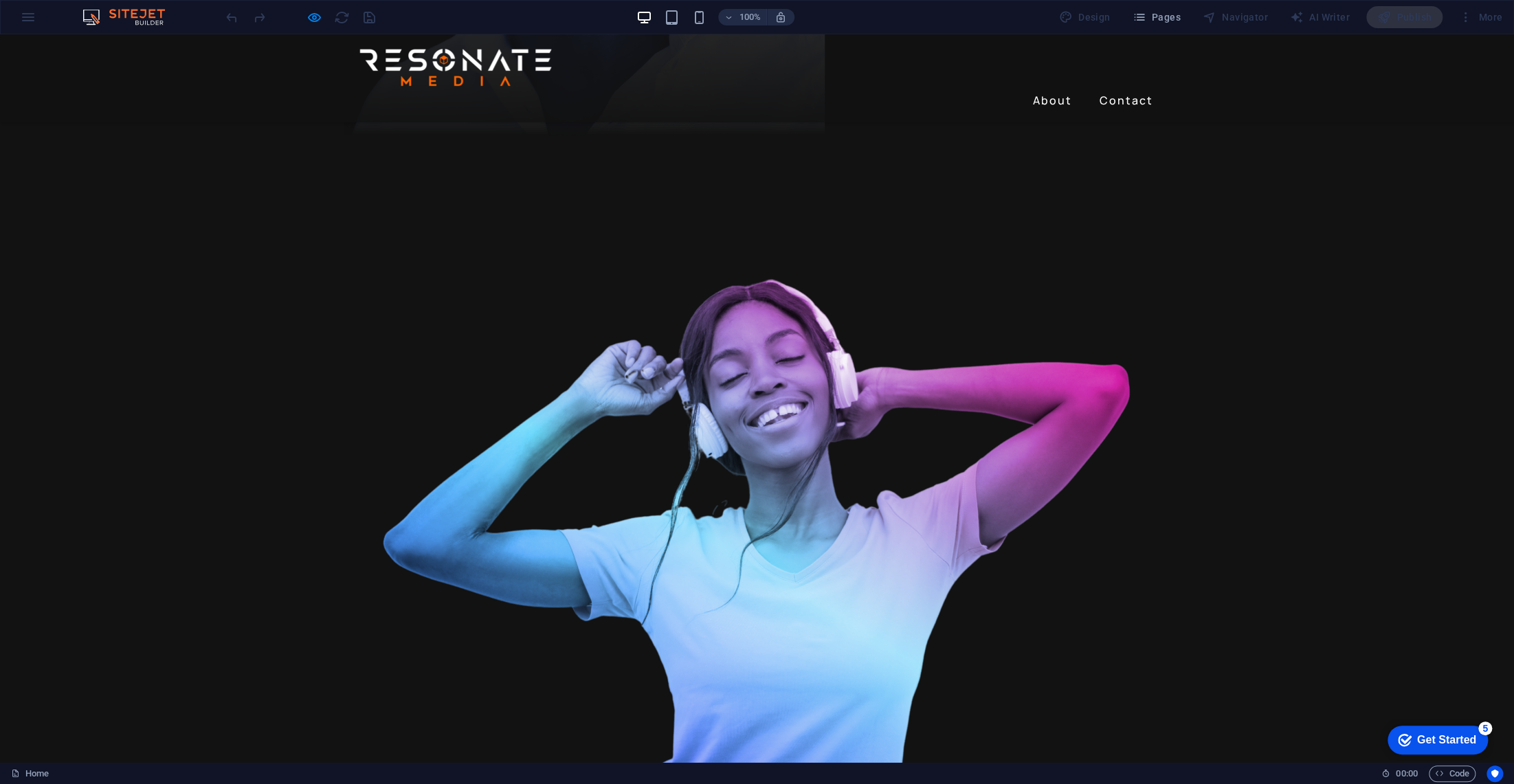
scroll to position [2588, 0]
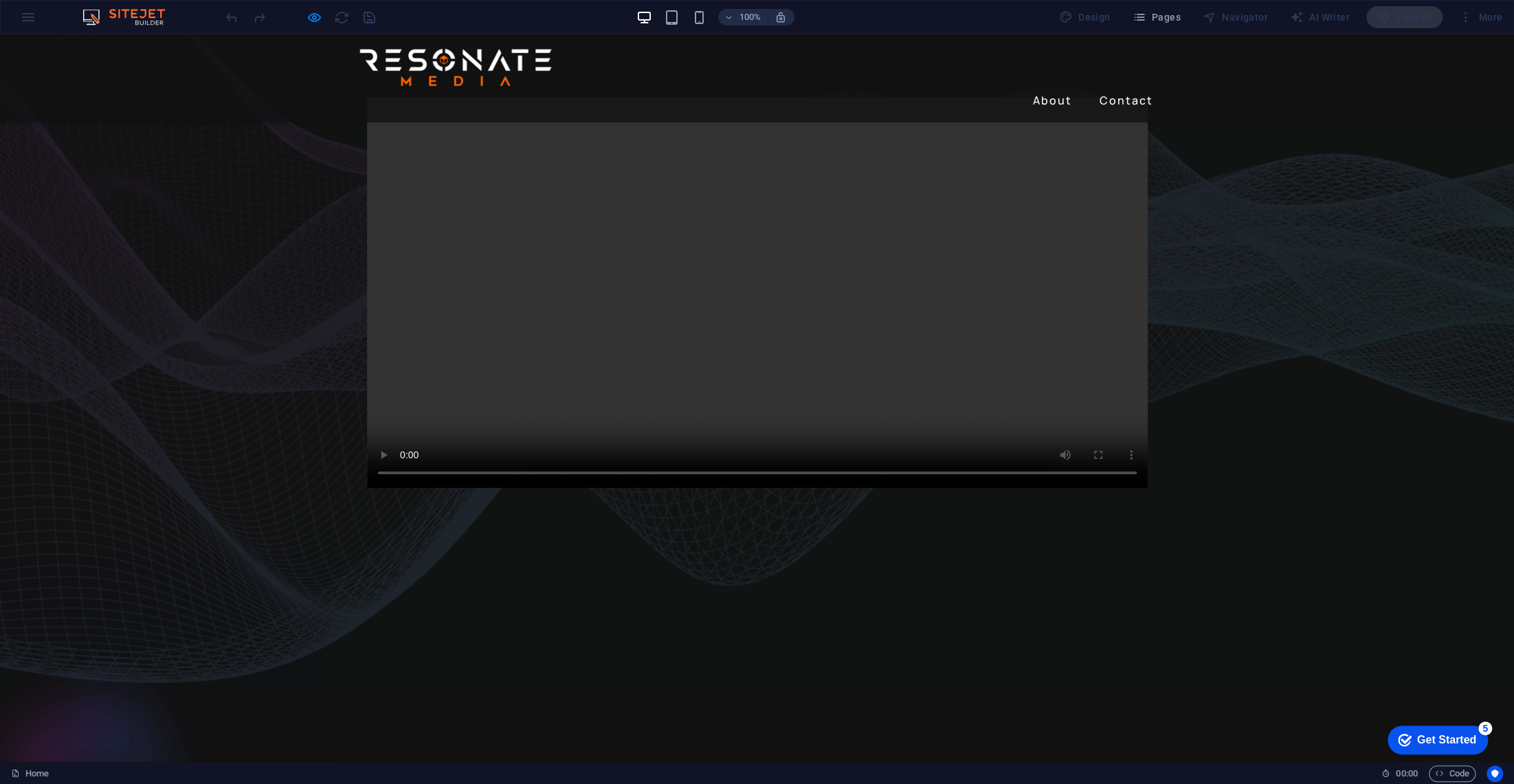
drag, startPoint x: 1504, startPoint y: 249, endPoint x: 1416, endPoint y: 66, distance: 203.1
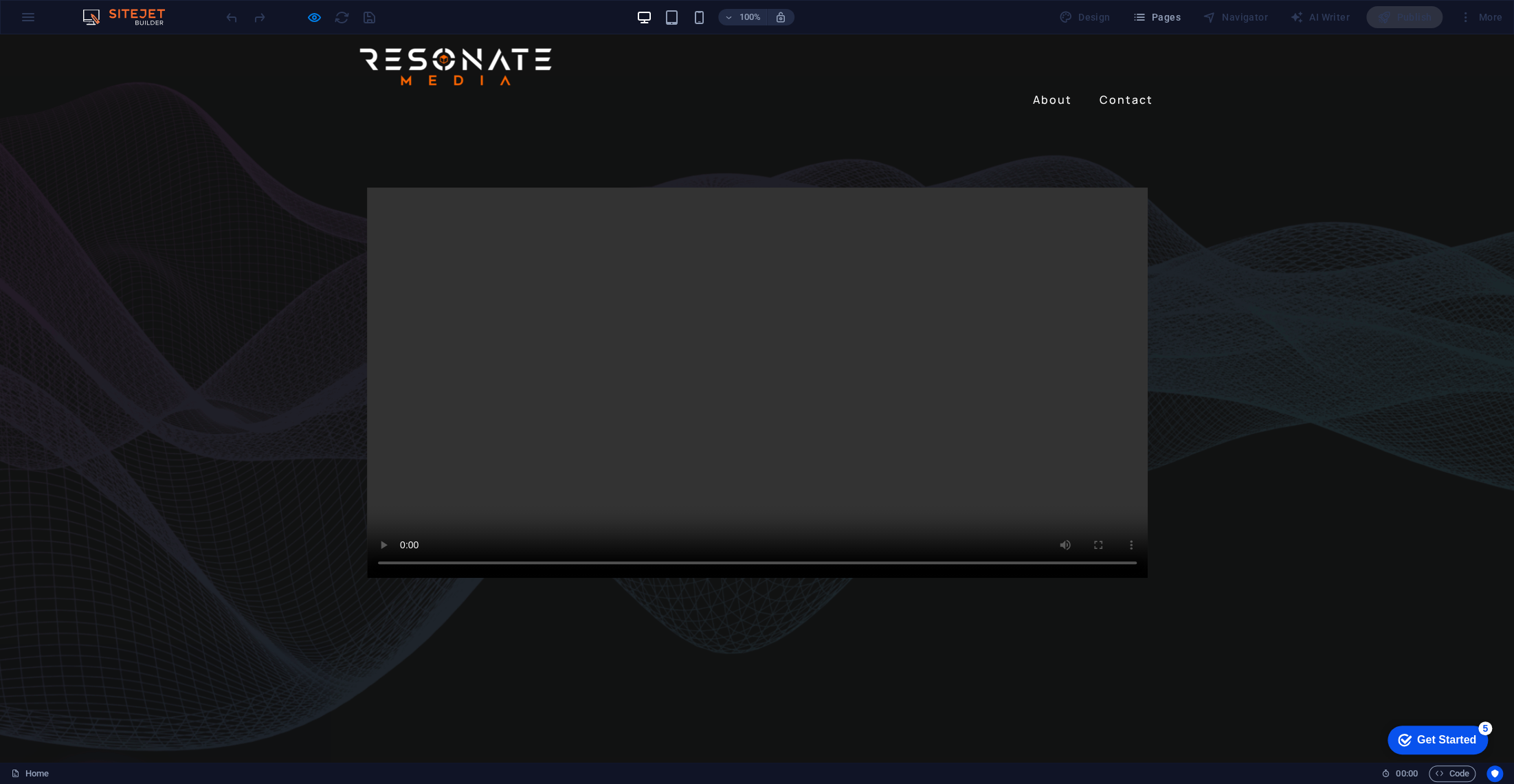
scroll to position [0, 0]
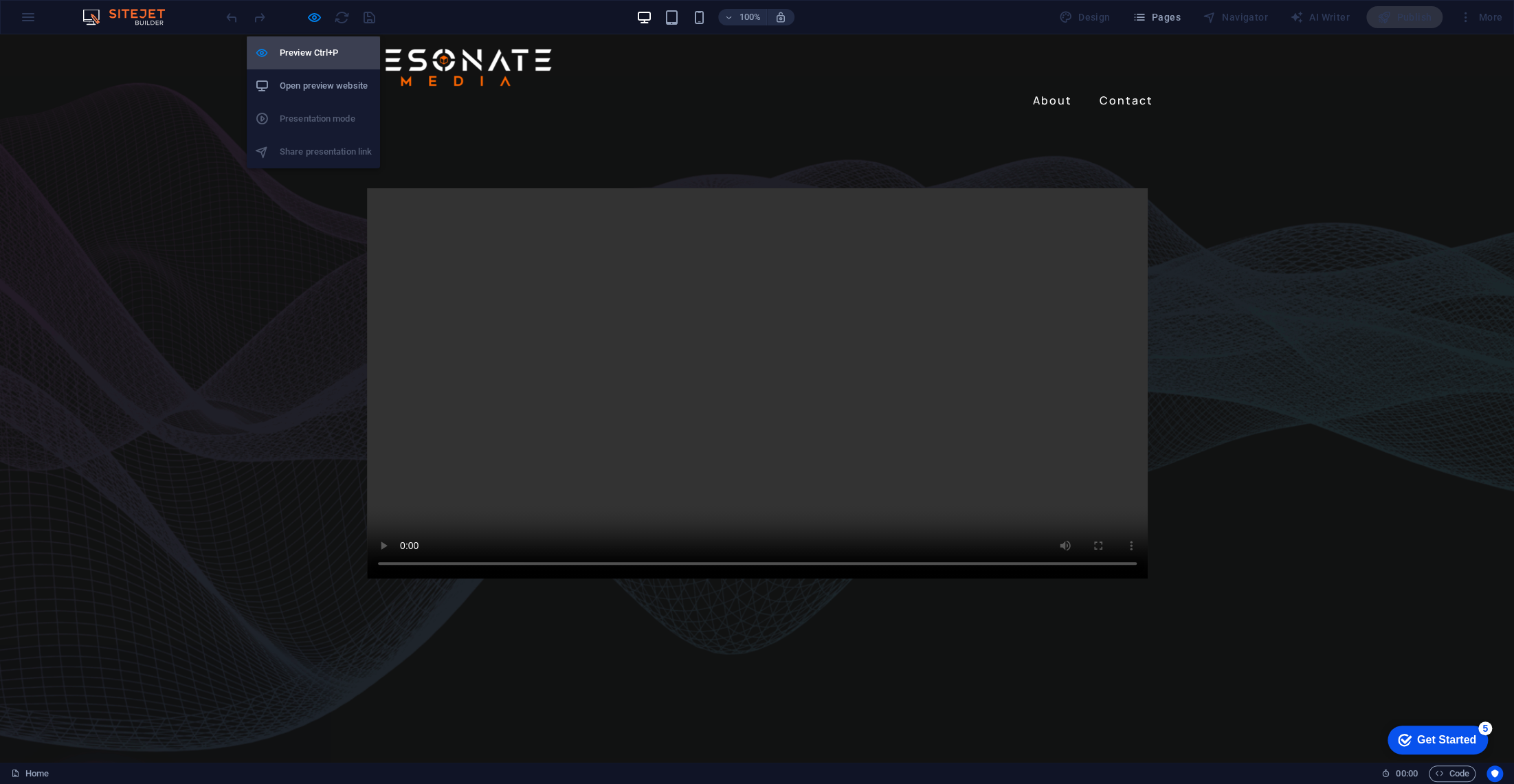
drag, startPoint x: 310, startPoint y: 19, endPoint x: 308, endPoint y: 57, distance: 38.1
click at [311, 19] on icon "button" at bounding box center [315, 18] width 16 height 16
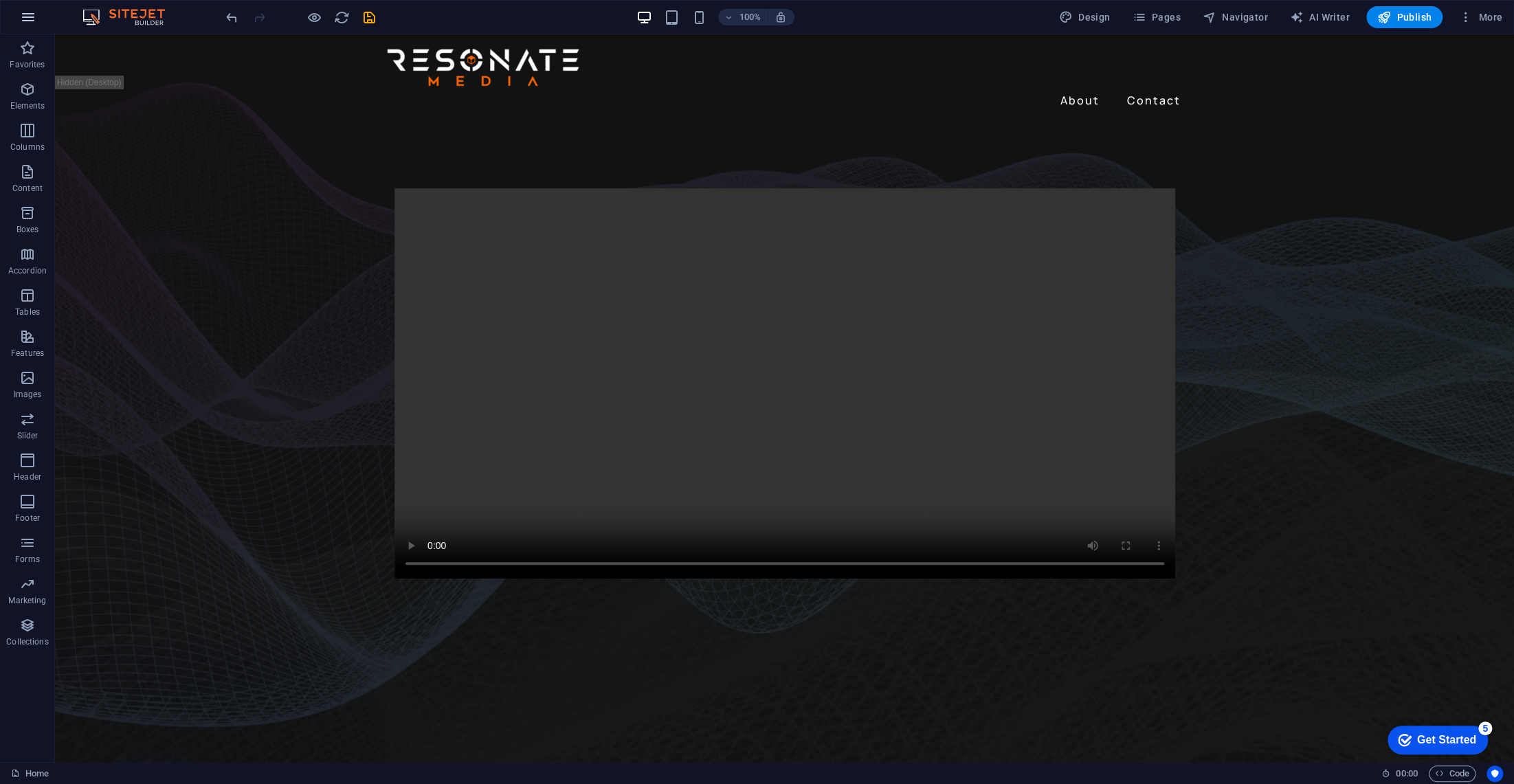
click at [31, 16] on icon "button" at bounding box center [28, 17] width 16 height 16
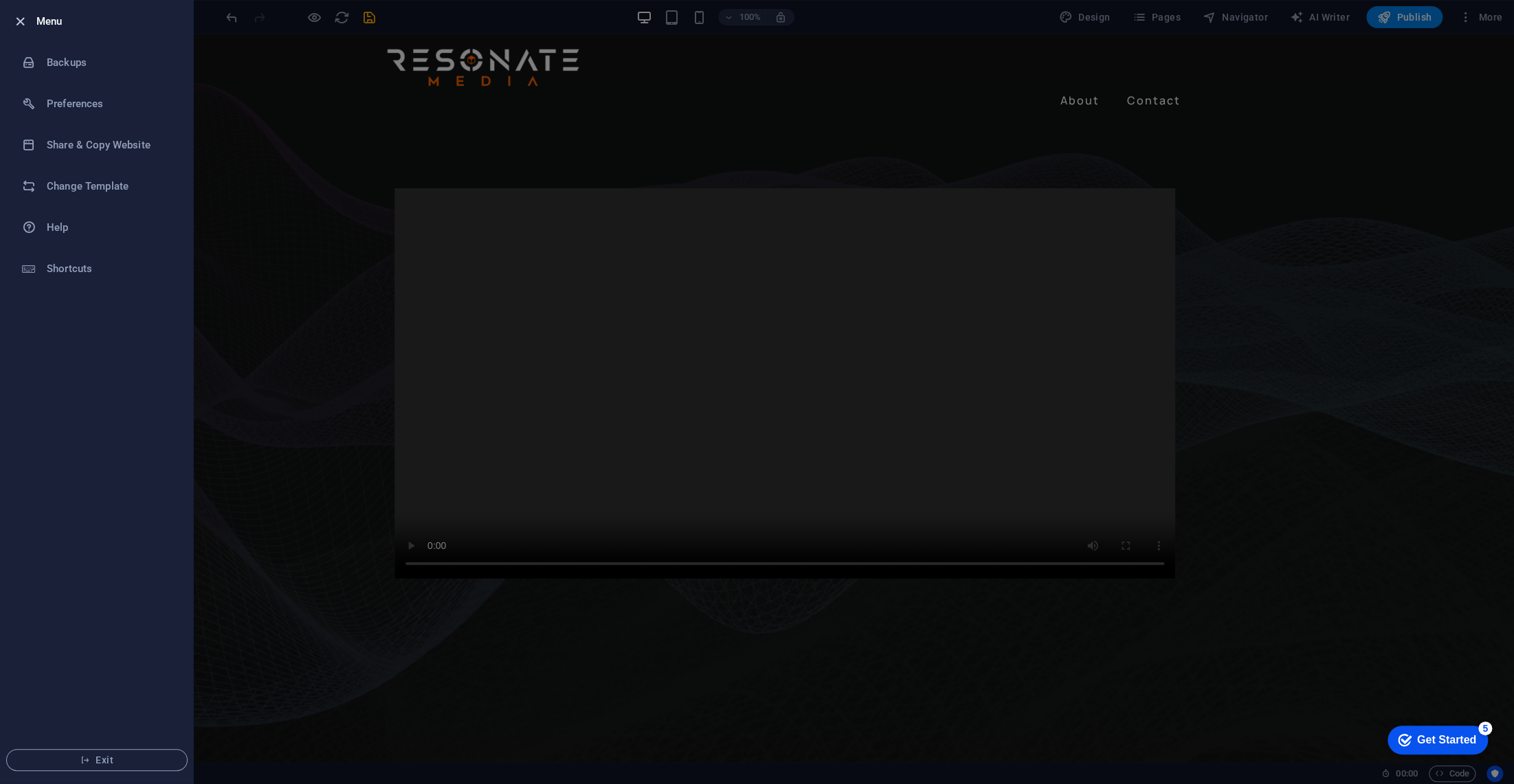
click at [19, 18] on icon "button" at bounding box center [21, 22] width 16 height 16
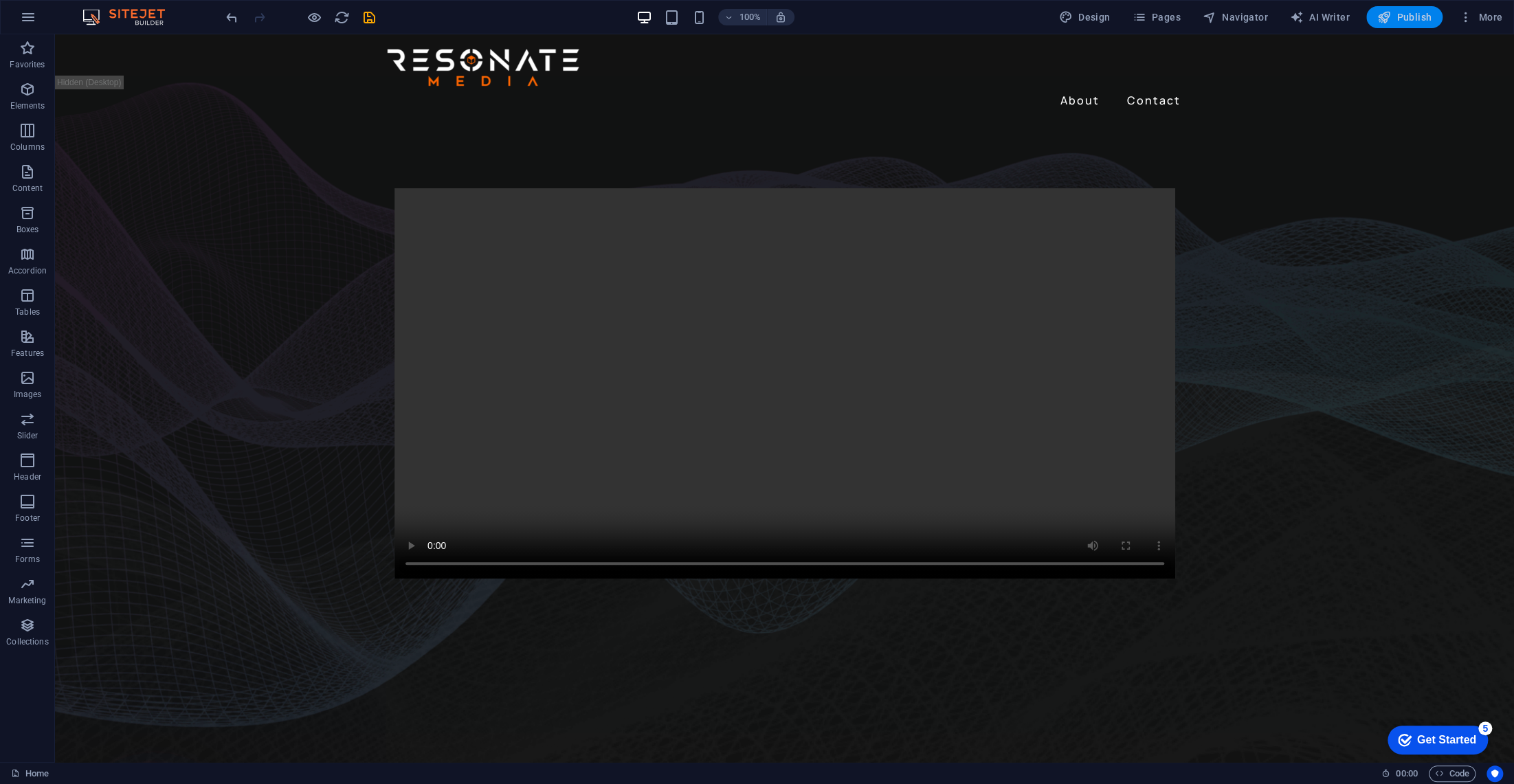
click at [1405, 23] on span "Publish" at bounding box center [1405, 16] width 54 height 14
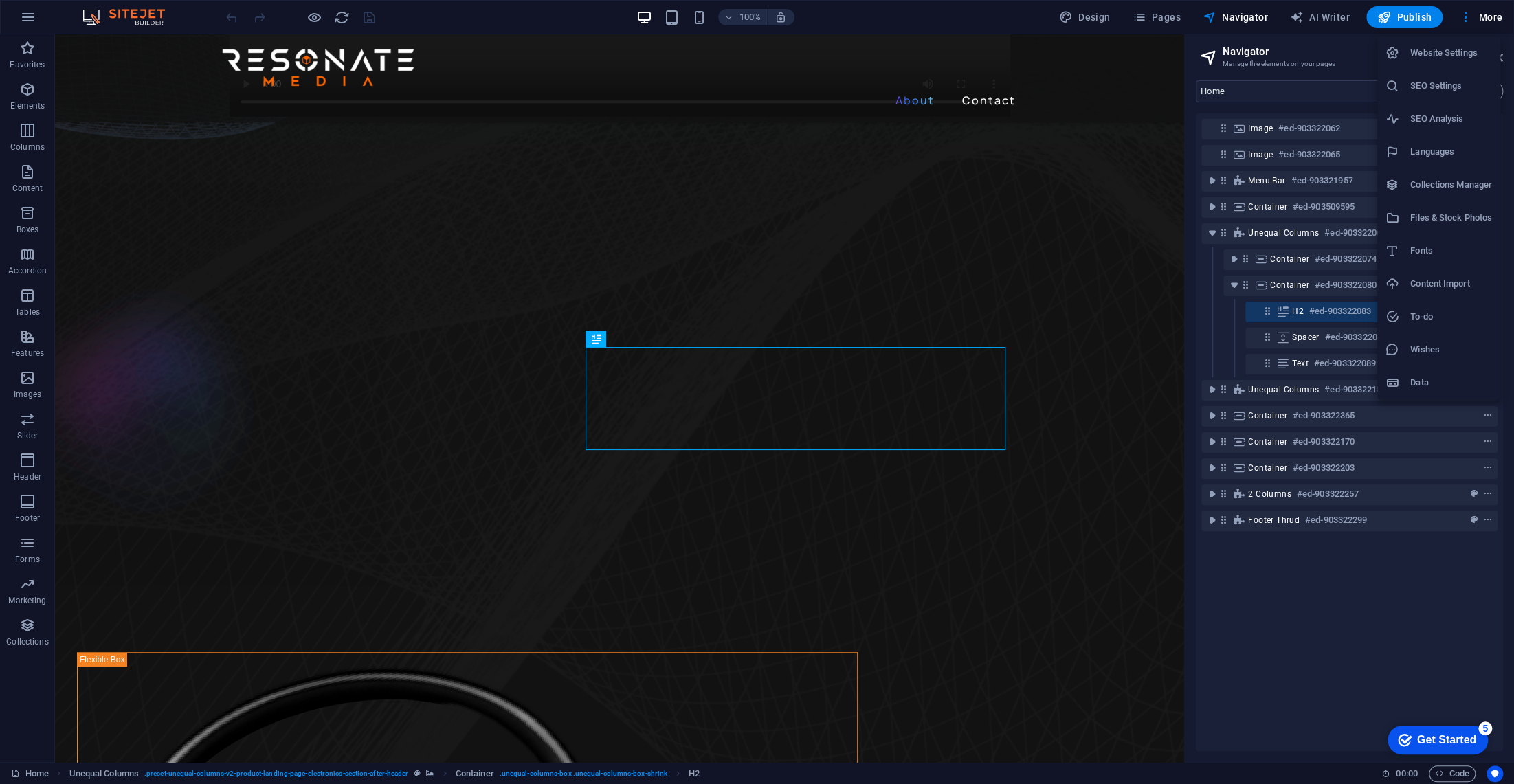
click at [1470, 11] on div at bounding box center [757, 392] width 1514 height 784
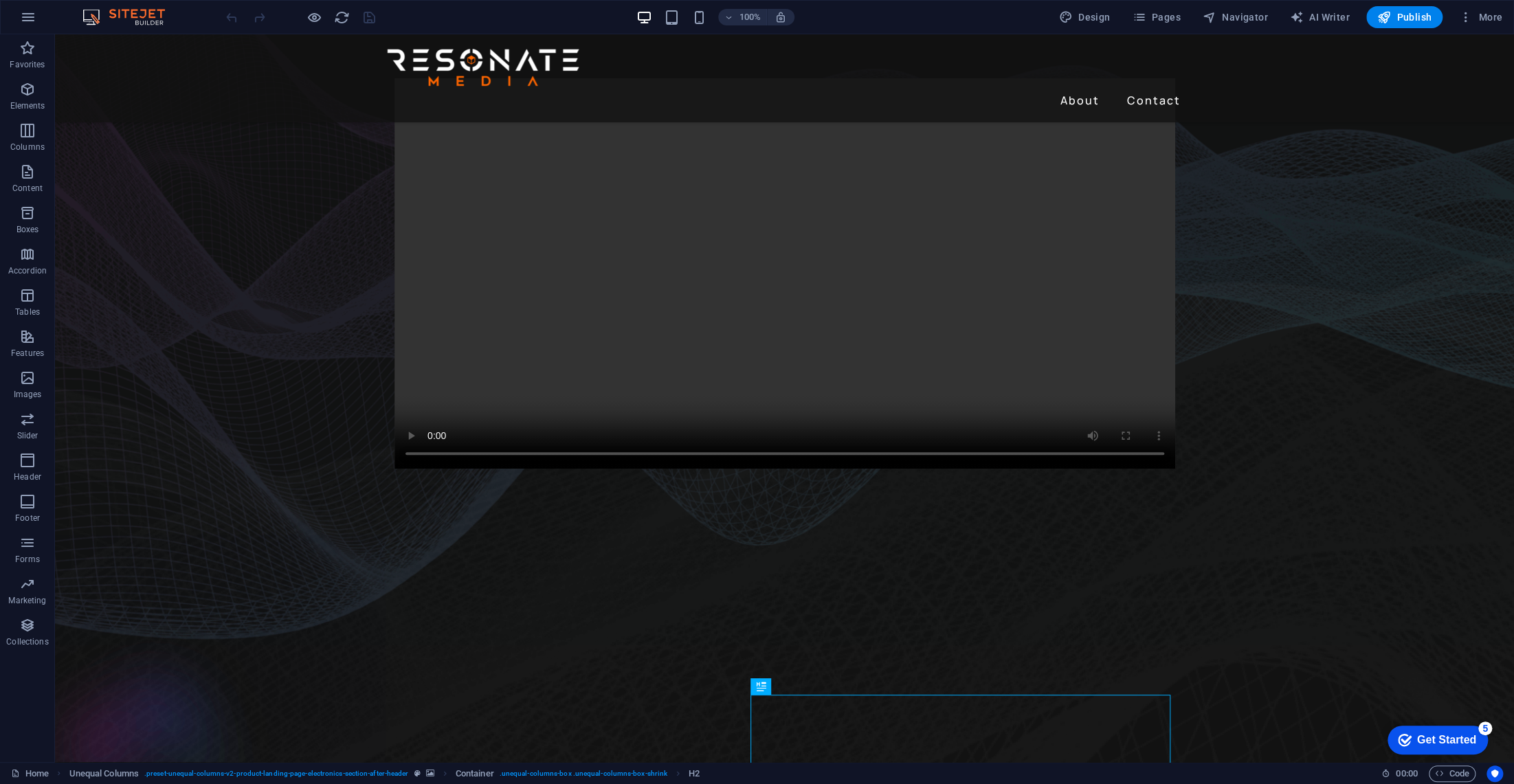
scroll to position [91, 0]
click at [1079, 89] on nav "About Contact" at bounding box center [785, 100] width 803 height 22
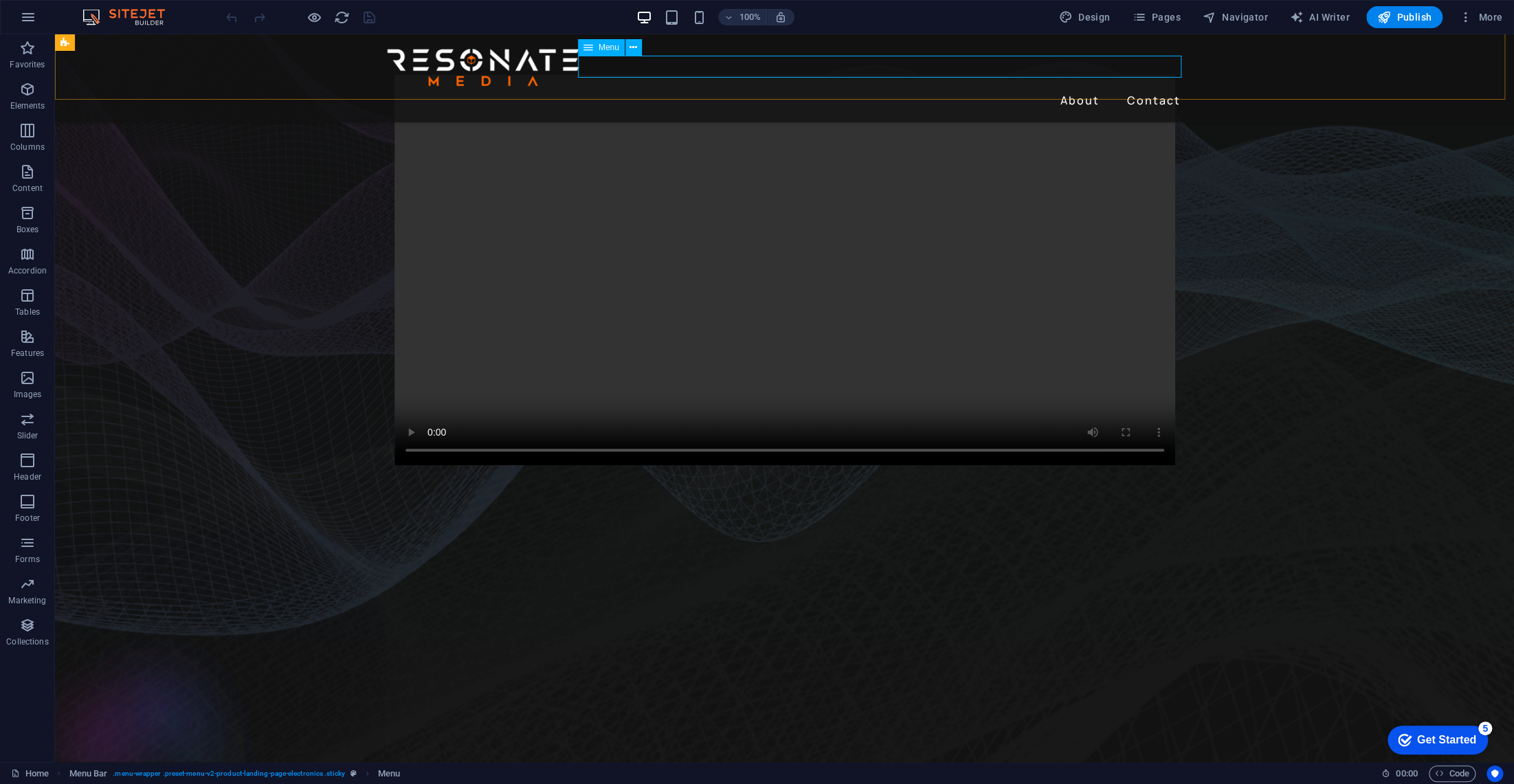
click at [1080, 89] on nav "About Contact" at bounding box center [785, 100] width 803 height 22
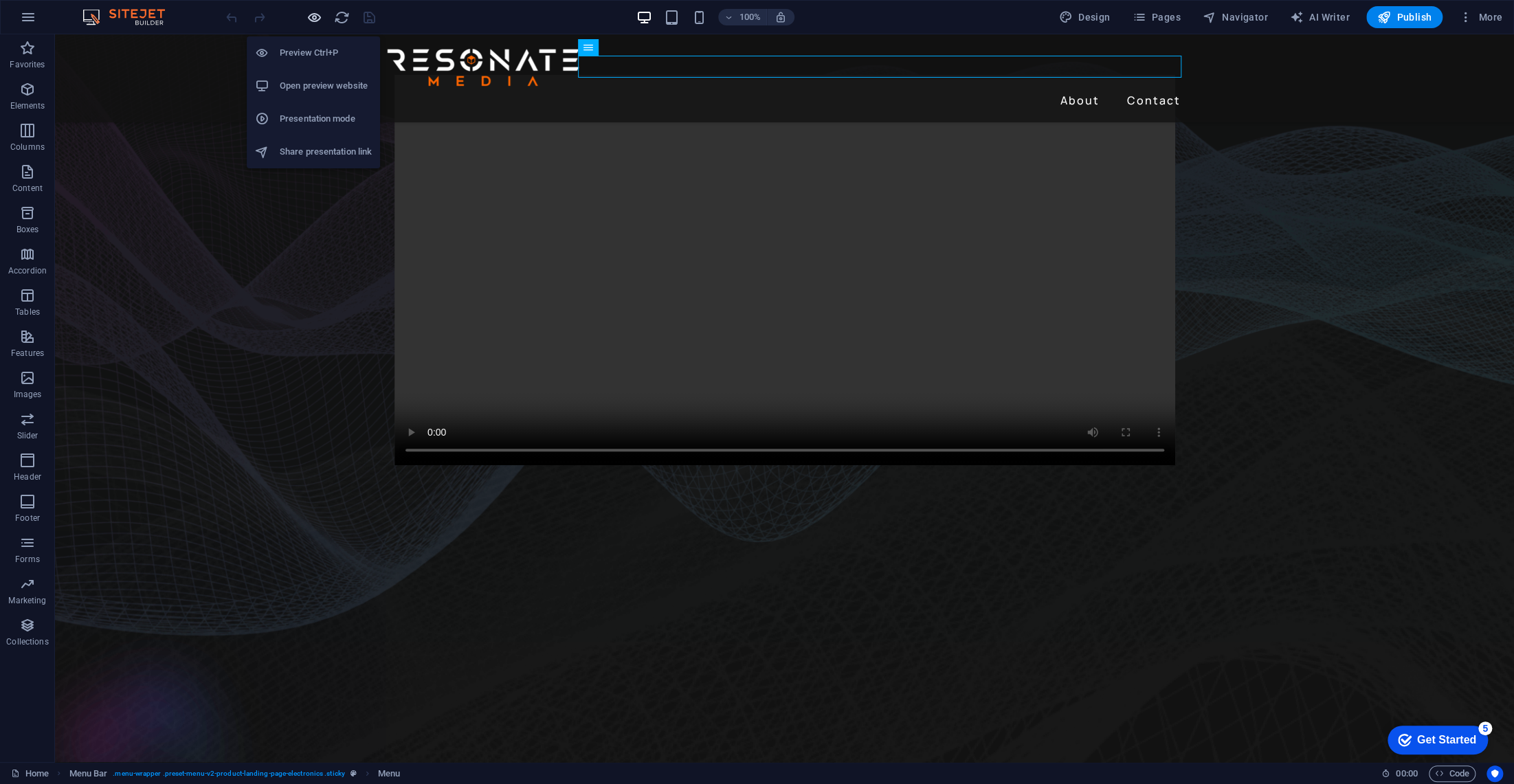
click at [312, 14] on icon "button" at bounding box center [315, 18] width 16 height 16
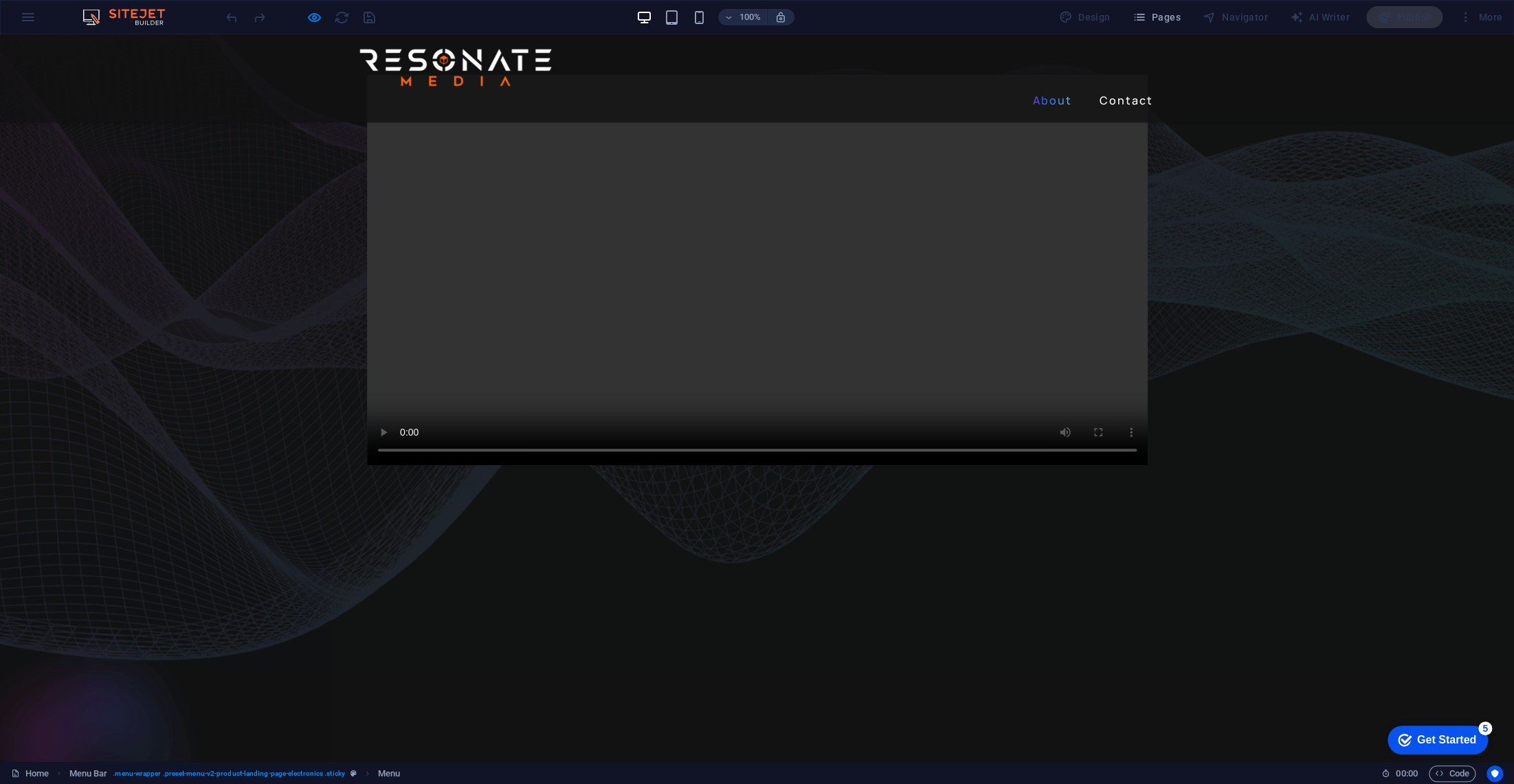
click at [1042, 89] on link "About" at bounding box center [1053, 100] width 50 height 22
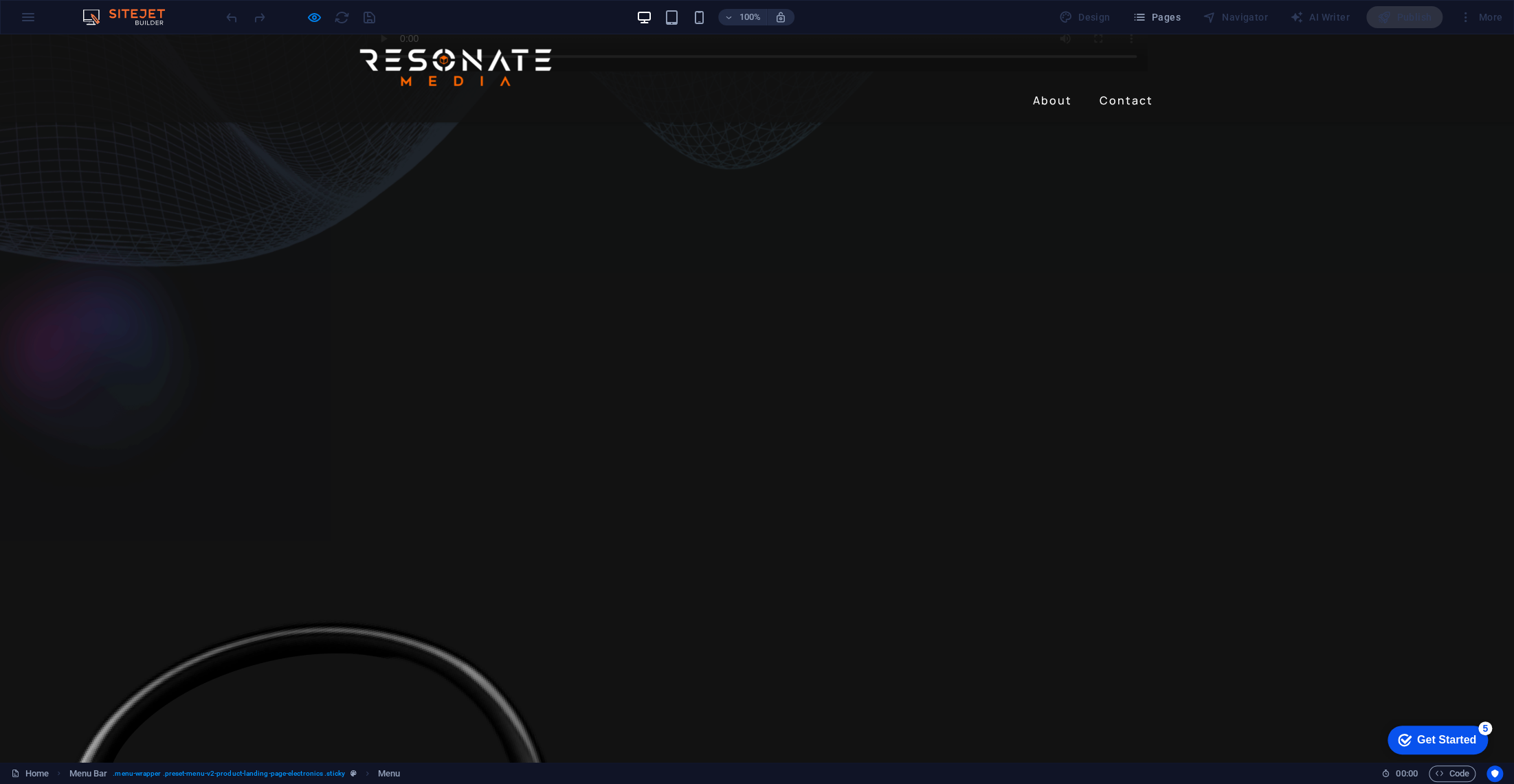
scroll to position [0, 0]
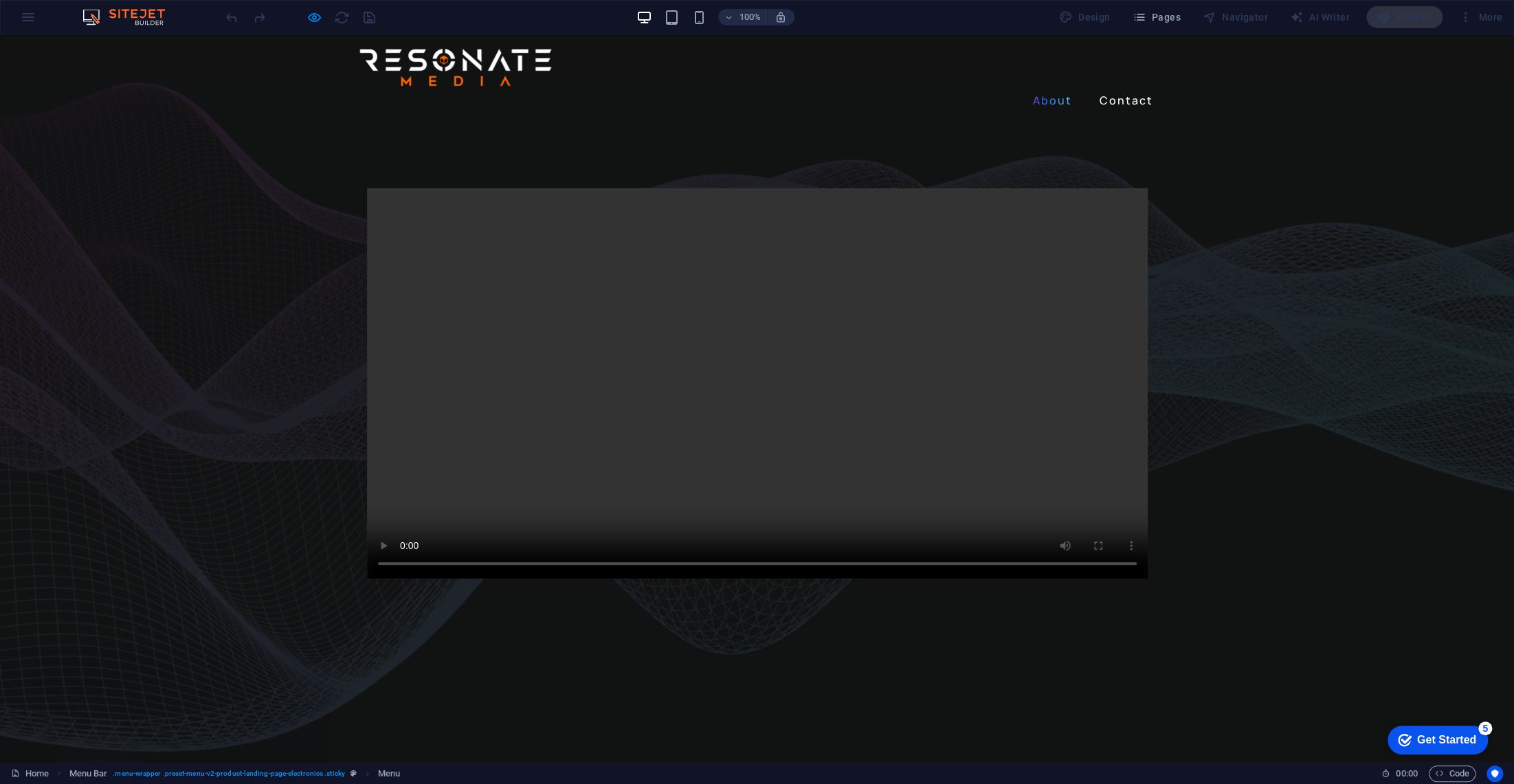
click at [1053, 89] on link "About" at bounding box center [1053, 100] width 50 height 22
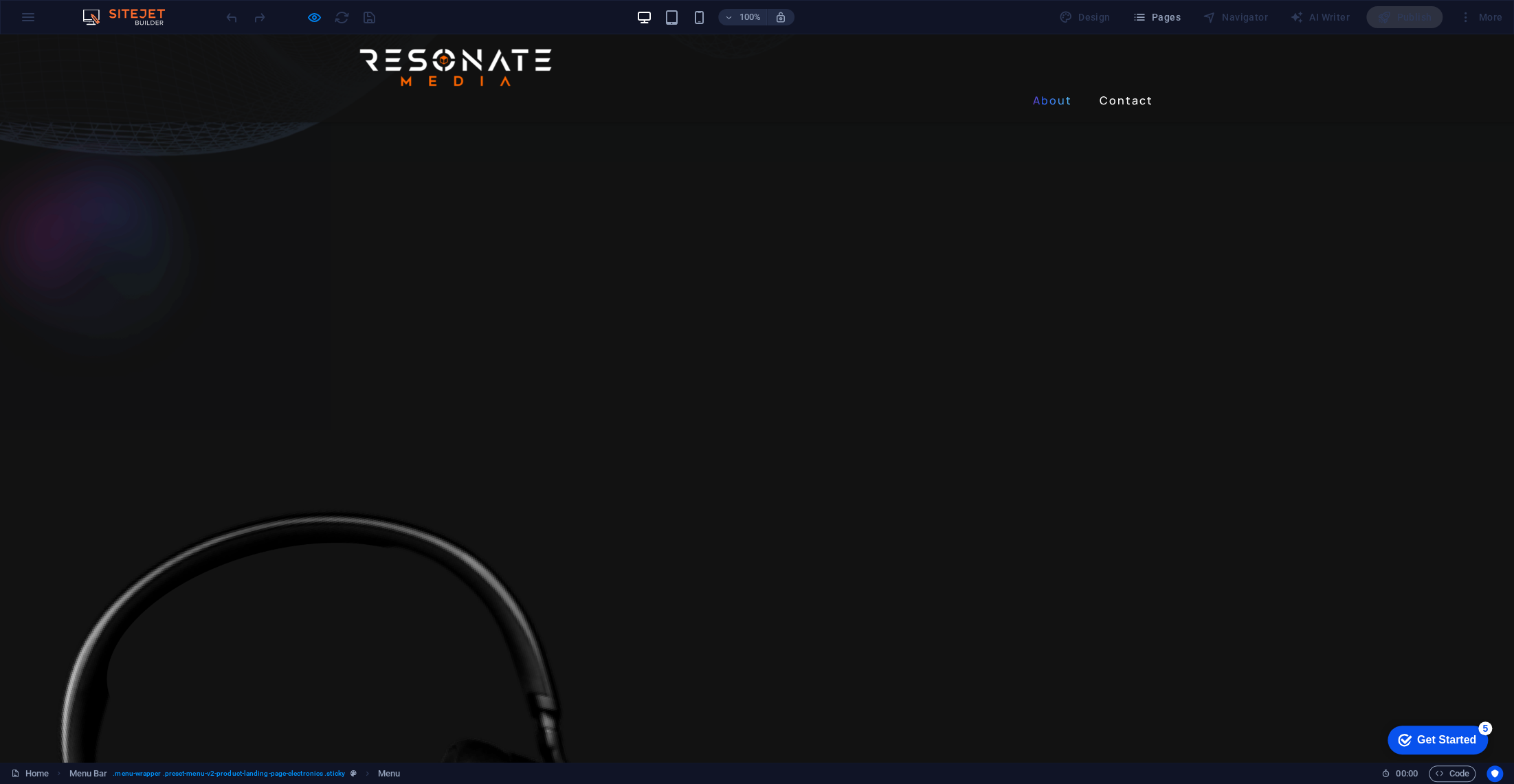
scroll to position [570, 0]
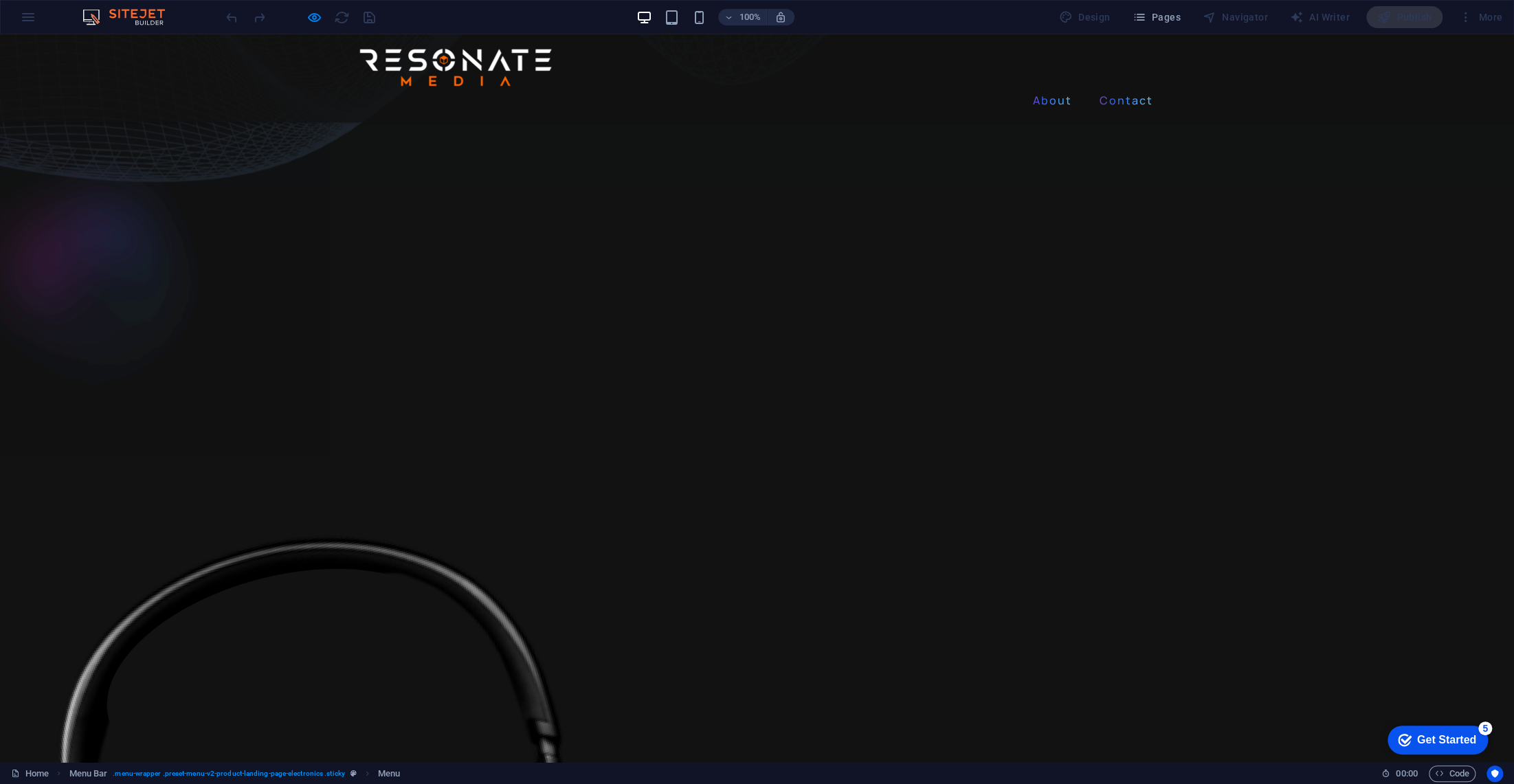
click at [1126, 89] on link "Contact" at bounding box center [1126, 100] width 65 height 22
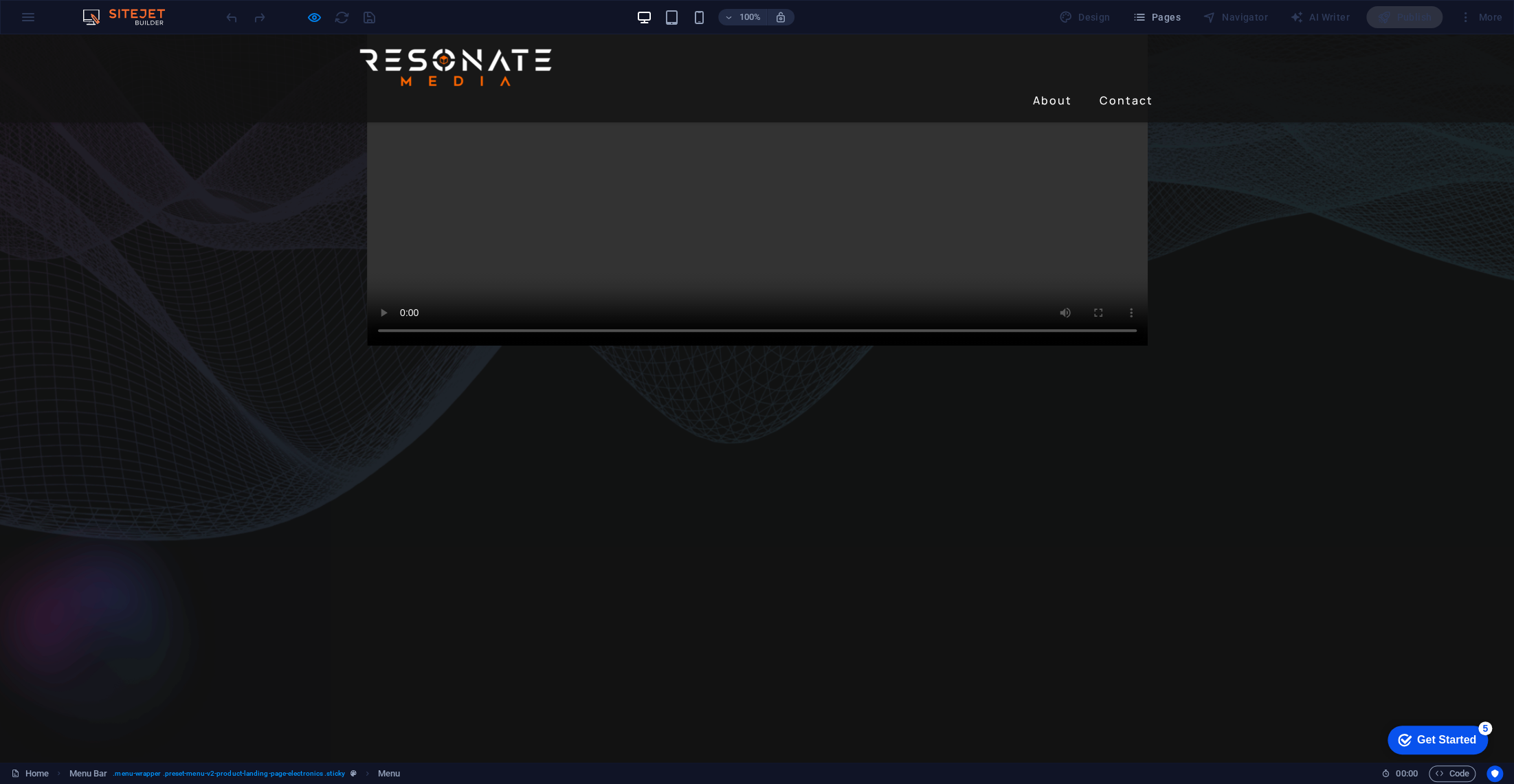
scroll to position [0, 0]
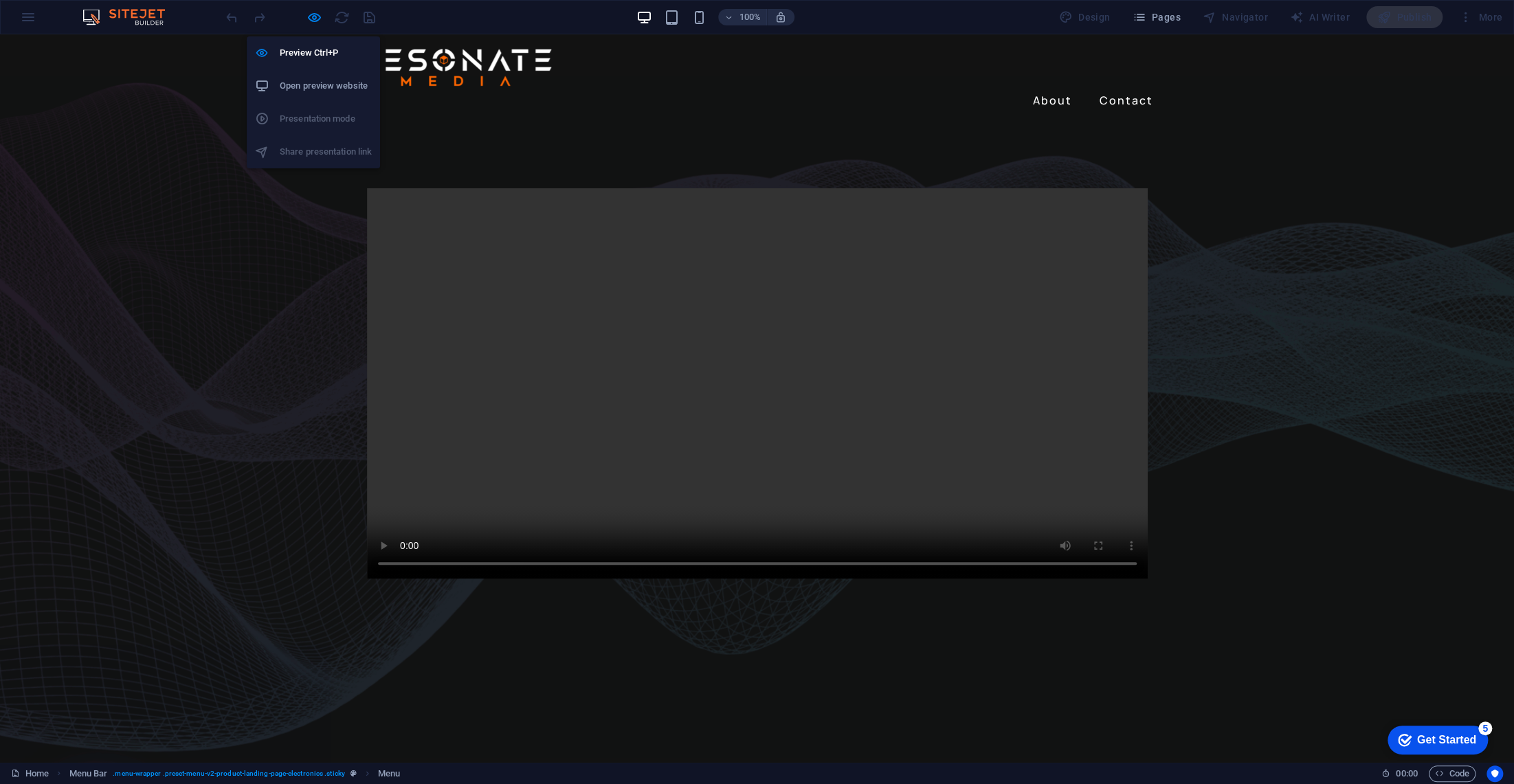
click at [312, 16] on icon "button" at bounding box center [315, 18] width 16 height 16
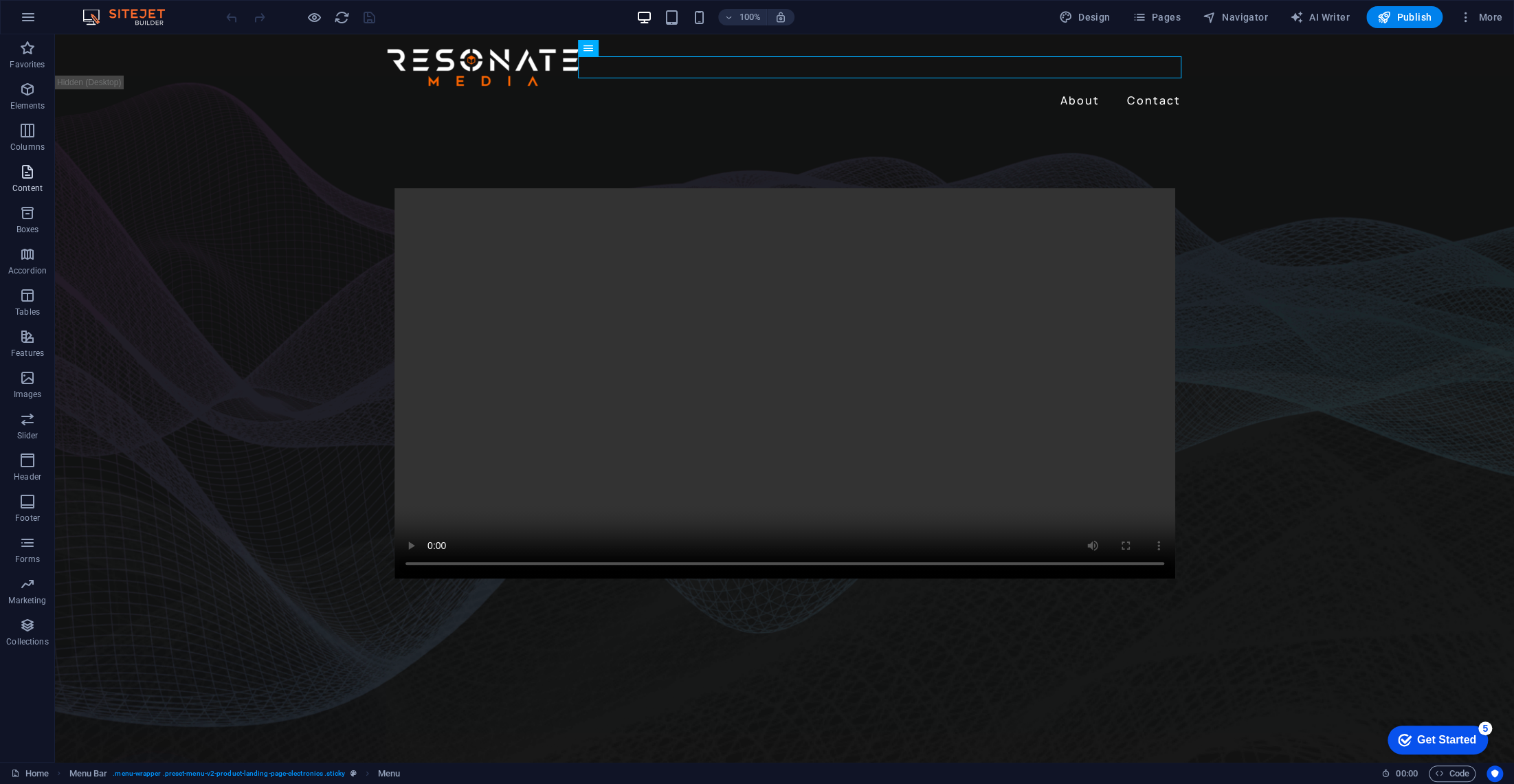
click at [24, 182] on span "Content" at bounding box center [27, 180] width 55 height 33
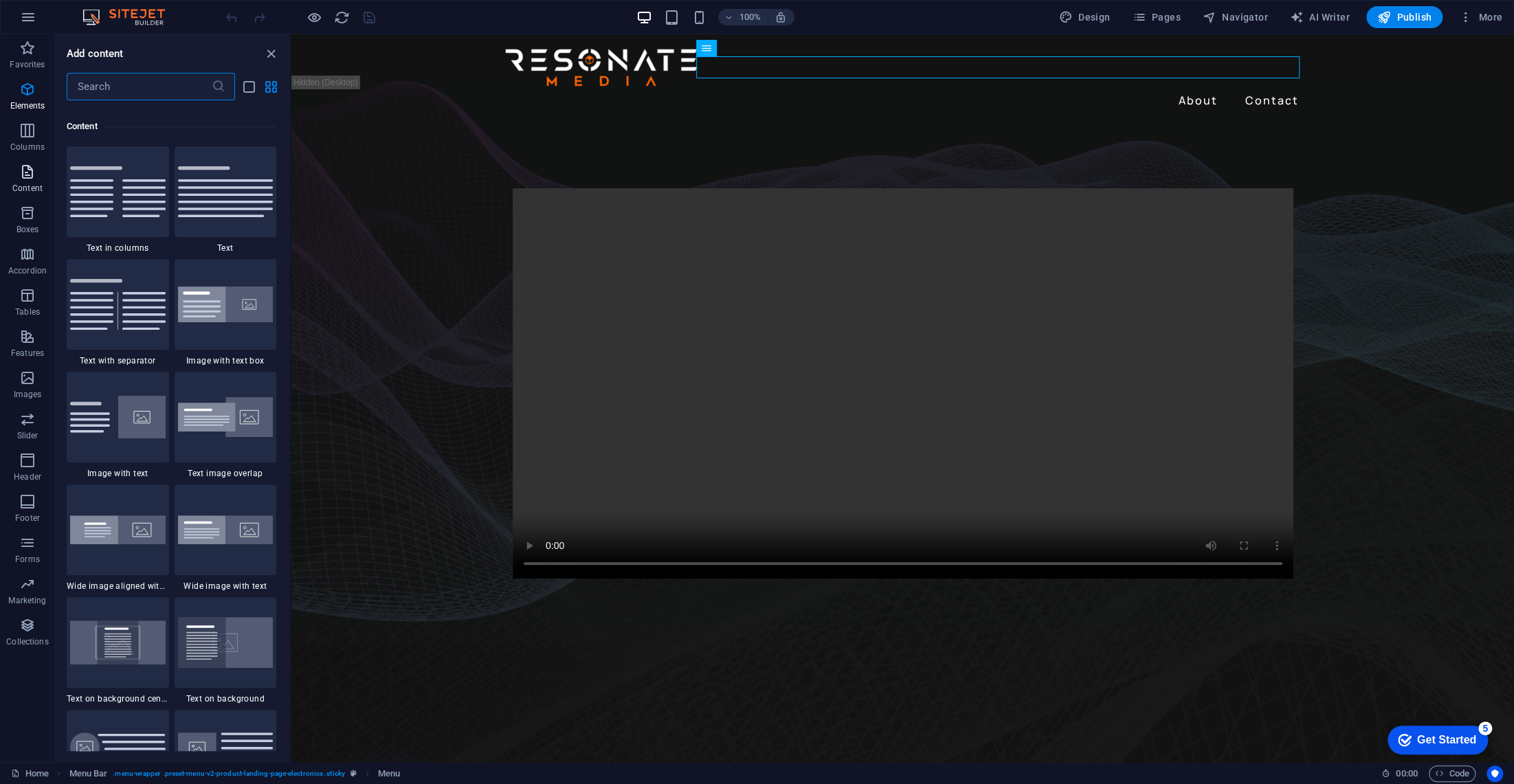
scroll to position [2398, 0]
click at [28, 86] on icon "button" at bounding box center [27, 89] width 16 height 16
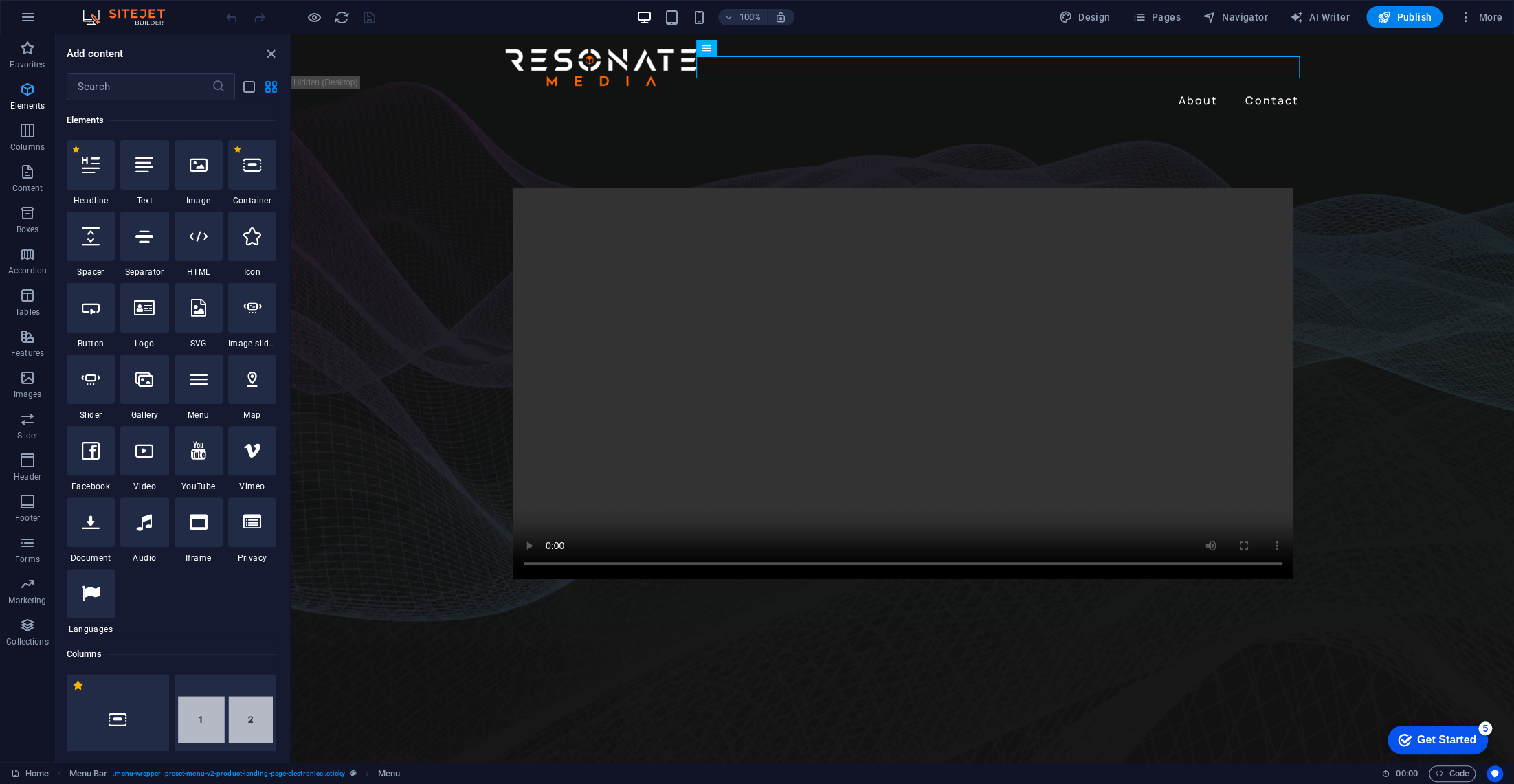
scroll to position [146, 0]
click at [759, 624] on div at bounding box center [902, 384] width 1223 height 523
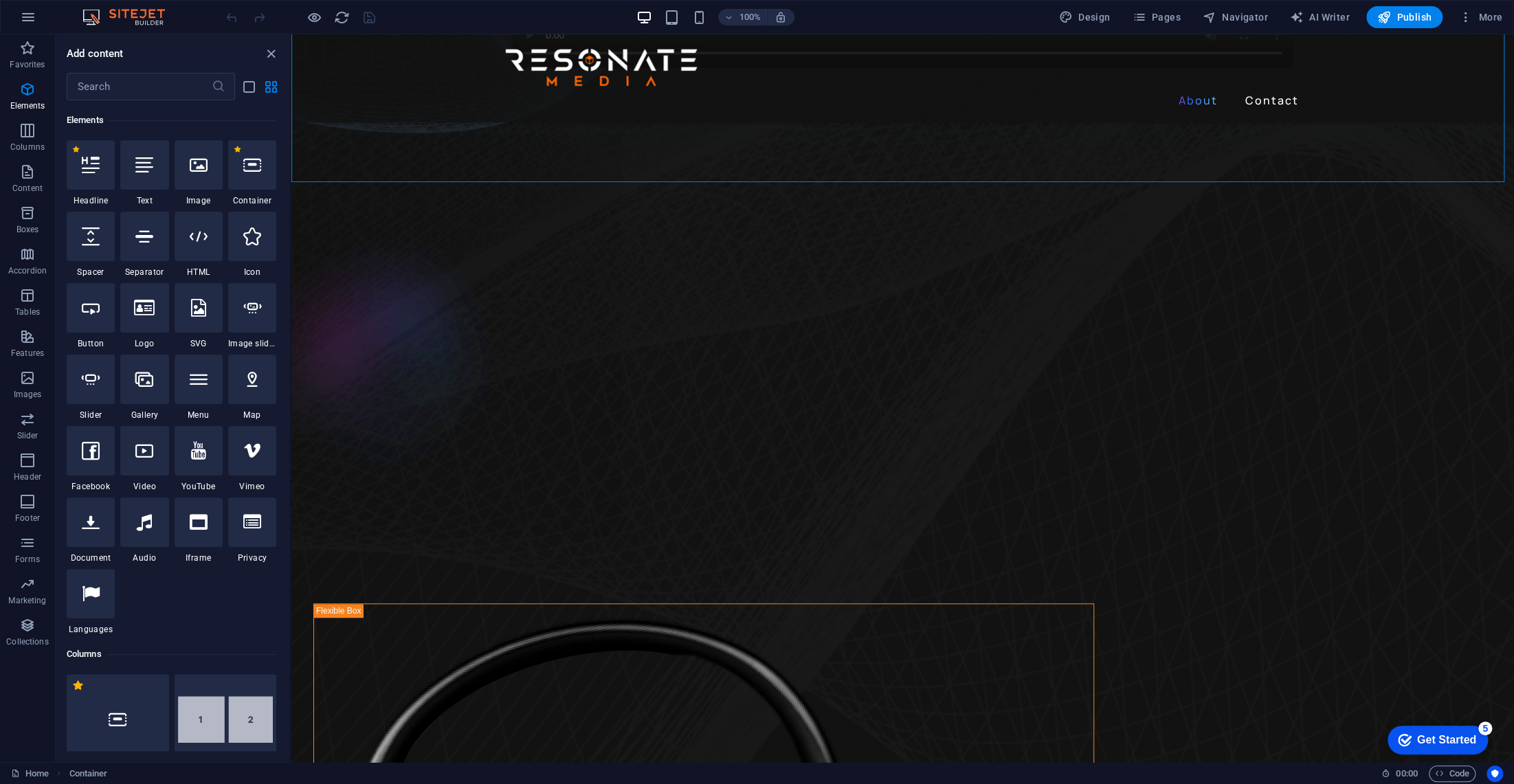
scroll to position [479, 0]
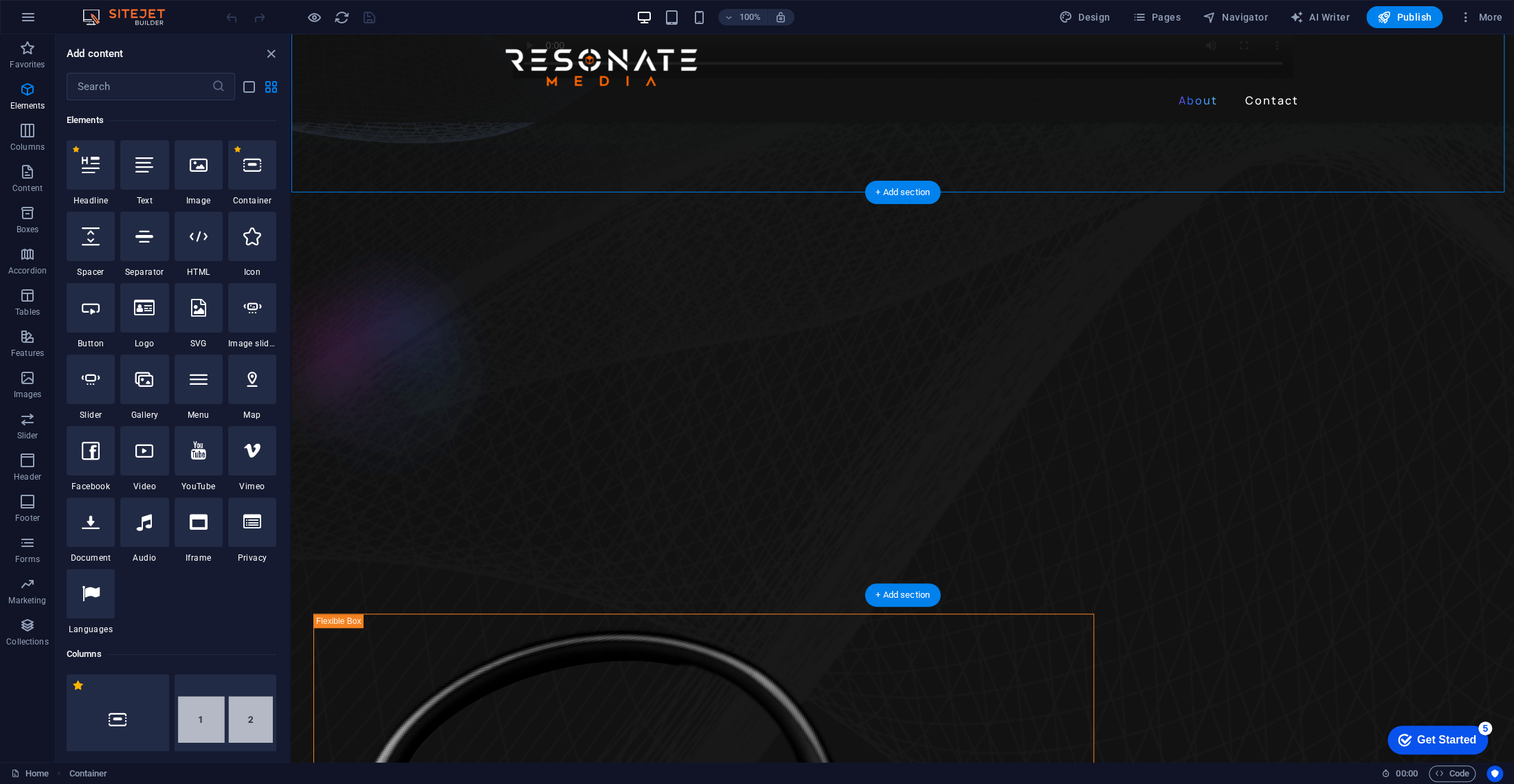
click at [1338, 303] on figure at bounding box center [902, 346] width 1223 height 404
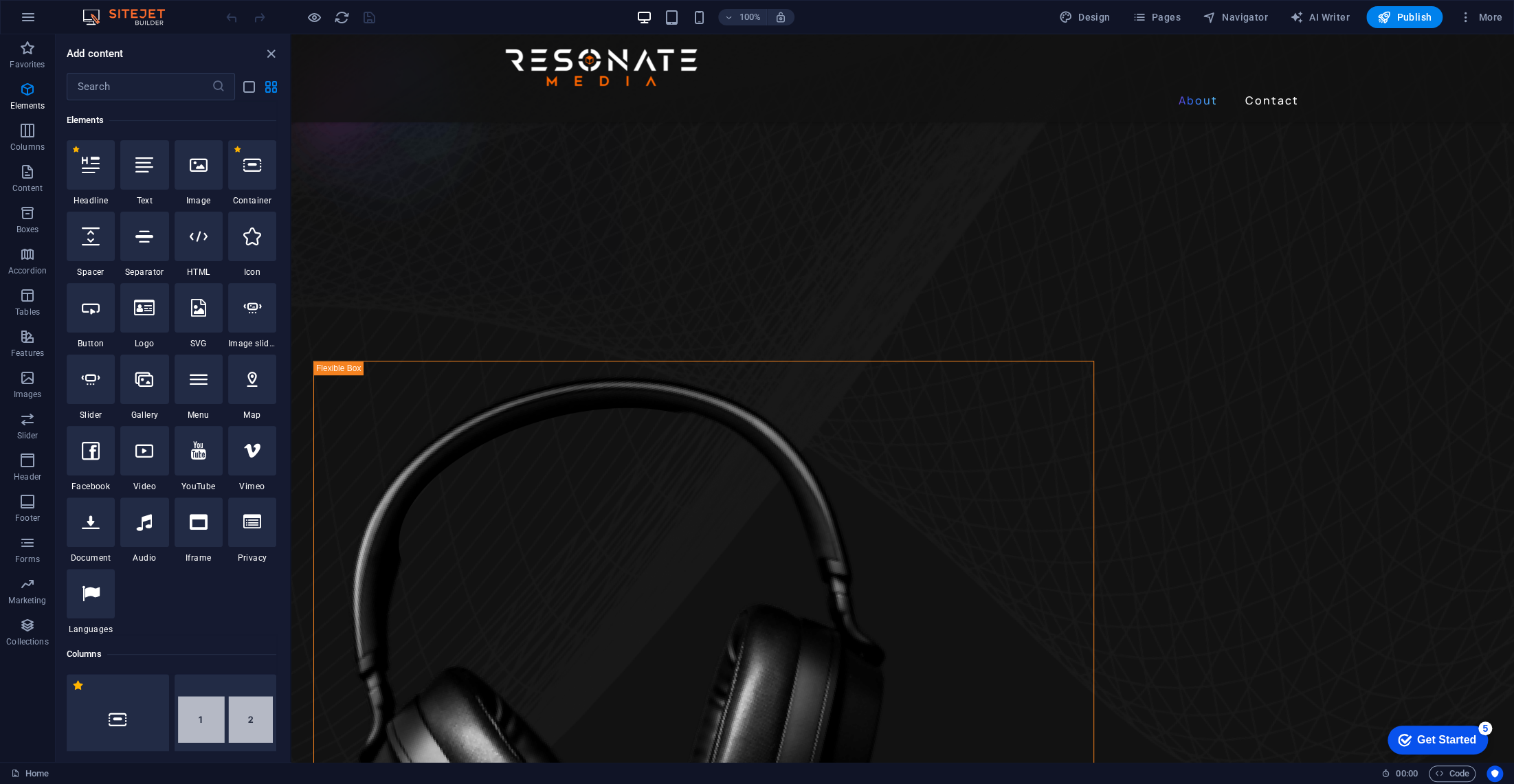
scroll to position [708, 0]
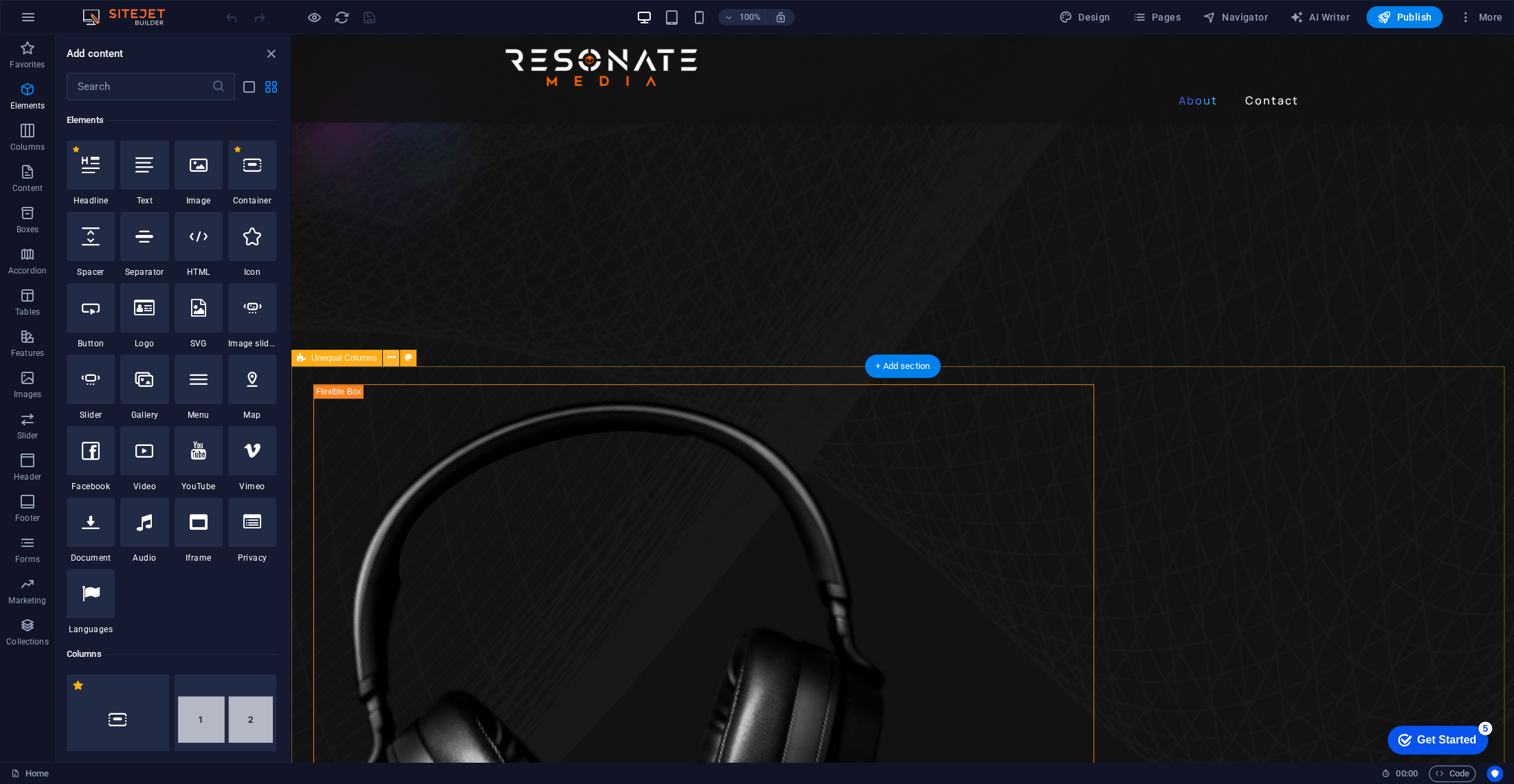
click at [393, 359] on icon at bounding box center [391, 358] width 7 height 14
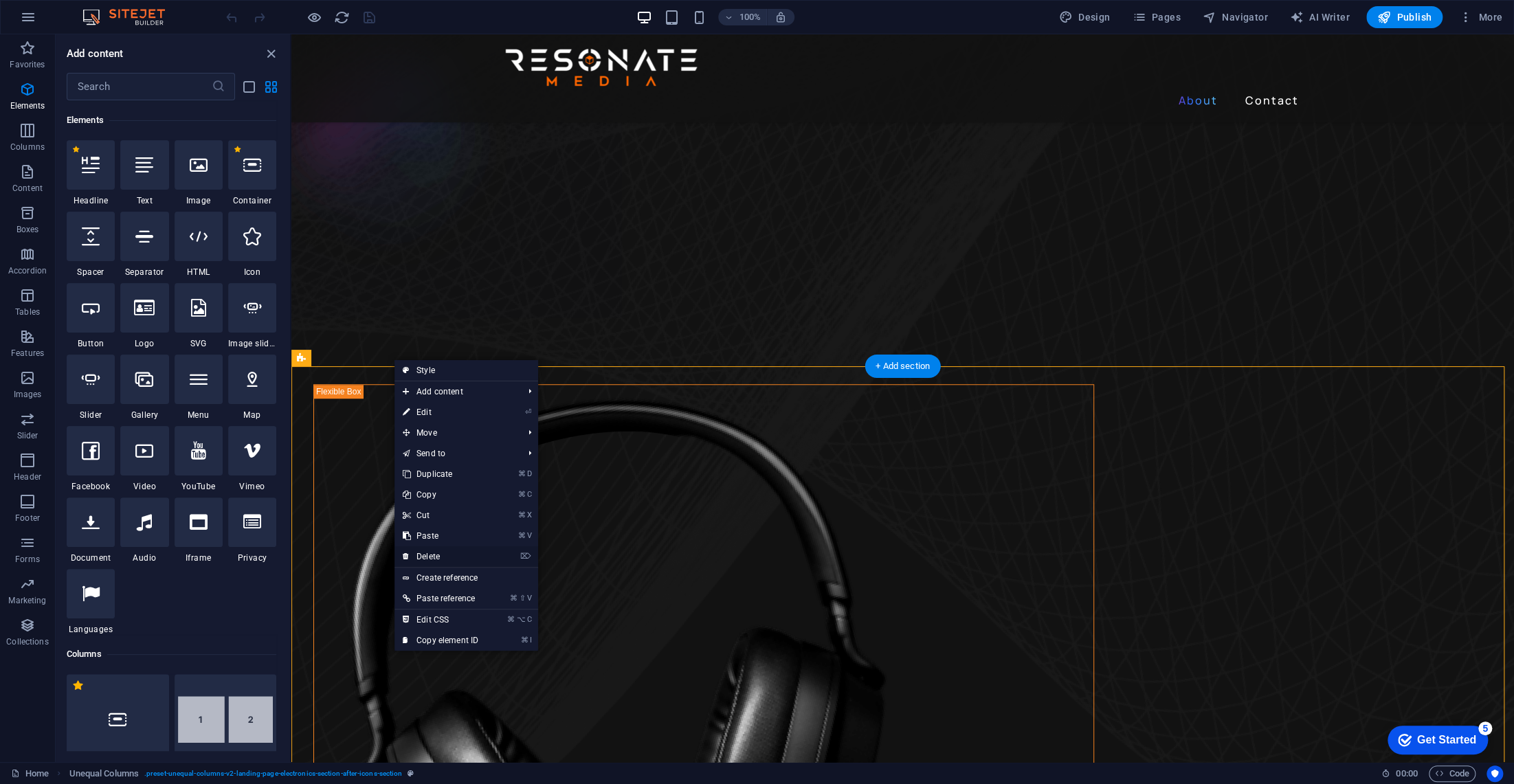
click at [433, 553] on link "⌦ Delete" at bounding box center [441, 556] width 92 height 21
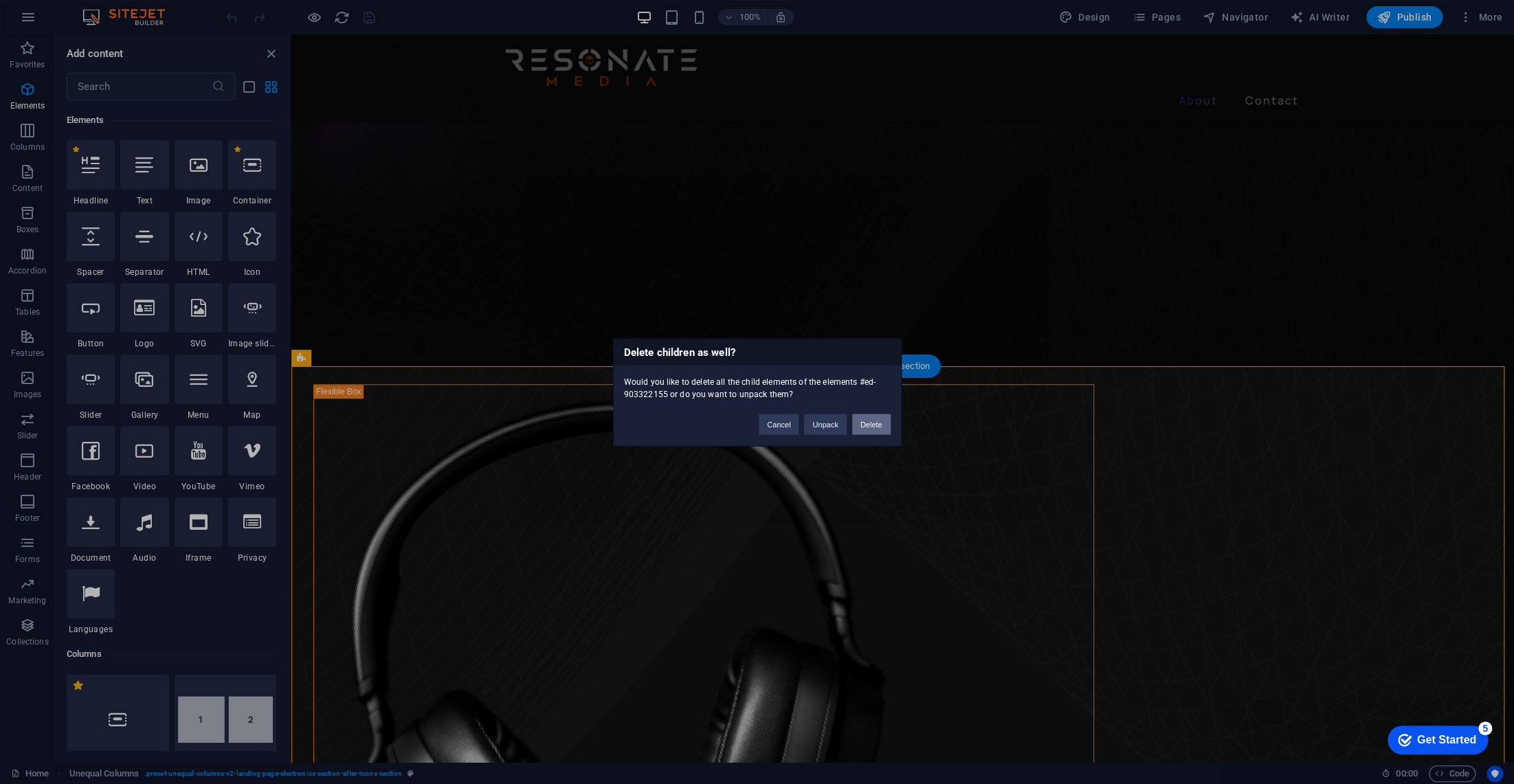
click at [873, 427] on button "Delete" at bounding box center [871, 424] width 39 height 21
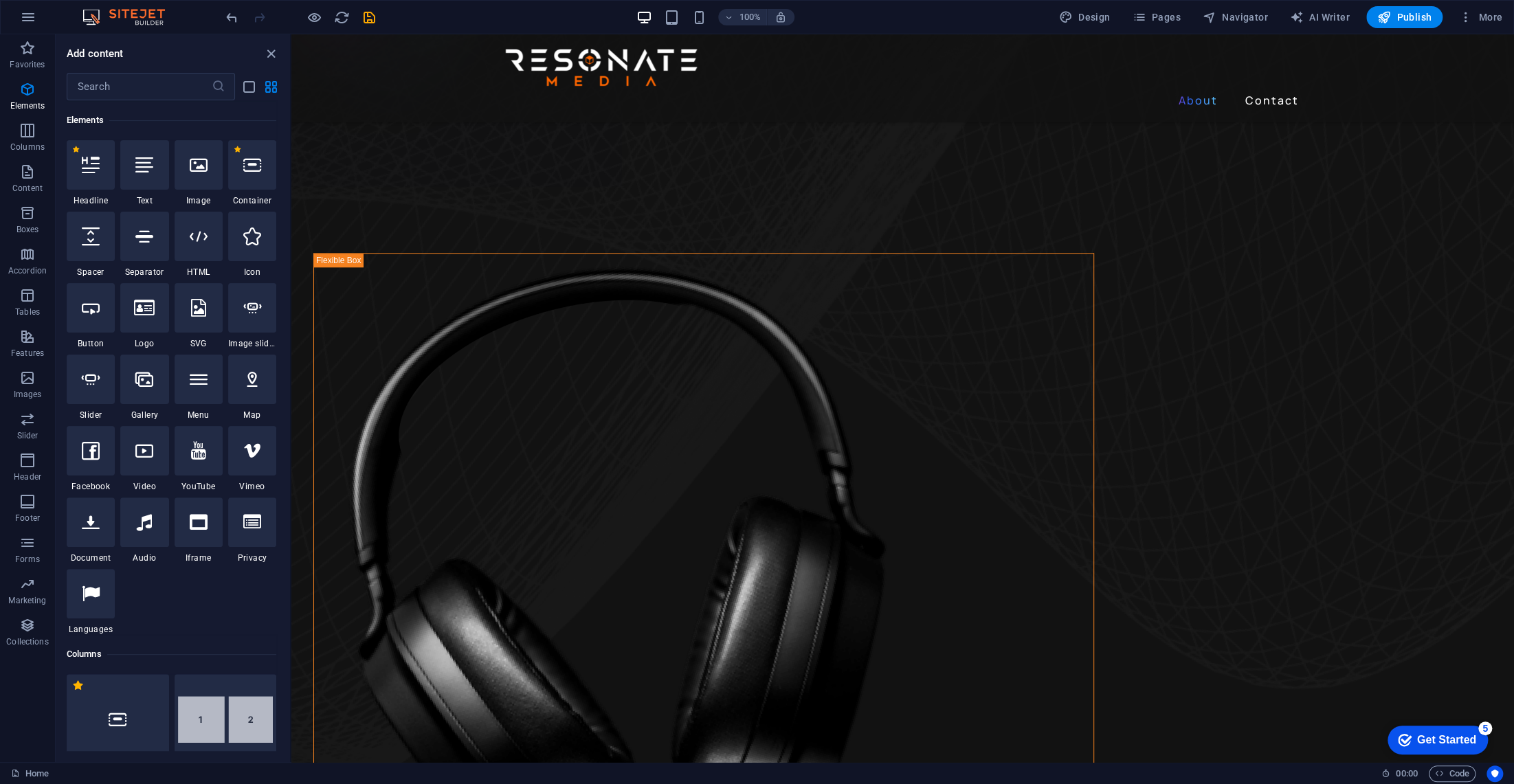
scroll to position [836, 0]
click at [360, 226] on icon at bounding box center [362, 229] width 7 height 14
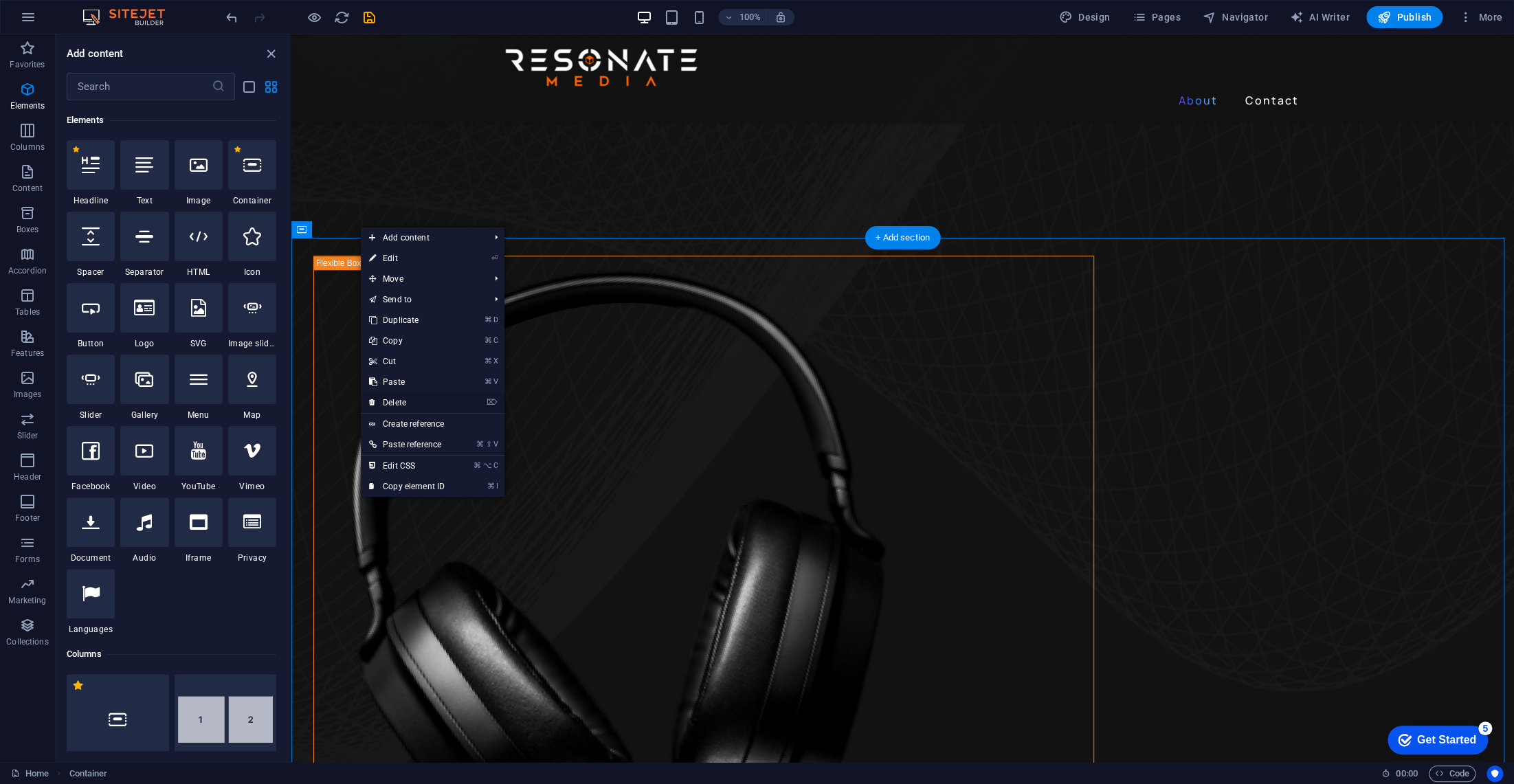
click at [396, 402] on link "⌦ Delete" at bounding box center [406, 403] width 92 height 21
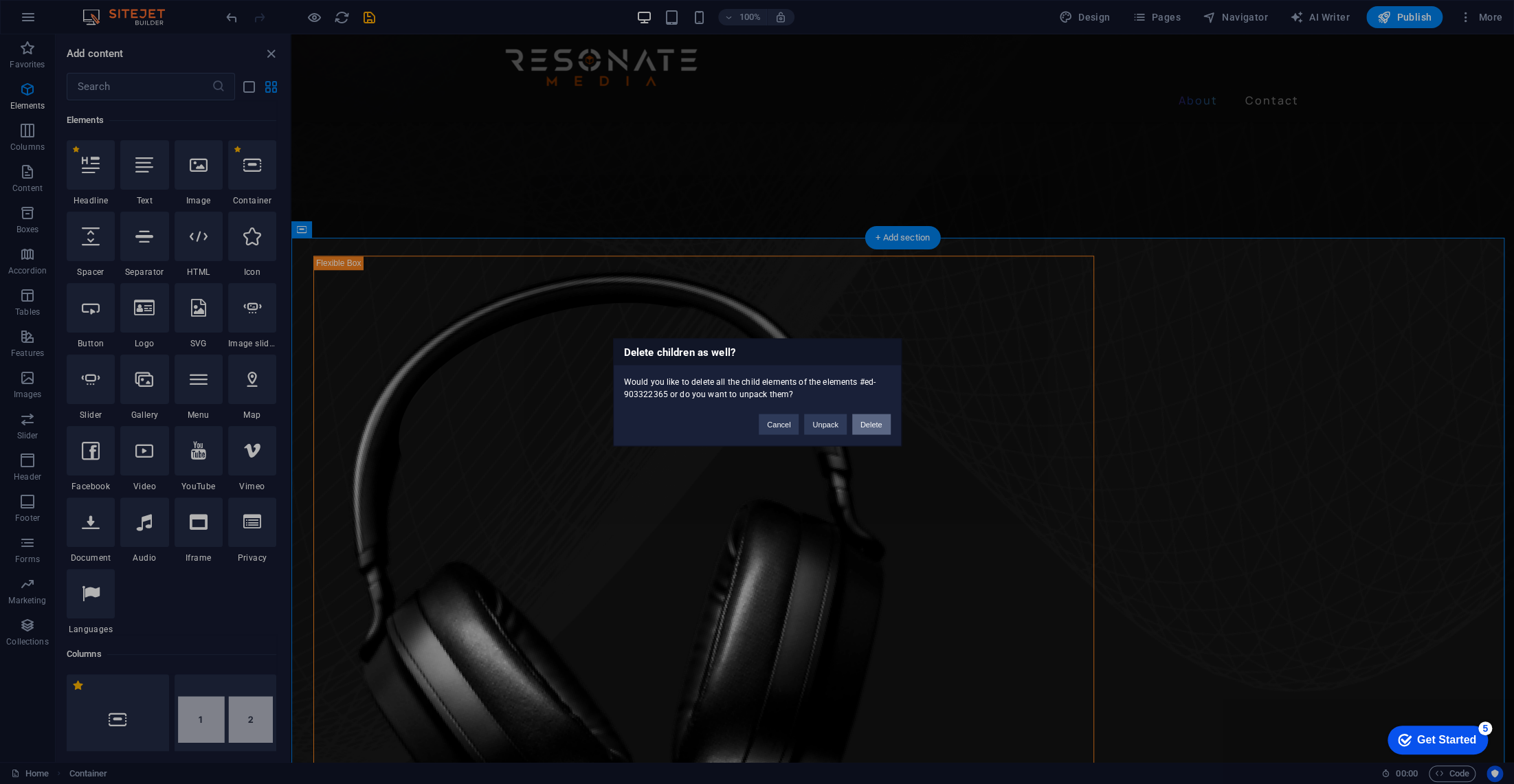
click at [871, 424] on button "Delete" at bounding box center [871, 424] width 39 height 21
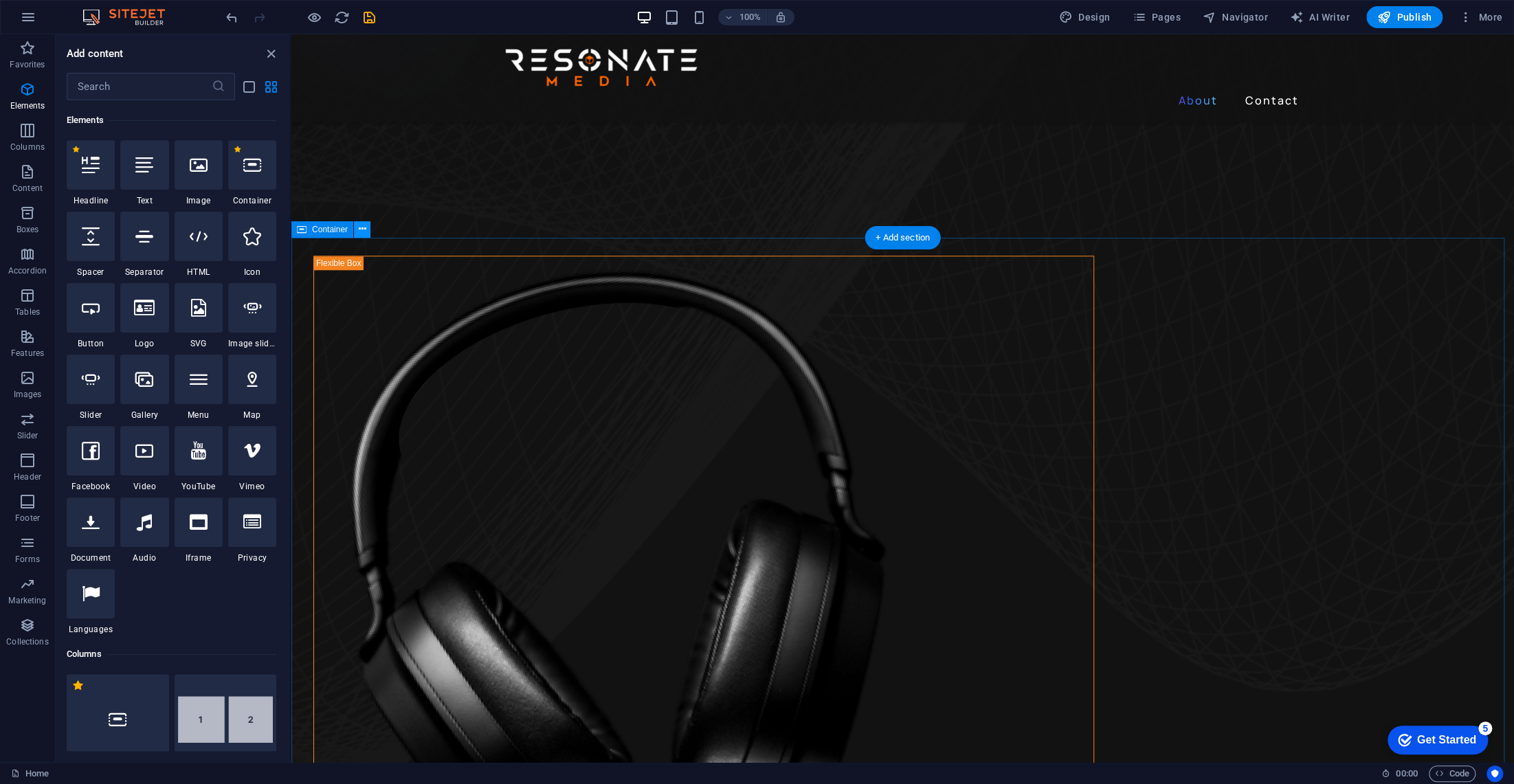
click at [361, 229] on icon at bounding box center [362, 229] width 7 height 14
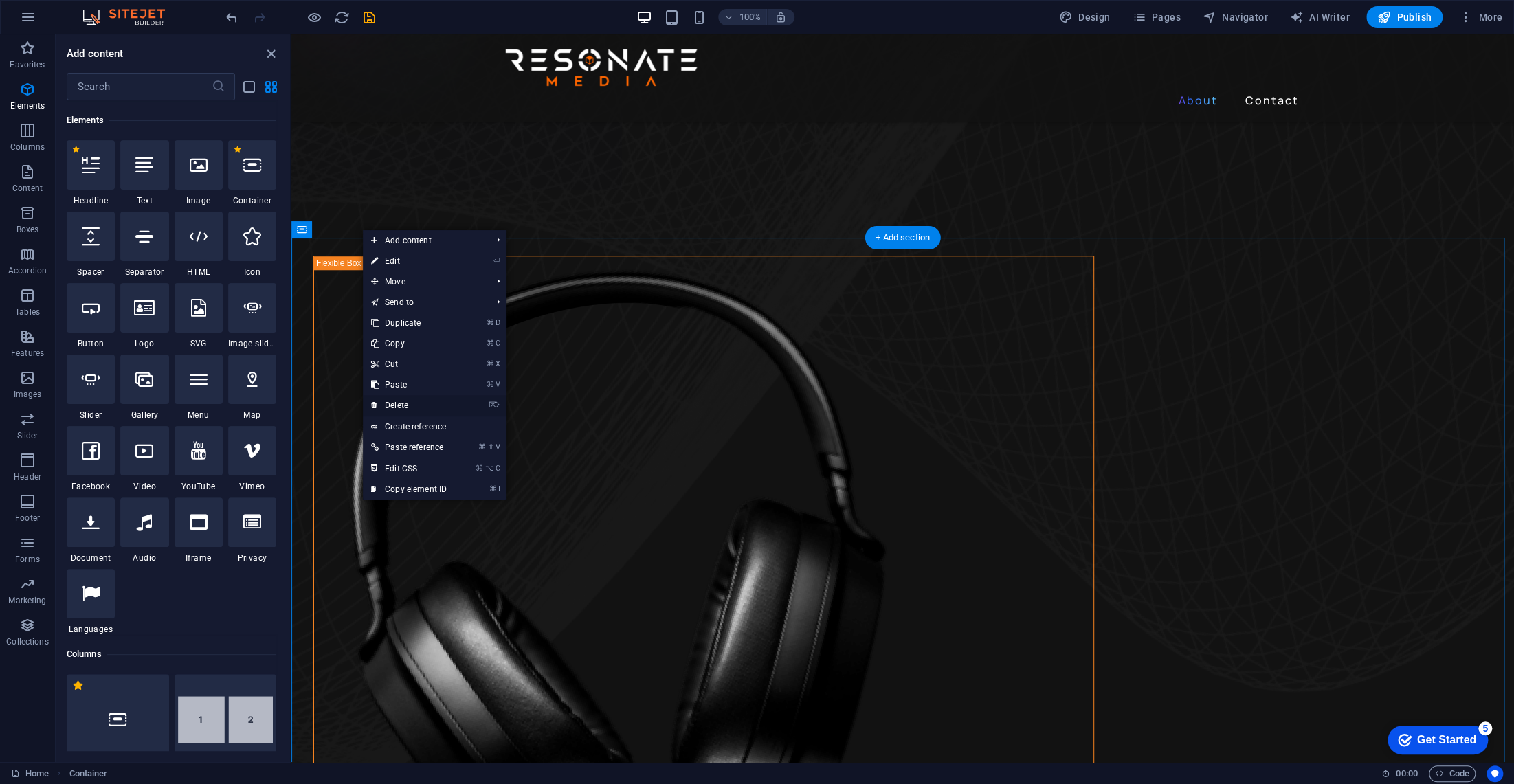
click at [403, 403] on link "⌦ Delete" at bounding box center [409, 406] width 92 height 21
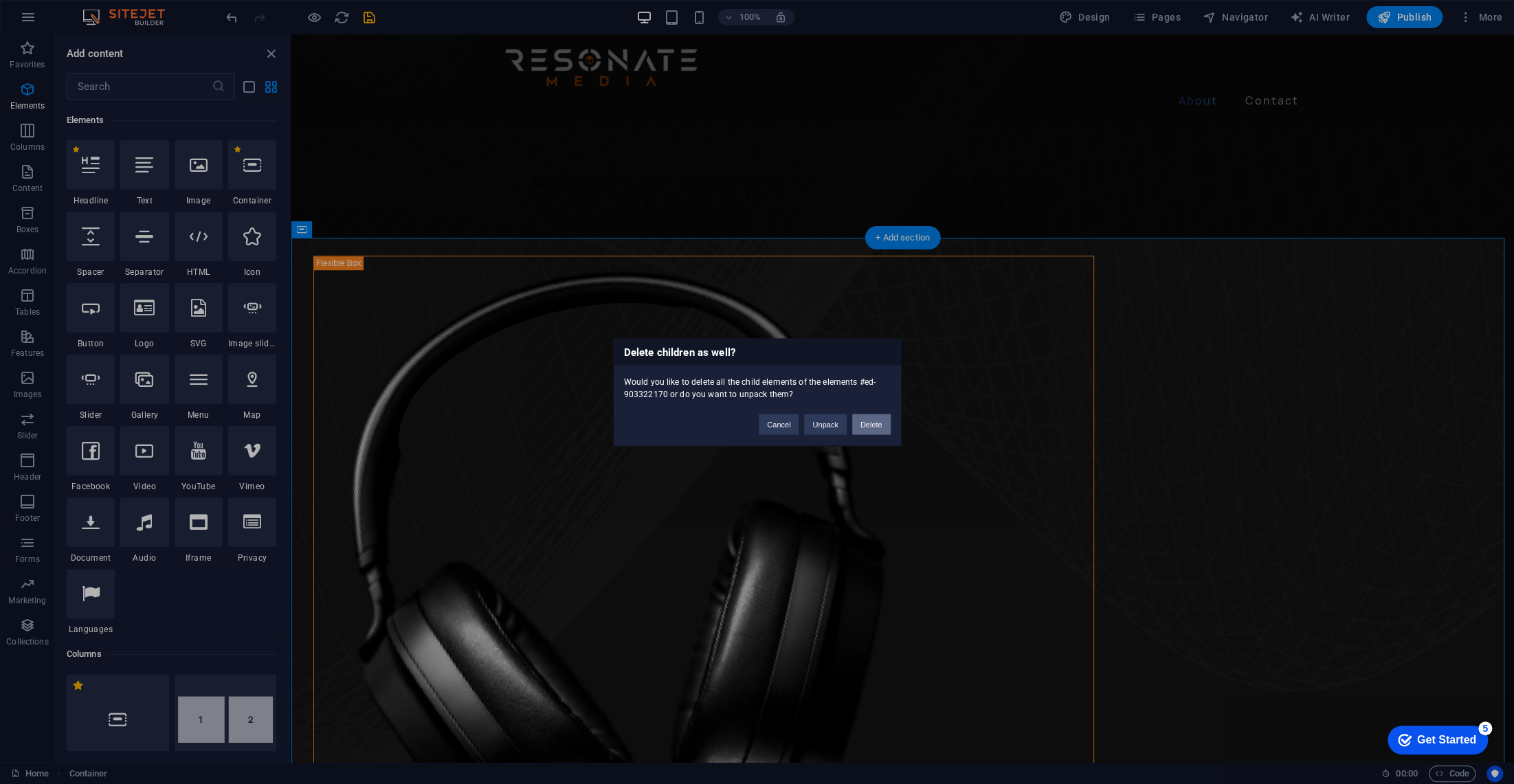
click at [872, 424] on button "Delete" at bounding box center [871, 424] width 39 height 21
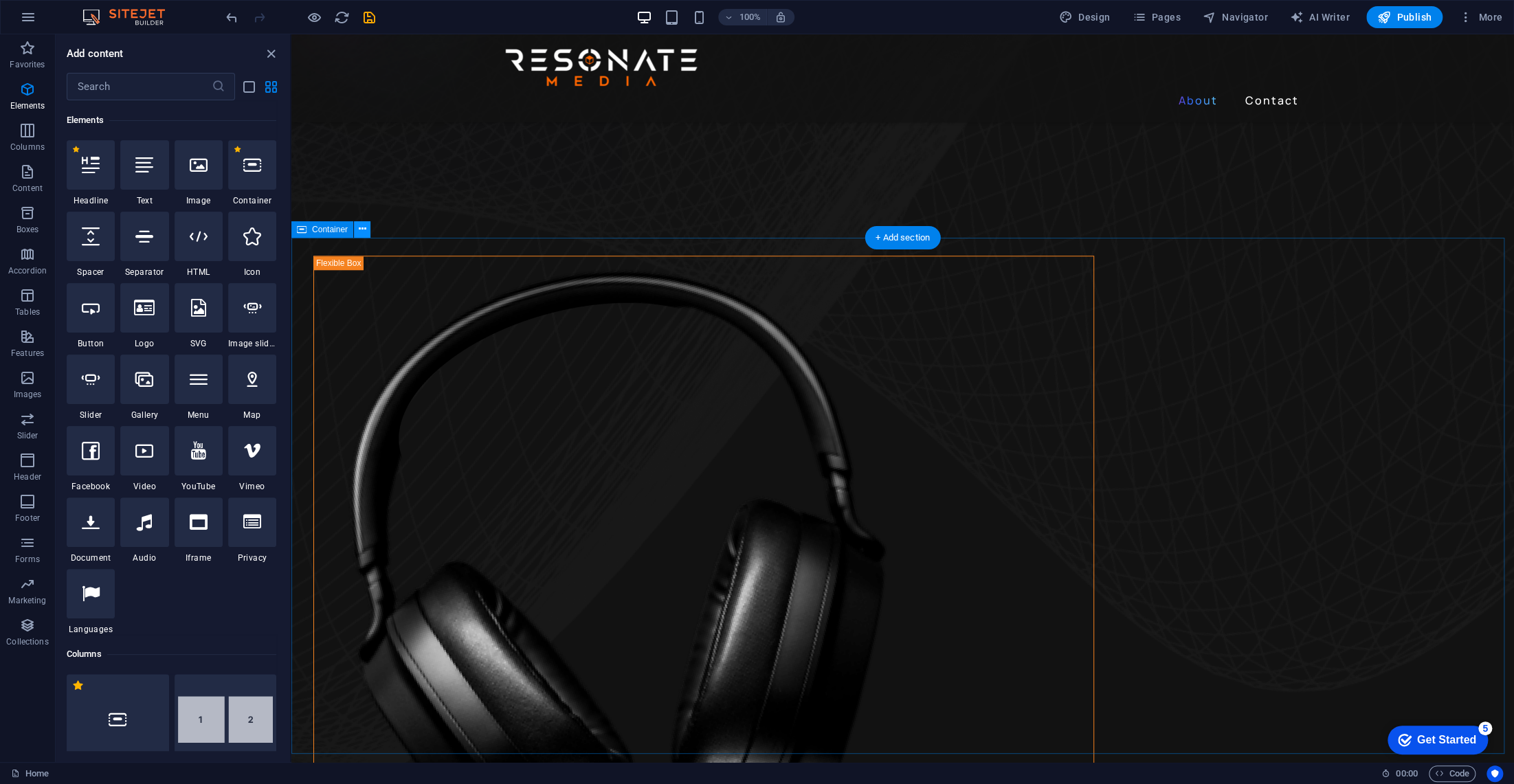
click at [364, 229] on icon at bounding box center [362, 229] width 7 height 14
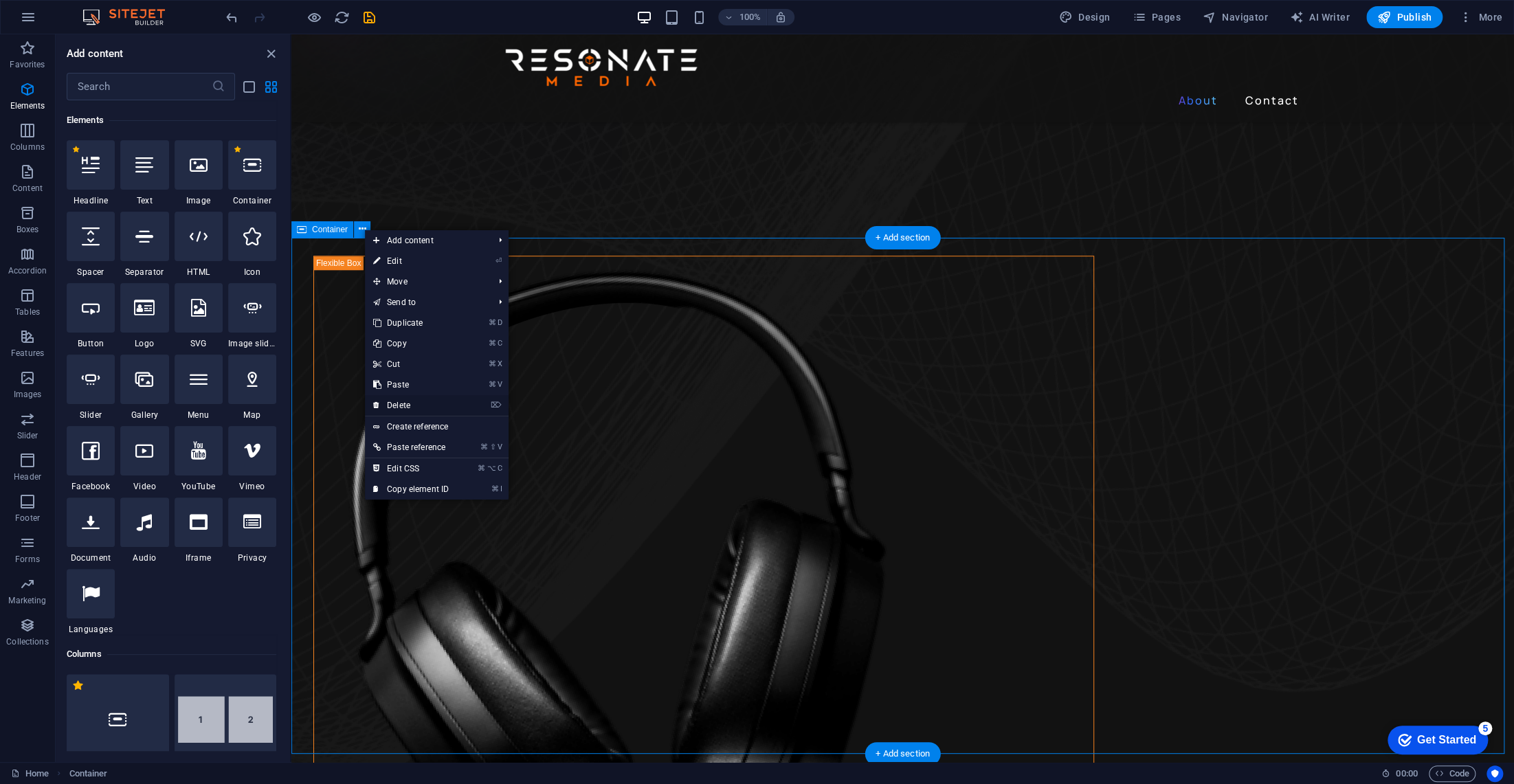
click at [398, 404] on link "⌦ Delete" at bounding box center [411, 406] width 92 height 21
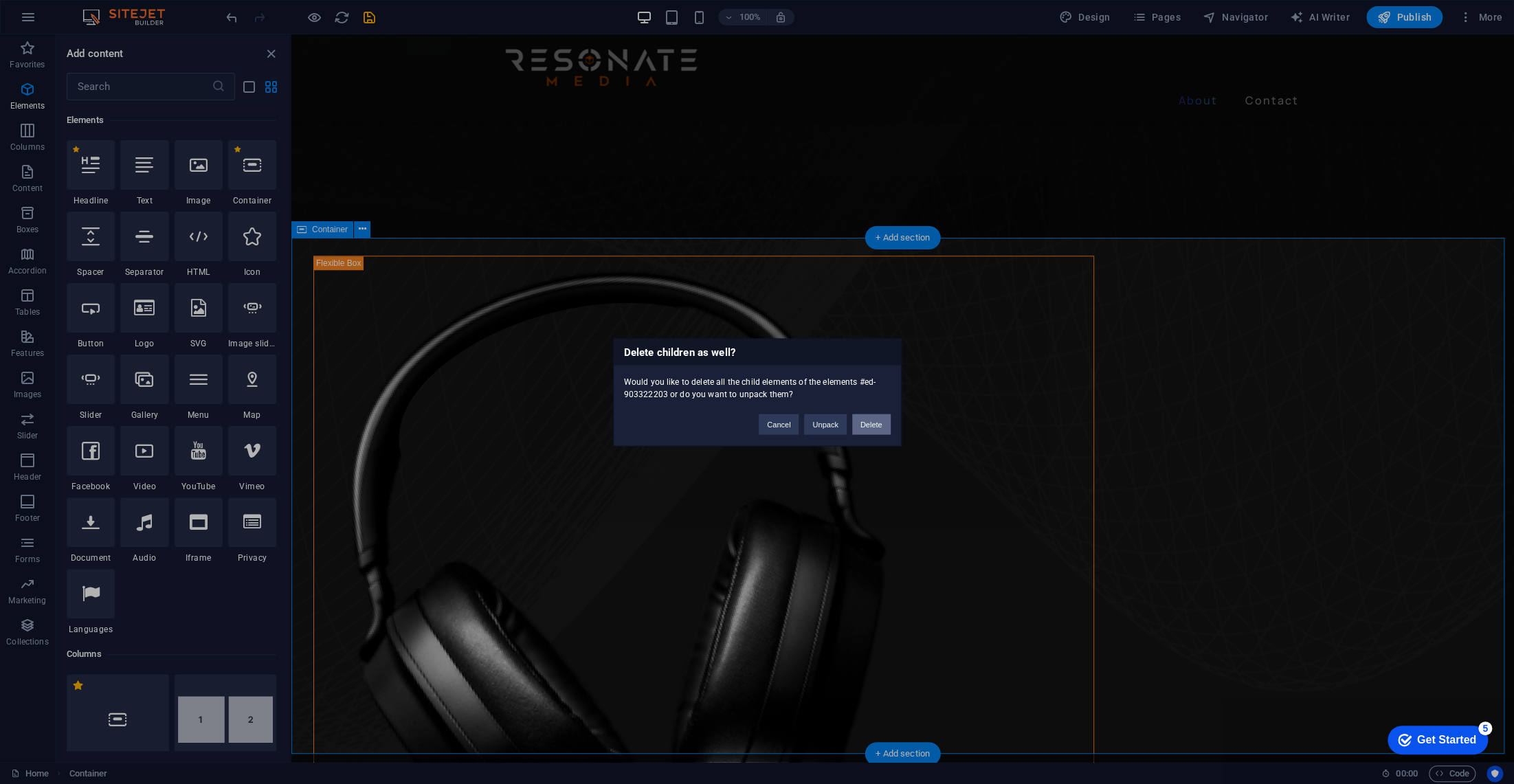
click at [872, 426] on button "Delete" at bounding box center [871, 424] width 39 height 21
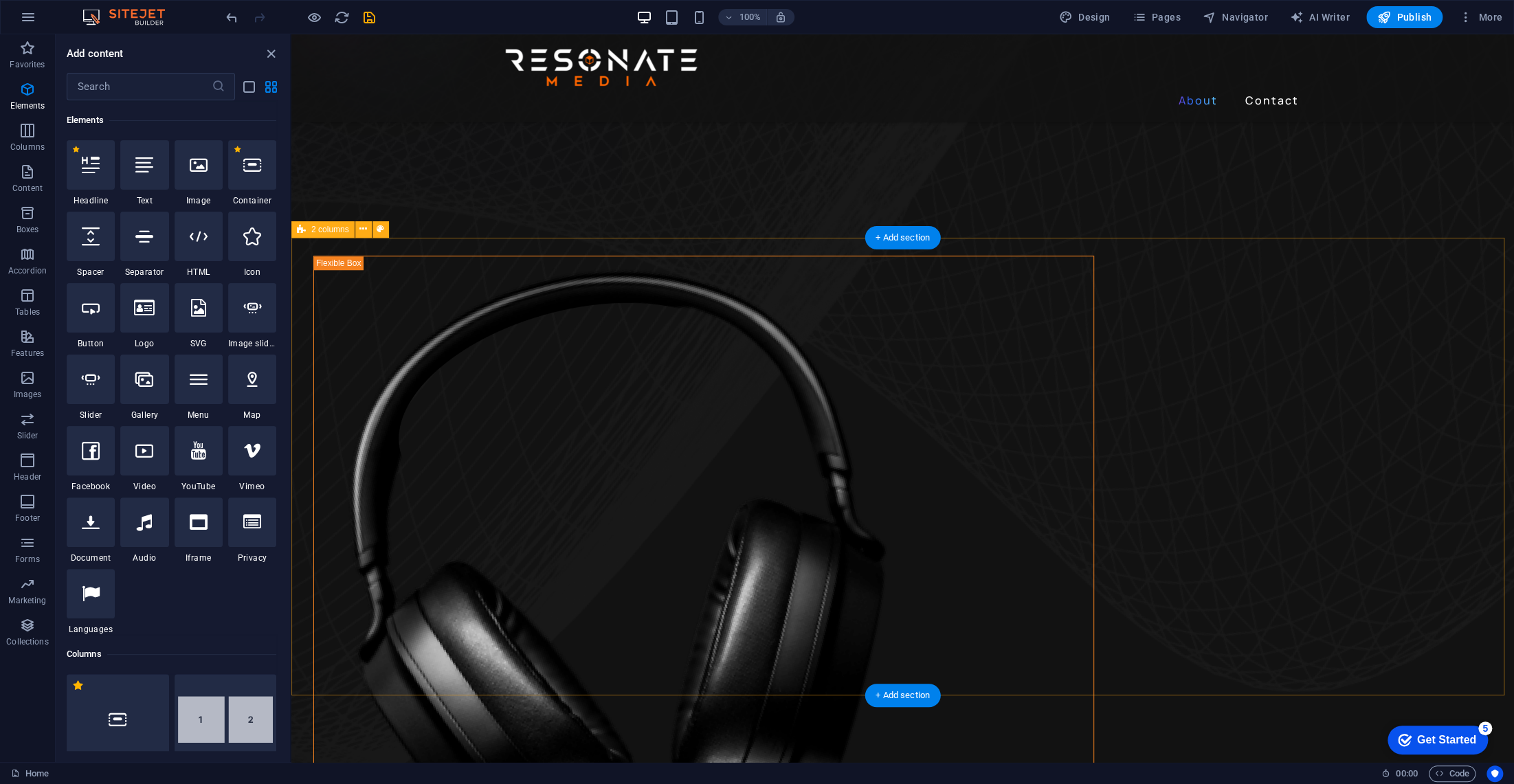
drag, startPoint x: 1504, startPoint y: 231, endPoint x: 1500, endPoint y: 265, distance: 34.2
click at [1500, 265] on div "About Contact Gadgets Headphones Lorem ipsum dolor sit amet, consectetur adipis…" at bounding box center [902, 791] width 1223 height 3186
drag, startPoint x: 1500, startPoint y: 372, endPoint x: 1482, endPoint y: 456, distance: 85.9
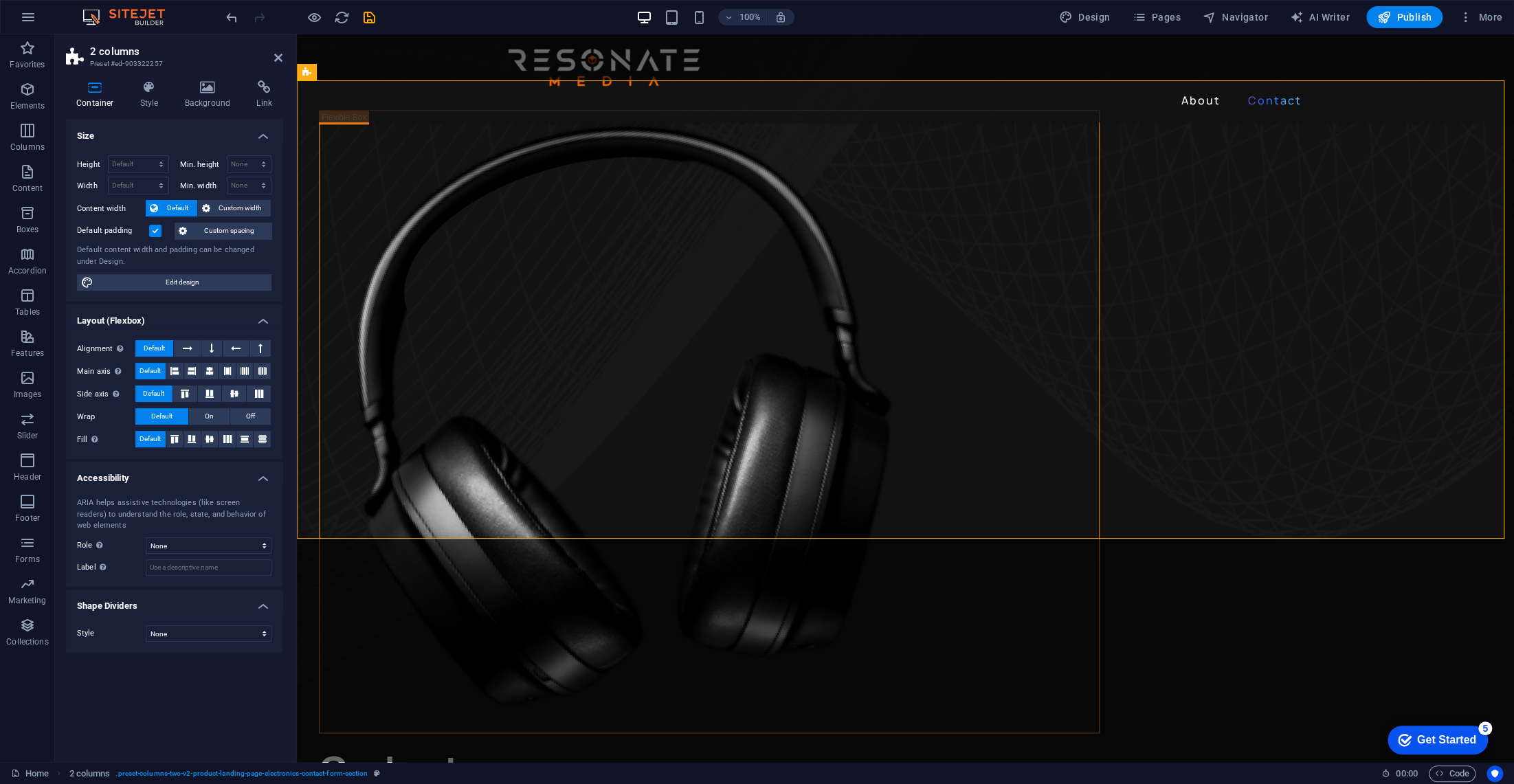
scroll to position [1016, 0]
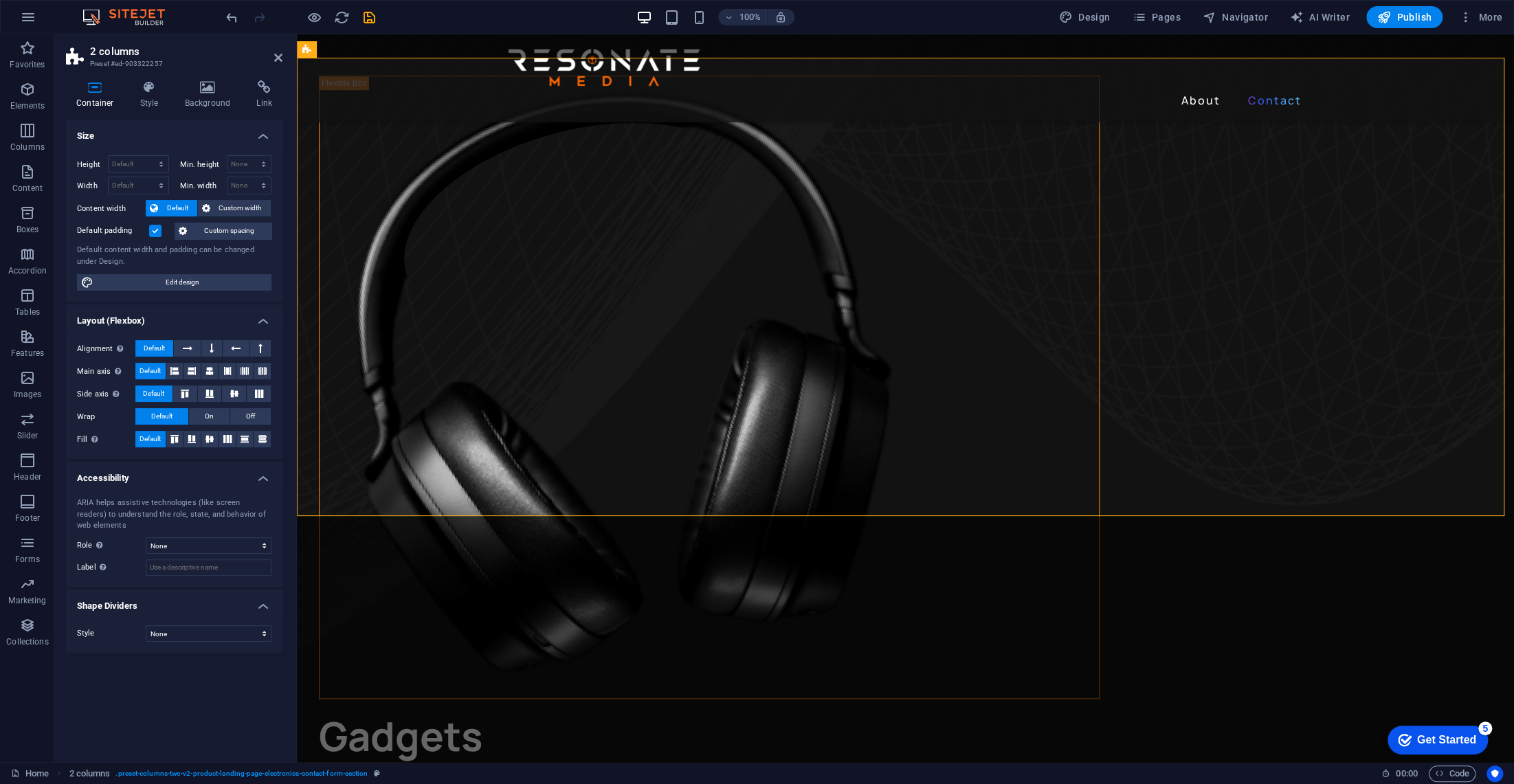
drag, startPoint x: 1504, startPoint y: 623, endPoint x: 1773, endPoint y: 801, distance: 322.6
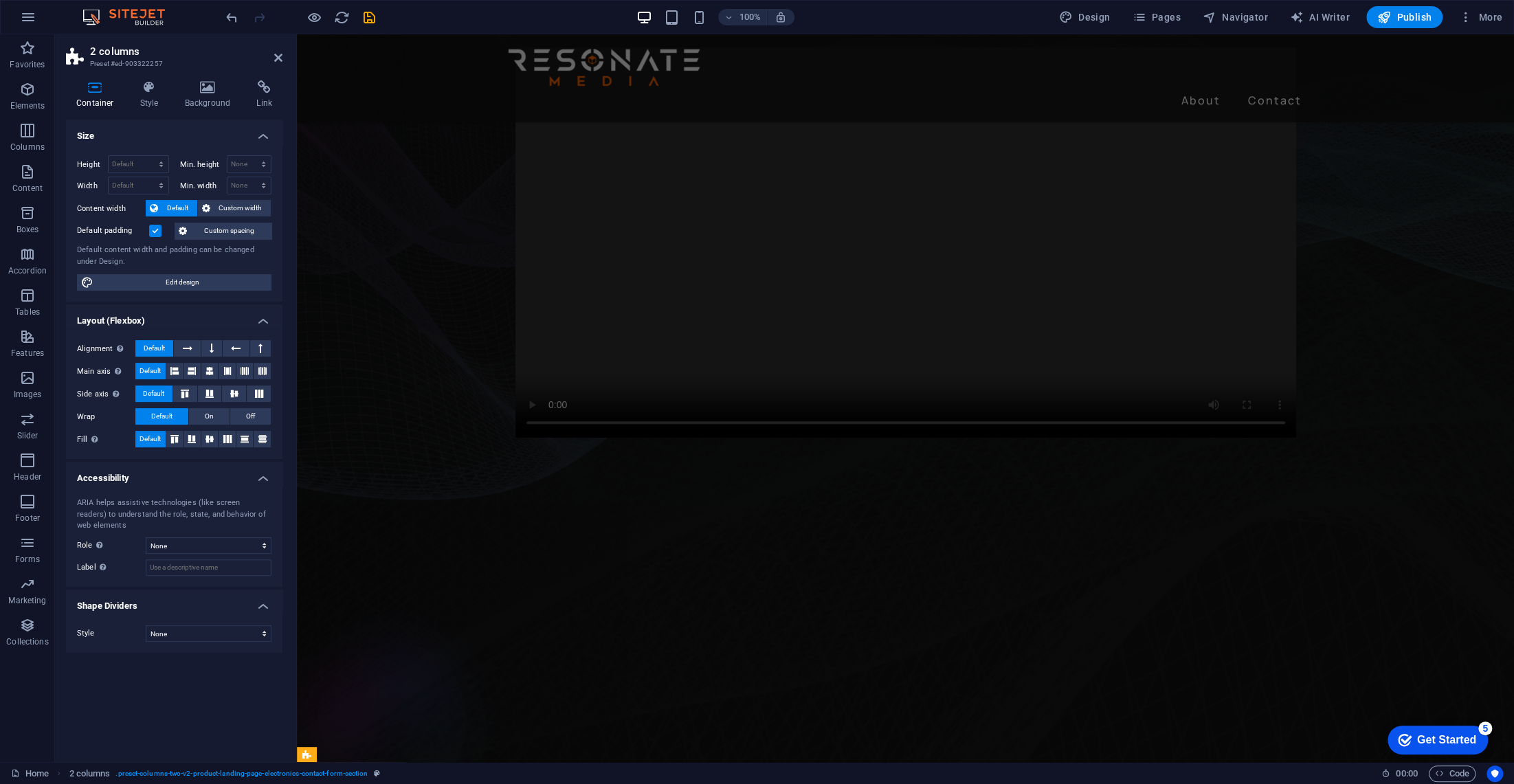
scroll to position [0, 0]
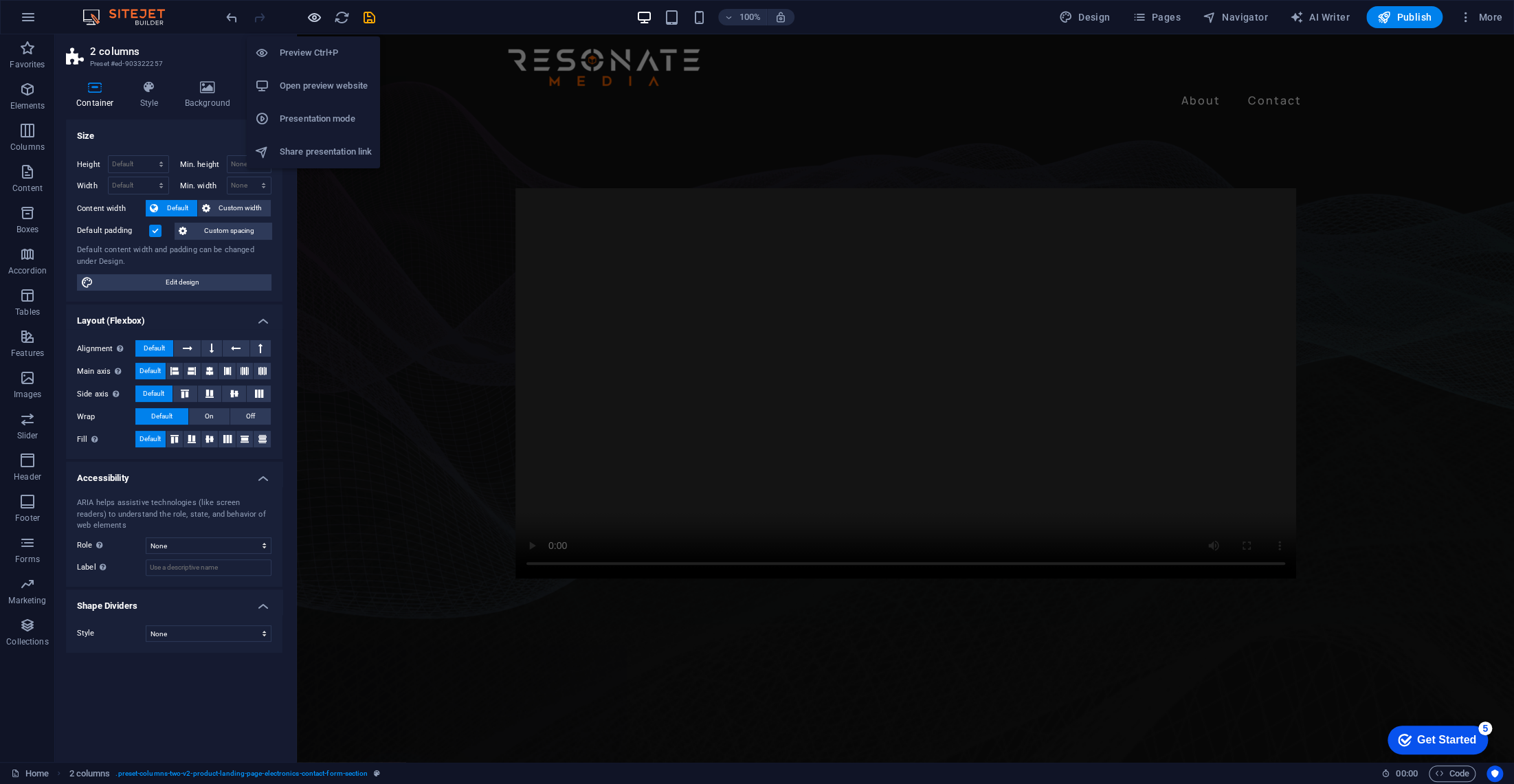
click at [314, 10] on icon "button" at bounding box center [315, 18] width 16 height 16
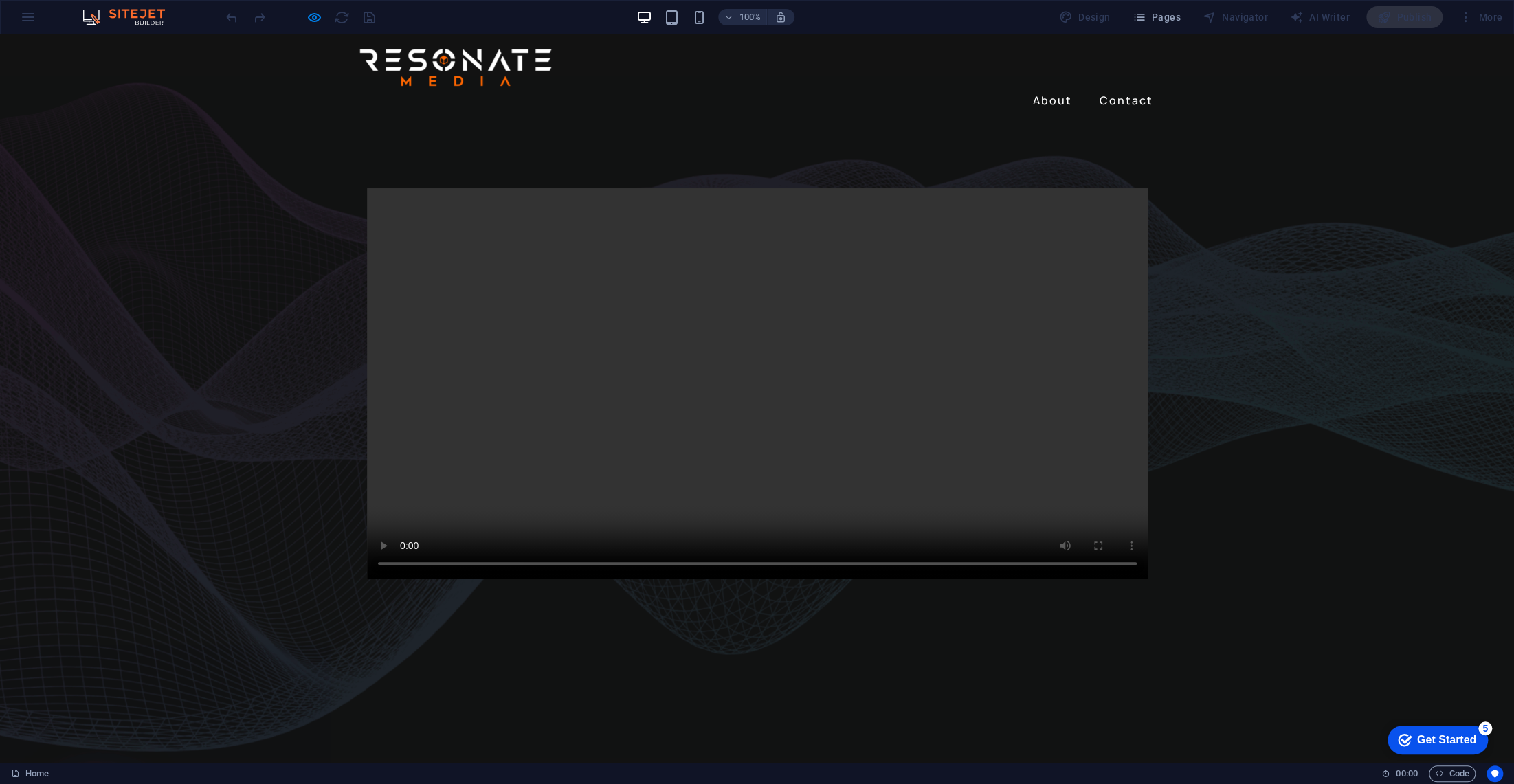
click at [440, 73] on img at bounding box center [455, 67] width 199 height 44
drag, startPoint x: 1053, startPoint y: 66, endPoint x: 1051, endPoint y: 78, distance: 12.2
click at [1053, 89] on link "About" at bounding box center [1053, 100] width 50 height 22
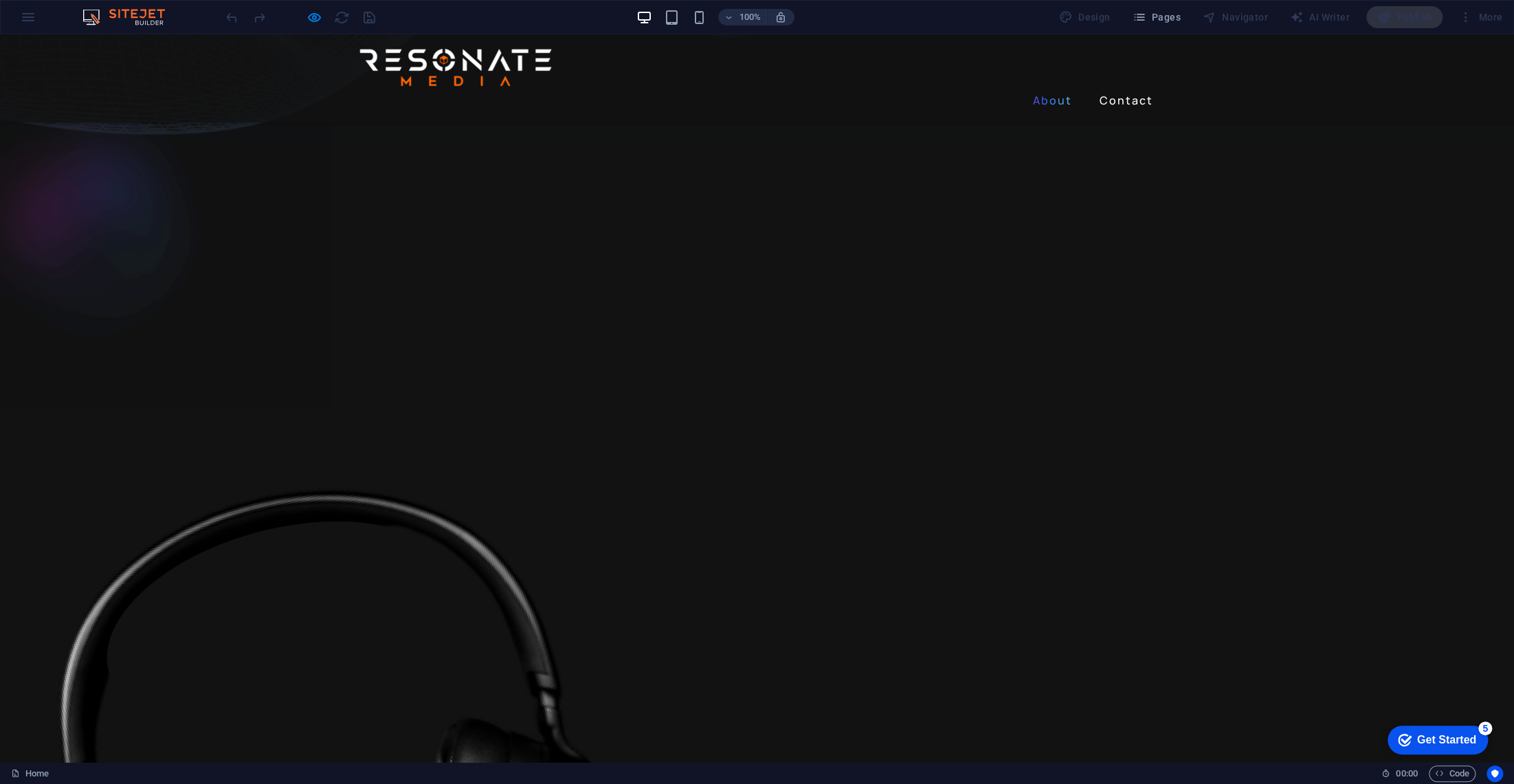
scroll to position [570, 0]
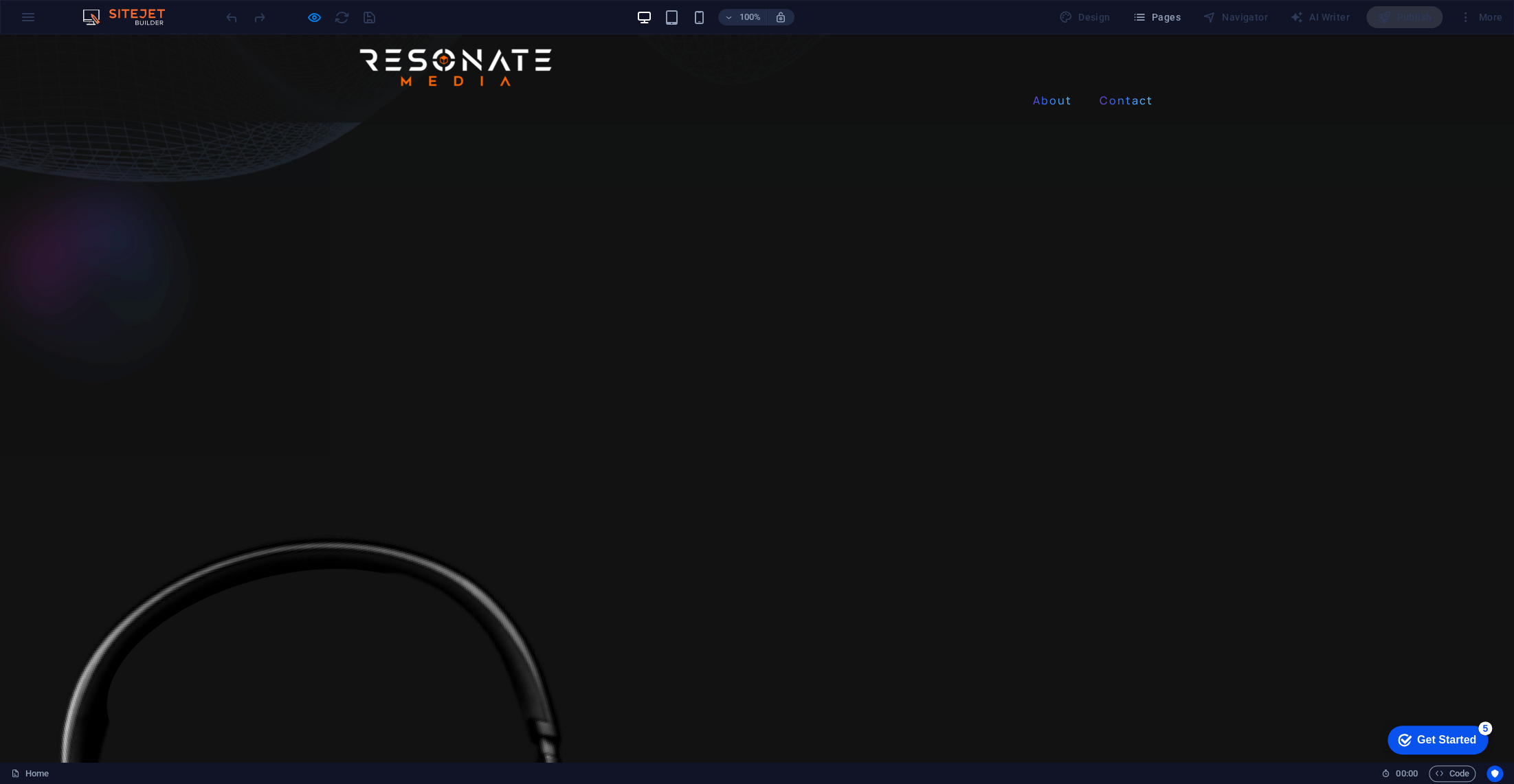
click at [1109, 89] on link "Contact" at bounding box center [1126, 100] width 65 height 22
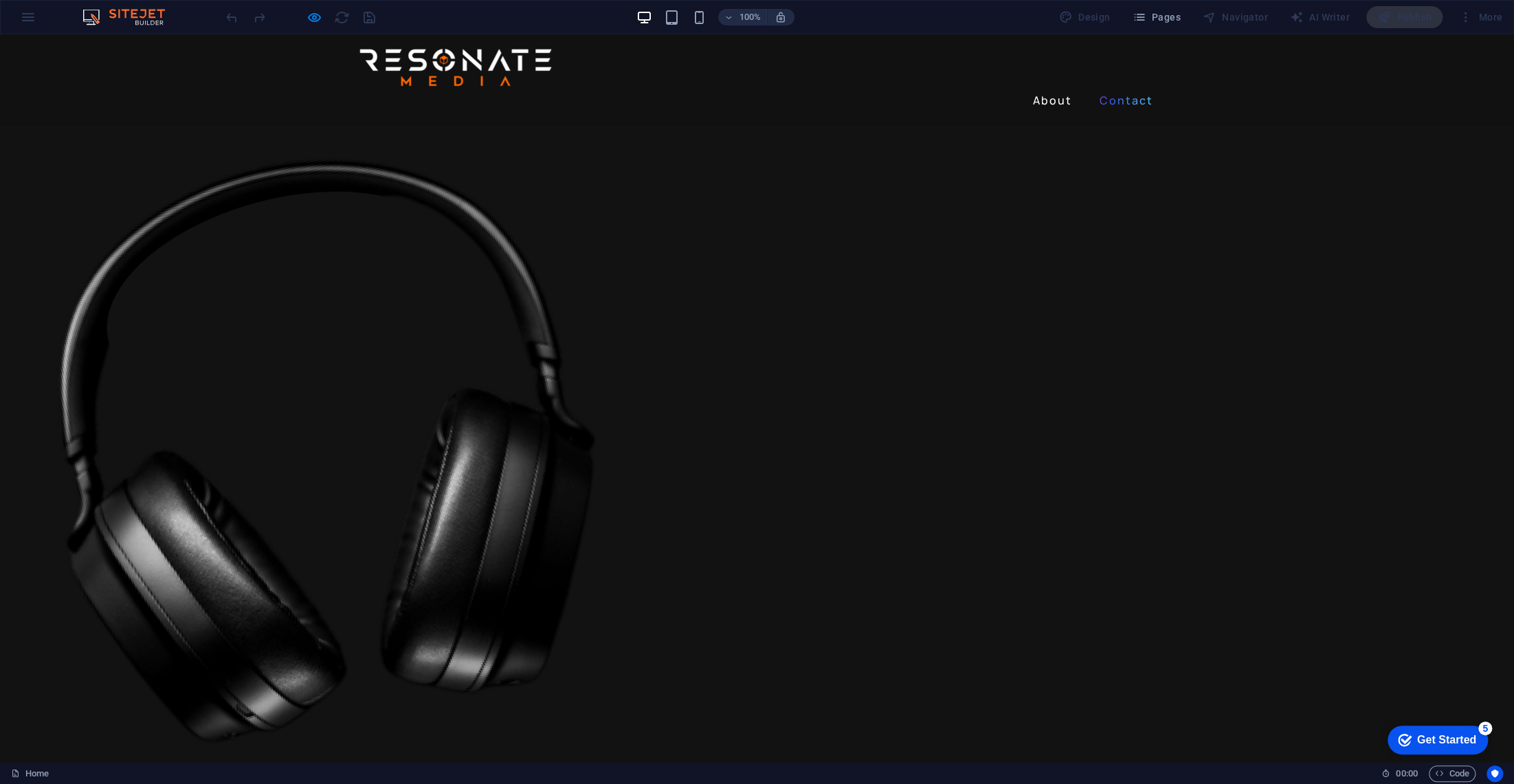
scroll to position [972, 0]
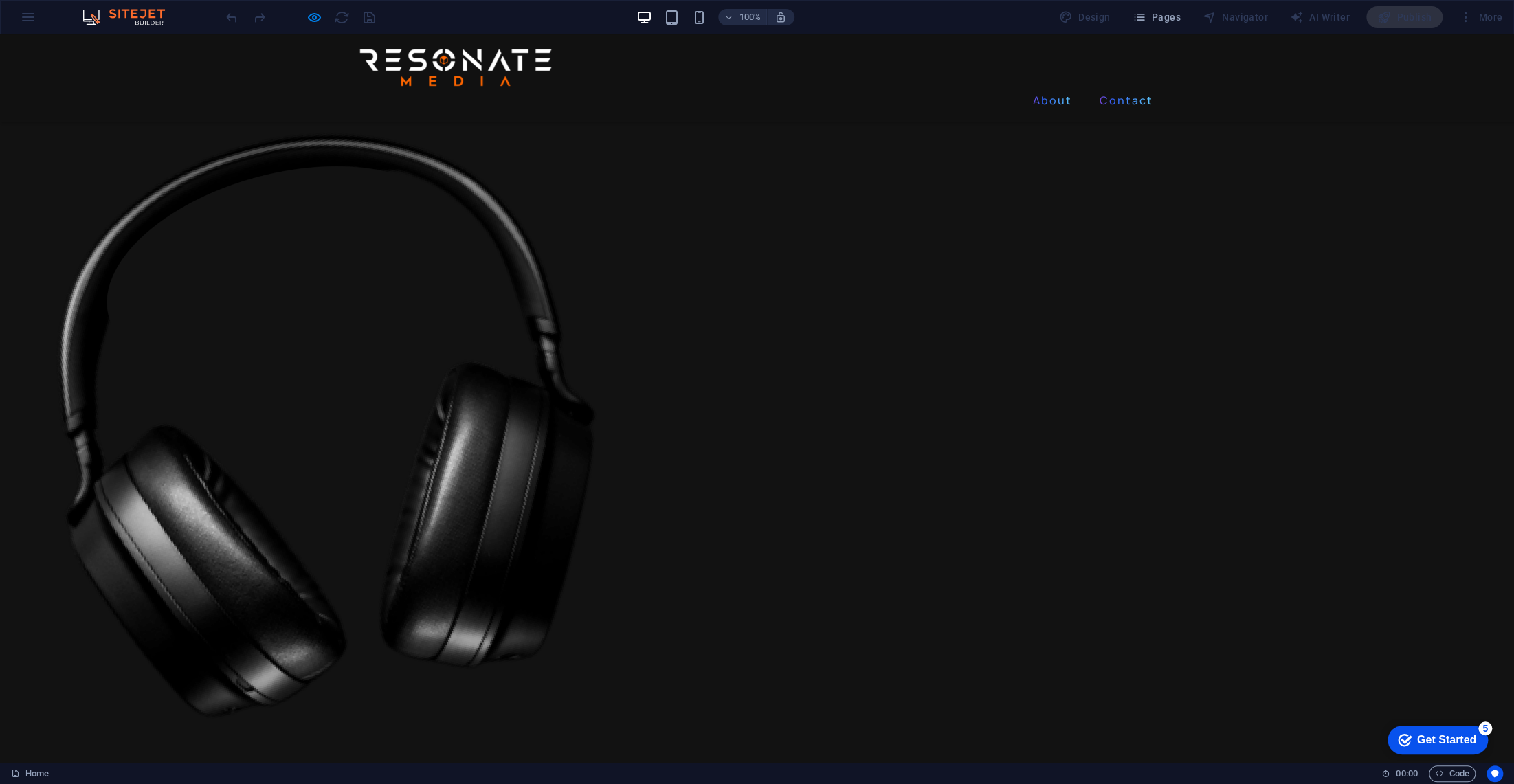
click at [1046, 89] on link "About" at bounding box center [1053, 100] width 50 height 22
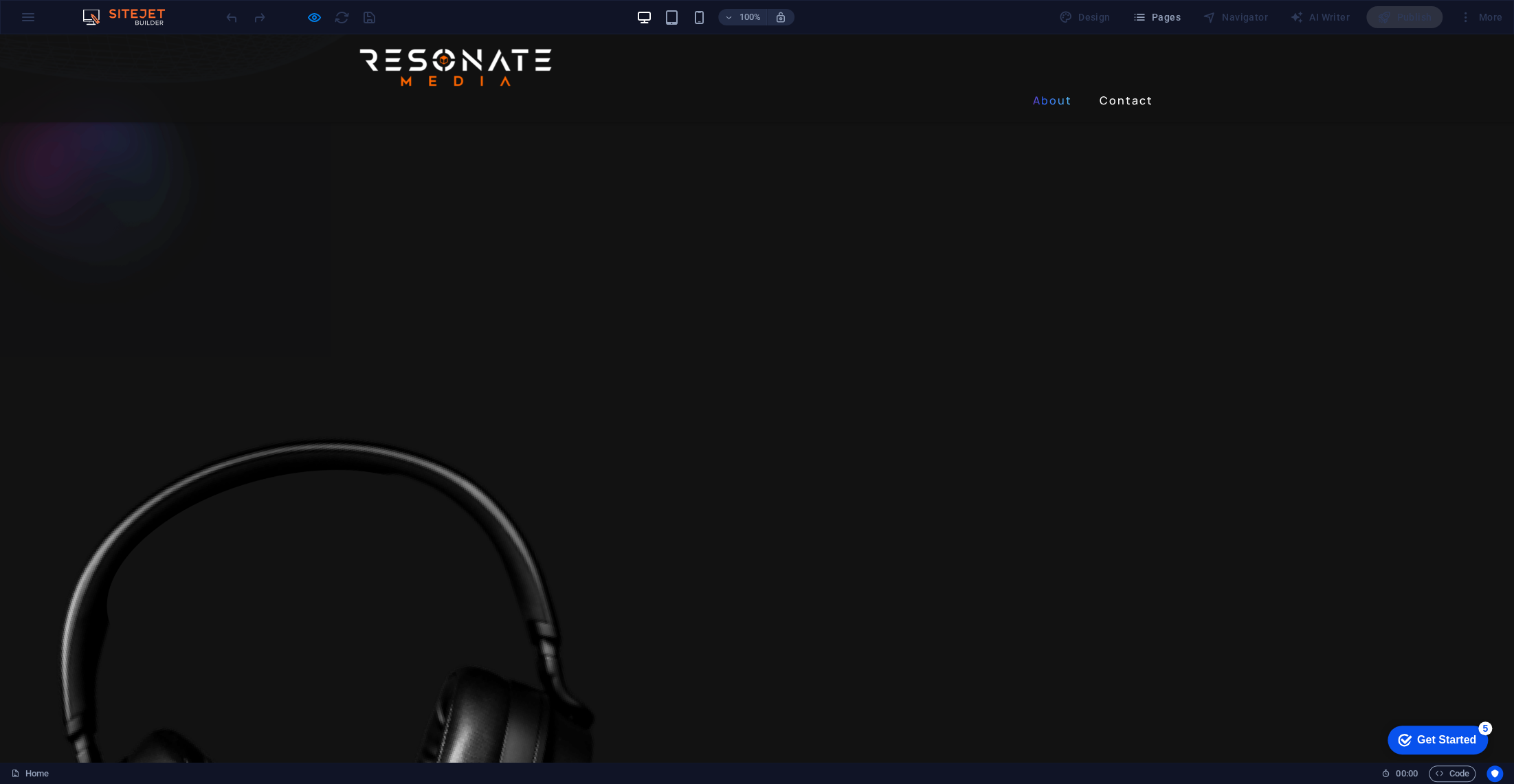
scroll to position [570, 0]
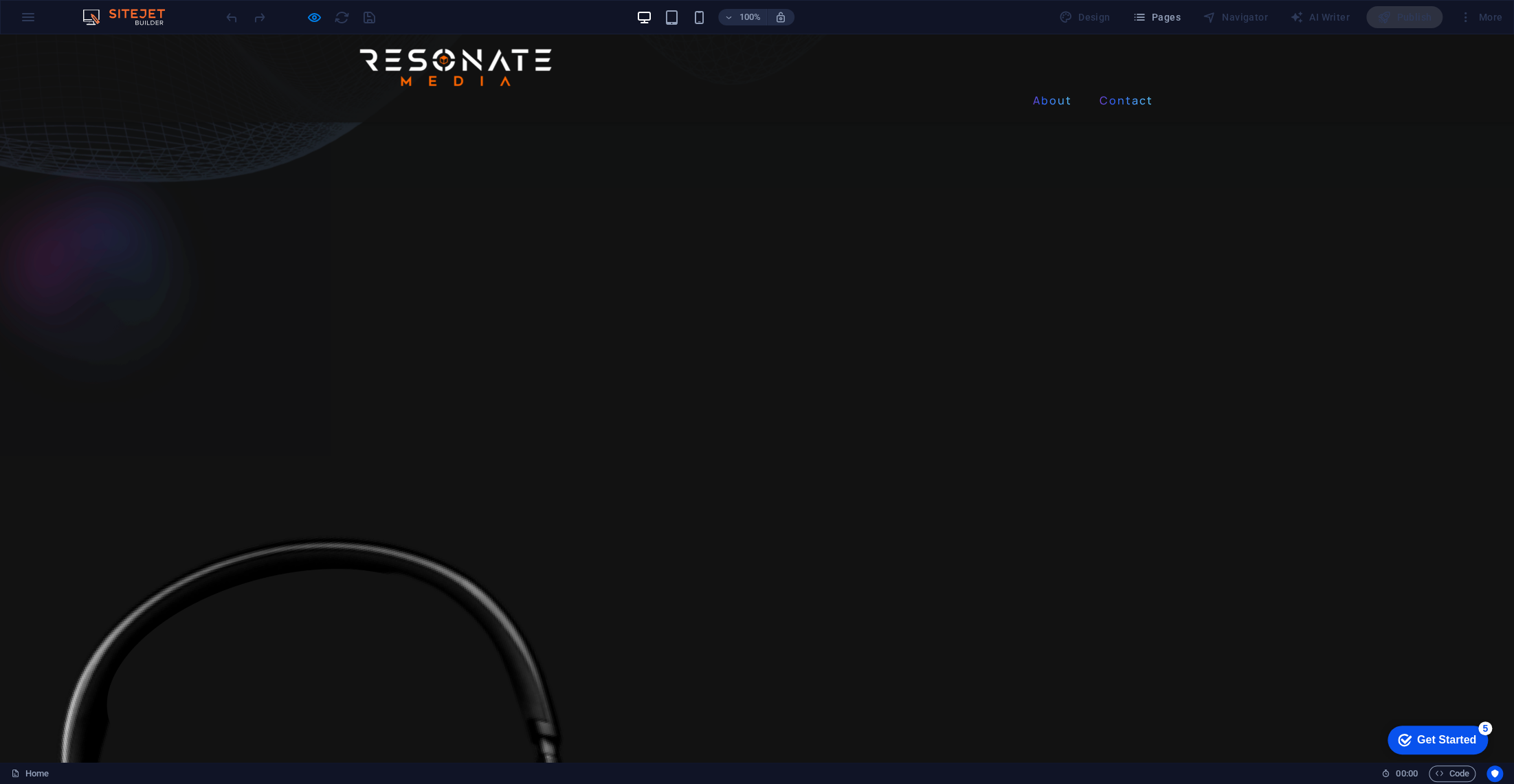
click at [1106, 89] on link "Contact" at bounding box center [1126, 100] width 65 height 22
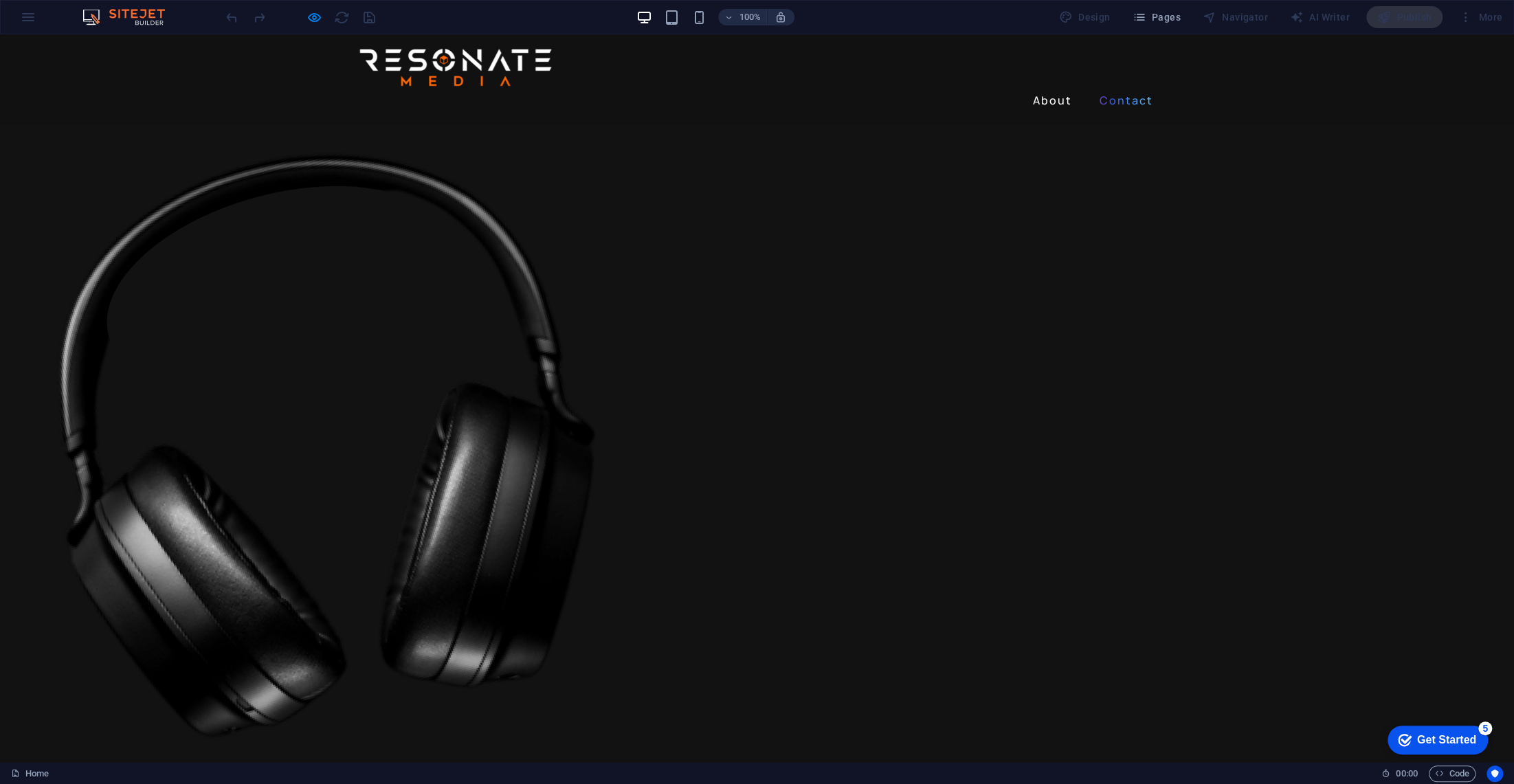
scroll to position [972, 0]
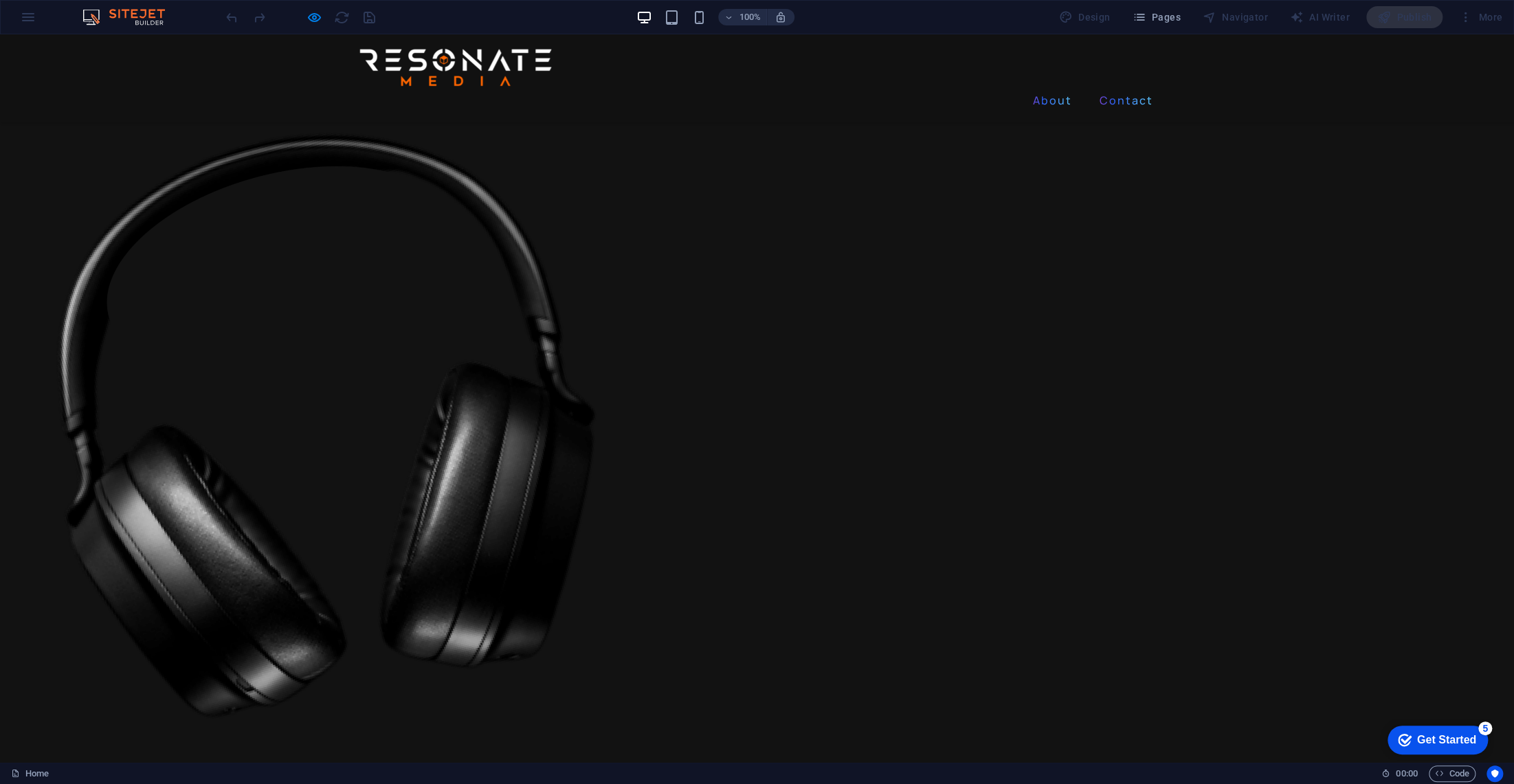
click at [1051, 89] on link "About" at bounding box center [1053, 100] width 50 height 22
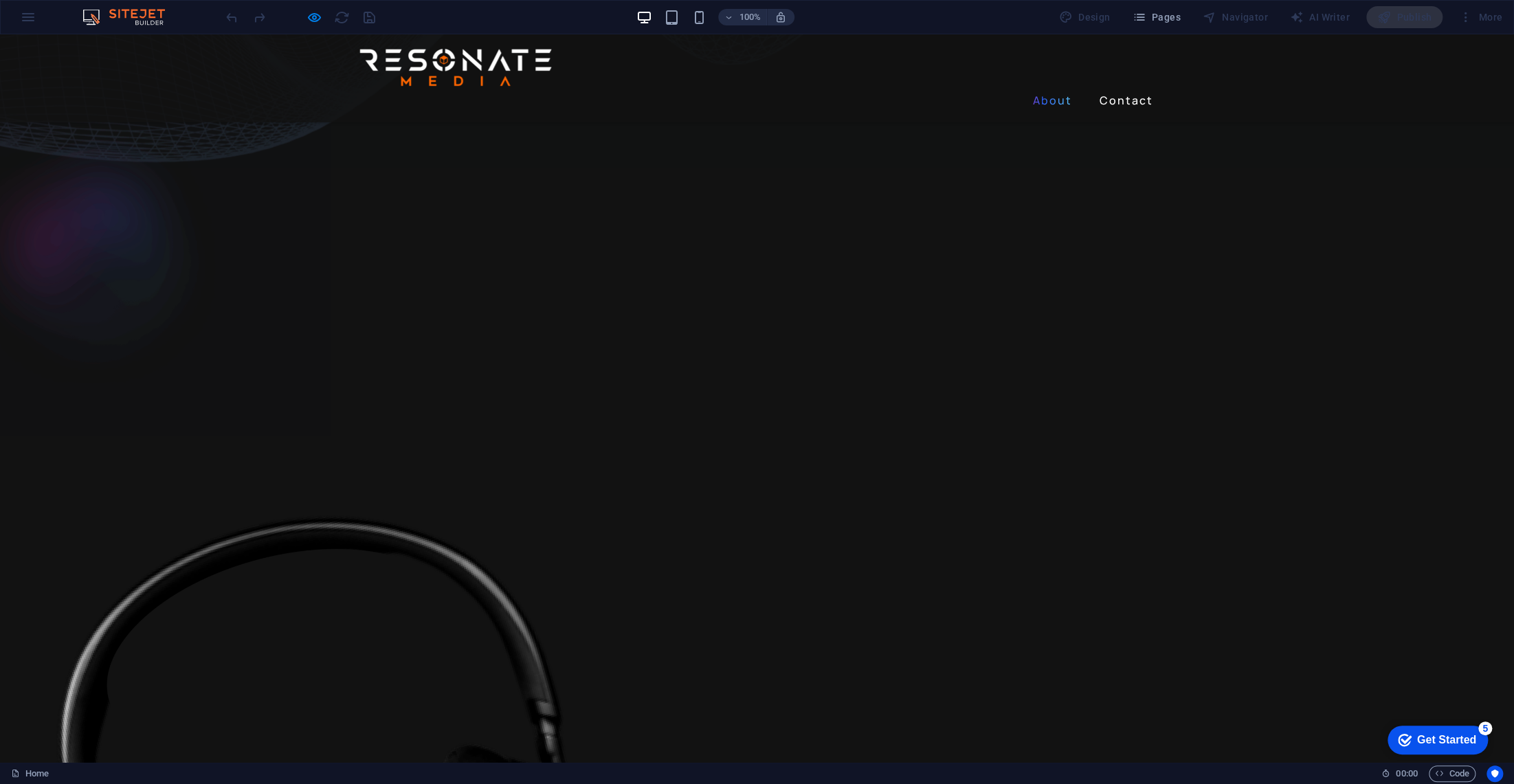
scroll to position [570, 0]
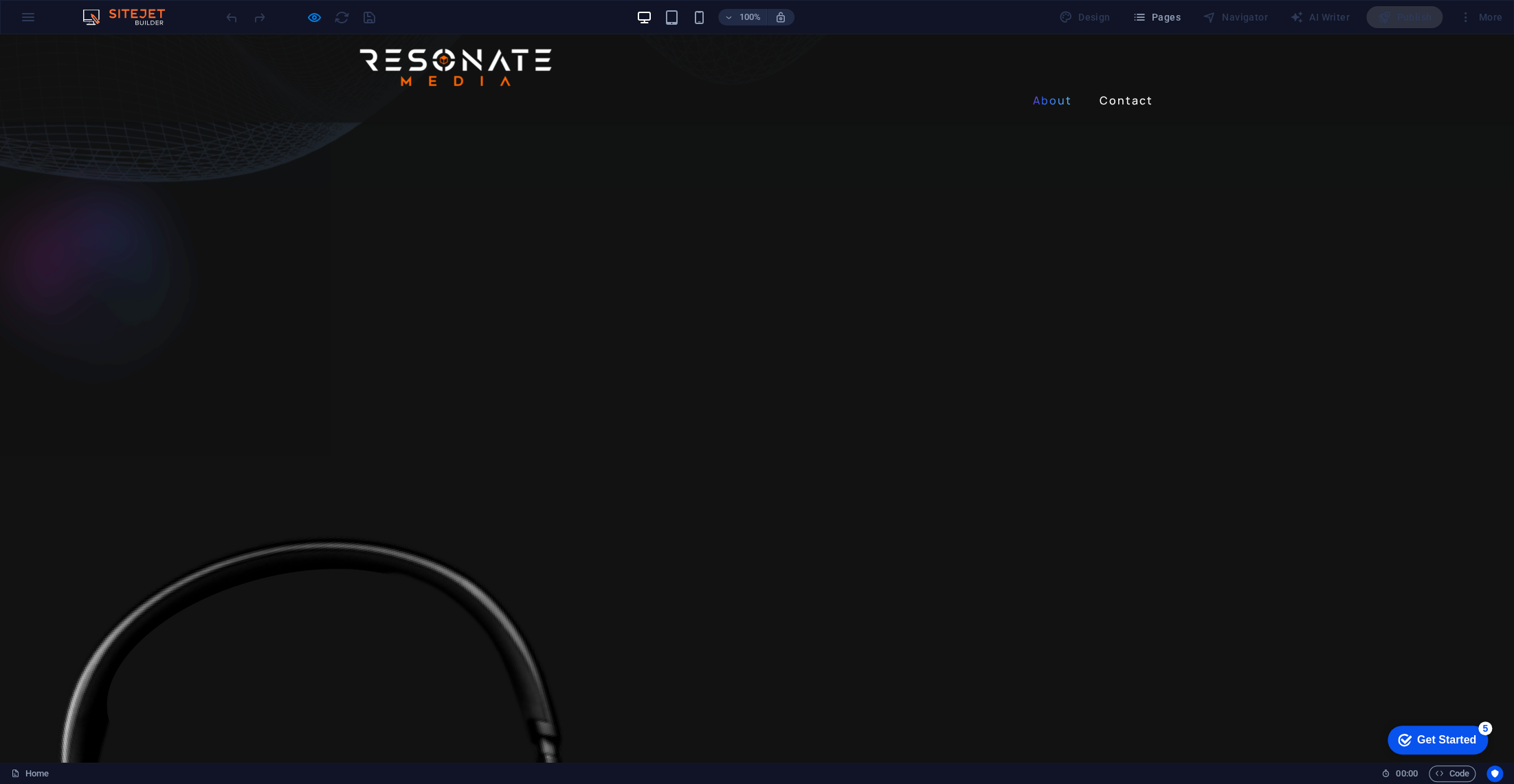
drag, startPoint x: 1504, startPoint y: 313, endPoint x: 1507, endPoint y: 292, distance: 21.2
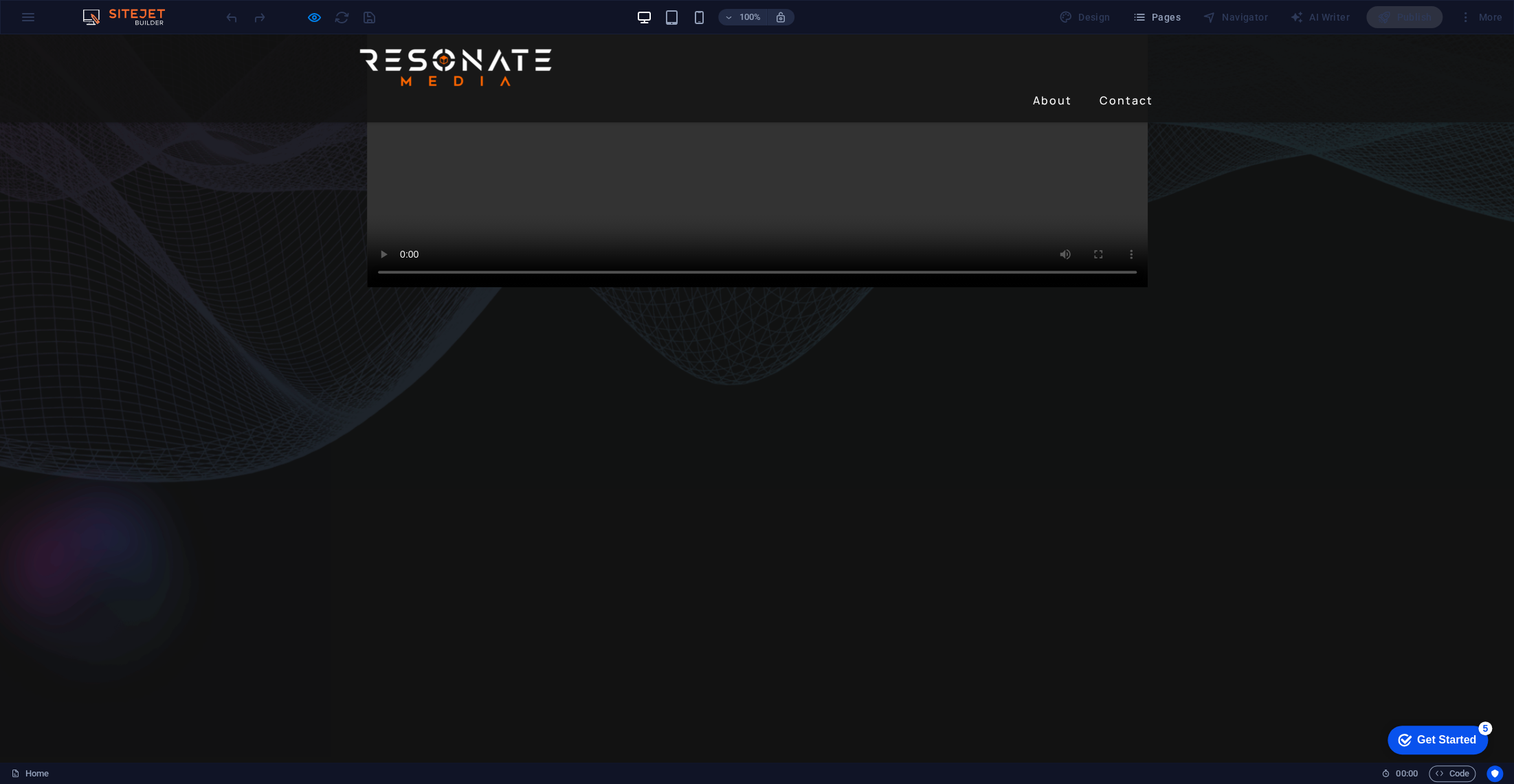
scroll to position [0, 0]
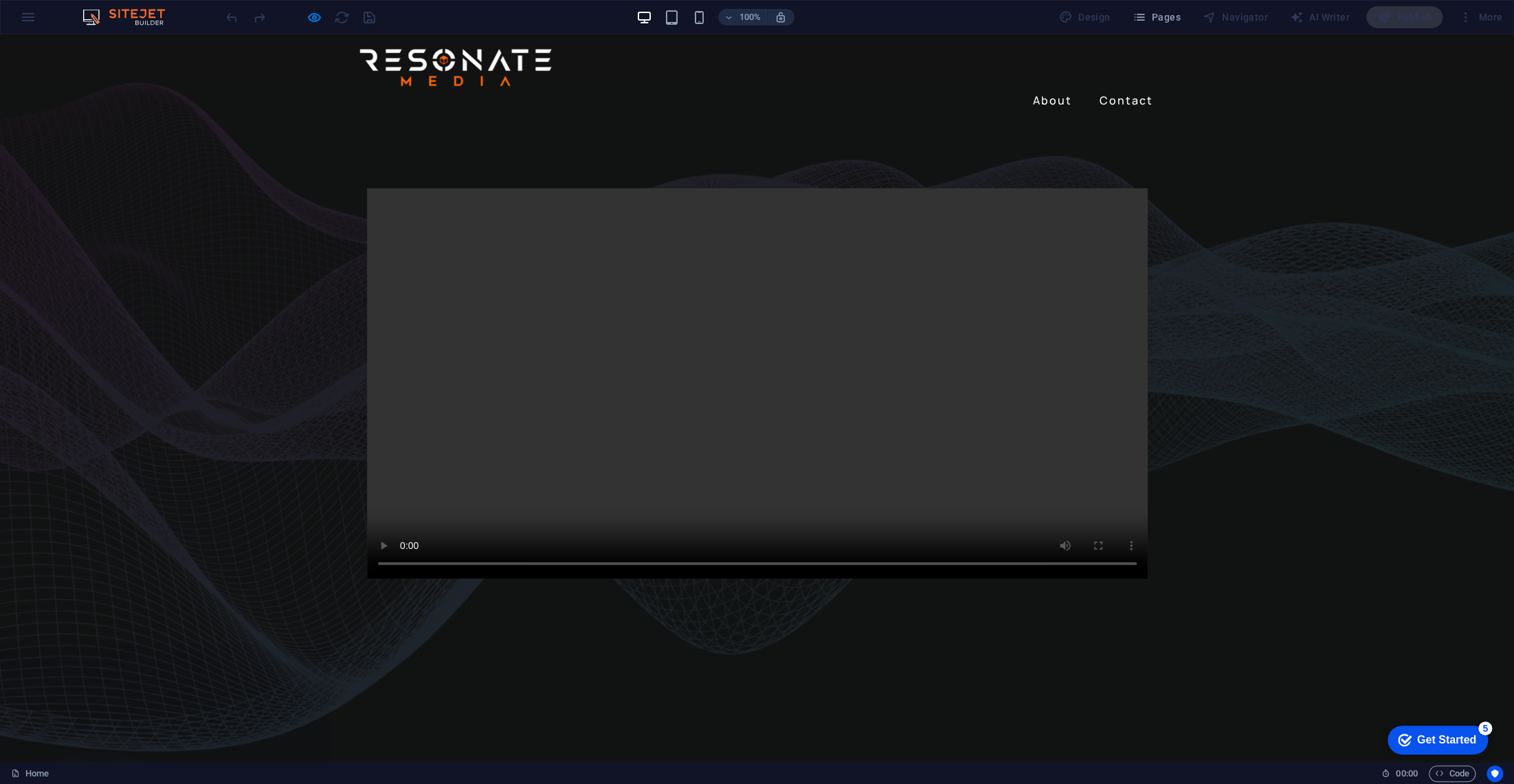
drag, startPoint x: 1044, startPoint y: 66, endPoint x: 1044, endPoint y: 77, distance: 11.0
click at [1043, 89] on link "About" at bounding box center [1053, 100] width 50 height 22
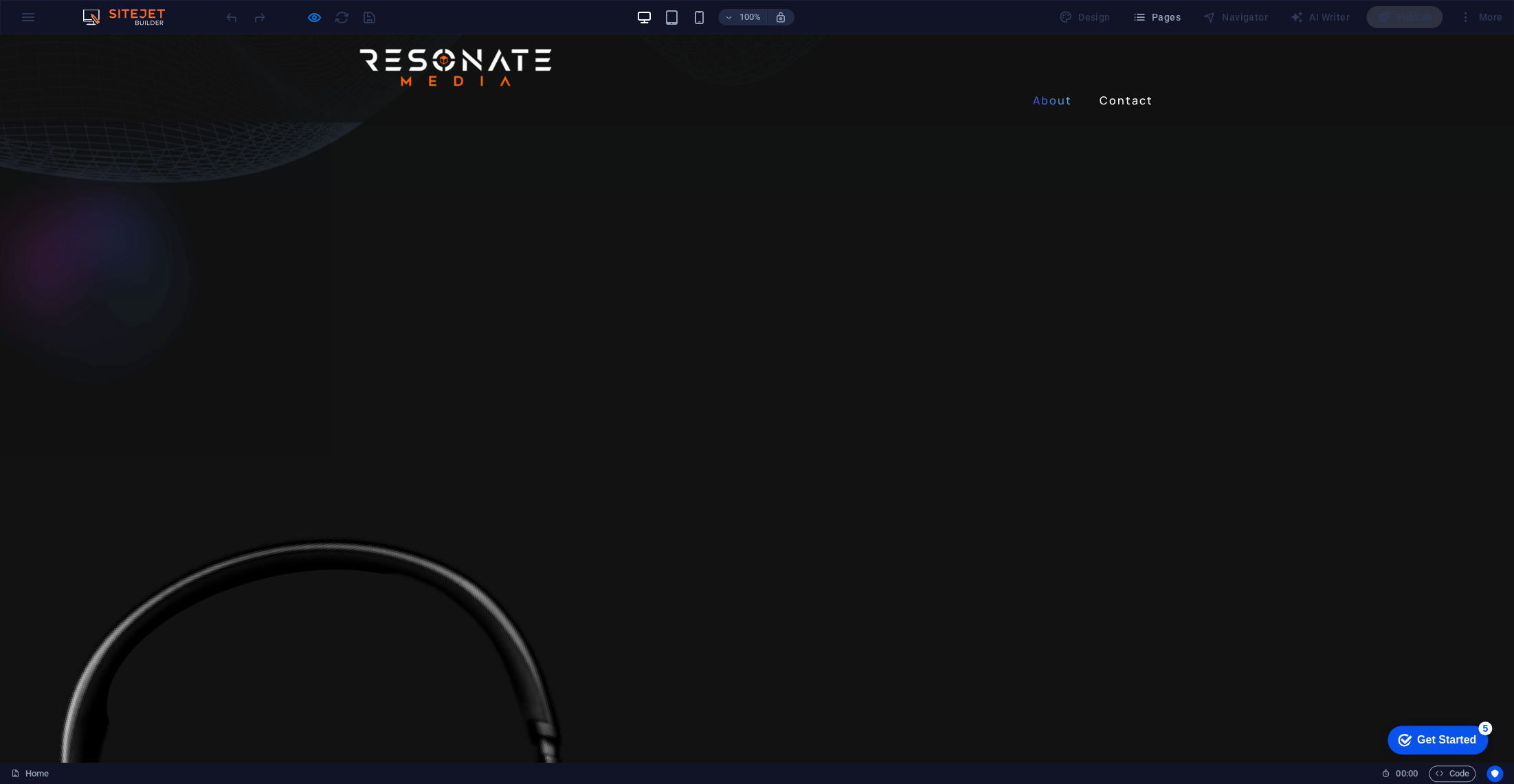
scroll to position [570, 0]
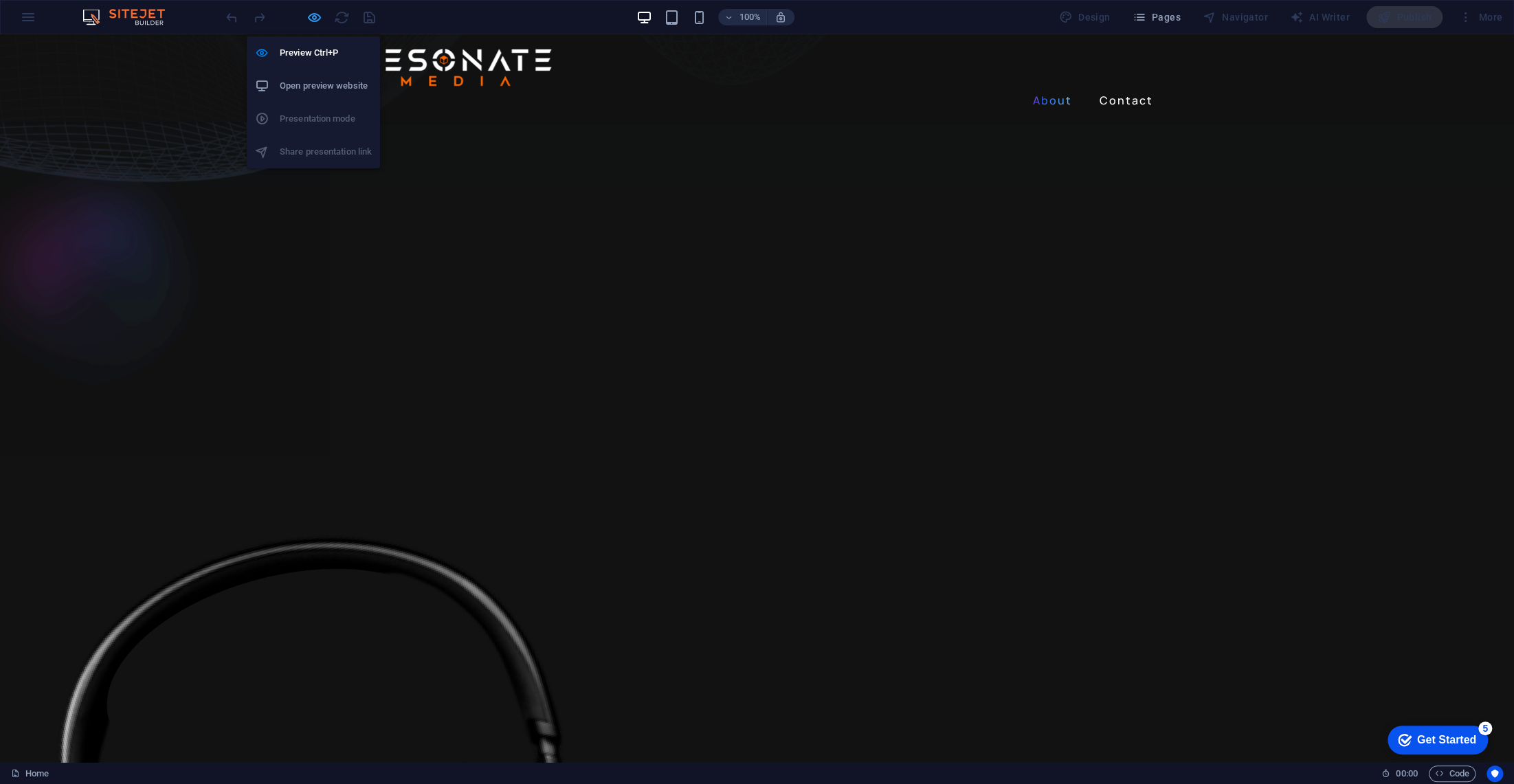
click at [312, 16] on icon "button" at bounding box center [315, 18] width 16 height 16
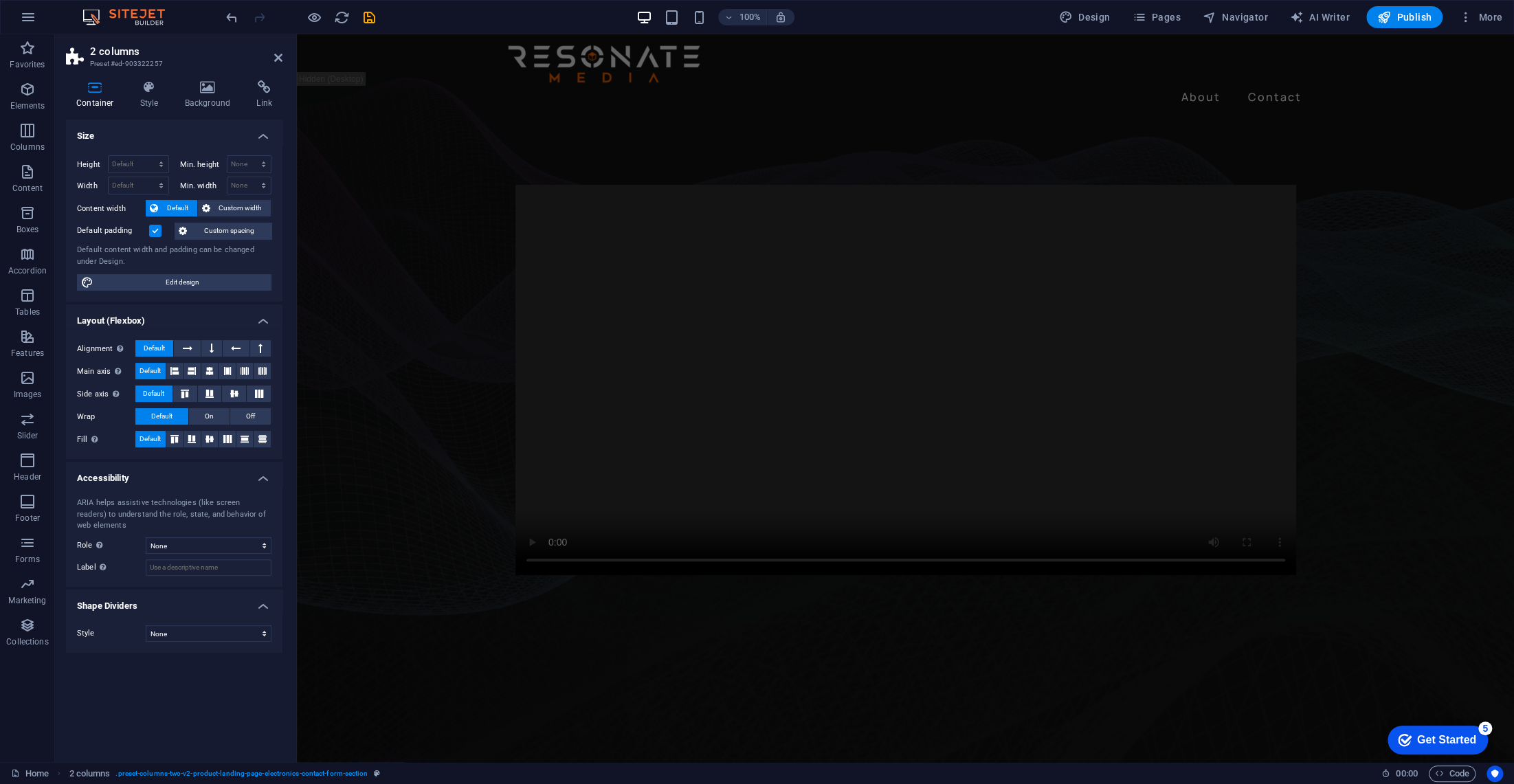
scroll to position [0, 0]
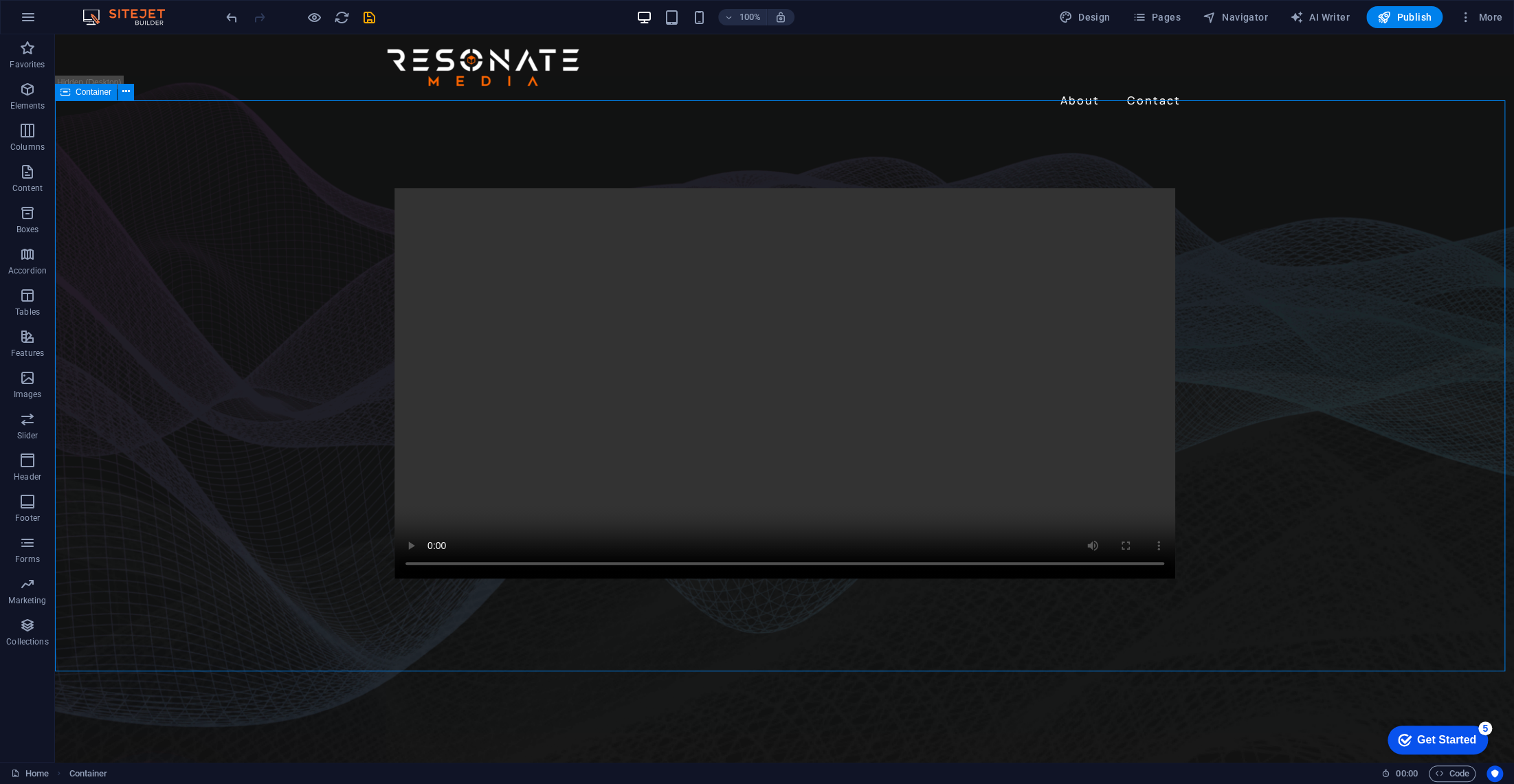
drag, startPoint x: 1260, startPoint y: 236, endPoint x: 1496, endPoint y: 262, distance: 237.4
click at [1491, 279] on div at bounding box center [784, 384] width 1459 height 523
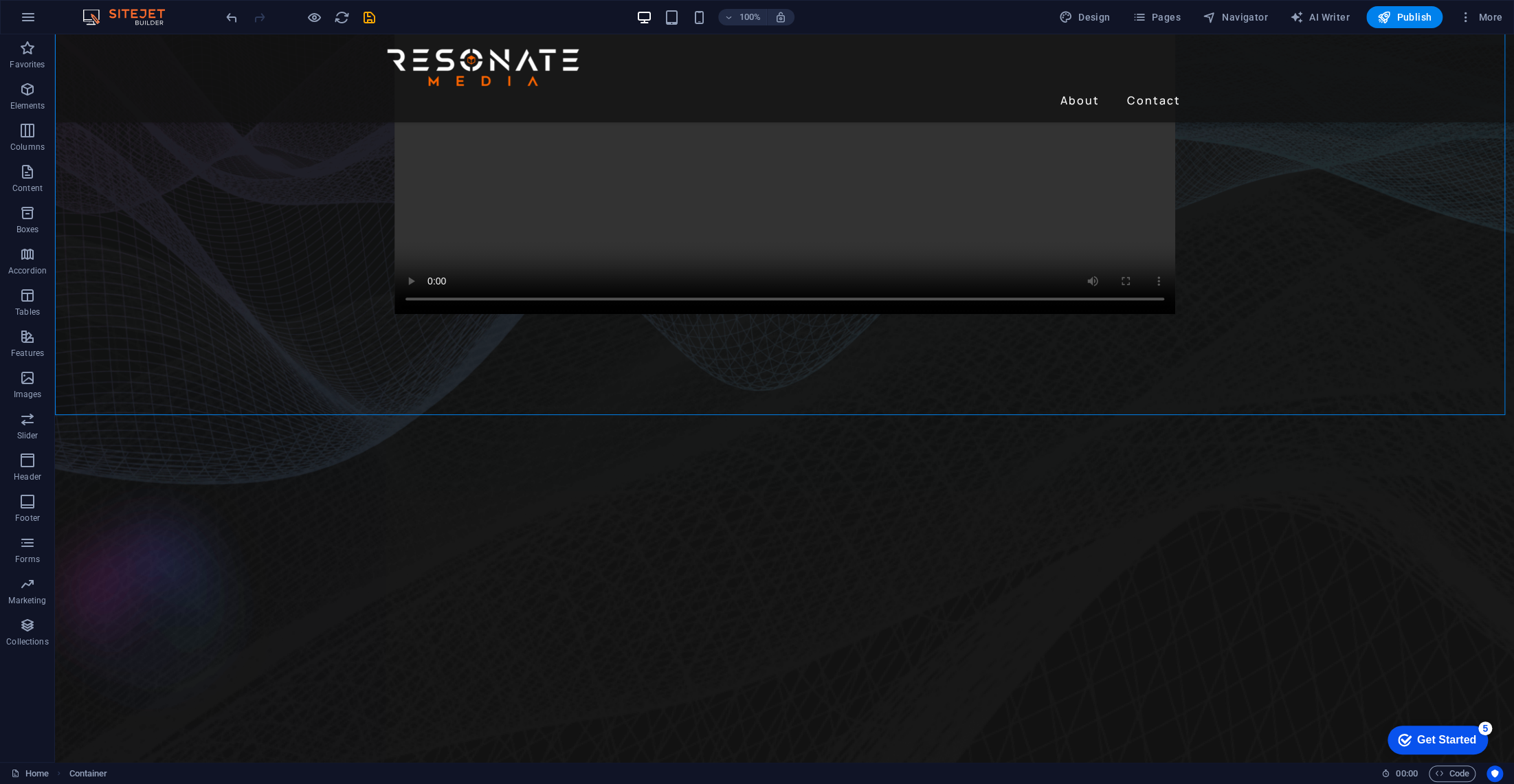
scroll to position [263, 0]
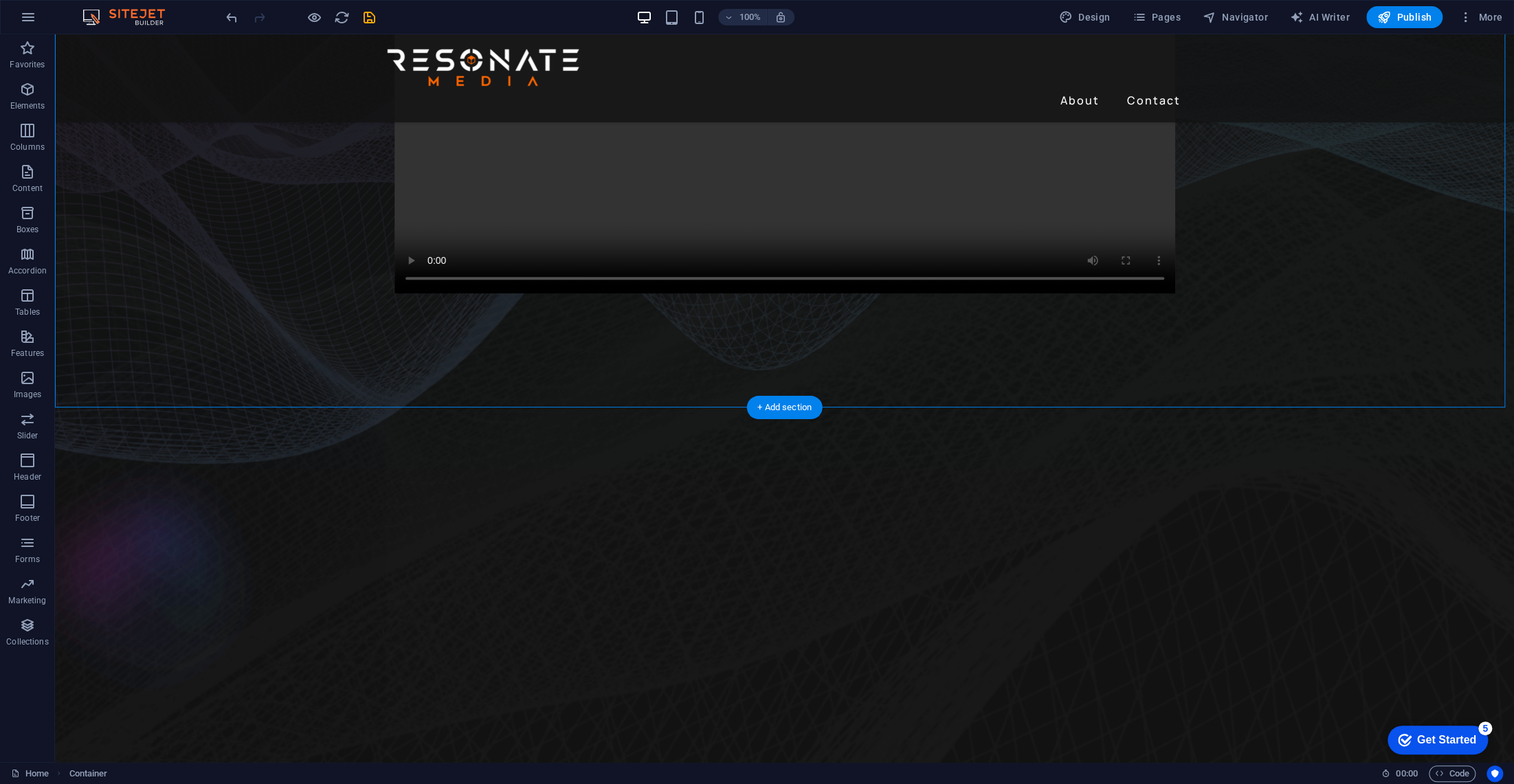
click at [1295, 410] on figure at bounding box center [784, 561] width 1459 height 404
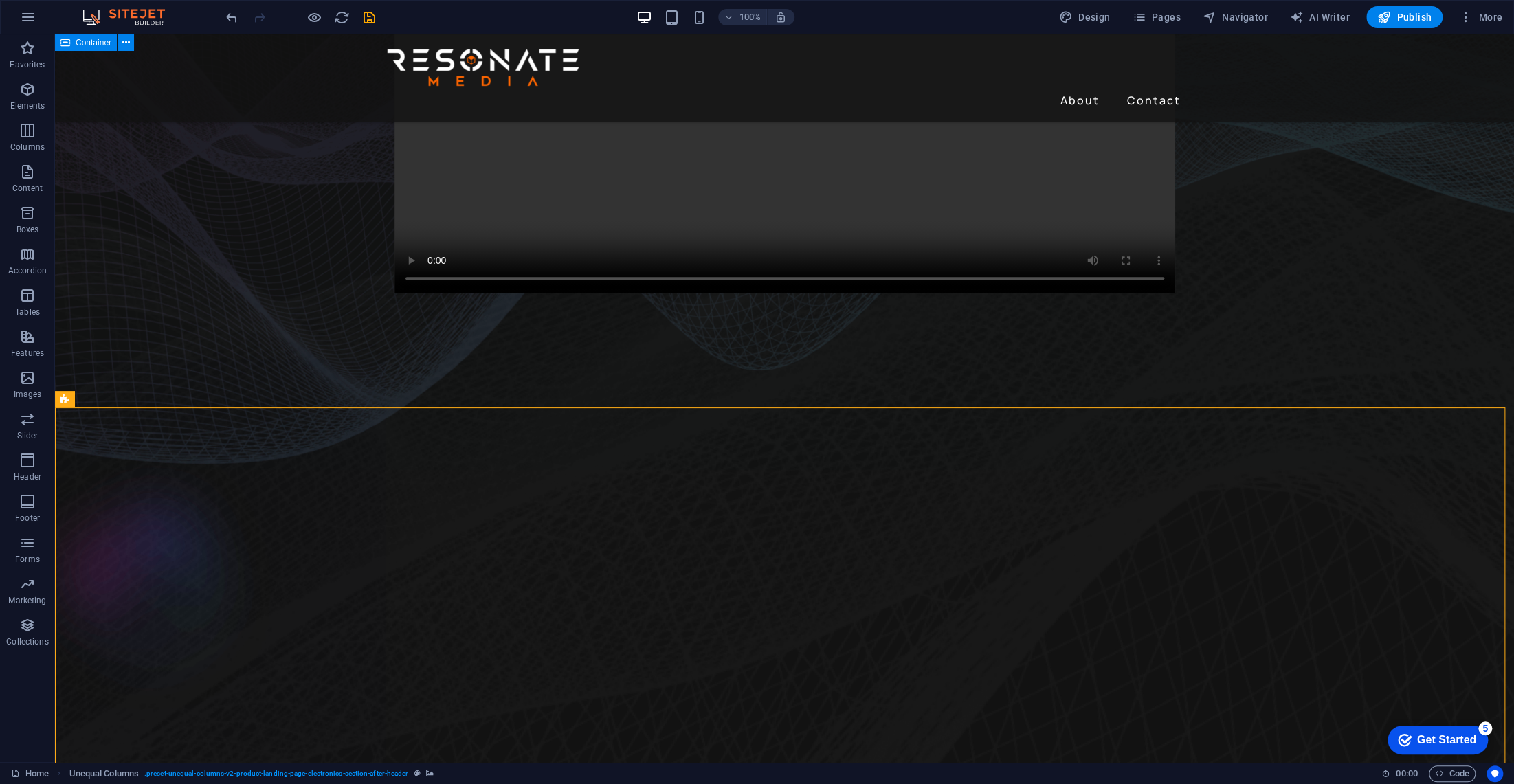
drag, startPoint x: 843, startPoint y: 439, endPoint x: 862, endPoint y: 382, distance: 60.1
click at [152, 398] on icon at bounding box center [155, 400] width 7 height 14
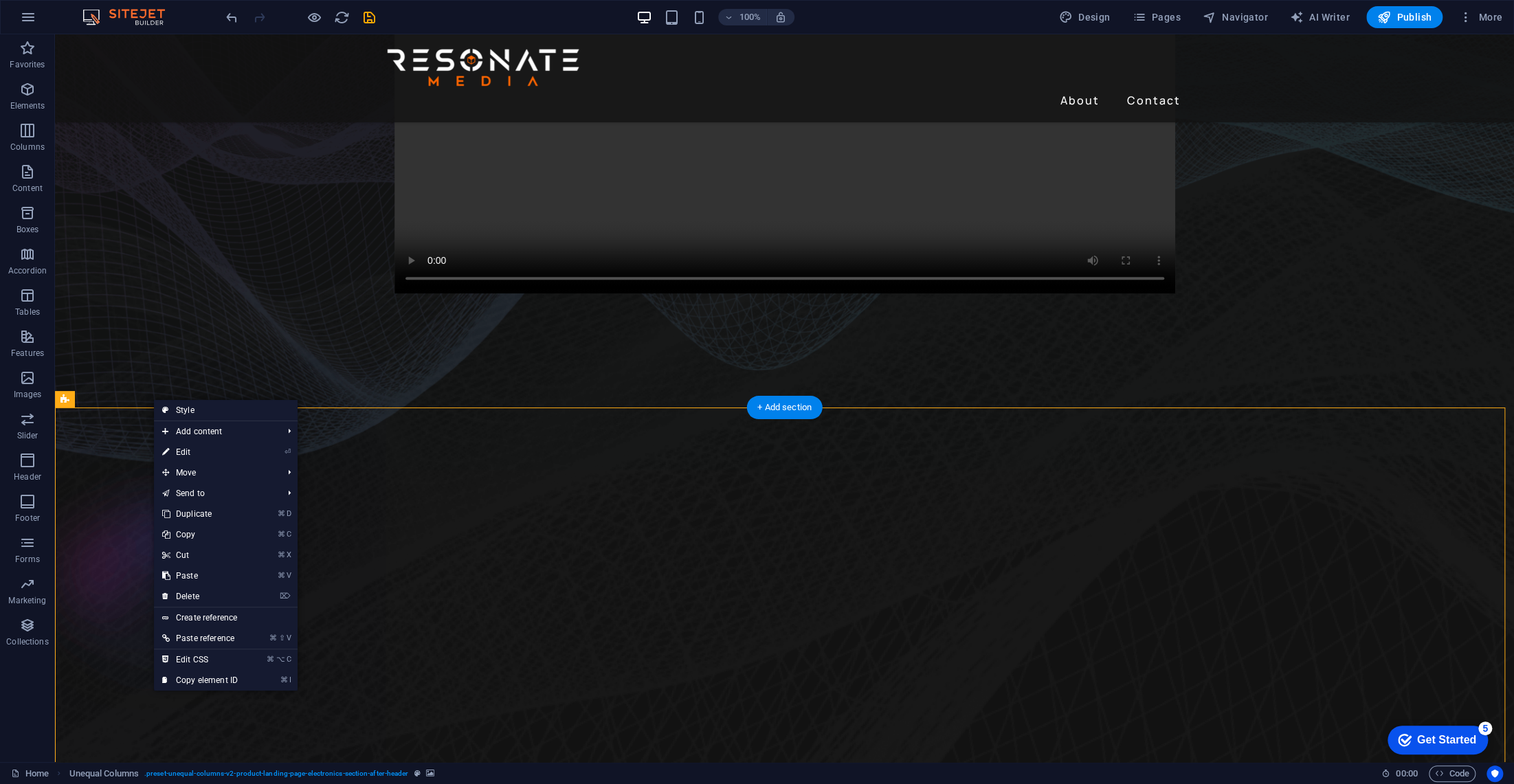
click at [115, 492] on figure at bounding box center [784, 561] width 1459 height 404
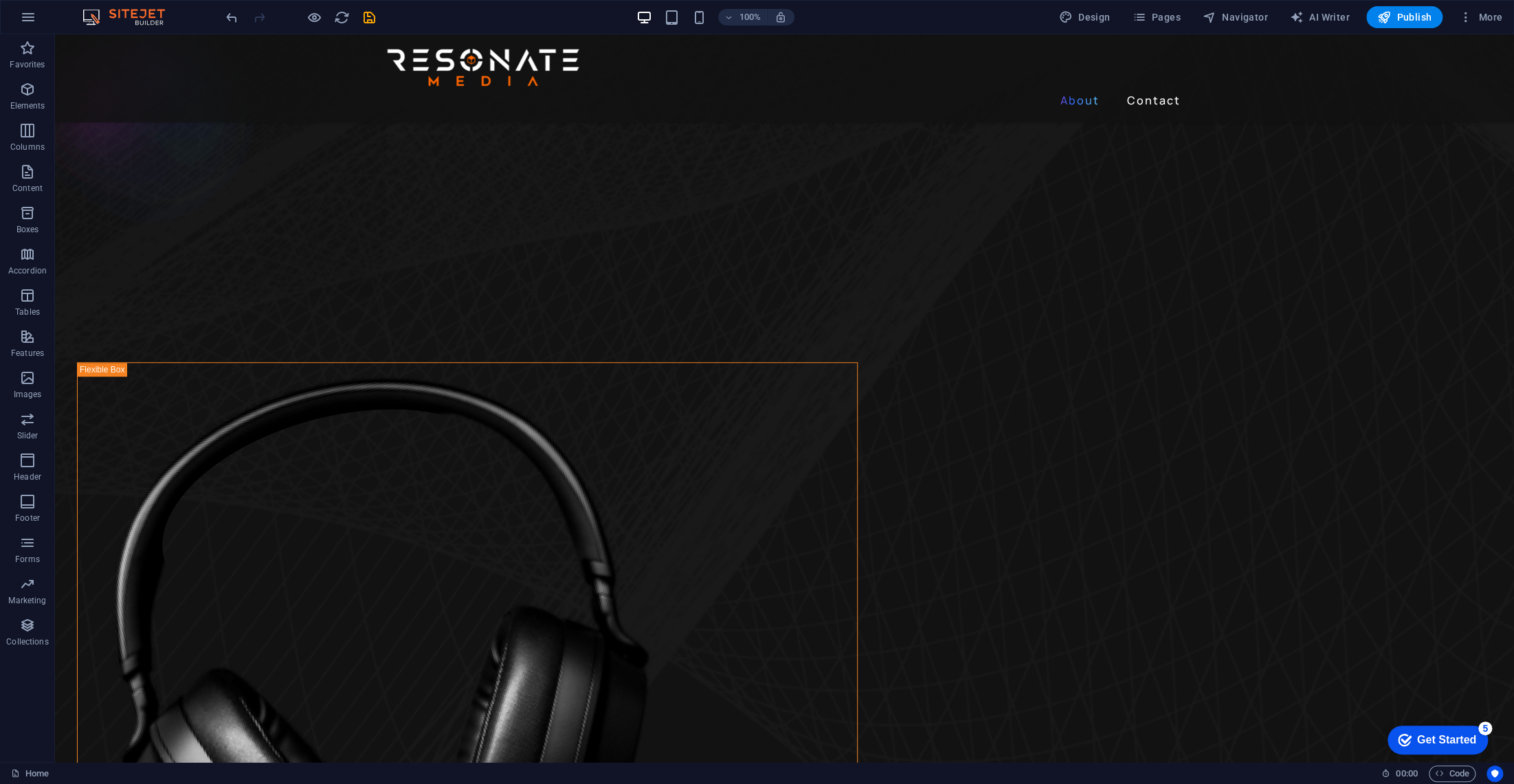
scroll to position [724, 0]
drag, startPoint x: 1508, startPoint y: 205, endPoint x: 1509, endPoint y: 197, distance: 8.1
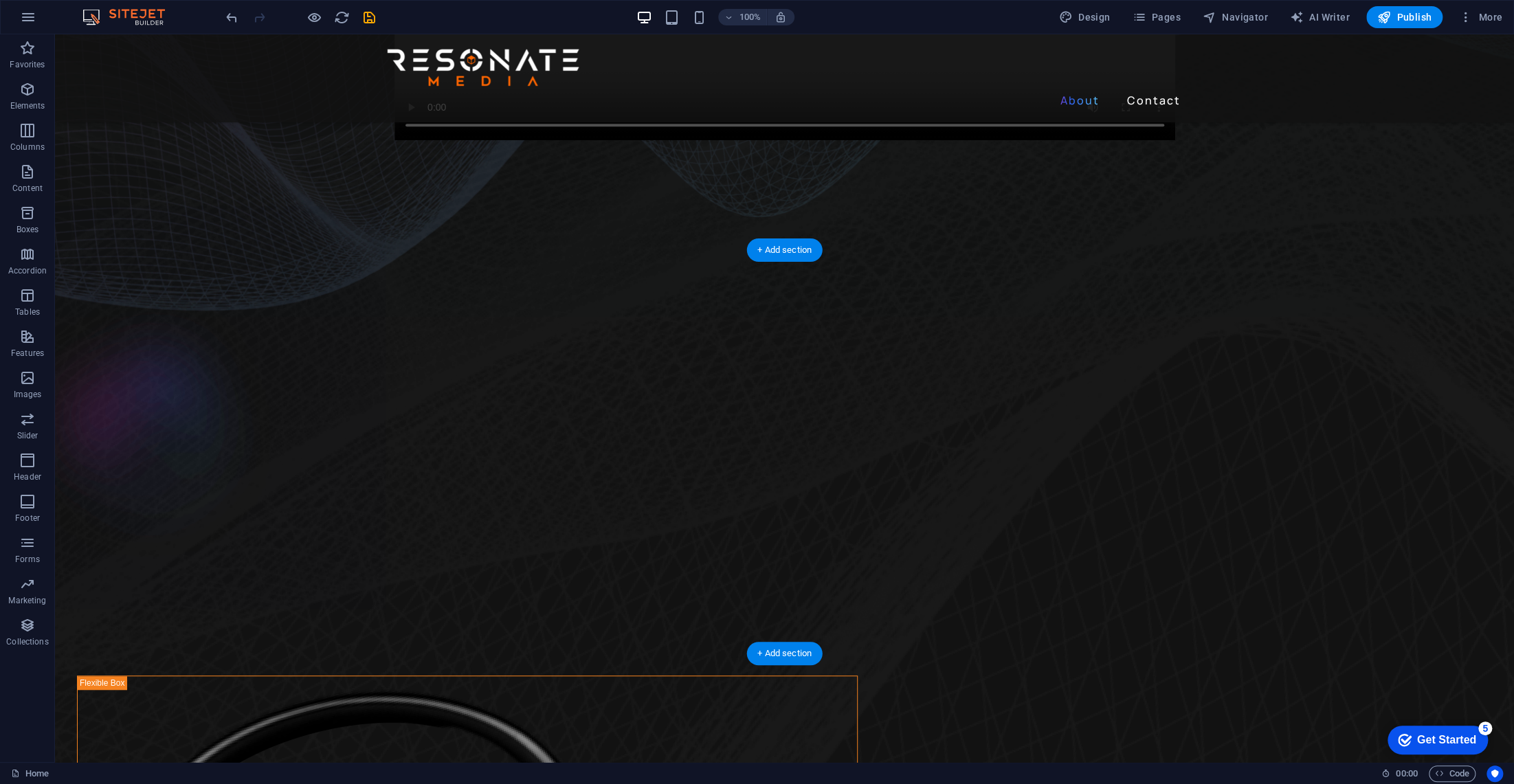
scroll to position [421, 0]
click at [206, 350] on figure at bounding box center [784, 404] width 1459 height 404
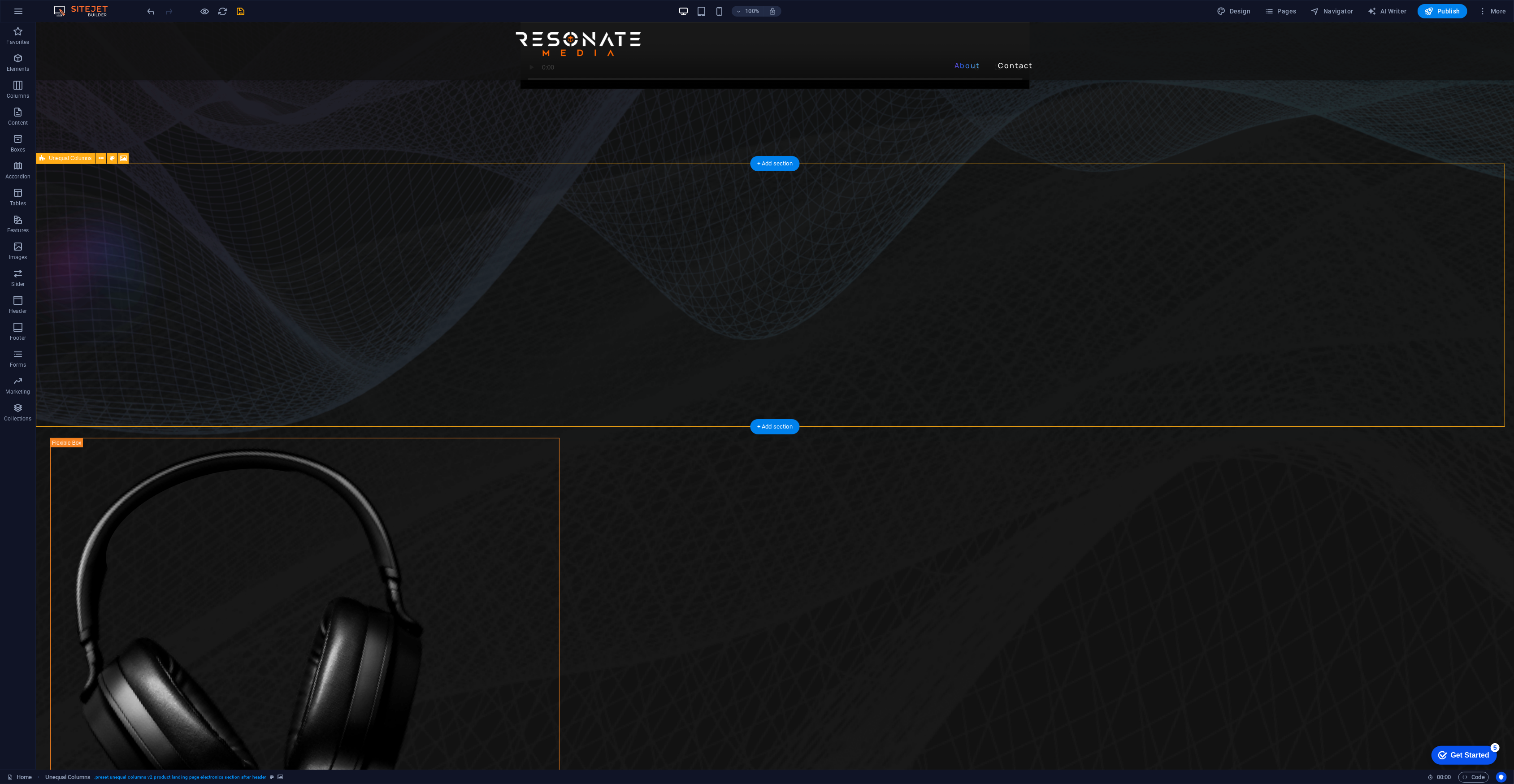
click at [99, 158] on icon at bounding box center [101, 159] width 5 height 9
select select "%"
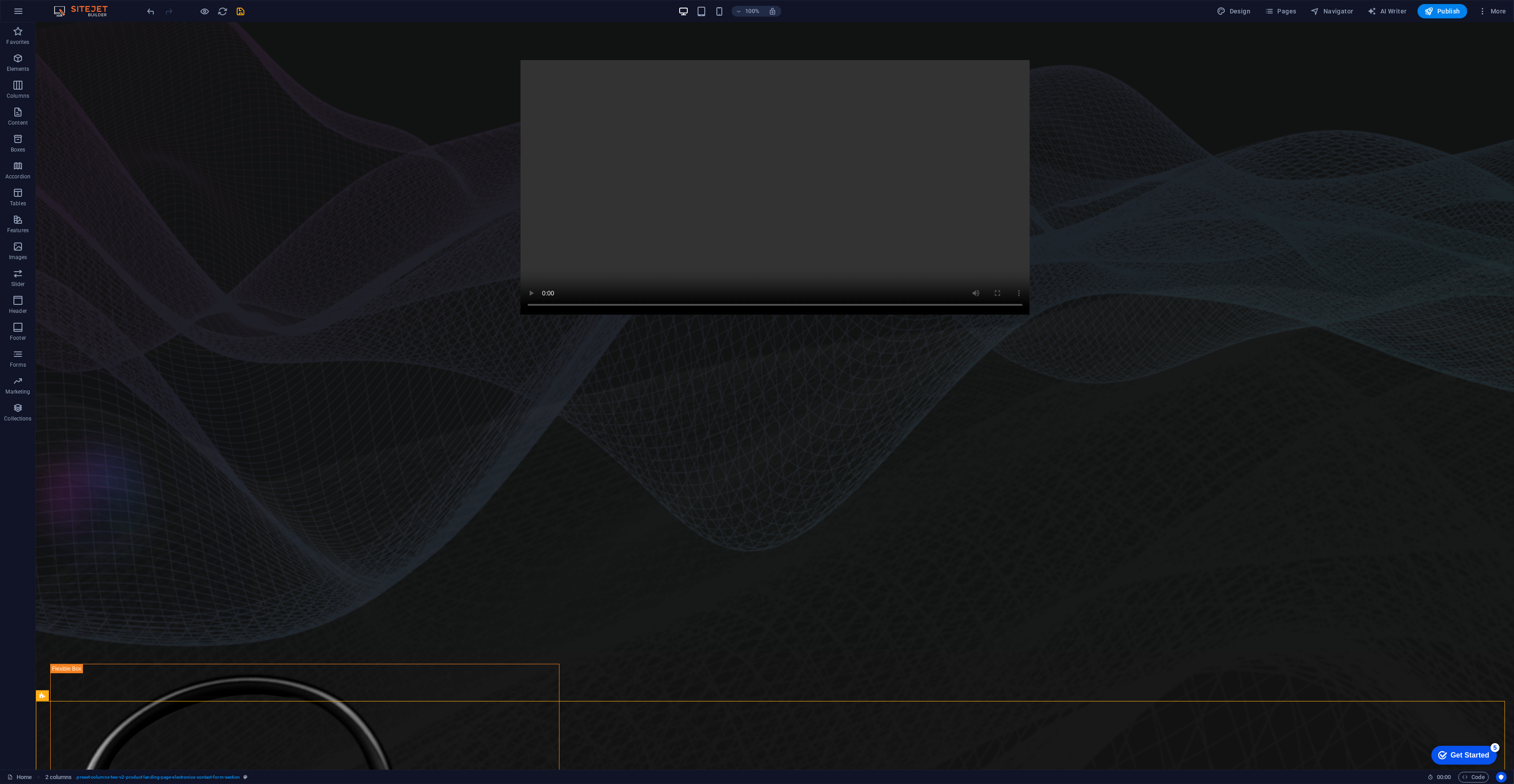
scroll to position [0, 0]
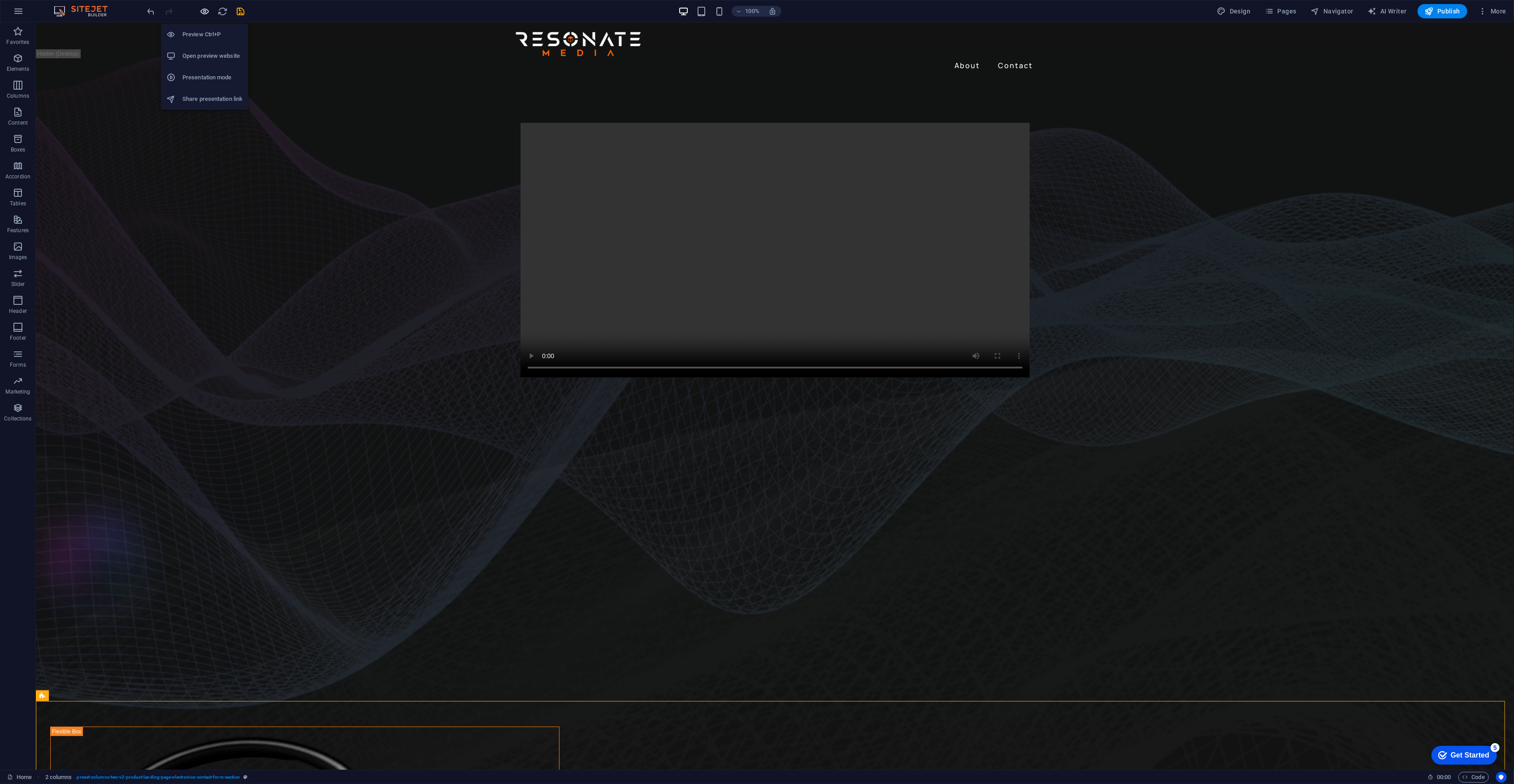
click at [203, 8] on icon "button" at bounding box center [205, 12] width 11 height 11
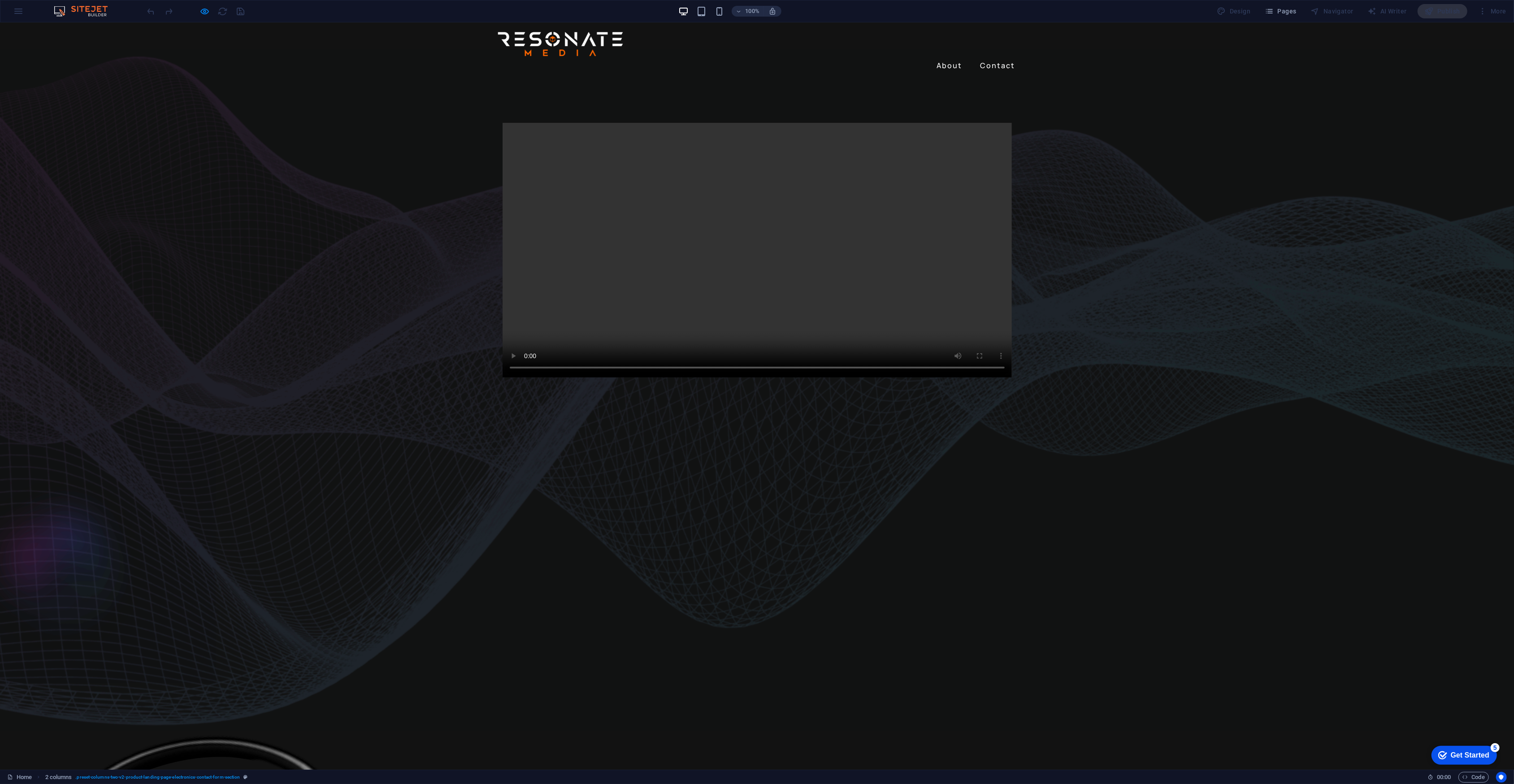
click at [749, 249] on video at bounding box center [757, 250] width 510 height 254
click at [522, 377] on video at bounding box center [757, 250] width 510 height 254
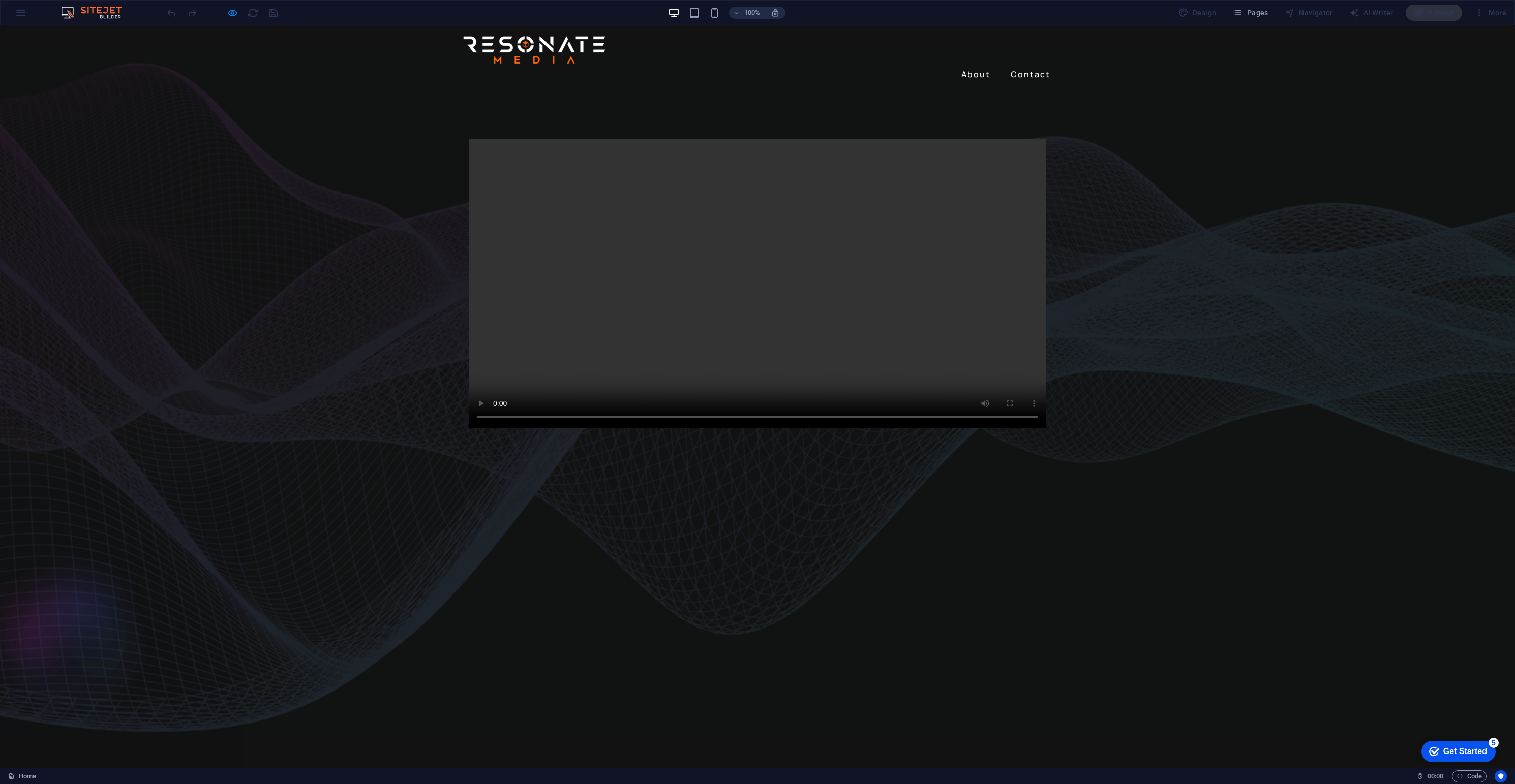
click at [974, 66] on link "About" at bounding box center [976, 74] width 37 height 16
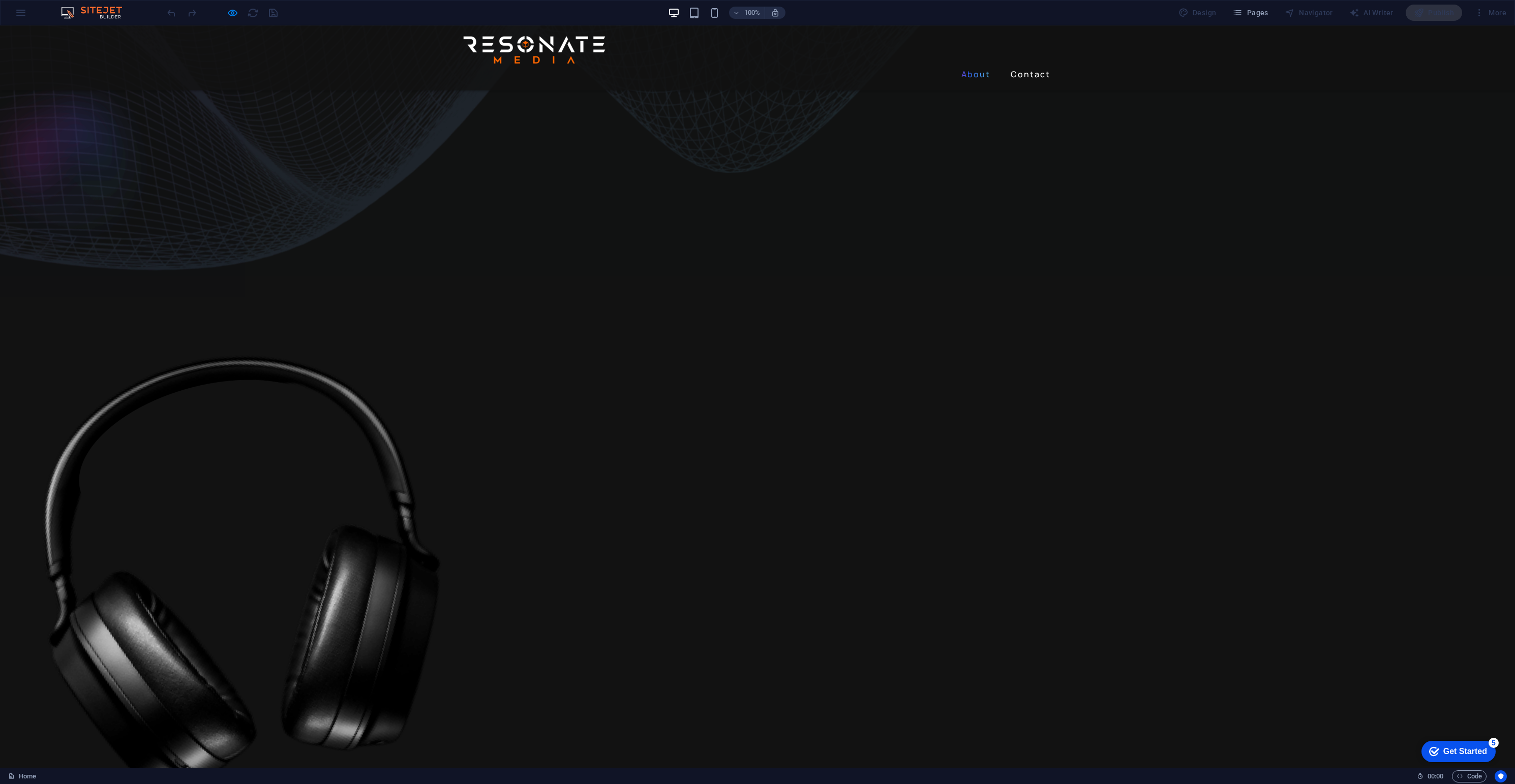
scroll to position [421, 0]
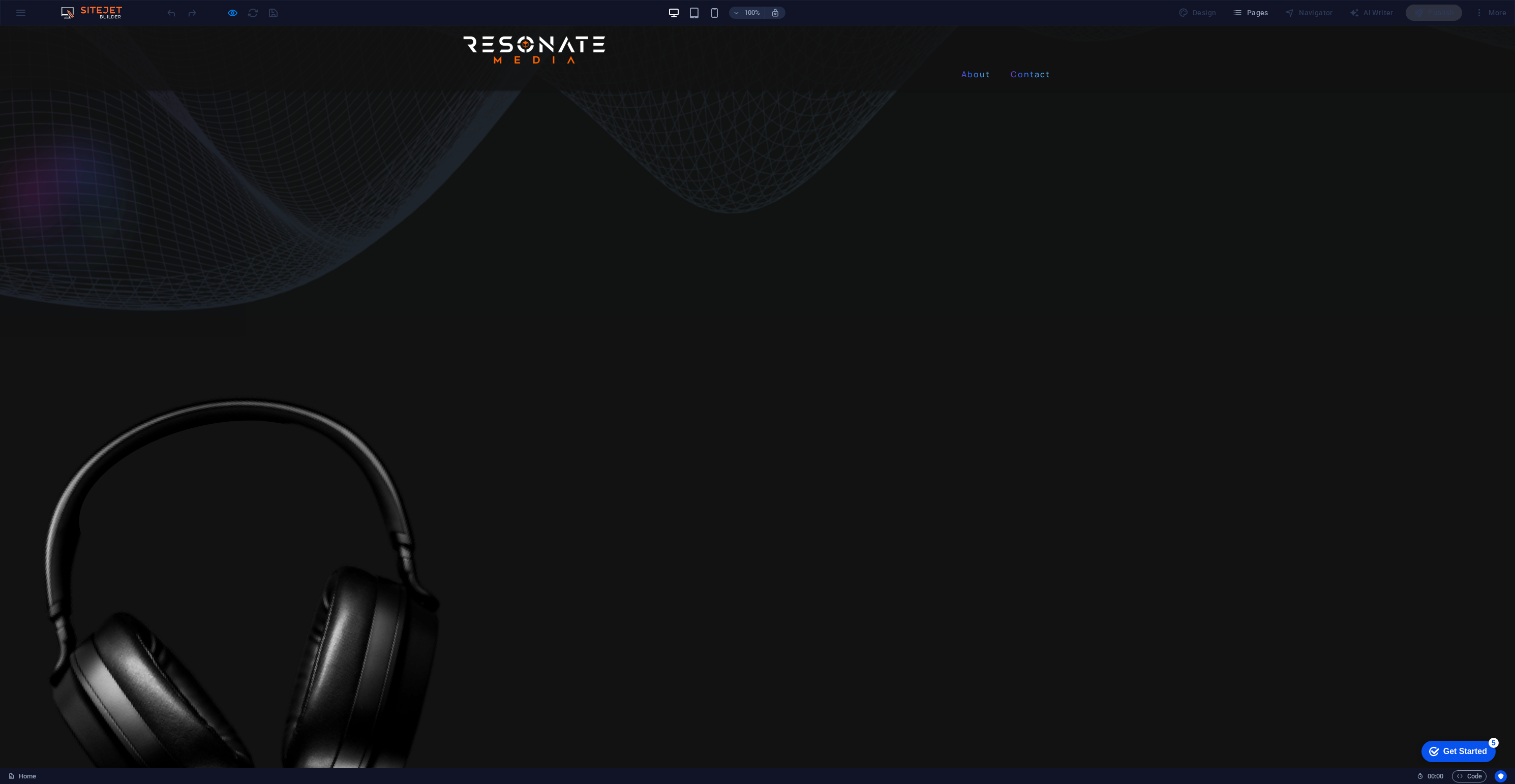
click at [1019, 66] on link "Contact" at bounding box center [1030, 74] width 48 height 16
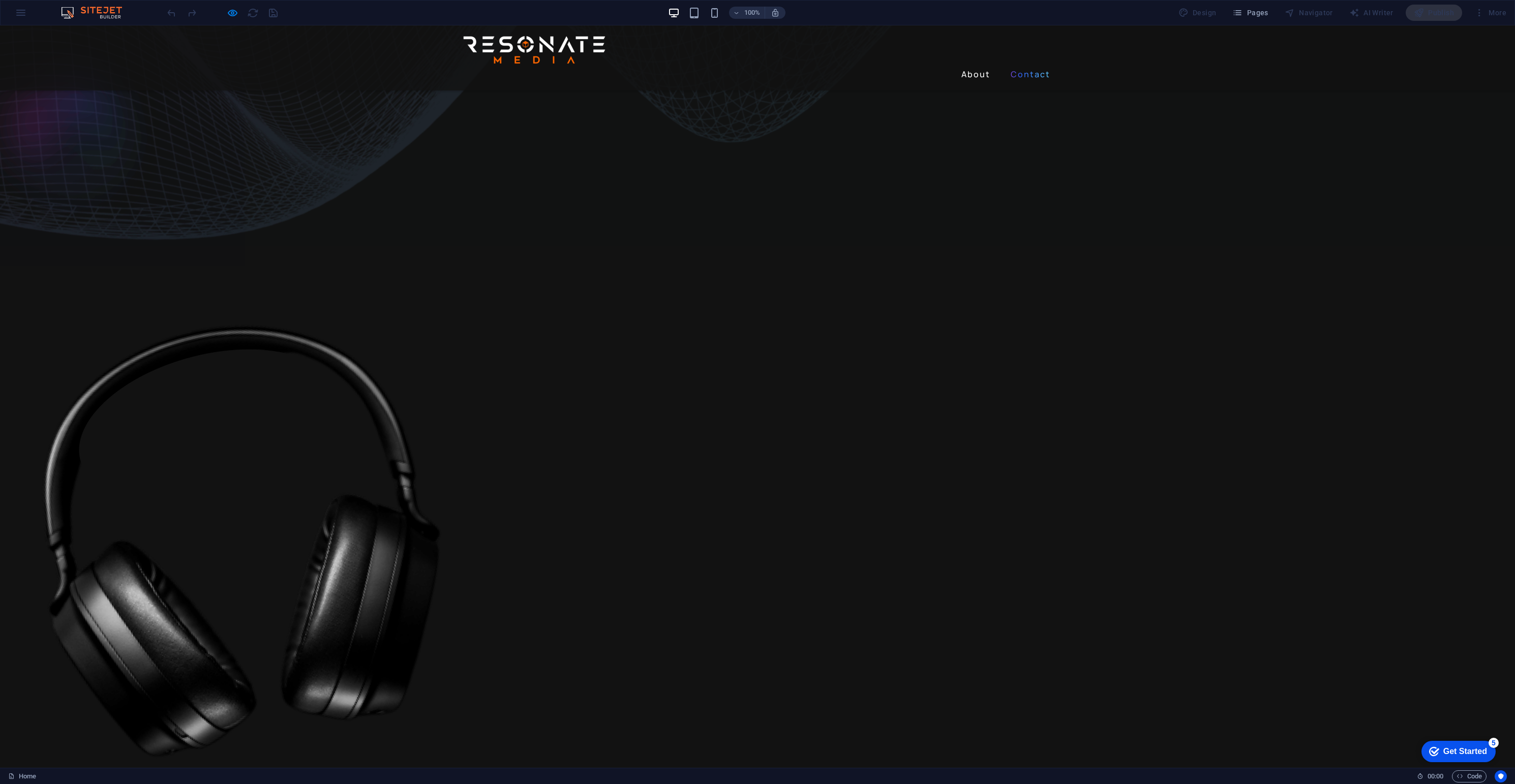
scroll to position [536, 0]
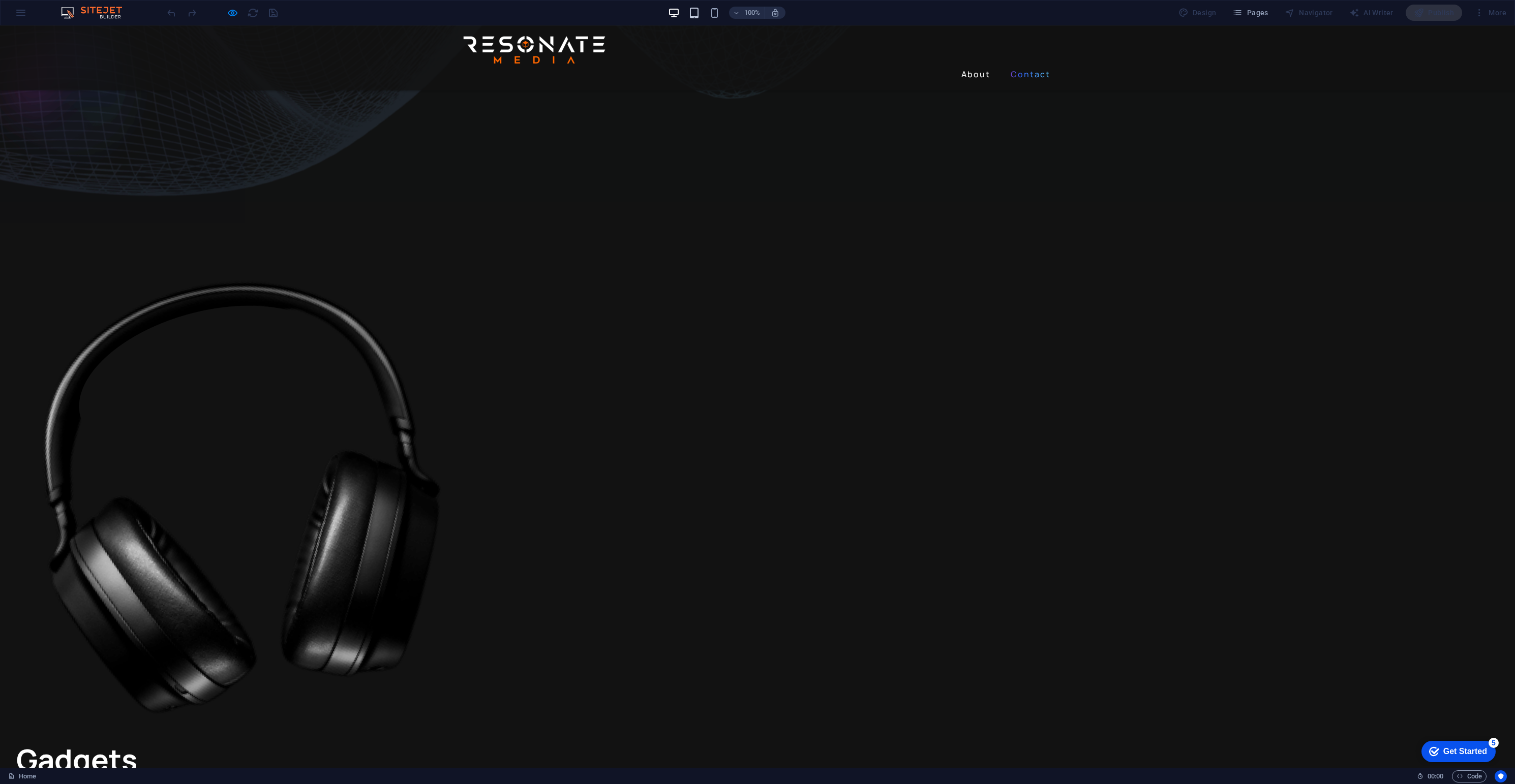
click at [695, 11] on icon "button" at bounding box center [695, 13] width 12 height 12
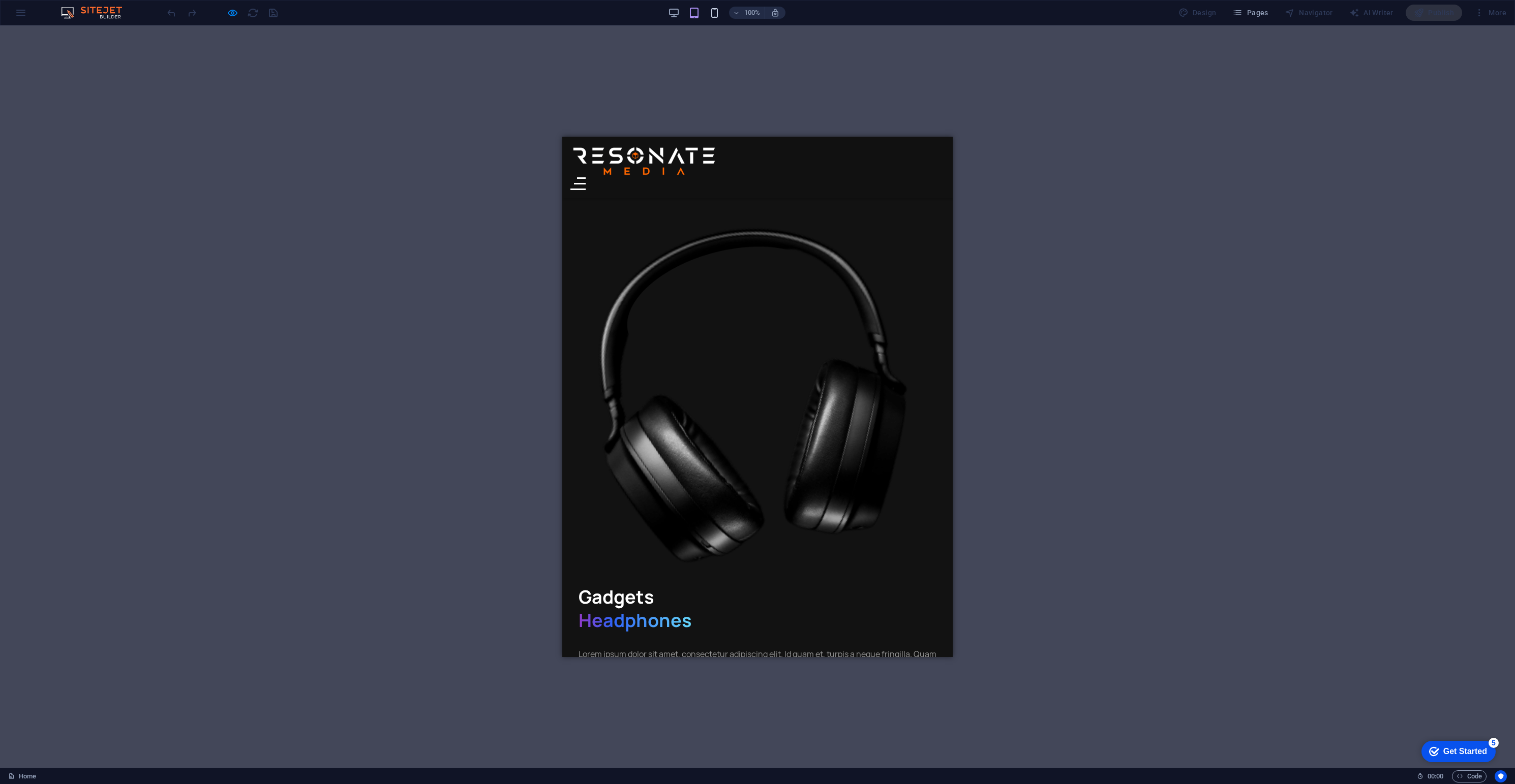
click at [717, 14] on icon "button" at bounding box center [715, 13] width 12 height 12
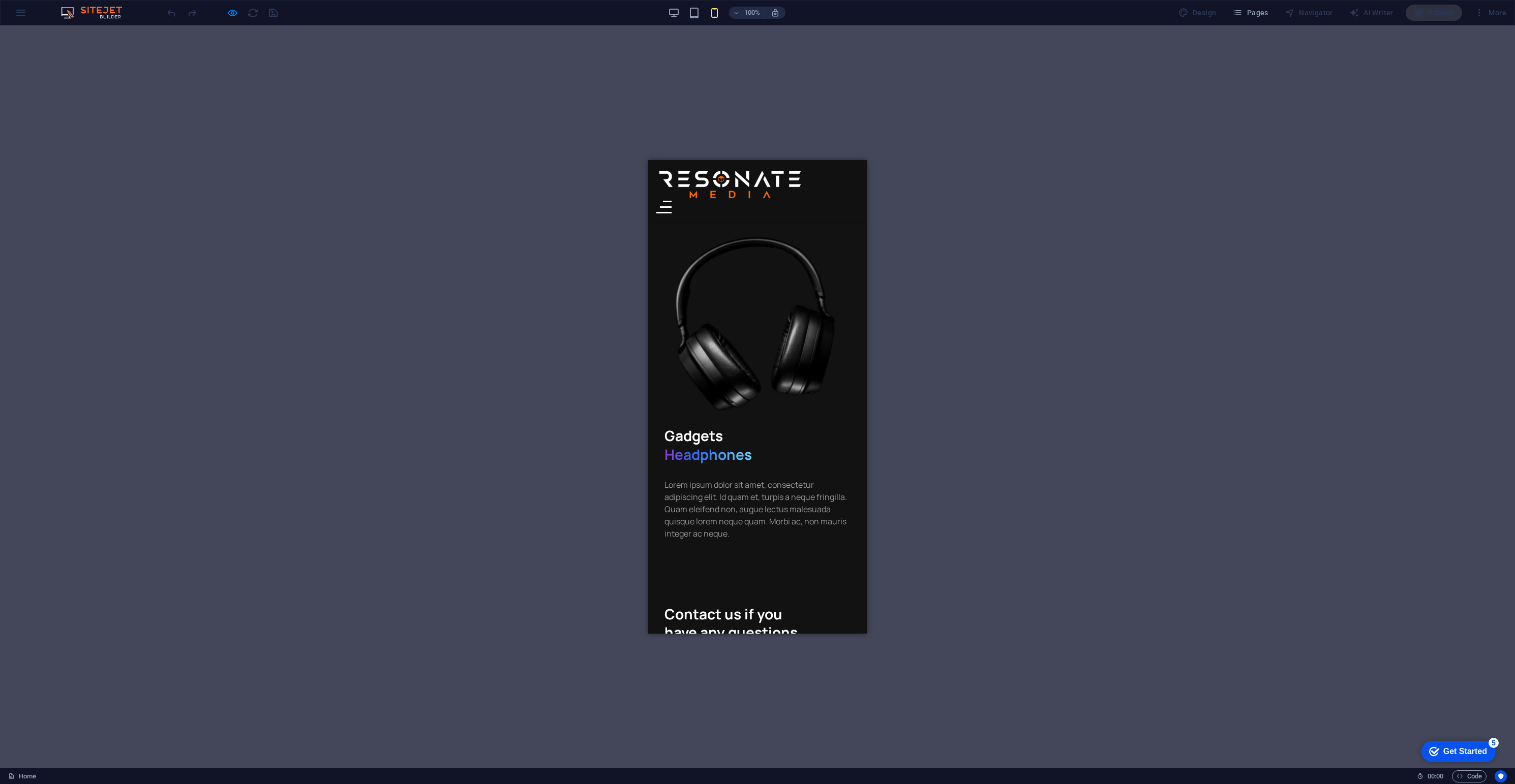
click at [672, 200] on div at bounding box center [664, 206] width 15 height 13
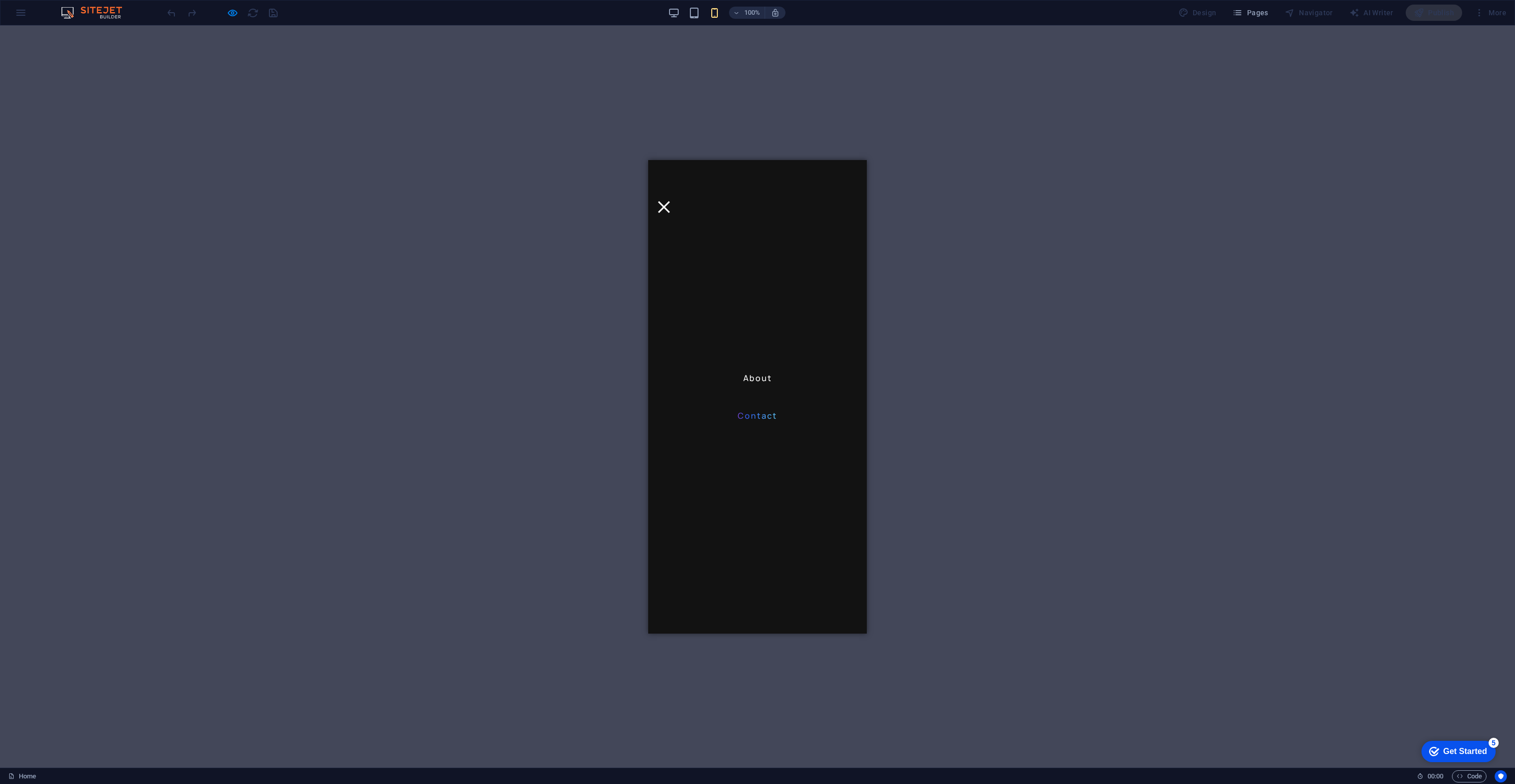
click at [756, 378] on link "About" at bounding box center [758, 378] width 37 height 16
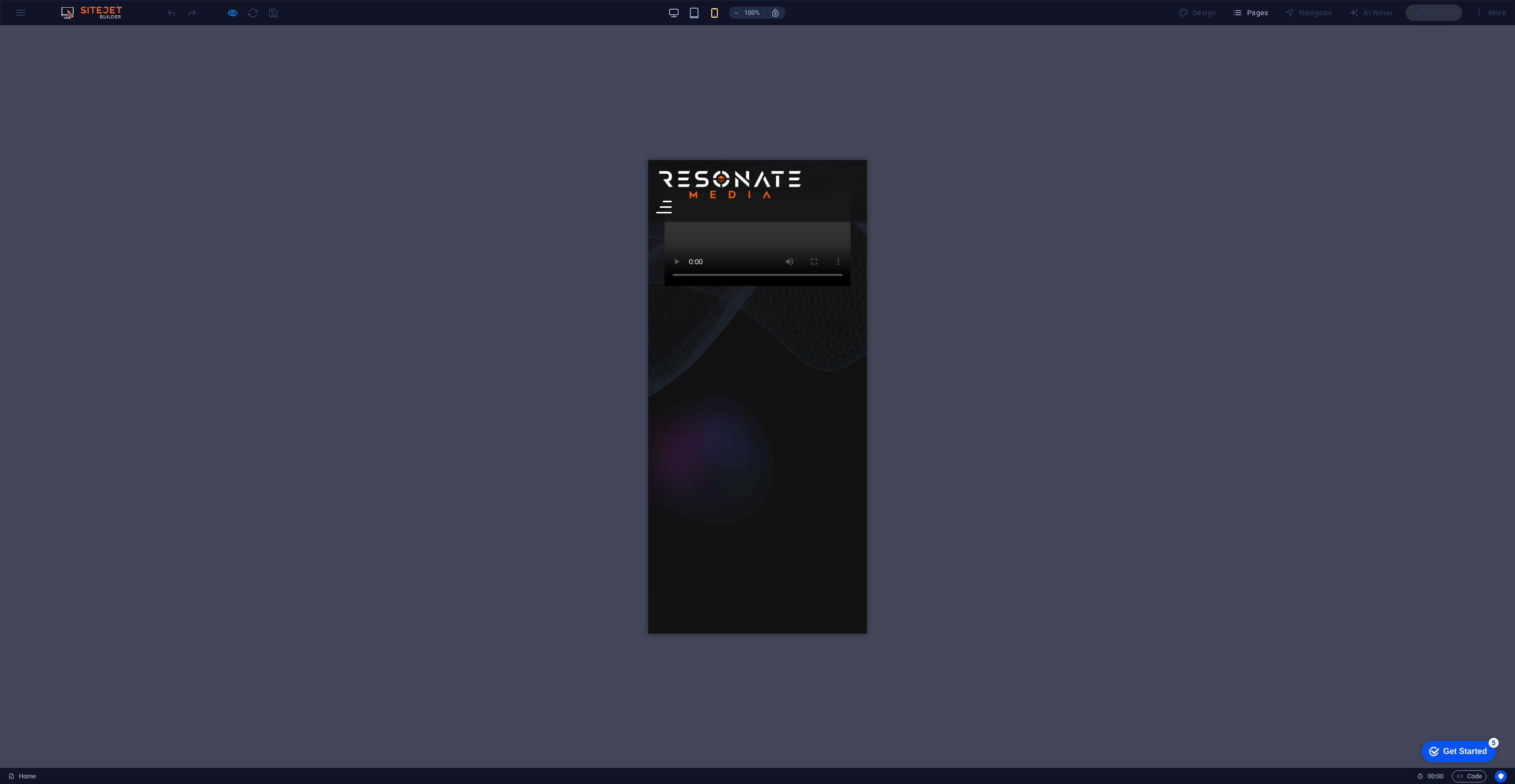
scroll to position [0, 0]
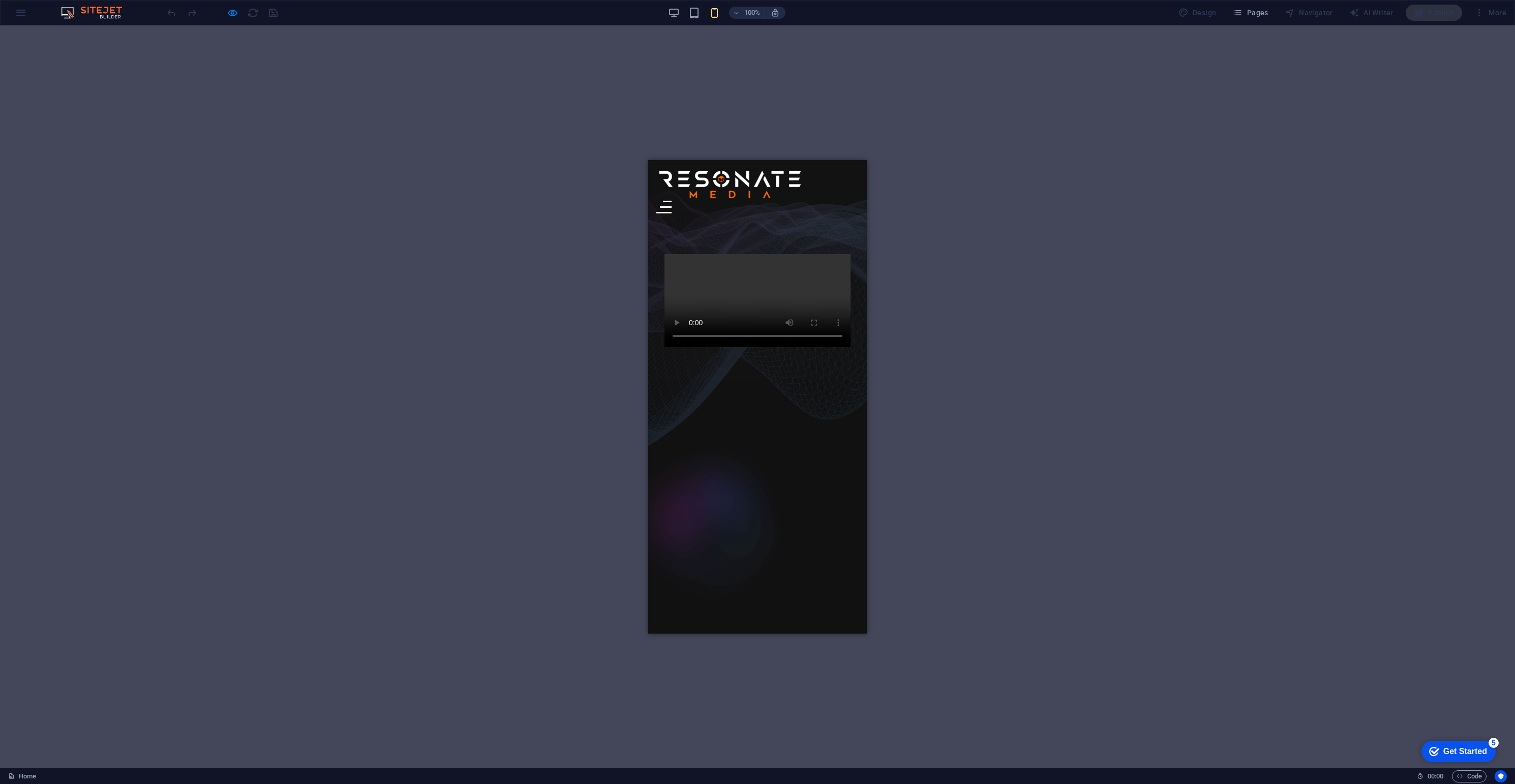
click at [680, 329] on video at bounding box center [757, 300] width 186 height 93
drag, startPoint x: 676, startPoint y: 328, endPoint x: 686, endPoint y: 328, distance: 10.0
click at [676, 328] on video at bounding box center [757, 300] width 186 height 93
drag, startPoint x: 704, startPoint y: 328, endPoint x: 683, endPoint y: 333, distance: 21.6
click at [685, 331] on video at bounding box center [757, 300] width 186 height 93
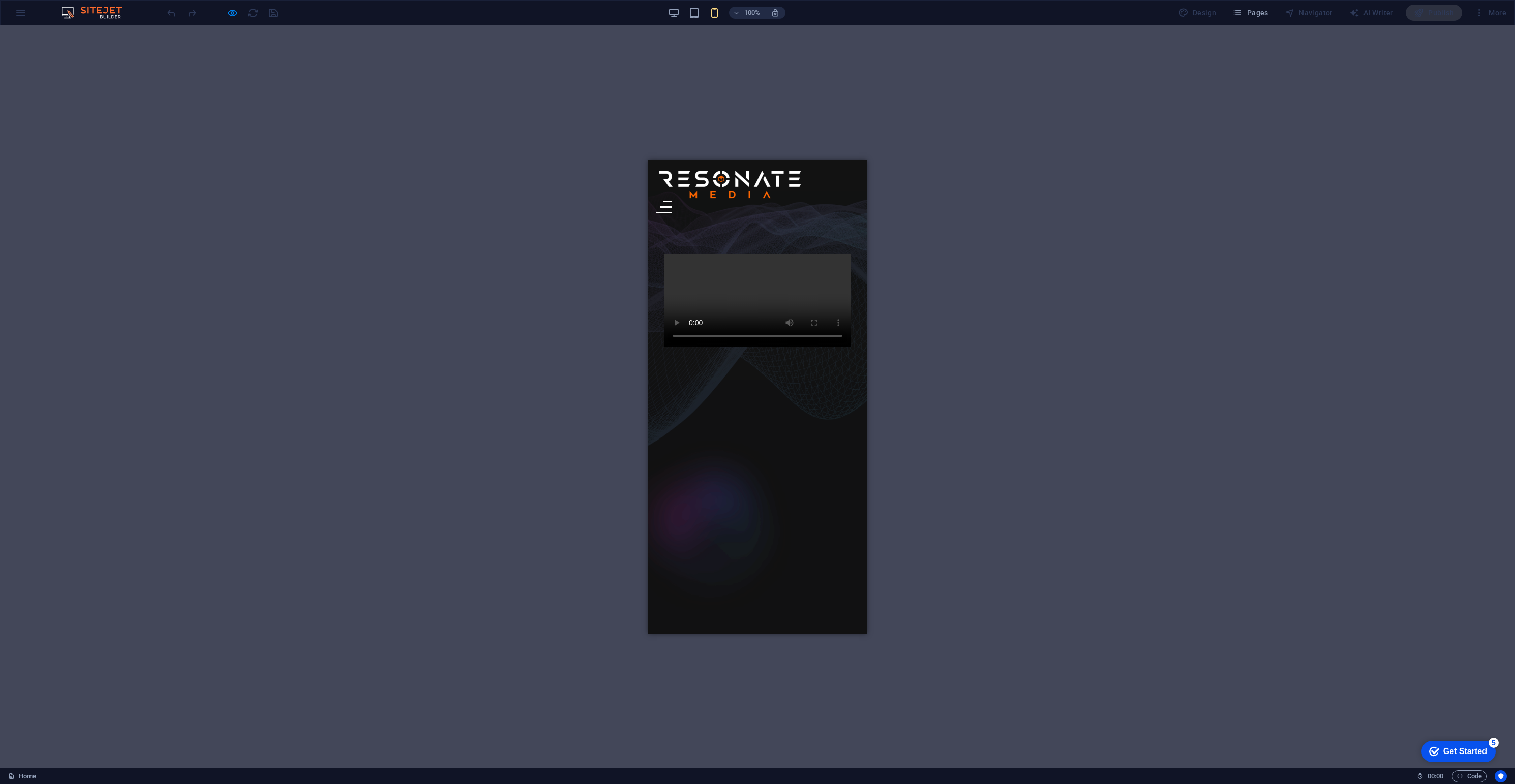
click at [672, 200] on div at bounding box center [664, 206] width 15 height 13
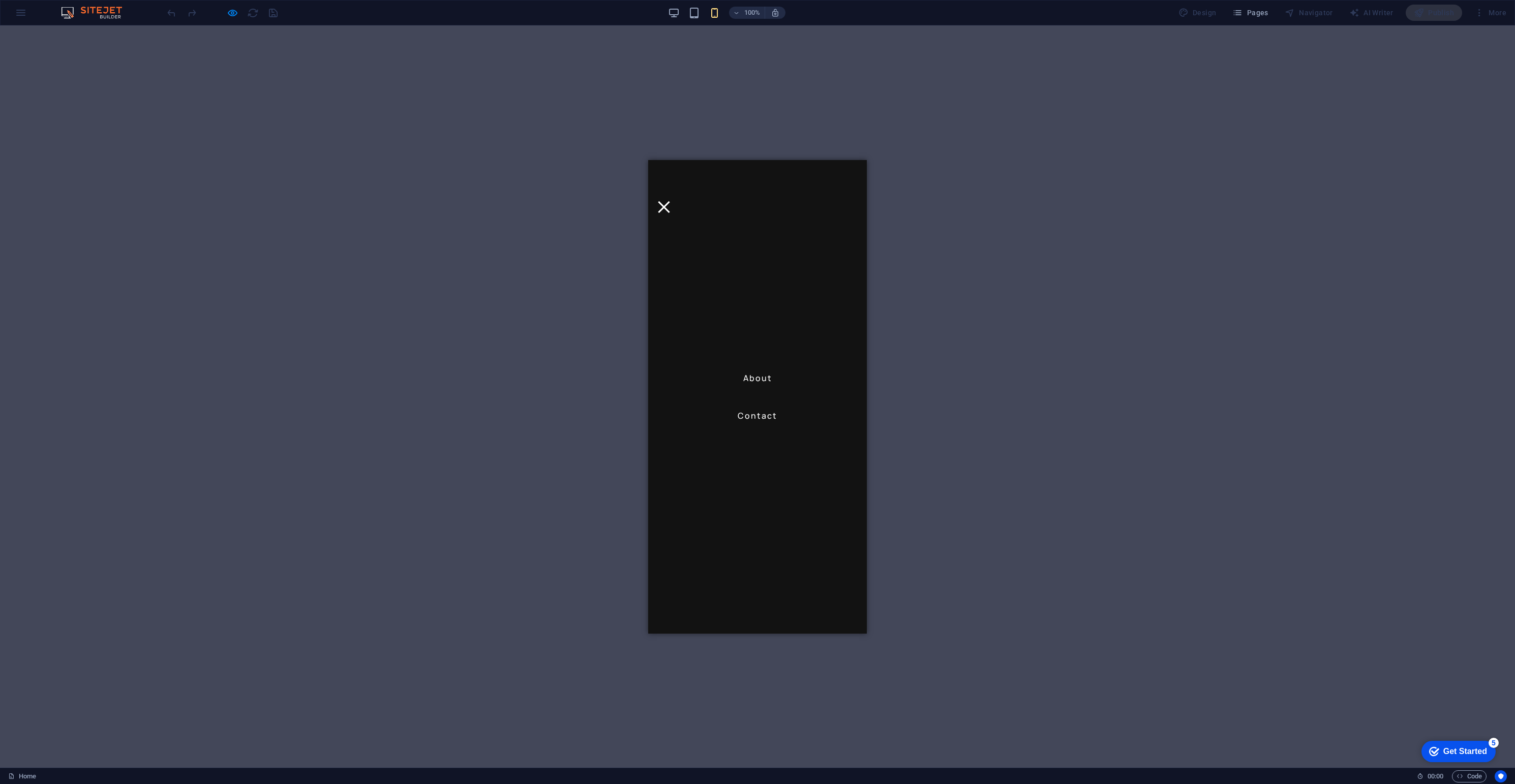
click at [758, 372] on link "About" at bounding box center [758, 378] width 37 height 16
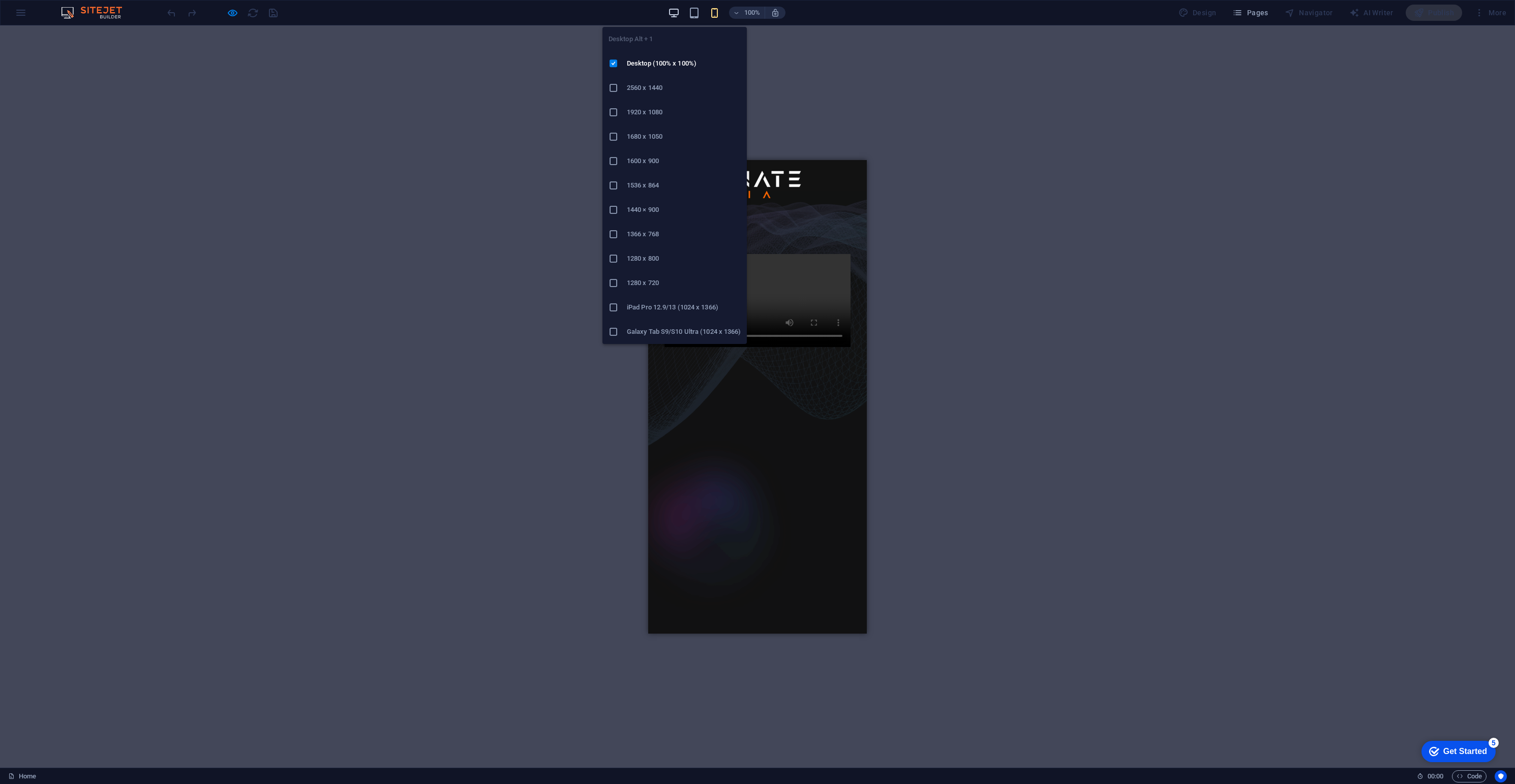
click at [679, 9] on icon "button" at bounding box center [674, 13] width 12 height 12
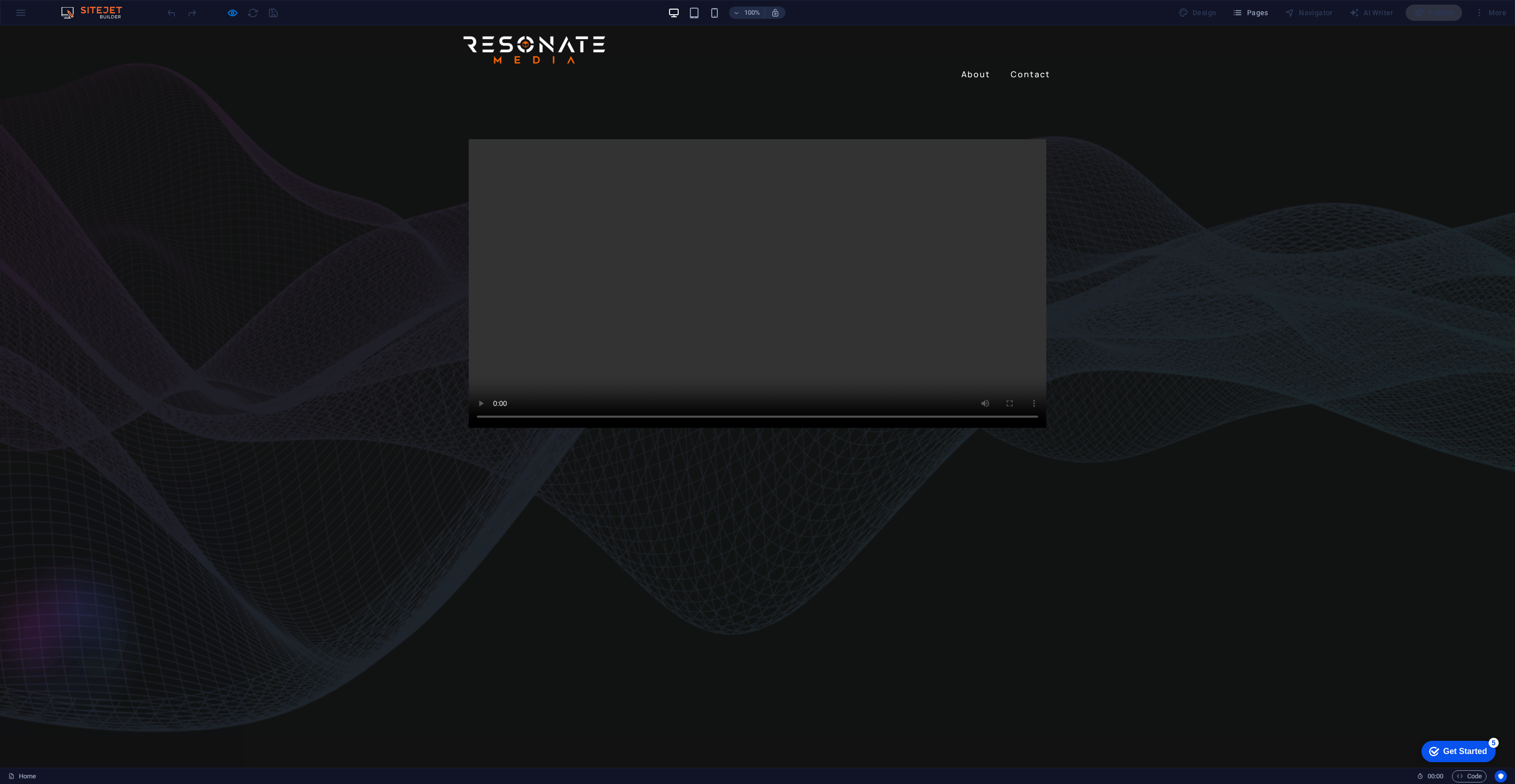
click at [1040, 428] on video at bounding box center [757, 283] width 578 height 288
click at [497, 310] on video at bounding box center [757, 283] width 578 height 288
click at [235, 8] on icon "button" at bounding box center [233, 13] width 12 height 12
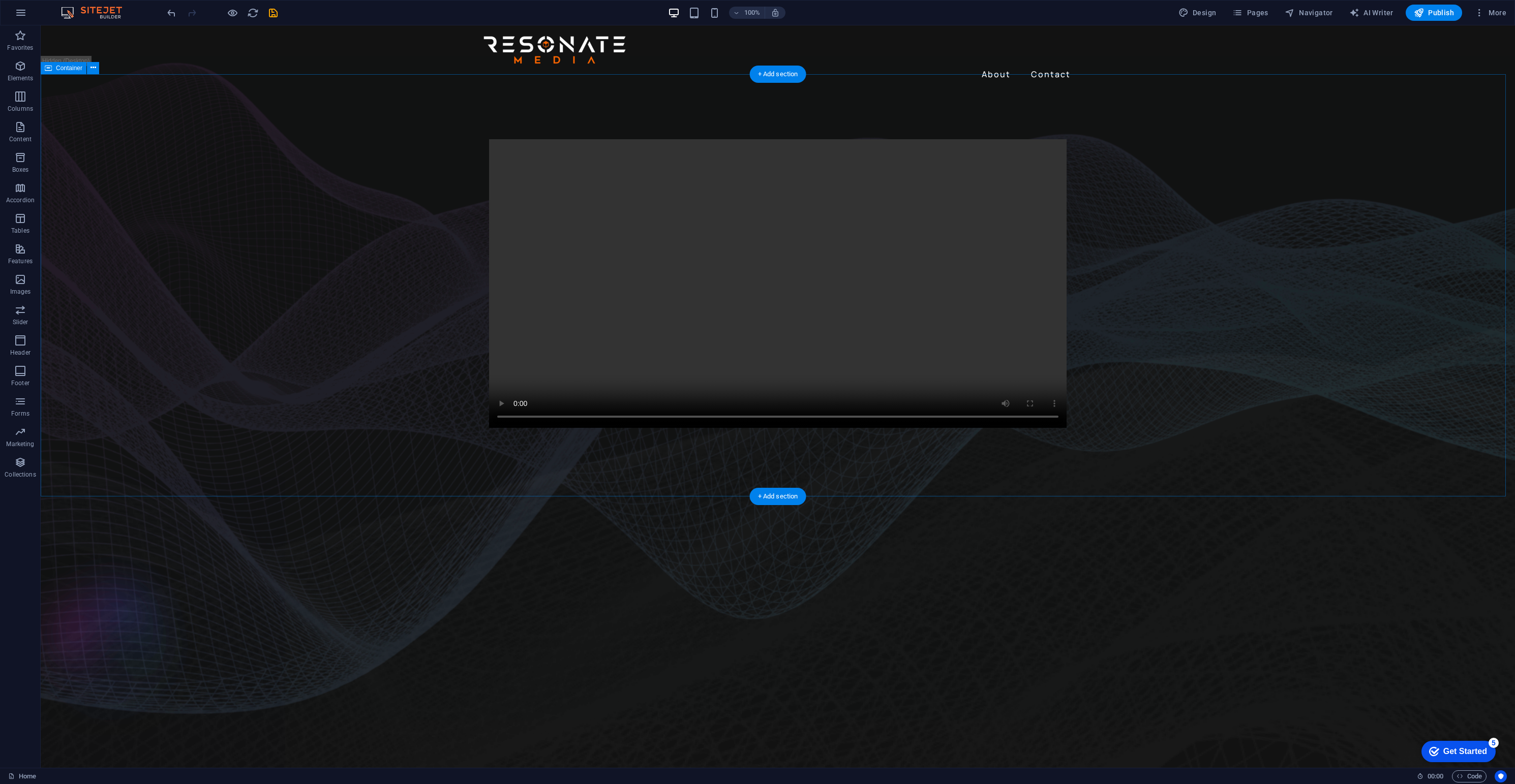
click at [462, 450] on div at bounding box center [778, 284] width 1474 height 386
click at [0, 0] on icon at bounding box center [0, 0] width 0 height 0
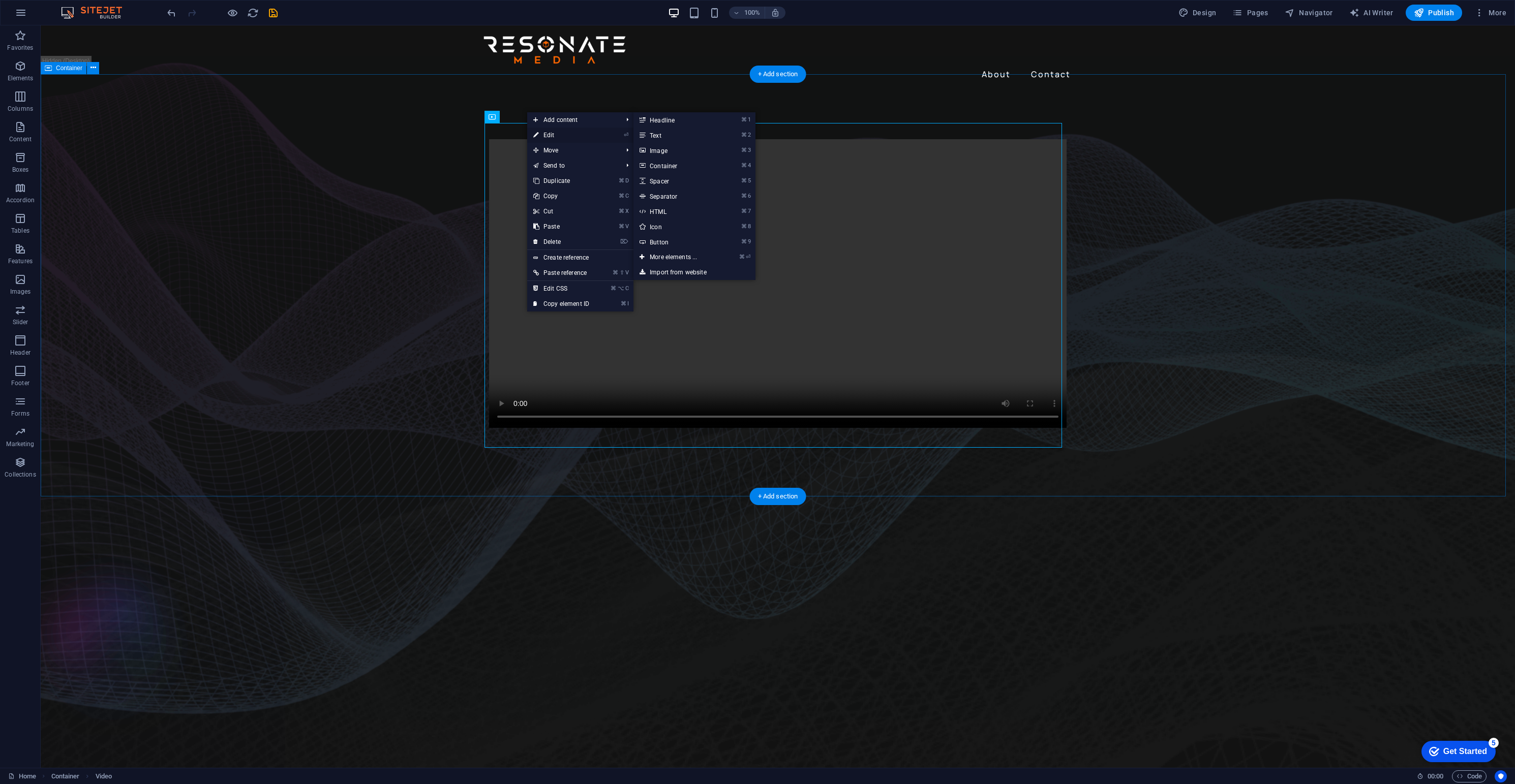
click at [541, 136] on link "⏎ Edit" at bounding box center [561, 135] width 68 height 15
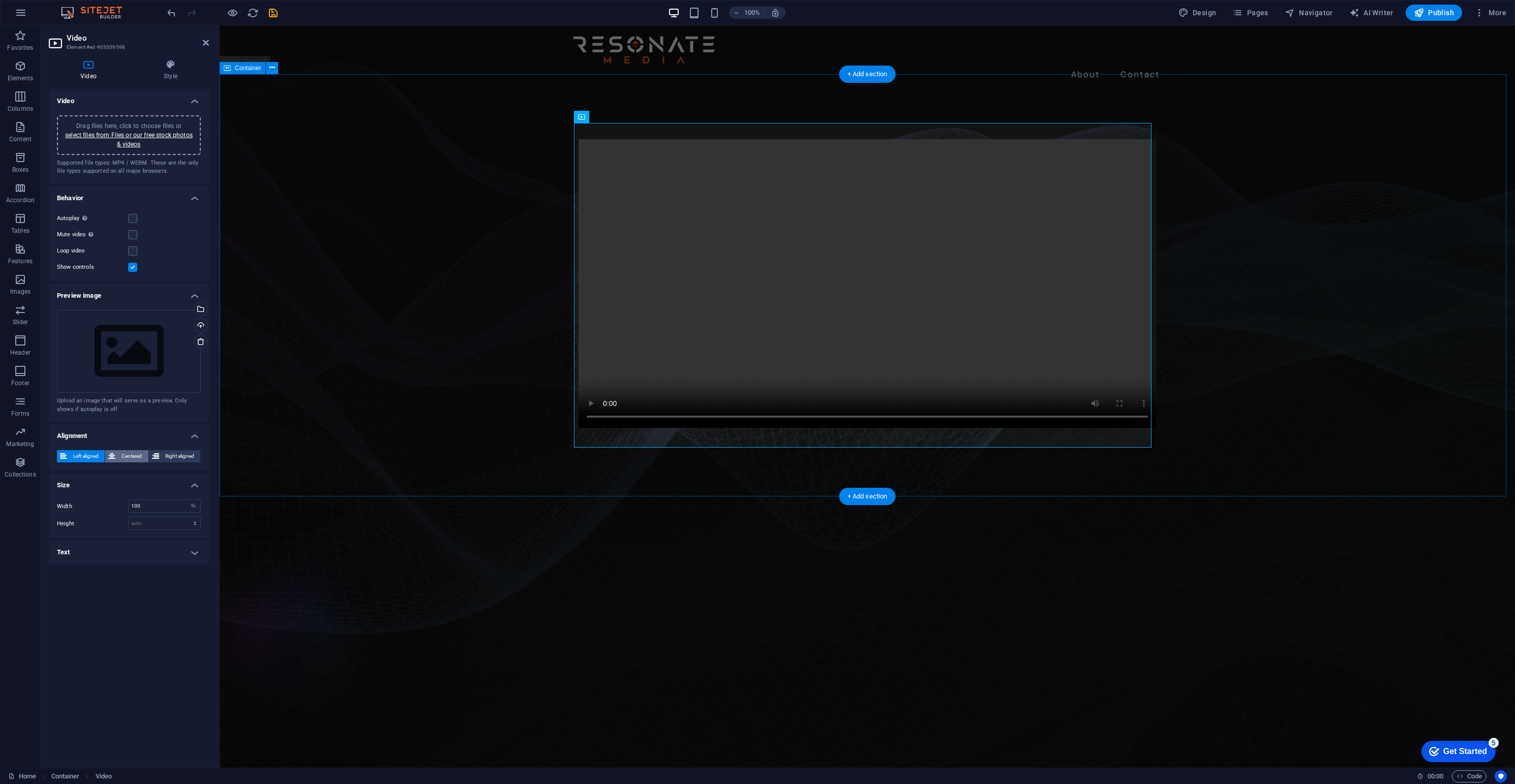
click at [125, 452] on span "Centered" at bounding box center [132, 456] width 27 height 12
select select "auto"
select select "DISABLED_OPTION_VALUE"
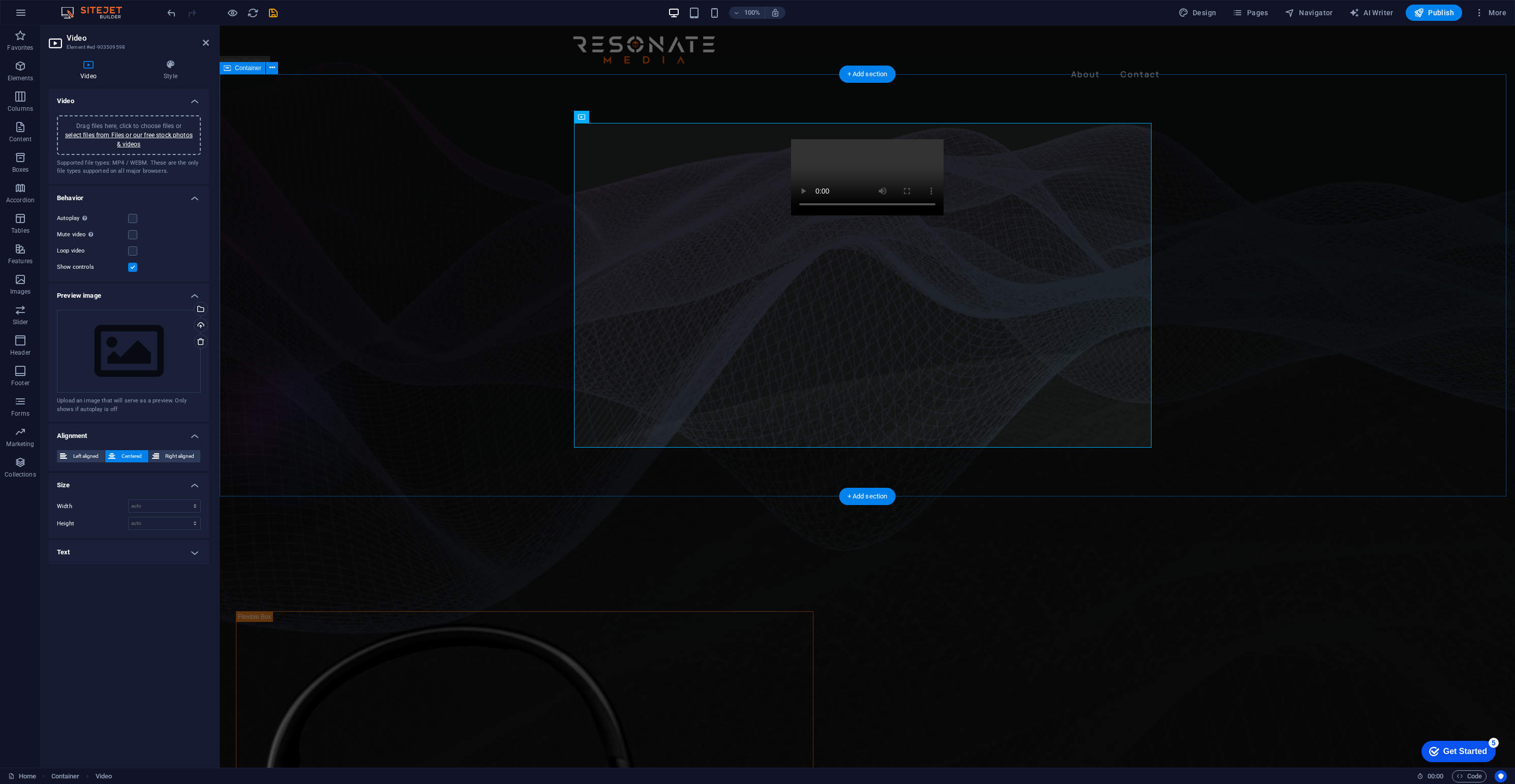
click at [194, 545] on h4 "Text" at bounding box center [129, 552] width 160 height 25
click at [214, 530] on div "Video Style Video Drag files here, click to choose files or select files from F…" at bounding box center [129, 410] width 177 height 717
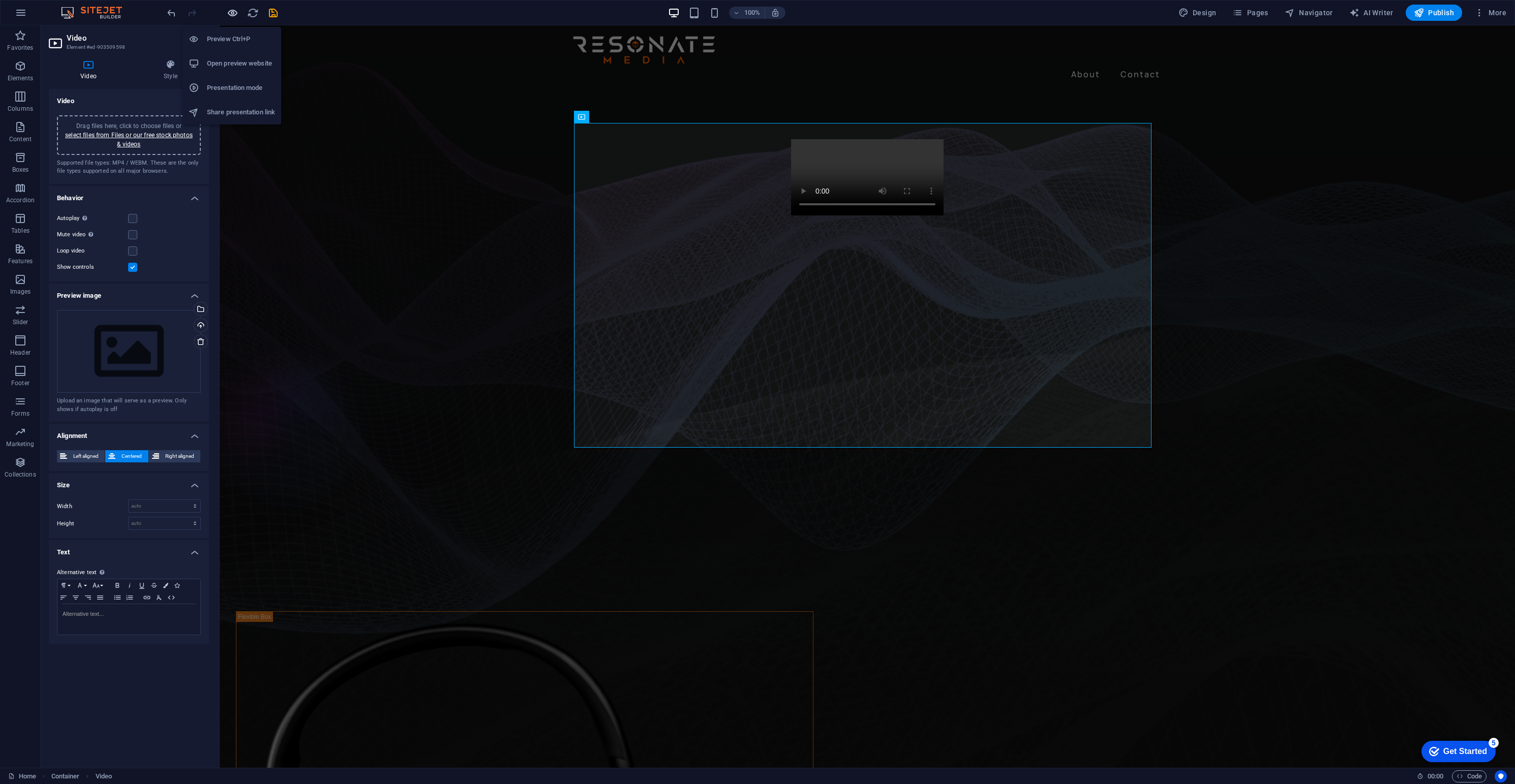
click at [235, 12] on icon "button" at bounding box center [233, 13] width 12 height 12
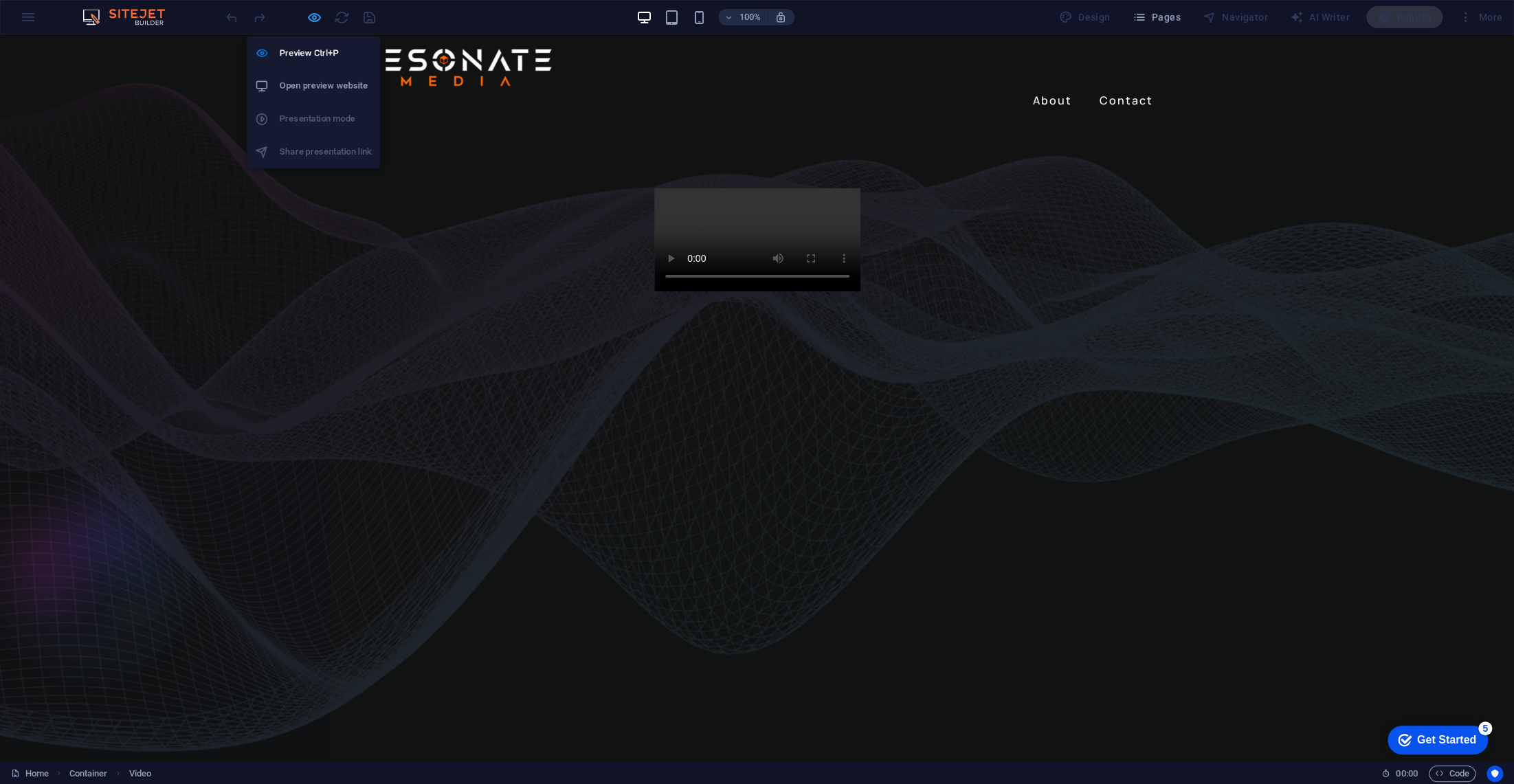
click at [317, 14] on icon "button" at bounding box center [315, 18] width 16 height 16
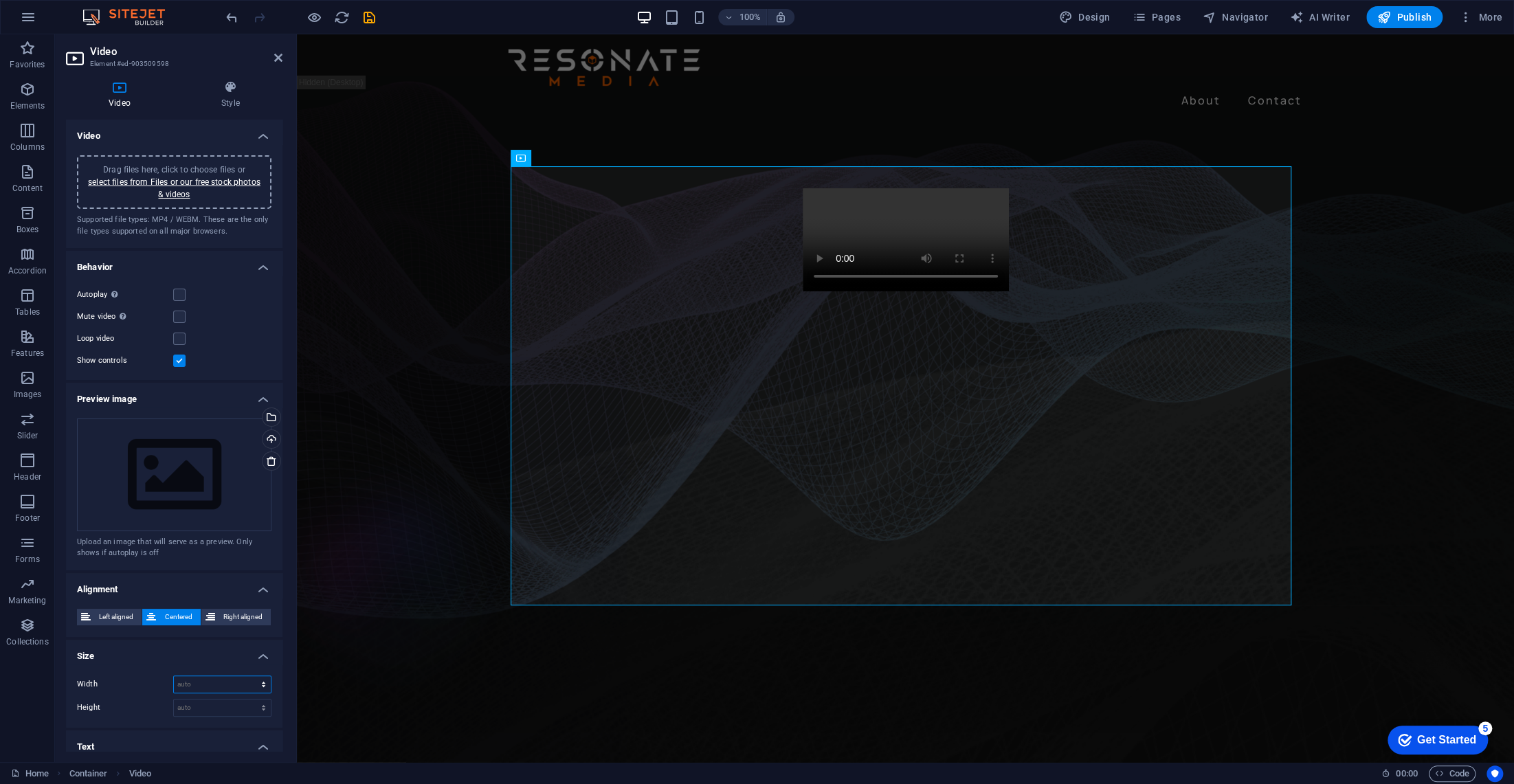
select select "%"
type input "100"
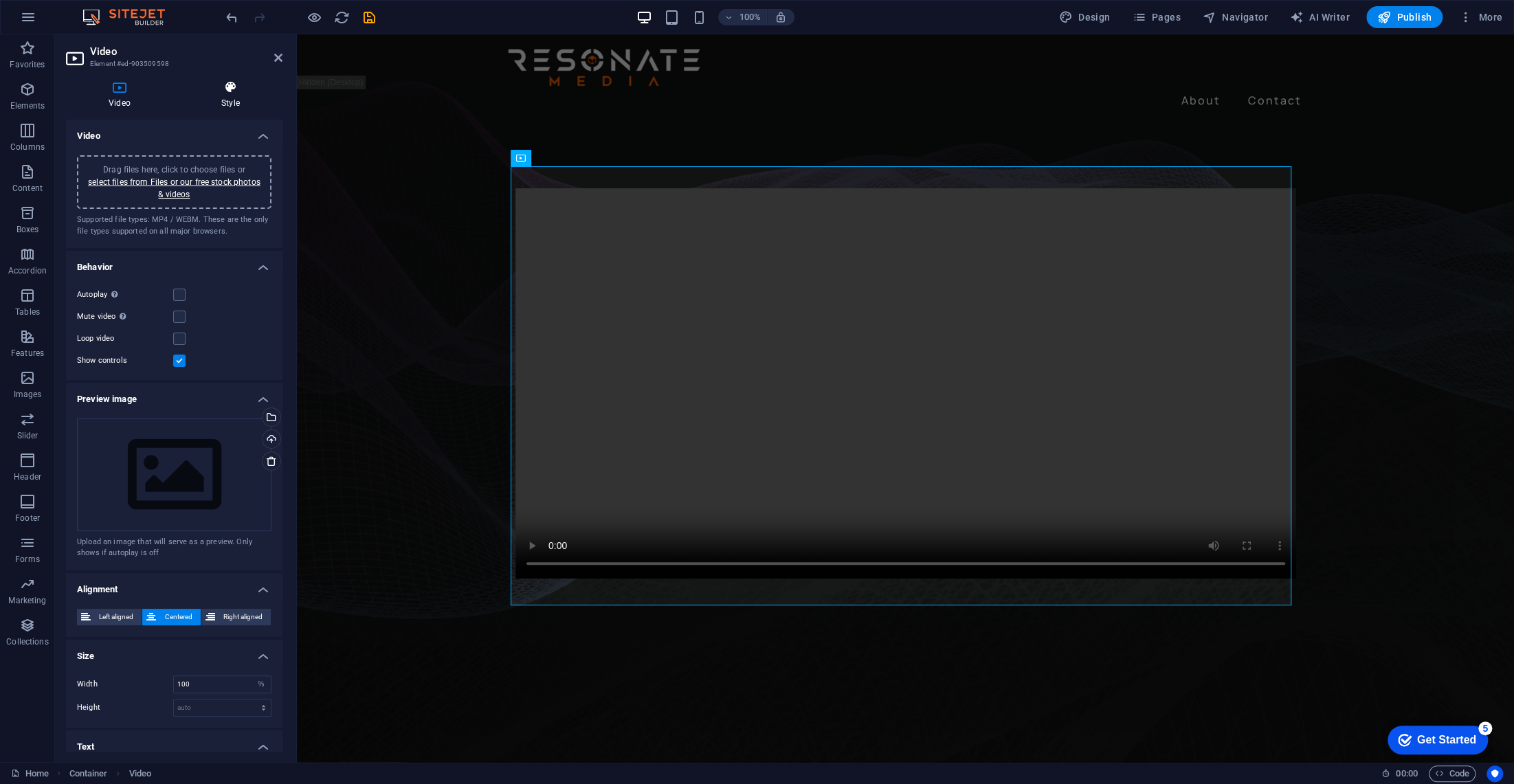
click at [233, 89] on icon at bounding box center [230, 87] width 104 height 14
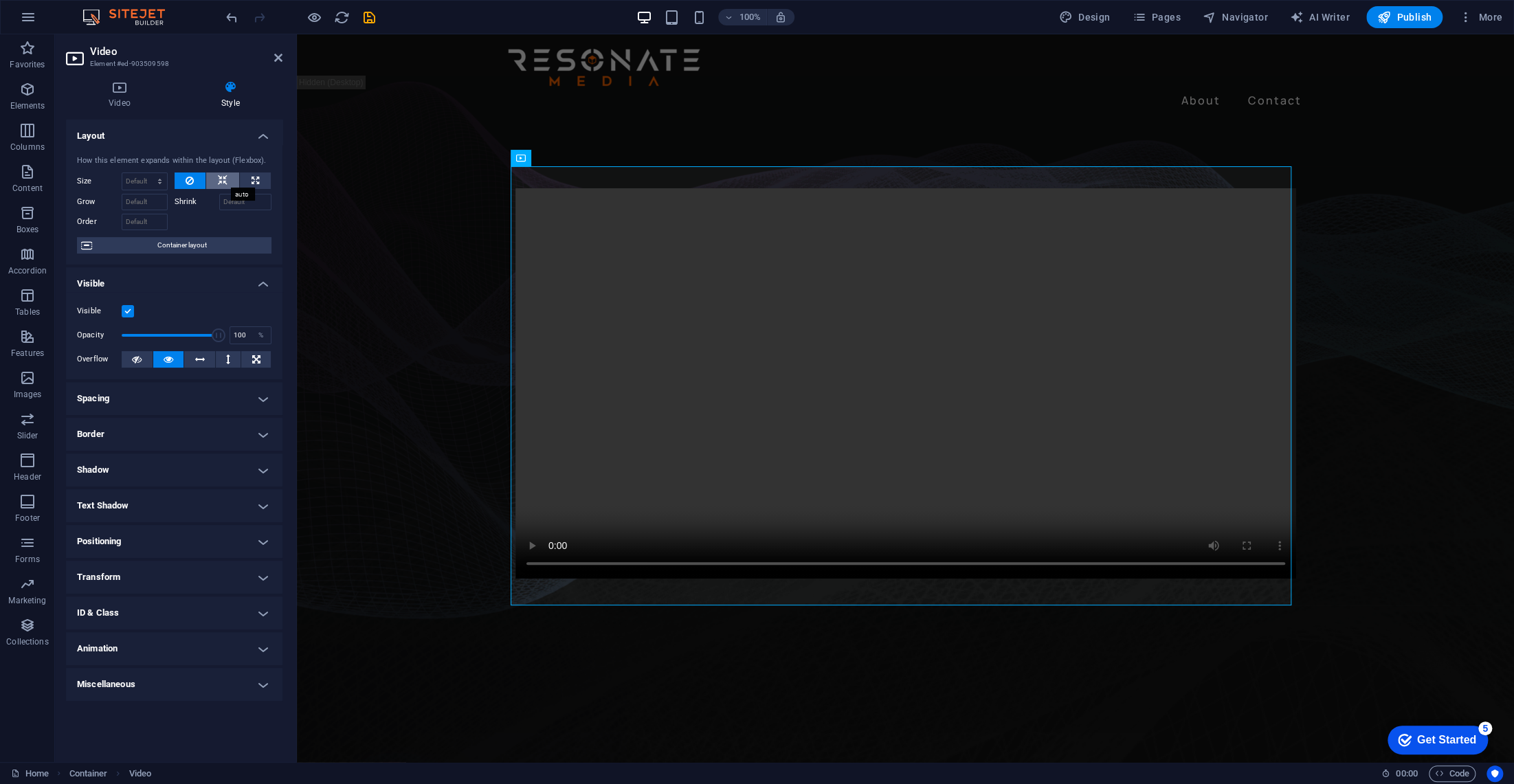
click at [223, 172] on icon at bounding box center [223, 180] width 10 height 16
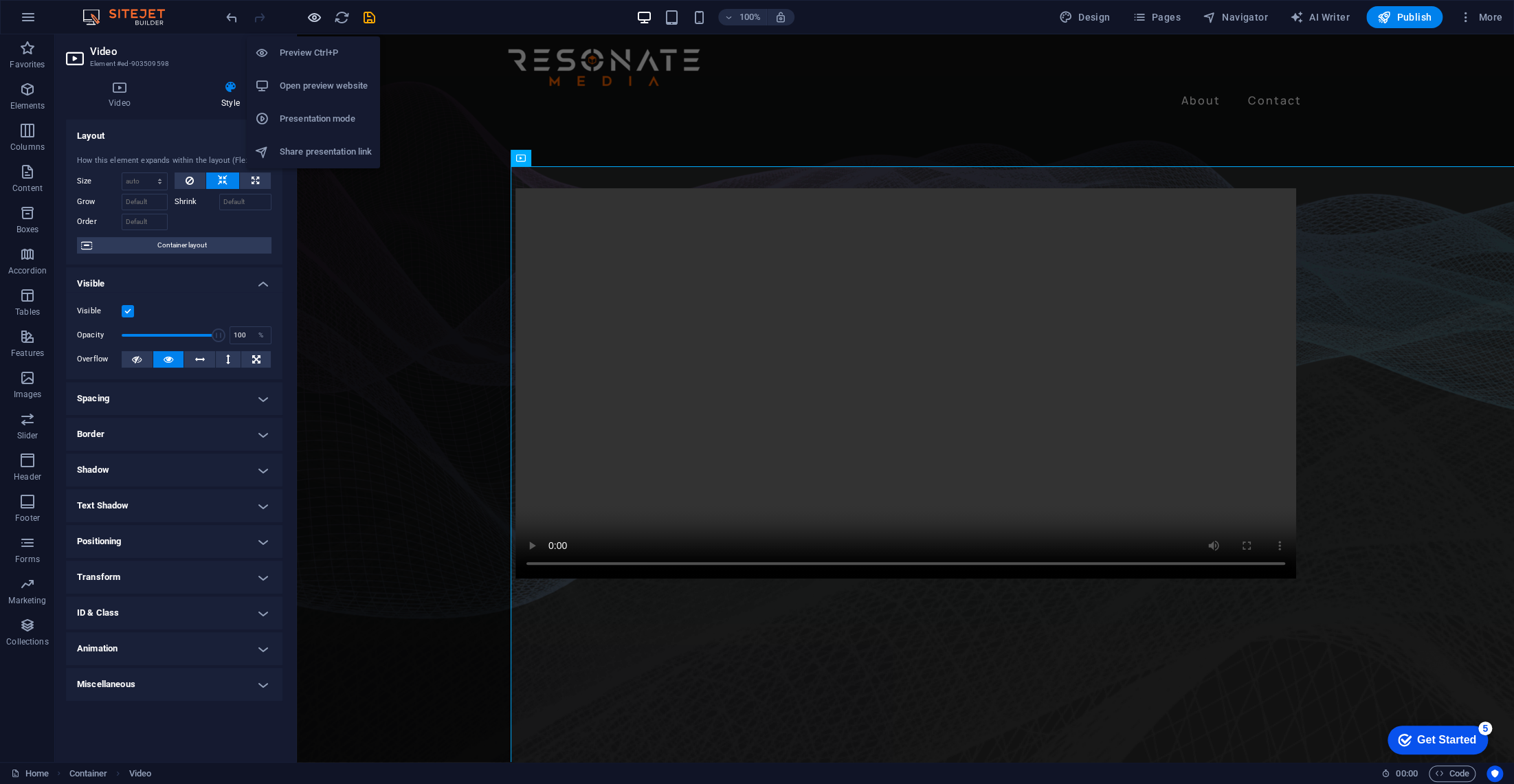
click at [312, 14] on icon "button" at bounding box center [315, 18] width 16 height 16
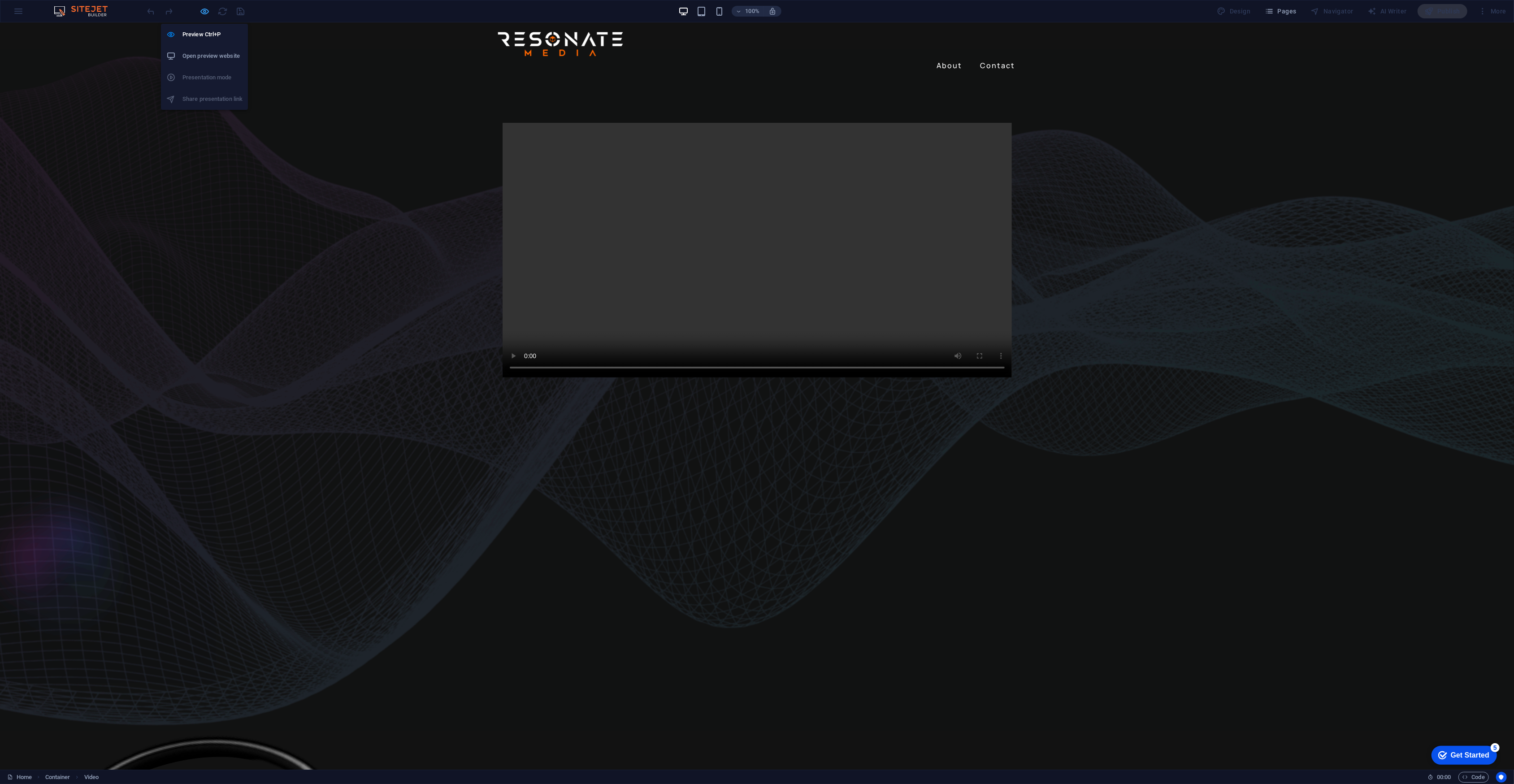
click at [205, 8] on icon "button" at bounding box center [205, 12] width 11 height 11
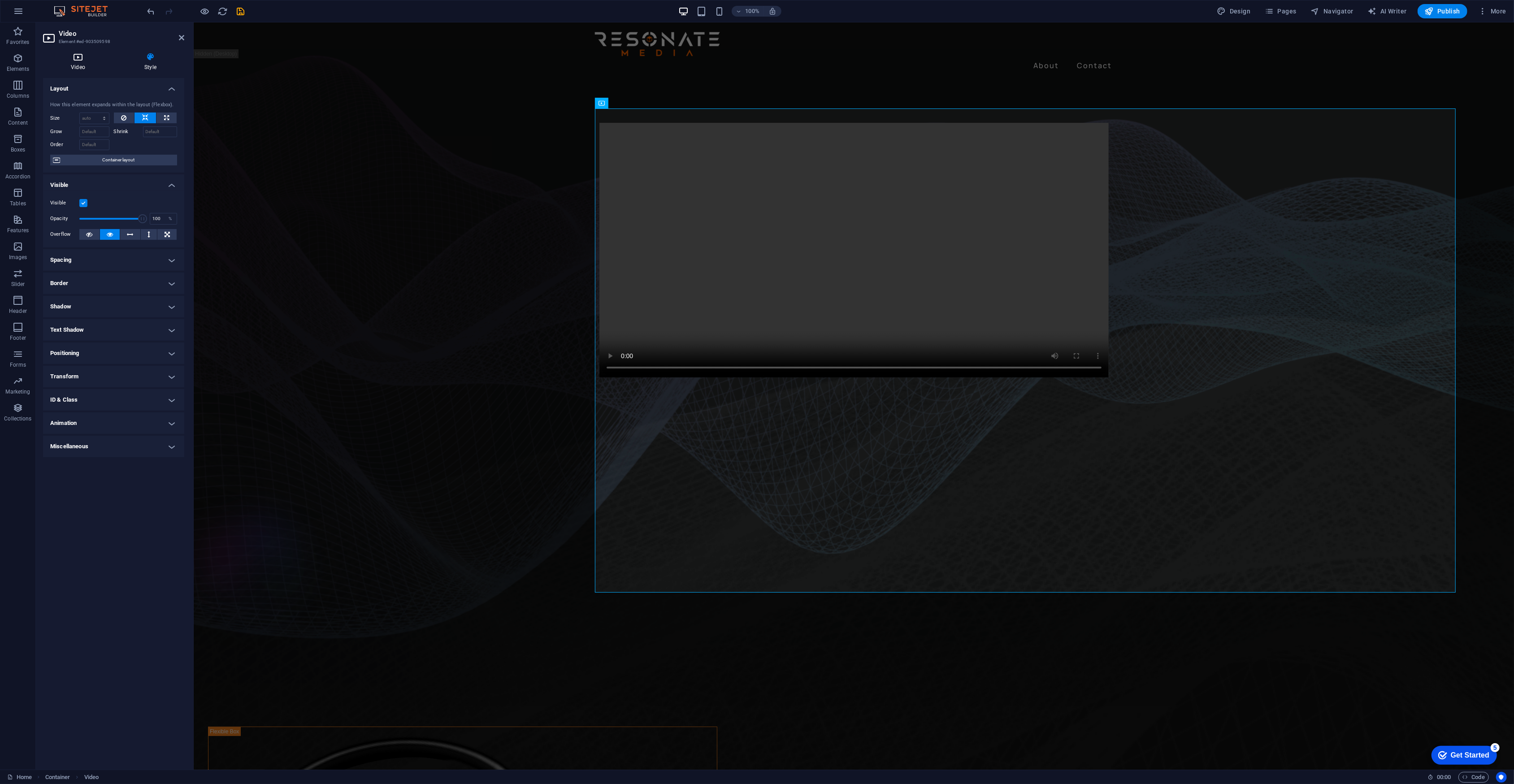
drag, startPoint x: 82, startPoint y: 56, endPoint x: 77, endPoint y: 59, distance: 5.8
click at [82, 56] on icon at bounding box center [78, 56] width 70 height 9
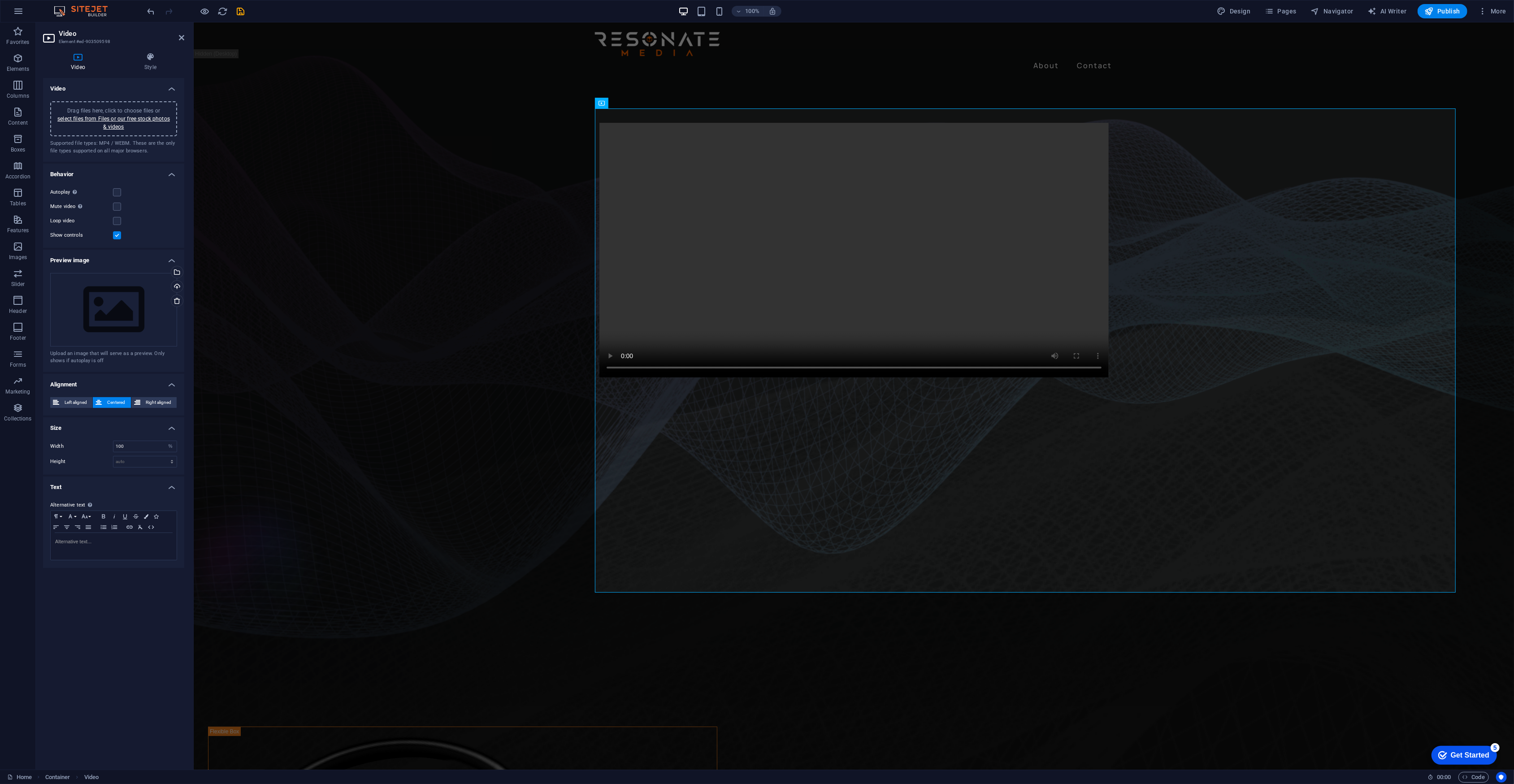
click at [74, 399] on span "Left aligned" at bounding box center [75, 403] width 28 height 11
click at [202, 8] on icon "button" at bounding box center [205, 12] width 11 height 11
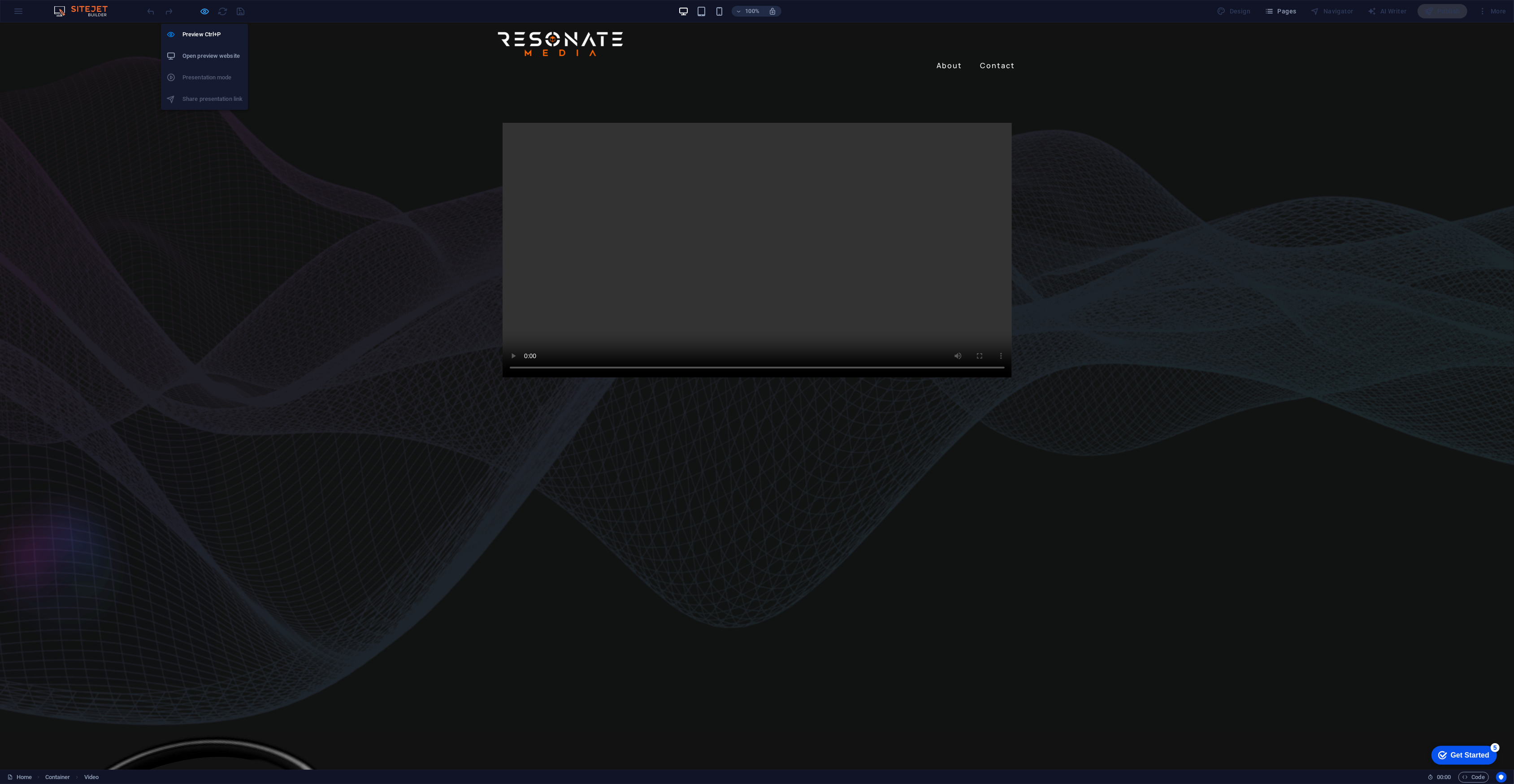
click at [201, 11] on icon "button" at bounding box center [205, 12] width 11 height 11
select select "%"
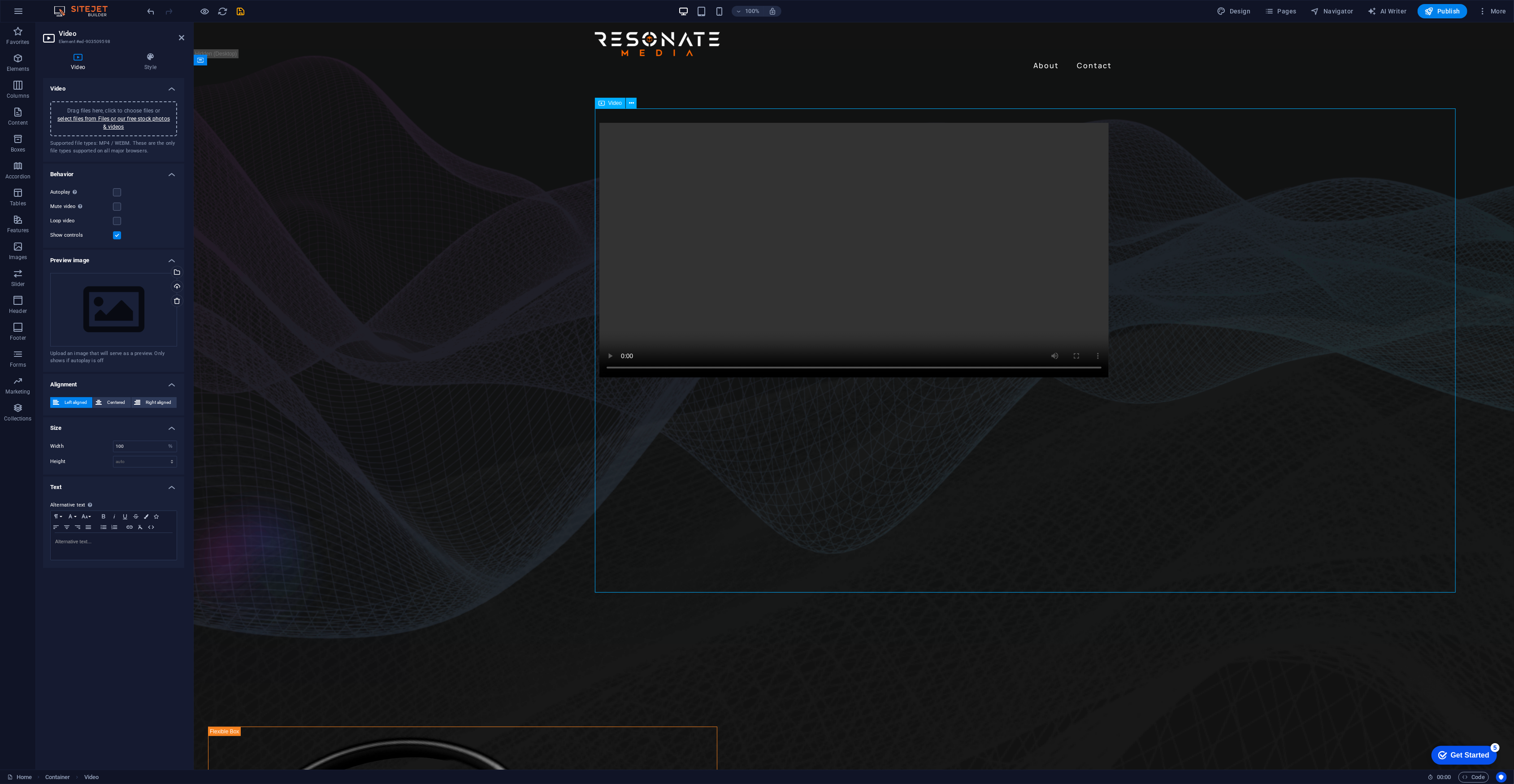
drag, startPoint x: 638, startPoint y: 256, endPoint x: 621, endPoint y: 260, distance: 17.5
click at [621, 260] on figure at bounding box center [853, 250] width 510 height 254
drag, startPoint x: 620, startPoint y: 263, endPoint x: 506, endPoint y: 242, distance: 115.9
click at [475, 260] on div at bounding box center [853, 250] width 1320 height 341
click at [0, 0] on icon at bounding box center [0, 0] width 0 height 0
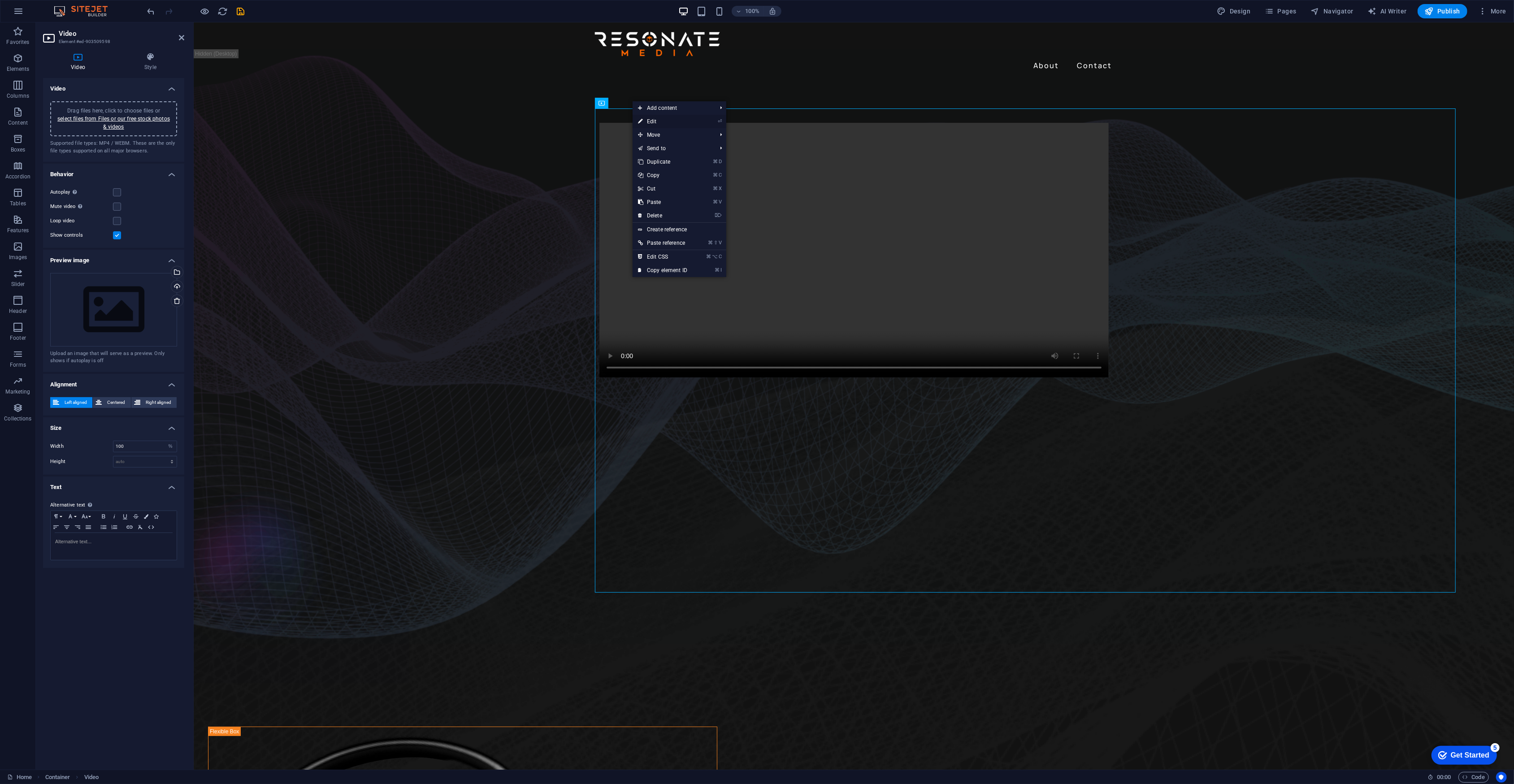
click at [658, 120] on link "⏎ Edit" at bounding box center [662, 121] width 60 height 14
click at [151, 54] on icon at bounding box center [150, 56] width 68 height 9
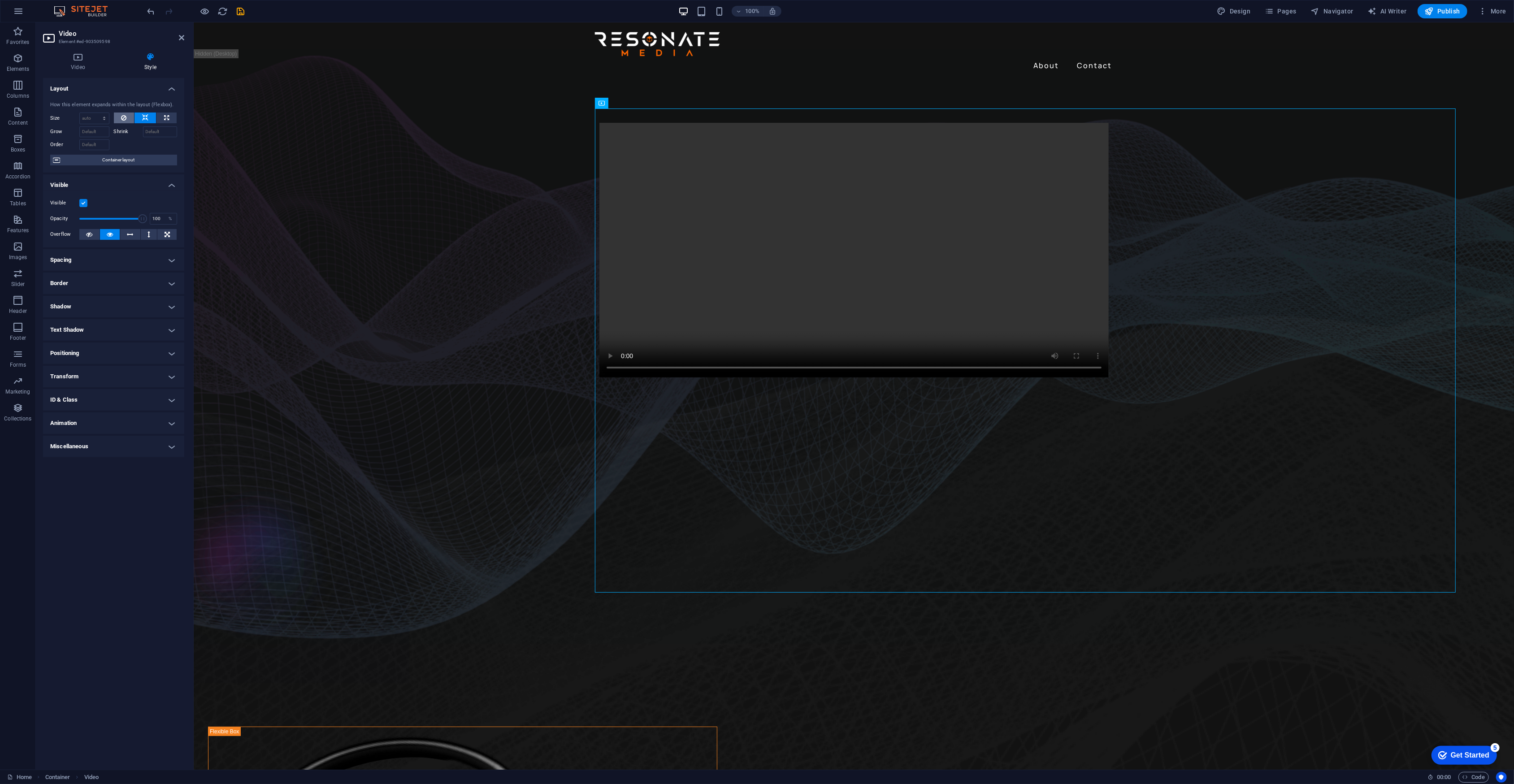
click at [128, 121] on button at bounding box center [124, 118] width 21 height 11
click at [169, 123] on button at bounding box center [166, 118] width 20 height 11
type input "100"
select select "%"
click at [203, 11] on icon "button" at bounding box center [205, 12] width 11 height 11
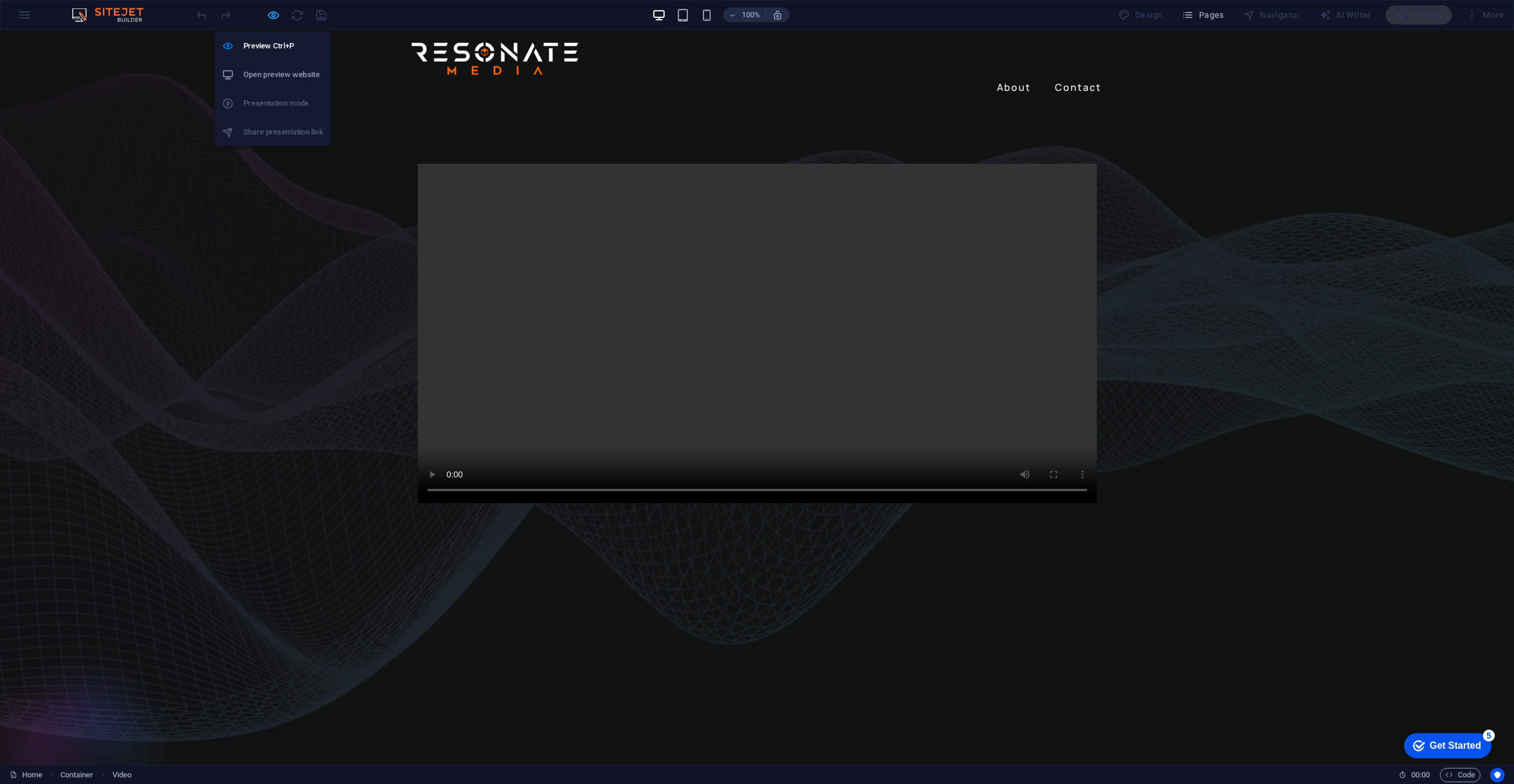
click at [273, 11] on icon "button" at bounding box center [273, 16] width 14 height 14
select select "%"
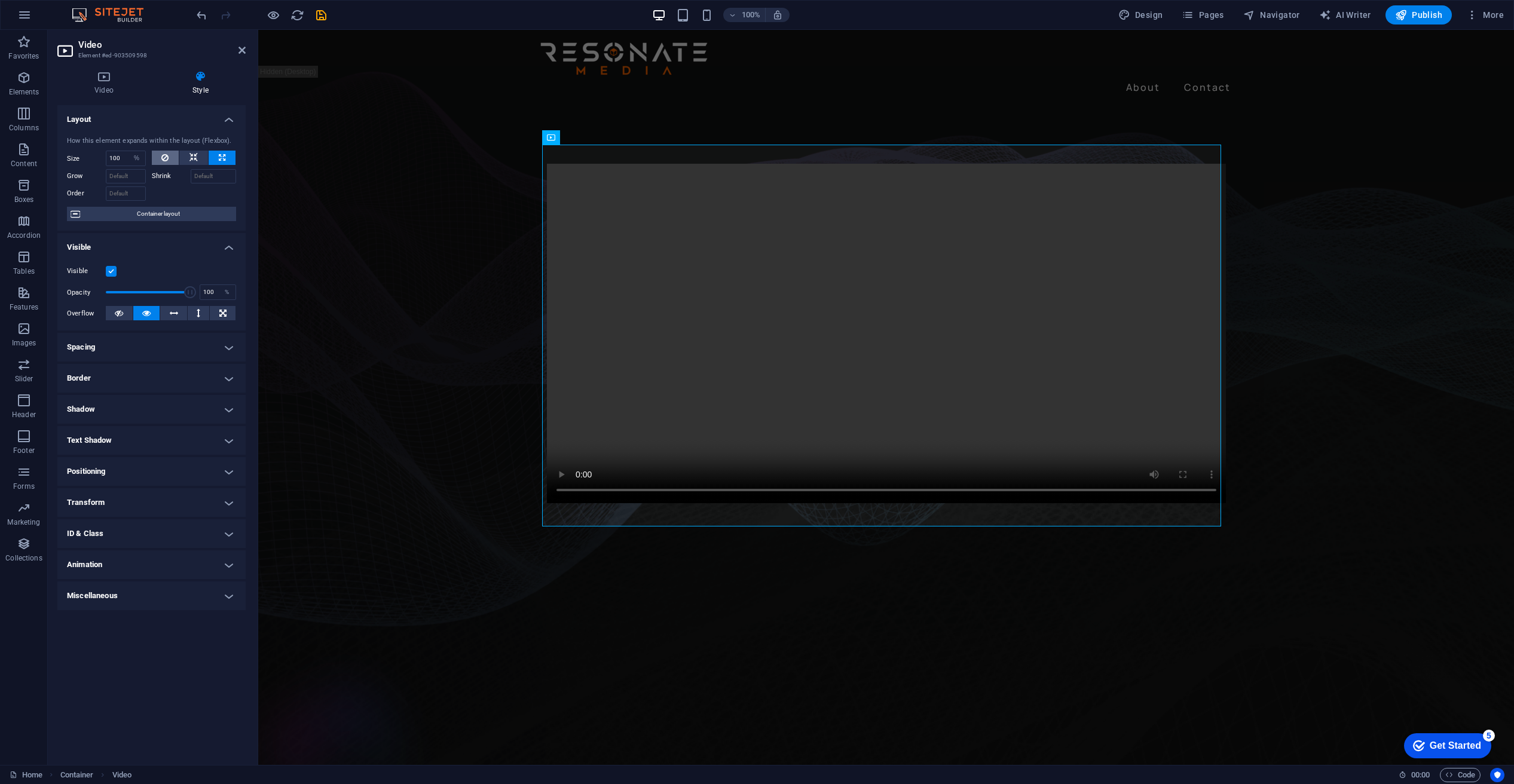
click at [165, 160] on icon at bounding box center [165, 157] width 7 height 14
select select "DISABLED_OPTION_VALUE"
click at [192, 158] on icon at bounding box center [194, 157] width 9 height 14
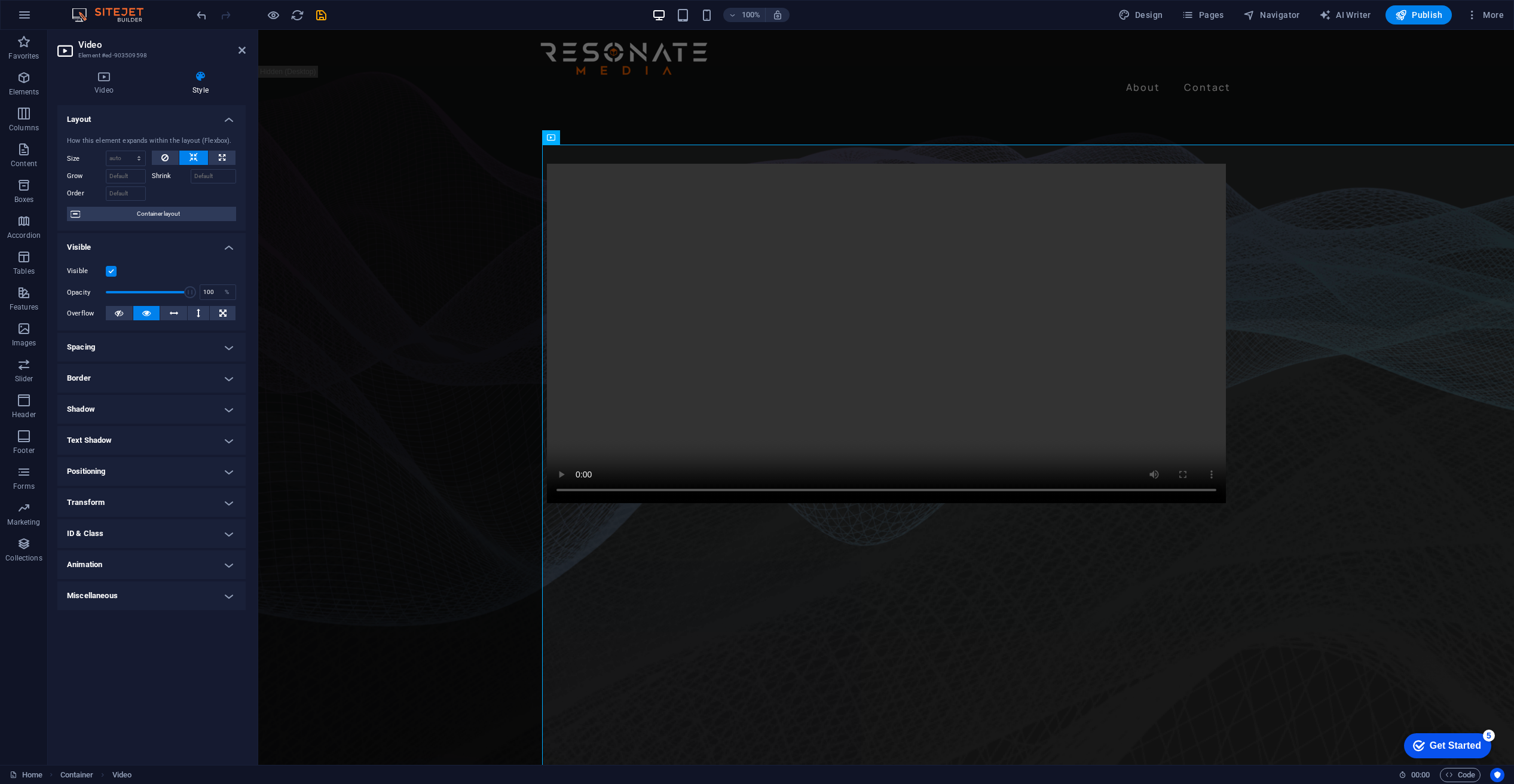
click at [201, 346] on h4 "Spacing" at bounding box center [151, 347] width 188 height 29
click at [204, 368] on span "Custom" at bounding box center [212, 371] width 42 height 14
click at [203, 369] on span "Custom" at bounding box center [212, 371] width 42 height 14
click at [170, 518] on h4 "Positioning" at bounding box center [151, 519] width 188 height 29
click at [109, 540] on span "Static" at bounding box center [108, 543] width 14 height 14
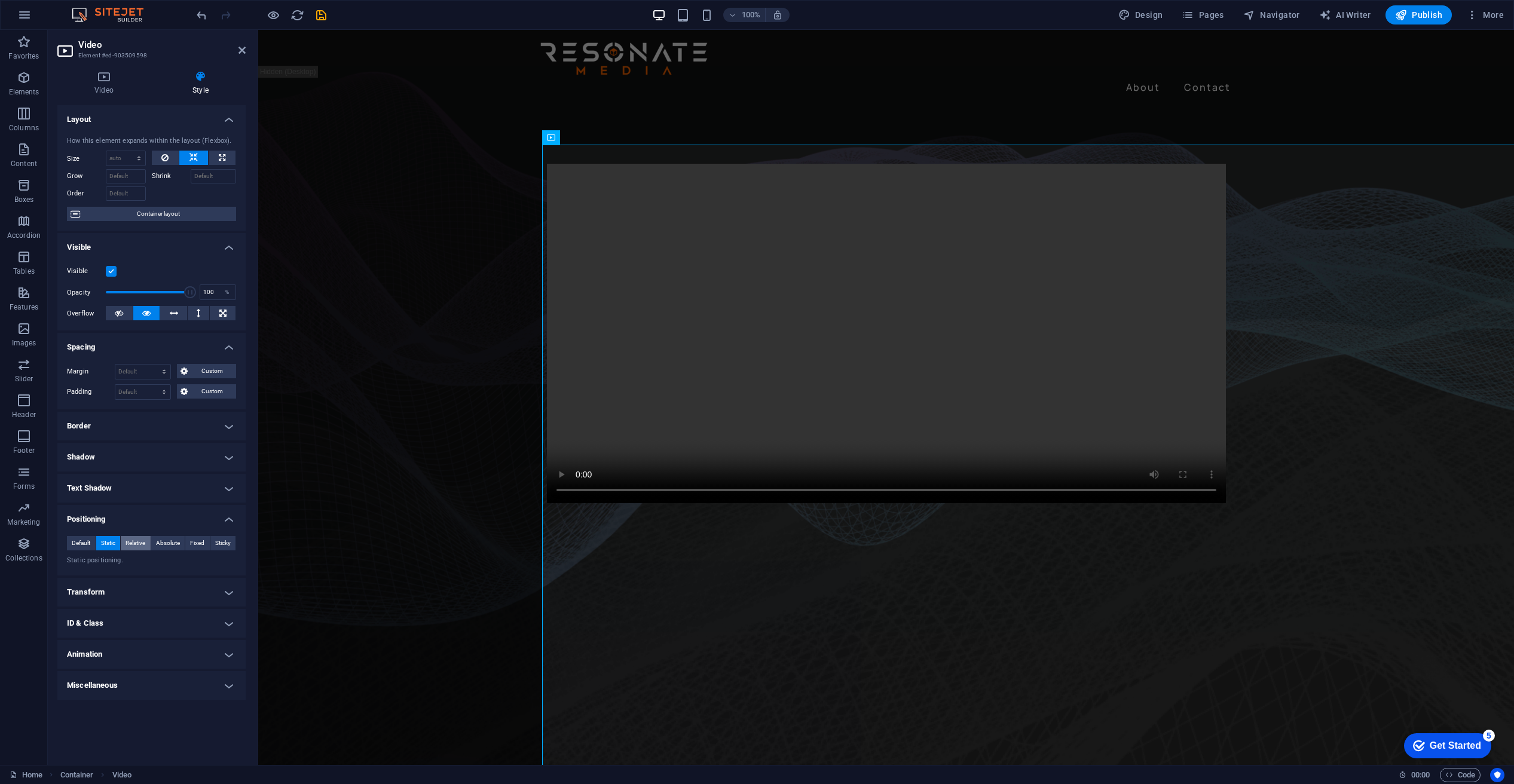
click at [134, 540] on span "Relative" at bounding box center [135, 543] width 20 height 14
drag, startPoint x: 76, startPoint y: 539, endPoint x: 91, endPoint y: 546, distance: 16.6
click at [79, 541] on span "Default" at bounding box center [81, 543] width 19 height 14
click at [201, 536] on span "Fixed" at bounding box center [197, 543] width 14 height 14
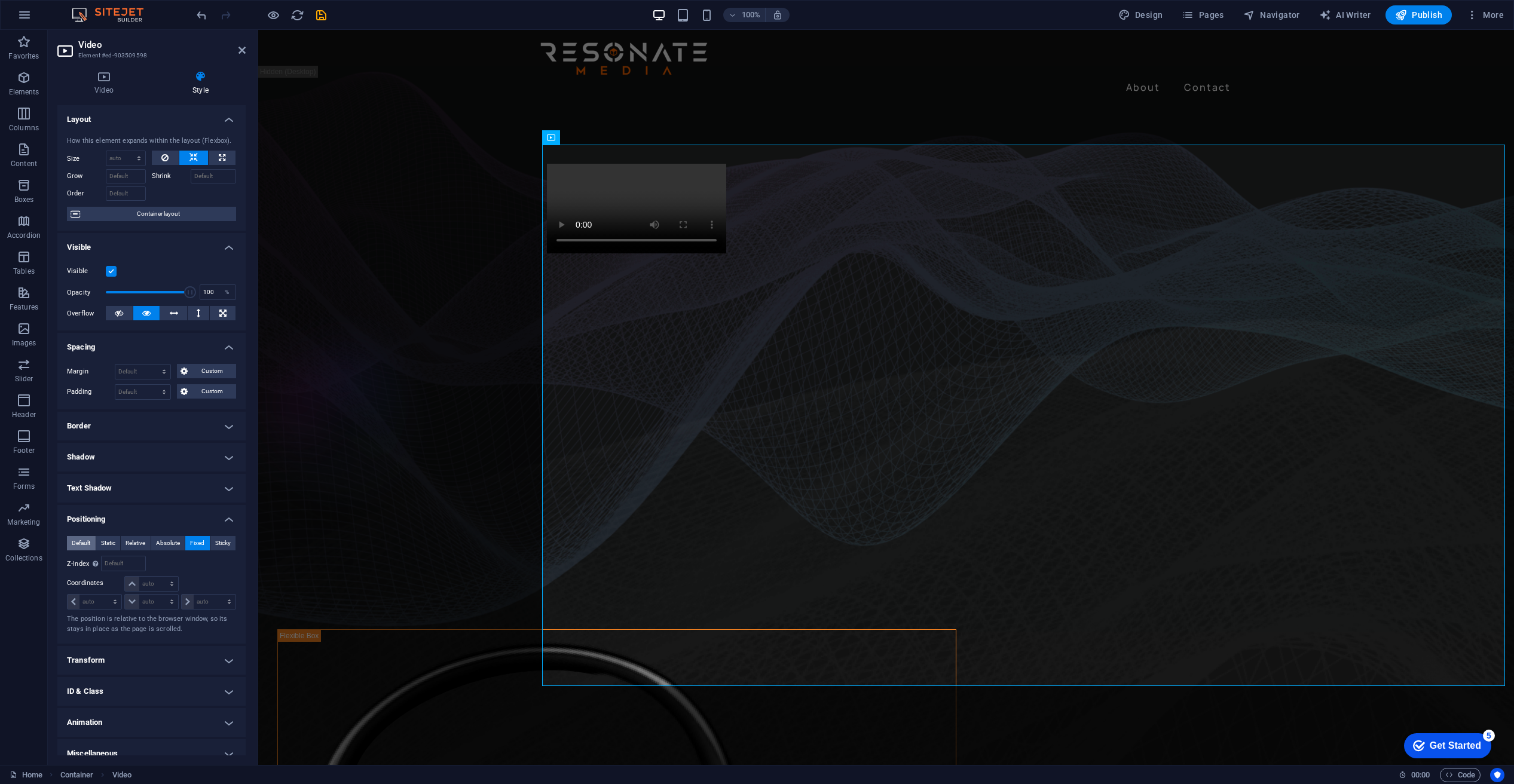
drag, startPoint x: 78, startPoint y: 541, endPoint x: 85, endPoint y: 544, distance: 7.6
click at [78, 541] on span "Default" at bounding box center [81, 543] width 19 height 14
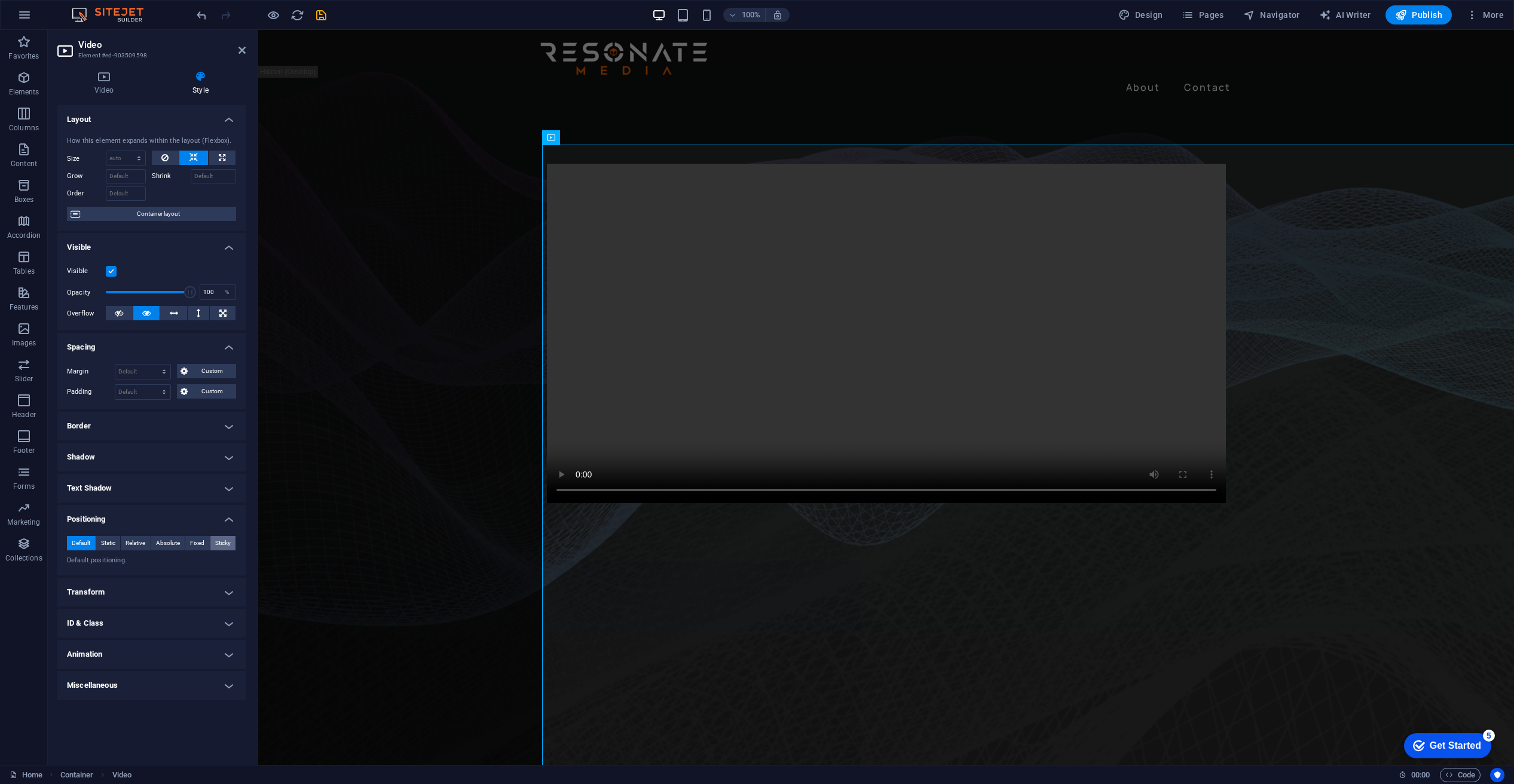
click at [220, 539] on span "Sticky" at bounding box center [223, 543] width 16 height 14
click at [78, 542] on span "Default" at bounding box center [81, 543] width 19 height 14
click at [152, 590] on h4 "Transform" at bounding box center [151, 592] width 188 height 29
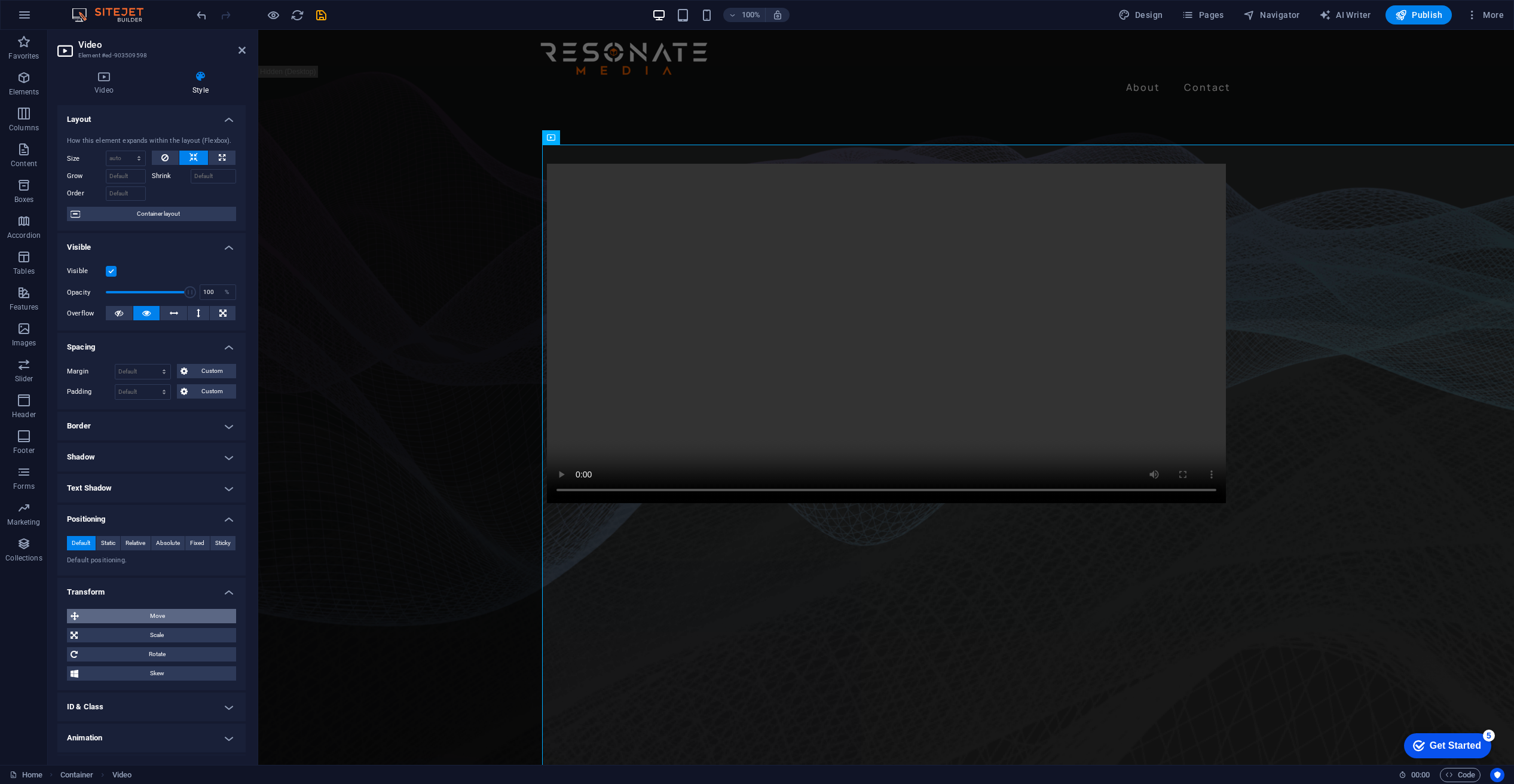
click at [140, 609] on span "Move" at bounding box center [157, 616] width 150 height 14
click at [139, 609] on span "Move" at bounding box center [157, 616] width 150 height 14
click at [163, 155] on icon at bounding box center [165, 157] width 7 height 14
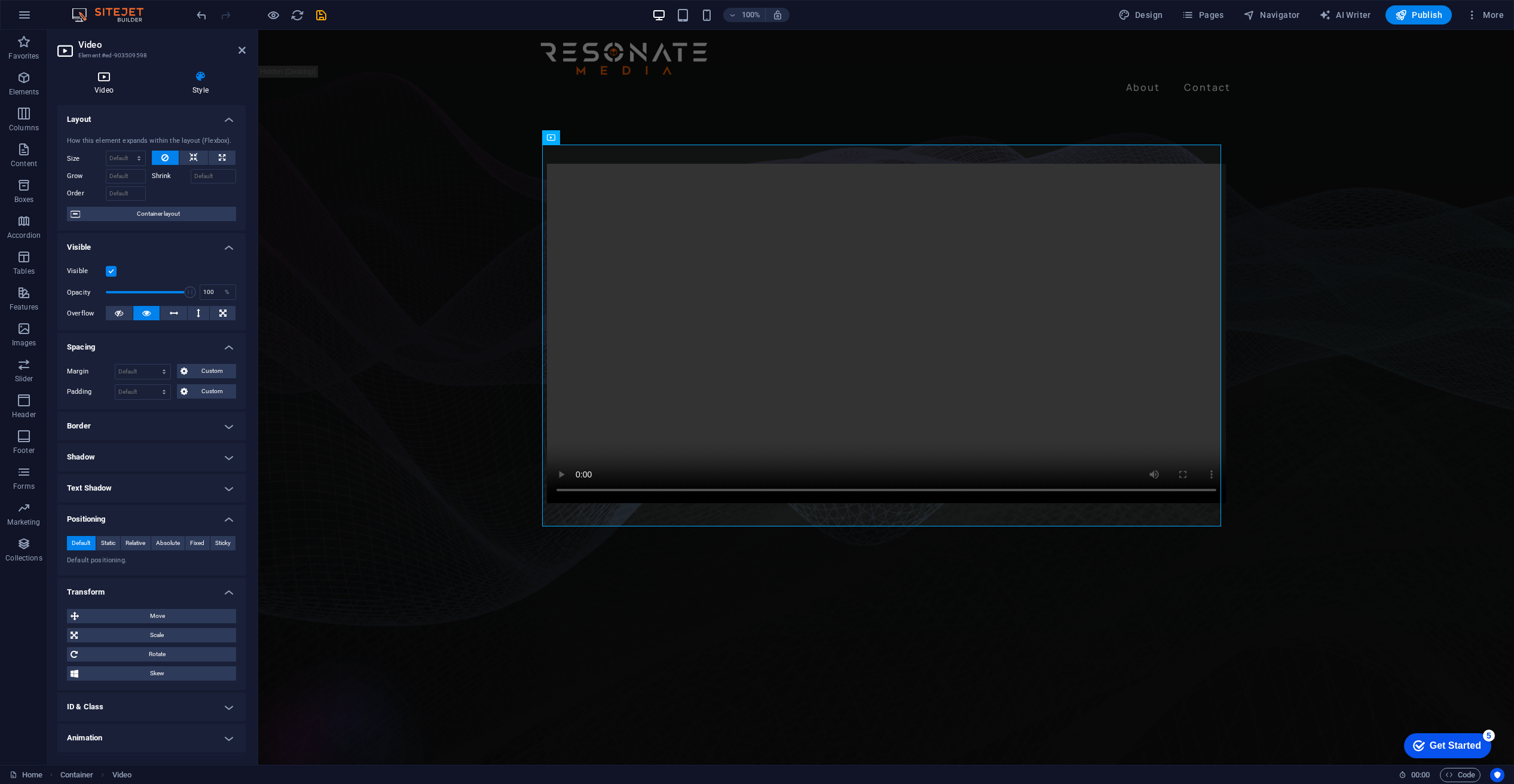
click at [106, 77] on icon at bounding box center [103, 76] width 93 height 12
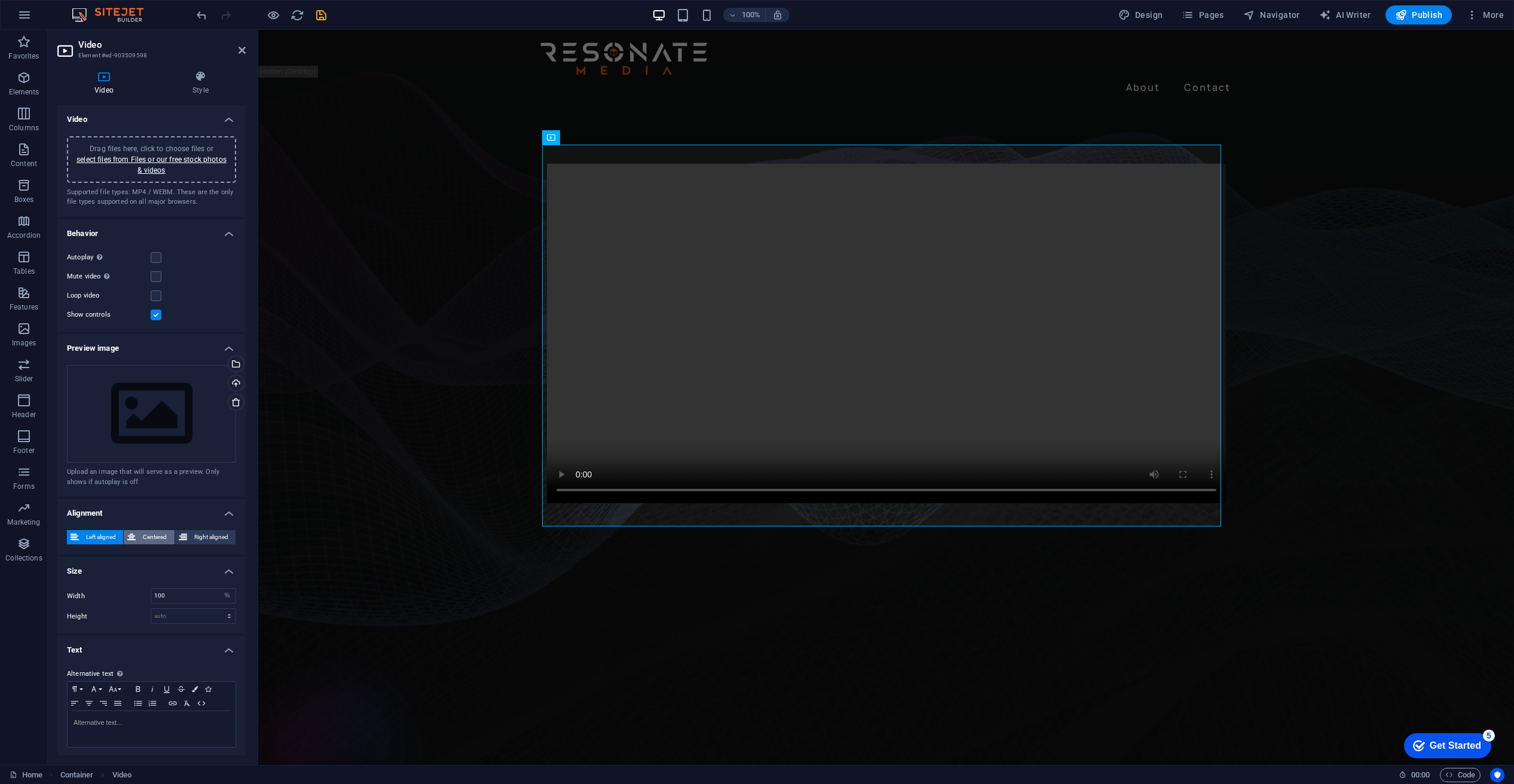
click at [147, 533] on span "Centered" at bounding box center [155, 537] width 31 height 14
click at [201, 528] on div "Left aligned Centered Right aligned" at bounding box center [151, 537] width 188 height 34
click at [190, 536] on span "Right aligned" at bounding box center [211, 537] width 42 height 14
click at [148, 536] on span "Centered" at bounding box center [155, 537] width 31 height 14
click at [95, 537] on span "Left aligned" at bounding box center [100, 537] width 37 height 14
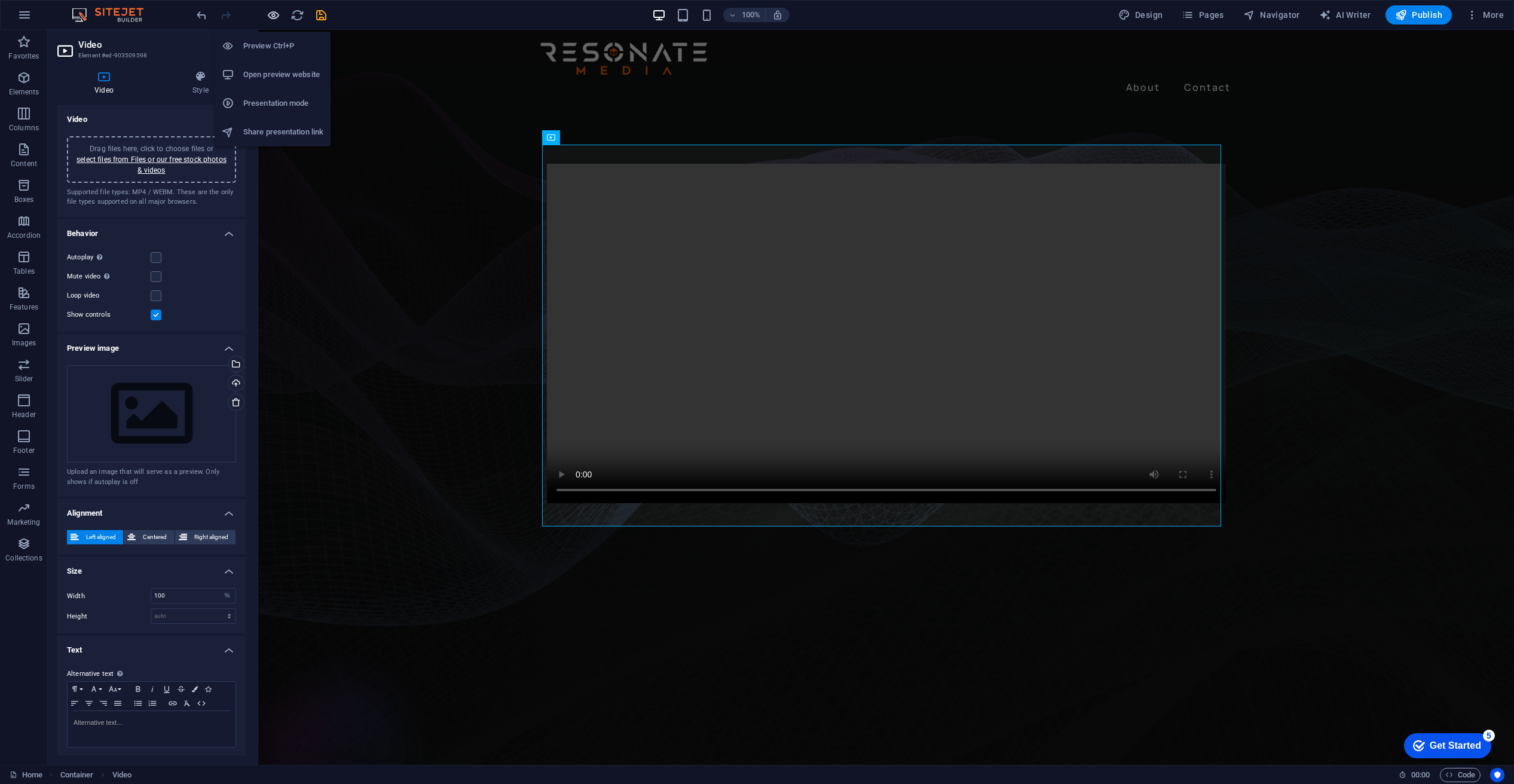
click at [272, 13] on icon "button" at bounding box center [273, 16] width 14 height 14
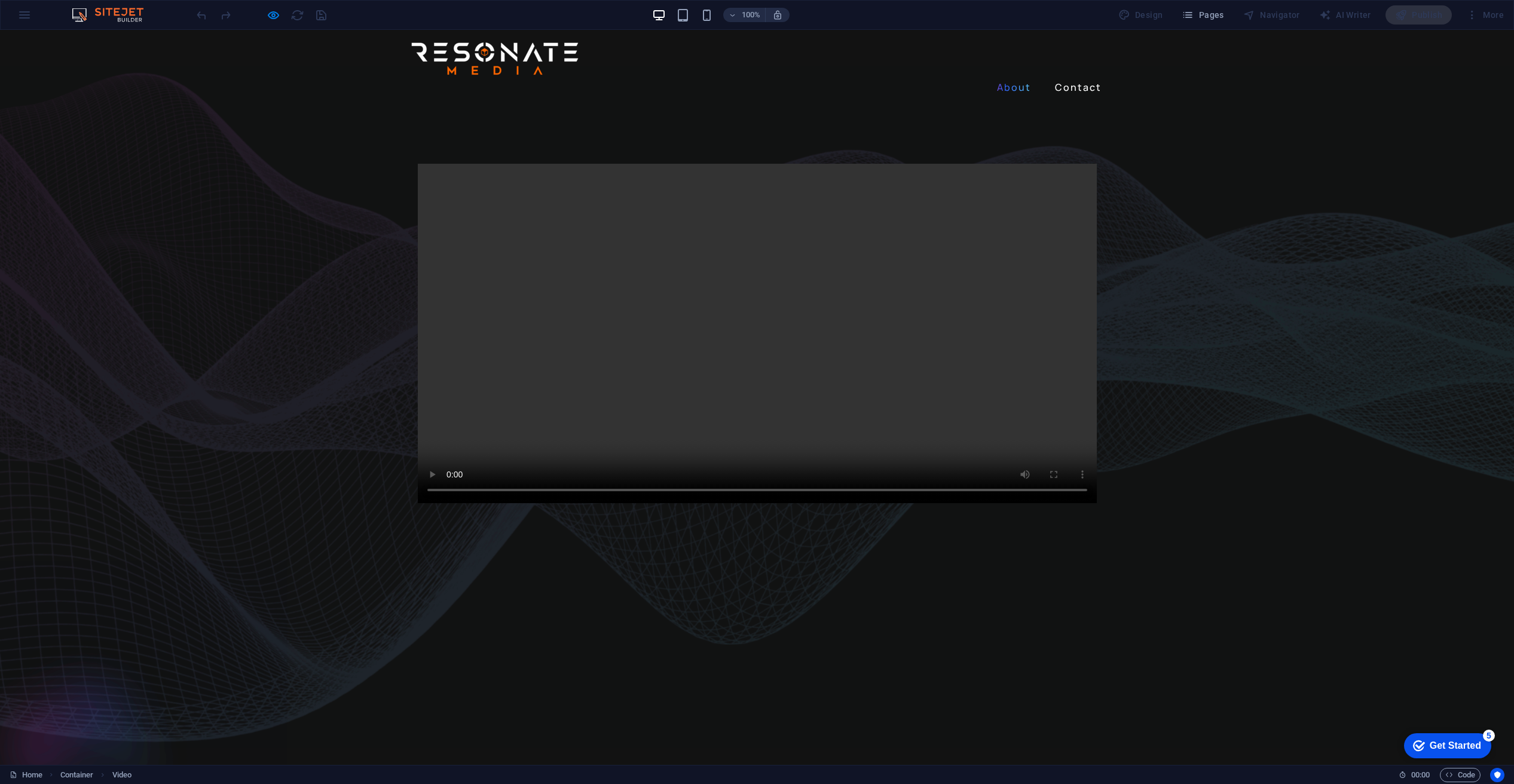
click at [1020, 78] on link "About" at bounding box center [1014, 87] width 44 height 19
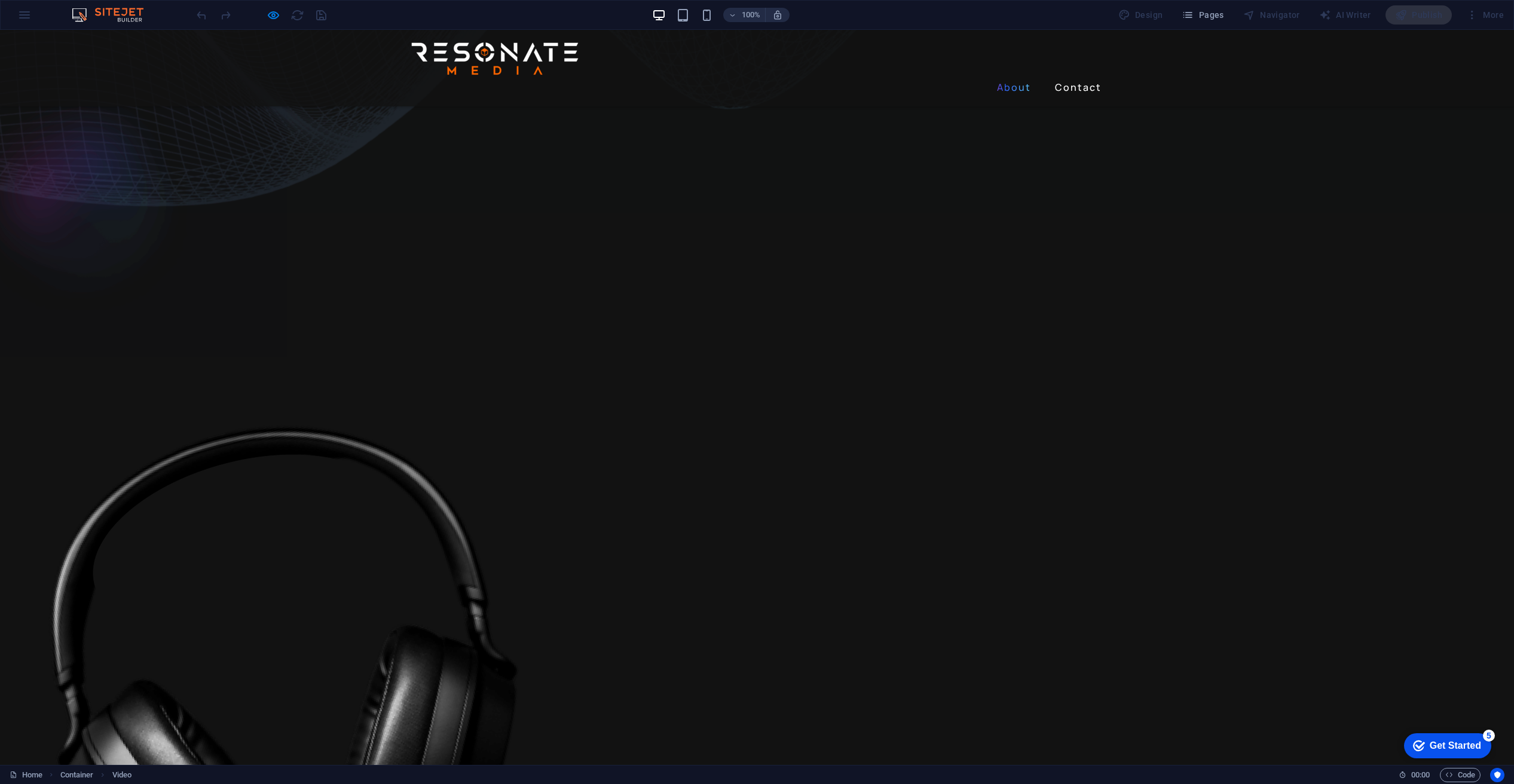
scroll to position [497, 0]
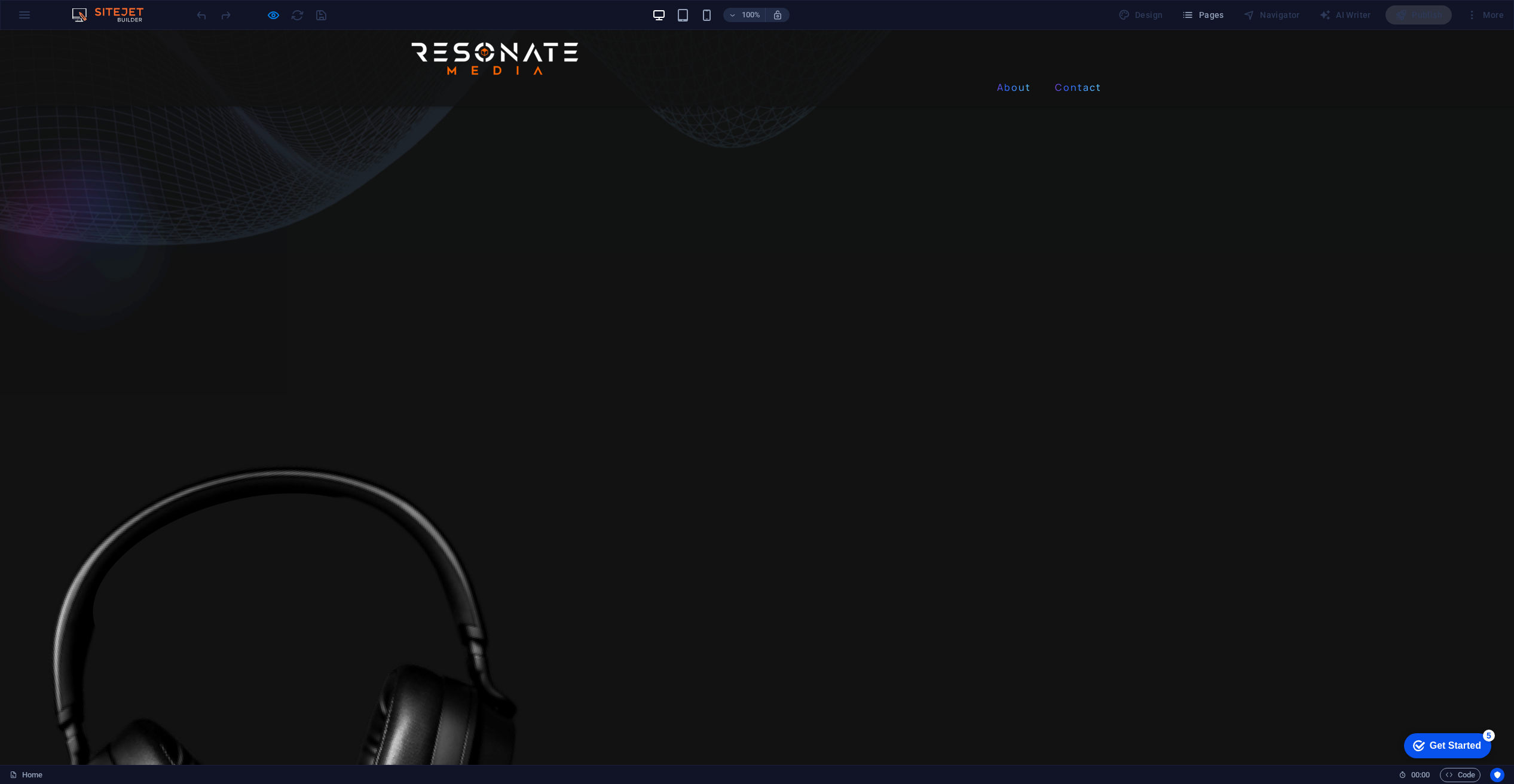
click at [1059, 78] on link "Contact" at bounding box center [1078, 87] width 56 height 19
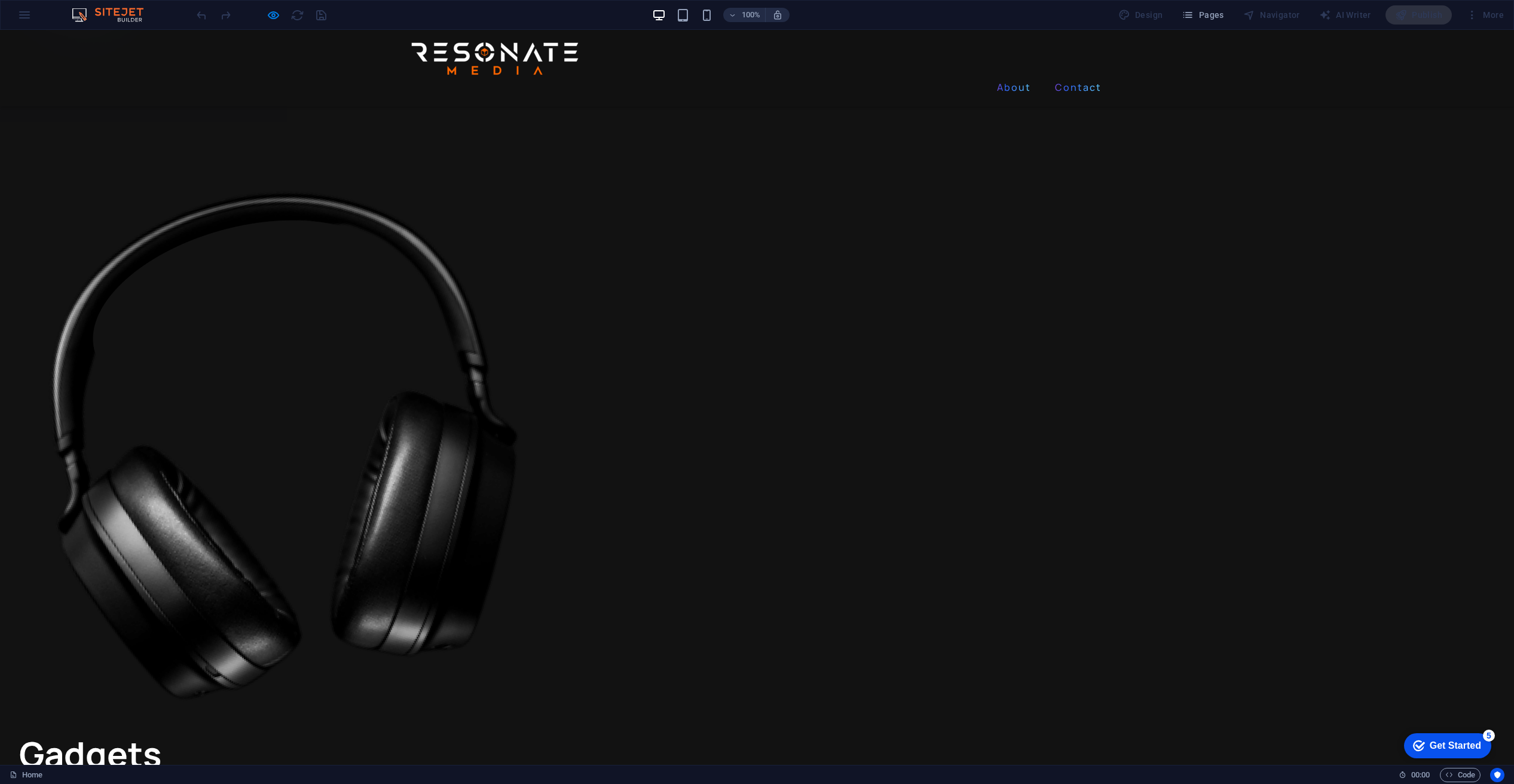
click at [1006, 78] on link "About" at bounding box center [1014, 87] width 44 height 19
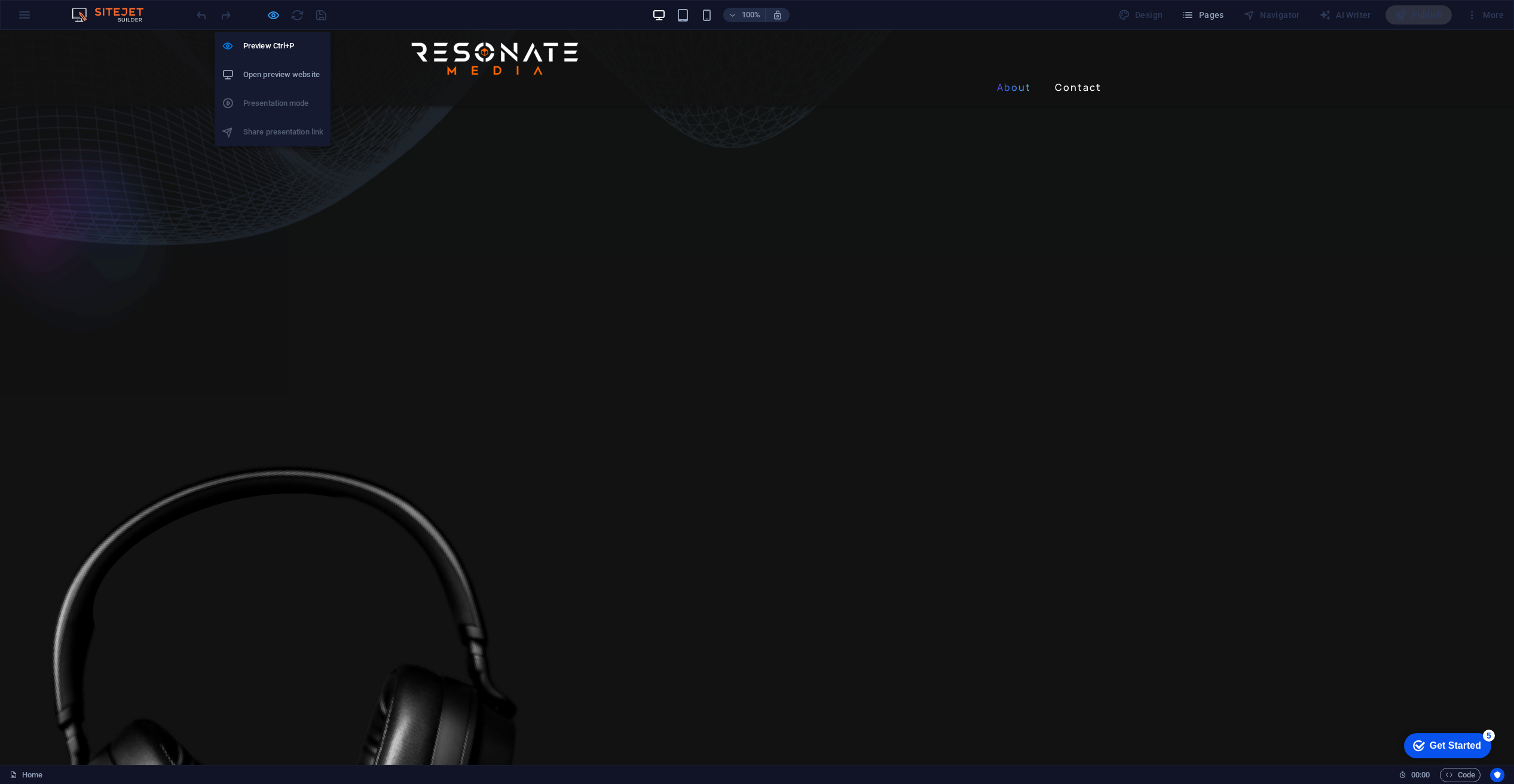
click at [275, 13] on icon "button" at bounding box center [273, 16] width 14 height 14
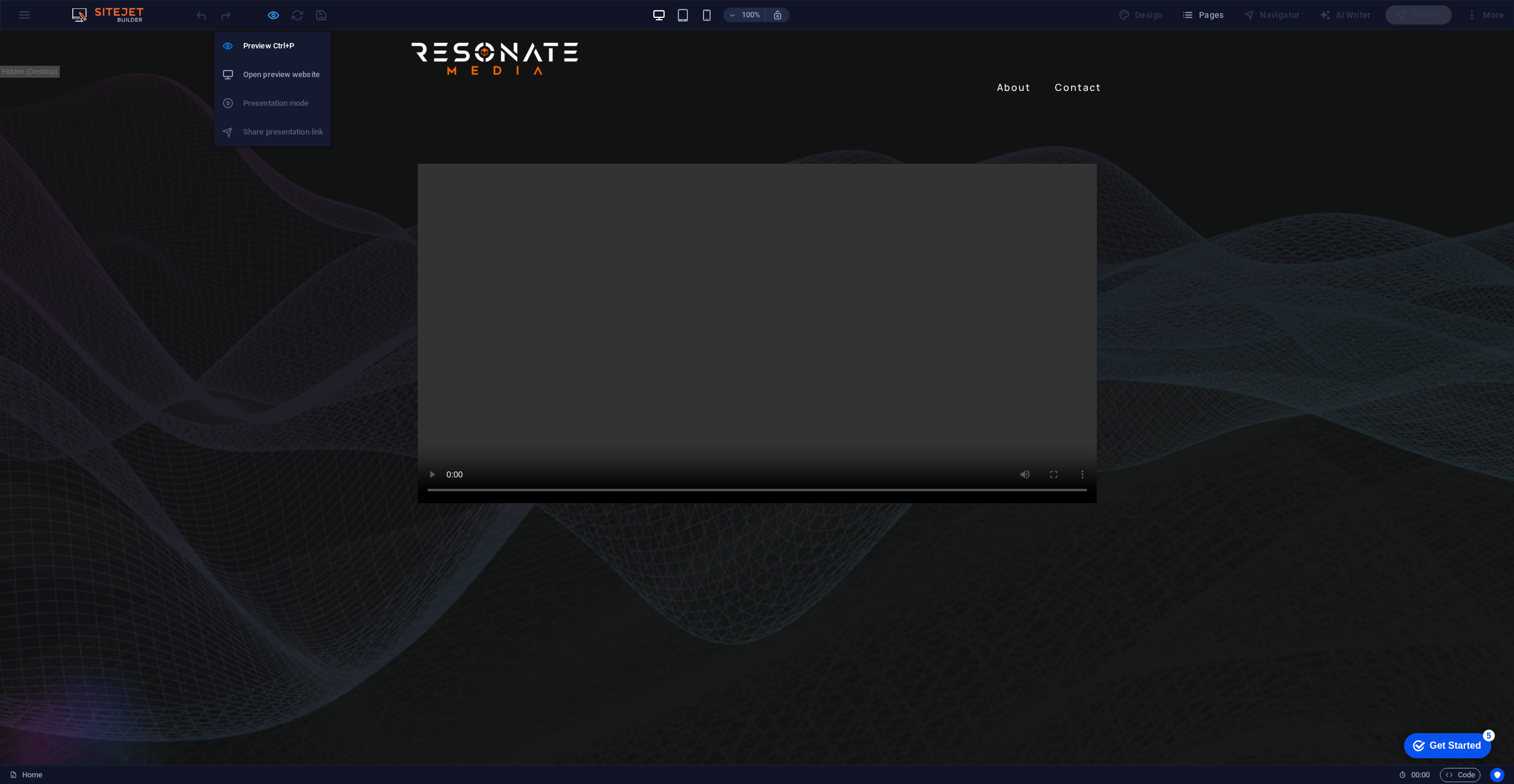
select select "%"
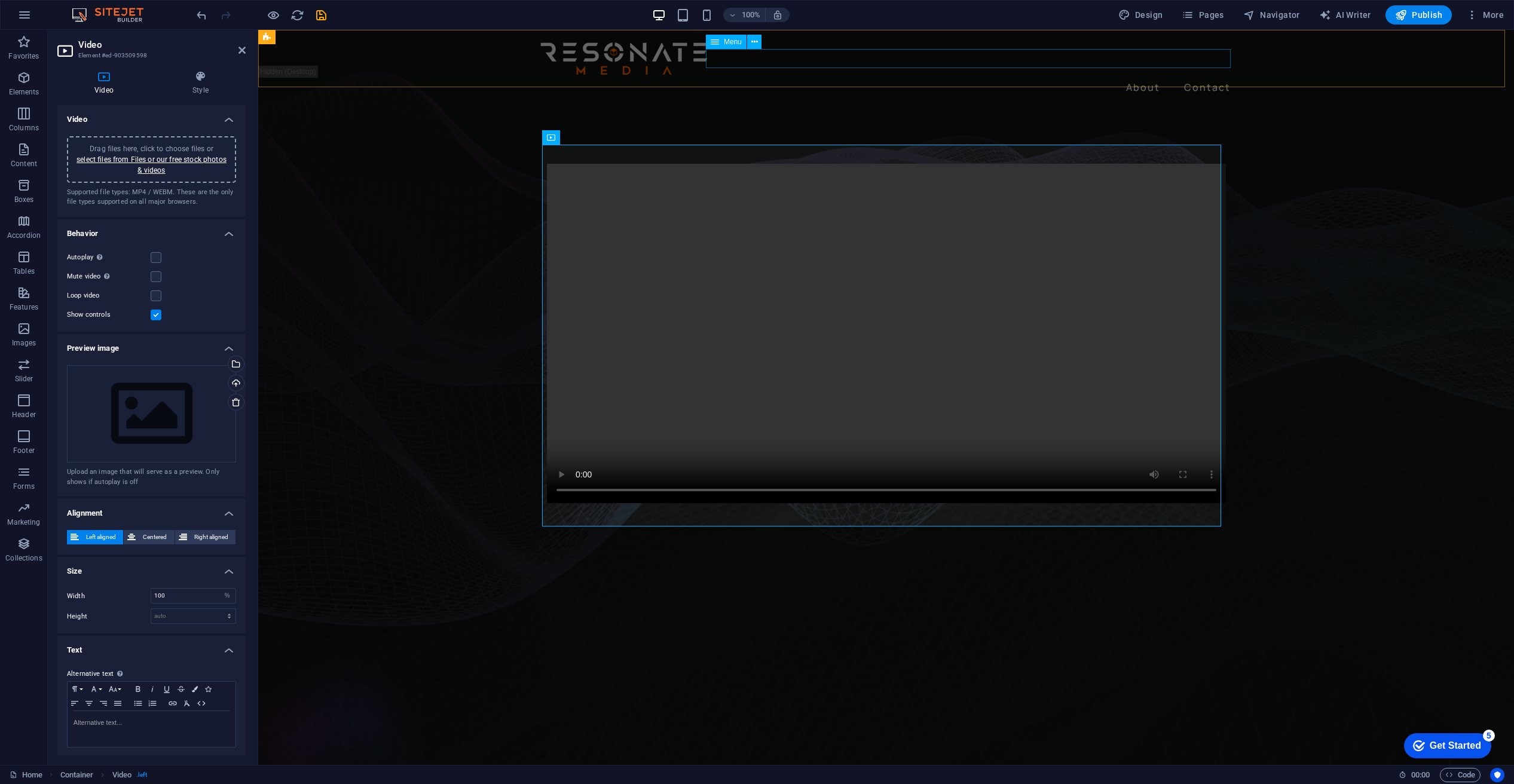
drag, startPoint x: 1135, startPoint y: 63, endPoint x: 1345, endPoint y: 63, distance: 210.0
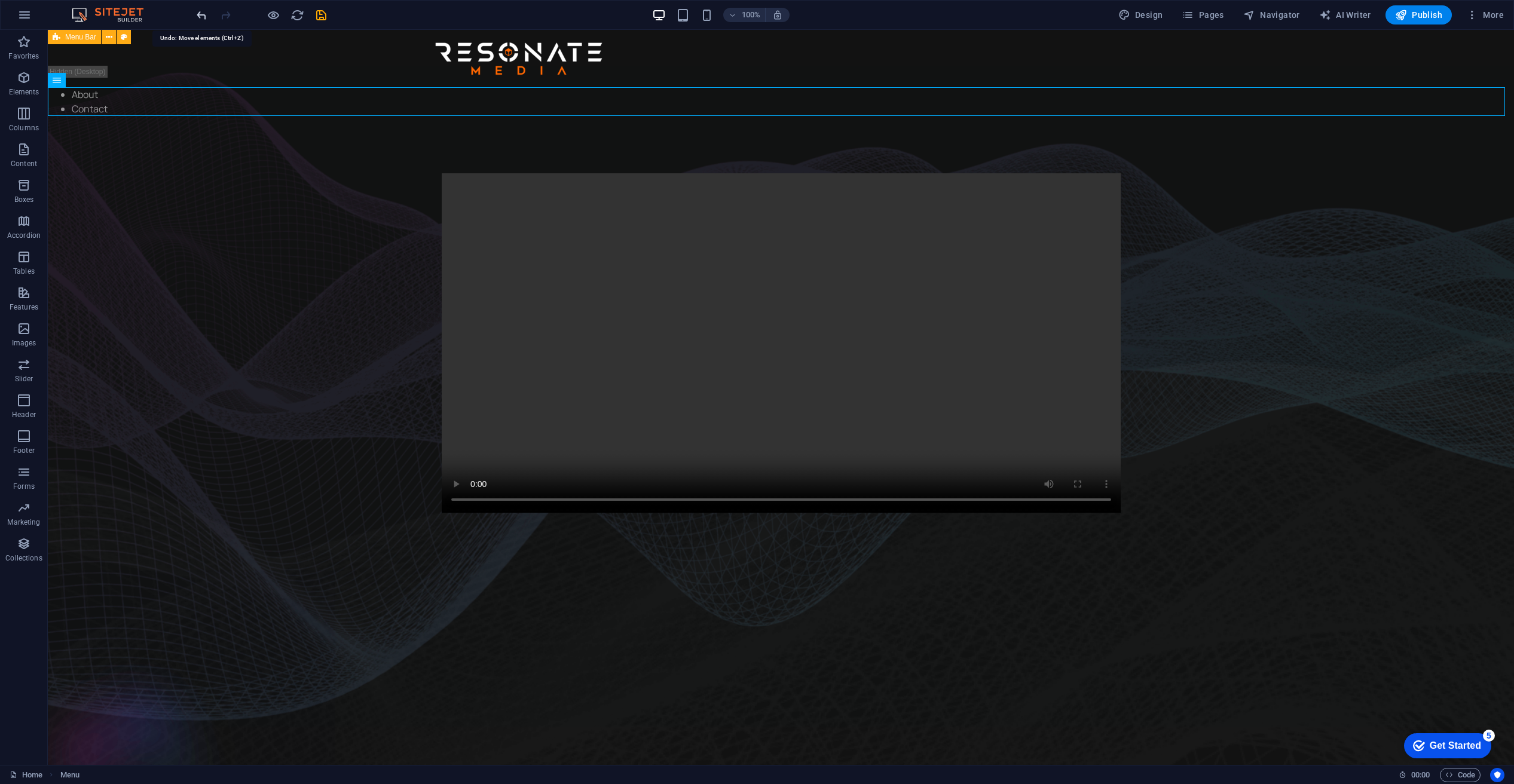
click at [201, 11] on icon "undo" at bounding box center [202, 16] width 14 height 14
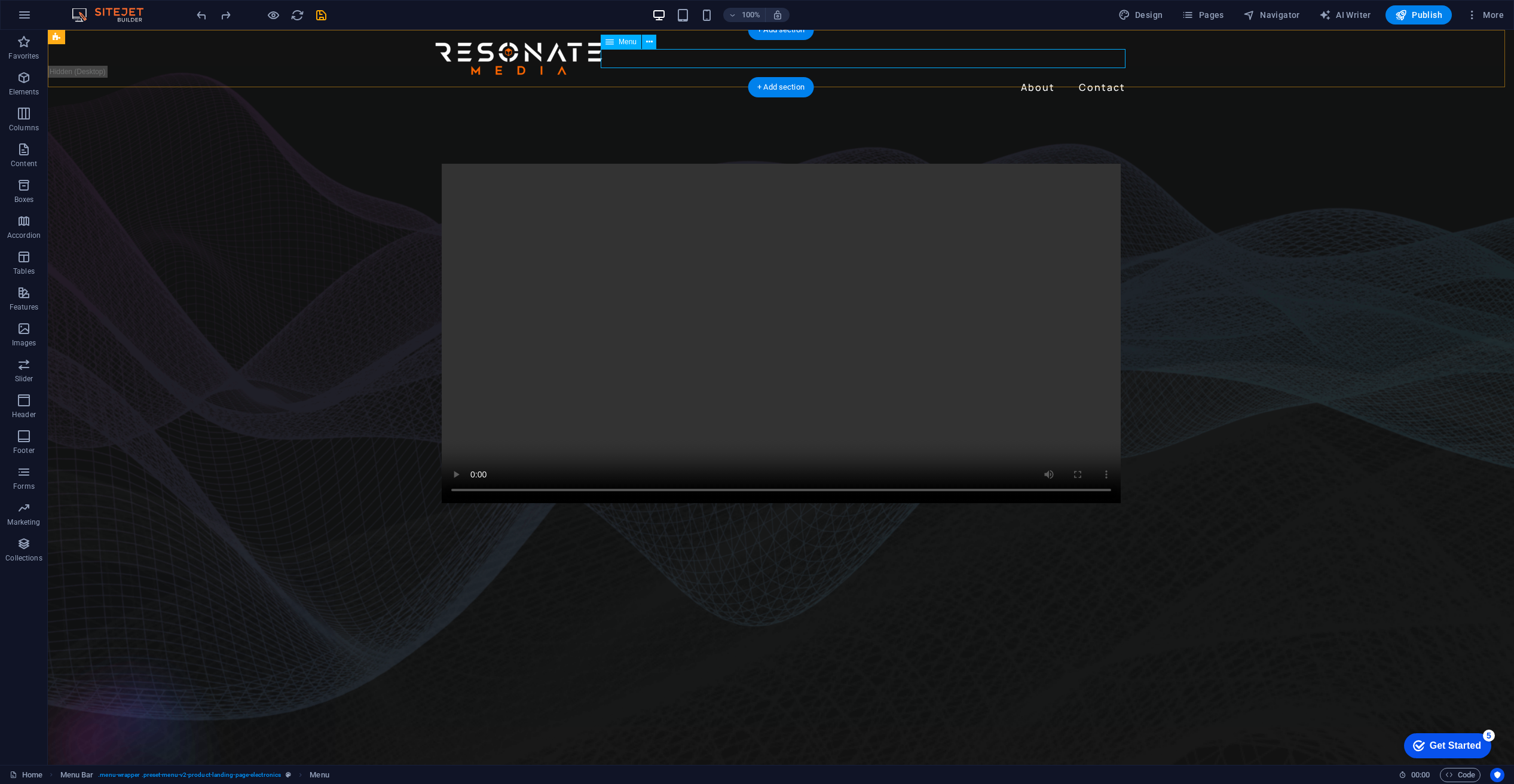
click at [1027, 78] on nav "About Contact" at bounding box center [781, 87] width 698 height 19
click at [1011, 78] on nav "About Contact" at bounding box center [781, 87] width 698 height 19
click at [649, 37] on icon at bounding box center [650, 42] width 6 height 13
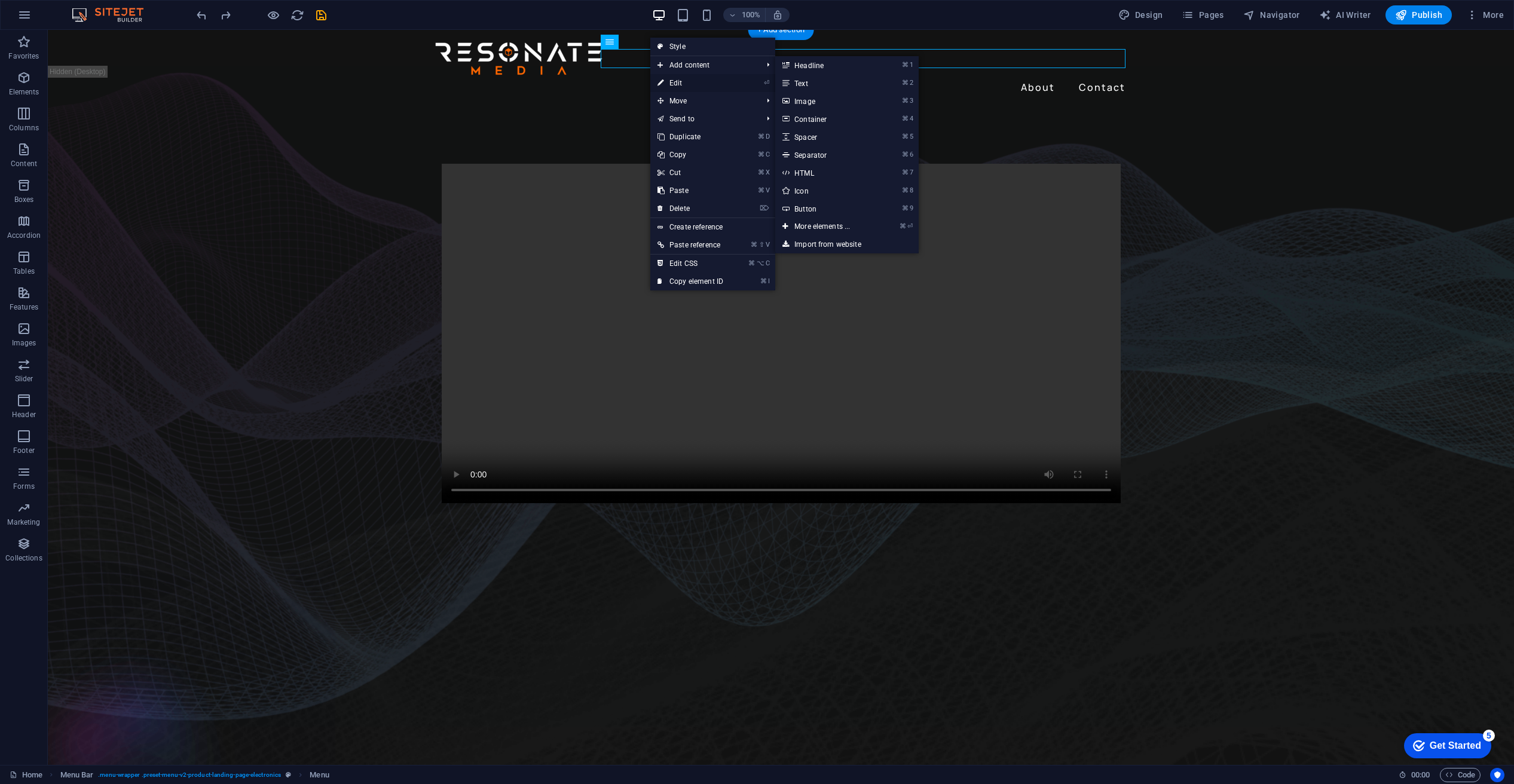
click at [669, 79] on link "⏎ Edit" at bounding box center [690, 83] width 80 height 18
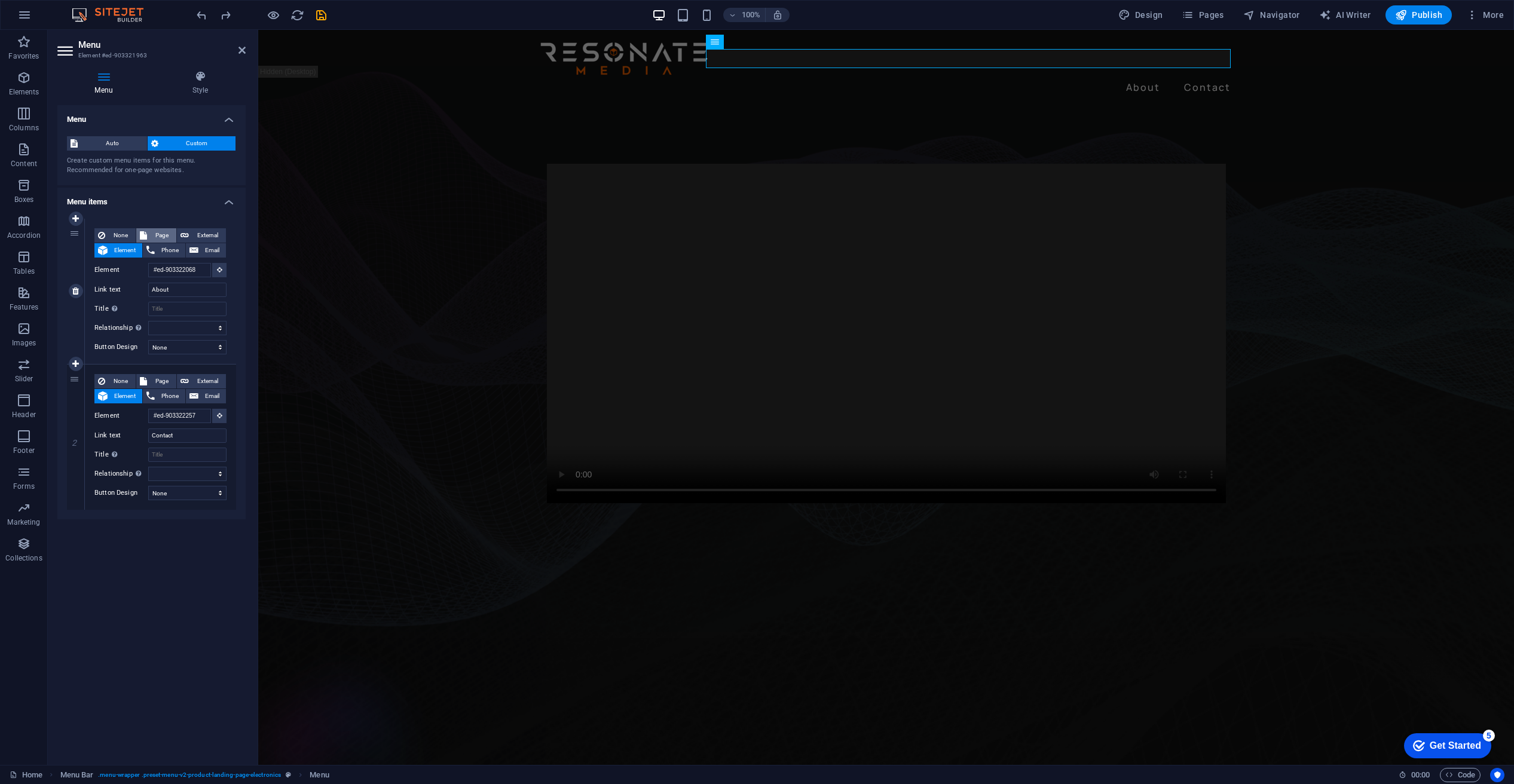
click at [160, 233] on span "Page" at bounding box center [161, 235] width 22 height 14
select select
click at [197, 230] on span "External" at bounding box center [208, 235] width 30 height 14
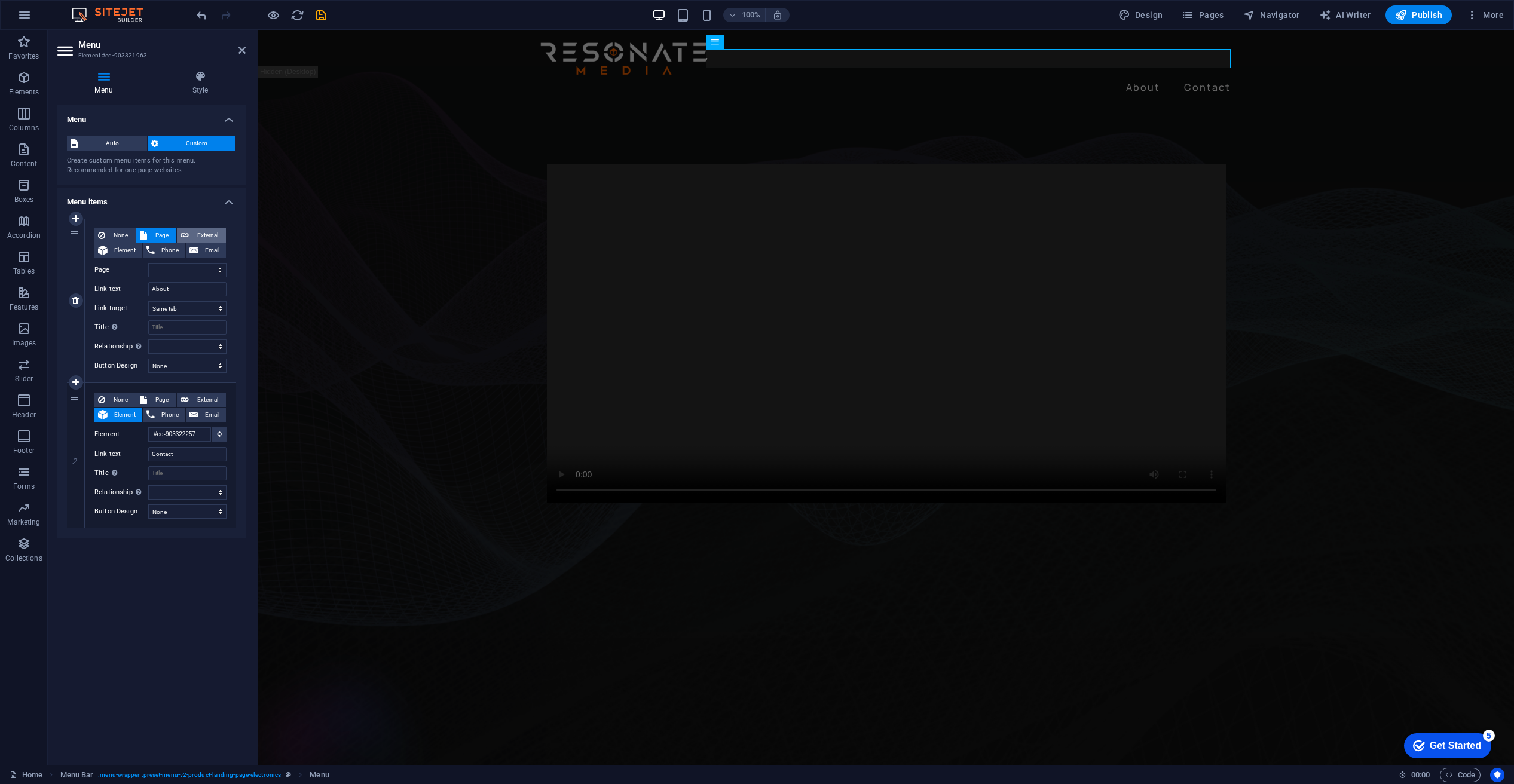
select select
select select "blank"
select select
click at [158, 228] on span "Page" at bounding box center [161, 235] width 22 height 14
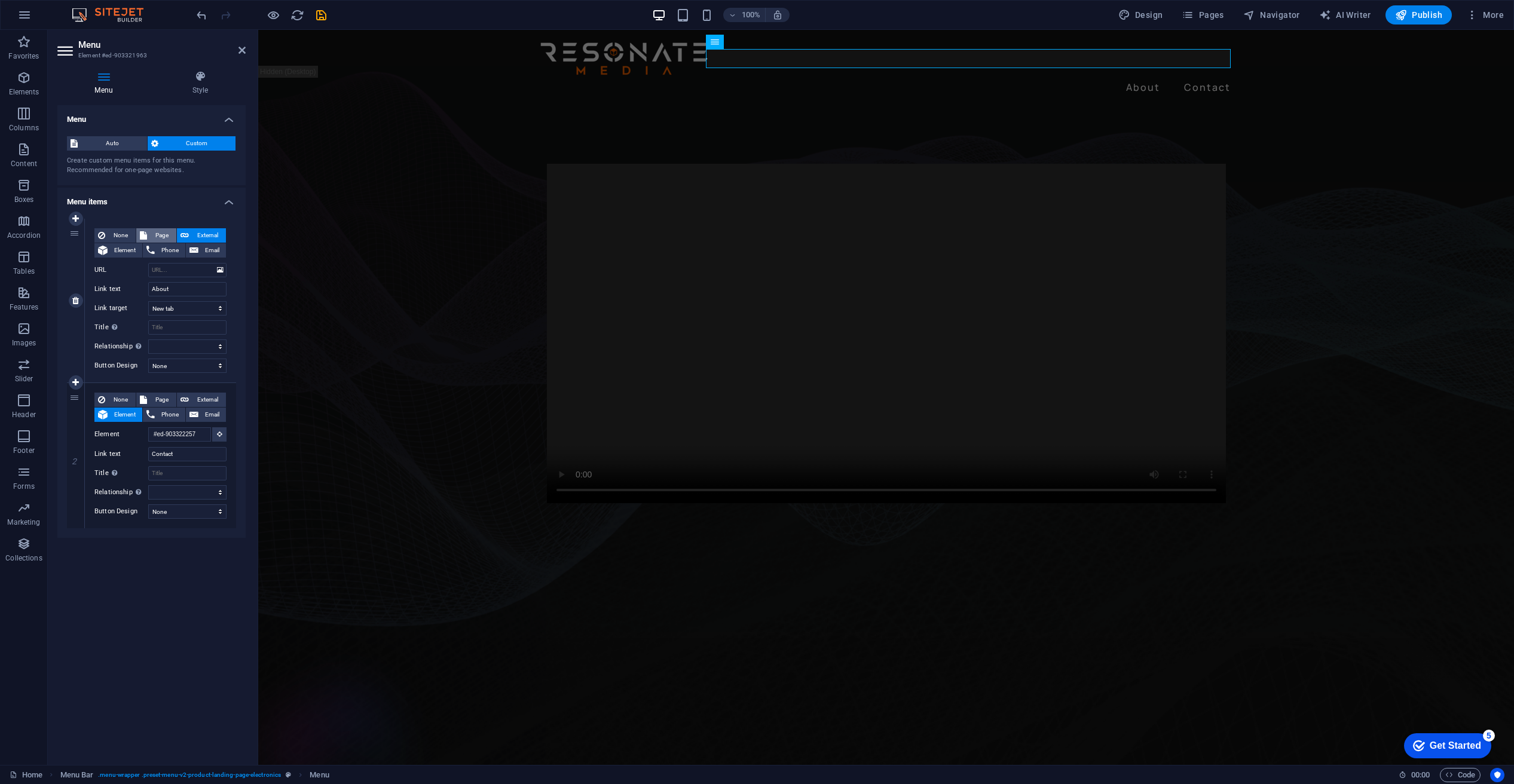
select select
click at [123, 233] on span "None" at bounding box center [121, 235] width 24 height 14
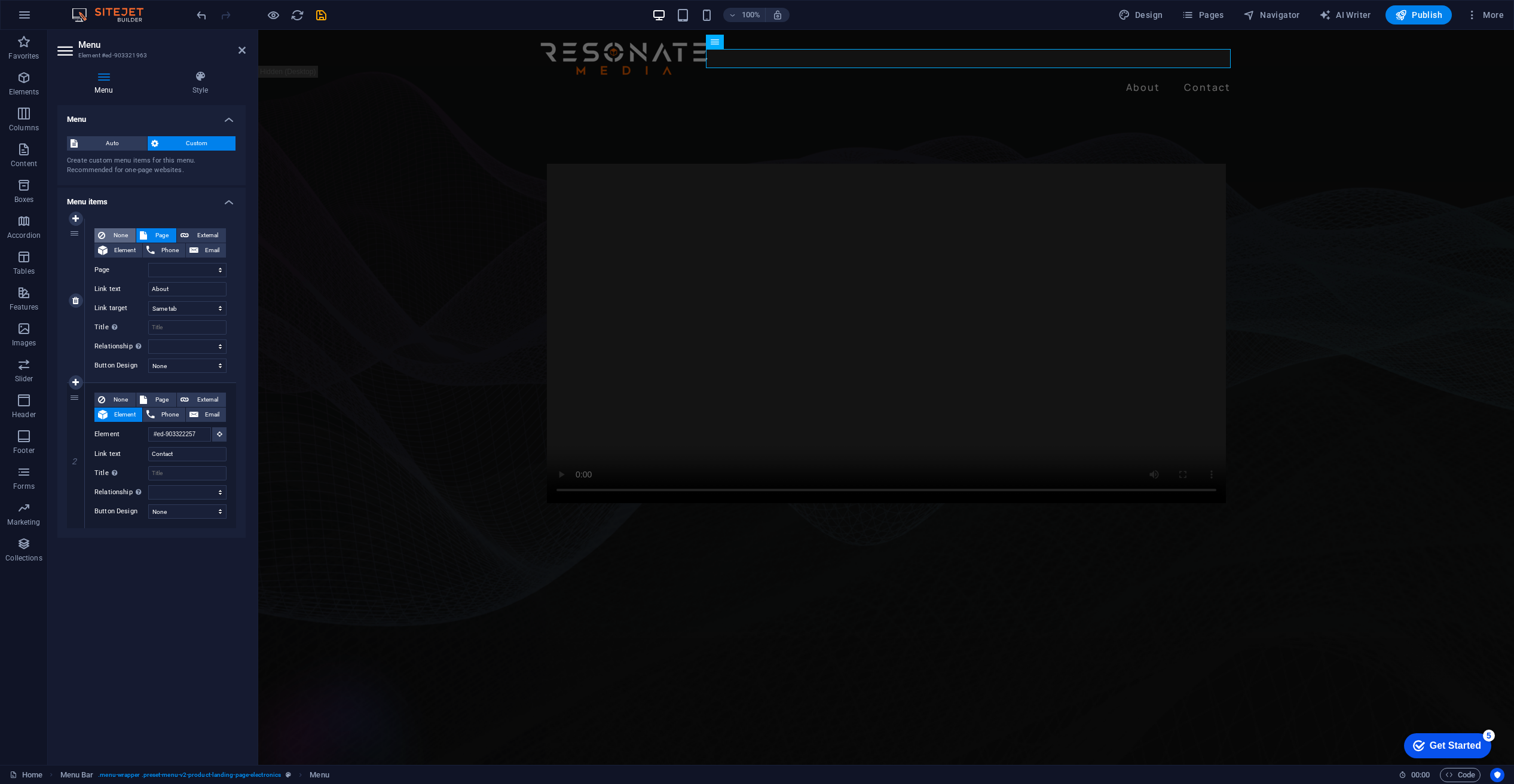
select select
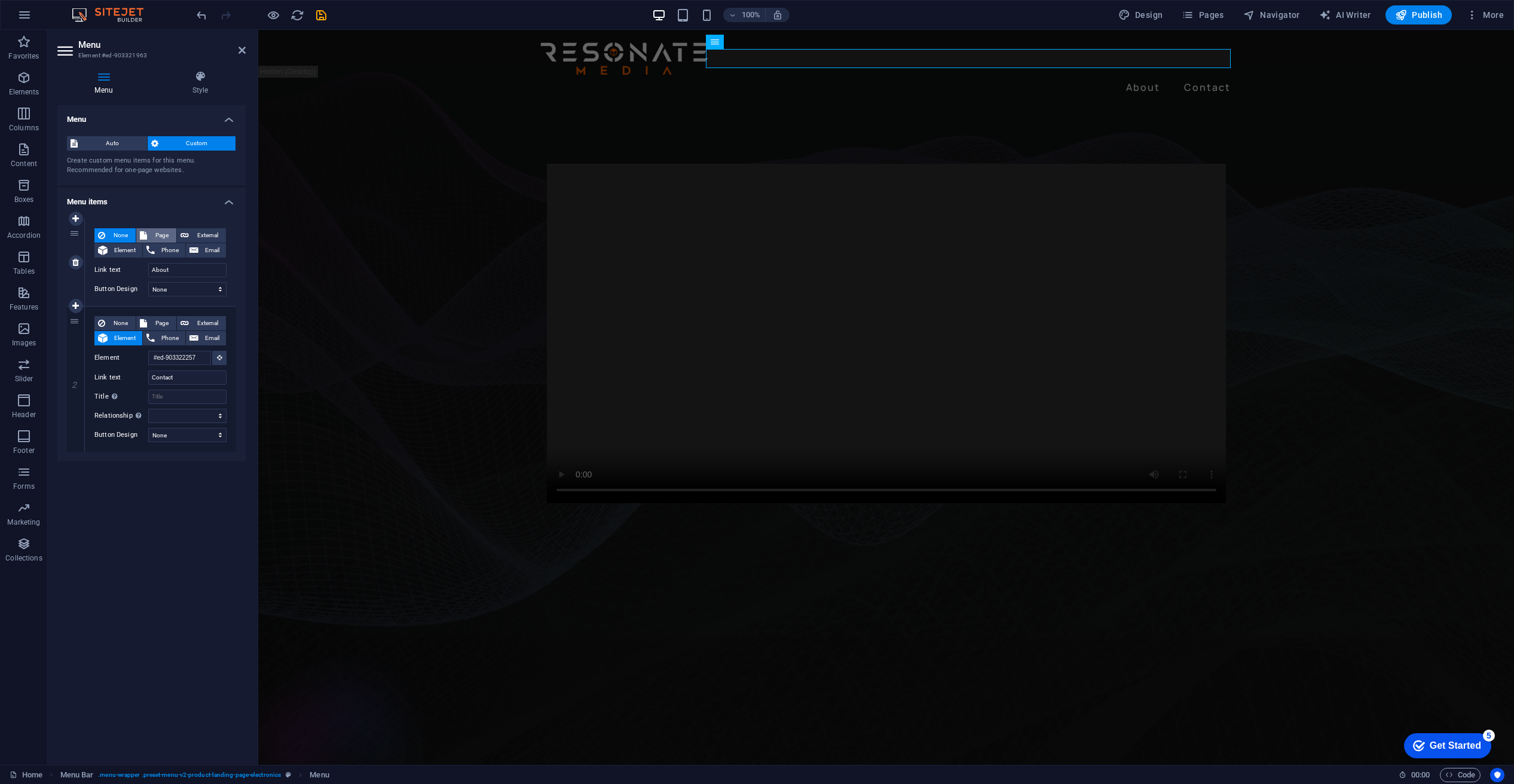
click at [158, 233] on span "Page" at bounding box center [161, 235] width 22 height 14
select select
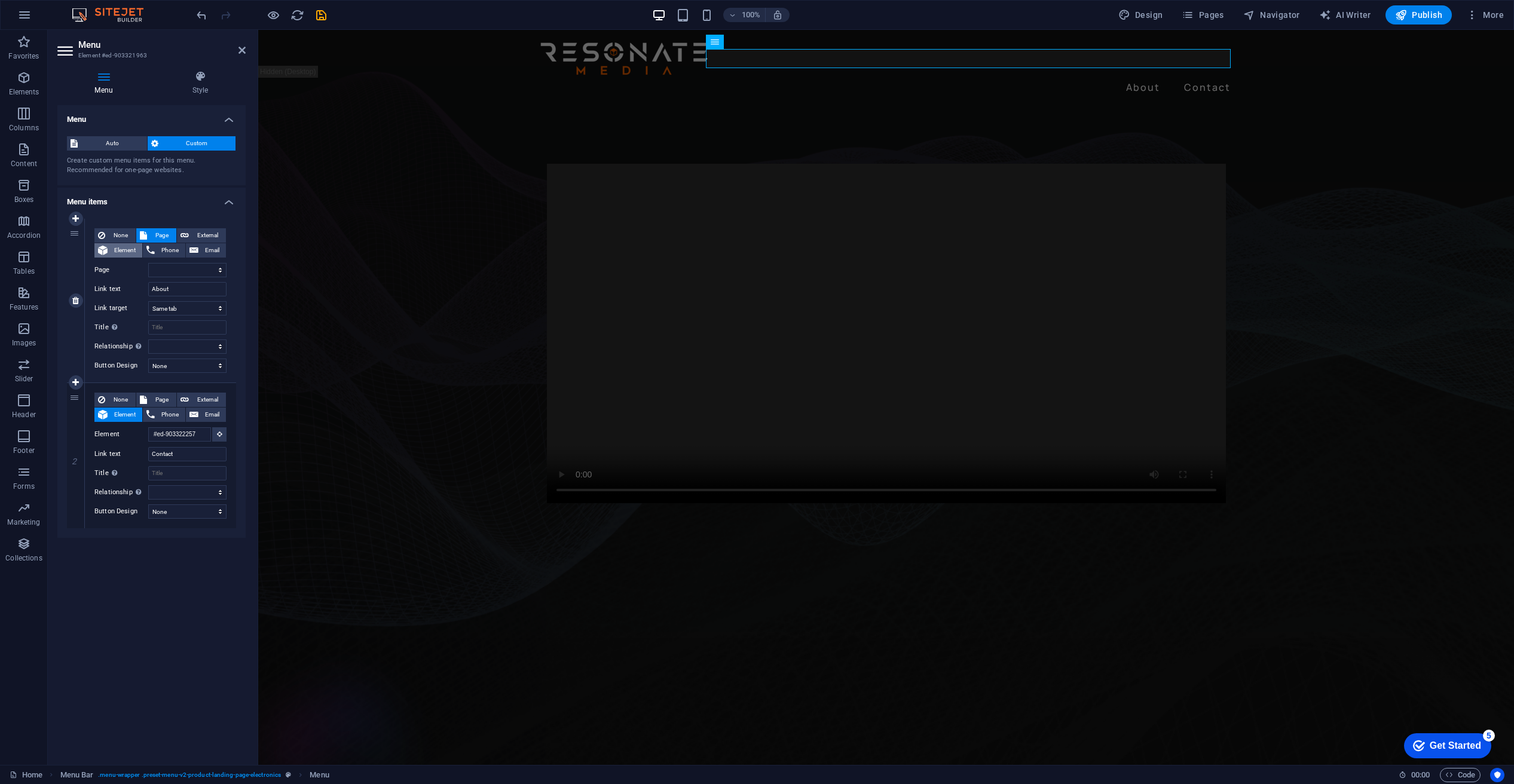
click at [133, 244] on span "Element" at bounding box center [125, 250] width 27 height 14
select select
click at [540, 649] on figure at bounding box center [886, 736] width 1256 height 351
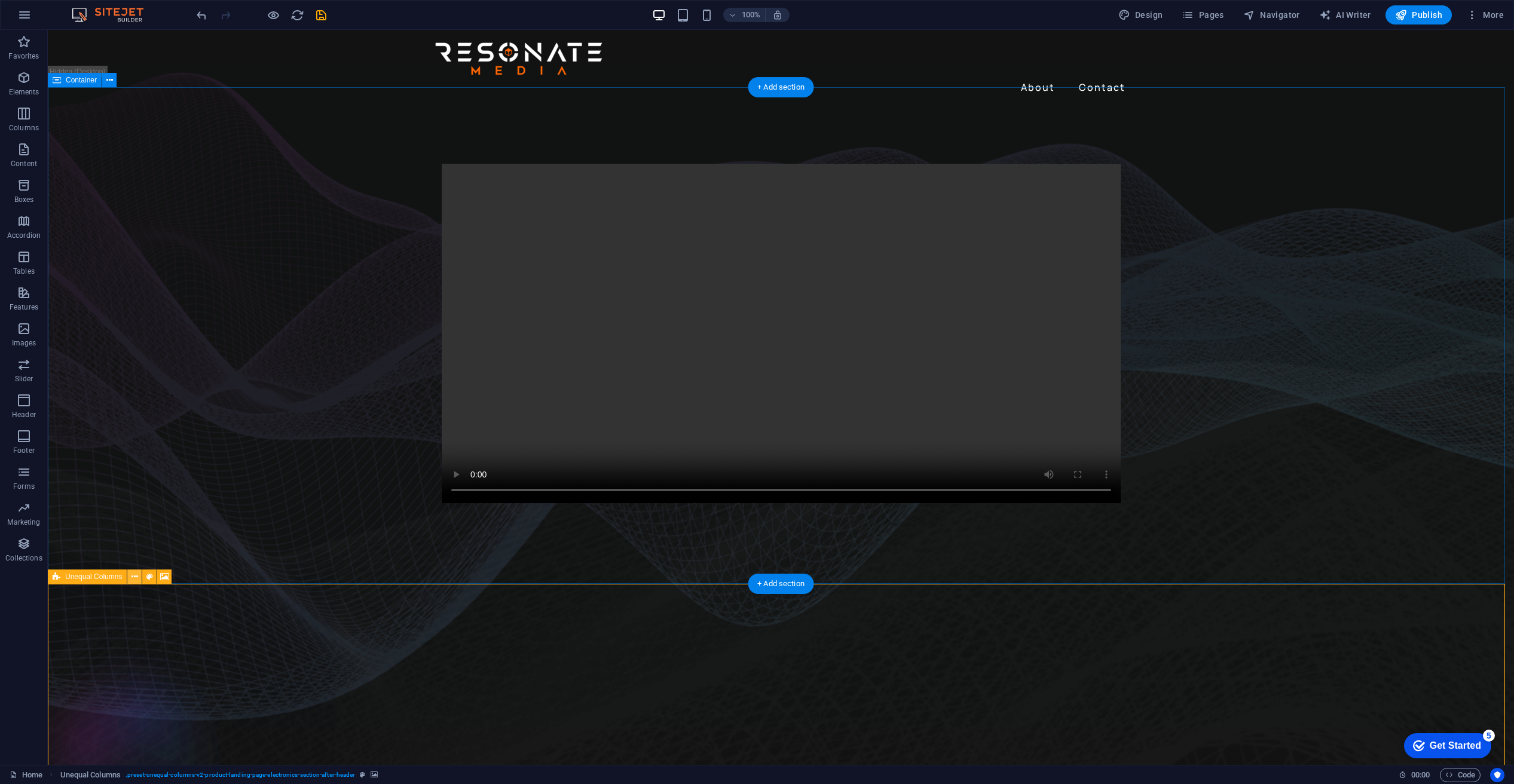
click at [134, 573] on icon at bounding box center [135, 576] width 6 height 13
select select "%"
select select "rem"
select select "preset-unequal-columns-v2-product-landing-page-electronics-section-after-header"
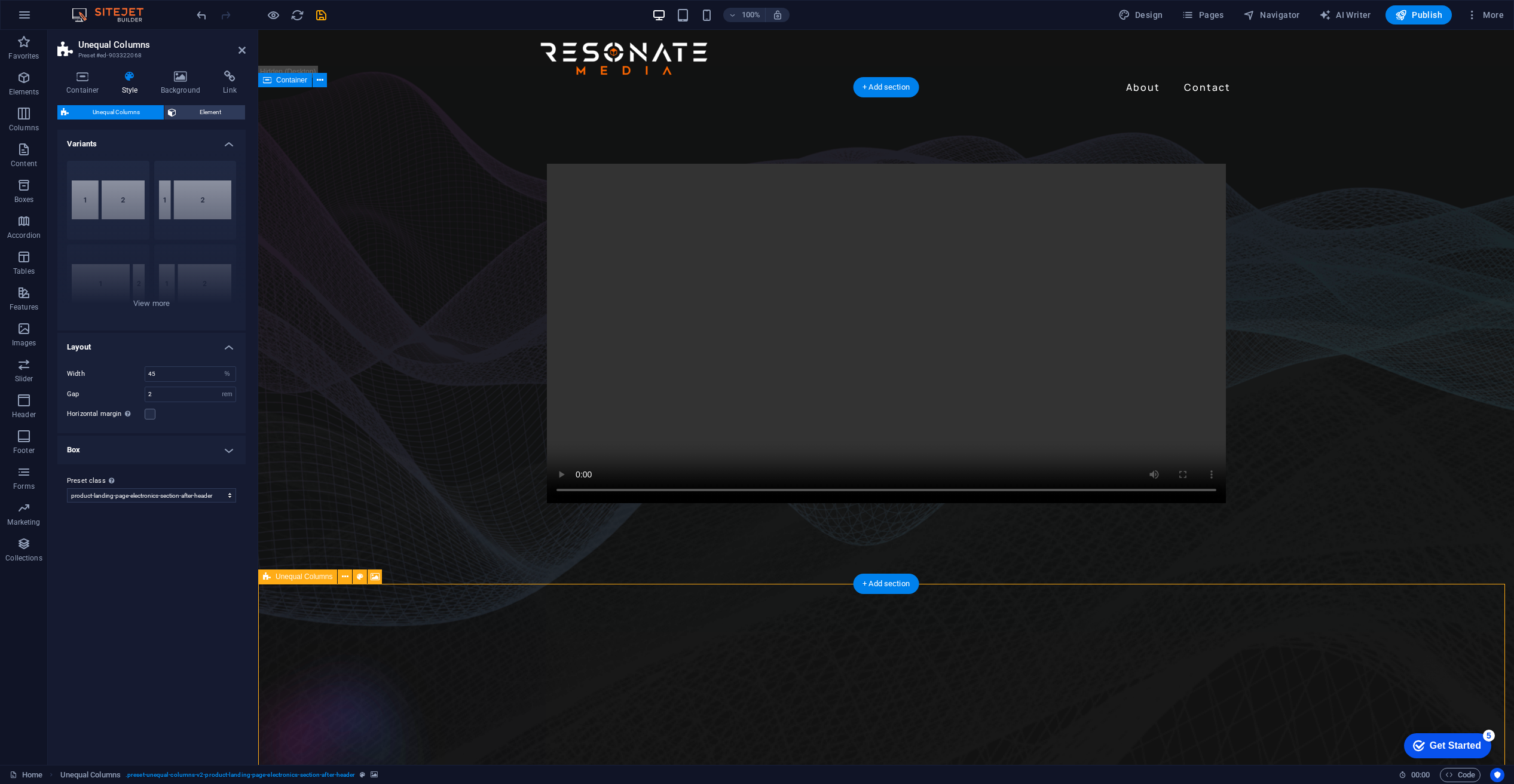
click at [344, 574] on icon at bounding box center [345, 576] width 6 height 13
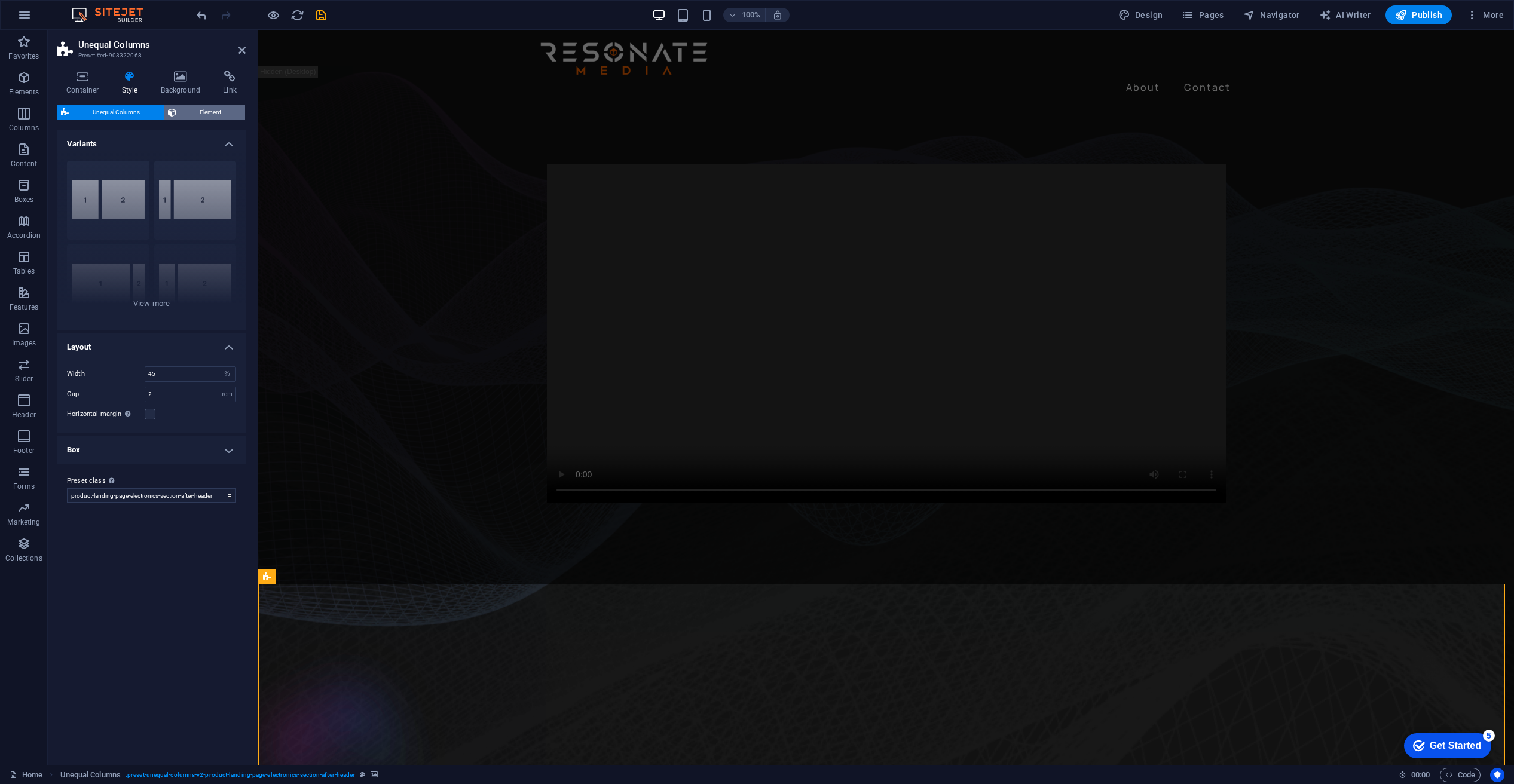
click at [194, 114] on span "Element" at bounding box center [211, 112] width 62 height 14
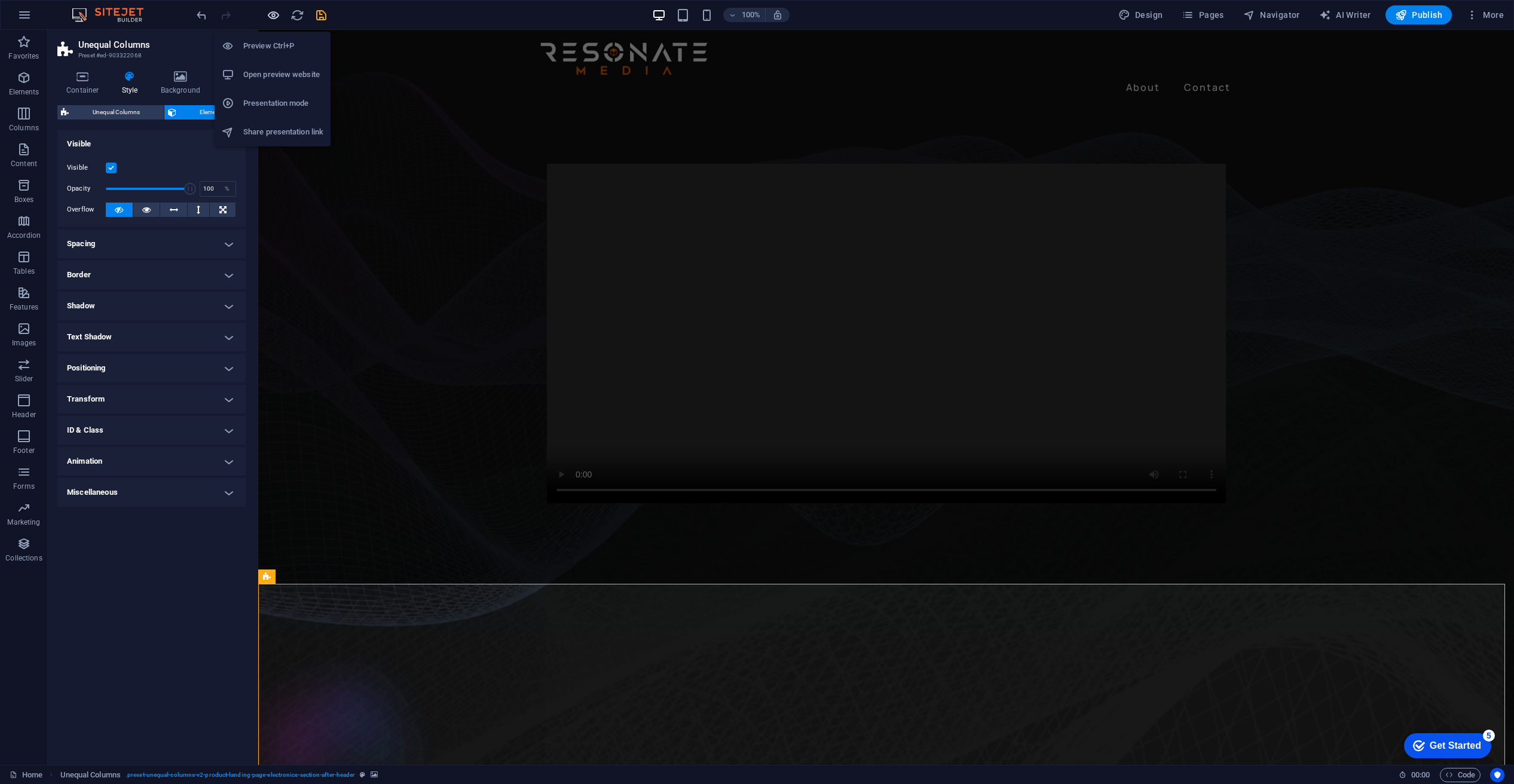
click at [272, 9] on icon "button" at bounding box center [273, 16] width 14 height 14
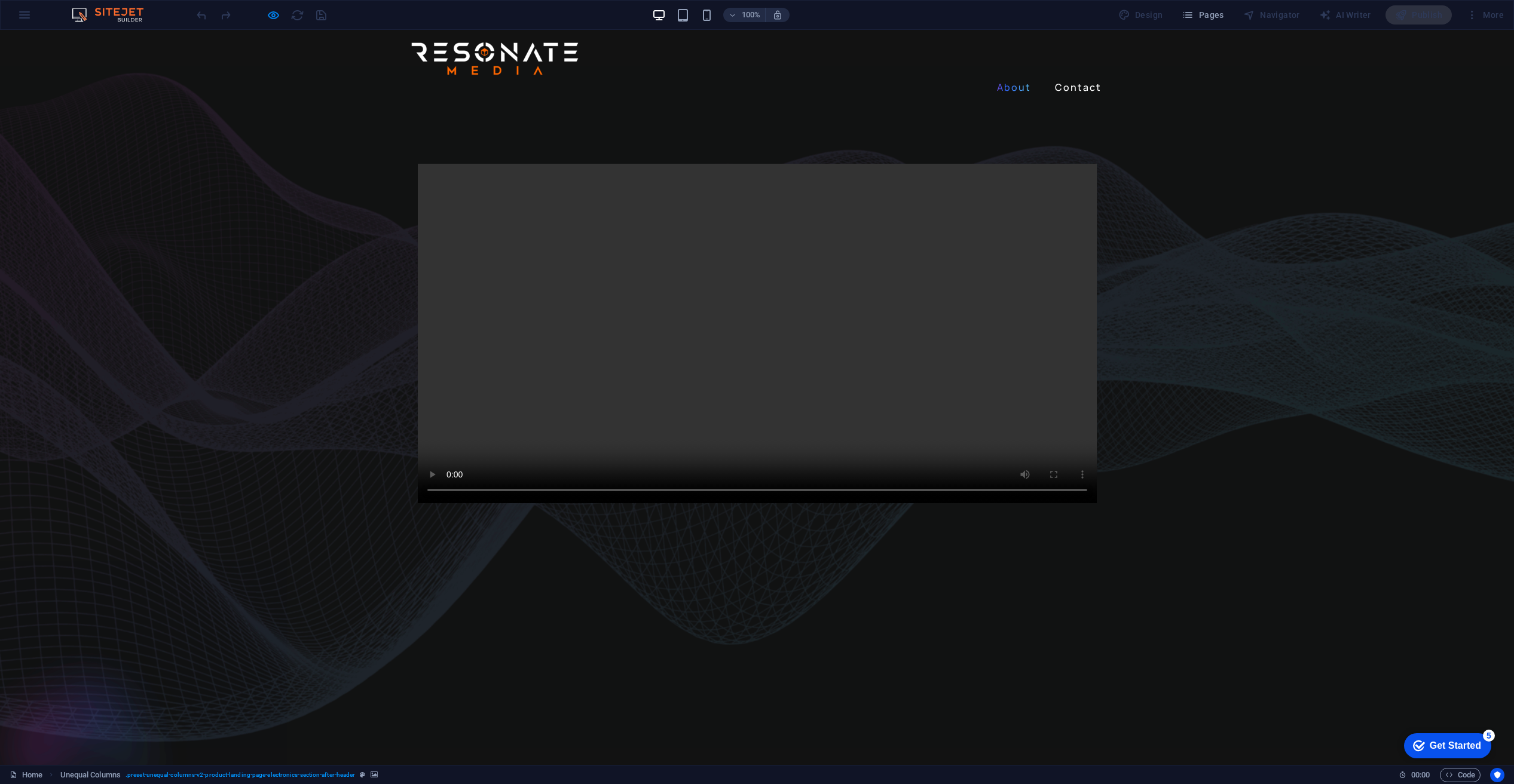
click at [1005, 78] on link "About" at bounding box center [1014, 87] width 44 height 19
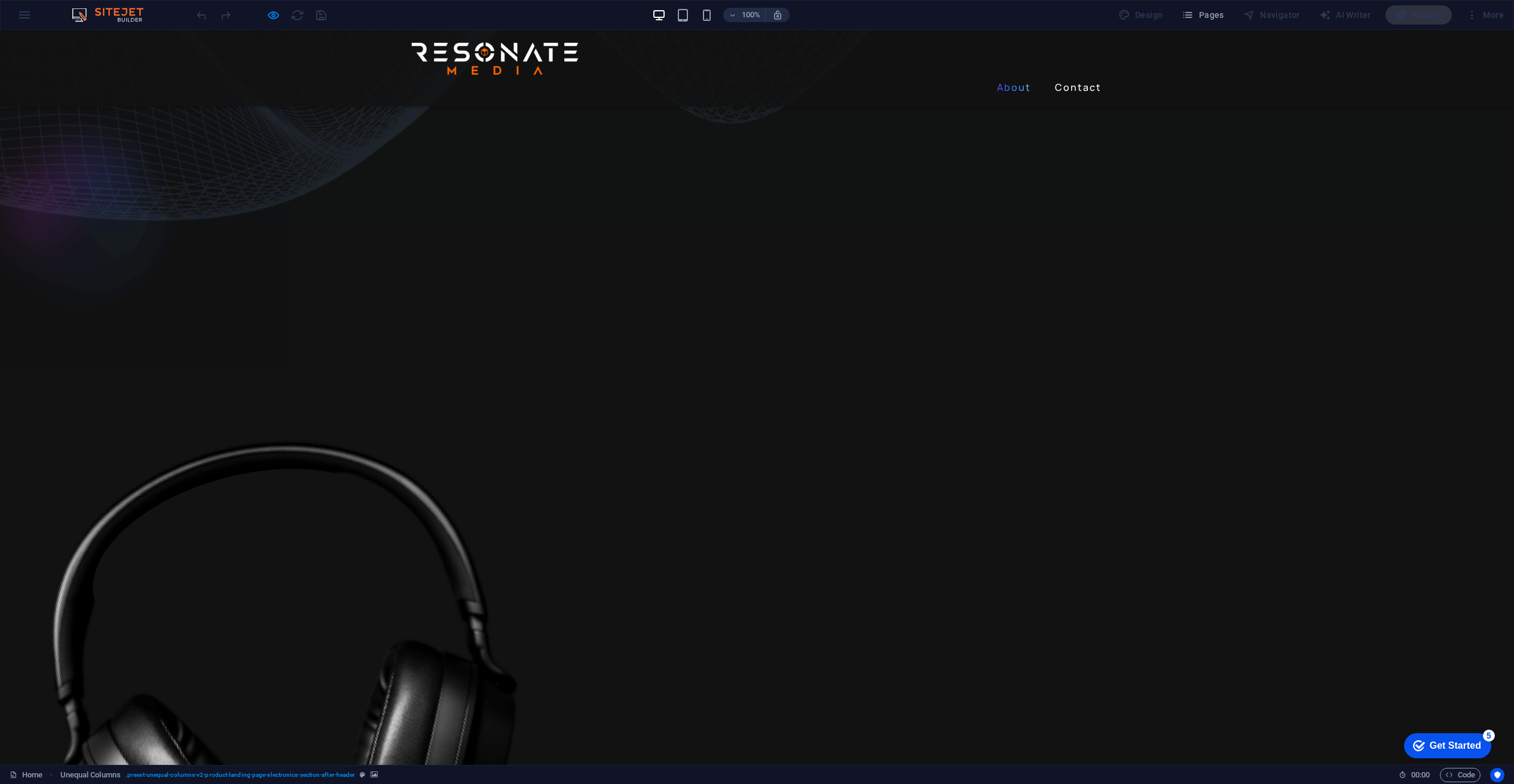
scroll to position [497, 0]
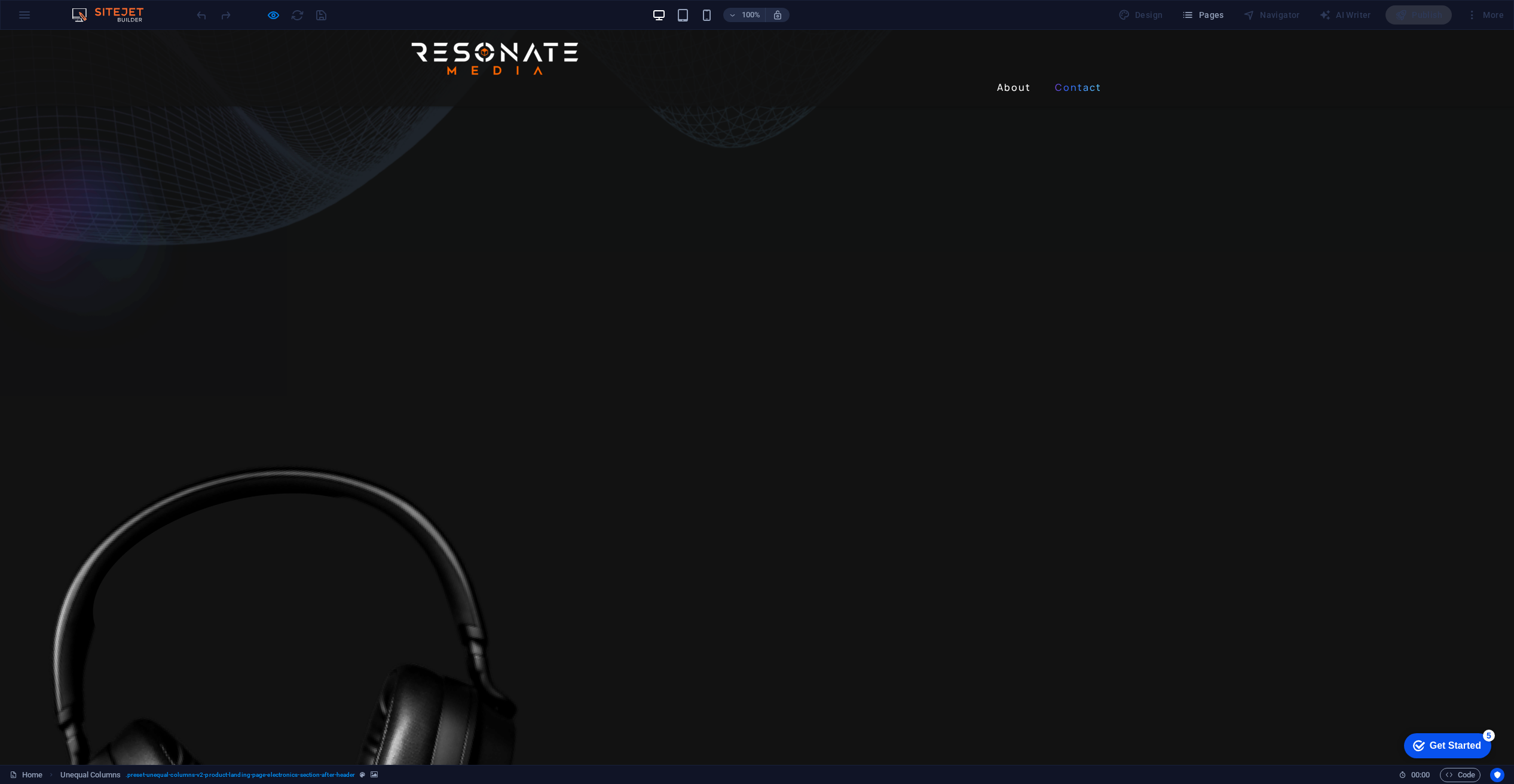
click at [1064, 78] on link "Contact" at bounding box center [1078, 87] width 56 height 19
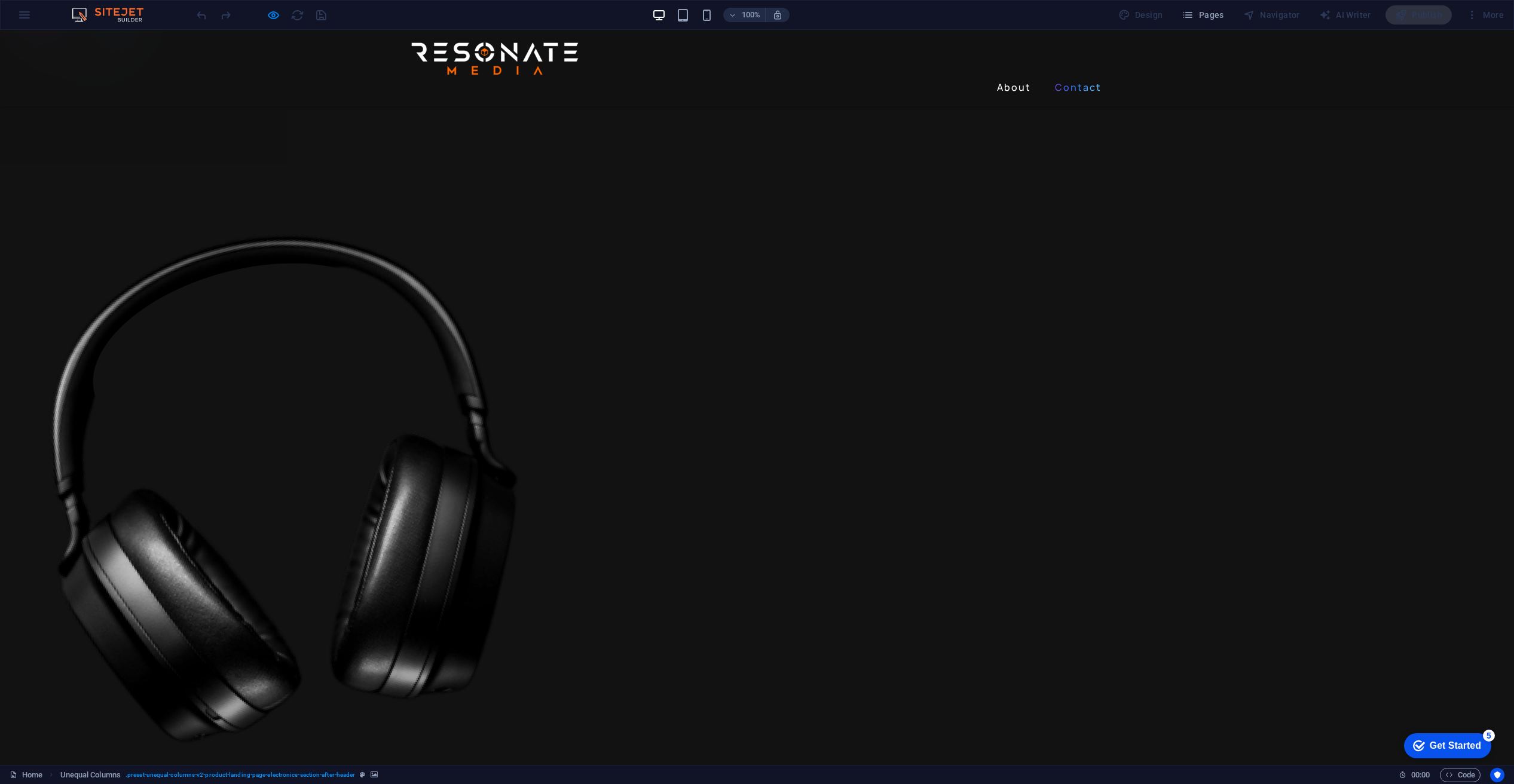
scroll to position [769, 0]
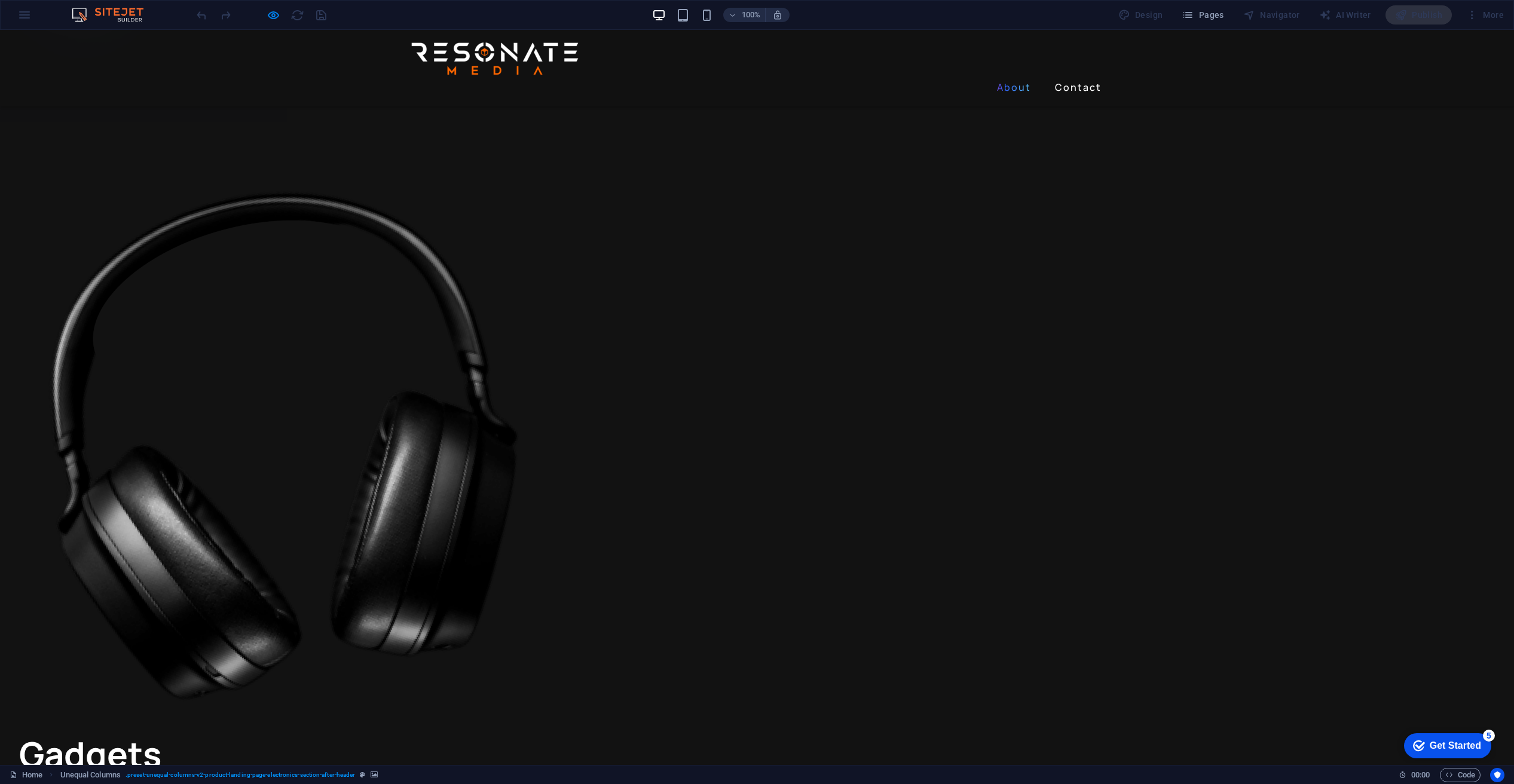
click at [1014, 78] on link "About" at bounding box center [1014, 87] width 44 height 19
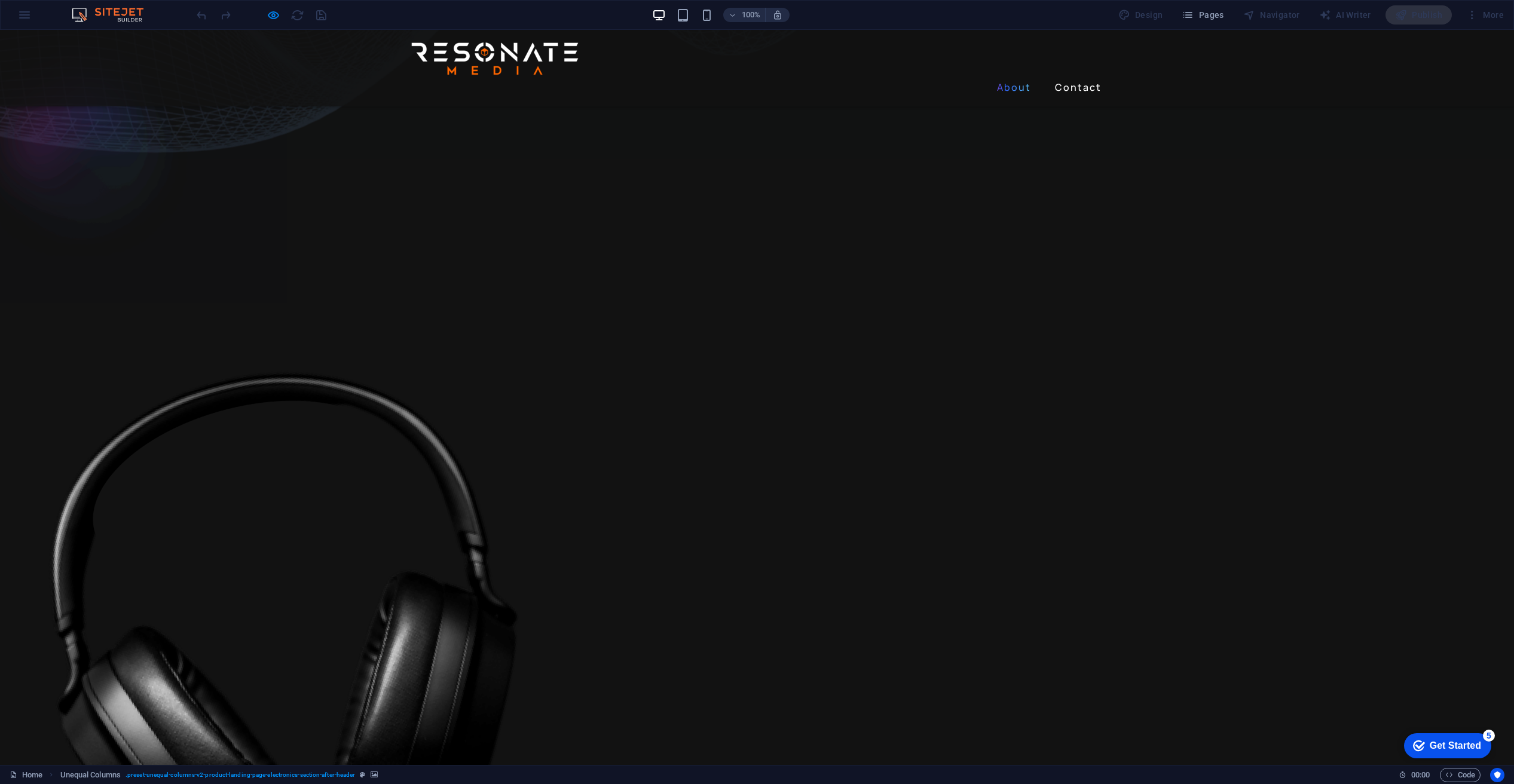
scroll to position [497, 0]
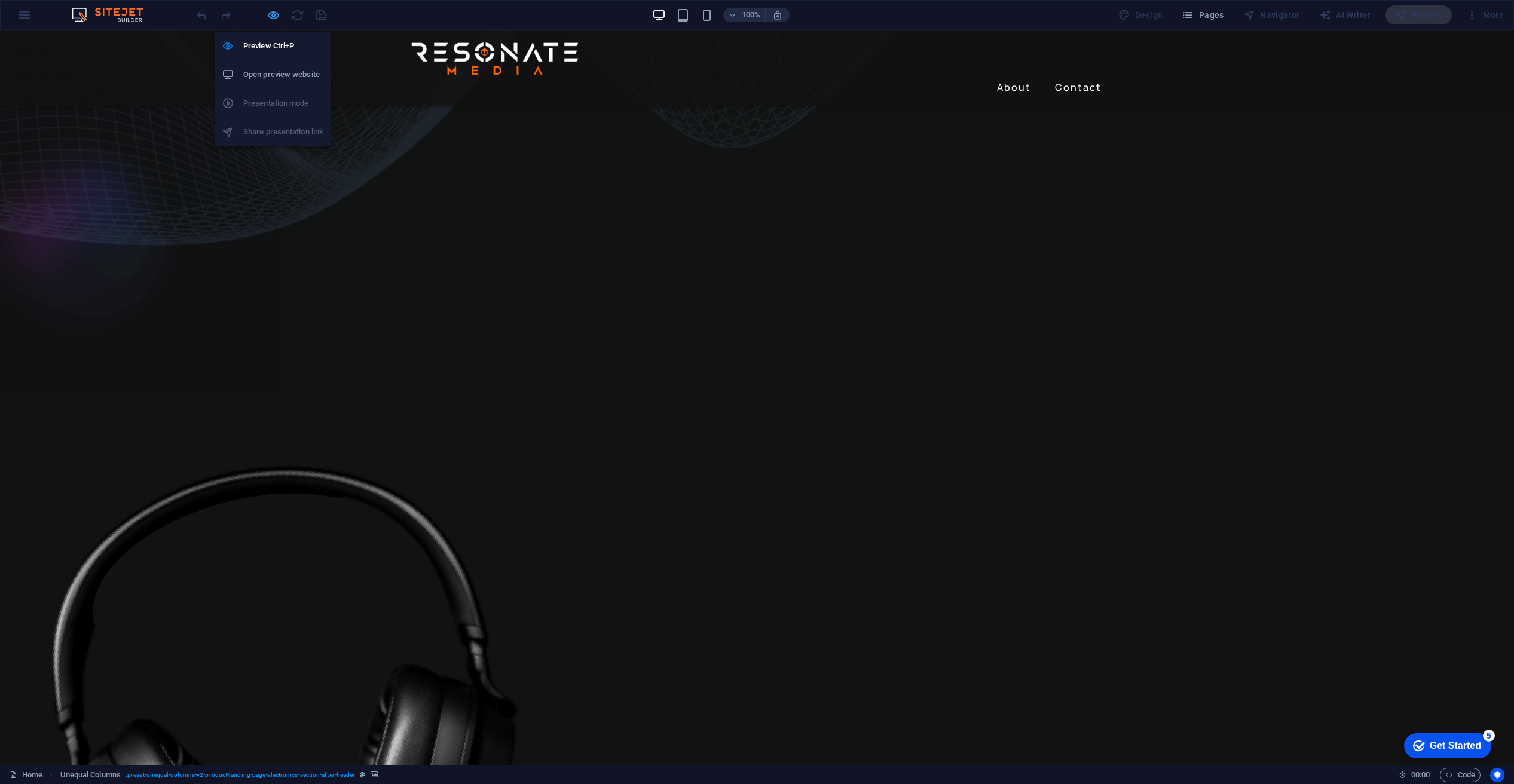
click at [272, 14] on icon "button" at bounding box center [273, 16] width 14 height 14
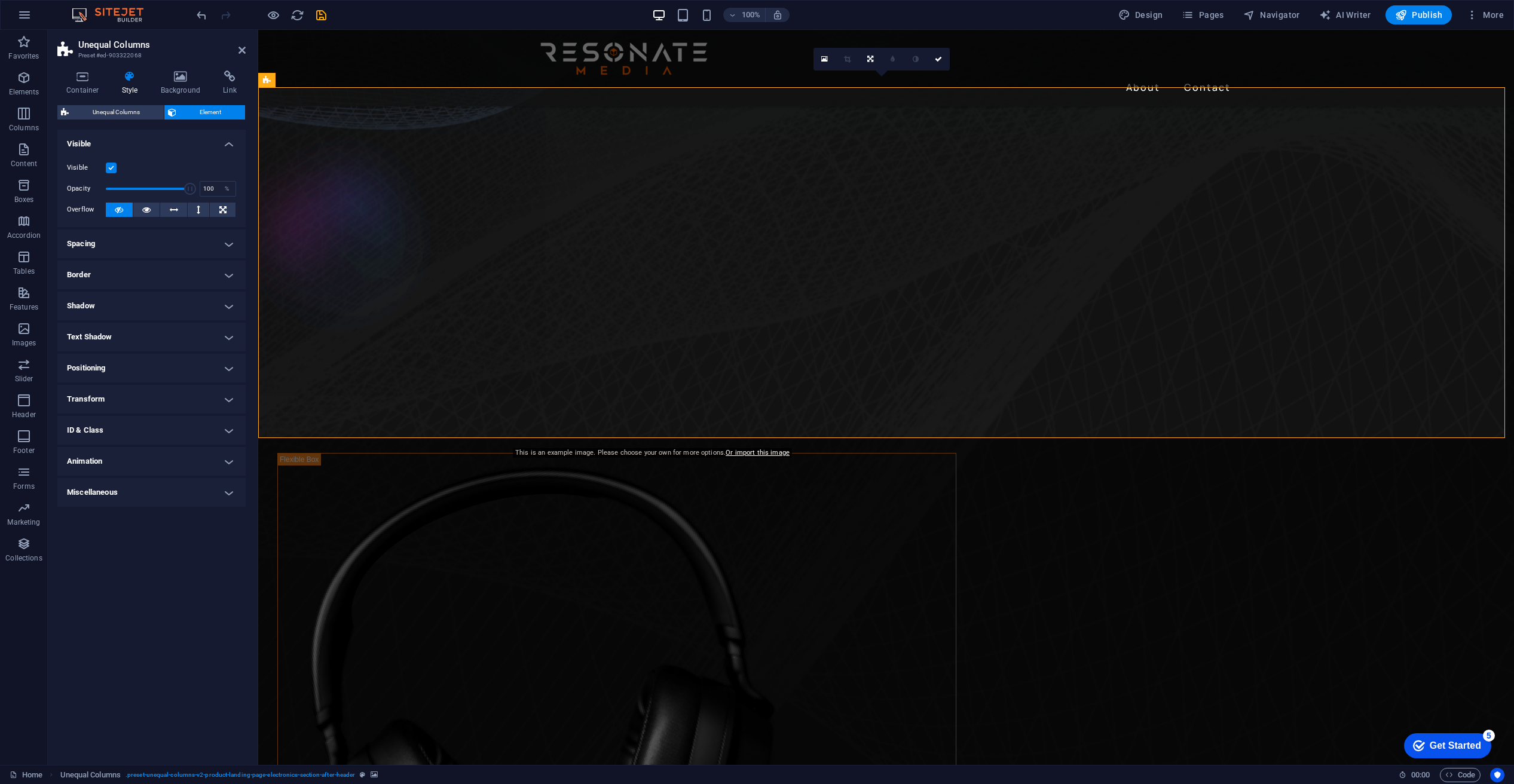
click at [306, 321] on figure at bounding box center [886, 220] width 1256 height 351
click at [614, 139] on icon at bounding box center [614, 139] width 6 height 13
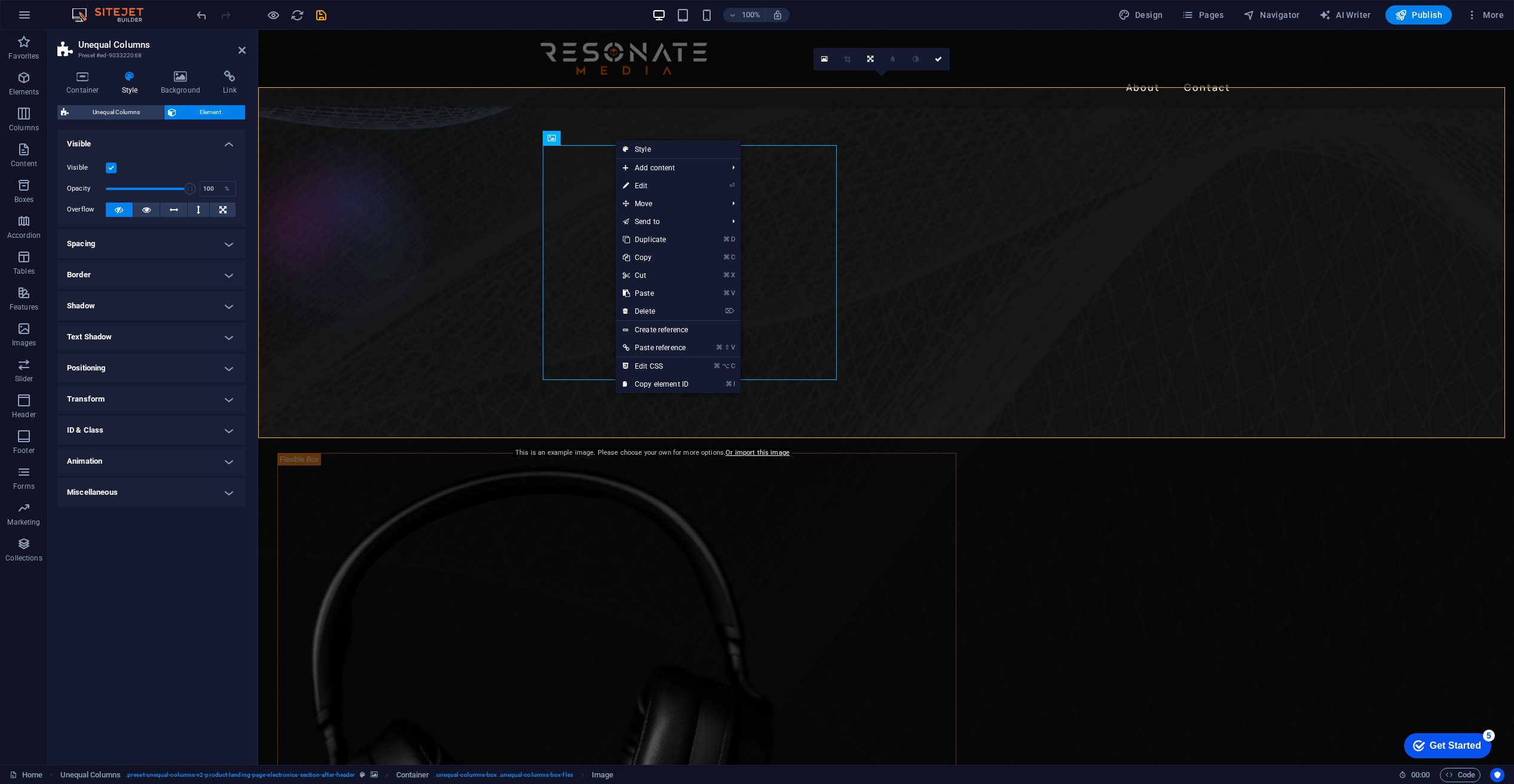
click at [425, 242] on figure at bounding box center [886, 220] width 1256 height 351
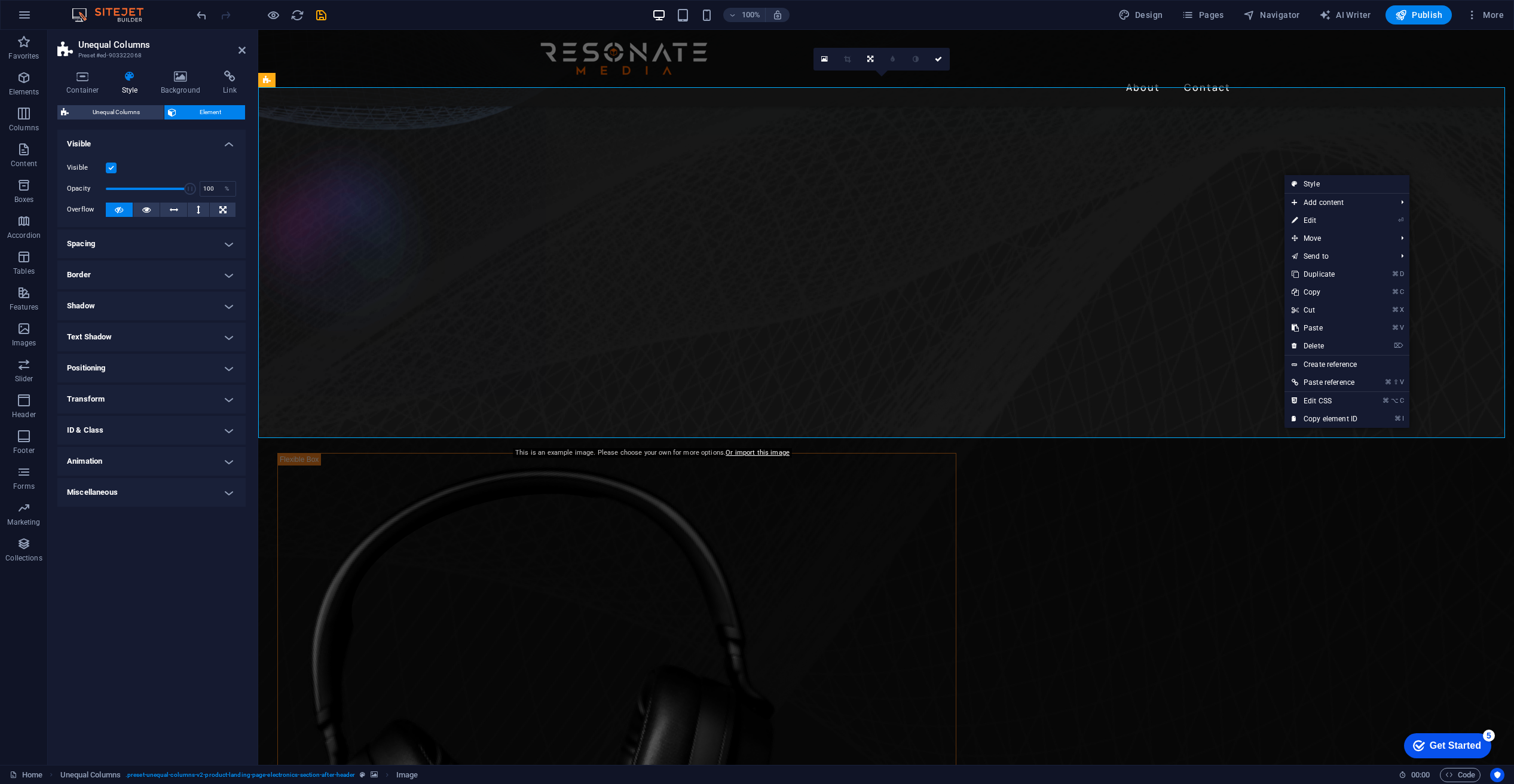
click at [349, 182] on figure at bounding box center [886, 220] width 1256 height 351
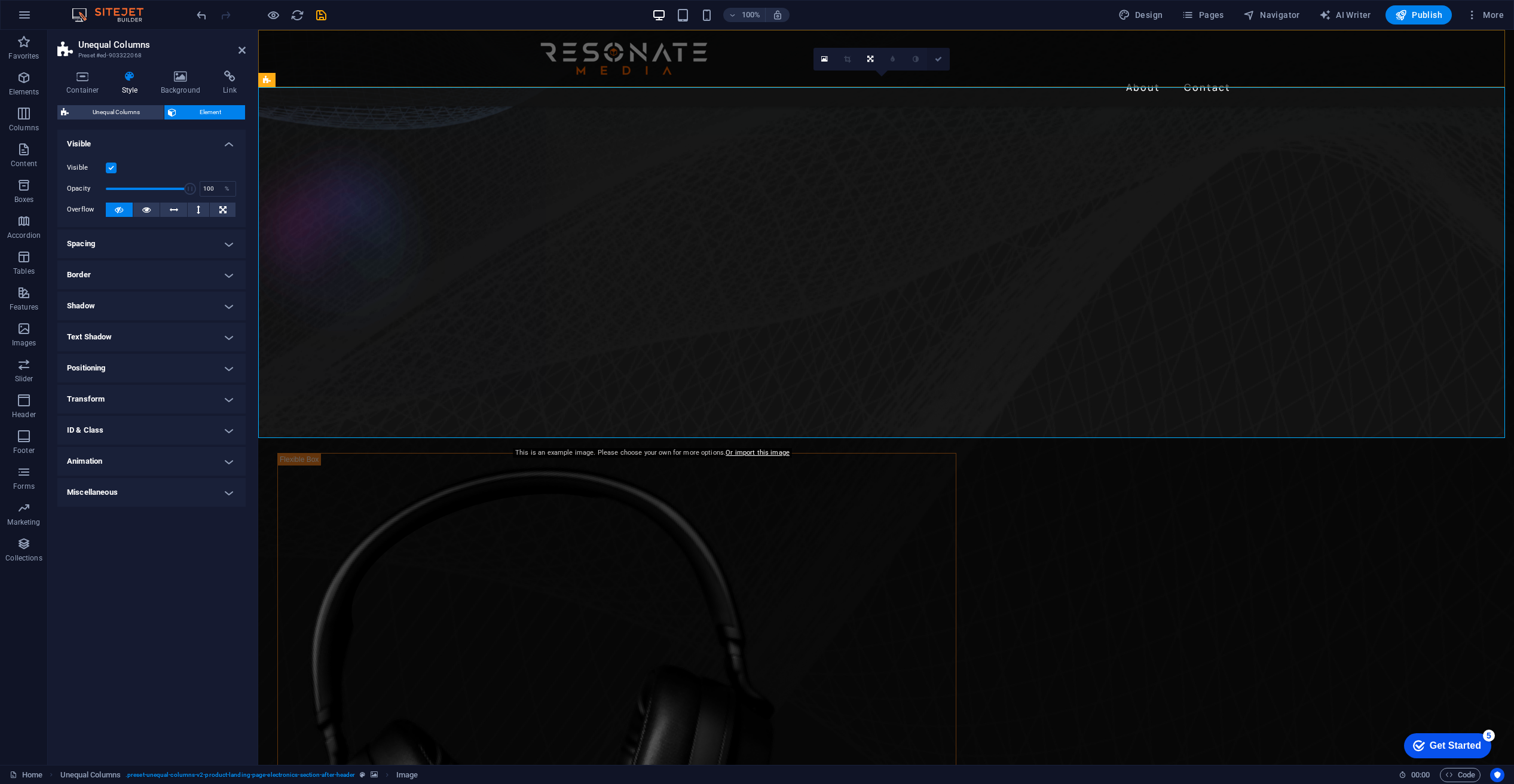
drag, startPoint x: 941, startPoint y: 59, endPoint x: 892, endPoint y: 37, distance: 53.7
click at [941, 59] on icon at bounding box center [938, 59] width 7 height 7
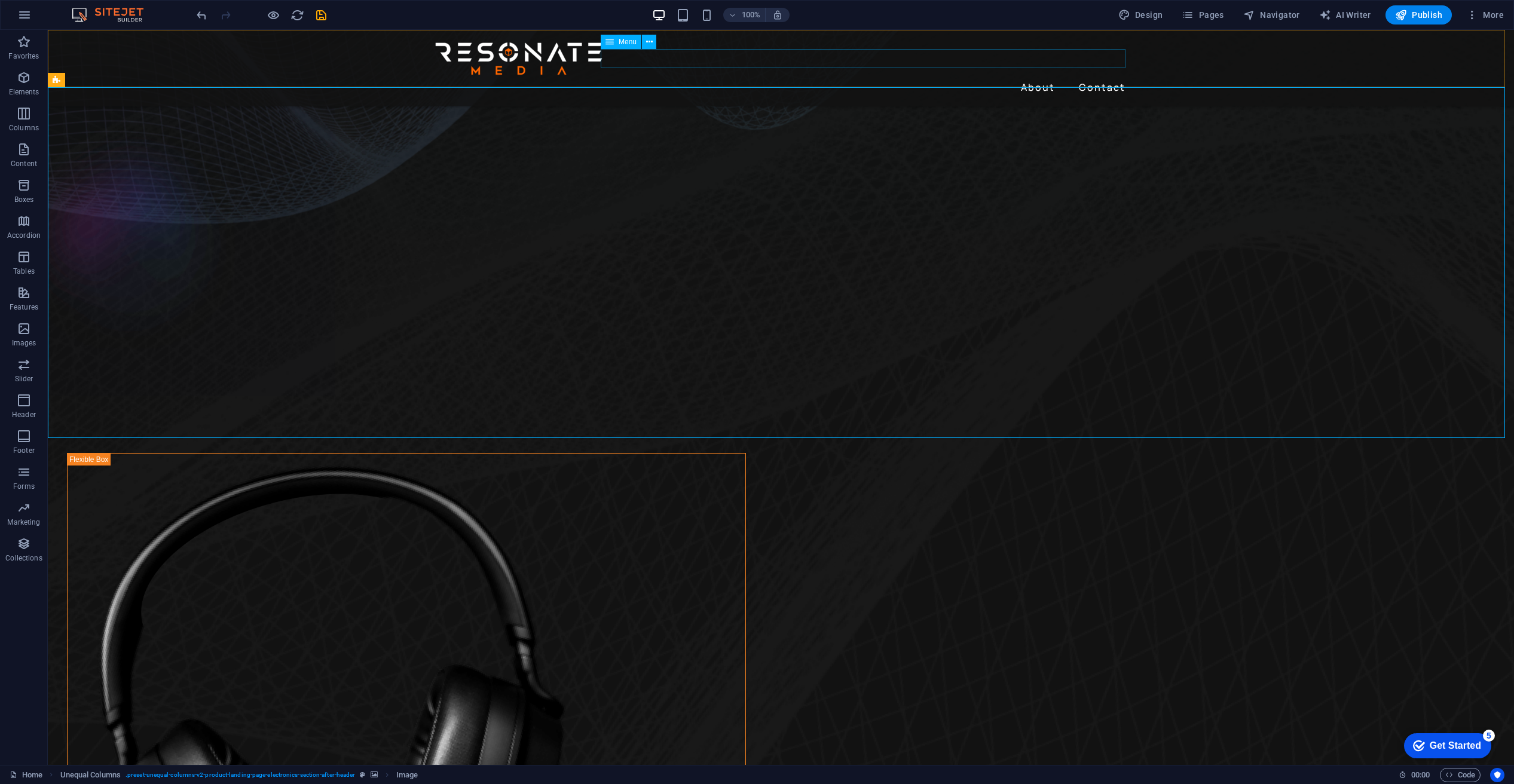
click at [1034, 78] on nav "About Contact" at bounding box center [781, 87] width 698 height 19
click at [1040, 78] on nav "About Contact" at bounding box center [781, 87] width 698 height 19
drag, startPoint x: 1040, startPoint y: 62, endPoint x: 829, endPoint y: 63, distance: 211.0
click at [1040, 78] on nav "About Contact" at bounding box center [781, 87] width 698 height 19
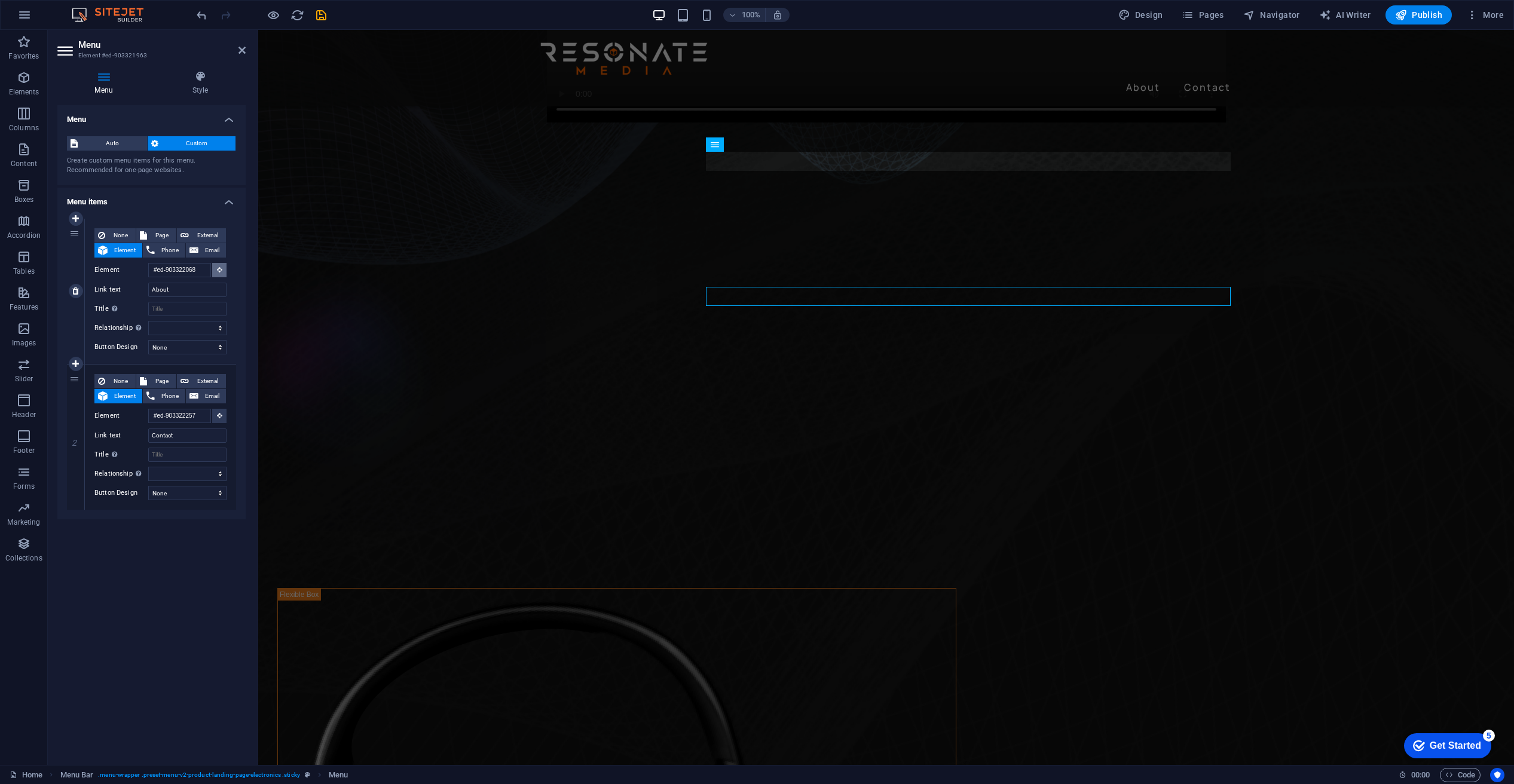
scroll to position [95, 0]
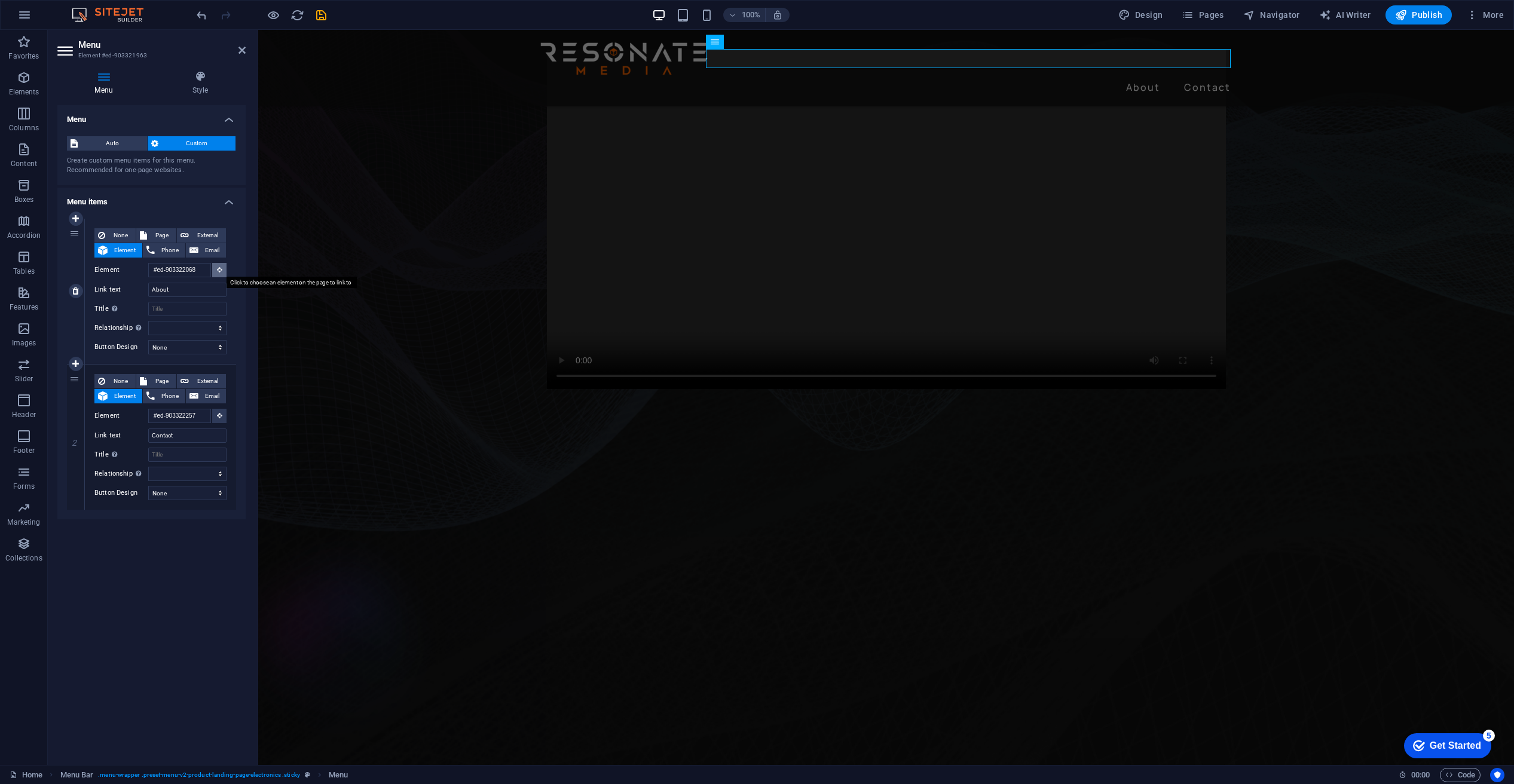
click at [222, 269] on icon at bounding box center [219, 269] width 5 height 6
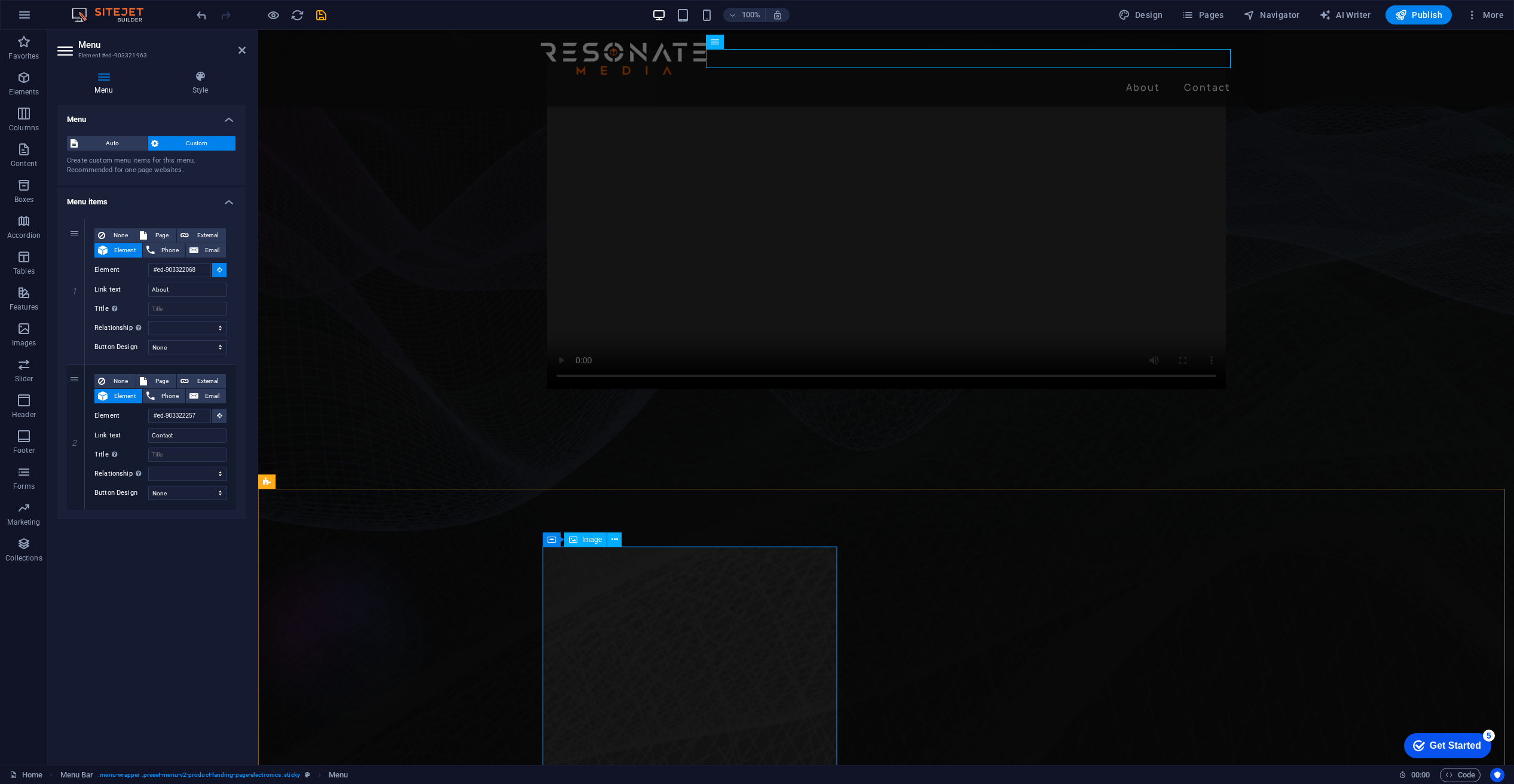
type input "#ed-903322077"
select select
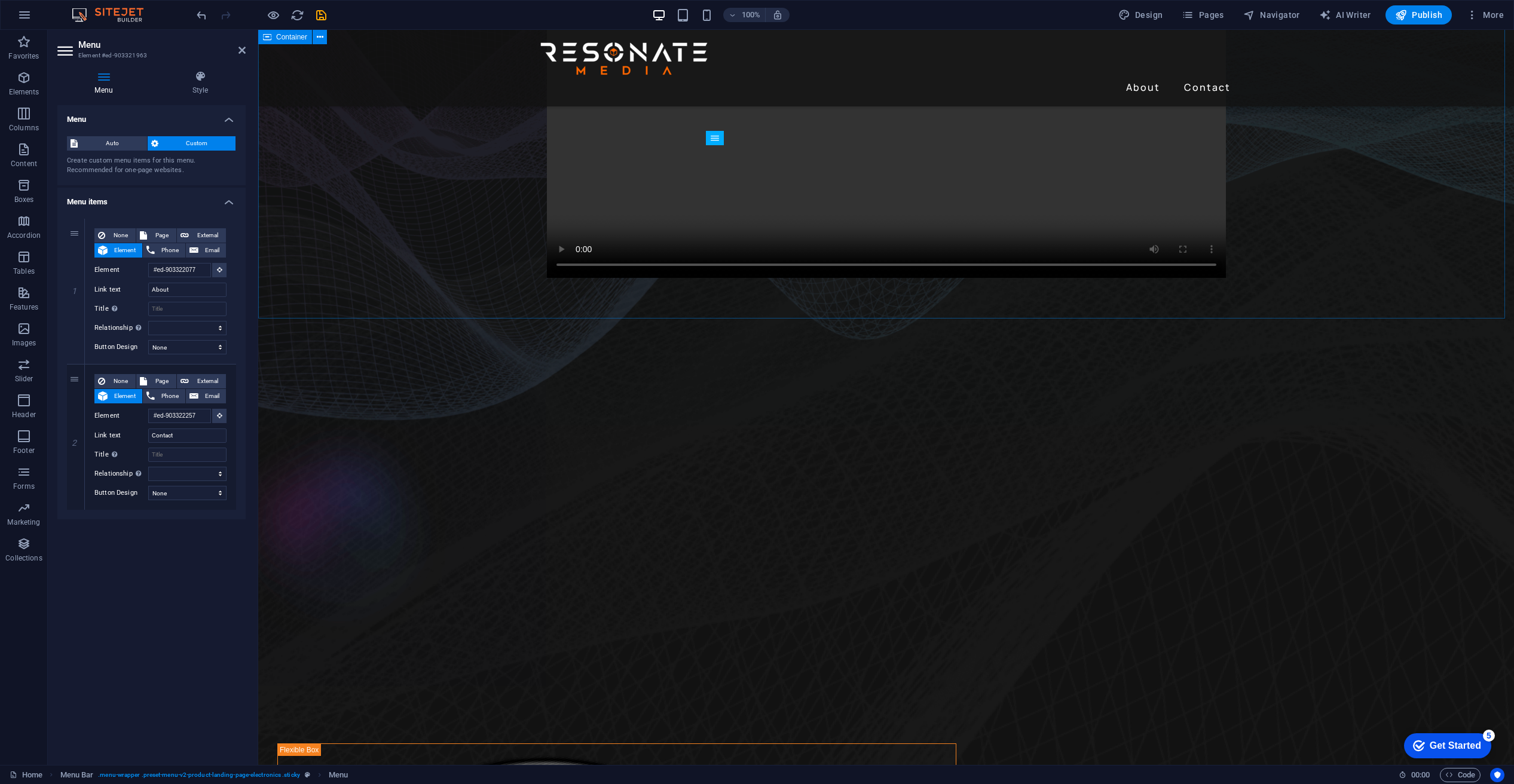
scroll to position [115, 0]
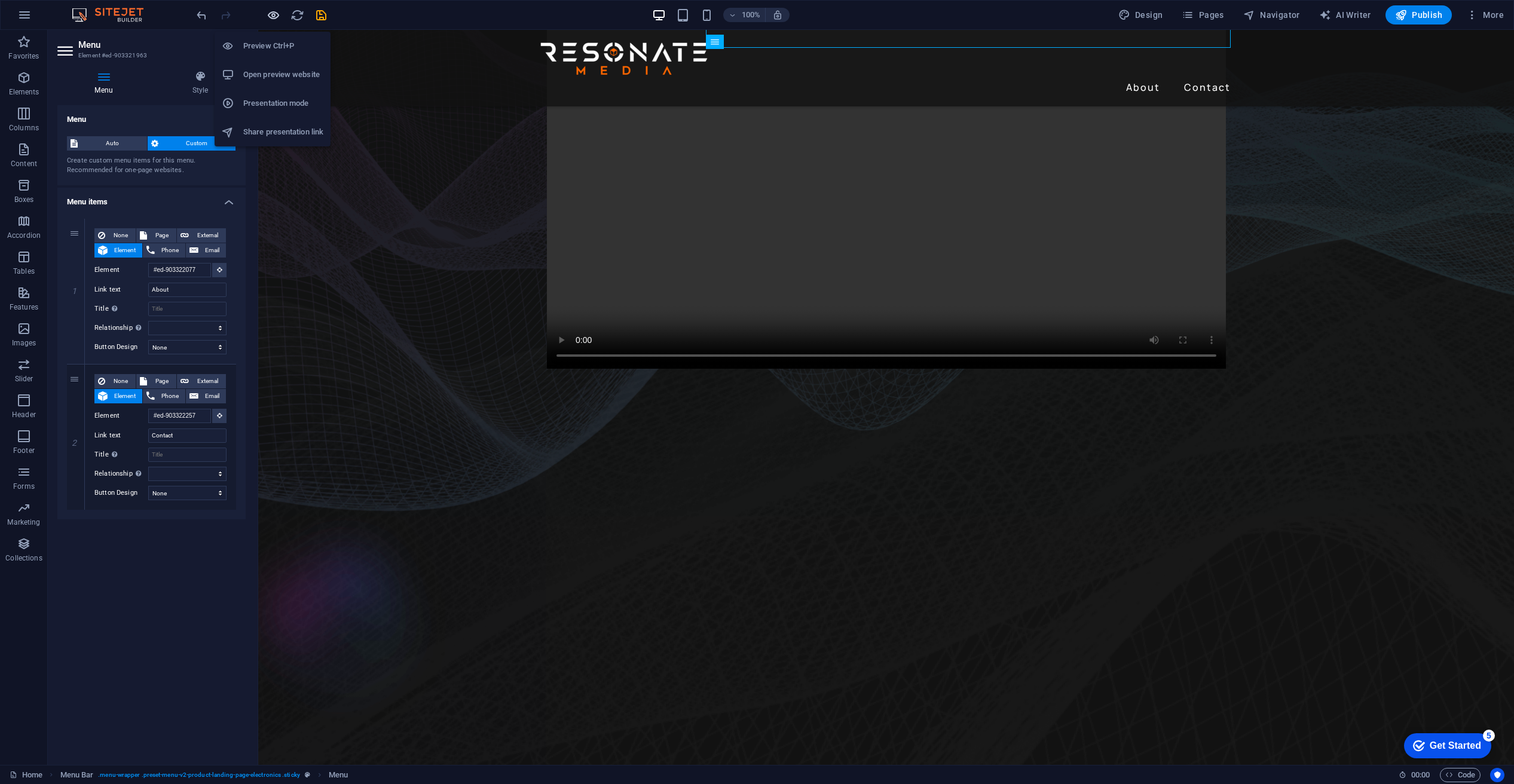
drag, startPoint x: 273, startPoint y: 14, endPoint x: 274, endPoint y: 21, distance: 7.1
click at [273, 14] on icon "button" at bounding box center [273, 16] width 14 height 14
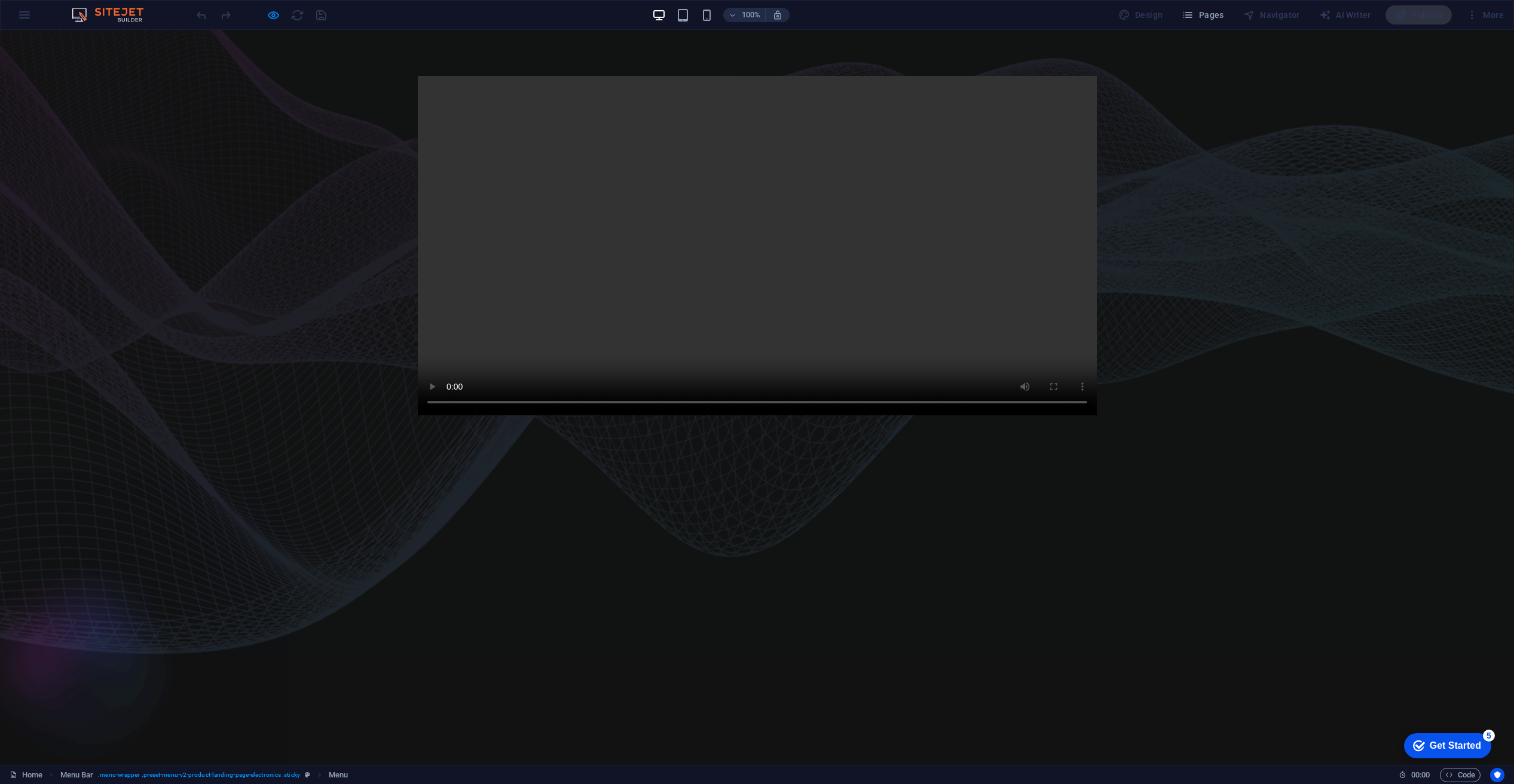
scroll to position [0, 0]
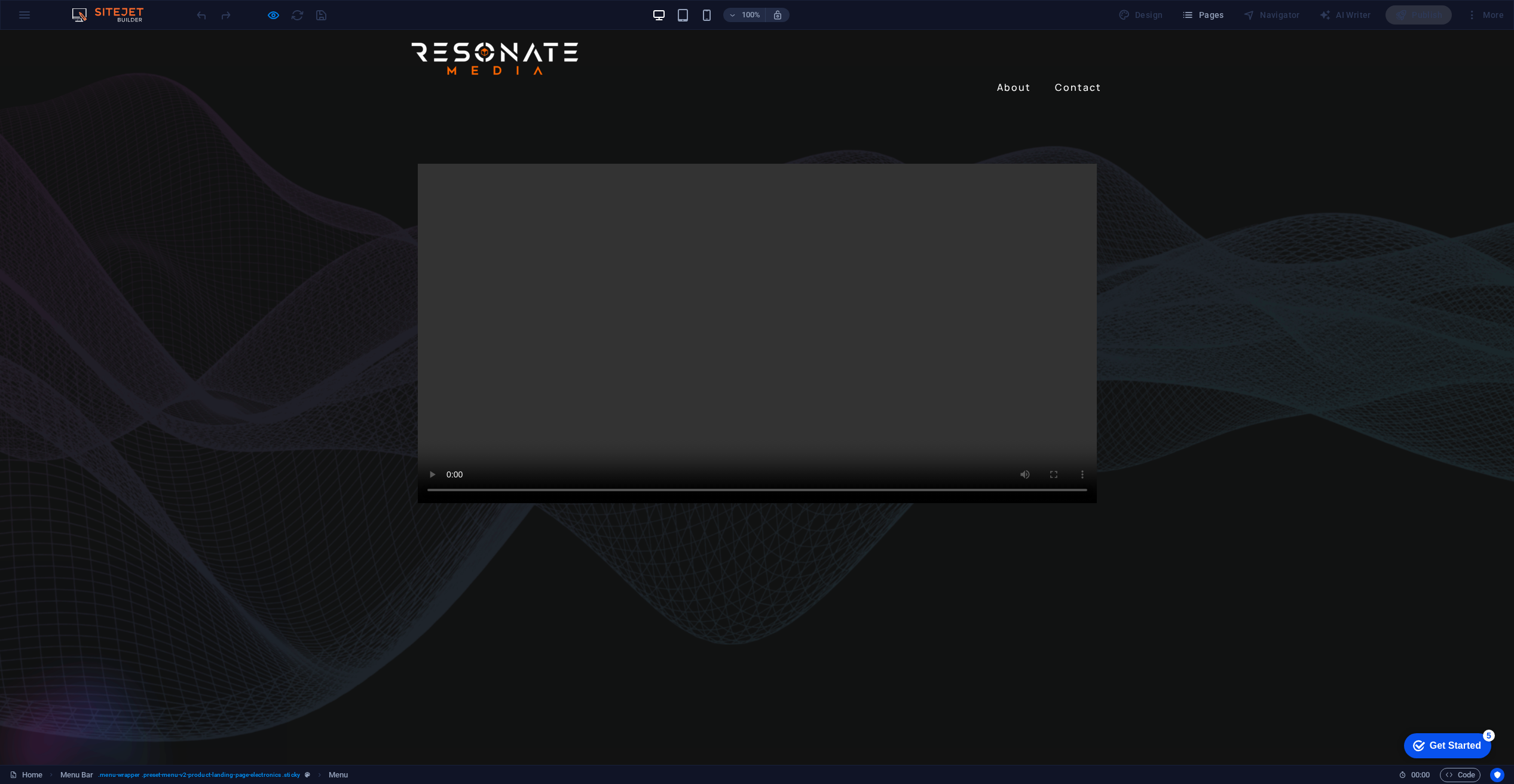
click at [1018, 78] on link "About" at bounding box center [1014, 87] width 44 height 19
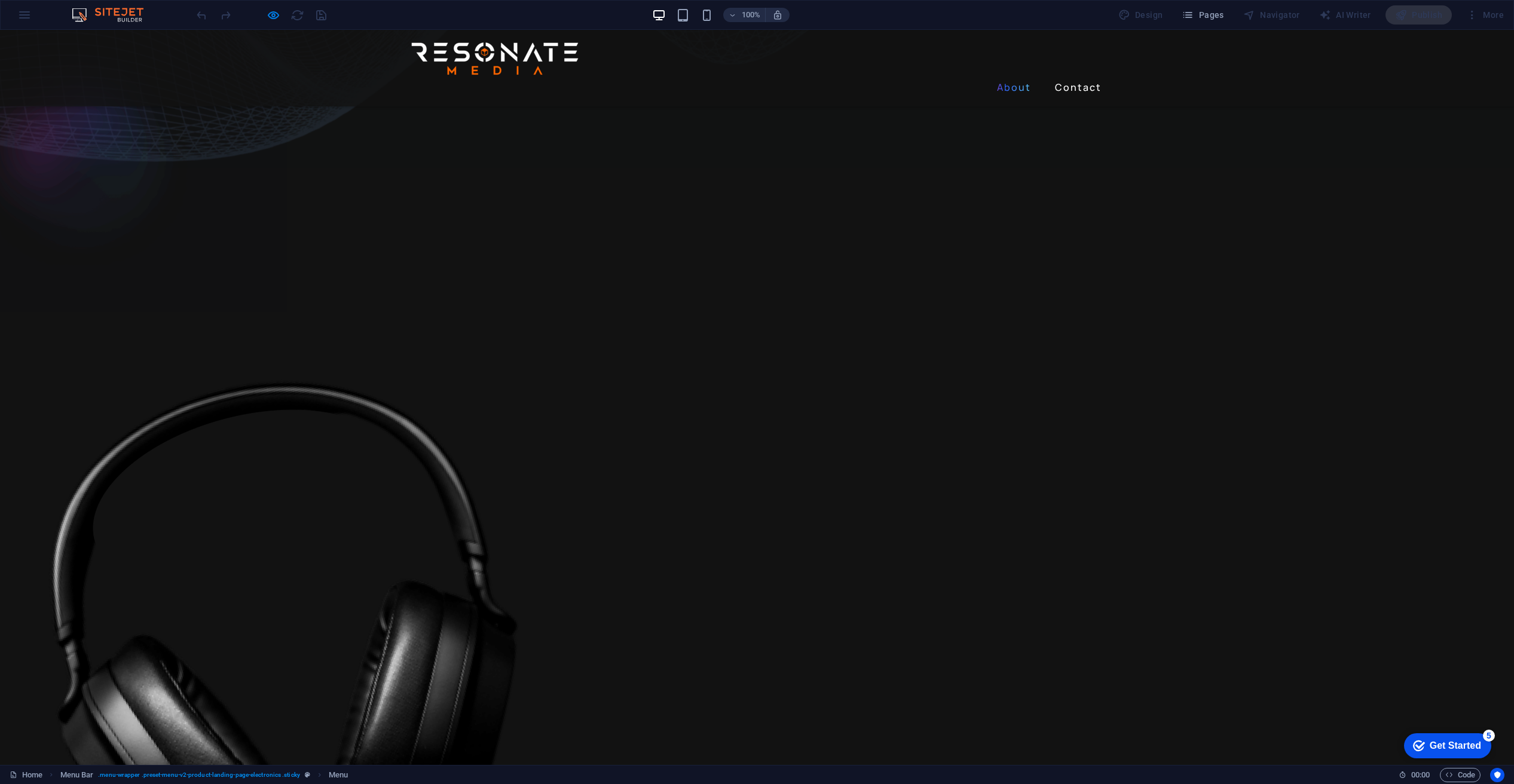
scroll to position [554, 0]
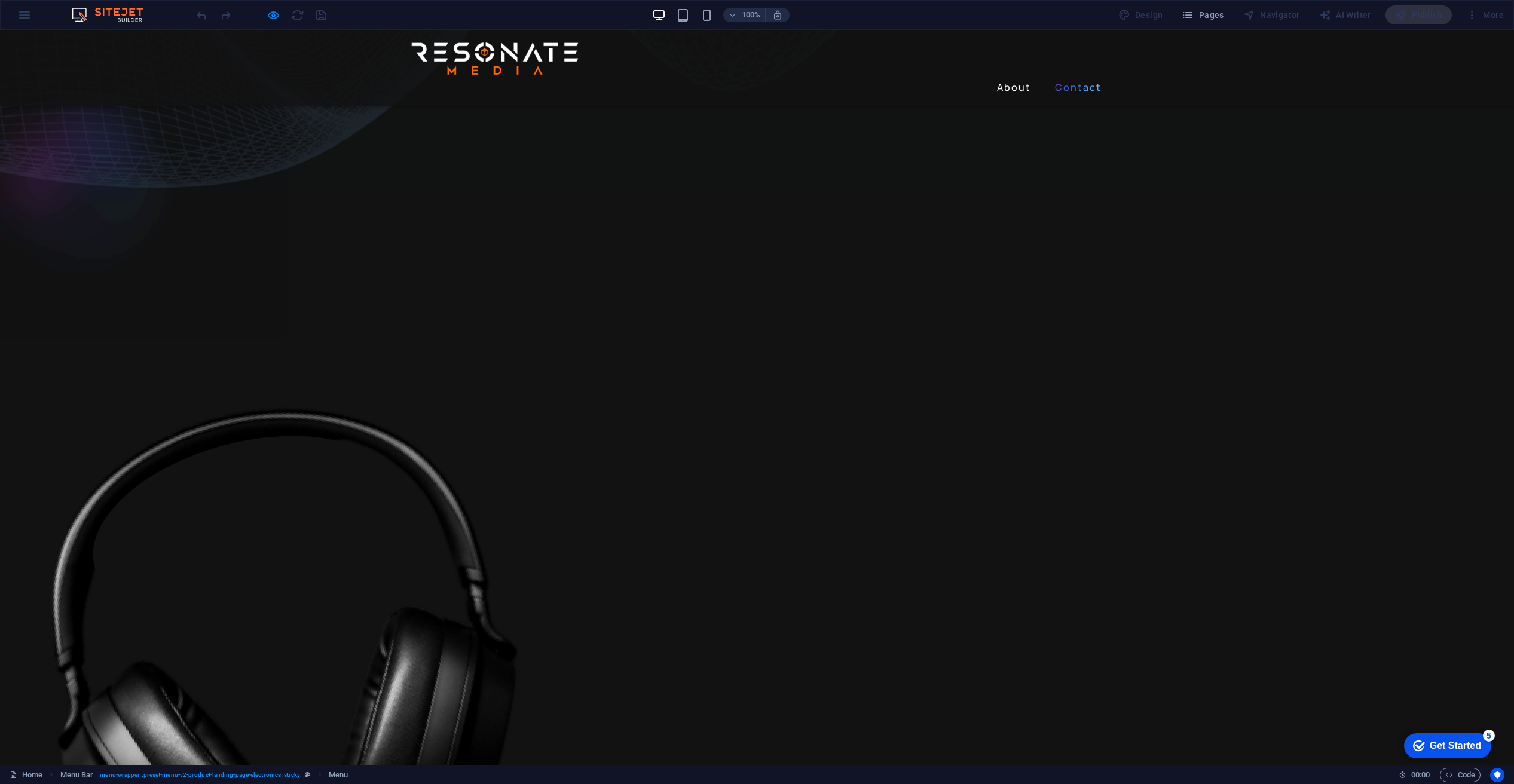
click at [1066, 78] on link "Contact" at bounding box center [1078, 87] width 56 height 19
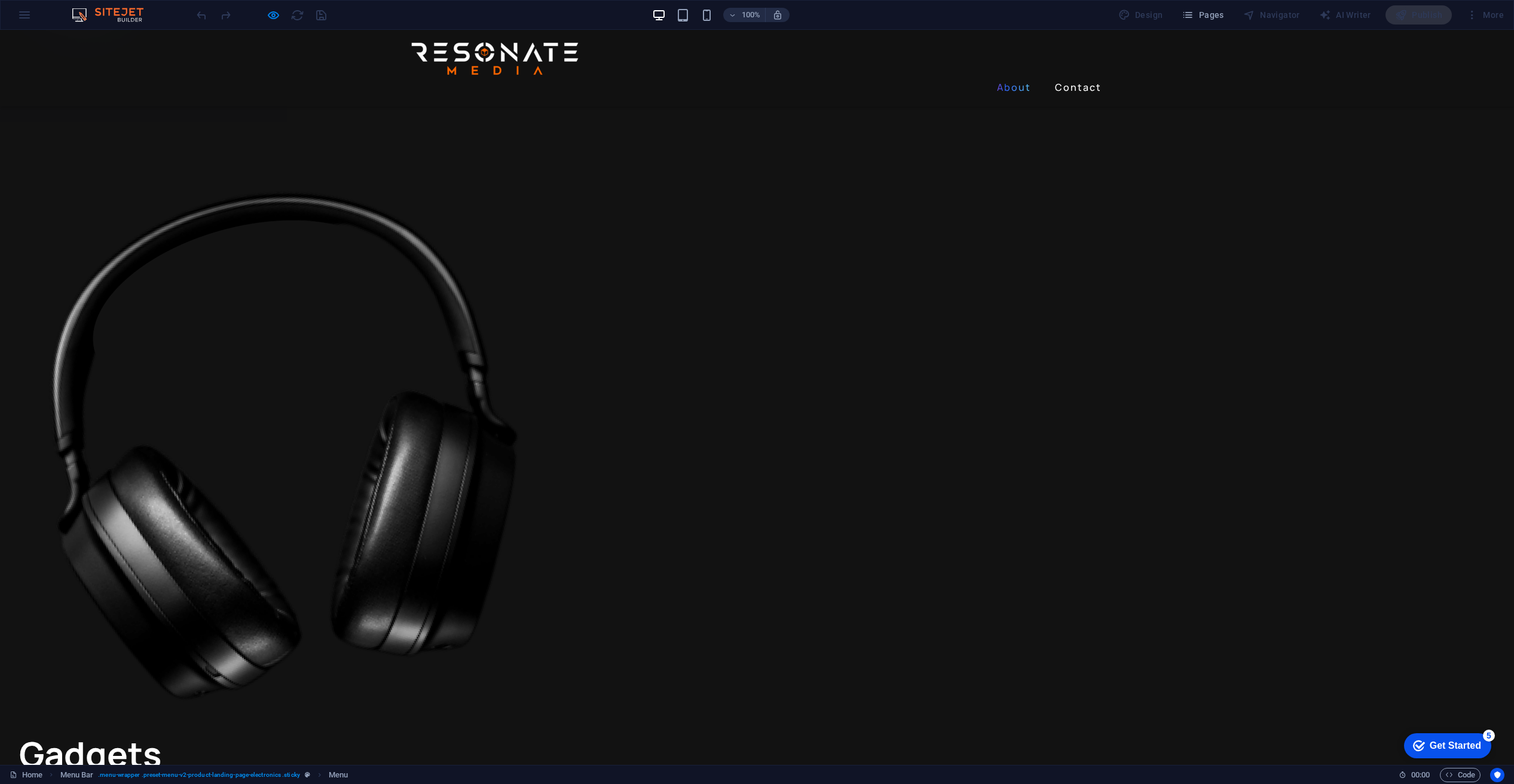
click at [1016, 78] on link "About" at bounding box center [1014, 87] width 44 height 19
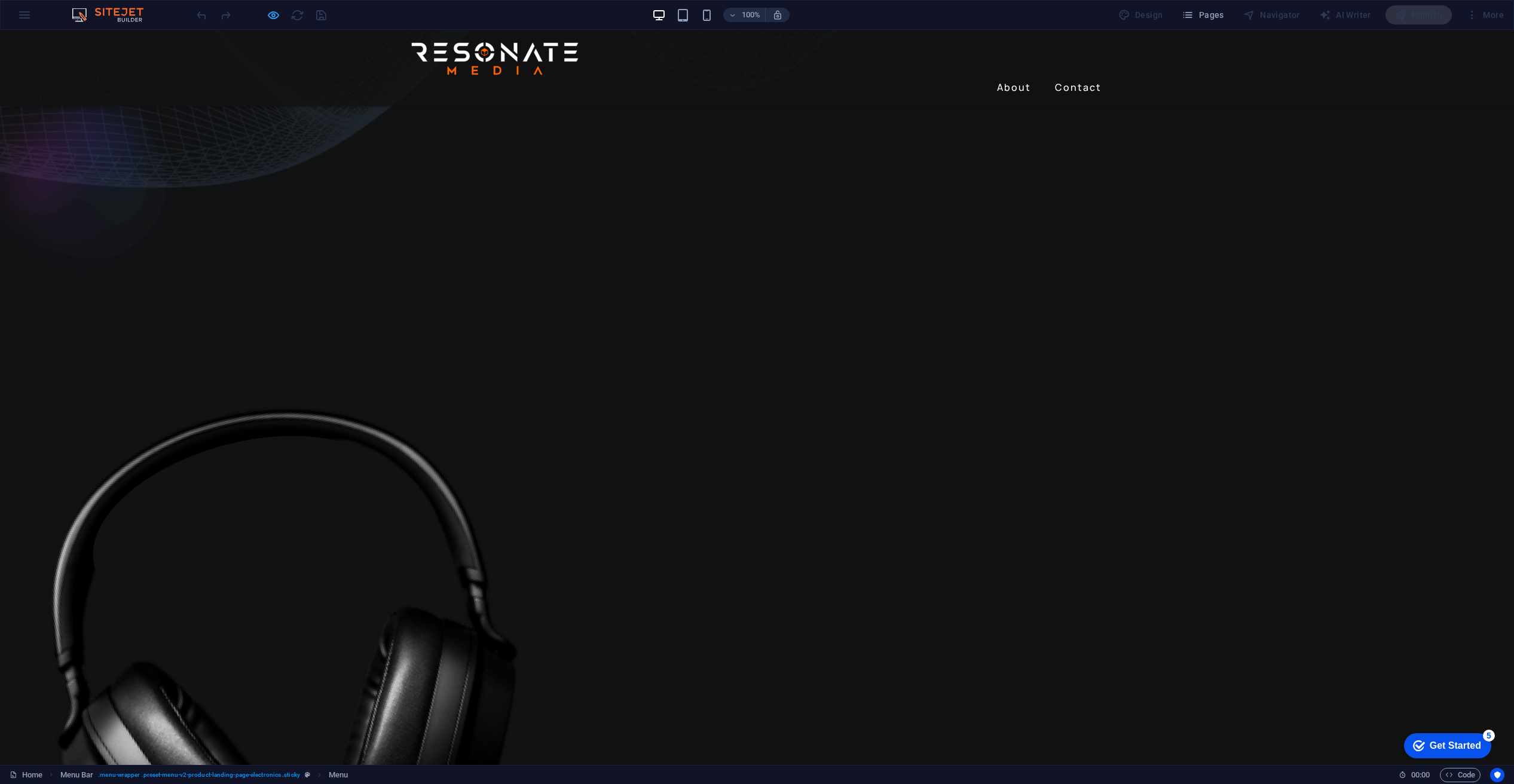
click at [273, 14] on icon "button" at bounding box center [273, 16] width 14 height 14
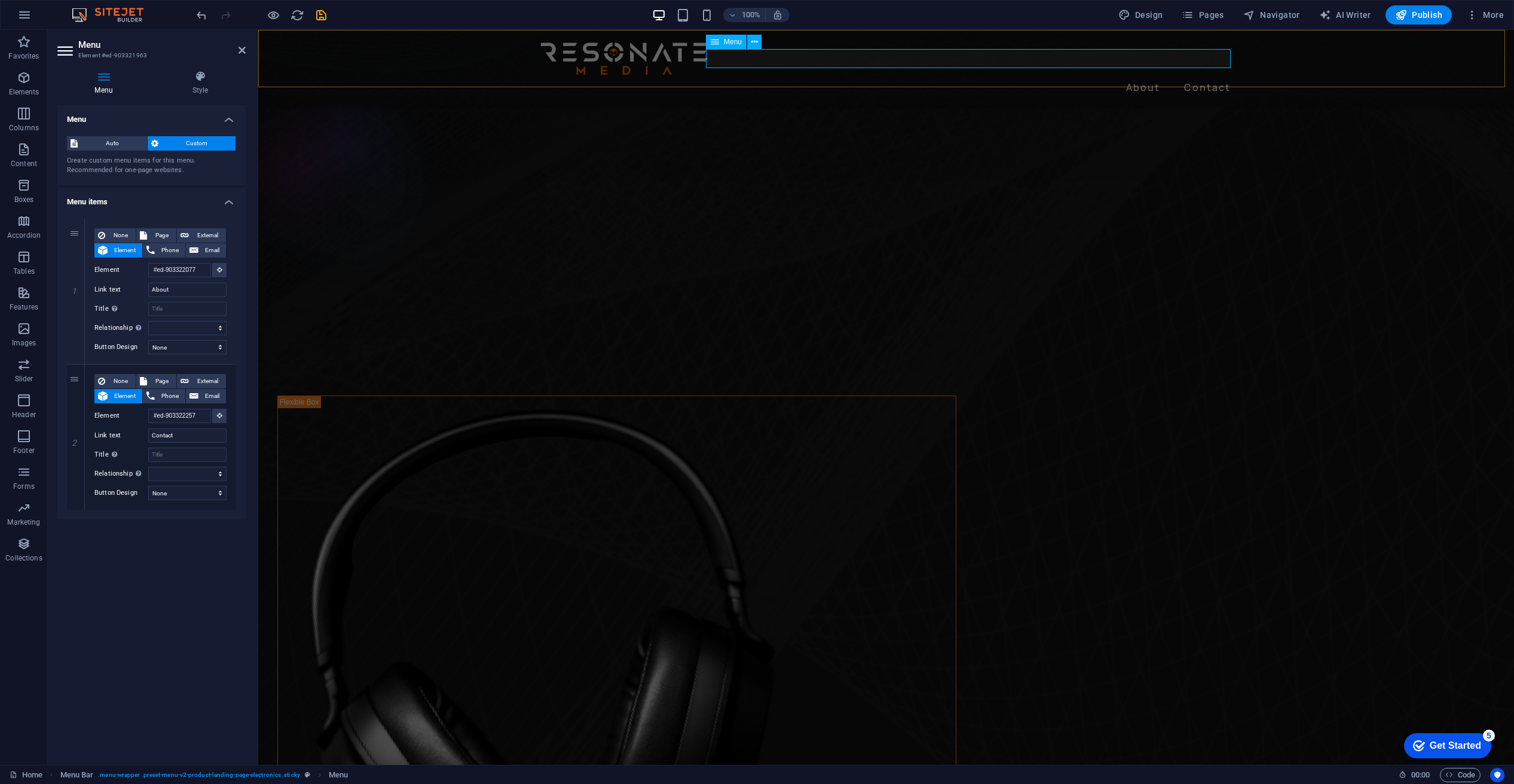
click at [1137, 78] on nav "About Contact" at bounding box center [886, 87] width 698 height 19
click at [1136, 78] on nav "About Contact" at bounding box center [886, 87] width 698 height 19
click at [1133, 78] on nav "About Contact" at bounding box center [886, 87] width 698 height 19
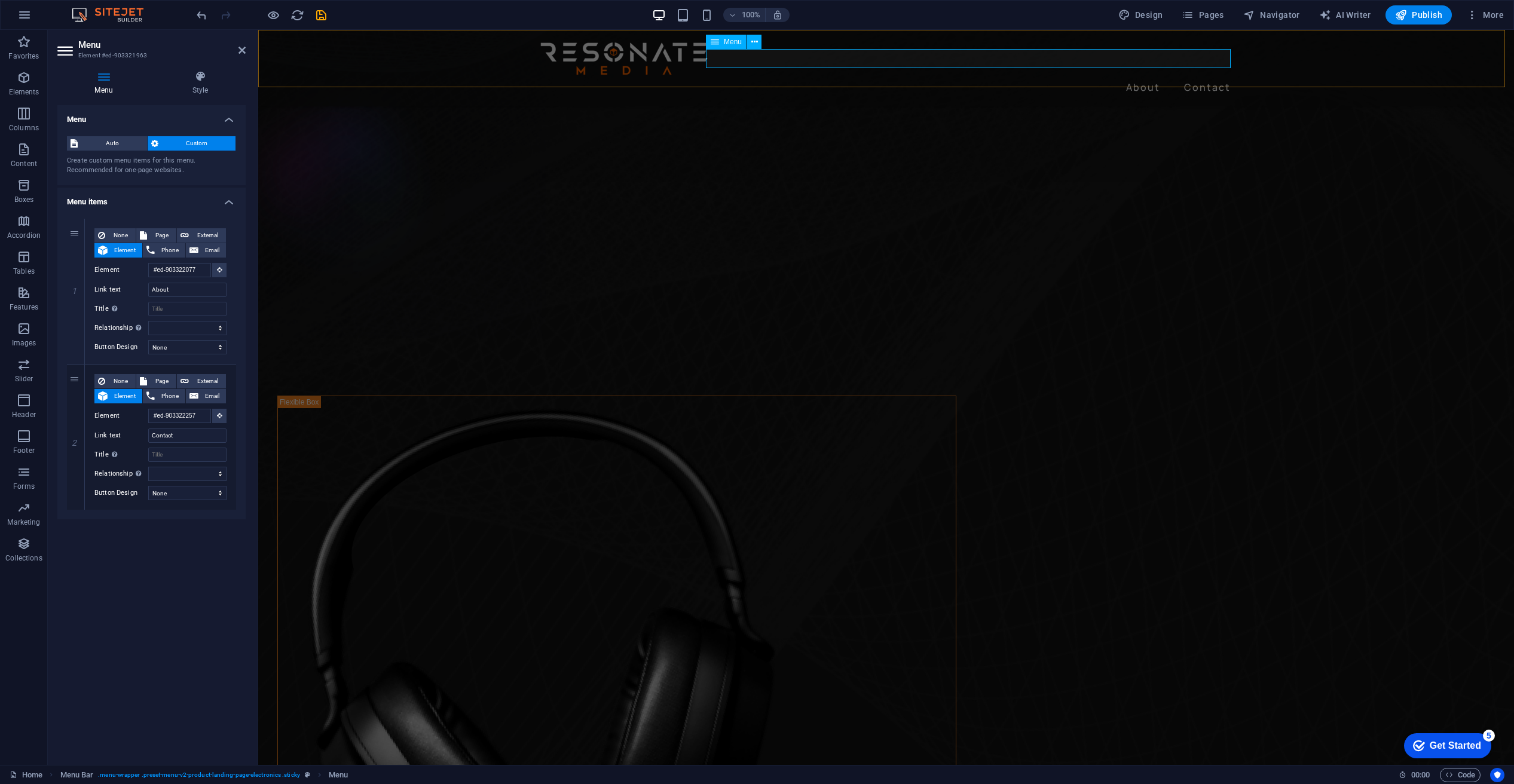
click at [1207, 78] on nav "About Contact" at bounding box center [886, 87] width 698 height 19
click at [1205, 78] on nav "About Contact" at bounding box center [886, 87] width 698 height 19
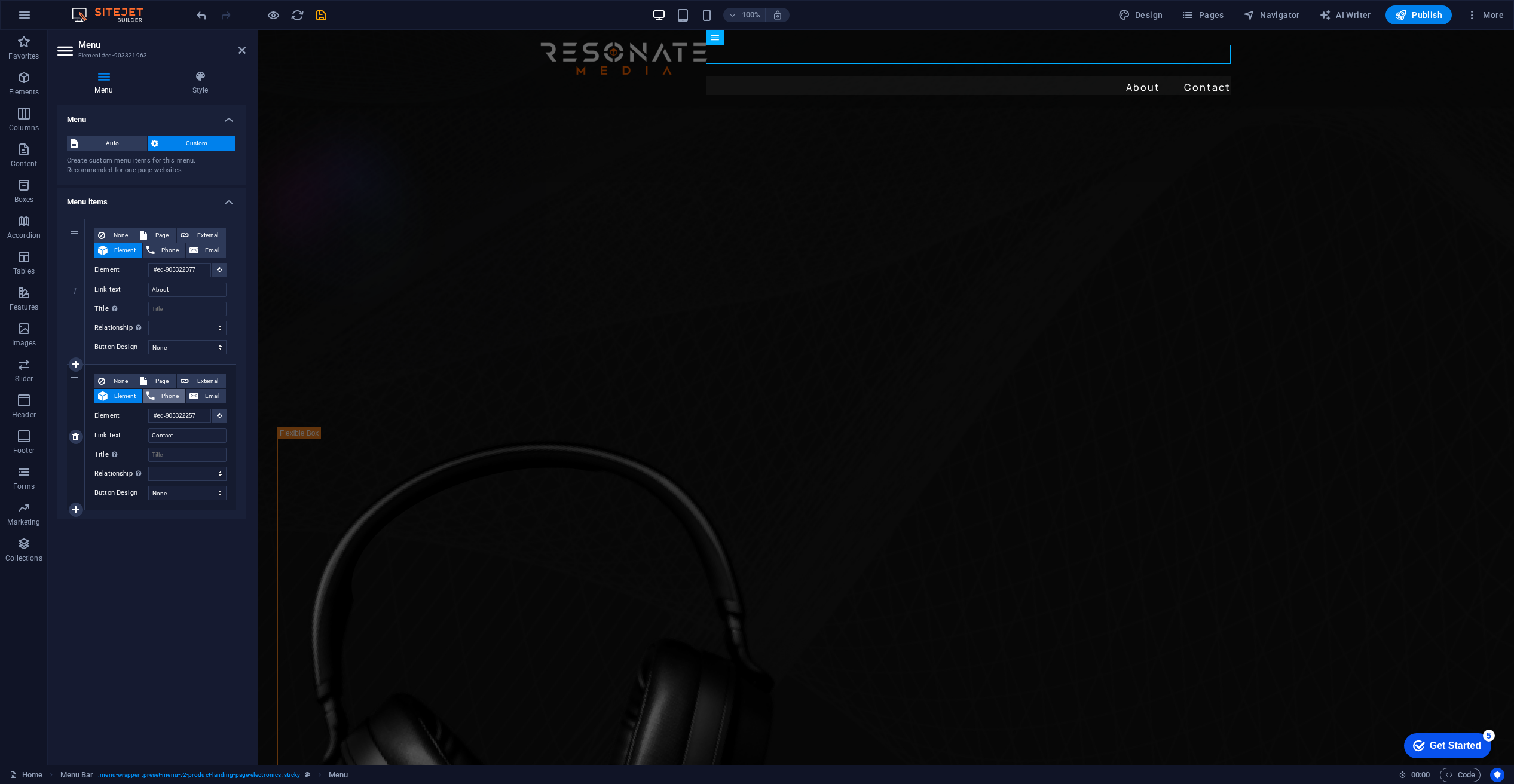
scroll to position [497, 0]
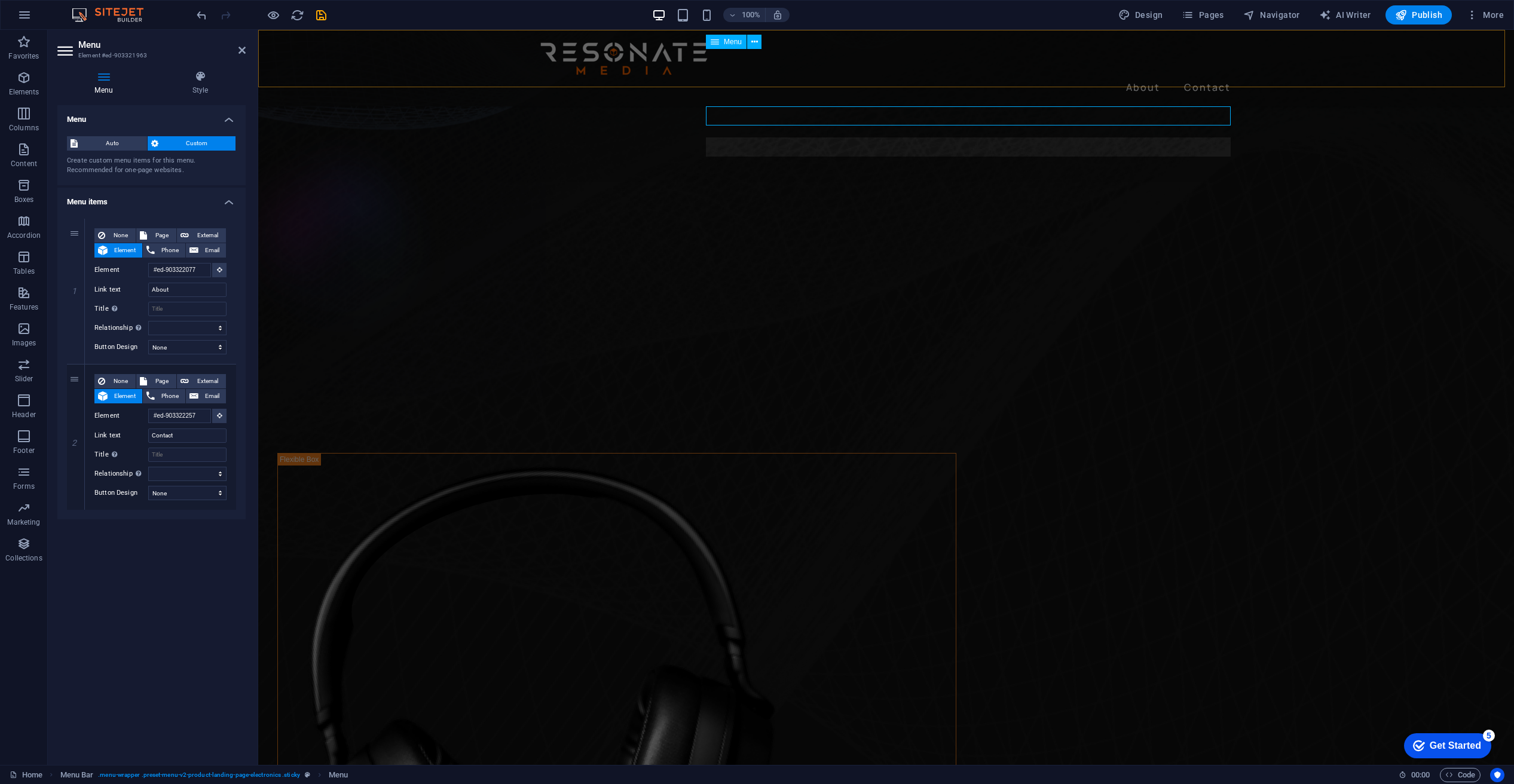
click at [755, 41] on icon at bounding box center [755, 42] width 6 height 13
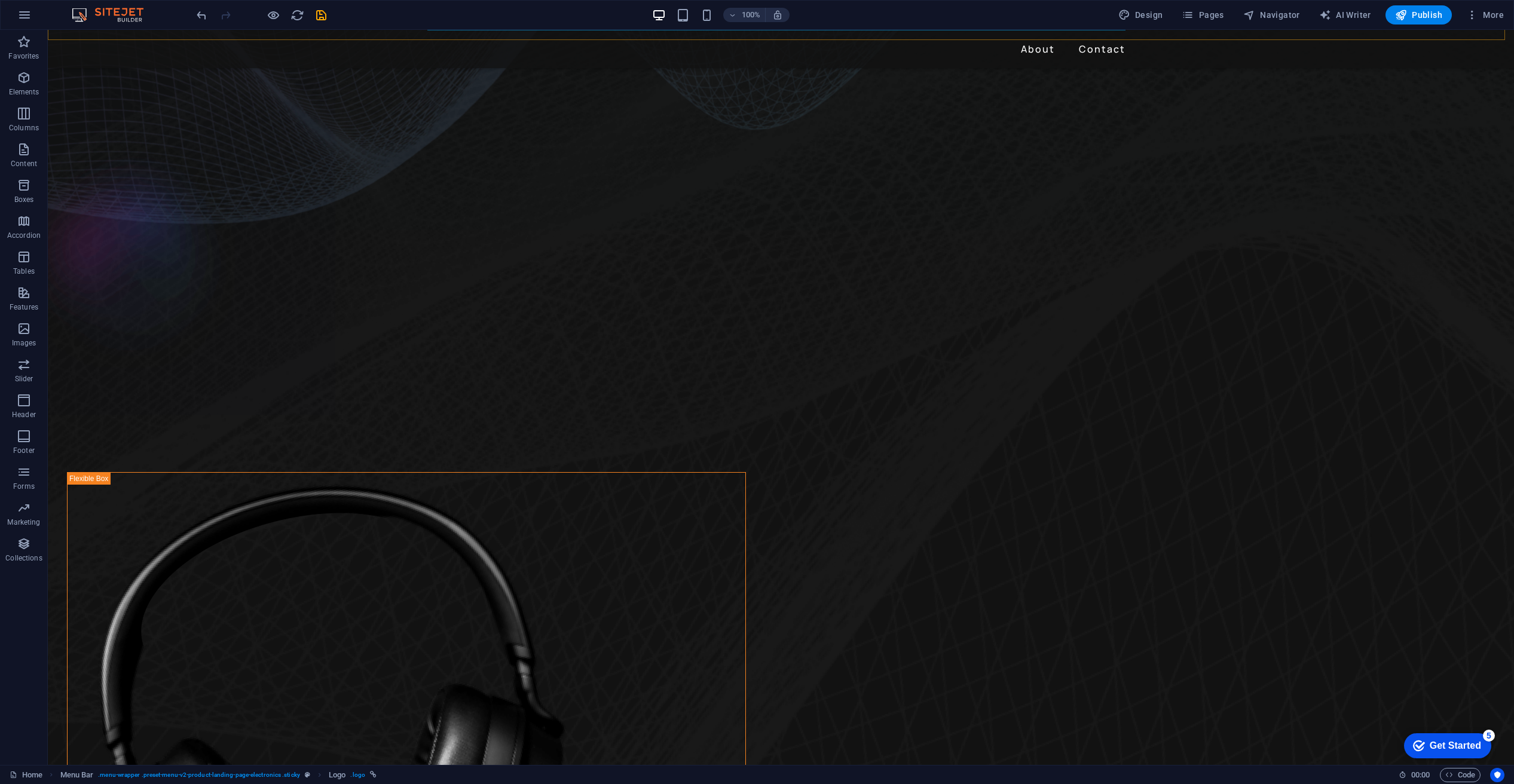
scroll to position [0, 0]
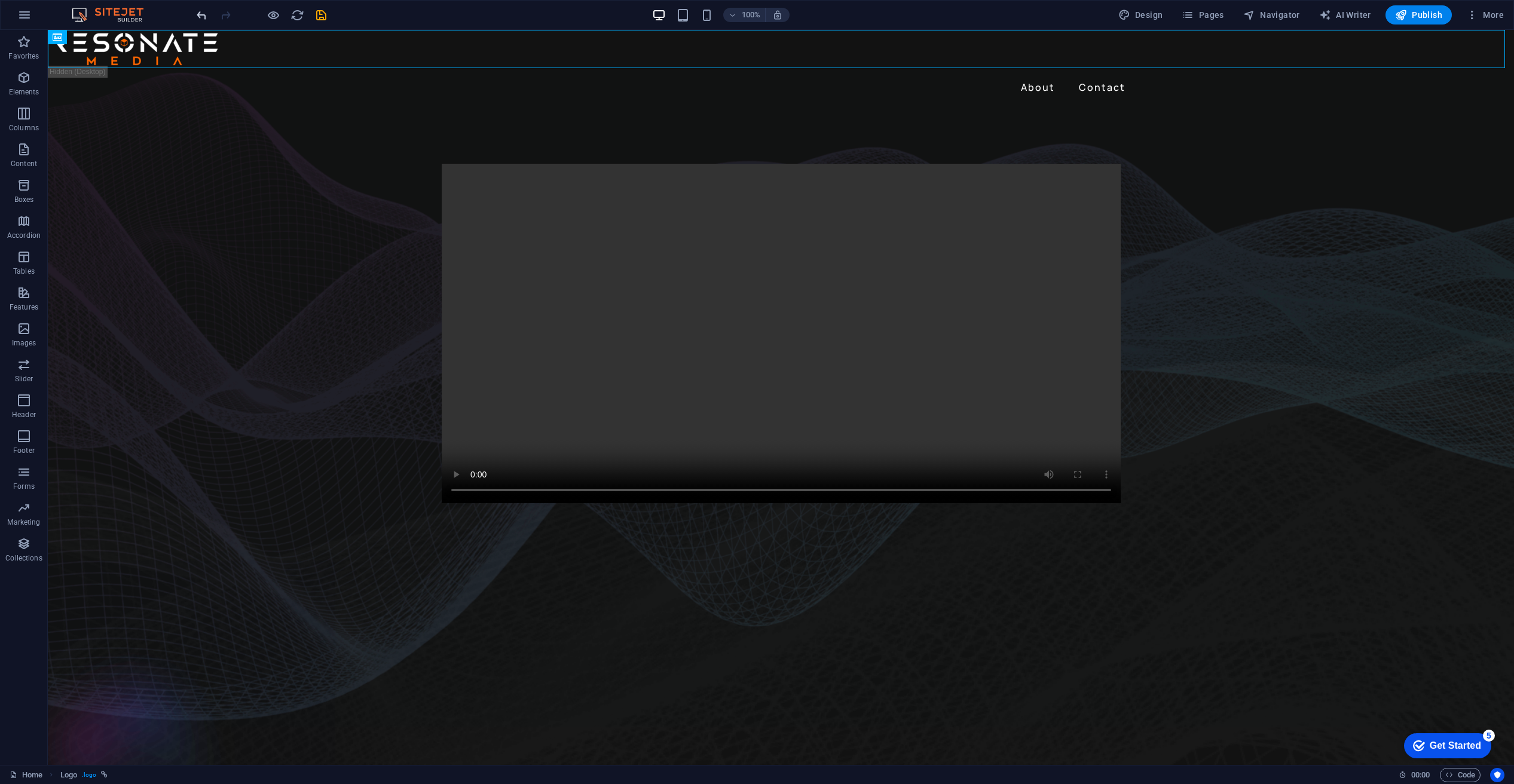
click at [203, 13] on icon "undo" at bounding box center [202, 16] width 14 height 14
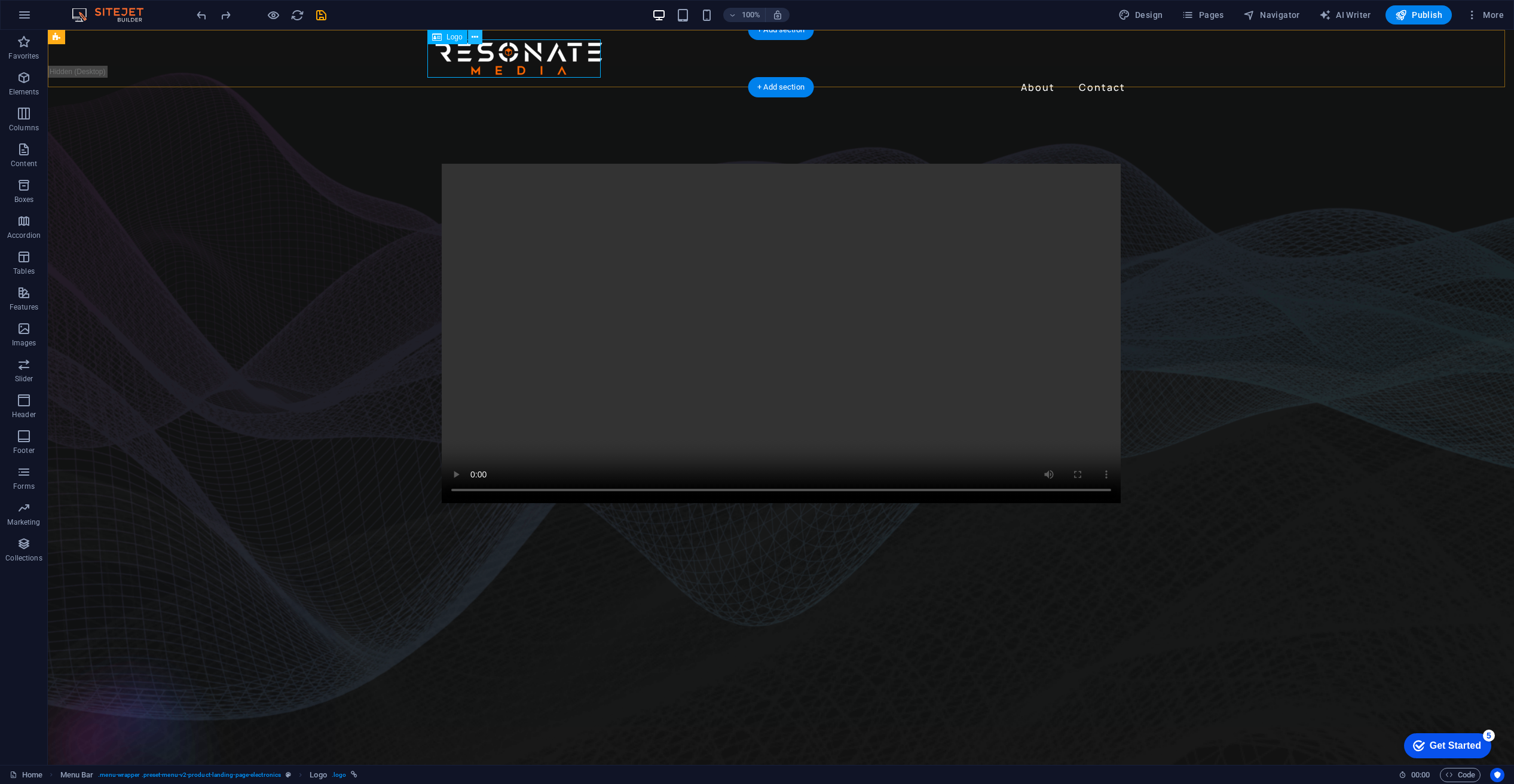
click at [476, 33] on icon at bounding box center [475, 38] width 6 height 13
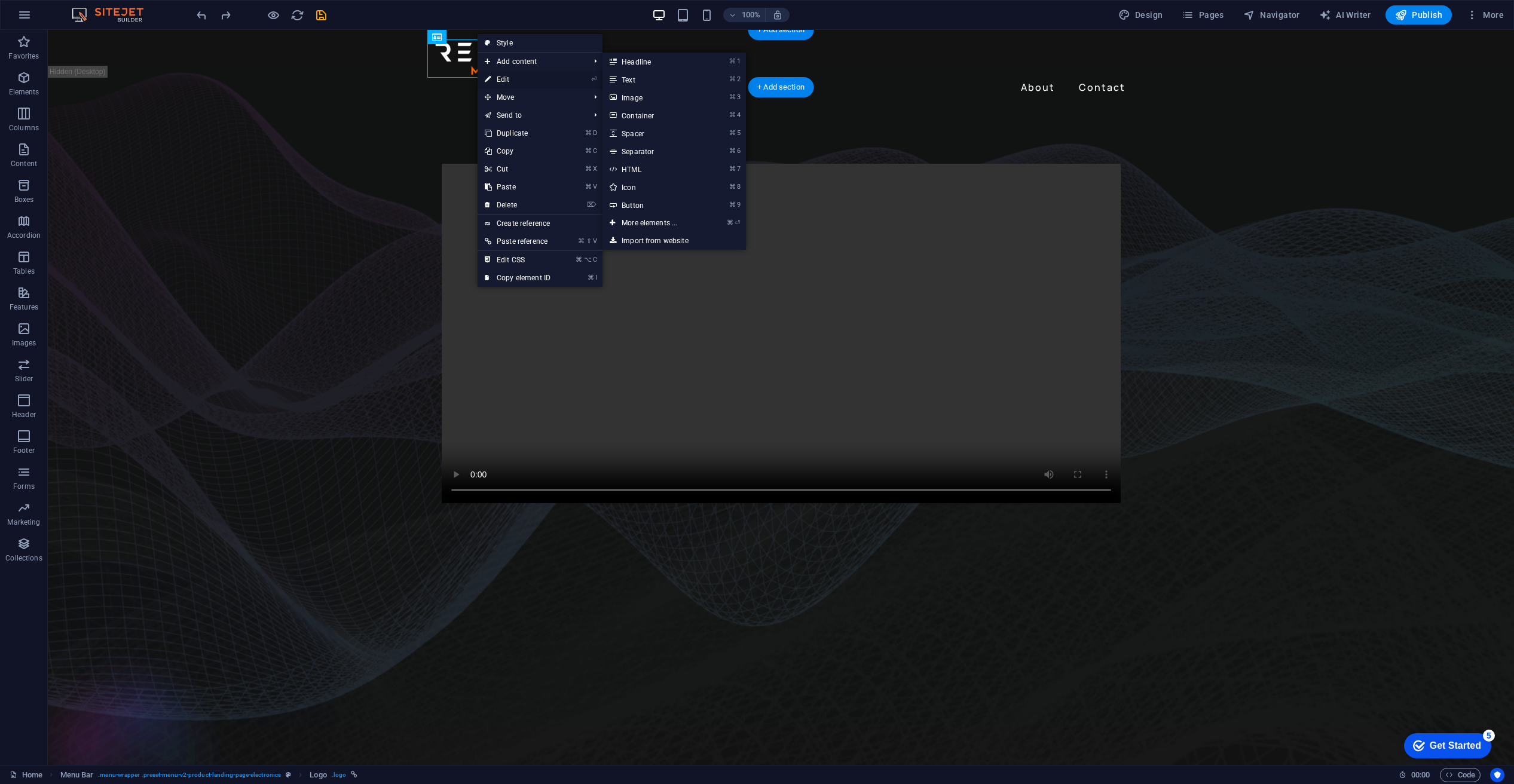
click at [498, 78] on link "⏎ Edit" at bounding box center [517, 79] width 80 height 18
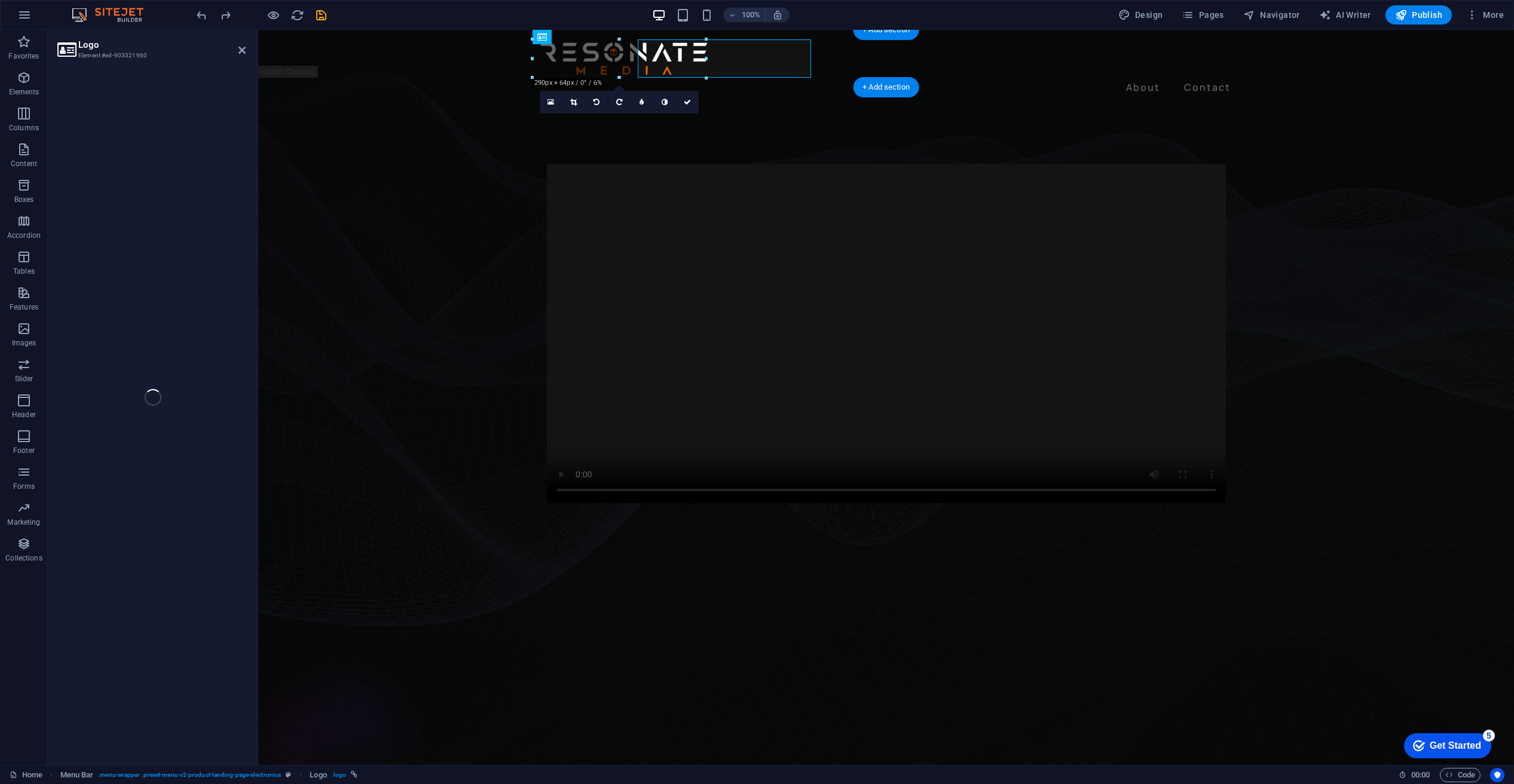
select select "px"
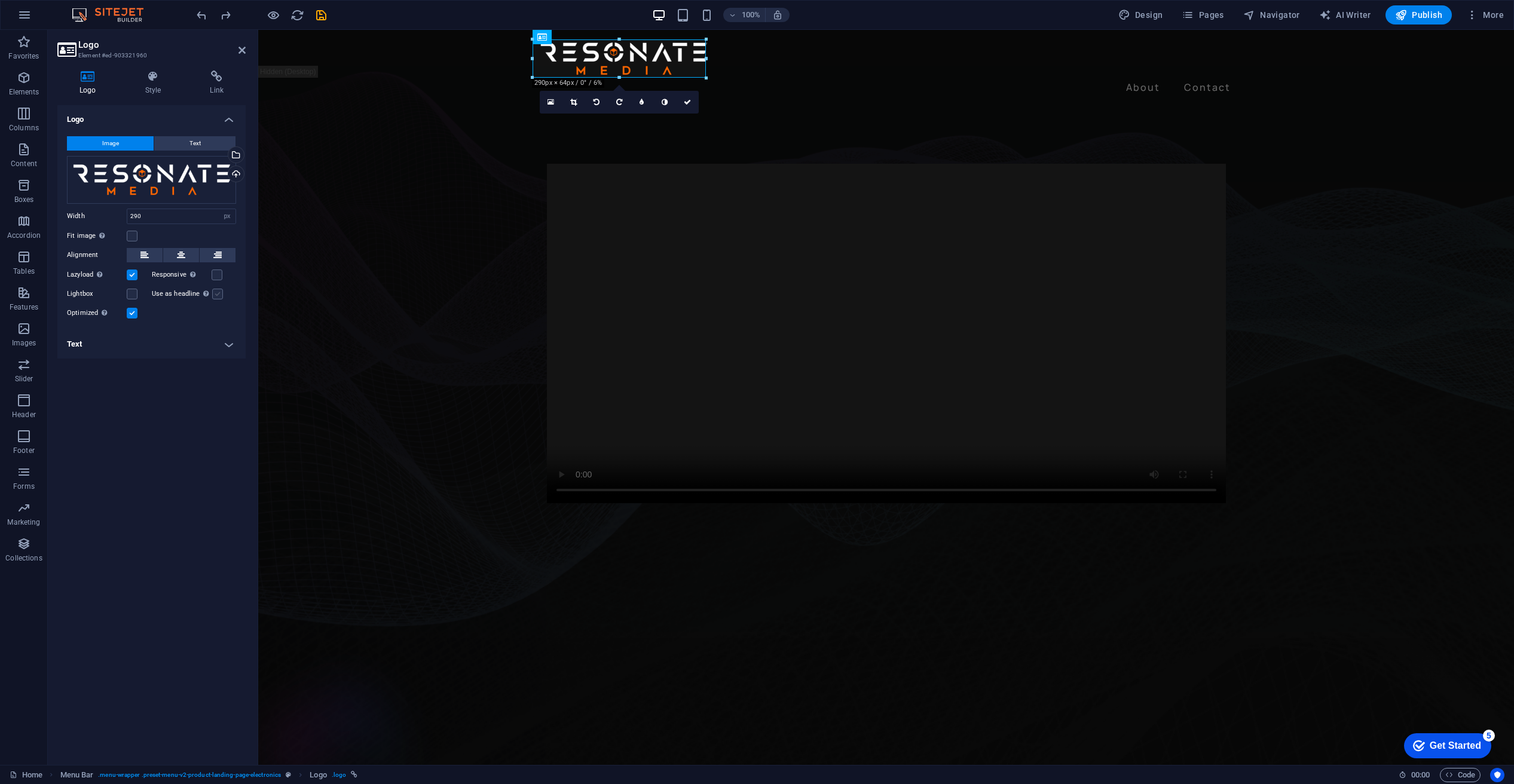
click at [214, 294] on label at bounding box center [218, 294] width 11 height 11
click at [0, 0] on input "Use as headline The image will be wrapped in an H1 headline tag. Useful for giv…" at bounding box center [0, 0] width 0 height 0
click at [131, 315] on label at bounding box center [132, 313] width 11 height 11
click at [0, 0] on input "Optimized Images are compressed to improve page speed." at bounding box center [0, 0] width 0 height 0
click at [129, 315] on label at bounding box center [132, 313] width 11 height 11
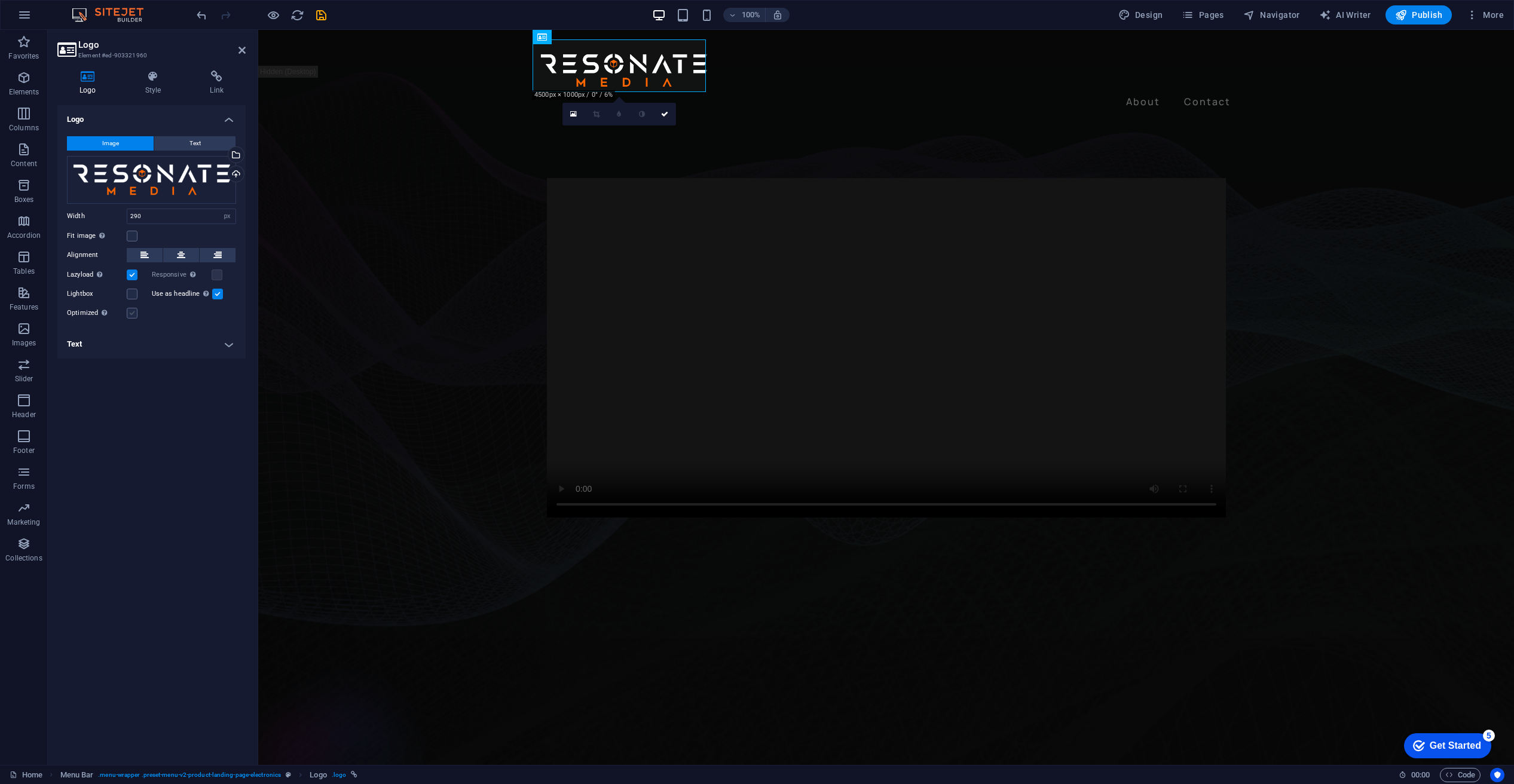
click at [0, 0] on input "Optimized Images are compressed to improve page speed." at bounding box center [0, 0] width 0 height 0
click at [166, 79] on icon at bounding box center [153, 76] width 60 height 12
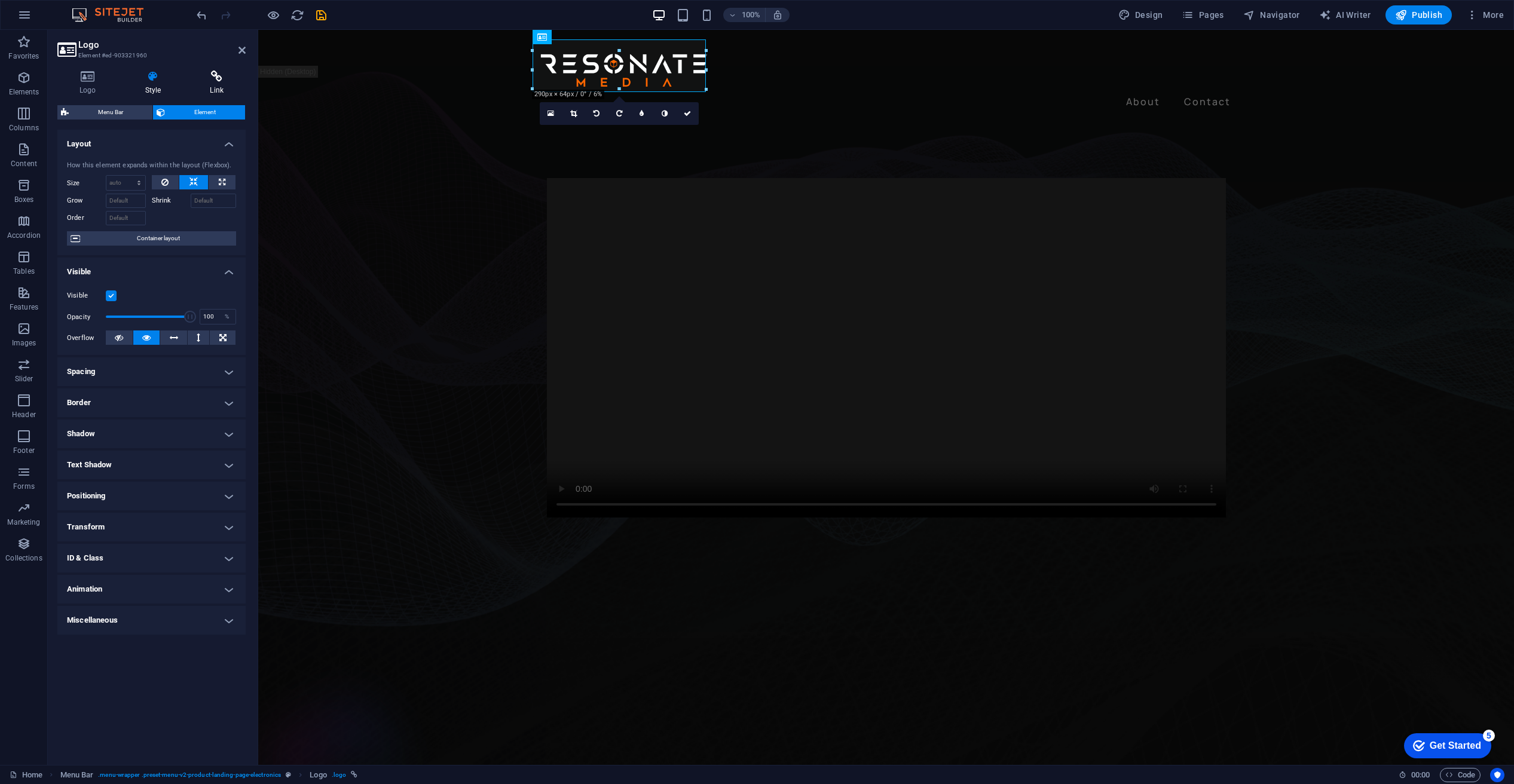
click at [213, 72] on icon at bounding box center [217, 76] width 58 height 12
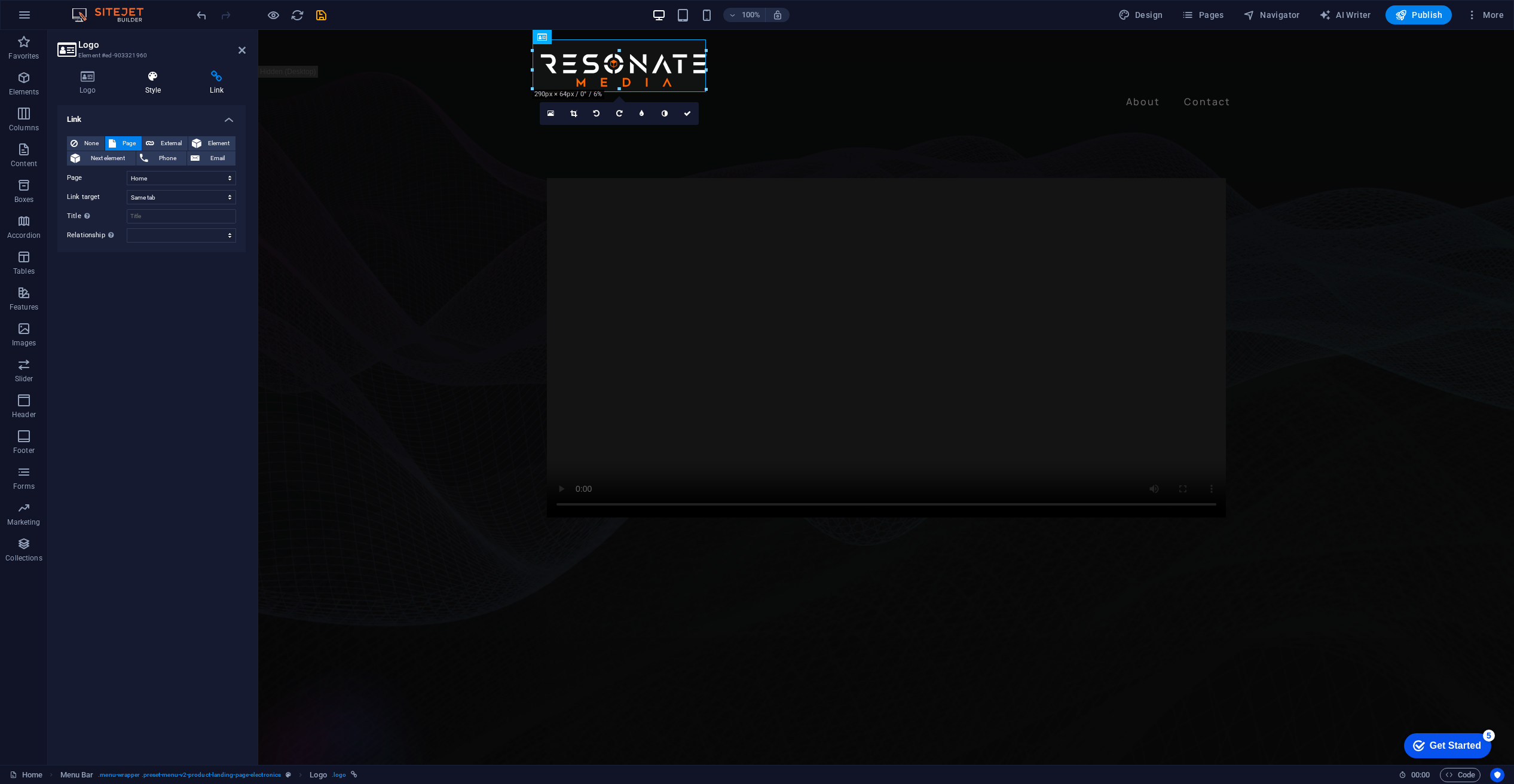
click at [158, 77] on icon at bounding box center [153, 76] width 60 height 12
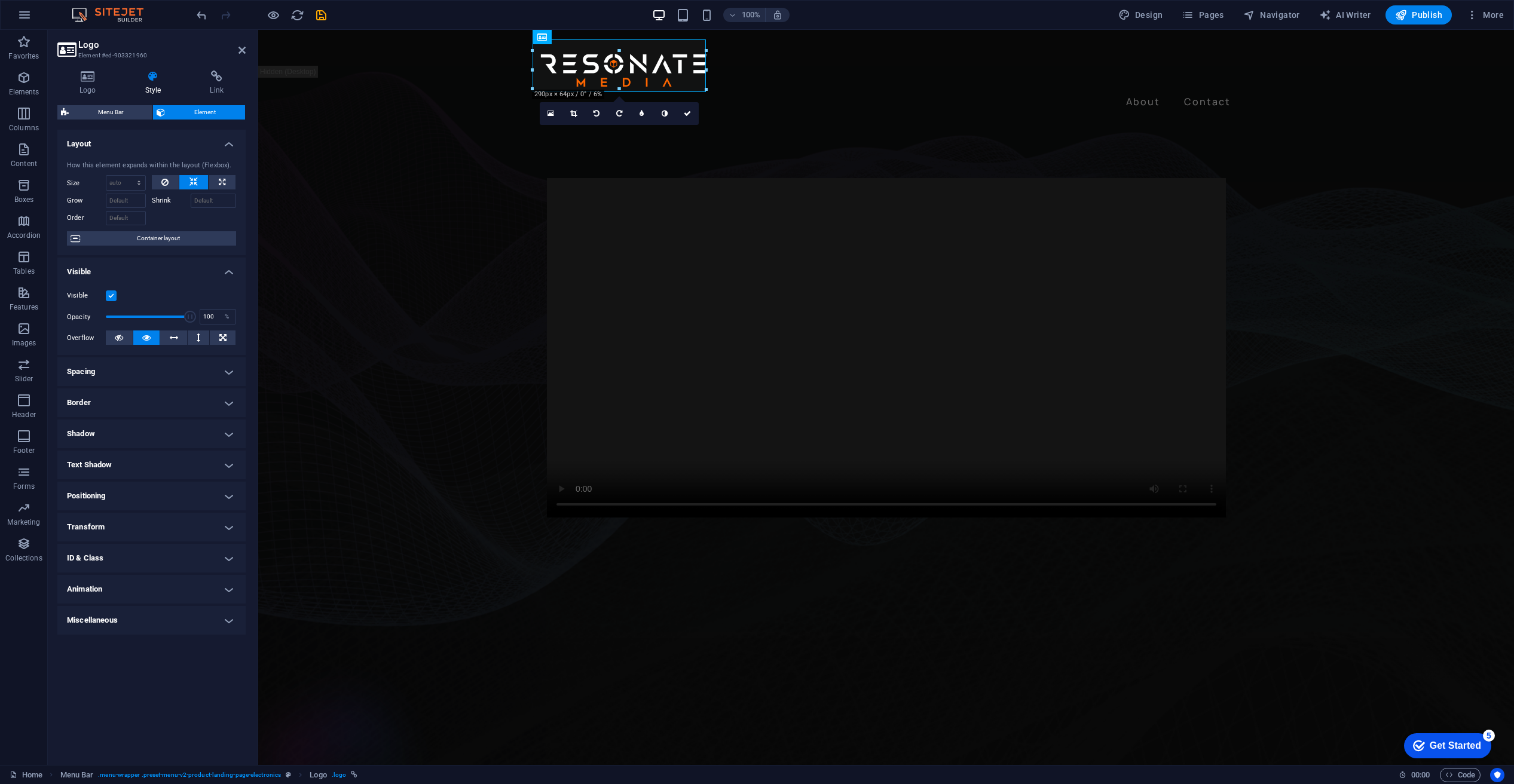
click at [189, 585] on h4 "Animation" at bounding box center [151, 589] width 188 height 29
select select "move-top-to-bottom"
select select "scroll"
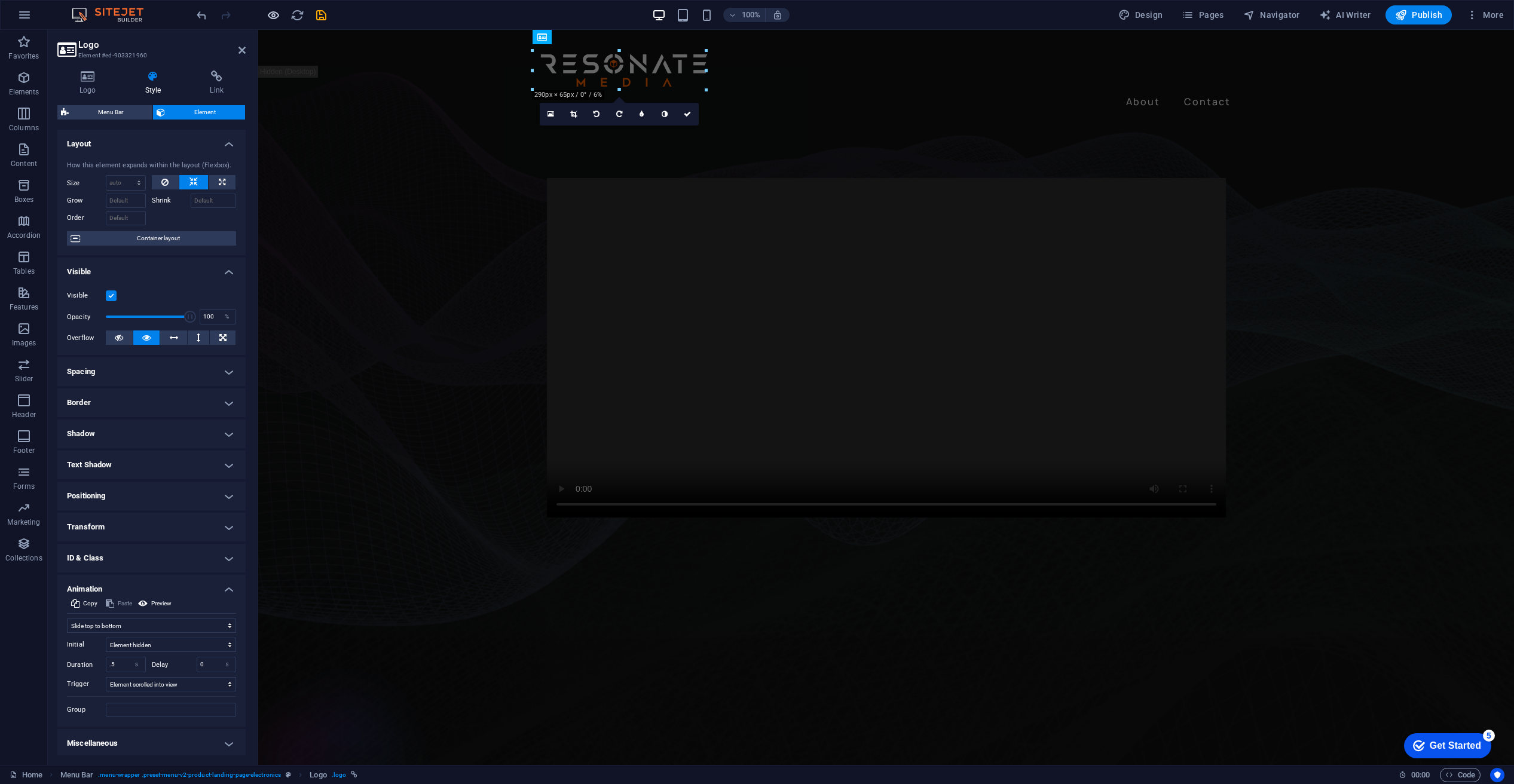
click at [269, 13] on icon "button" at bounding box center [273, 16] width 14 height 14
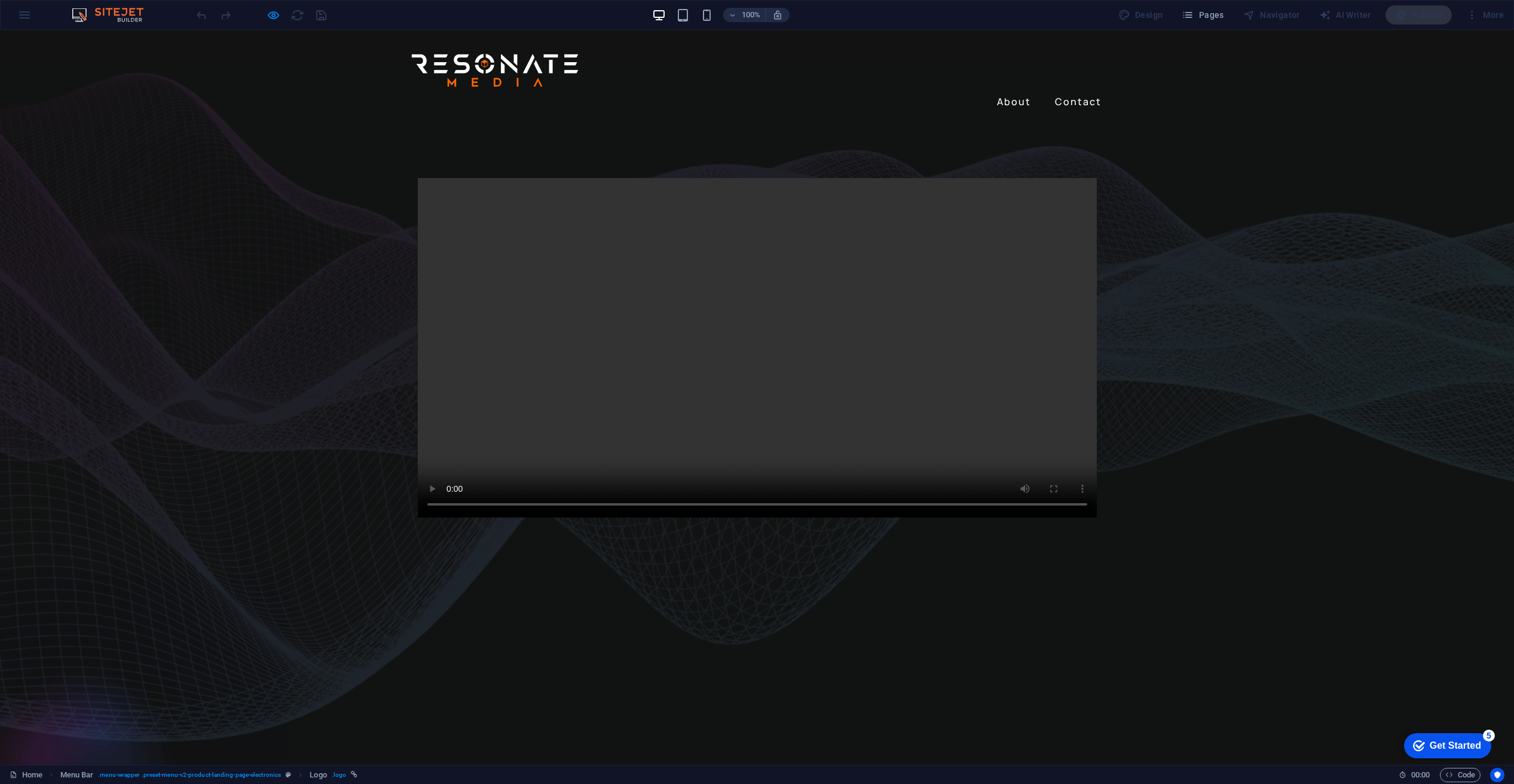
click at [491, 64] on img at bounding box center [494, 70] width 173 height 39
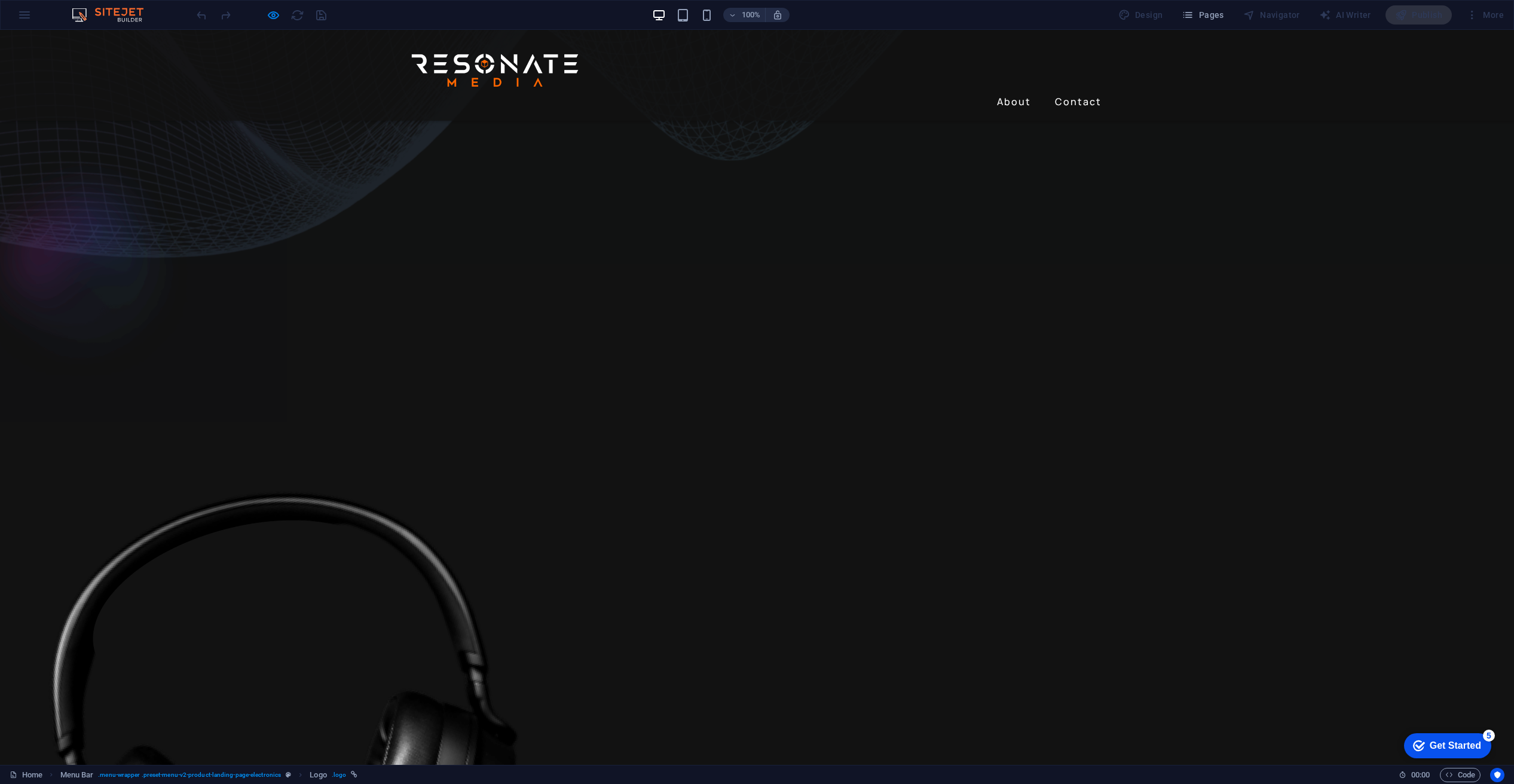
scroll to position [520, 0]
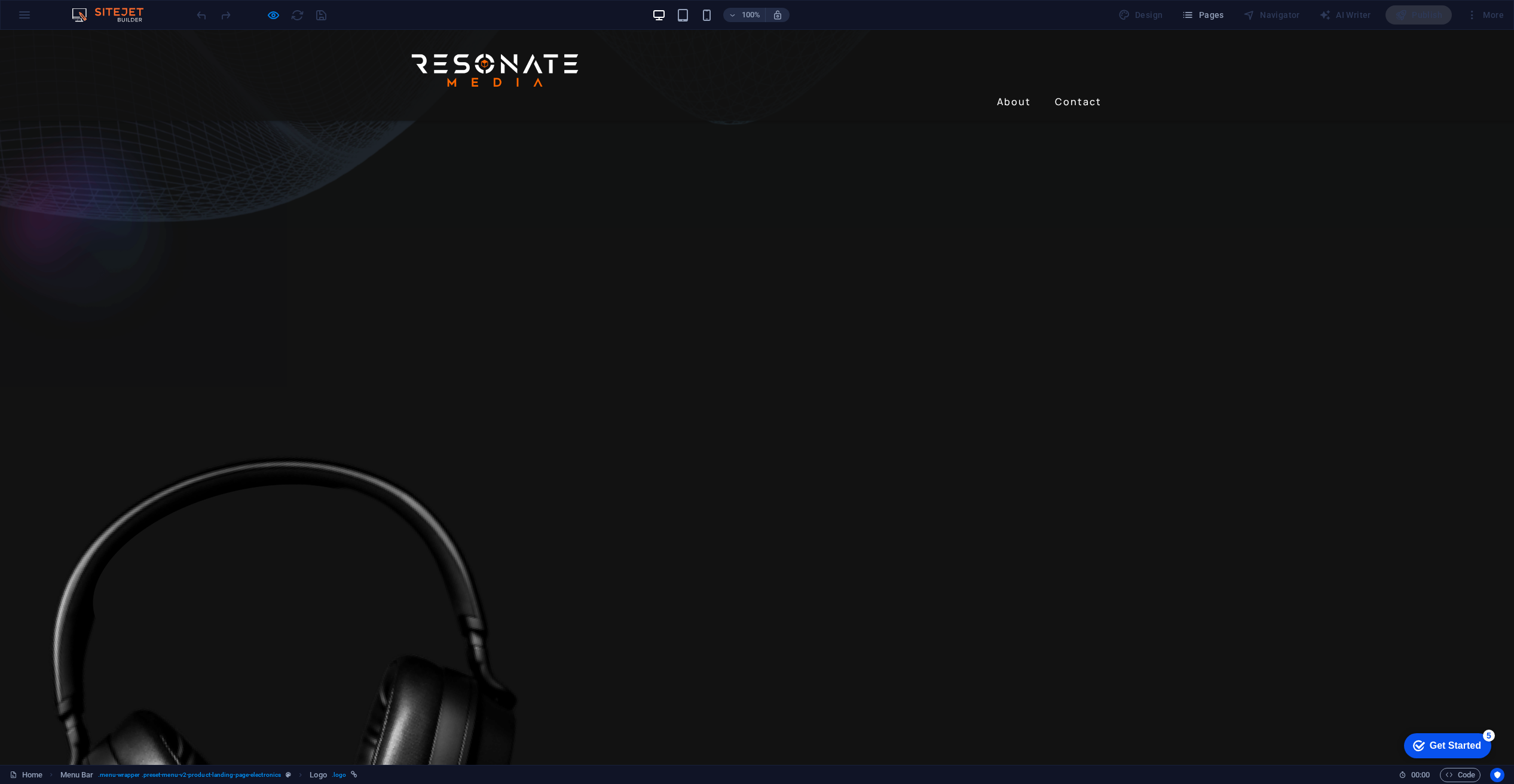
click at [492, 70] on img at bounding box center [494, 70] width 173 height 39
click at [491, 70] on img at bounding box center [494, 70] width 173 height 39
click at [492, 70] on img at bounding box center [494, 70] width 173 height 39
drag, startPoint x: 493, startPoint y: 68, endPoint x: 500, endPoint y: 66, distance: 7.3
click at [492, 67] on img at bounding box center [494, 70] width 173 height 39
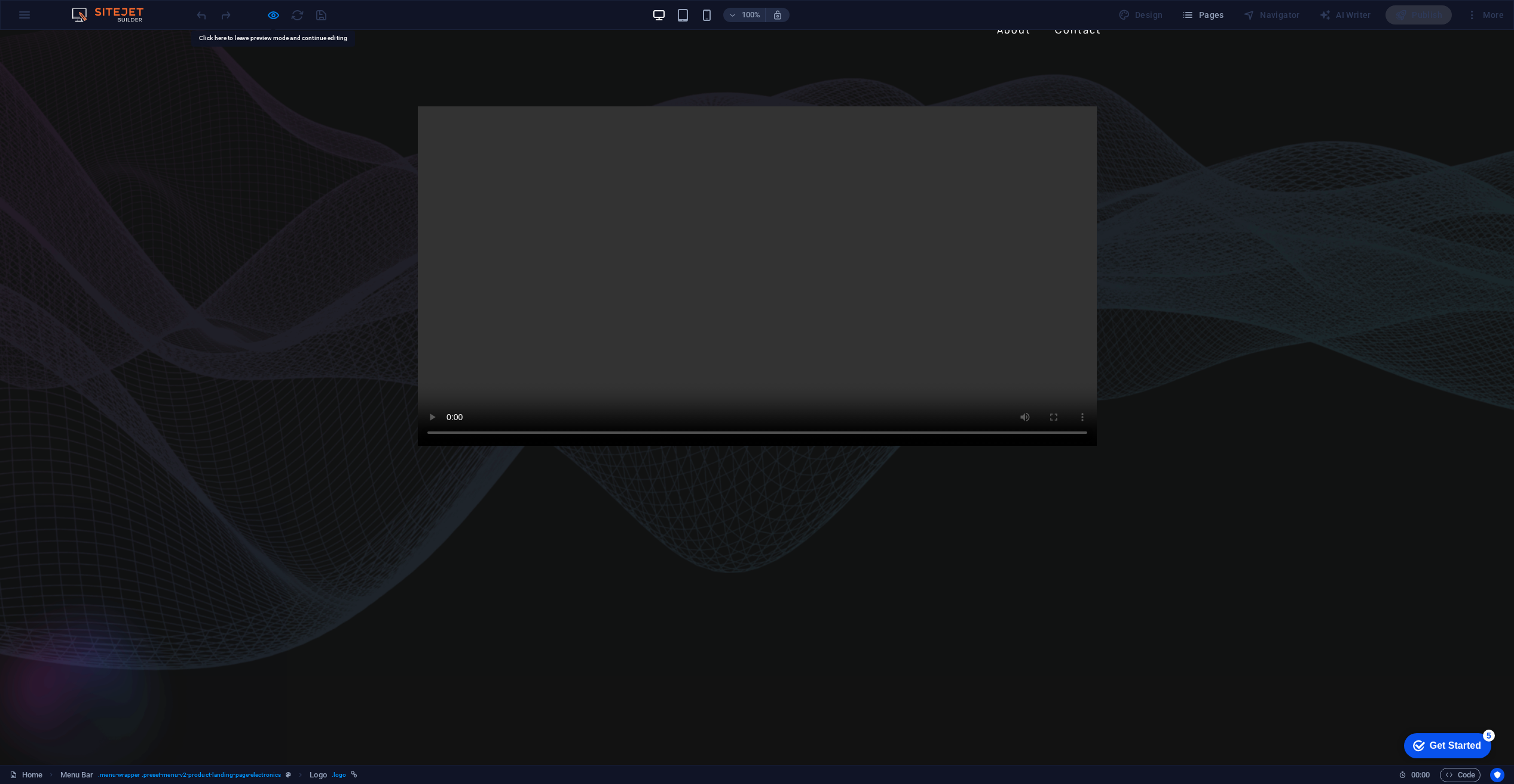
scroll to position [0, 0]
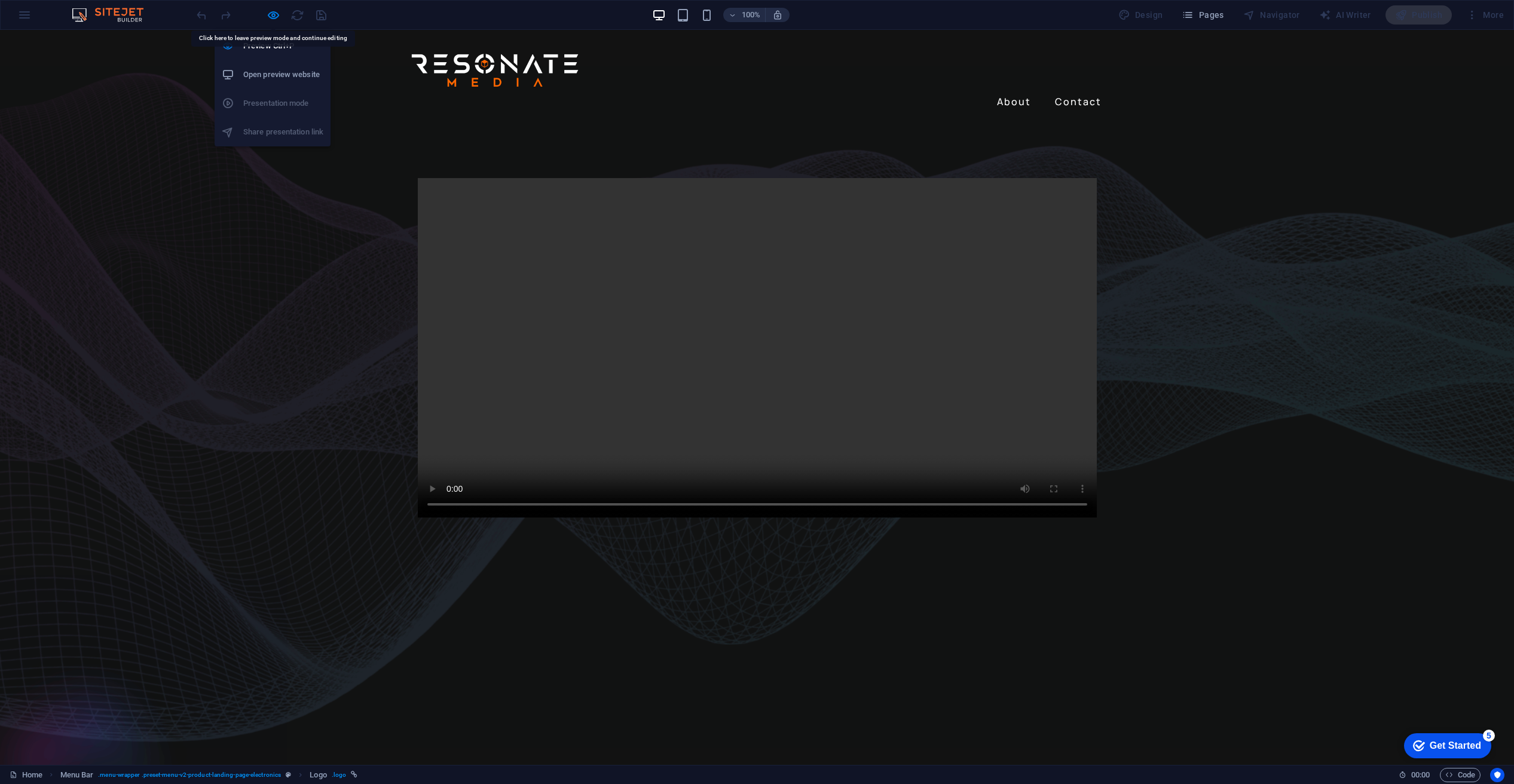
drag, startPoint x: 269, startPoint y: 9, endPoint x: 266, endPoint y: 14, distance: 5.8
click at [269, 9] on icon "button" at bounding box center [273, 16] width 14 height 14
select select "move-top-to-bottom"
select select "s"
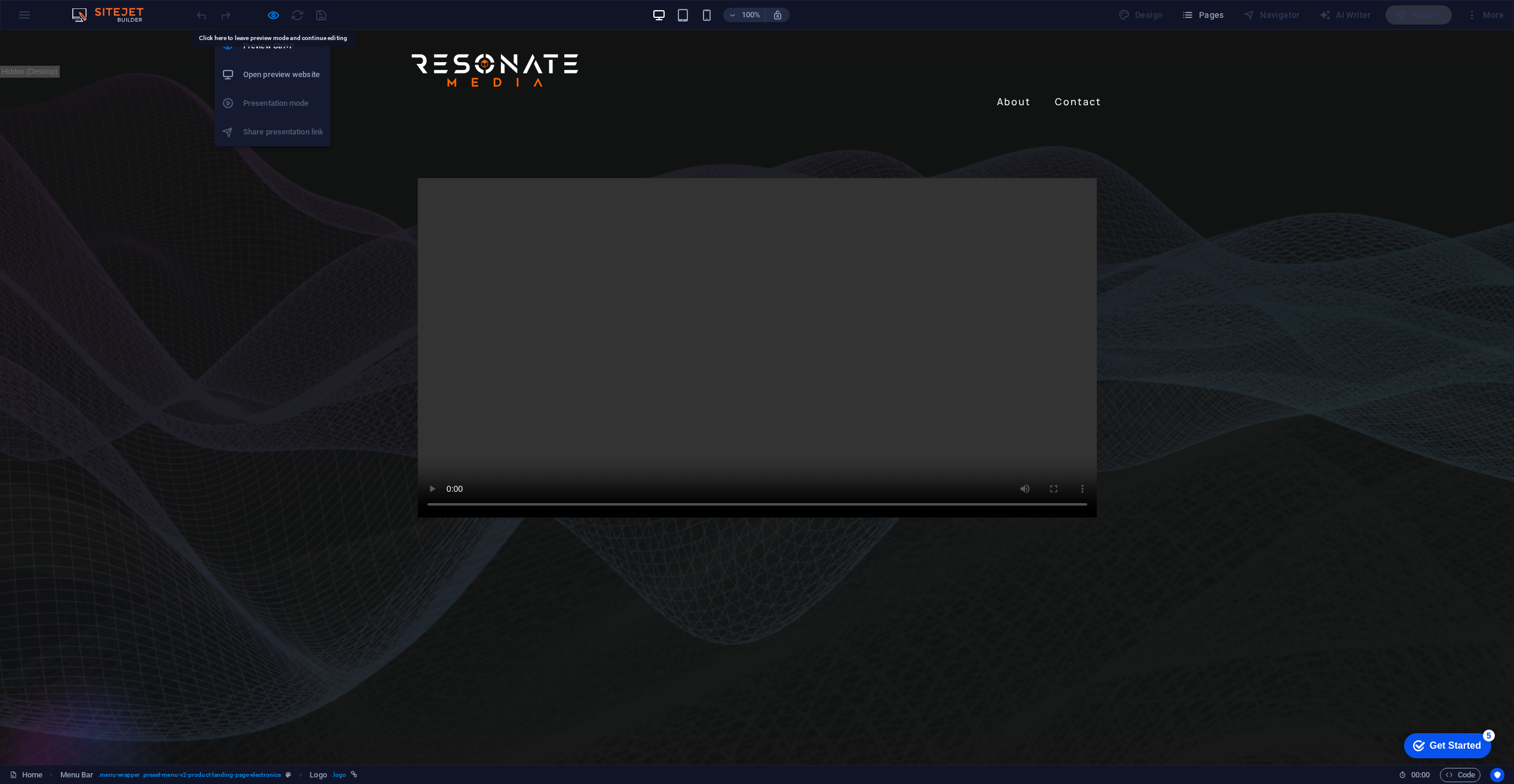
select select "scroll"
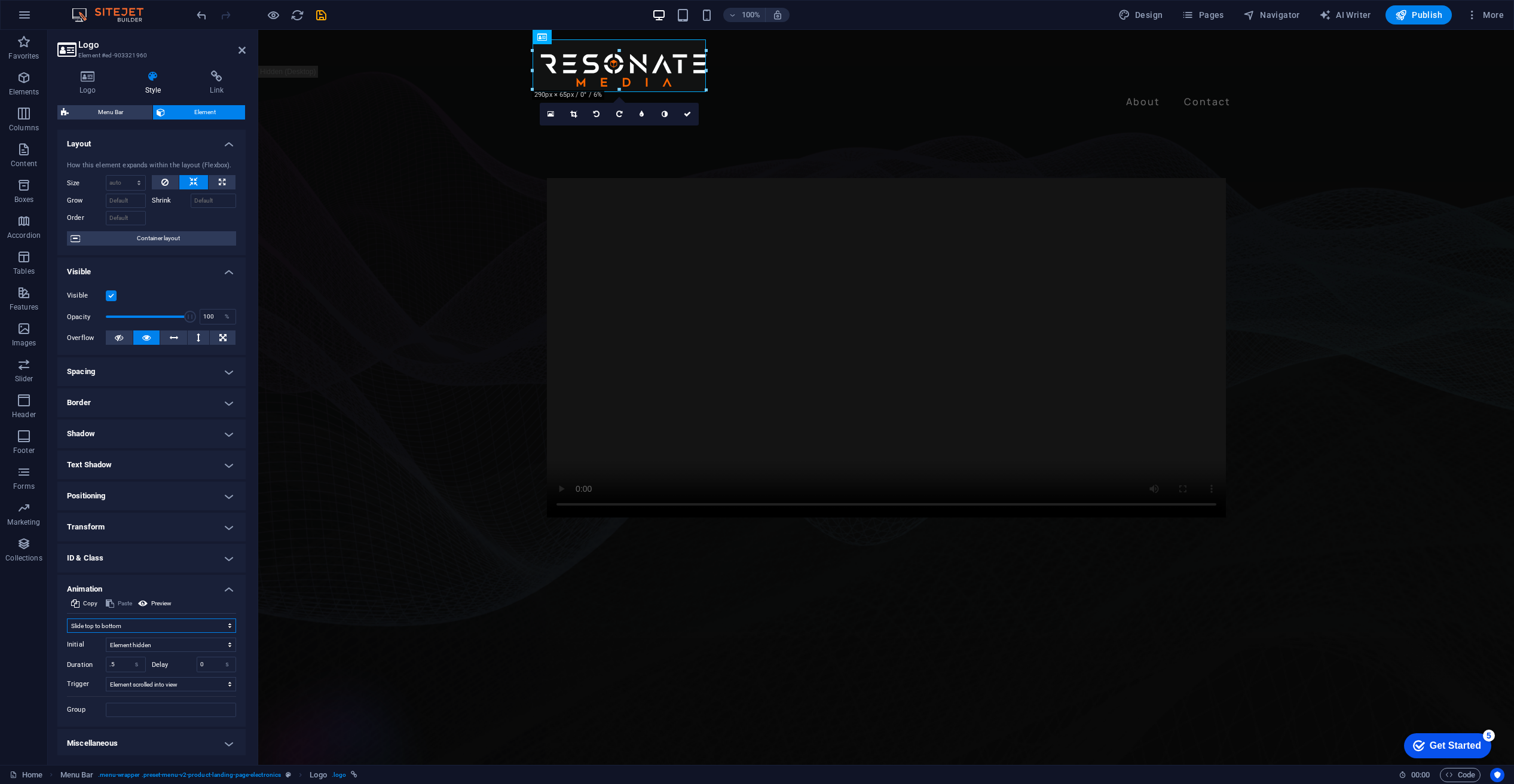
select select "none"
click at [185, 659] on h4 "Miscellaneous" at bounding box center [151, 659] width 188 height 29
click at [164, 552] on h4 "ID & Class" at bounding box center [151, 558] width 188 height 29
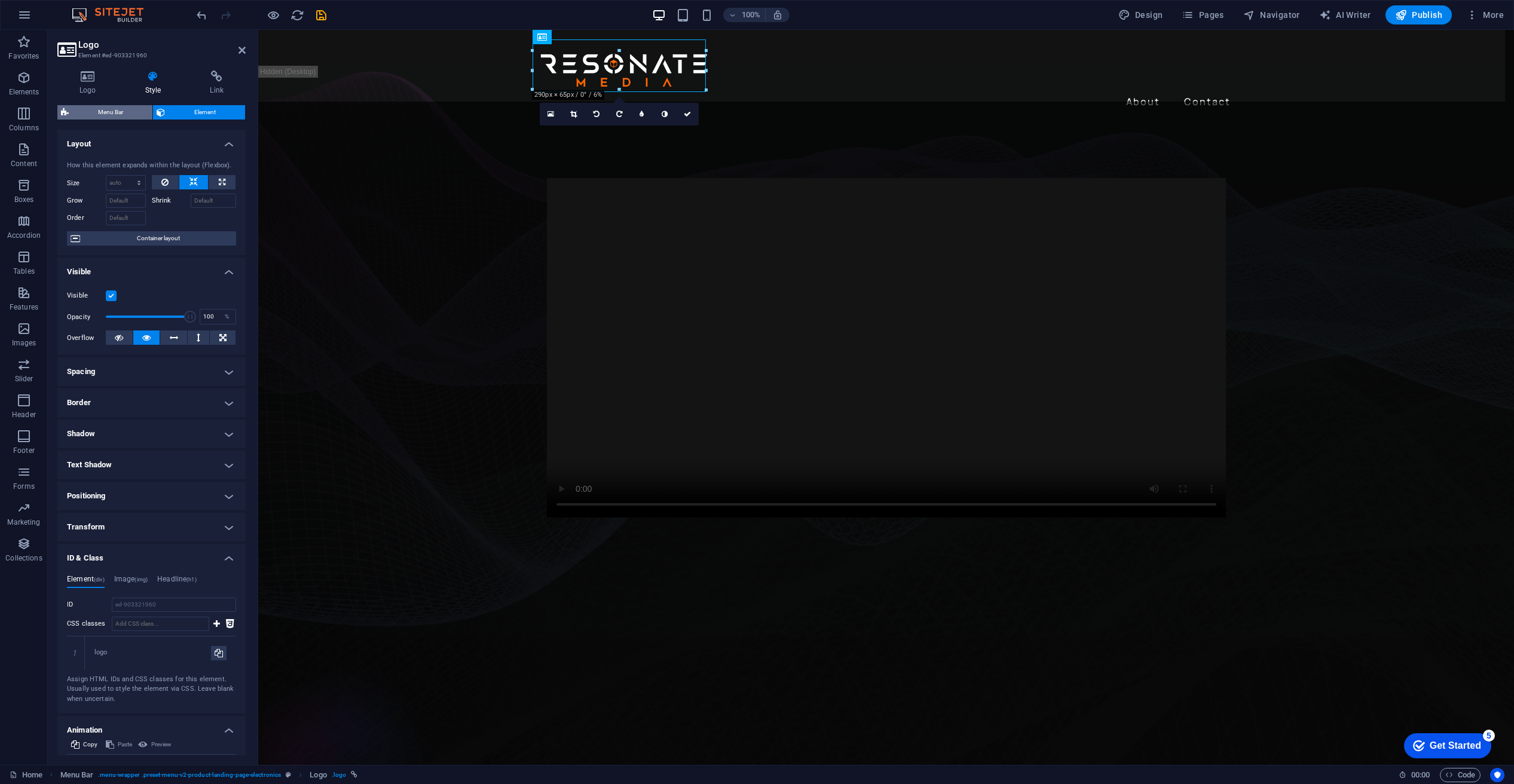
click at [135, 107] on span "Menu Bar" at bounding box center [110, 112] width 77 height 14
select select "rem"
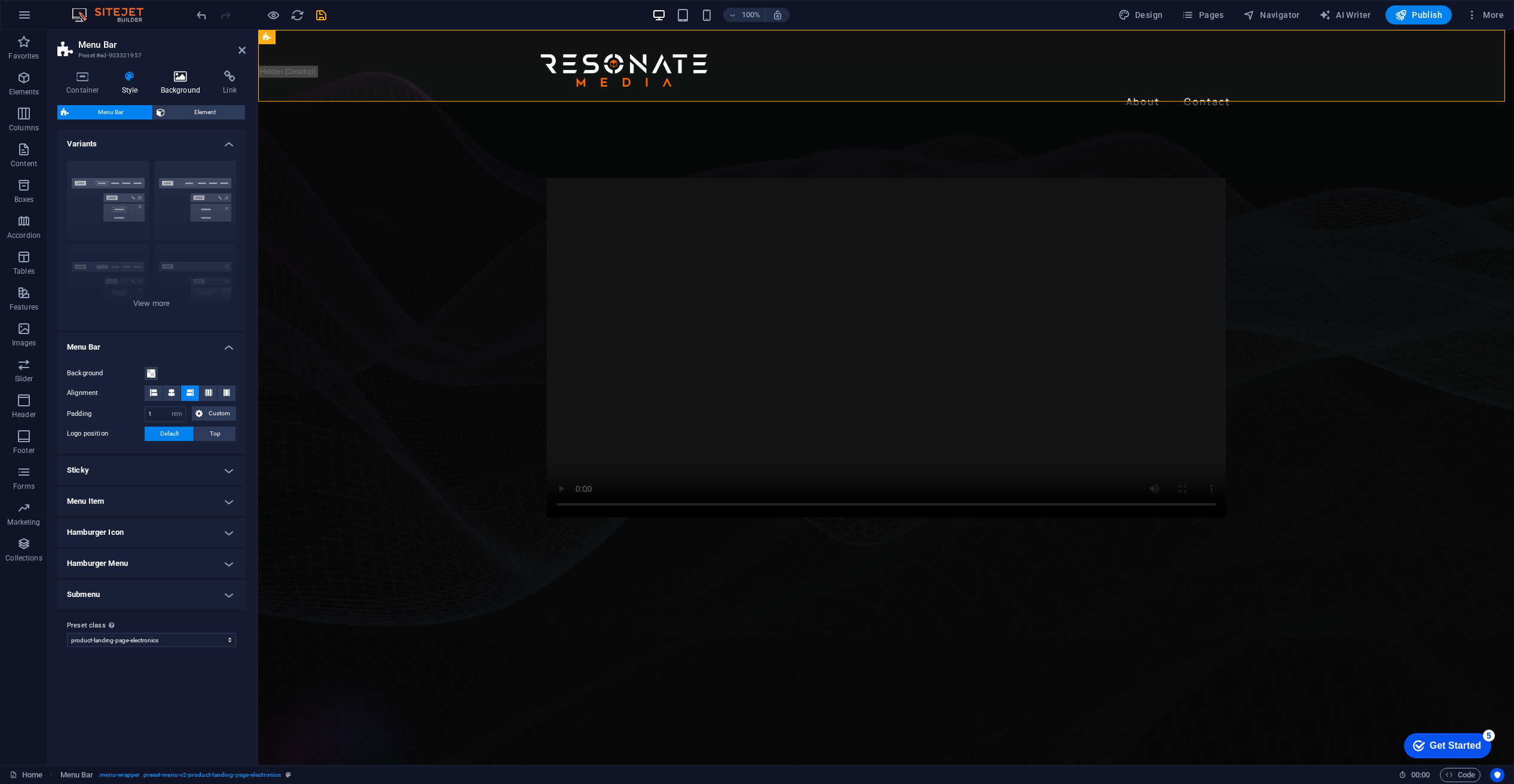
click at [212, 79] on h4 "Background" at bounding box center [183, 83] width 63 height 25
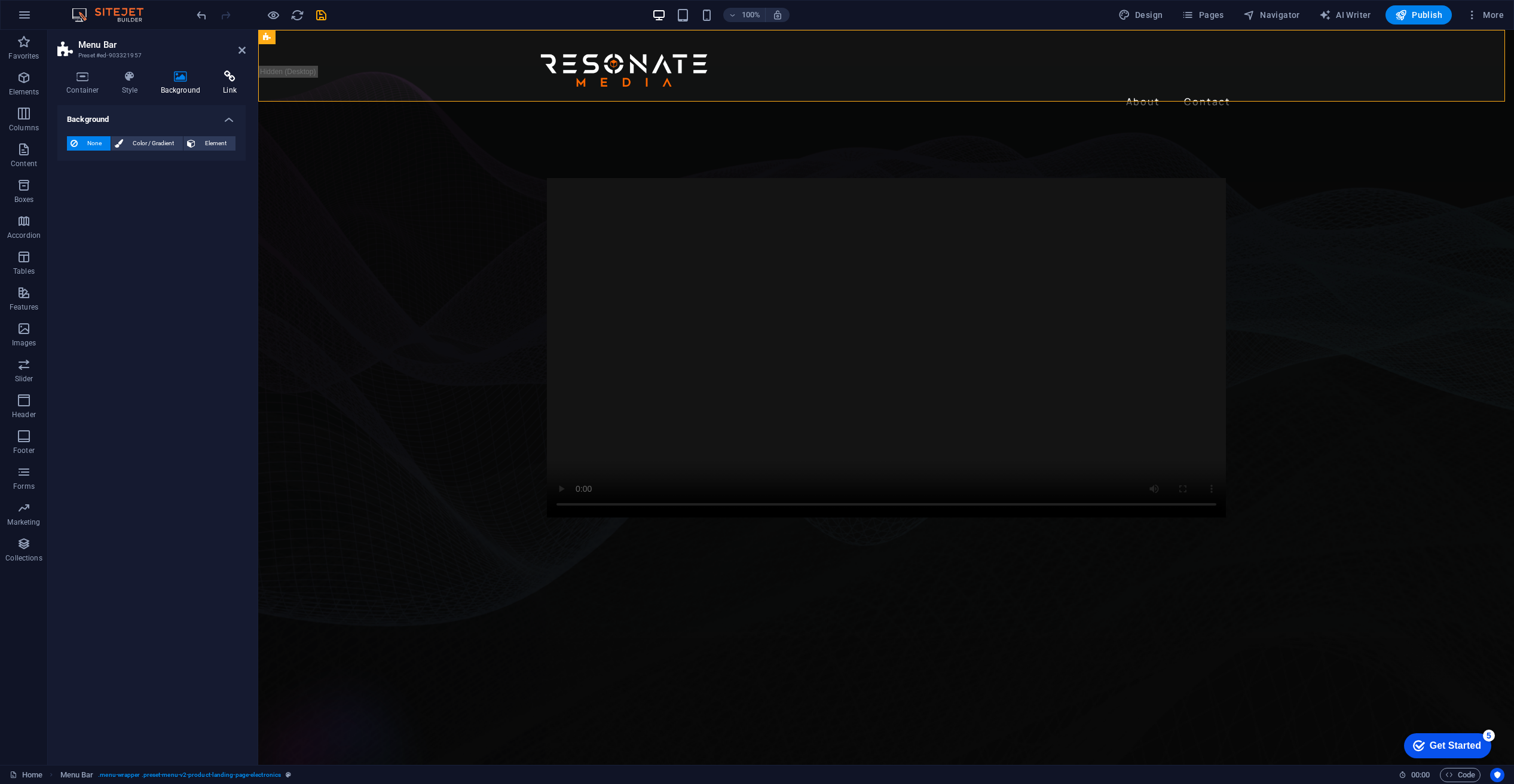
click at [232, 77] on icon at bounding box center [230, 76] width 31 height 12
click at [212, 142] on span "Element" at bounding box center [219, 143] width 27 height 14
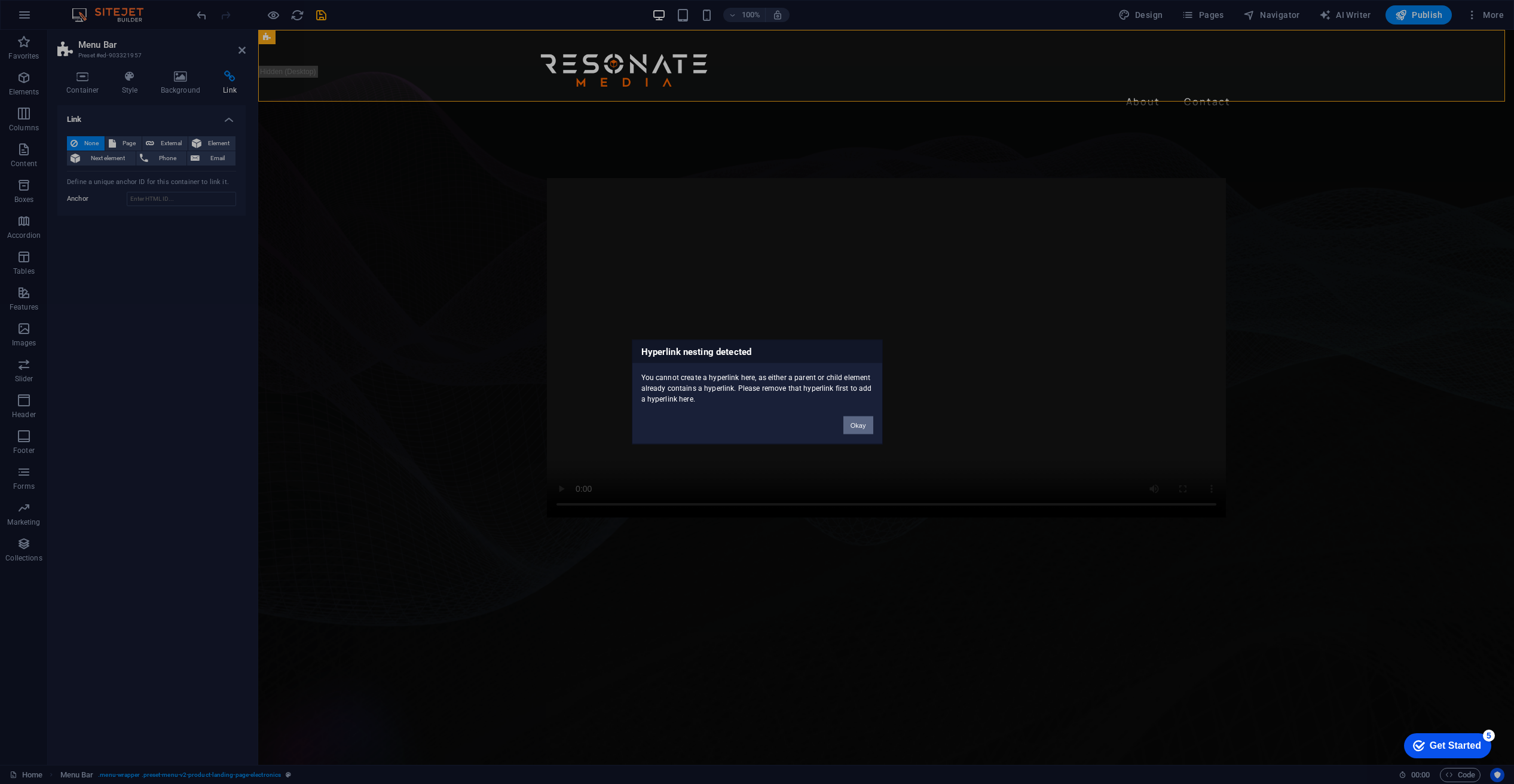
click at [856, 425] on button "Okay" at bounding box center [858, 425] width 30 height 18
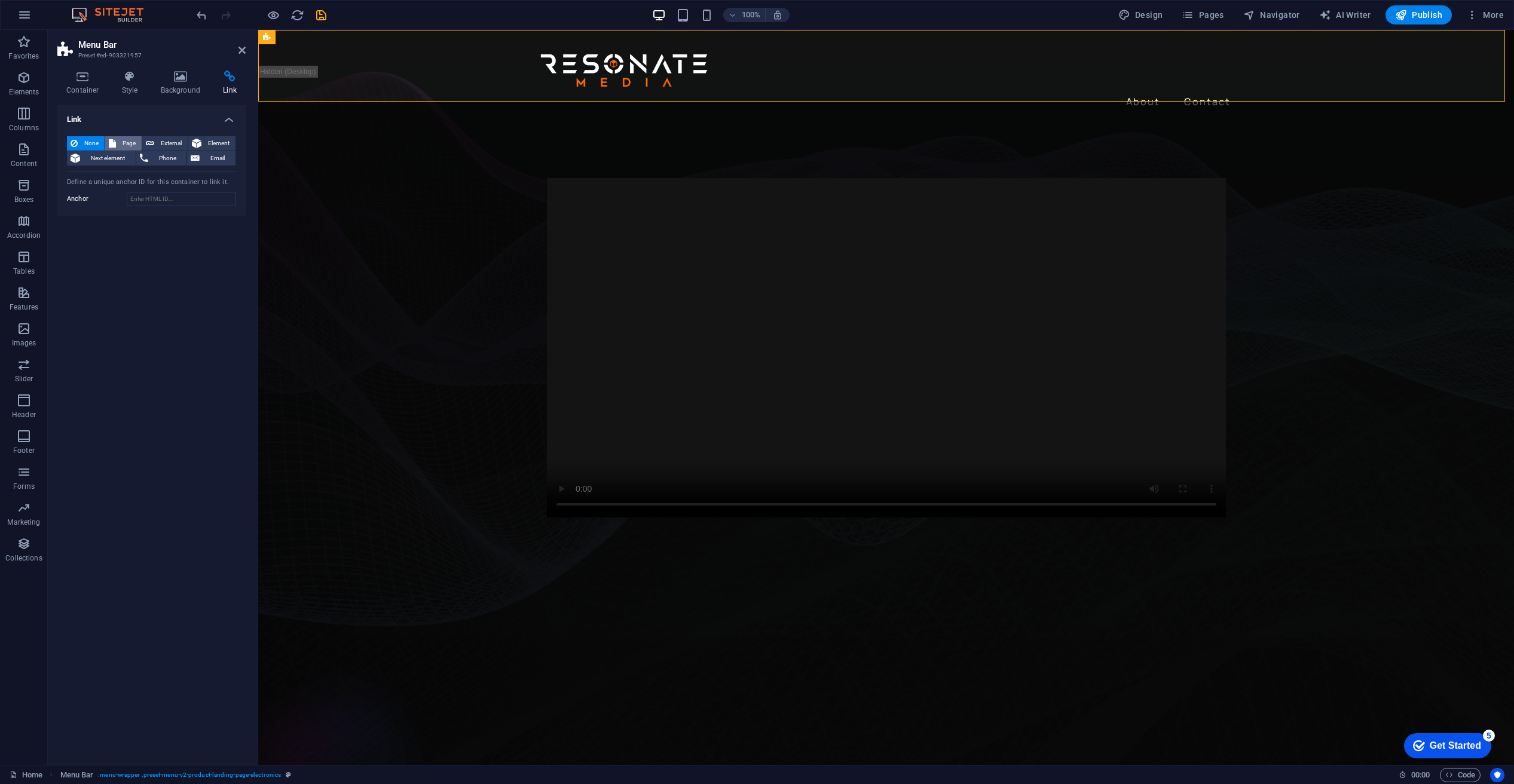
click at [126, 141] on span "Page" at bounding box center [129, 143] width 19 height 14
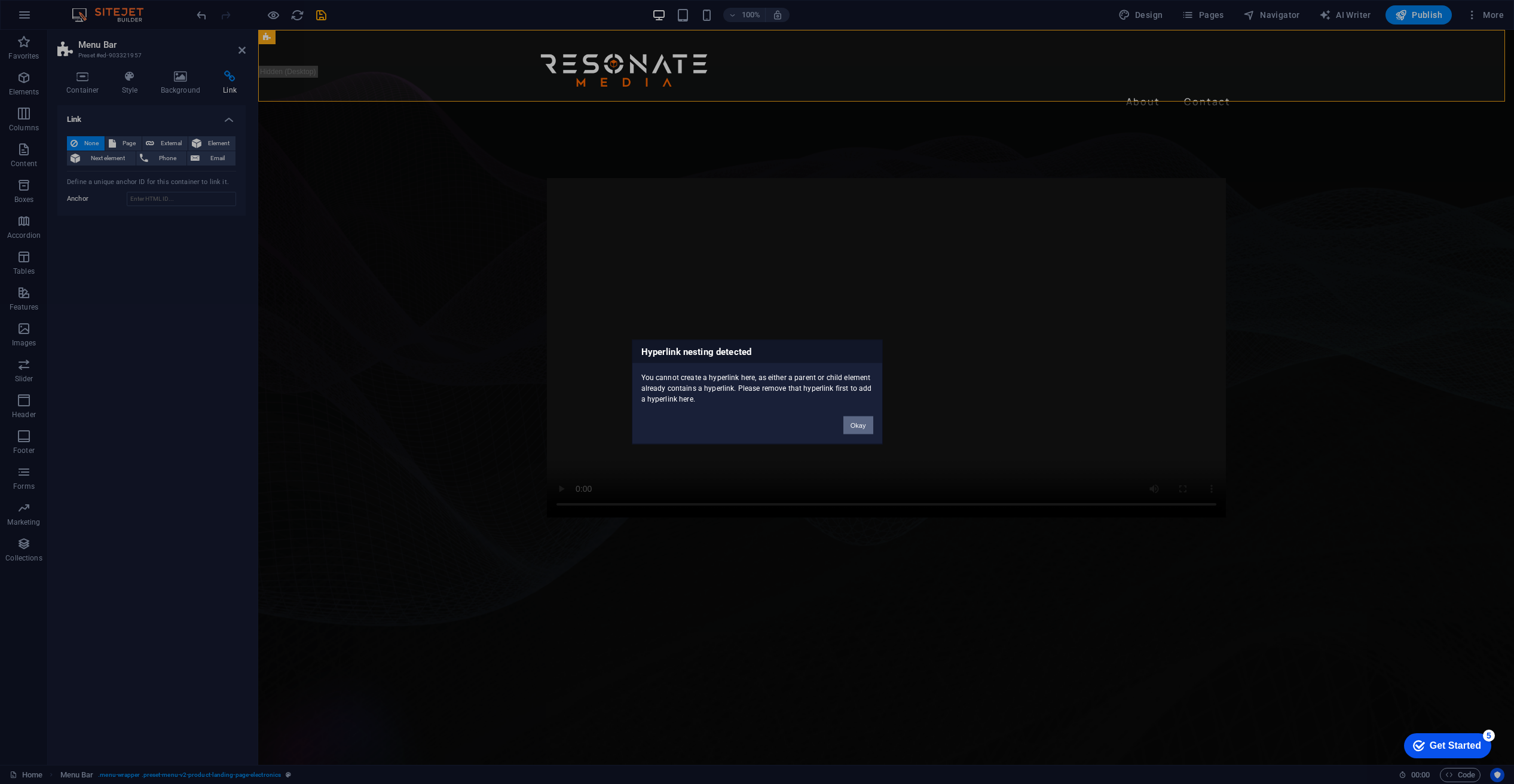
click at [855, 431] on button "Okay" at bounding box center [858, 425] width 30 height 18
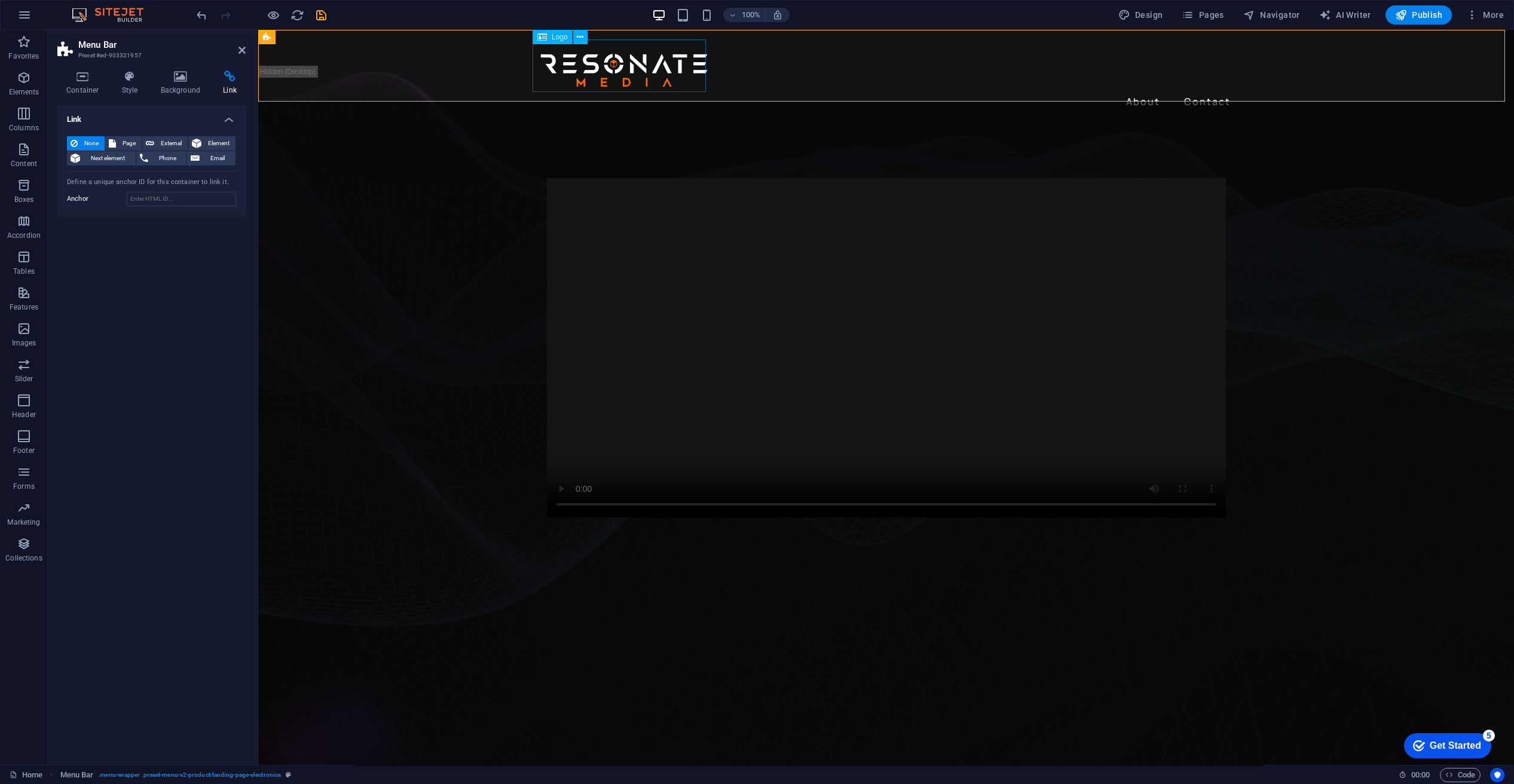
click at [628, 69] on div at bounding box center [886, 65] width 698 height 52
click at [581, 37] on icon at bounding box center [580, 38] width 6 height 13
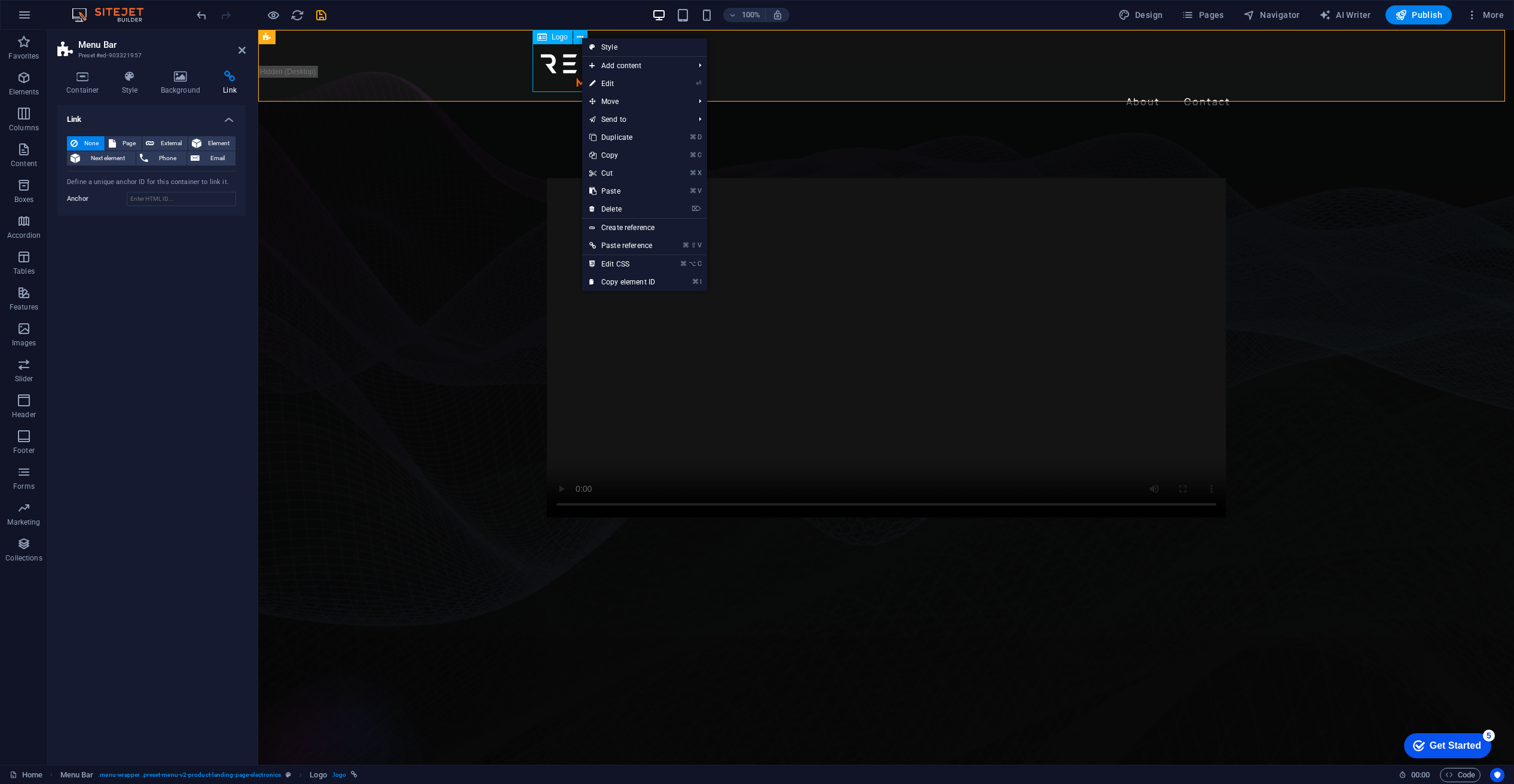
click at [0, 0] on span "Logo" at bounding box center [0, 0] width 0 height 0
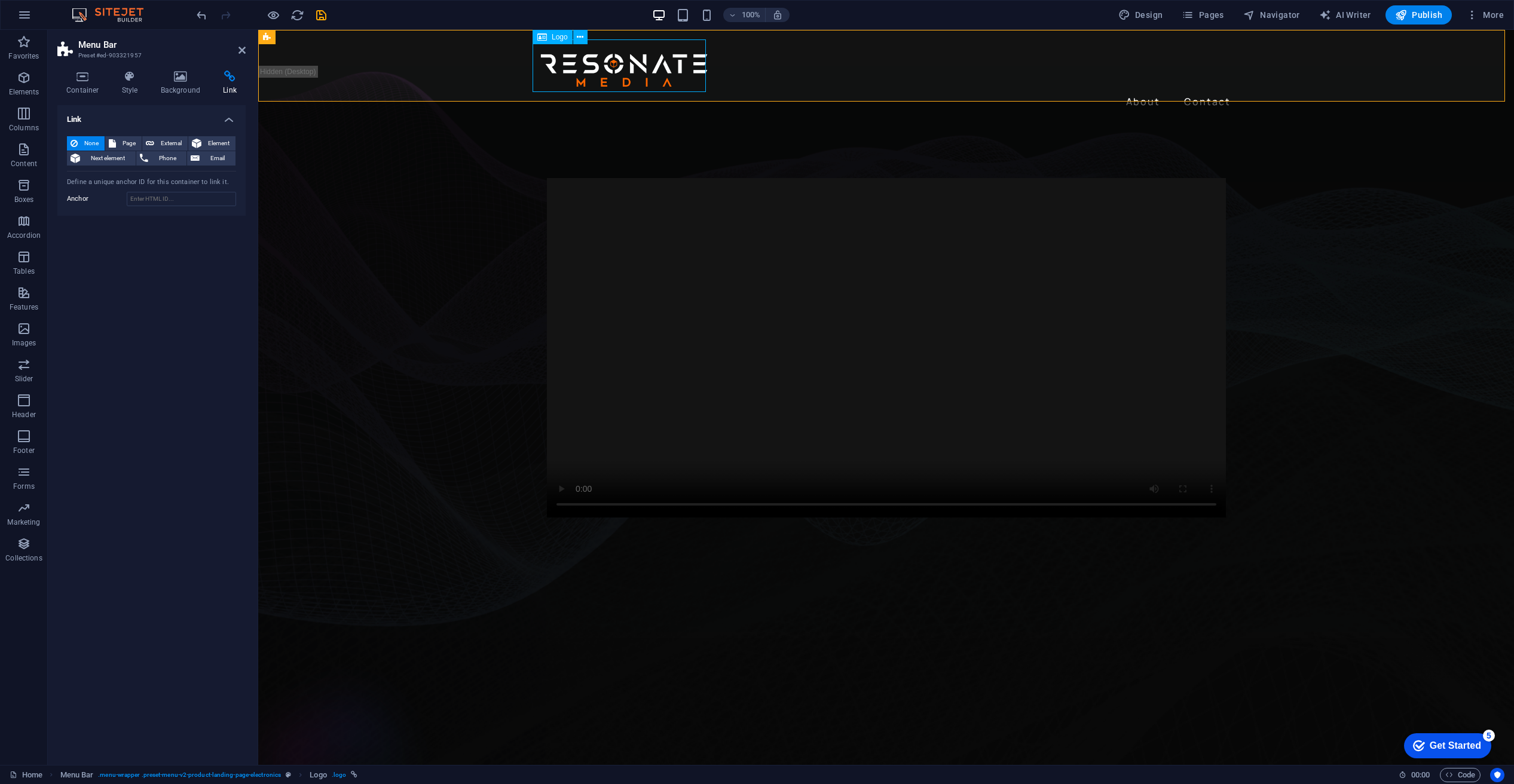
click at [0, 0] on span "Logo" at bounding box center [0, 0] width 0 height 0
click at [581, 36] on icon at bounding box center [580, 38] width 6 height 13
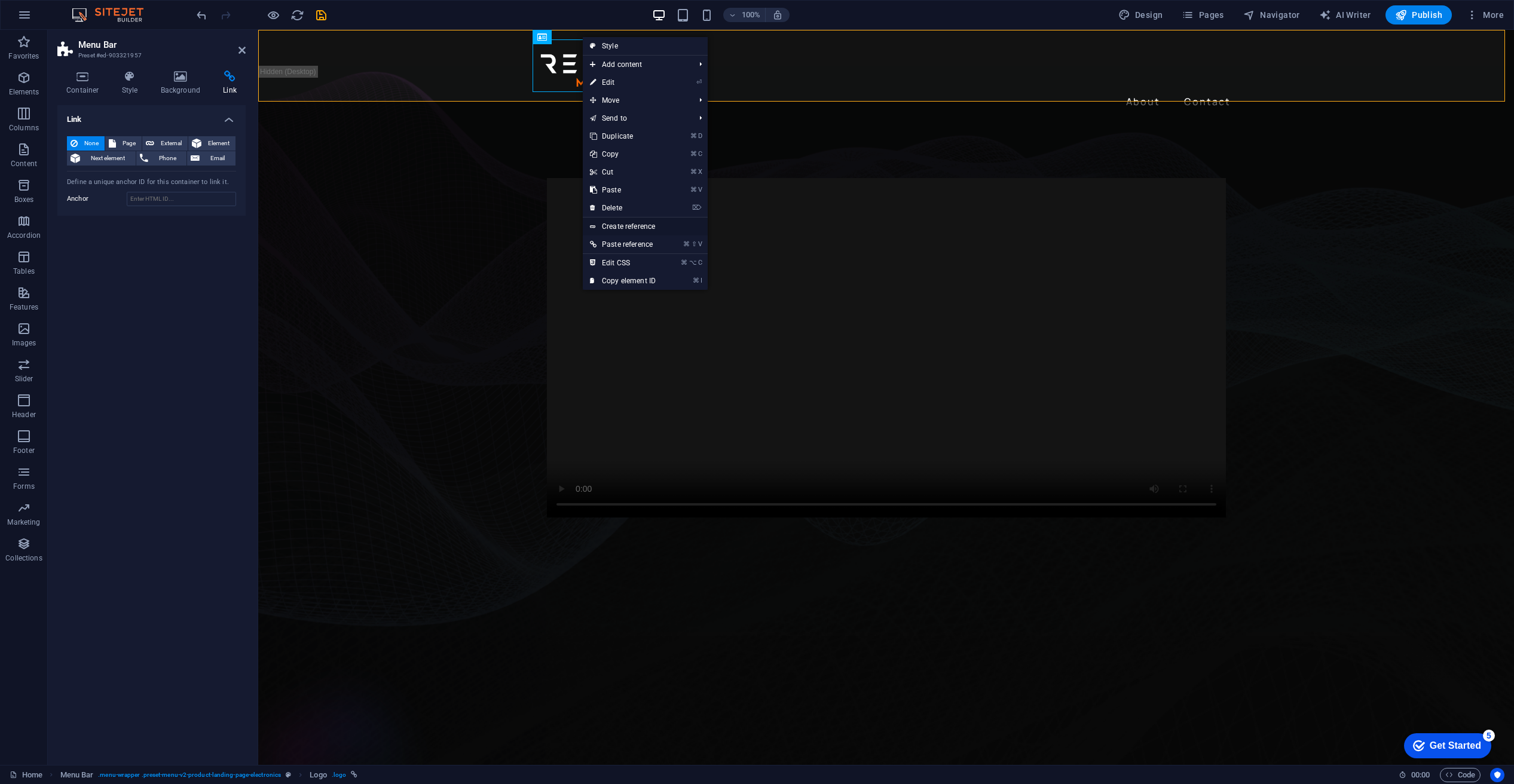
click at [625, 223] on link "Create reference" at bounding box center [645, 226] width 125 height 18
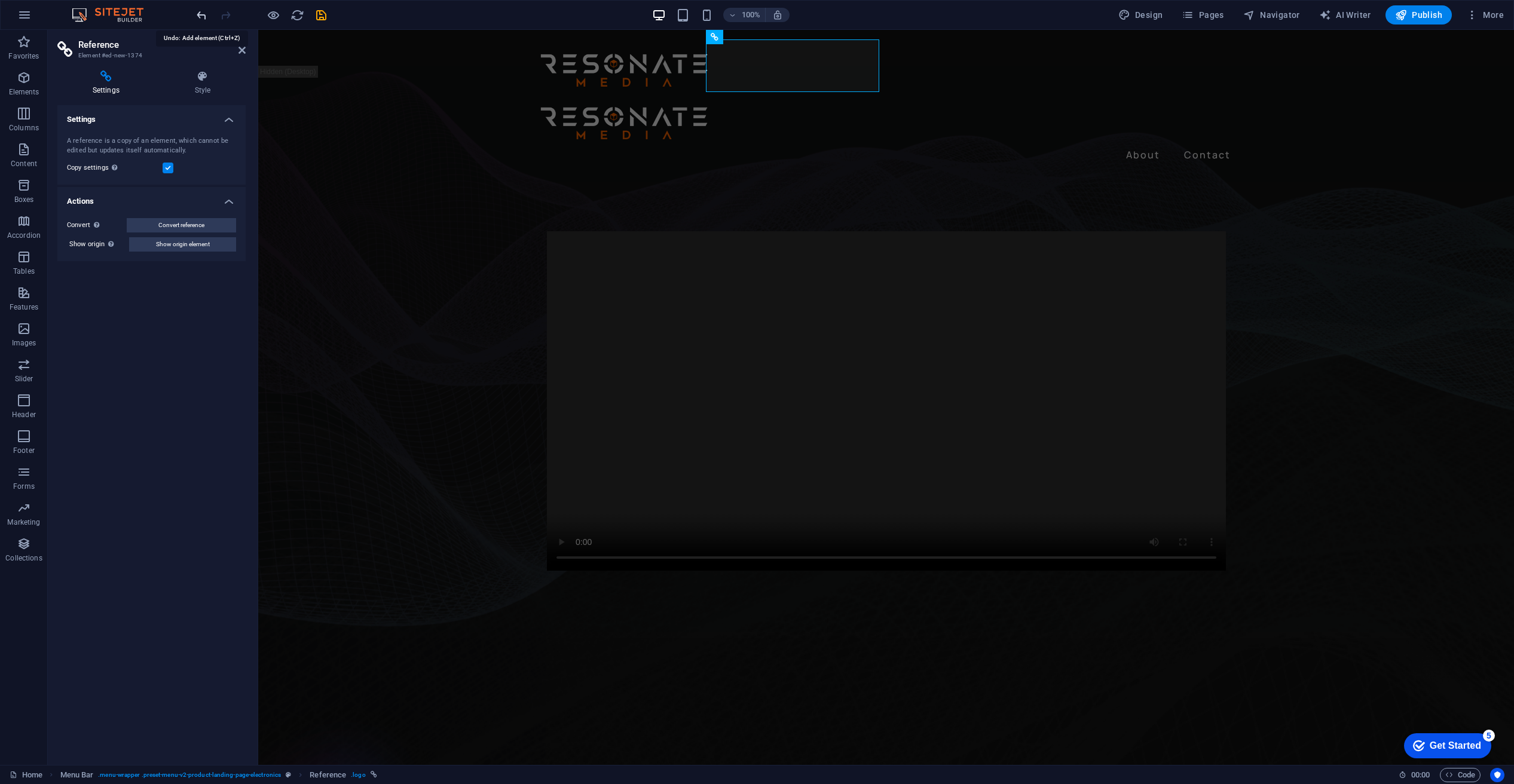
click at [204, 11] on icon "undo" at bounding box center [202, 16] width 14 height 14
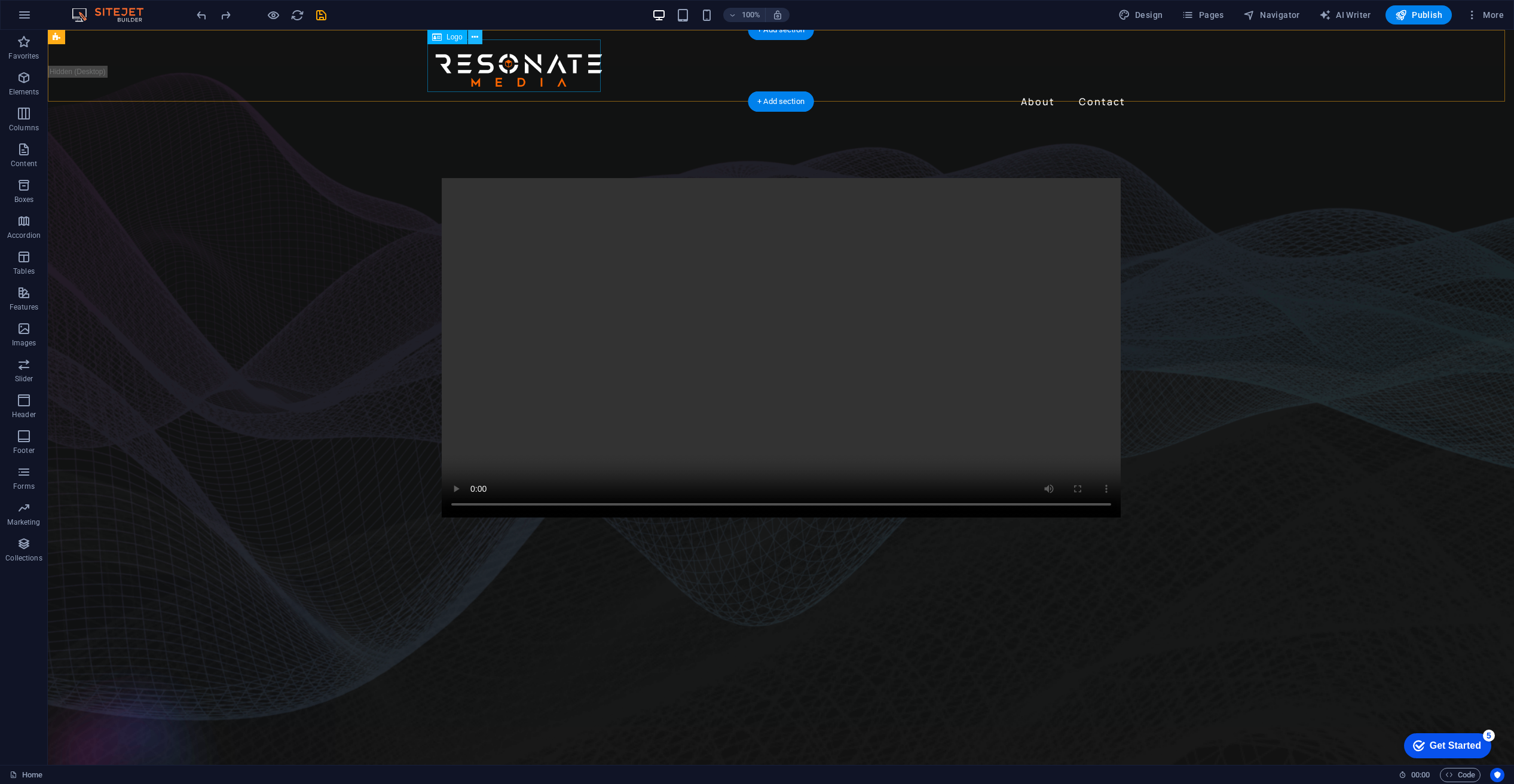
click at [475, 38] on icon at bounding box center [475, 38] width 6 height 13
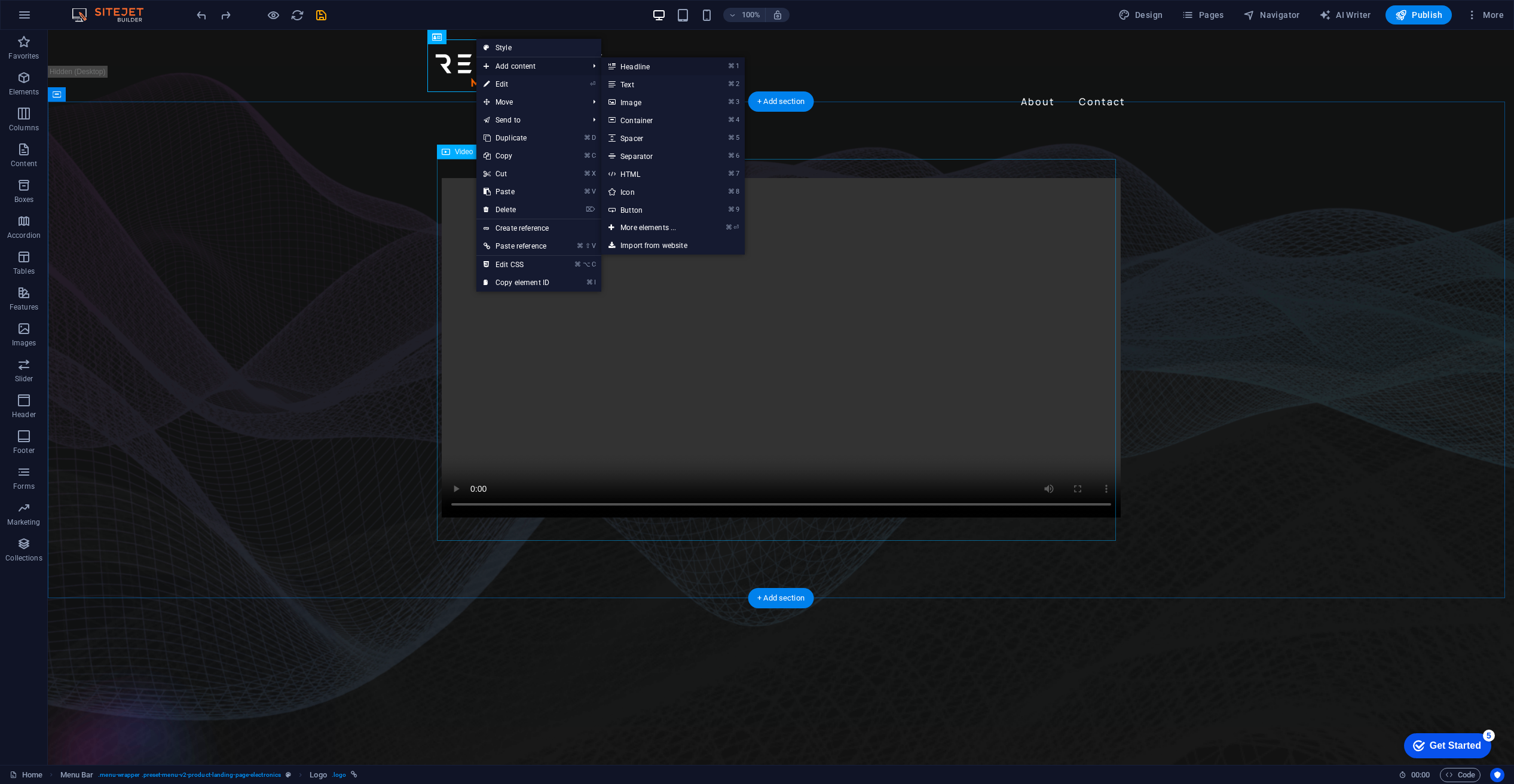
click at [643, 63] on link "⌘ 1 Headline" at bounding box center [650, 66] width 99 height 18
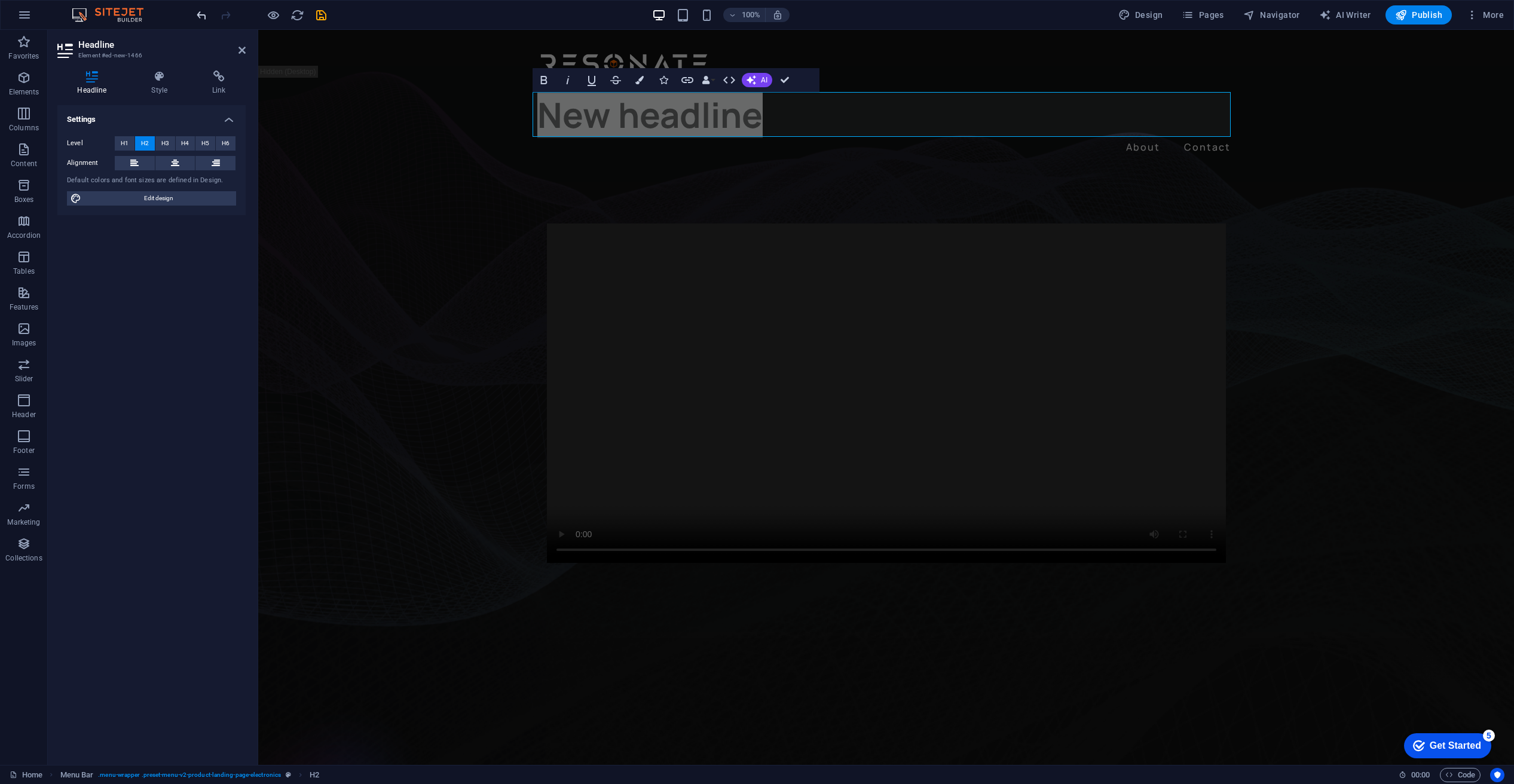
click at [197, 11] on icon "undo" at bounding box center [202, 16] width 14 height 14
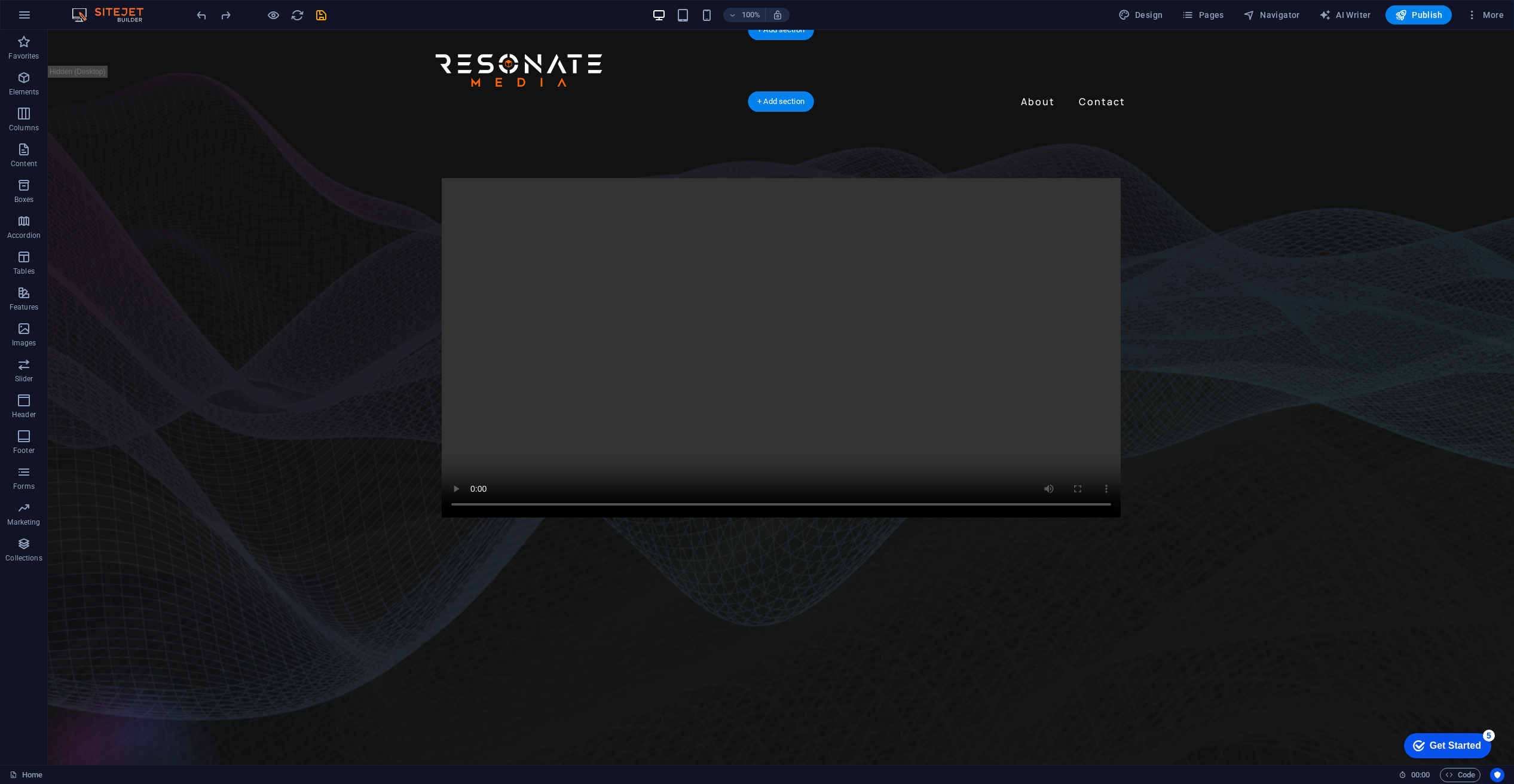
click at [477, 60] on div at bounding box center [781, 65] width 698 height 52
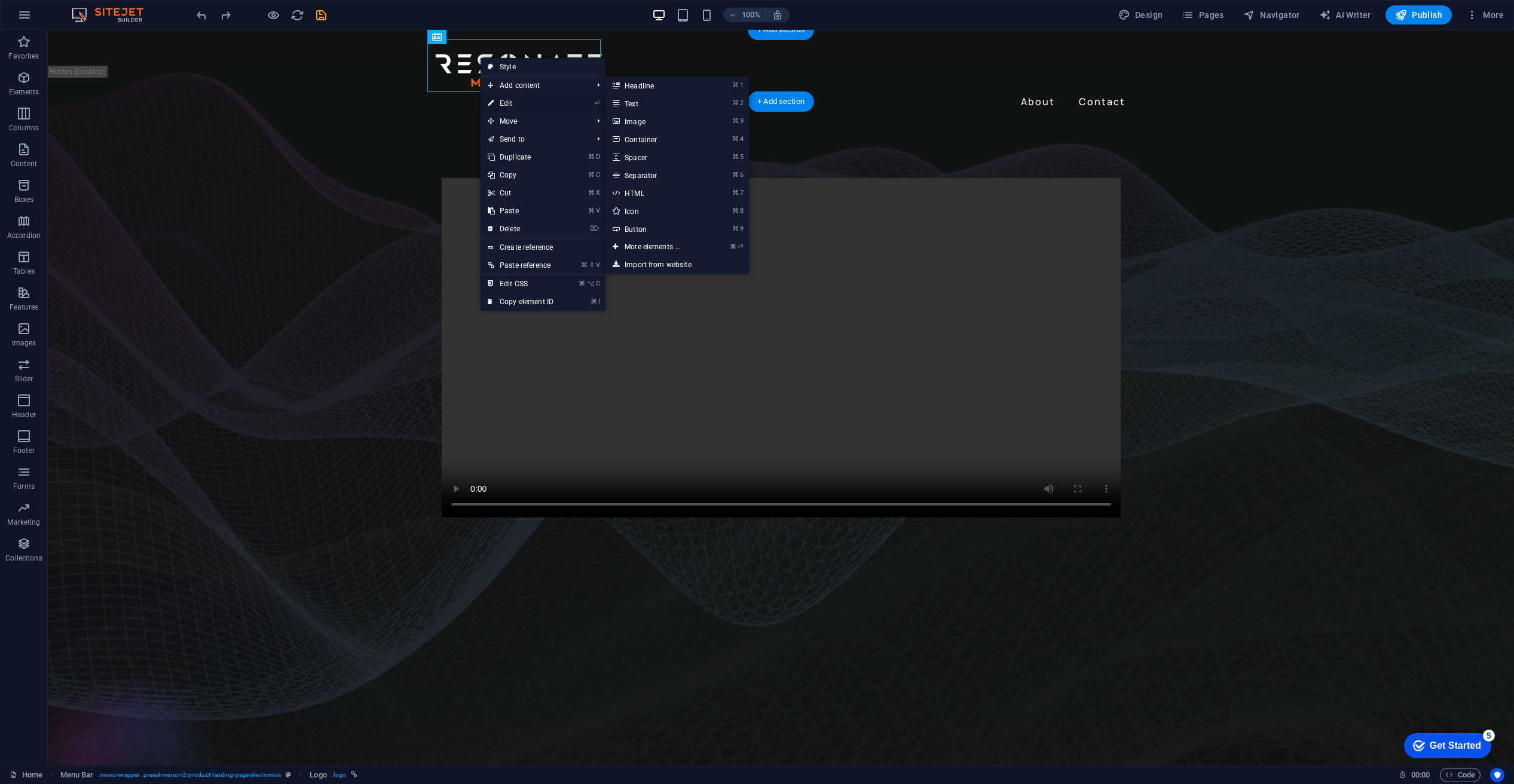
click at [500, 102] on link "⏎ Edit" at bounding box center [520, 103] width 80 height 18
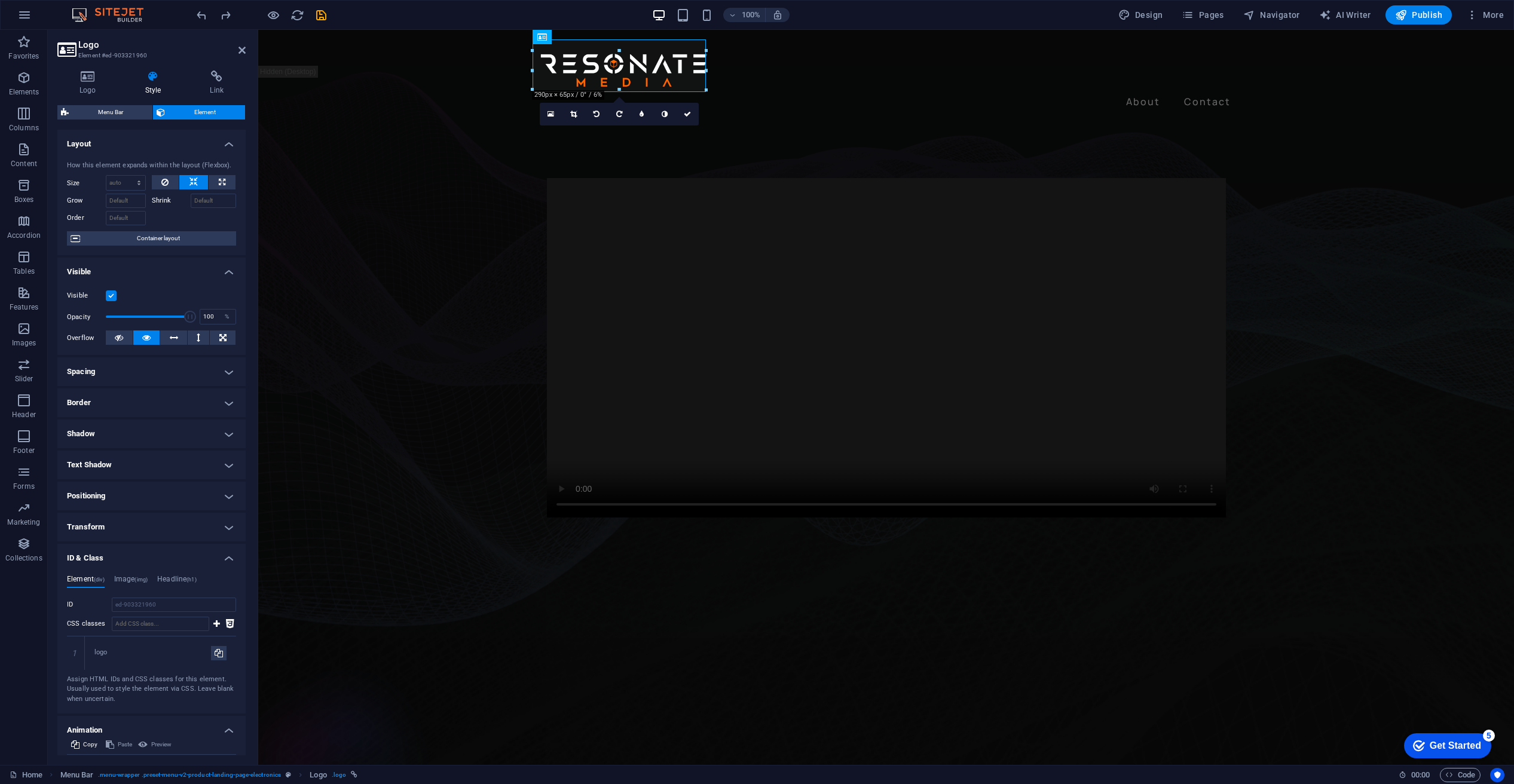
click at [155, 490] on h4 "Positioning" at bounding box center [151, 496] width 188 height 29
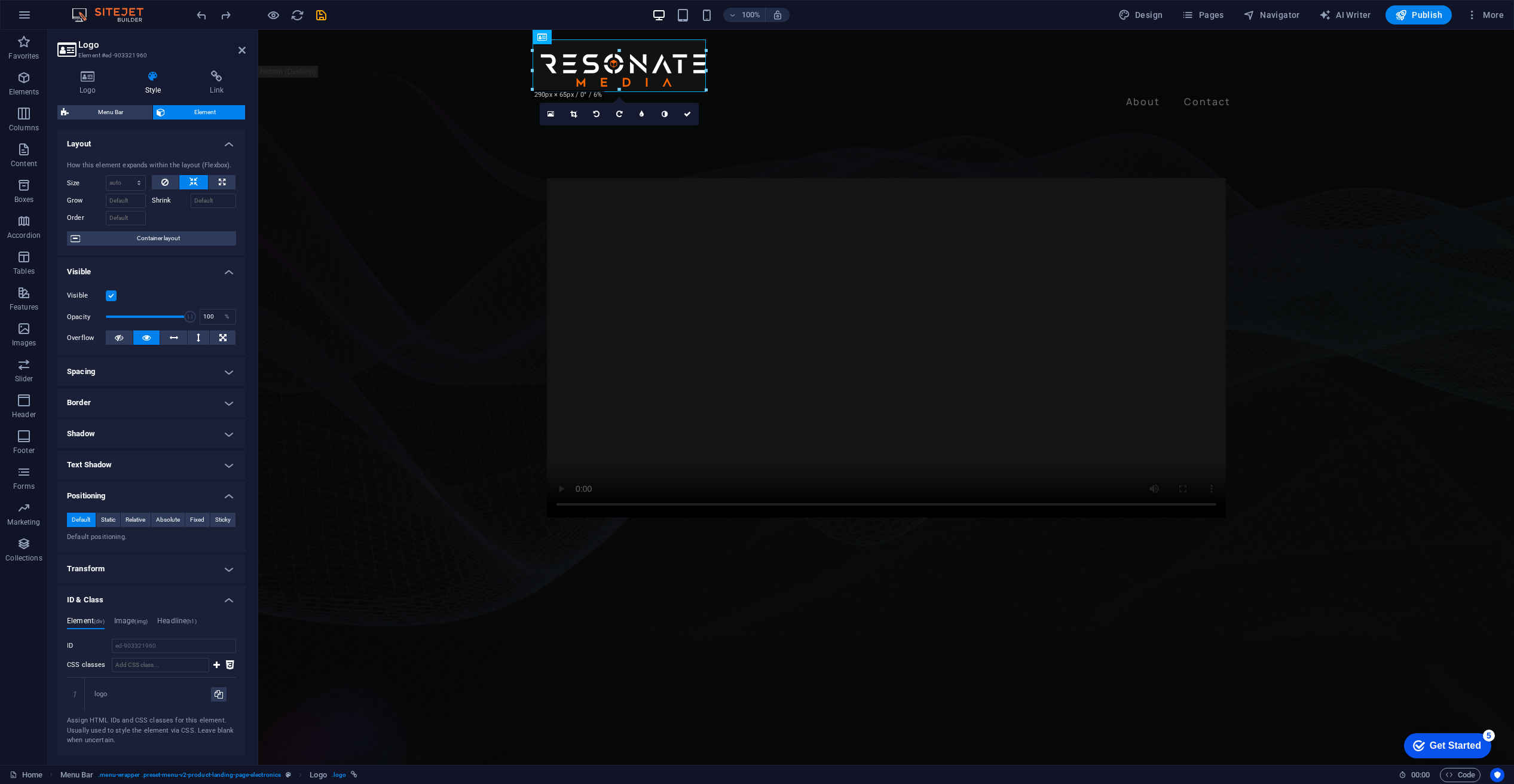
click at [134, 565] on h4 "Transform" at bounding box center [151, 569] width 188 height 29
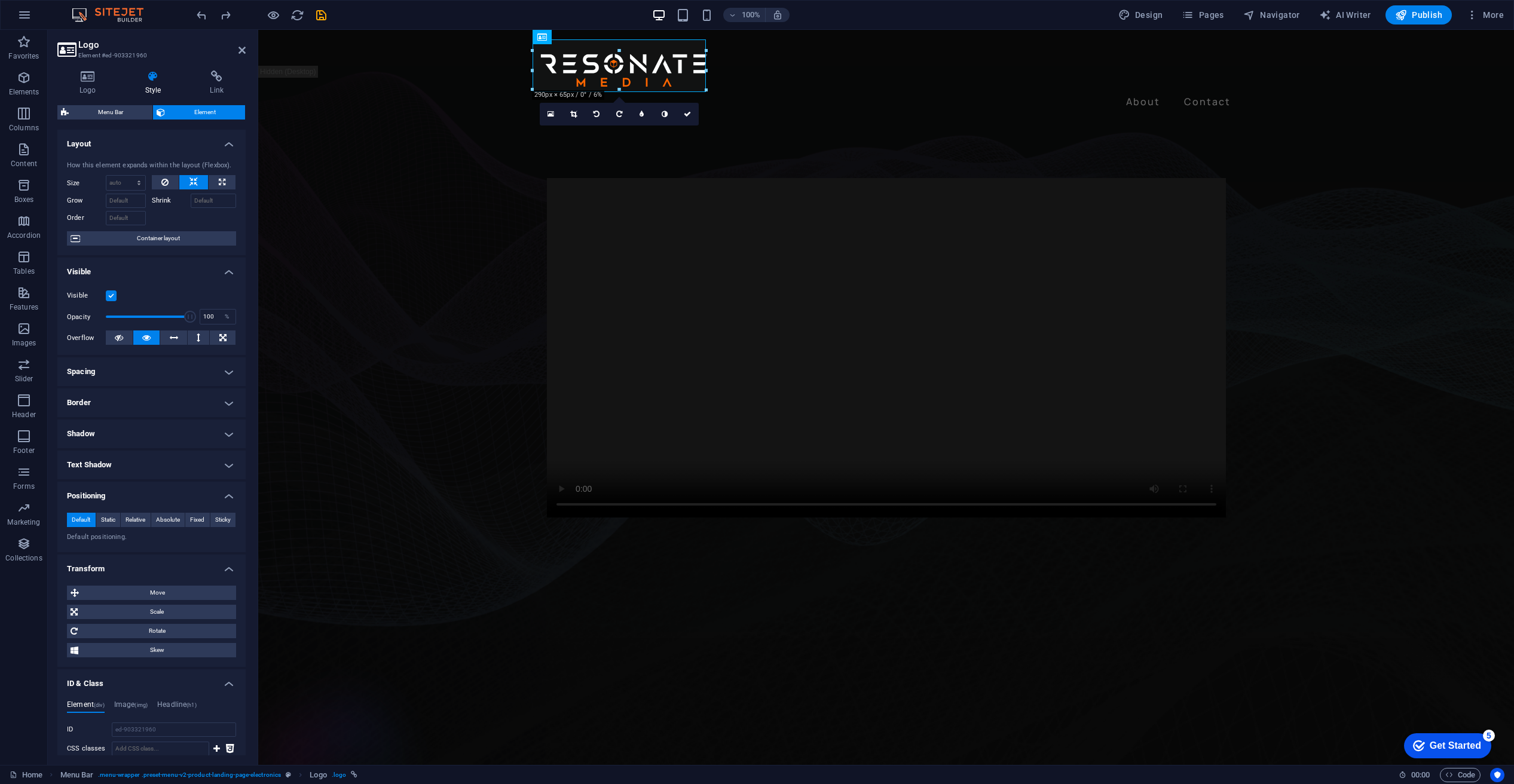
drag, startPoint x: 243, startPoint y: 449, endPoint x: 244, endPoint y: 462, distance: 13.0
click at [244, 464] on div "Layout How this element expands within the layout (Flexbox). Size Default auto …" at bounding box center [151, 443] width 188 height 626
drag, startPoint x: 243, startPoint y: 454, endPoint x: 241, endPoint y: 469, distance: 15.1
click at [241, 474] on h4 "Text Shadow" at bounding box center [151, 464] width 188 height 29
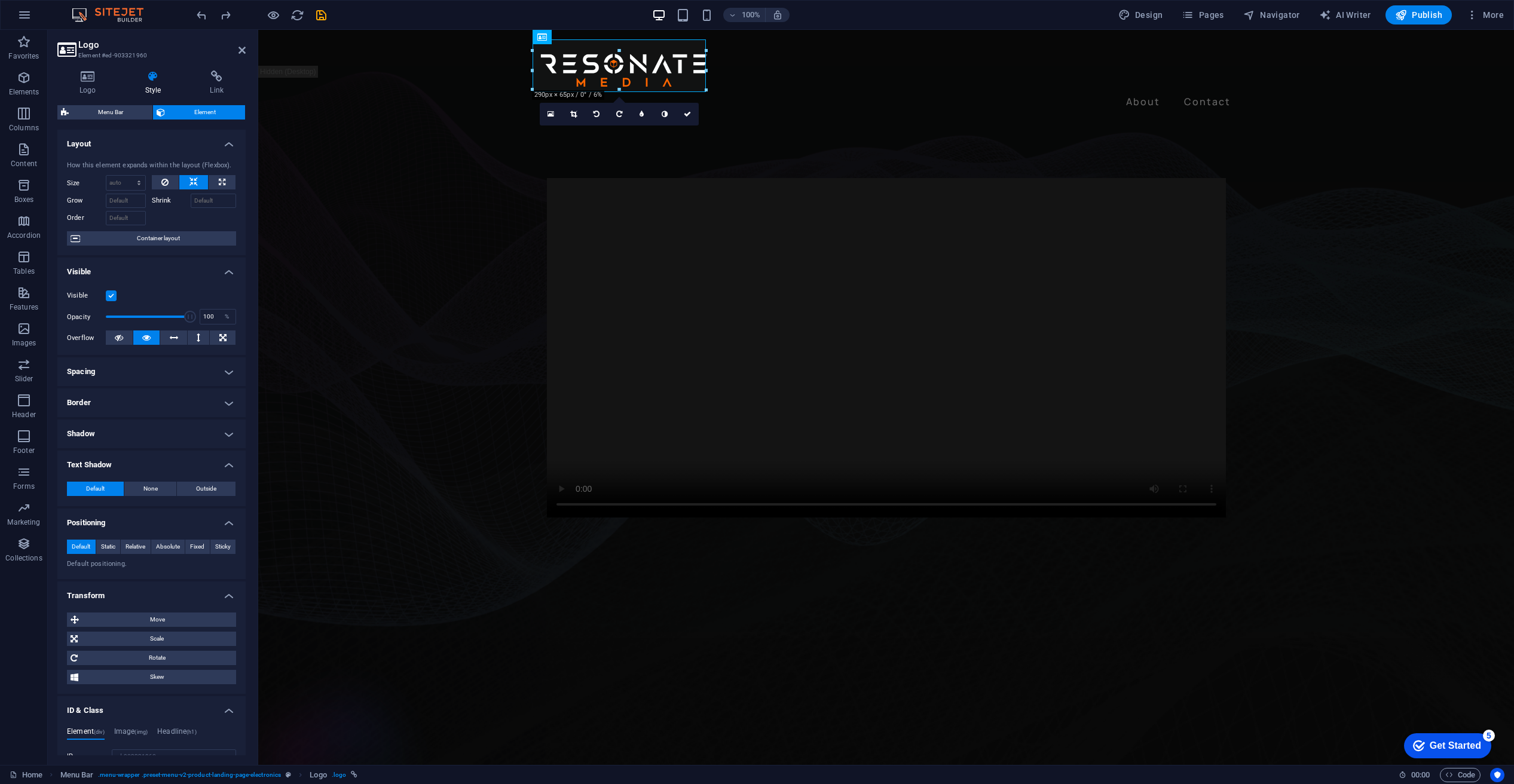
drag, startPoint x: 241, startPoint y: 464, endPoint x: 242, endPoint y: 472, distance: 8.1
click at [242, 475] on li "Text Shadow Default None Outside Color X offset 0 px rem vh vw Y offset 0 px re…" at bounding box center [151, 478] width 188 height 56
drag, startPoint x: 241, startPoint y: 460, endPoint x: 244, endPoint y: 466, distance: 6.7
click at [244, 468] on div "Layout How this element expands within the layout (Flexbox). Size Default auto …" at bounding box center [151, 443] width 188 height 626
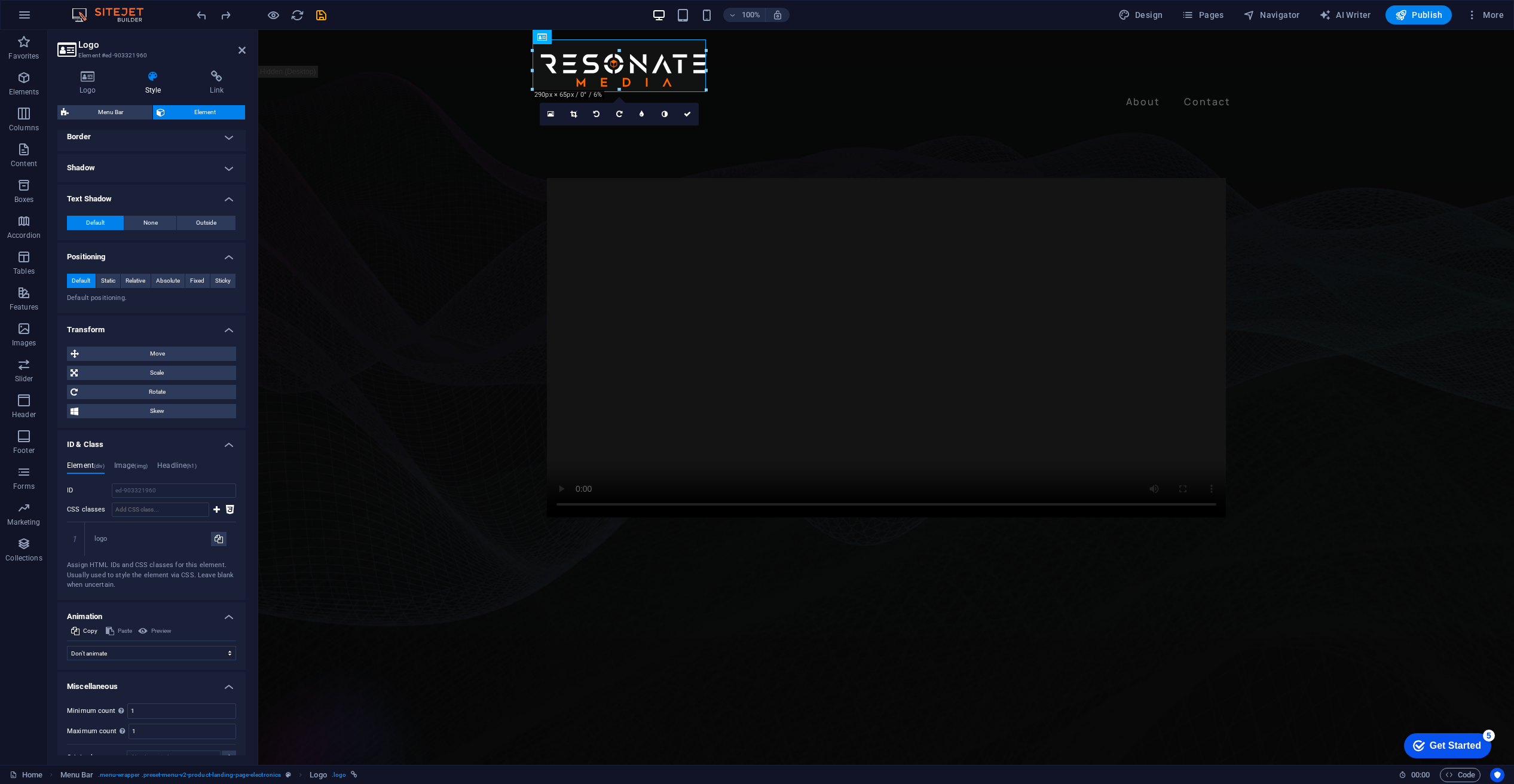
scroll to position [284, 0]
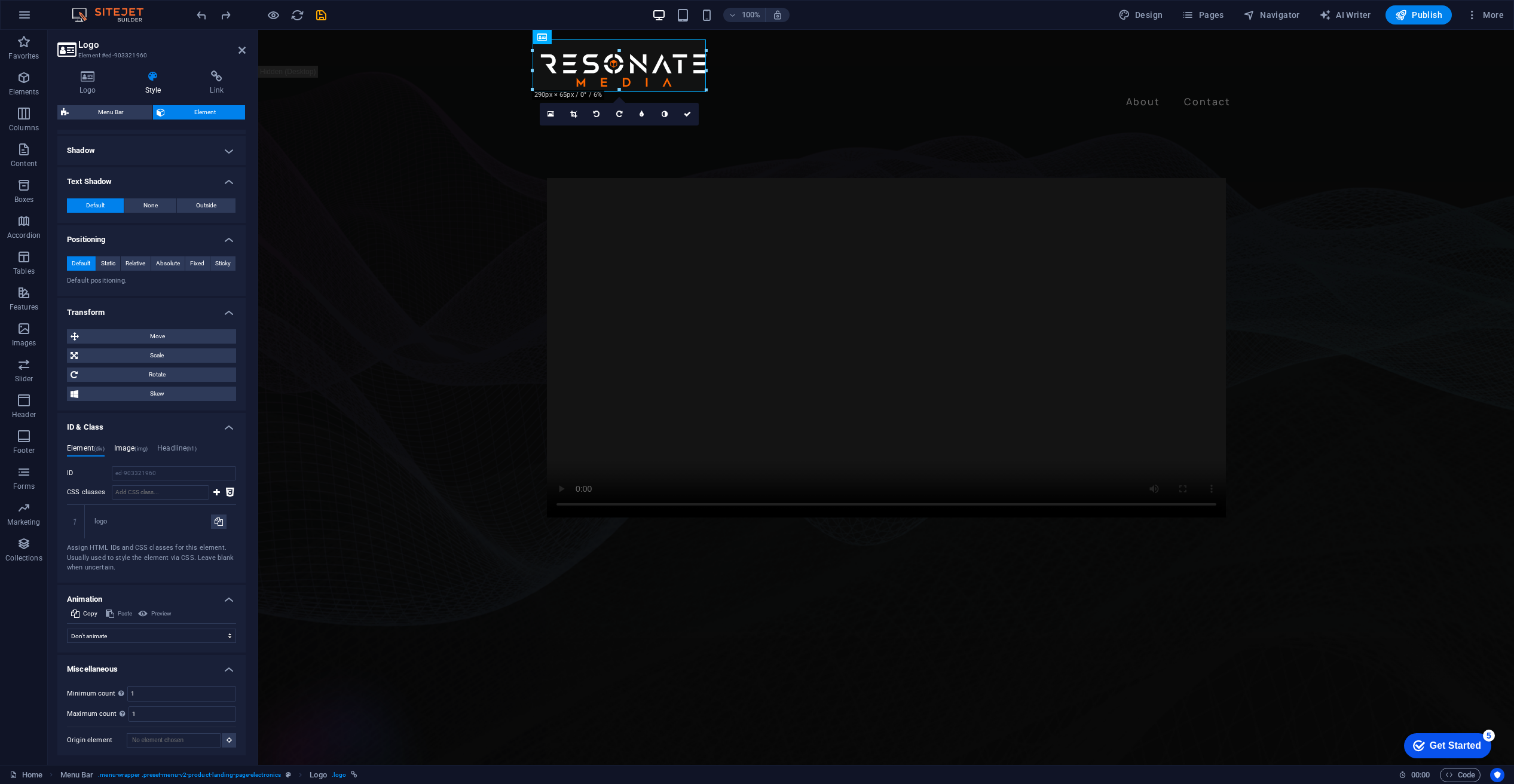
click at [140, 446] on span "(img)" at bounding box center [141, 449] width 13 height 6
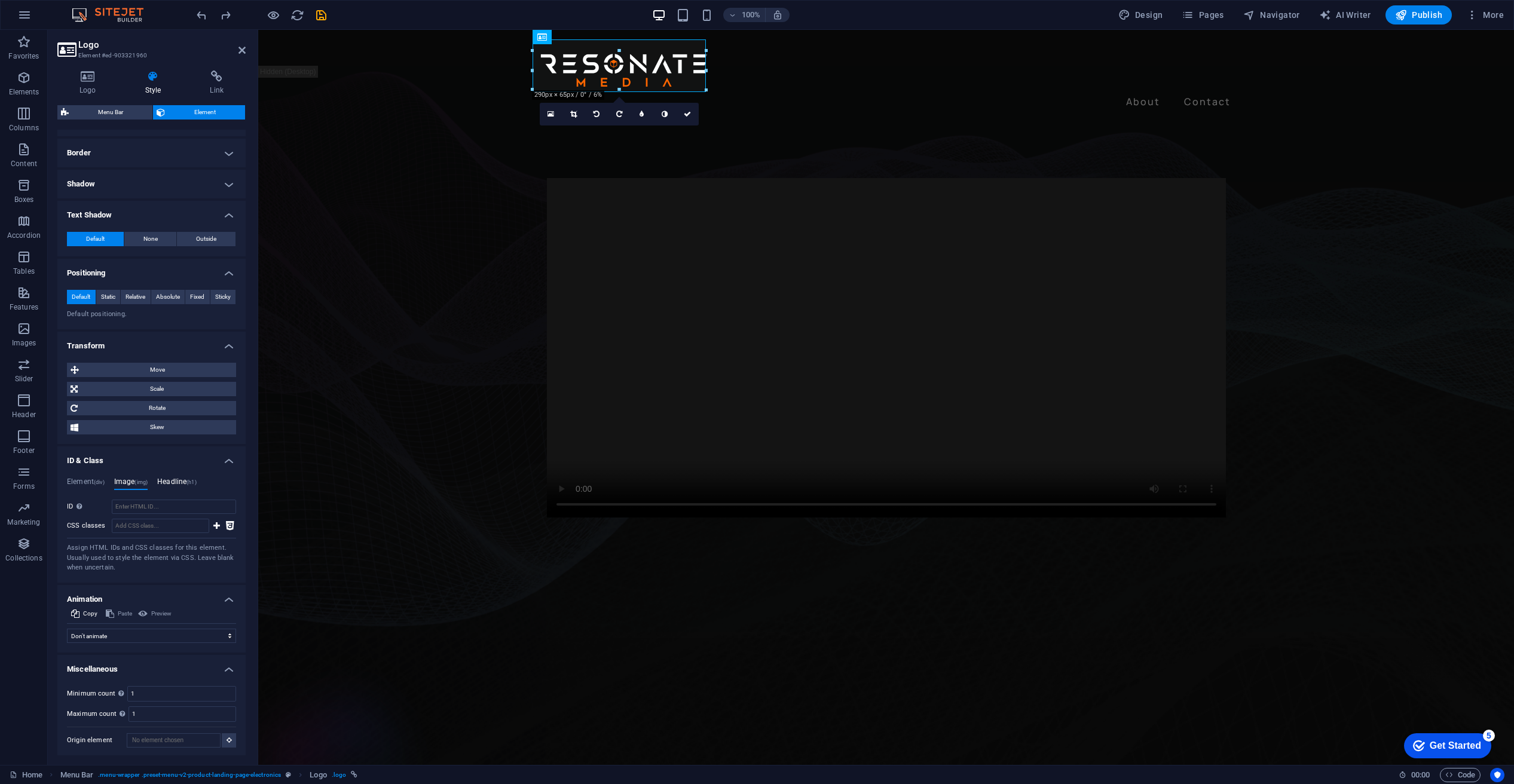
click at [183, 479] on h4 "Headline (h1)" at bounding box center [177, 483] width 39 height 13
drag, startPoint x: 136, startPoint y: 476, endPoint x: 120, endPoint y: 484, distance: 17.9
click at [136, 477] on div "Element (div) Image (img) Hyperlink (a) Headline (h1) ID ed-903321960 CSS class…" at bounding box center [151, 525] width 188 height 114
click at [89, 482] on h4 "Element (div)" at bounding box center [85, 483] width 38 height 13
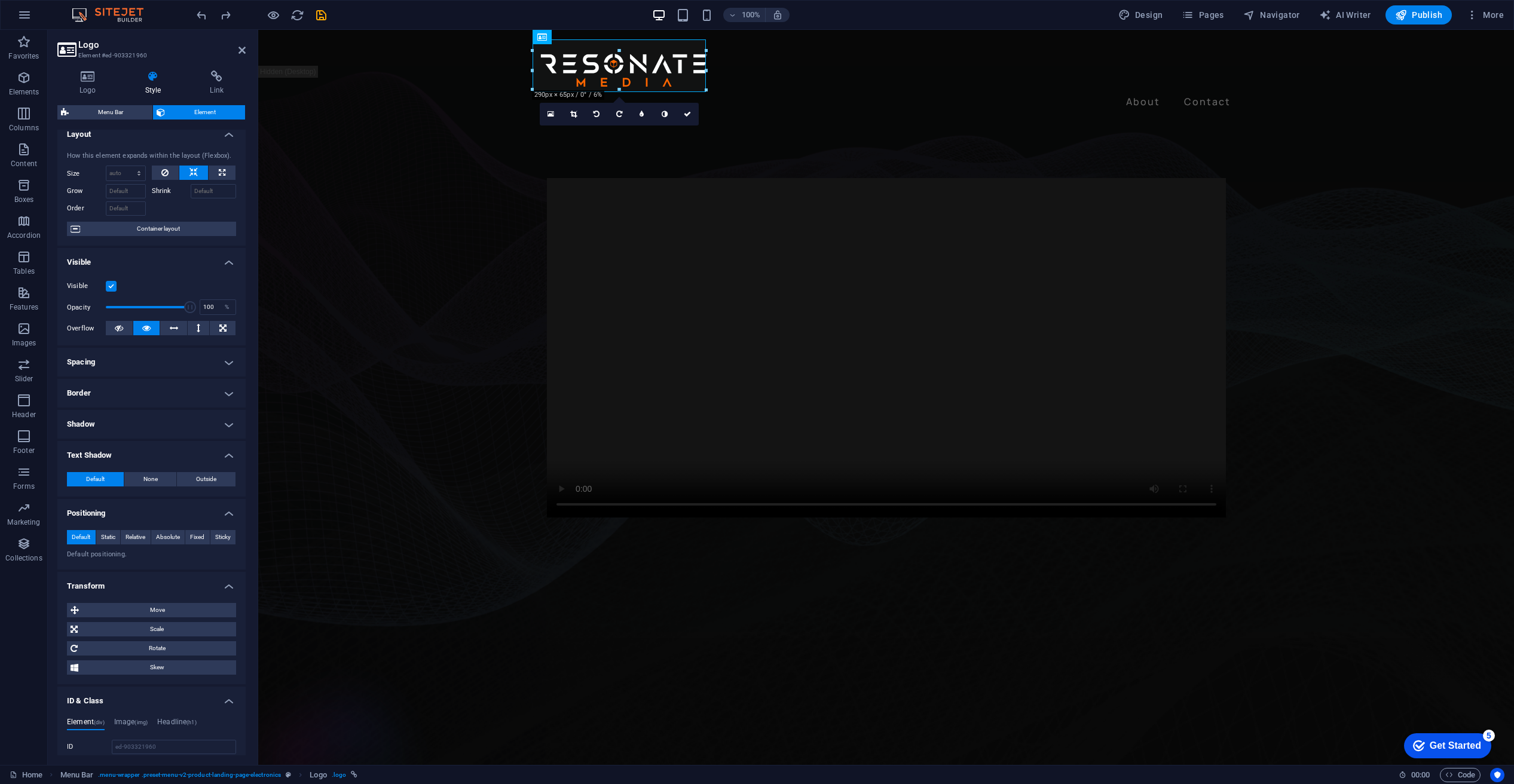
scroll to position [0, 0]
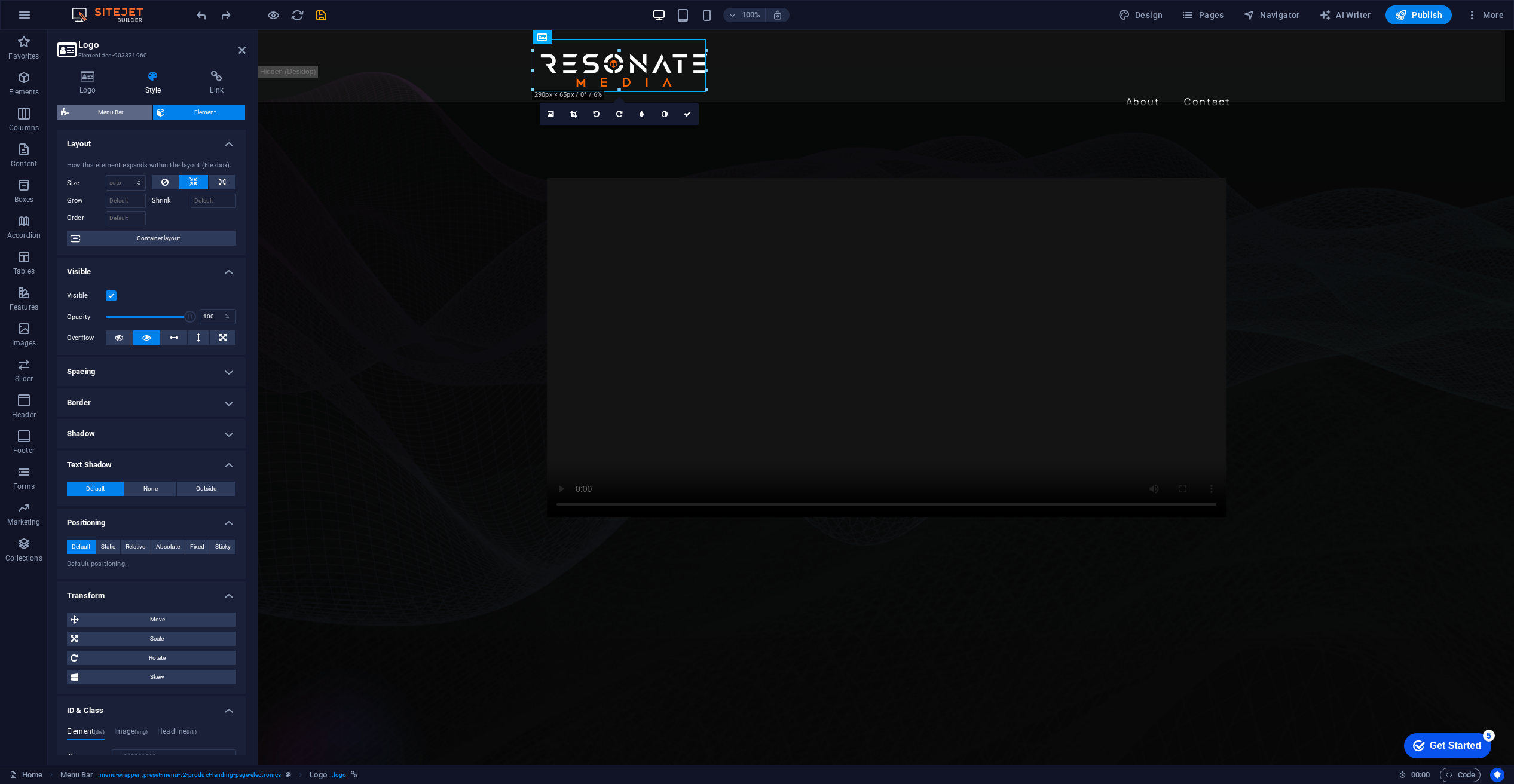
click at [123, 113] on span "Menu Bar" at bounding box center [110, 112] width 77 height 14
select select "rem"
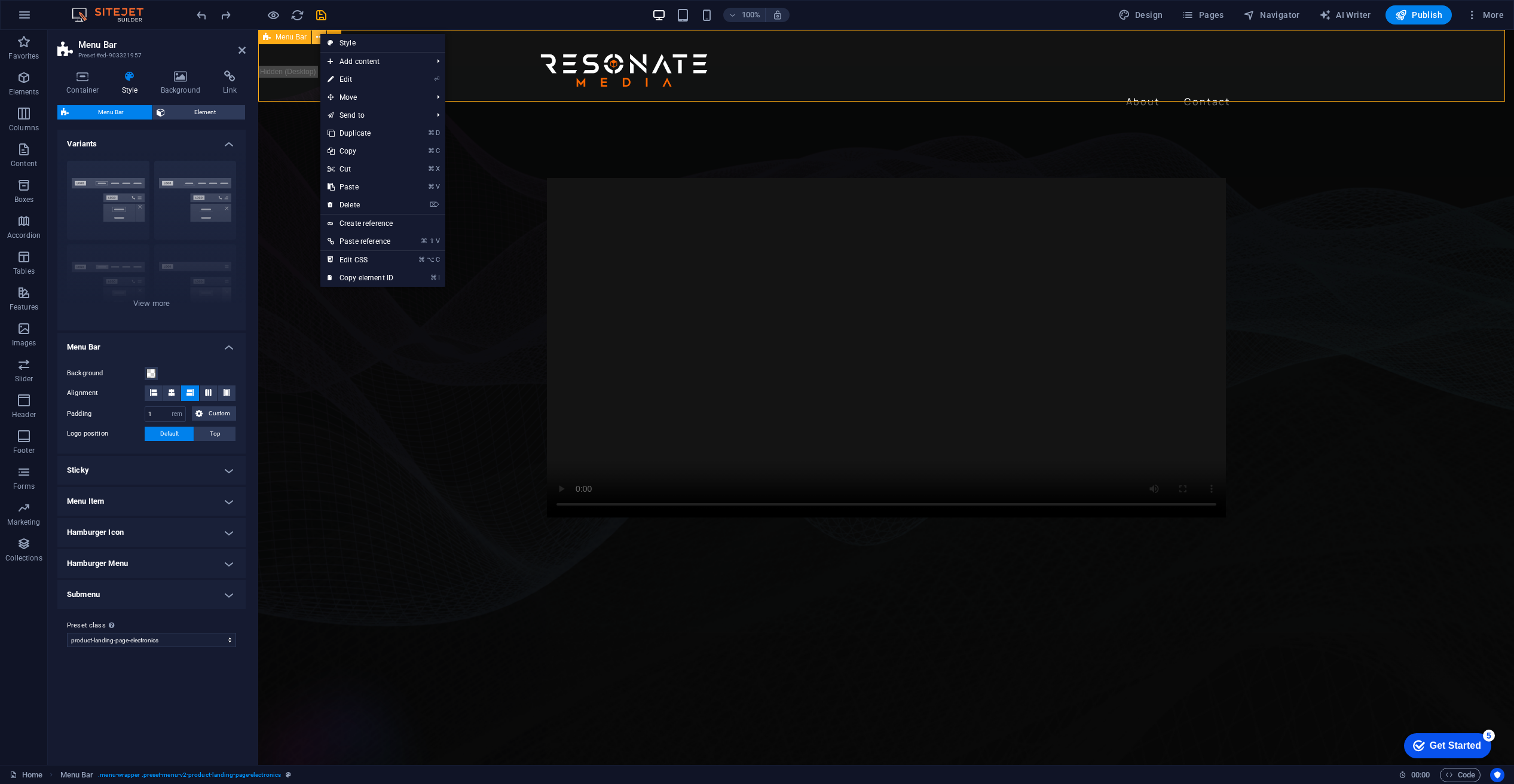
click at [172, 124] on div "Menu Bar Element Layout How this element expands within the layout (Flexbox). S…" at bounding box center [151, 430] width 188 height 650
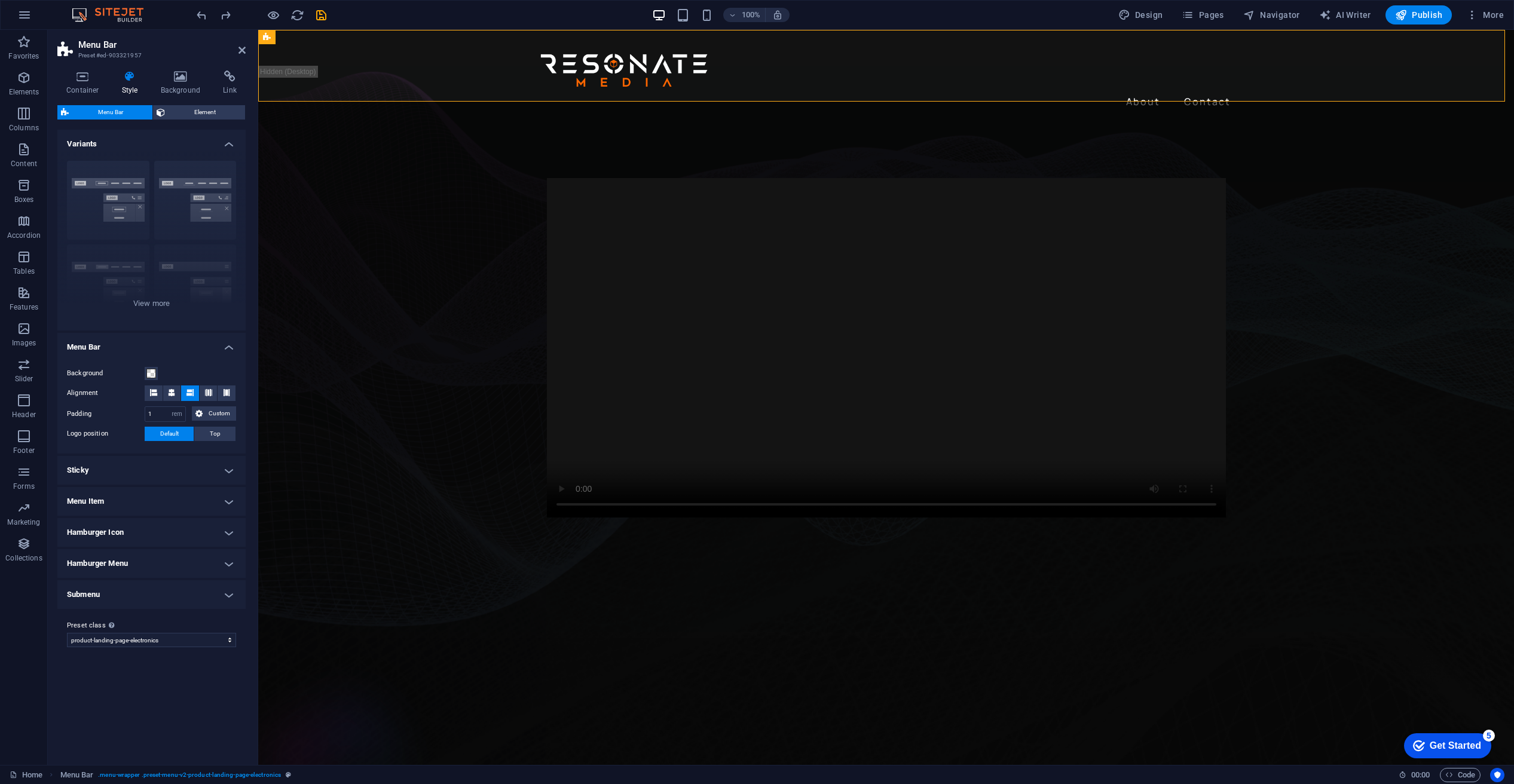
click at [221, 503] on h4 "Menu Item" at bounding box center [151, 501] width 188 height 29
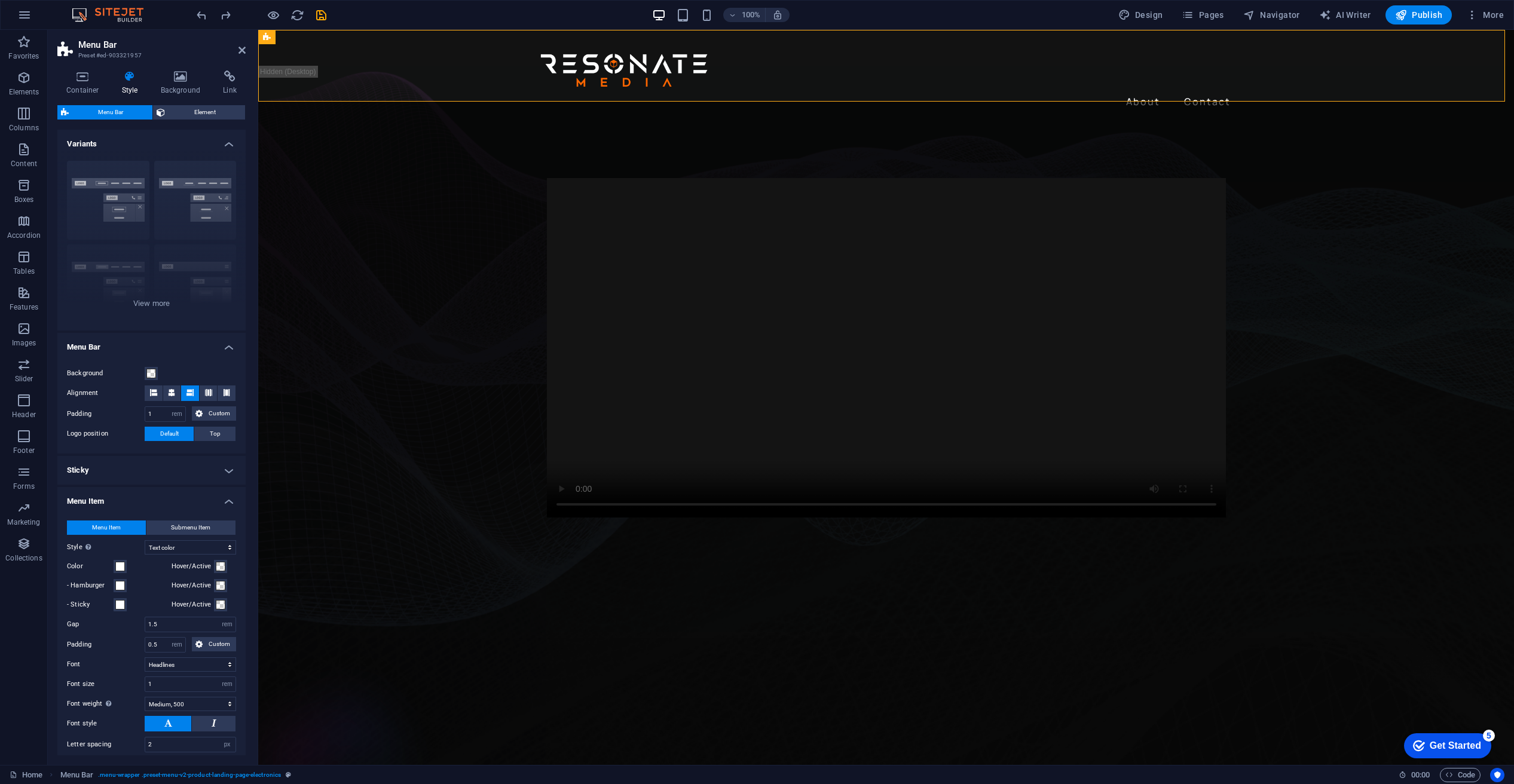
click at [221, 503] on h4 "Menu Item" at bounding box center [151, 497] width 188 height 21
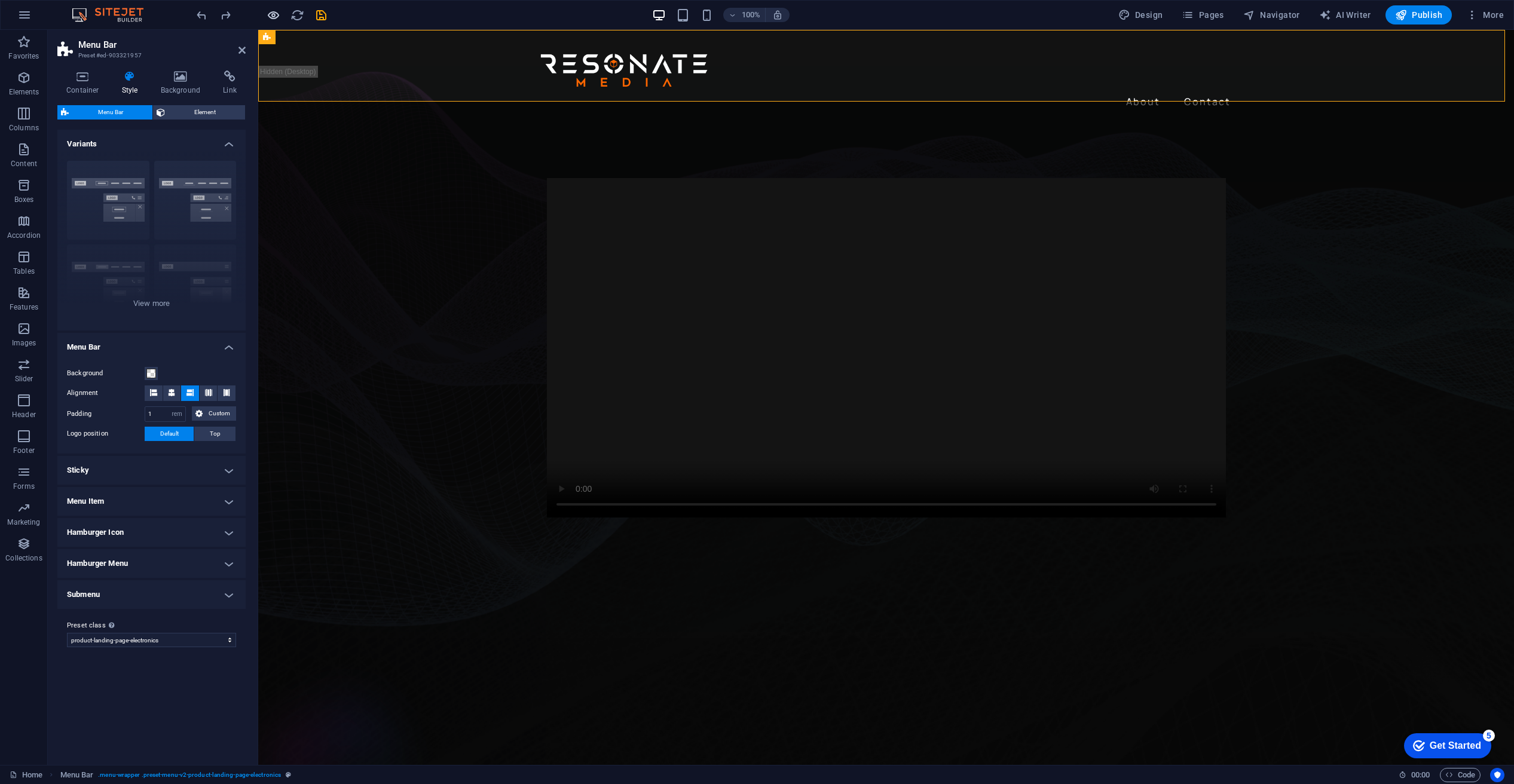
click at [271, 12] on icon "button" at bounding box center [273, 16] width 14 height 14
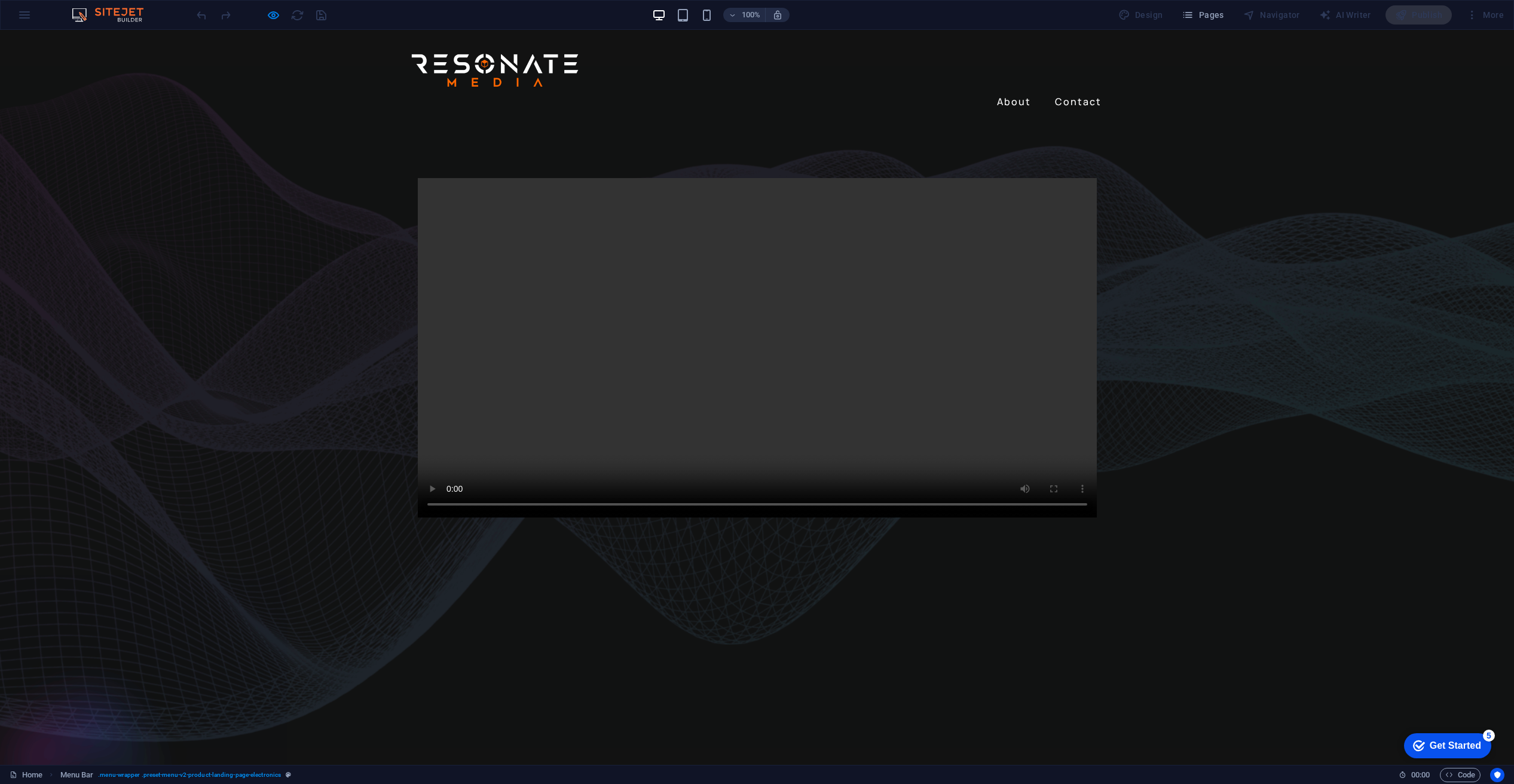
drag, startPoint x: 507, startPoint y: 523, endPoint x: 479, endPoint y: 529, distance: 28.6
click at [487, 518] on video at bounding box center [757, 347] width 679 height 339
click at [446, 518] on video at bounding box center [757, 347] width 679 height 339
drag, startPoint x: 445, startPoint y: 526, endPoint x: 461, endPoint y: 528, distance: 16.1
click at [446, 518] on video at bounding box center [757, 347] width 679 height 339
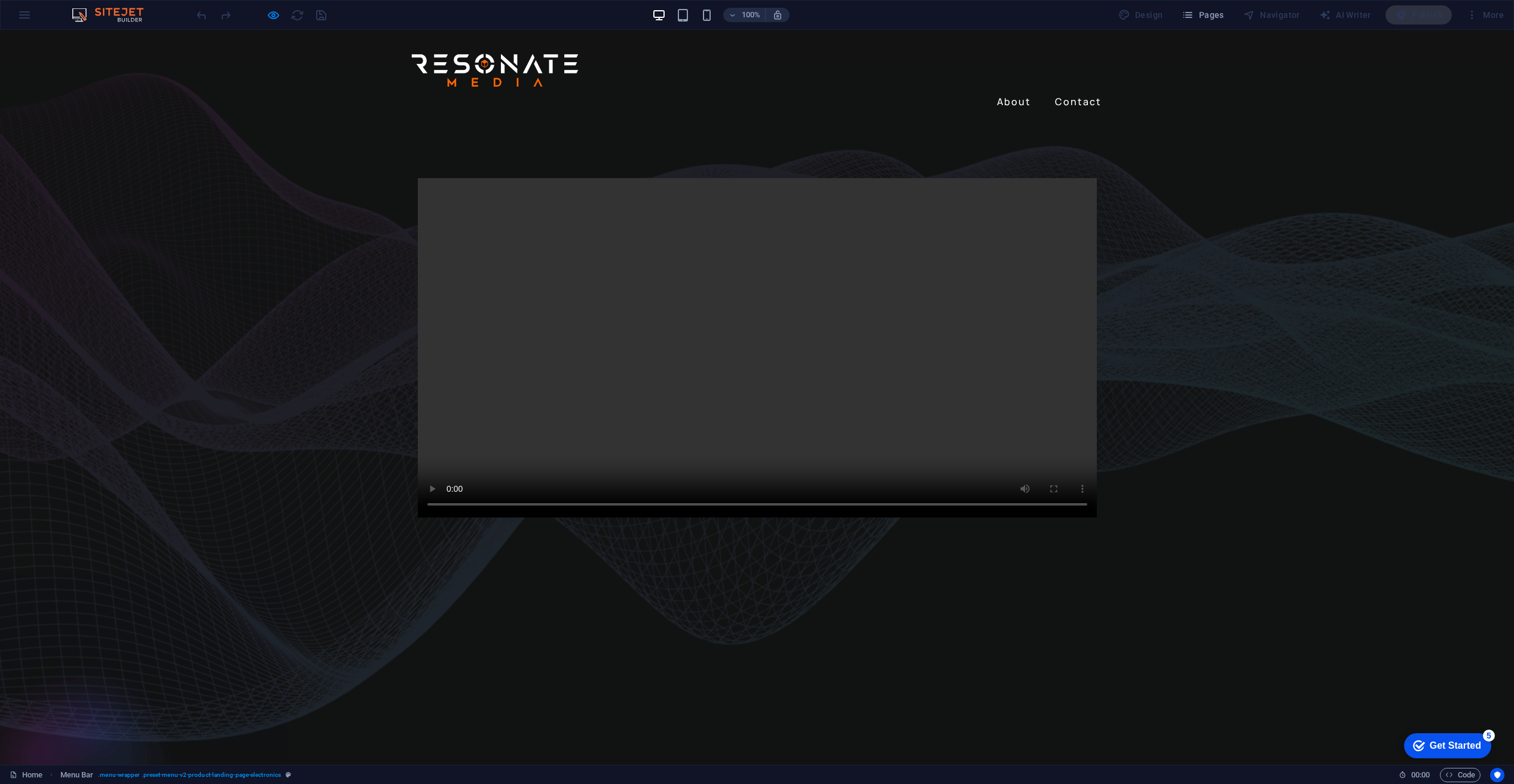
drag, startPoint x: 550, startPoint y: 523, endPoint x: 393, endPoint y: 540, distance: 157.9
click at [394, 544] on div at bounding box center [757, 348] width 1514 height 454
click at [447, 518] on video at bounding box center [757, 347] width 679 height 339
click at [444, 518] on video at bounding box center [757, 347] width 679 height 339
click at [1014, 92] on link "About" at bounding box center [1014, 101] width 44 height 19
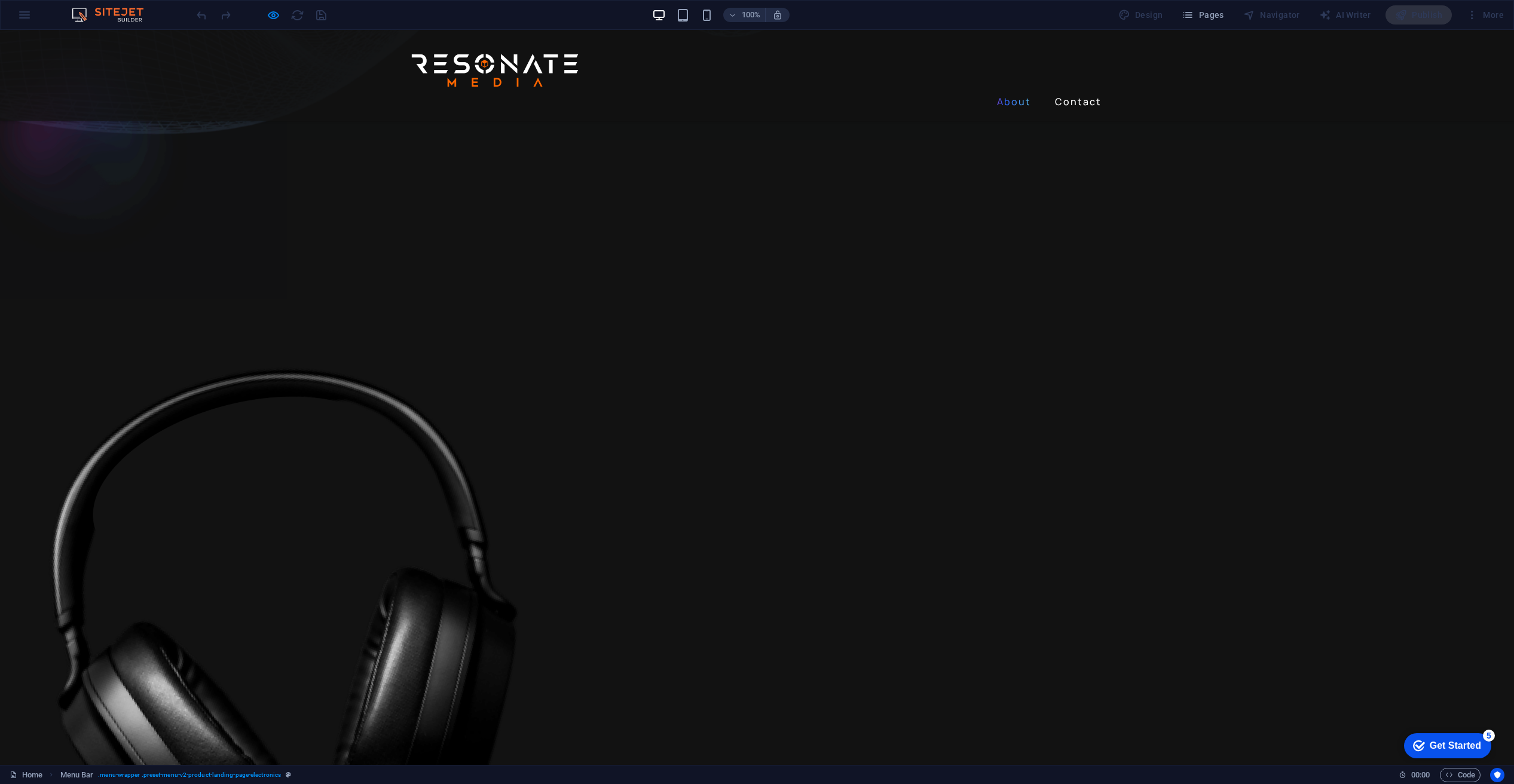
scroll to position [554, 0]
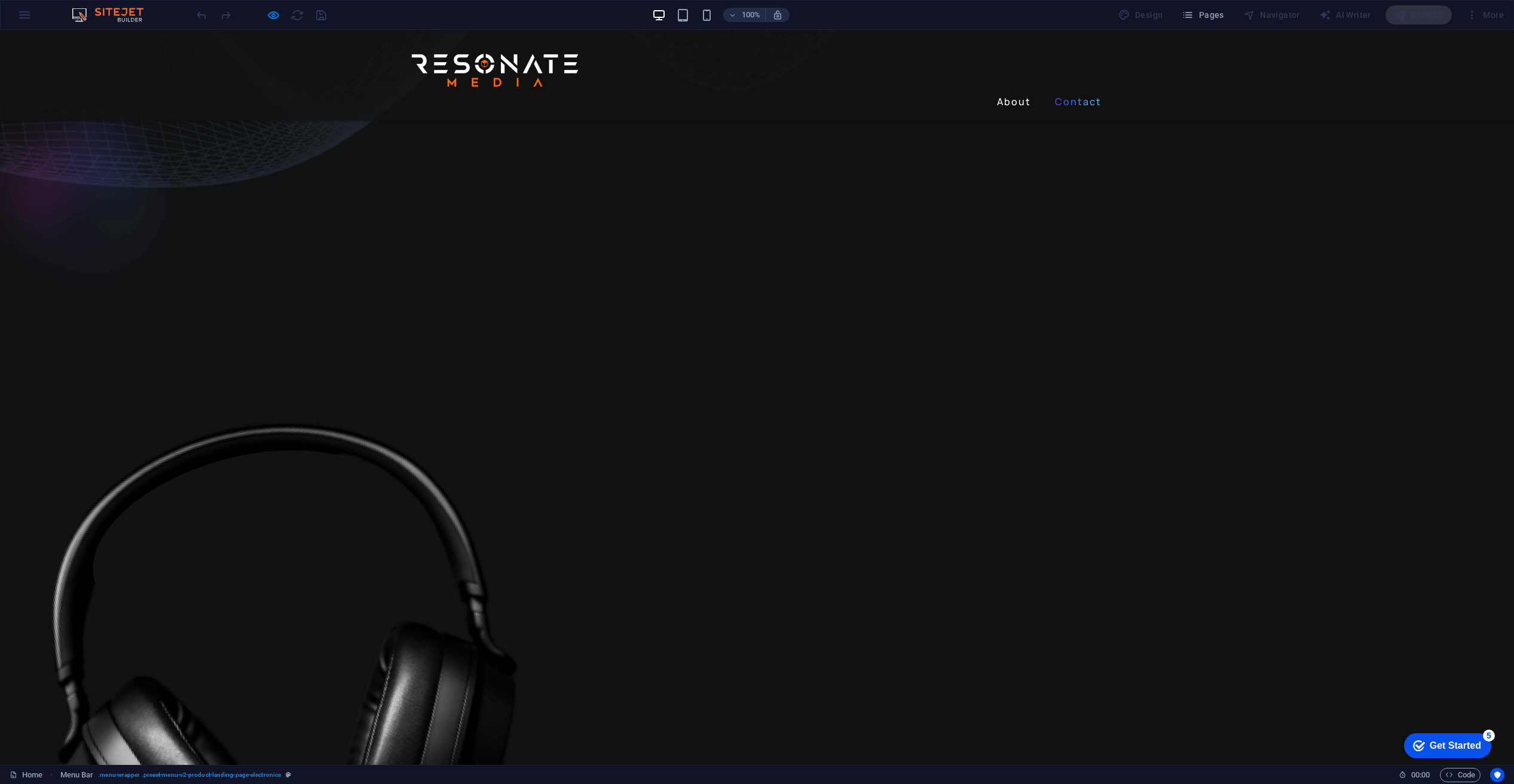
click at [1068, 92] on link "Contact" at bounding box center [1078, 101] width 56 height 19
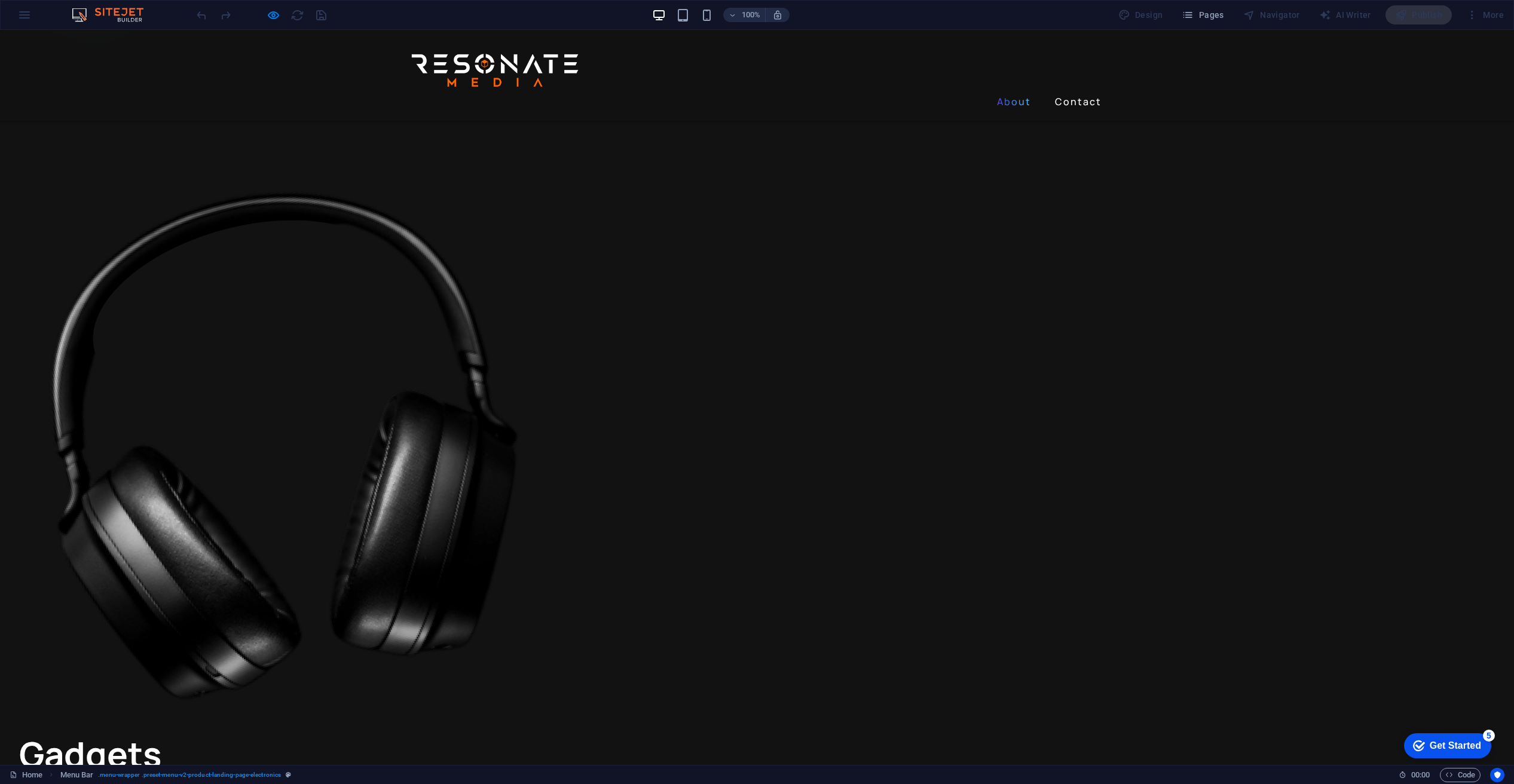
click at [1012, 92] on link "About" at bounding box center [1014, 101] width 44 height 19
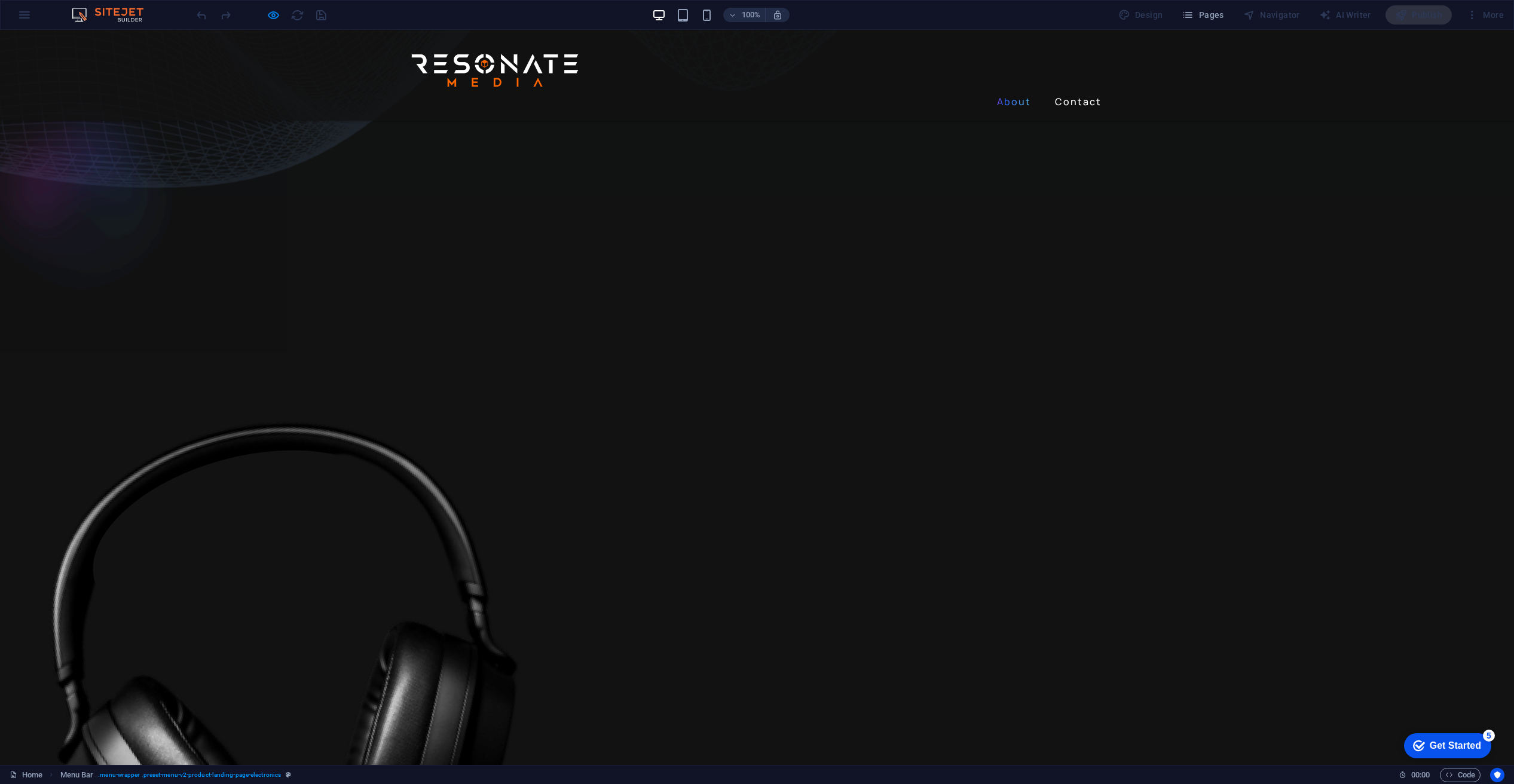
click at [1007, 92] on link "About" at bounding box center [1014, 101] width 44 height 19
click at [273, 10] on icon "button" at bounding box center [273, 16] width 14 height 14
select select "rem"
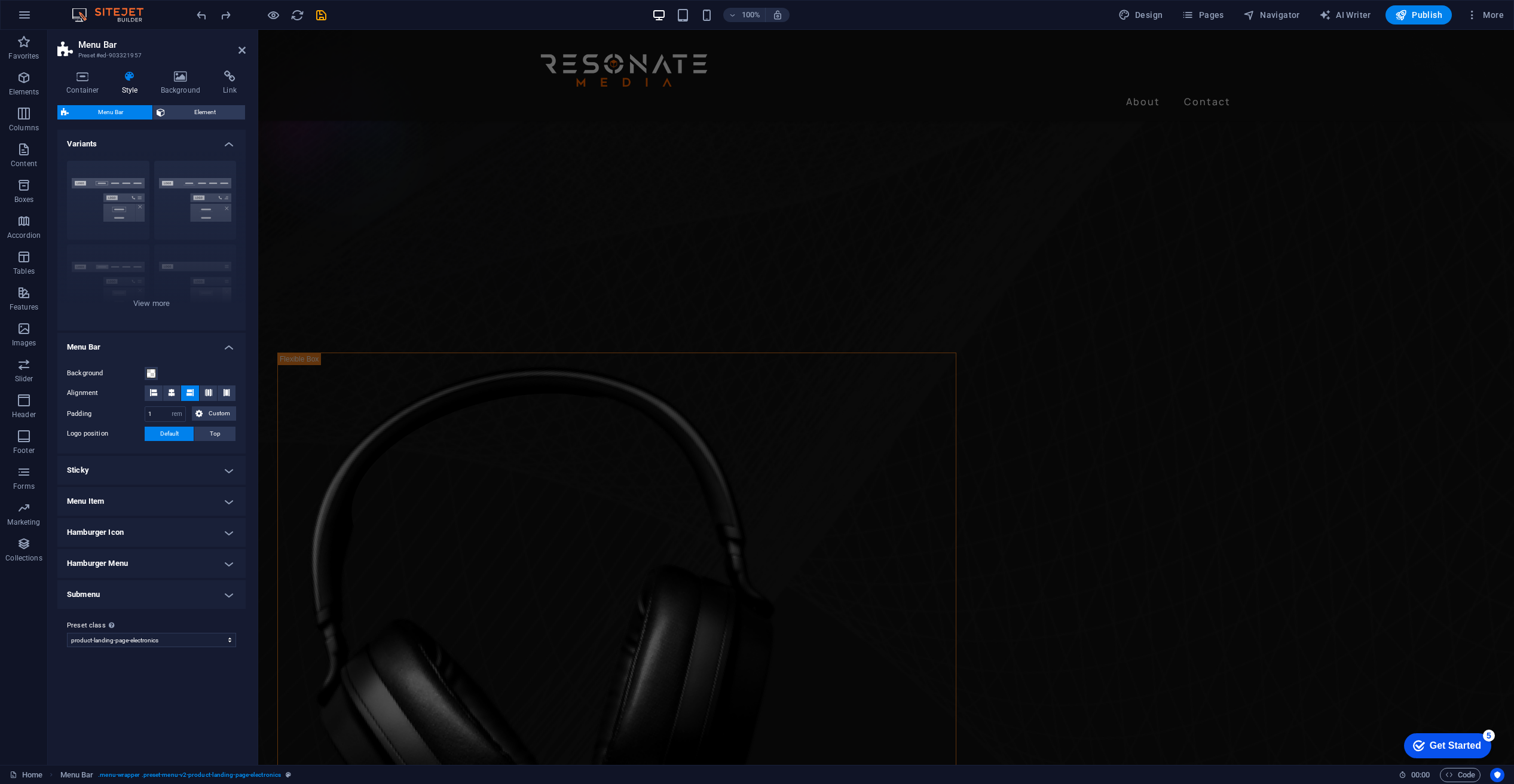
scroll to position [650, 0]
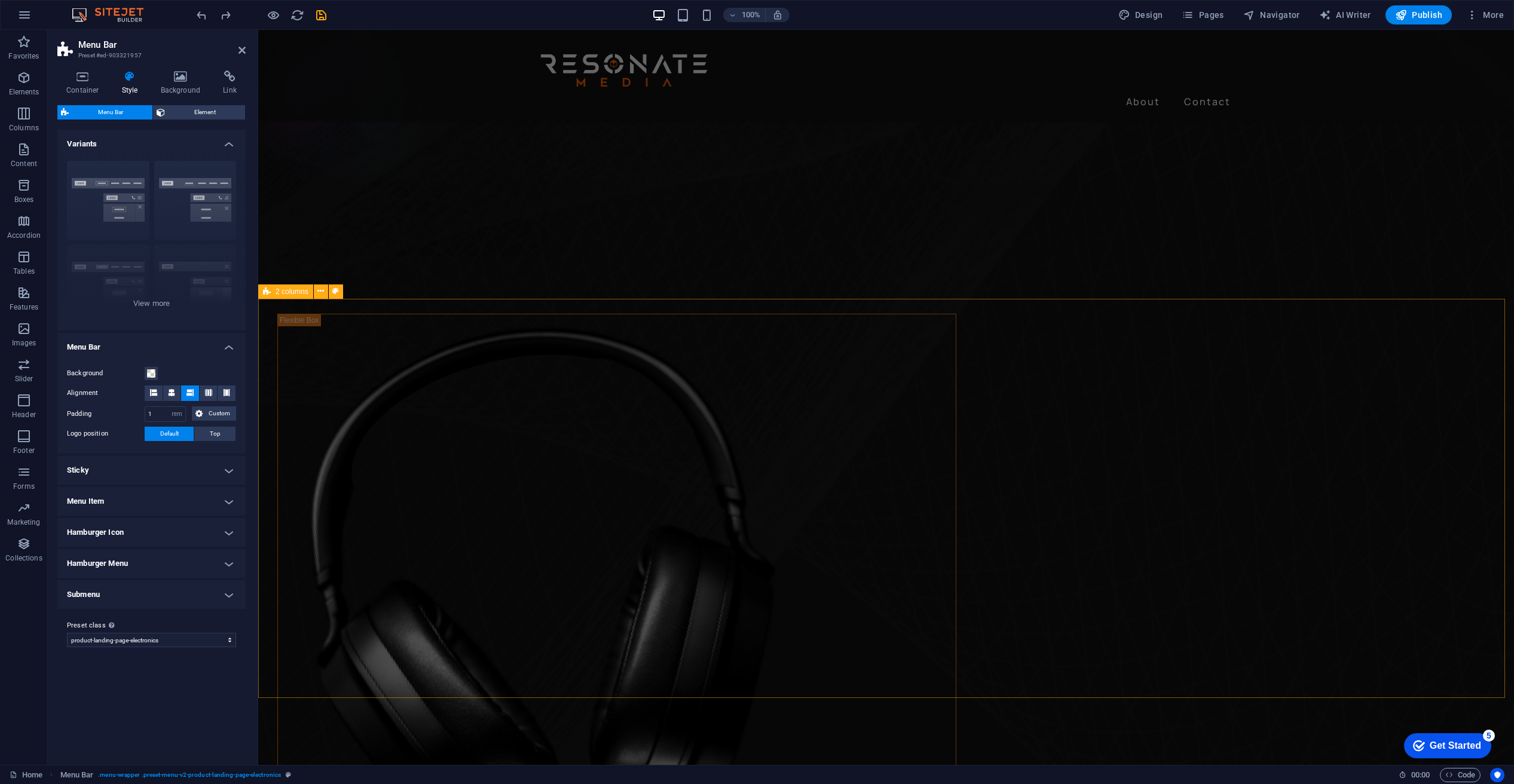
drag, startPoint x: 1375, startPoint y: 460, endPoint x: 1585, endPoint y: 460, distance: 210.0
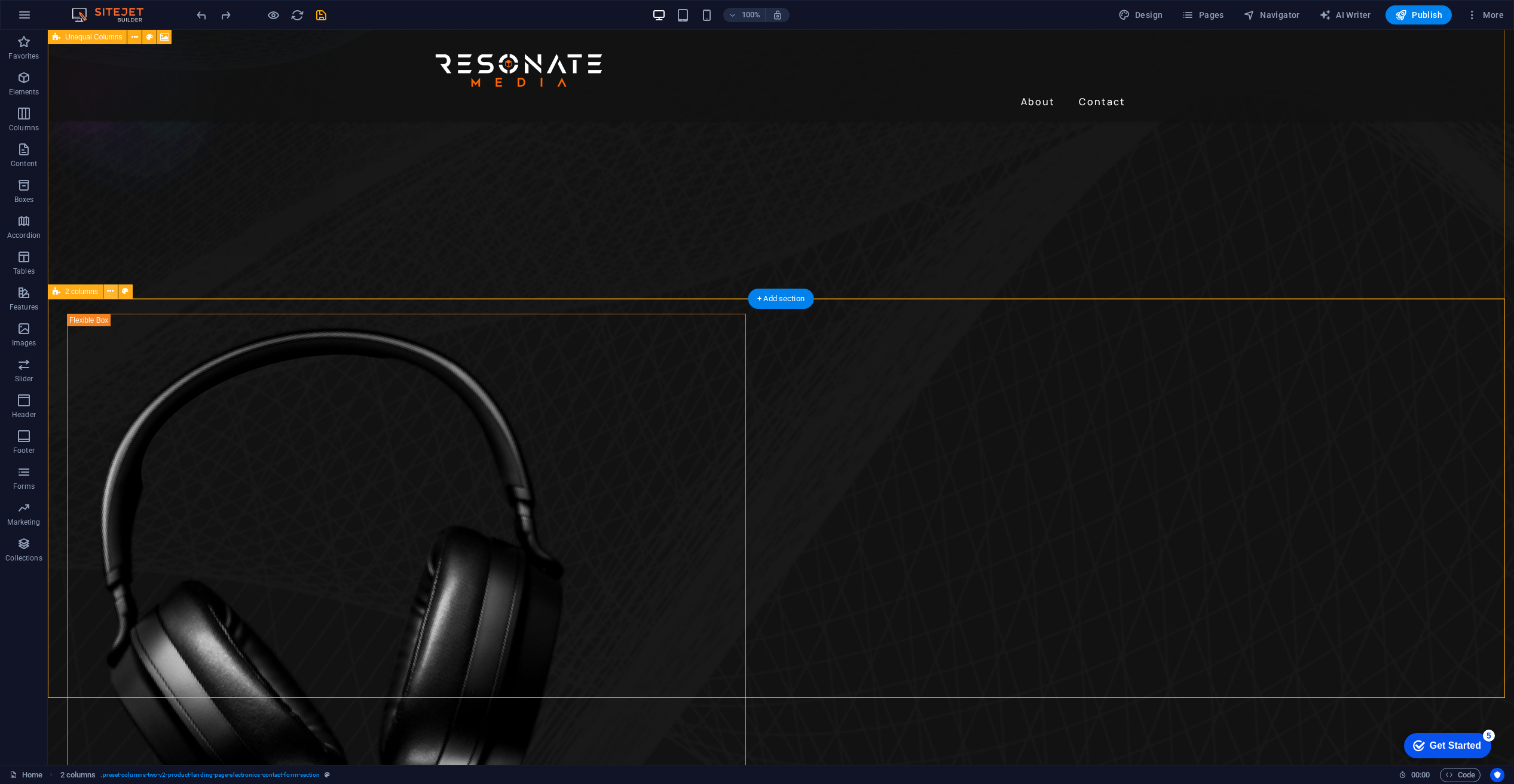
click at [111, 286] on icon at bounding box center [110, 291] width 6 height 13
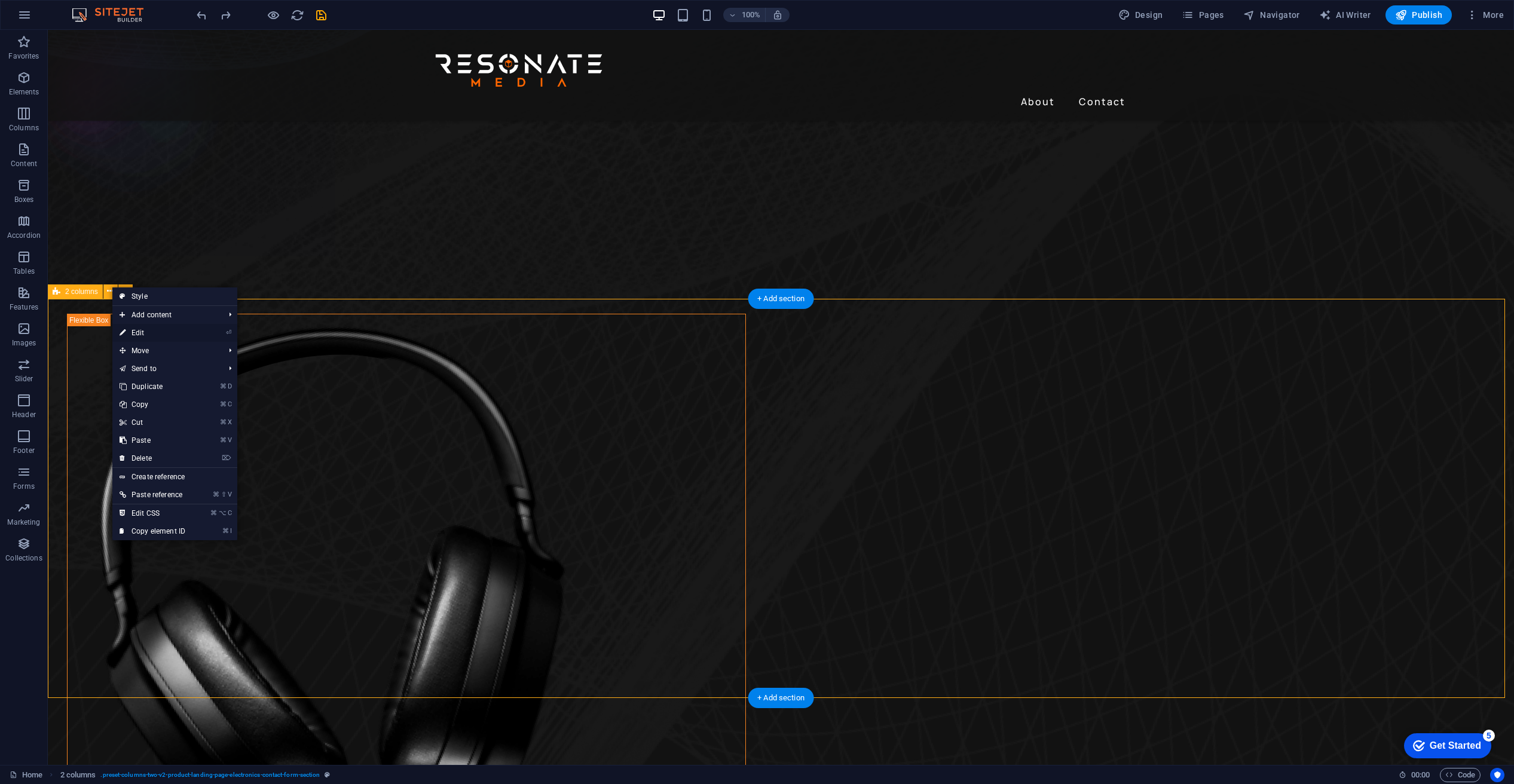
click at [141, 331] on link "⏎ Edit" at bounding box center [152, 332] width 80 height 18
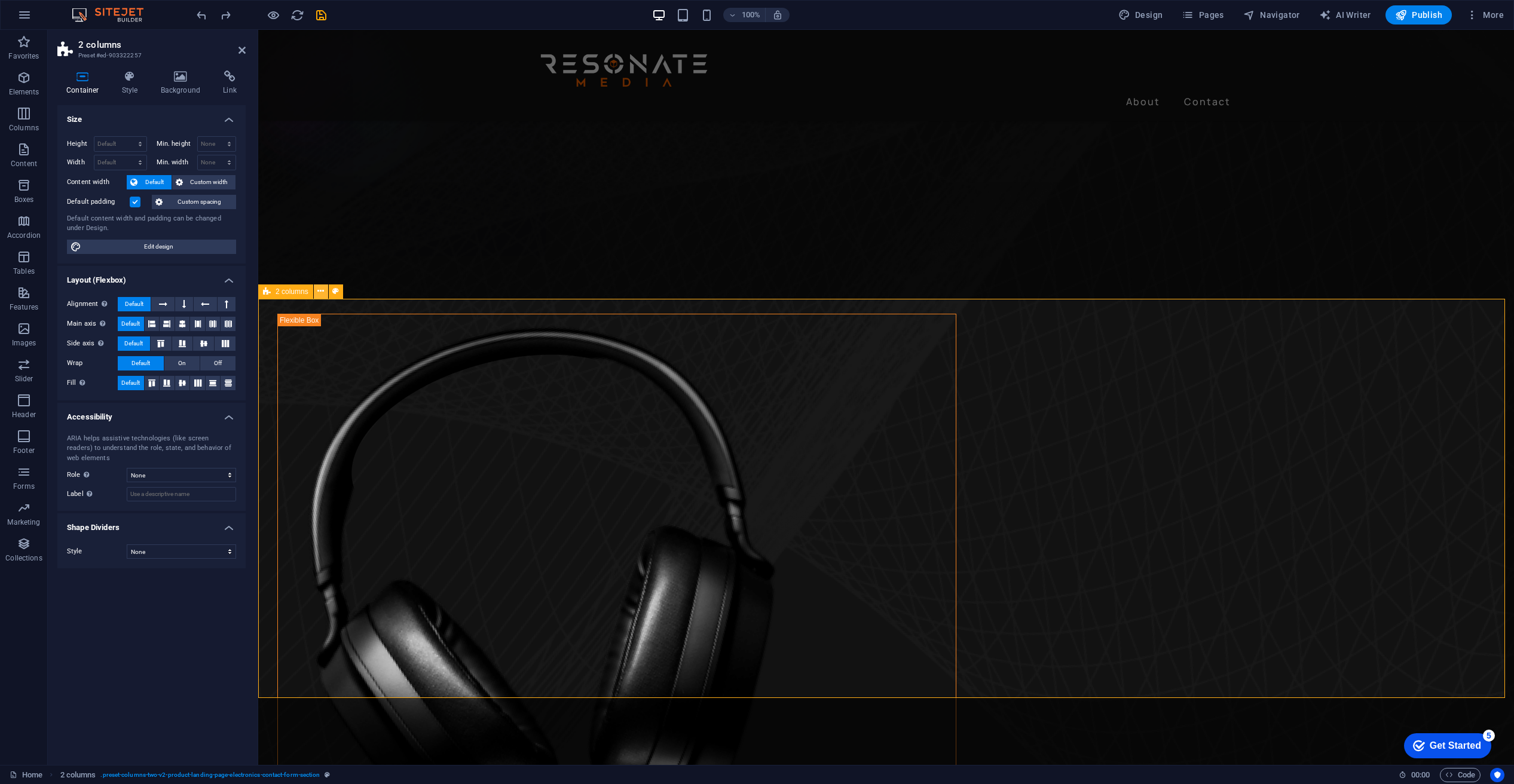
click at [322, 291] on icon at bounding box center [321, 291] width 6 height 13
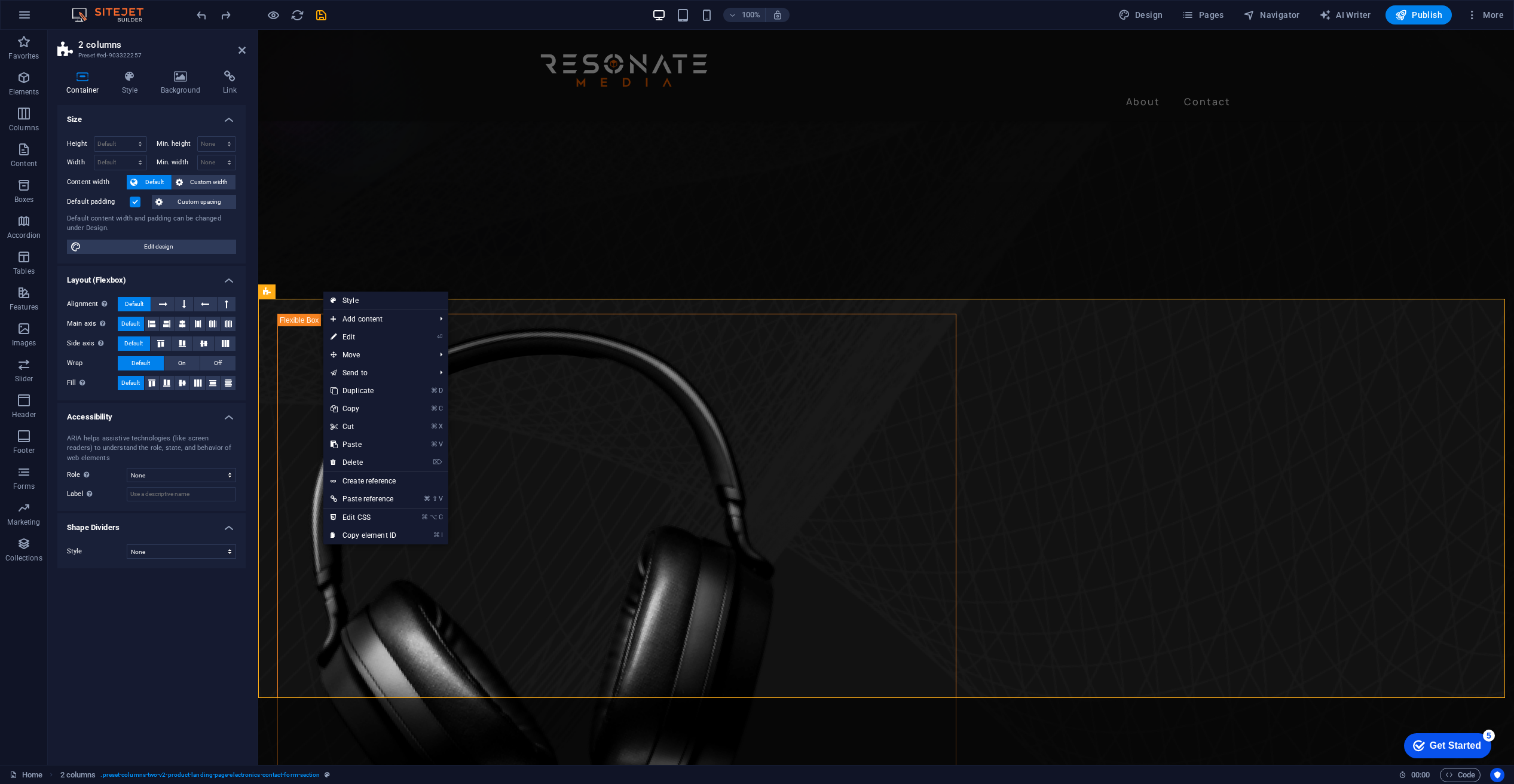
click at [180, 623] on div "Size Height Default px rem % vh vw Min. height None px rem % vh vw Width Defaul…" at bounding box center [151, 430] width 188 height 650
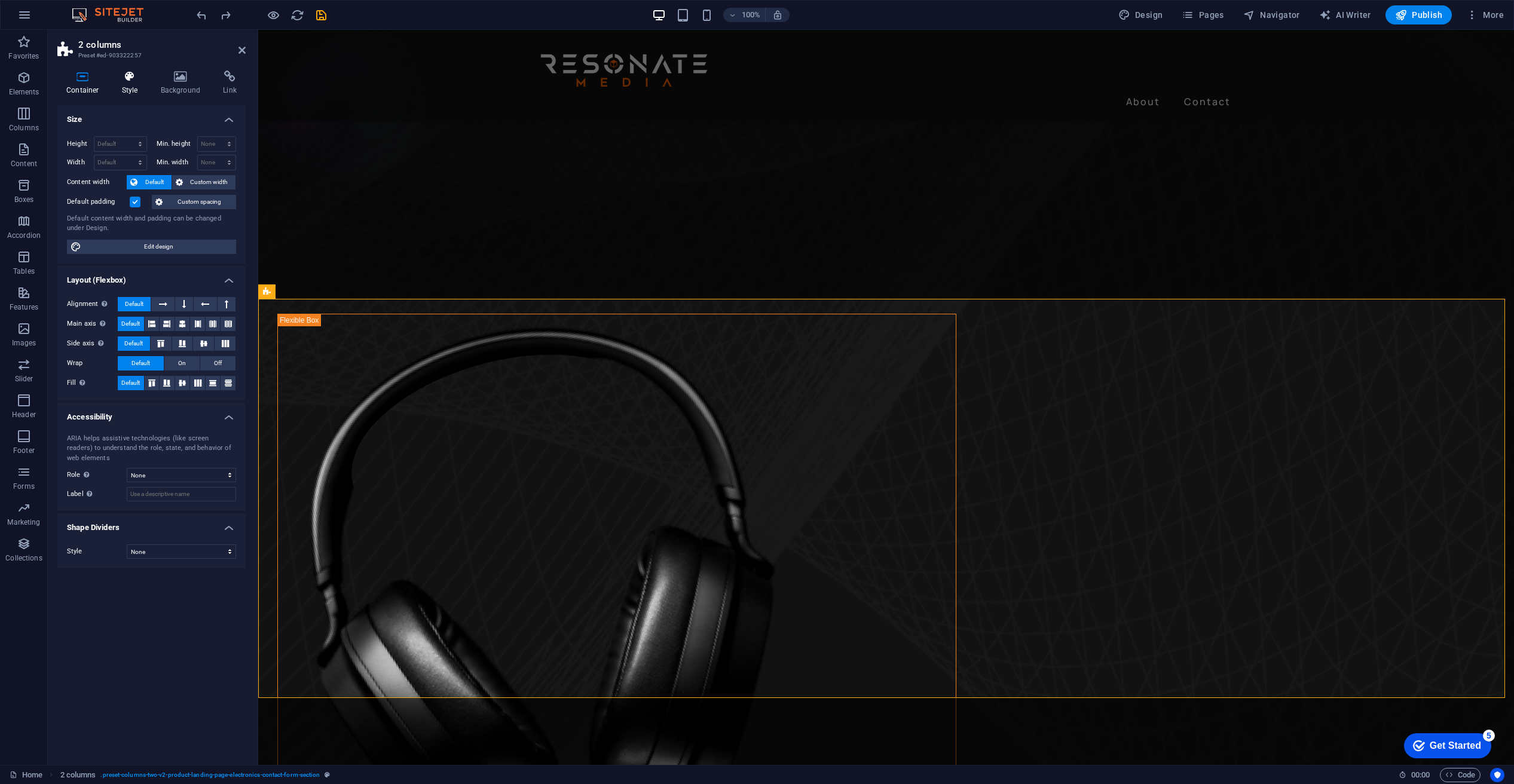
click at [130, 74] on icon at bounding box center [129, 76] width 34 height 12
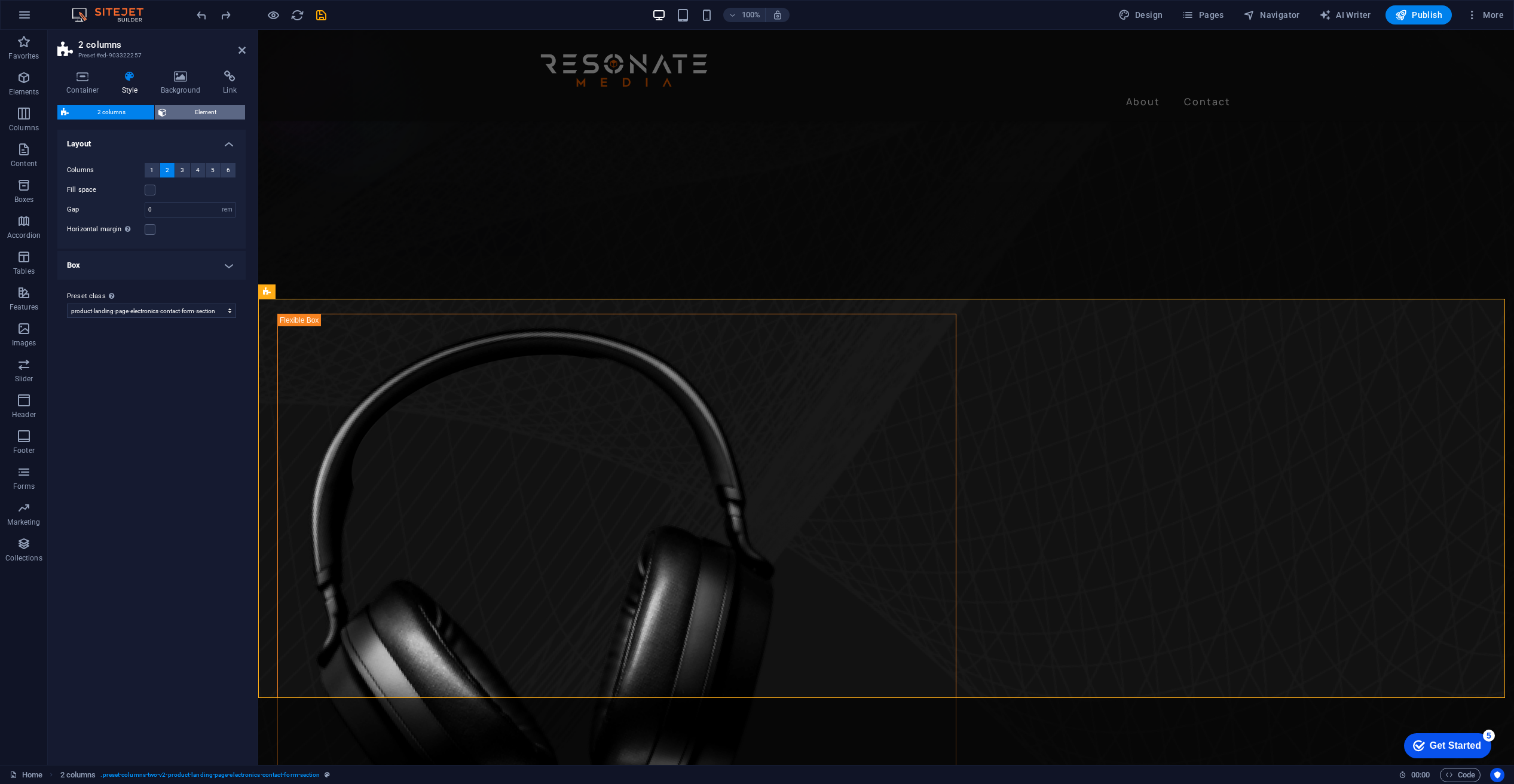
click at [180, 114] on span "Element" at bounding box center [206, 112] width 72 height 14
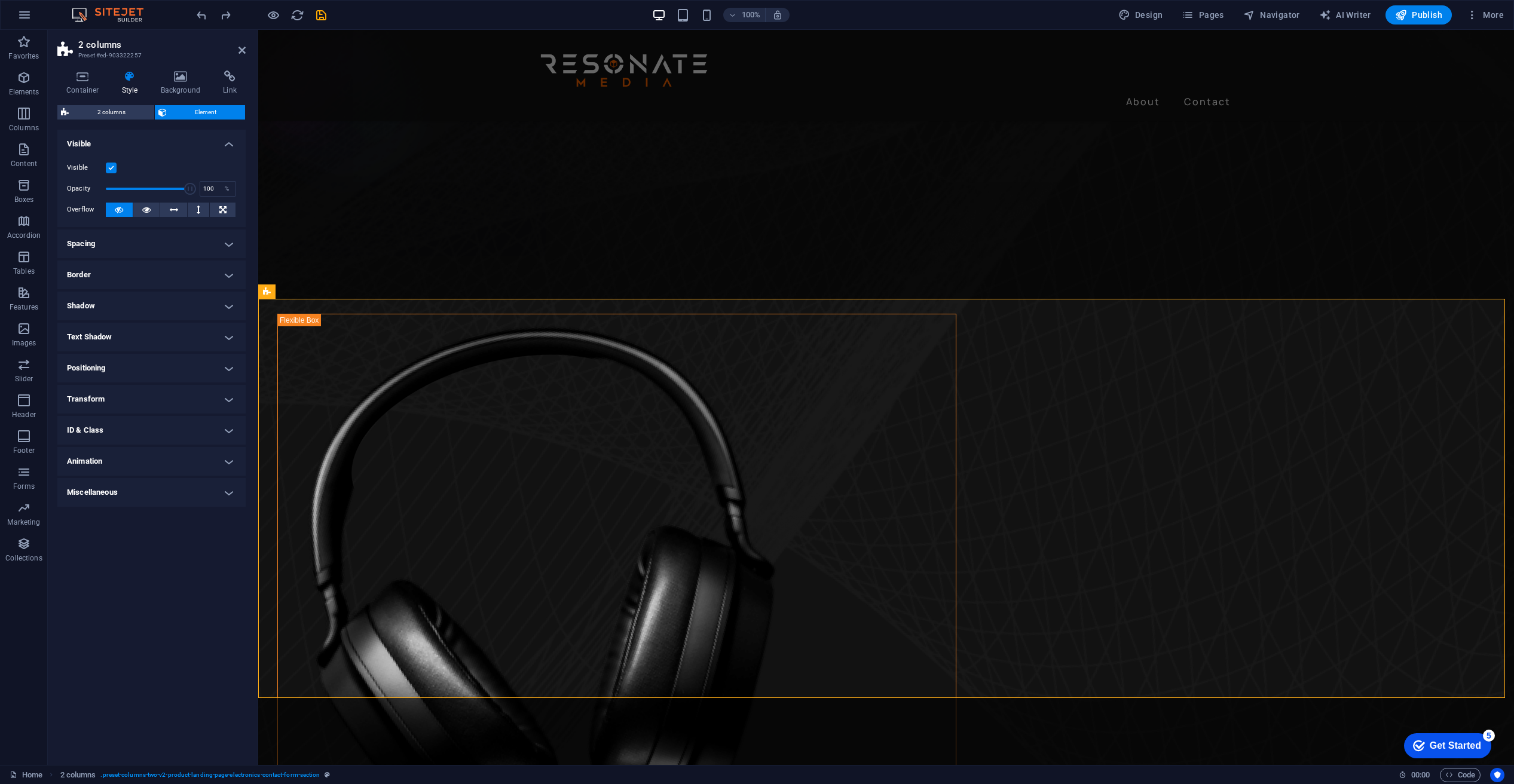
click at [168, 238] on h4 "Spacing" at bounding box center [151, 244] width 188 height 29
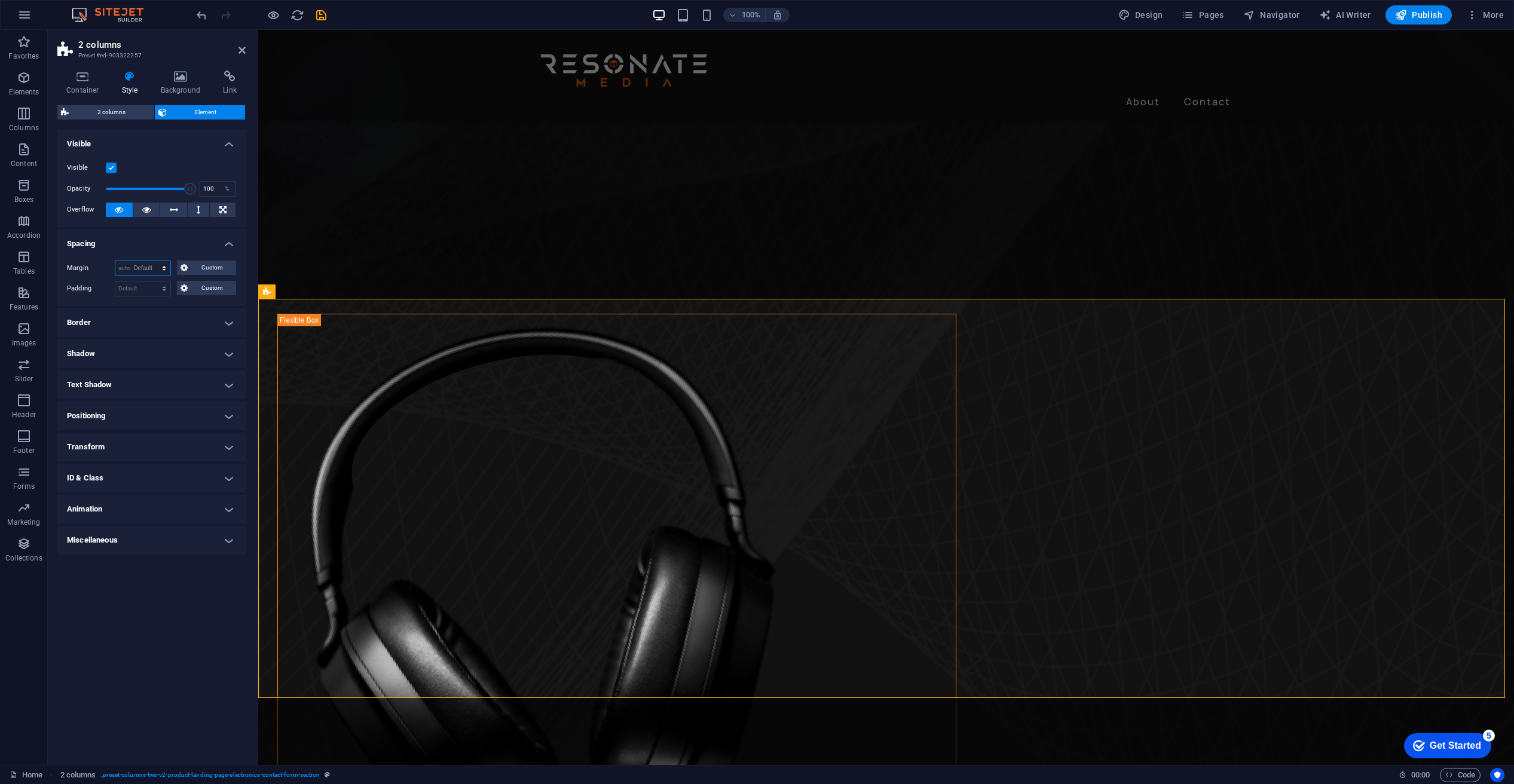
select select "DISABLED_OPTION_VALUE"
click at [284, 182] on figure at bounding box center [886, 81] width 1256 height 351
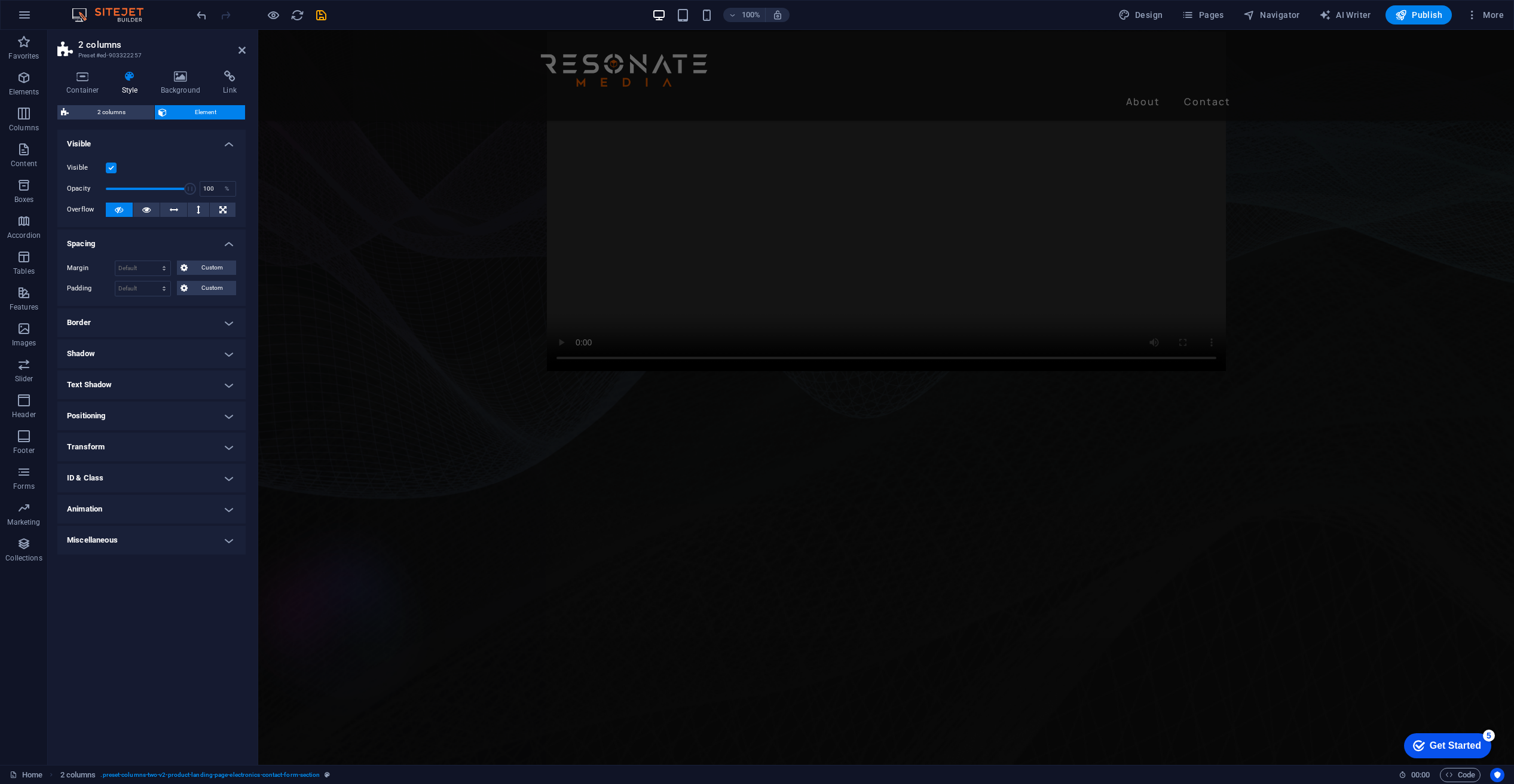
scroll to position [147, 0]
click at [1317, 459] on figure at bounding box center [886, 584] width 1256 height 351
click at [344, 440] on icon at bounding box center [345, 444] width 6 height 13
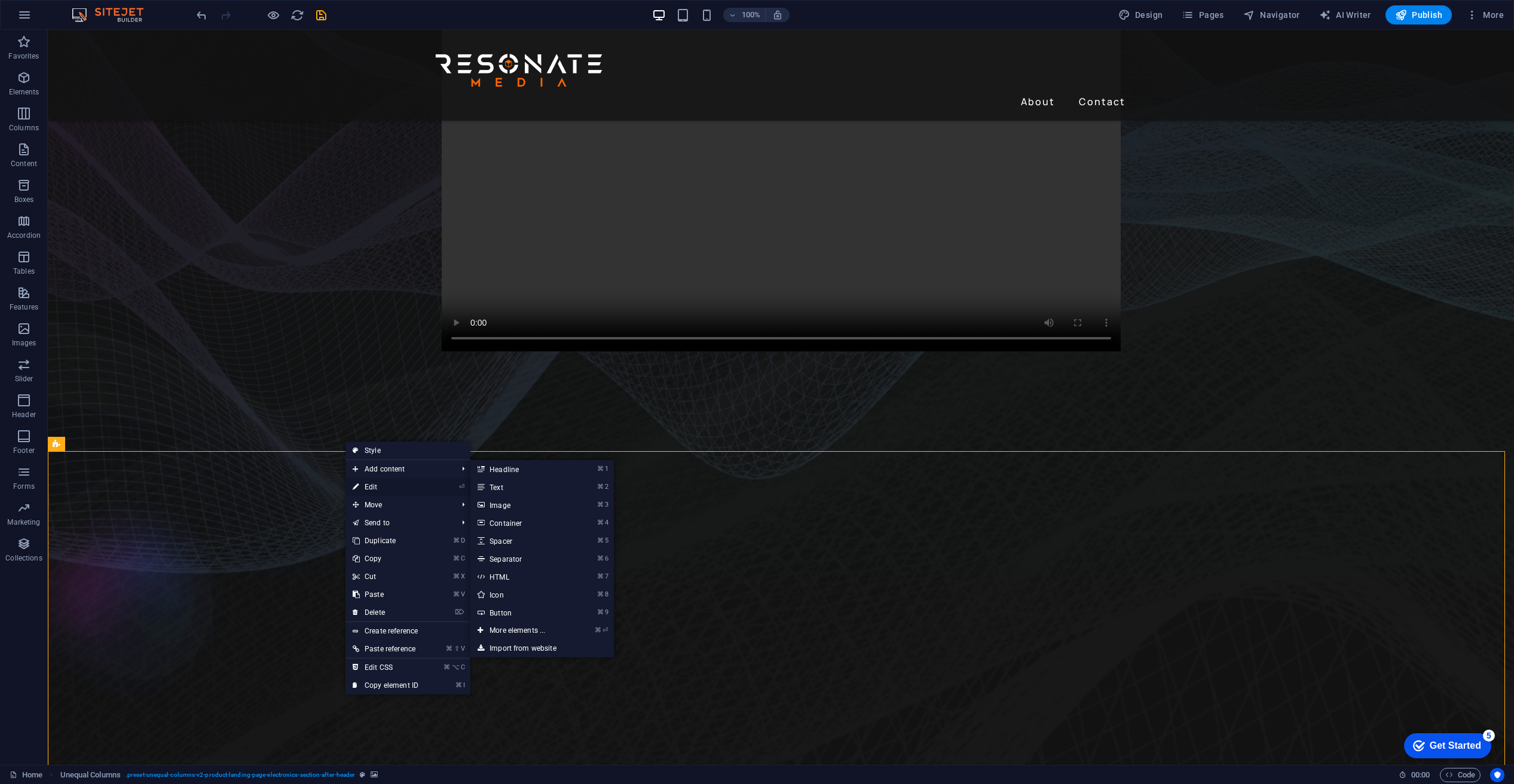
click at [371, 486] on link "⏎ Edit" at bounding box center [386, 486] width 80 height 18
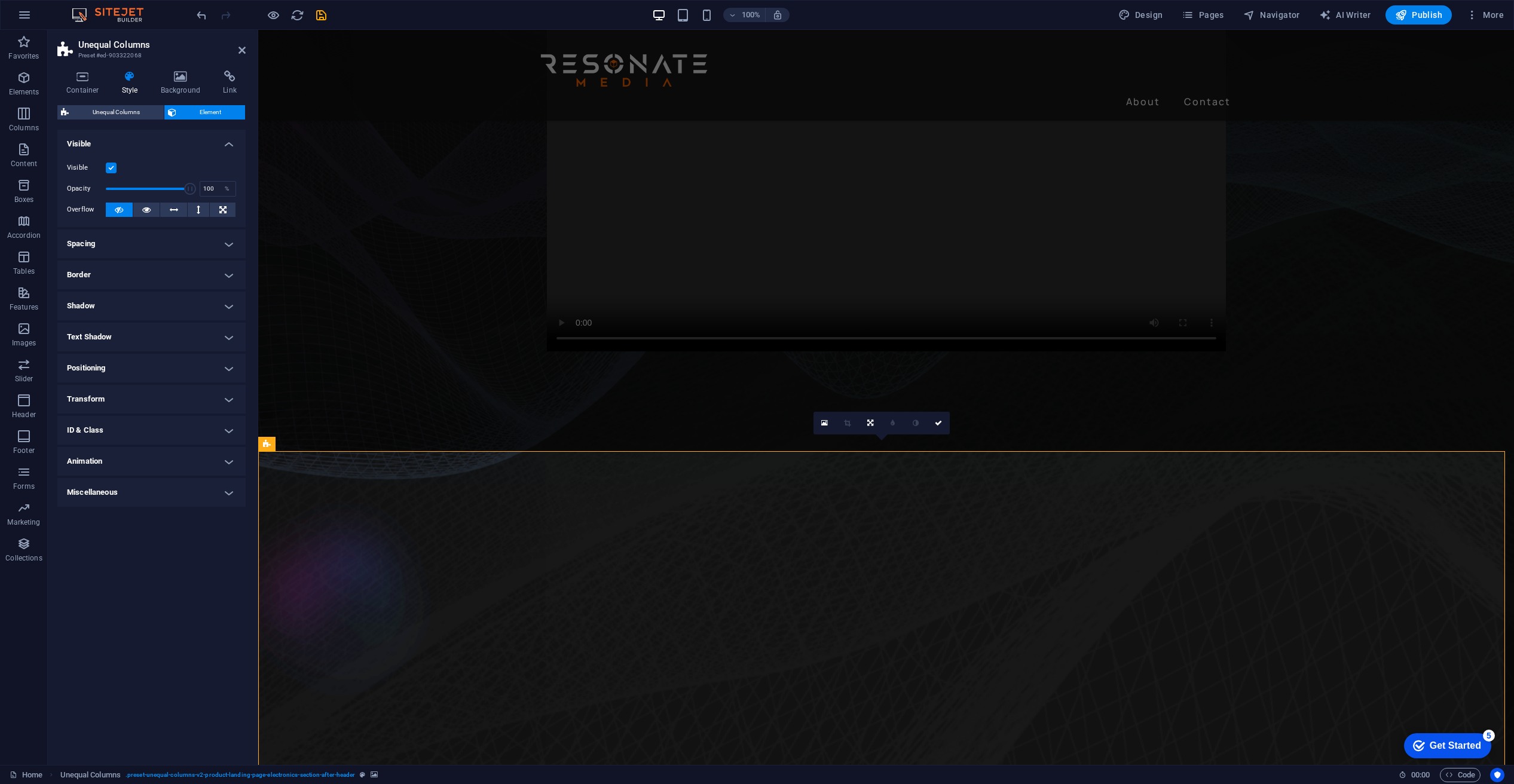
click at [112, 167] on label at bounding box center [111, 168] width 11 height 11
click at [0, 0] on input "Visible" at bounding box center [0, 0] width 0 height 0
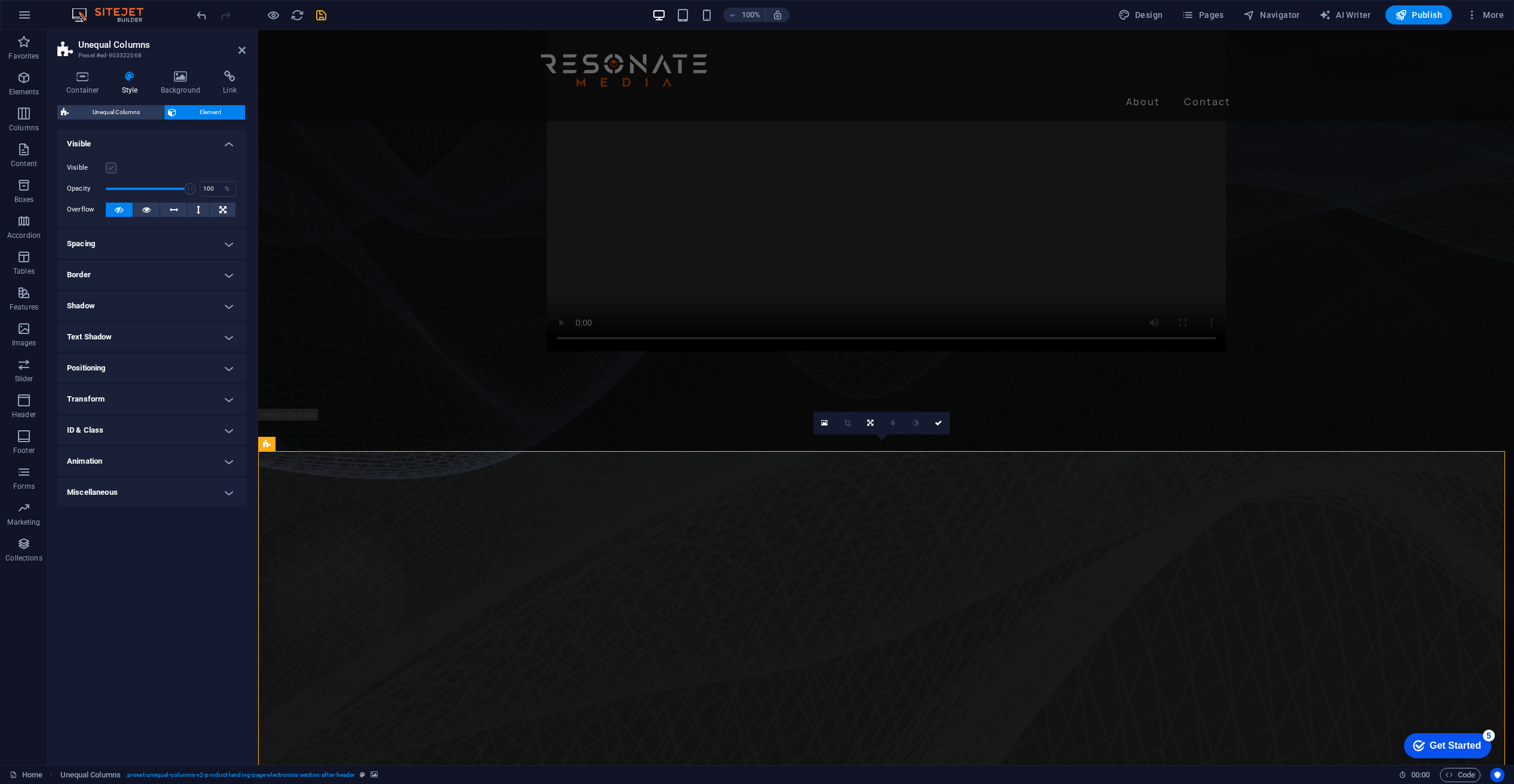
click at [110, 166] on label at bounding box center [111, 168] width 11 height 11
click at [0, 0] on input "Visible" at bounding box center [0, 0] width 0 height 0
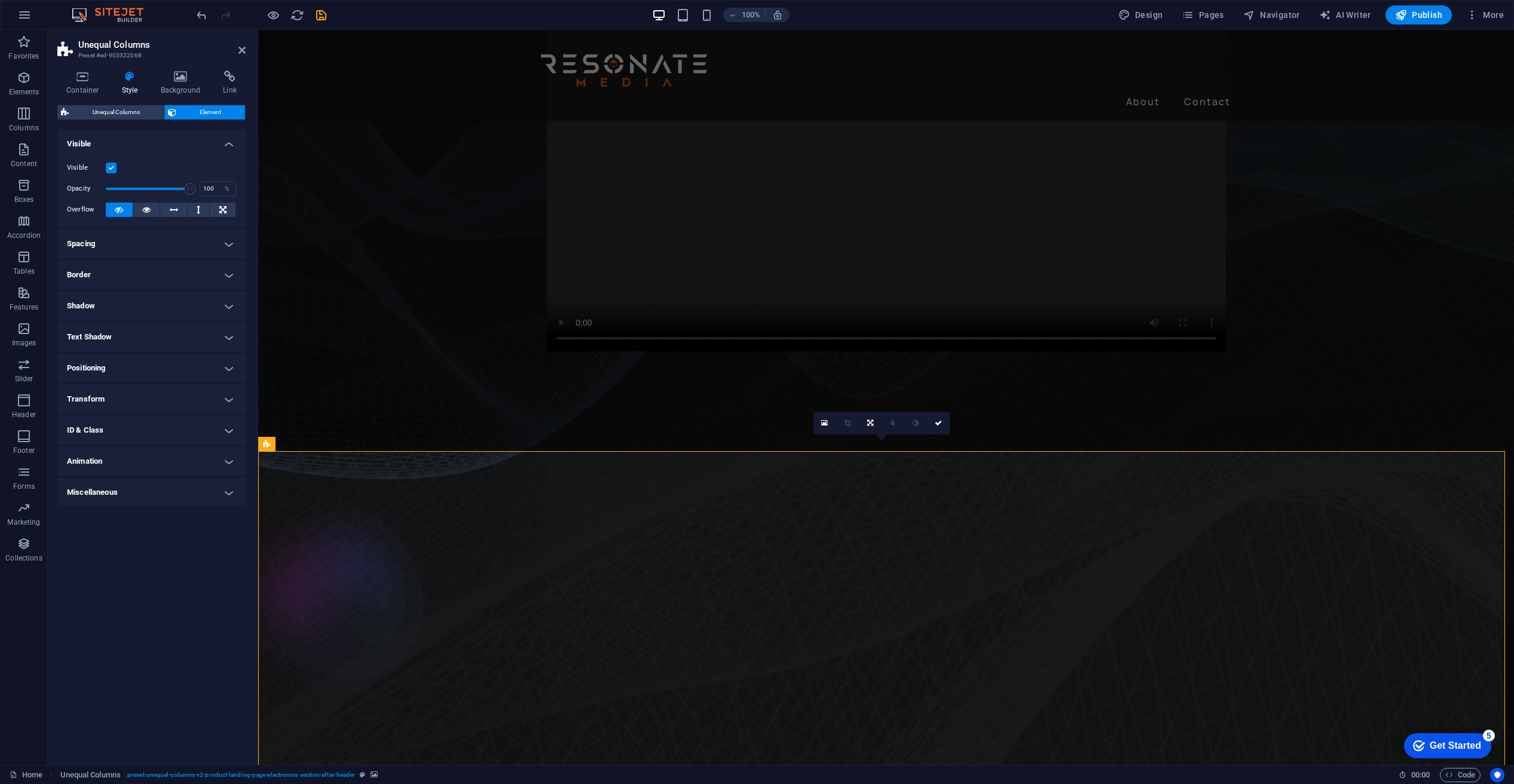
click at [141, 240] on h4 "Spacing" at bounding box center [151, 244] width 188 height 29
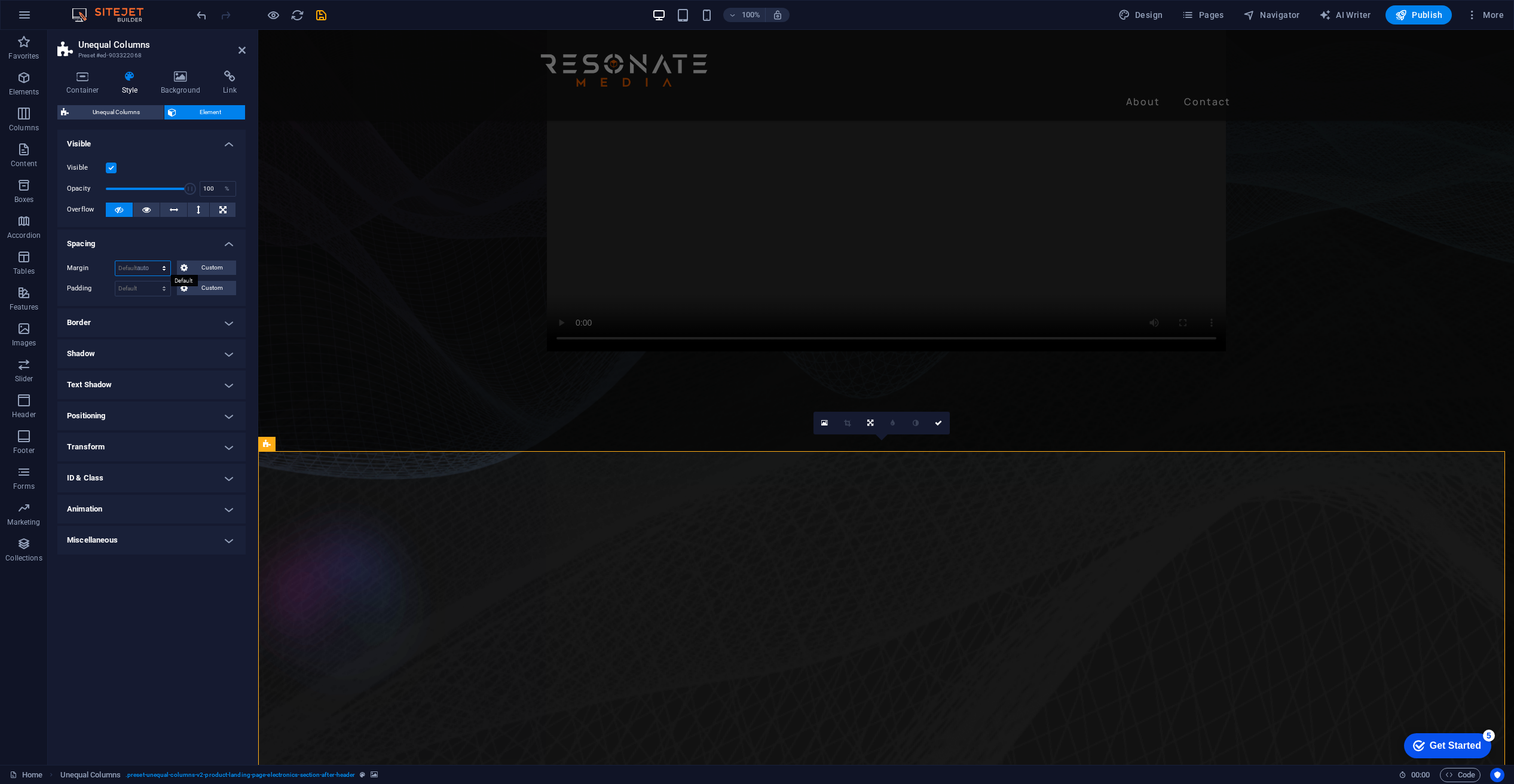
select select "DISABLED_OPTION_VALUE"
select select "%"
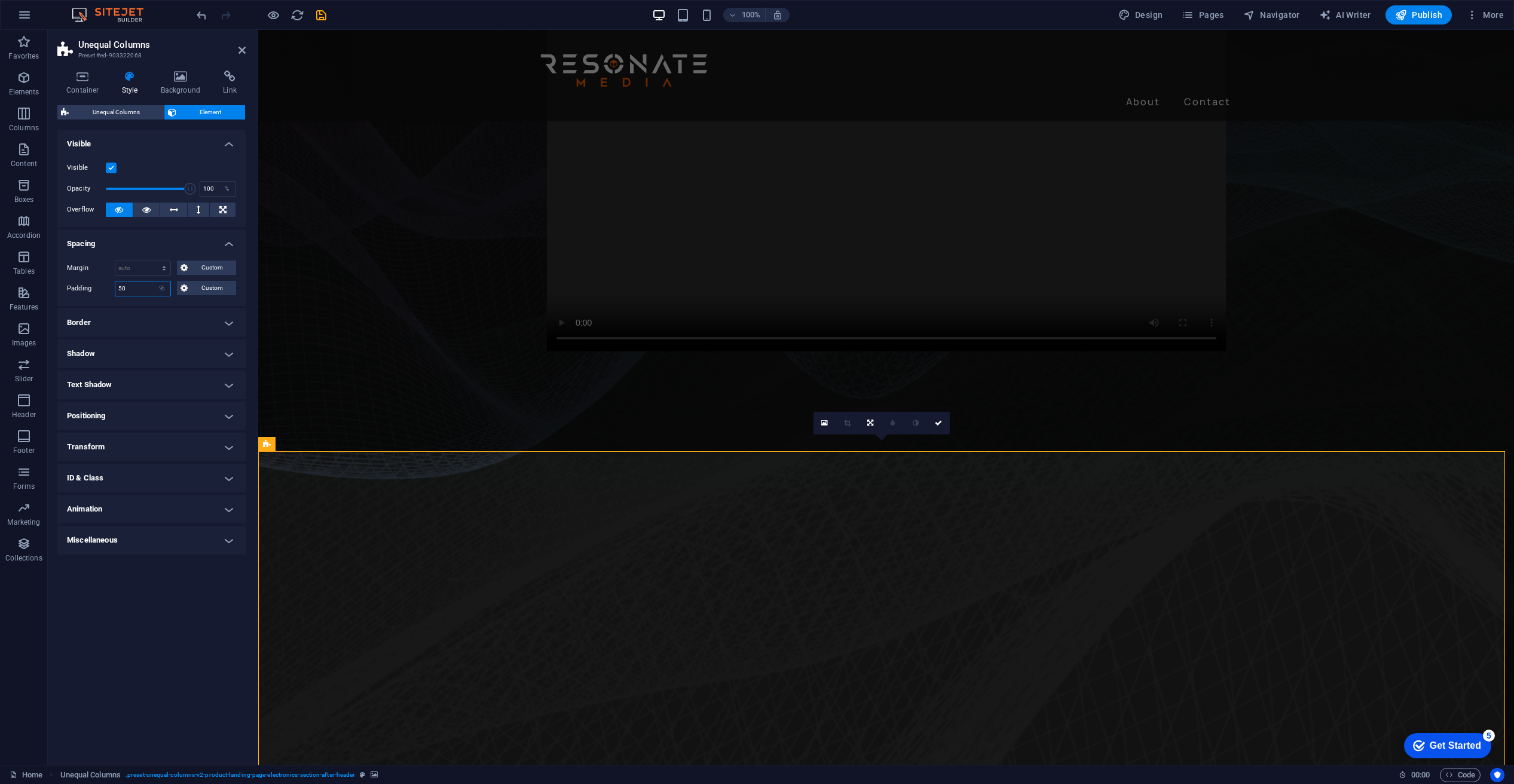
type input "50"
click at [271, 13] on icon "button" at bounding box center [273, 16] width 14 height 14
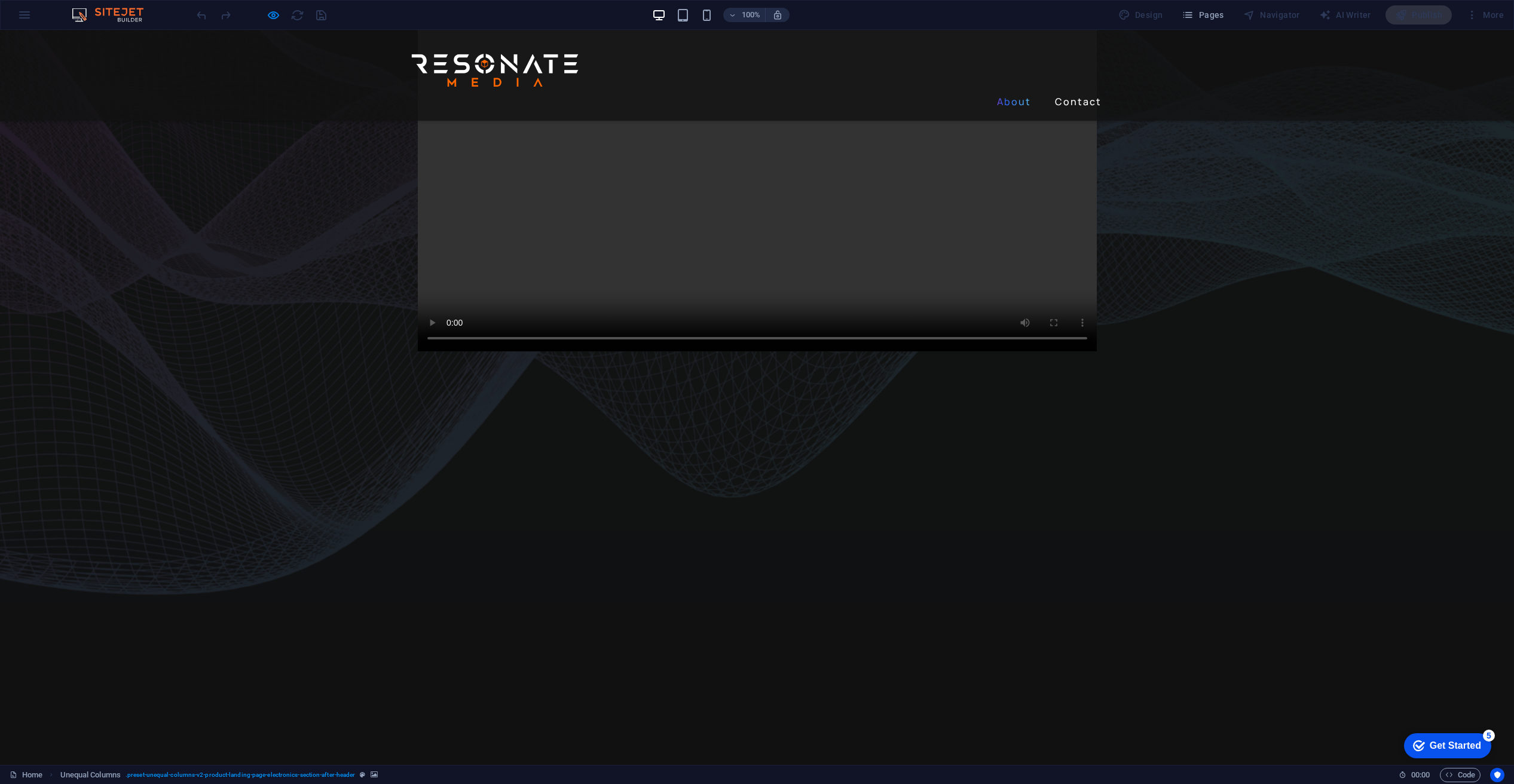
click at [1019, 92] on link "About" at bounding box center [1014, 101] width 44 height 19
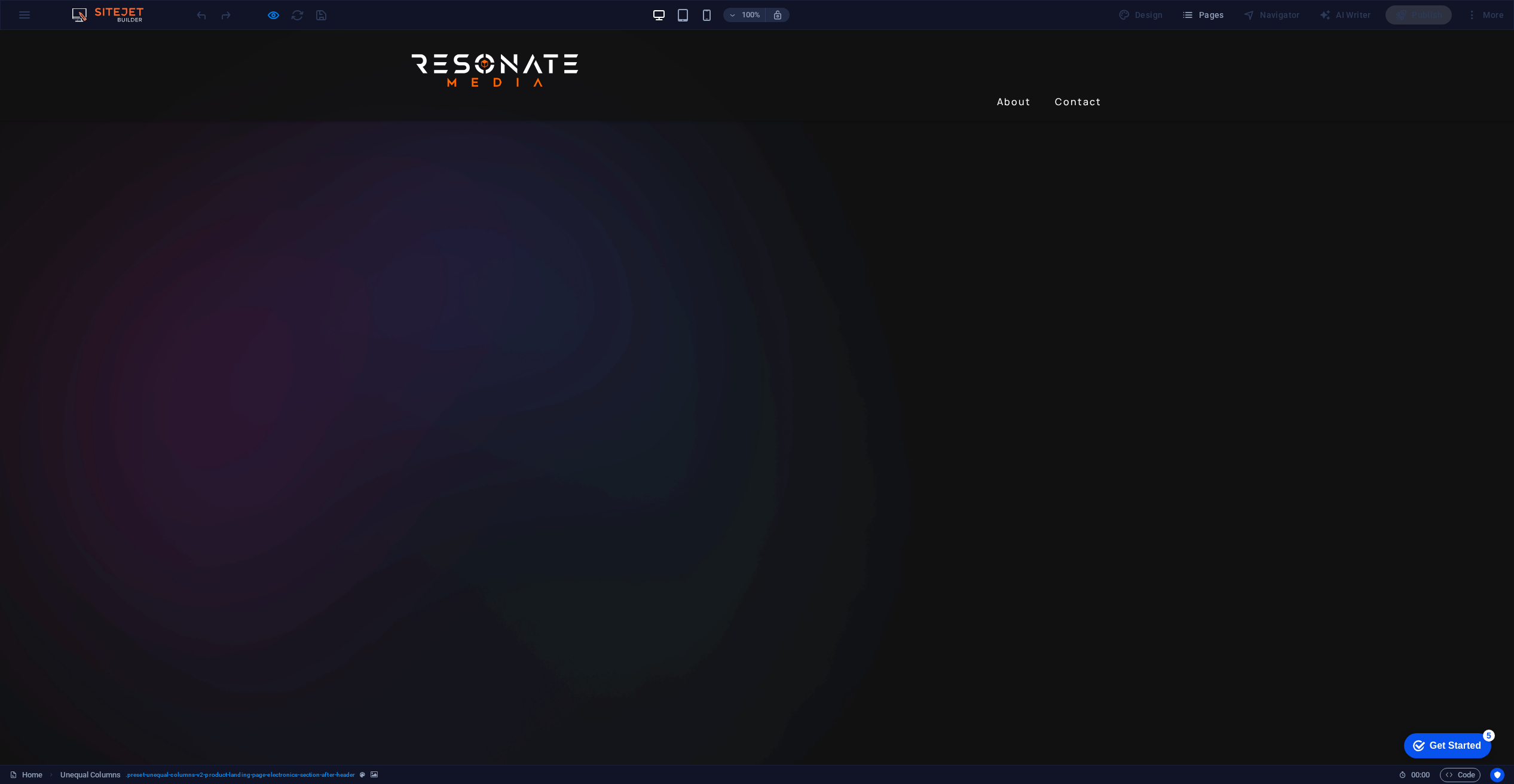
scroll to position [1248, 0]
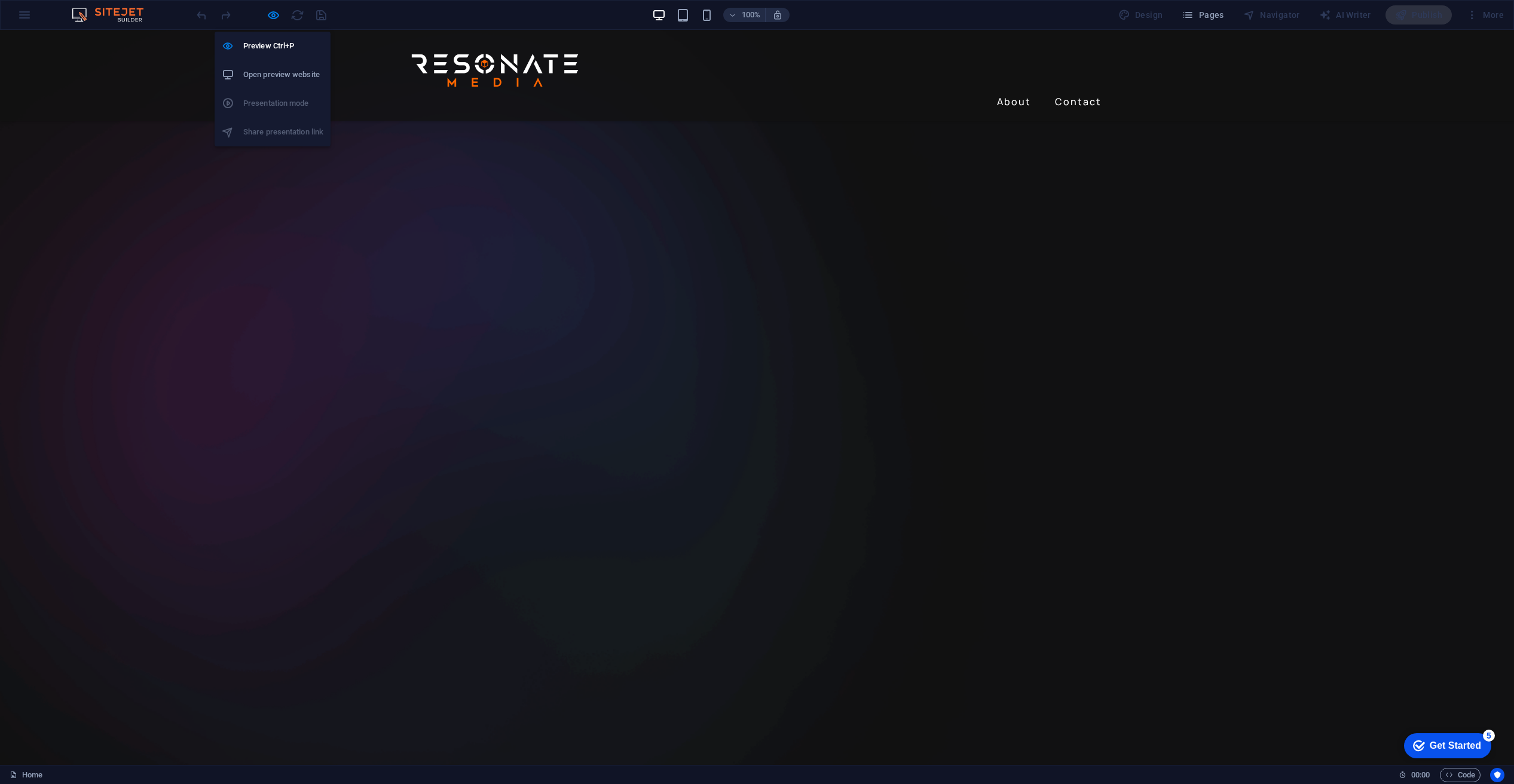
drag, startPoint x: 271, startPoint y: 16, endPoint x: 270, endPoint y: 23, distance: 7.1
click at [271, 16] on icon "button" at bounding box center [273, 16] width 14 height 14
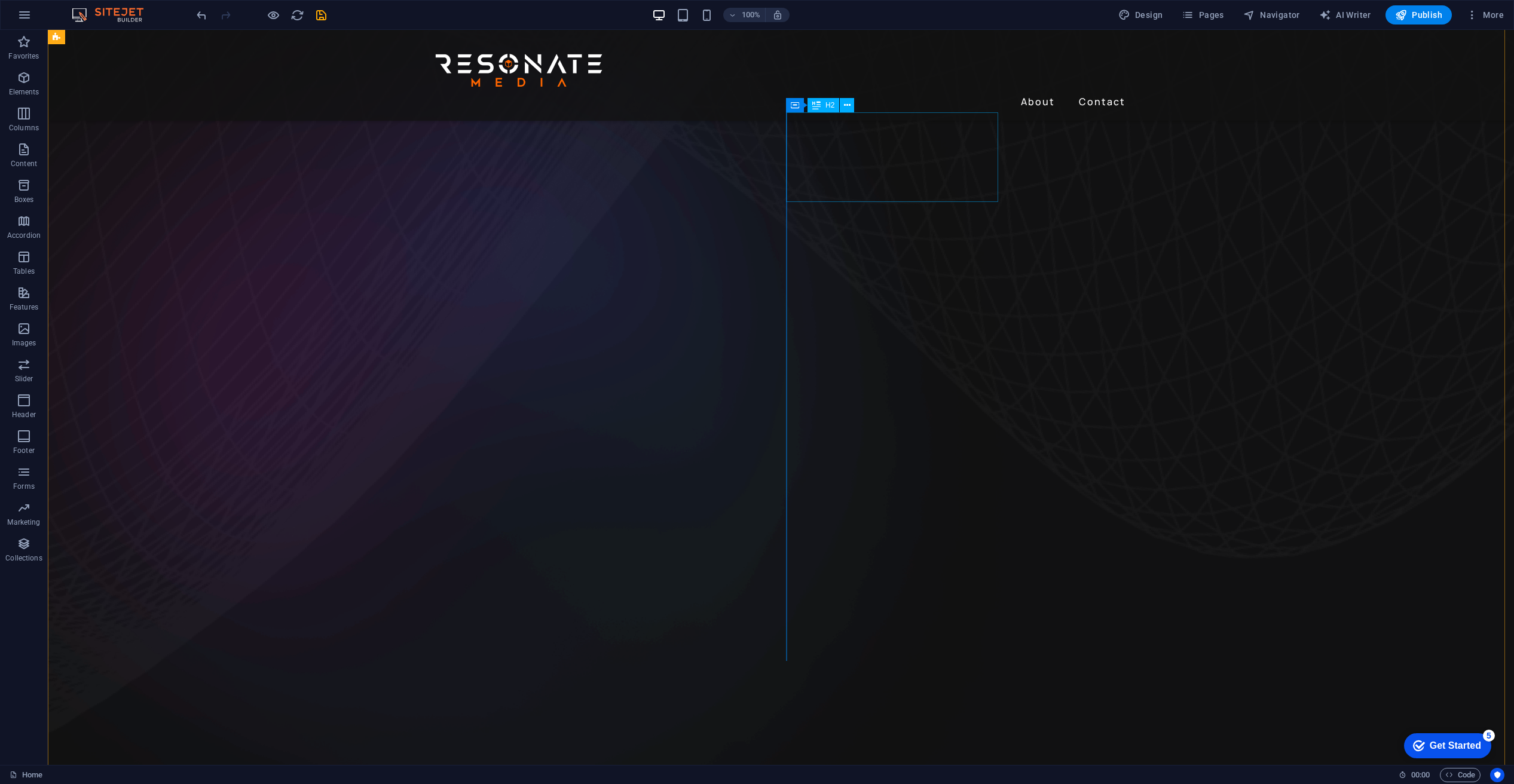
click at [0, 0] on icon at bounding box center [0, 0] width 0 height 0
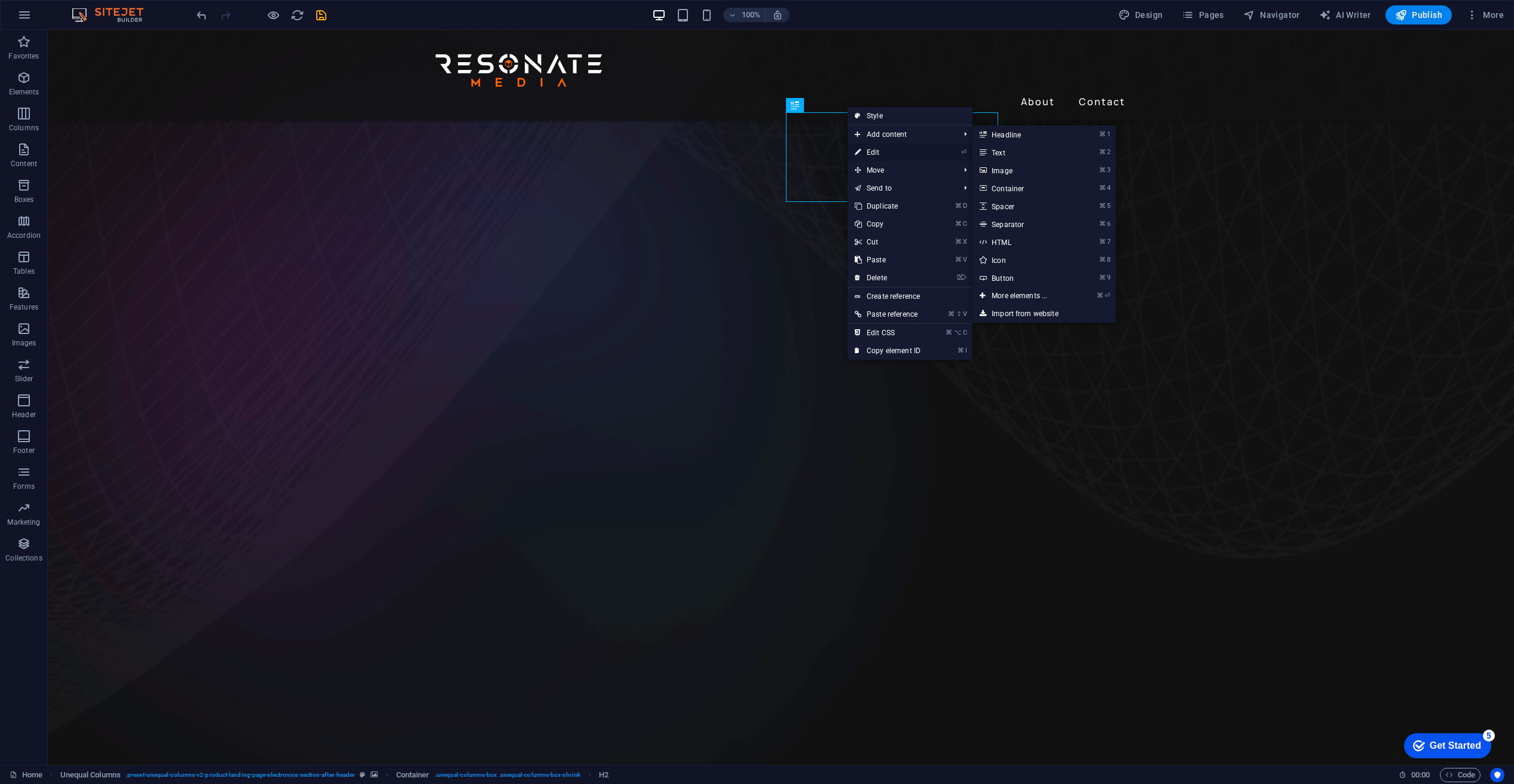
click at [869, 150] on link "⏎ Edit" at bounding box center [888, 152] width 80 height 18
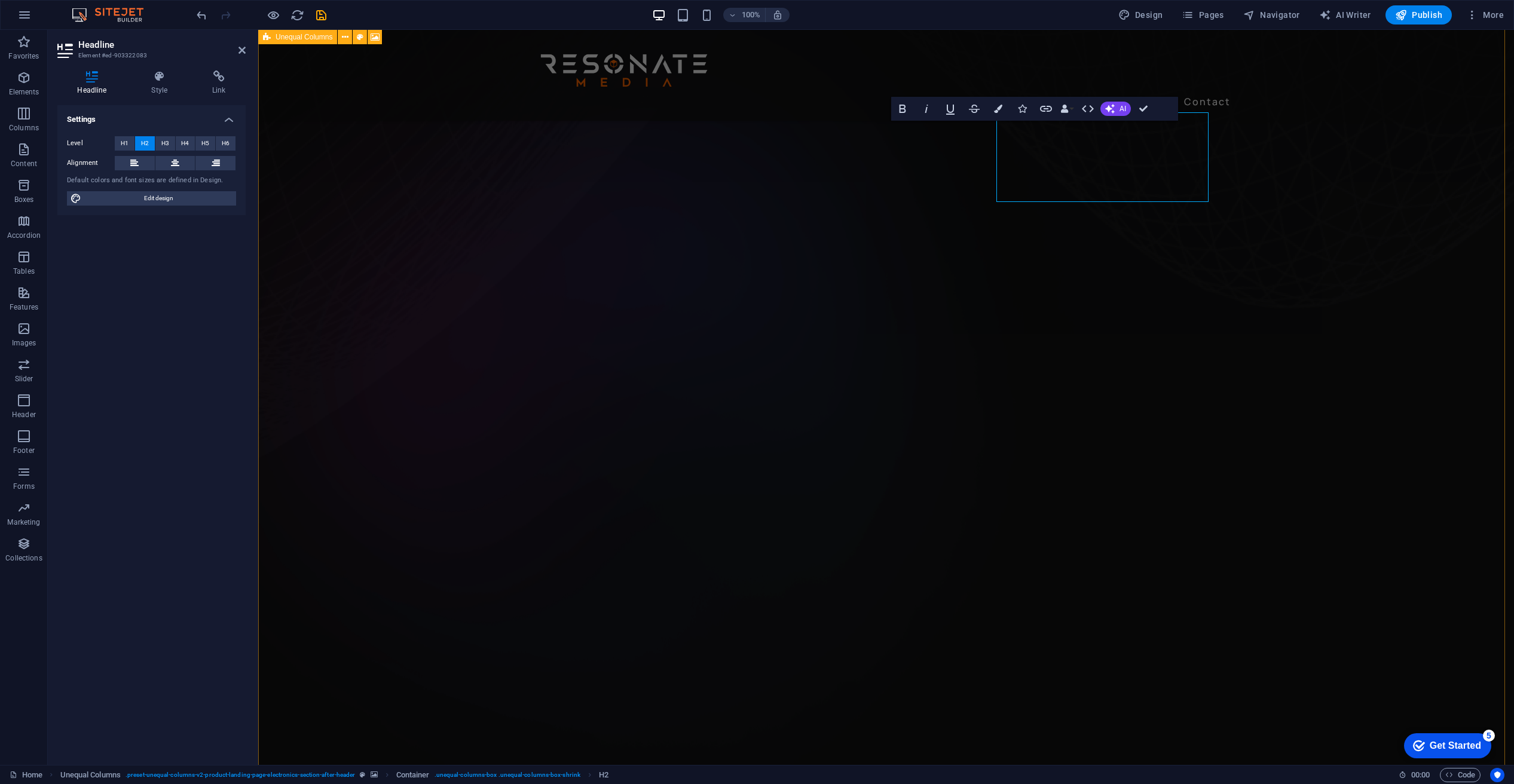
scroll to position [1225, 0]
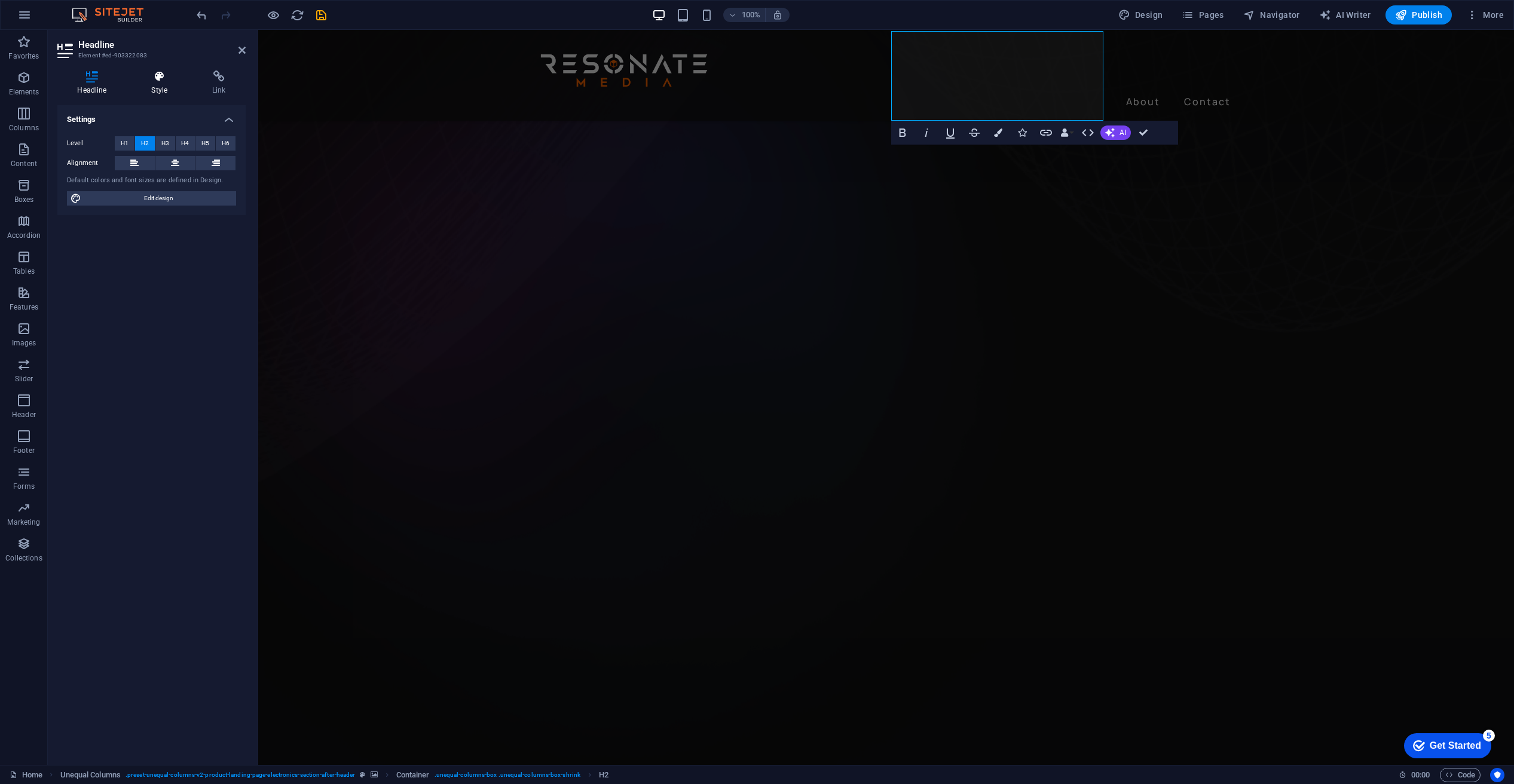
click at [151, 81] on icon at bounding box center [160, 76] width 56 height 12
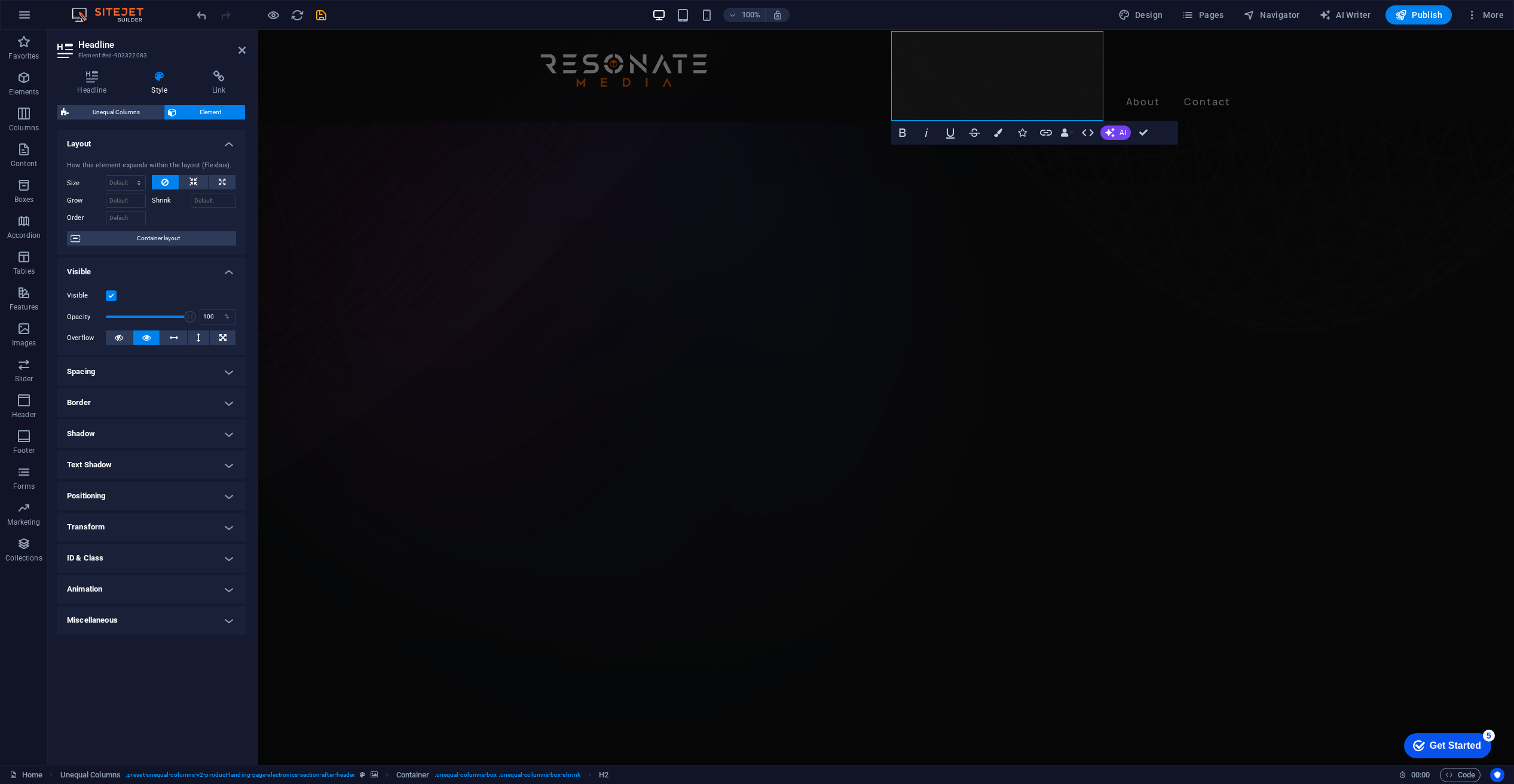
click at [132, 370] on h4 "Spacing" at bounding box center [151, 371] width 188 height 29
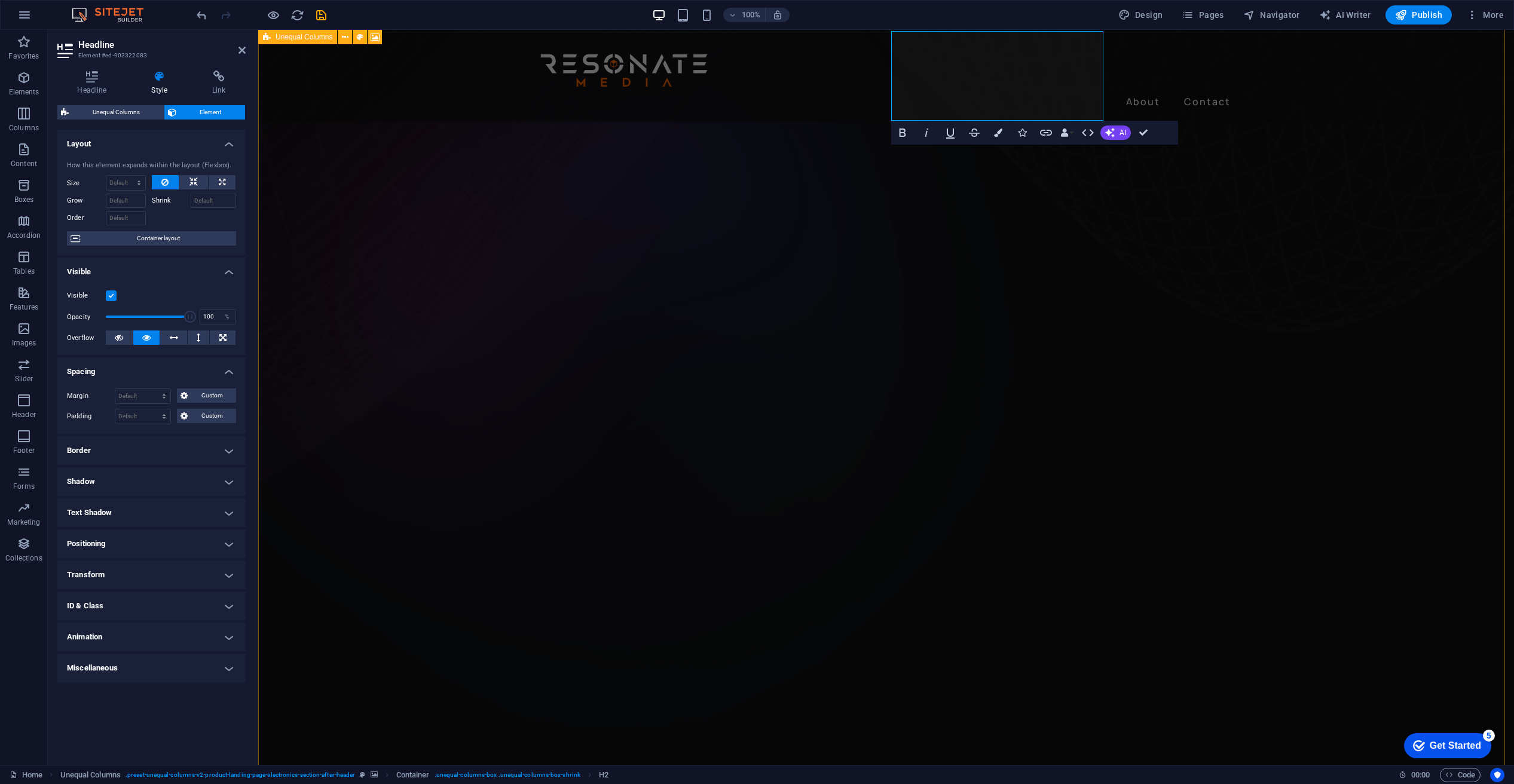
click at [344, 190] on figure at bounding box center [886, 246] width 1256 height 1830
click at [203, 10] on icon "undo" at bounding box center [202, 16] width 14 height 14
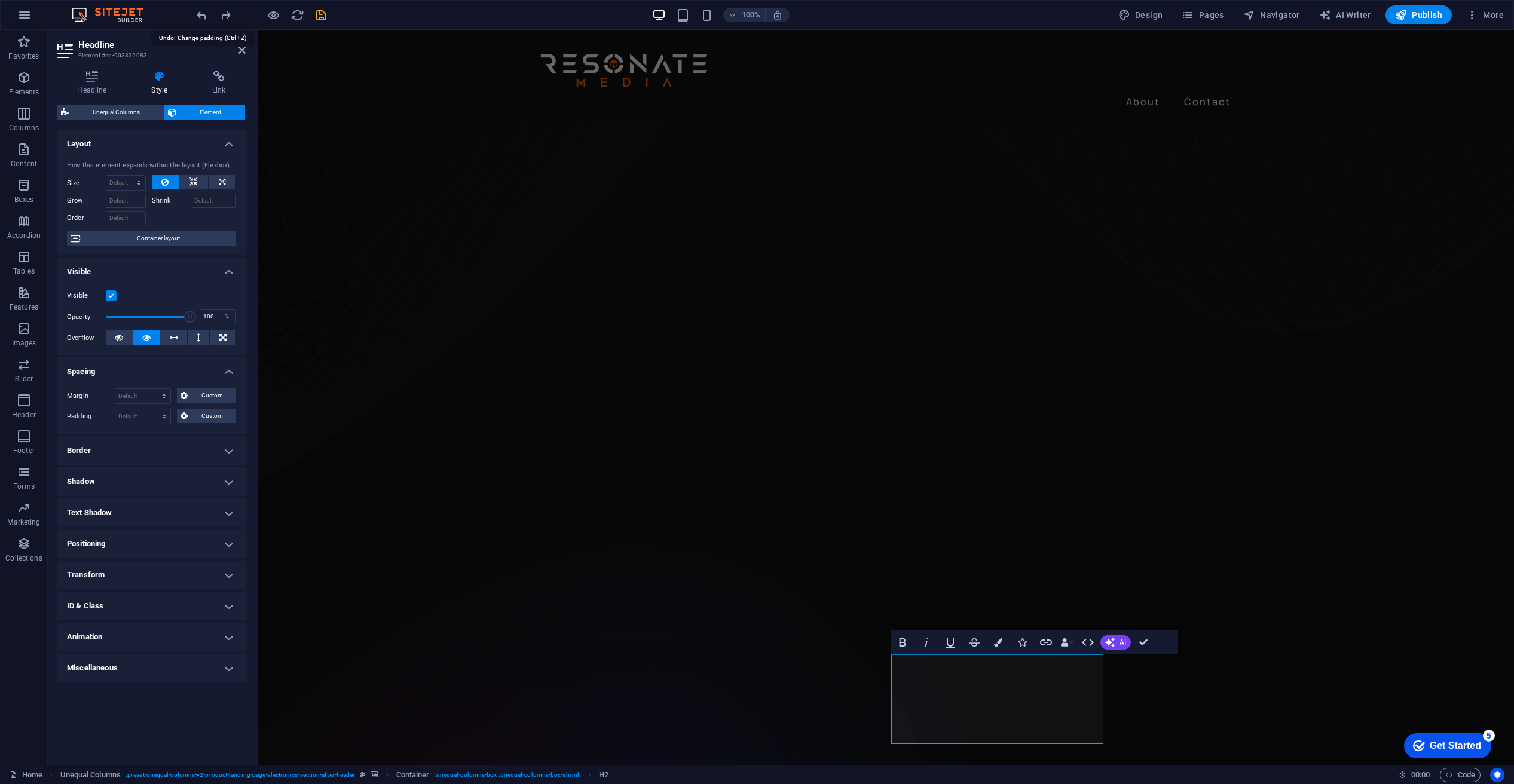
click at [197, 6] on div at bounding box center [261, 15] width 134 height 19
click at [190, 9] on div "100% Design Pages Navigator AI Writer Publish More" at bounding box center [757, 15] width 1513 height 29
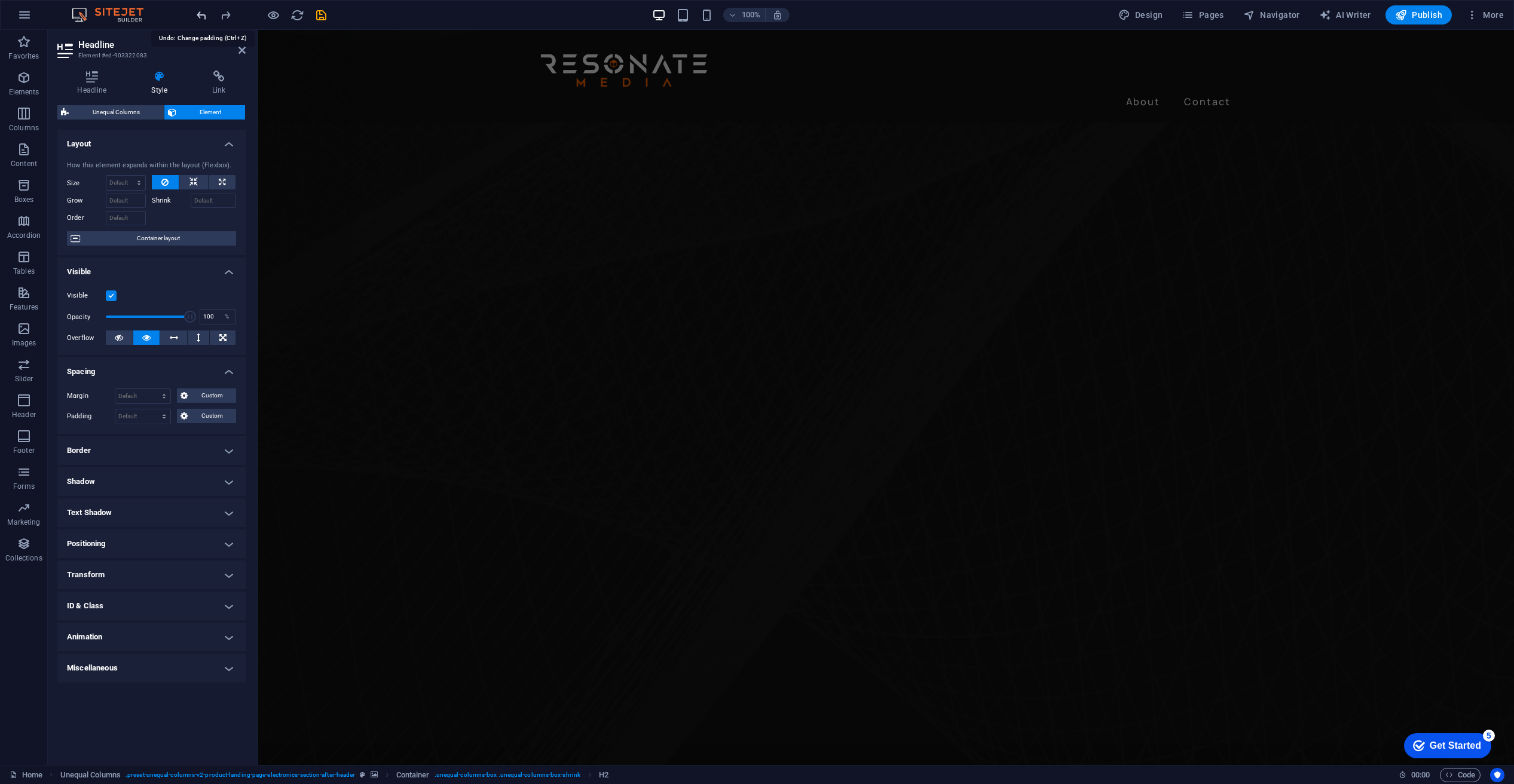
click at [201, 13] on icon "undo" at bounding box center [202, 16] width 14 height 14
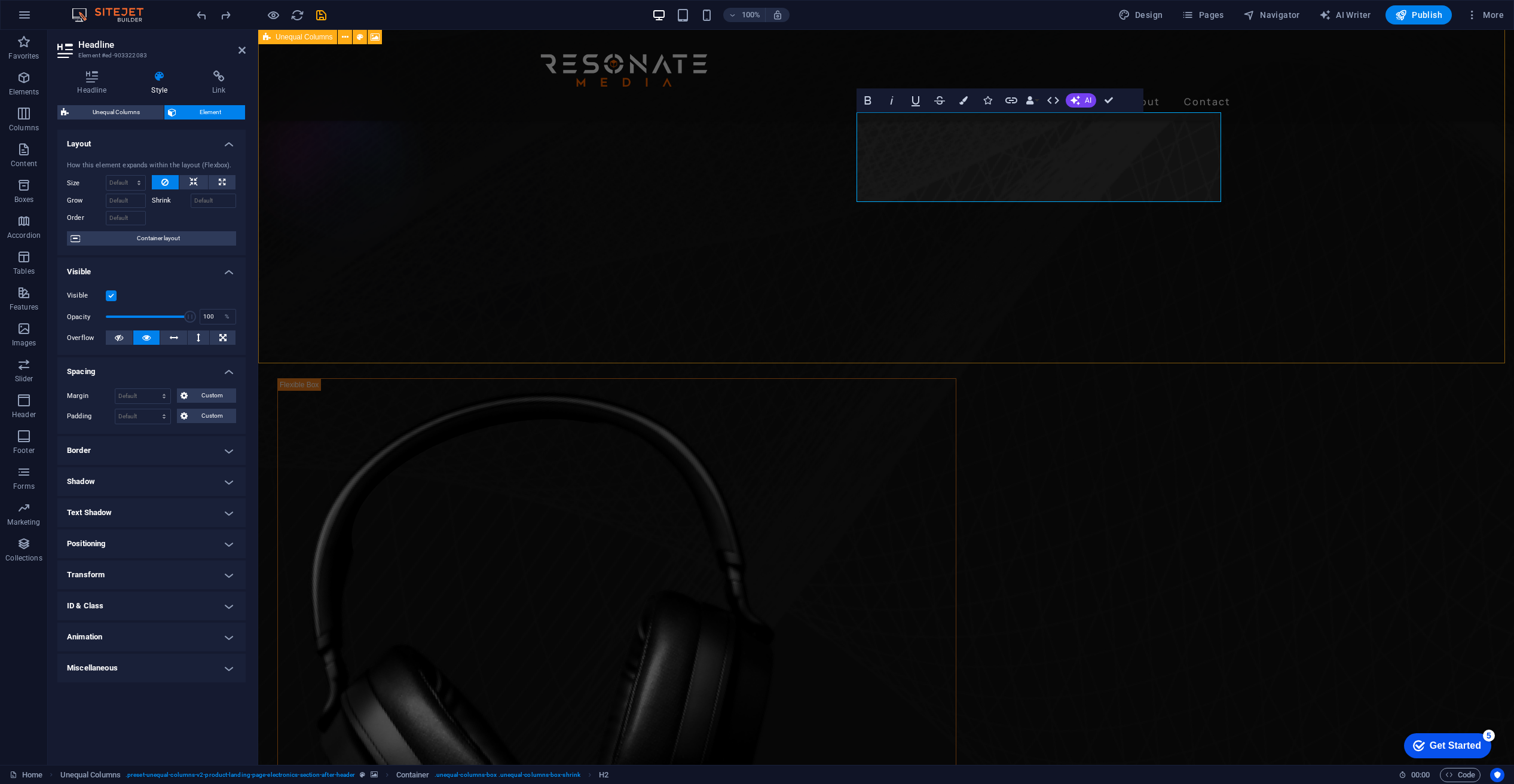
click at [1317, 321] on figure at bounding box center [886, 146] width 1256 height 351
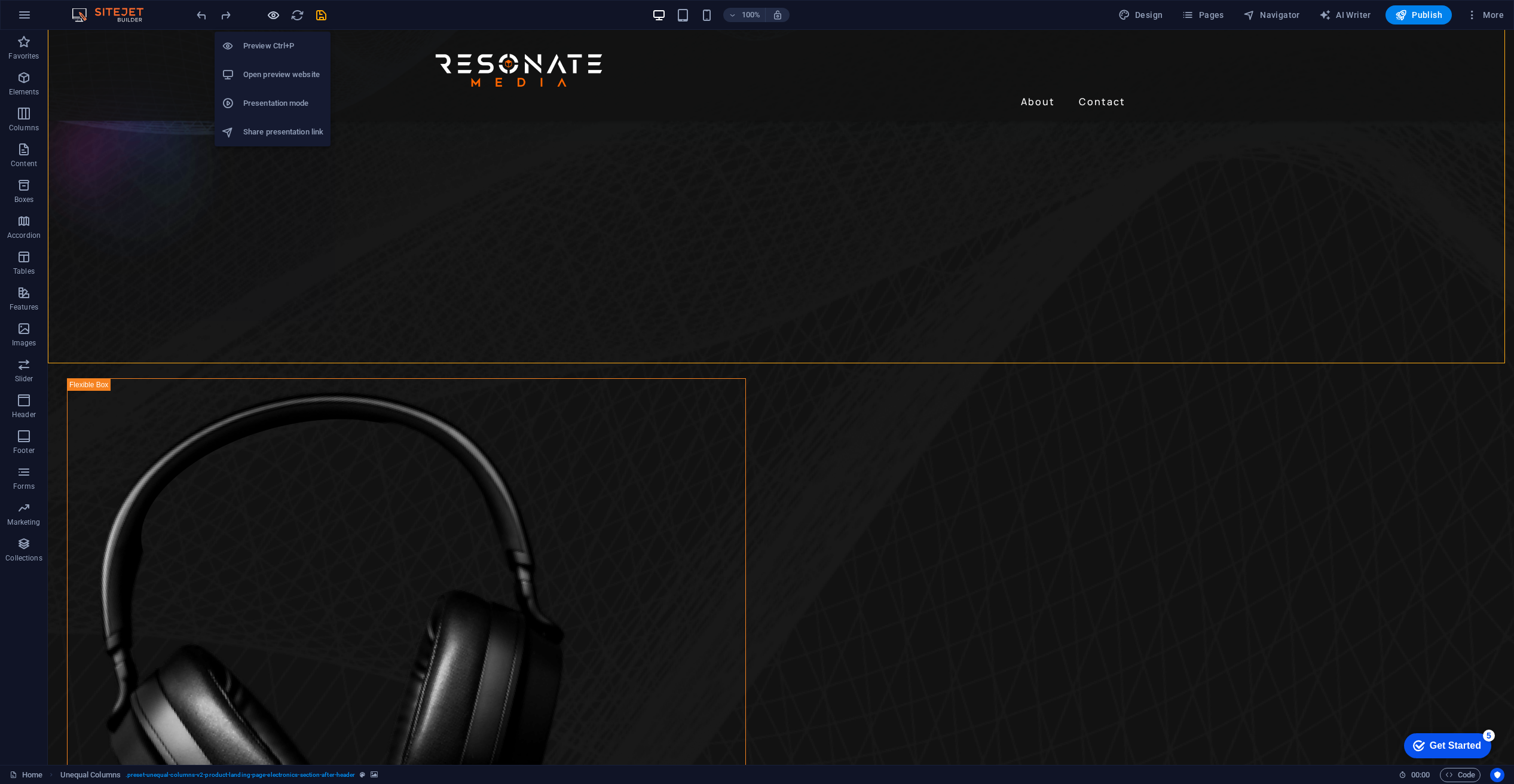
click at [277, 11] on icon "button" at bounding box center [273, 16] width 14 height 14
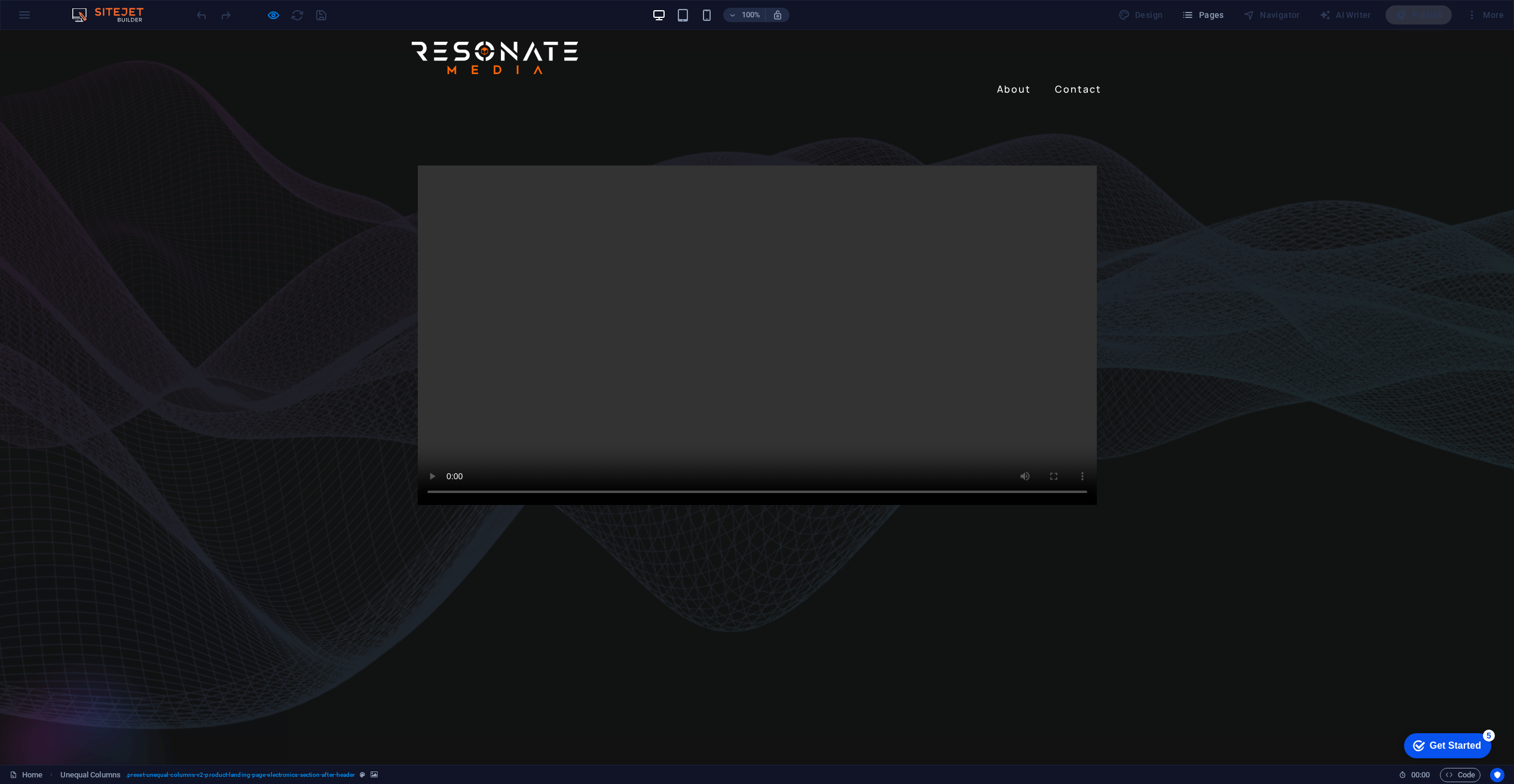
scroll to position [0, 0]
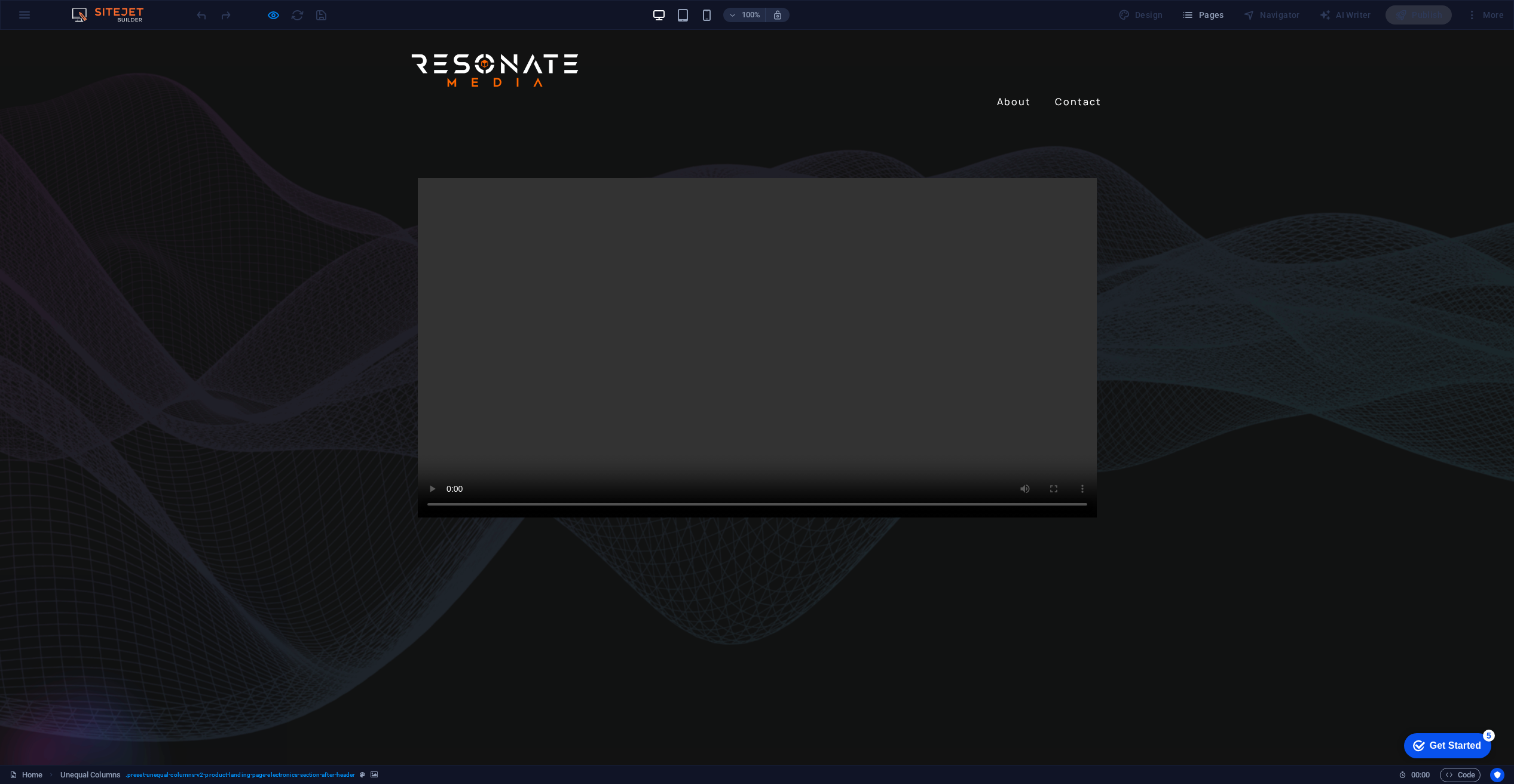
click at [1013, 92] on link "About" at bounding box center [1014, 101] width 44 height 19
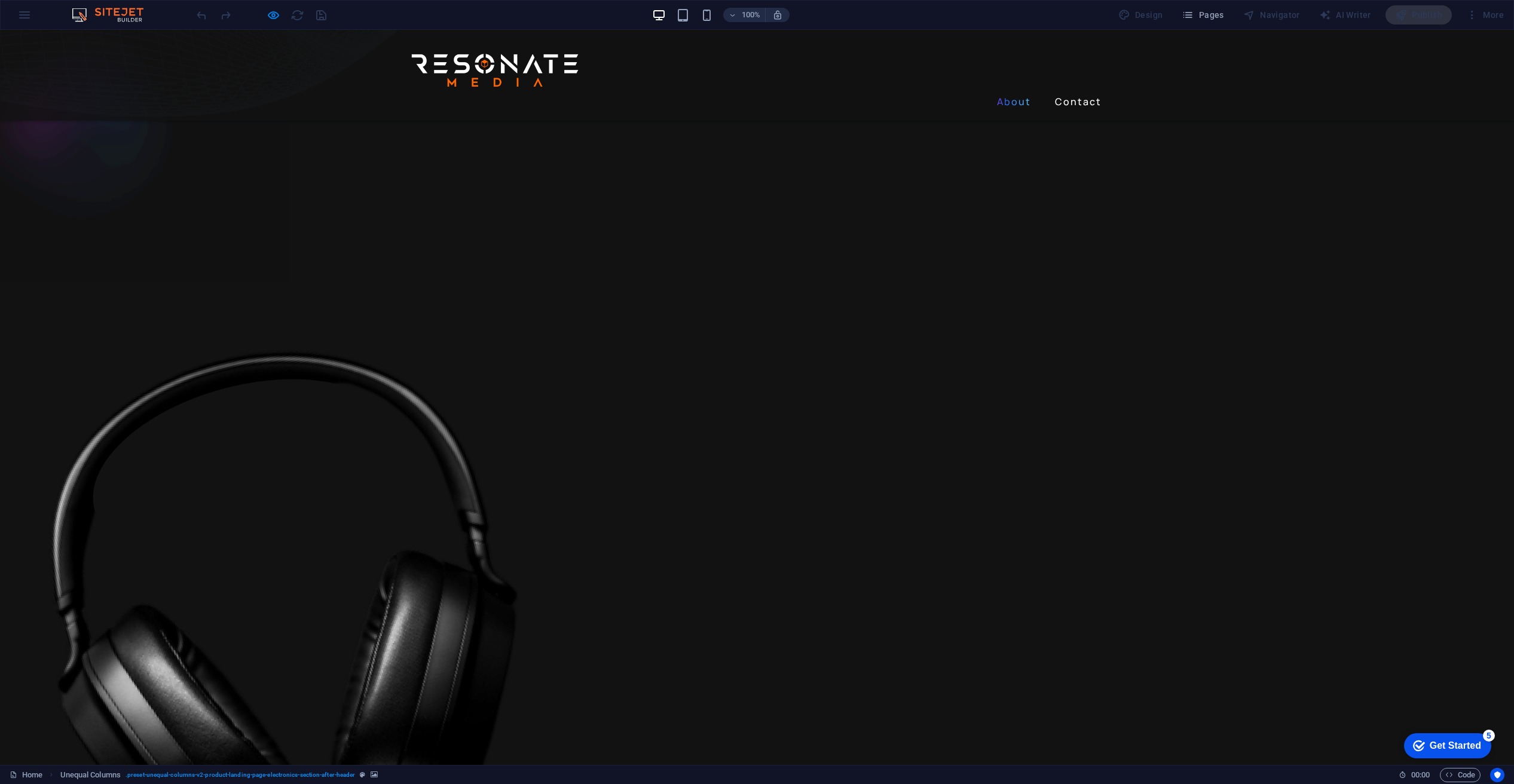
scroll to position [554, 0]
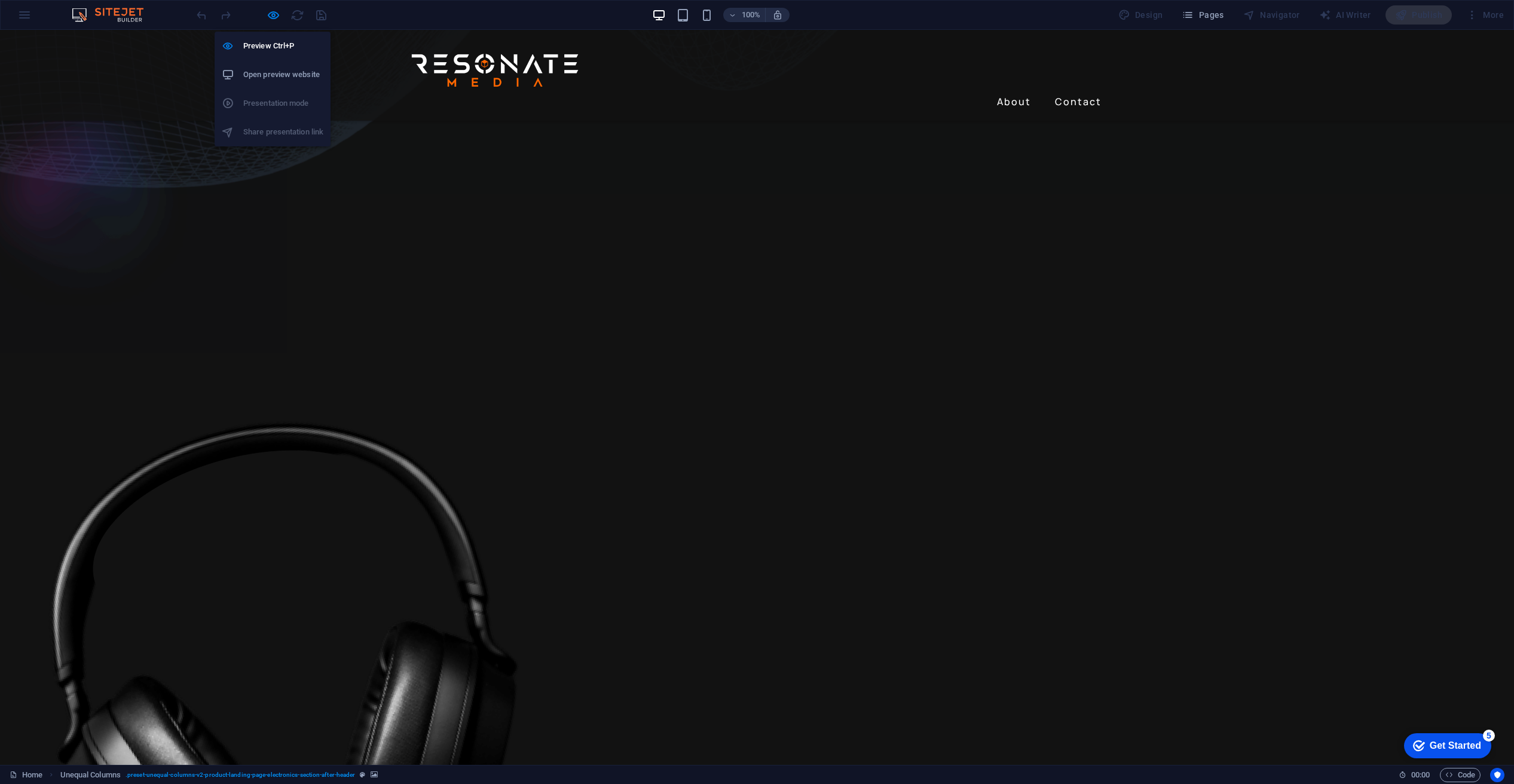
drag, startPoint x: 273, startPoint y: 10, endPoint x: 269, endPoint y: 24, distance: 14.6
click at [271, 9] on icon "button" at bounding box center [273, 16] width 14 height 14
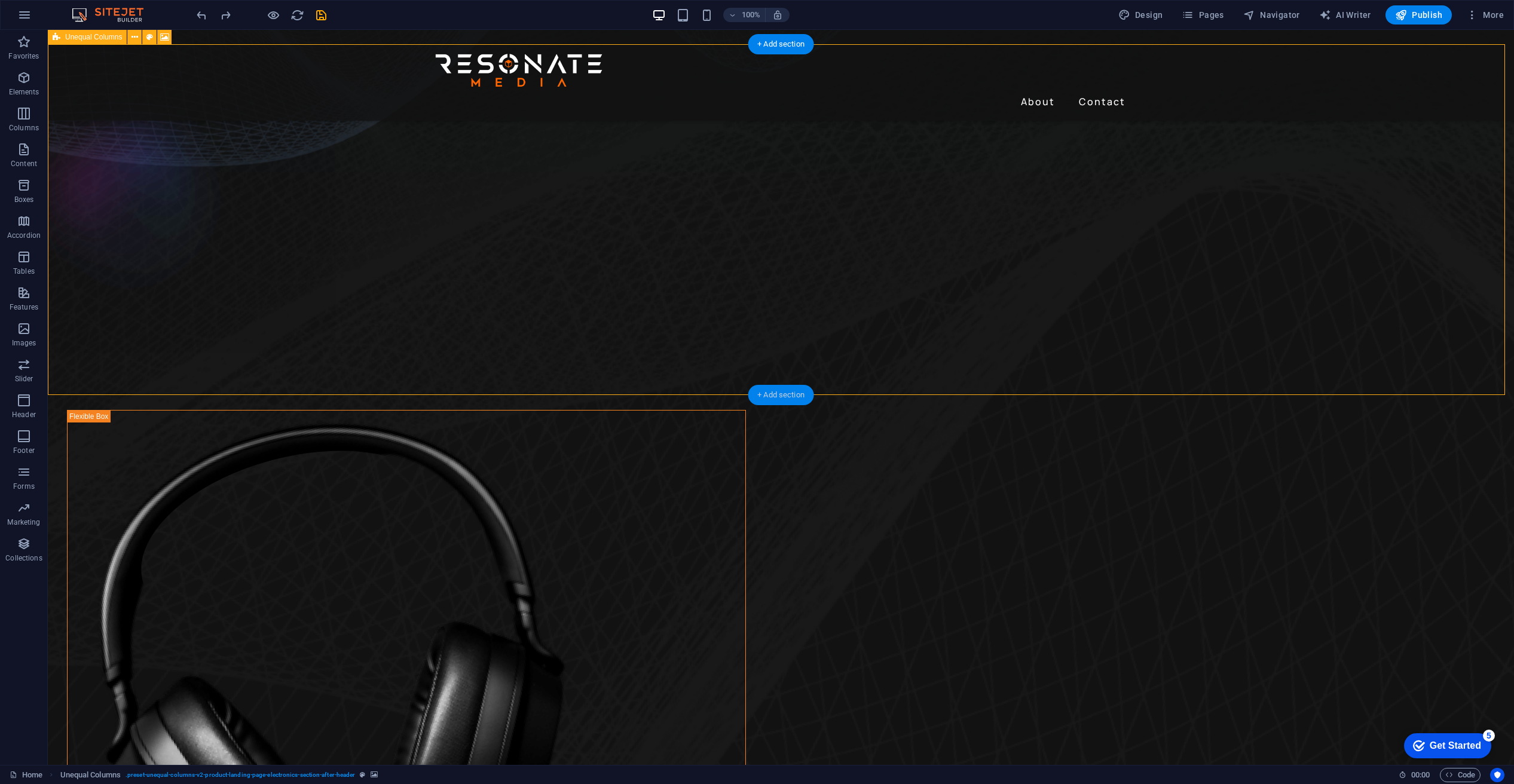
click at [773, 396] on div "+ Add section" at bounding box center [781, 395] width 67 height 20
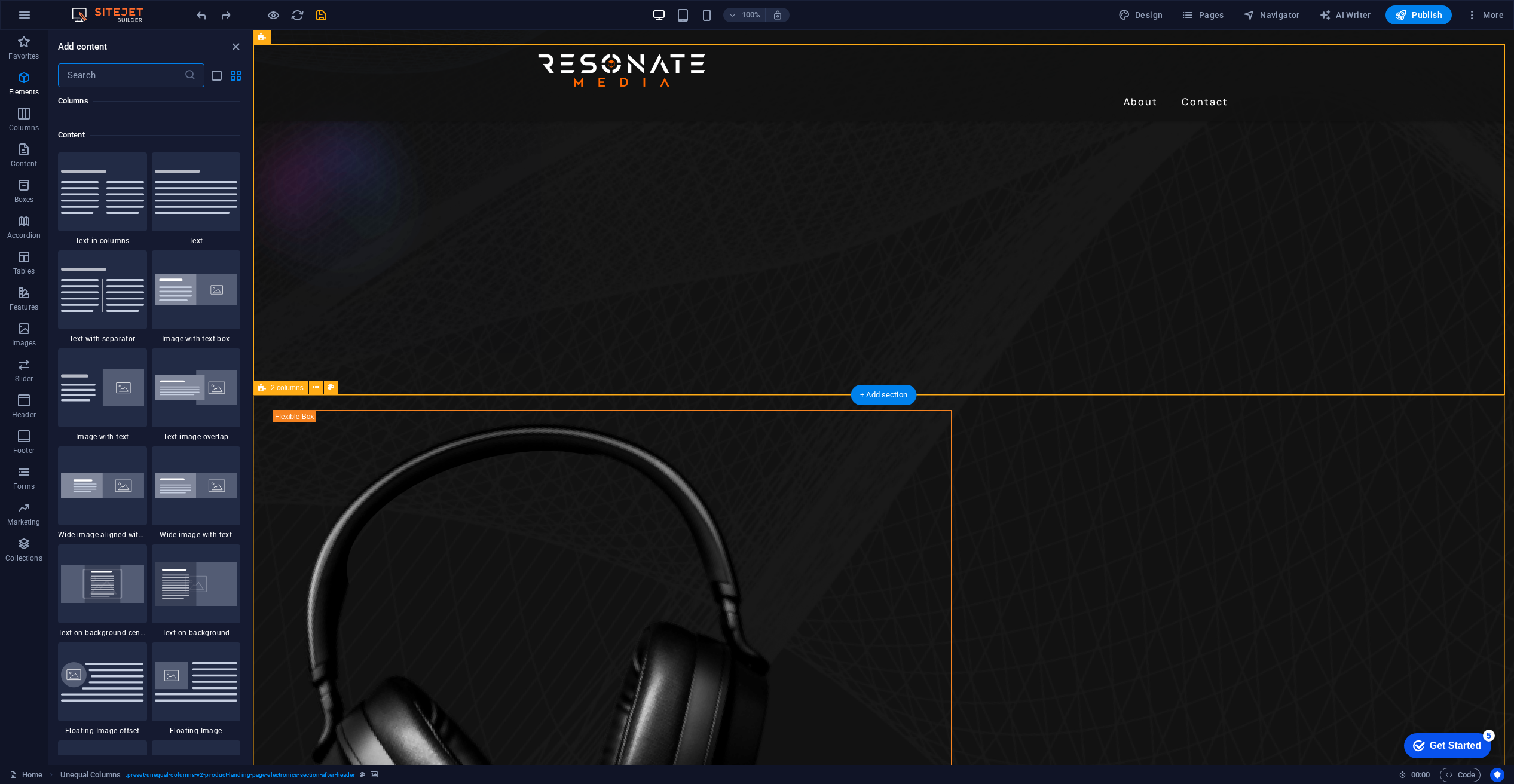
scroll to position [2090, 0]
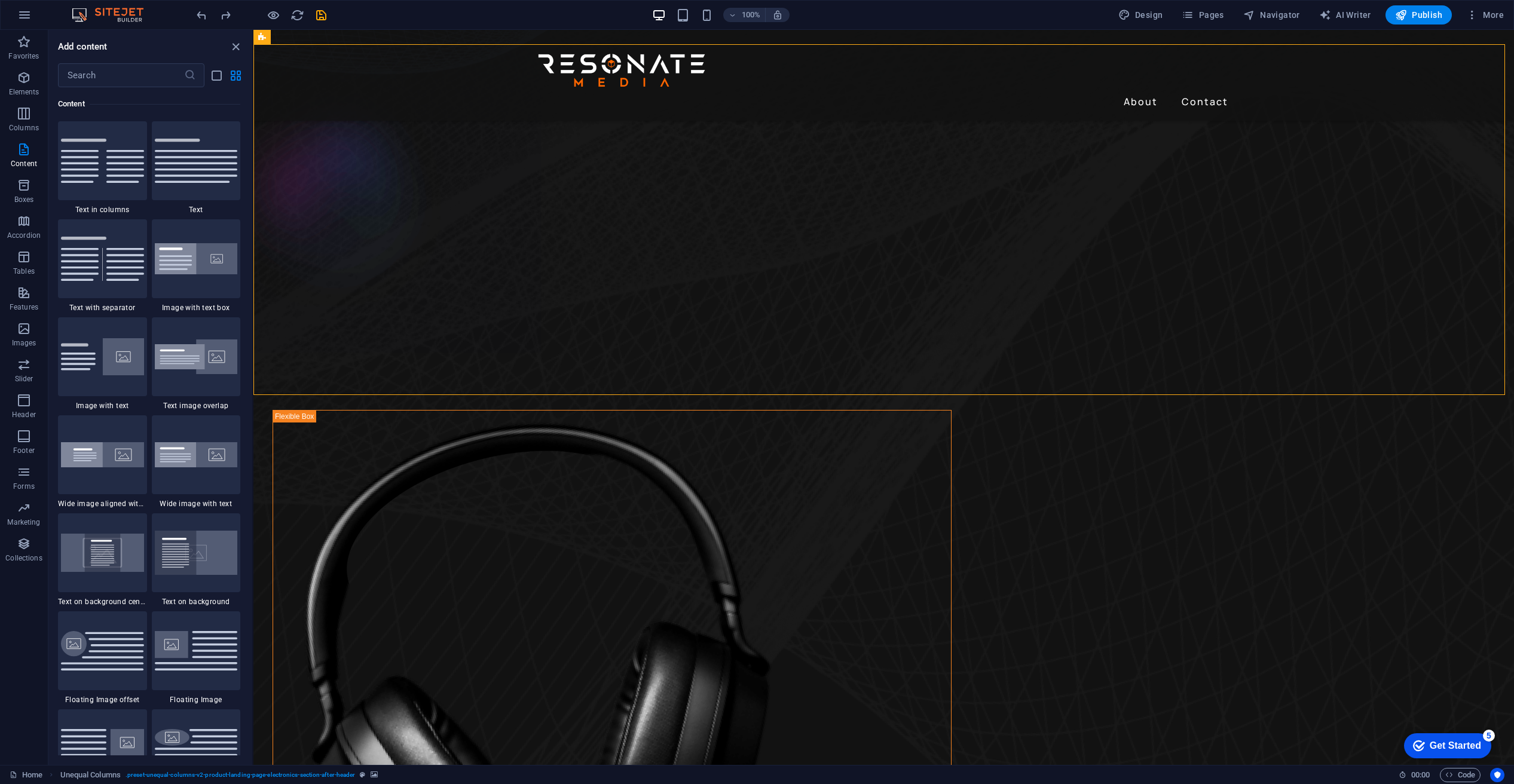
drag, startPoint x: 246, startPoint y: 229, endPoint x: 248, endPoint y: 246, distance: 17.1
click at [248, 246] on div "Favorites 1 Star Headline 1 Star Container Elements 1 Star Headline 1 Star Text…" at bounding box center [150, 421] width 204 height 668
drag, startPoint x: 249, startPoint y: 229, endPoint x: 251, endPoint y: 246, distance: 17.1
click at [251, 246] on div "Favorites 1 Star Headline 1 Star Container Elements 1 Star Headline 1 Star Text…" at bounding box center [150, 421] width 204 height 668
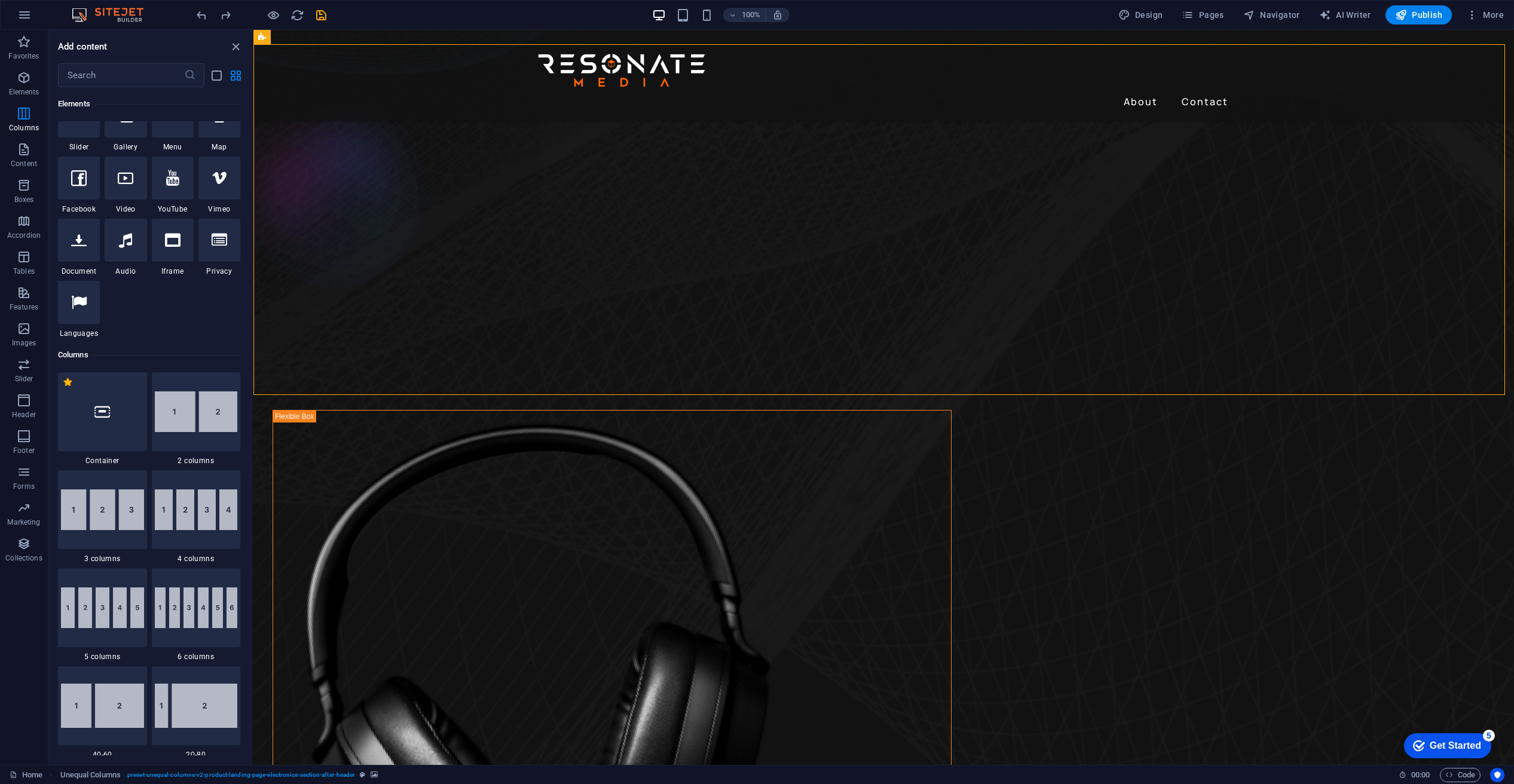
scroll to position [0, 0]
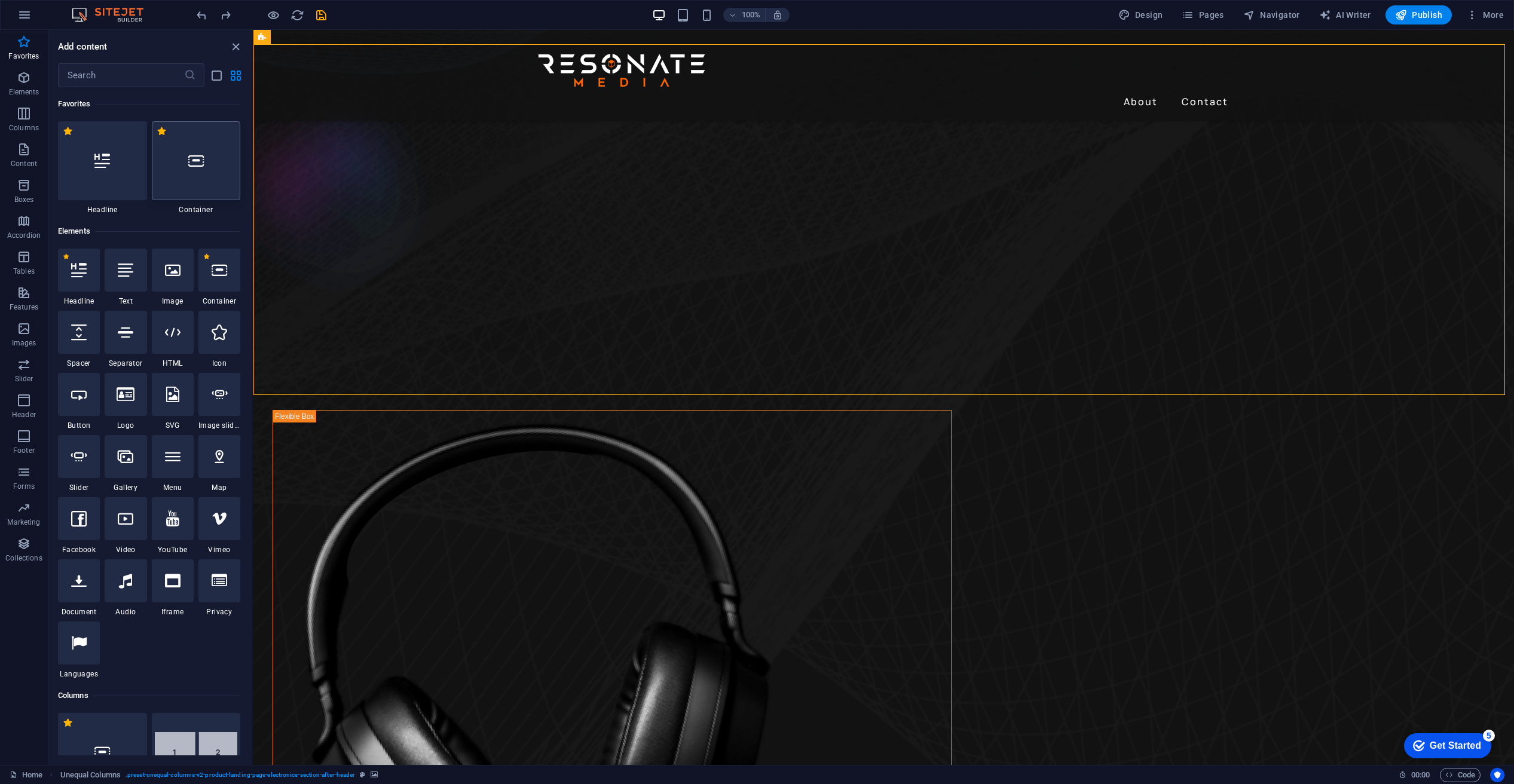
click at [201, 173] on div at bounding box center [197, 161] width 89 height 79
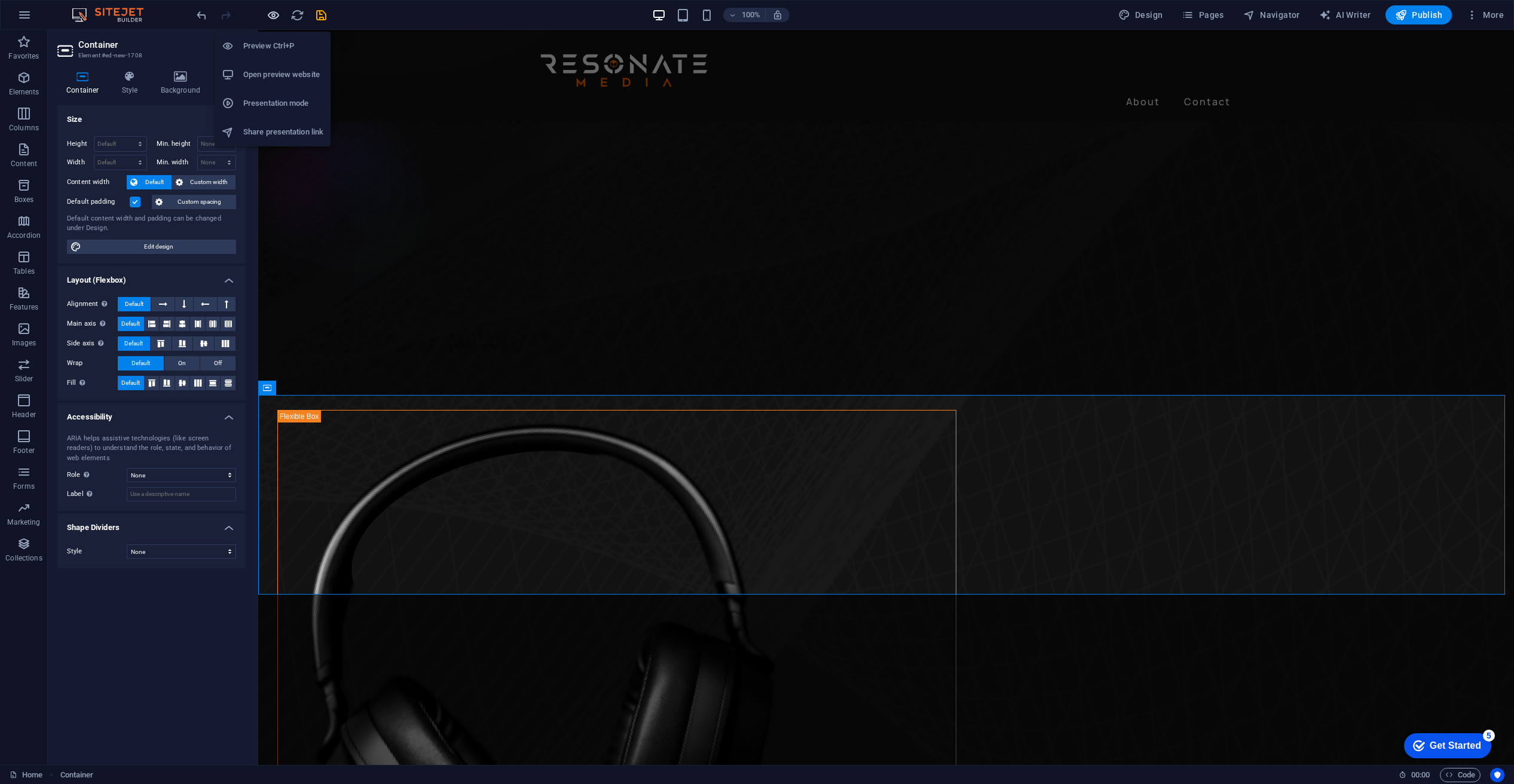
click at [269, 14] on icon "button" at bounding box center [273, 16] width 14 height 14
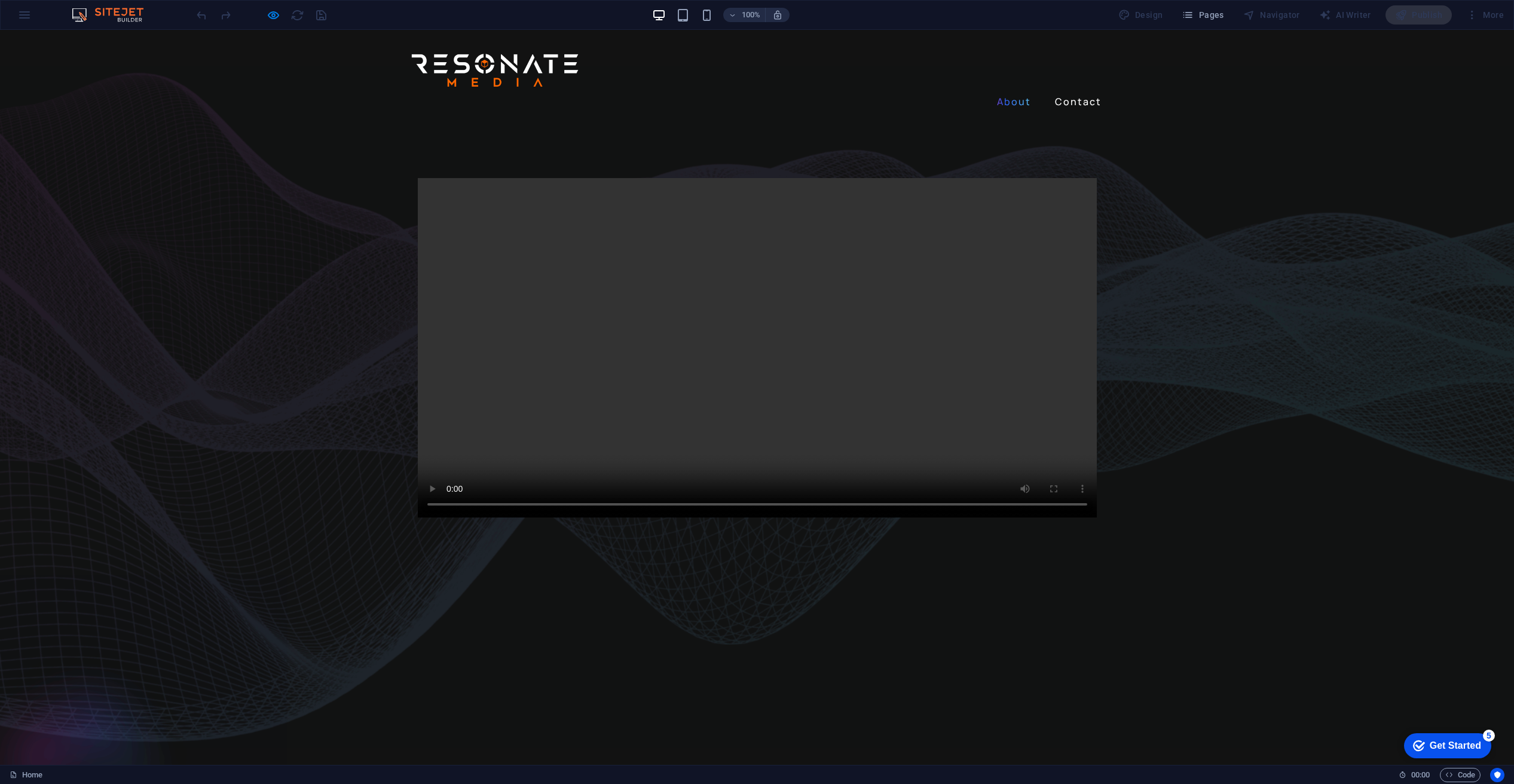
click at [1012, 92] on link "About" at bounding box center [1014, 101] width 44 height 19
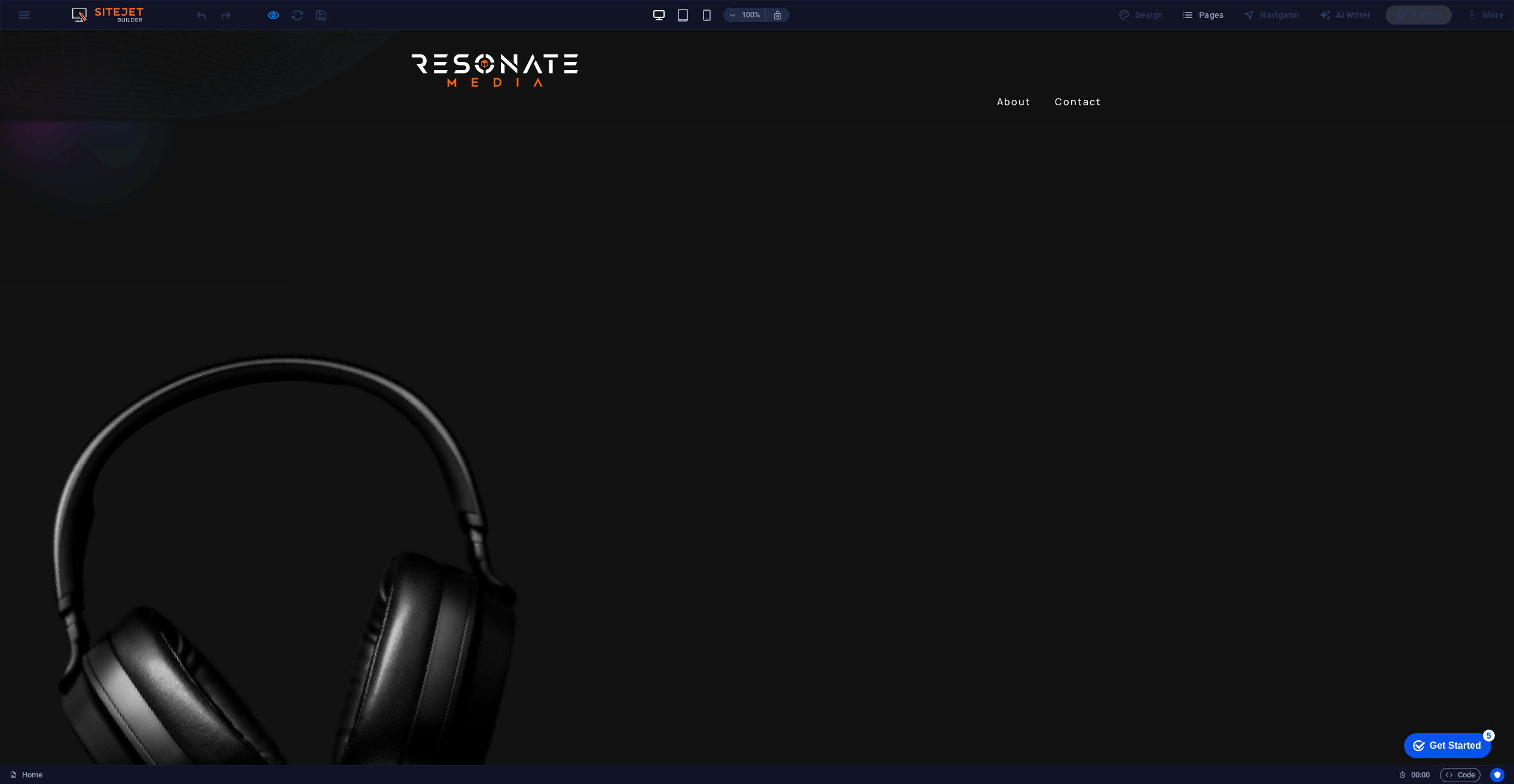
scroll to position [554, 0]
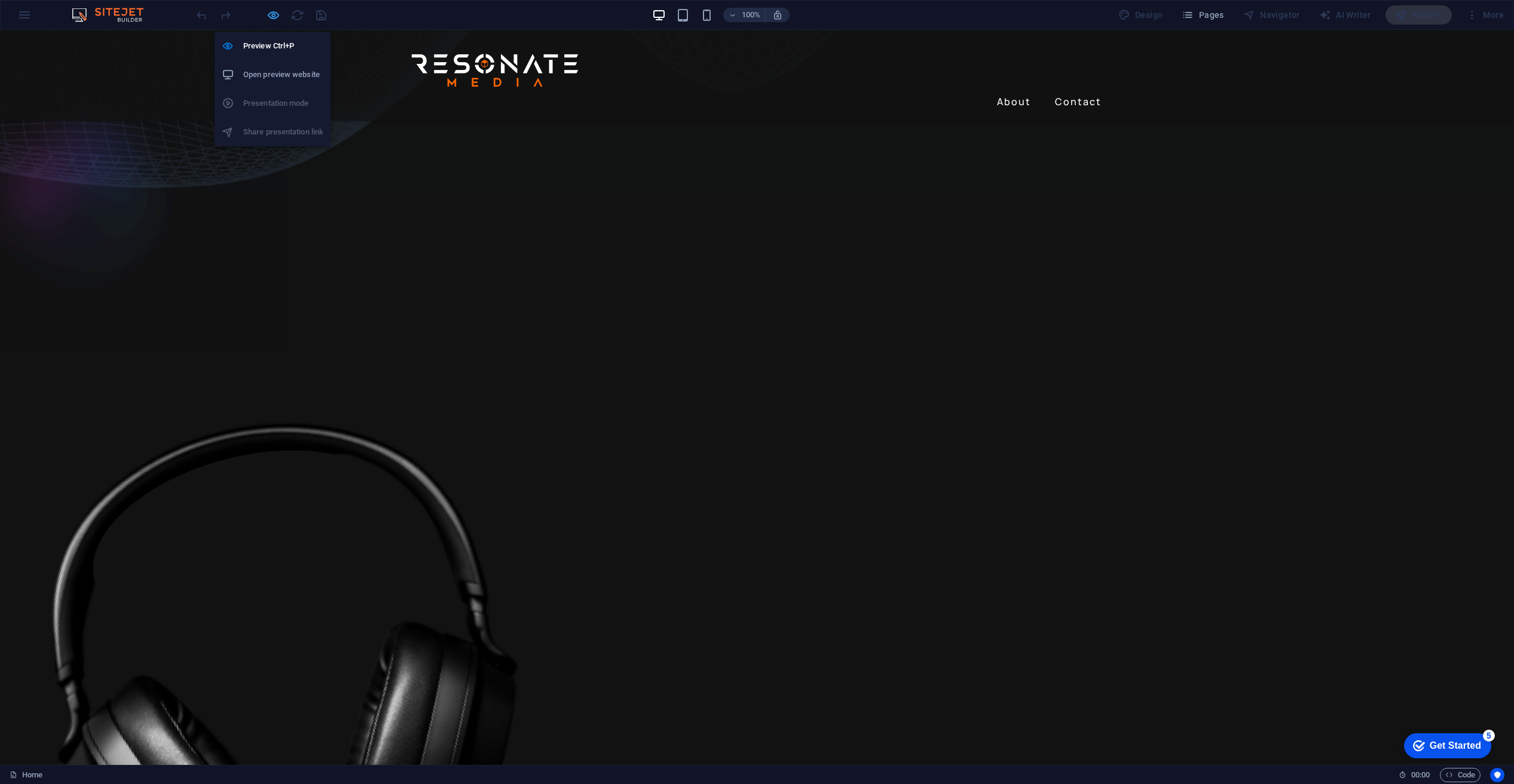
click at [276, 13] on icon "button" at bounding box center [273, 16] width 14 height 14
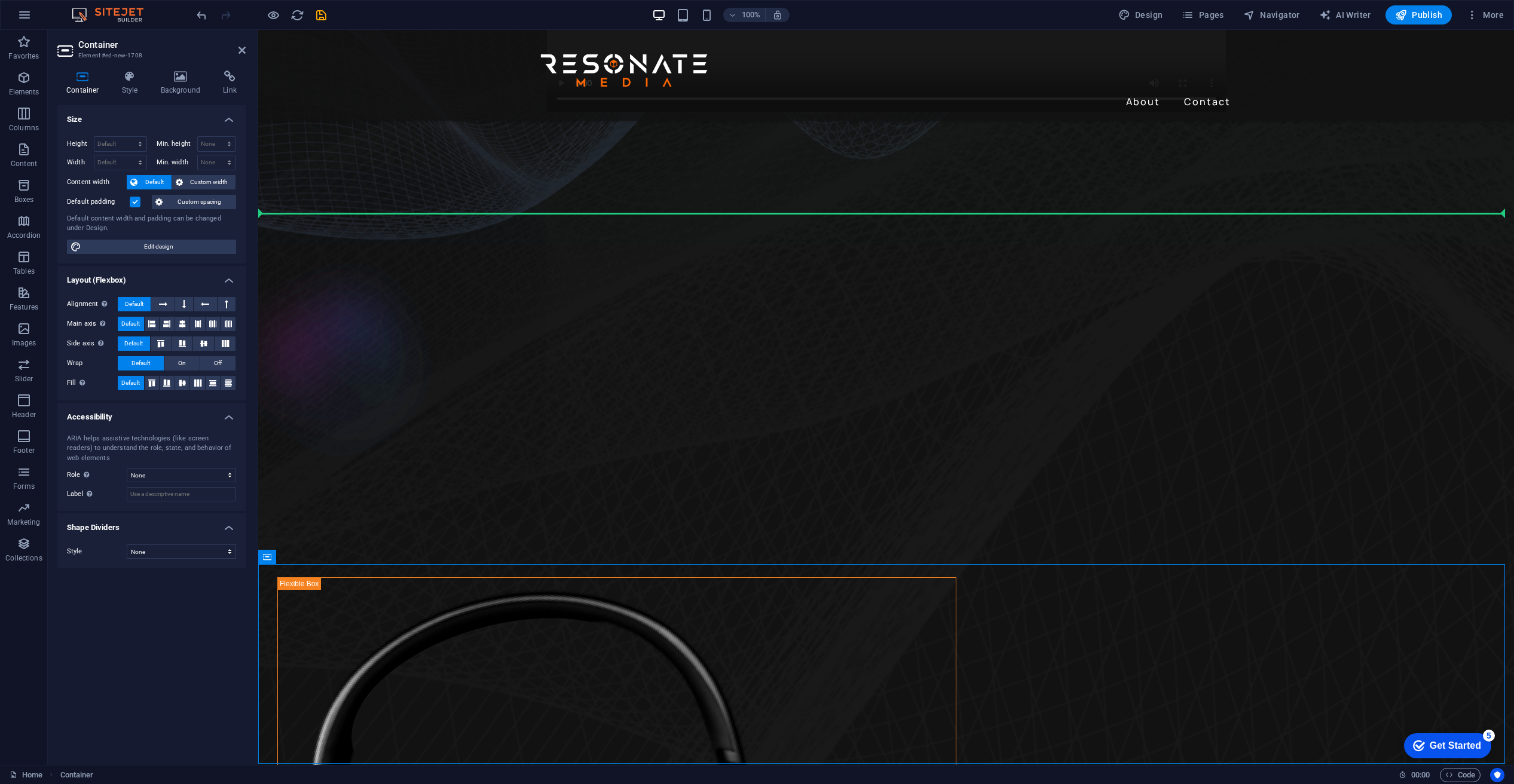
scroll to position [385, 0]
drag, startPoint x: 556, startPoint y: 418, endPoint x: 324, endPoint y: 192, distance: 323.9
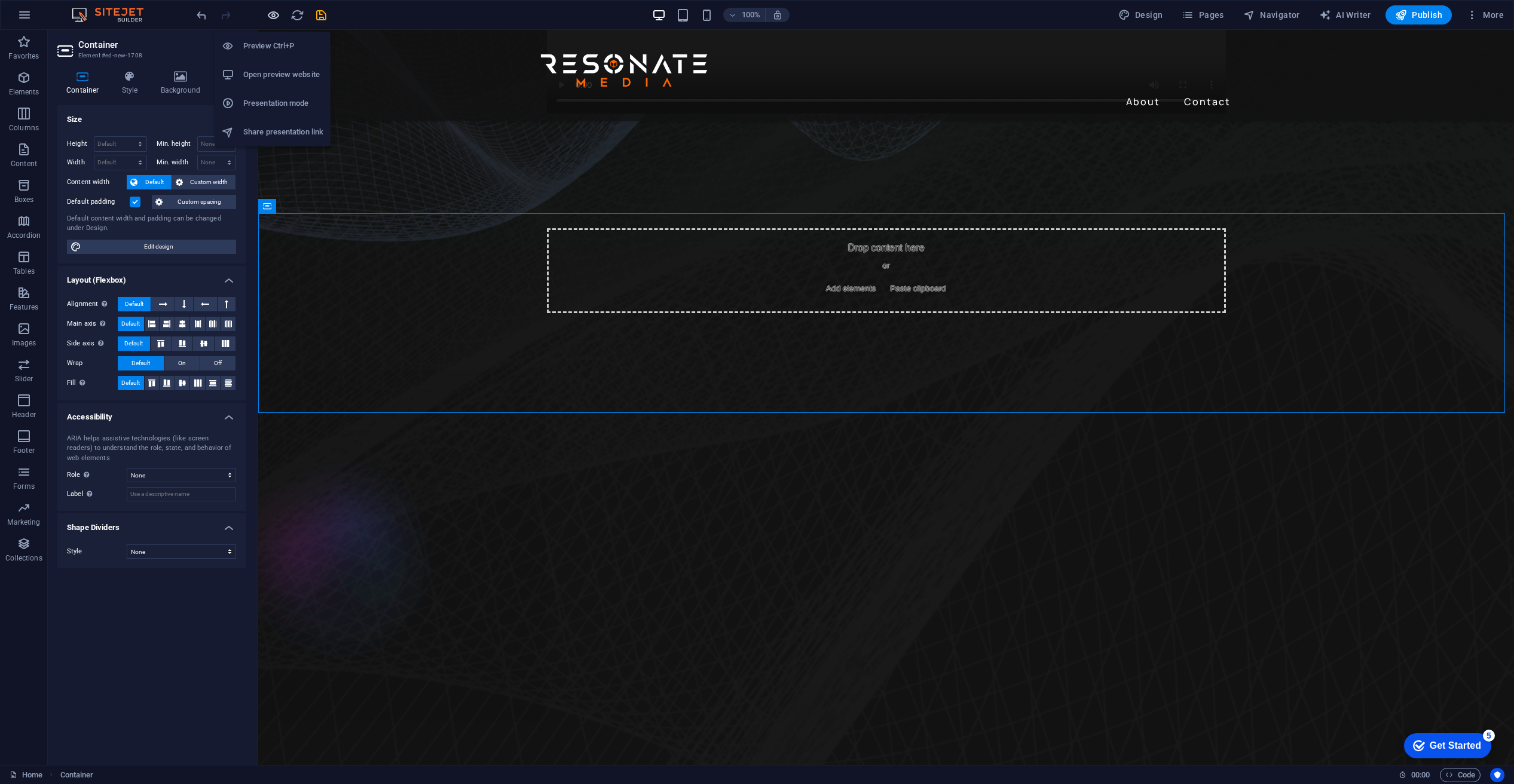
click at [273, 9] on icon "button" at bounding box center [273, 16] width 14 height 14
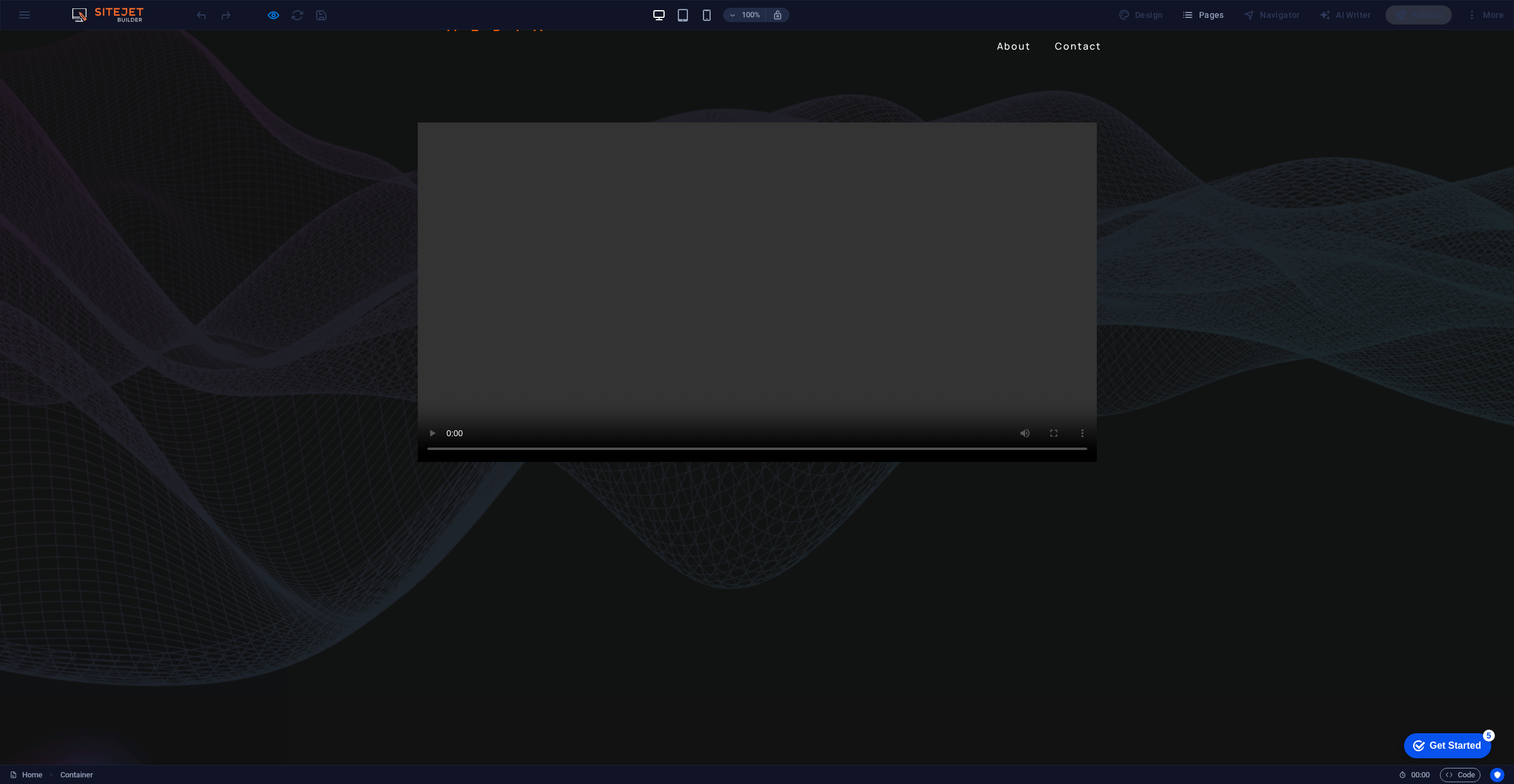
scroll to position [0, 0]
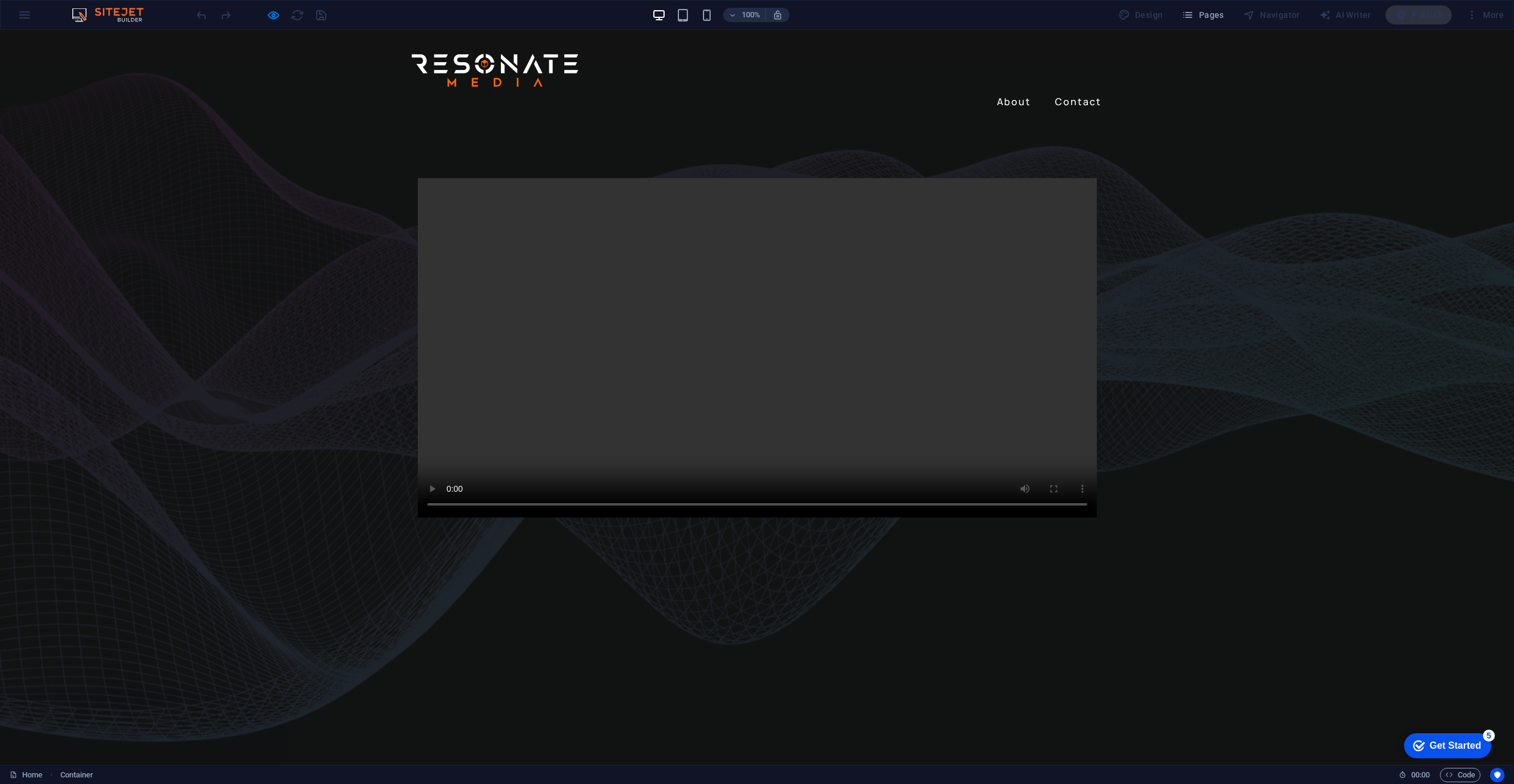
click at [1009, 92] on link "About" at bounding box center [1014, 101] width 44 height 19
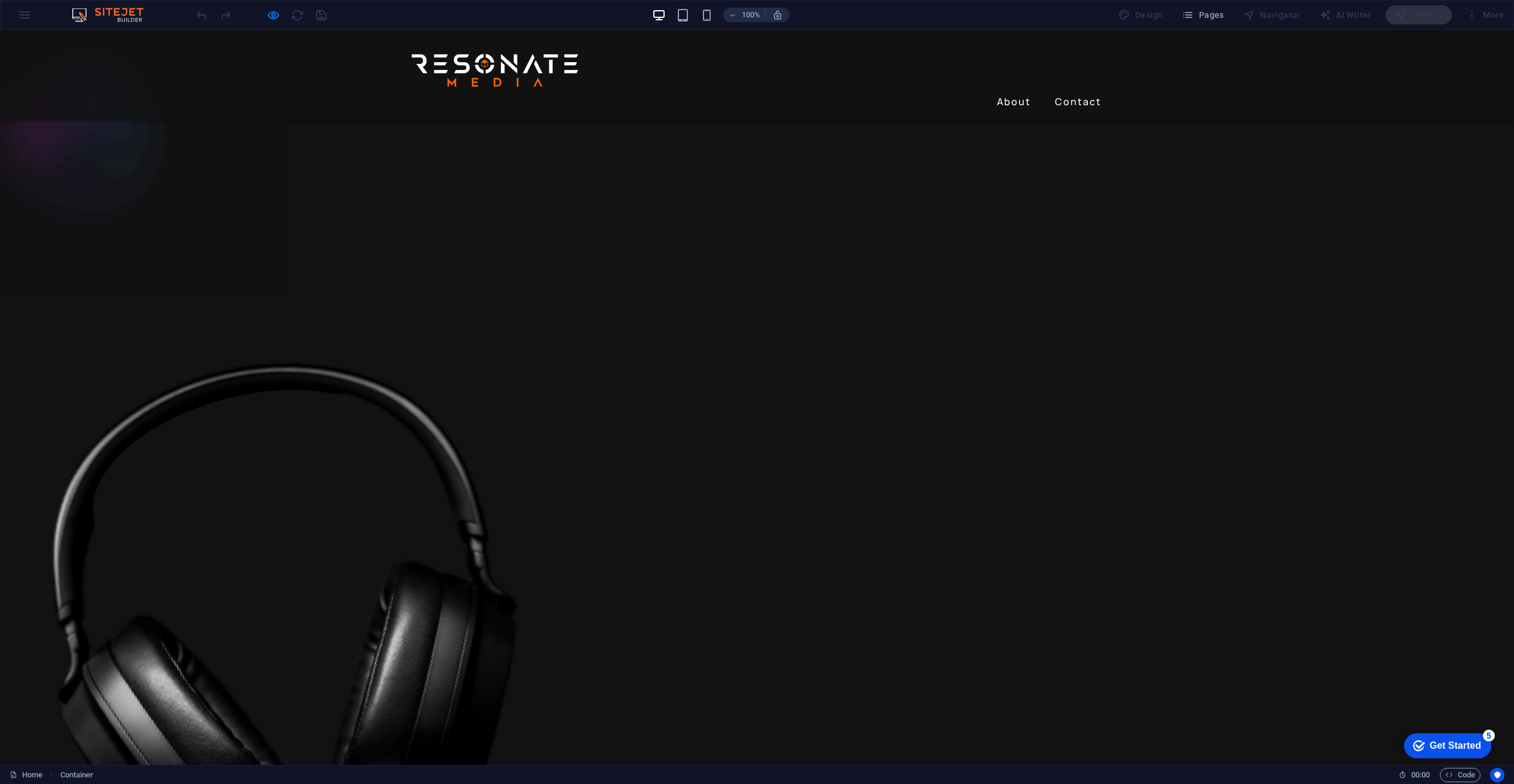
scroll to position [669, 0]
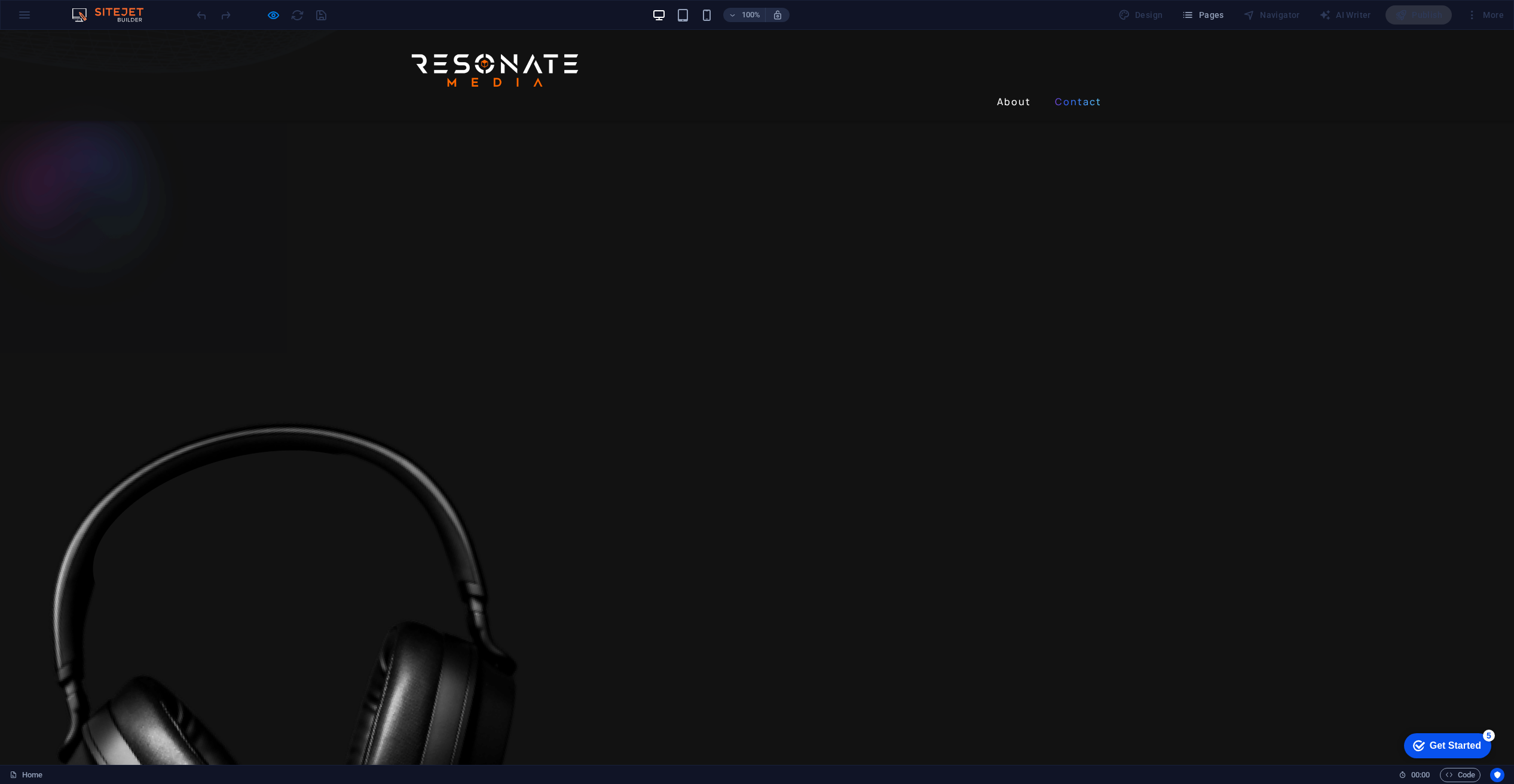
click at [1067, 92] on link "Contact" at bounding box center [1078, 101] width 56 height 19
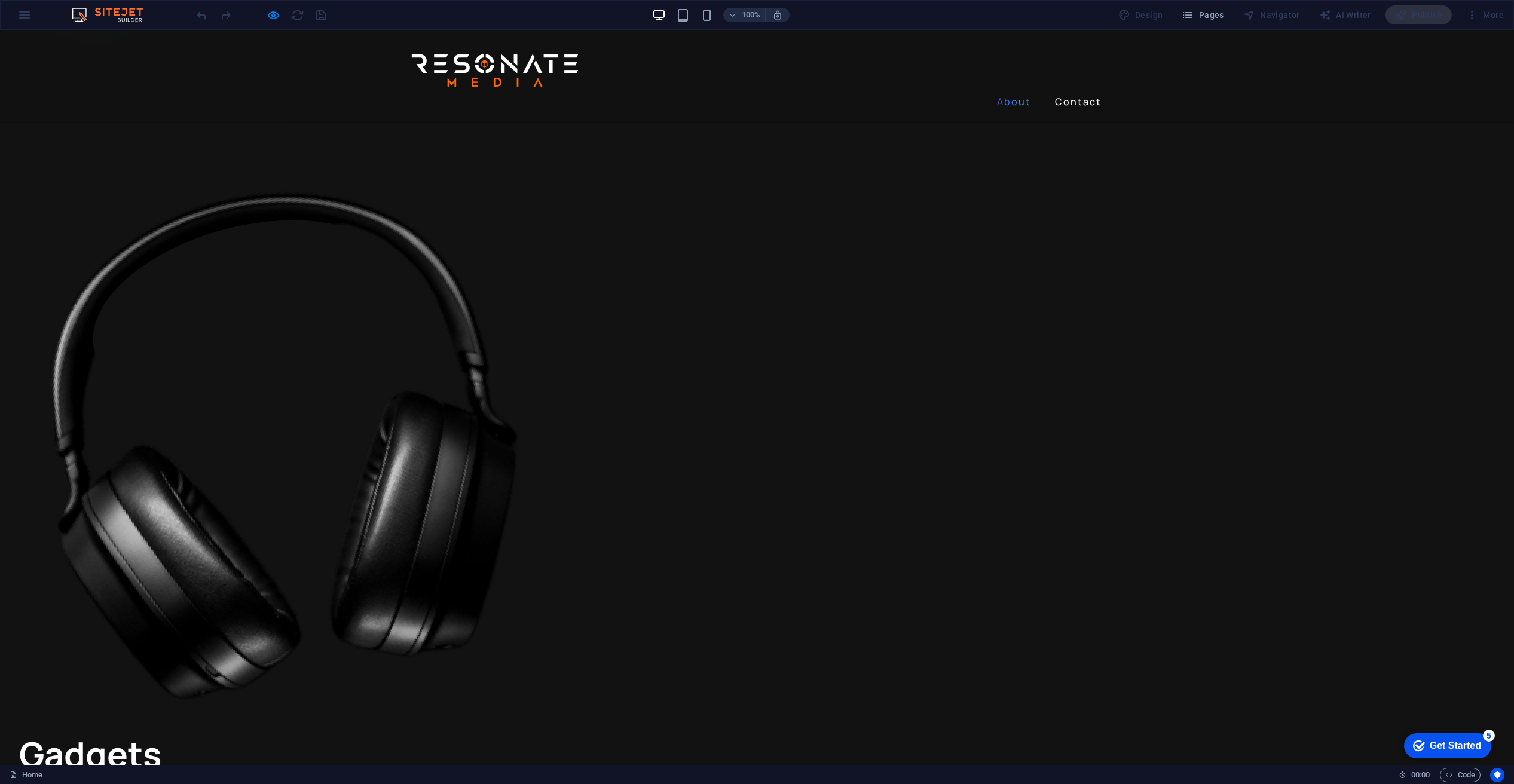
click at [1020, 92] on link "About" at bounding box center [1014, 101] width 44 height 19
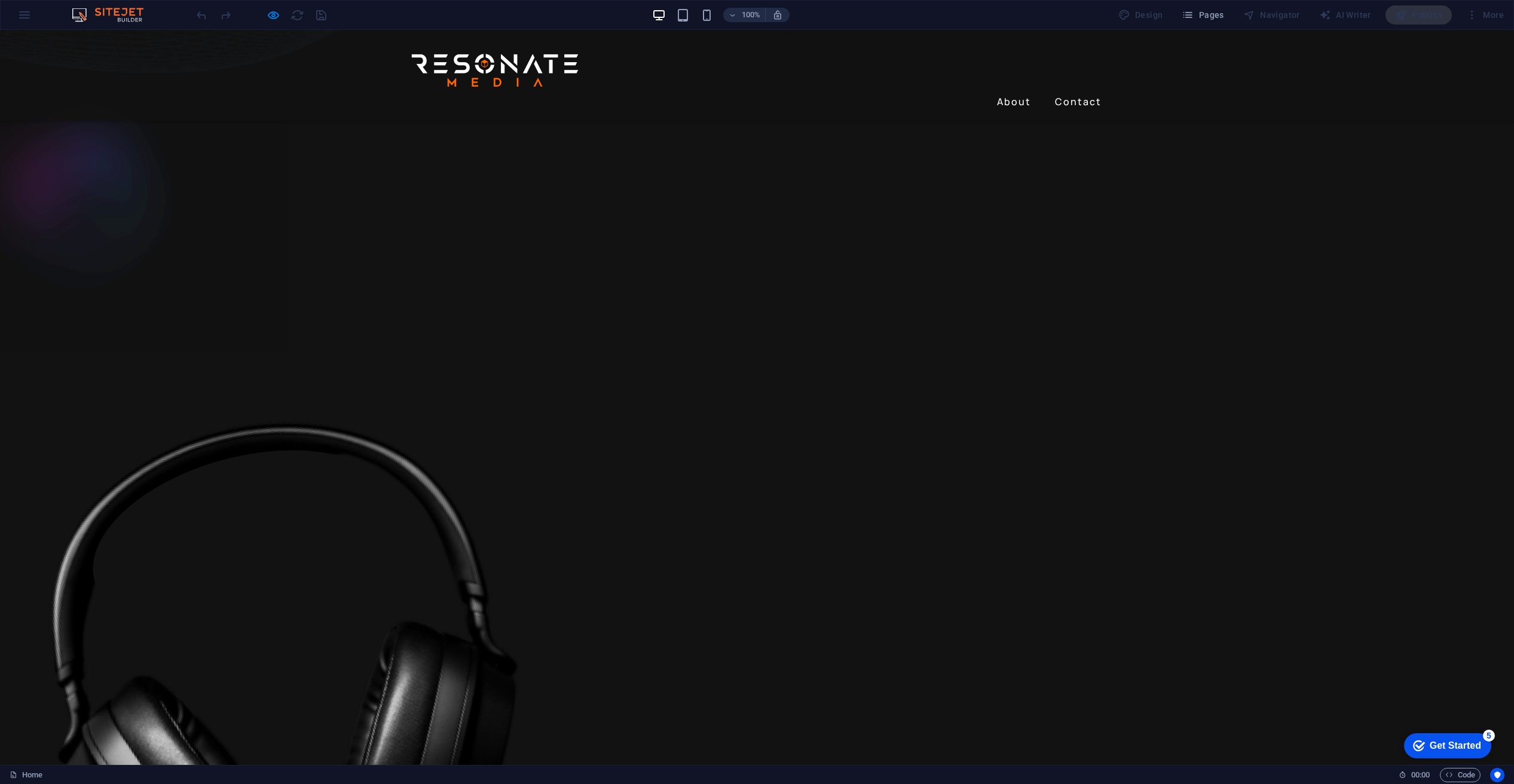
drag, startPoint x: 1505, startPoint y: 135, endPoint x: 1505, endPoint y: 88, distance: 47.0
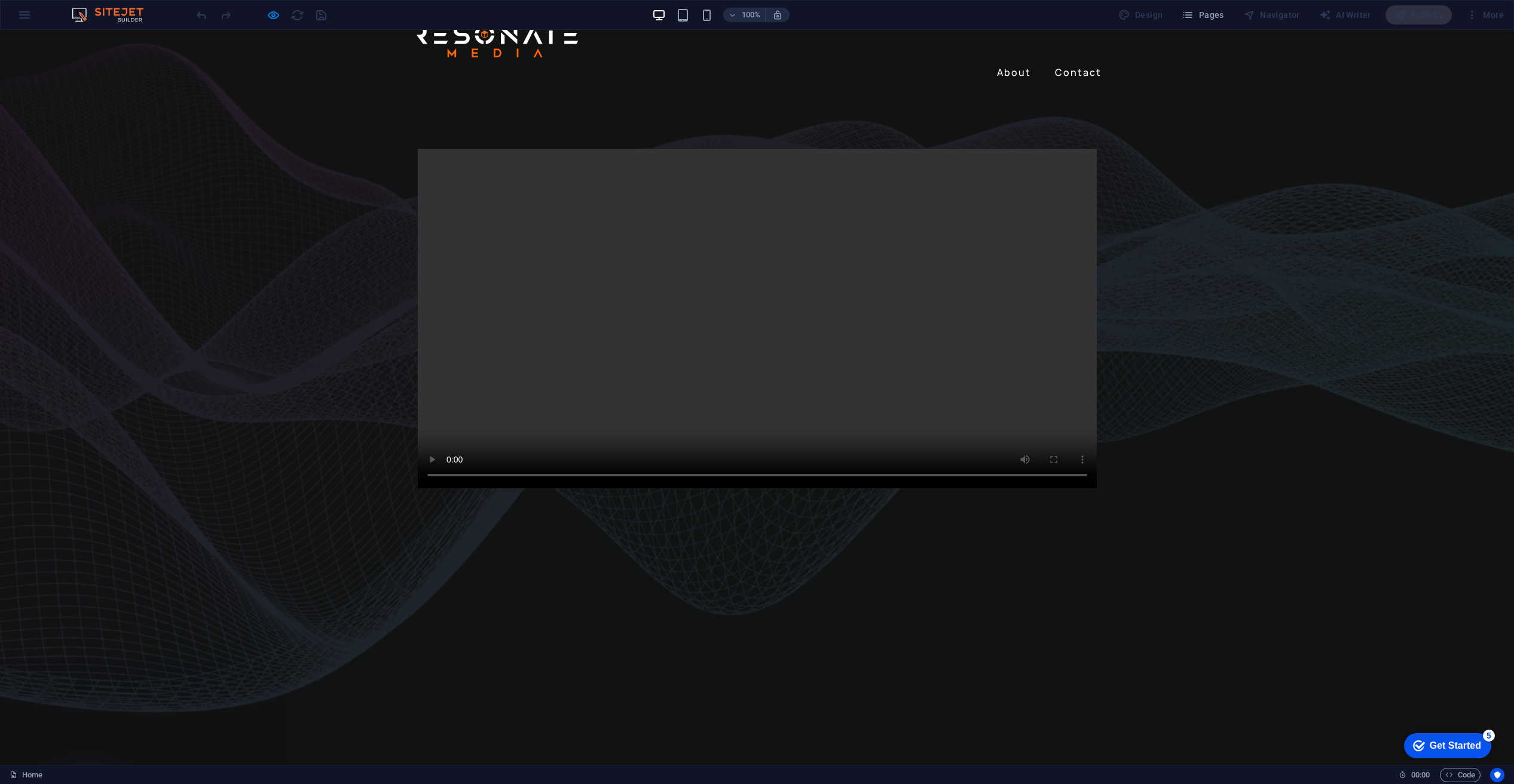
scroll to position [0, 0]
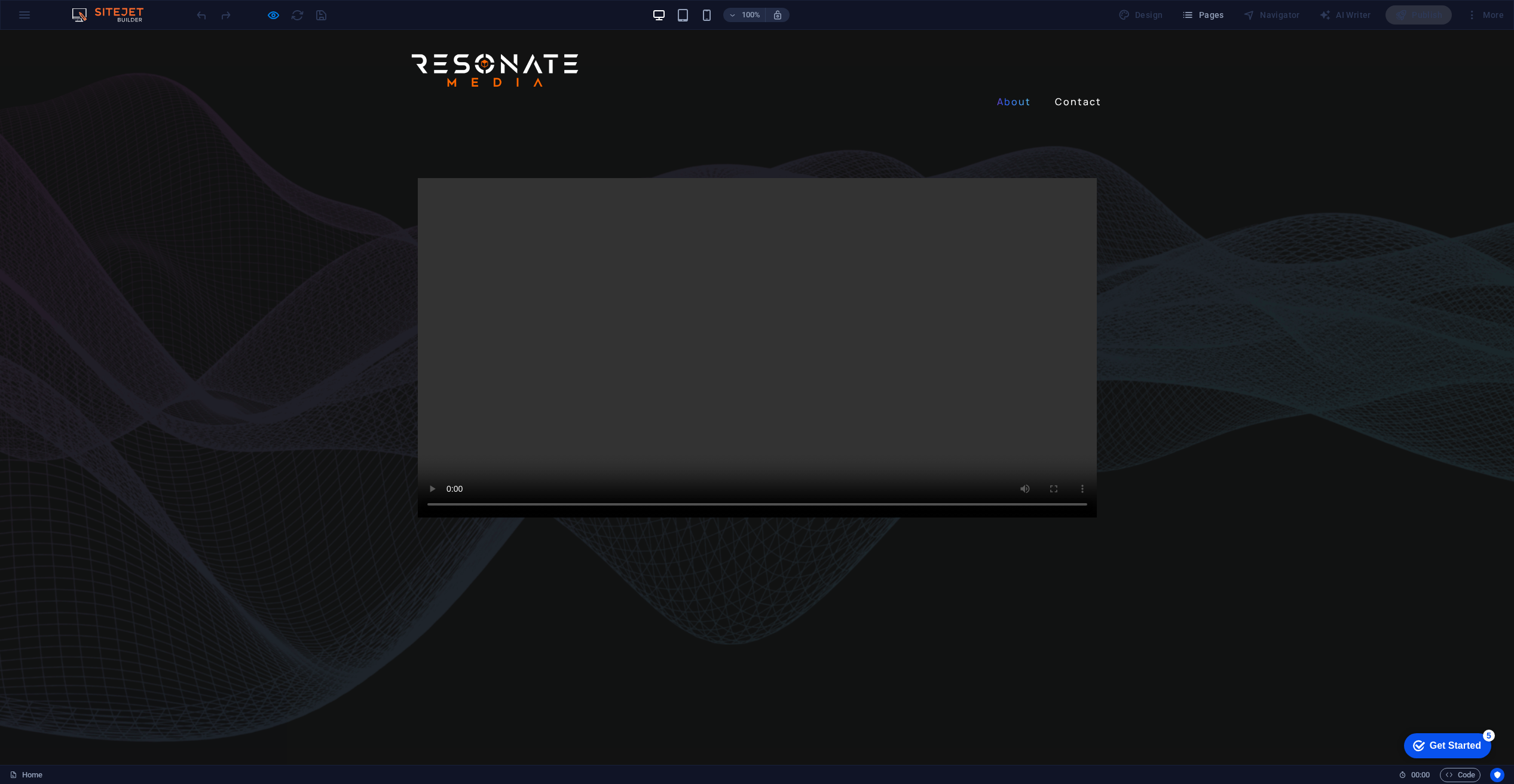
drag, startPoint x: 1024, startPoint y: 57, endPoint x: 1022, endPoint y: 64, distance: 7.3
click at [1024, 60] on header "About Contact" at bounding box center [757, 75] width 717 height 91
click at [1020, 92] on link "About" at bounding box center [1014, 101] width 44 height 19
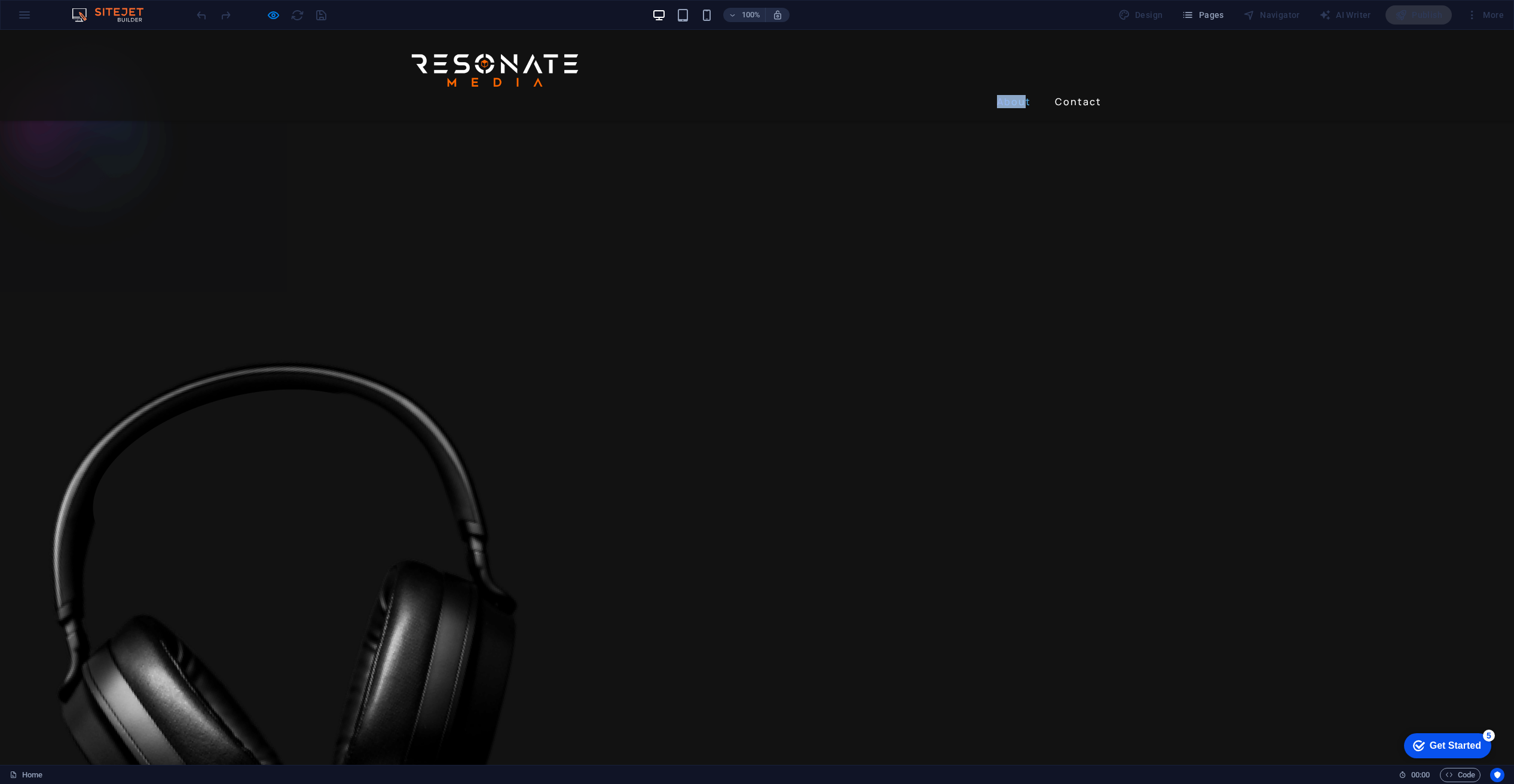
scroll to position [669, 0]
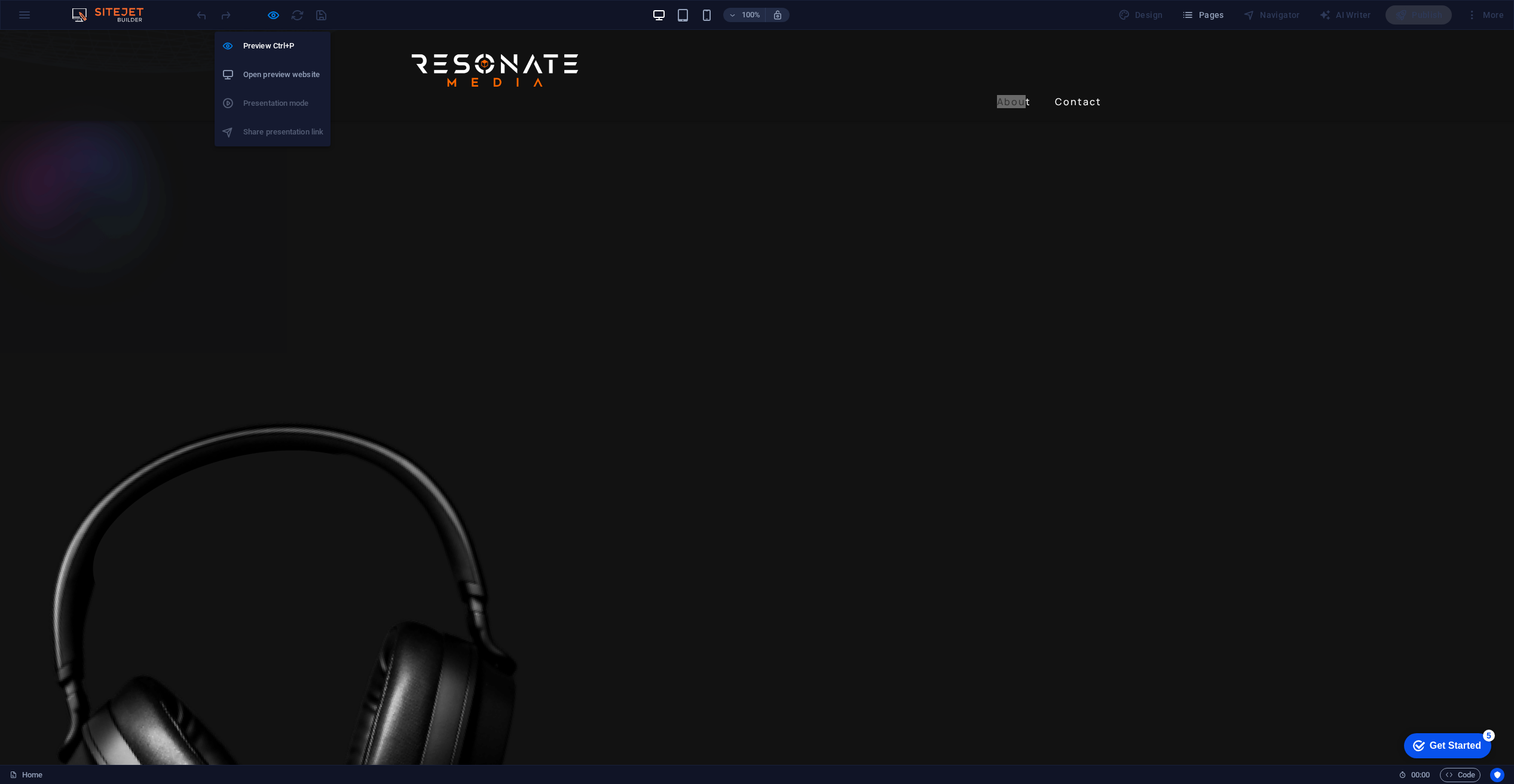
drag, startPoint x: 268, startPoint y: 18, endPoint x: 269, endPoint y: 31, distance: 13.0
click at [270, 16] on icon "button" at bounding box center [273, 16] width 14 height 14
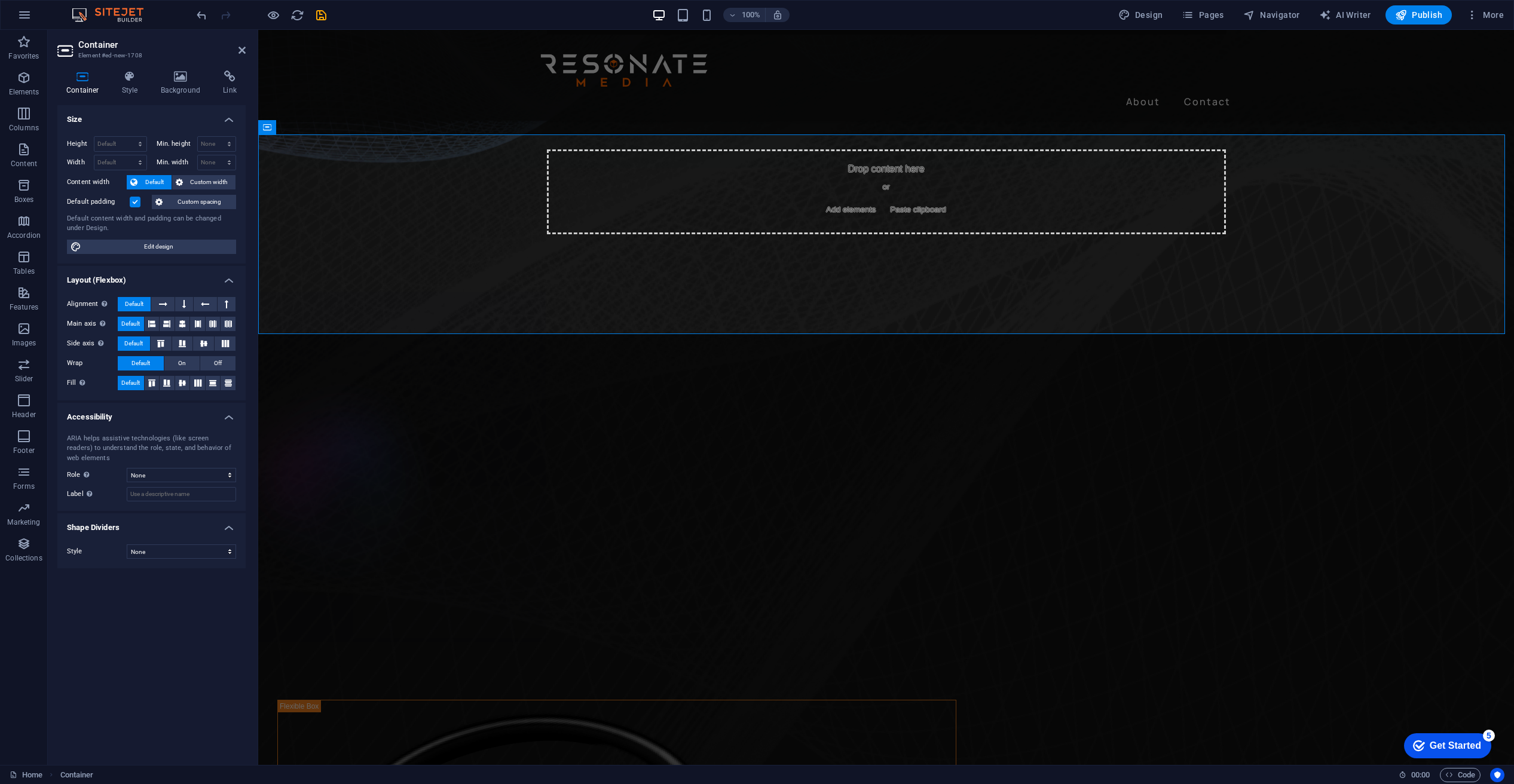
scroll to position [495, 0]
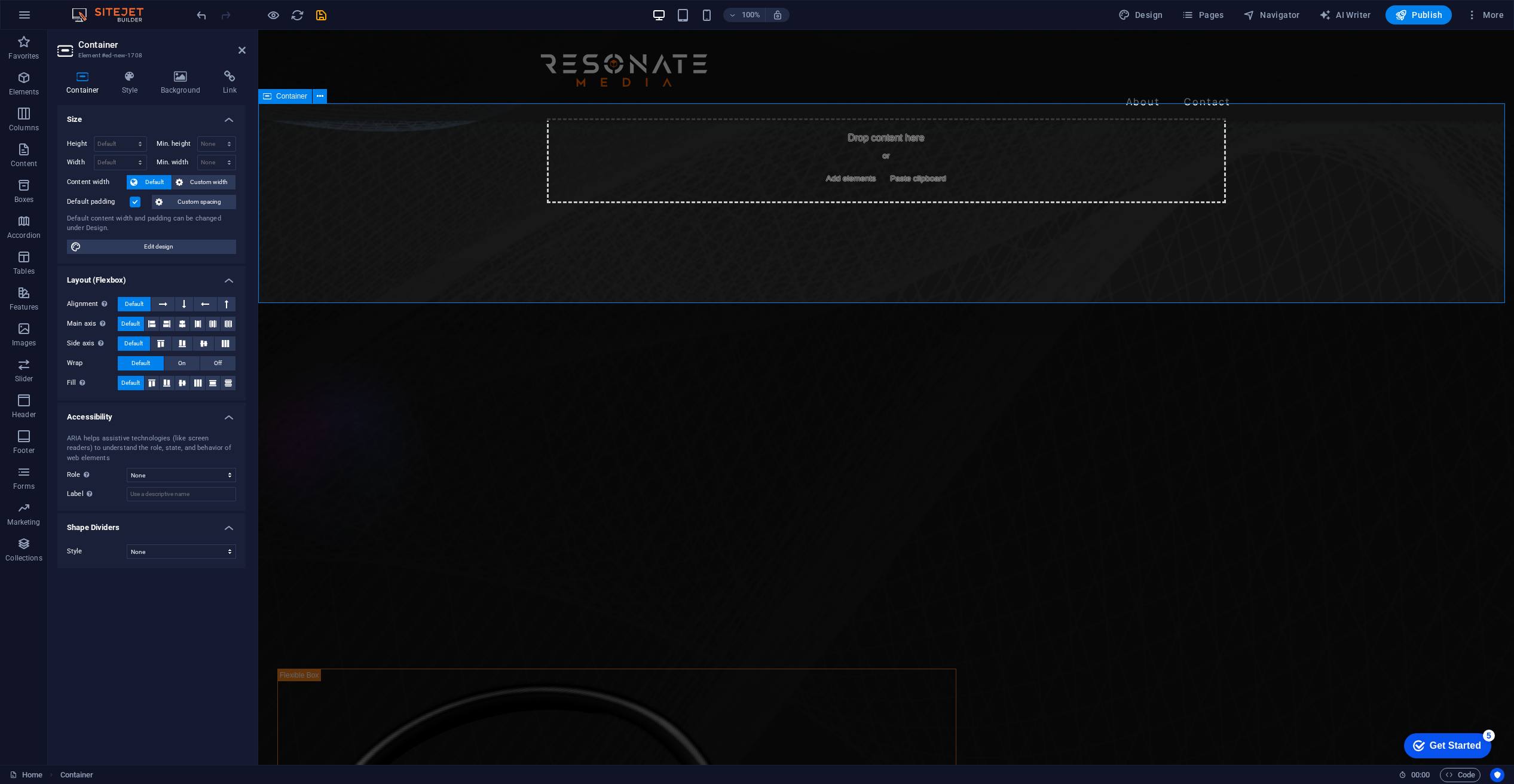
click at [411, 261] on div "Drop content here or Add elements Paste clipboard" at bounding box center [886, 161] width 1256 height 200
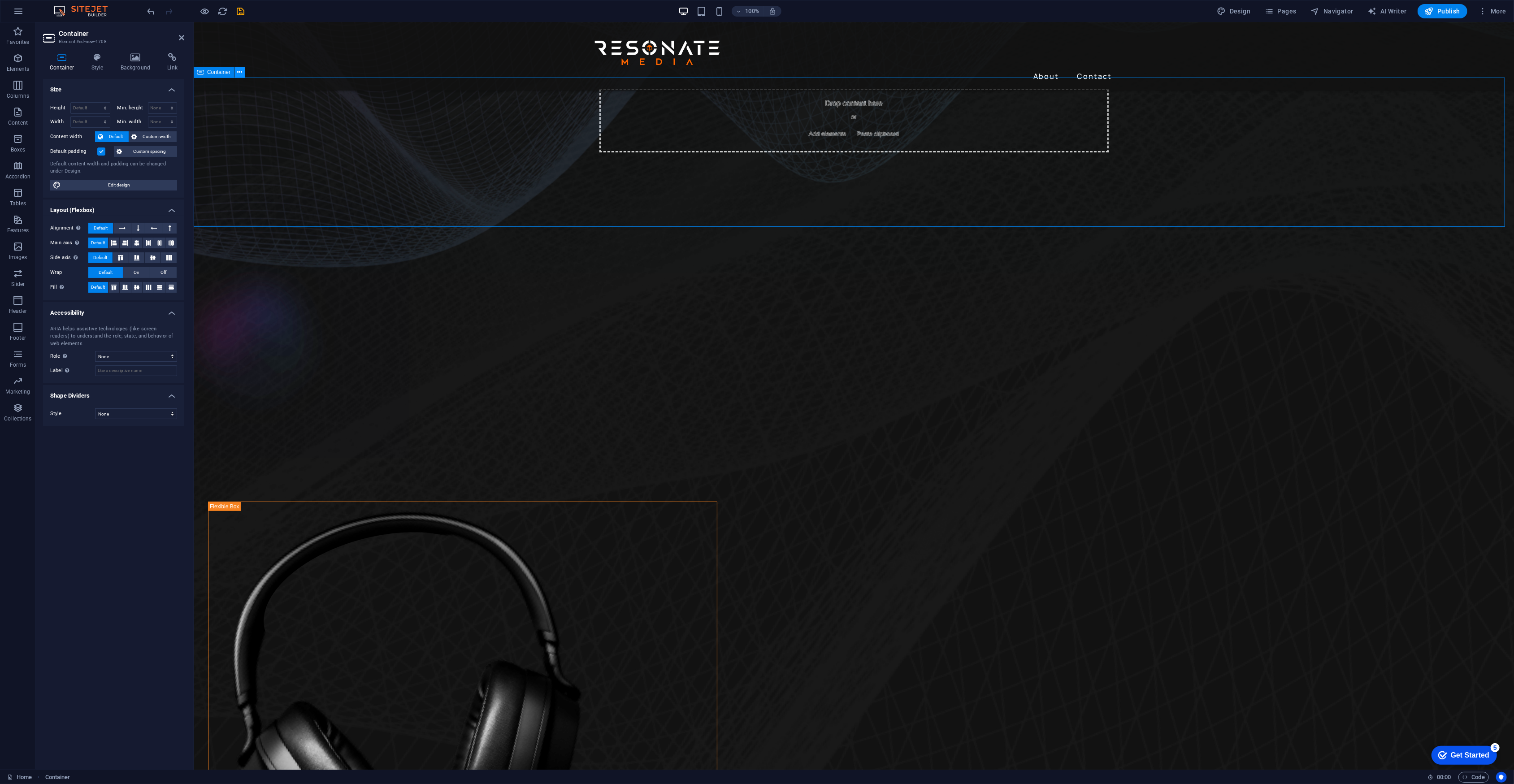
click at [243, 73] on button at bounding box center [240, 72] width 11 height 11
click at [239, 72] on icon at bounding box center [240, 72] width 5 height 9
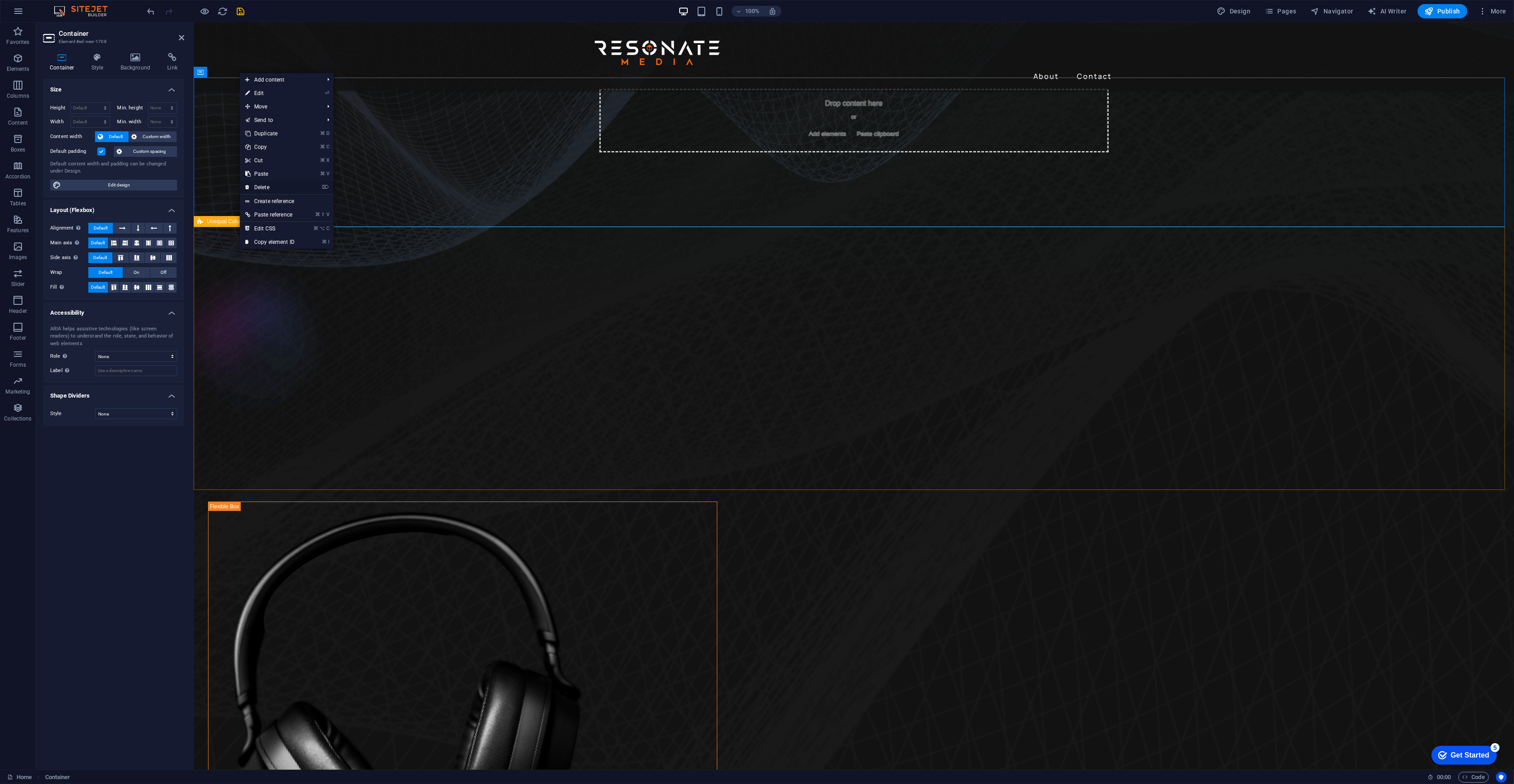
drag, startPoint x: 270, startPoint y: 185, endPoint x: 234, endPoint y: 162, distance: 42.7
click at [269, 185] on link "⌦ Delete" at bounding box center [270, 187] width 60 height 14
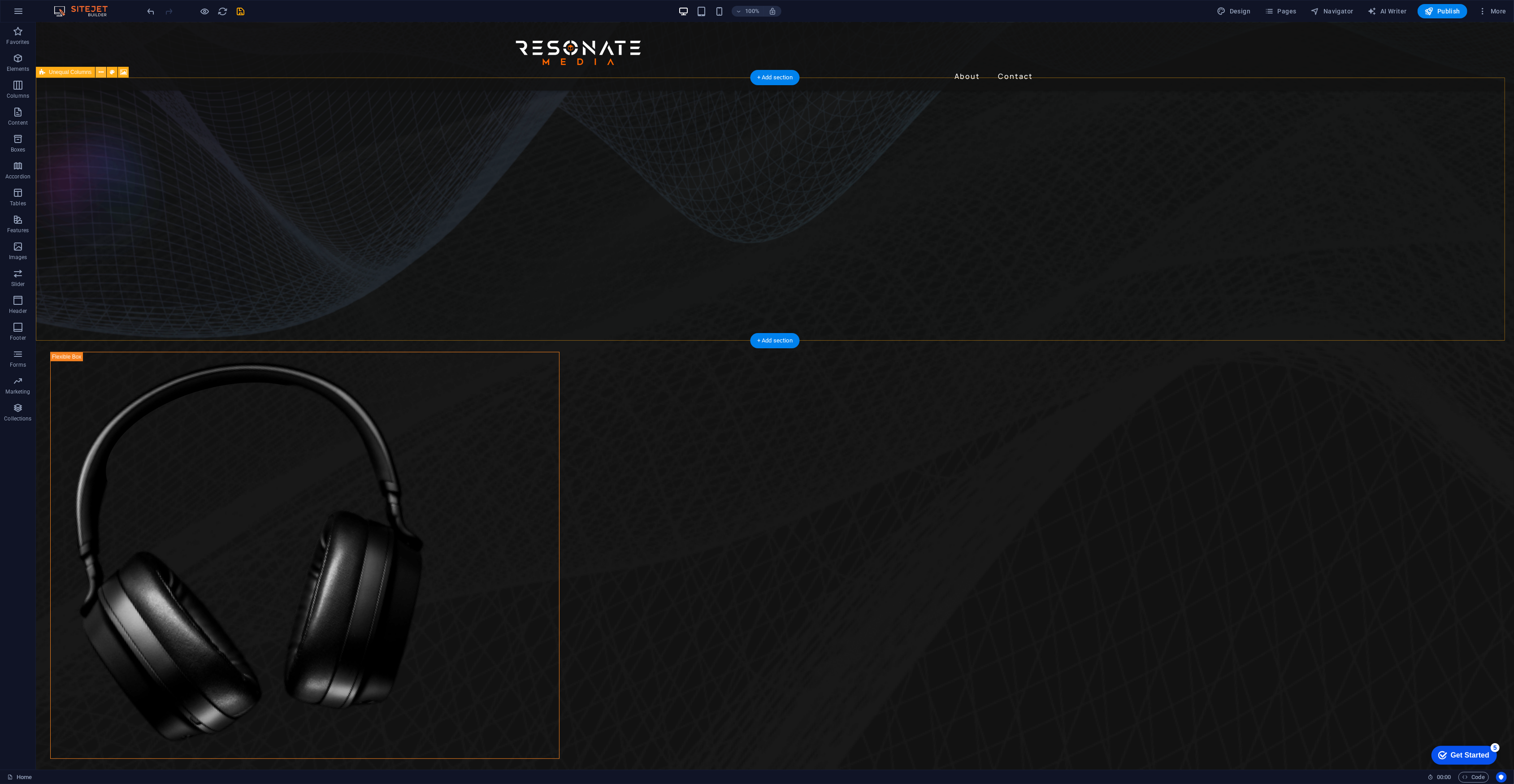
click at [101, 74] on icon at bounding box center [101, 72] width 5 height 9
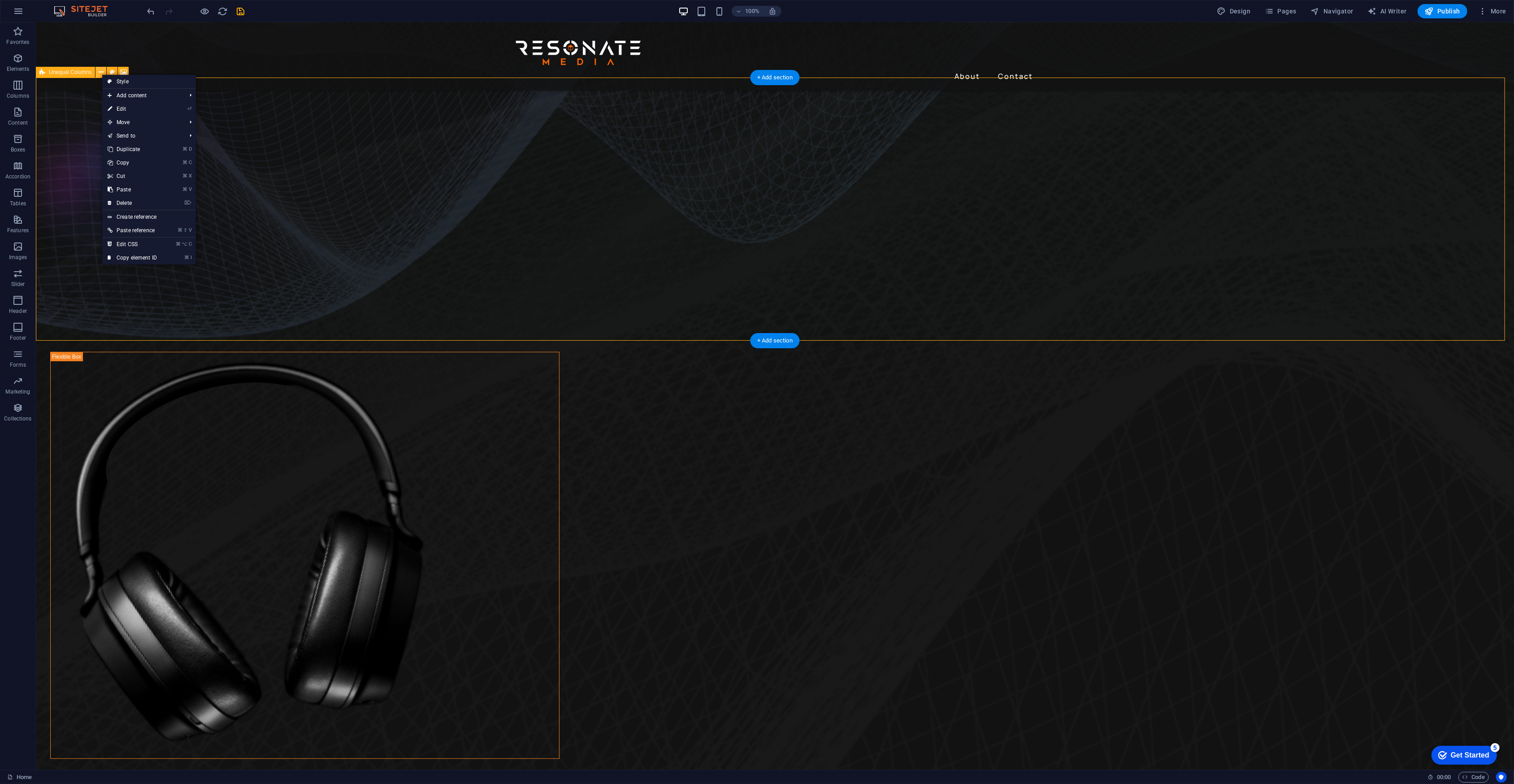
click at [101, 74] on icon at bounding box center [101, 72] width 5 height 9
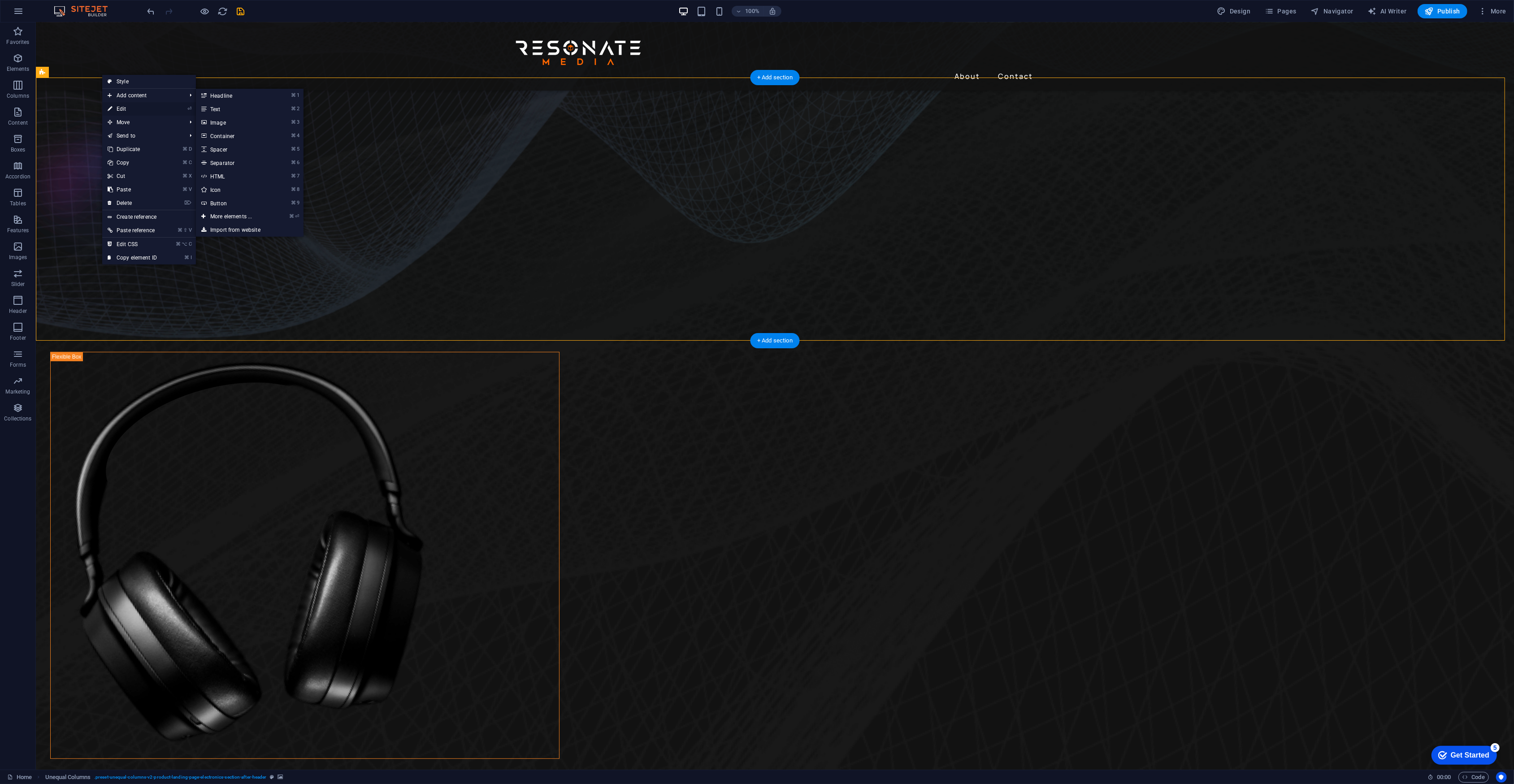
click at [120, 103] on link "⏎ Edit" at bounding box center [132, 109] width 60 height 14
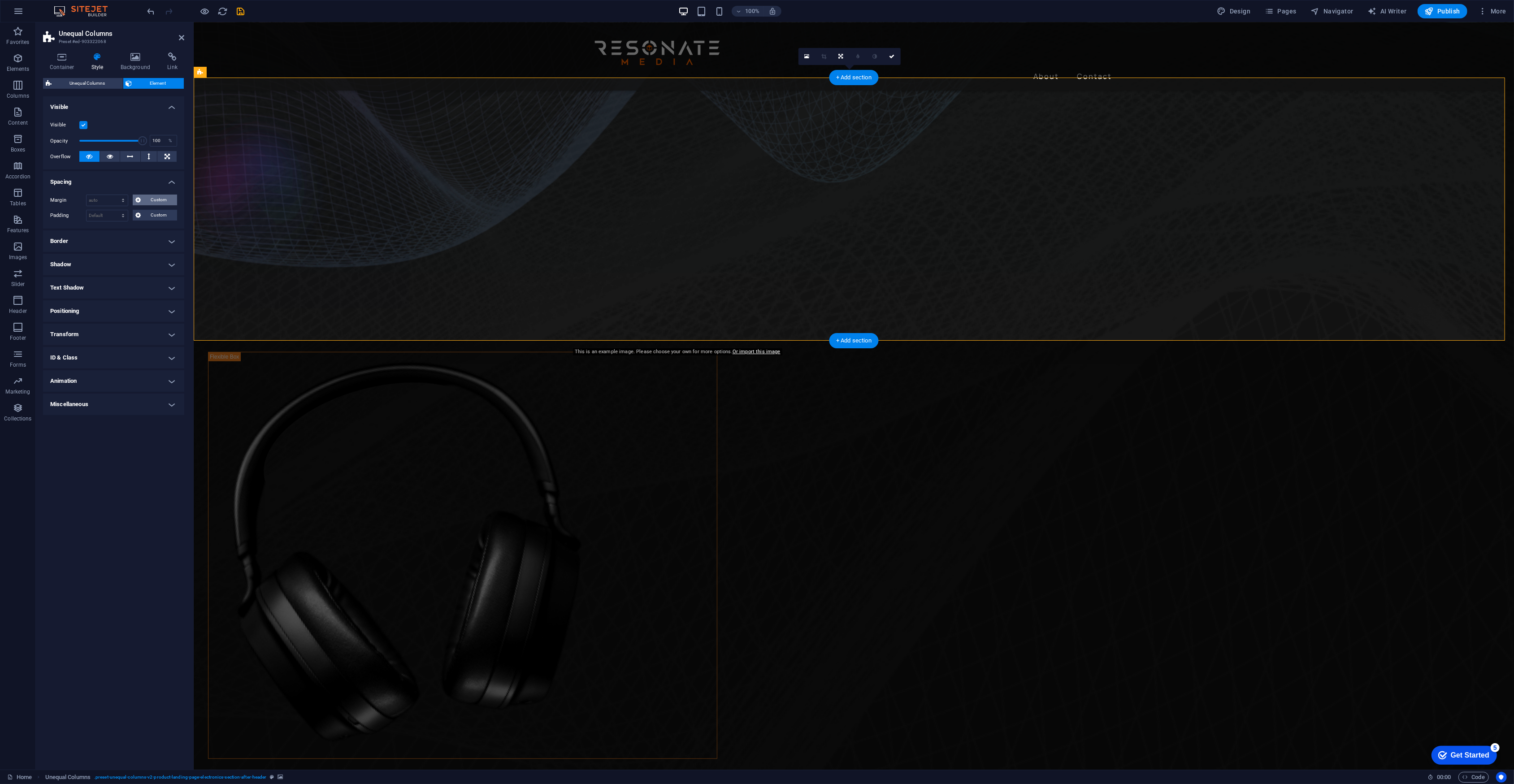
click at [151, 201] on span "Custom" at bounding box center [159, 200] width 31 height 11
click at [155, 248] on span "Custom" at bounding box center [159, 248] width 31 height 11
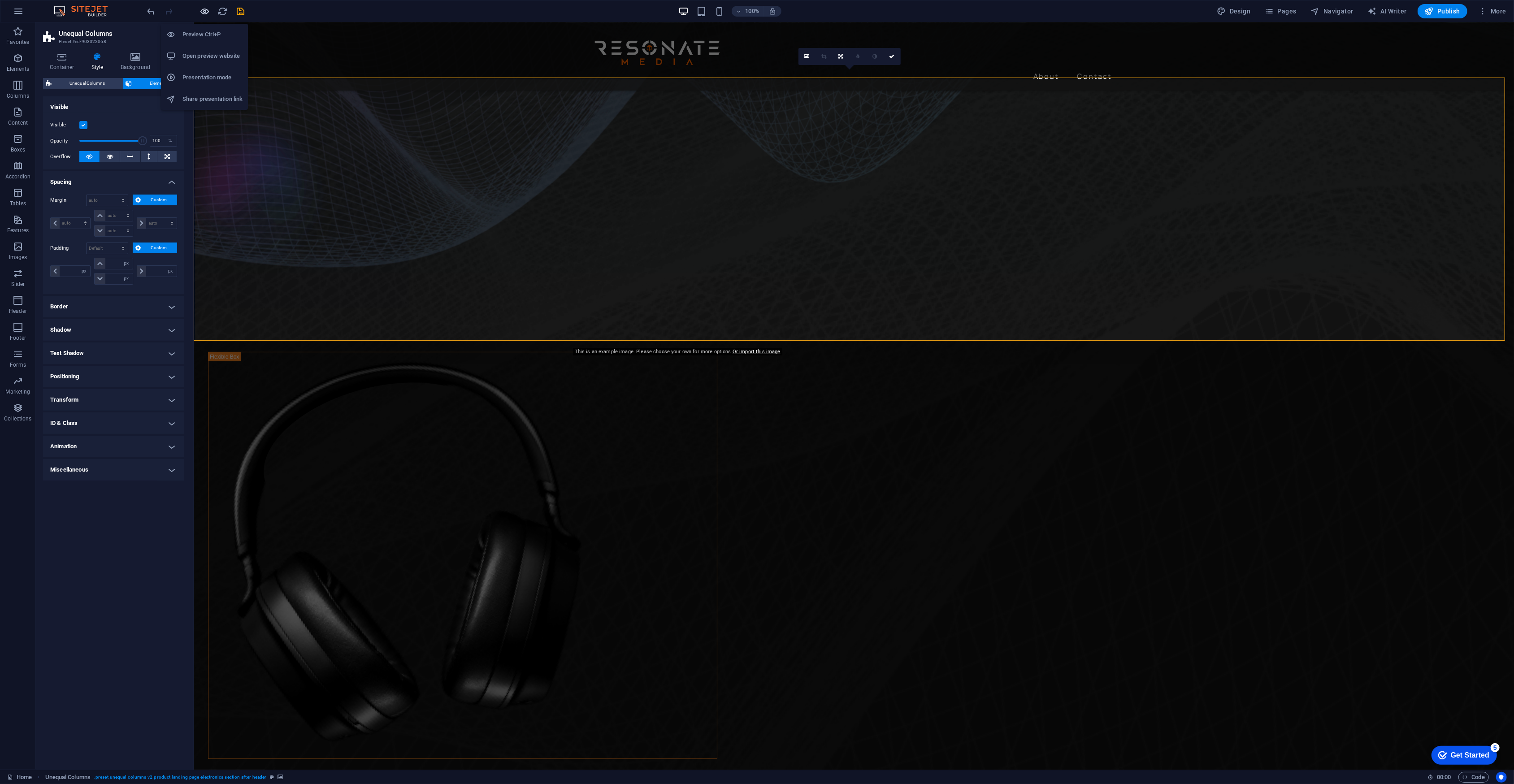
click at [205, 9] on icon "button" at bounding box center [205, 12] width 11 height 11
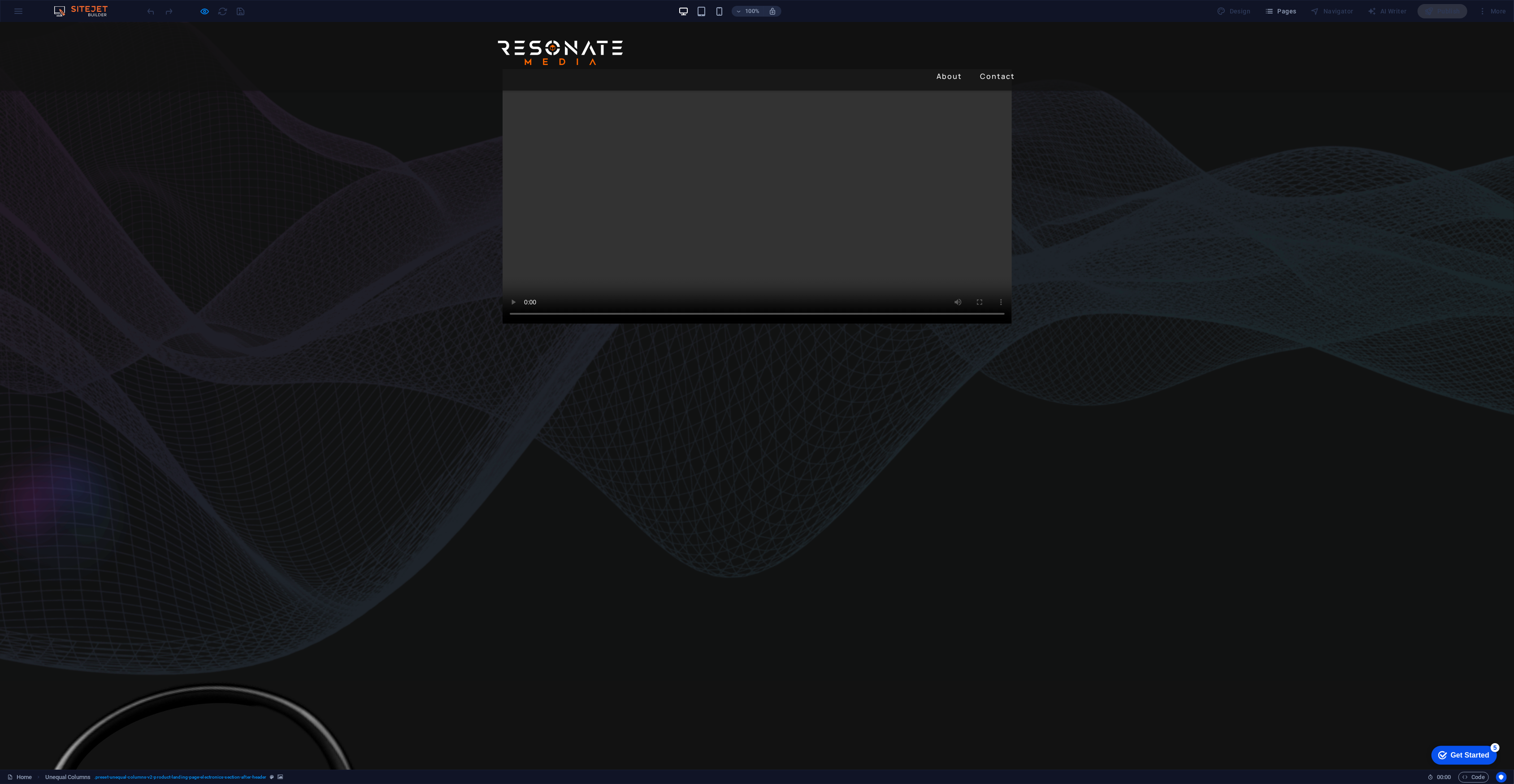
scroll to position [0, 0]
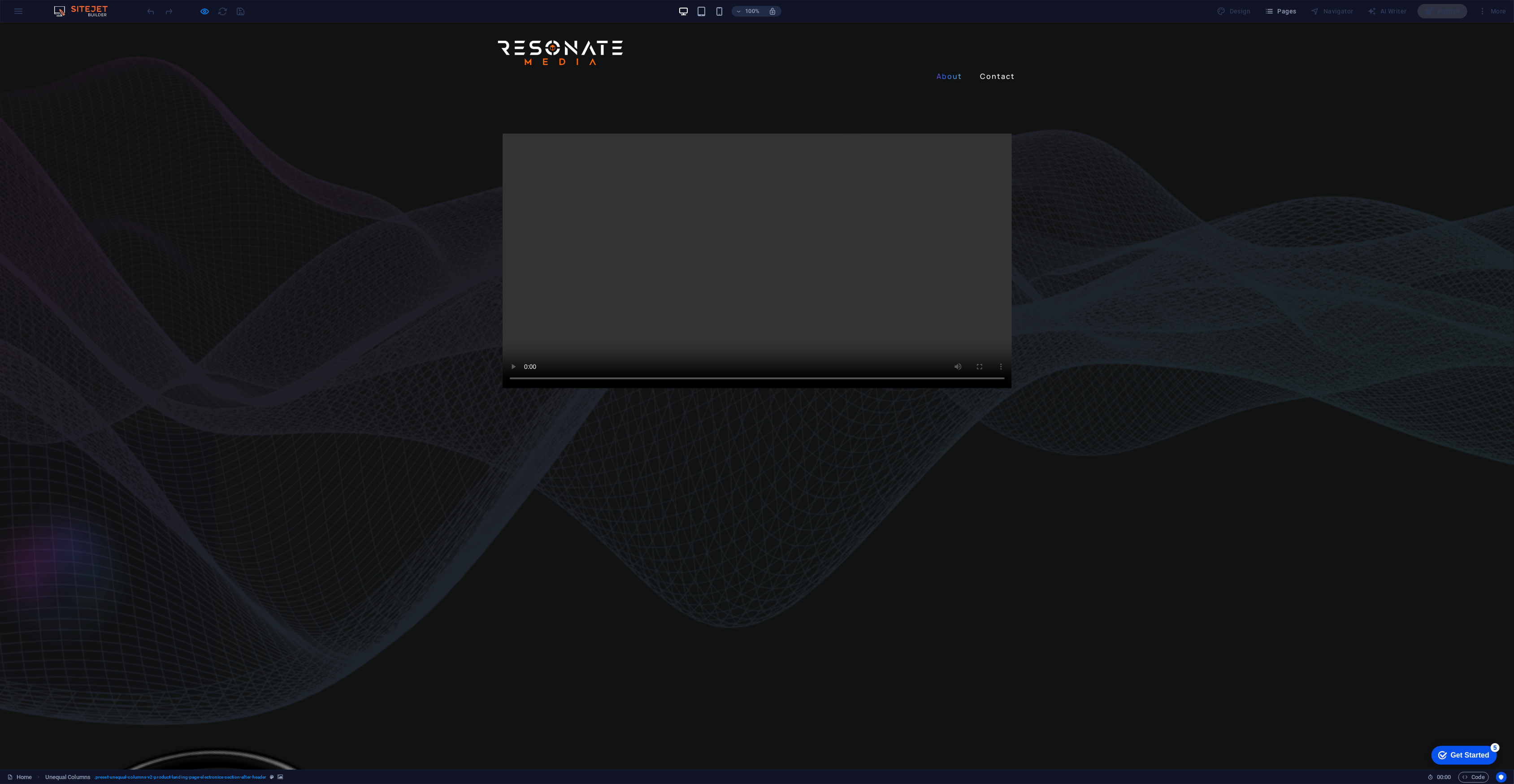
click at [947, 69] on link "About" at bounding box center [950, 76] width 33 height 14
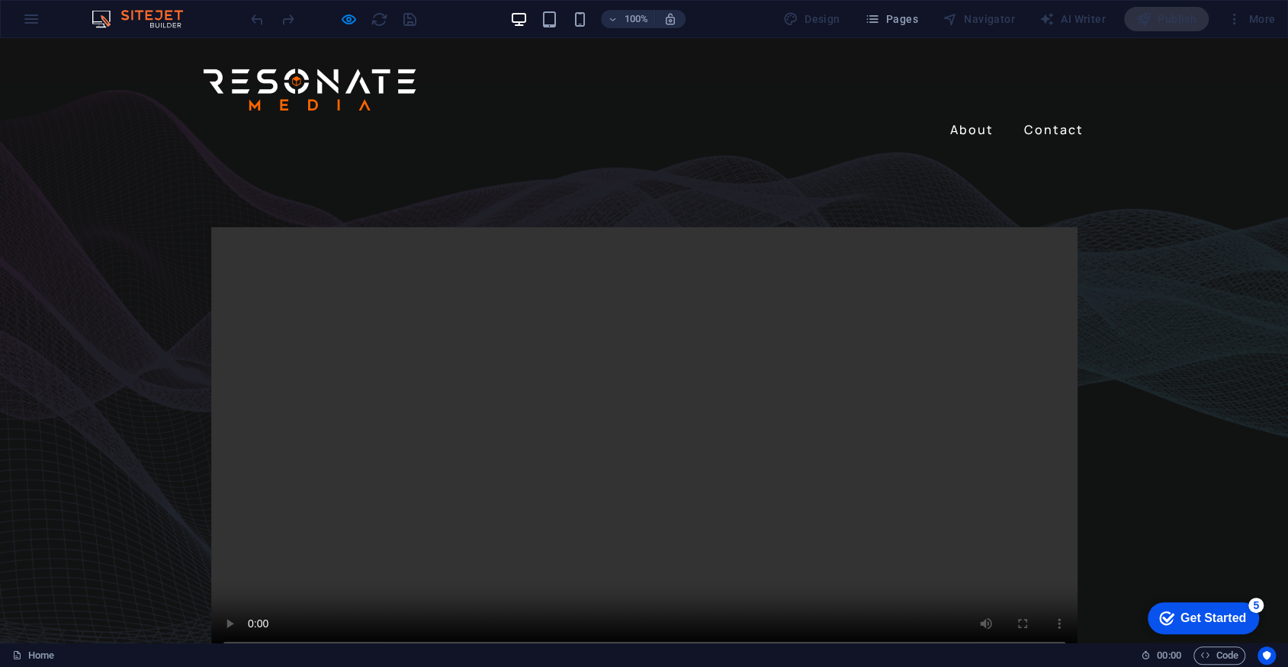
click at [956, 117] on link "About" at bounding box center [972, 129] width 56 height 24
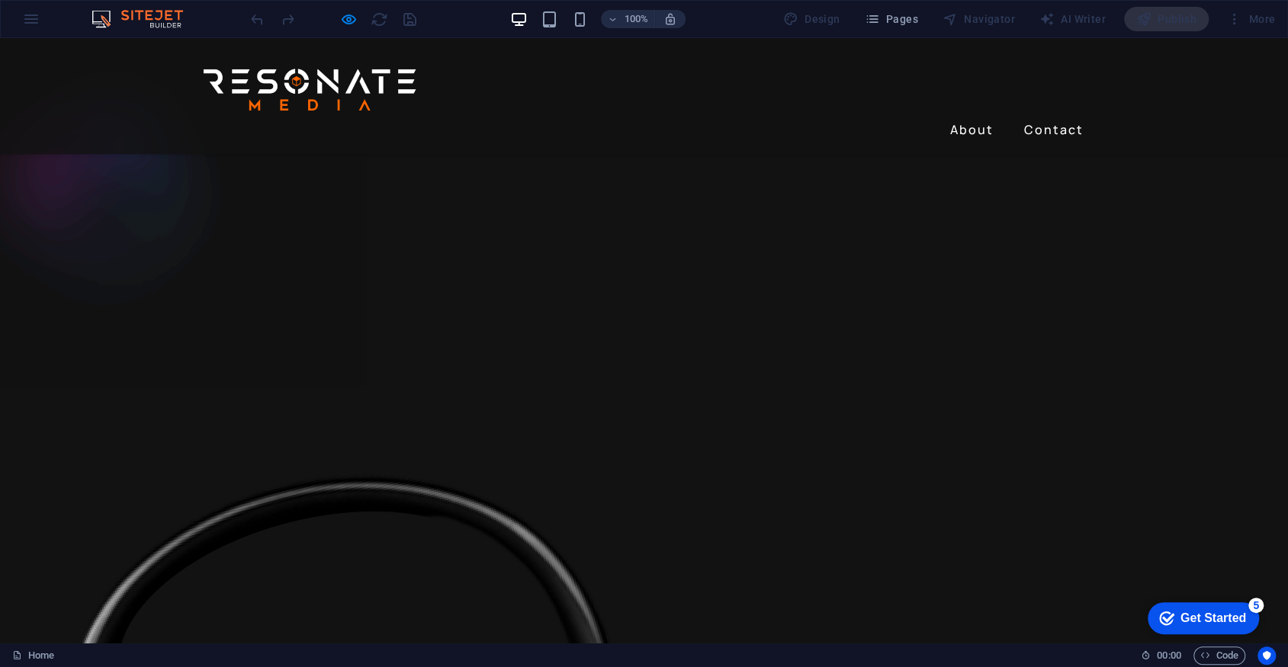
scroll to position [706, 0]
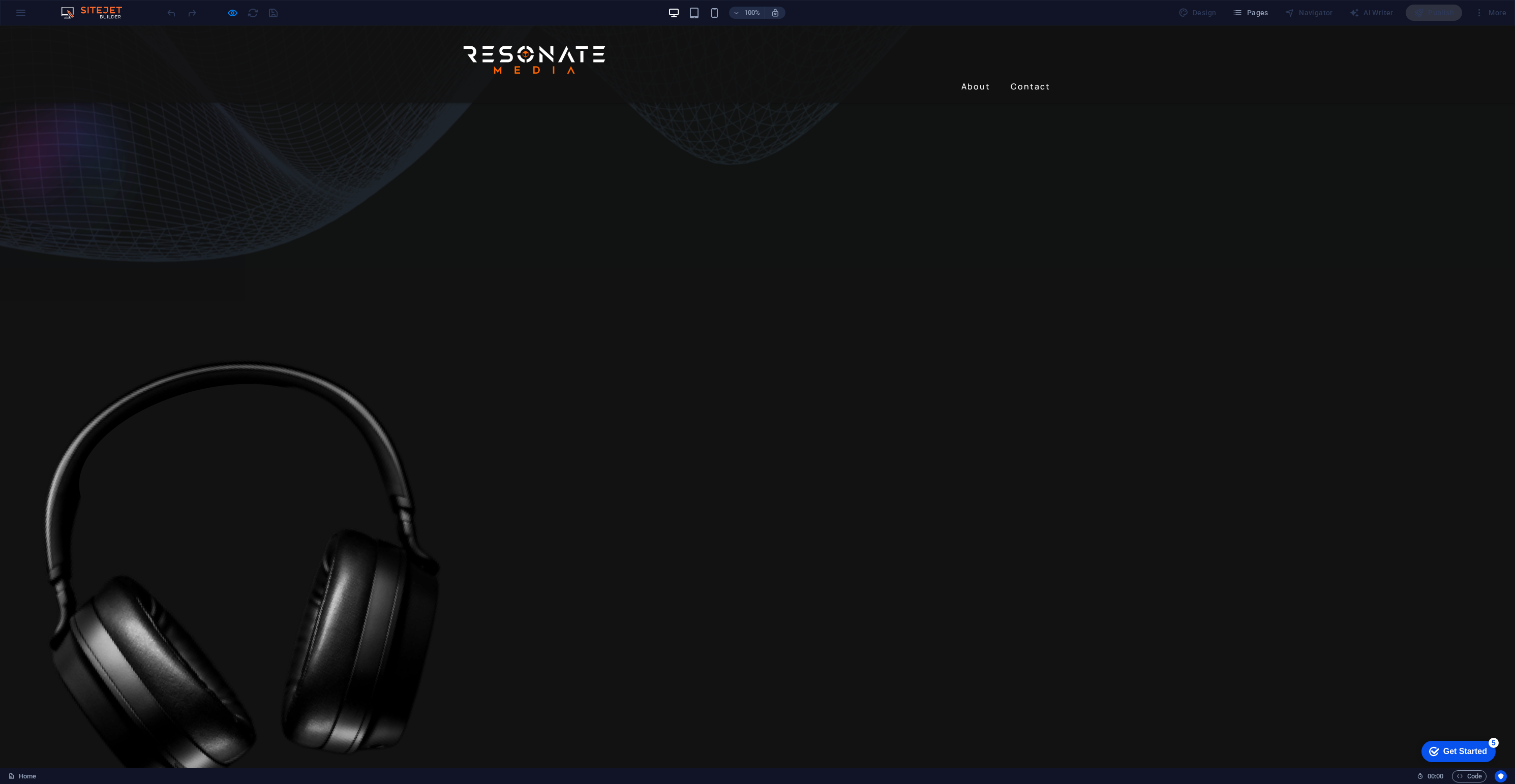
drag, startPoint x: 972, startPoint y: 54, endPoint x: 974, endPoint y: 78, distance: 24.1
click at [971, 78] on link "About" at bounding box center [976, 86] width 37 height 16
click at [970, 78] on link "About" at bounding box center [976, 86] width 37 height 16
click at [1024, 78] on link "Contact" at bounding box center [1030, 86] width 48 height 16
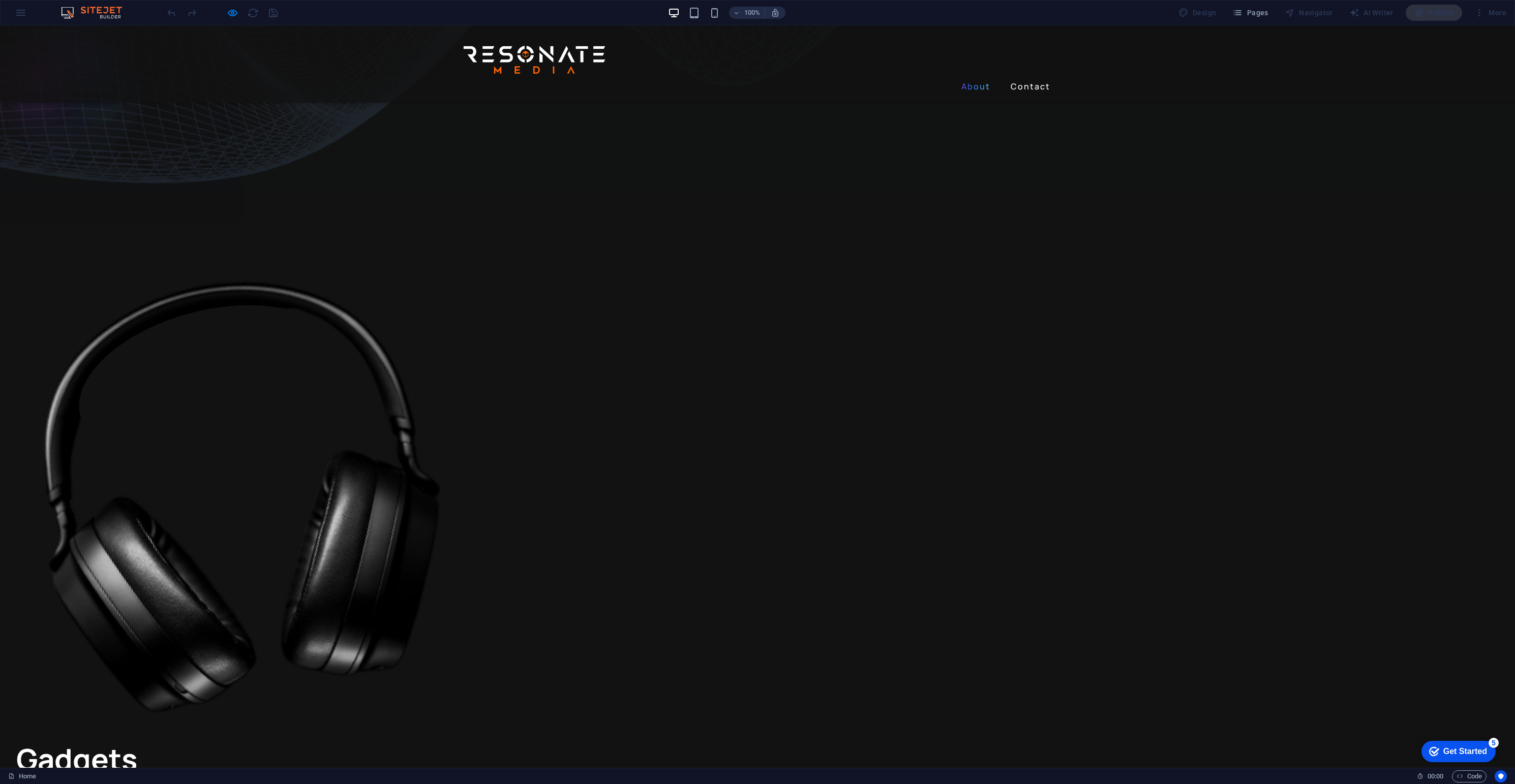
click at [976, 78] on link "About" at bounding box center [976, 86] width 37 height 16
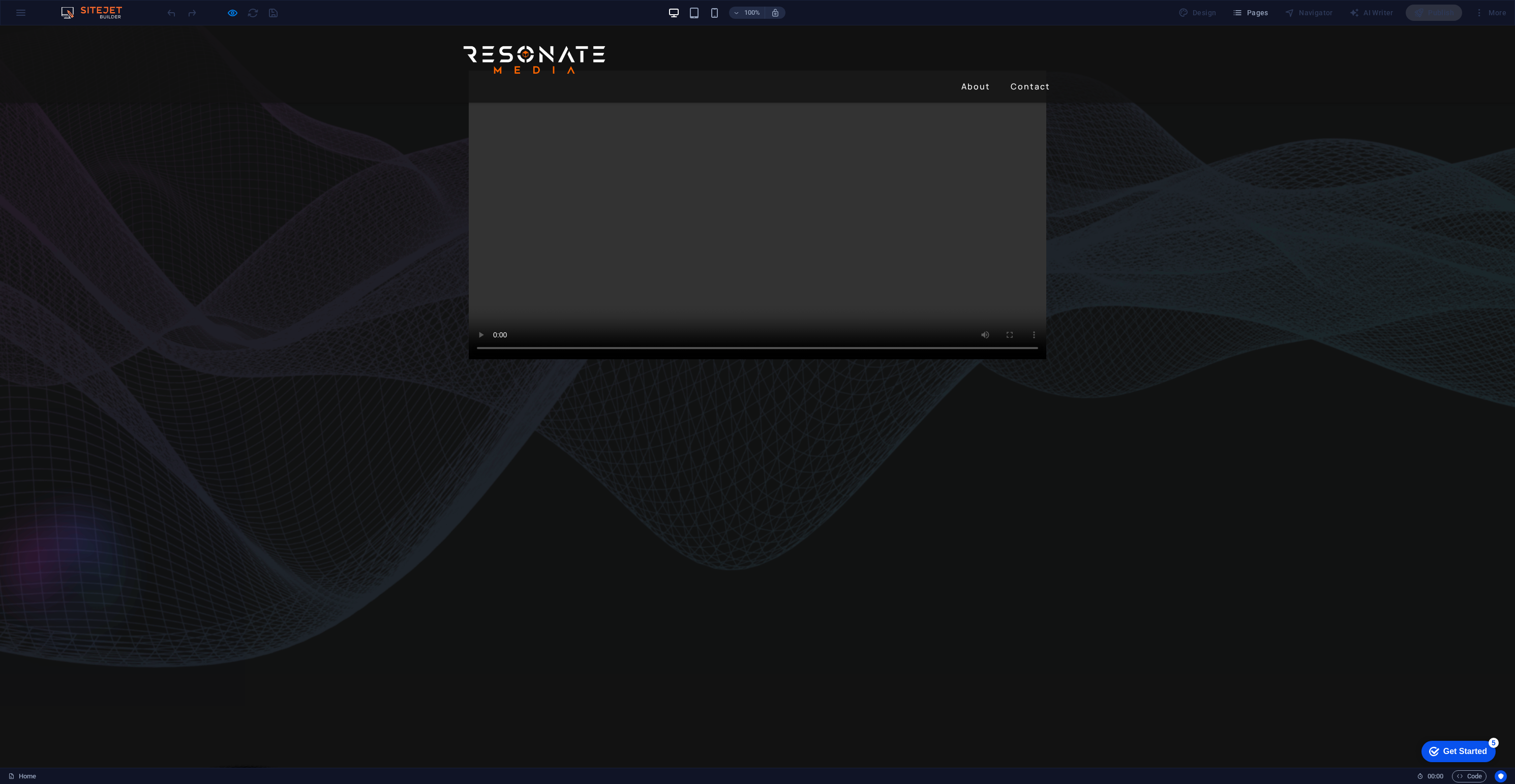
scroll to position [0, 0]
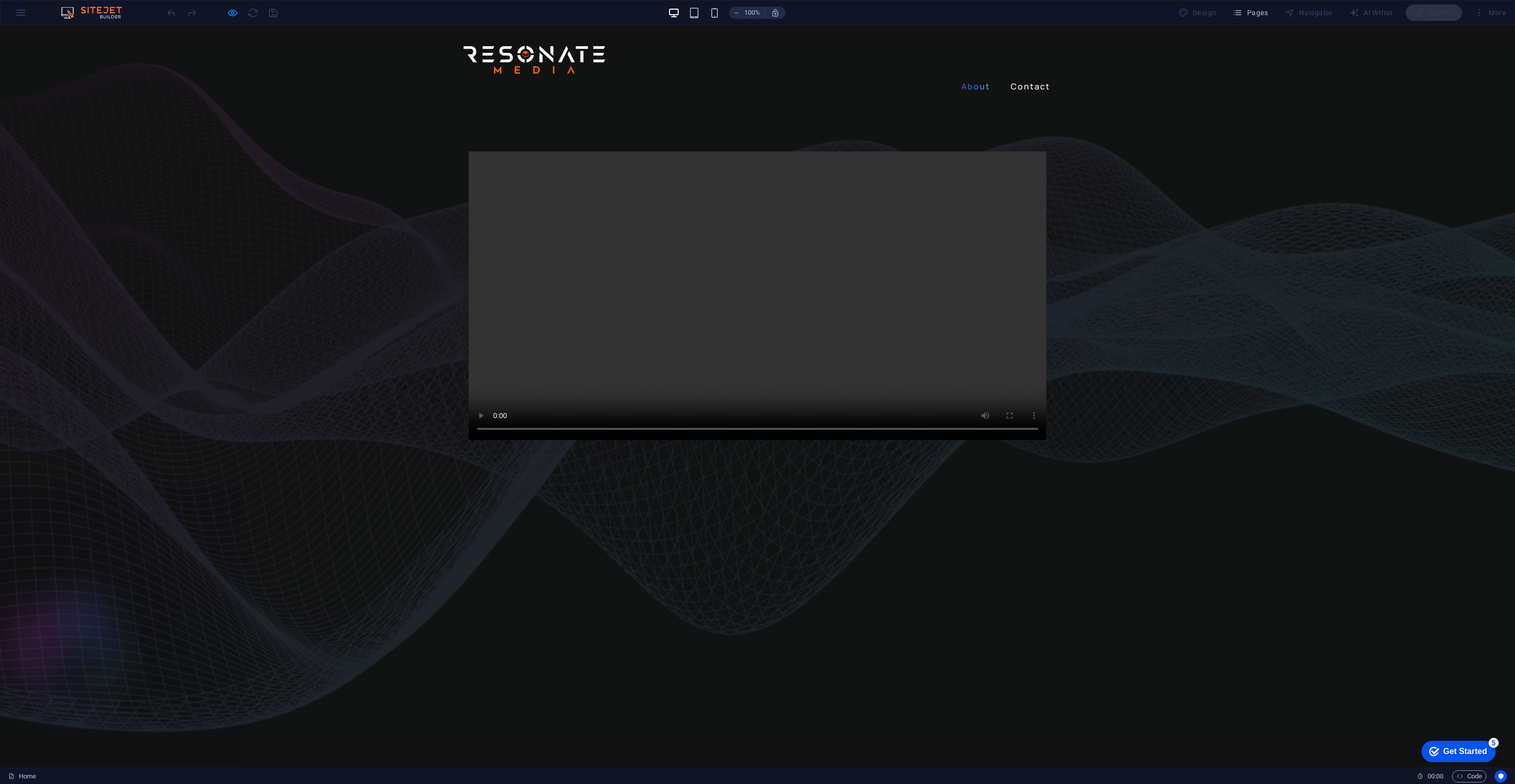
click at [967, 78] on link "About" at bounding box center [976, 86] width 37 height 16
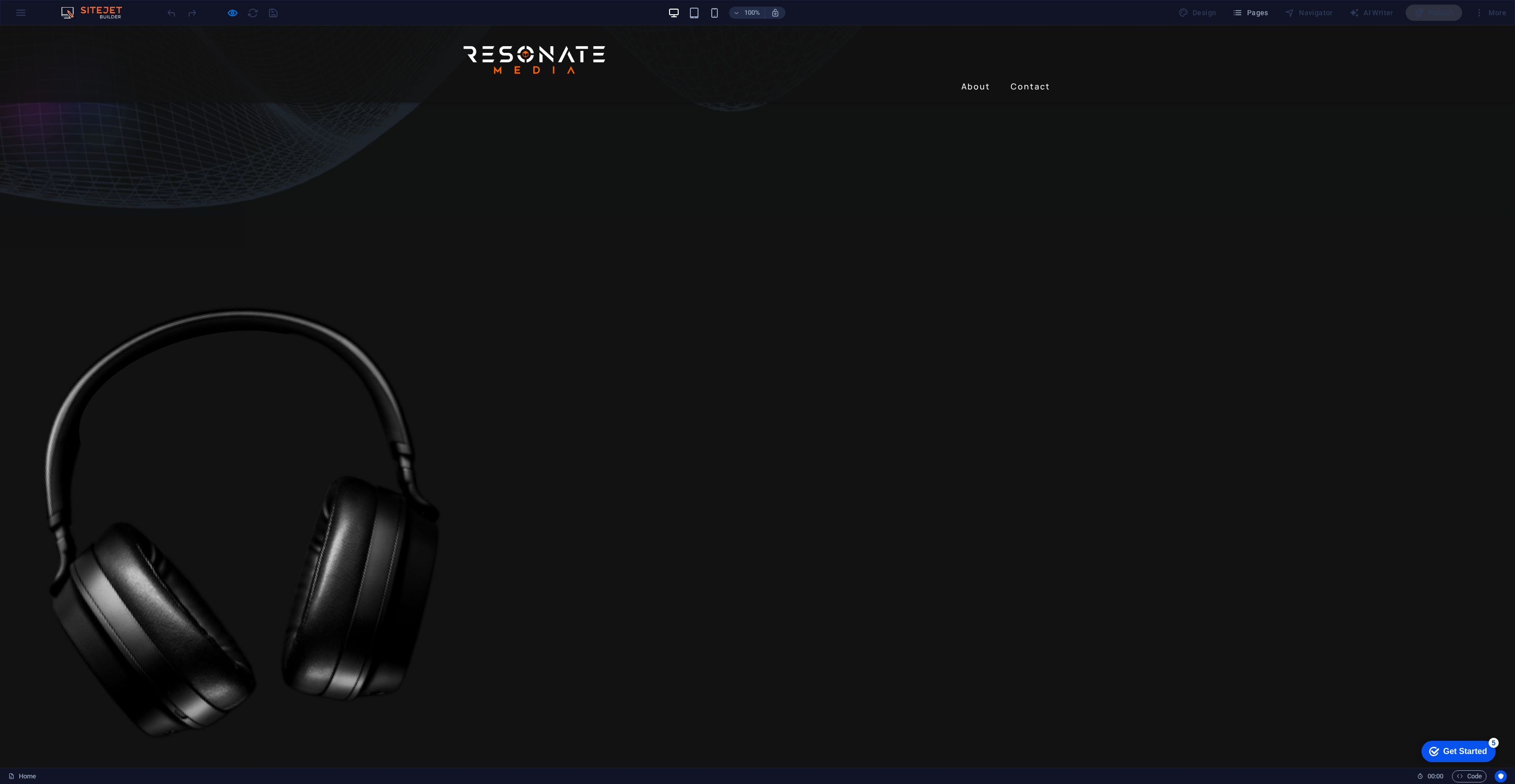
scroll to position [470, 0]
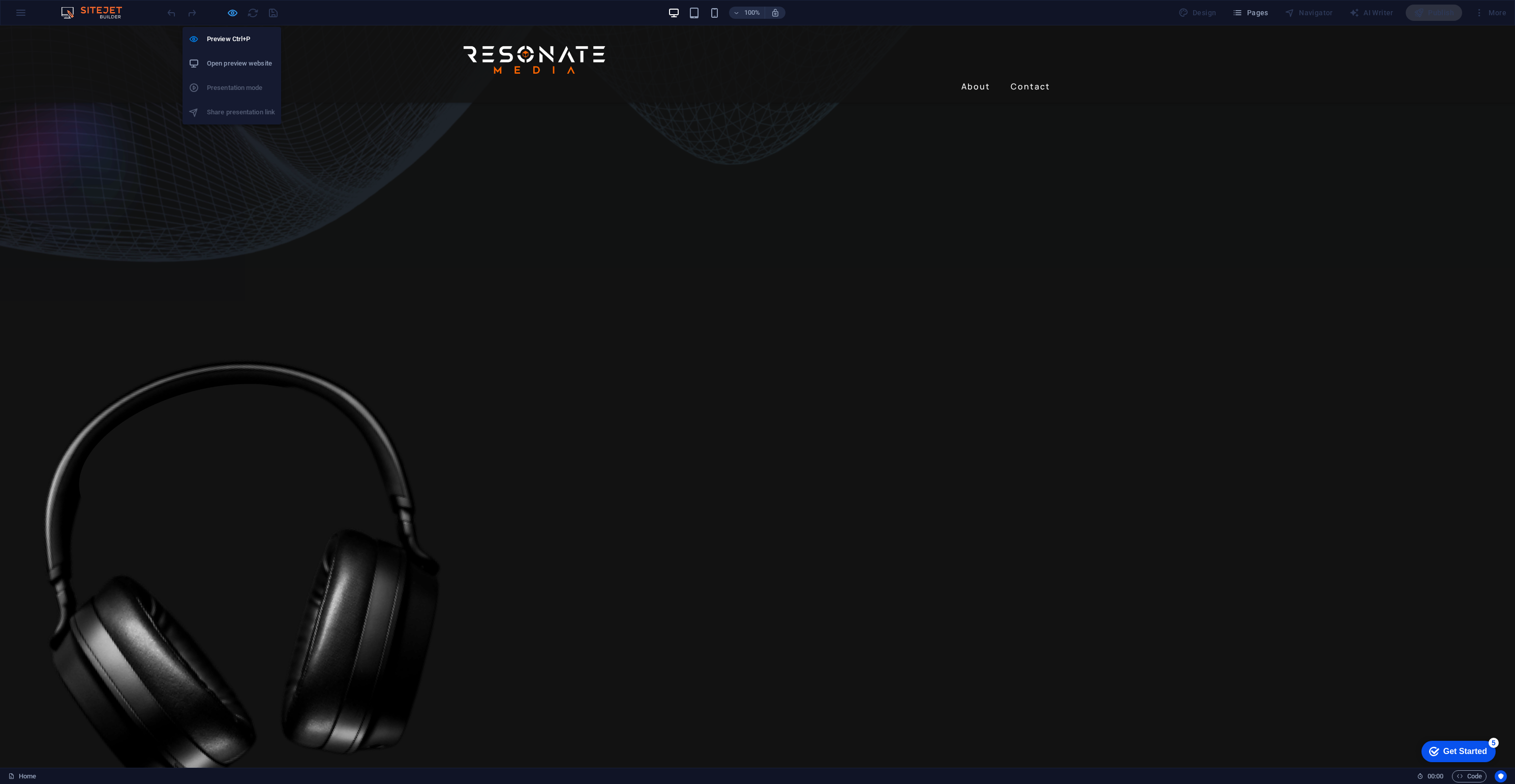
click at [232, 12] on icon "button" at bounding box center [233, 13] width 12 height 12
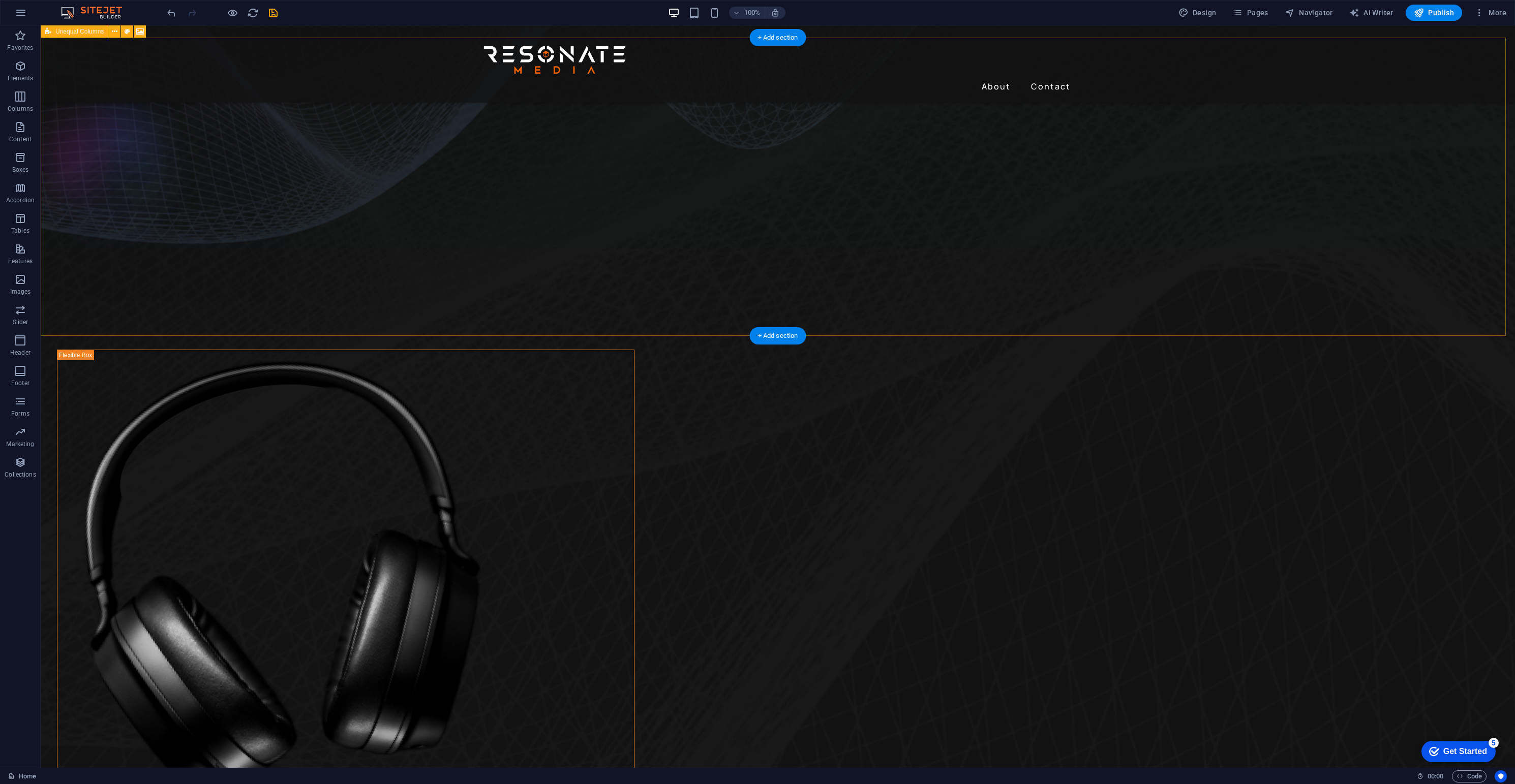
click at [119, 108] on figure at bounding box center [778, 152] width 1474 height 298
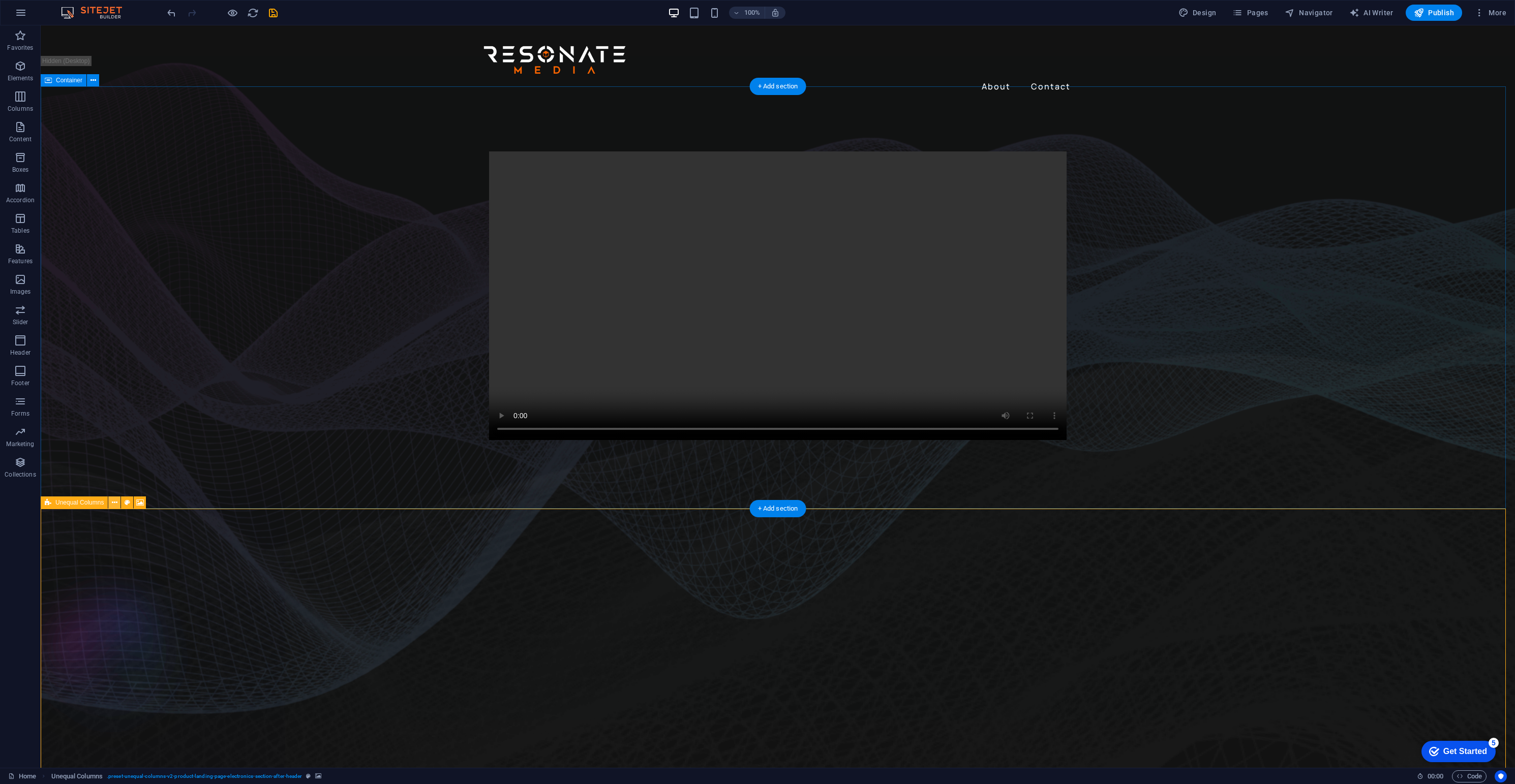
click at [117, 502] on icon at bounding box center [115, 503] width 5 height 11
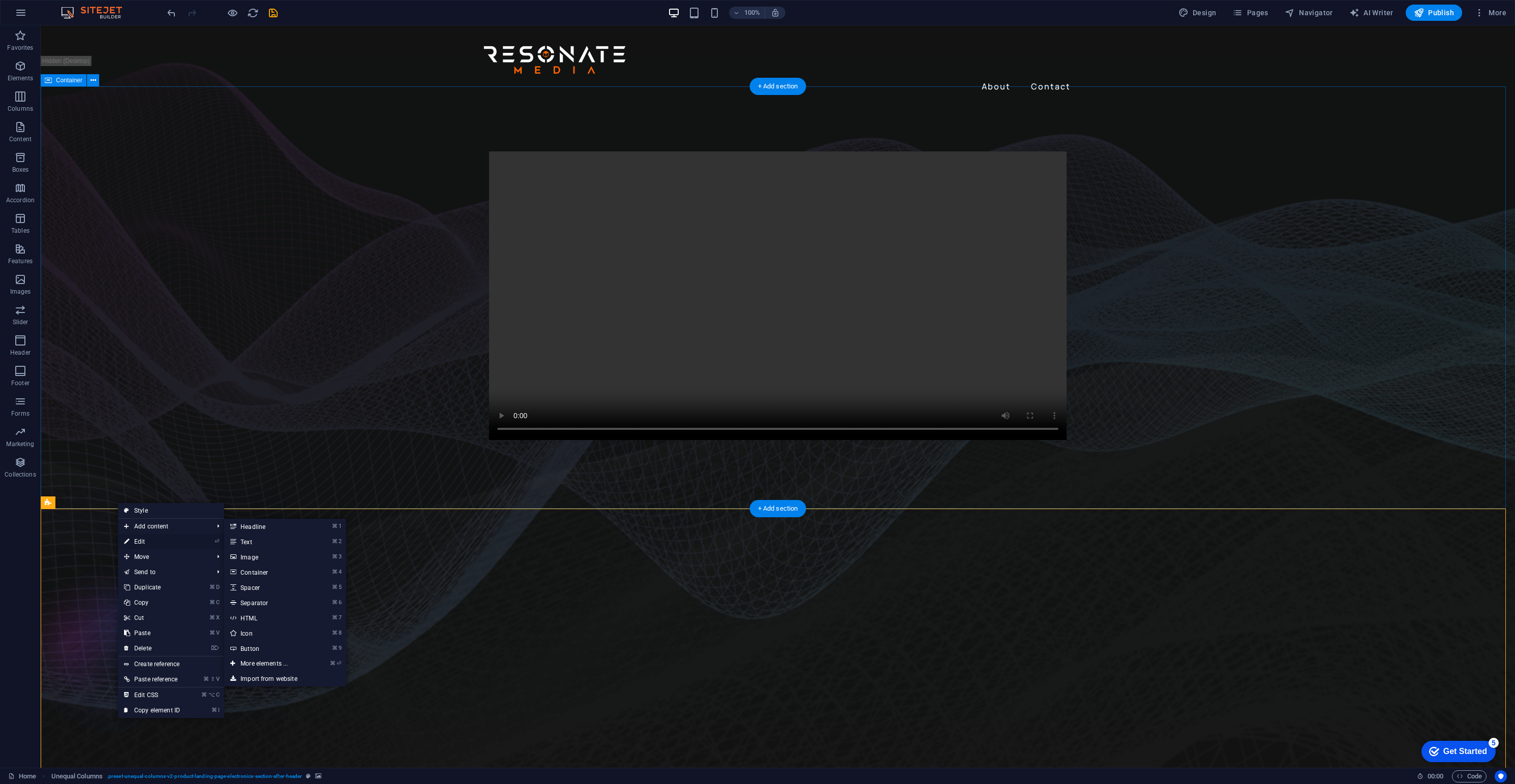
click at [139, 541] on link "⏎ Edit" at bounding box center [152, 542] width 68 height 15
select select "px"
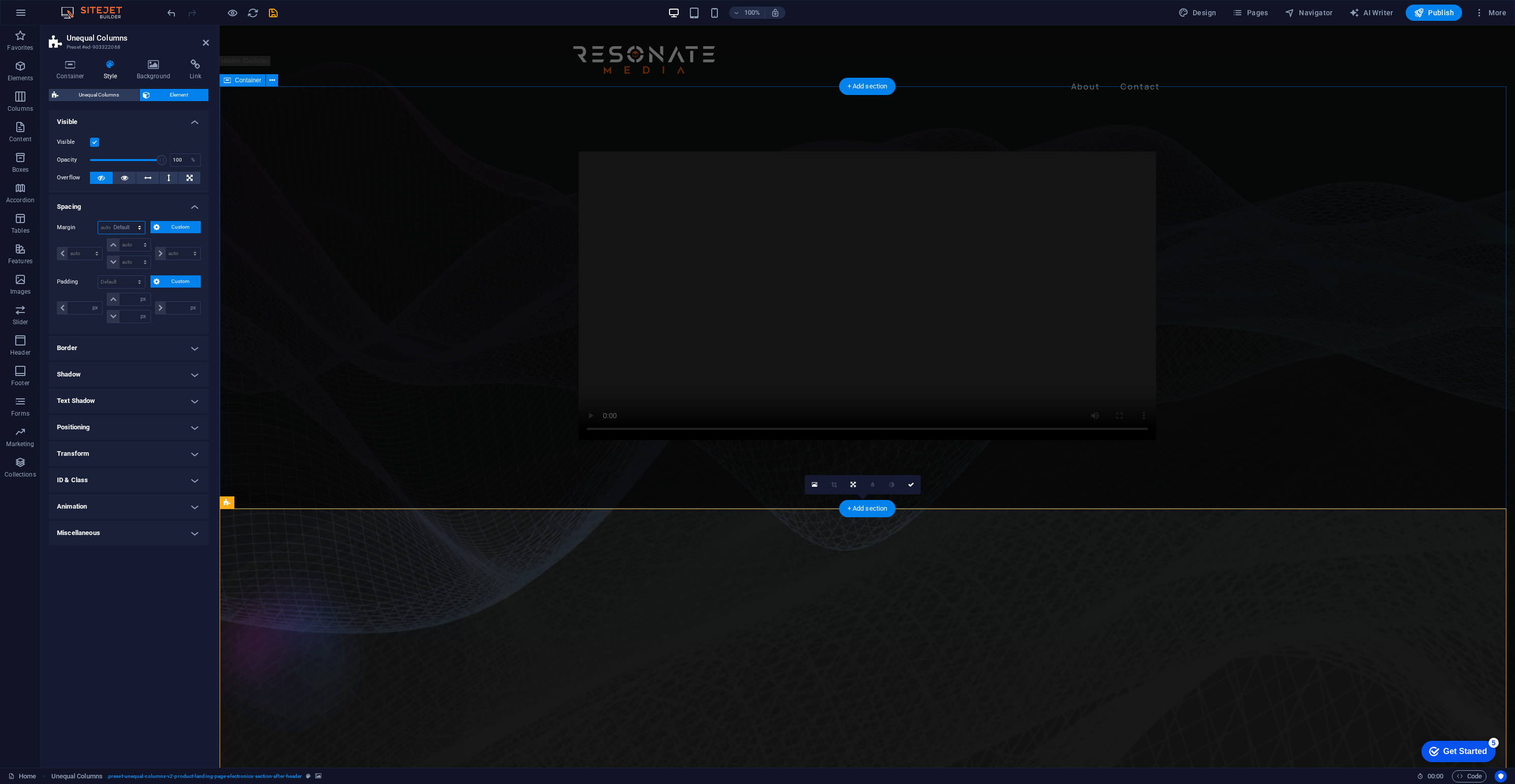
select select "DISABLED_OPTION_VALUE"
click at [190, 204] on h4 "Spacing" at bounding box center [129, 203] width 160 height 18
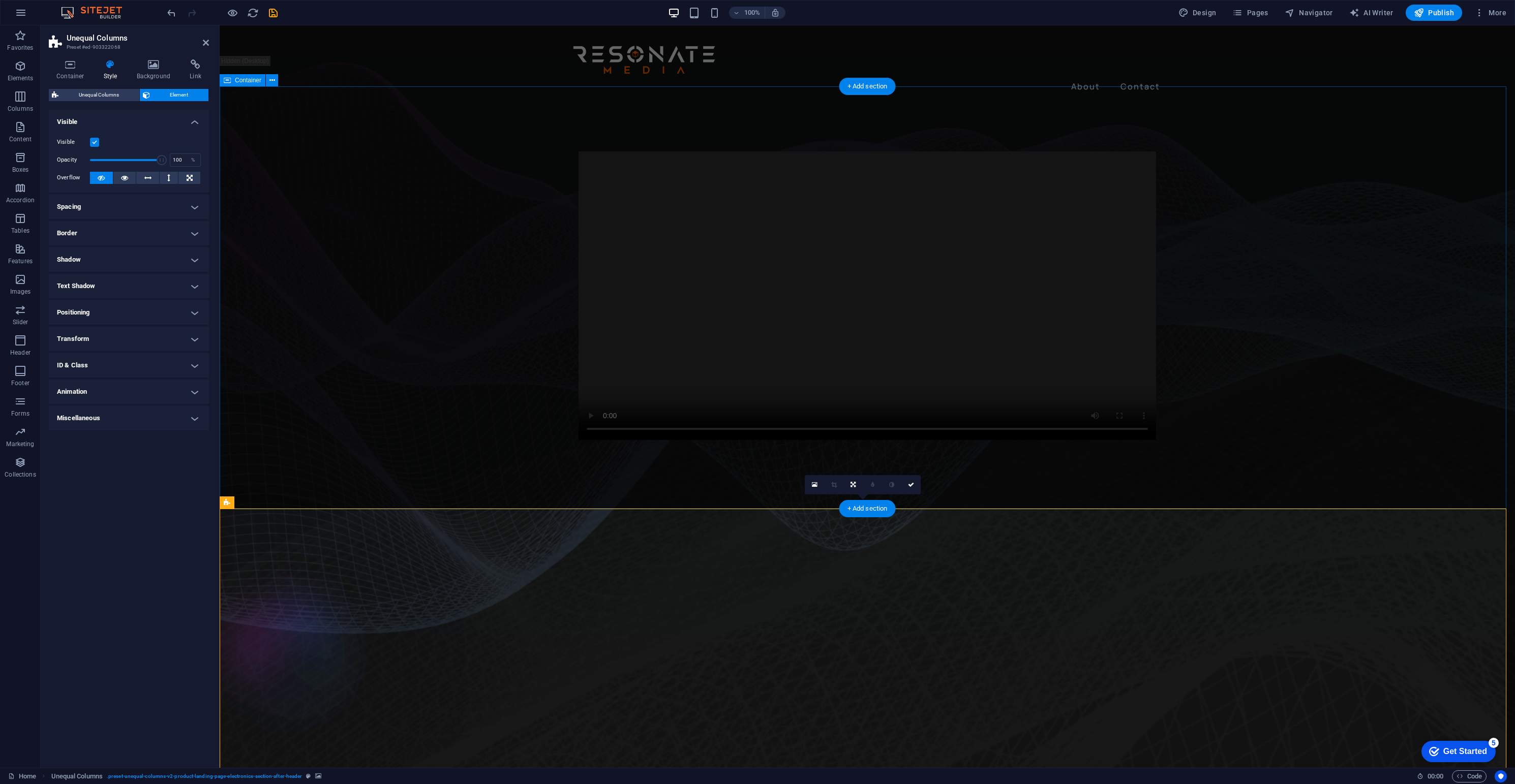
click at [157, 225] on h4 "Border" at bounding box center [129, 233] width 160 height 25
click at [119, 95] on span "Unequal Columns" at bounding box center [99, 95] width 75 height 12
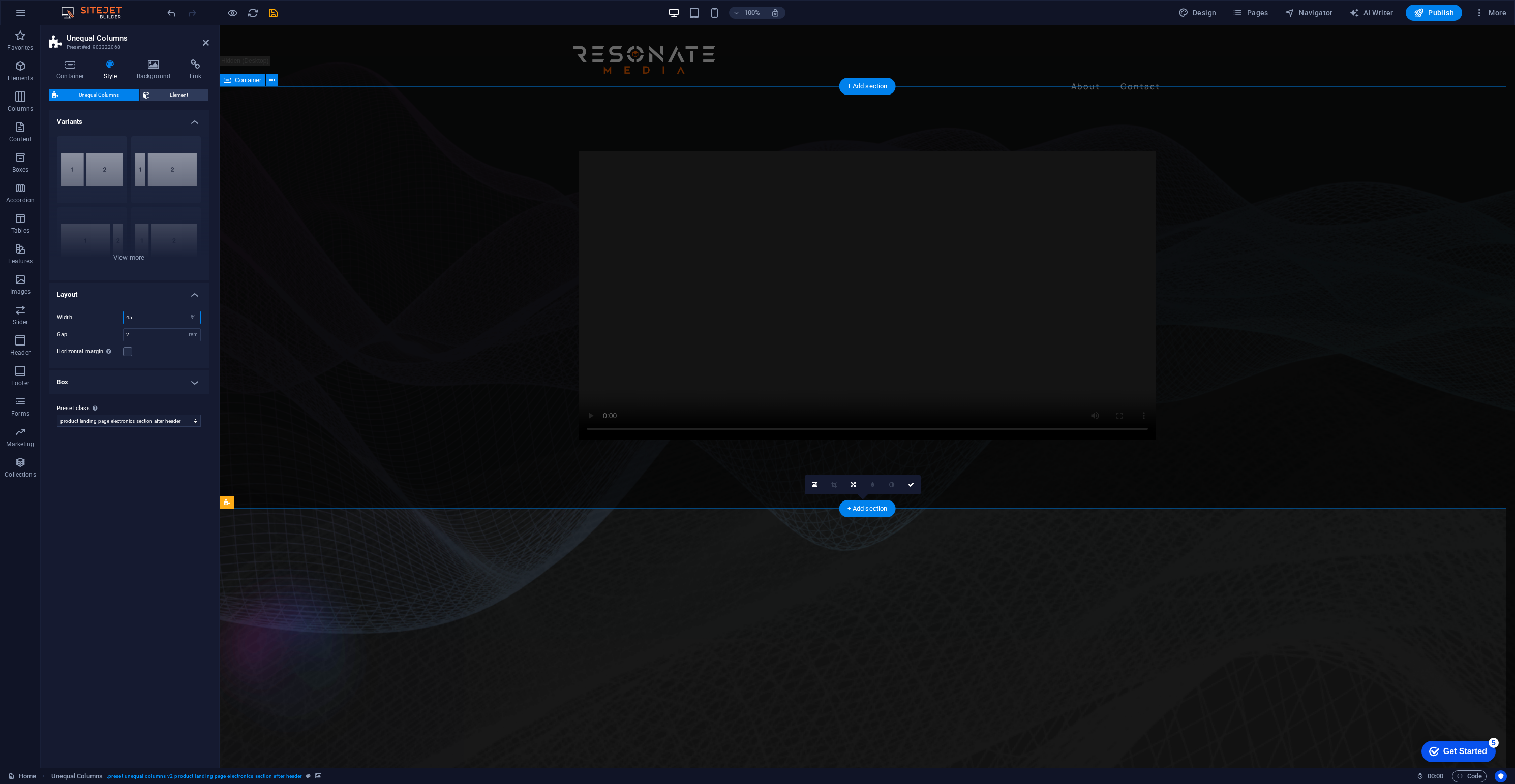
drag, startPoint x: 139, startPoint y: 320, endPoint x: 117, endPoint y: 317, distance: 22.2
click at [117, 317] on div "Width 45 px rem % vh vw" at bounding box center [129, 318] width 144 height 13
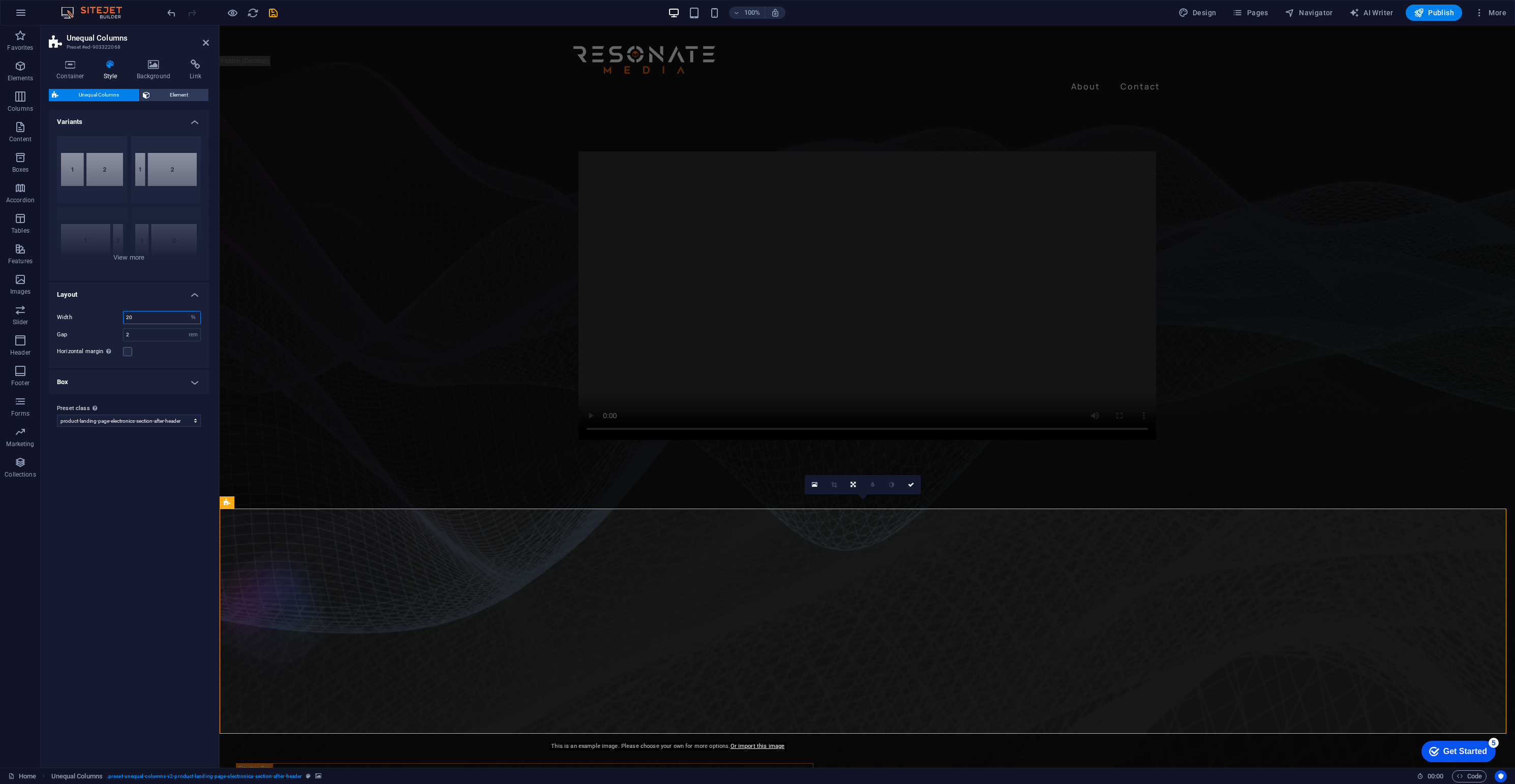
drag, startPoint x: 134, startPoint y: 314, endPoint x: 103, endPoint y: 310, distance: 31.3
click at [103, 309] on div "Width 20 px rem % vh vw Gap 2 px rem % vh vw Horizontal margin Only if the cont…" at bounding box center [129, 334] width 164 height 67
type input "45"
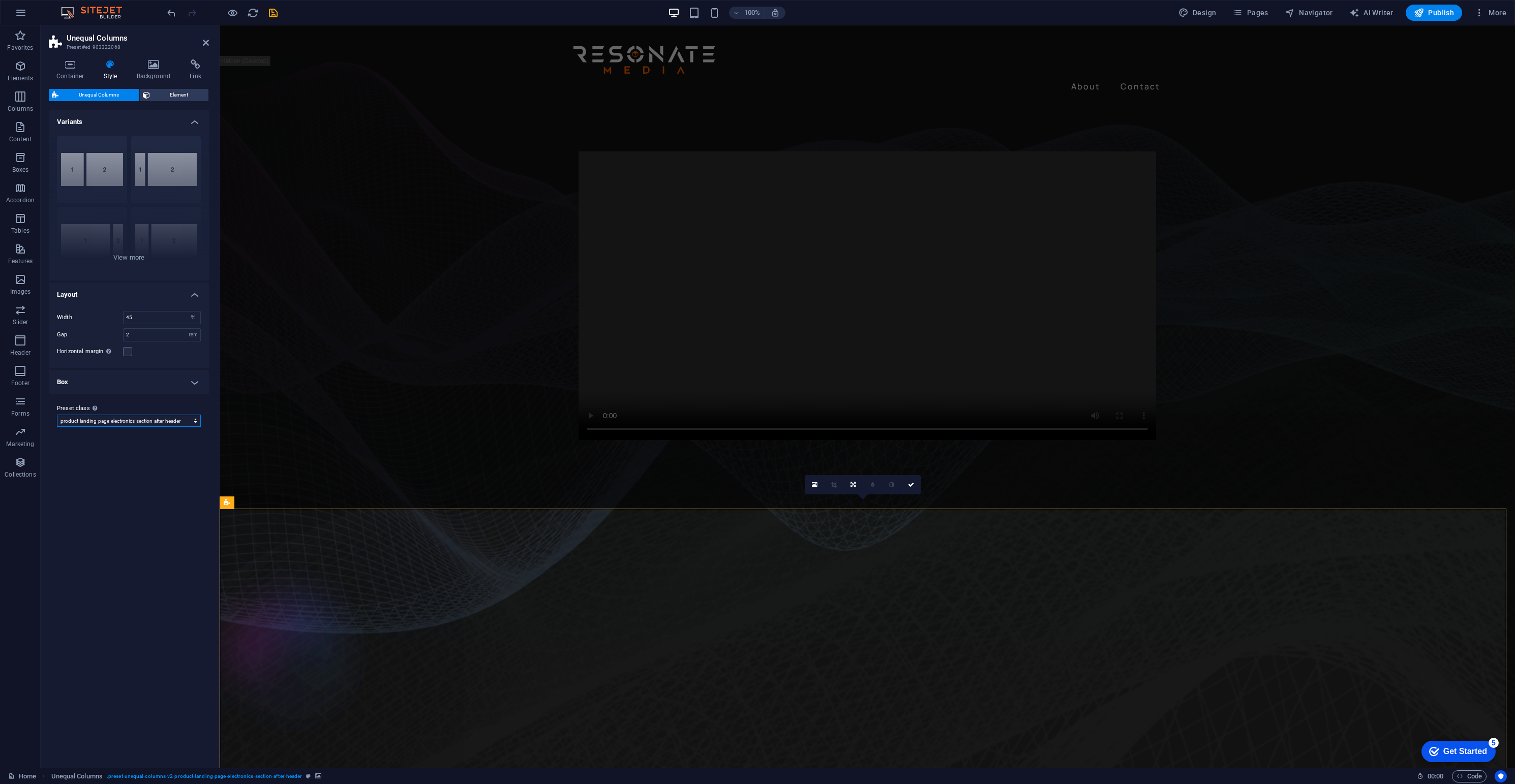
select select "preset-unequal-columns-v2-product-landing-page-electronics-slider-in-header-3"
type input "43"
type input "0"
select select "preset-unequal-columns-v2-product-landing-page-electronics-slider-in-header-2"
type input "50"
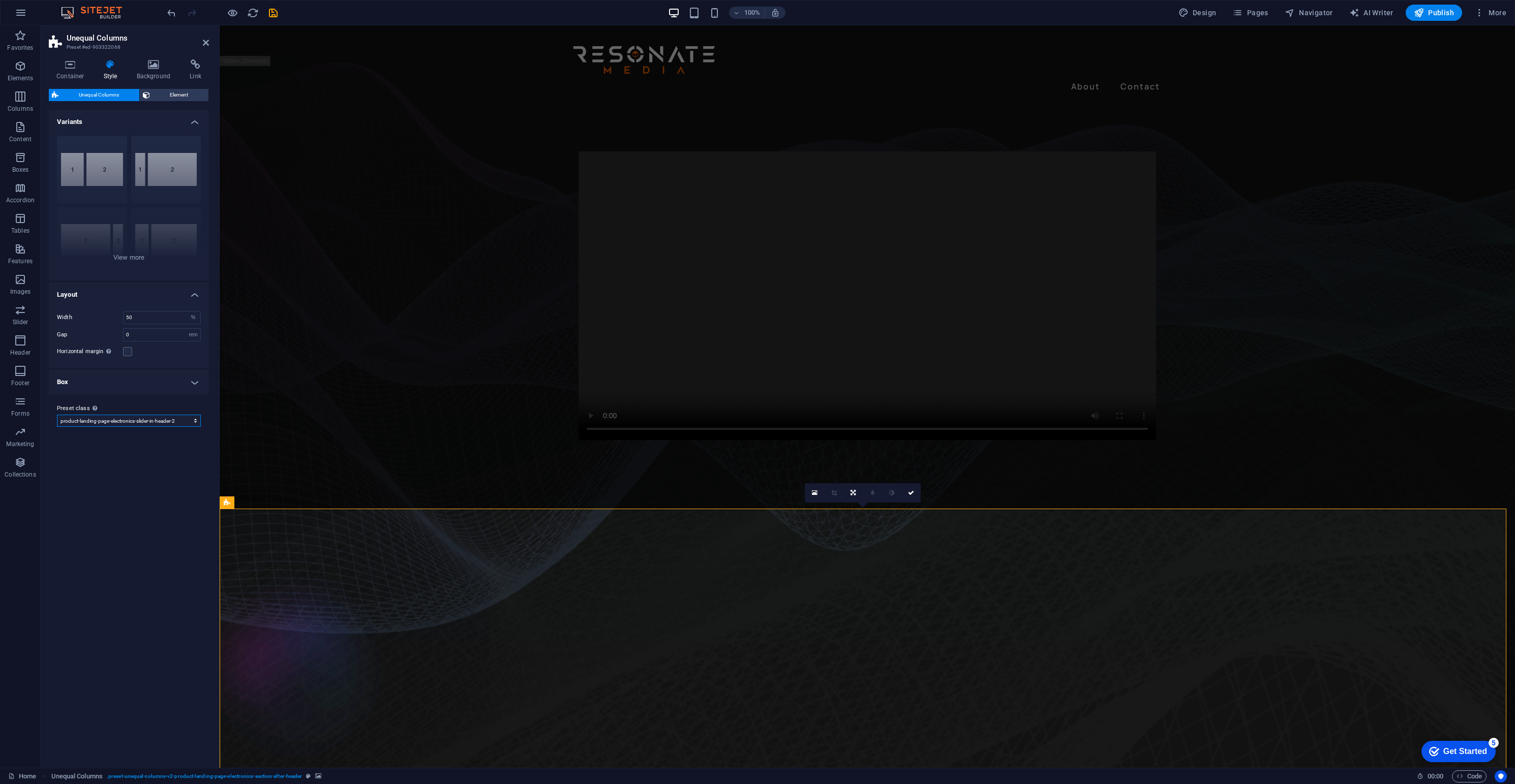
select select "preset-unequal-columns-v2-product-landing-page-electronics-slider-in-header-1"
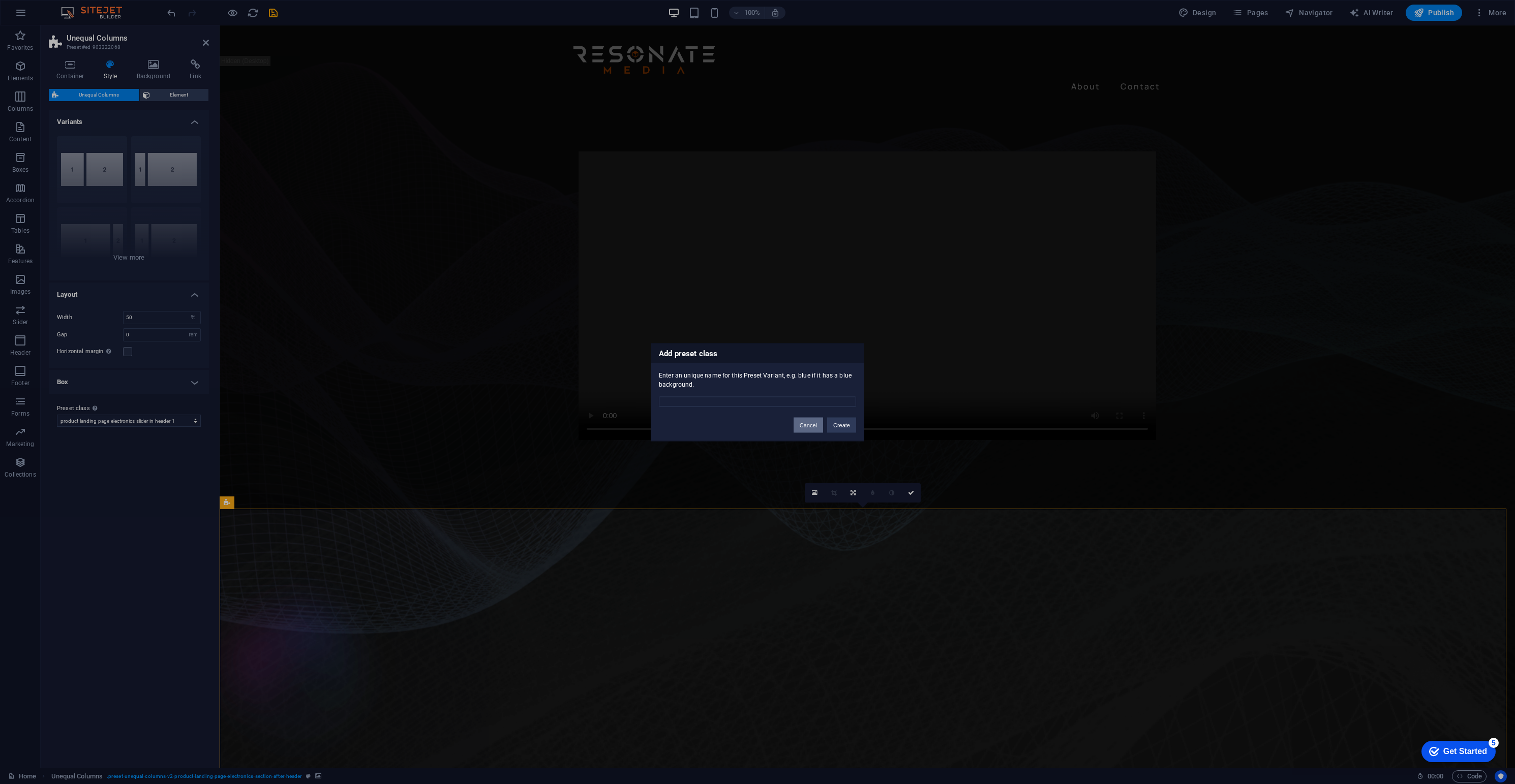
click at [804, 419] on button "Cancel" at bounding box center [808, 424] width 29 height 15
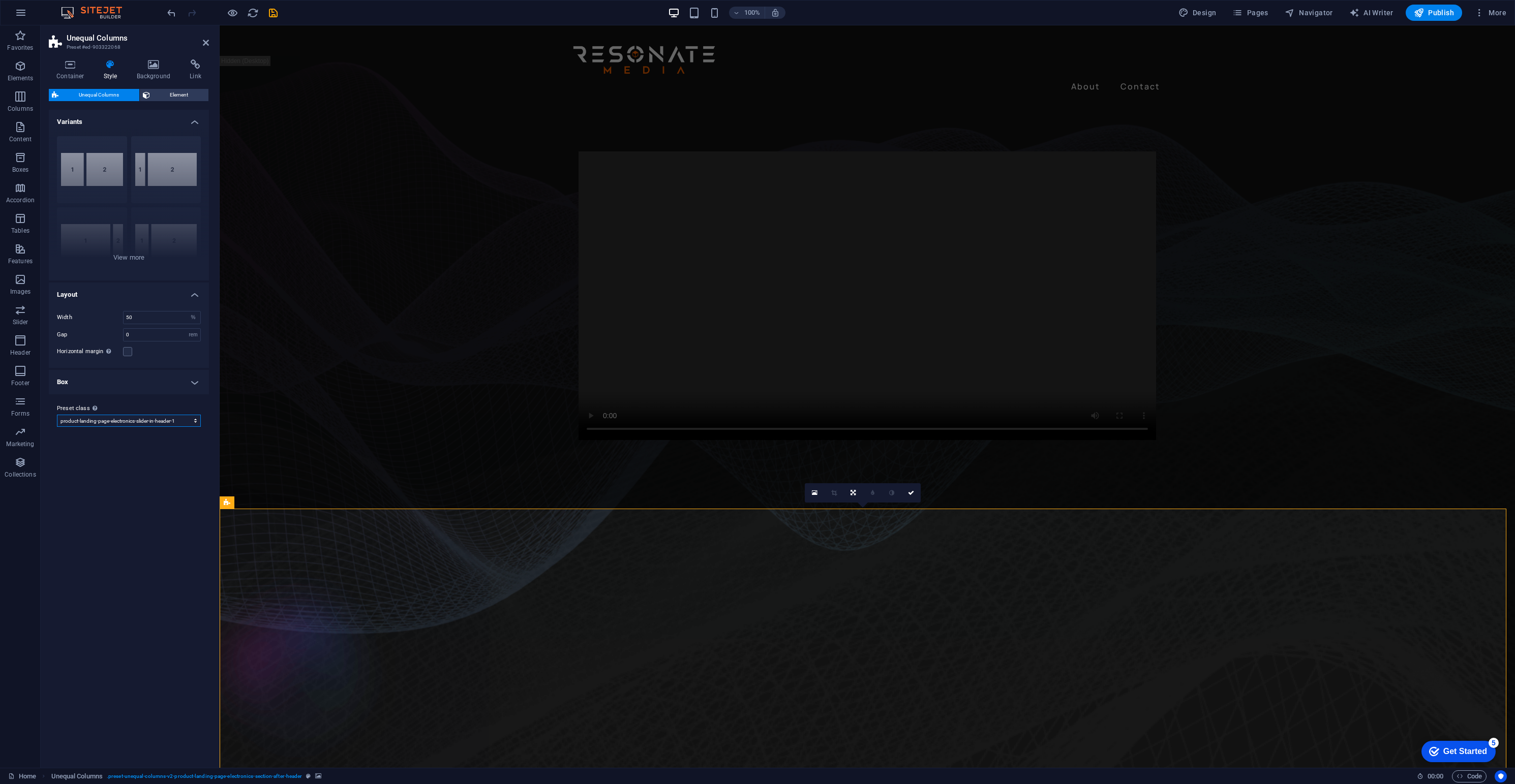
select select "preset-unequal-columns-v2-product-landing-page-electronics-section-after-header"
type input "45"
select select "preset-unequal-columns-v2-product-landing-page-electronics-slider-in-header-3"
type input "43"
select select "preset-unequal-columns-v2-product-landing-page-electronics-slider-in-header-3"
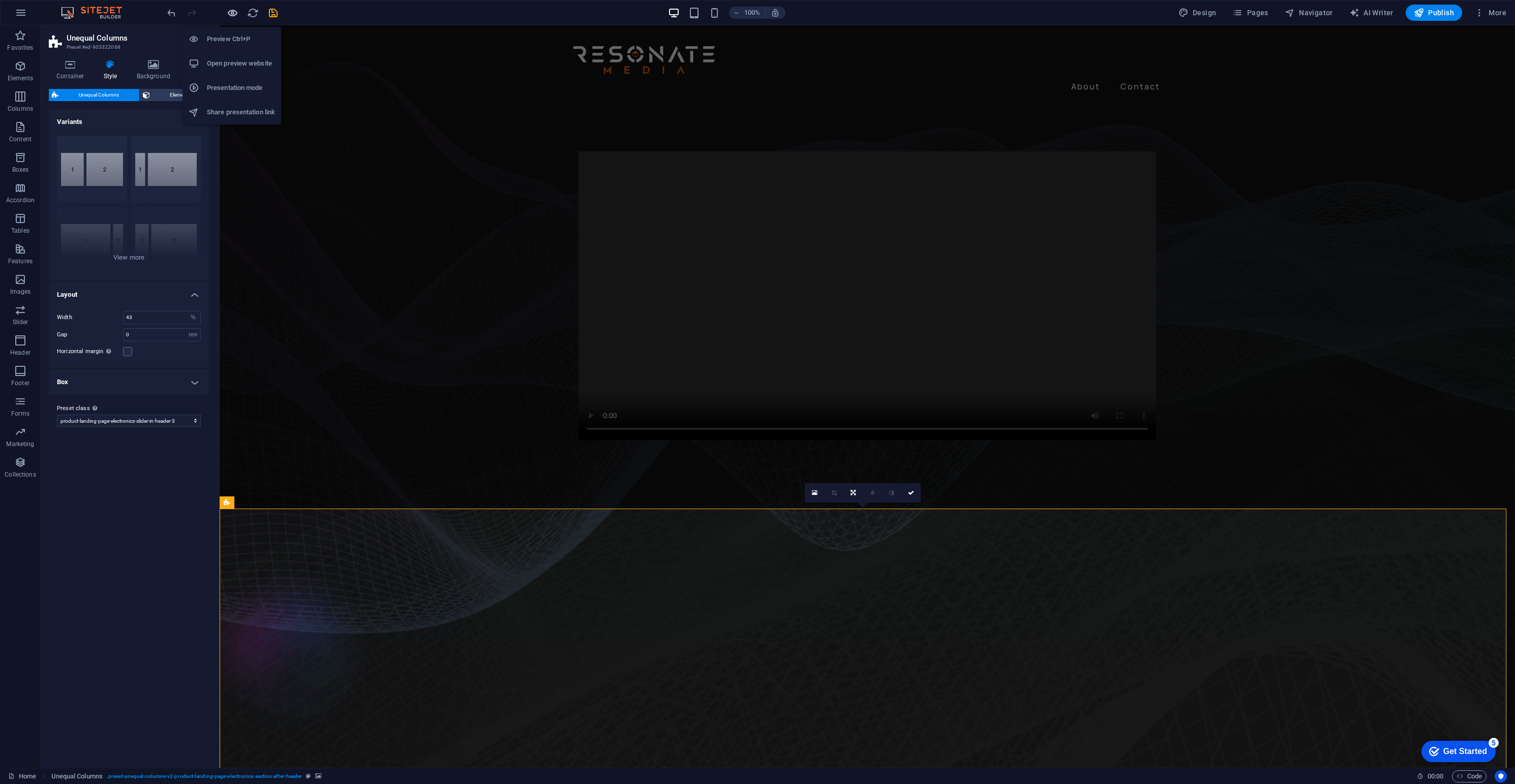
click at [232, 12] on icon "button" at bounding box center [233, 13] width 12 height 12
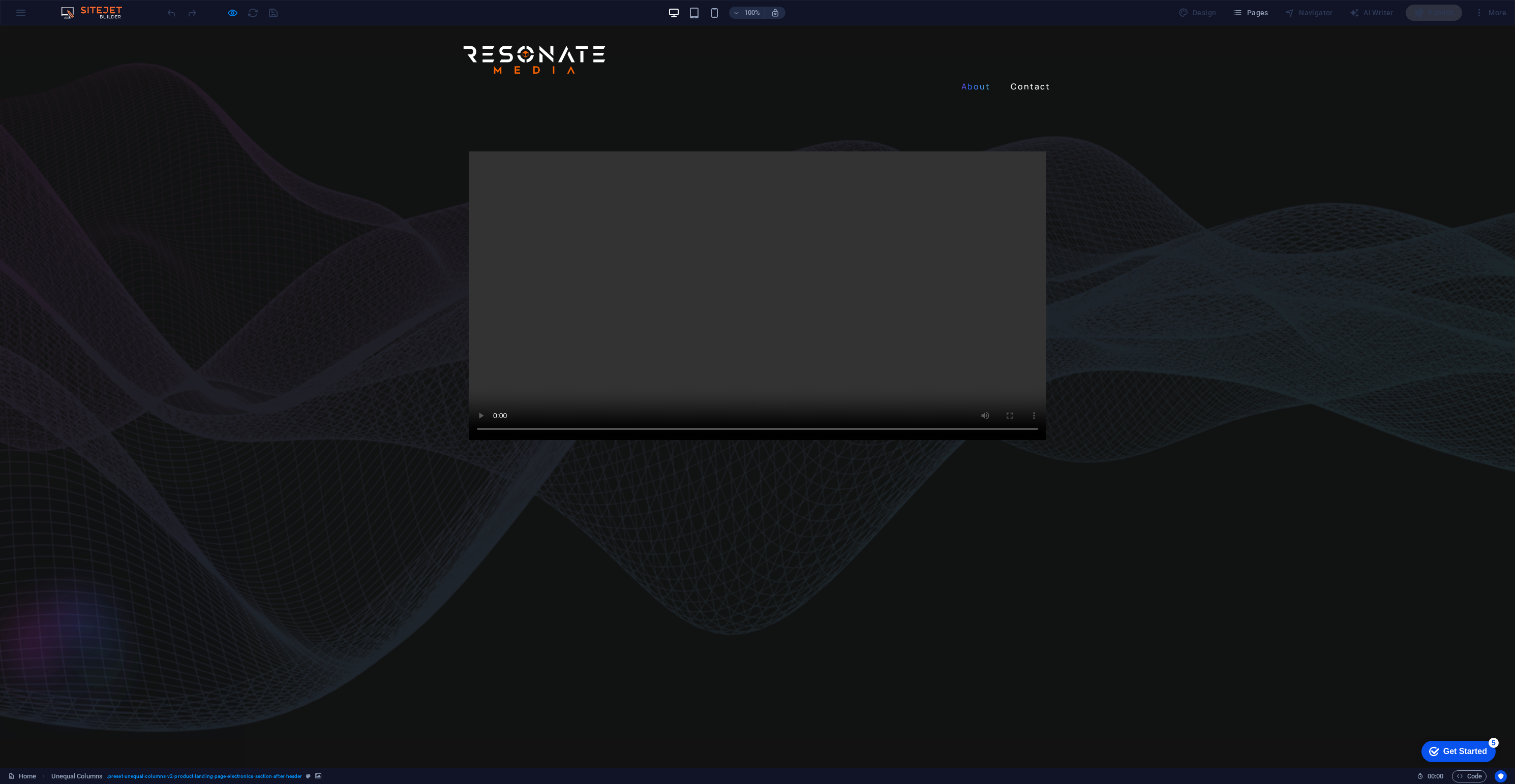
click at [968, 78] on link "About" at bounding box center [976, 86] width 37 height 16
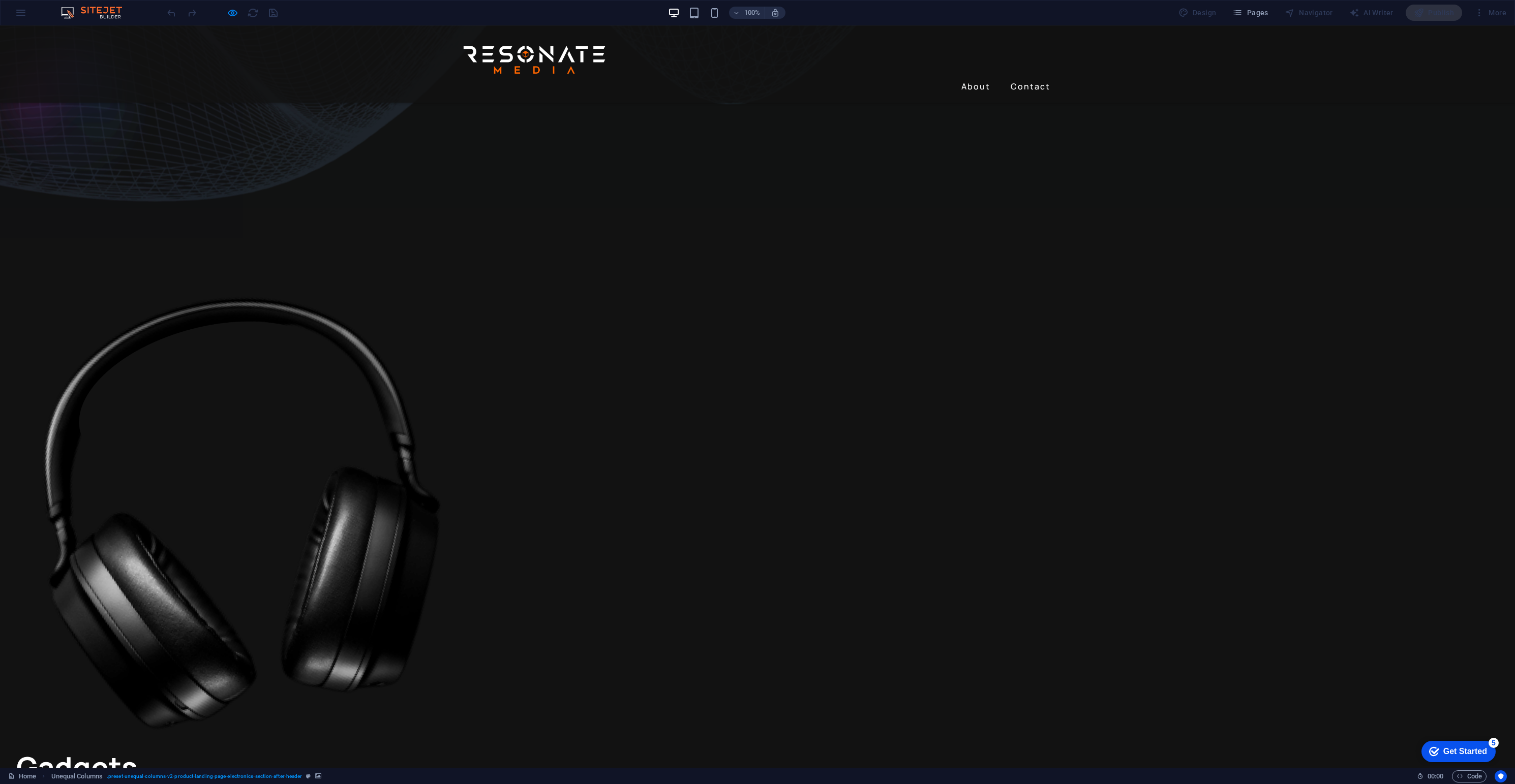
scroll to position [470, 0]
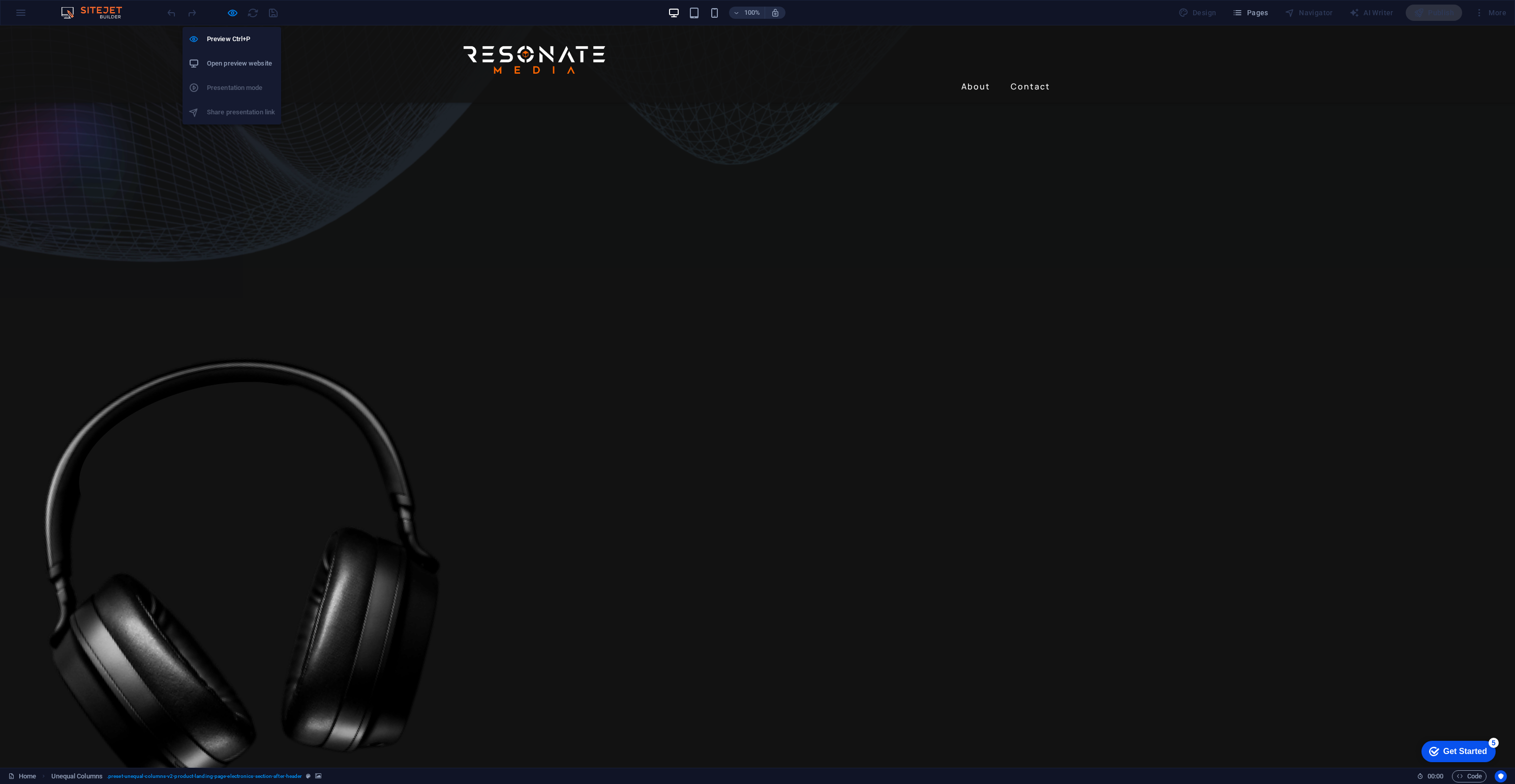
click at [228, 12] on icon "button" at bounding box center [233, 13] width 12 height 12
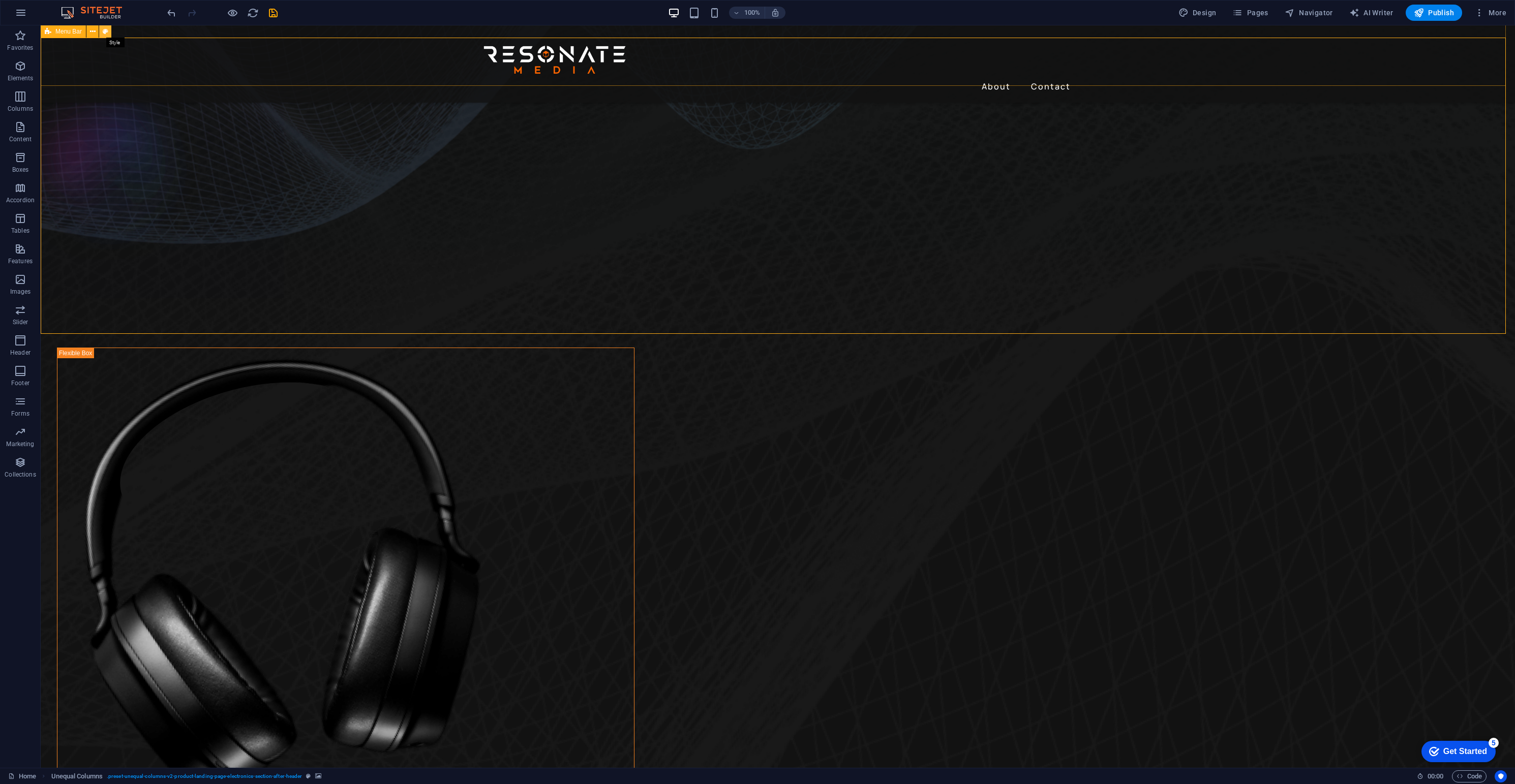
select select "rem"
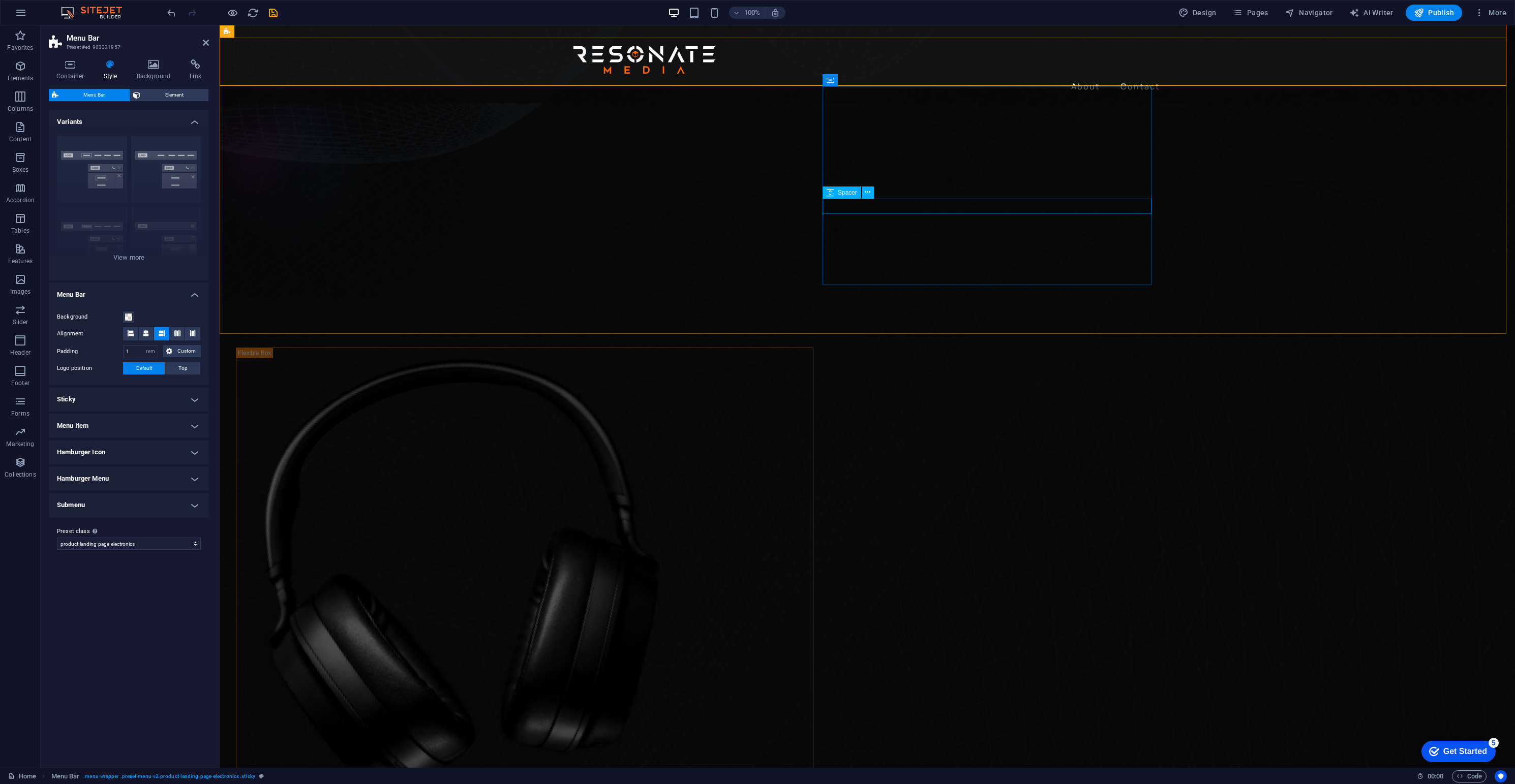
click at [852, 192] on span "Spacer" at bounding box center [847, 193] width 19 height 6
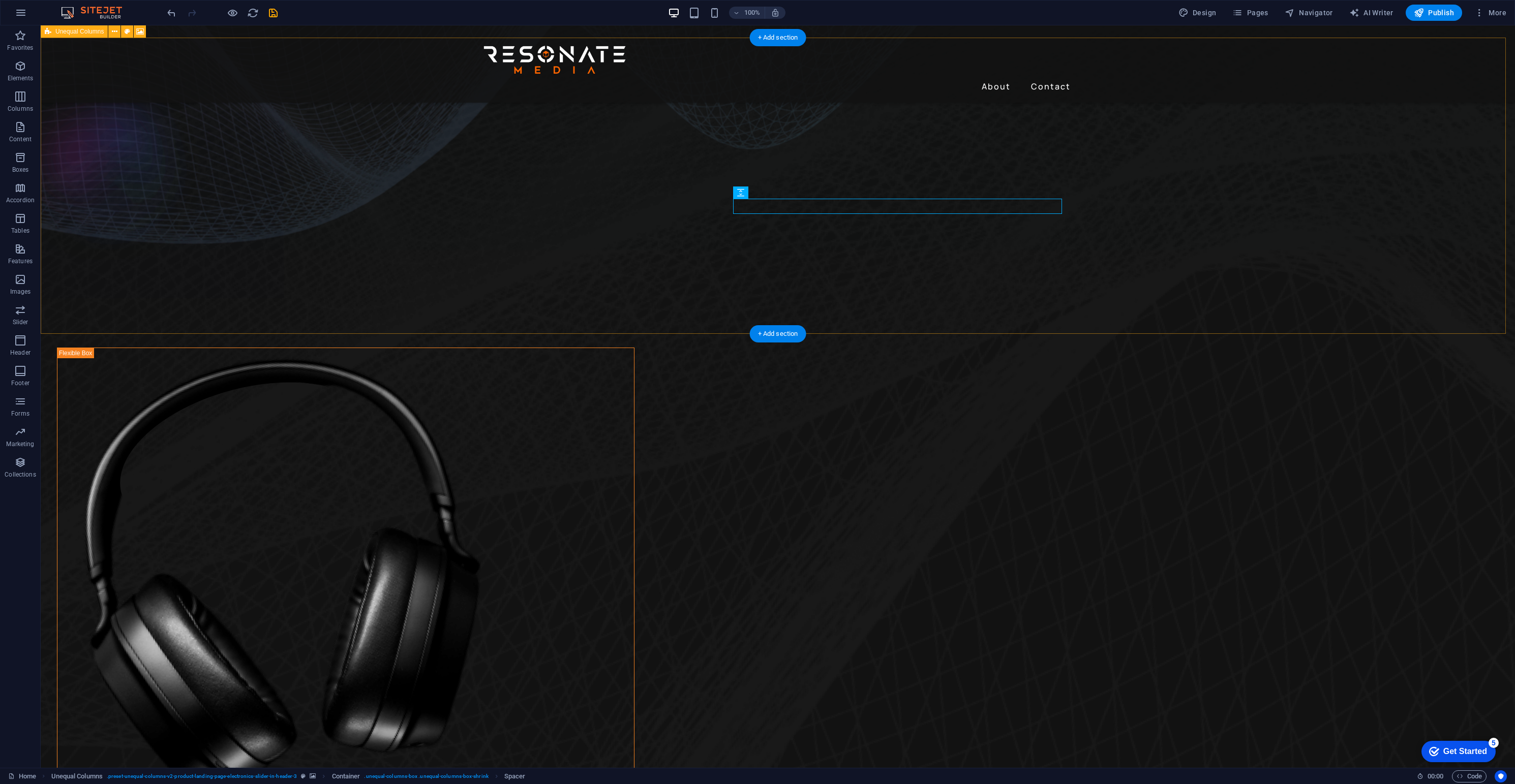
drag, startPoint x: 145, startPoint y: 159, endPoint x: 142, endPoint y: 153, distance: 6.7
click at [143, 158] on figure at bounding box center [778, 151] width 1474 height 296
click at [287, 171] on figure at bounding box center [778, 151] width 1474 height 296
drag, startPoint x: 287, startPoint y: 172, endPoint x: 110, endPoint y: 171, distance: 177.0
click at [287, 172] on figure at bounding box center [778, 151] width 1474 height 296
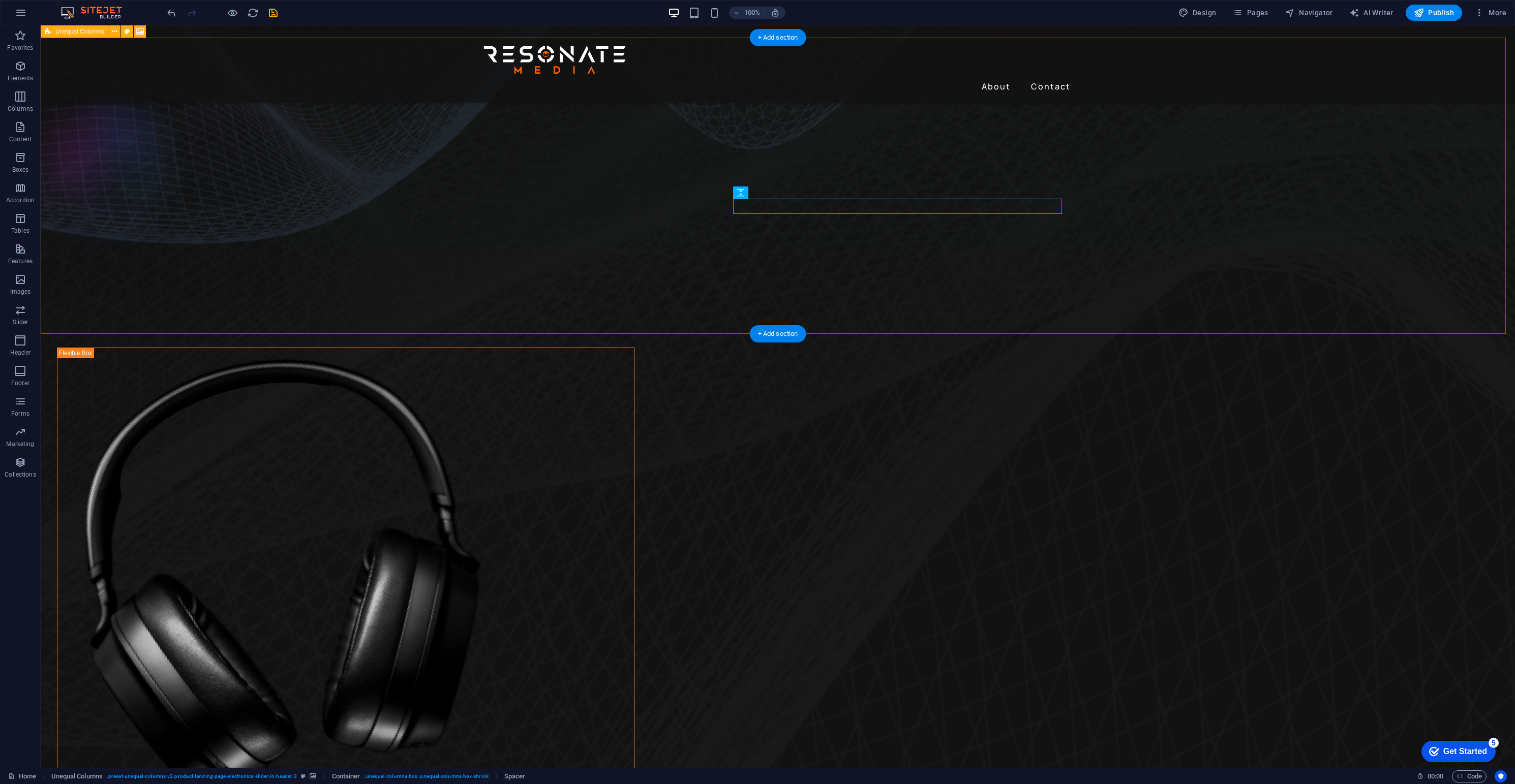
select select "%"
select select "rem"
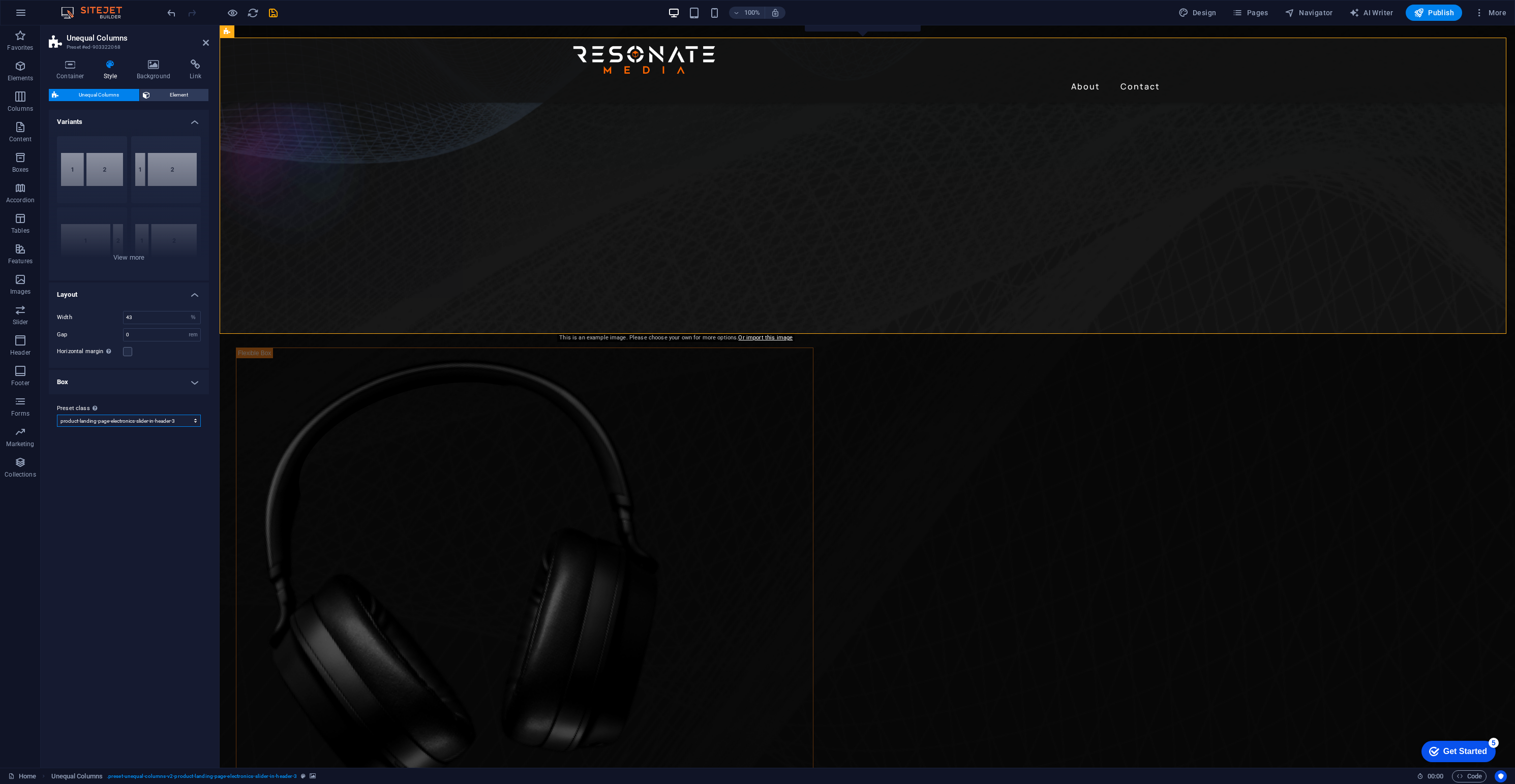
select select "preset-unequal-columns-v2-product-landing-page-electronics-section-after-header"
type input "45"
select select "preset-unequal-columns-v2-product-landing-page-electronics-section-after-header"
click at [687, 349] on div "This is an example image. Please choose your own for more options. Or import th…" at bounding box center [668, 348] width 237 height 8
click at [685, 350] on div "This is an example image. Please choose your own for more options. Or import th…" at bounding box center [668, 348] width 237 height 8
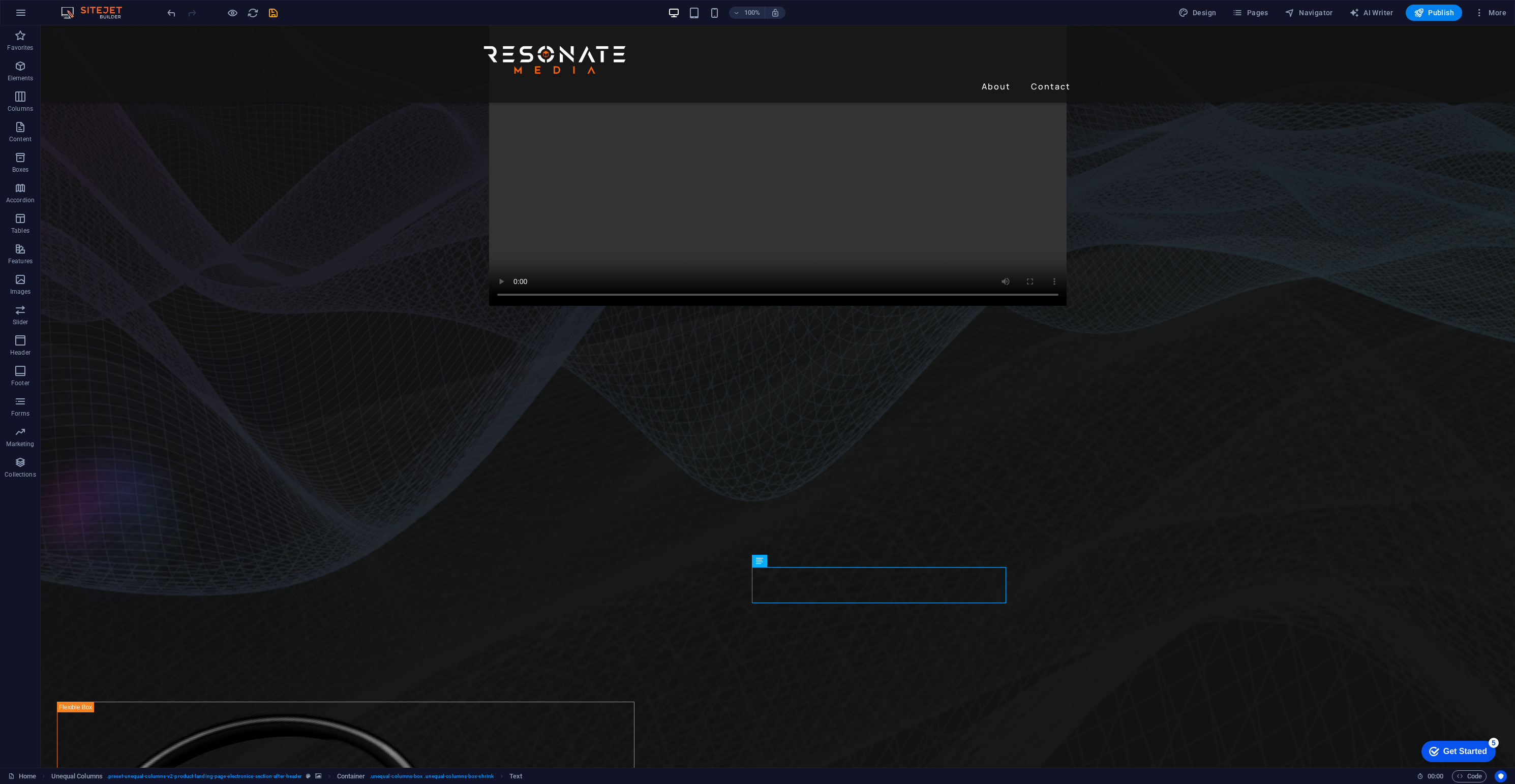
scroll to position [122, 0]
drag, startPoint x: 814, startPoint y: 532, endPoint x: 636, endPoint y: 532, distance: 178.0
drag, startPoint x: 636, startPoint y: 532, endPoint x: 814, endPoint y: 532, distance: 178.0
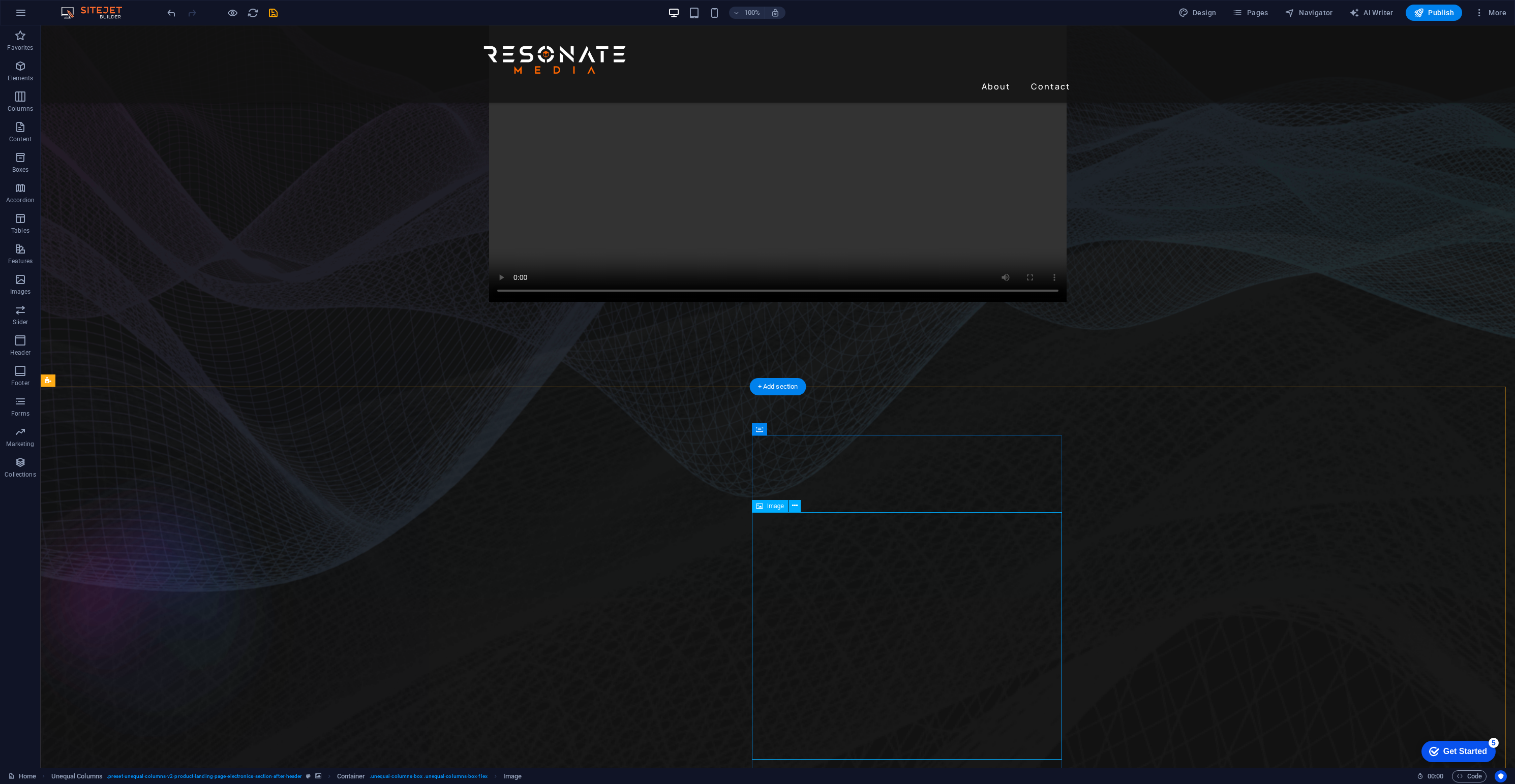
drag, startPoint x: 818, startPoint y: 500, endPoint x: 638, endPoint y: 499, distance: 180.0
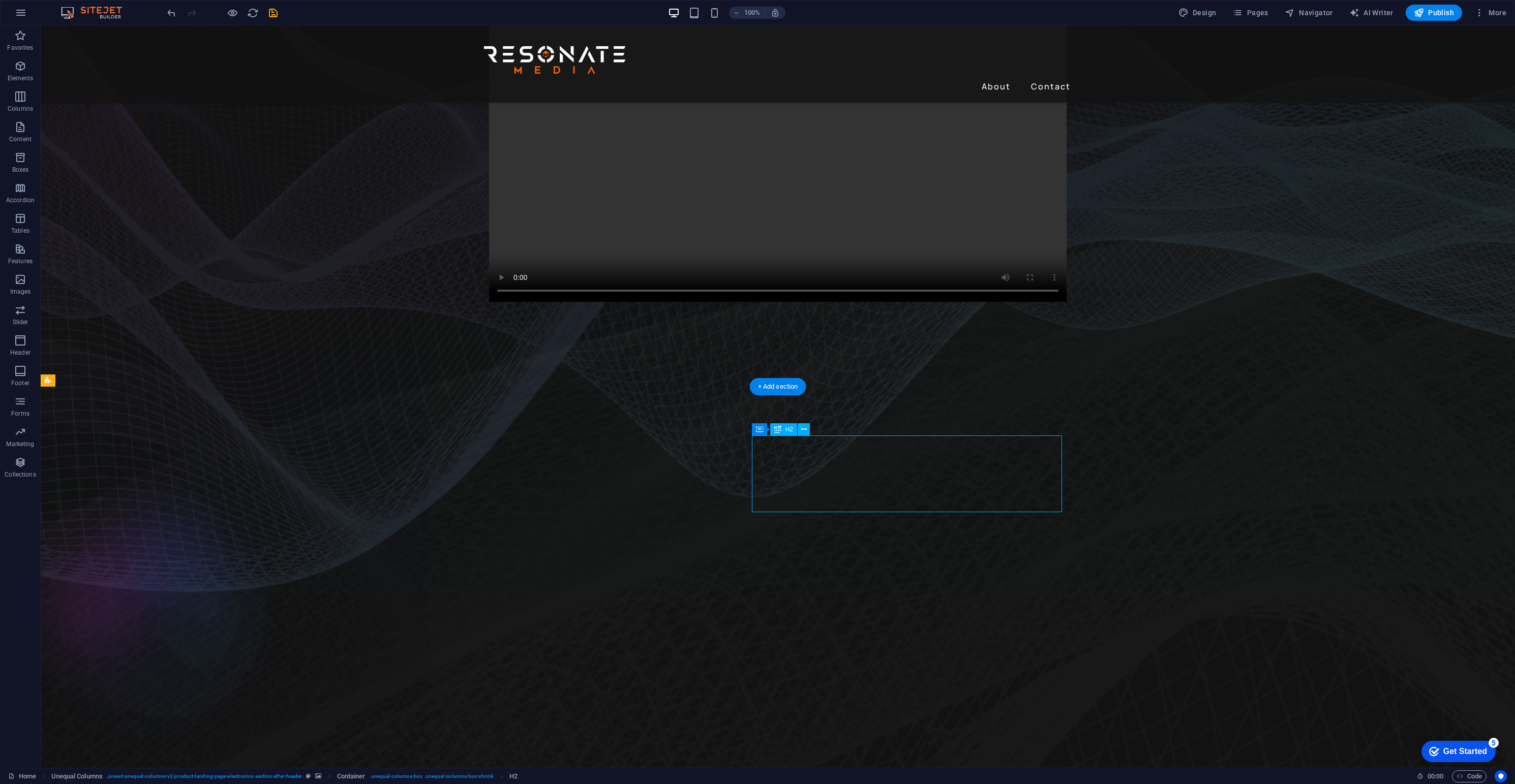
click at [169, 5] on div at bounding box center [222, 13] width 114 height 16
click at [175, 14] on icon "undo" at bounding box center [172, 13] width 12 height 12
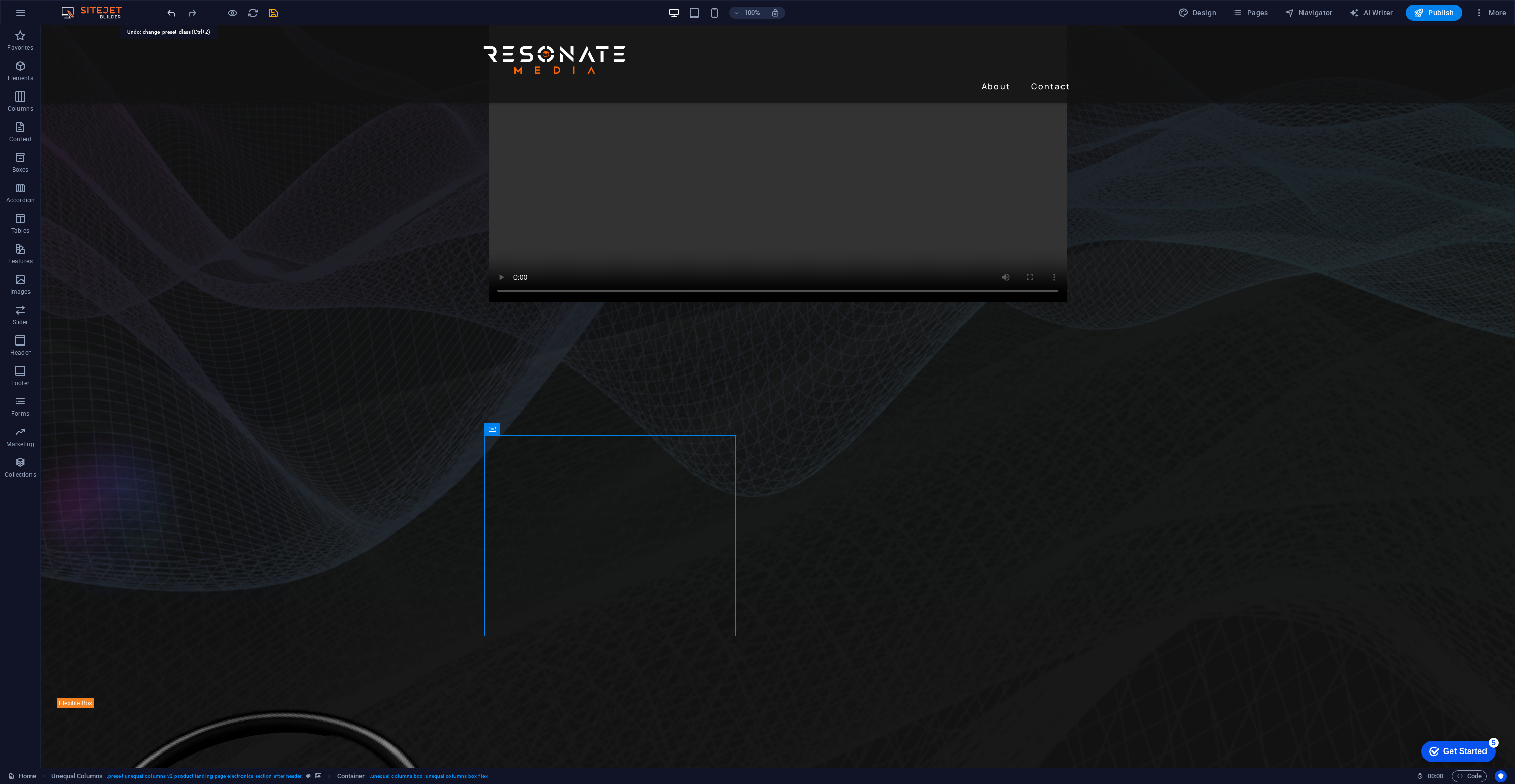
click at [174, 14] on icon "undo" at bounding box center [172, 13] width 12 height 12
click at [0, 0] on icon at bounding box center [0, 0] width 0 height 0
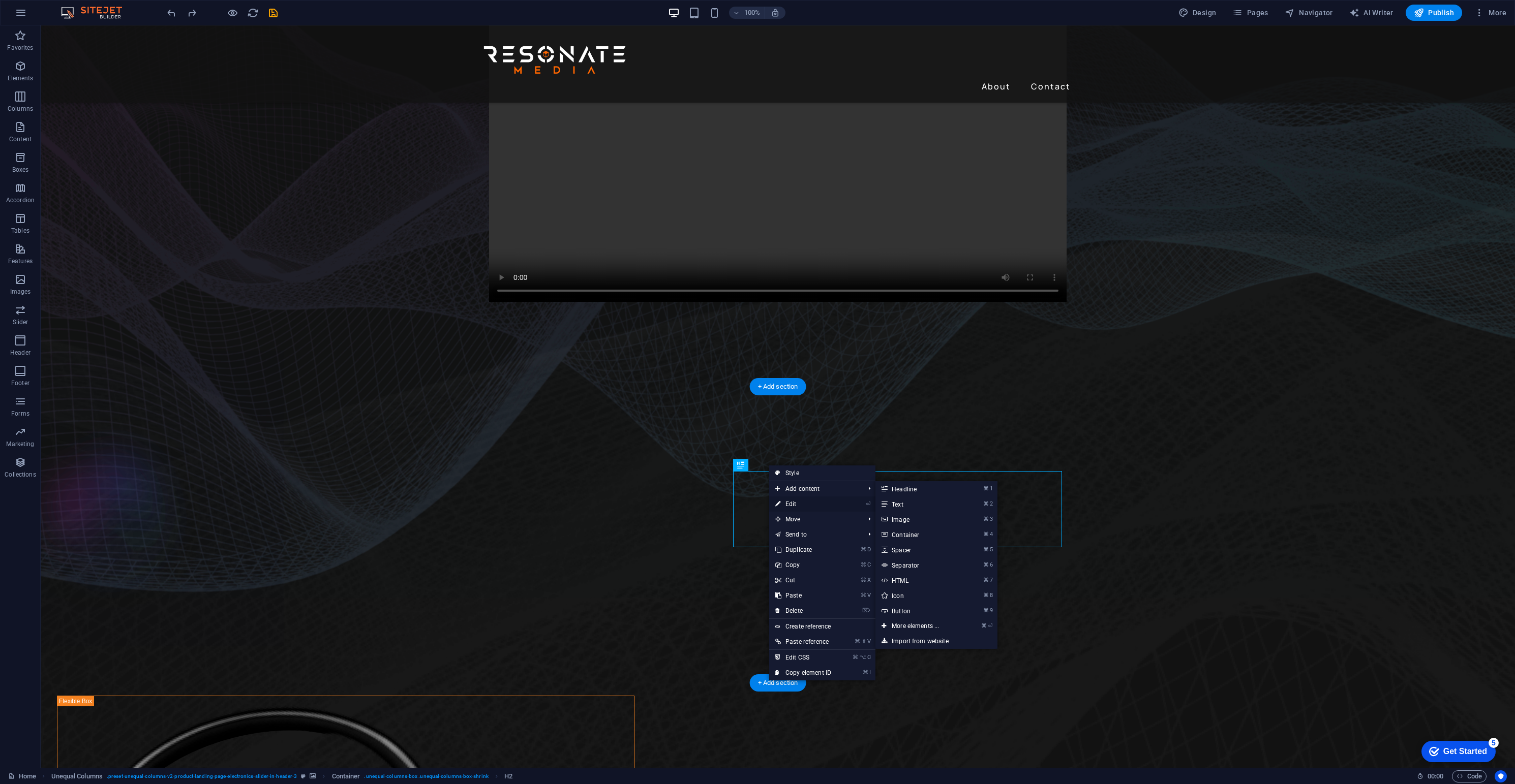
click at [784, 500] on link "⏎ Edit" at bounding box center [803, 504] width 68 height 15
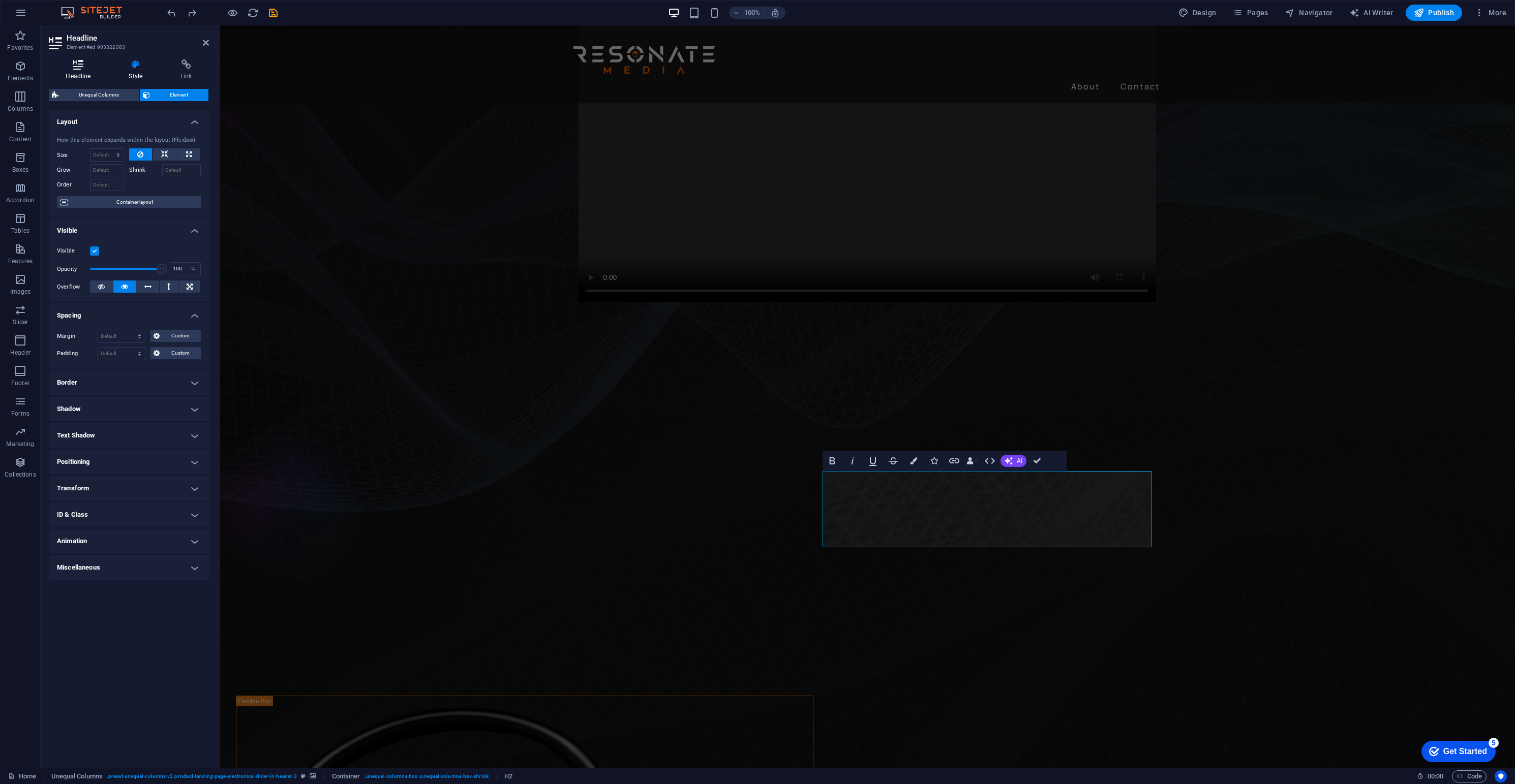
drag, startPoint x: 81, startPoint y: 68, endPoint x: 81, endPoint y: 74, distance: 6.0
click at [82, 65] on icon at bounding box center [78, 64] width 59 height 10
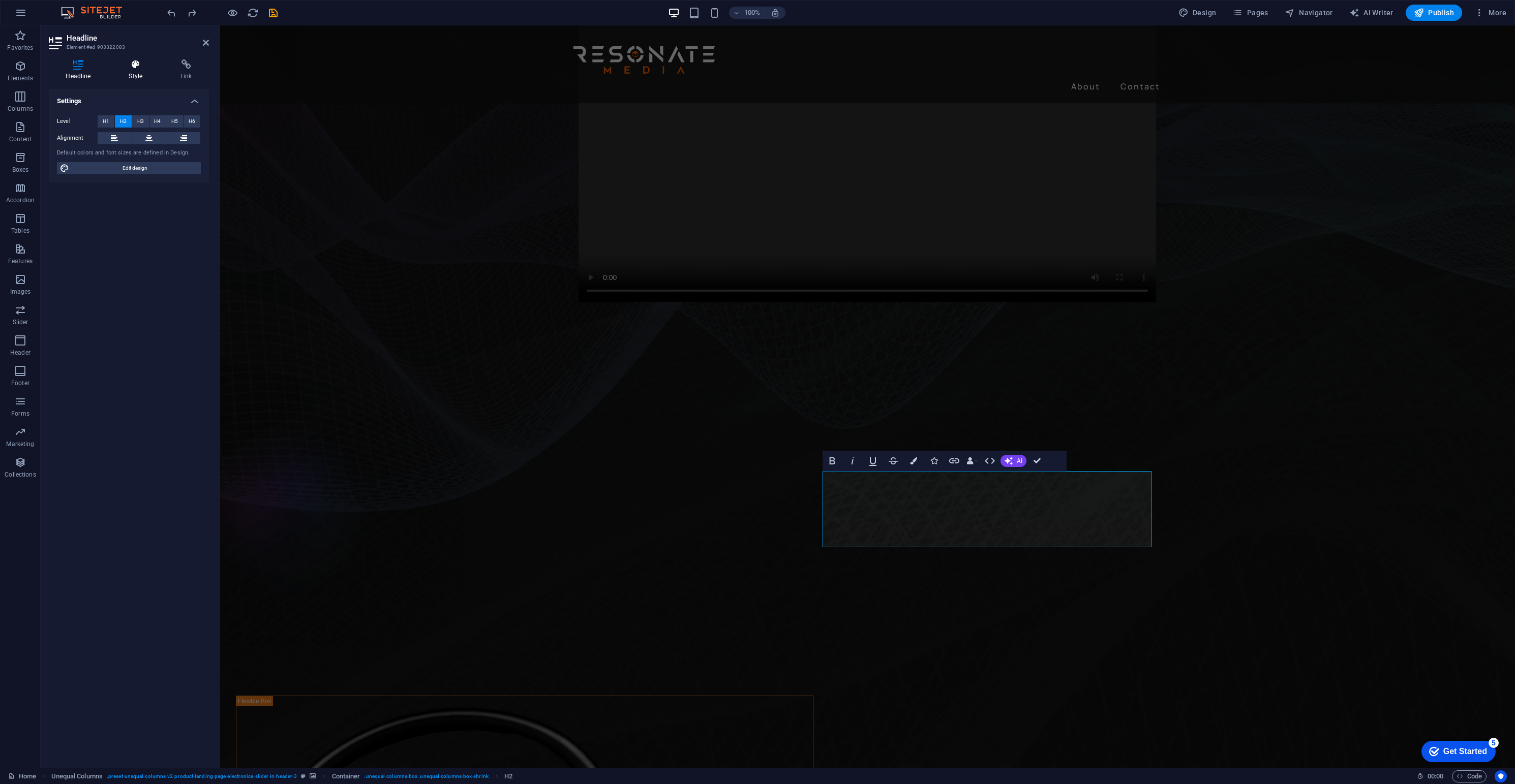
drag, startPoint x: 134, startPoint y: 63, endPoint x: 134, endPoint y: 69, distance: 6.0
click at [134, 63] on icon at bounding box center [136, 64] width 48 height 10
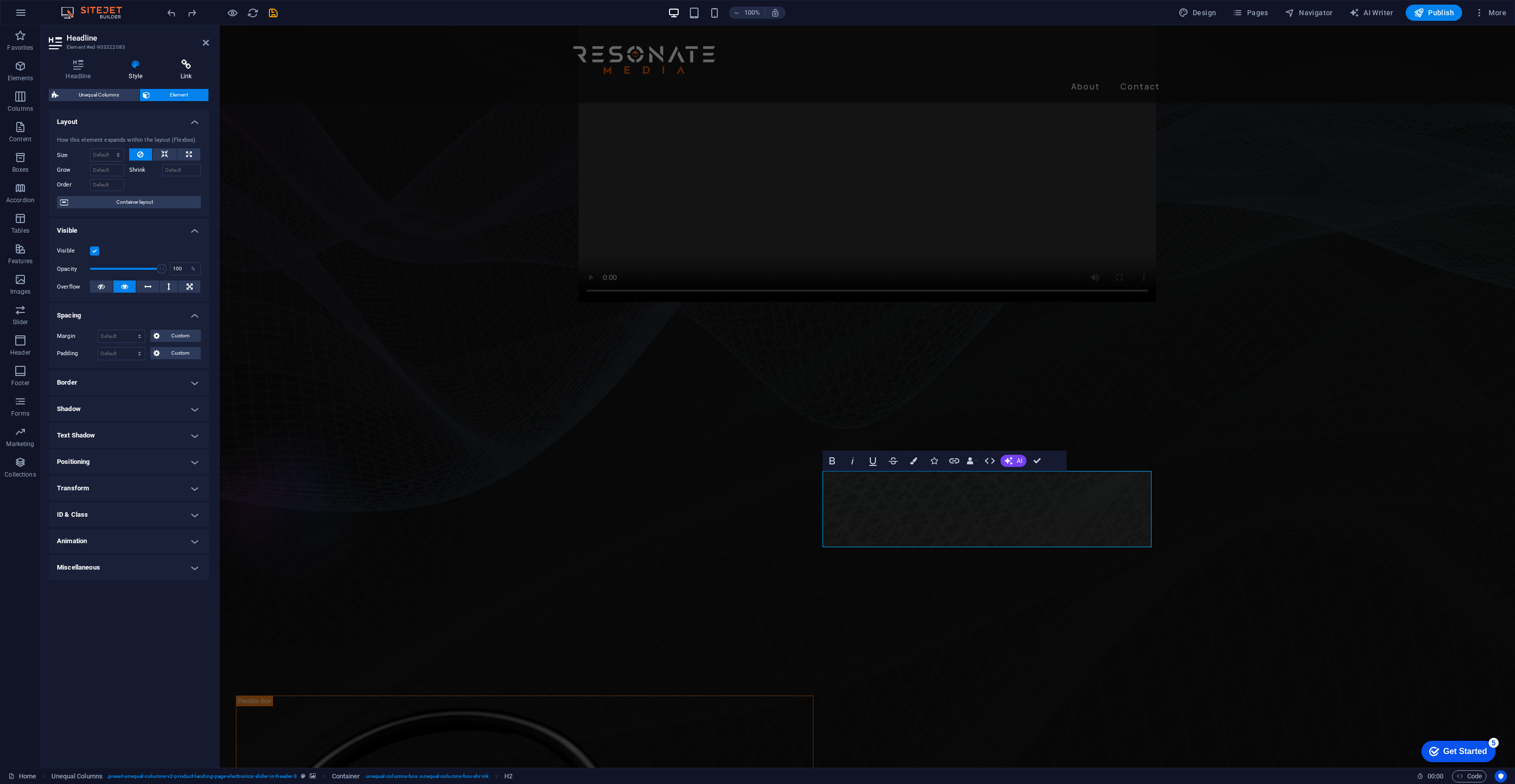
click at [183, 69] on icon at bounding box center [187, 64] width 45 height 10
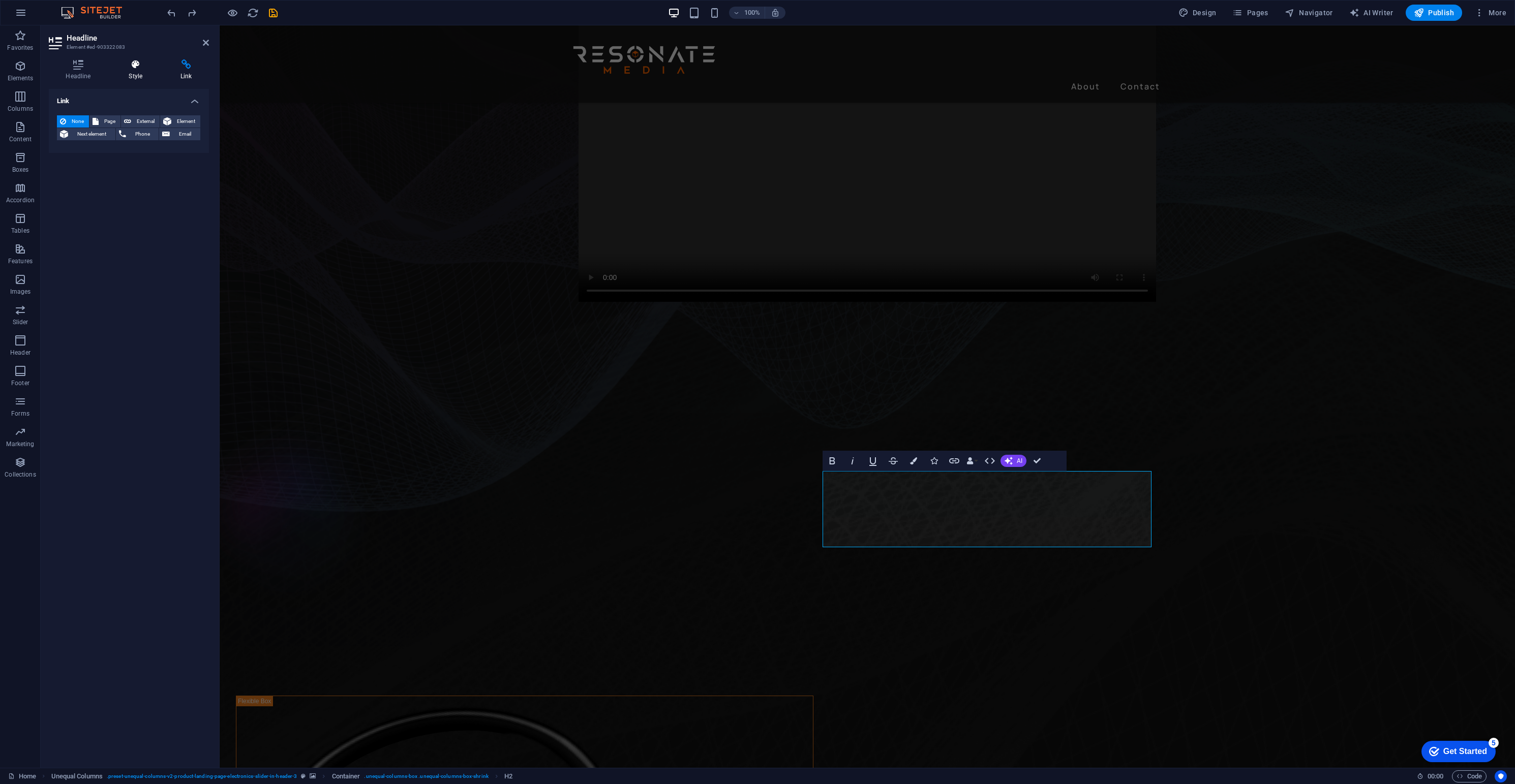
drag, startPoint x: 139, startPoint y: 72, endPoint x: 133, endPoint y: 69, distance: 6.7
click at [138, 71] on h4 "Style" at bounding box center [138, 70] width 52 height 21
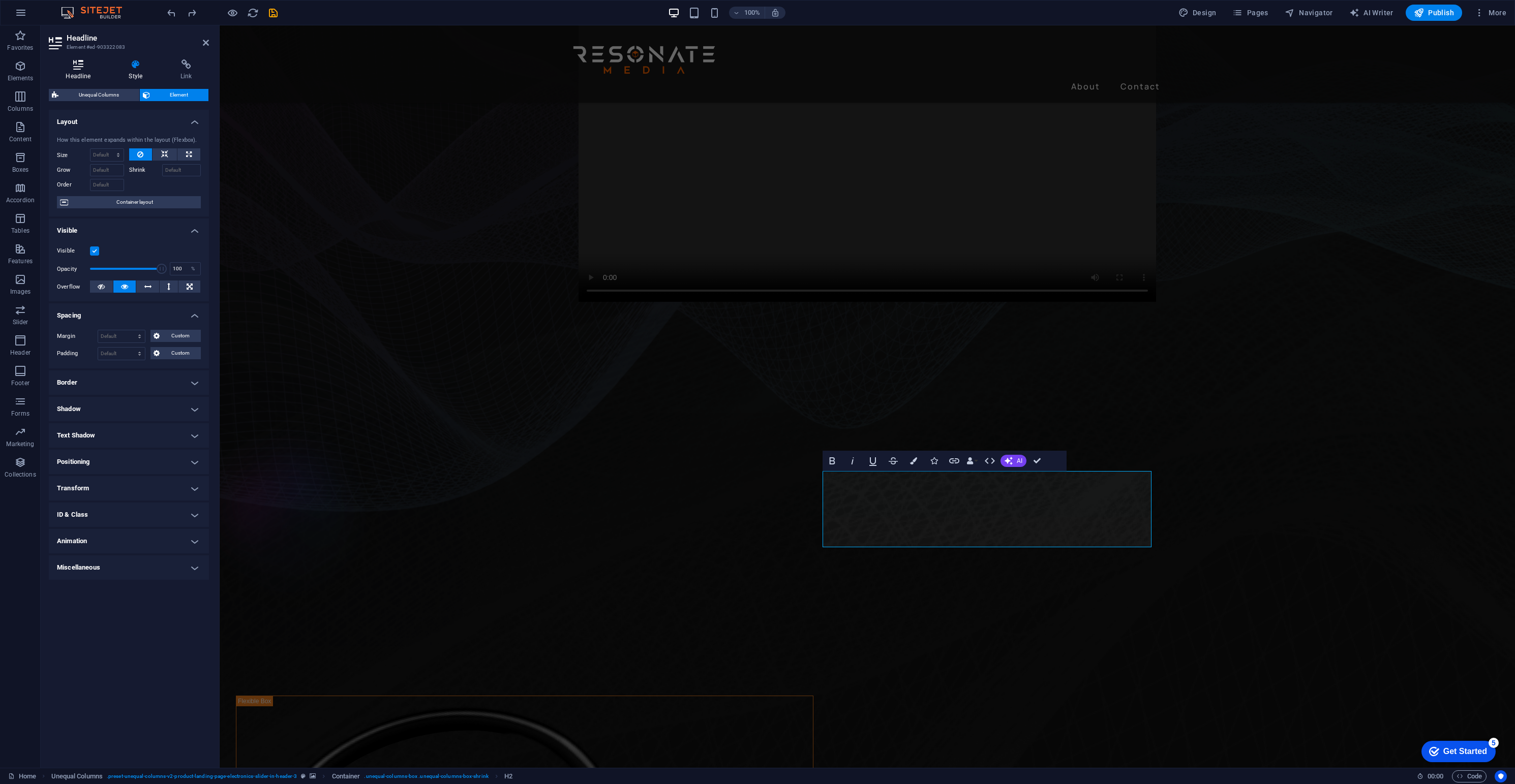
click at [78, 70] on h4 "Headline" at bounding box center [80, 70] width 63 height 21
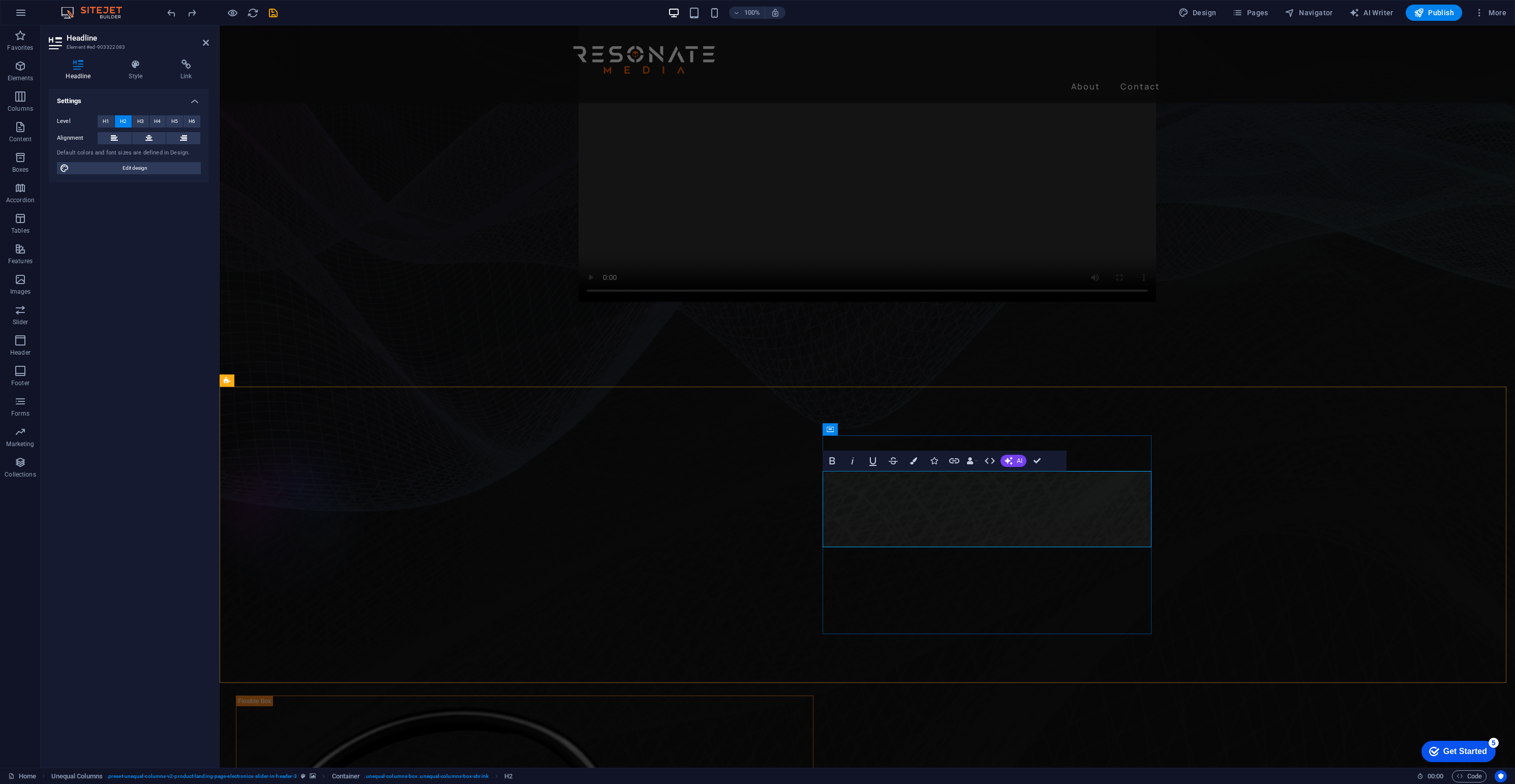
drag, startPoint x: 944, startPoint y: 496, endPoint x: 827, endPoint y: 504, distance: 117.3
drag, startPoint x: 996, startPoint y: 534, endPoint x: 827, endPoint y: 529, distance: 169.1
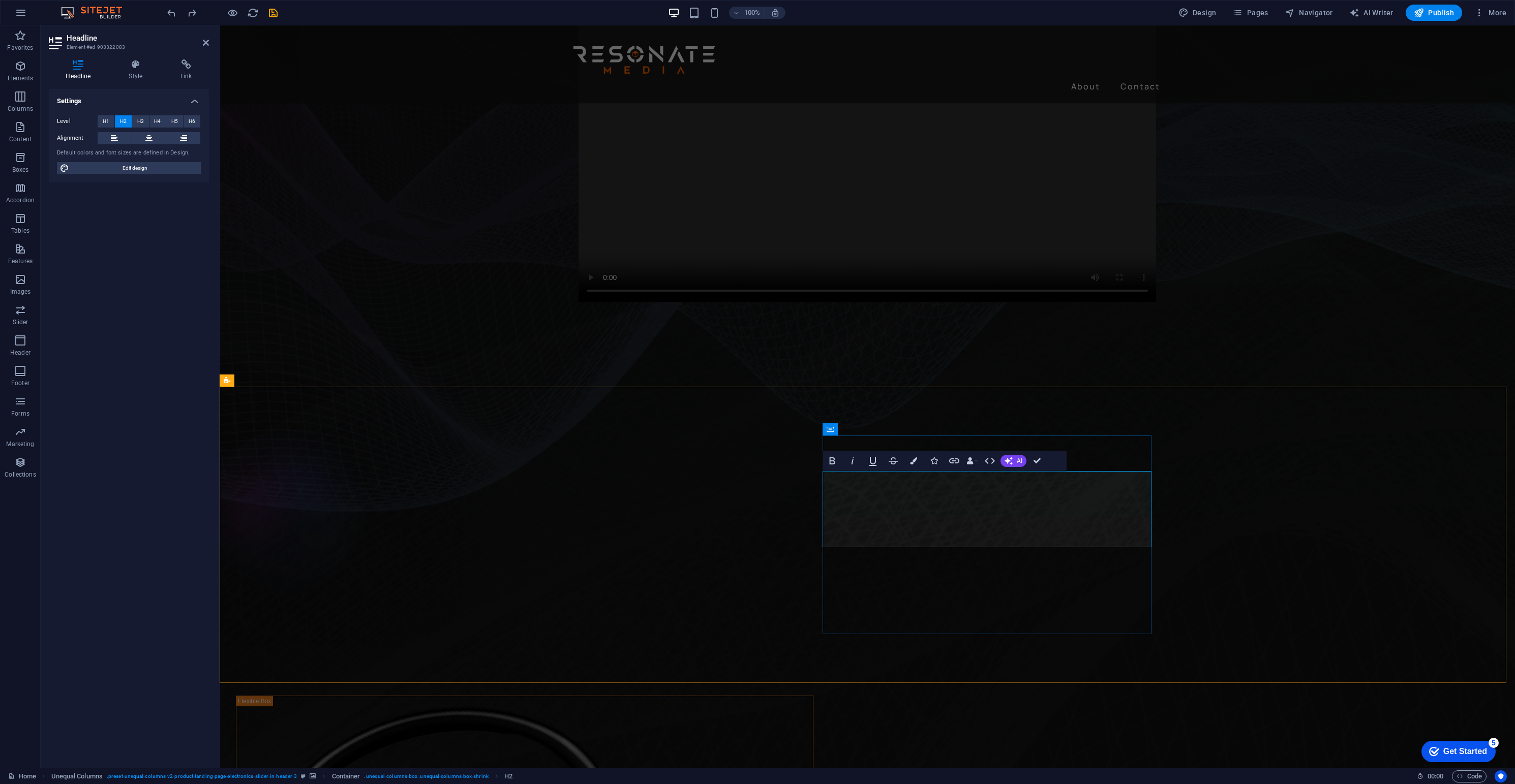
drag, startPoint x: 954, startPoint y: 529, endPoint x: 822, endPoint y: 490, distance: 137.6
click at [914, 460] on icon "button" at bounding box center [913, 461] width 7 height 7
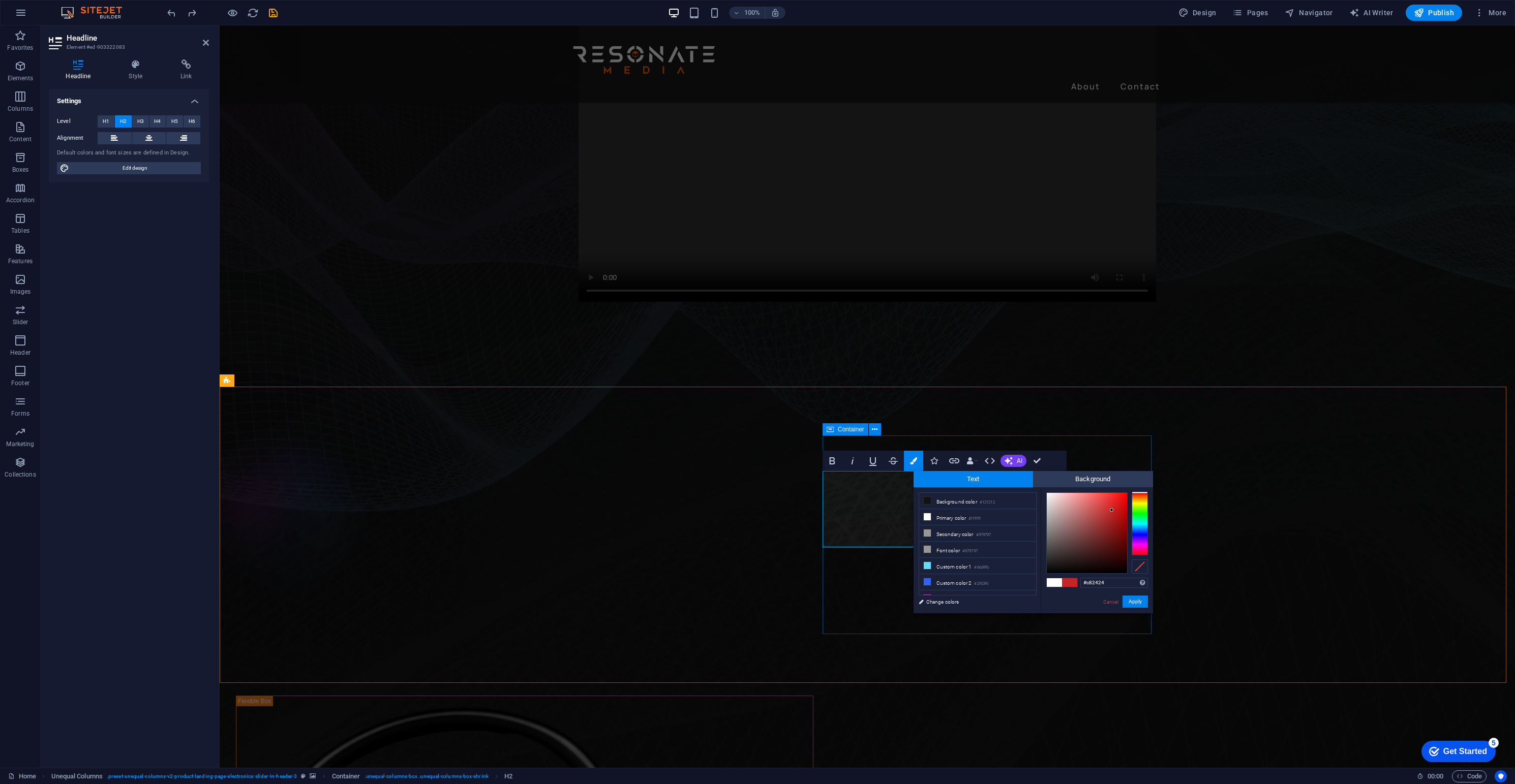
click at [1112, 509] on div at bounding box center [1087, 533] width 81 height 81
click at [1120, 497] on div at bounding box center [1140, 524] width 16 height 63
type input "#d87c24"
click at [1113, 504] on div at bounding box center [1112, 504] width 3 height 3
click at [1120, 580] on button "Apply" at bounding box center [1135, 601] width 25 height 12
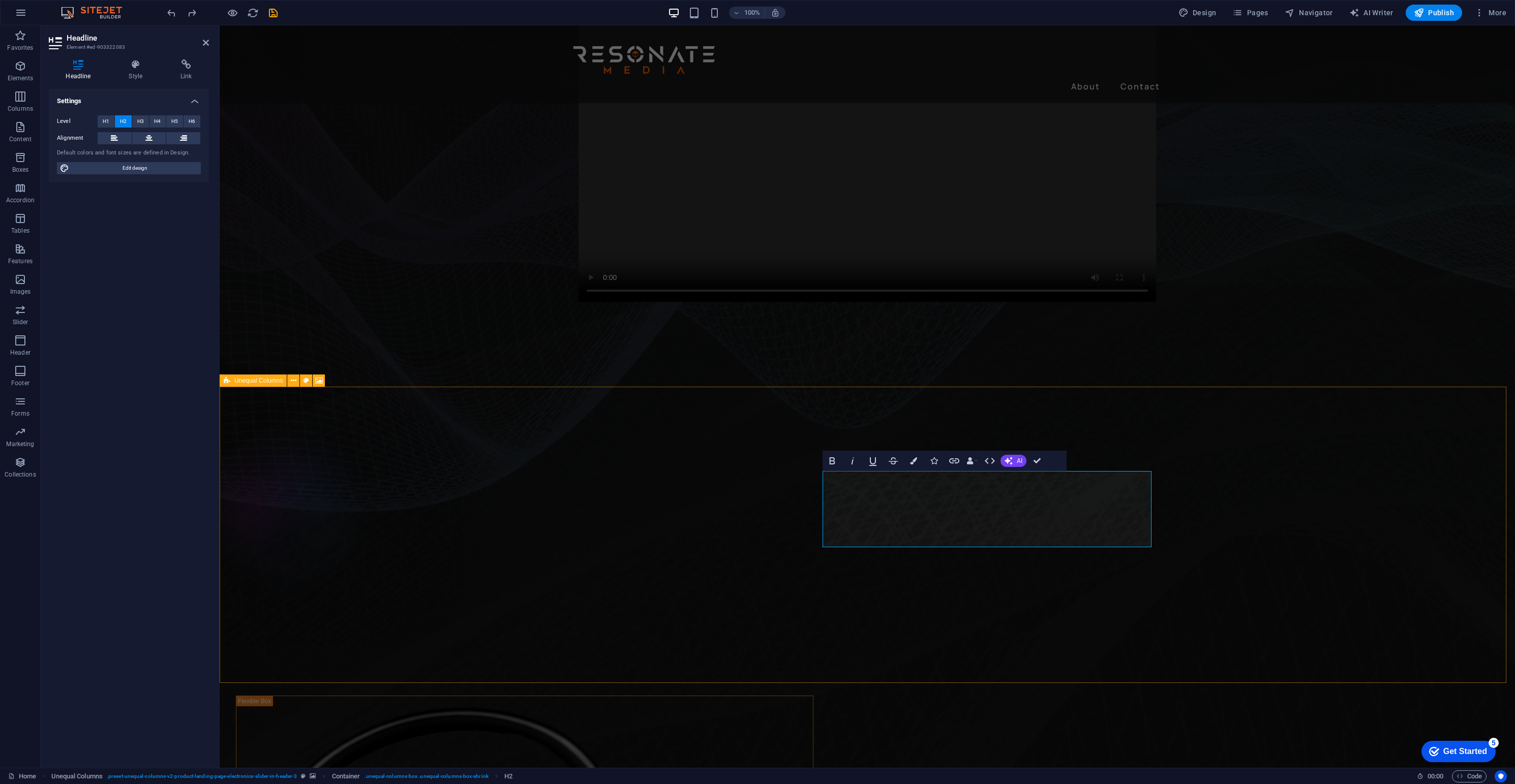
click at [1120, 570] on figure at bounding box center [868, 498] width 1296 height 296
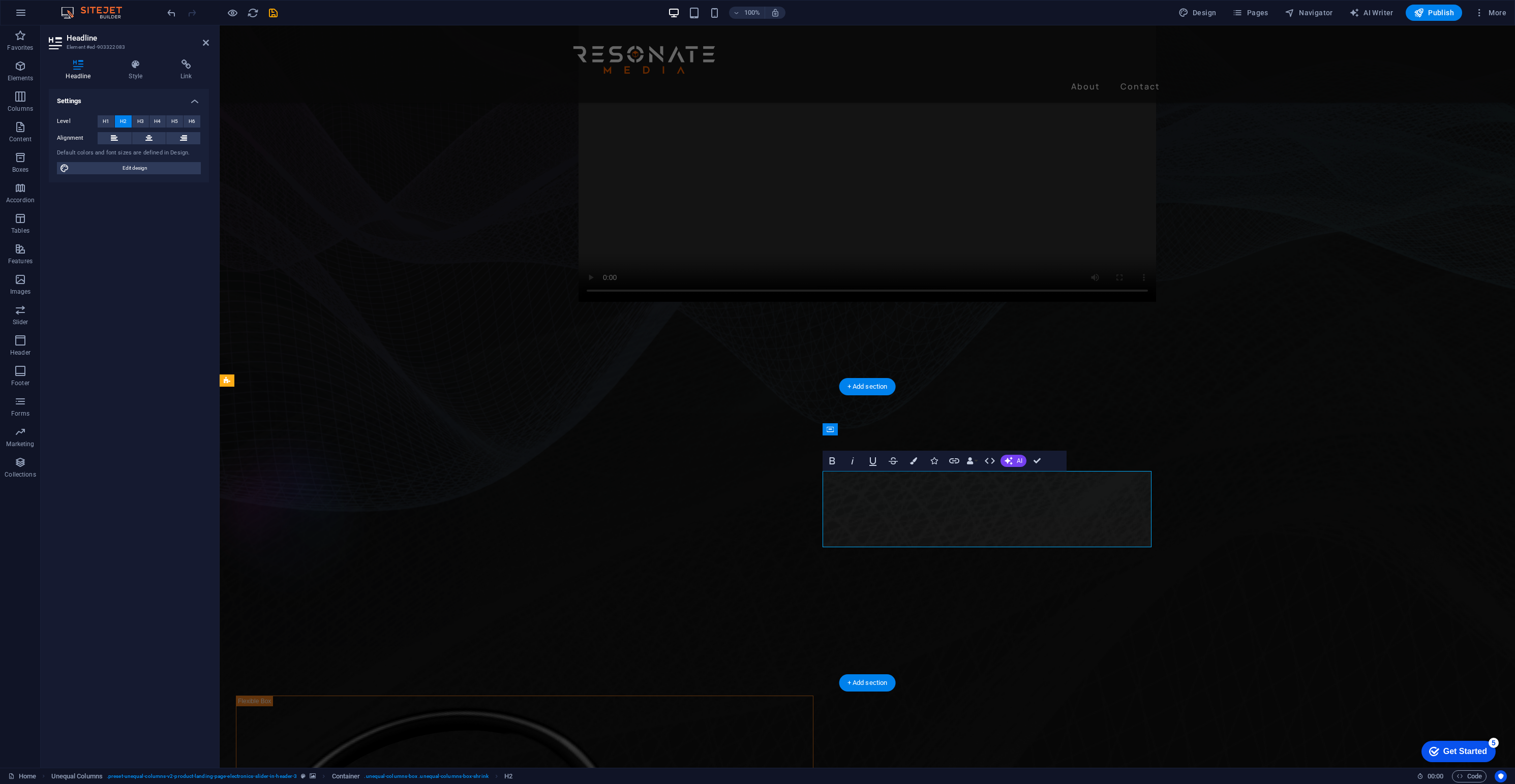
drag, startPoint x: 882, startPoint y: 529, endPoint x: 890, endPoint y: 529, distance: 8.0
drag, startPoint x: 946, startPoint y: 532, endPoint x: 842, endPoint y: 528, distance: 104.1
click at [851, 462] on icon "button" at bounding box center [852, 461] width 12 height 12
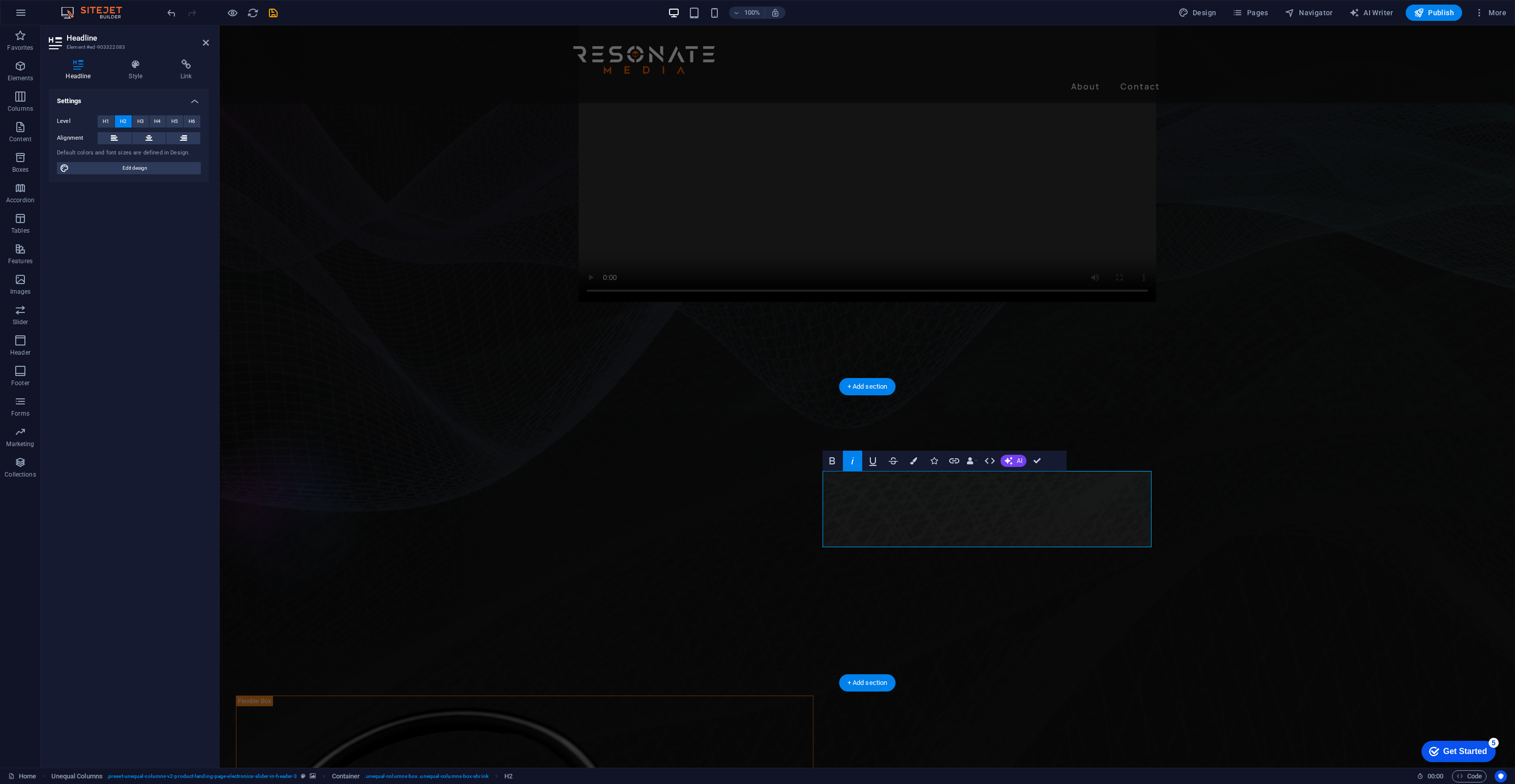
click at [852, 460] on icon "button" at bounding box center [852, 461] width 12 height 12
click at [828, 461] on icon "button" at bounding box center [832, 461] width 12 height 12
click at [830, 461] on icon "button" at bounding box center [832, 461] width 5 height 7
click at [950, 461] on icon "button" at bounding box center [954, 461] width 12 height 12
click at [934, 462] on icon "button" at bounding box center [934, 461] width 7 height 7
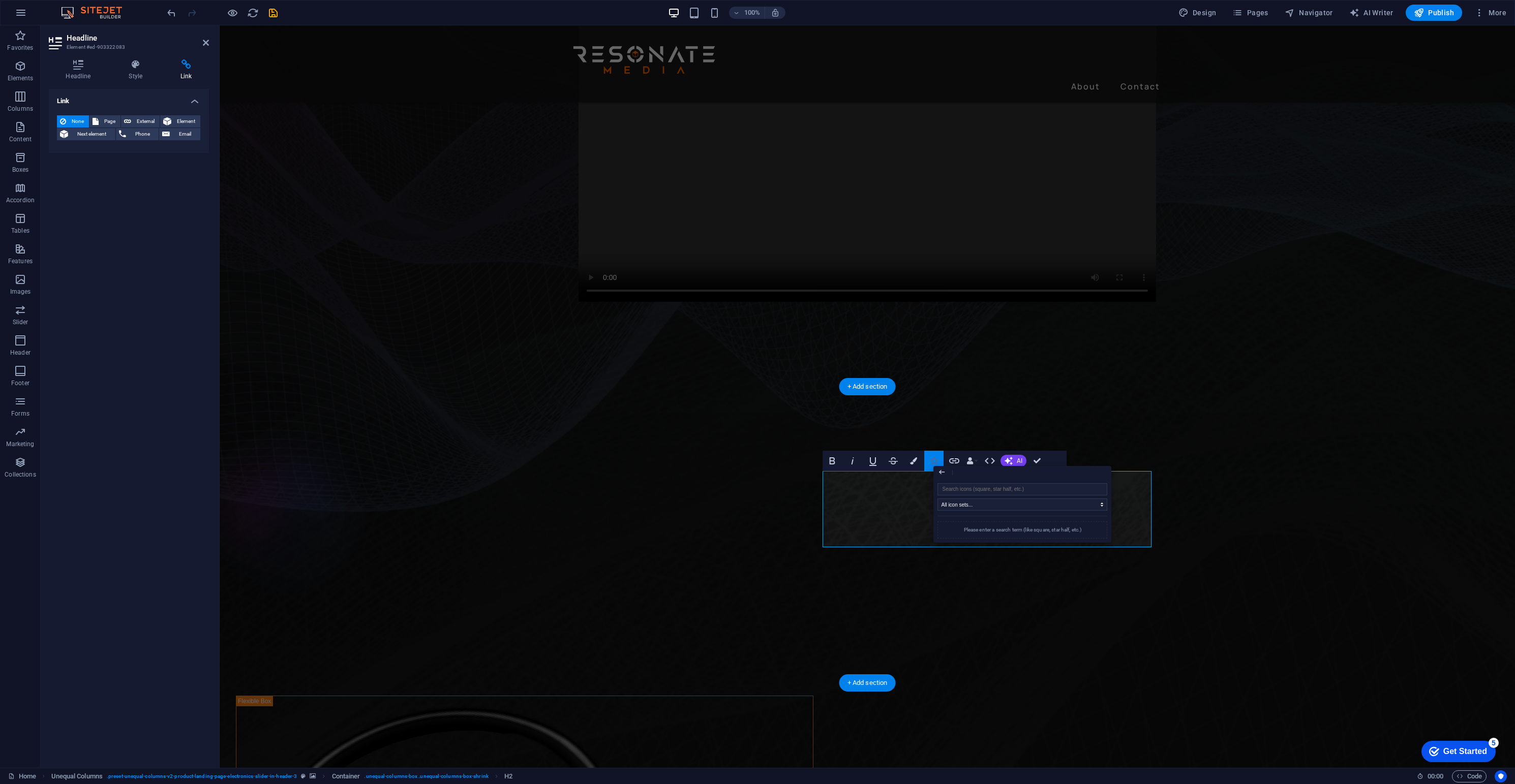
click at [934, 460] on icon "button" at bounding box center [934, 461] width 7 height 7
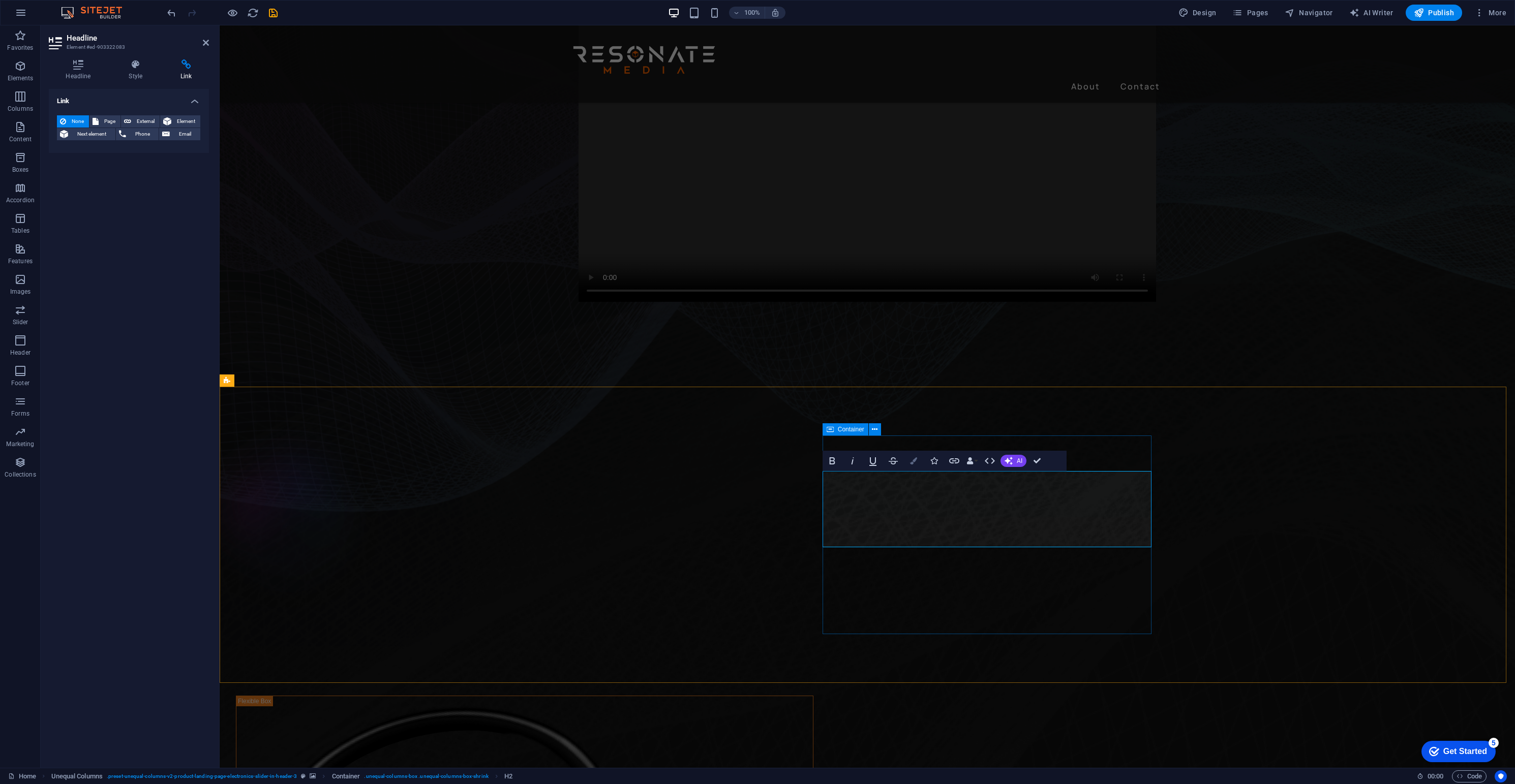
click at [910, 462] on icon "button" at bounding box center [913, 461] width 7 height 7
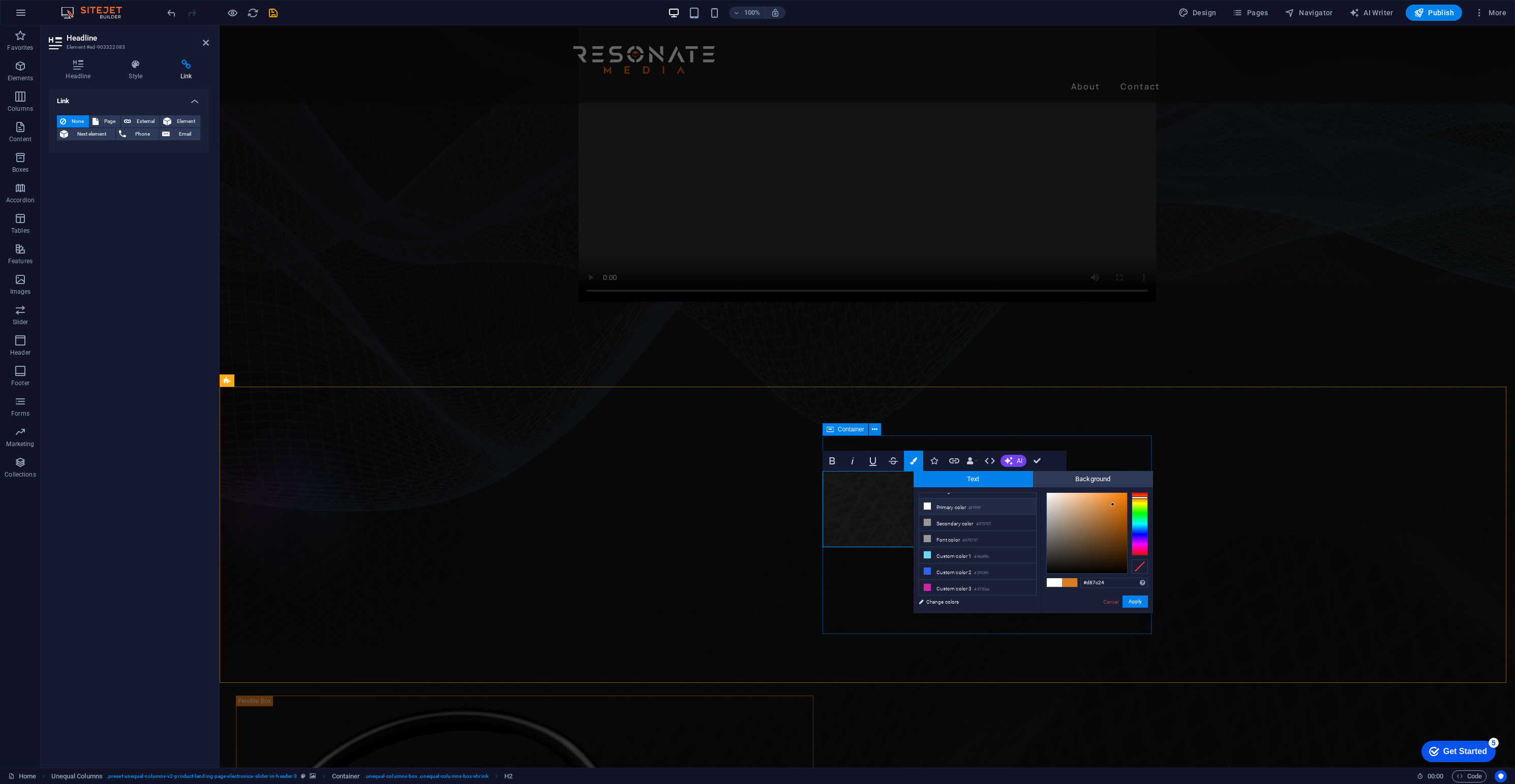
scroll to position [0, 0]
click at [940, 517] on li "Primary color #ffffff" at bounding box center [977, 517] width 117 height 16
click at [926, 516] on icon at bounding box center [927, 516] width 7 height 7
type input "#931f1f"
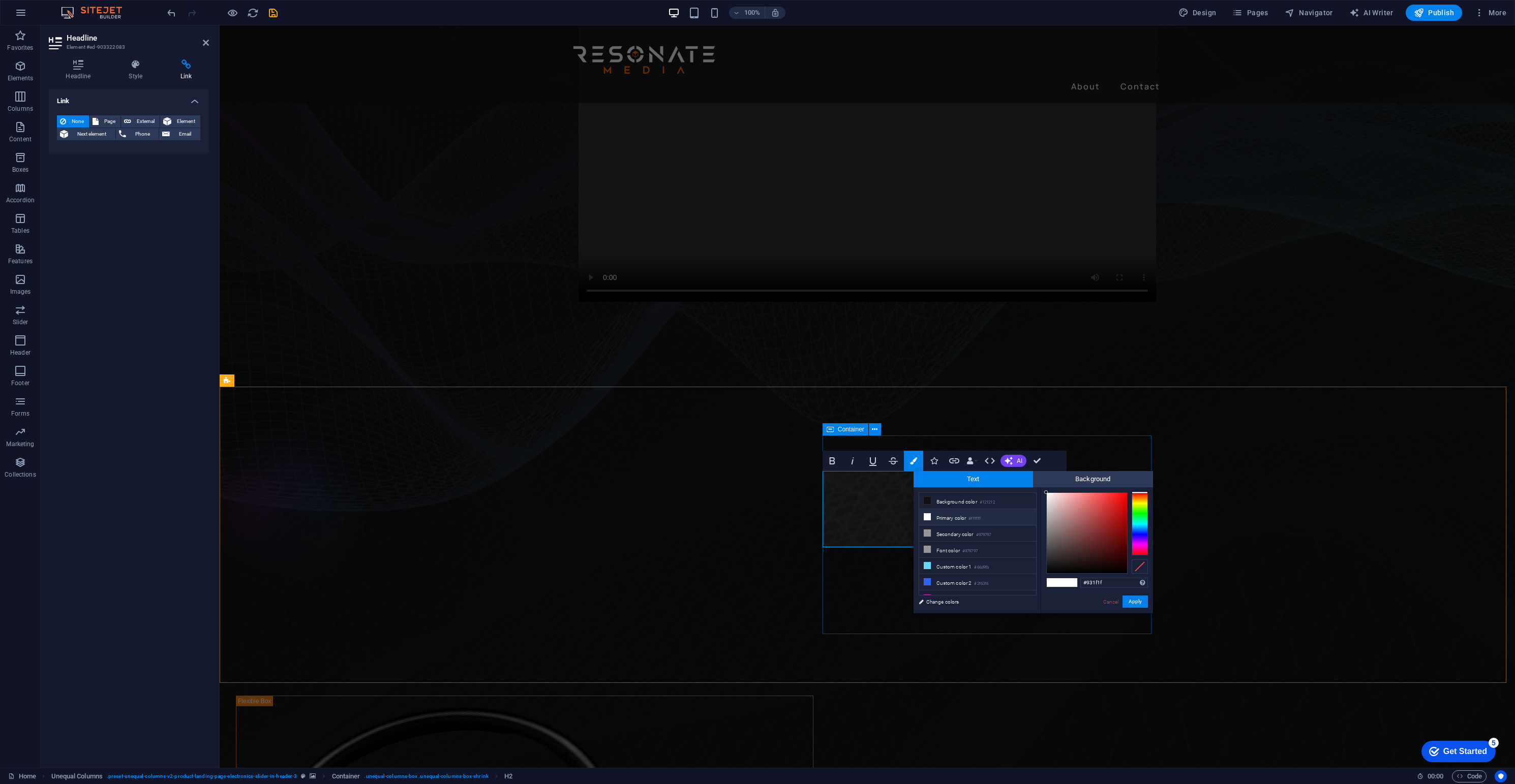
click at [1109, 526] on div at bounding box center [1087, 533] width 81 height 81
click at [1120, 580] on button "Apply" at bounding box center [1135, 601] width 25 height 12
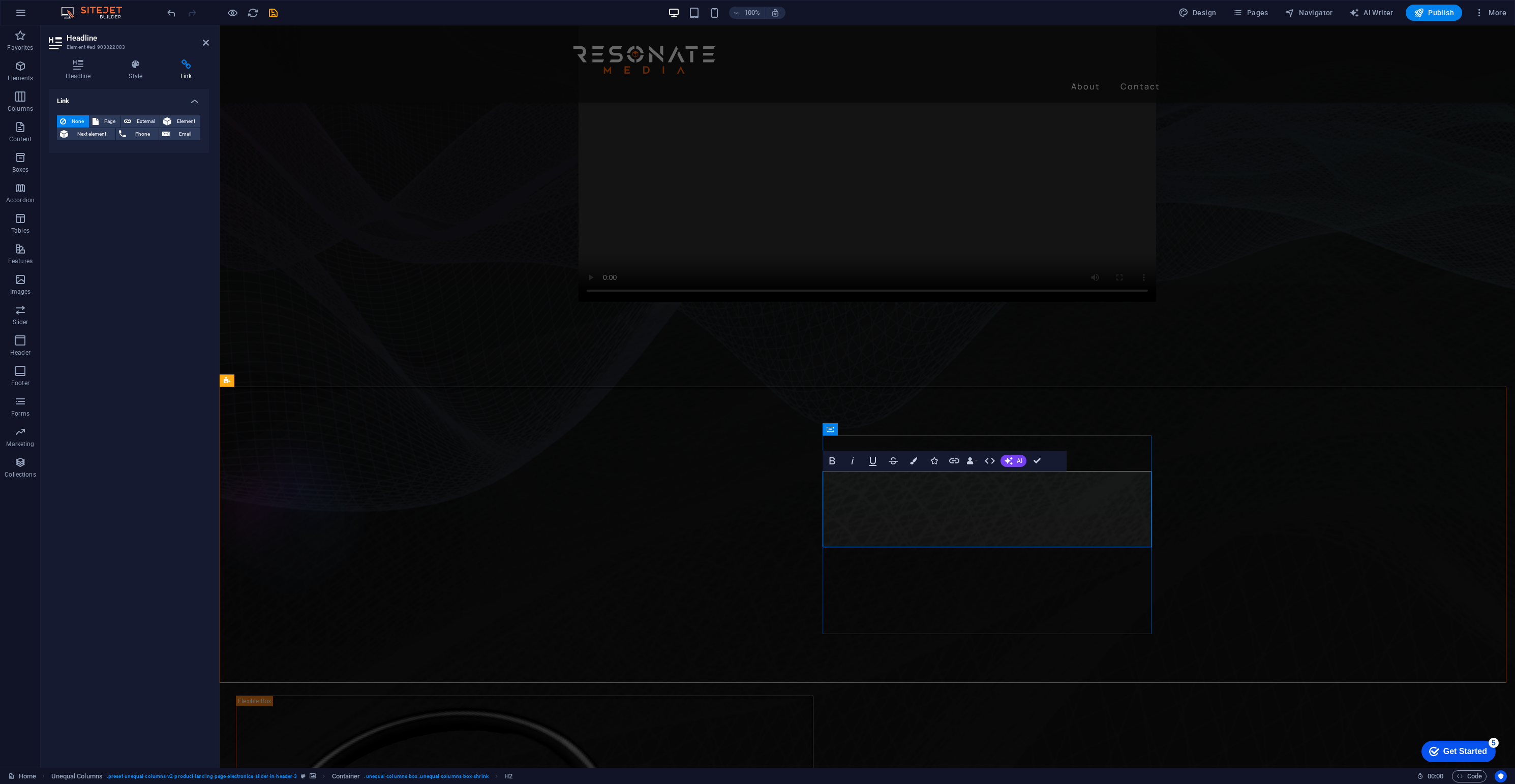
drag, startPoint x: 956, startPoint y: 526, endPoint x: 820, endPoint y: 523, distance: 136.0
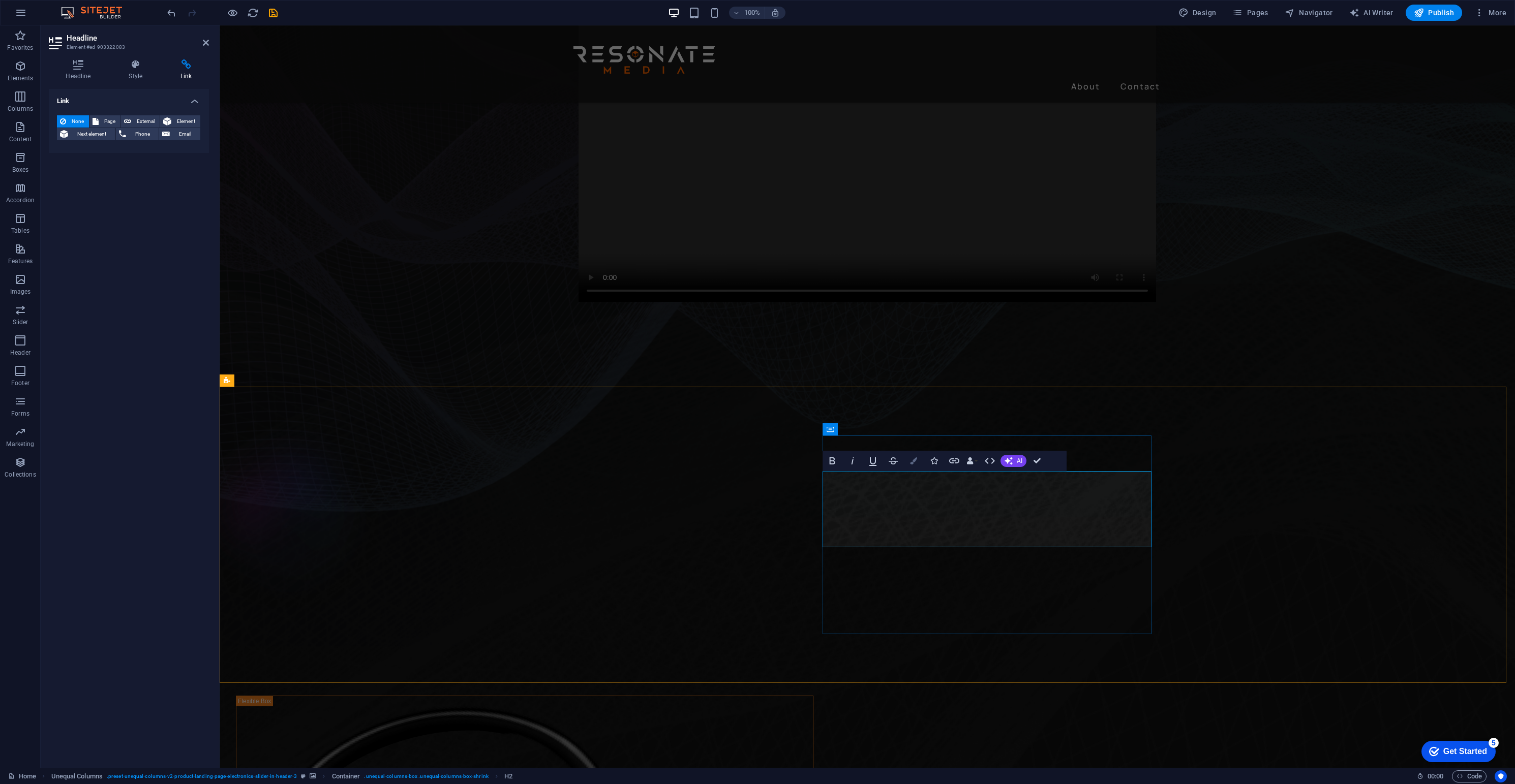
click at [909, 458] on button "Colors" at bounding box center [913, 461] width 19 height 21
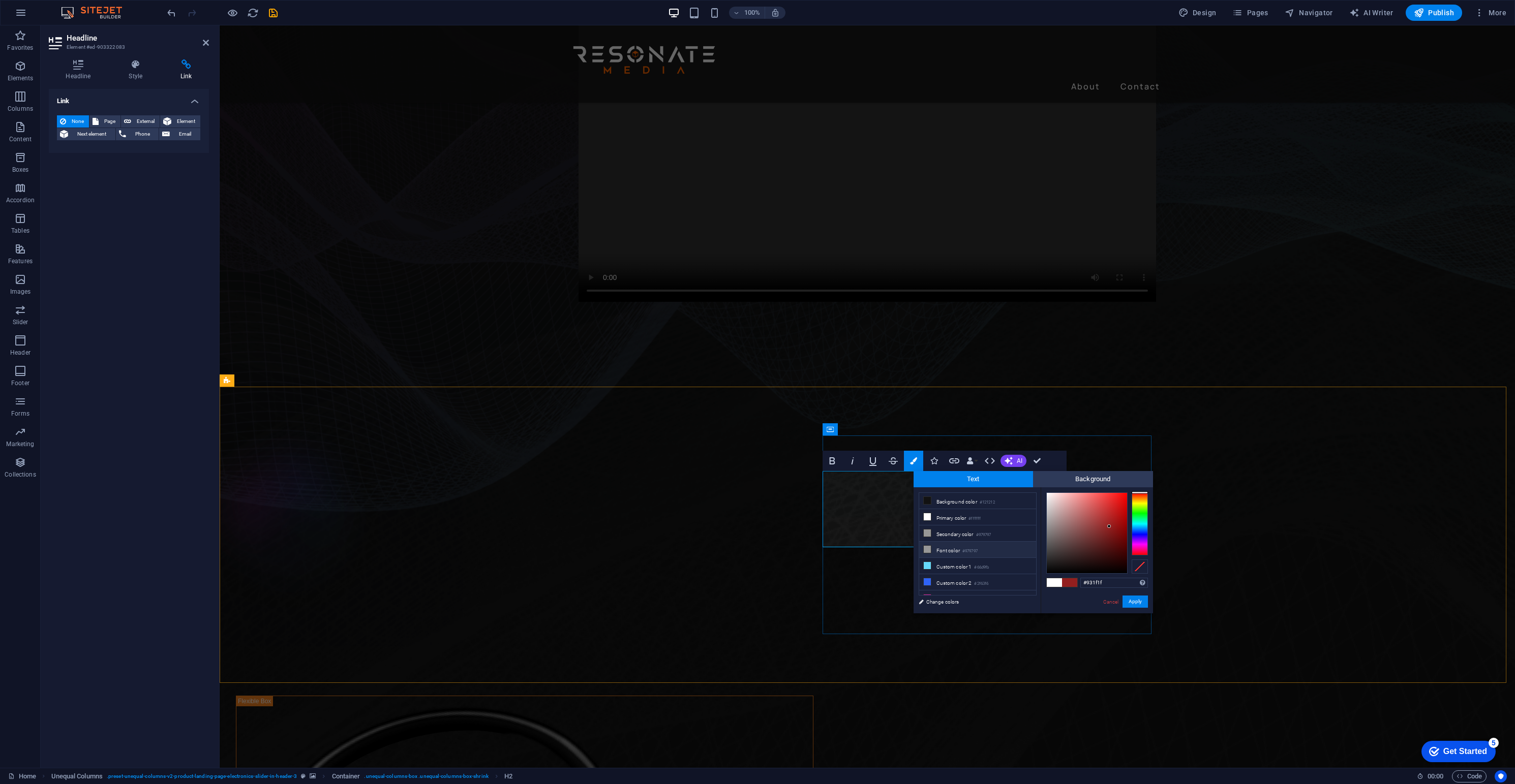
drag, startPoint x: 1033, startPoint y: 513, endPoint x: 1021, endPoint y: 544, distance: 33.2
click at [1036, 536] on ul "Background color #121212 Primary color #ffffff Secondary color #979797 Font col…" at bounding box center [977, 544] width 118 height 103
click at [940, 580] on link "Change colors" at bounding box center [972, 601] width 118 height 13
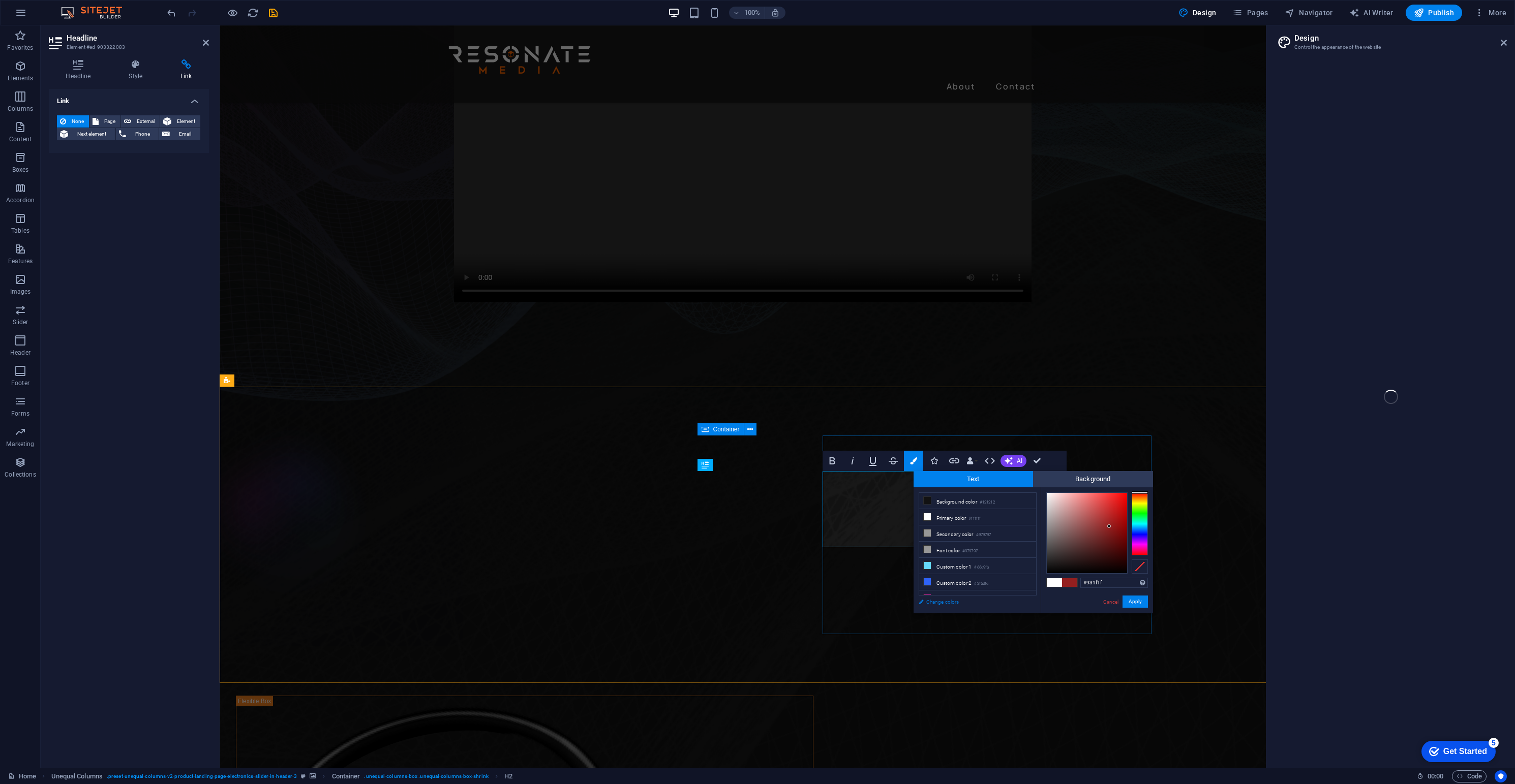
select select "px"
select select "400"
select select "px"
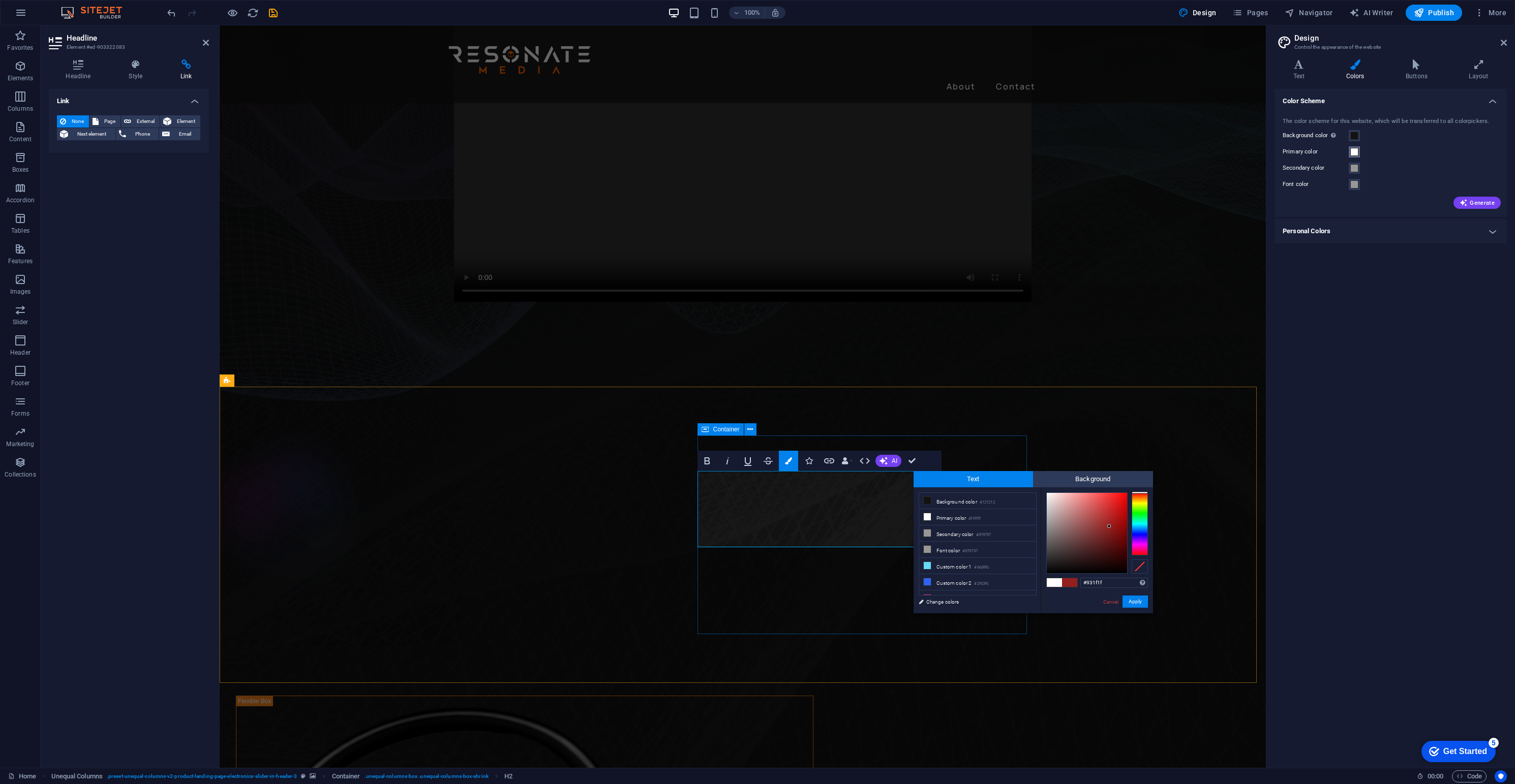
click at [1120, 151] on span at bounding box center [1354, 152] width 8 height 8
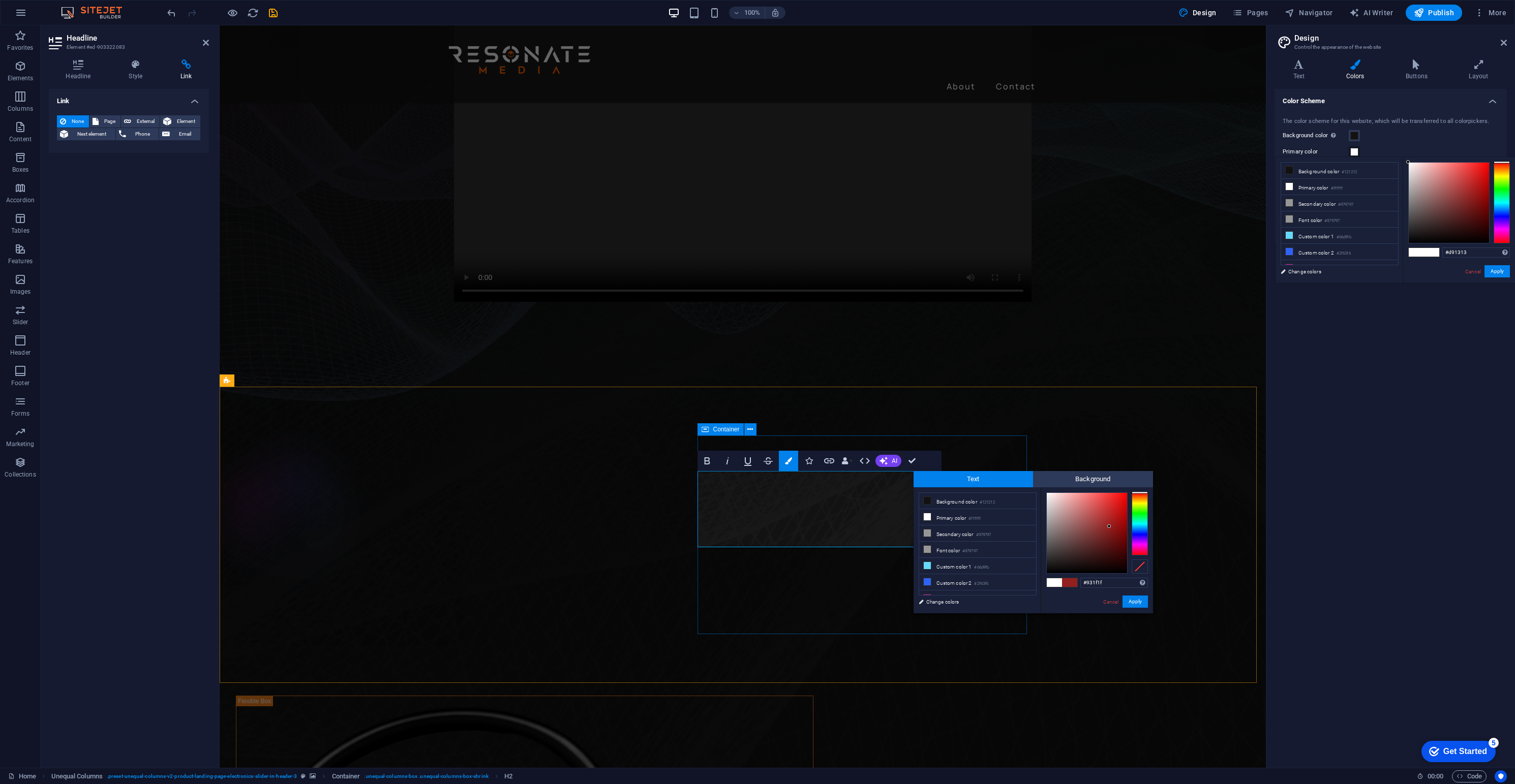
type input "#db1212"
click at [1120, 173] on div at bounding box center [1449, 202] width 81 height 81
click at [1120, 270] on button "Apply" at bounding box center [1497, 271] width 25 height 12
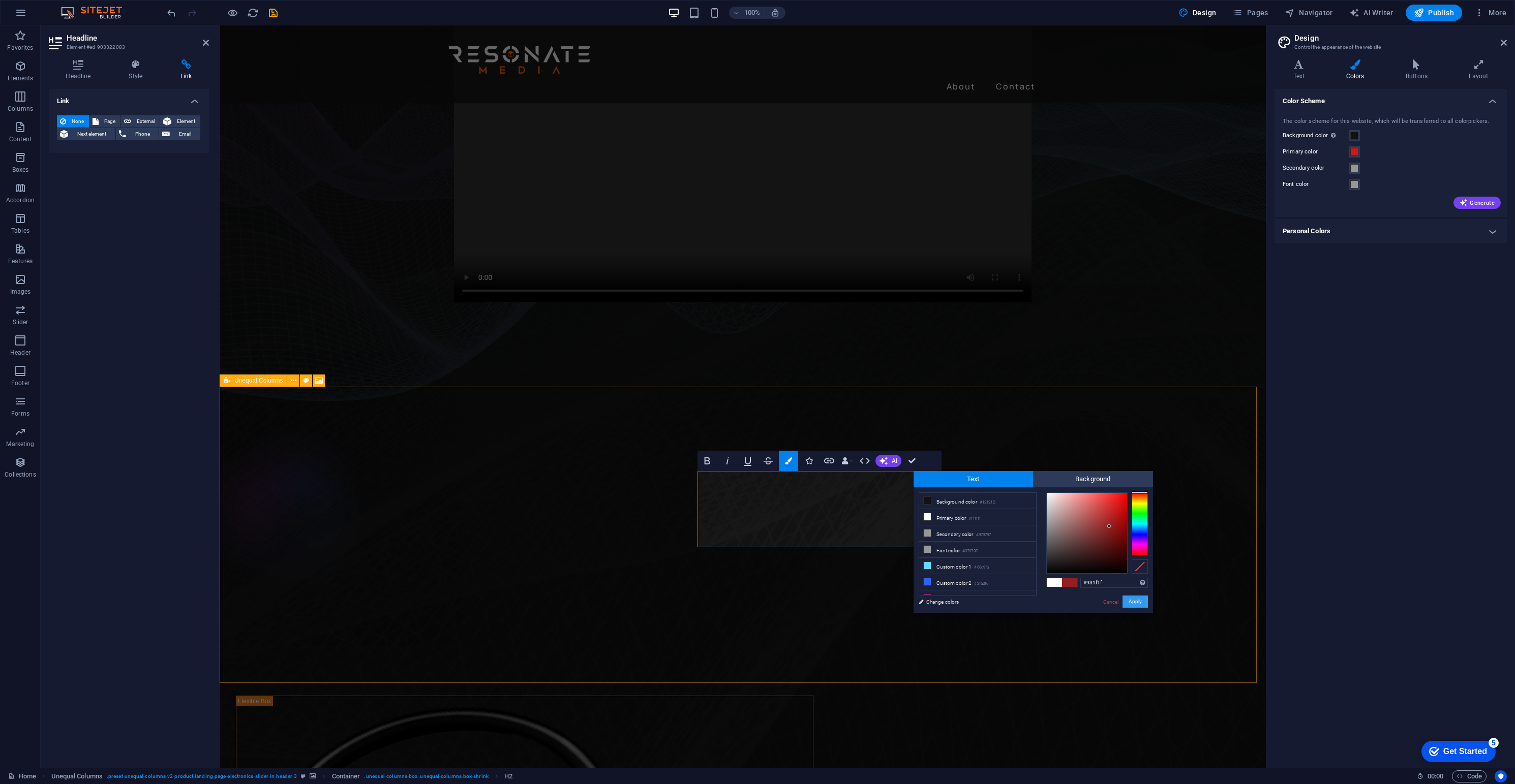
click at [1120, 580] on button "Apply" at bounding box center [1135, 601] width 25 height 12
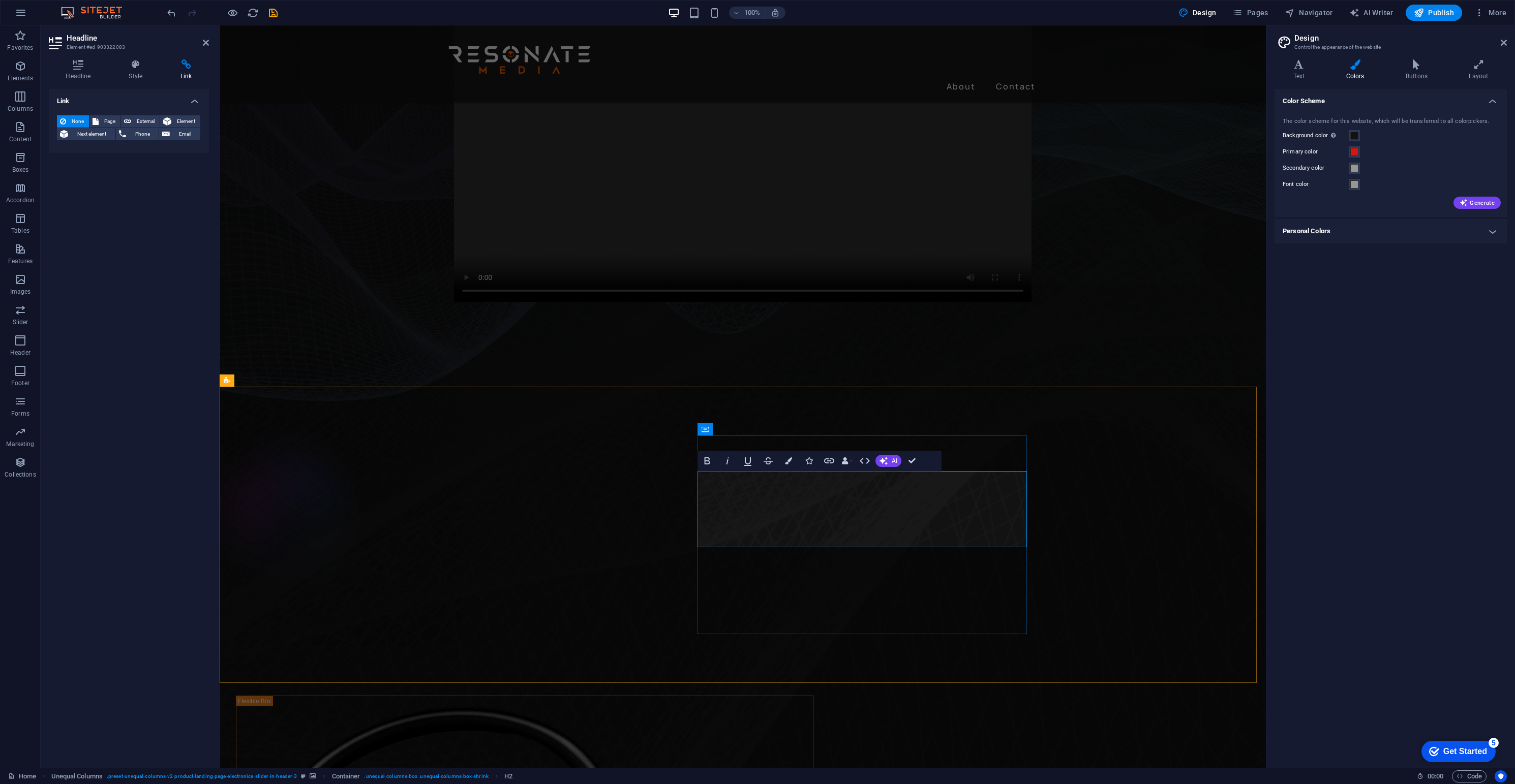
drag, startPoint x: 828, startPoint y: 534, endPoint x: 710, endPoint y: 502, distance: 122.3
click at [1120, 61] on icon at bounding box center [1416, 64] width 59 height 10
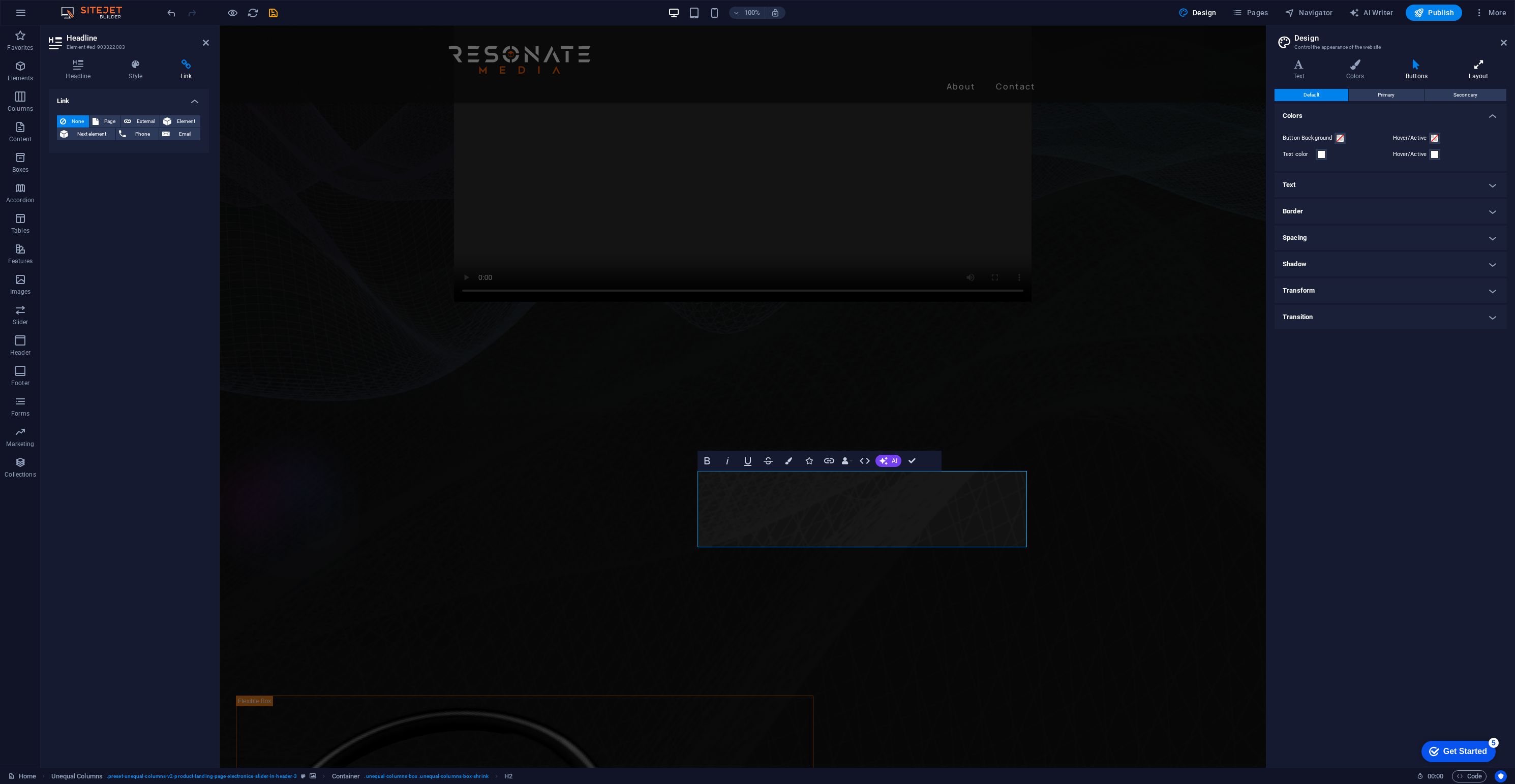
click at [1120, 62] on icon at bounding box center [1478, 64] width 57 height 10
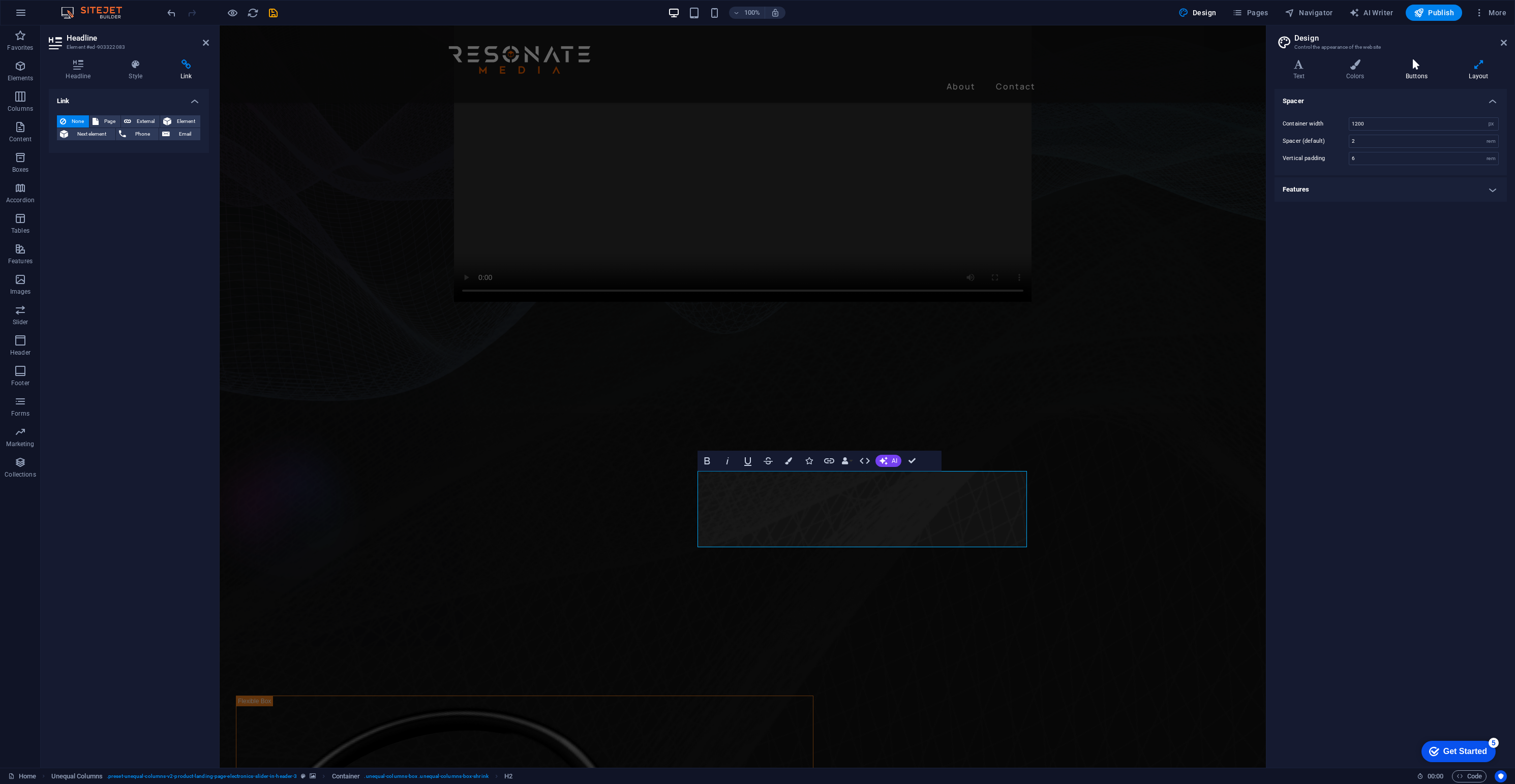
click at [1120, 72] on h4 "Buttons" at bounding box center [1418, 70] width 63 height 21
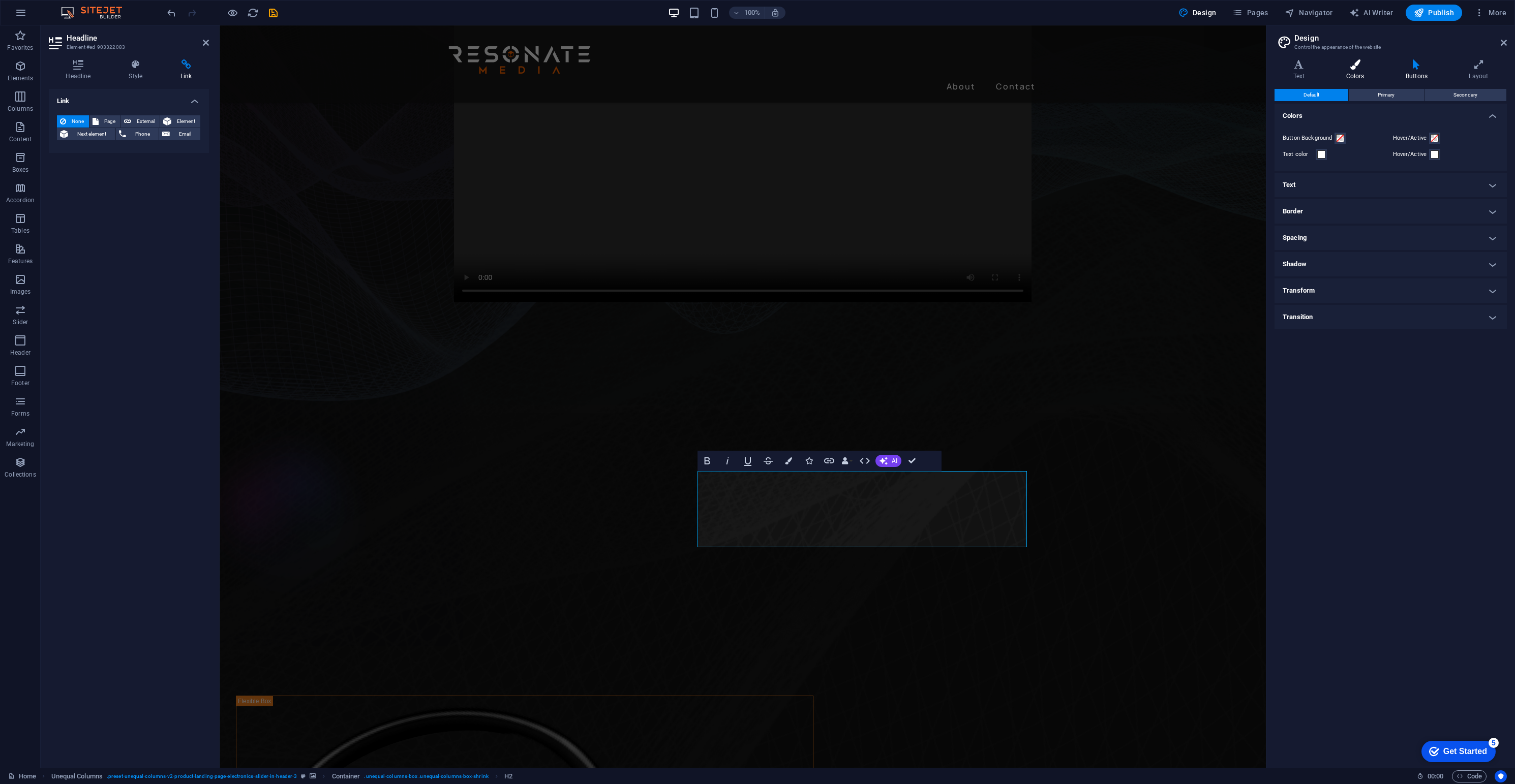
click at [1120, 72] on h4 "Colors" at bounding box center [1357, 70] width 59 height 21
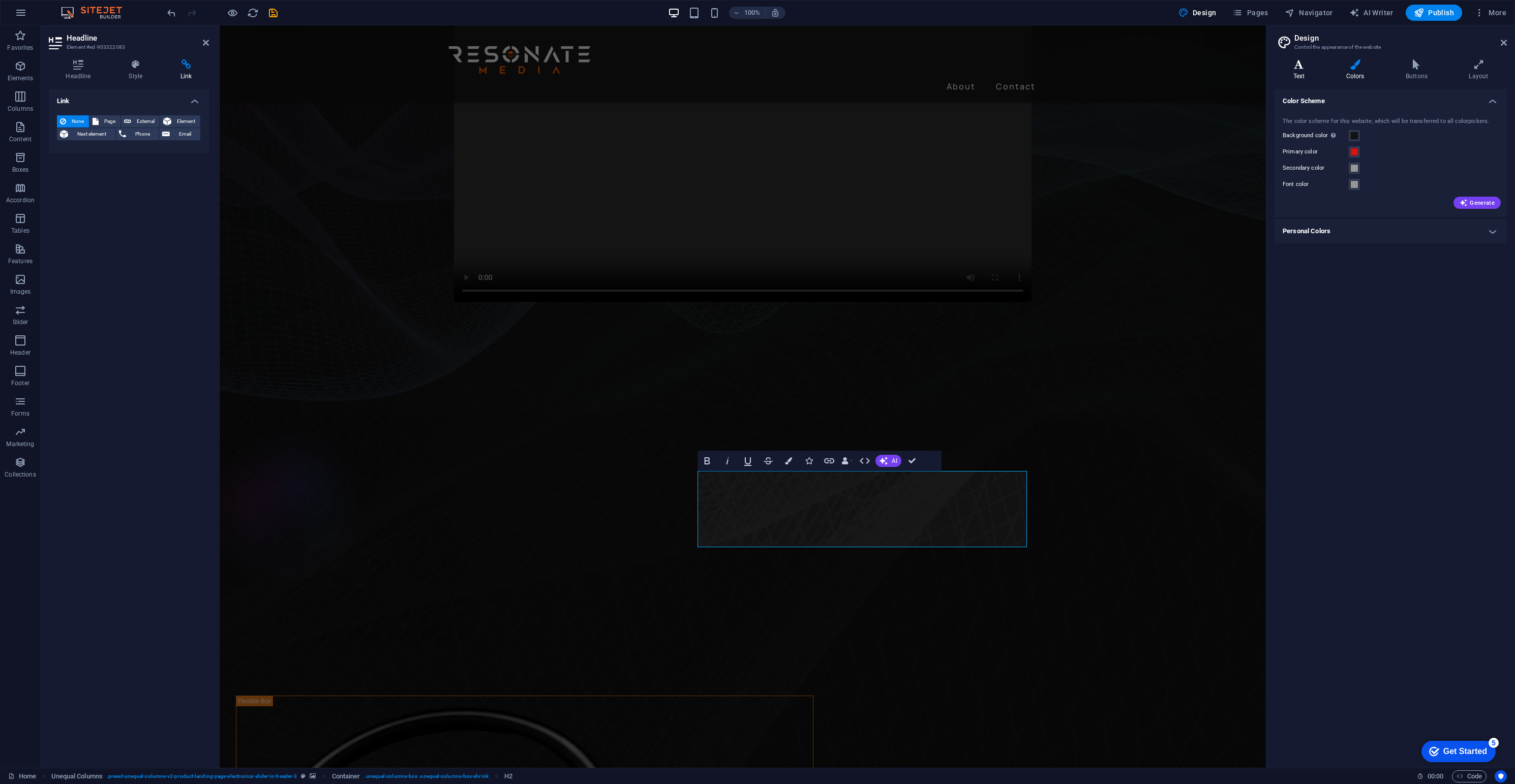
click at [1120, 73] on h4 "Text" at bounding box center [1300, 70] width 53 height 21
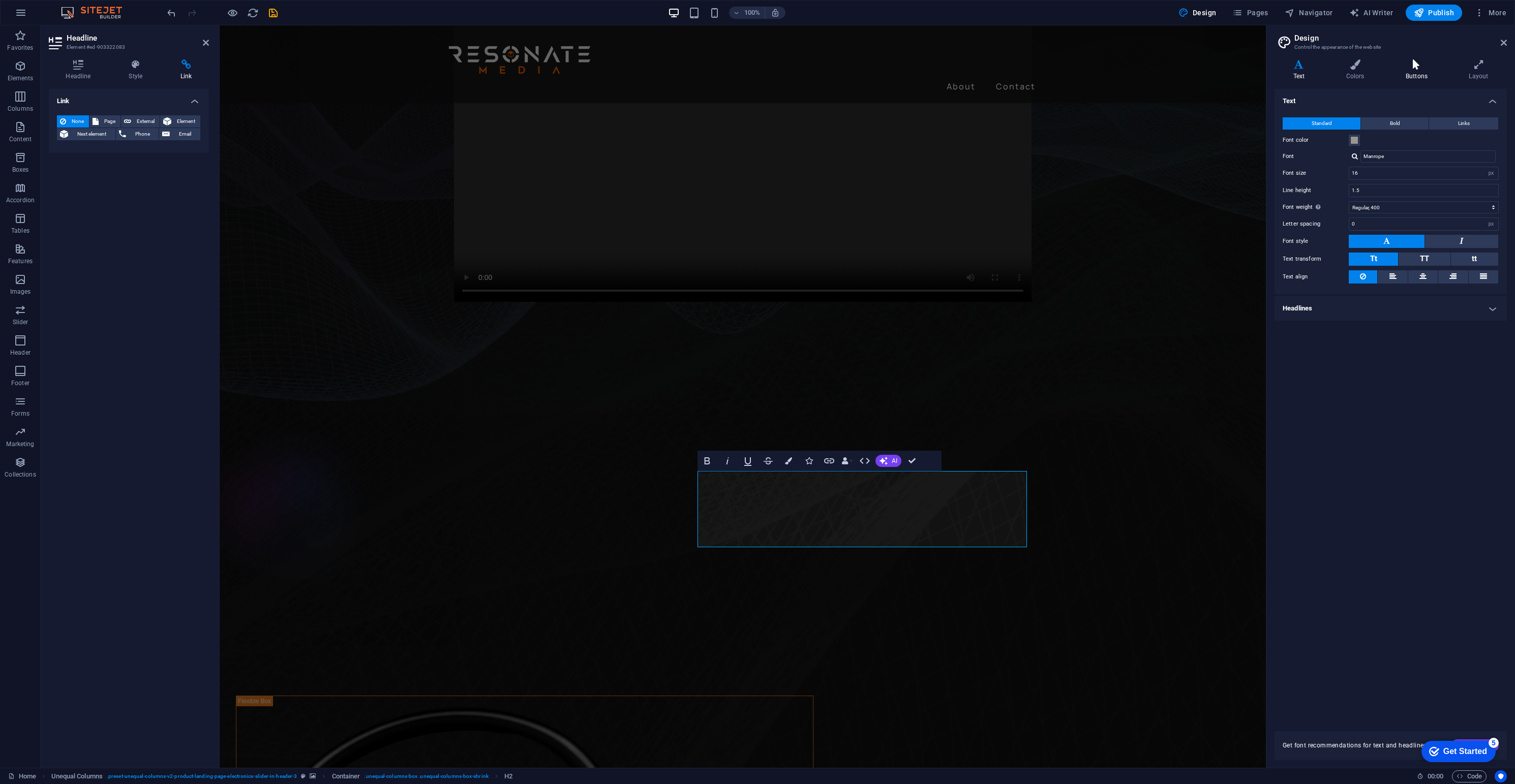
click at [1120, 67] on icon at bounding box center [1416, 64] width 59 height 10
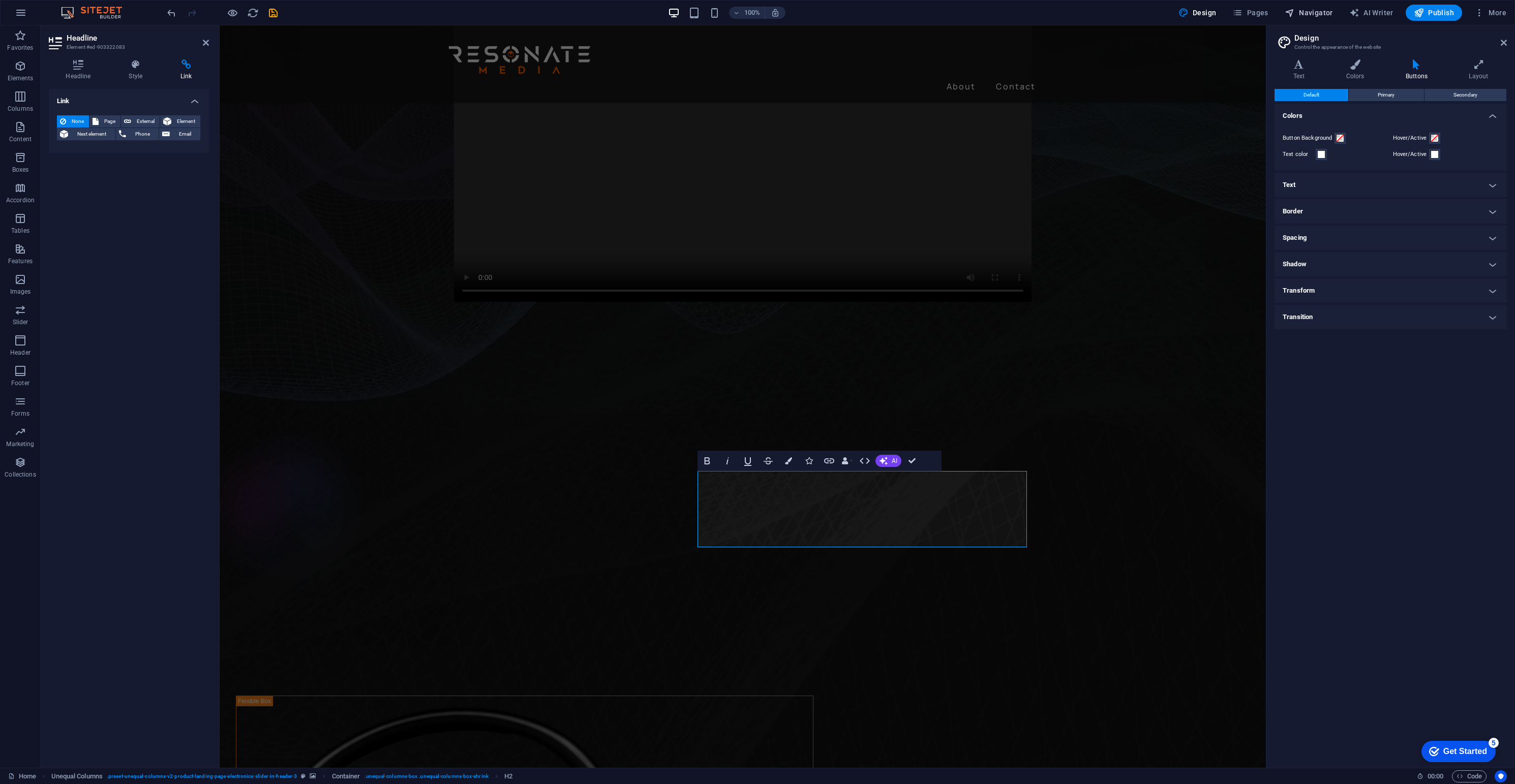
click at [1120, 13] on span "Navigator" at bounding box center [1309, 12] width 48 height 10
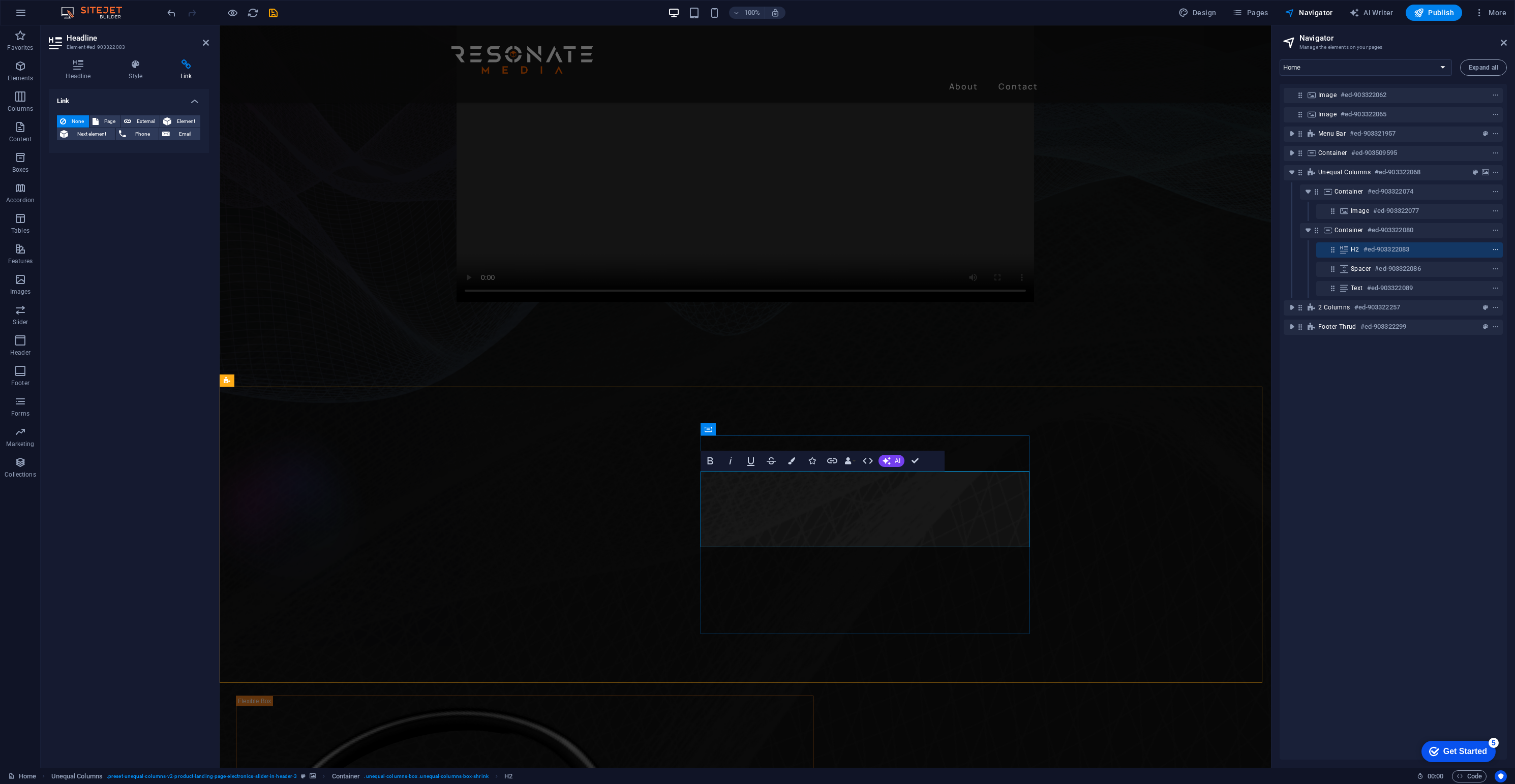
click at [1120, 250] on icon "context-menu" at bounding box center [1496, 250] width 7 height 7
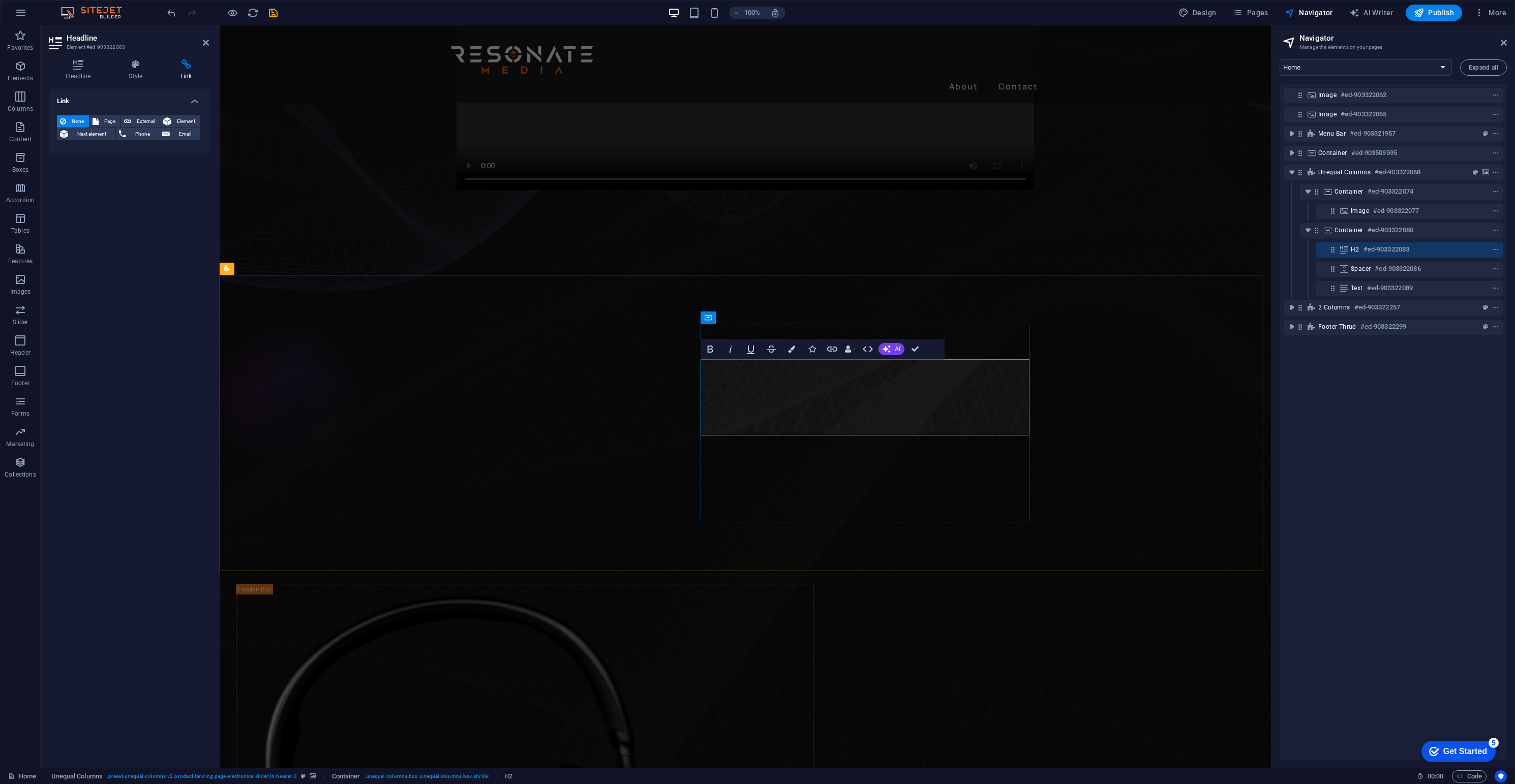
drag, startPoint x: 827, startPoint y: 420, endPoint x: 701, endPoint y: 409, distance: 126.5
drag, startPoint x: 813, startPoint y: 412, endPoint x: 705, endPoint y: 404, distance: 108.3
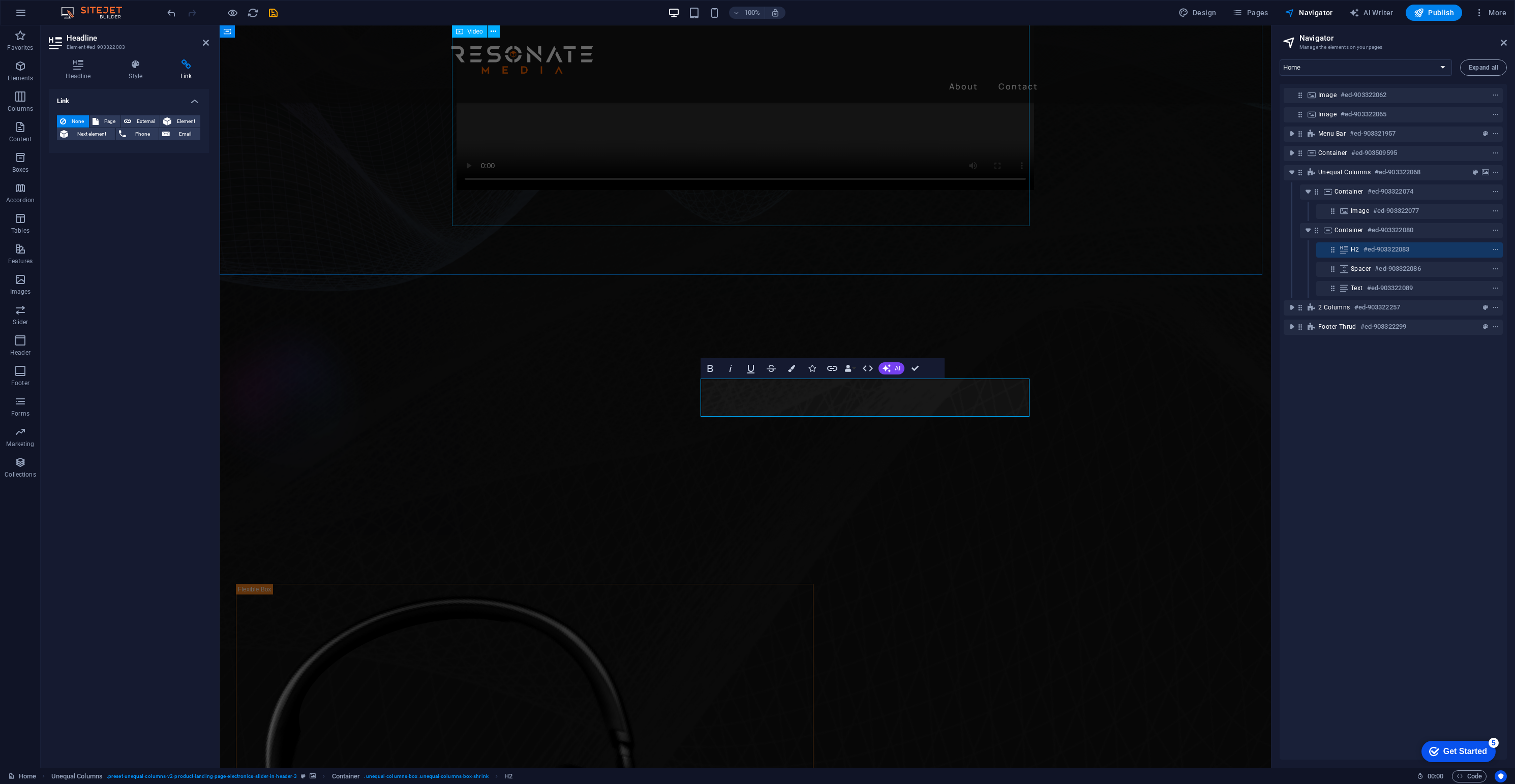
click at [1120, 475] on figure at bounding box center [745, 387] width 1051 height 296
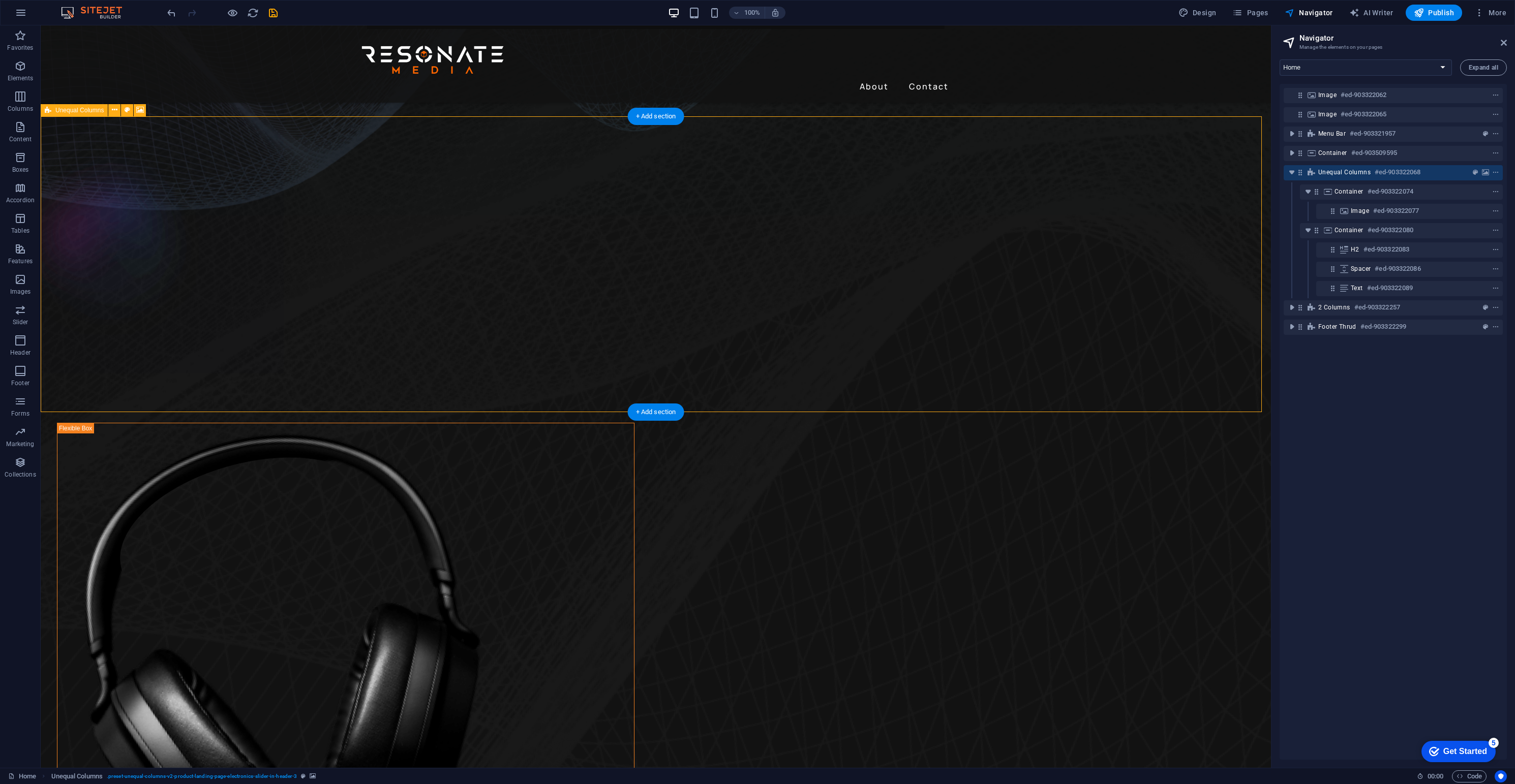
scroll to position [392, 0]
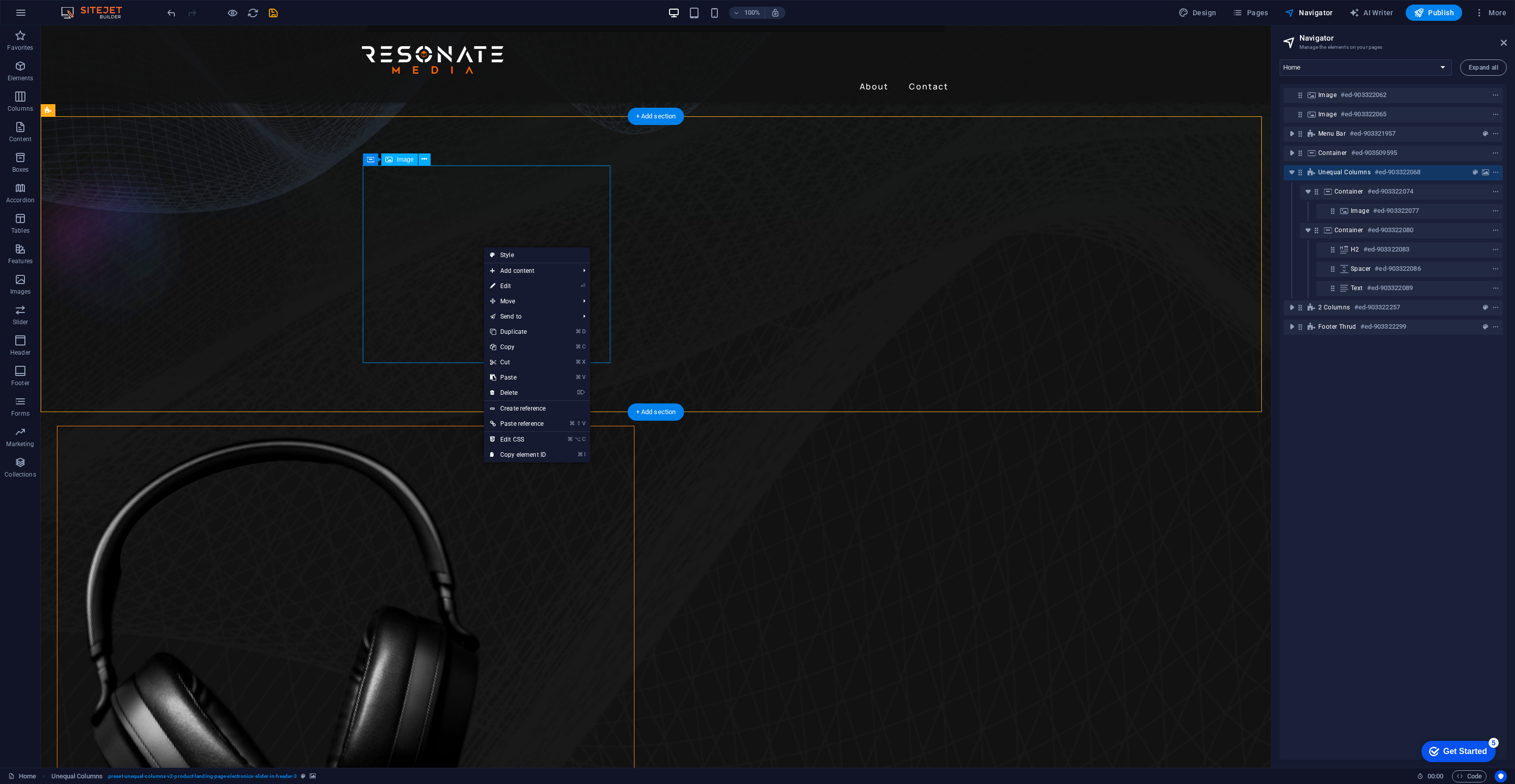
drag, startPoint x: 485, startPoint y: 245, endPoint x: 481, endPoint y: 250, distance: 6.4
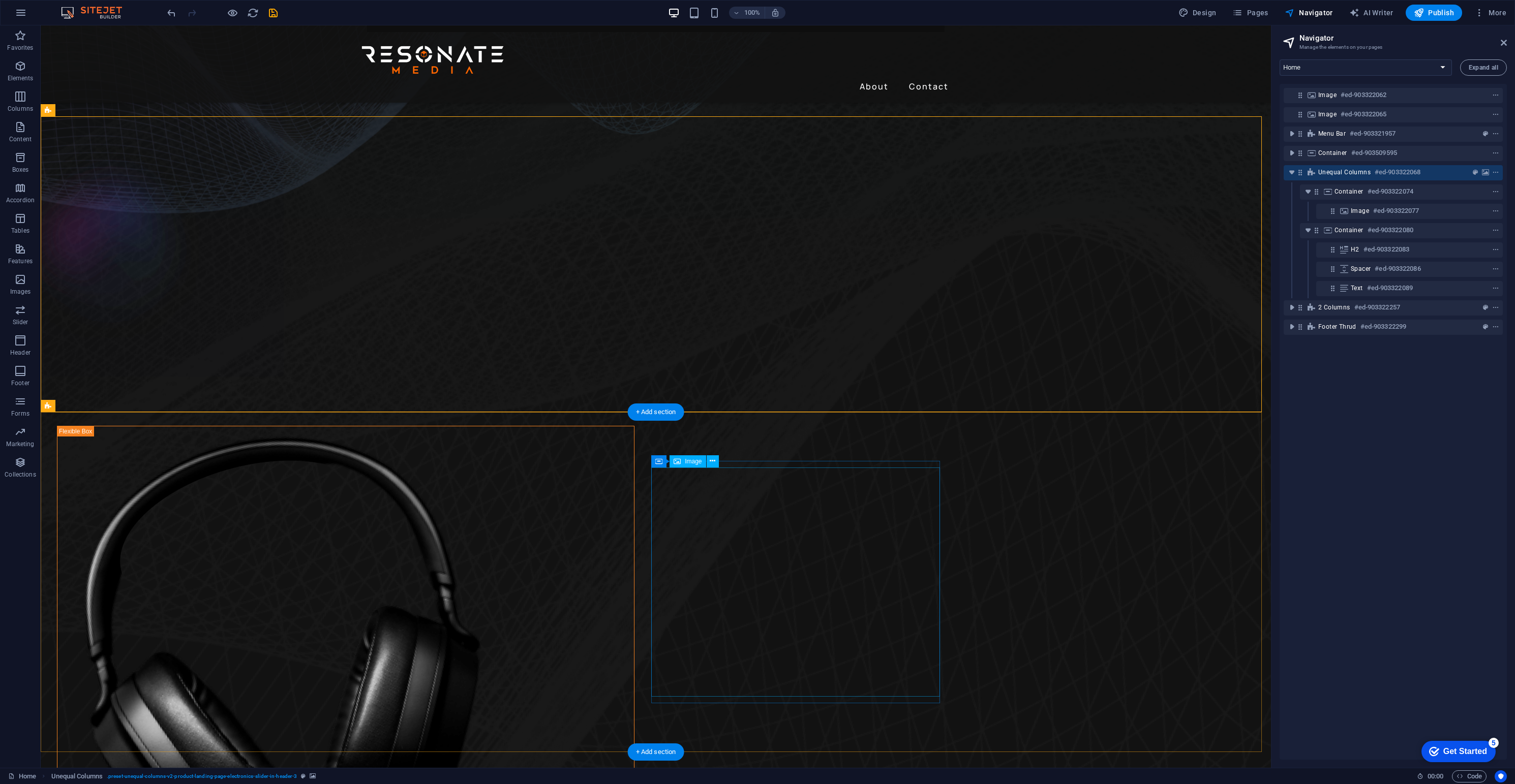
drag, startPoint x: 815, startPoint y: 582, endPoint x: 823, endPoint y: 589, distance: 10.6
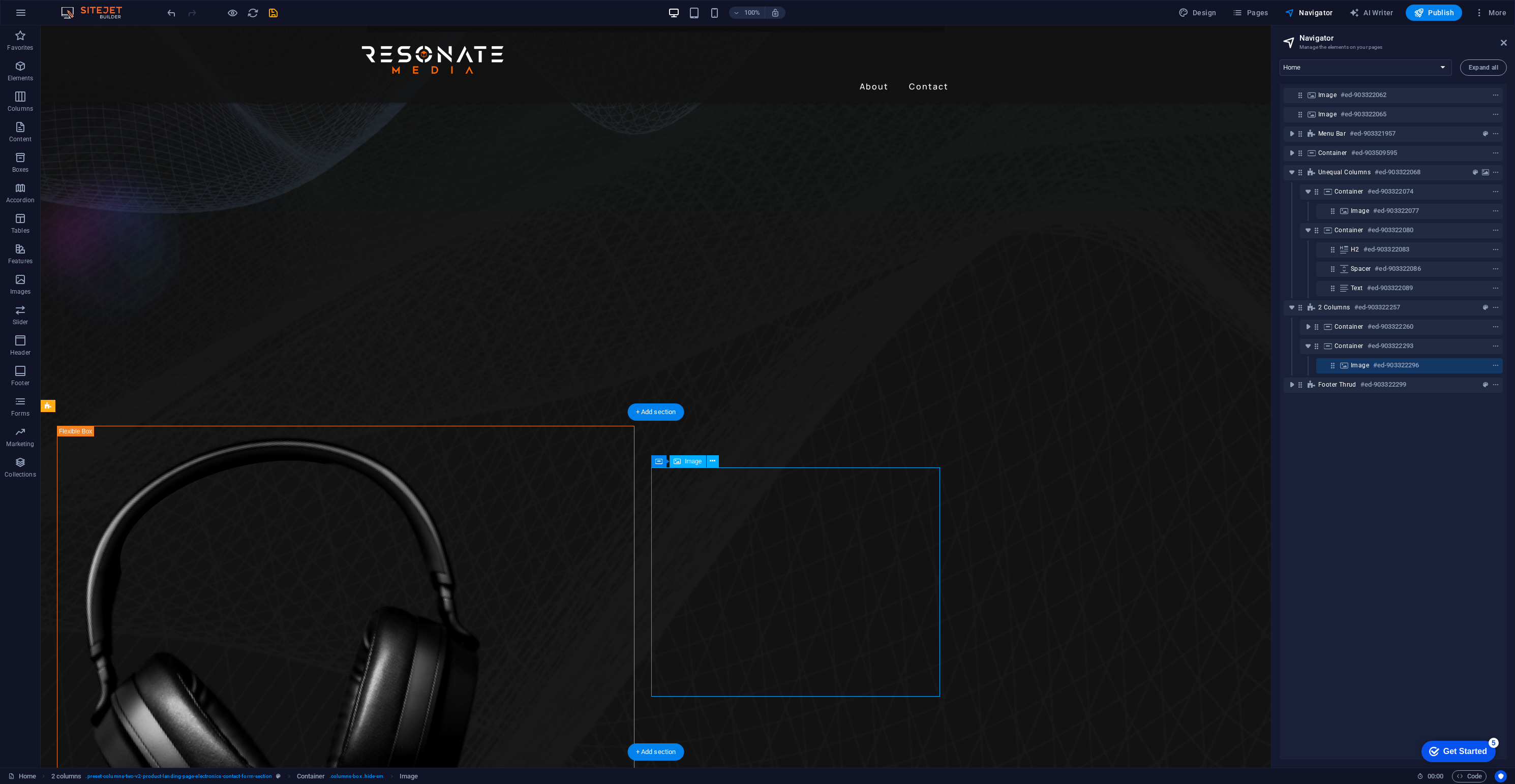
select select "%"
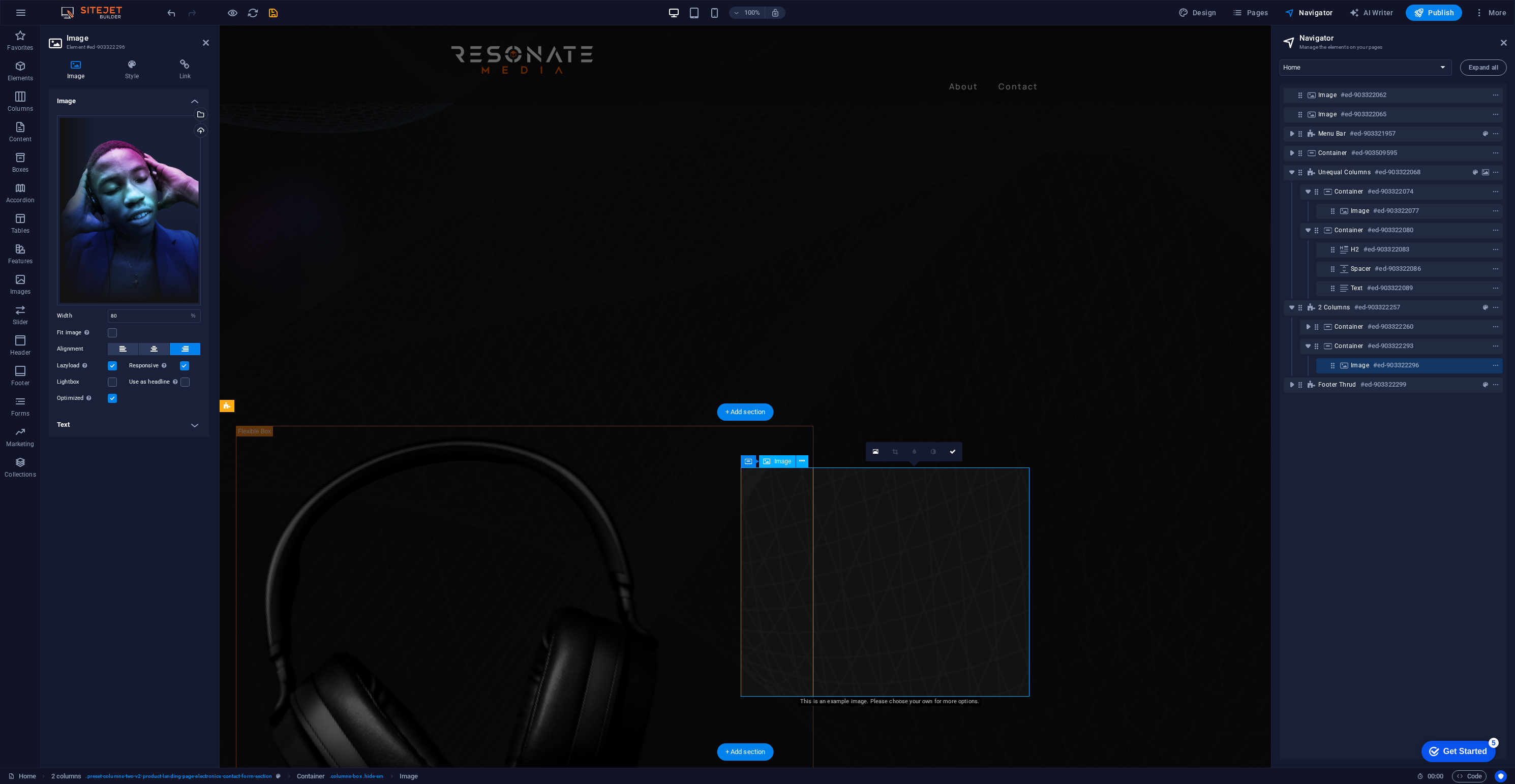
click at [145, 167] on div "Drag files here, click to choose files or select files from Files or our free s…" at bounding box center [129, 210] width 144 height 190
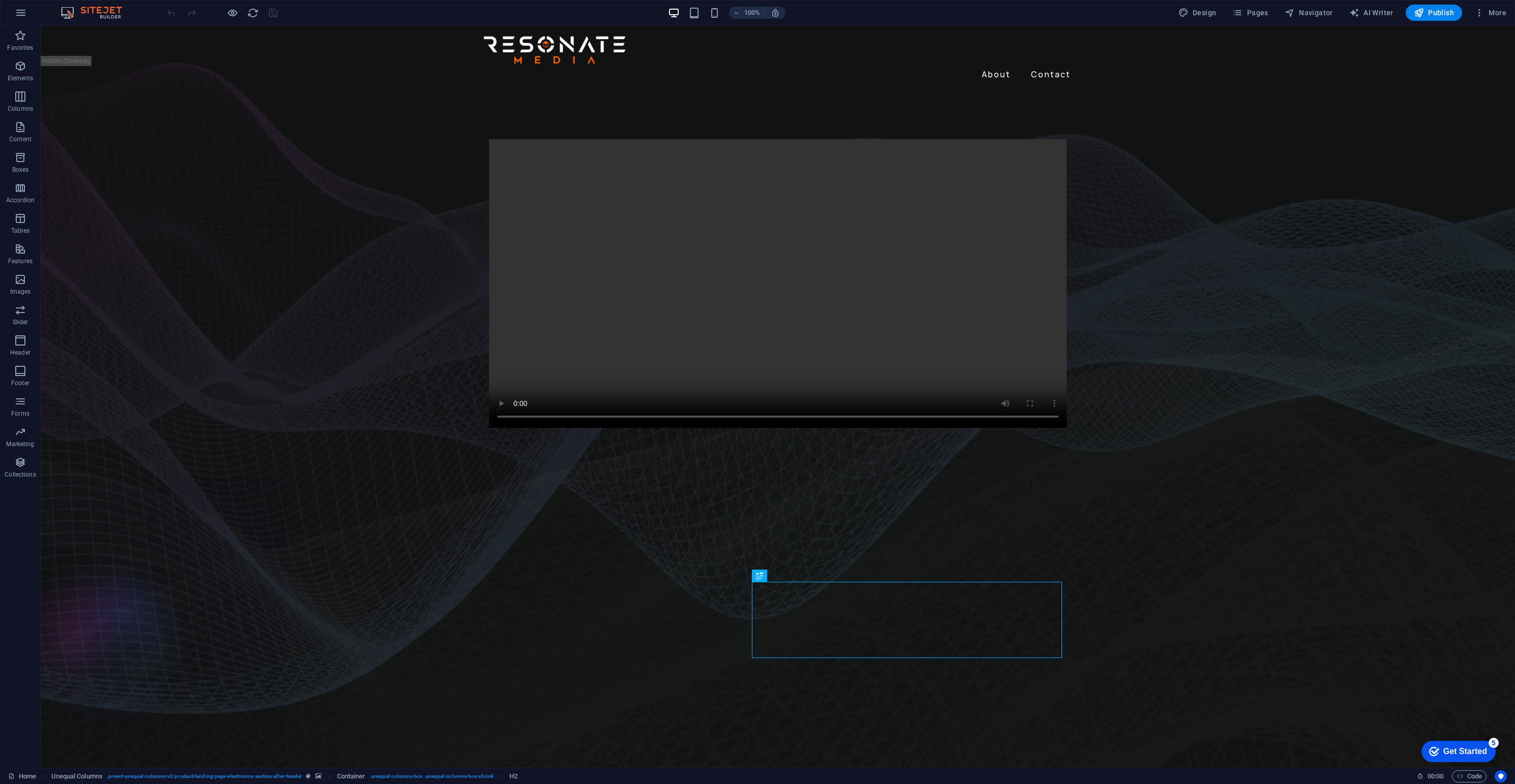
scroll to position [95, 0]
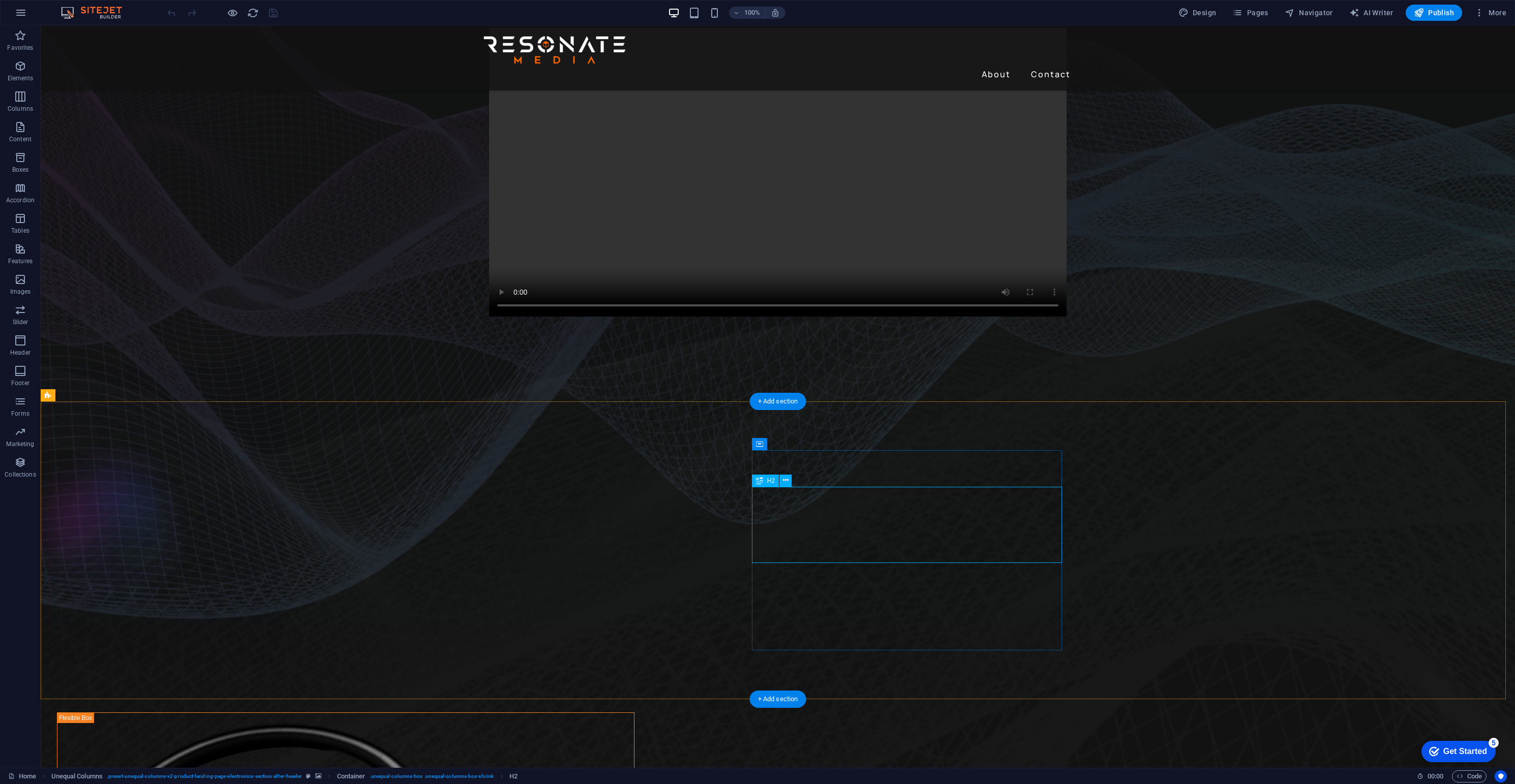
drag, startPoint x: 840, startPoint y: 551, endPoint x: 661, endPoint y: 549, distance: 179.0
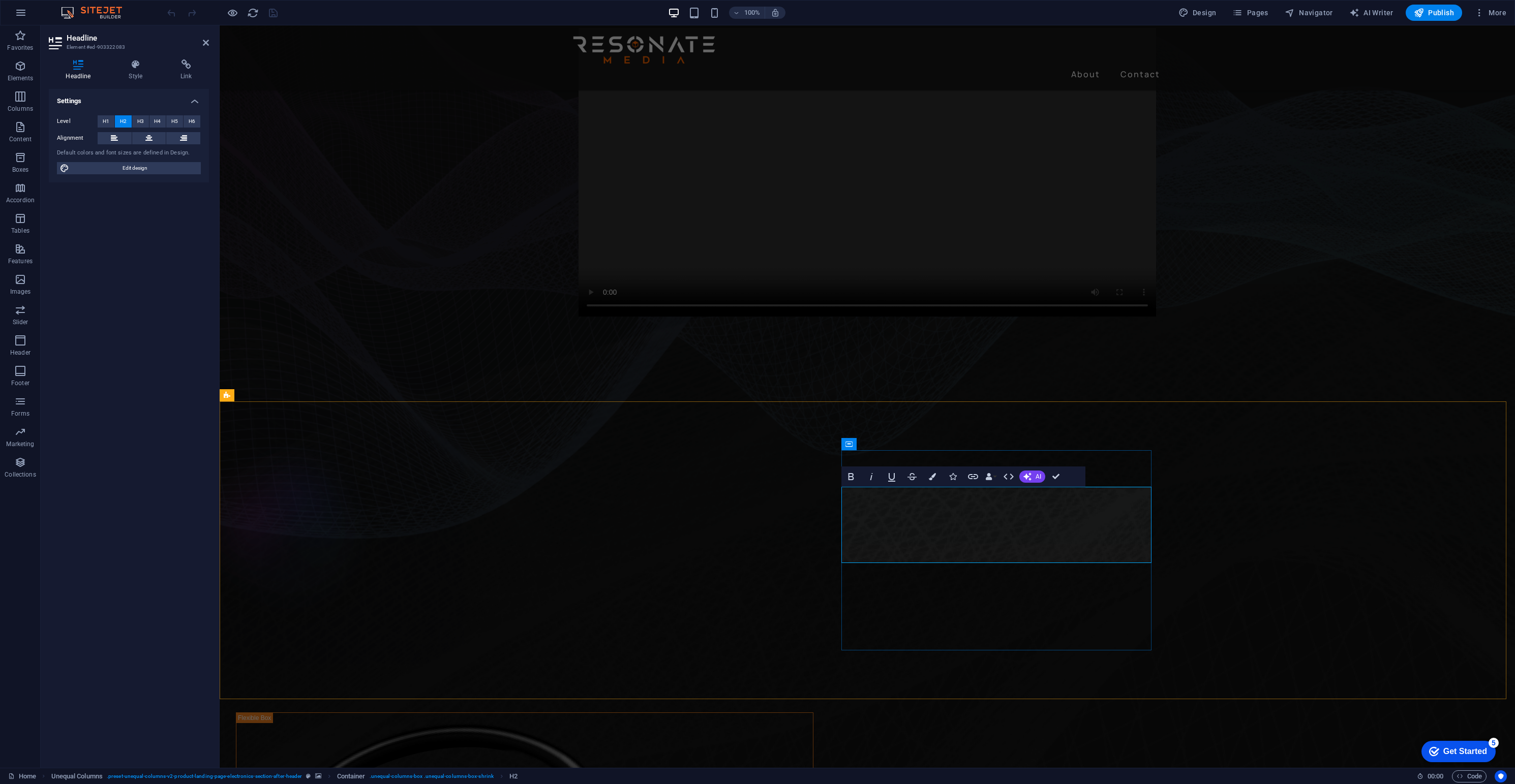
drag, startPoint x: 1024, startPoint y: 548, endPoint x: 834, endPoint y: 545, distance: 190.0
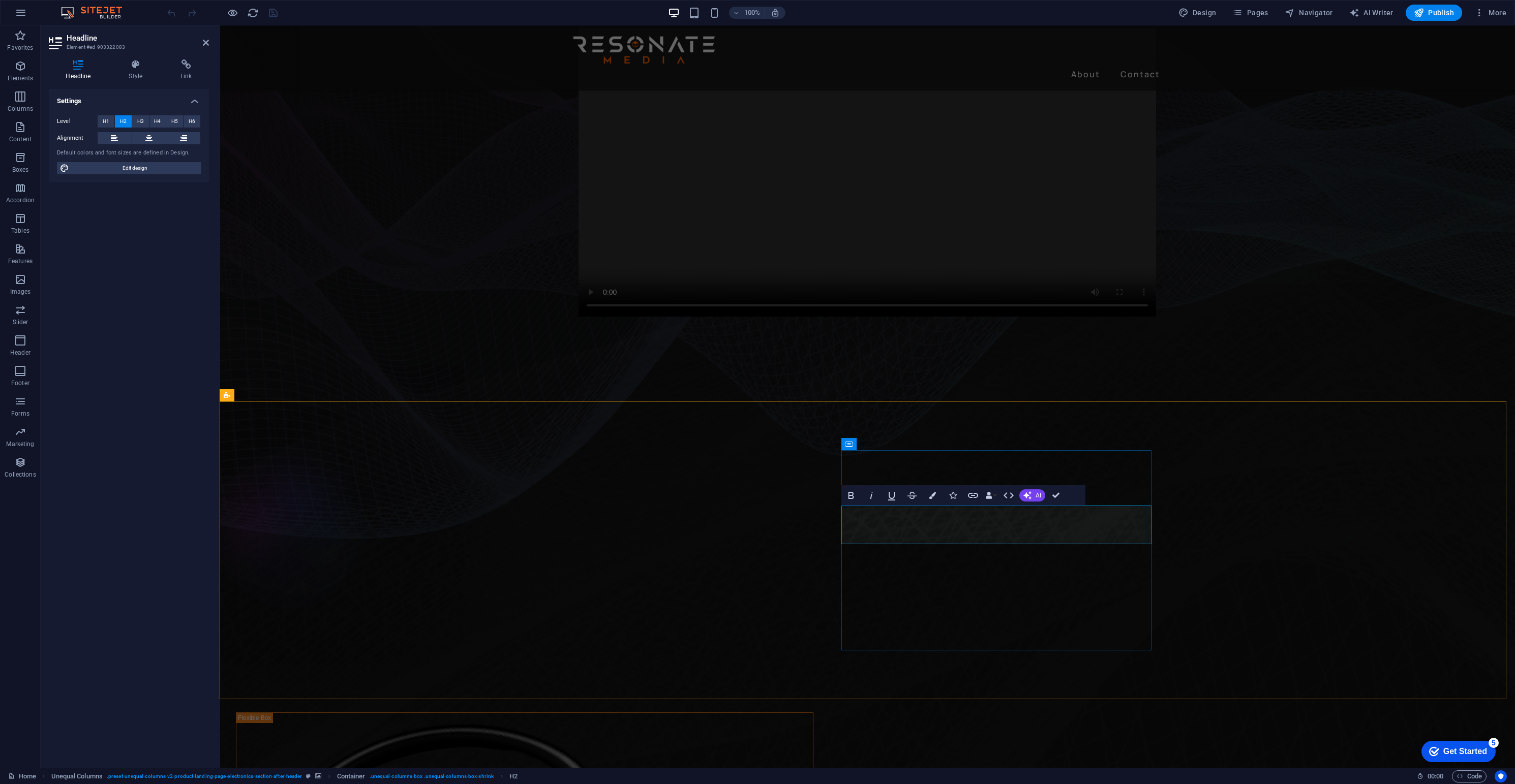
drag, startPoint x: 946, startPoint y: 520, endPoint x: 849, endPoint y: 518, distance: 97.0
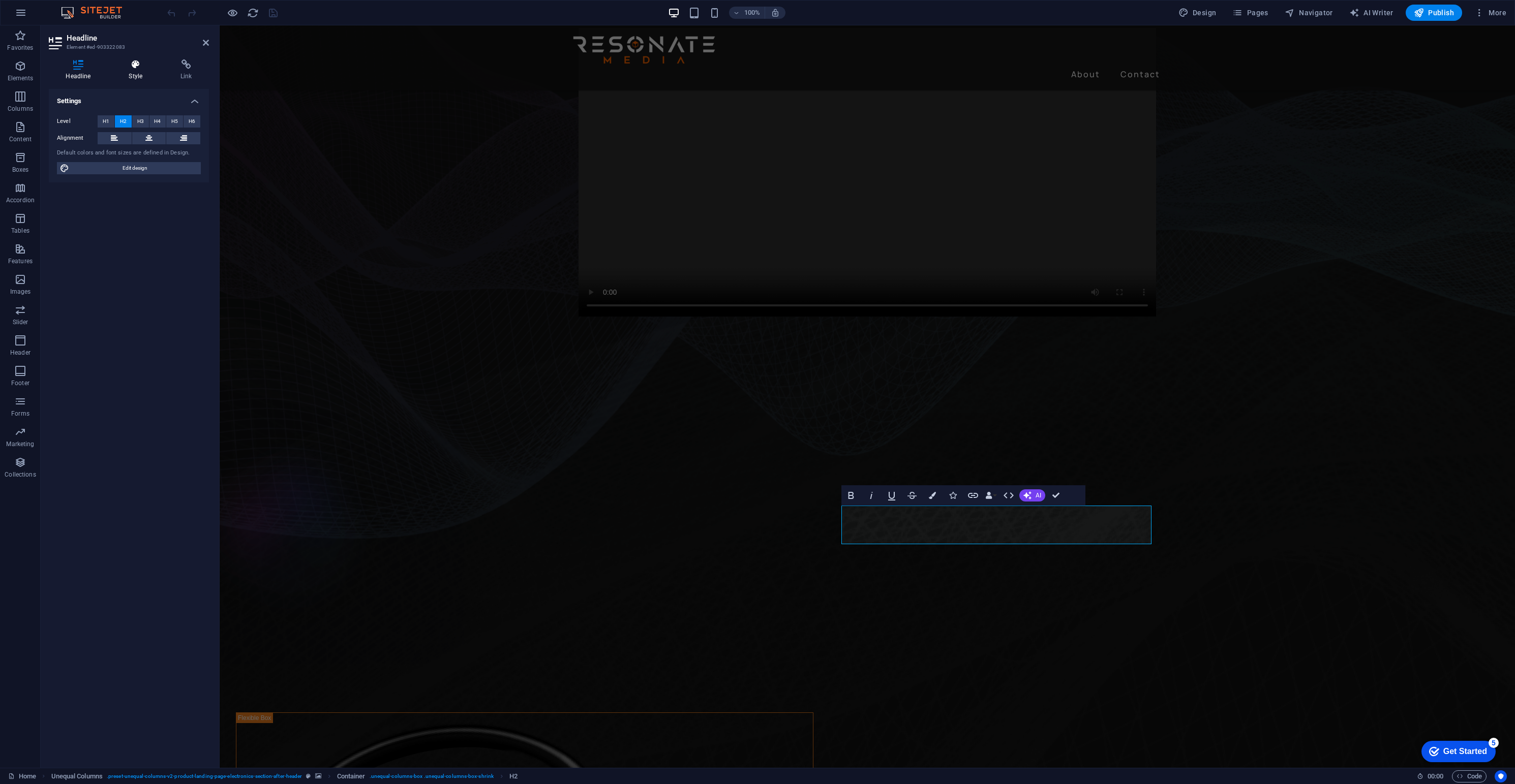
click at [136, 62] on icon at bounding box center [136, 64] width 48 height 10
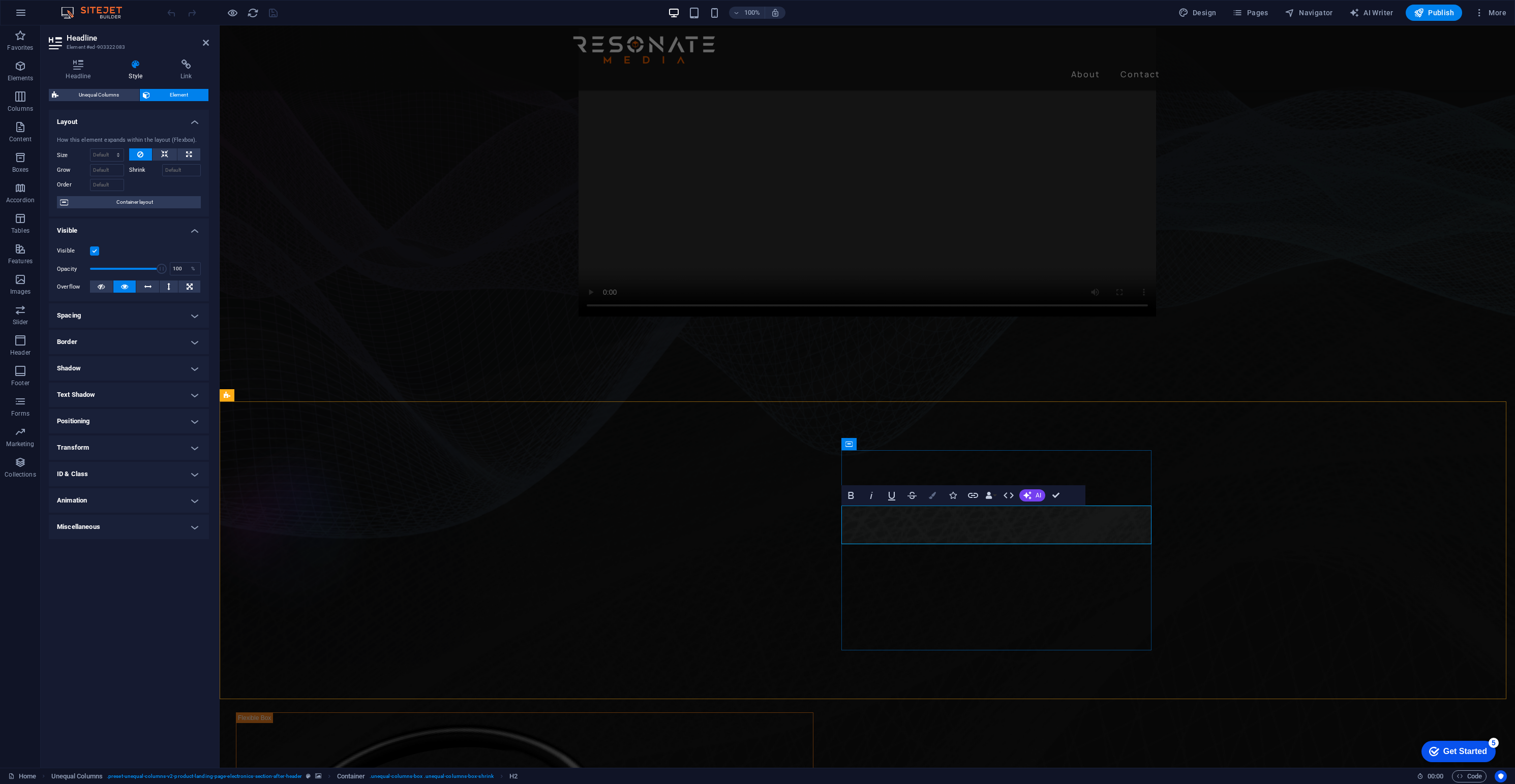
click at [934, 495] on icon "button" at bounding box center [932, 495] width 7 height 7
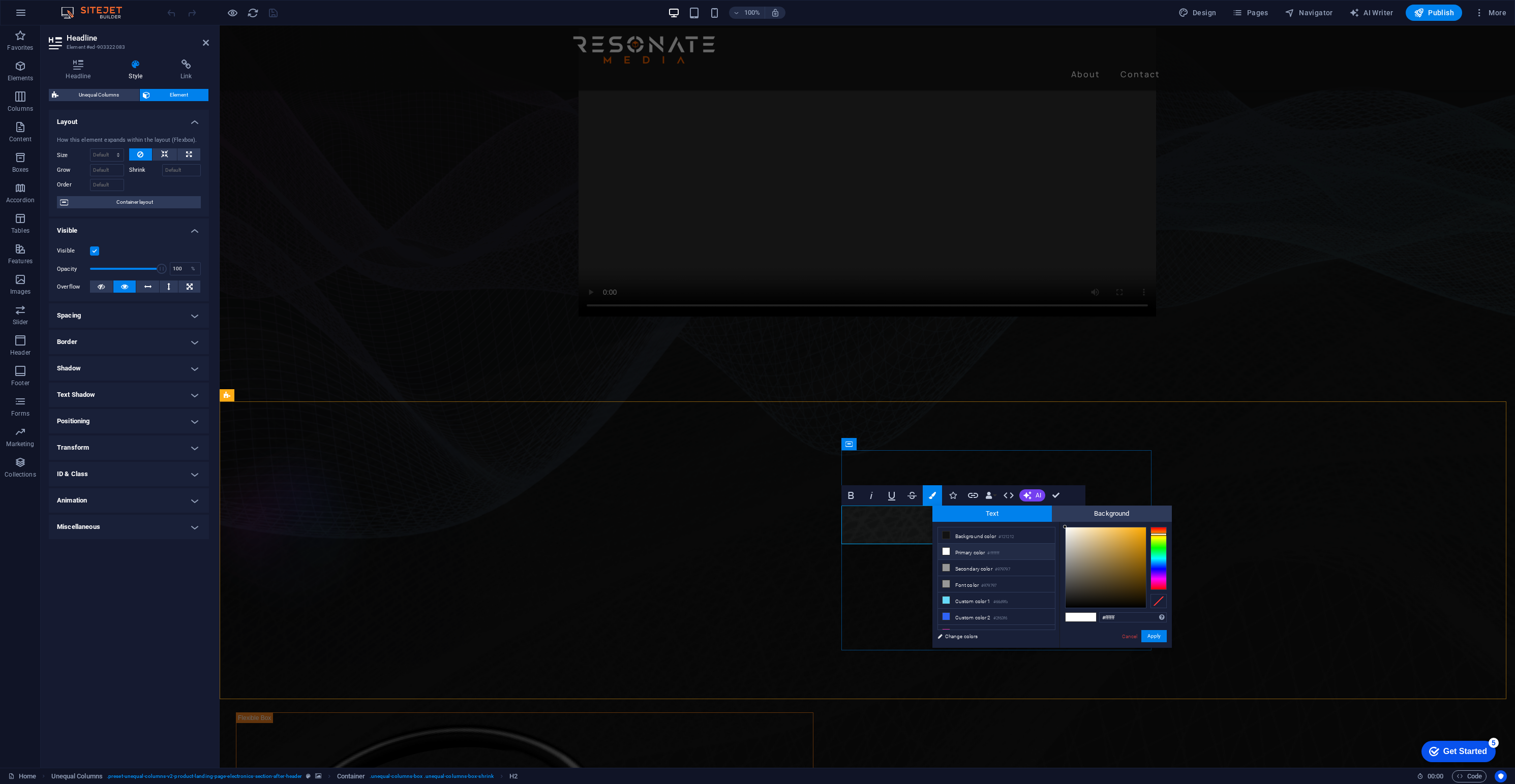
drag, startPoint x: 1155, startPoint y: 534, endPoint x: 1148, endPoint y: 537, distance: 7.6
click at [1152, 534] on div at bounding box center [1158, 558] width 16 height 63
click at [1128, 552] on div at bounding box center [1106, 568] width 81 height 81
drag, startPoint x: 1154, startPoint y: 537, endPoint x: 1152, endPoint y: 532, distance: 5.4
click at [1152, 532] on div at bounding box center [1158, 558] width 16 height 63
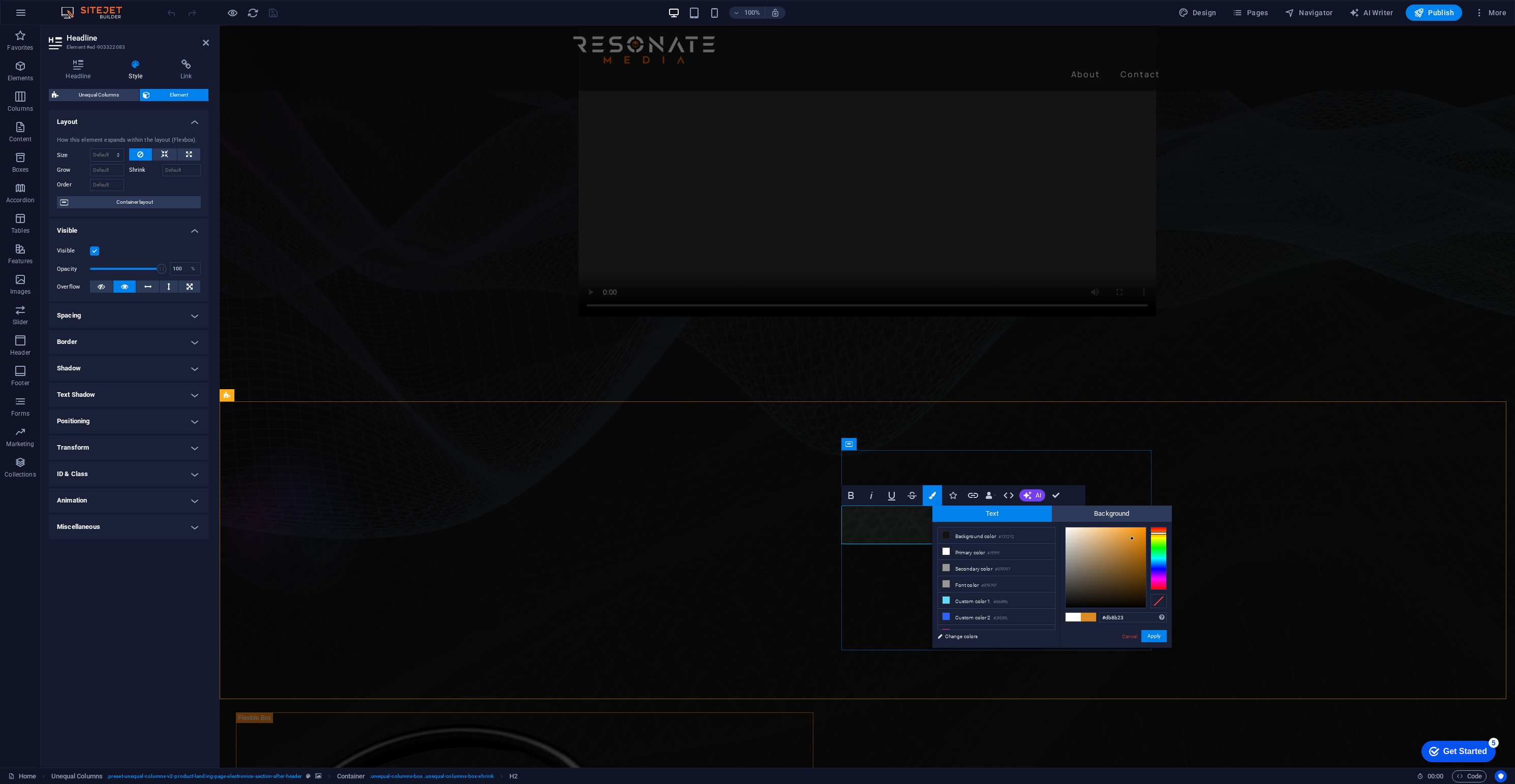
type input "#dc8c24"
drag, startPoint x: 1129, startPoint y: 543, endPoint x: 1132, endPoint y: 538, distance: 5.8
click at [1132, 538] on div at bounding box center [1106, 568] width 81 height 81
click at [1154, 634] on button "Apply" at bounding box center [1154, 636] width 25 height 12
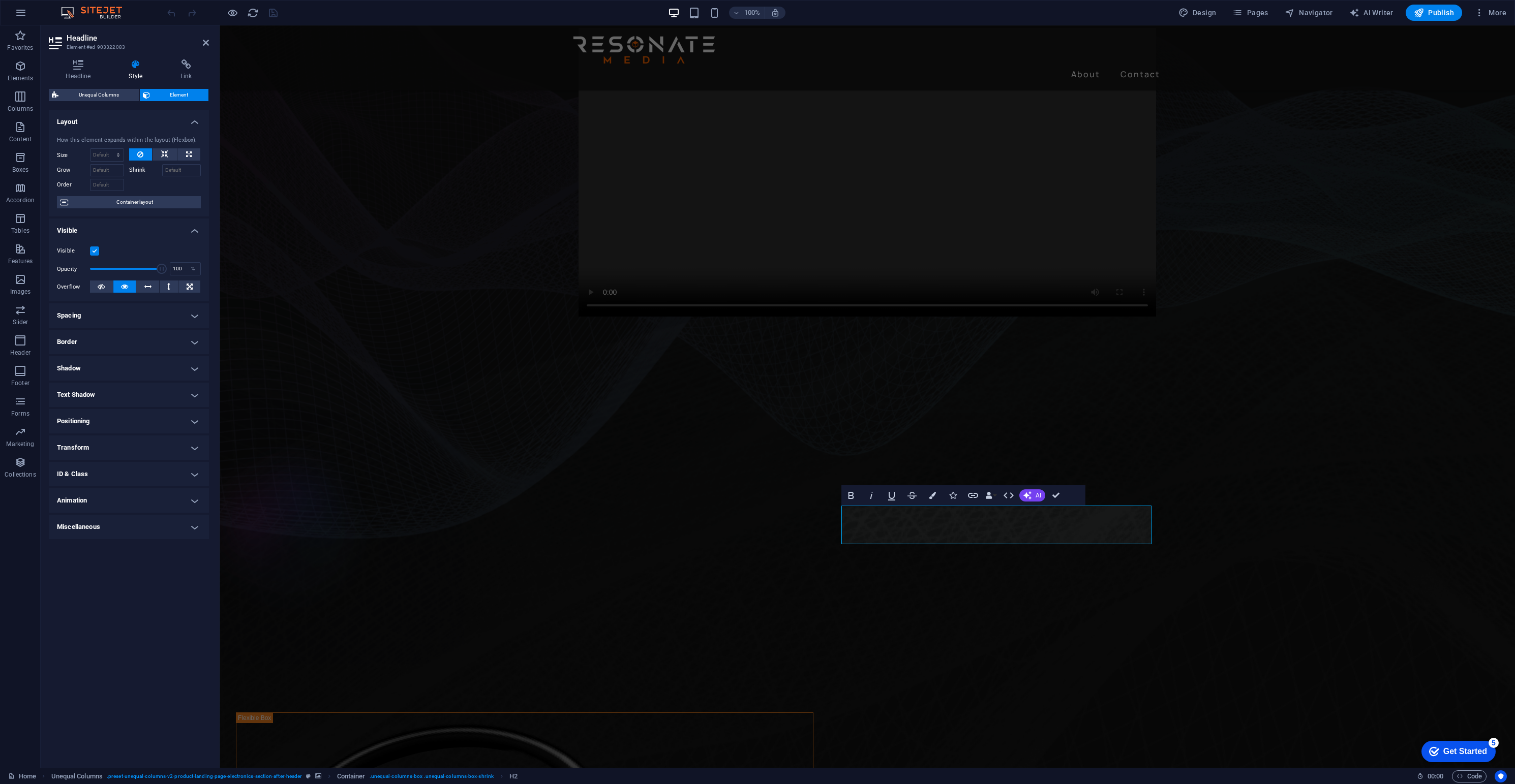
click at [1205, 538] on figure at bounding box center [868, 514] width 1296 height 298
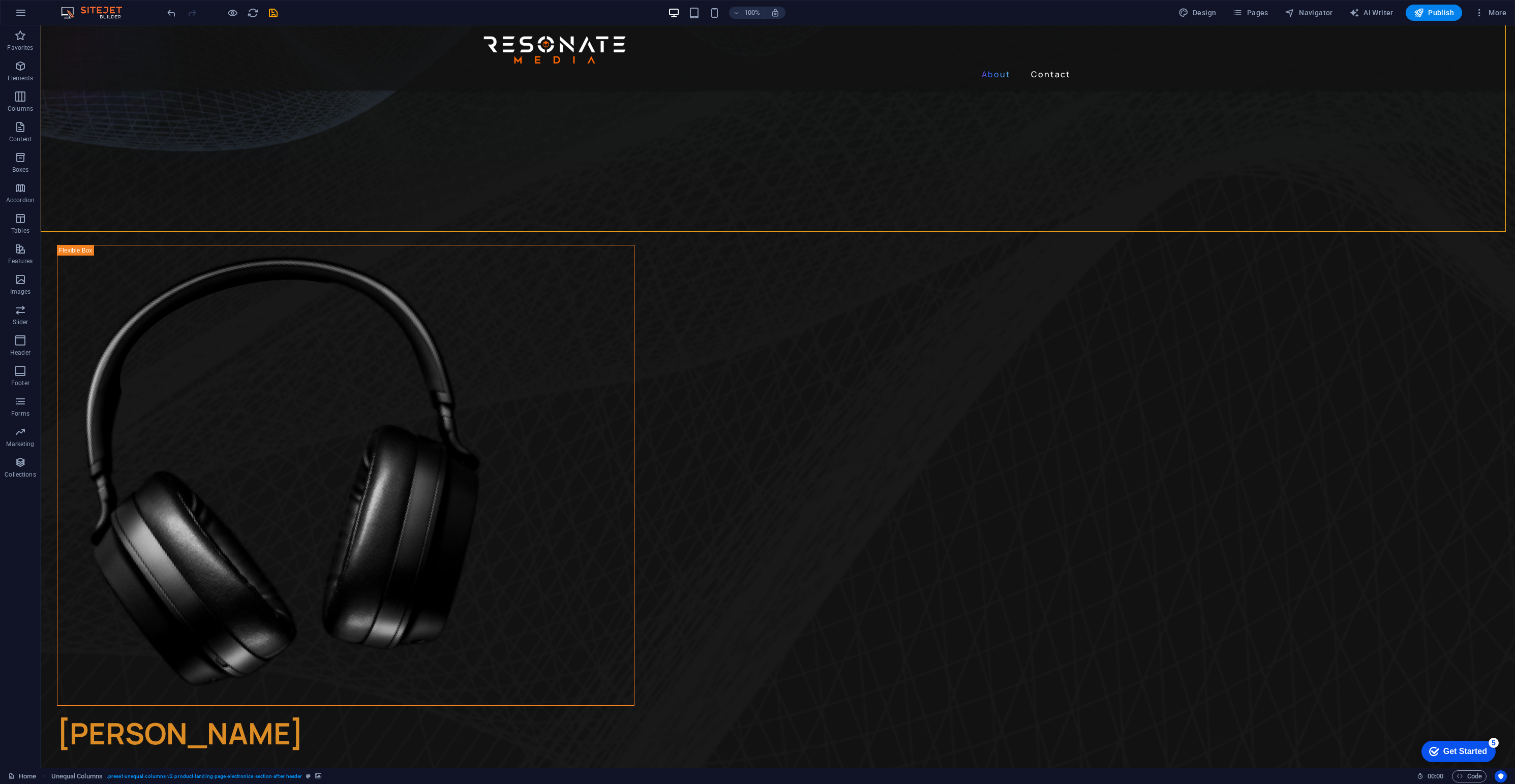
scroll to position [564, 0]
select select "px"
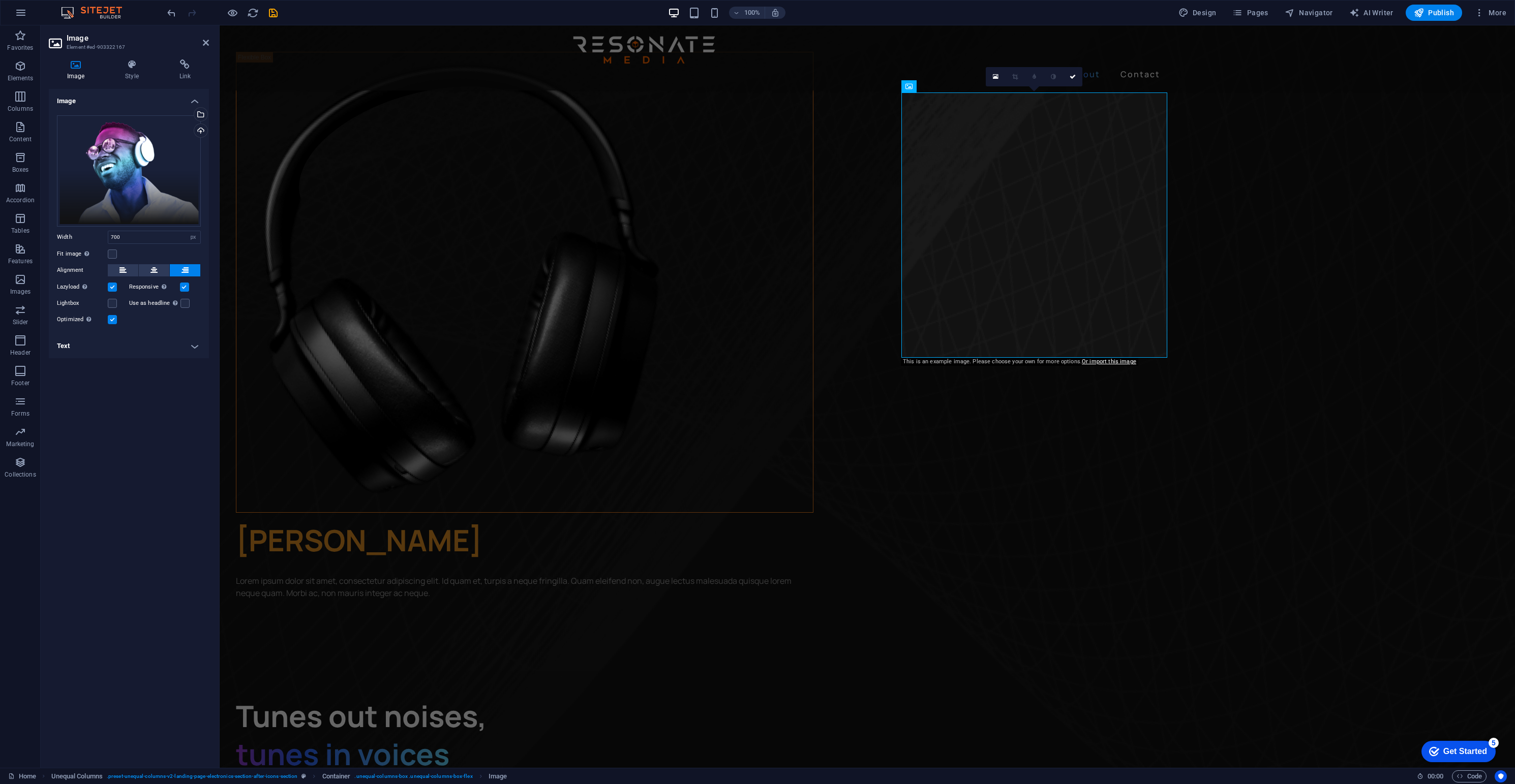
scroll to position [763, 0]
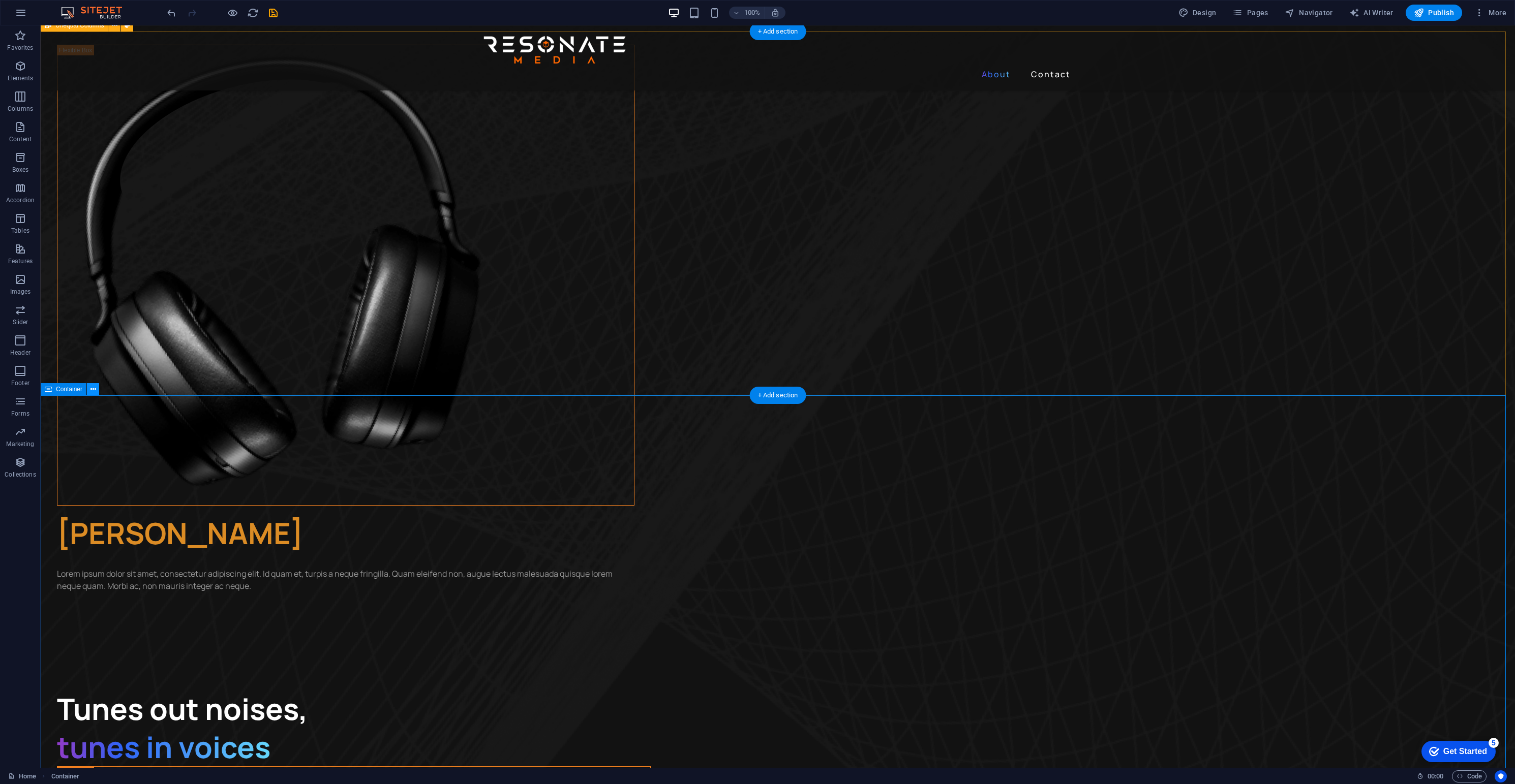
click at [91, 386] on icon at bounding box center [93, 390] width 5 height 11
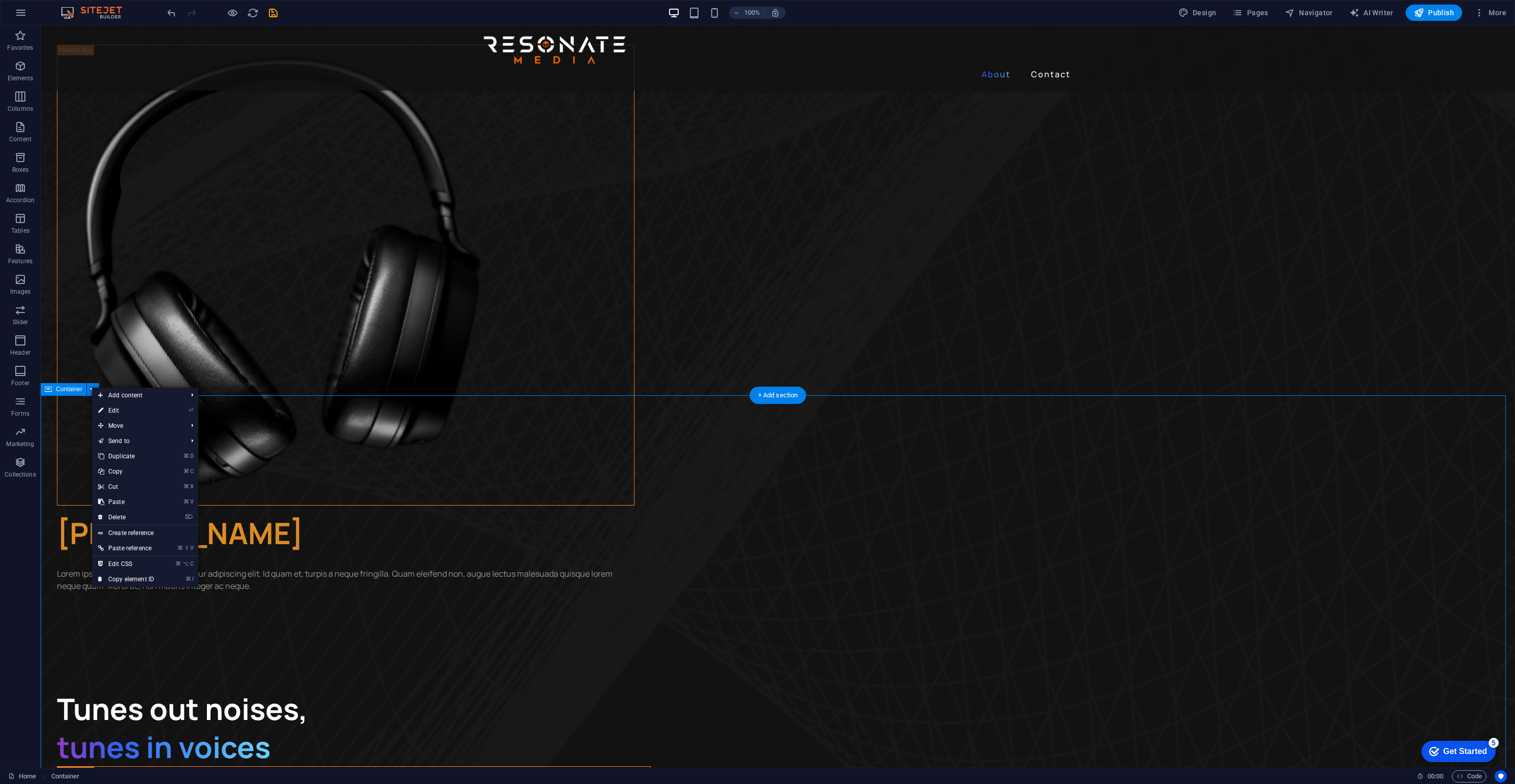
drag, startPoint x: 72, startPoint y: 474, endPoint x: 70, endPoint y: 479, distance: 5.4
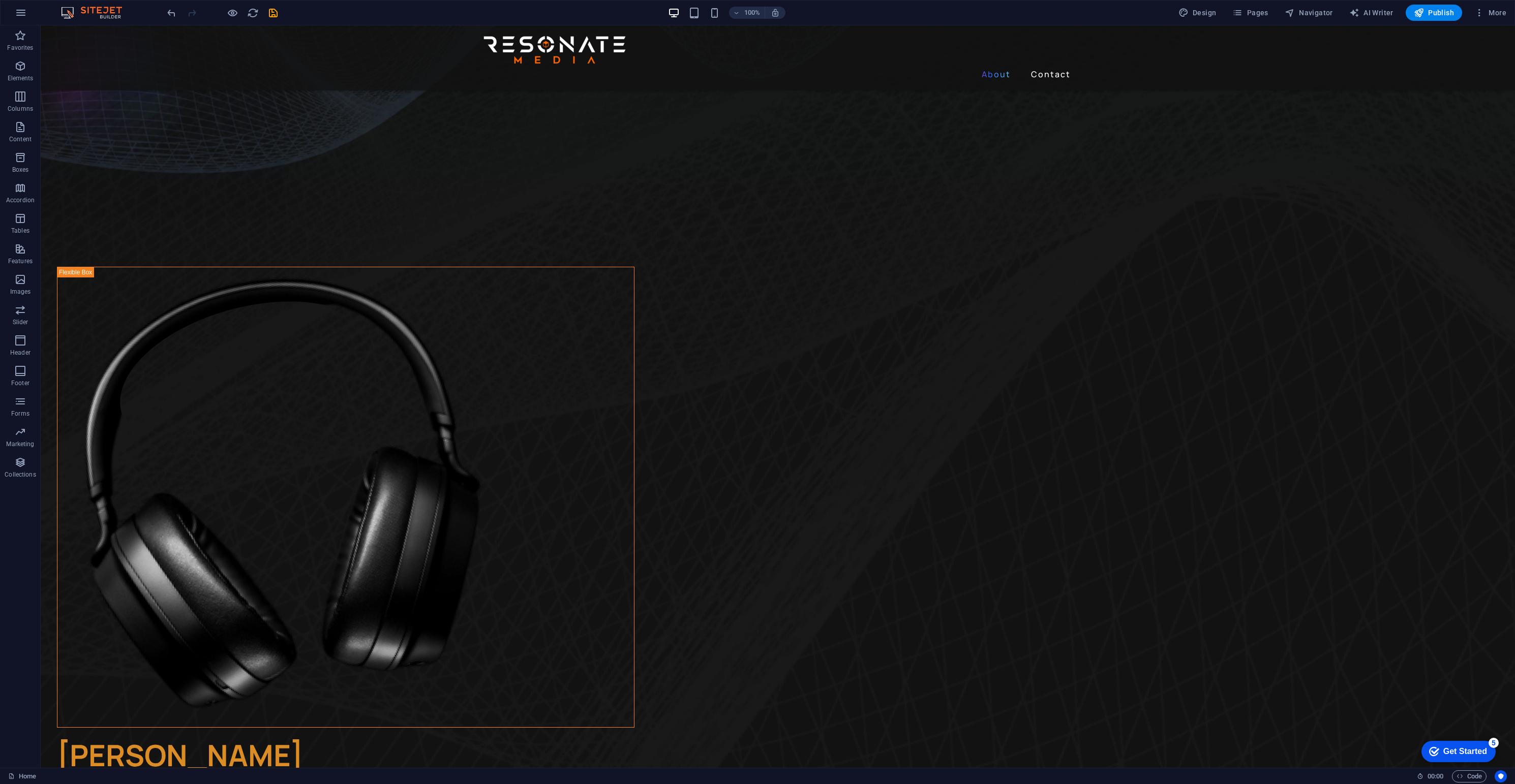
scroll to position [553, 0]
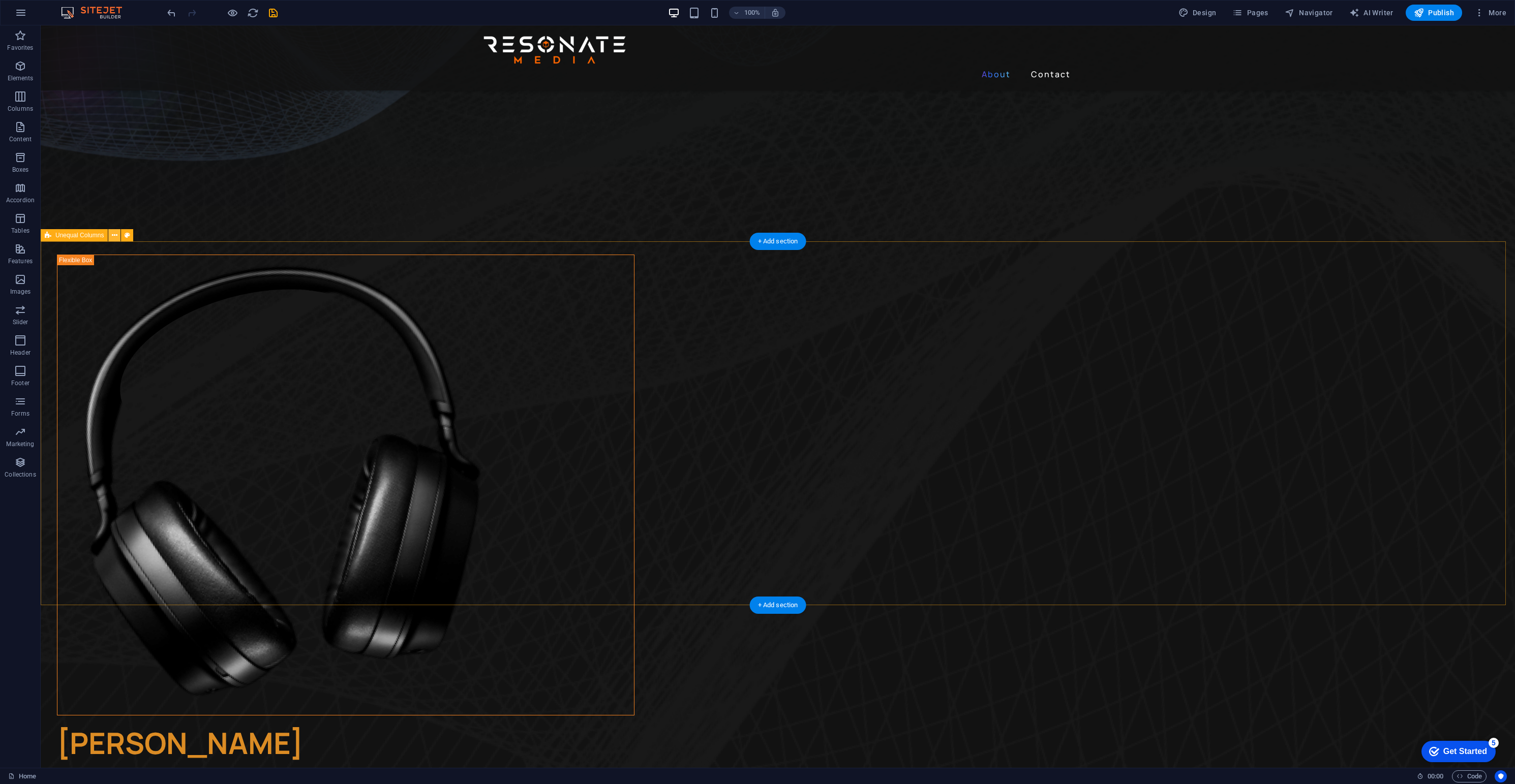
click at [113, 238] on icon at bounding box center [115, 236] width 5 height 11
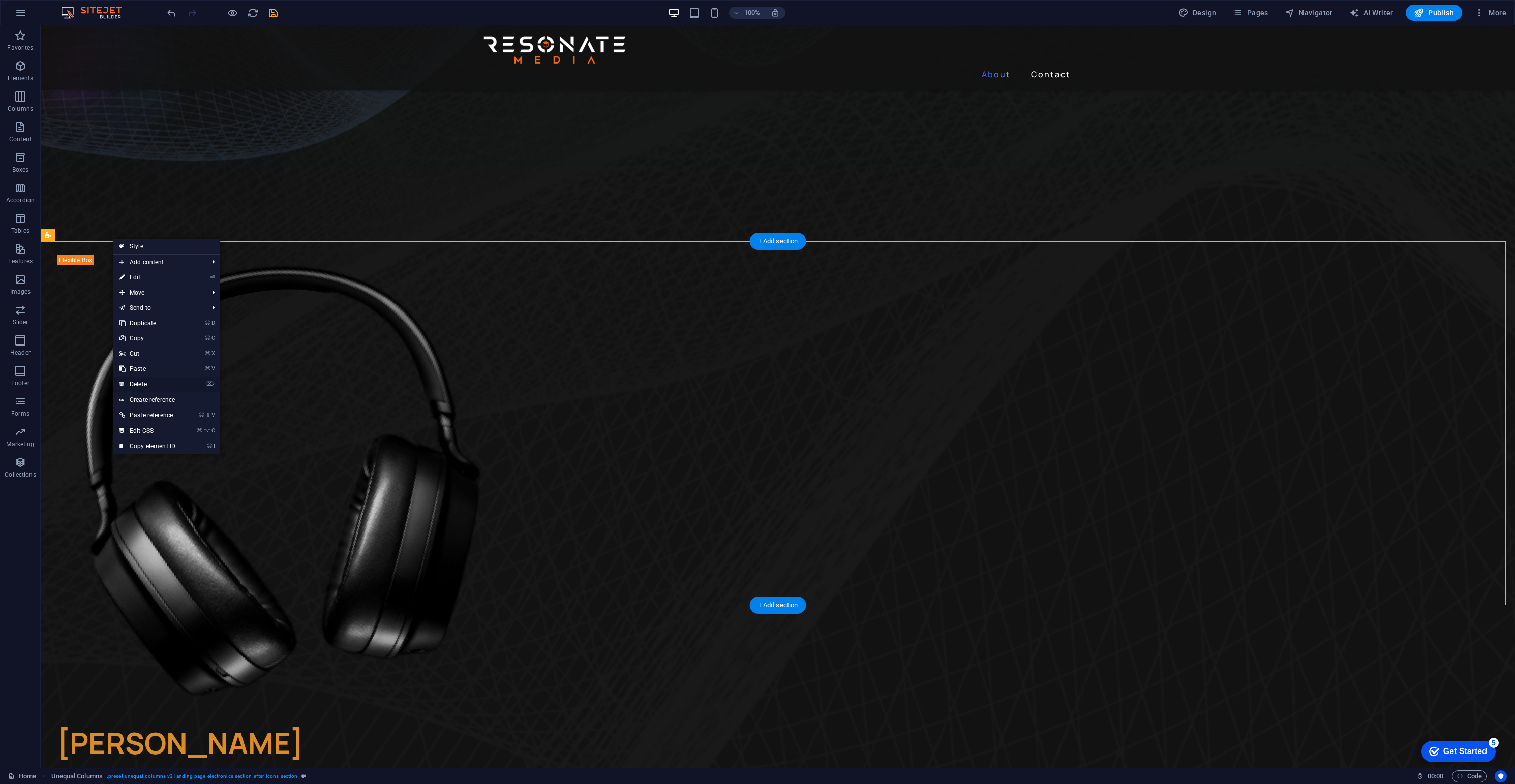
click at [139, 381] on link "⌦ Delete" at bounding box center [147, 384] width 68 height 15
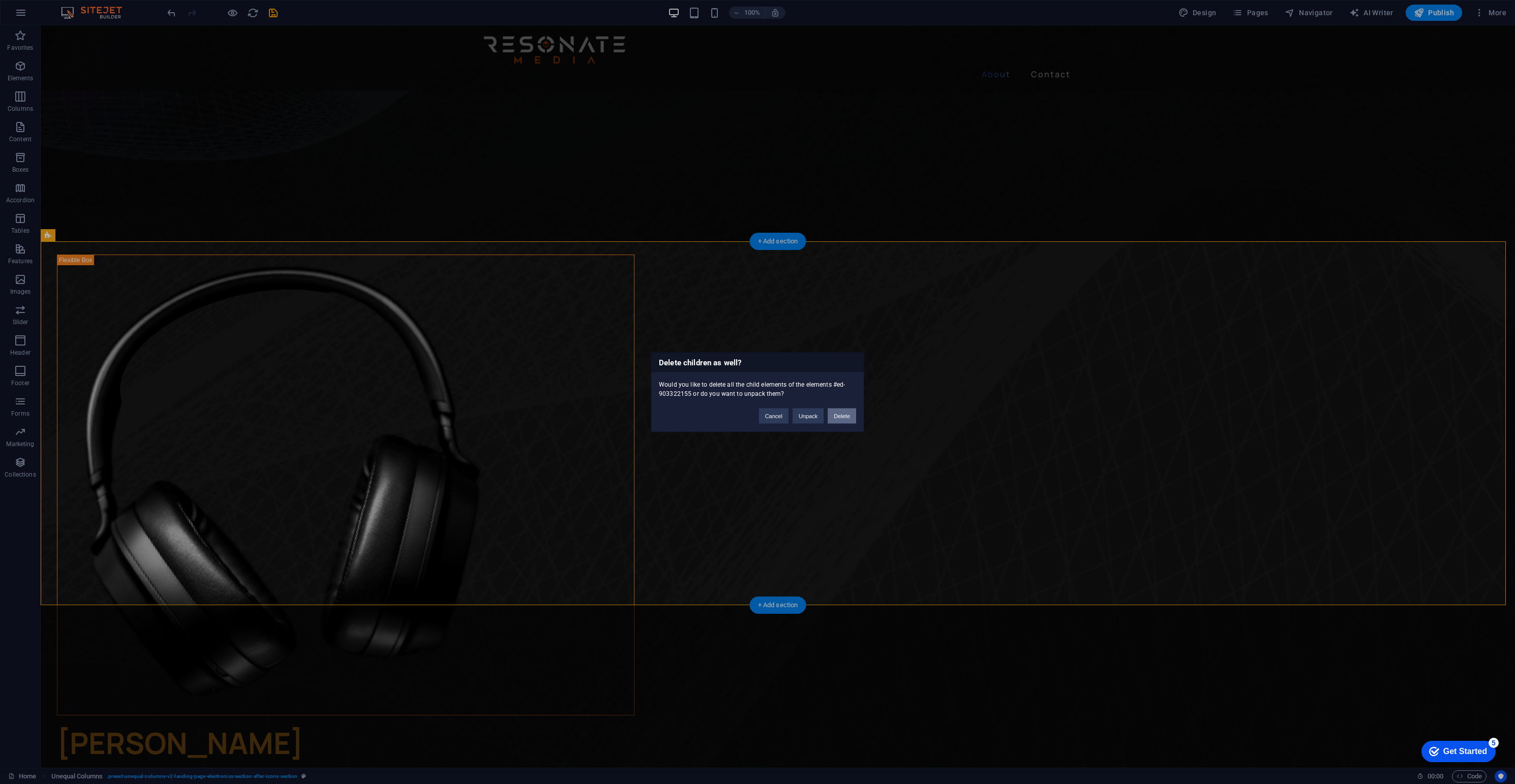
click at [843, 415] on button "Delete" at bounding box center [842, 416] width 29 height 15
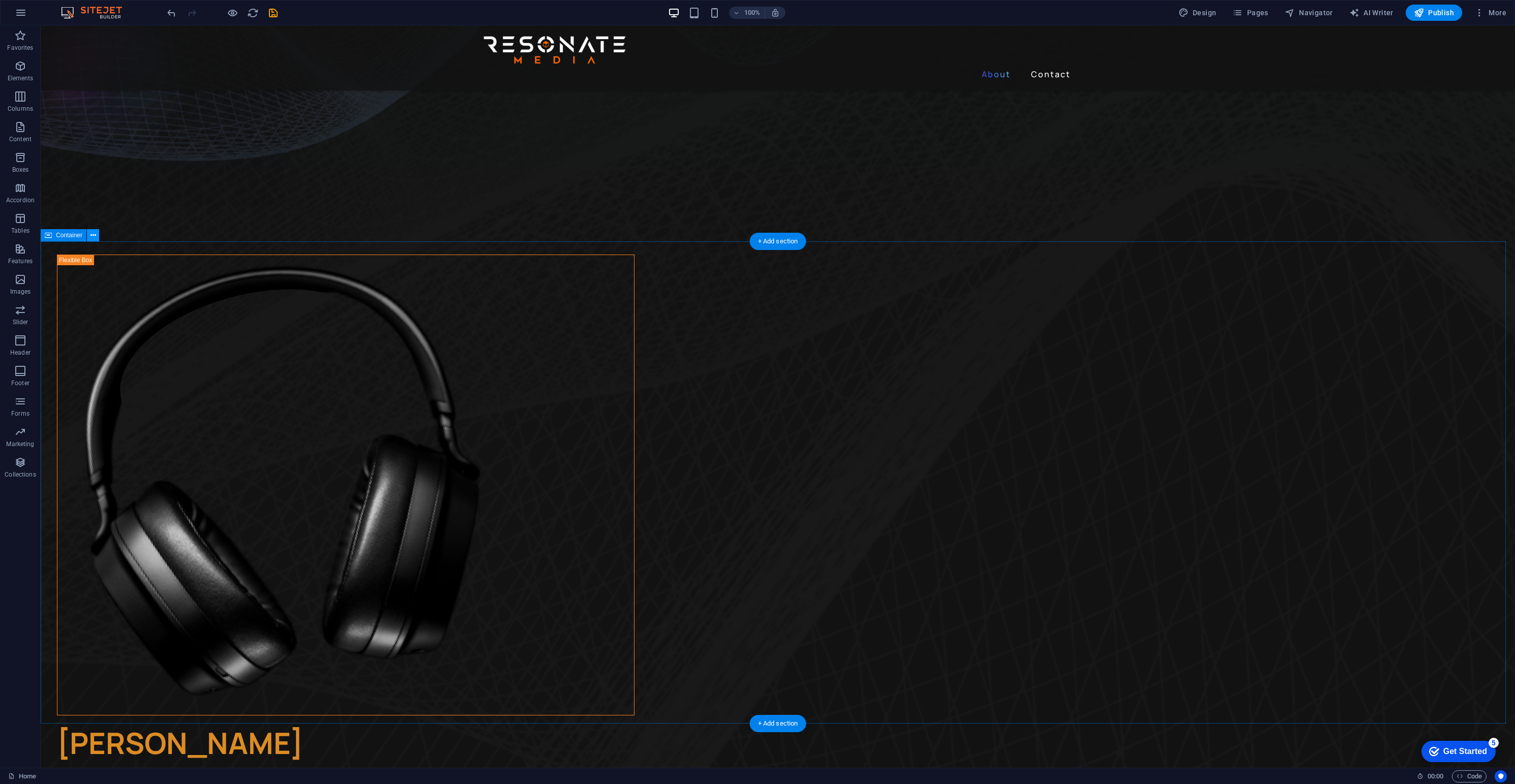
click at [92, 234] on icon at bounding box center [93, 236] width 5 height 11
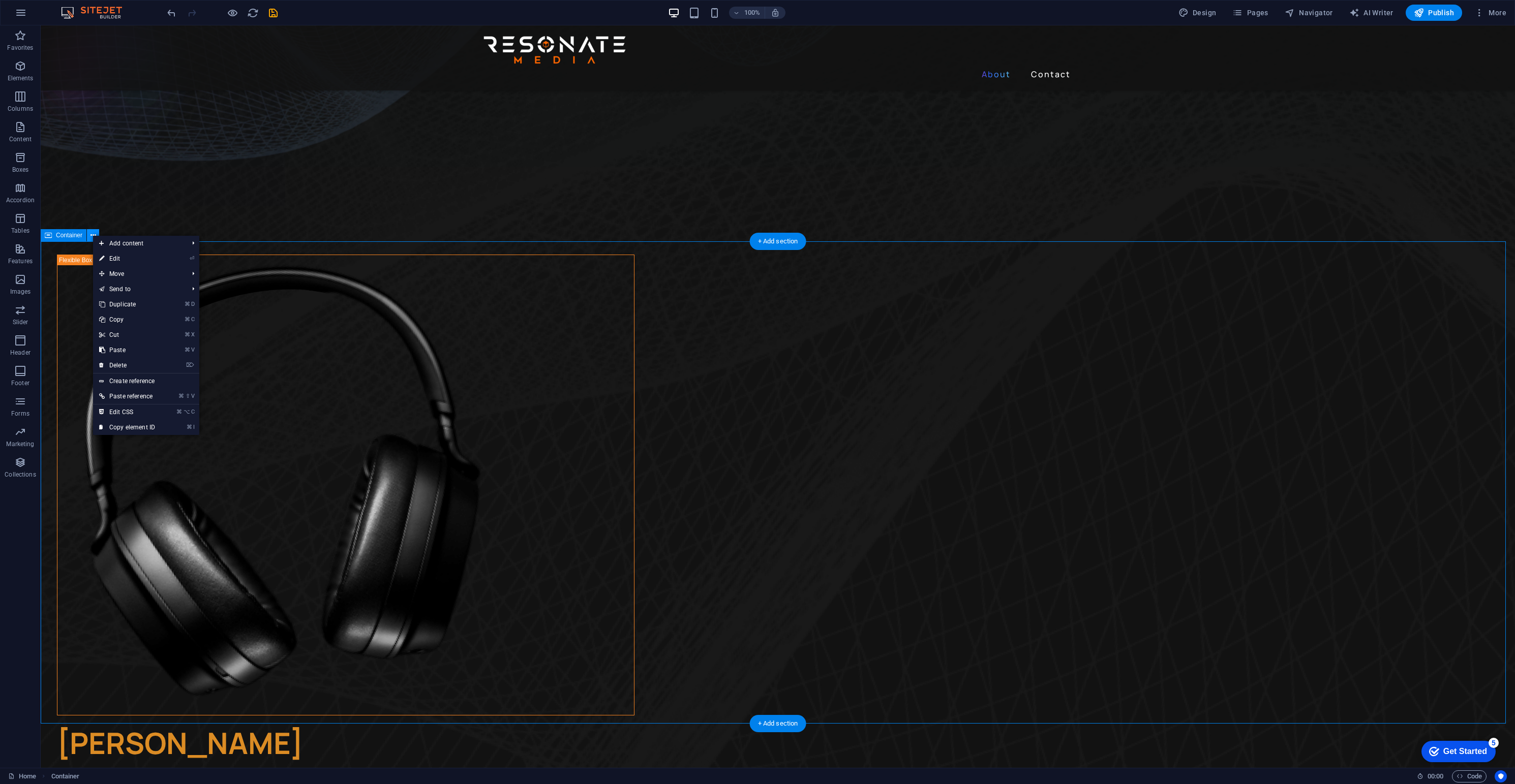
click at [92, 234] on icon at bounding box center [93, 236] width 5 height 11
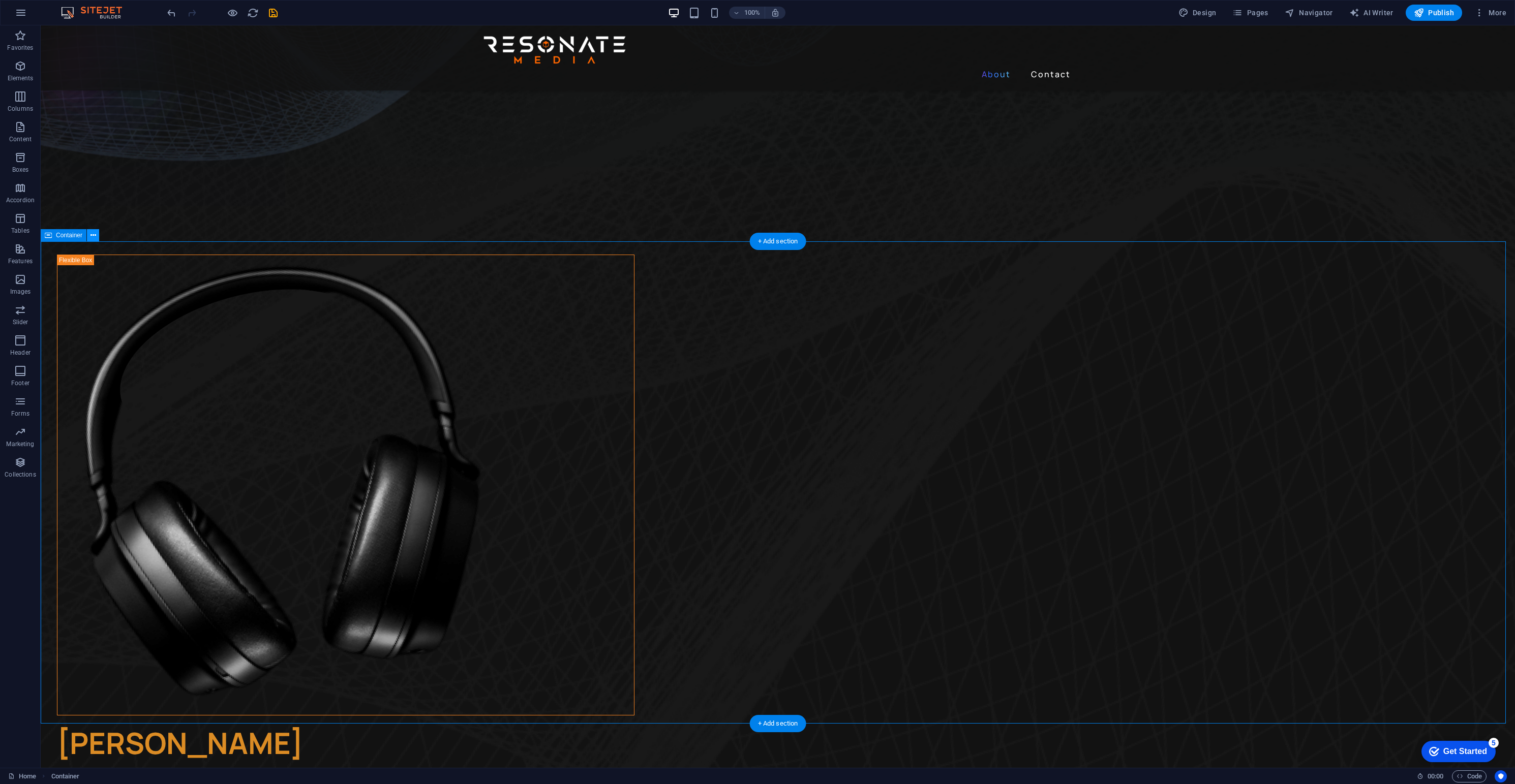
click at [94, 232] on icon at bounding box center [93, 236] width 5 height 11
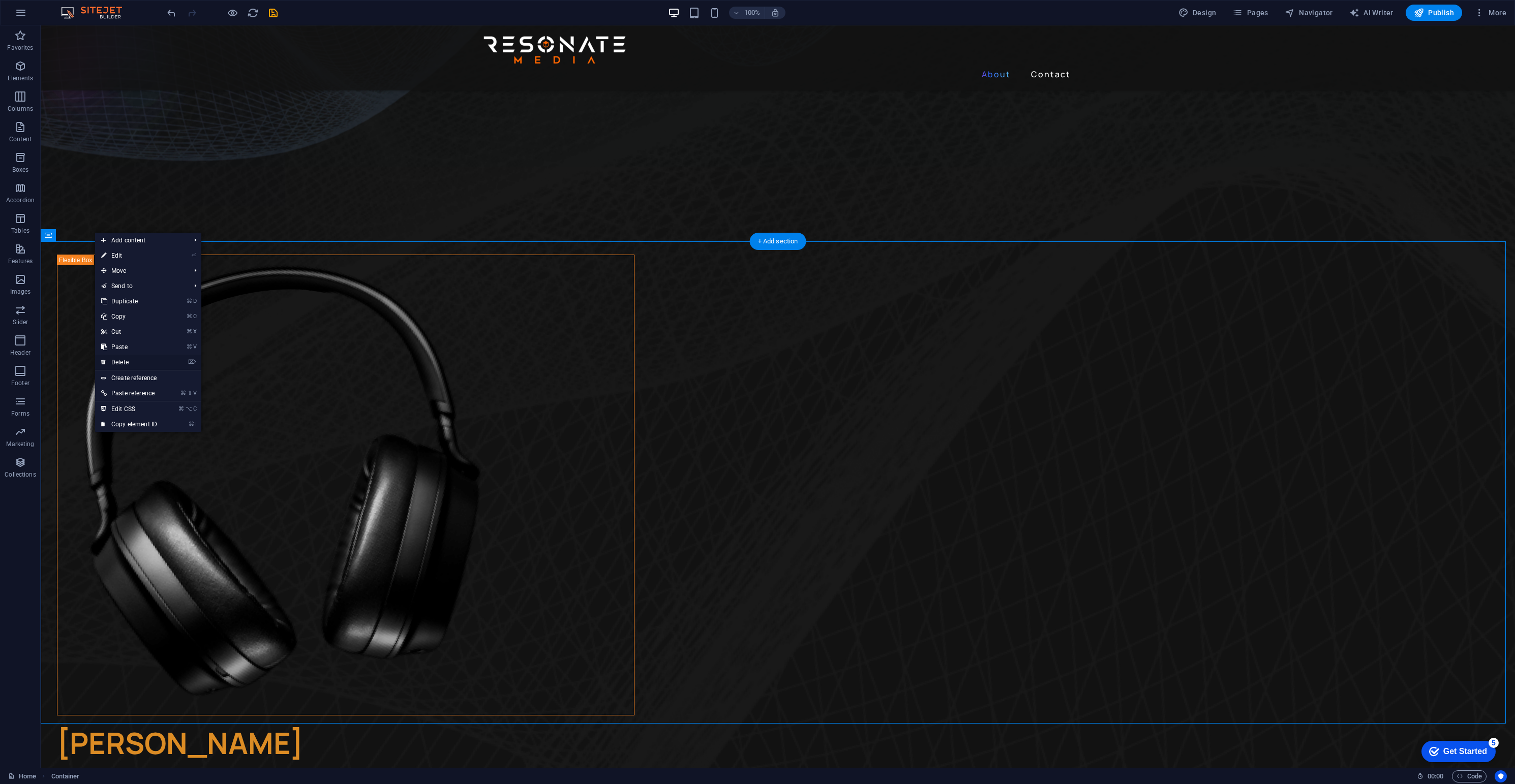
click at [134, 362] on link "⌦ Delete" at bounding box center [129, 362] width 68 height 15
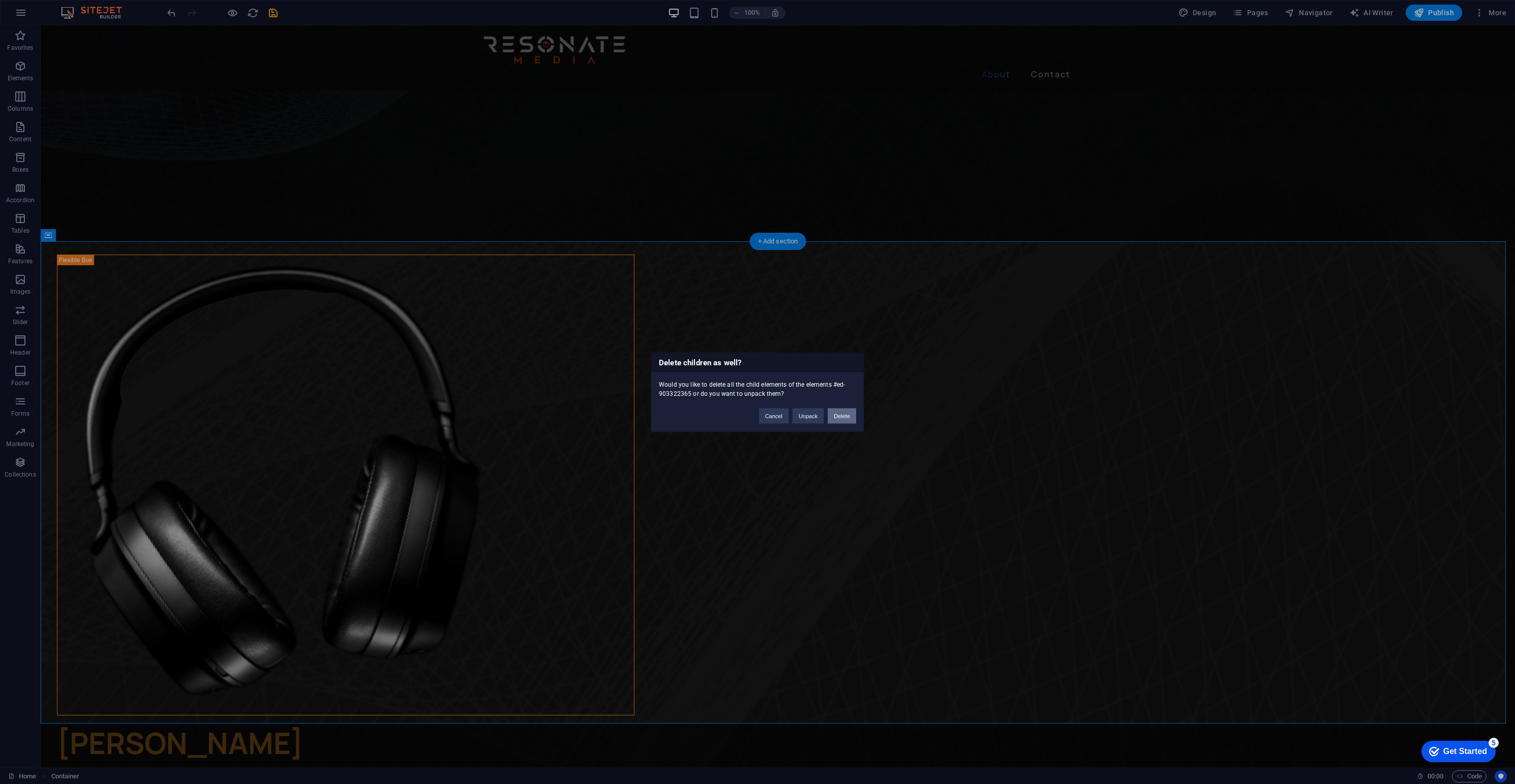
click at [841, 416] on button "Delete" at bounding box center [842, 416] width 29 height 15
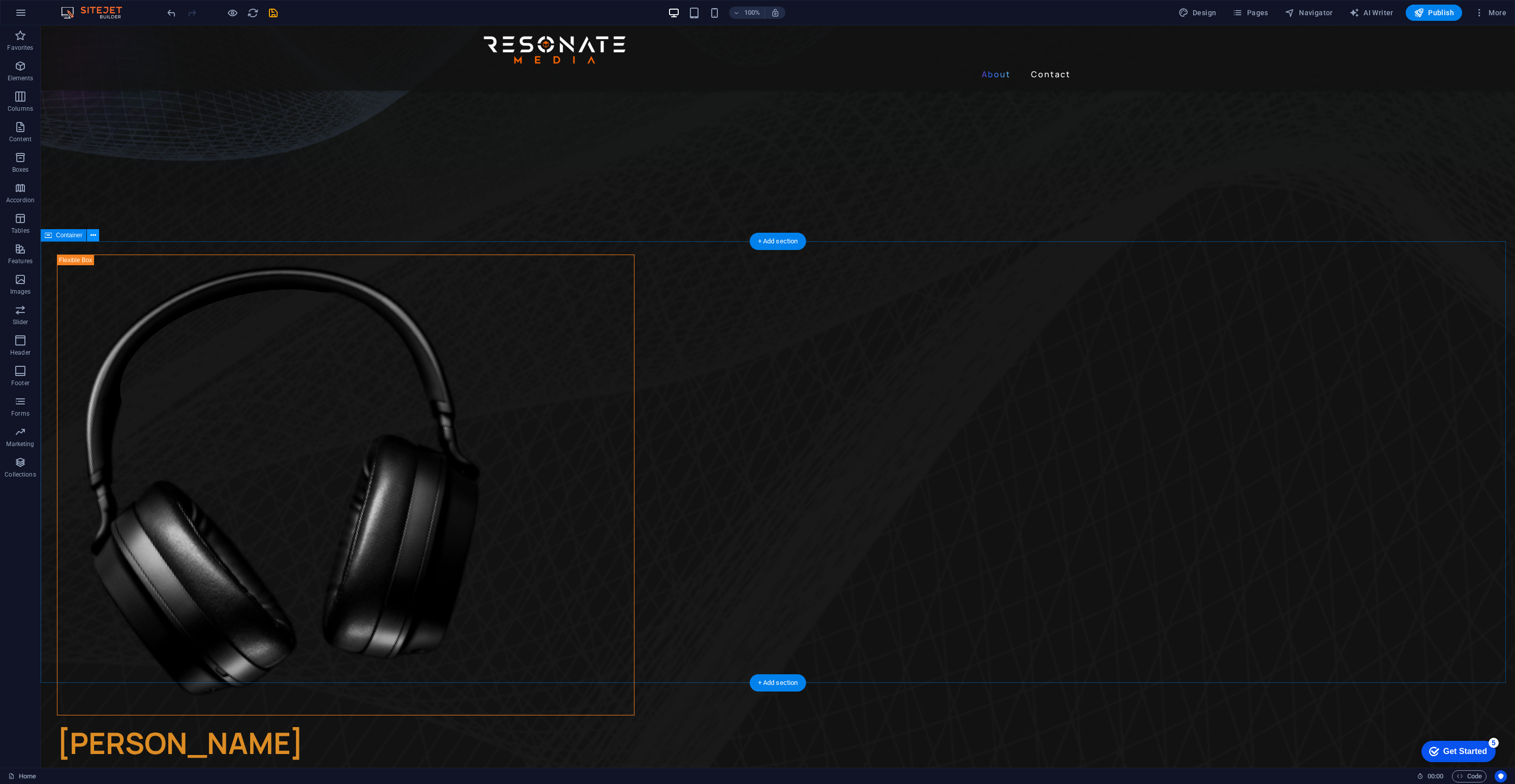
click at [92, 237] on icon at bounding box center [93, 236] width 5 height 11
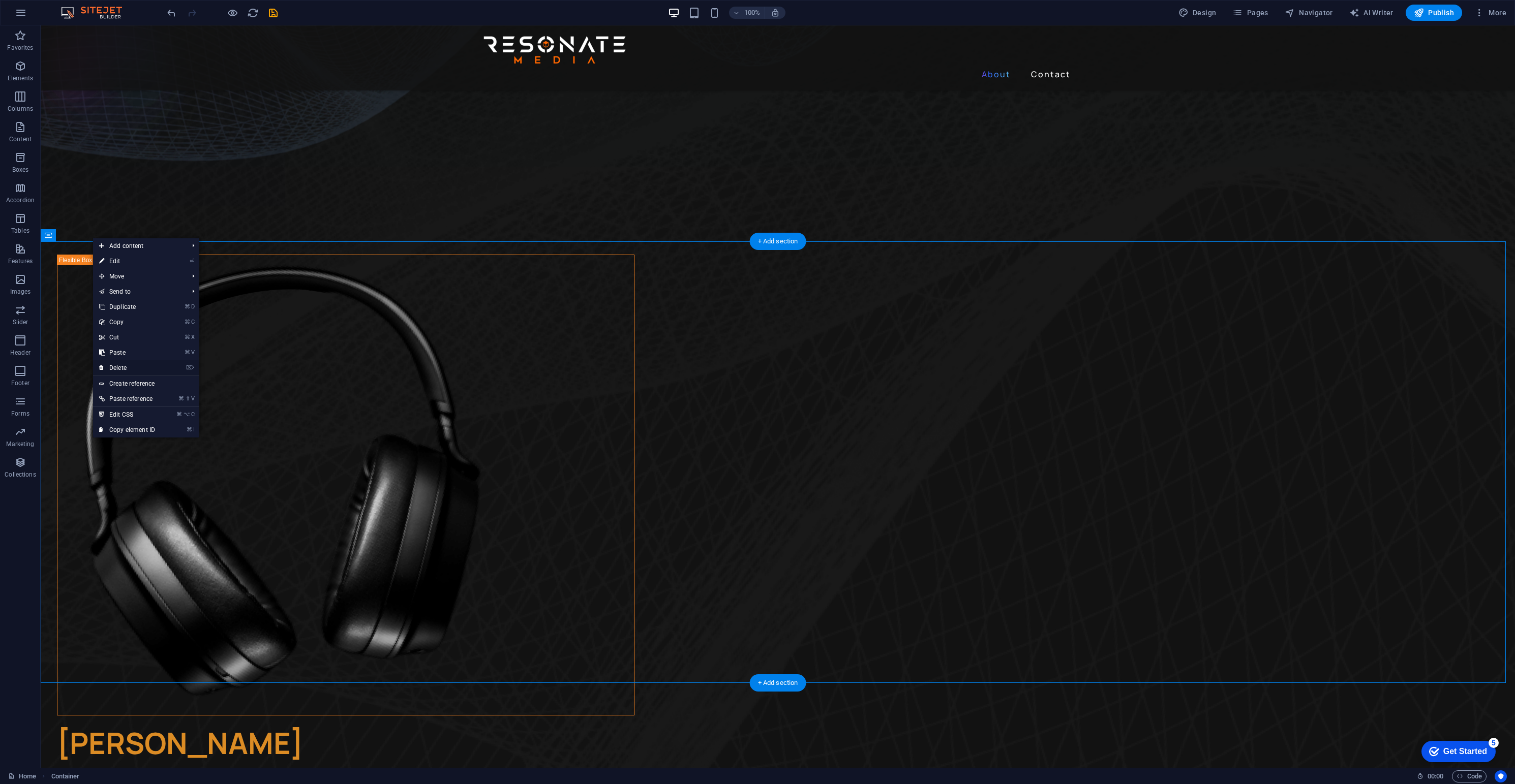
click at [138, 364] on link "⌦ Delete" at bounding box center [127, 368] width 68 height 15
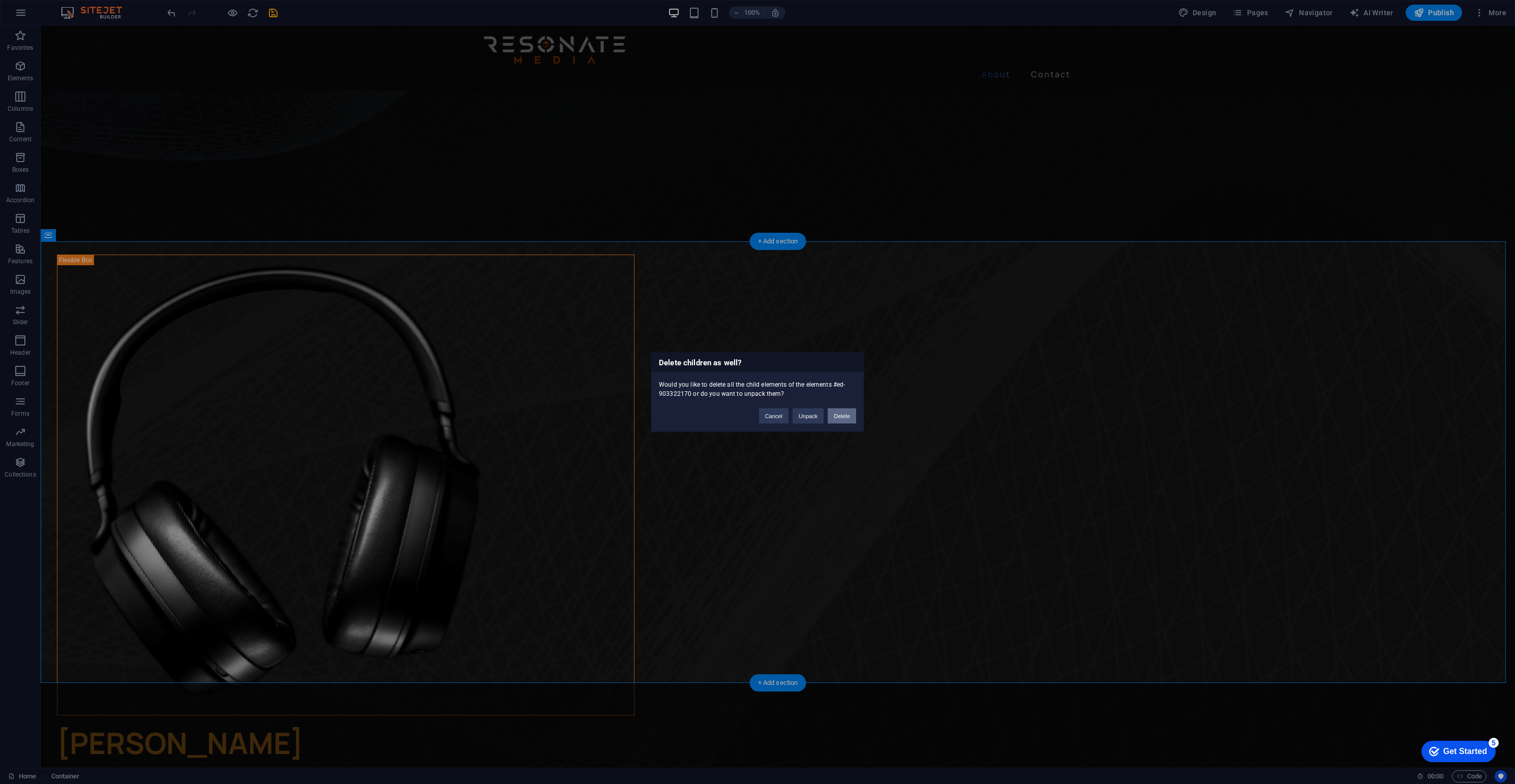
click at [848, 415] on button "Delete" at bounding box center [842, 416] width 29 height 15
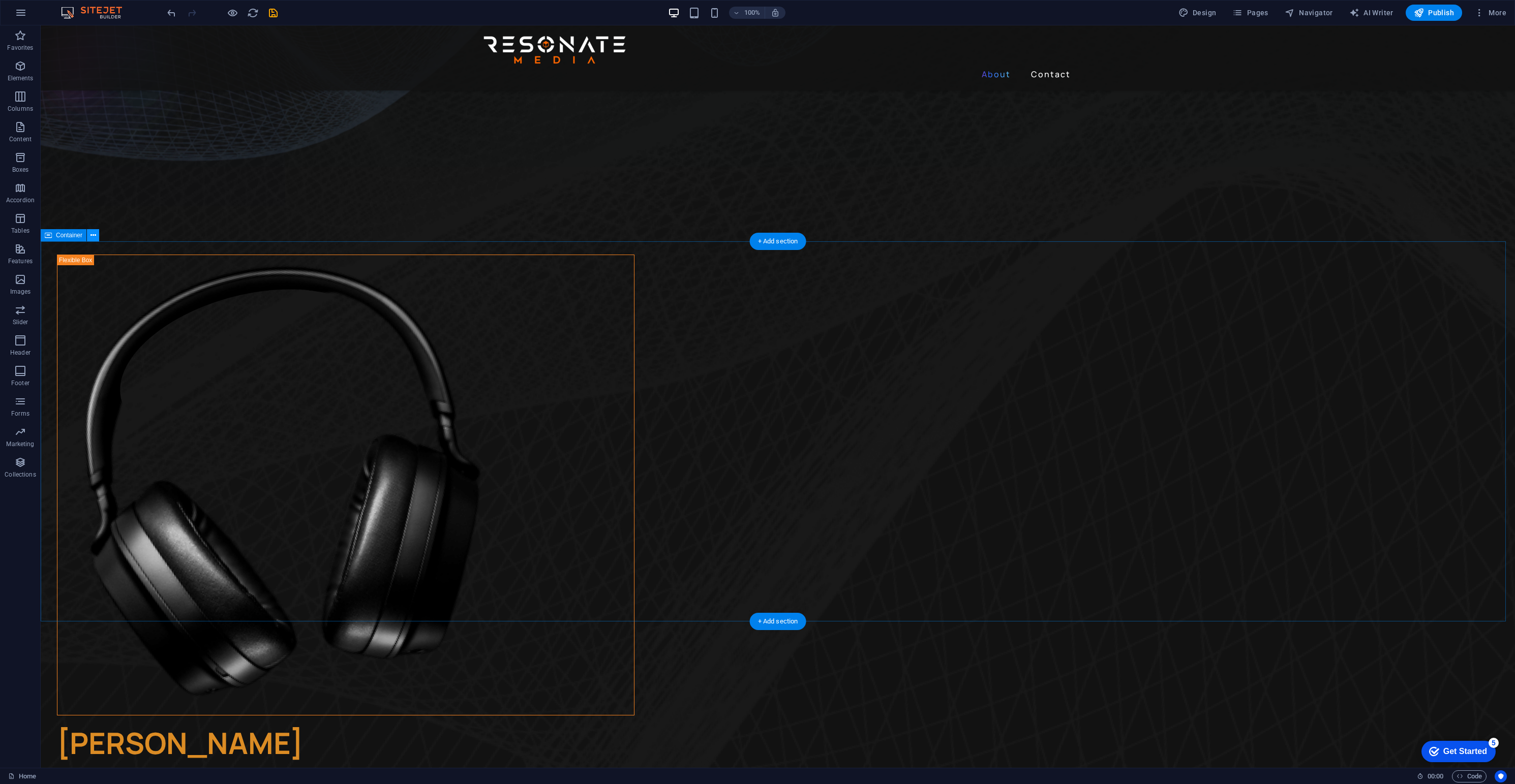
click at [95, 232] on icon at bounding box center [93, 236] width 5 height 11
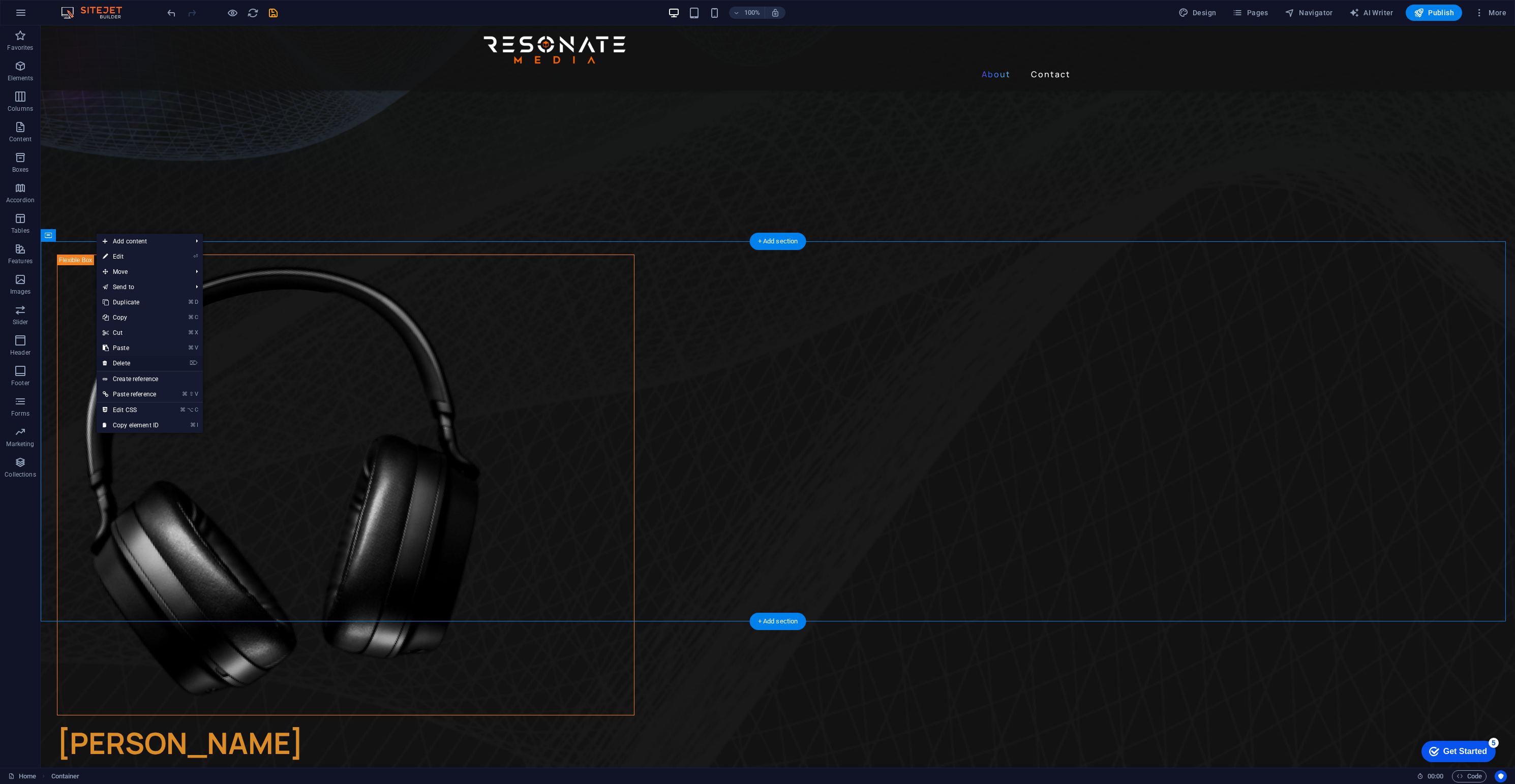
click at [150, 360] on link "⌦ Delete" at bounding box center [131, 363] width 68 height 15
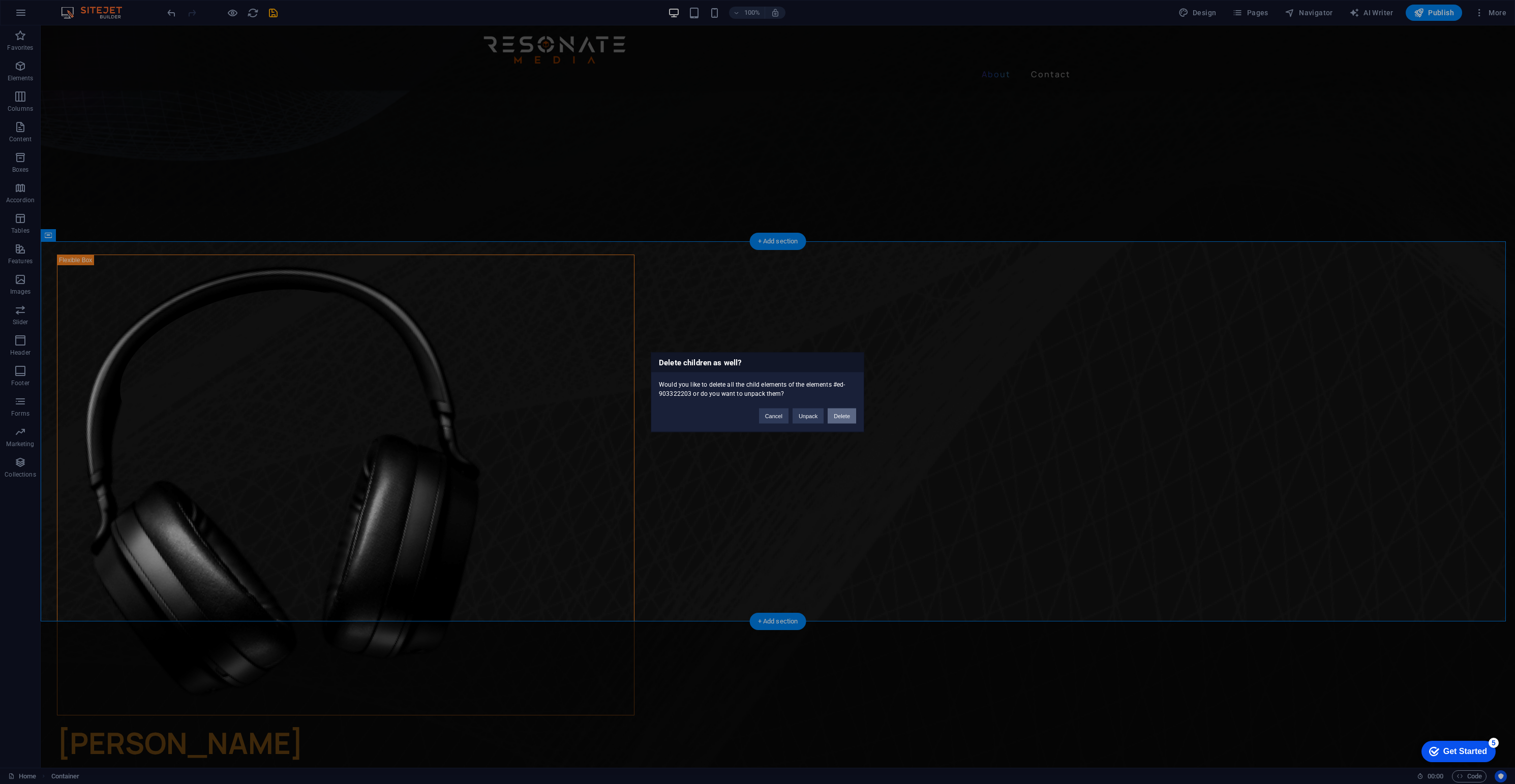
click at [843, 418] on button "Delete" at bounding box center [842, 416] width 29 height 15
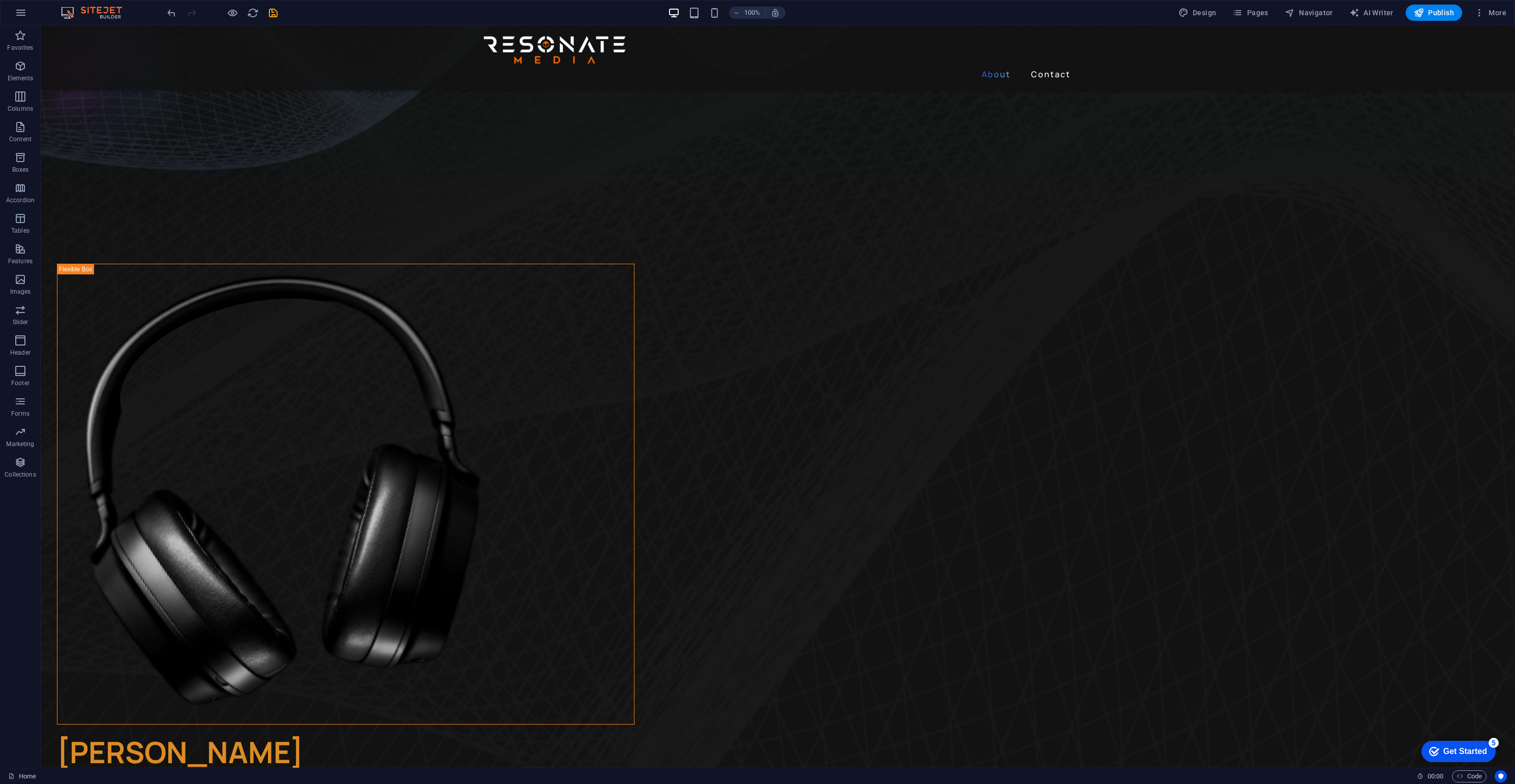
scroll to position [548, 0]
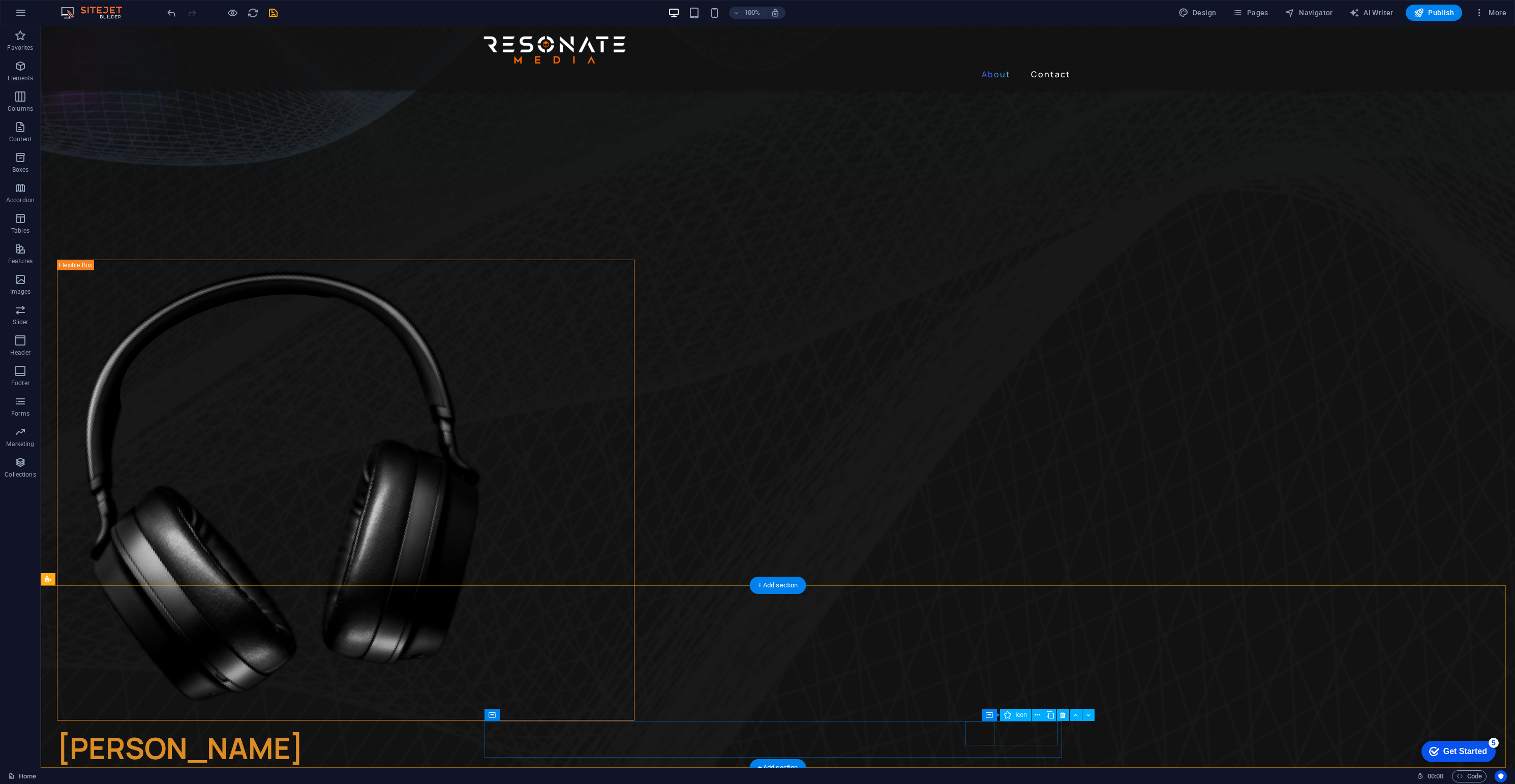
drag, startPoint x: 991, startPoint y: 733, endPoint x: 813, endPoint y: 731, distance: 178.0
select select "xMidYMid"
select select "px"
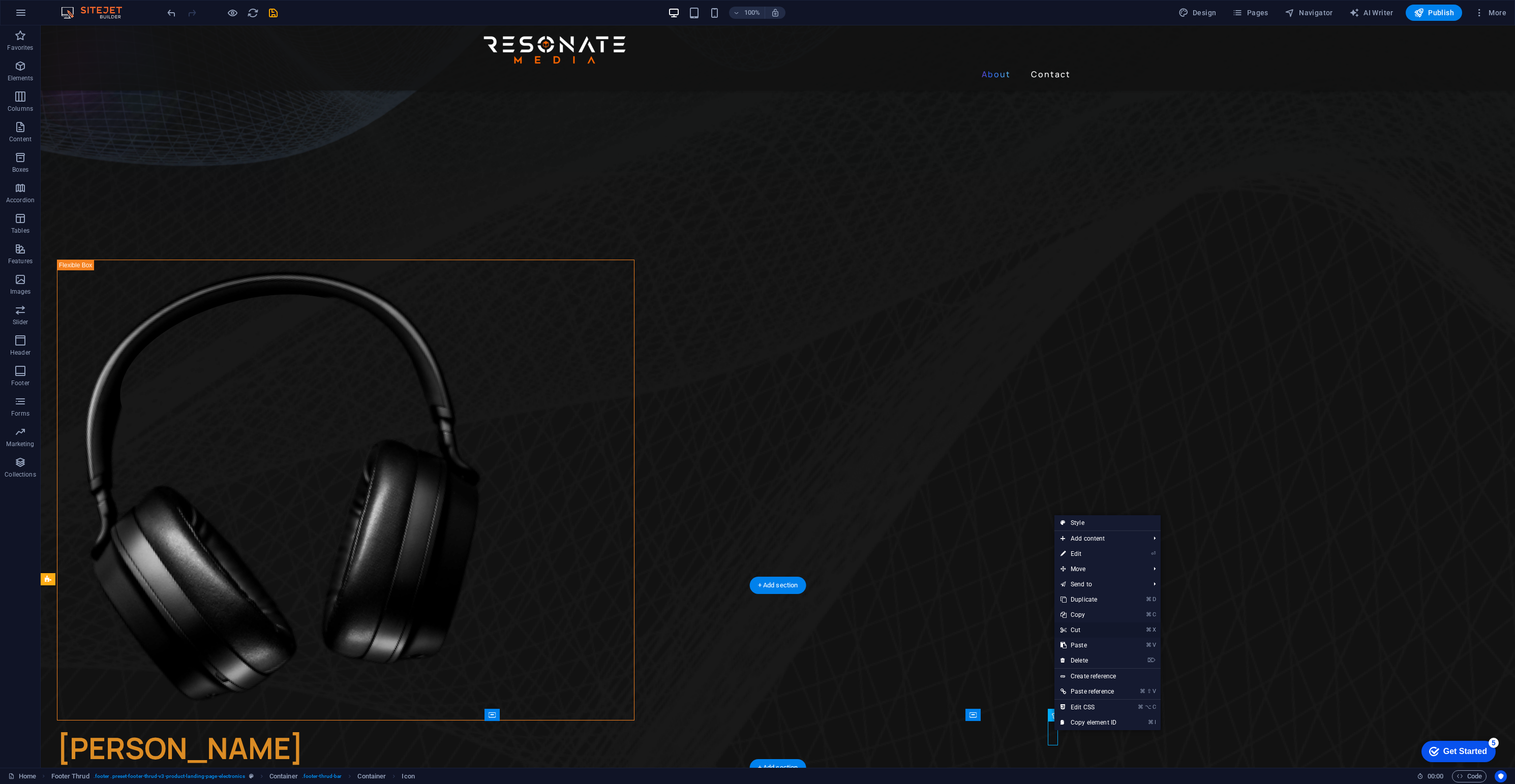
click at [1082, 629] on link "⌘ X Cut" at bounding box center [1088, 629] width 68 height 15
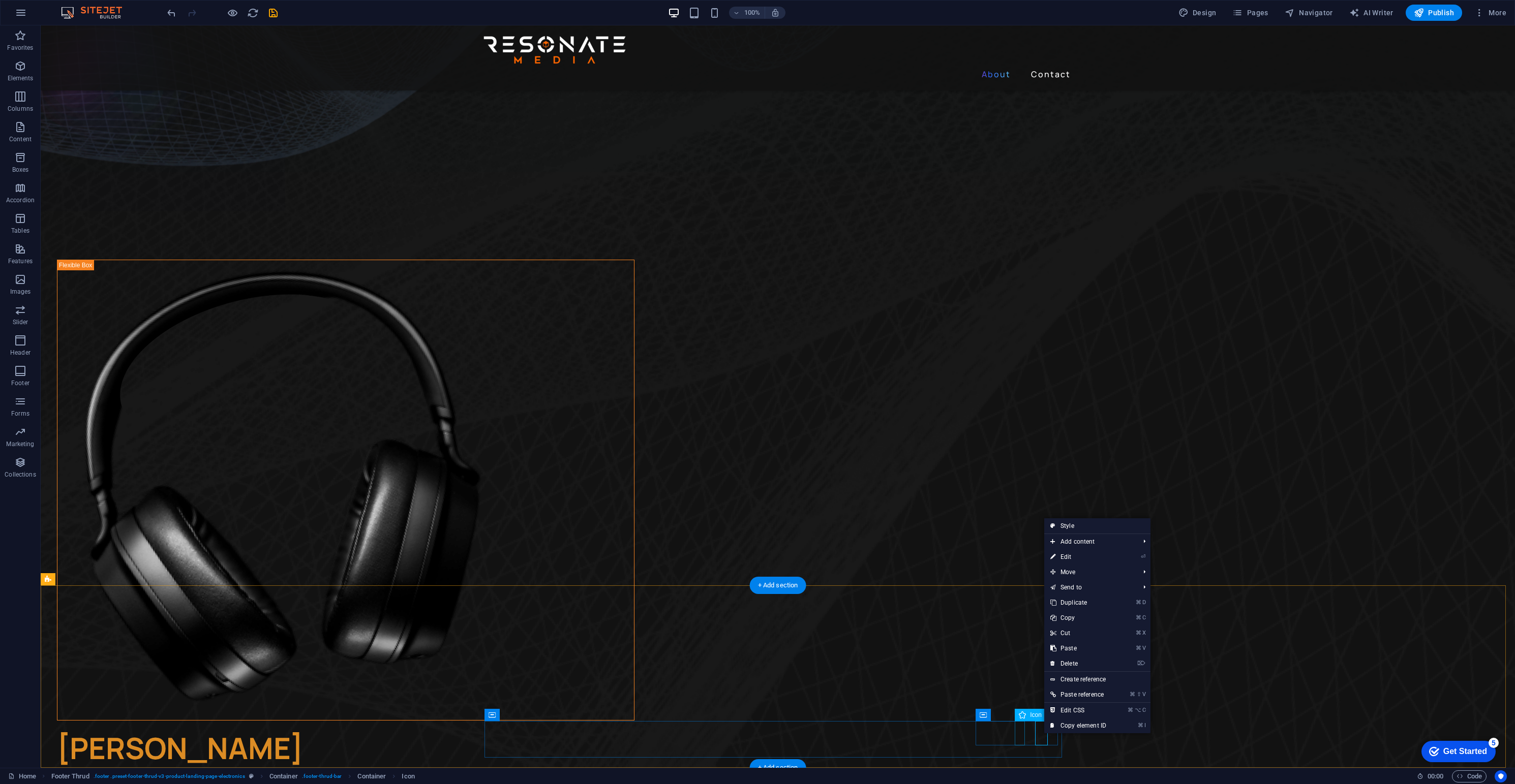
drag, startPoint x: 1022, startPoint y: 733, endPoint x: 843, endPoint y: 731, distance: 179.0
select select "xMidYMid"
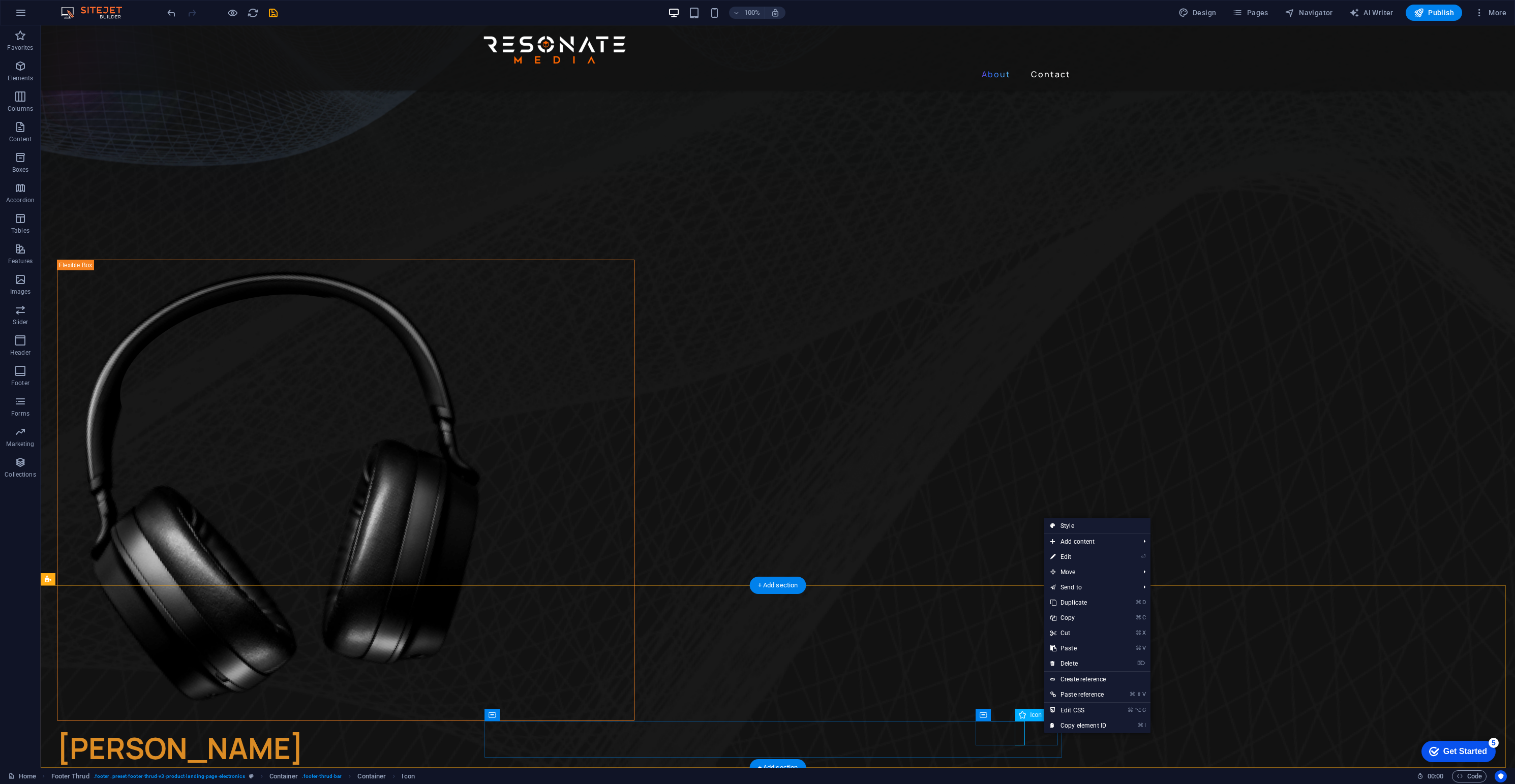
select select "px"
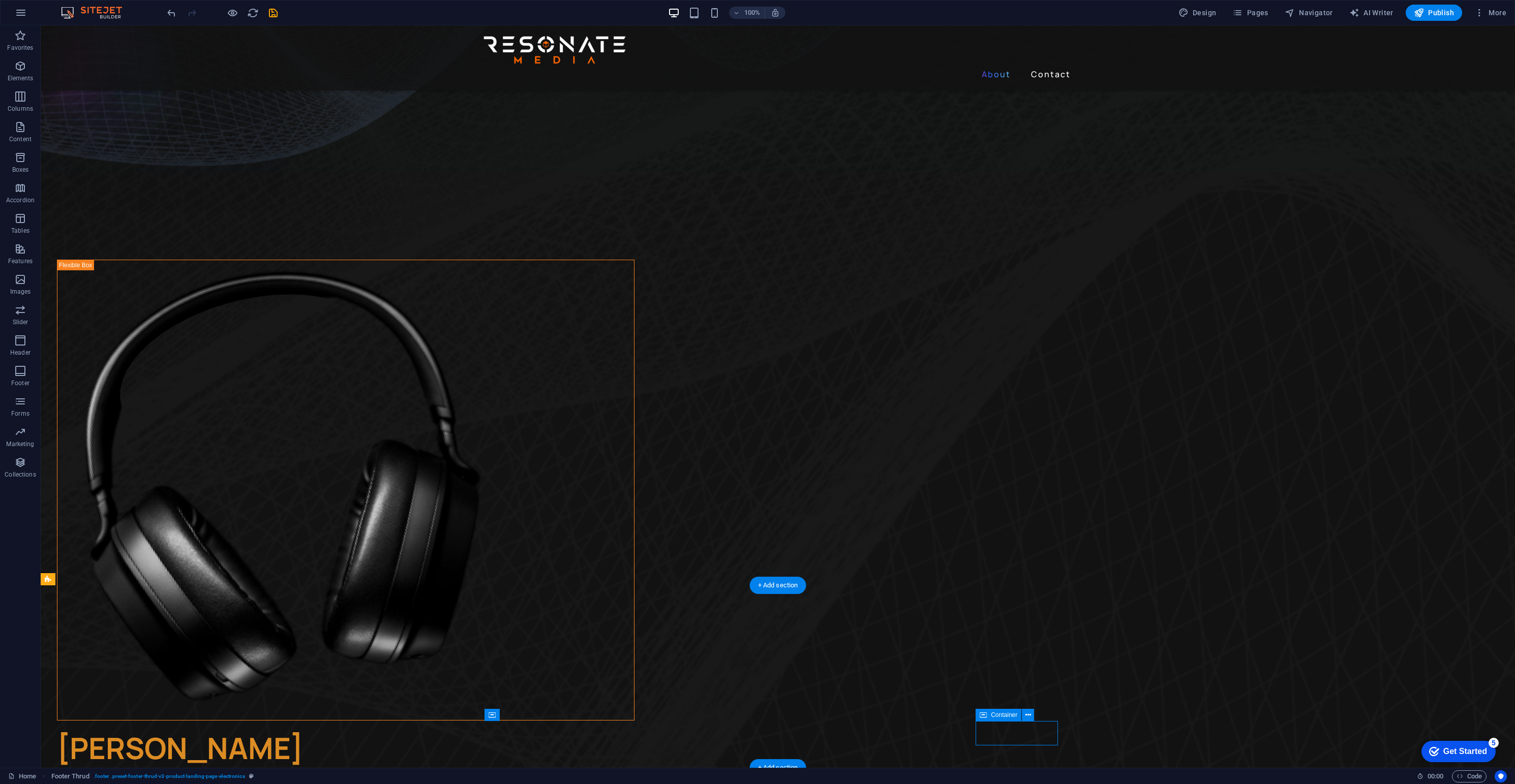
drag, startPoint x: 1026, startPoint y: 733, endPoint x: 1031, endPoint y: 739, distance: 7.8
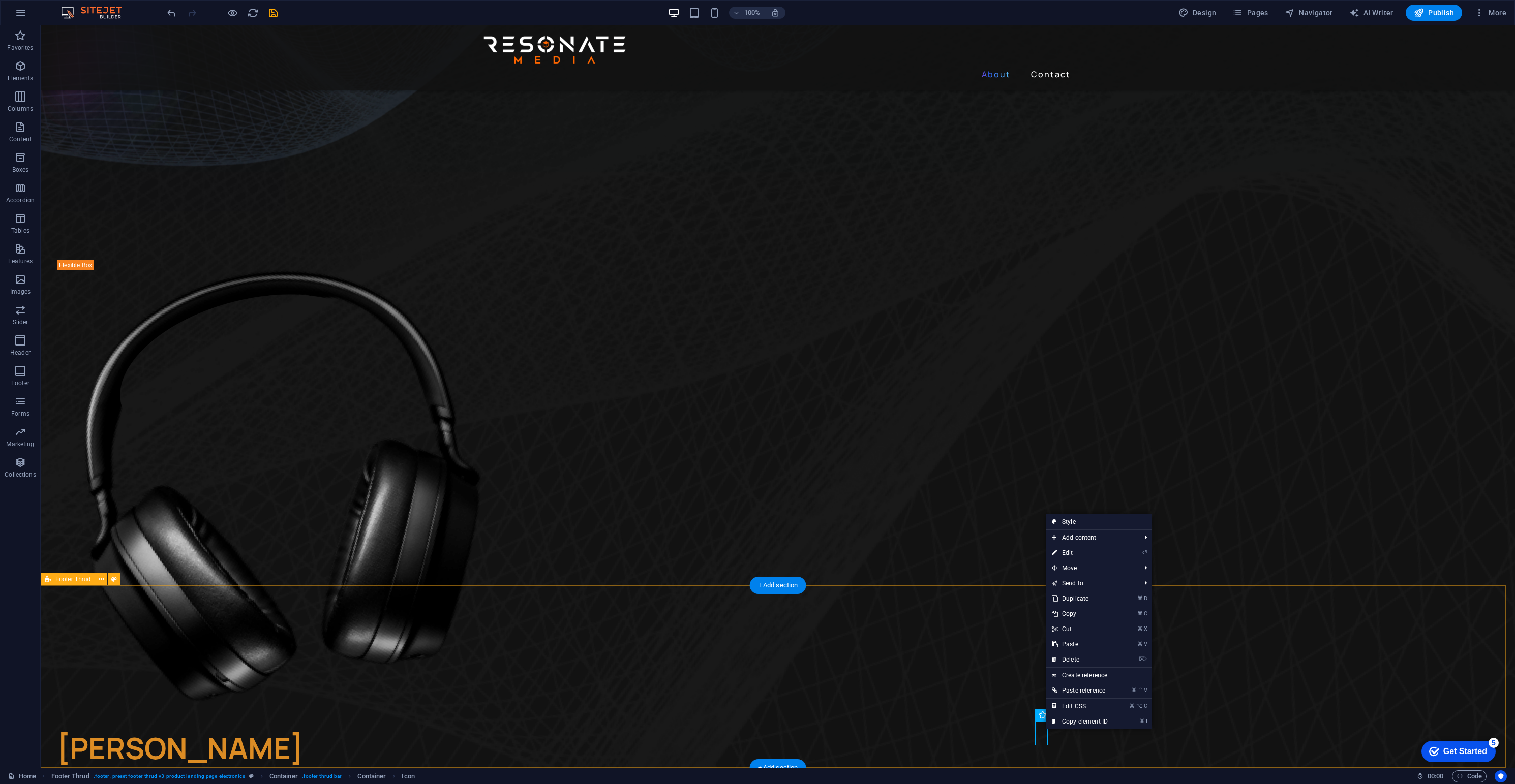
drag, startPoint x: 1045, startPoint y: 729, endPoint x: 1074, endPoint y: 633, distance: 100.3
click at [1070, 626] on link "⌘ X Cut" at bounding box center [1080, 629] width 68 height 15
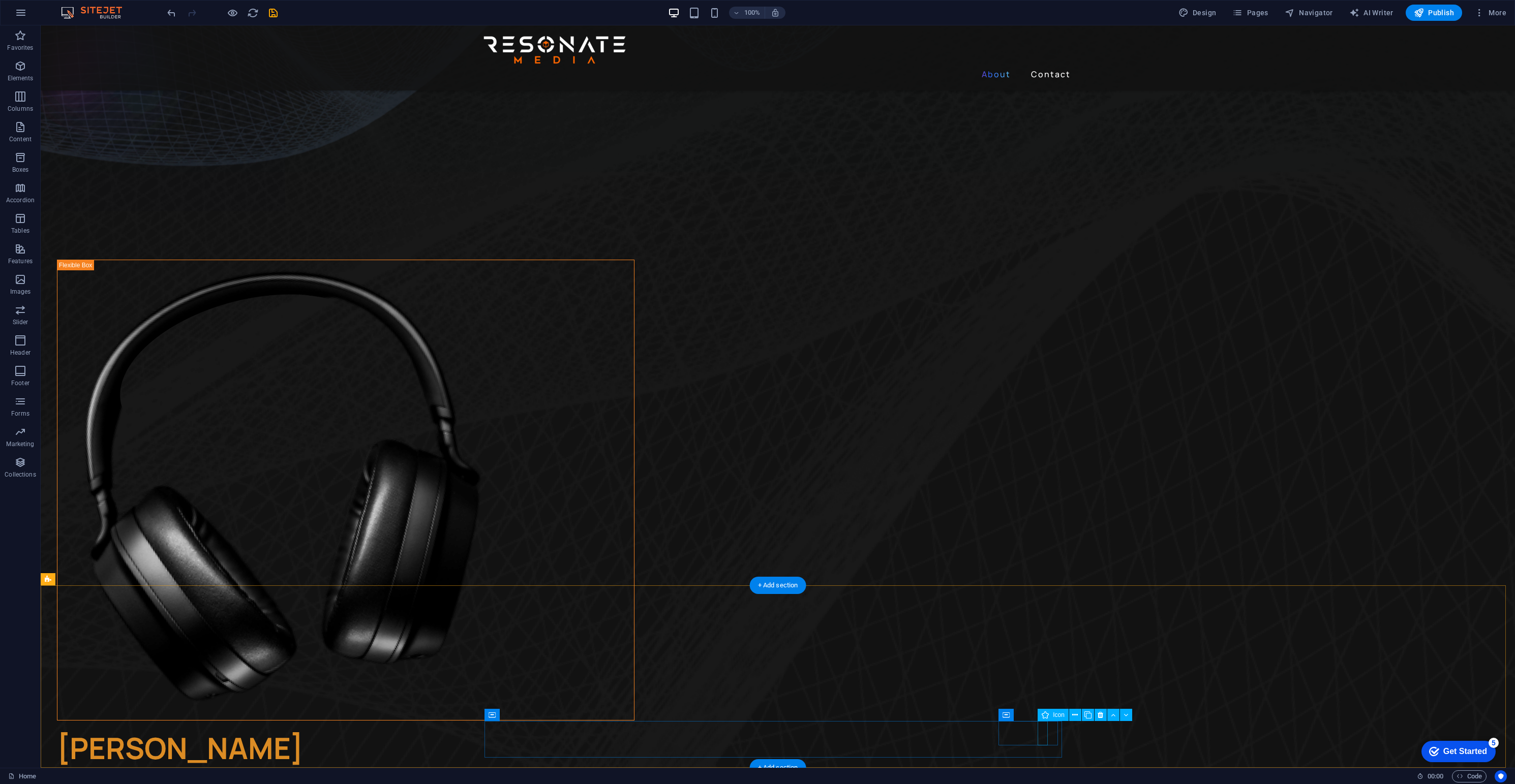
drag, startPoint x: 1042, startPoint y: 734, endPoint x: 863, endPoint y: 735, distance: 179.0
select select "xMidYMid"
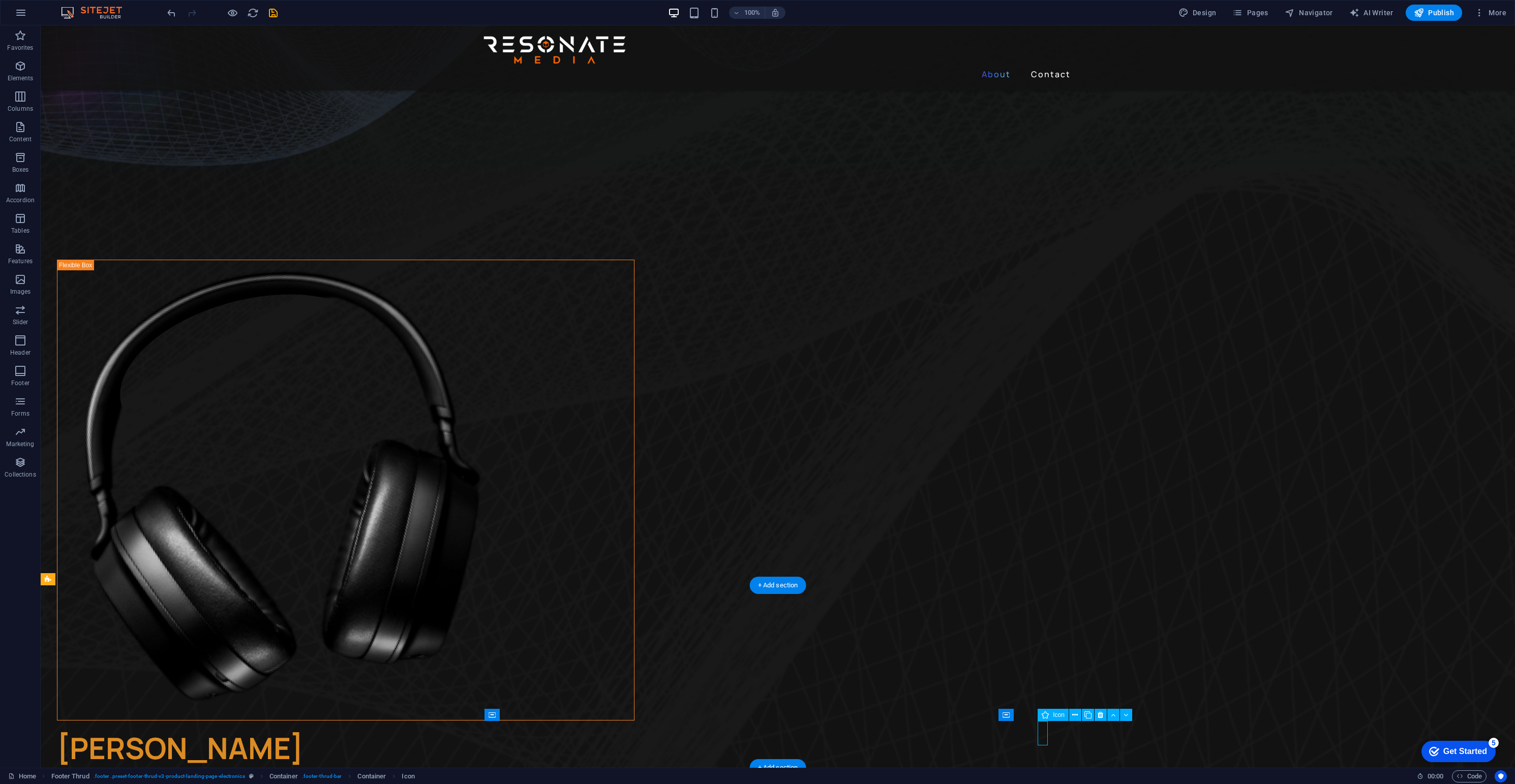
select select "px"
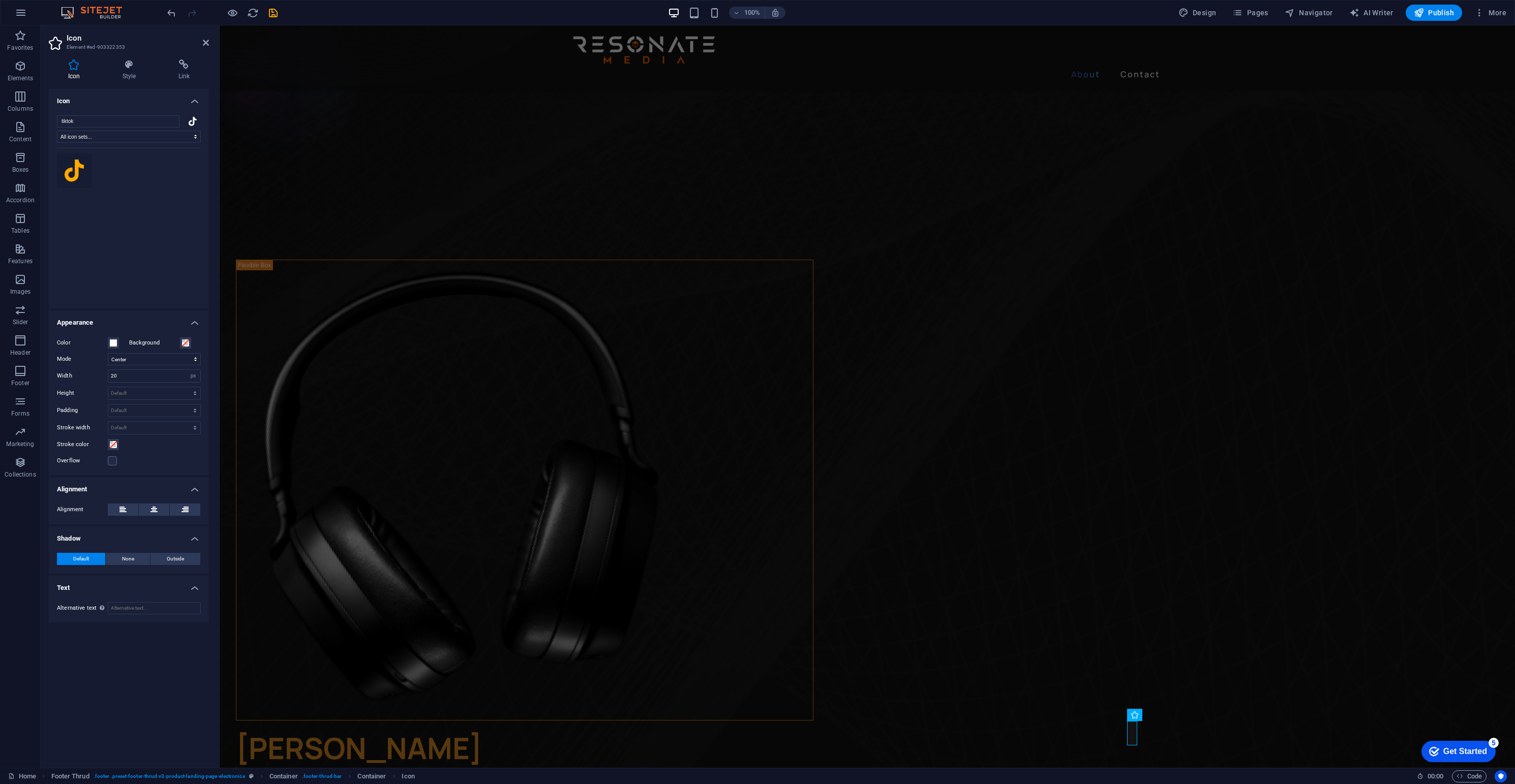
click at [79, 167] on icon at bounding box center [74, 171] width 19 height 23
click at [171, 121] on input "tiktok" at bounding box center [118, 121] width 123 height 12
click at [140, 118] on input "search" at bounding box center [118, 121] width 123 height 12
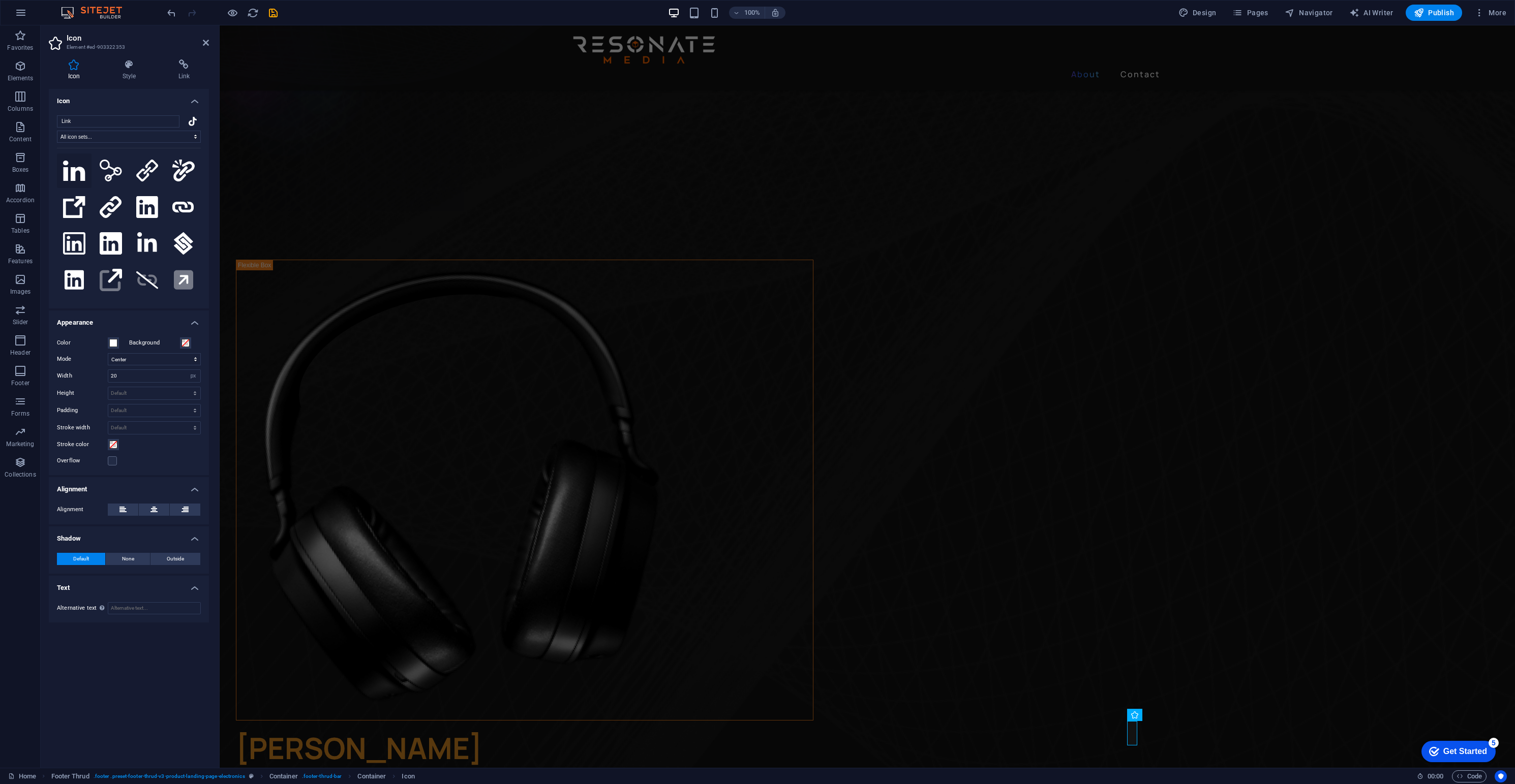
click at [76, 177] on icon at bounding box center [75, 171] width 23 height 21
click at [141, 202] on icon at bounding box center [147, 207] width 22 height 23
click at [81, 117] on input "Link" at bounding box center [118, 121] width 123 height 12
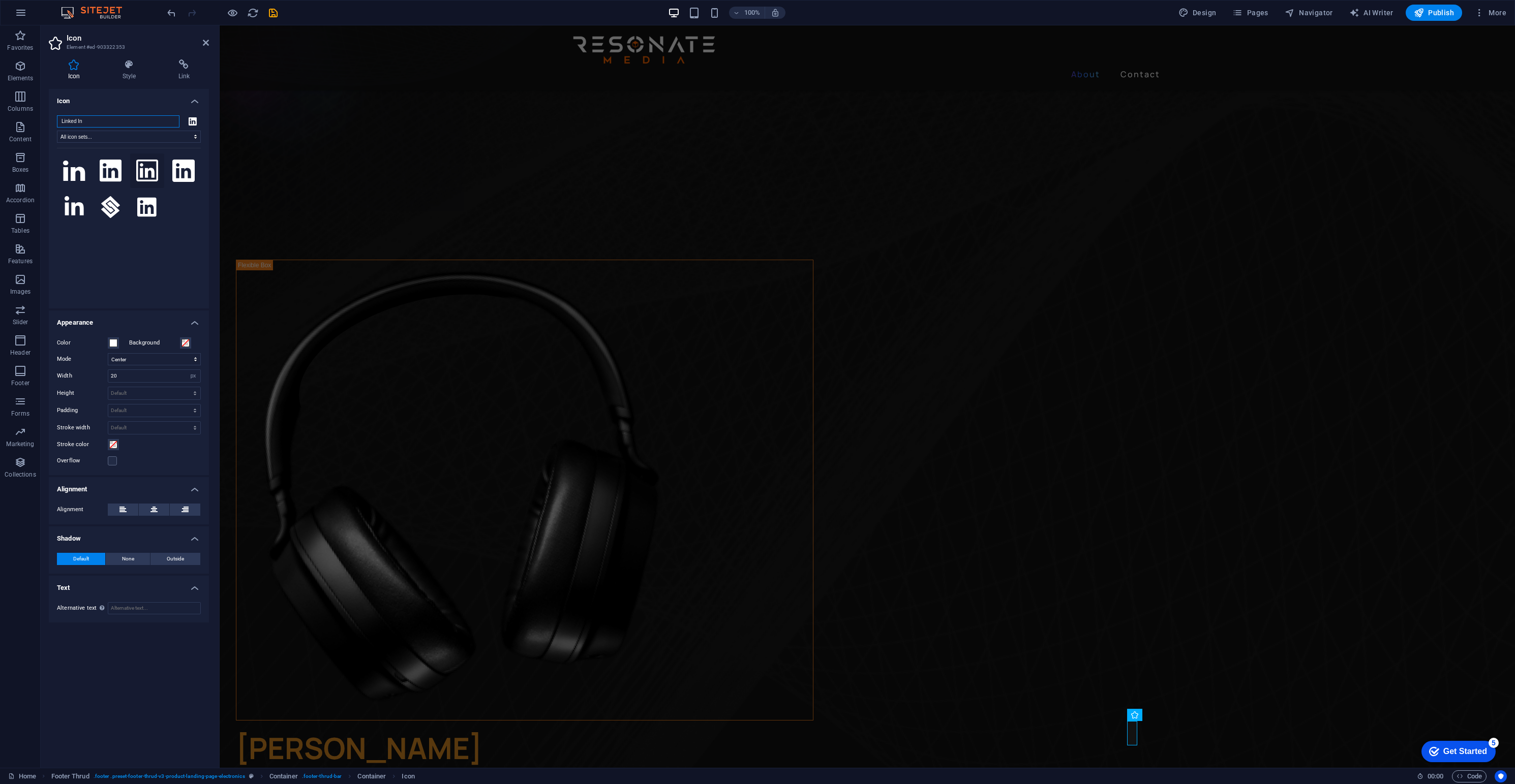
type input "Linked In"
click at [148, 173] on icon at bounding box center [147, 171] width 23 height 23
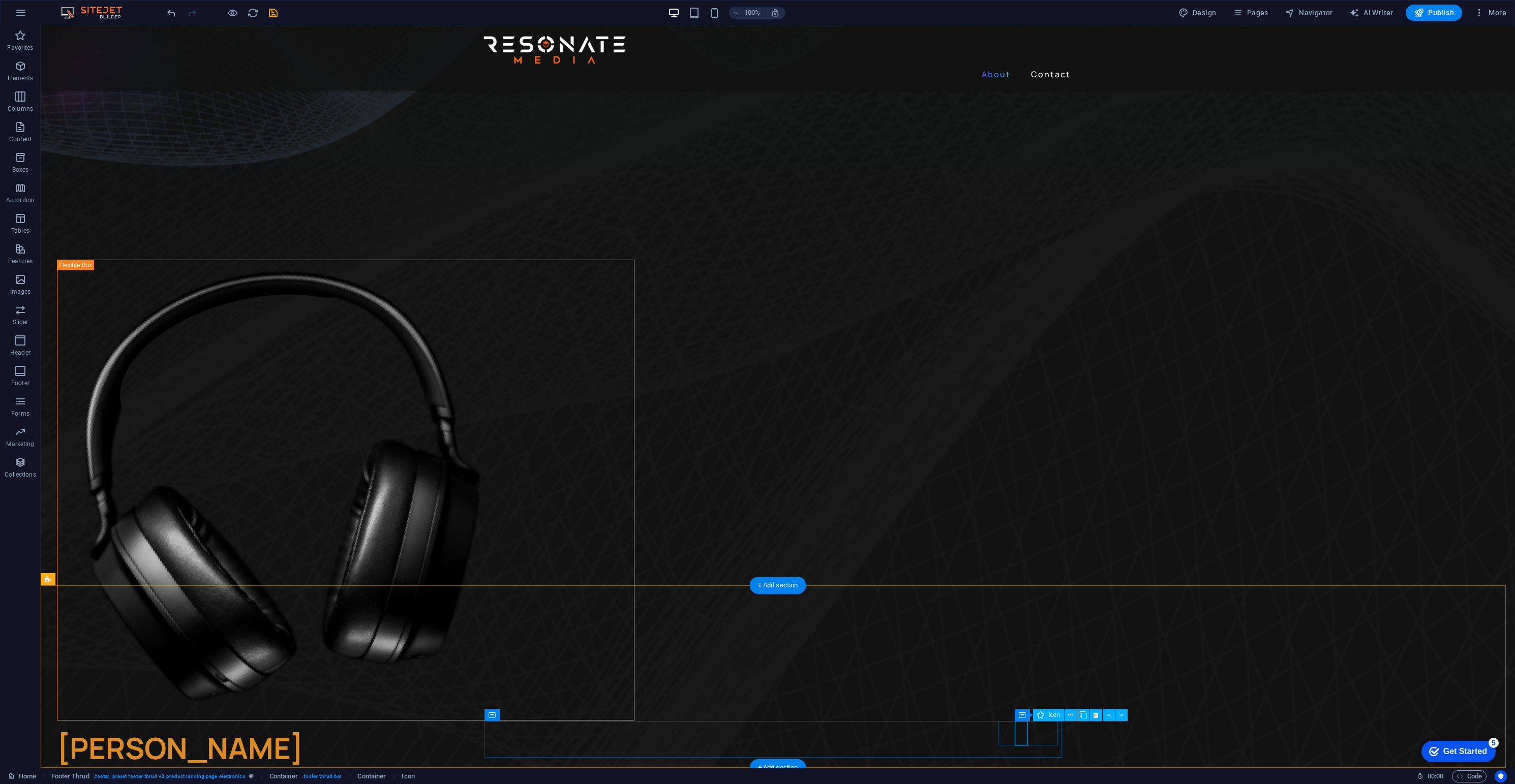
drag, startPoint x: 1021, startPoint y: 736, endPoint x: 842, endPoint y: 737, distance: 179.0
select select "xMidYMid"
select select "px"
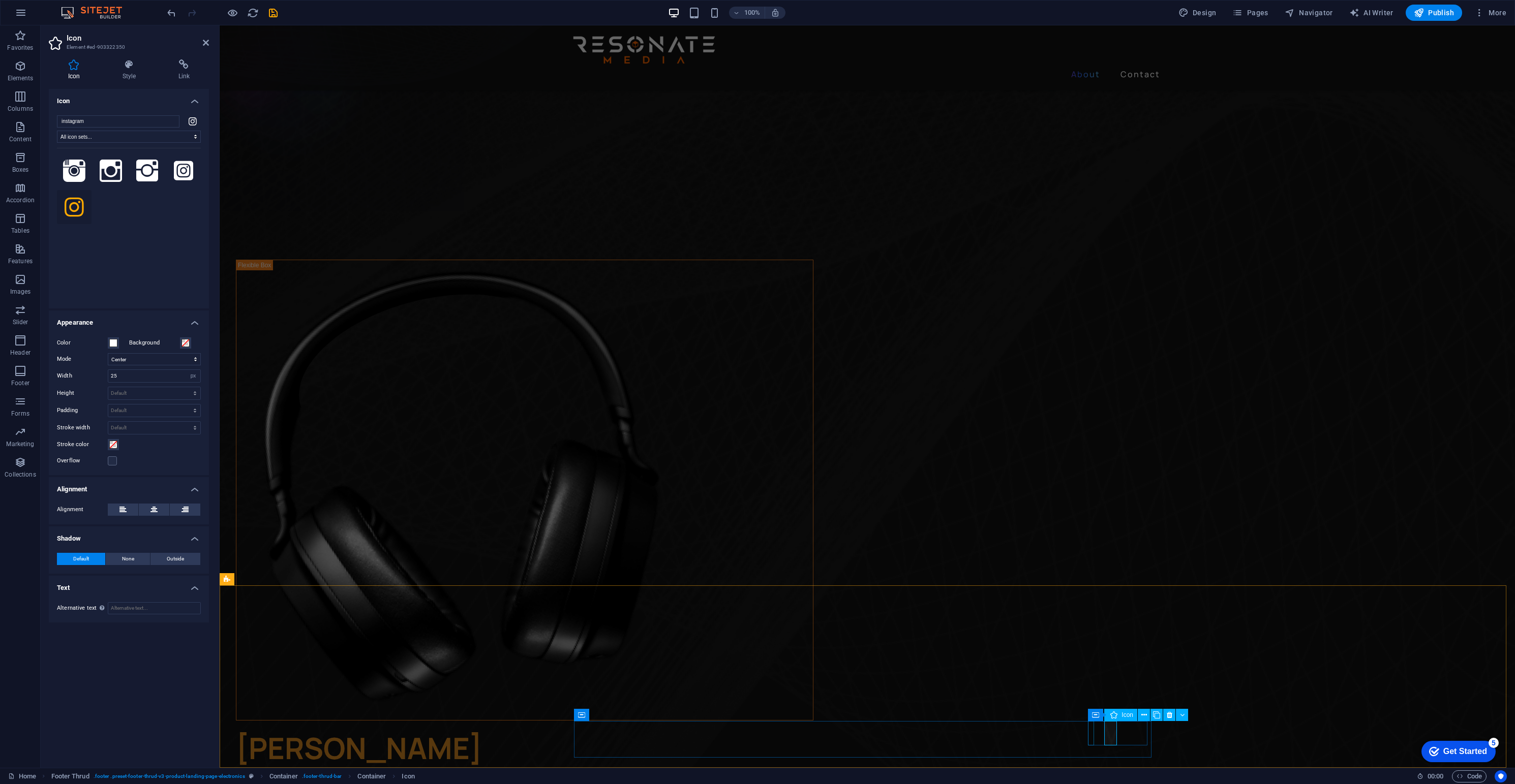
select select "xMidYMid"
select select "px"
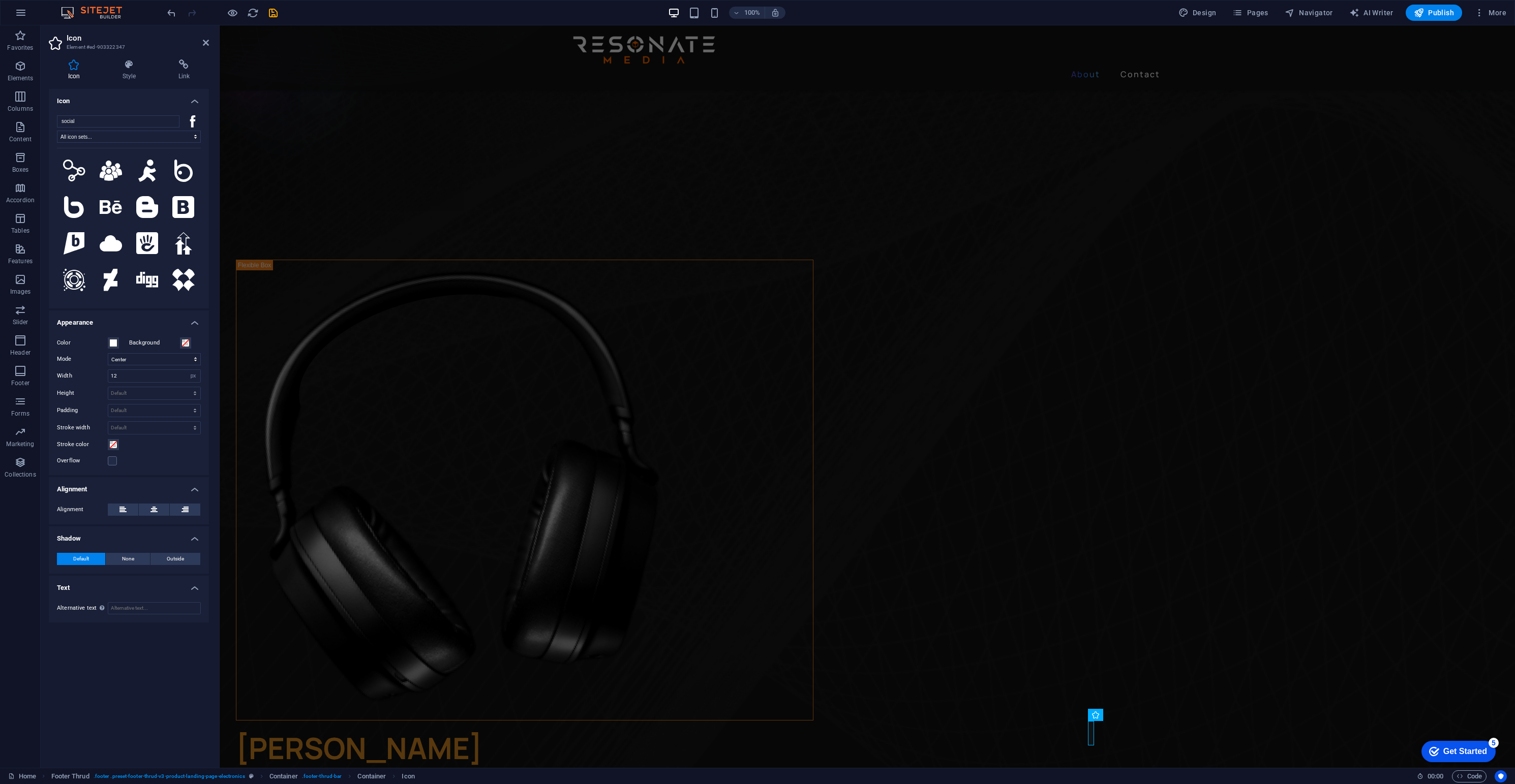
drag, startPoint x: 100, startPoint y: 121, endPoint x: 51, endPoint y: 123, distance: 49.0
click at [51, 123] on div "social All icon sets... IcoFont Ionicons FontAwesome Brands FontAwesome Duotone…" at bounding box center [129, 208] width 160 height 201
click at [111, 254] on icon at bounding box center [111, 244] width 23 height 23
click at [76, 218] on icon at bounding box center [74, 207] width 10 height 23
click at [79, 254] on icon at bounding box center [74, 244] width 11 height 23
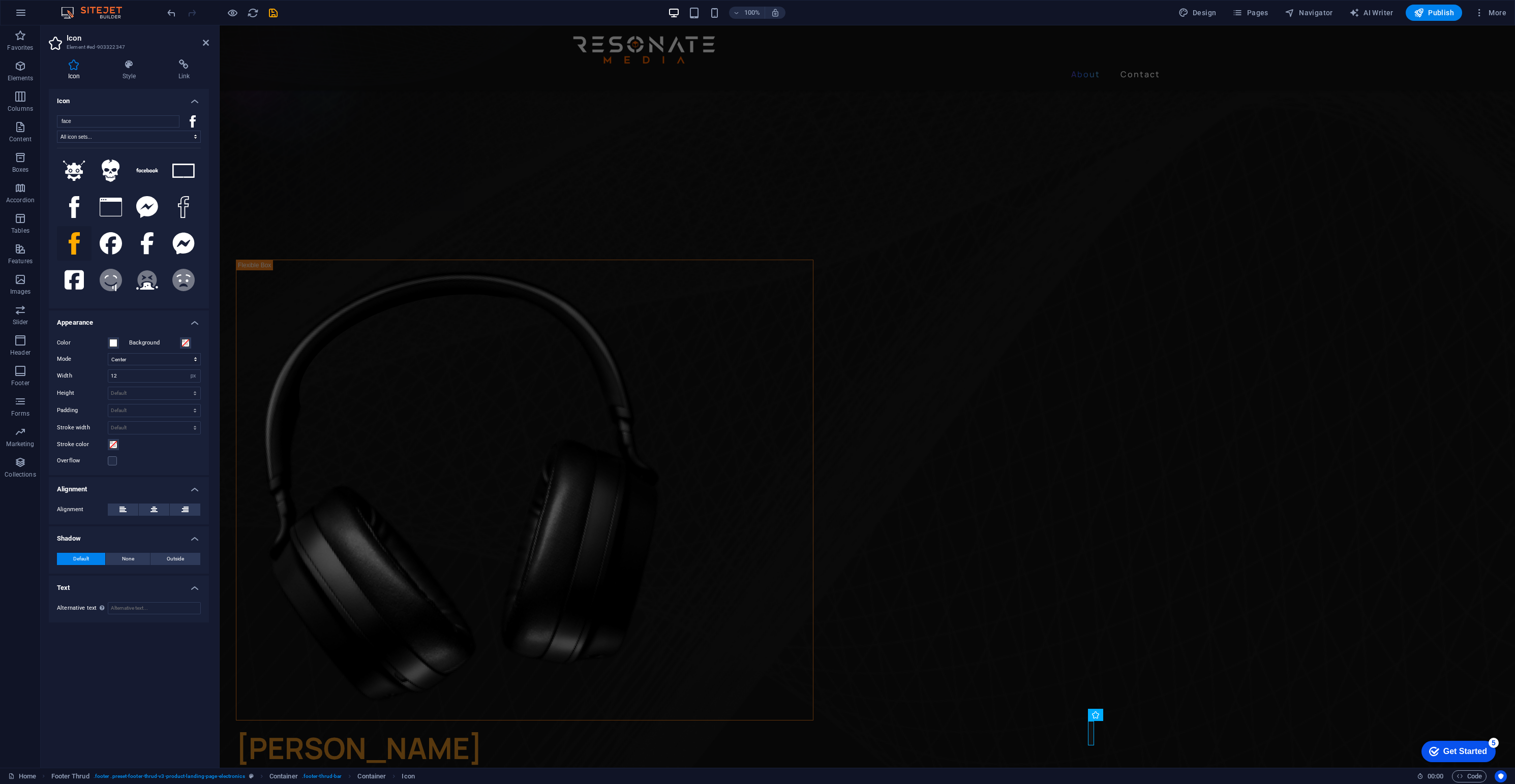
click at [78, 254] on icon at bounding box center [74, 244] width 11 height 23
click at [79, 254] on icon at bounding box center [74, 244] width 11 height 23
click at [147, 254] on icon at bounding box center [147, 244] width 13 height 23
click at [97, 115] on input "face" at bounding box center [118, 121] width 123 height 12
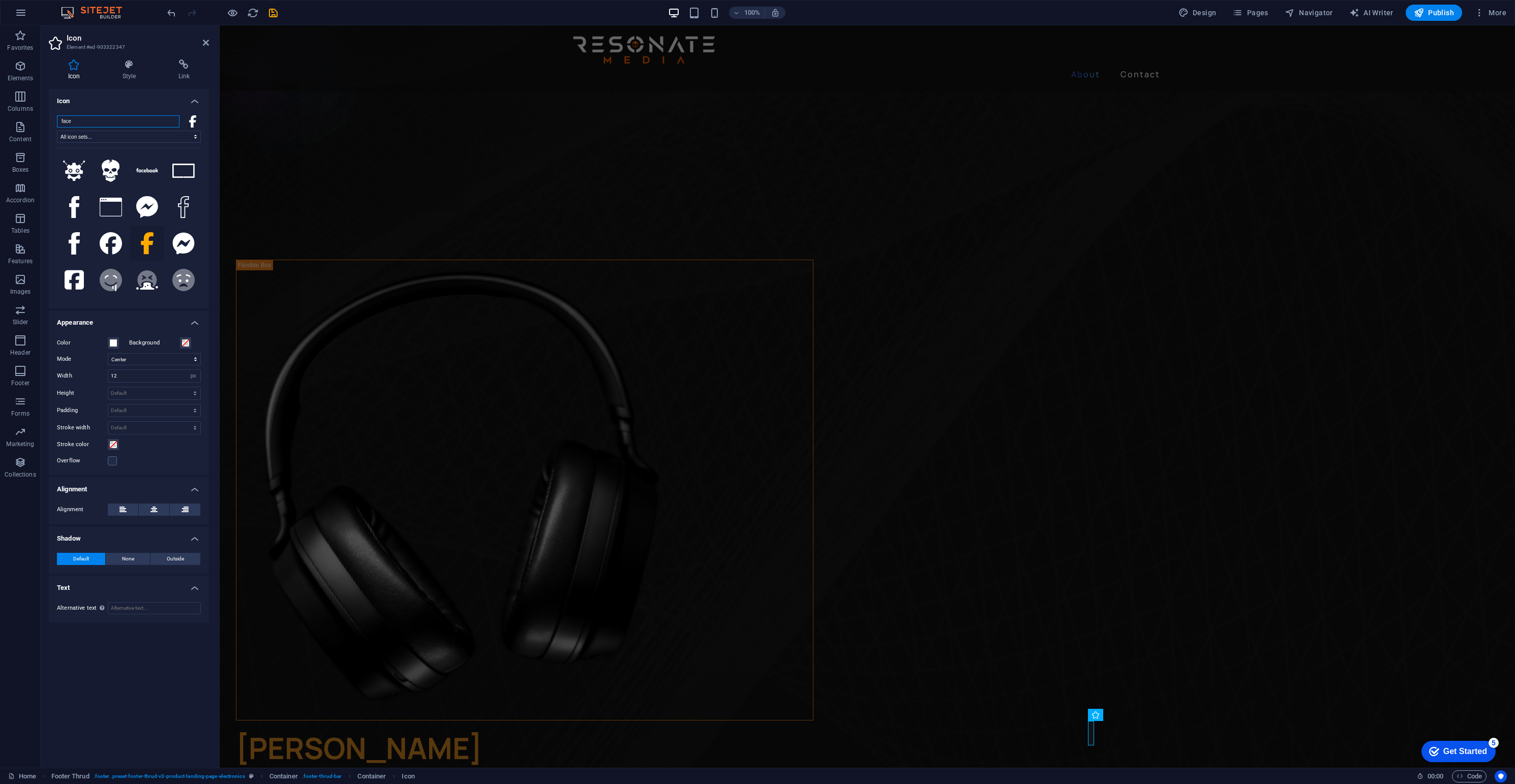
click at [99, 121] on input "face" at bounding box center [118, 121] width 123 height 12
click at [106, 115] on input "face" at bounding box center [118, 121] width 123 height 12
click at [108, 117] on input "face" at bounding box center [118, 121] width 123 height 12
type input "b"
type input "face"
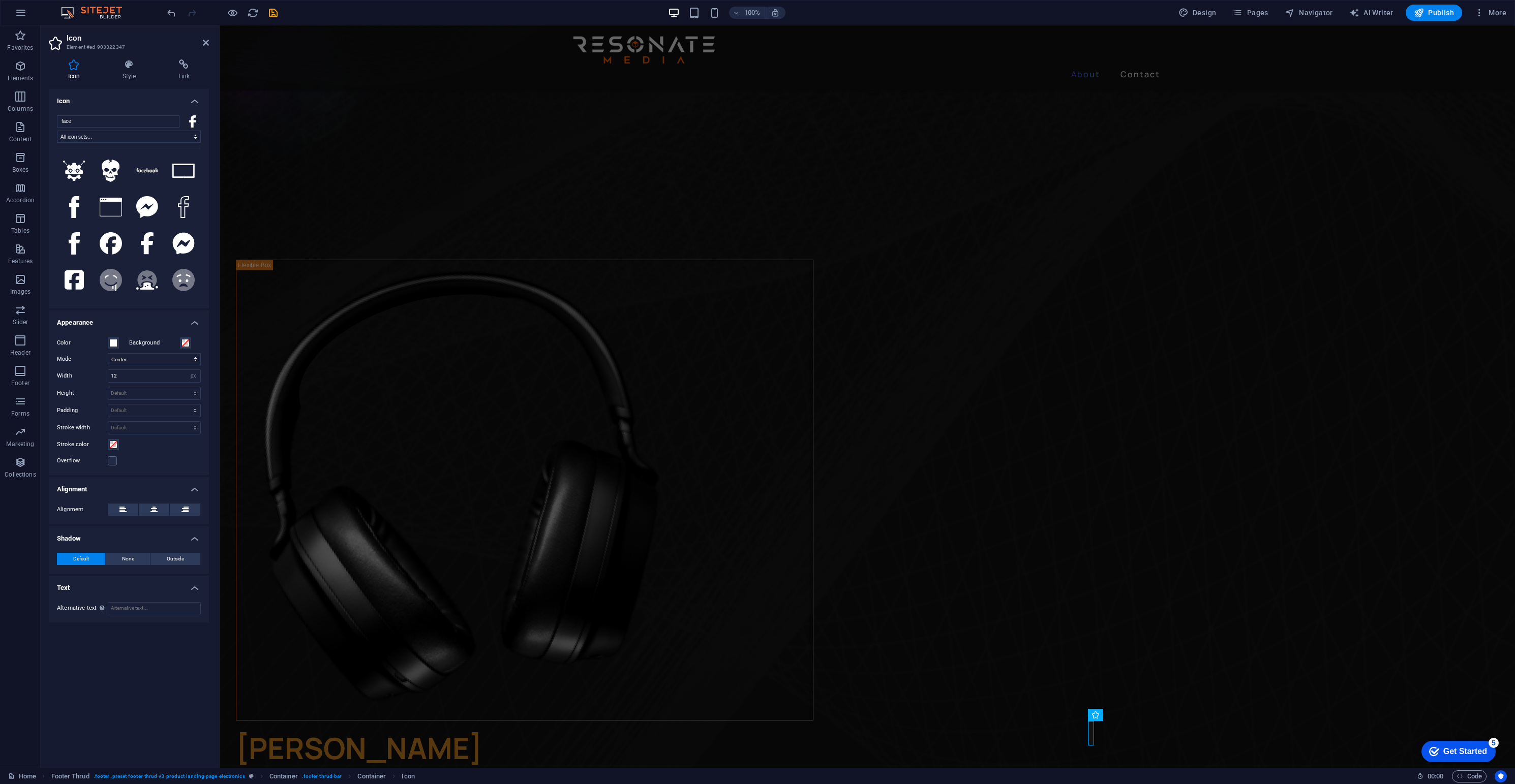
click at [247, 211] on figure at bounding box center [868, 62] width 1296 height 298
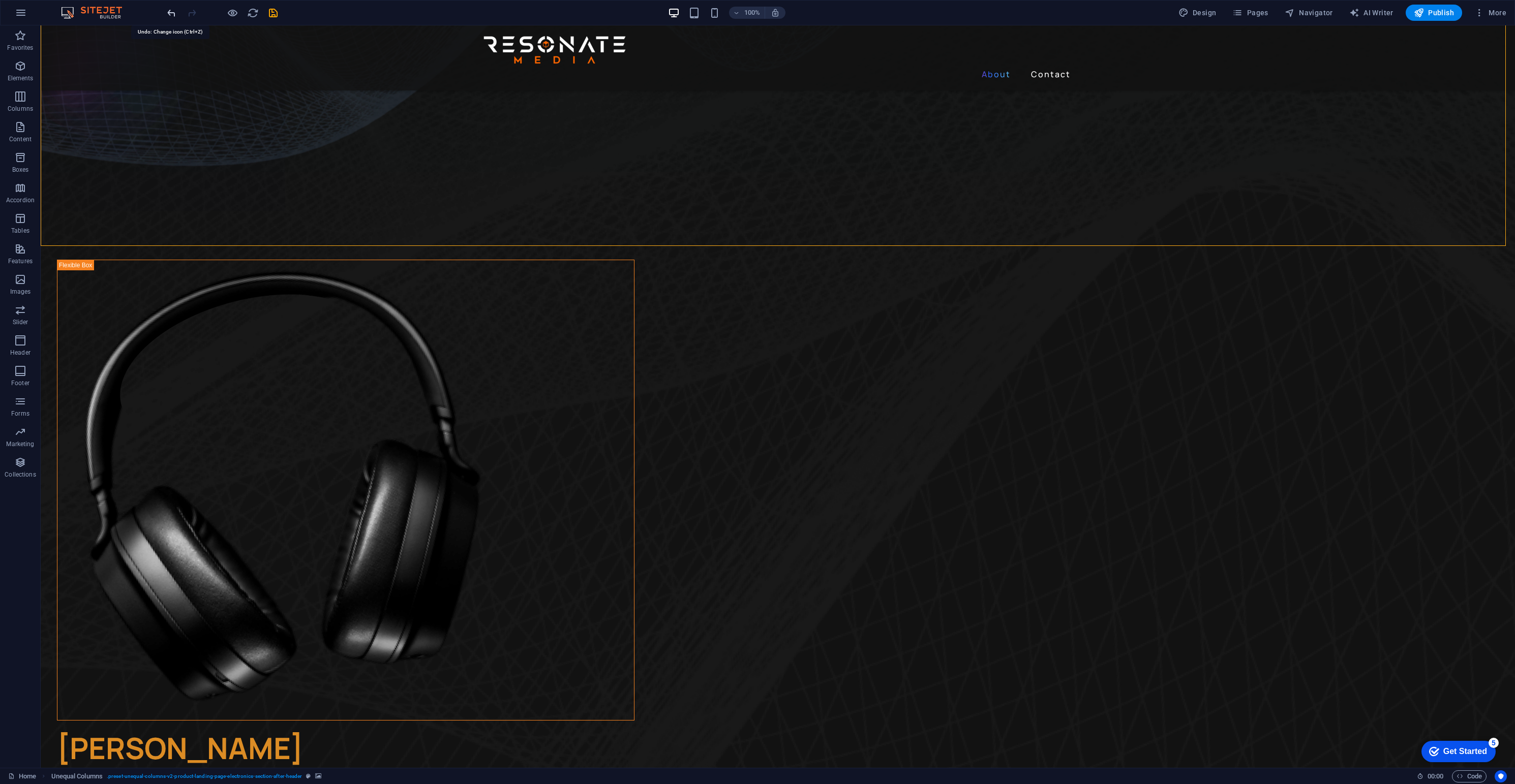
click at [171, 11] on icon "undo" at bounding box center [172, 13] width 12 height 12
click at [173, 9] on icon "undo" at bounding box center [172, 13] width 12 height 12
click at [173, 7] on icon "undo" at bounding box center [172, 13] width 12 height 12
click at [173, 7] on icon "undo" at bounding box center [172, 13] width 12 height 12
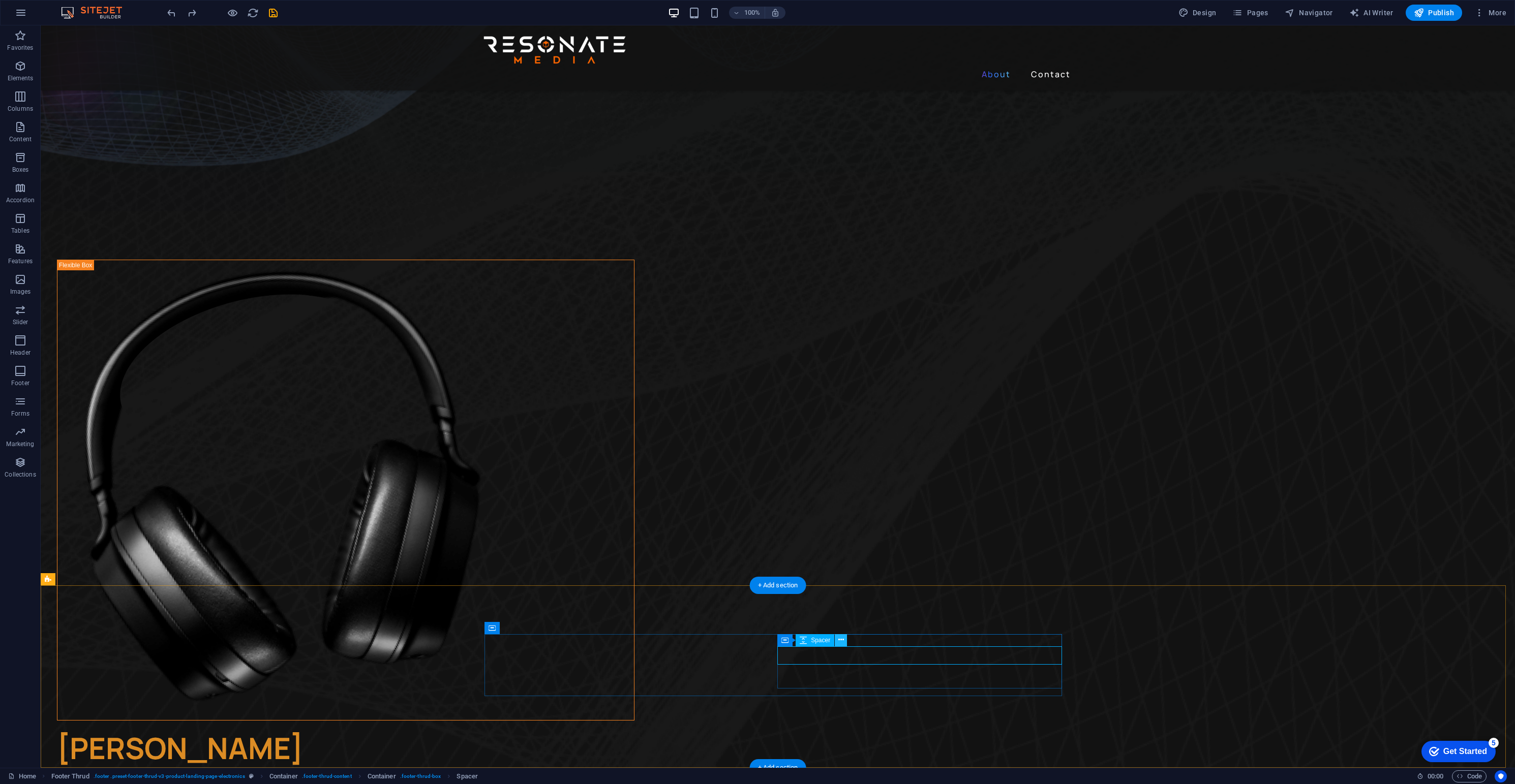
click at [841, 639] on icon at bounding box center [841, 640] width 5 height 11
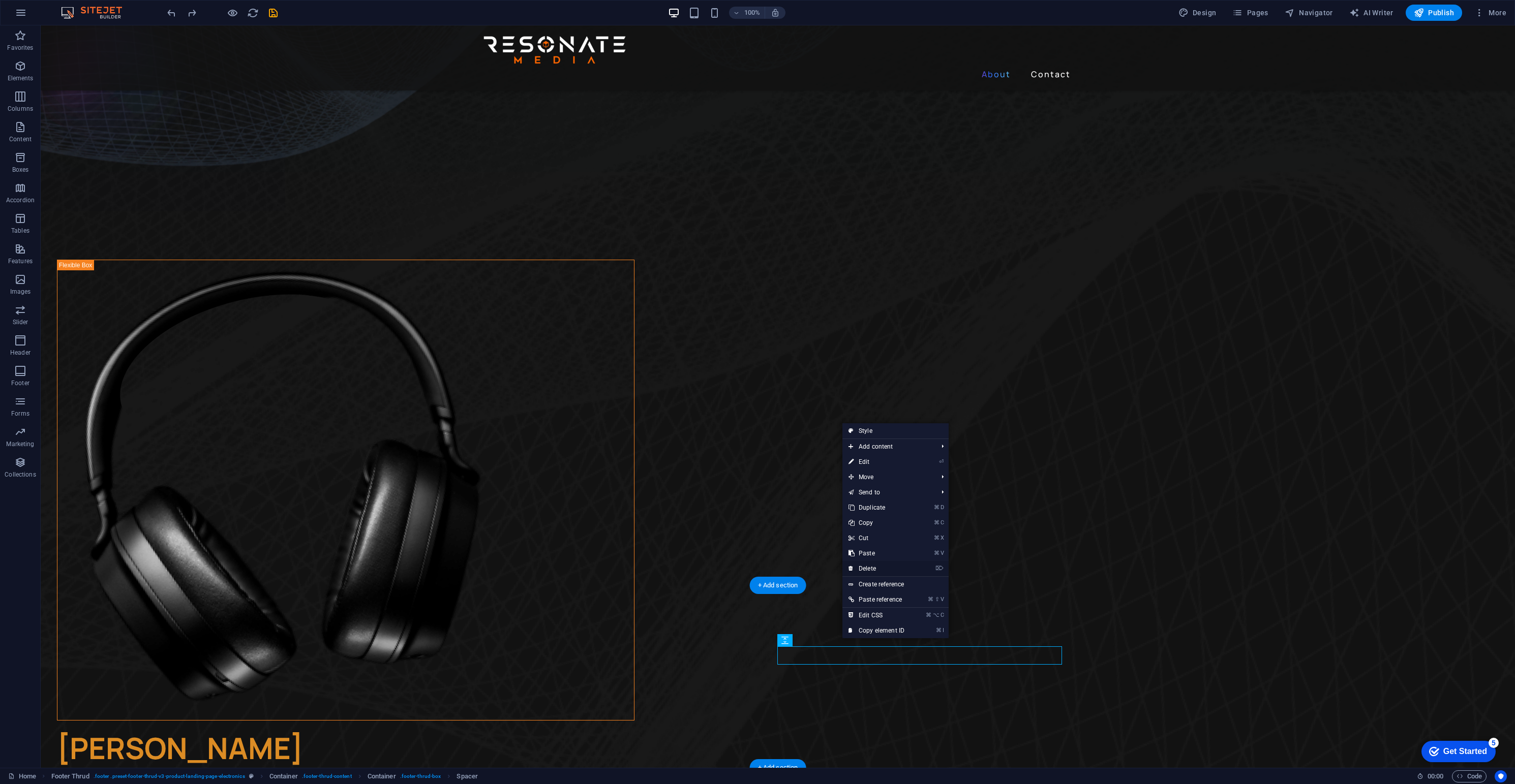
click at [868, 569] on link "⌦ Delete" at bounding box center [876, 568] width 68 height 15
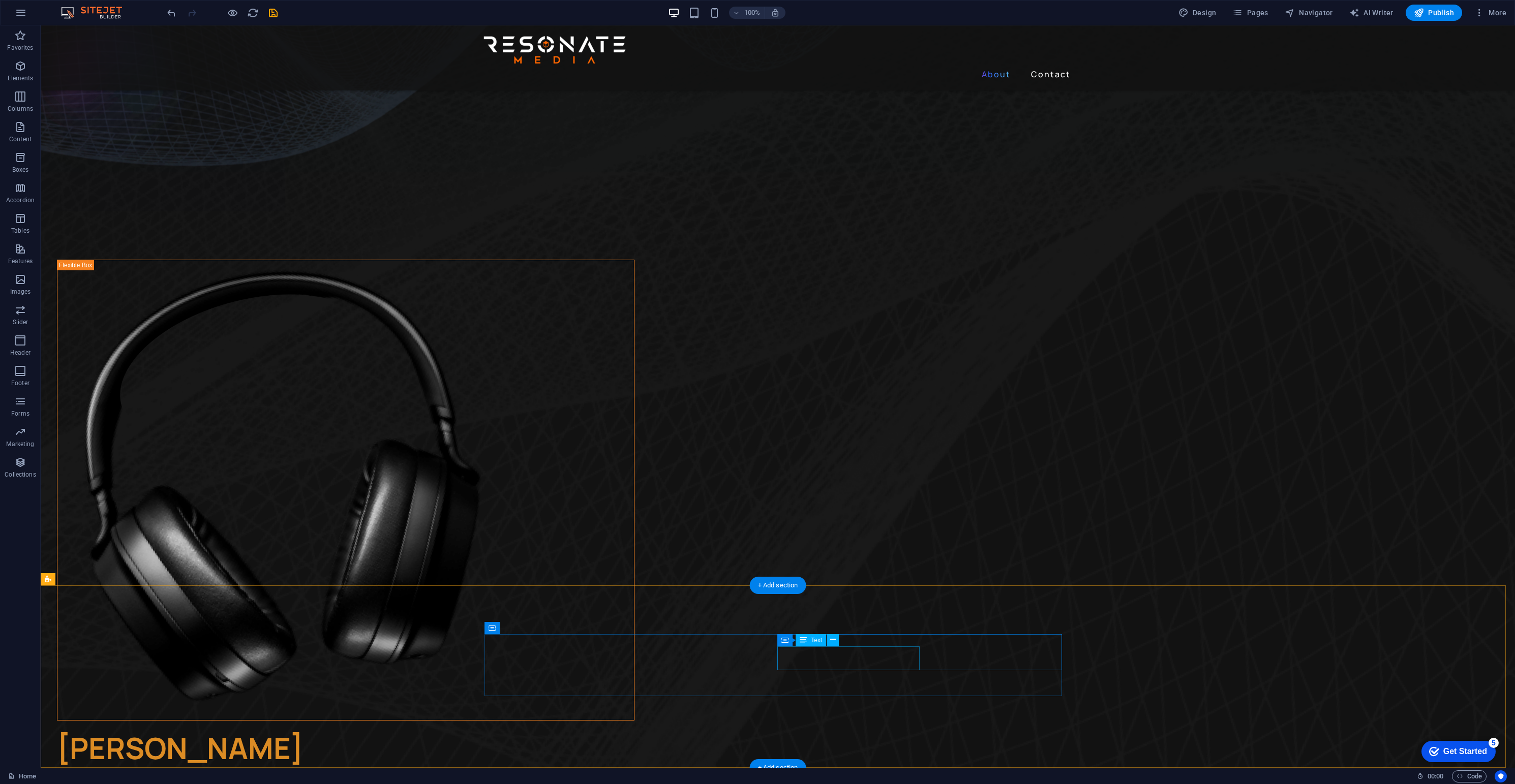
click at [835, 627] on icon at bounding box center [837, 629] width 5 height 11
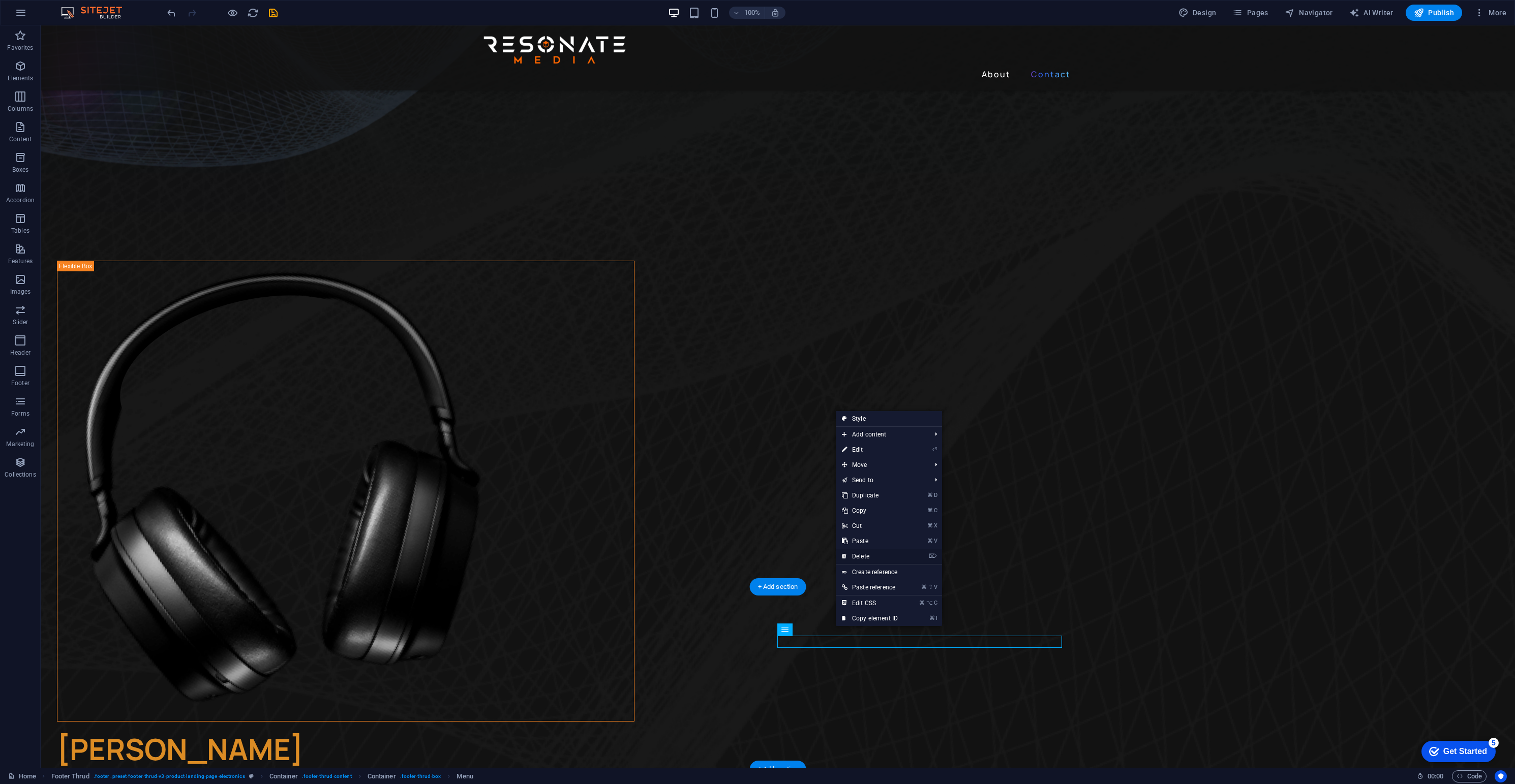
click at [864, 556] on link "⌦ Delete" at bounding box center [870, 556] width 68 height 15
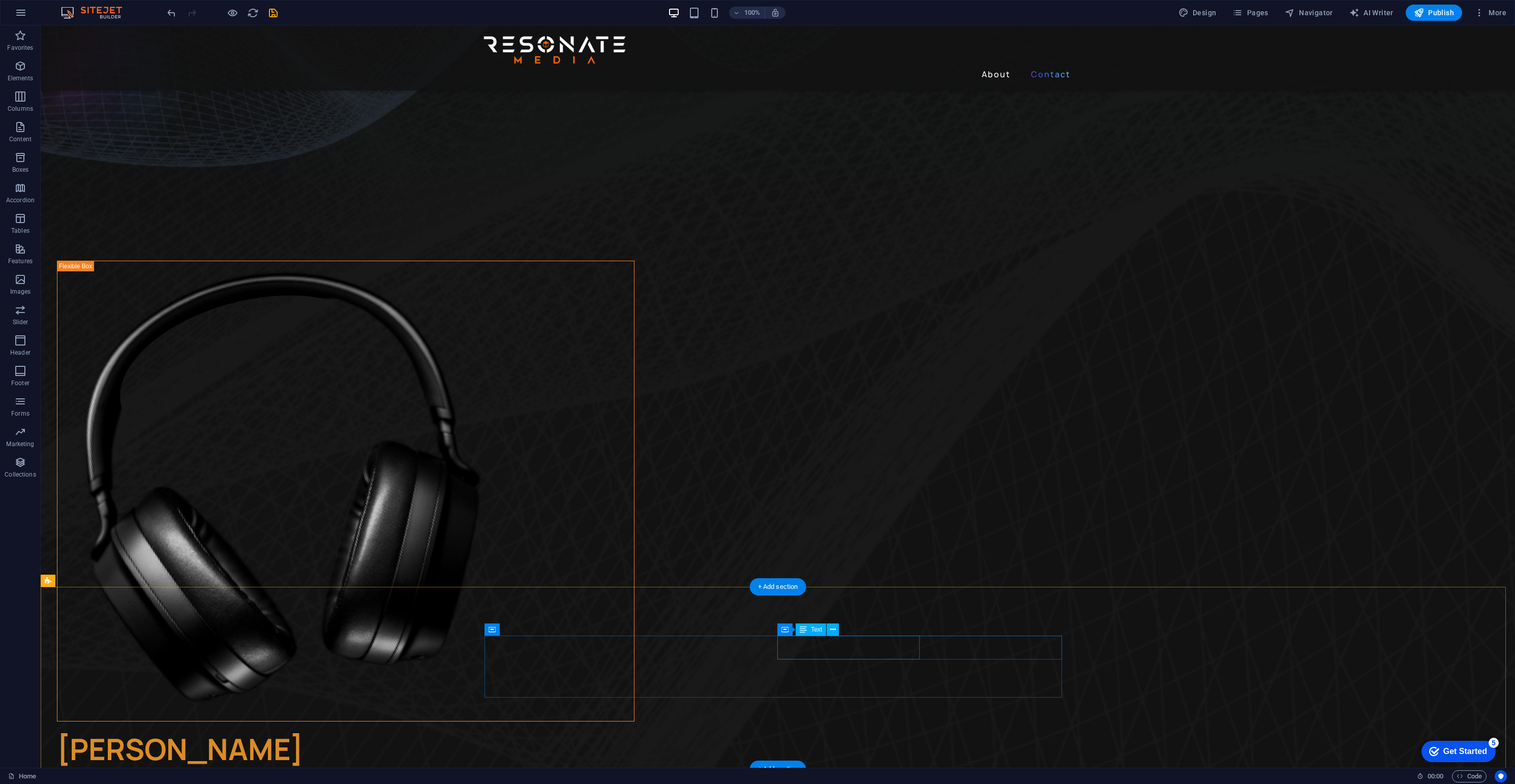
click at [830, 627] on icon at bounding box center [833, 629] width 5 height 11
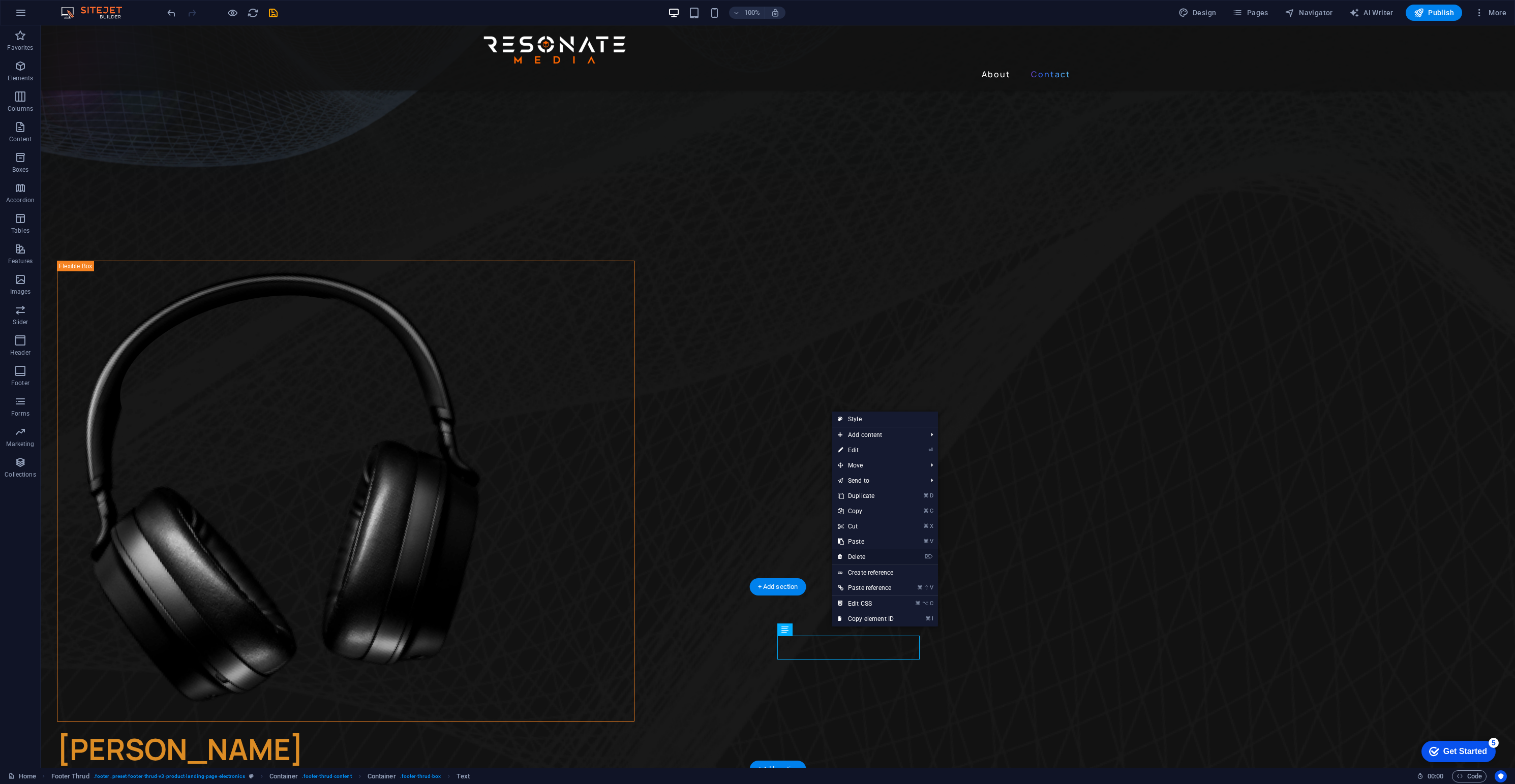
click at [856, 558] on link "⌦ Delete" at bounding box center [866, 557] width 68 height 15
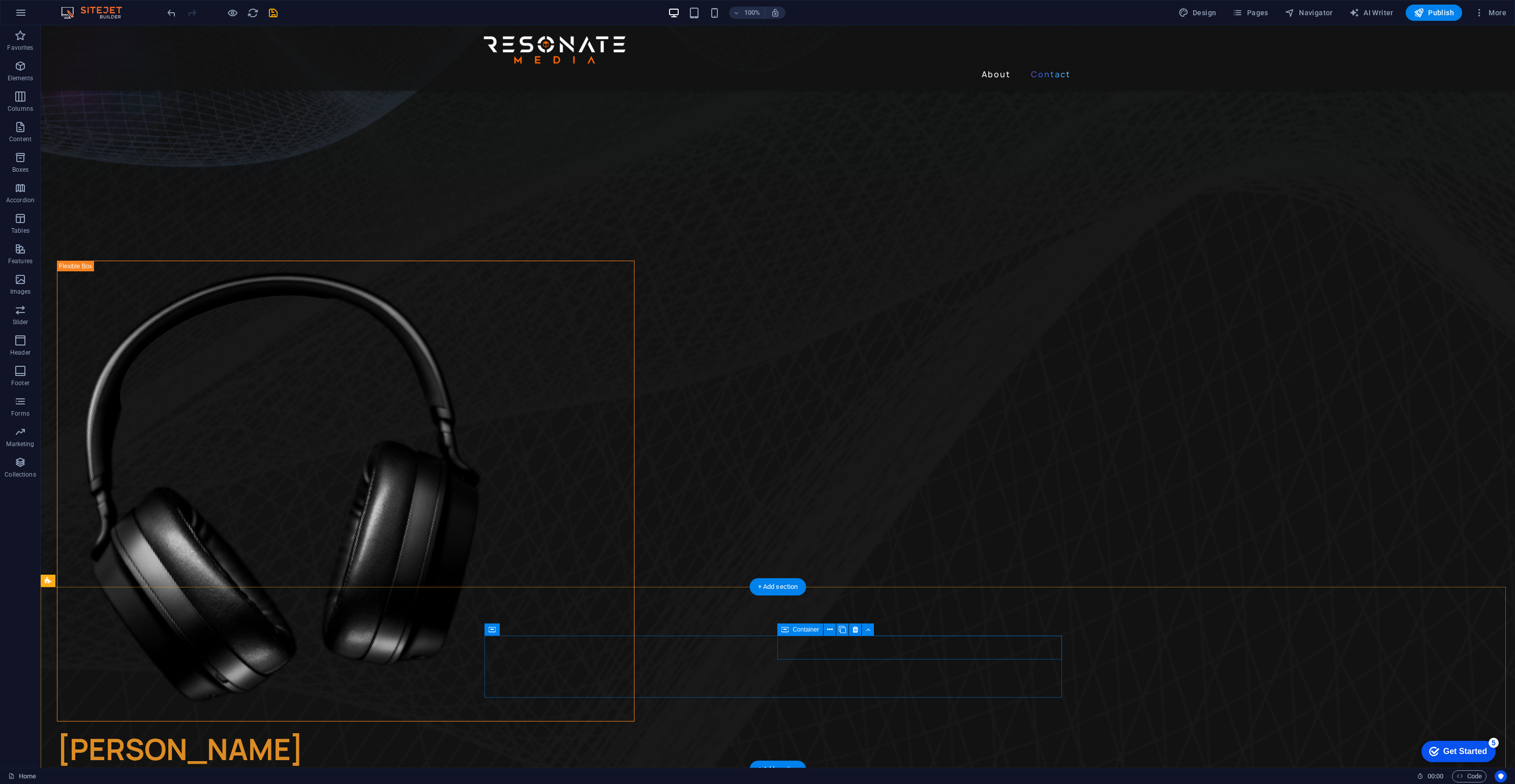
click at [828, 627] on icon at bounding box center [830, 629] width 5 height 11
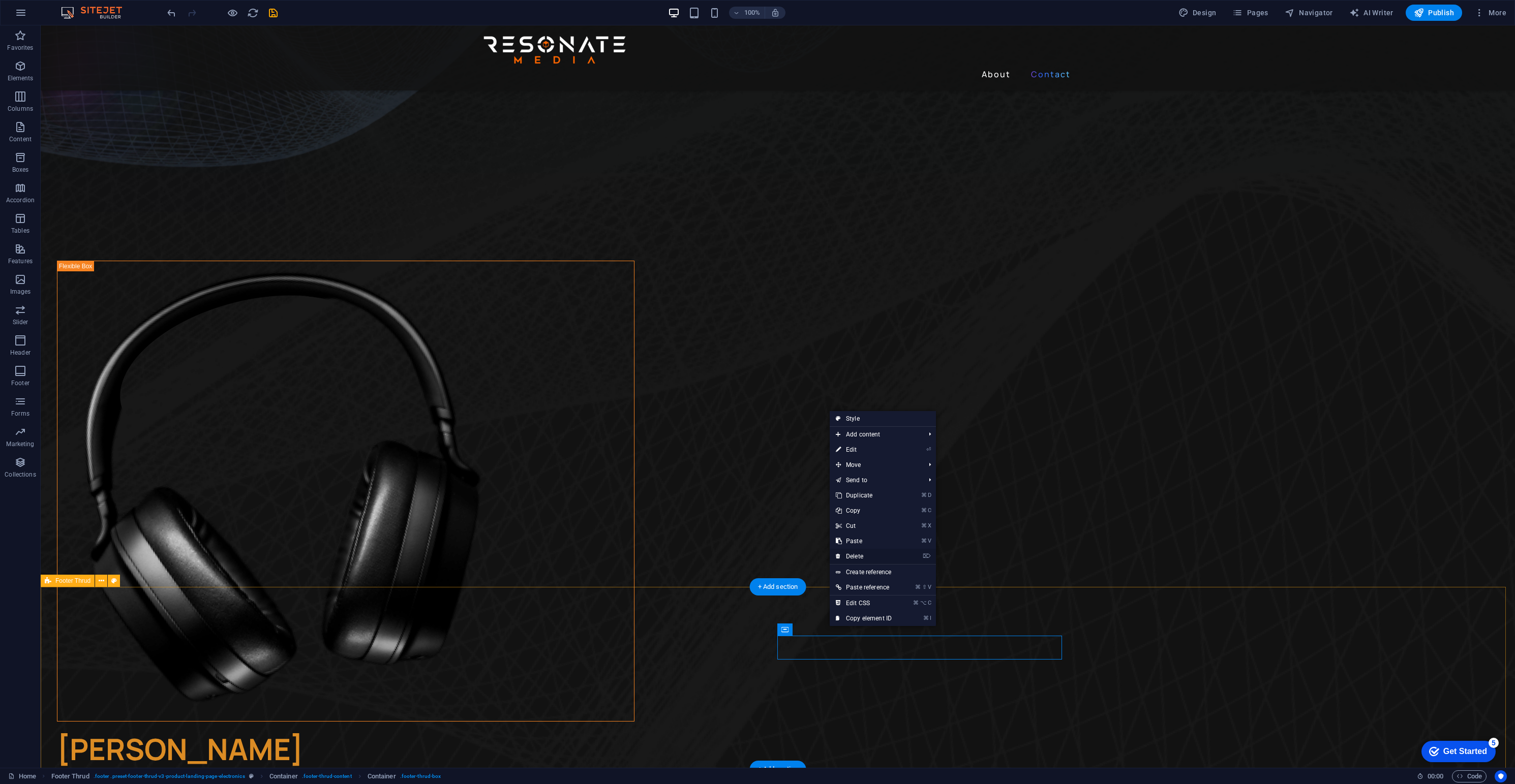
click at [844, 555] on link "⌦ Delete" at bounding box center [864, 556] width 68 height 15
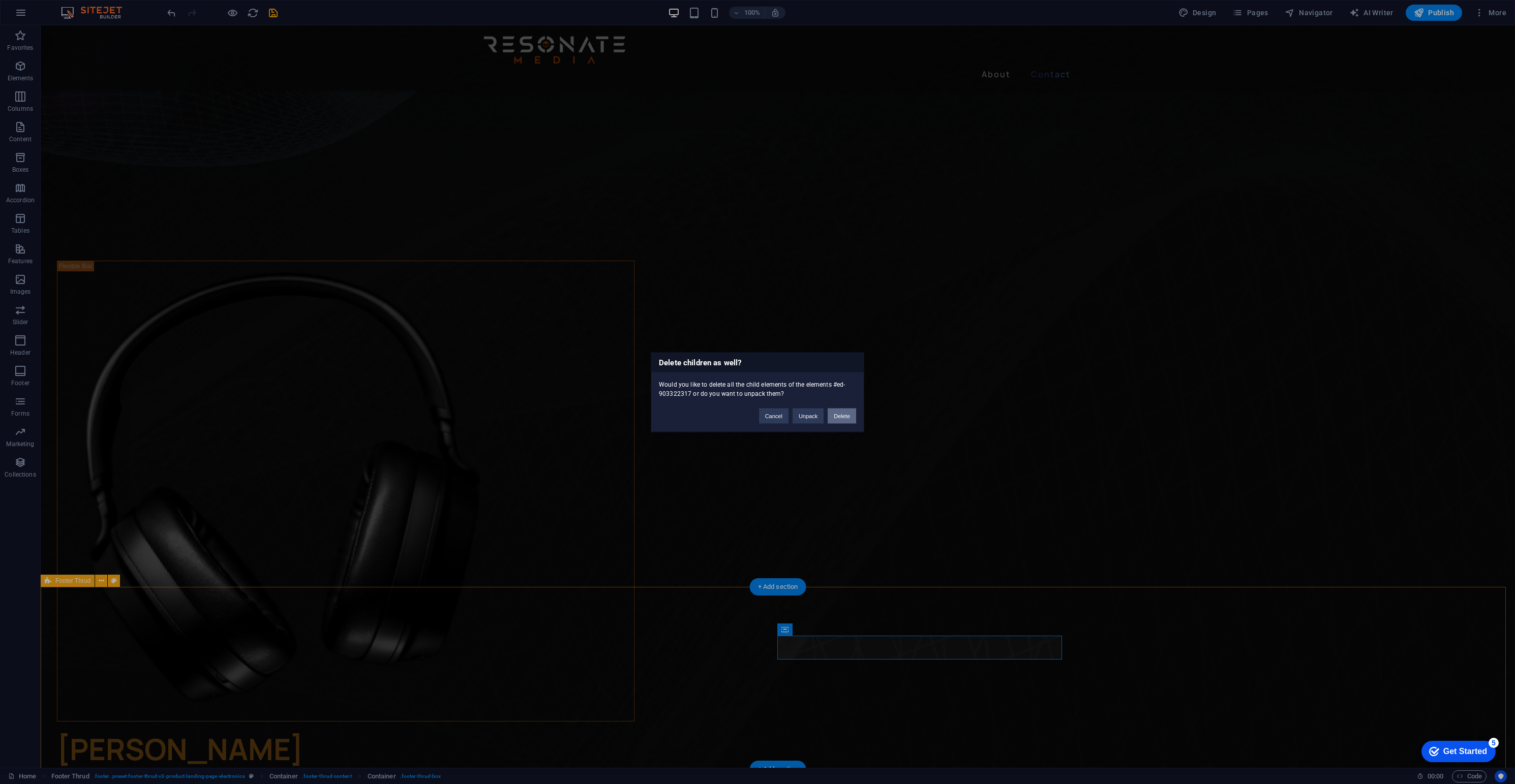
click at [842, 414] on button "Delete" at bounding box center [842, 416] width 29 height 15
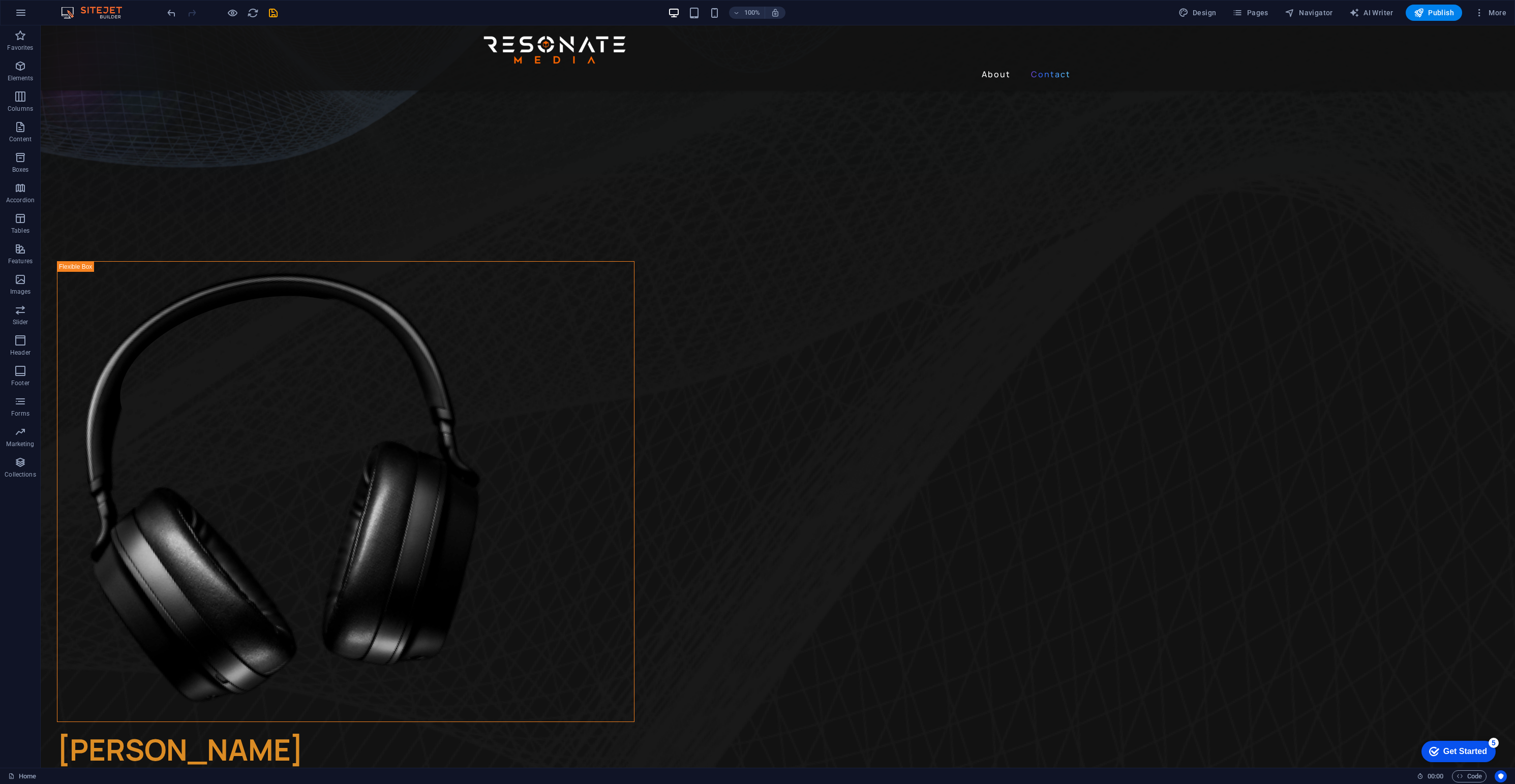
scroll to position [548, 0]
click at [668, 652] on icon at bounding box center [669, 654] width 5 height 11
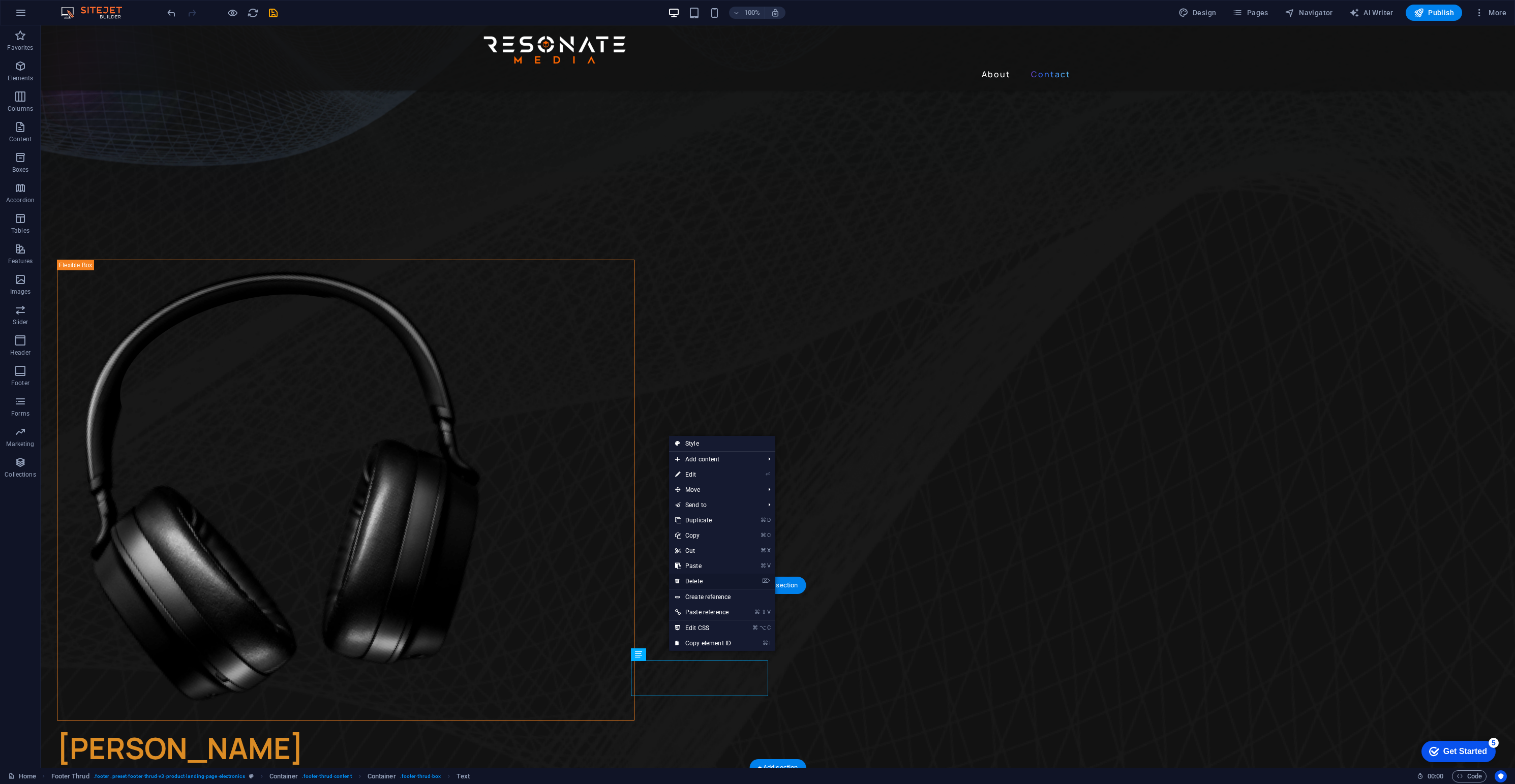
click at [707, 582] on link "⌦ Delete" at bounding box center [703, 581] width 68 height 15
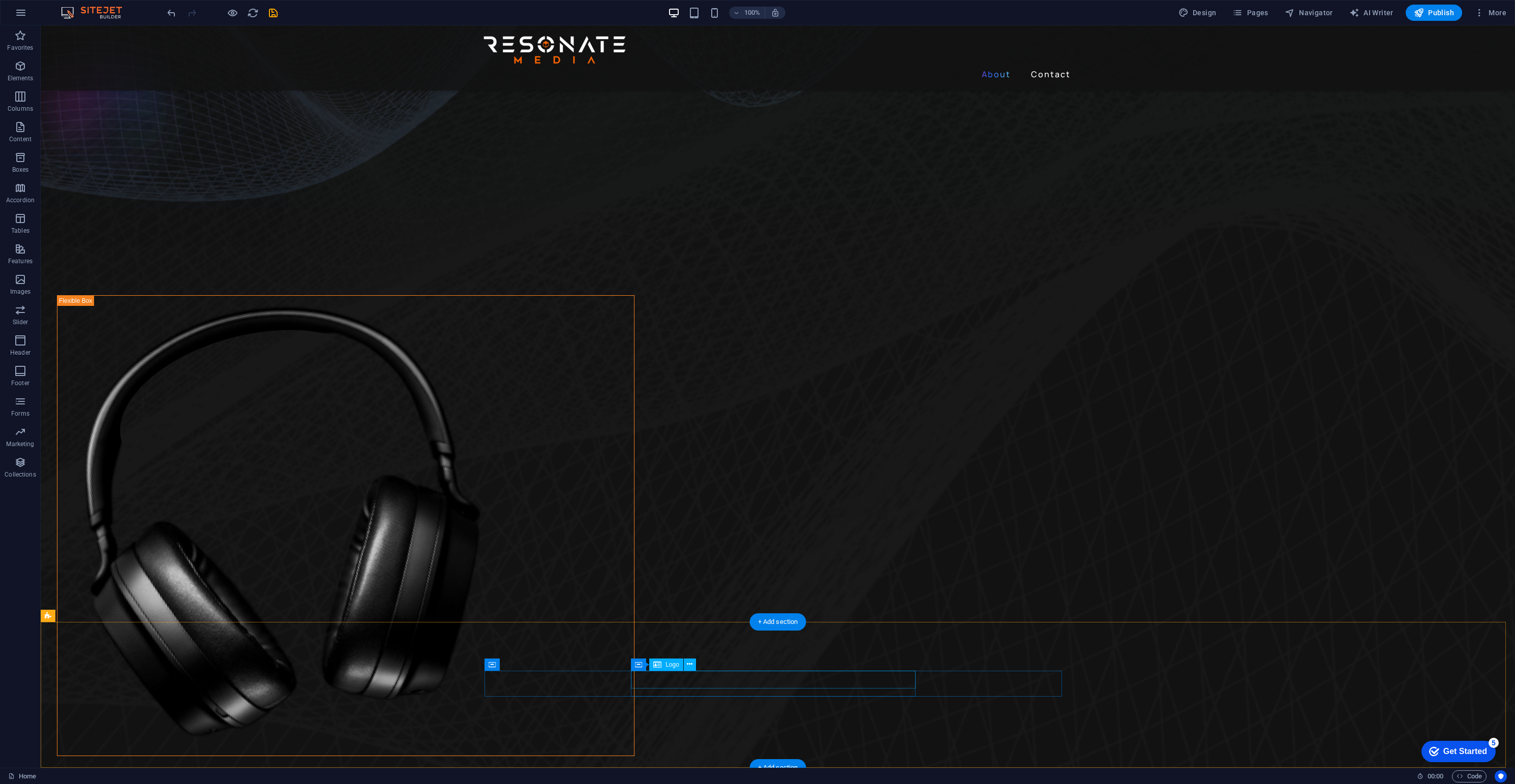
click at [687, 659] on icon at bounding box center [690, 664] width 5 height 11
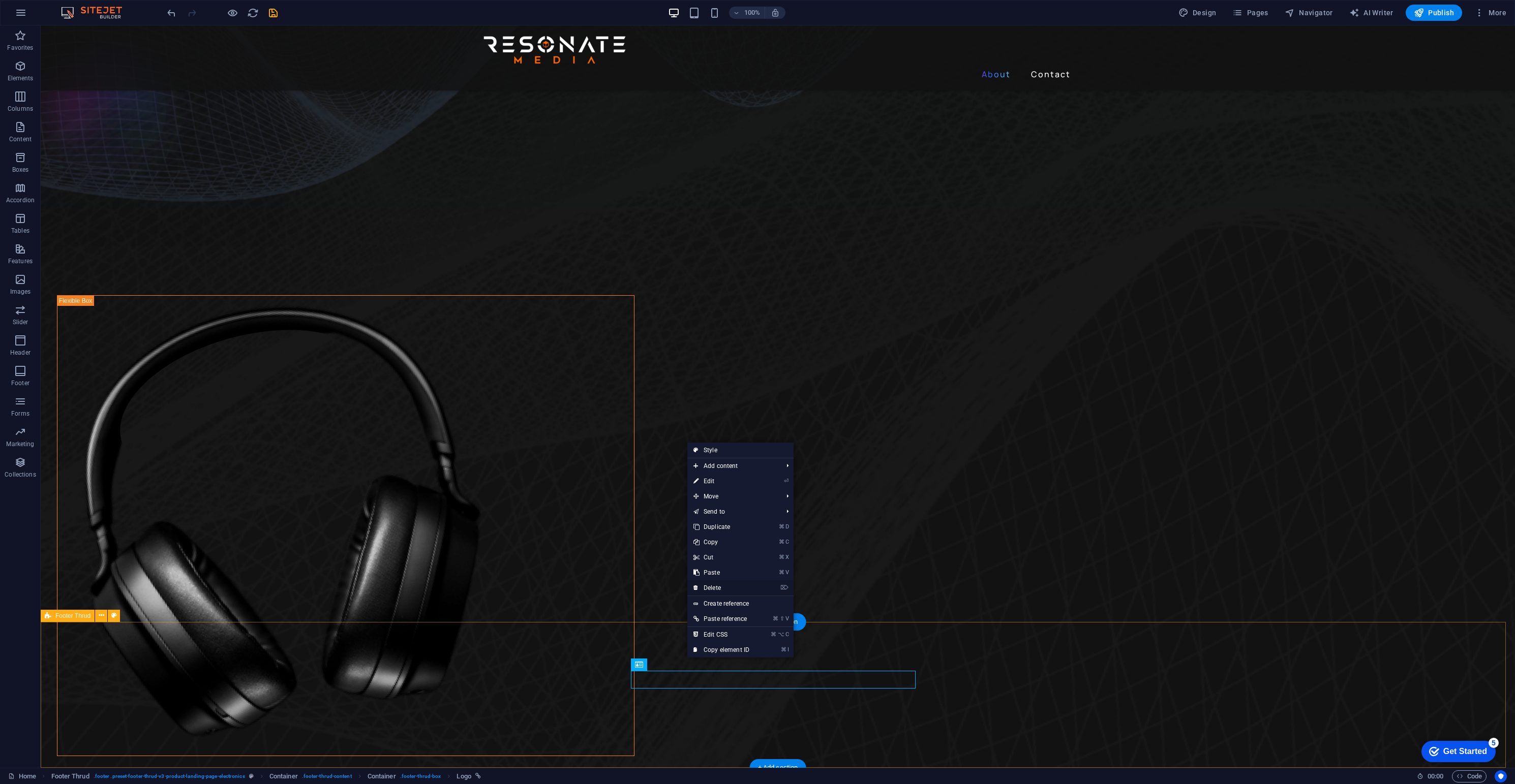
click at [711, 588] on link "⌦ Delete" at bounding box center [721, 588] width 68 height 15
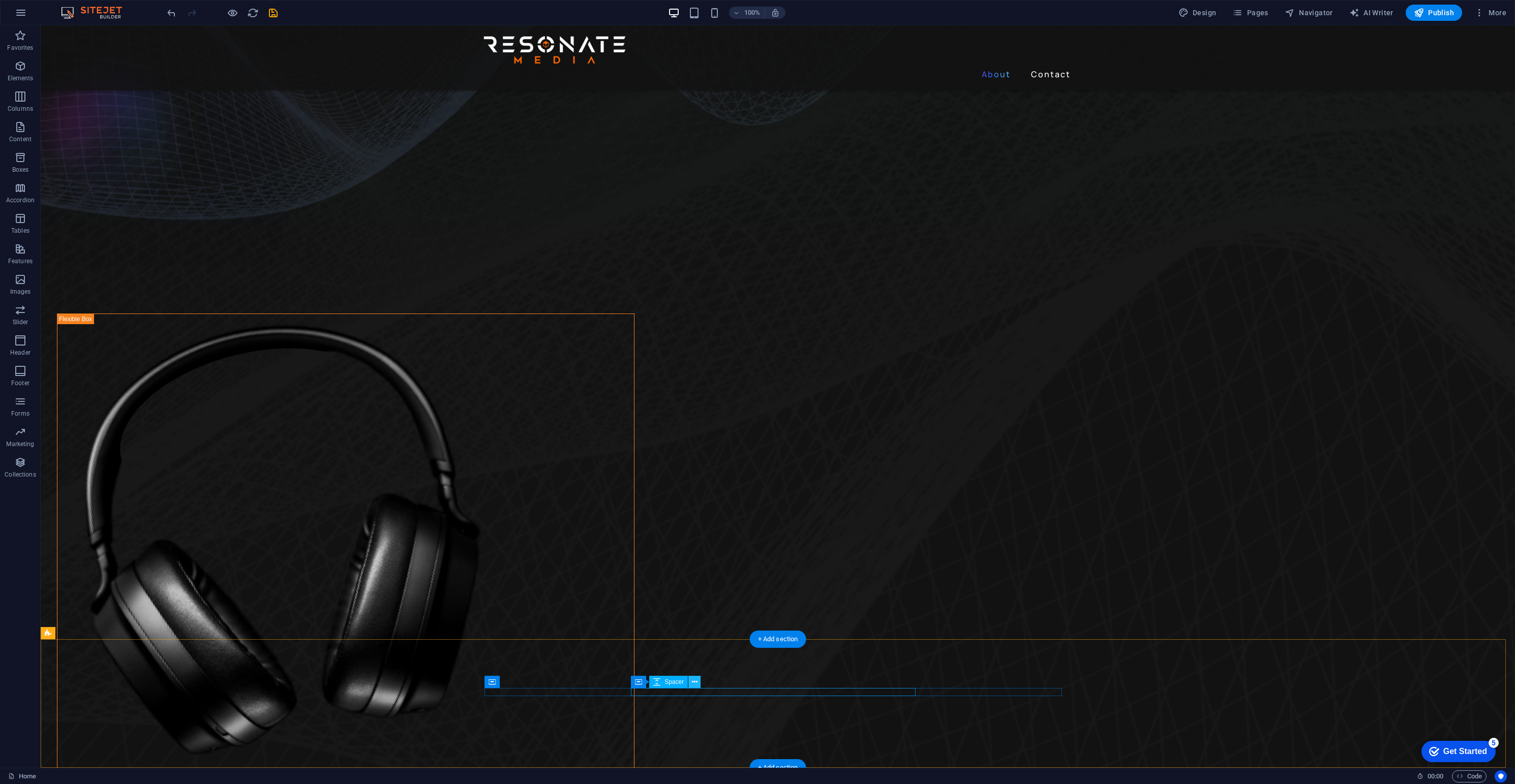
click at [692, 686] on icon at bounding box center [695, 682] width 5 height 11
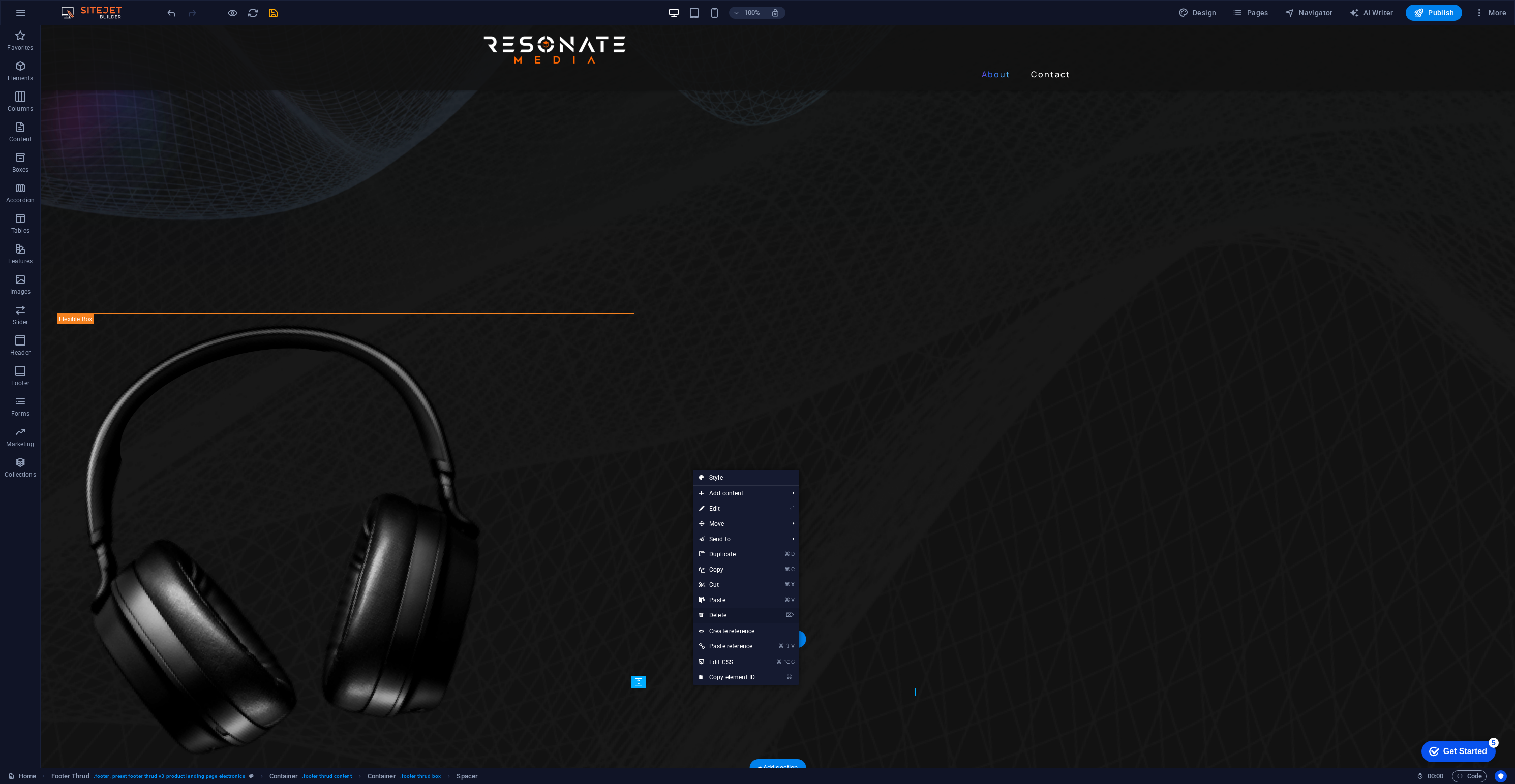
click at [719, 614] on link "⌦ Delete" at bounding box center [727, 615] width 68 height 15
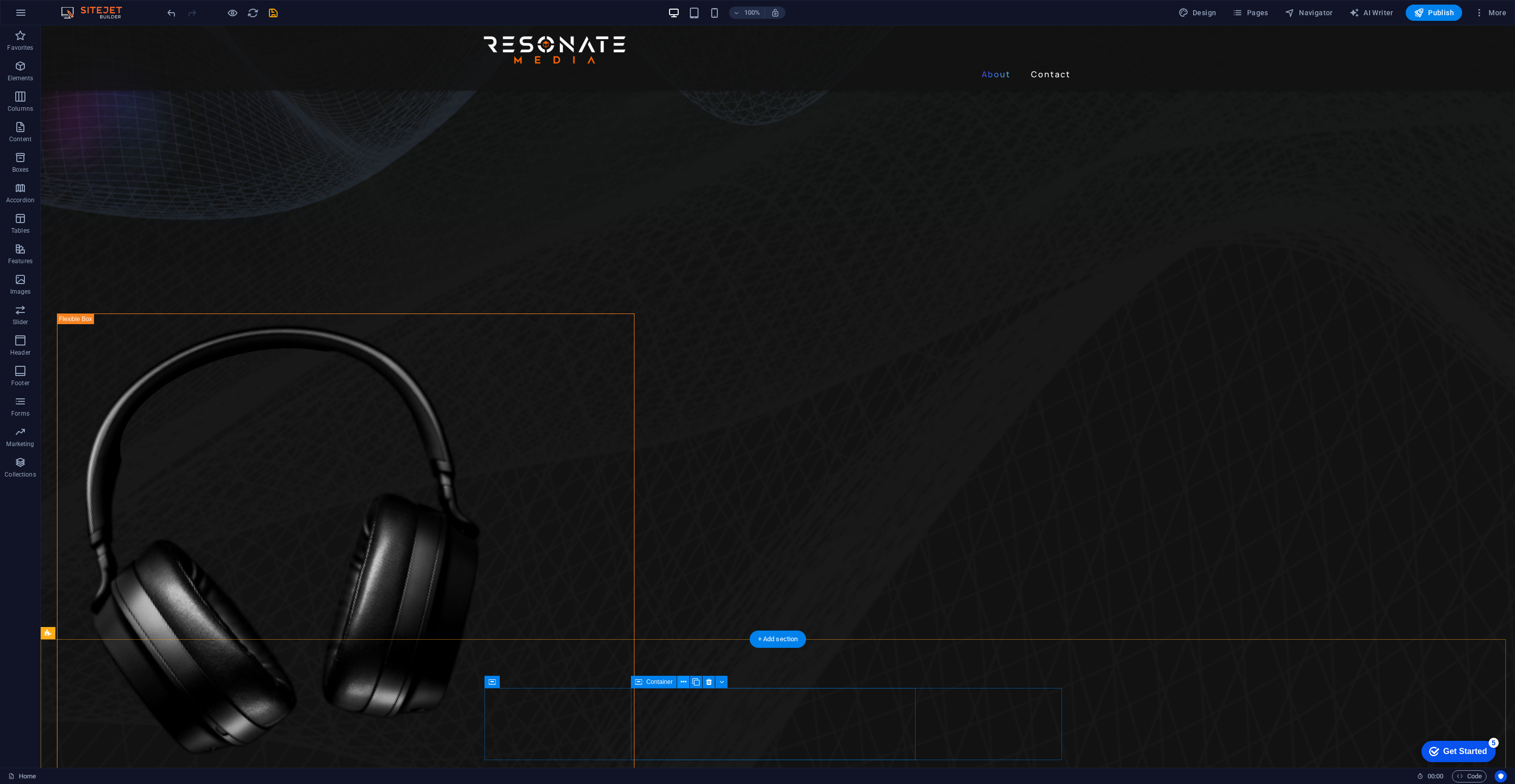
click at [682, 680] on icon at bounding box center [683, 682] width 5 height 11
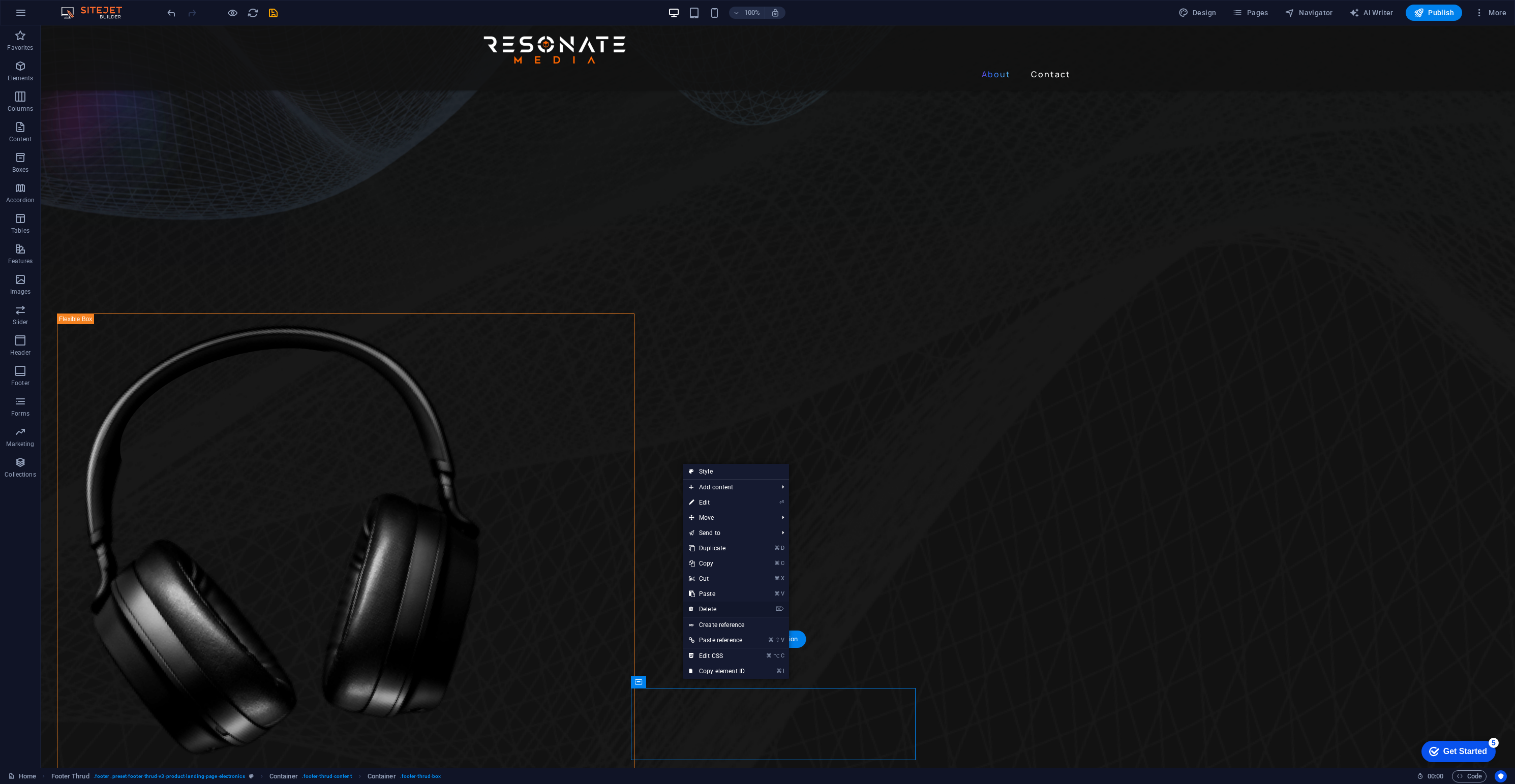
click at [709, 607] on link "⌦ Delete" at bounding box center [717, 609] width 68 height 15
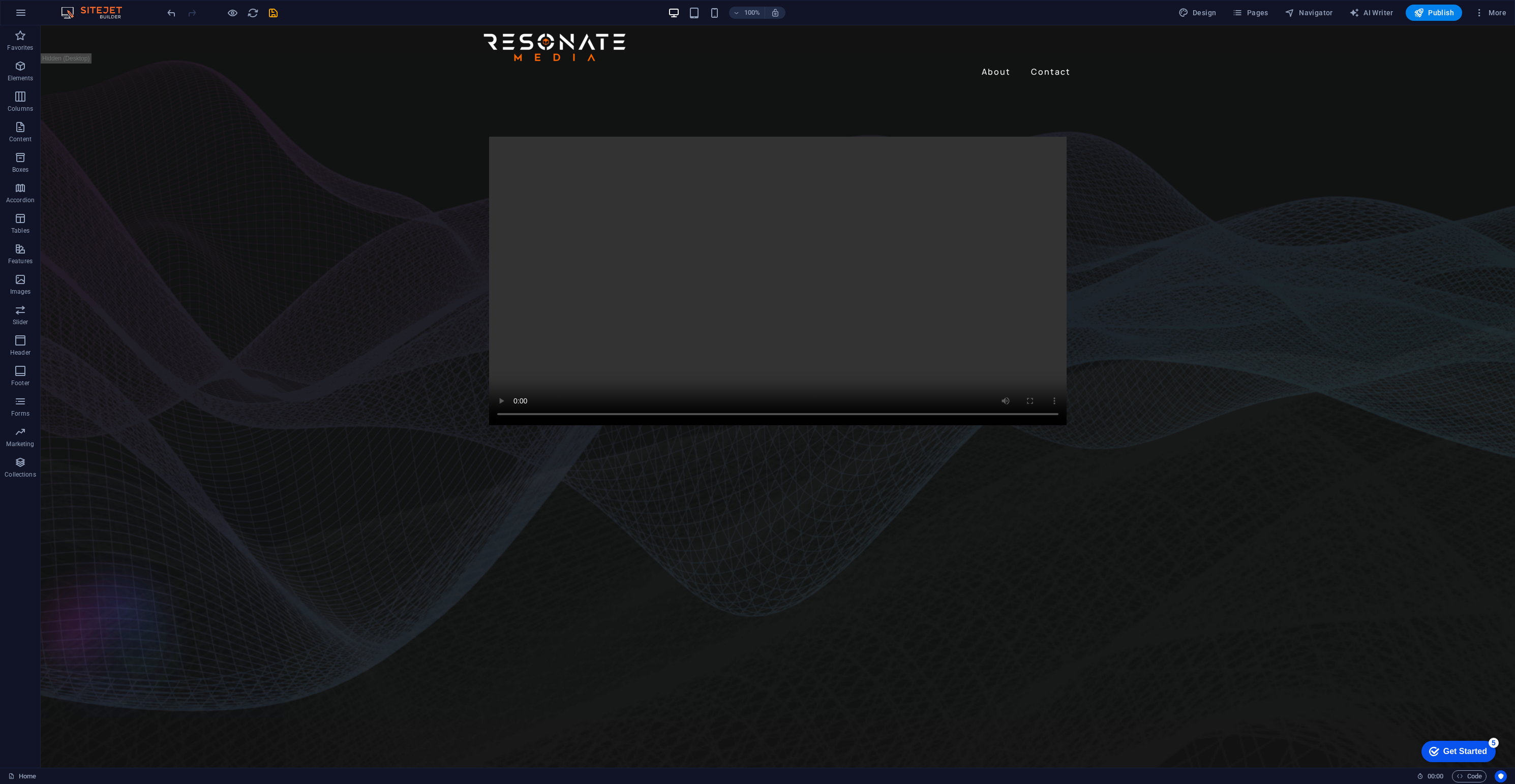
scroll to position [0, 0]
click at [994, 66] on nav "About Contact" at bounding box center [778, 74] width 594 height 16
click at [999, 66] on nav "About Contact" at bounding box center [778, 74] width 594 height 16
click at [1038, 66] on nav "About Contact" at bounding box center [778, 74] width 594 height 16
drag, startPoint x: 231, startPoint y: 9, endPoint x: 225, endPoint y: 17, distance: 10.0
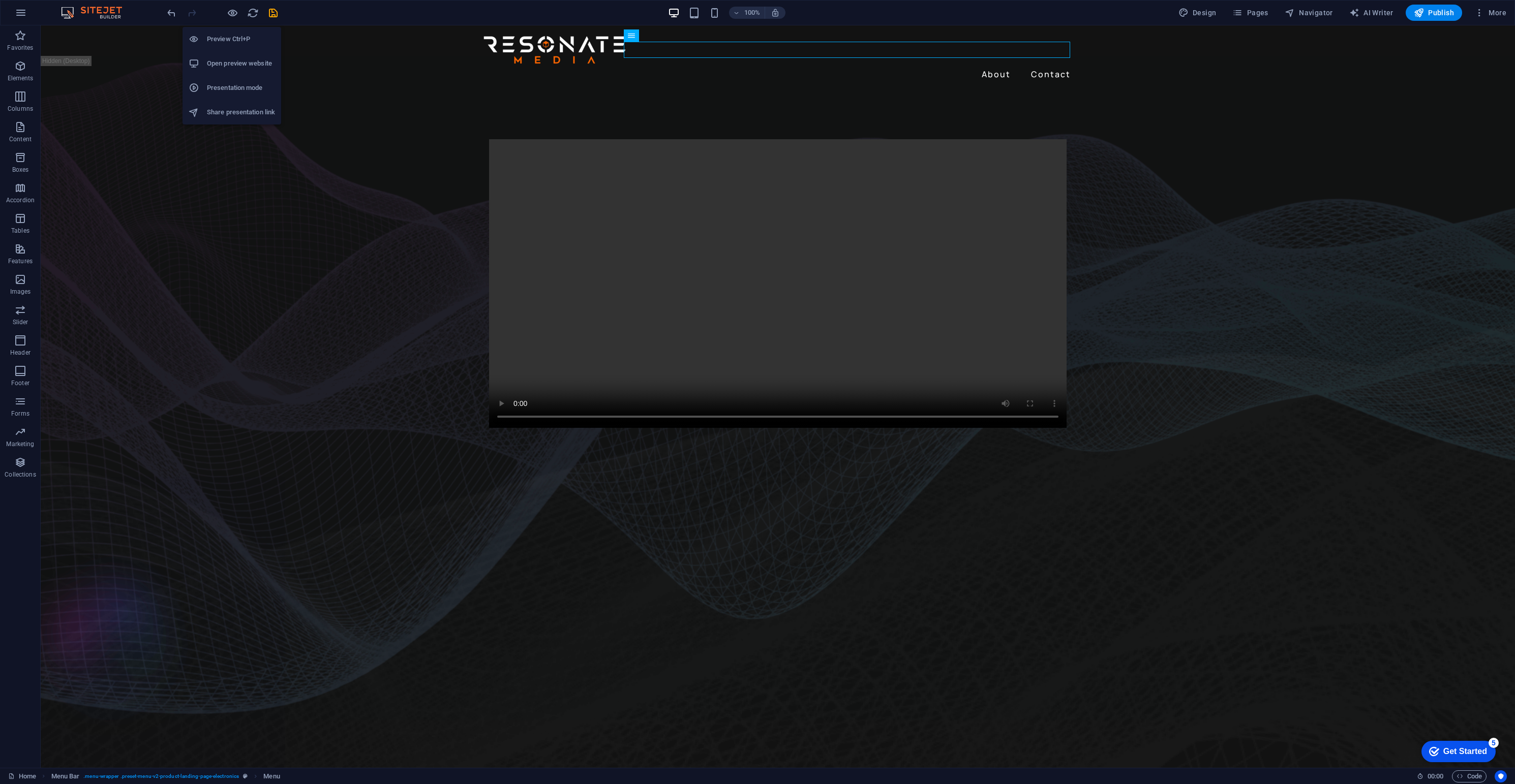
click at [231, 9] on icon "button" at bounding box center [233, 13] width 12 height 12
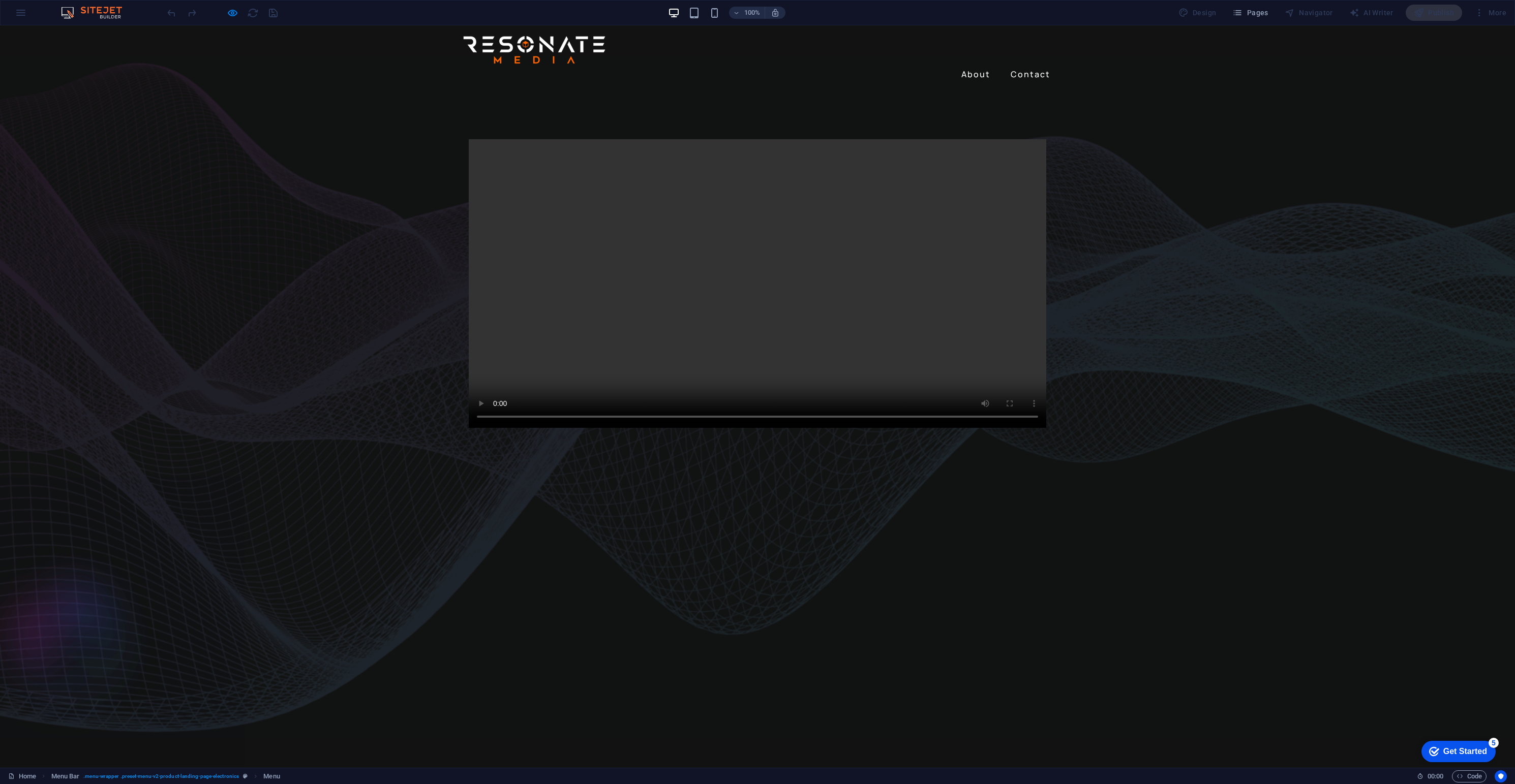
drag, startPoint x: 973, startPoint y: 50, endPoint x: 968, endPoint y: 55, distance: 7.1
click at [972, 66] on link "About" at bounding box center [976, 74] width 37 height 16
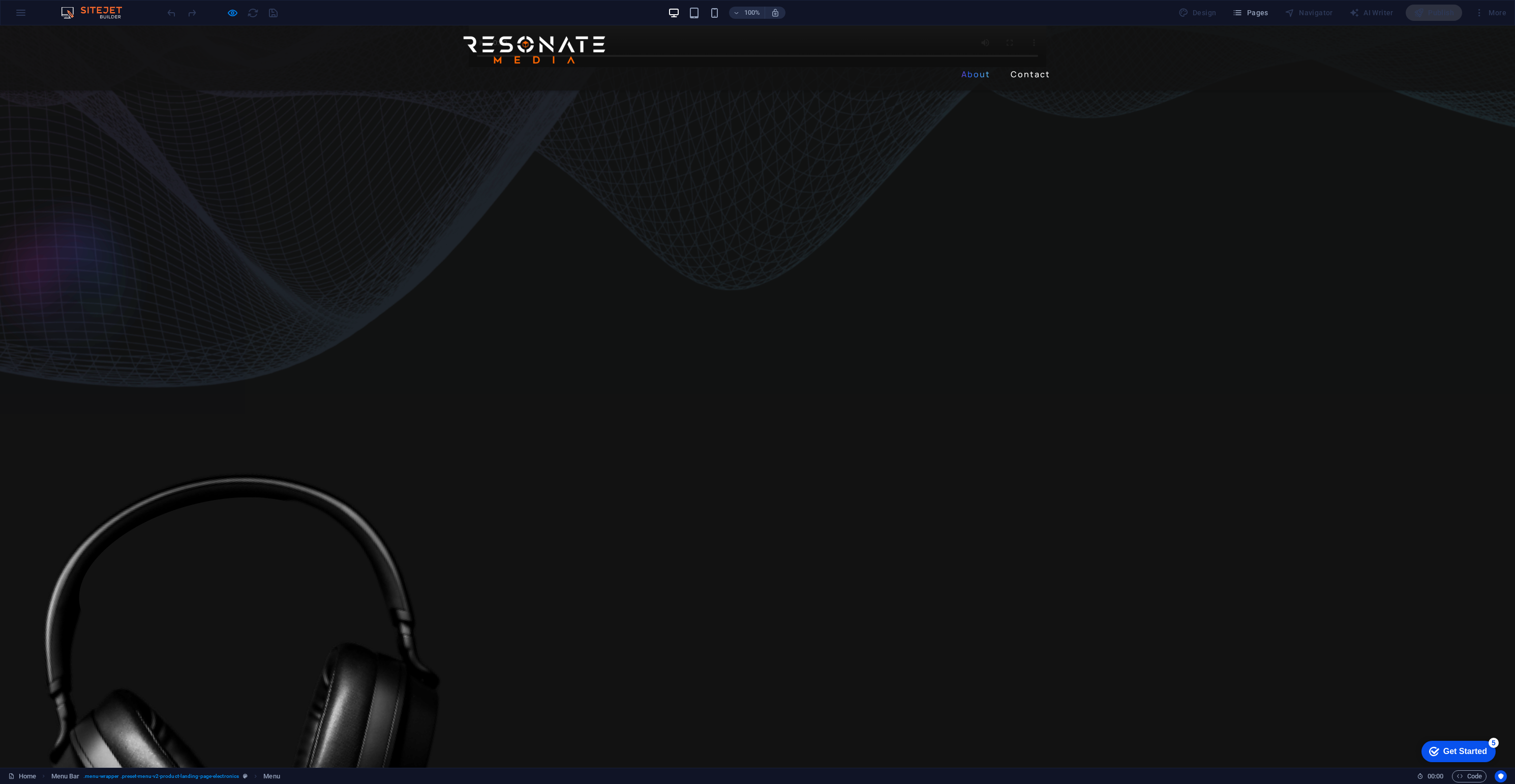
scroll to position [421, 0]
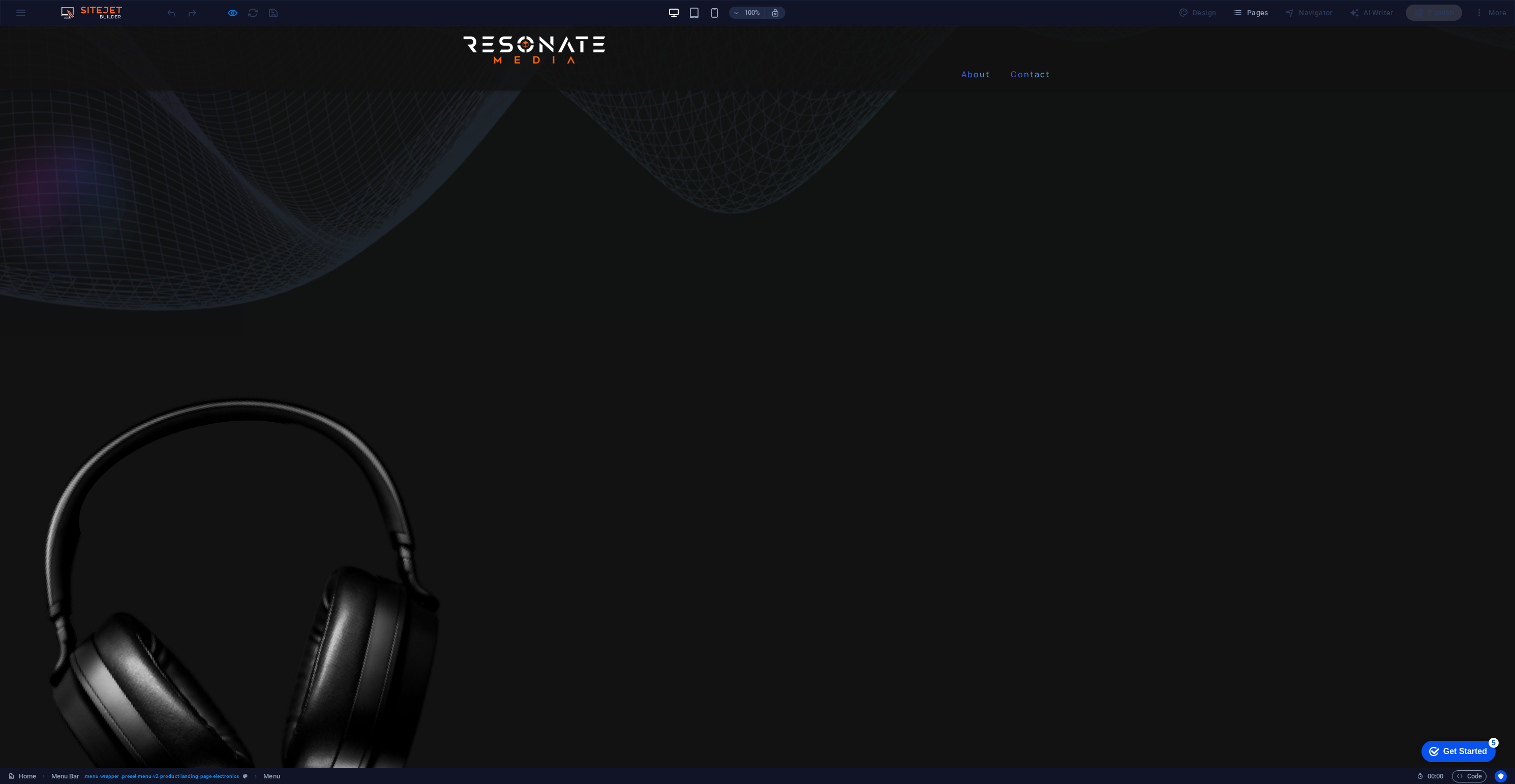
click at [1022, 66] on link "Contact" at bounding box center [1030, 74] width 48 height 16
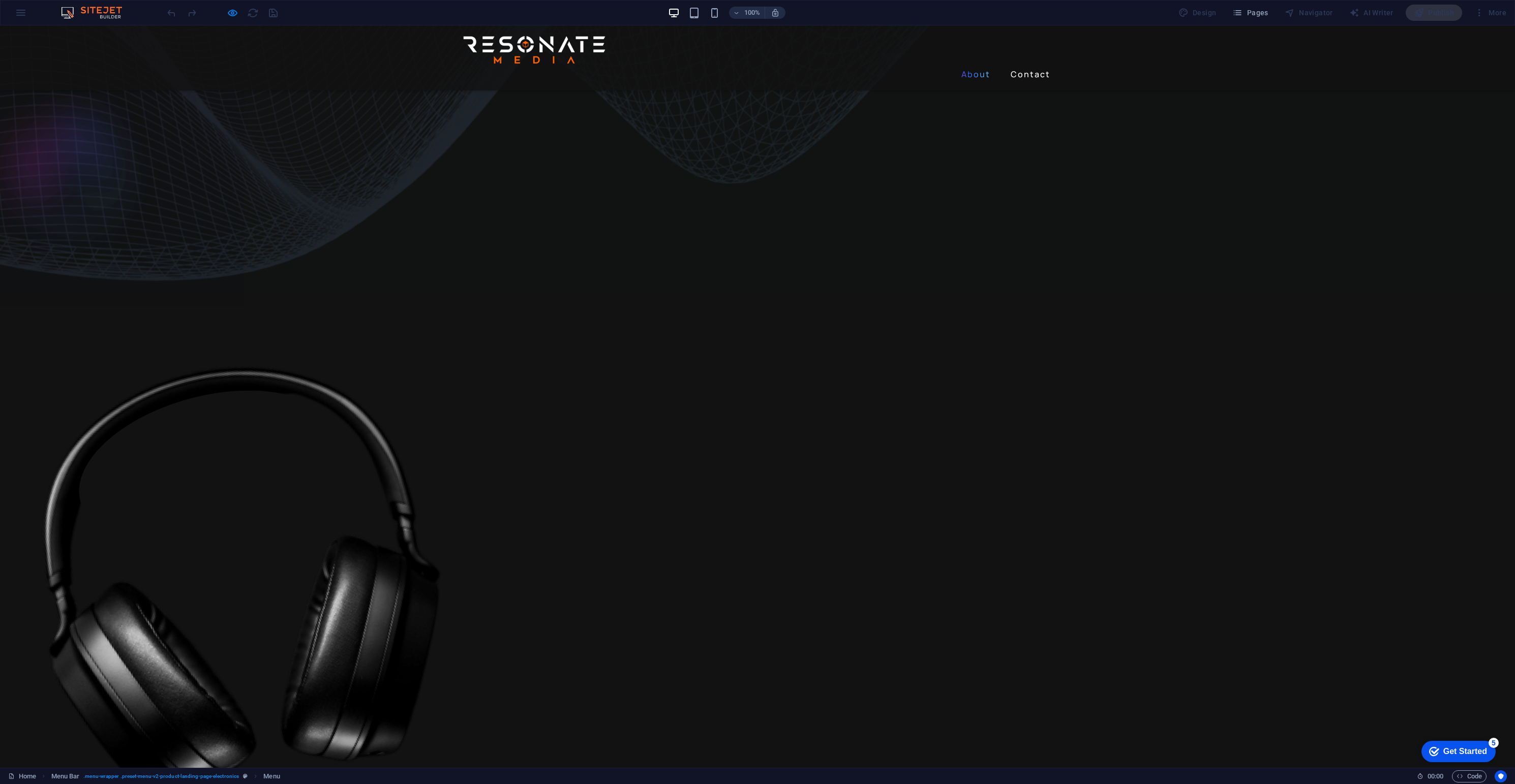
scroll to position [474, 0]
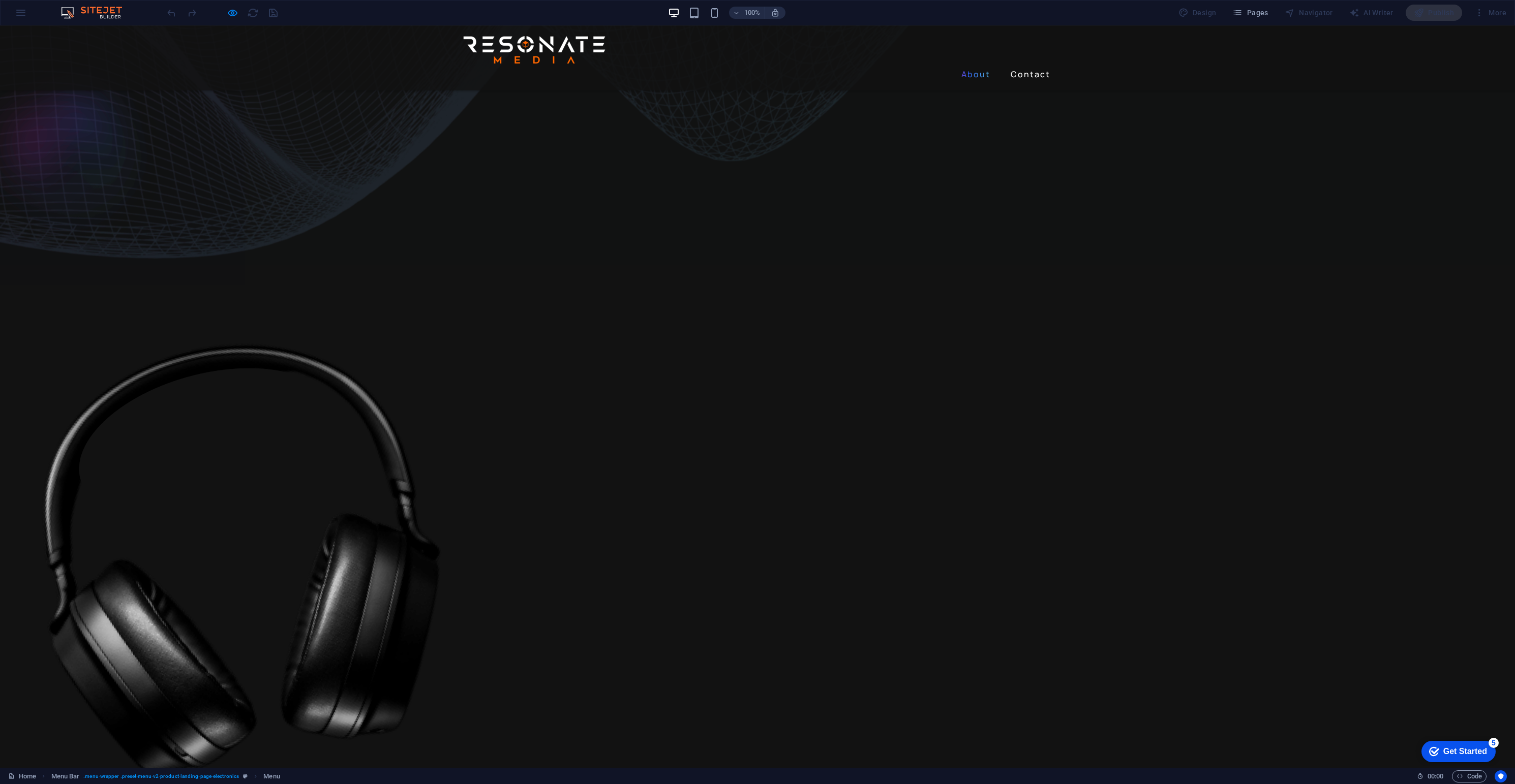
click at [974, 66] on link "About" at bounding box center [976, 74] width 37 height 16
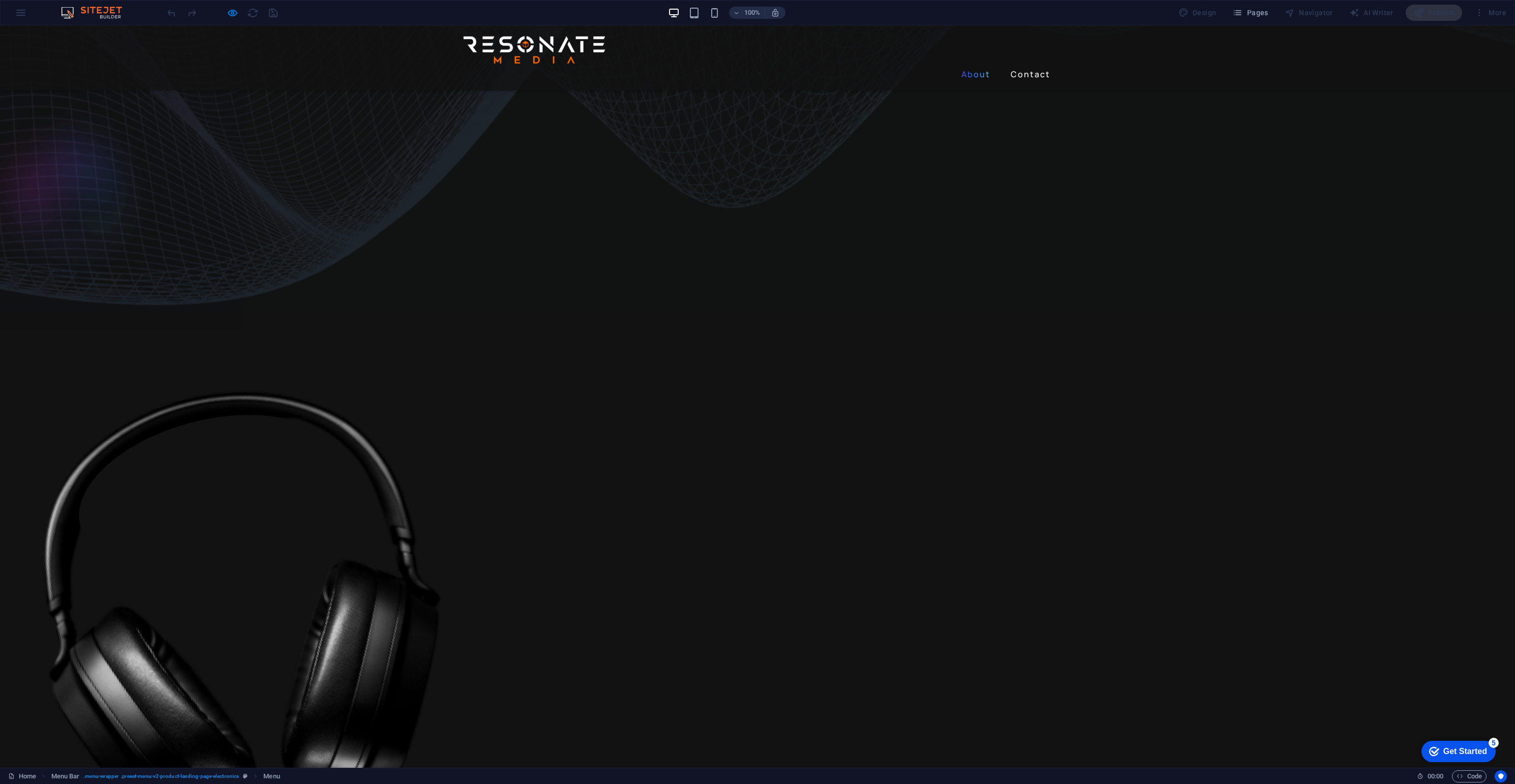
scroll to position [421, 0]
click at [1014, 66] on link "Contact" at bounding box center [1030, 74] width 48 height 16
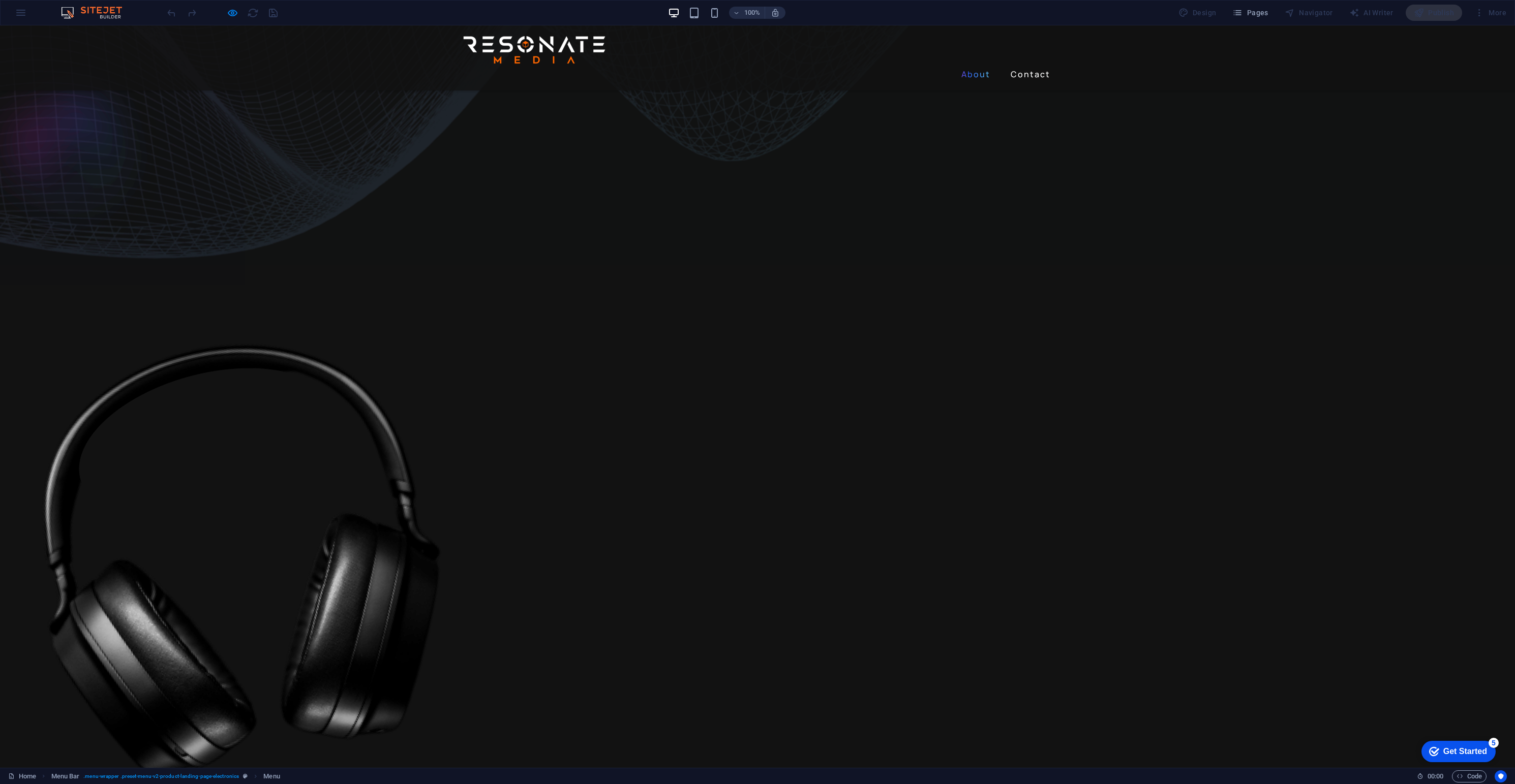
click at [970, 66] on link "About" at bounding box center [976, 74] width 37 height 16
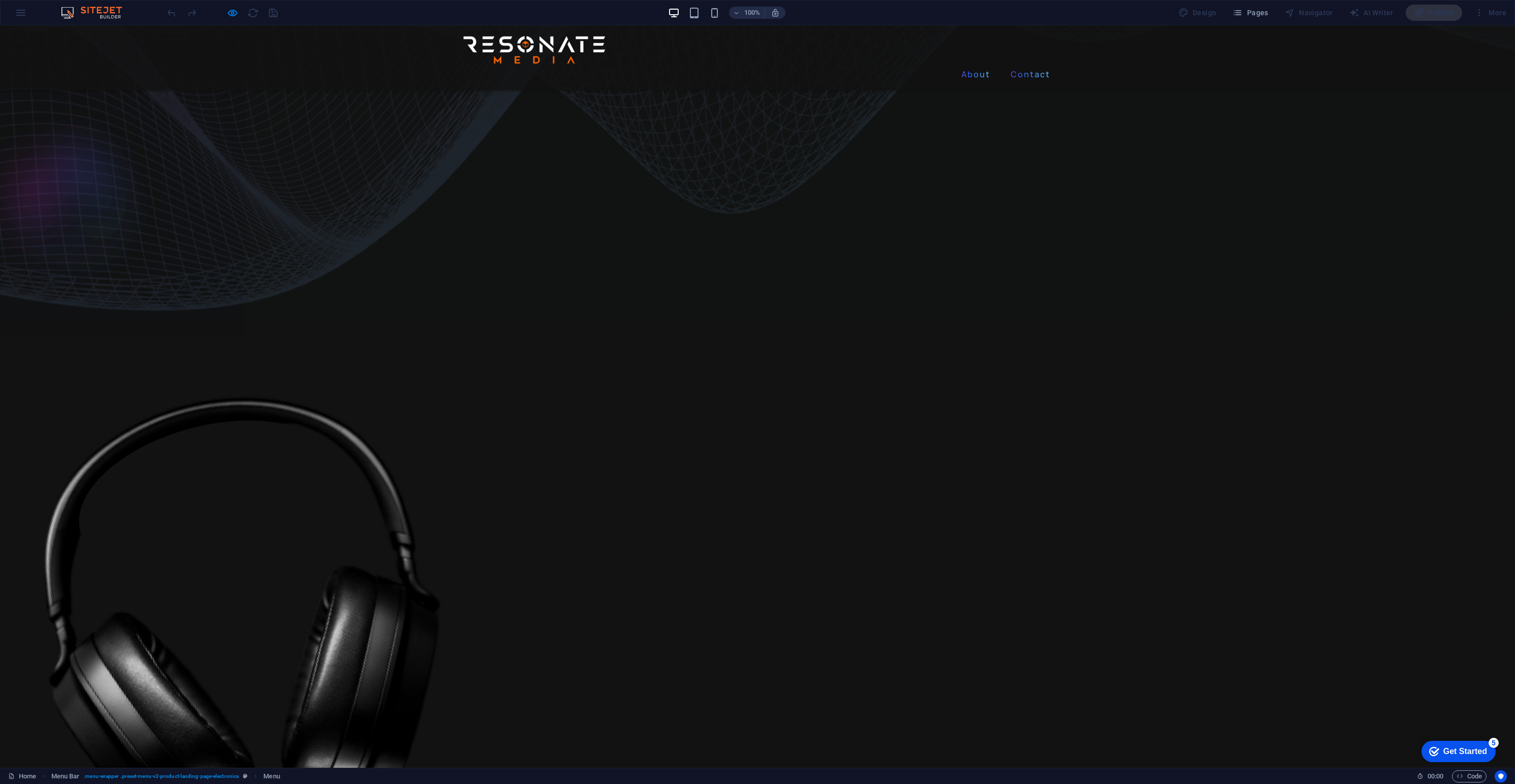
click at [1013, 66] on link "Contact" at bounding box center [1030, 74] width 48 height 16
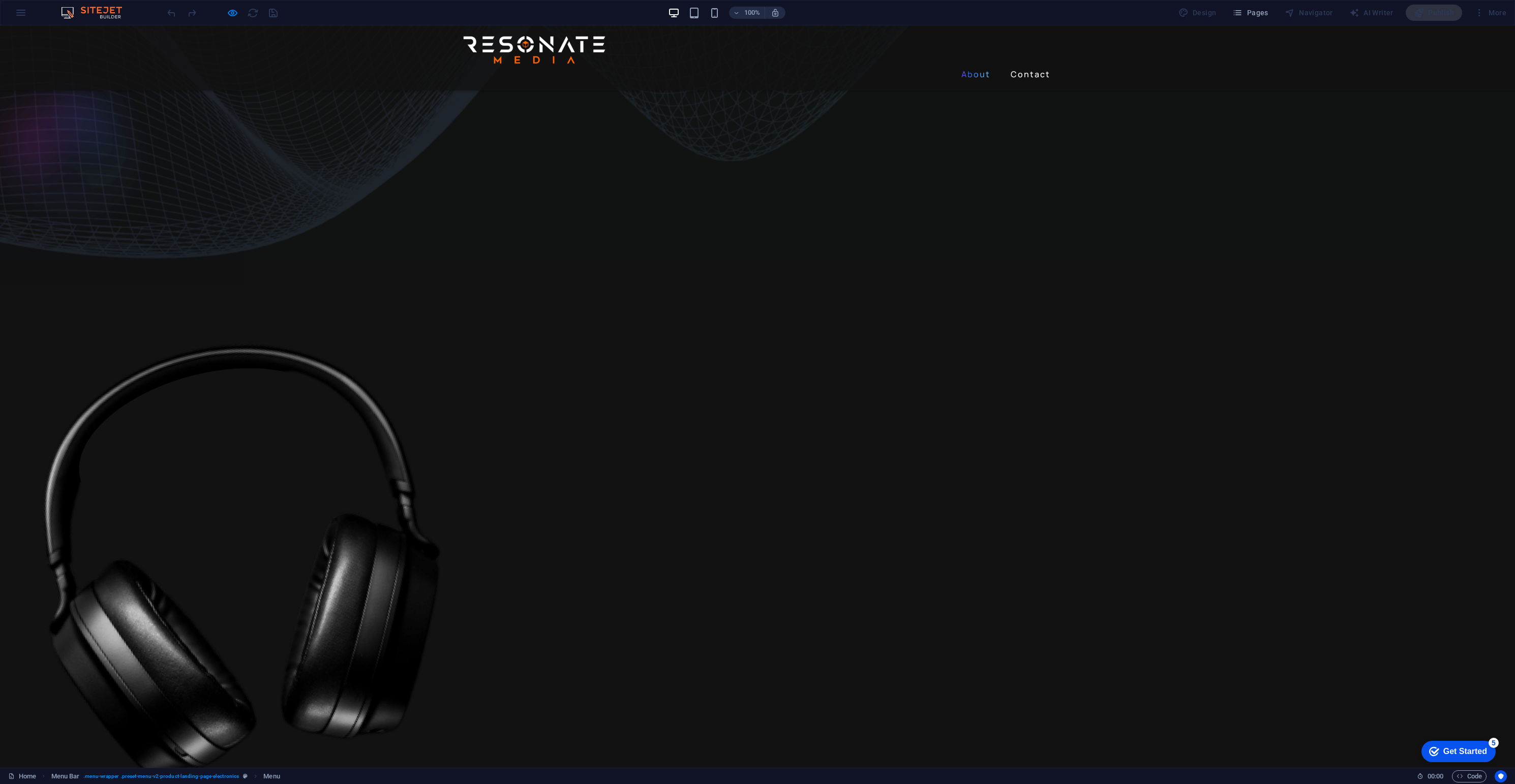
click at [970, 66] on link "About" at bounding box center [976, 74] width 37 height 16
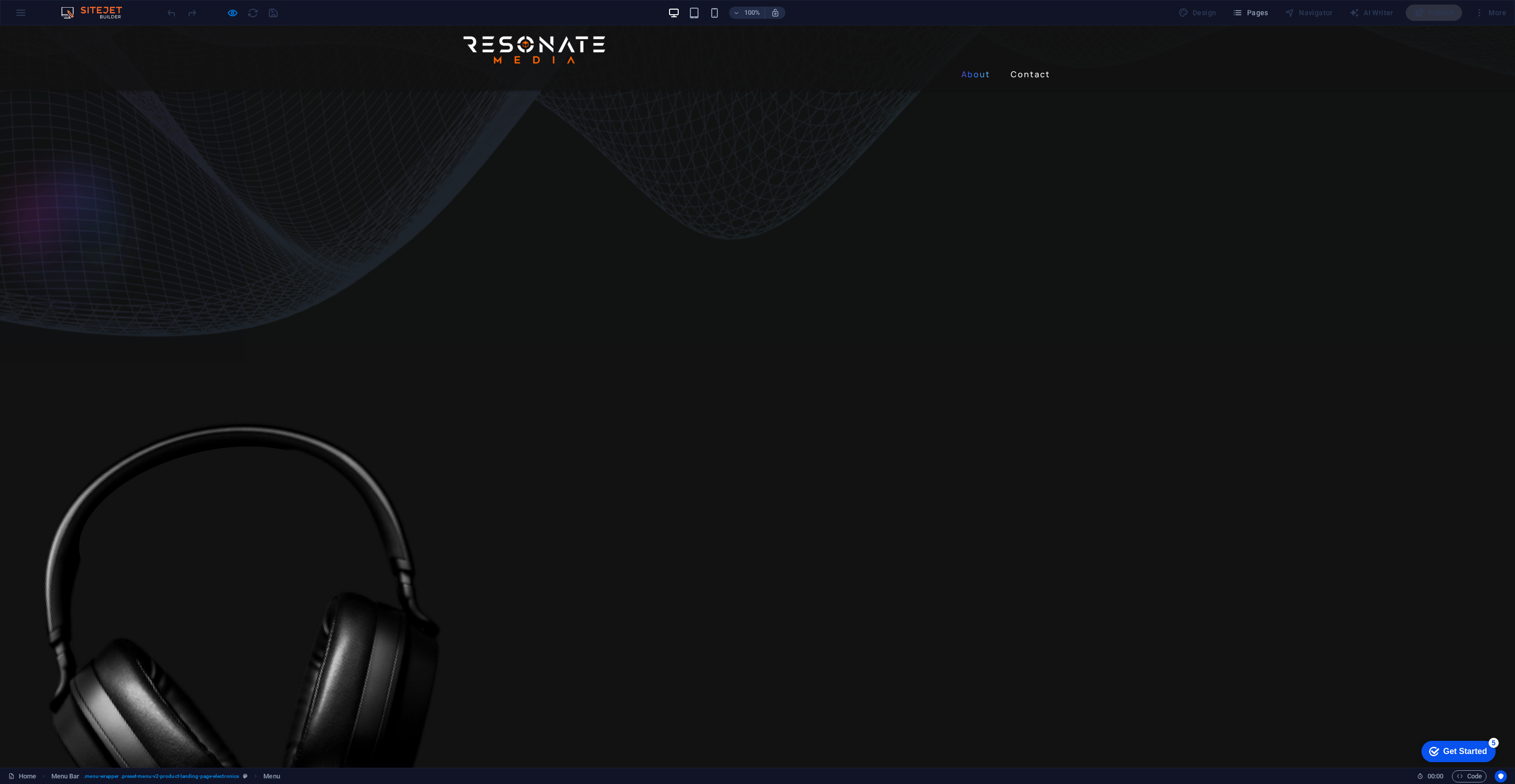
scroll to position [474, 0]
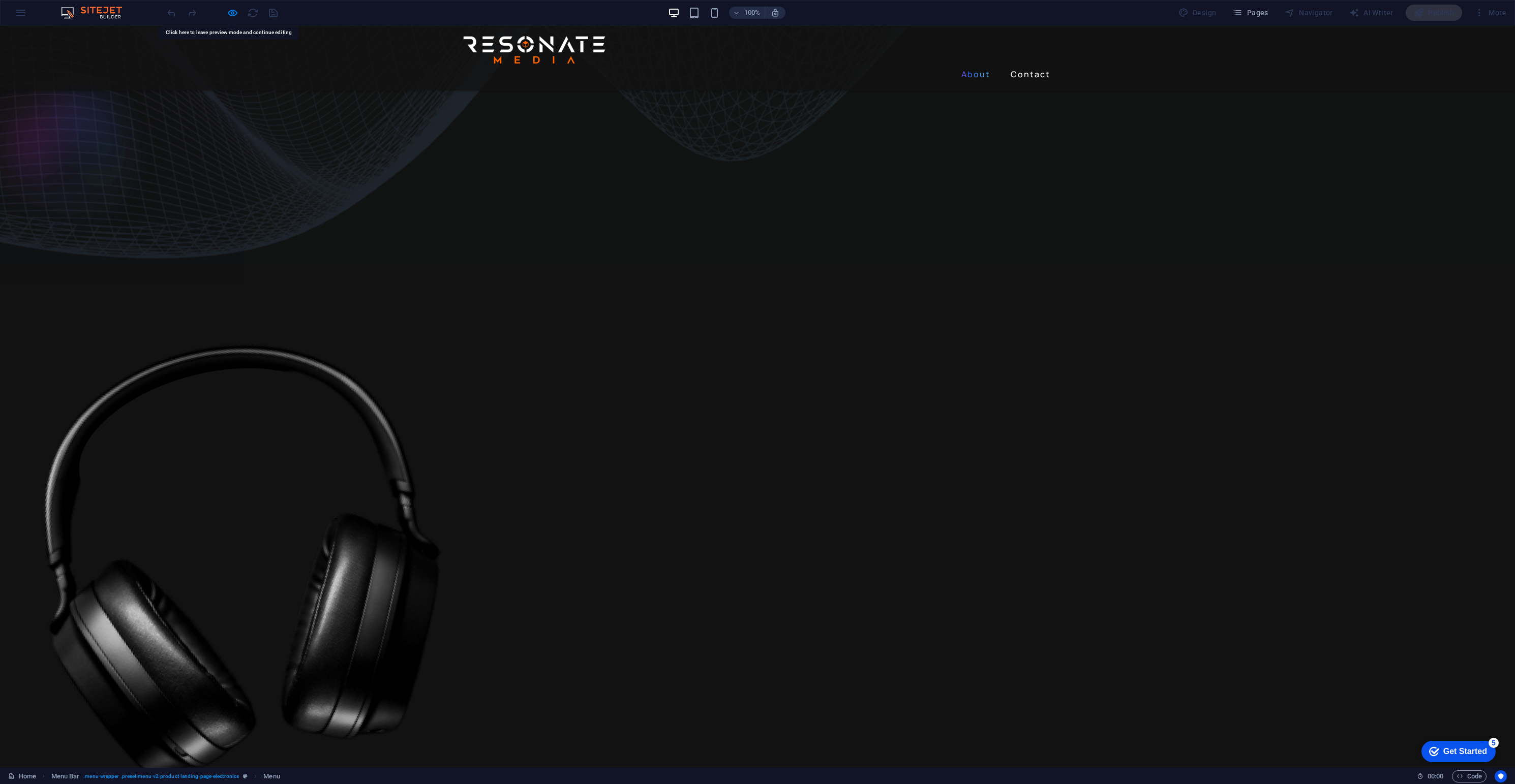
drag, startPoint x: 467, startPoint y: 577, endPoint x: 467, endPoint y: 584, distance: 7.0
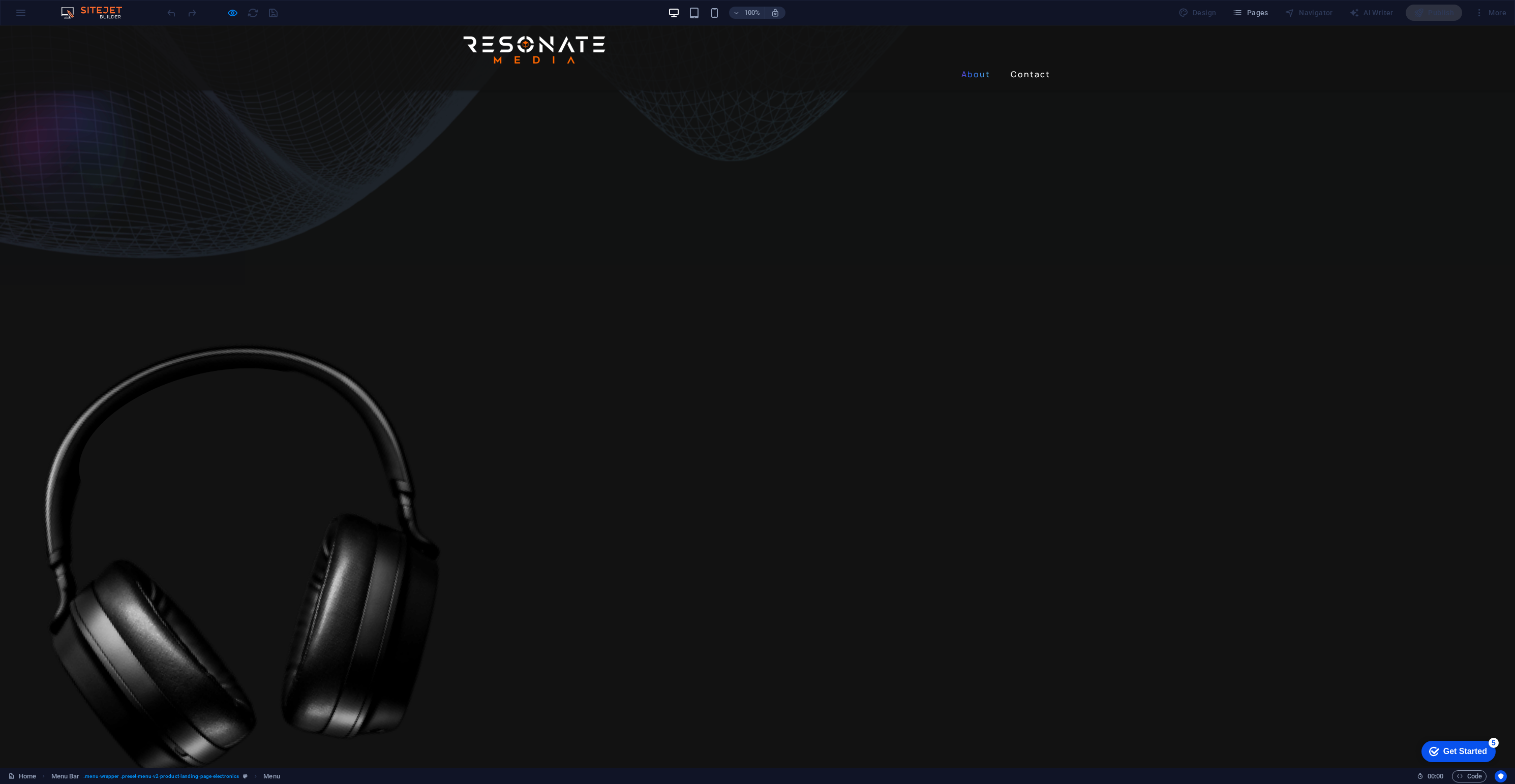
checkbox input "false"
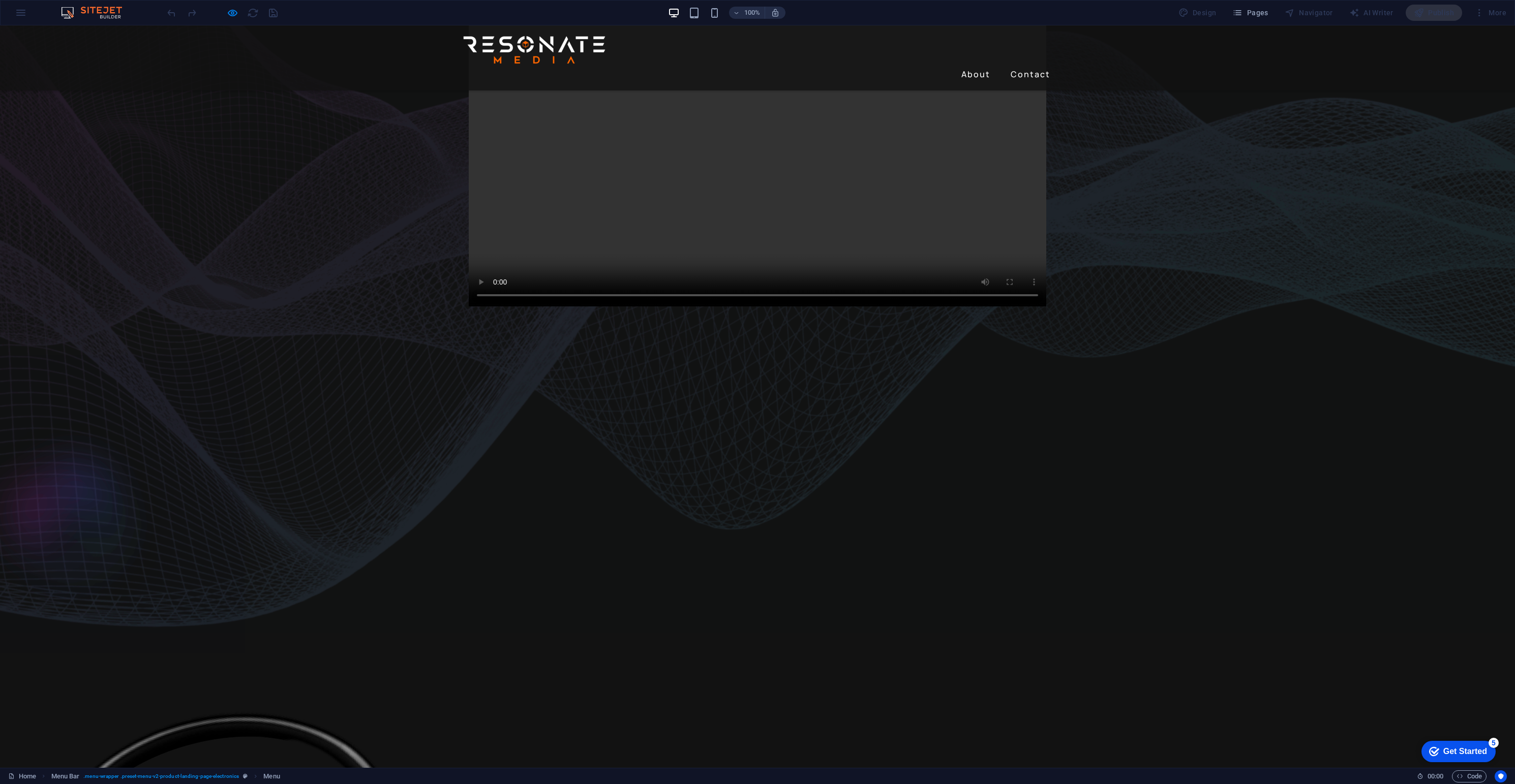
scroll to position [0, 0]
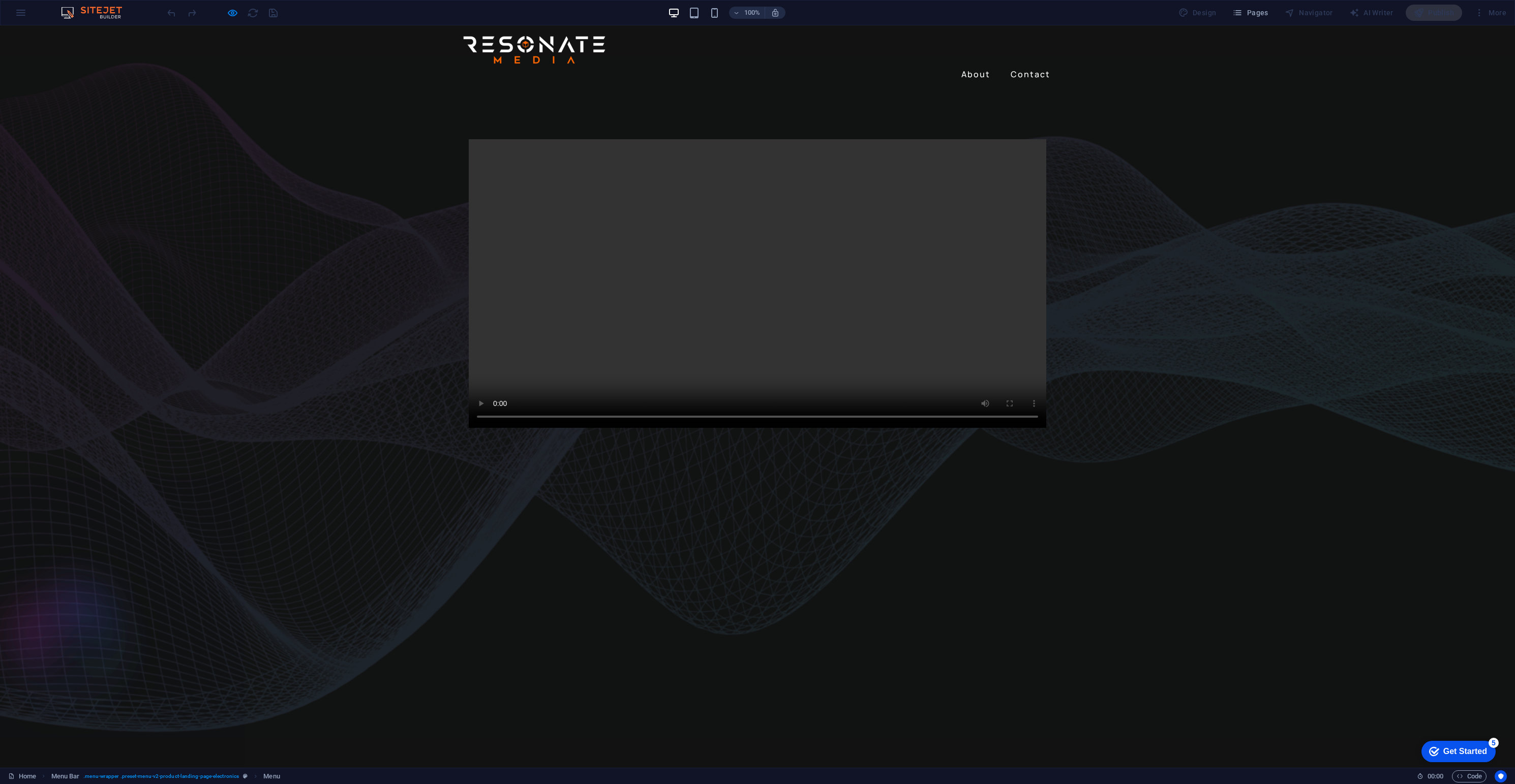
drag, startPoint x: 1498, startPoint y: 297, endPoint x: 1470, endPoint y: 376, distance: 83.8
click at [1475, 372] on div at bounding box center [757, 284] width 1515 height 386
click at [231, 12] on icon "button" at bounding box center [233, 13] width 12 height 12
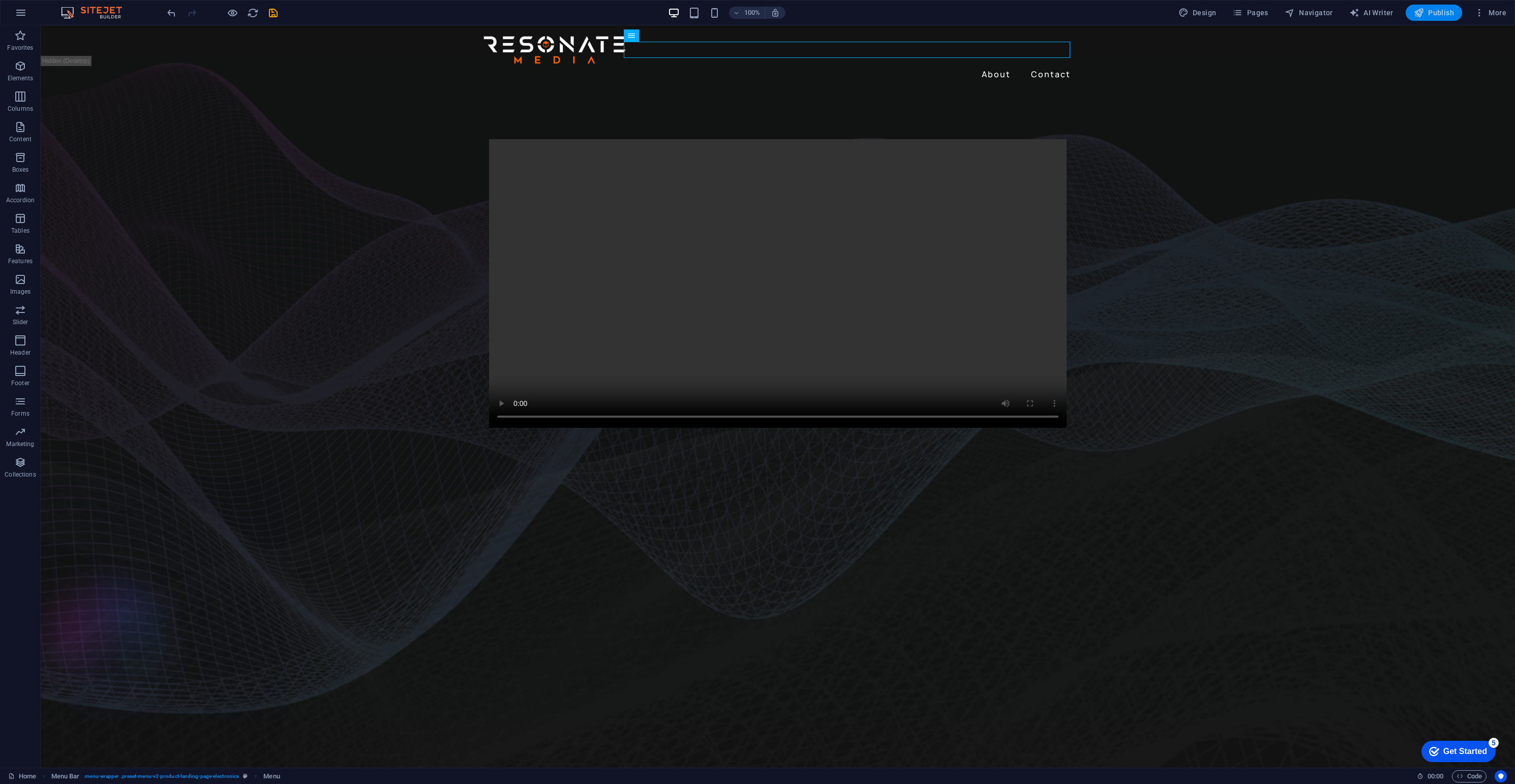
drag, startPoint x: 1440, startPoint y: 9, endPoint x: 1436, endPoint y: 18, distance: 9.8
